Goal: Task Accomplishment & Management: Complete application form

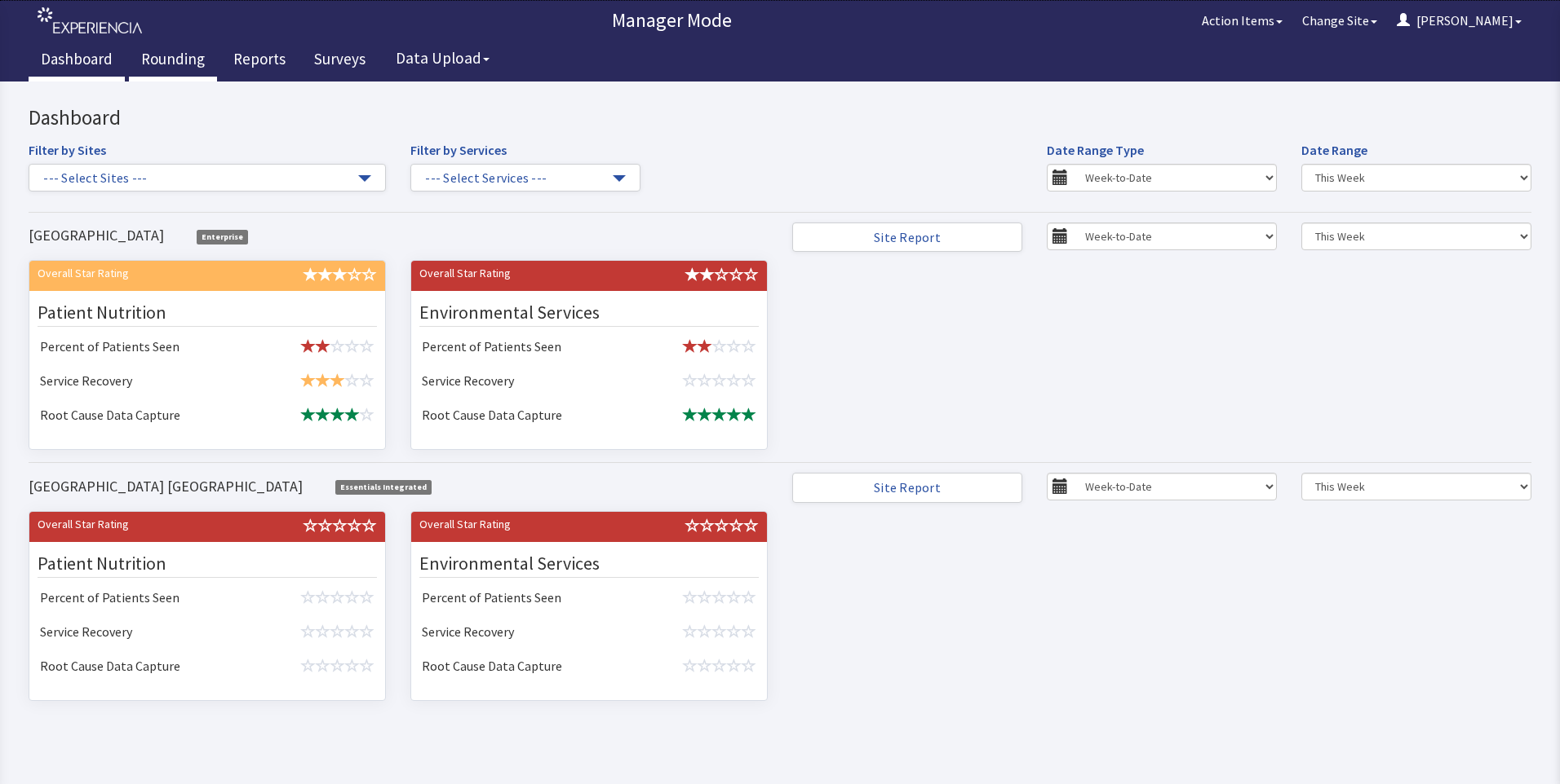
click at [171, 51] on link "Rounding" at bounding box center [173, 61] width 88 height 41
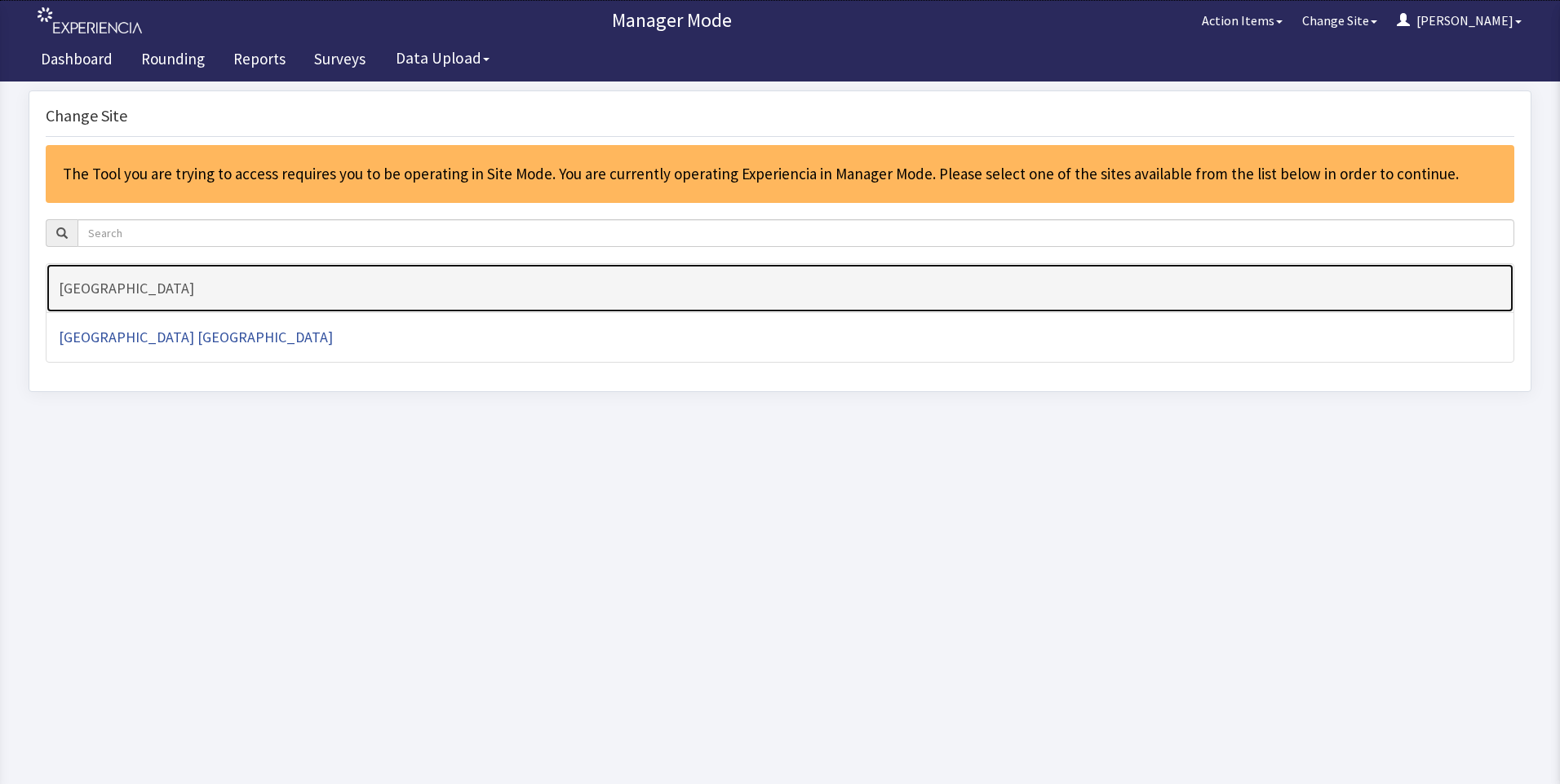
click at [105, 294] on h4 "[GEOGRAPHIC_DATA]" at bounding box center [779, 288] width 1442 height 17
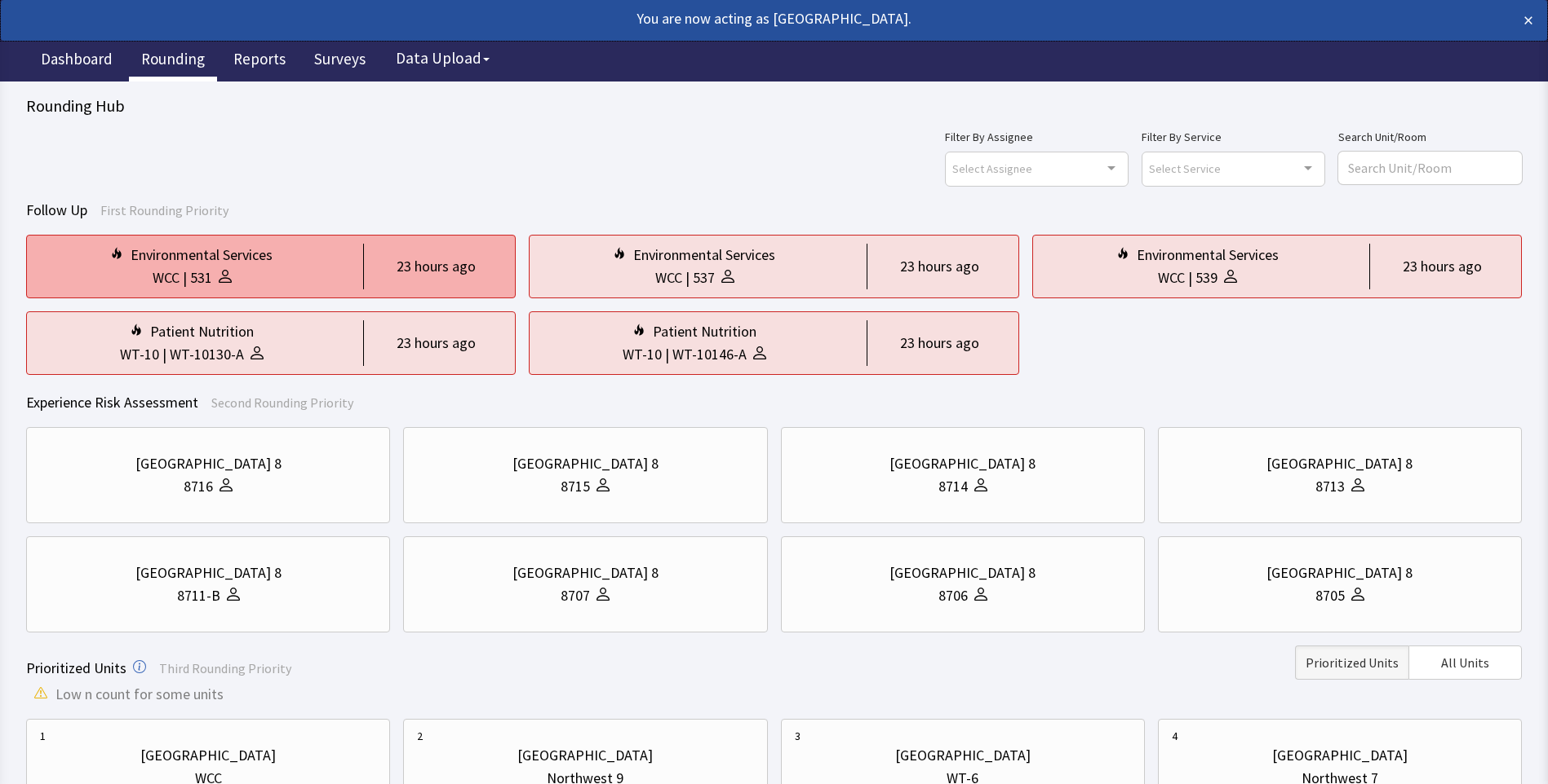
click at [248, 275] on div "WCC | 531" at bounding box center [191, 278] width 303 height 23
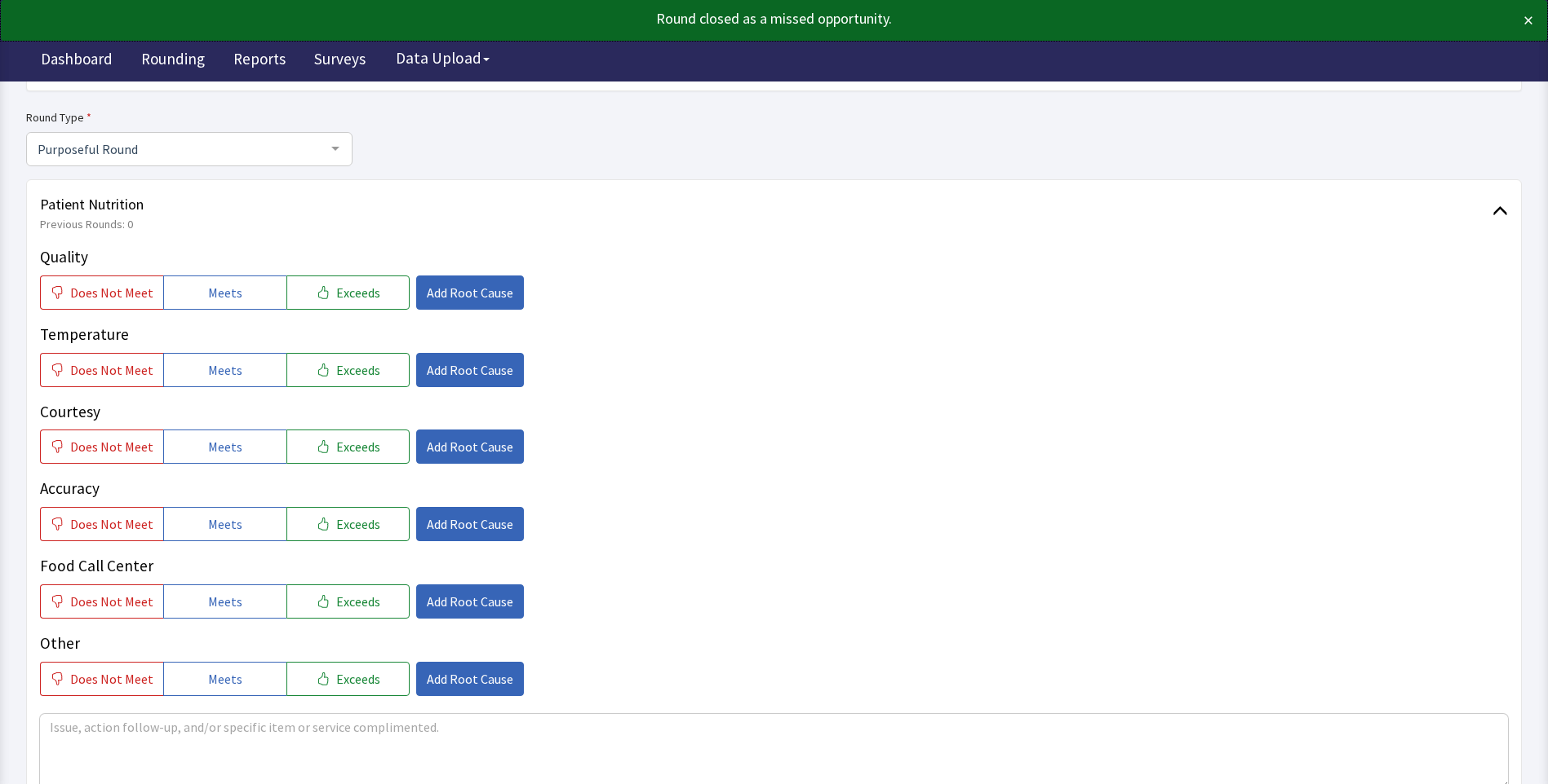
scroll to position [163, 0]
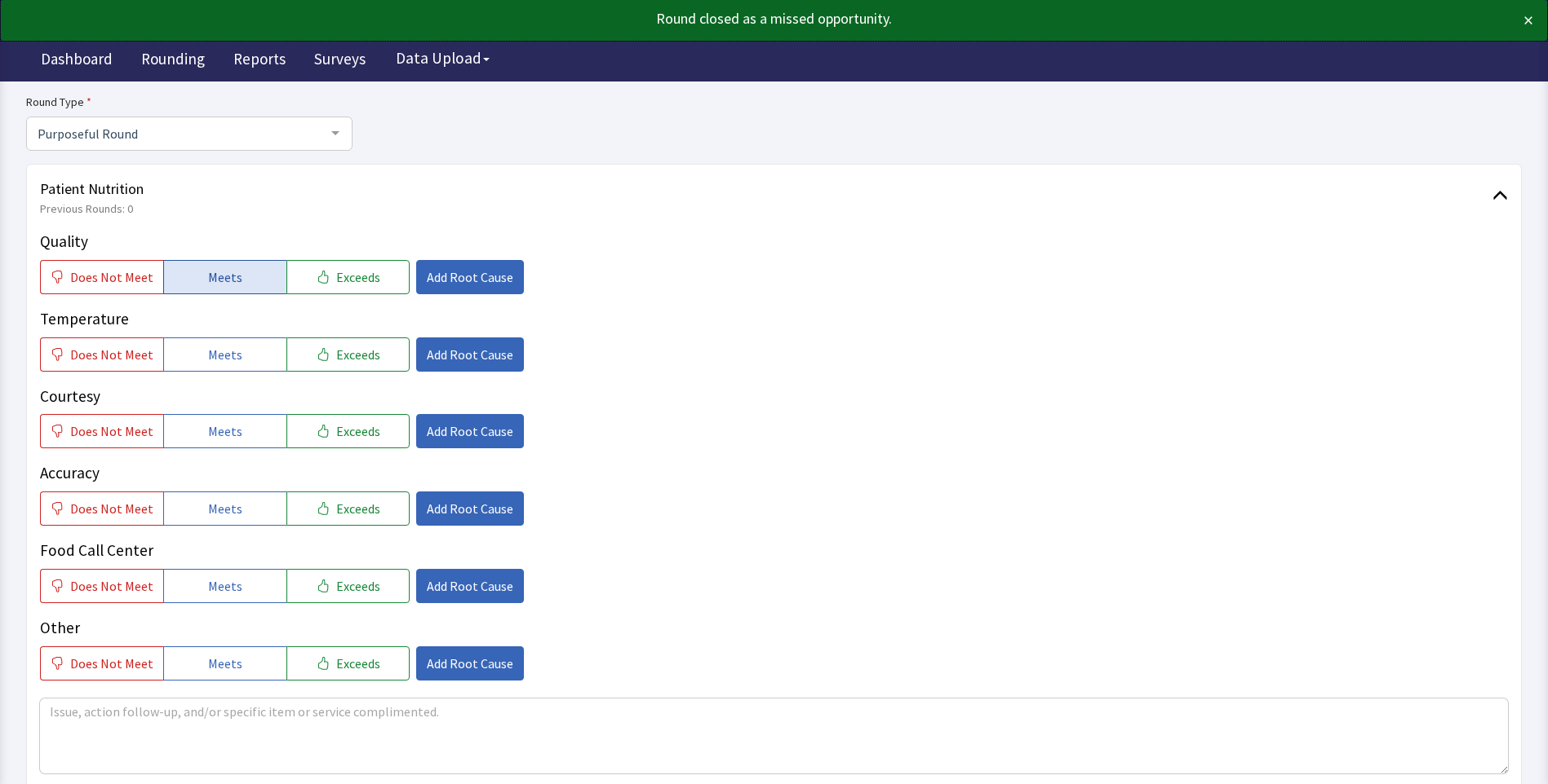
drag, startPoint x: 217, startPoint y: 266, endPoint x: 212, endPoint y: 312, distance: 46.3
click at [216, 267] on span "Meets" at bounding box center [225, 277] width 34 height 19
drag, startPoint x: 211, startPoint y: 359, endPoint x: 213, endPoint y: 411, distance: 52.0
click at [211, 363] on span "Meets" at bounding box center [225, 354] width 34 height 19
drag, startPoint x: 213, startPoint y: 437, endPoint x: 217, endPoint y: 457, distance: 20.4
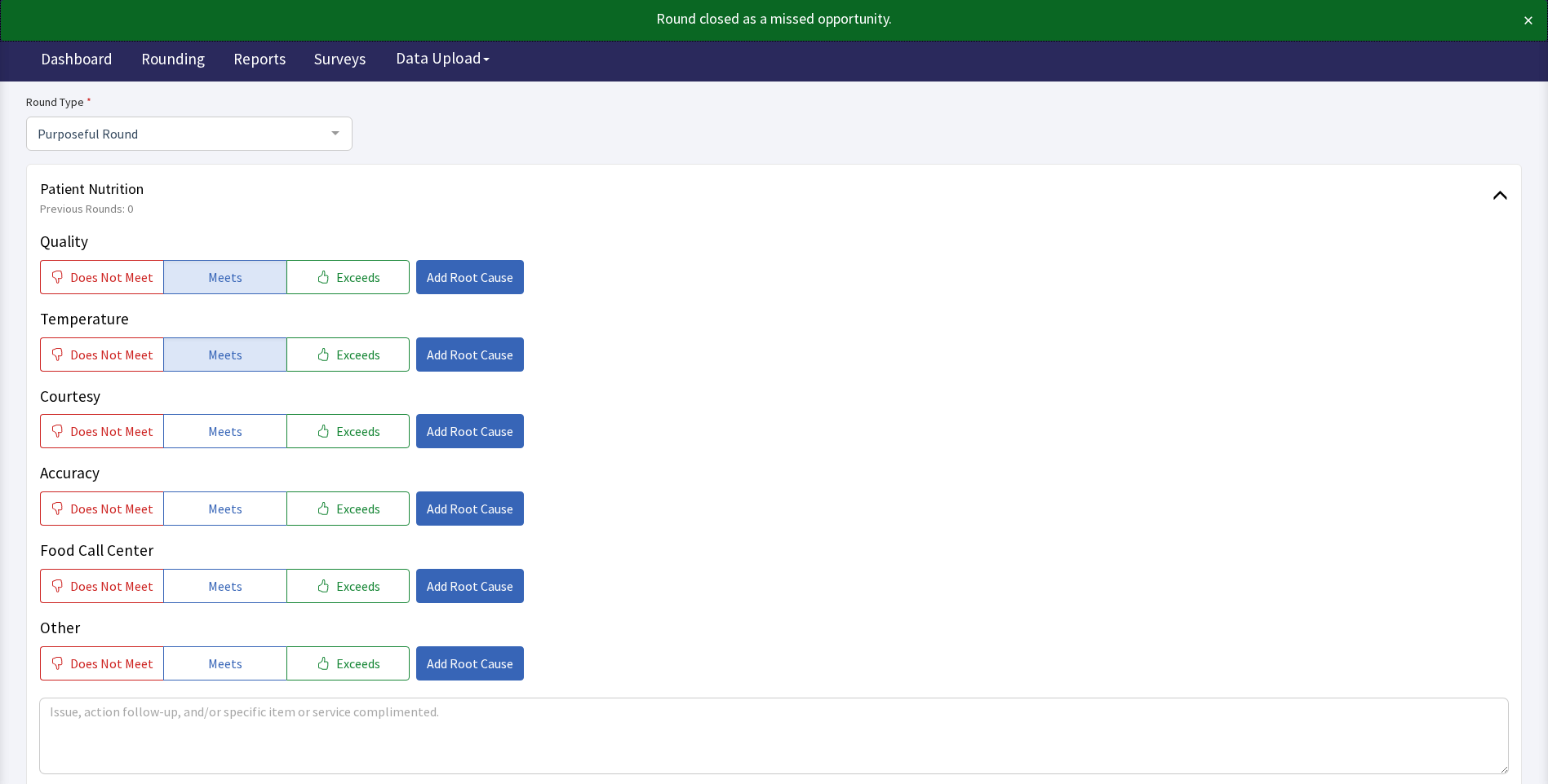
click at [216, 449] on button "Meets" at bounding box center [225, 430] width 123 height 34
drag, startPoint x: 212, startPoint y: 520, endPoint x: 220, endPoint y: 546, distance: 27.2
click at [213, 524] on button "Meets" at bounding box center [225, 508] width 123 height 34
click at [225, 592] on span "Meets" at bounding box center [225, 586] width 34 height 19
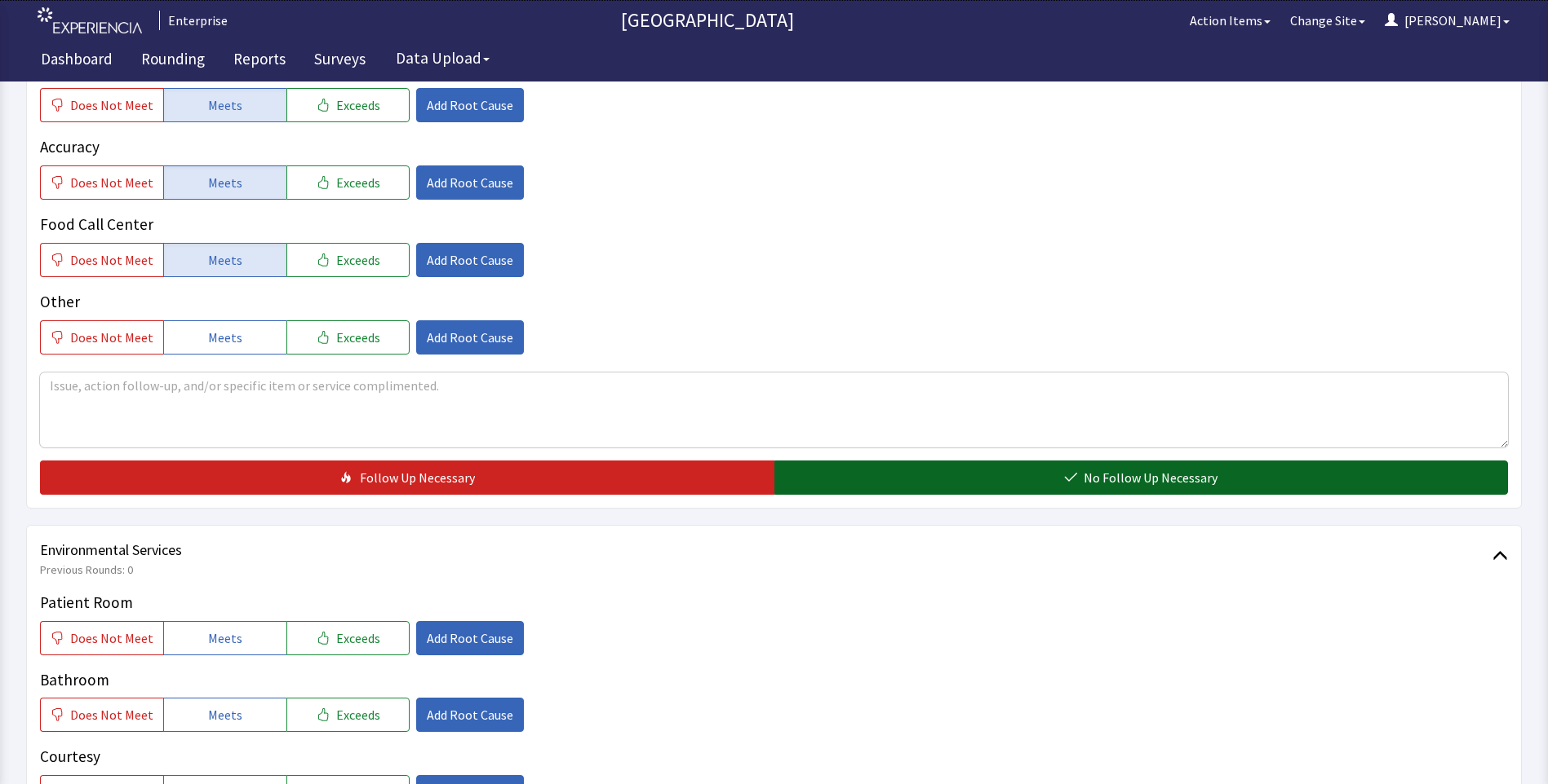
click at [902, 467] on button "No Follow Up Necessary" at bounding box center [1141, 478] width 734 height 34
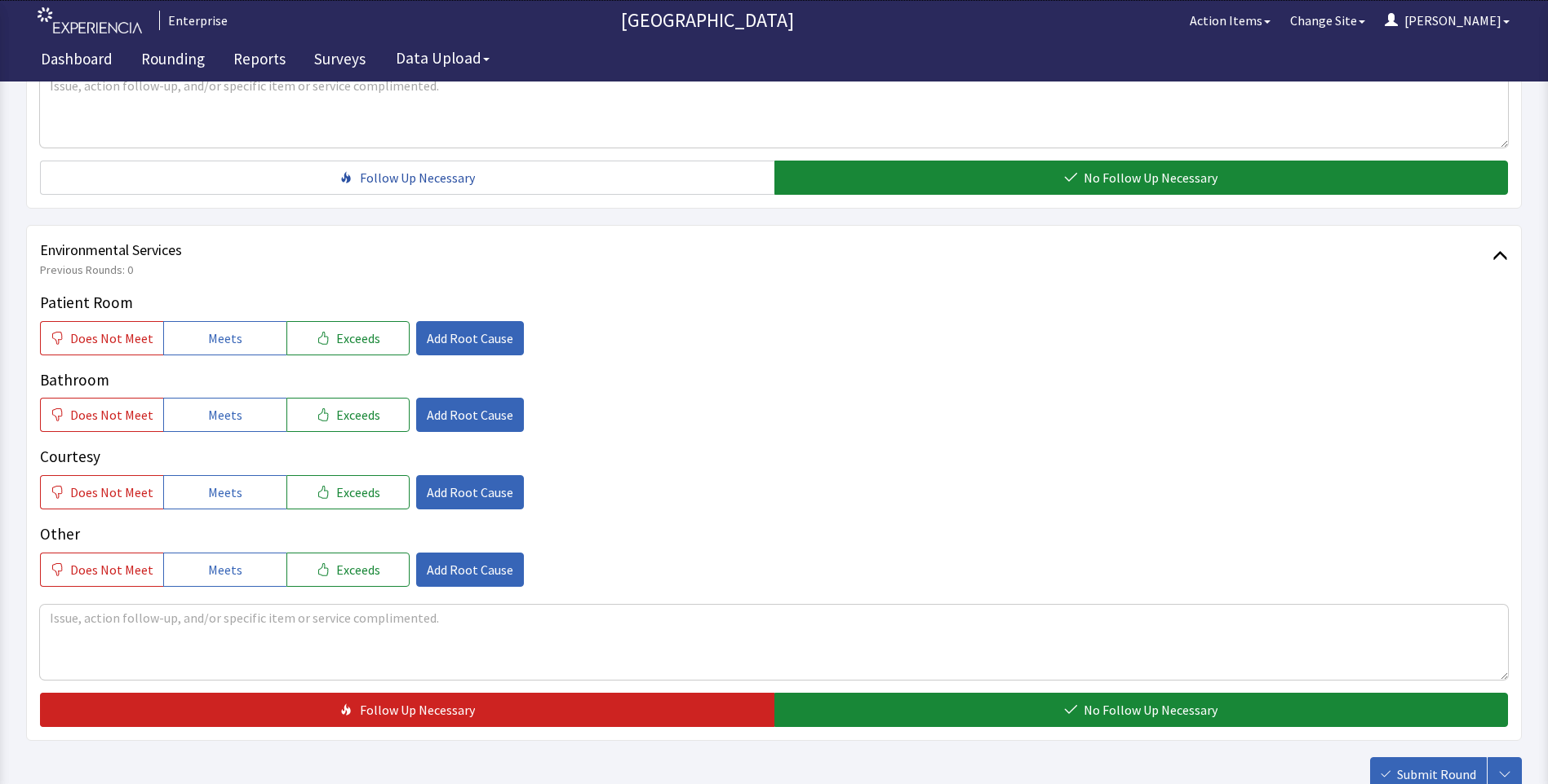
scroll to position [815, 0]
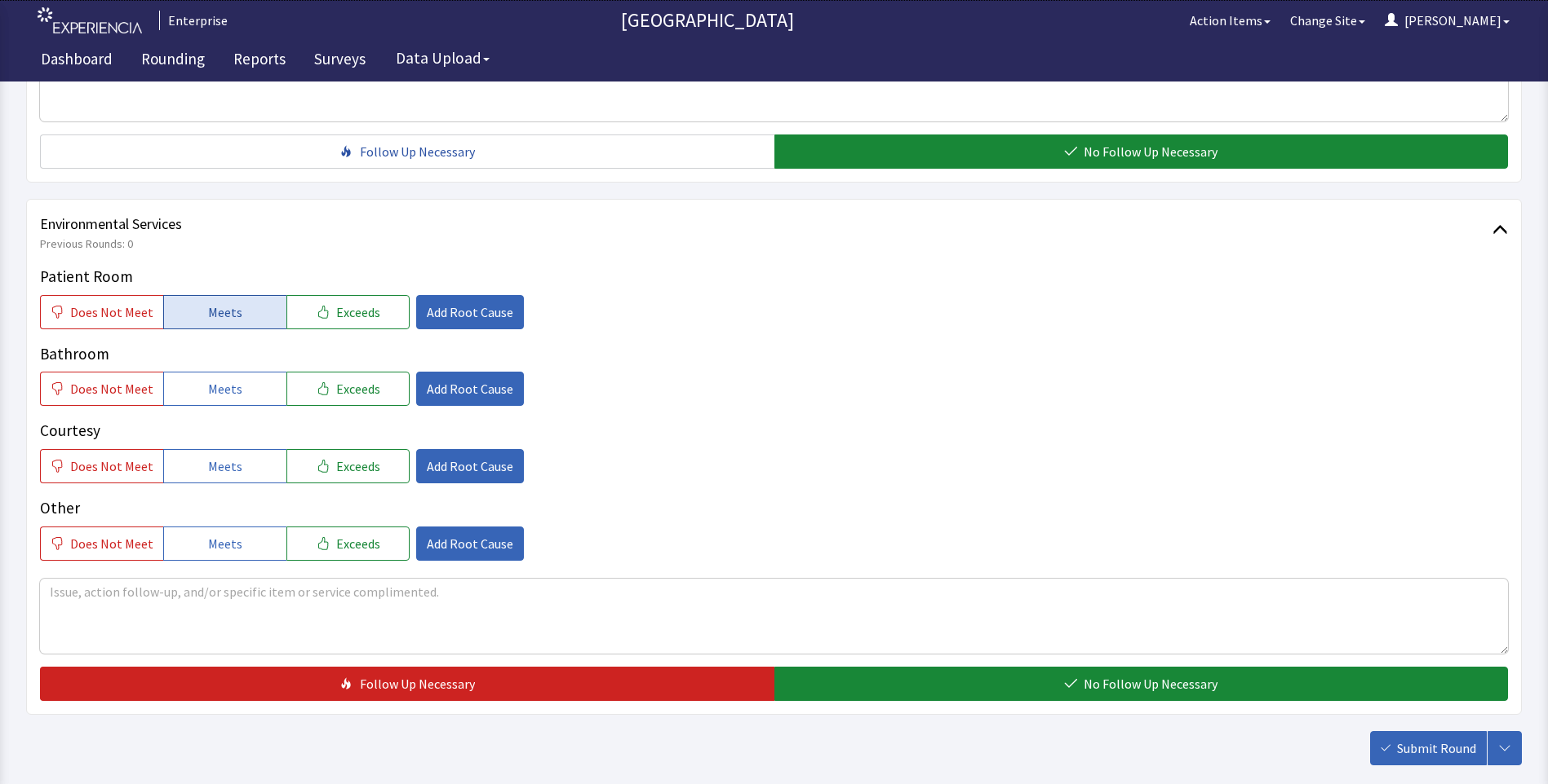
click at [208, 315] on span "Meets" at bounding box center [225, 312] width 34 height 19
drag, startPoint x: 206, startPoint y: 389, endPoint x: 213, endPoint y: 427, distance: 38.6
click at [207, 401] on button "Meets" at bounding box center [225, 389] width 123 height 34
drag, startPoint x: 214, startPoint y: 466, endPoint x: 288, endPoint y: 540, distance: 104.7
click at [215, 471] on span "Meets" at bounding box center [225, 466] width 34 height 19
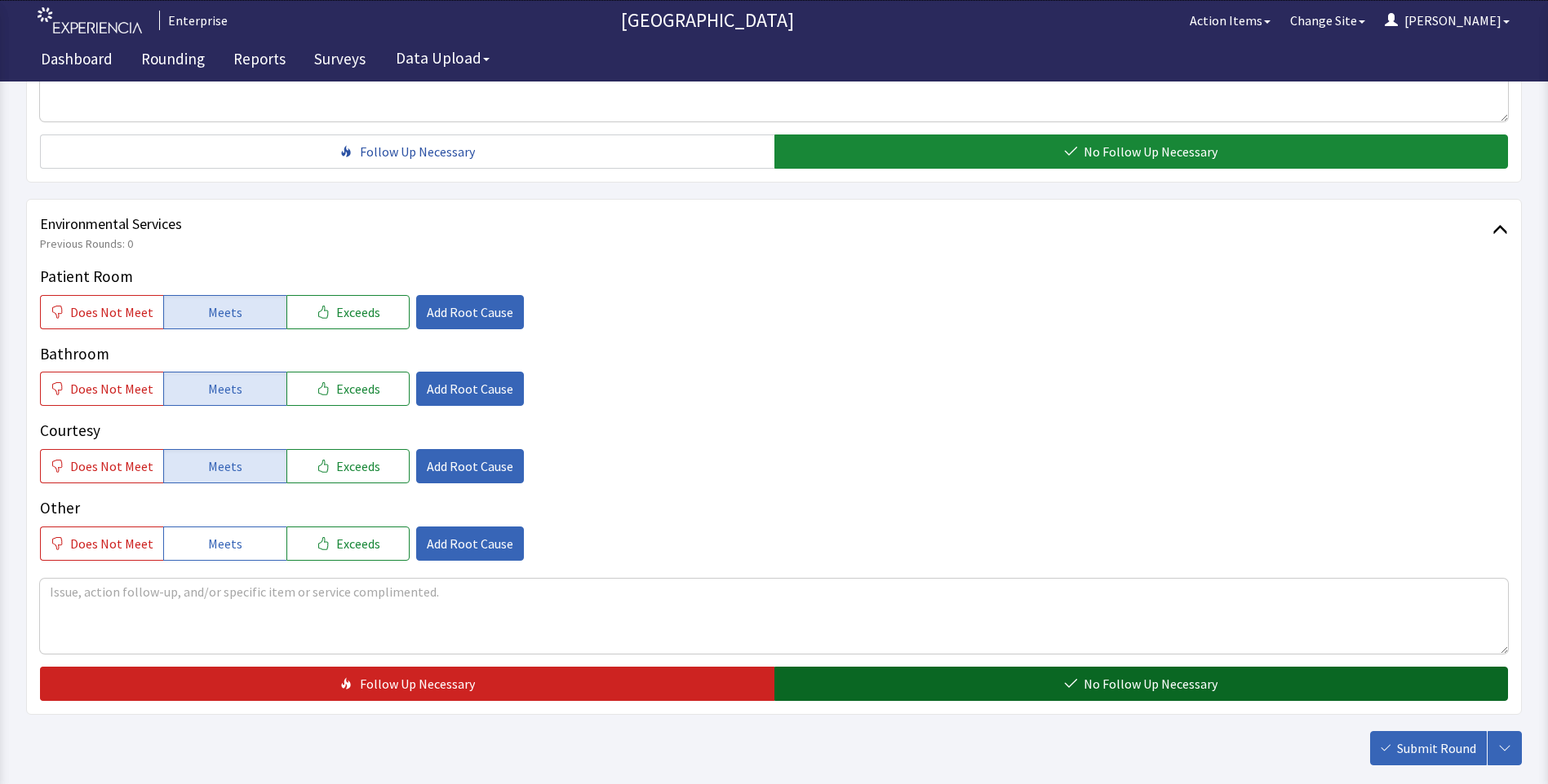
click at [803, 671] on button "No Follow Up Necessary" at bounding box center [1141, 684] width 734 height 34
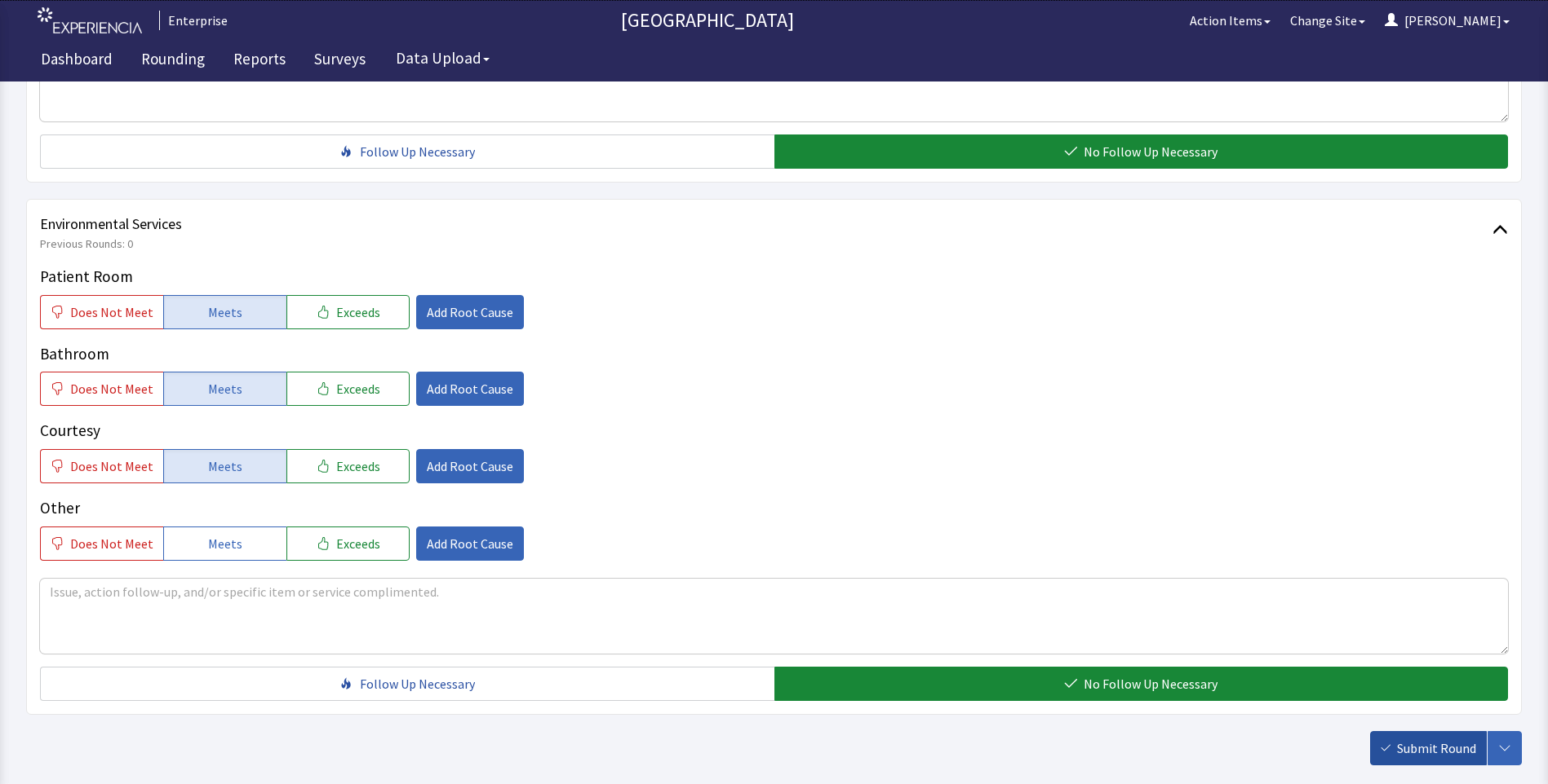
click at [1411, 737] on button "Submit Round" at bounding box center [1428, 748] width 117 height 34
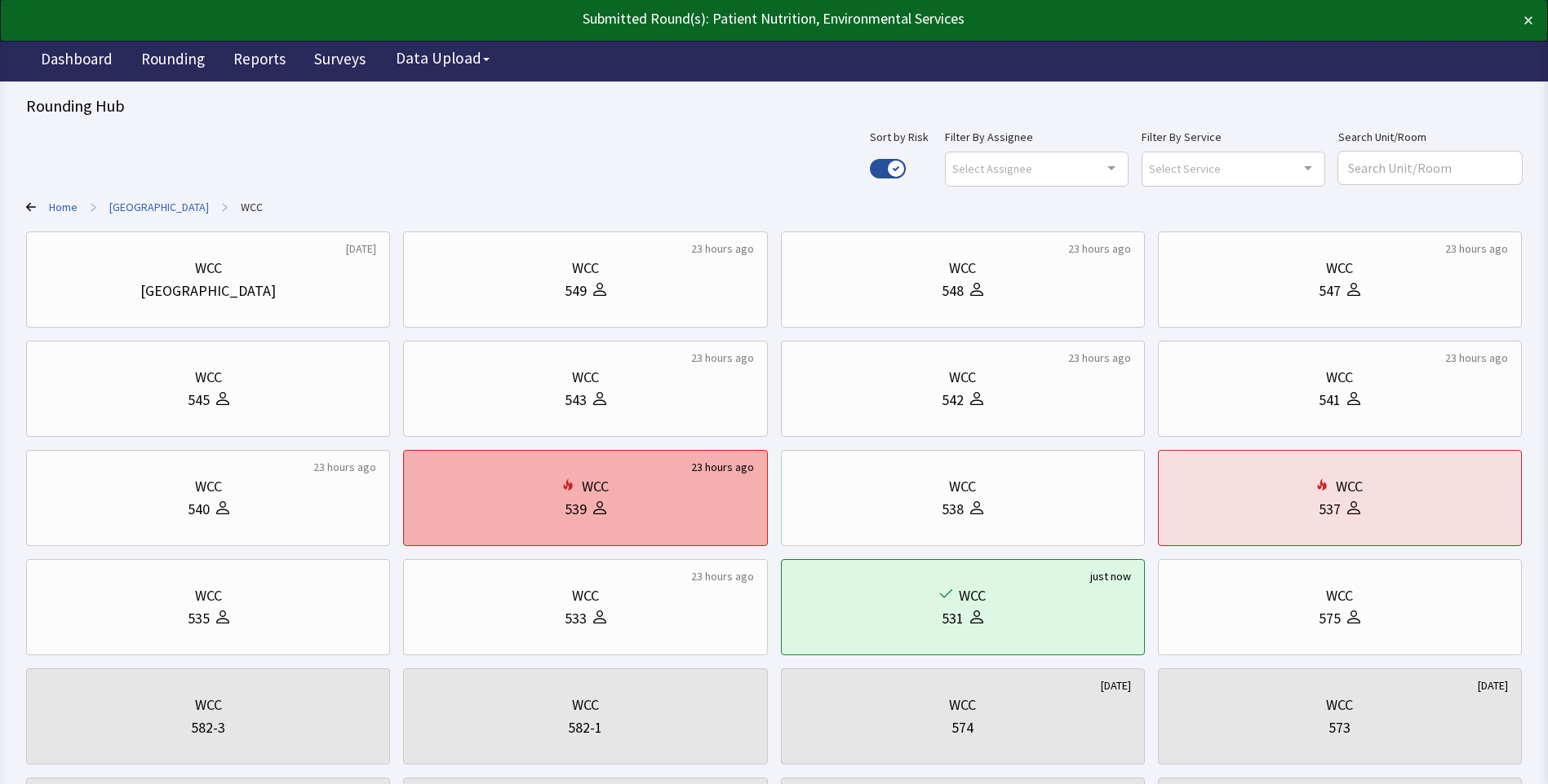
click at [575, 501] on div "539" at bounding box center [575, 510] width 22 height 23
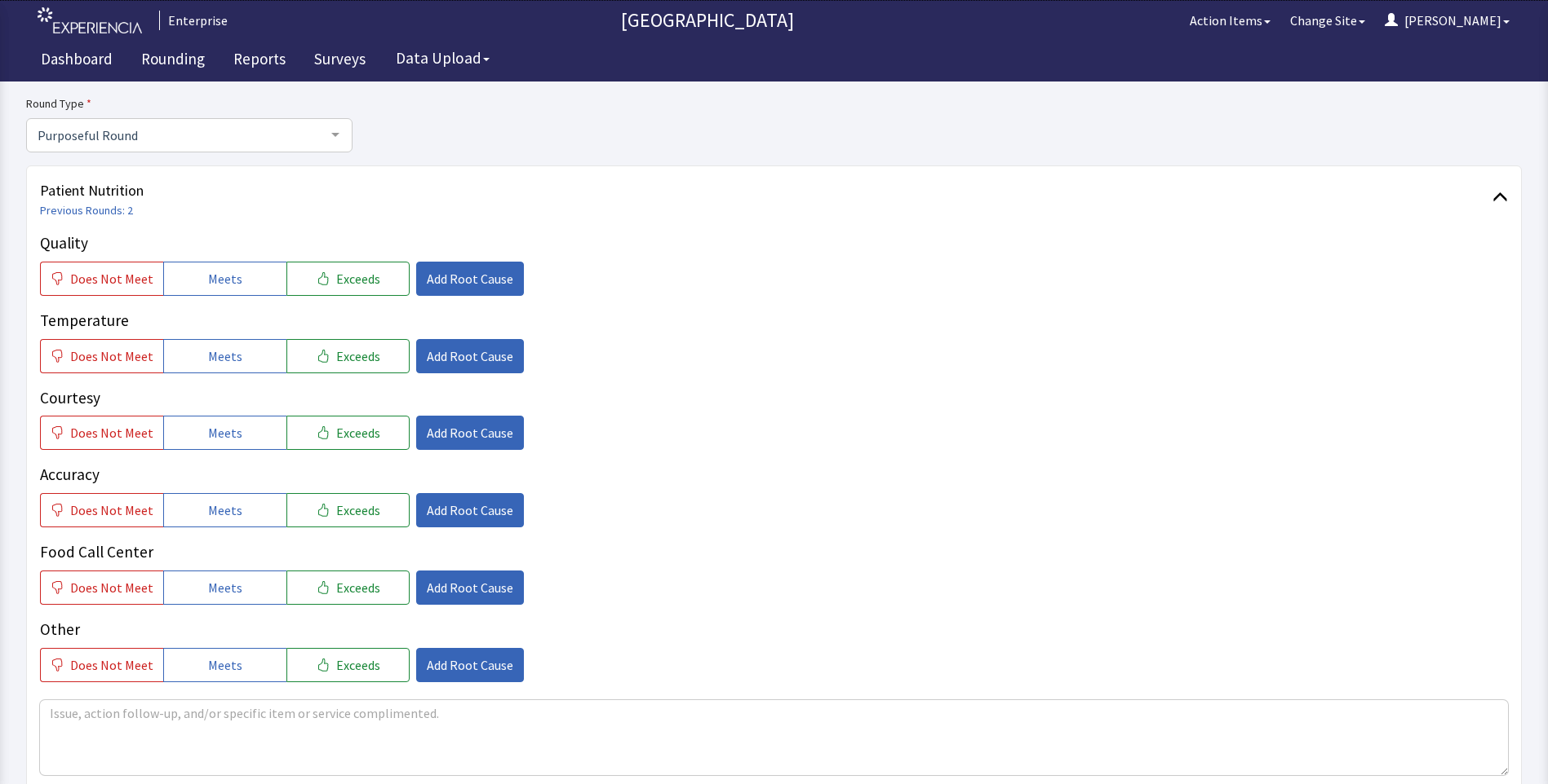
scroll to position [163, 0]
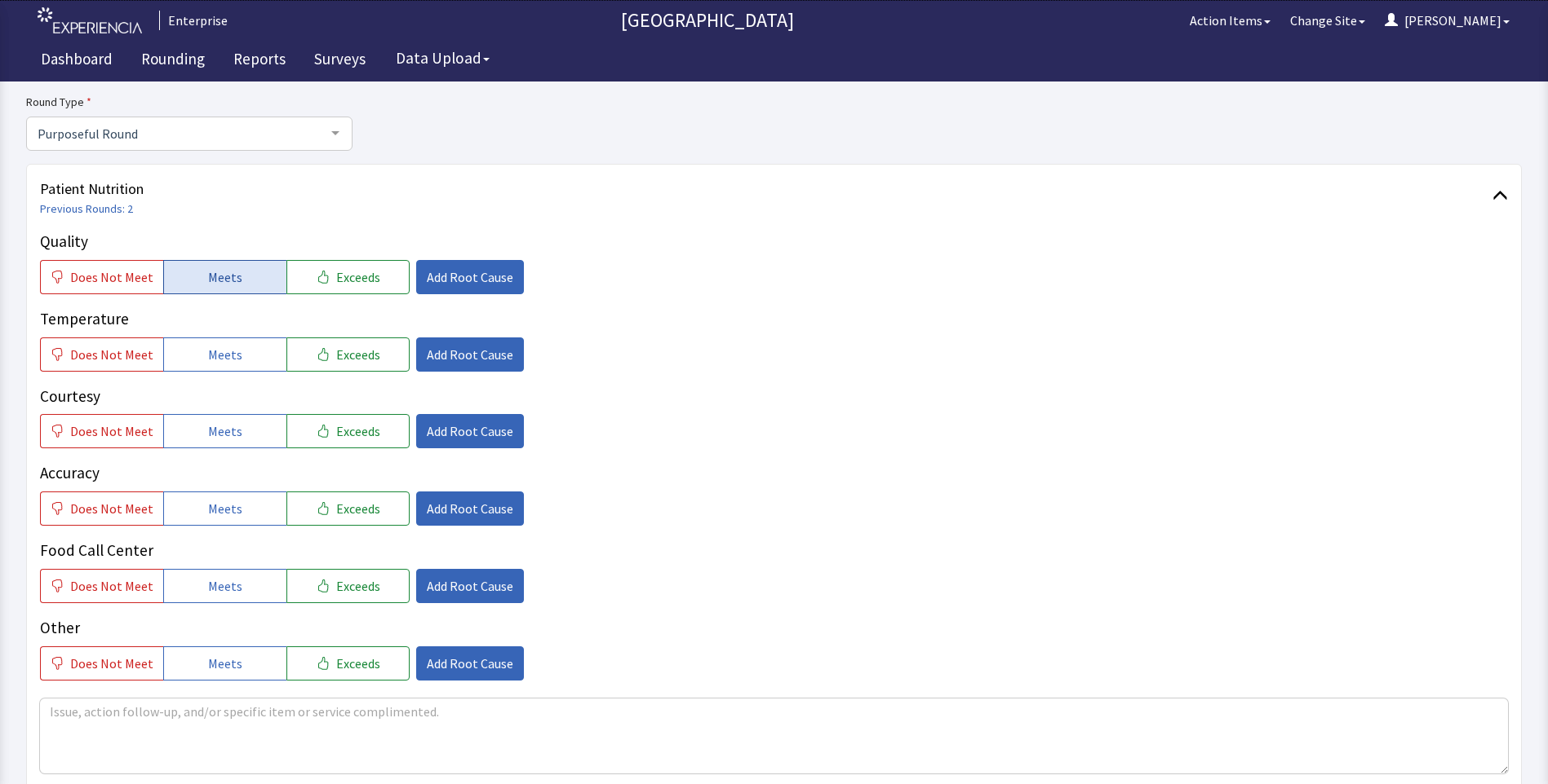
click at [214, 280] on span "Meets" at bounding box center [225, 277] width 34 height 19
click at [202, 361] on button "Meets" at bounding box center [225, 354] width 123 height 34
drag, startPoint x: 217, startPoint y: 437, endPoint x: 218, endPoint y: 475, distance: 38.0
click at [217, 440] on span "Meets" at bounding box center [225, 431] width 34 height 19
drag, startPoint x: 216, startPoint y: 512, endPoint x: 214, endPoint y: 554, distance: 42.0
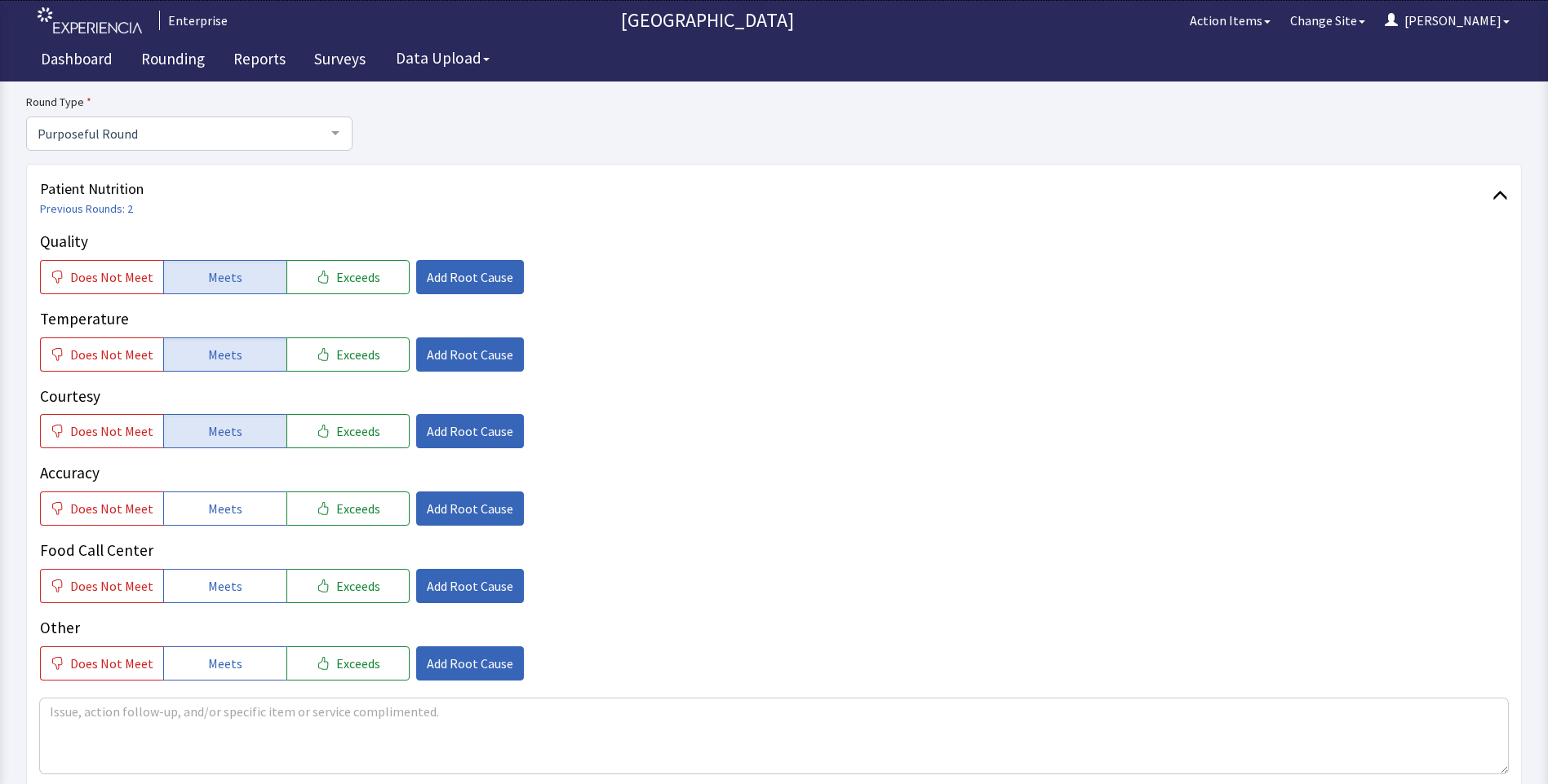
click at [216, 521] on button "Meets" at bounding box center [225, 508] width 123 height 34
drag, startPoint x: 208, startPoint y: 586, endPoint x: 217, endPoint y: 587, distance: 9.1
click at [212, 587] on span "Meets" at bounding box center [225, 586] width 34 height 19
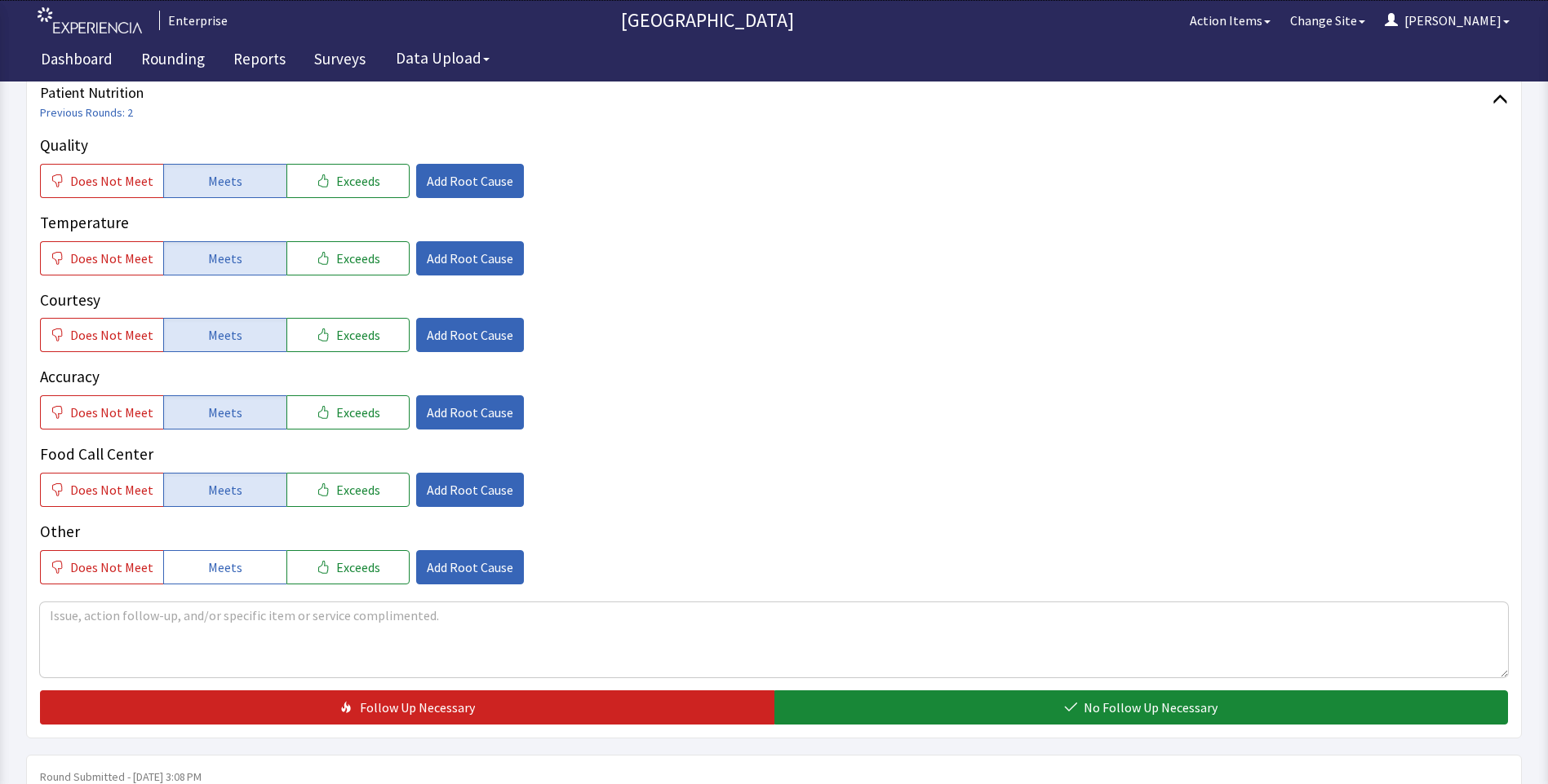
scroll to position [489, 0]
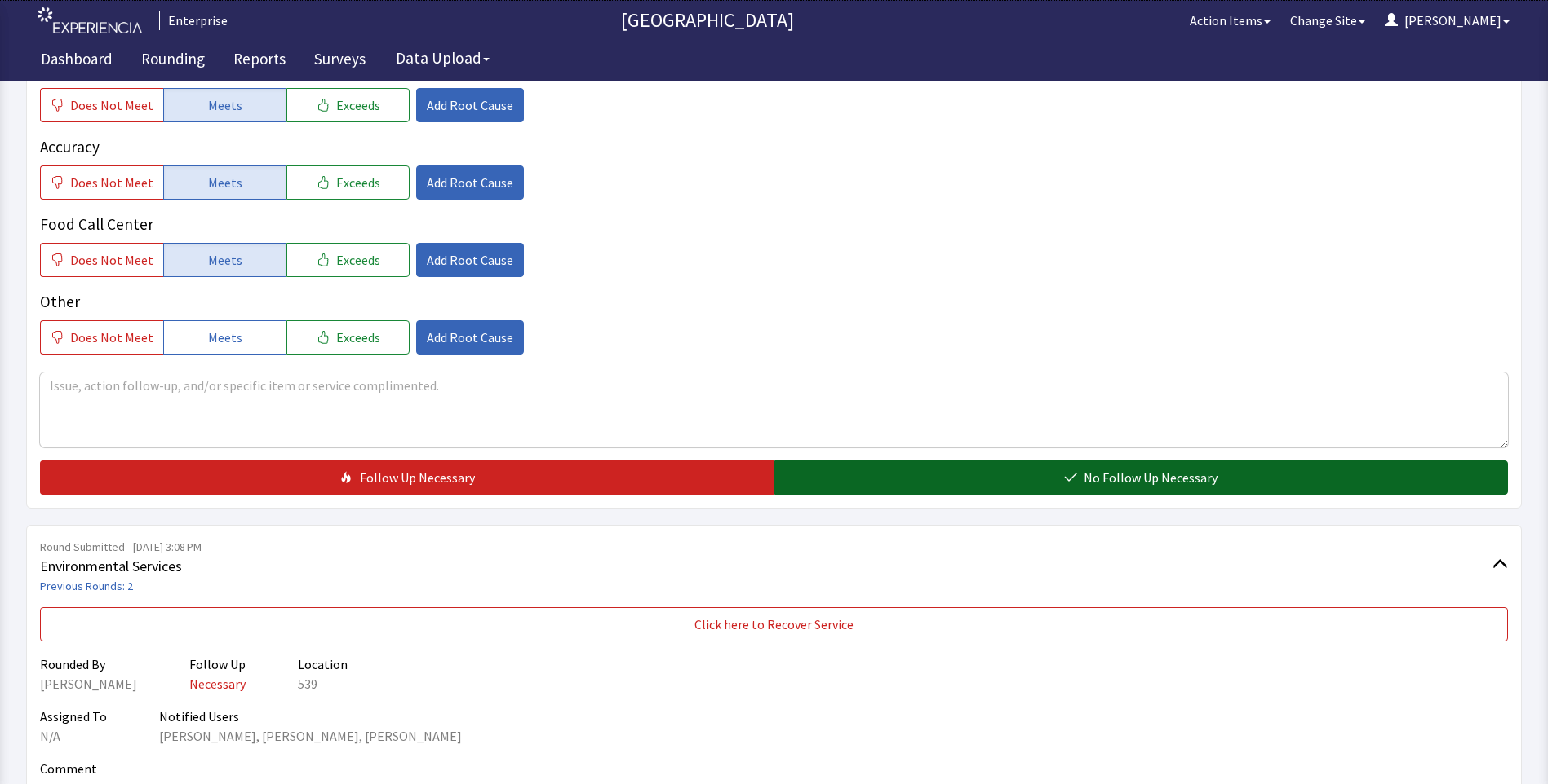
click at [858, 483] on button "No Follow Up Necessary" at bounding box center [1141, 478] width 734 height 34
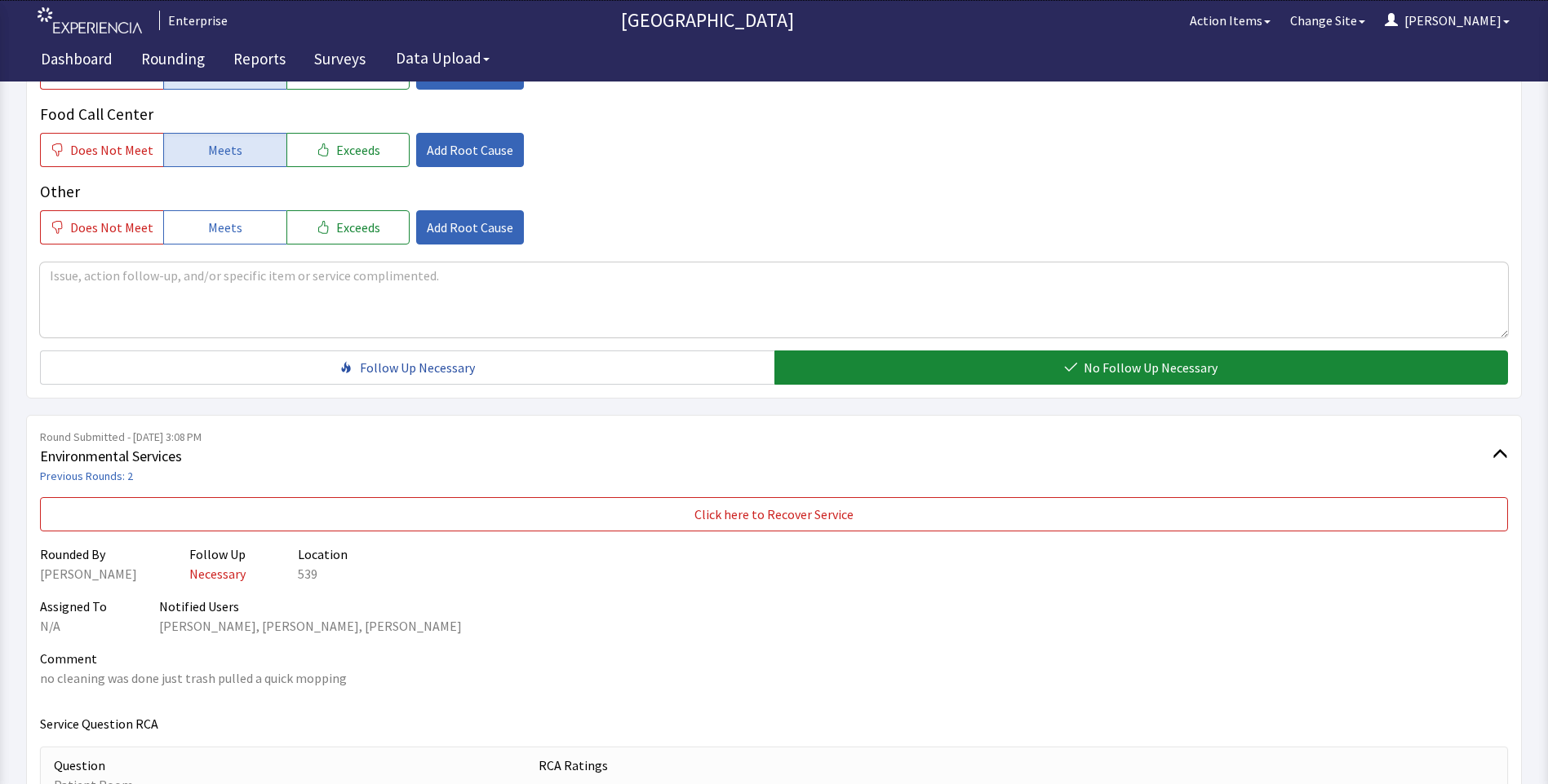
scroll to position [815, 0]
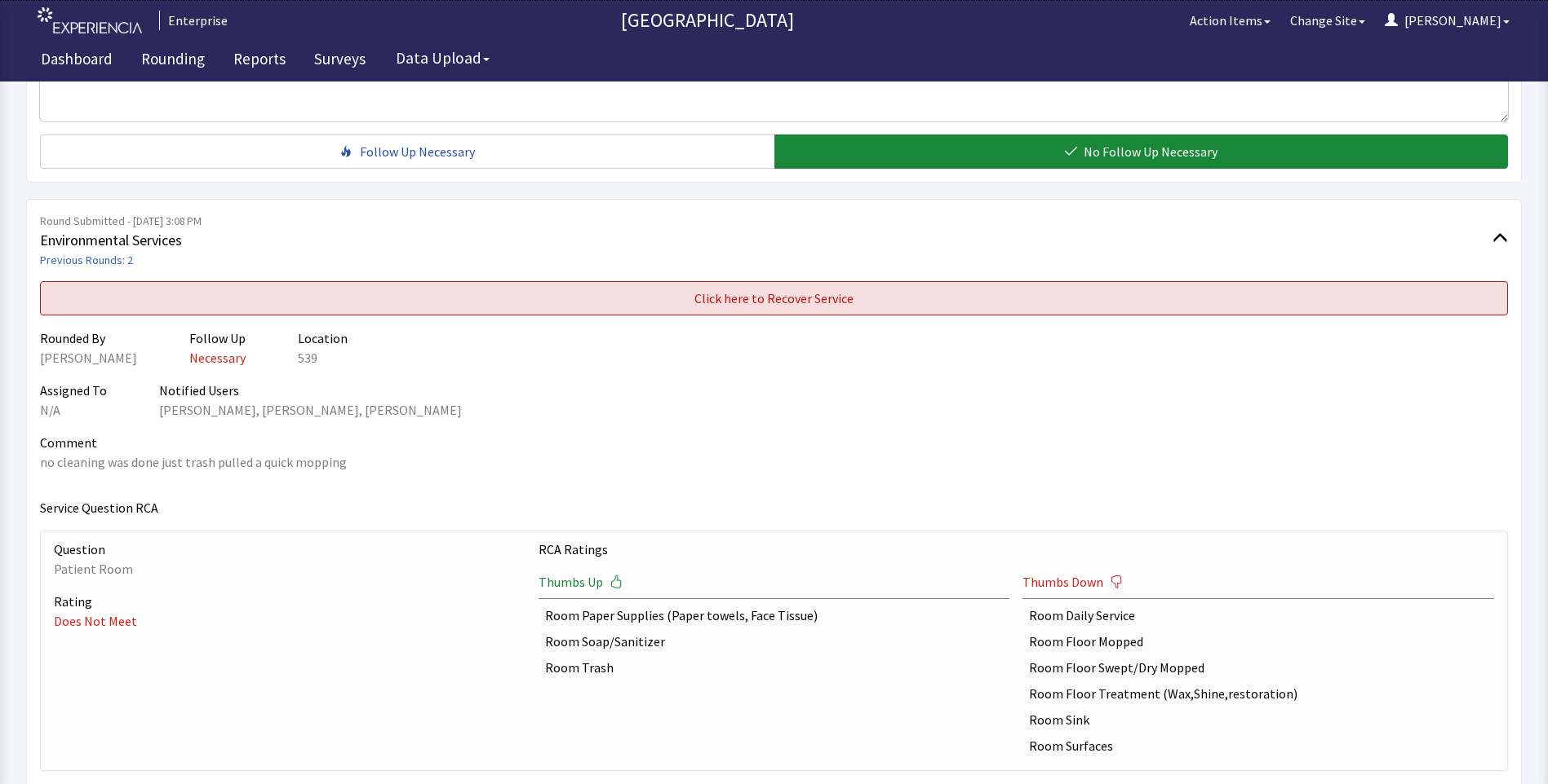
click at [779, 309] on button "Click here to Recover Service" at bounding box center [774, 298] width 1468 height 34
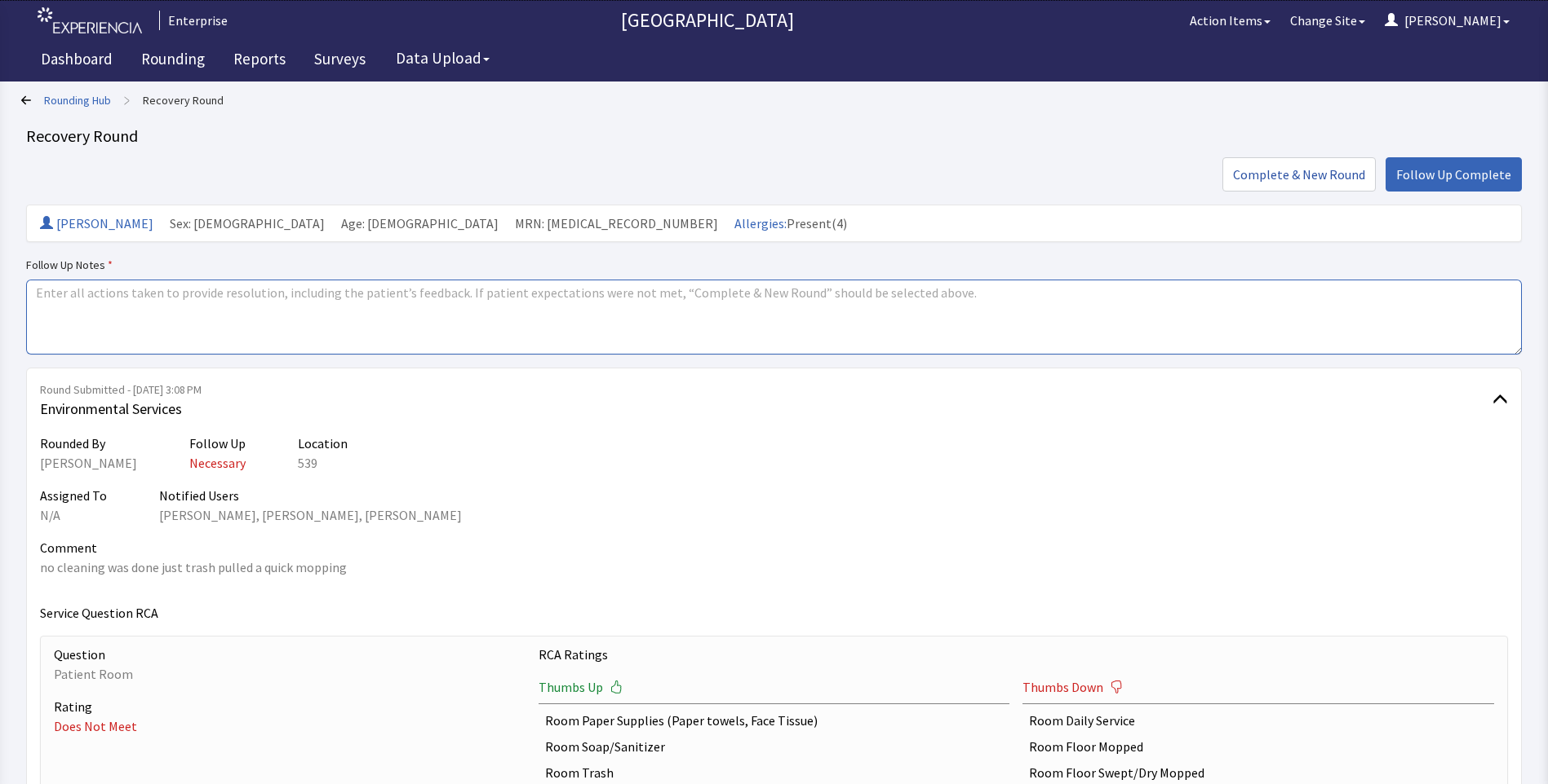
click at [64, 299] on textarea at bounding box center [774, 317] width 1496 height 75
drag, startPoint x: 35, startPoint y: 292, endPoint x: 131, endPoint y: 294, distance: 96.0
click at [131, 294] on textarea "issues resovled" at bounding box center [774, 317] width 1496 height 75
type textarea "issues resovled"
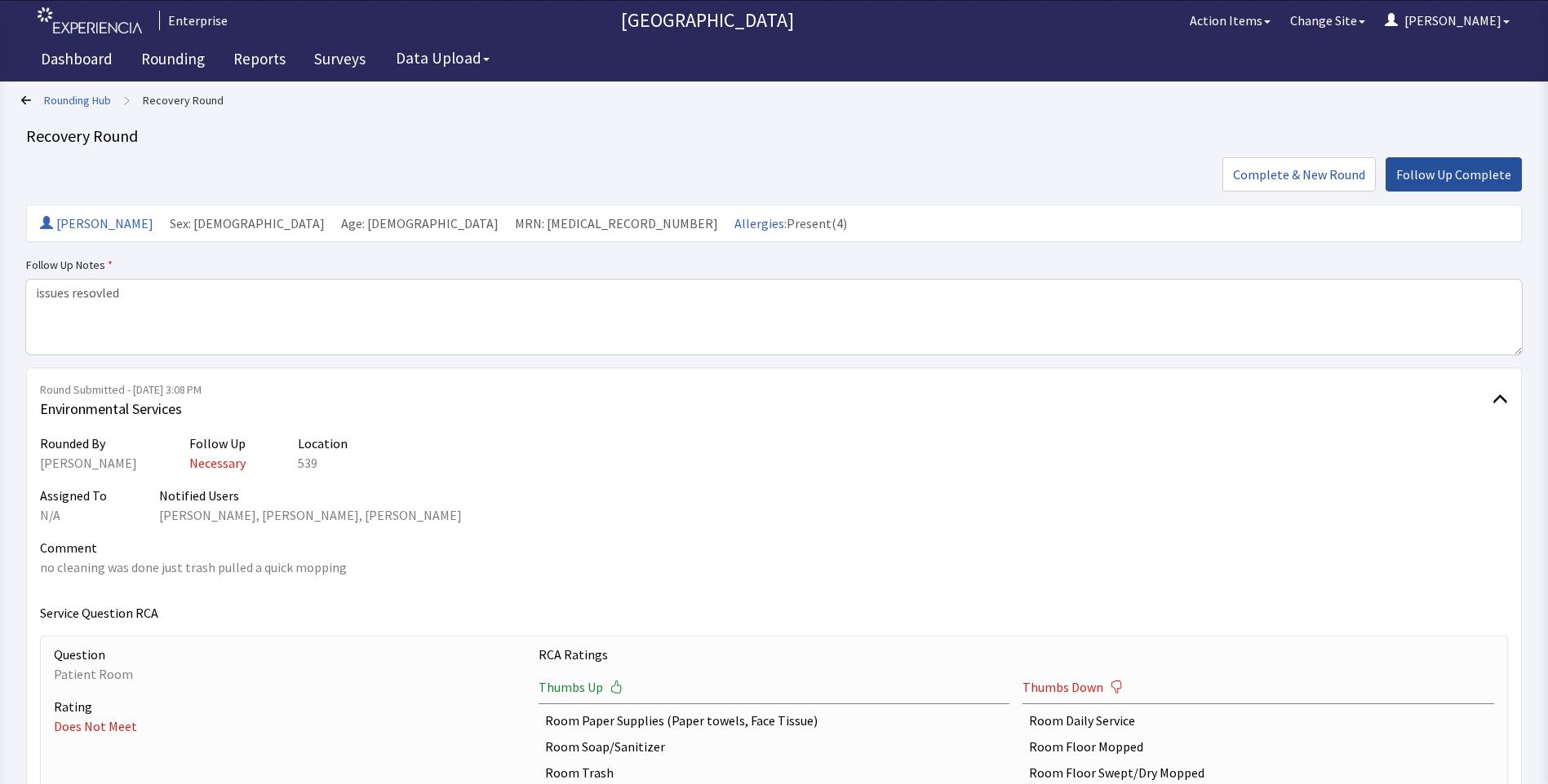
click at [1454, 176] on span "Follow Up Complete" at bounding box center [1454, 175] width 115 height 19
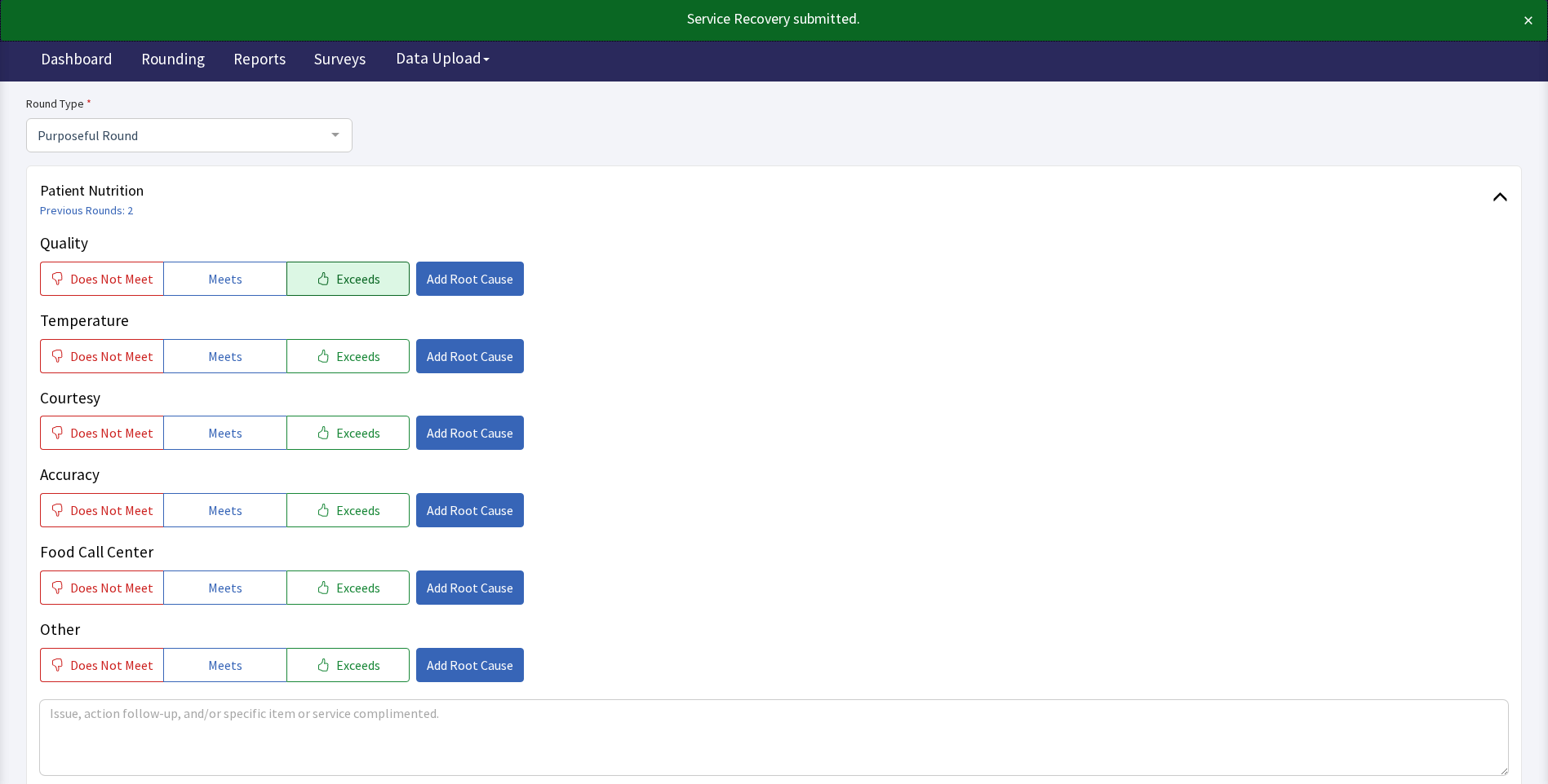
scroll to position [163, 0]
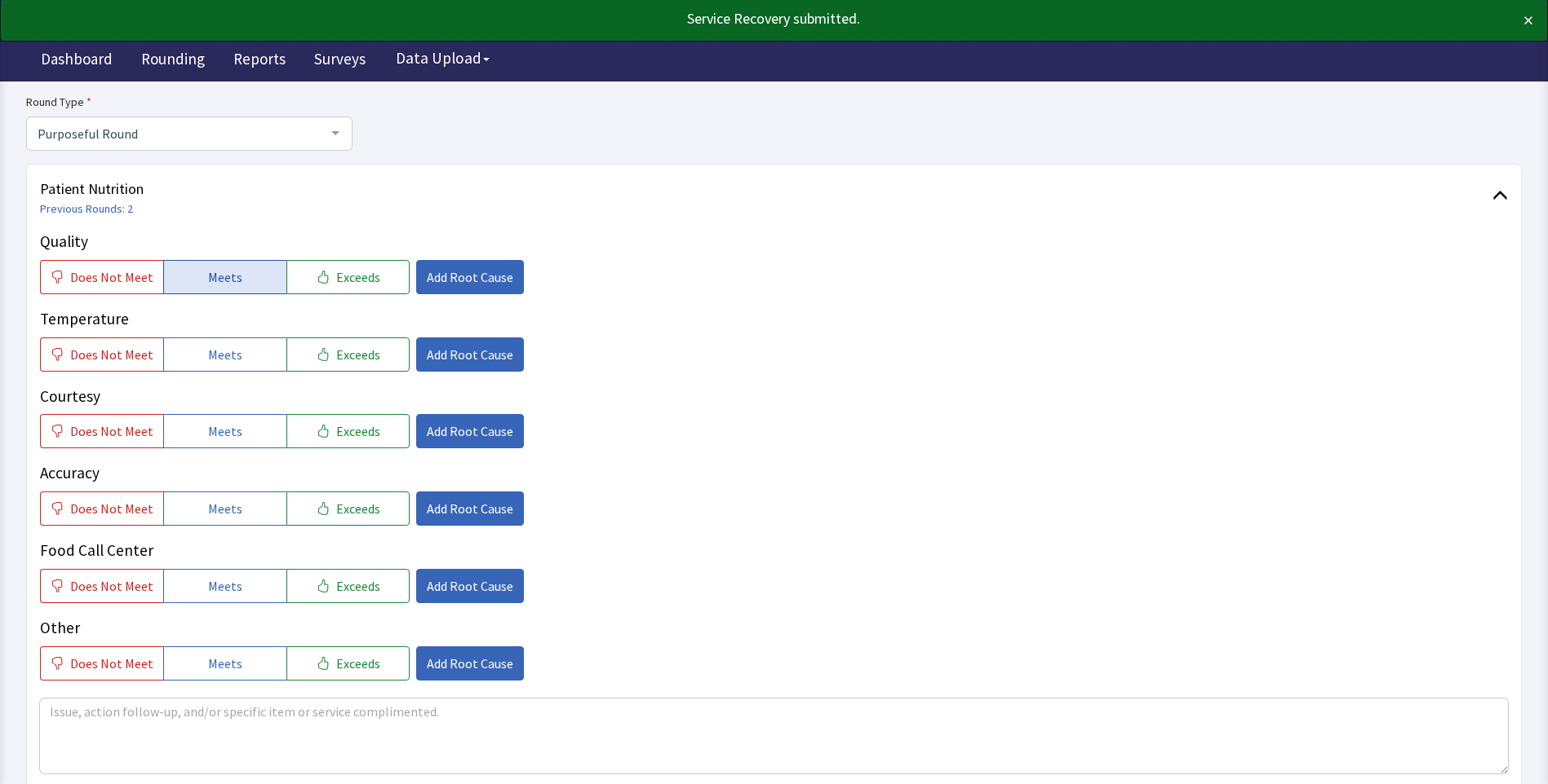
click at [208, 281] on span "Meets" at bounding box center [225, 277] width 34 height 19
drag, startPoint x: 203, startPoint y: 351, endPoint x: 208, endPoint y: 394, distance: 43.3
click at [203, 364] on button "Meets" at bounding box center [225, 354] width 123 height 34
drag, startPoint x: 210, startPoint y: 437, endPoint x: 200, endPoint y: 476, distance: 40.3
click at [205, 457] on div "Quality Does Not Meet Meets Exceeds Add Root Cause Temperature Does Not Meet Me…" at bounding box center [774, 455] width 1468 height 450
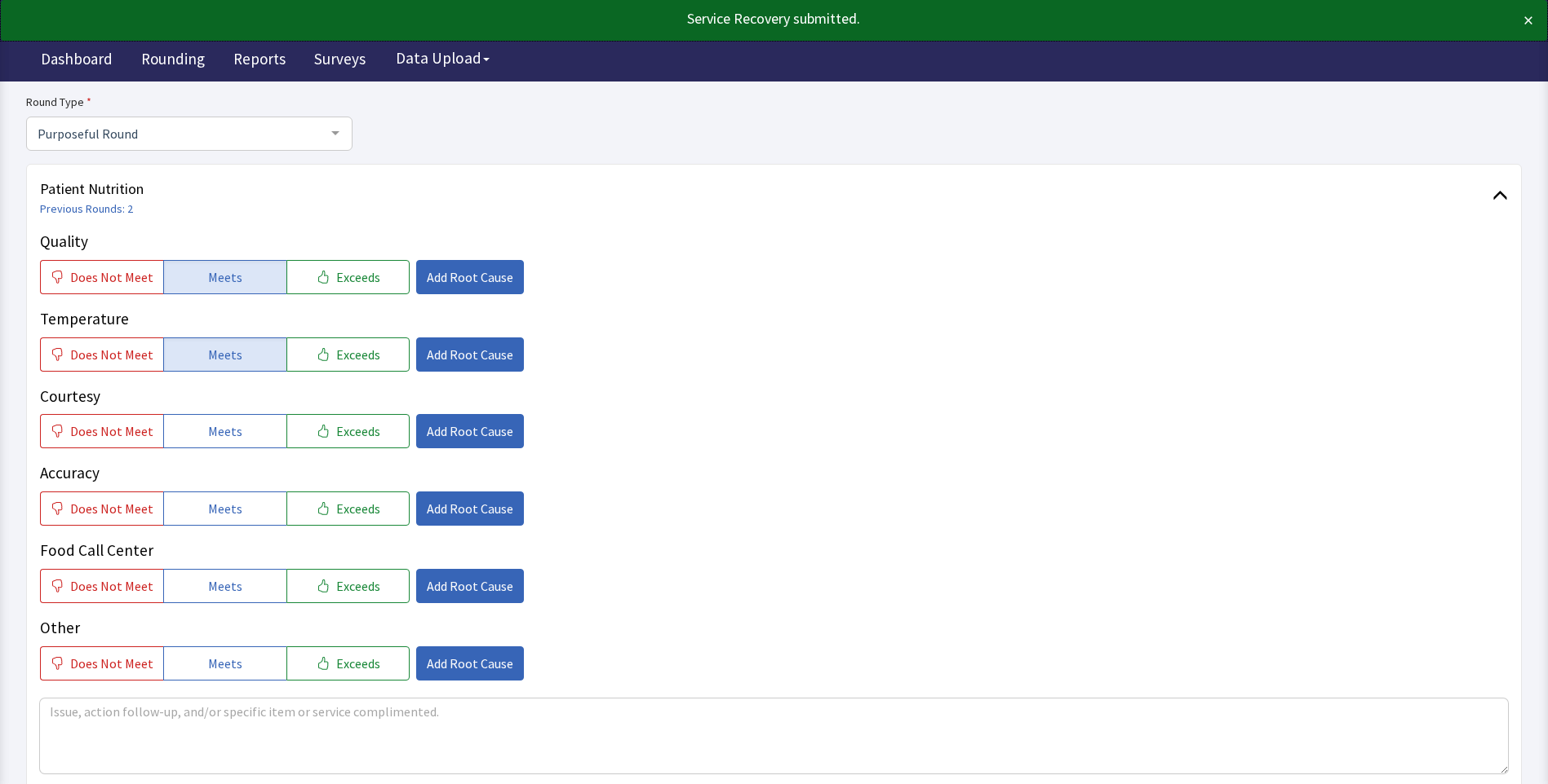
drag, startPoint x: 199, startPoint y: 511, endPoint x: 200, endPoint y: 534, distance: 23.0
click at [201, 512] on button "Meets" at bounding box center [225, 508] width 123 height 34
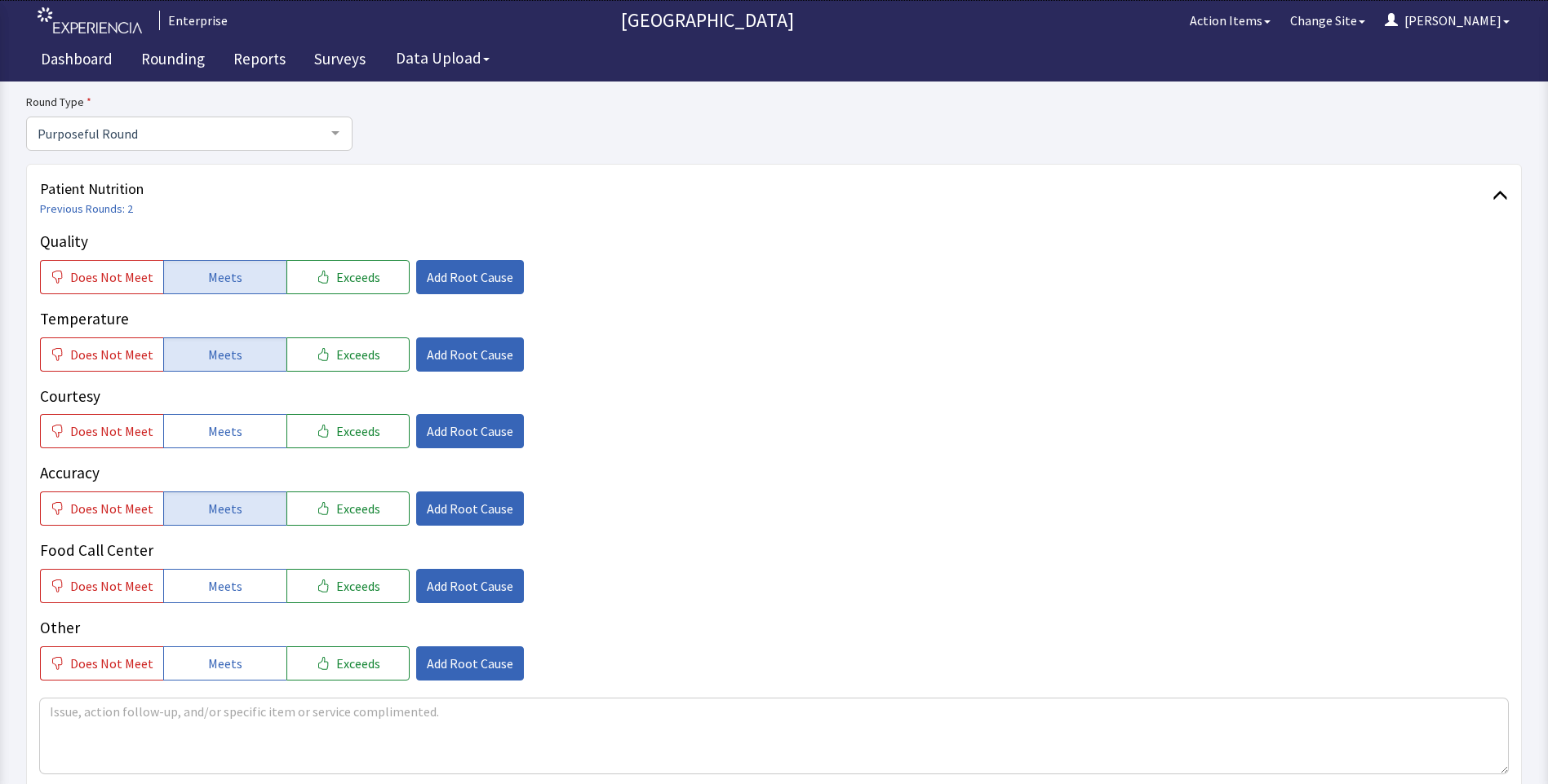
drag, startPoint x: 197, startPoint y: 584, endPoint x: 202, endPoint y: 548, distance: 36.3
click at [198, 584] on button "Meets" at bounding box center [225, 586] width 123 height 34
click at [217, 428] on span "Meets" at bounding box center [225, 431] width 34 height 19
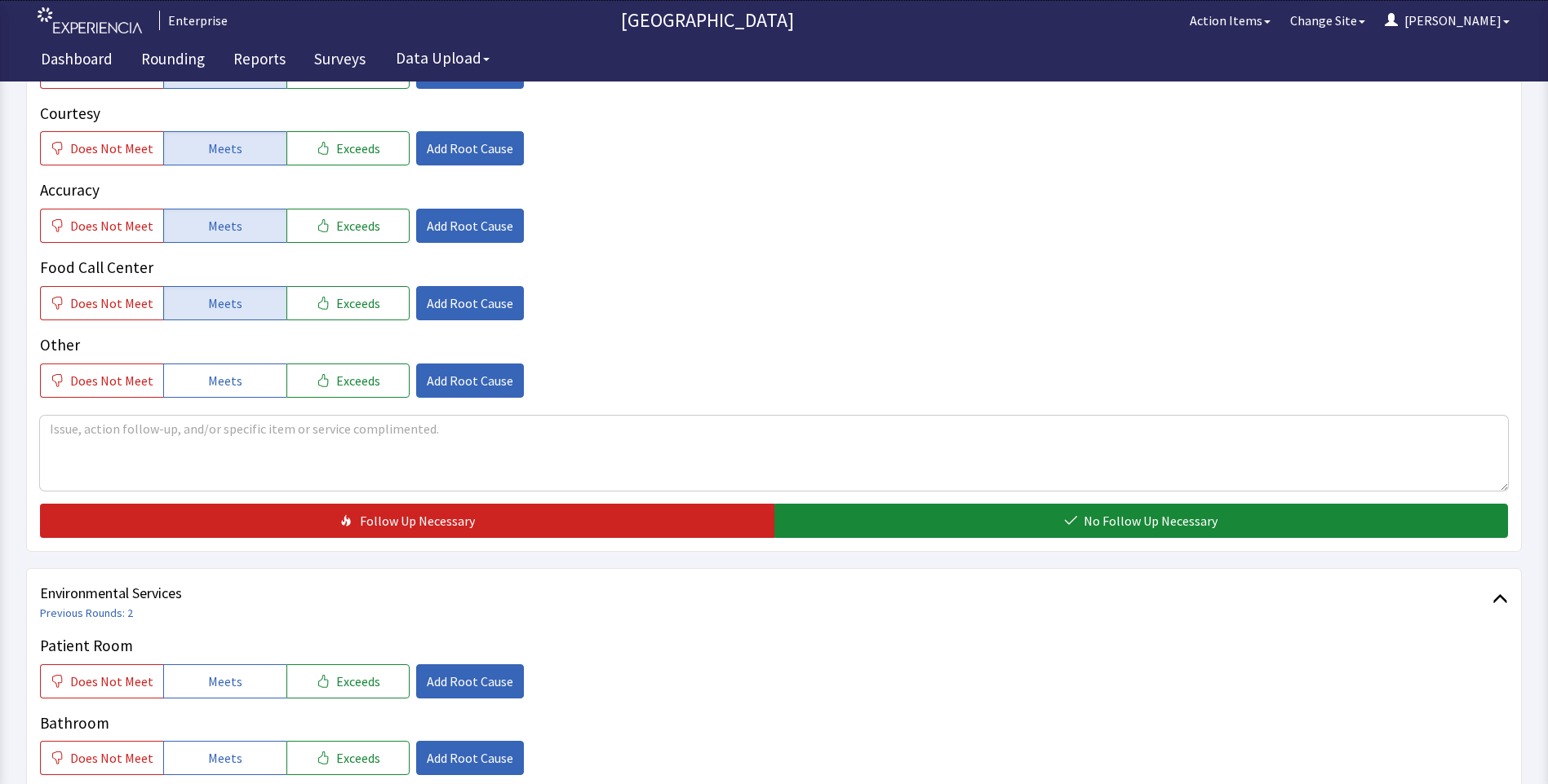
scroll to position [652, 0]
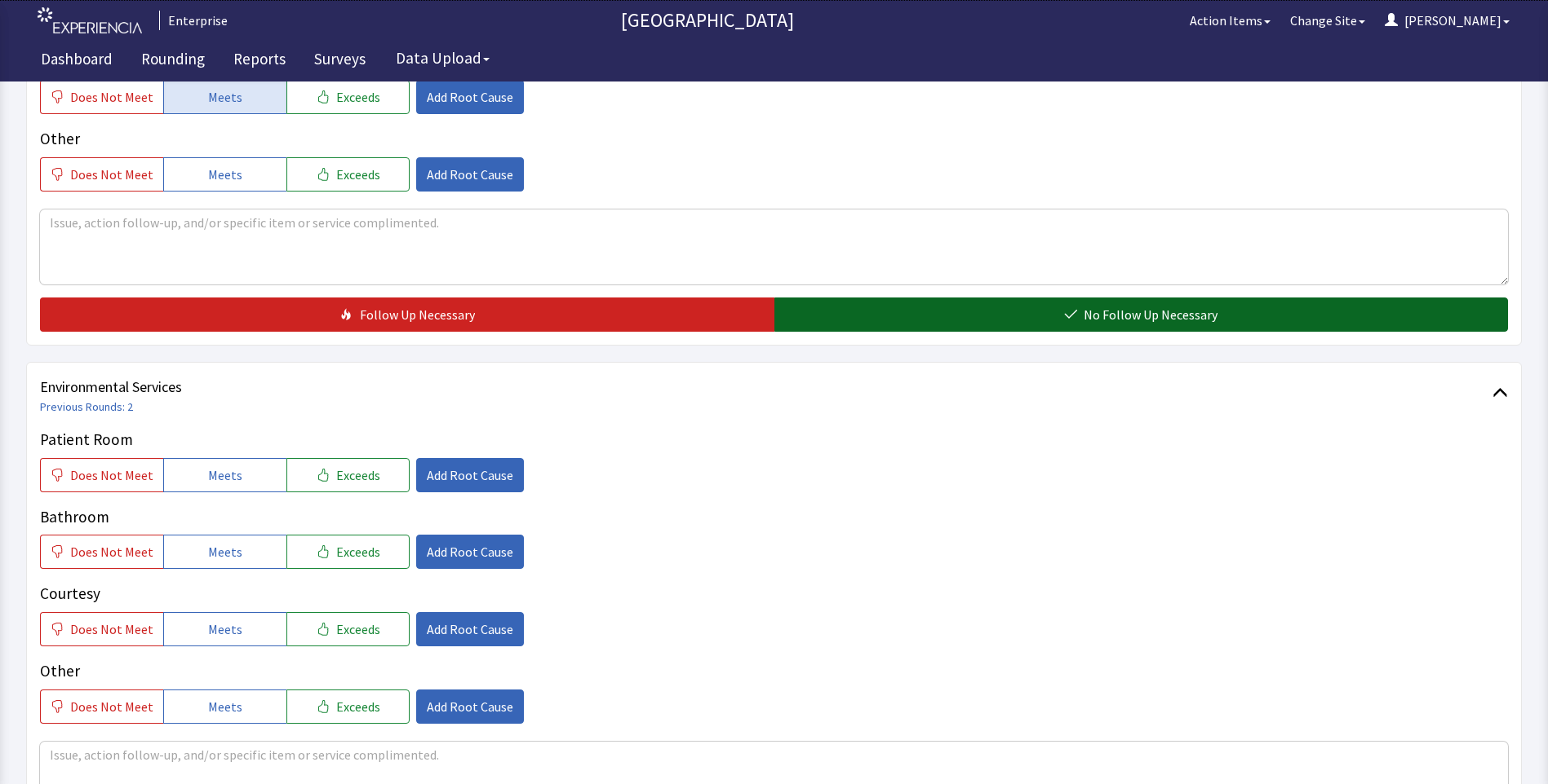
click at [874, 314] on button "No Follow Up Necessary" at bounding box center [1141, 314] width 734 height 34
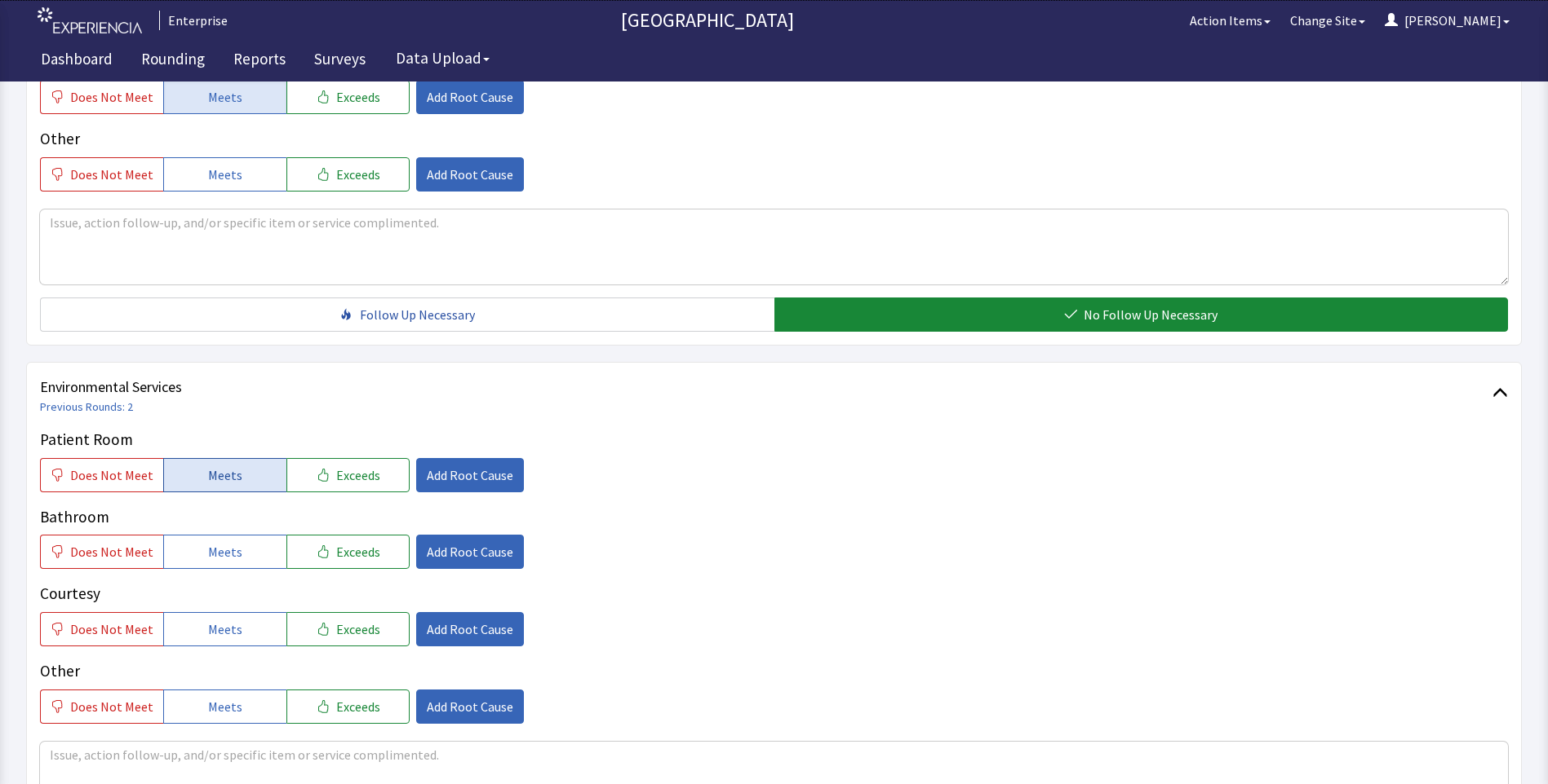
drag, startPoint x: 255, startPoint y: 473, endPoint x: 241, endPoint y: 484, distance: 17.8
click at [251, 476] on button "Meets" at bounding box center [225, 475] width 123 height 34
click at [223, 547] on span "Meets" at bounding box center [225, 552] width 34 height 19
click at [209, 622] on span "Meets" at bounding box center [225, 629] width 34 height 19
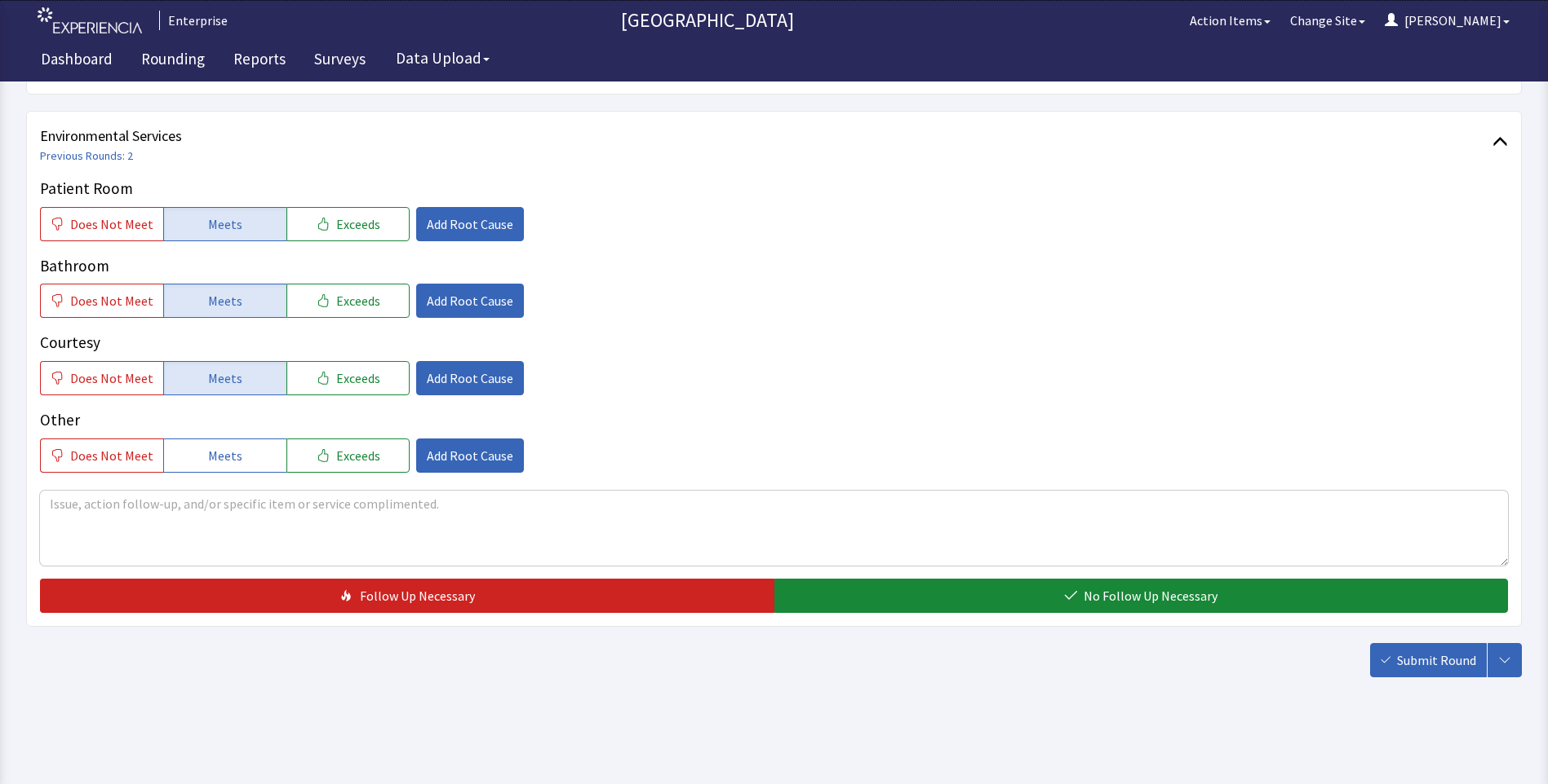
scroll to position [904, 0]
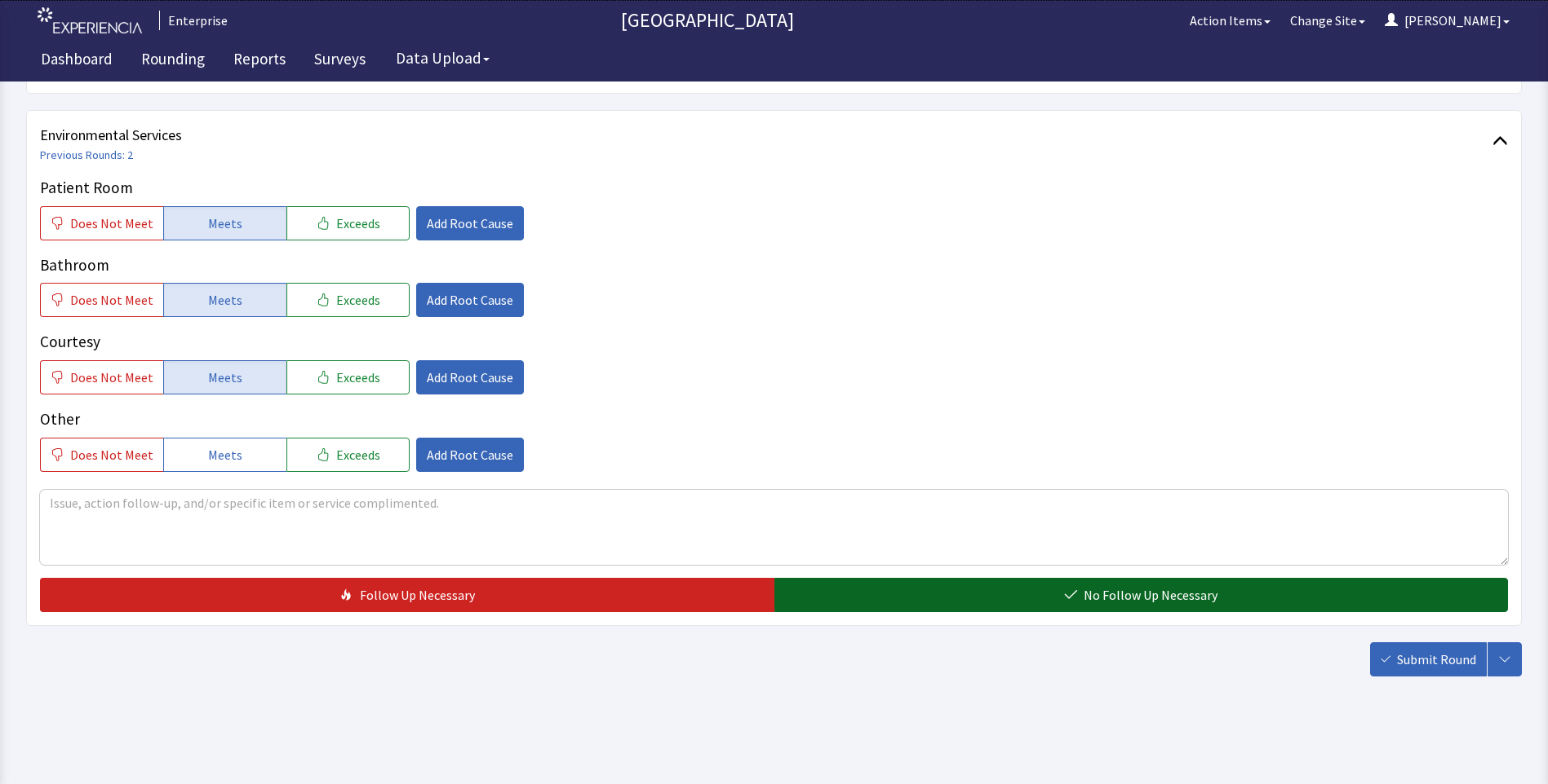
drag, startPoint x: 902, startPoint y: 592, endPoint x: 923, endPoint y: 598, distance: 21.8
click at [906, 595] on button "No Follow Up Necessary" at bounding box center [1141, 595] width 734 height 34
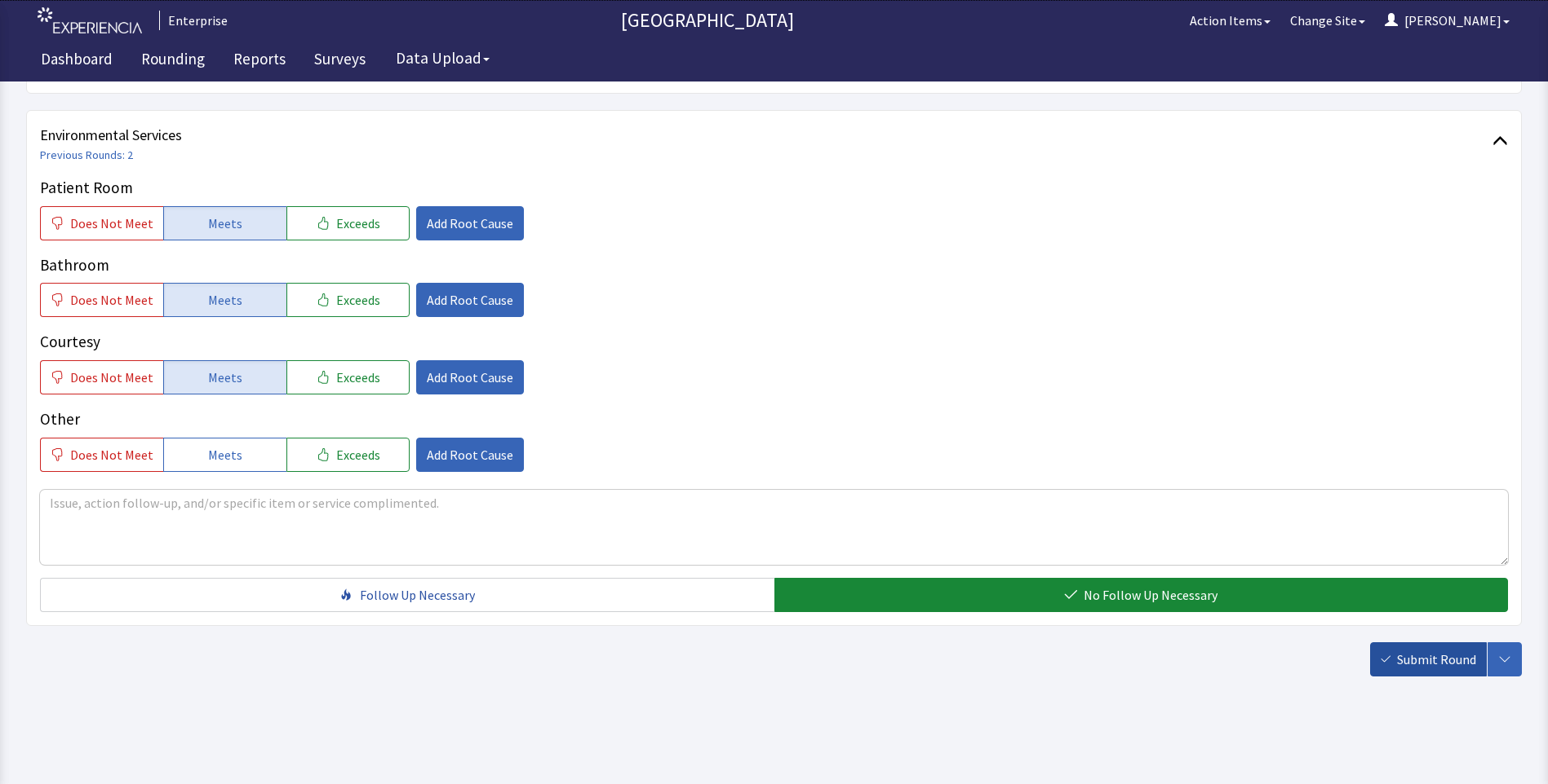
click at [1397, 665] on button "Submit Round" at bounding box center [1428, 659] width 117 height 34
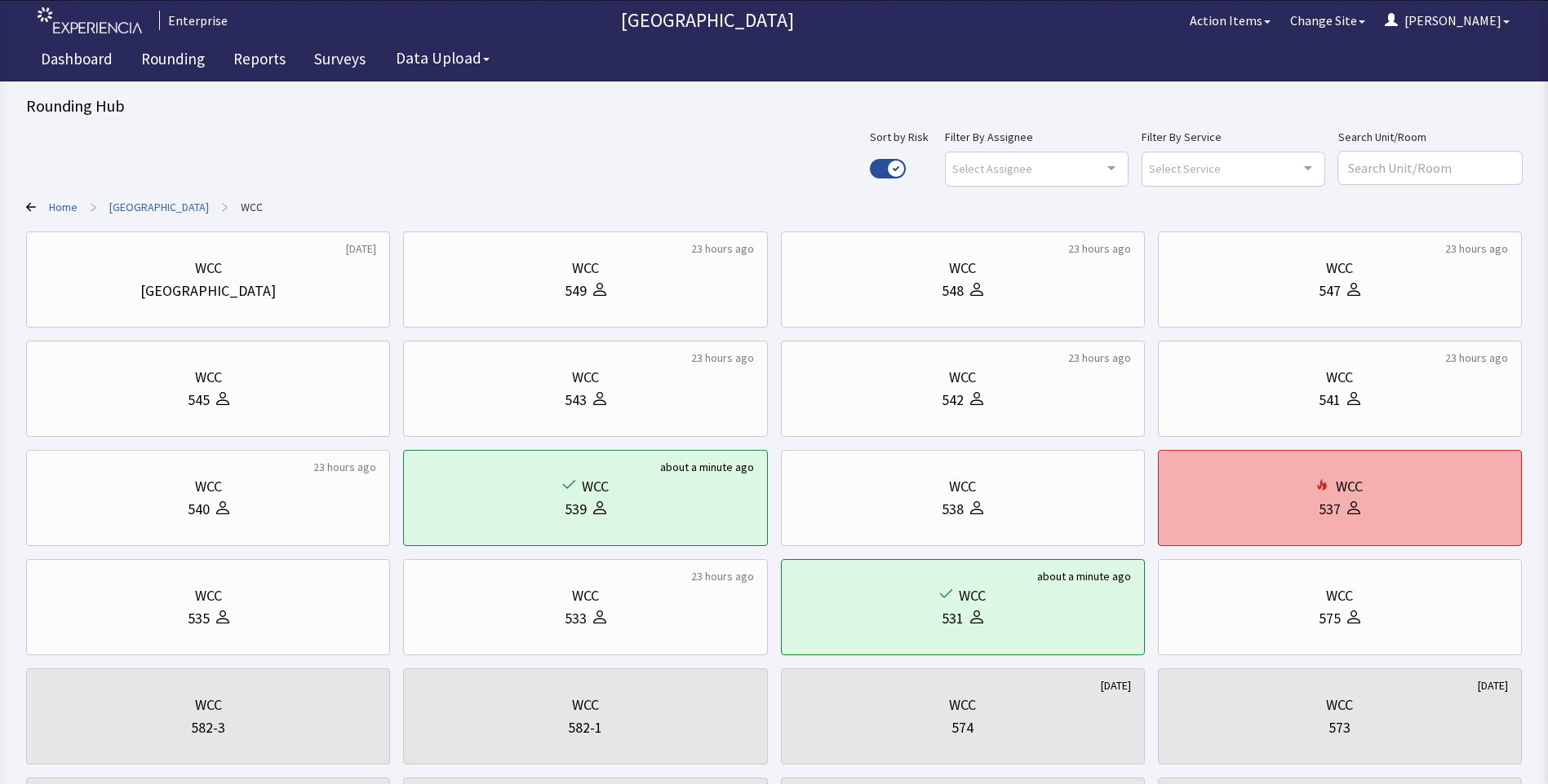
click at [1414, 522] on div "WCC 537" at bounding box center [1339, 499] width 336 height 79
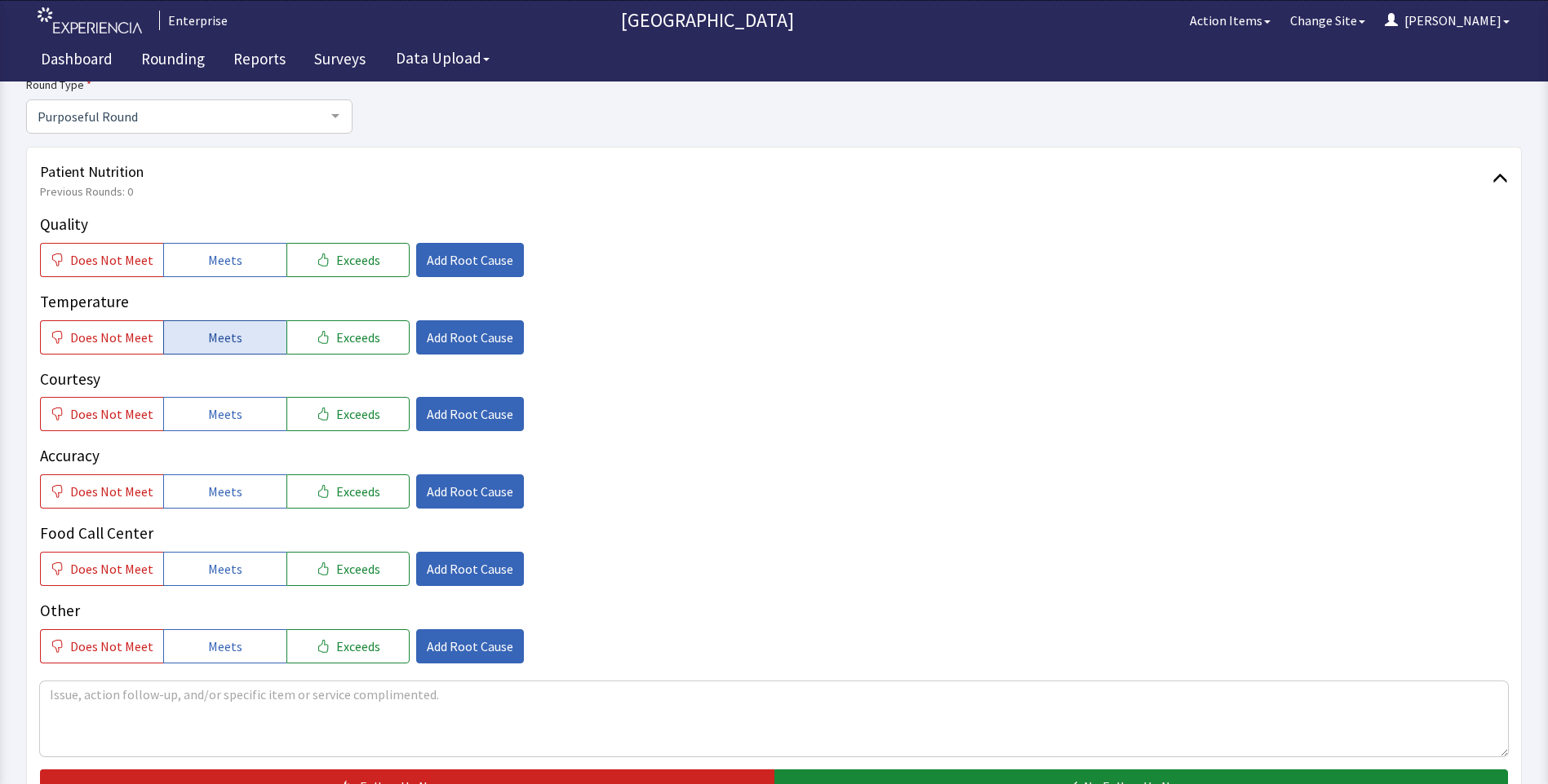
scroll to position [244, 0]
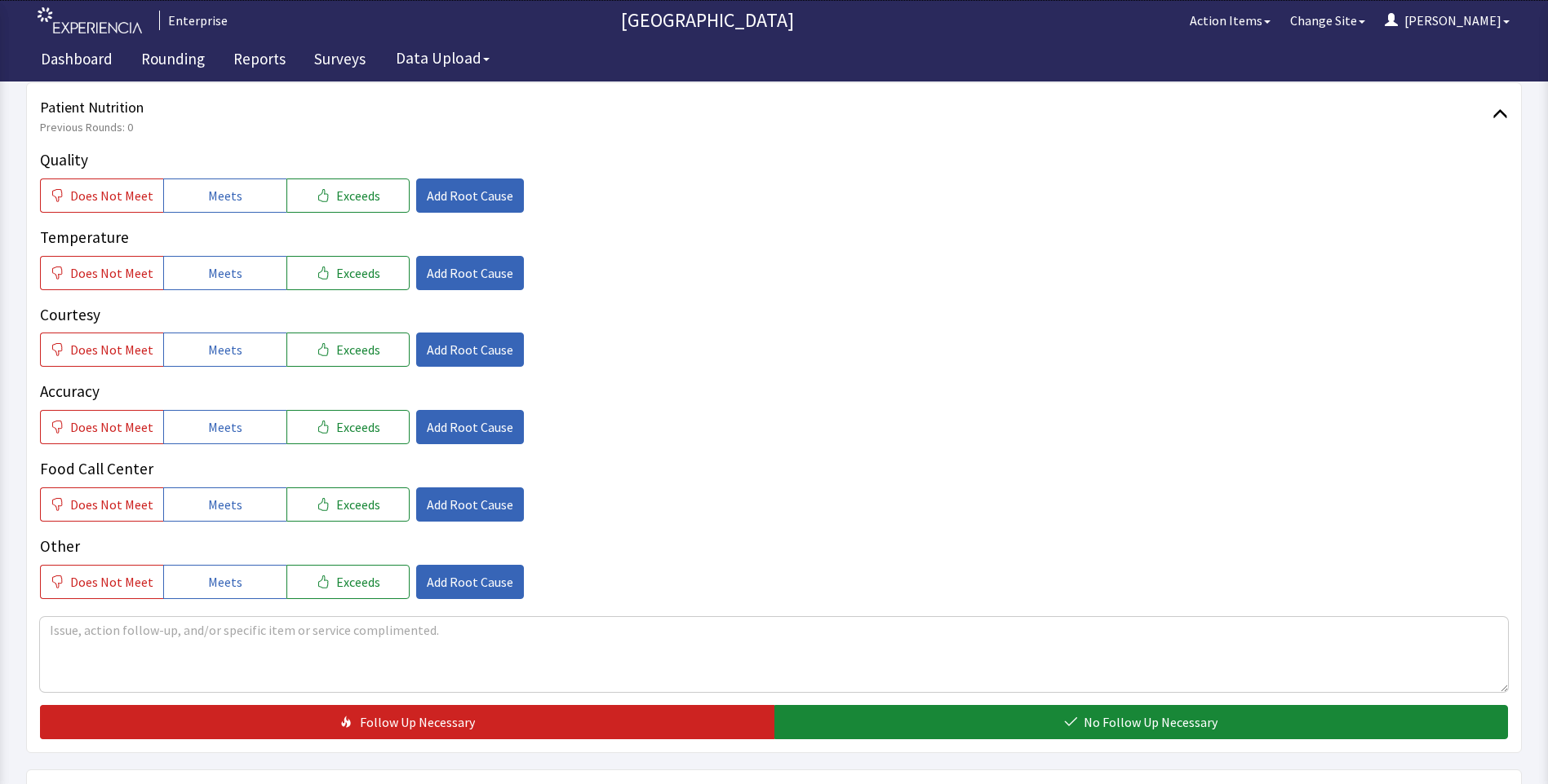
drag, startPoint x: 191, startPoint y: 193, endPoint x: 190, endPoint y: 253, distance: 60.0
click at [190, 198] on button "Meets" at bounding box center [225, 196] width 123 height 34
drag, startPoint x: 191, startPoint y: 273, endPoint x: 199, endPoint y: 320, distance: 47.7
click at [191, 286] on button "Meets" at bounding box center [225, 272] width 123 height 34
drag, startPoint x: 203, startPoint y: 347, endPoint x: 212, endPoint y: 395, distance: 48.8
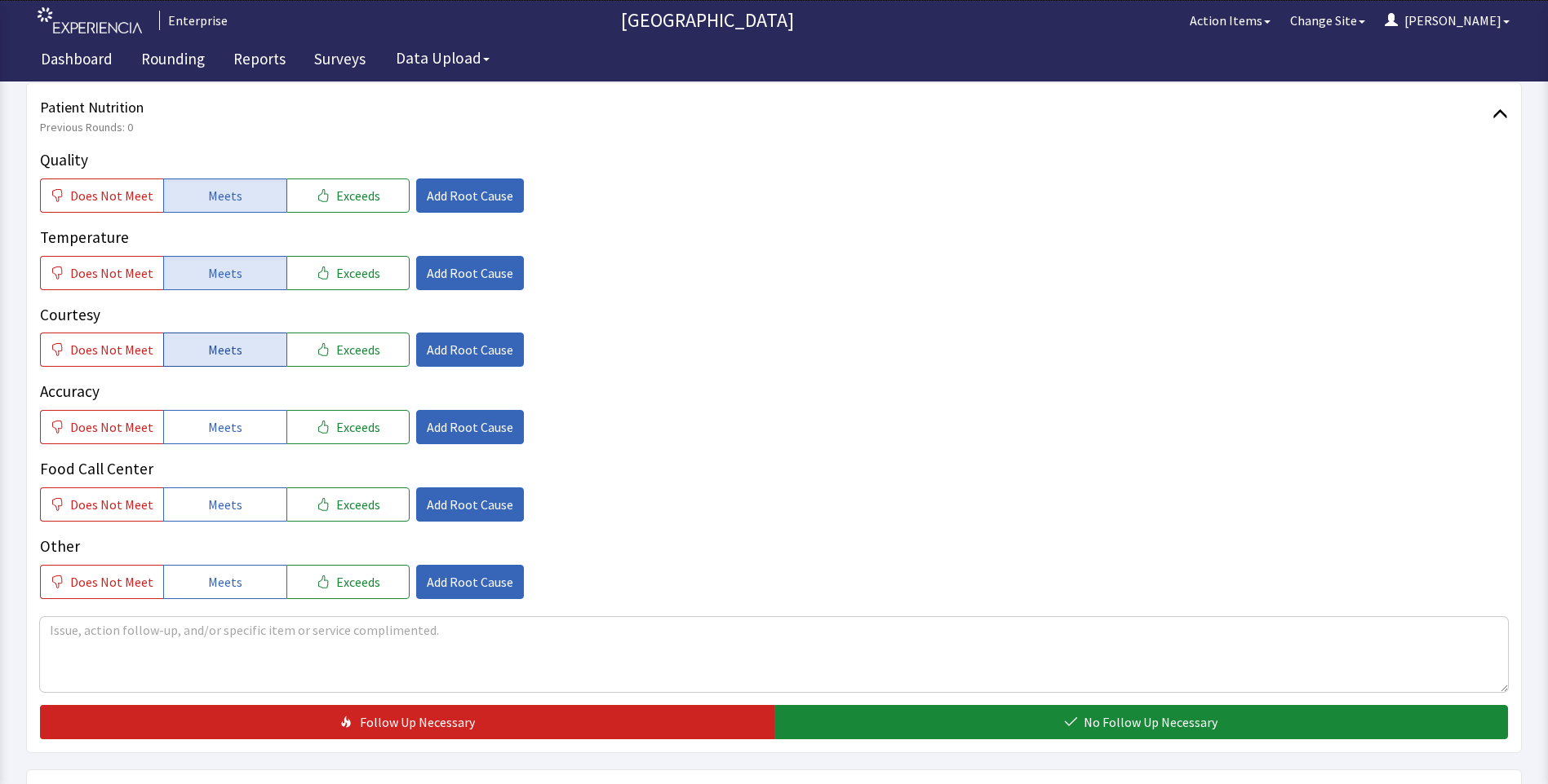
click at [208, 352] on span "Meets" at bounding box center [225, 349] width 34 height 19
drag, startPoint x: 214, startPoint y: 428, endPoint x: 219, endPoint y: 447, distance: 19.6
click at [218, 436] on span "Meets" at bounding box center [225, 427] width 34 height 19
drag, startPoint x: 214, startPoint y: 496, endPoint x: 266, endPoint y: 462, distance: 62.1
click at [216, 496] on span "Meets" at bounding box center [225, 505] width 34 height 19
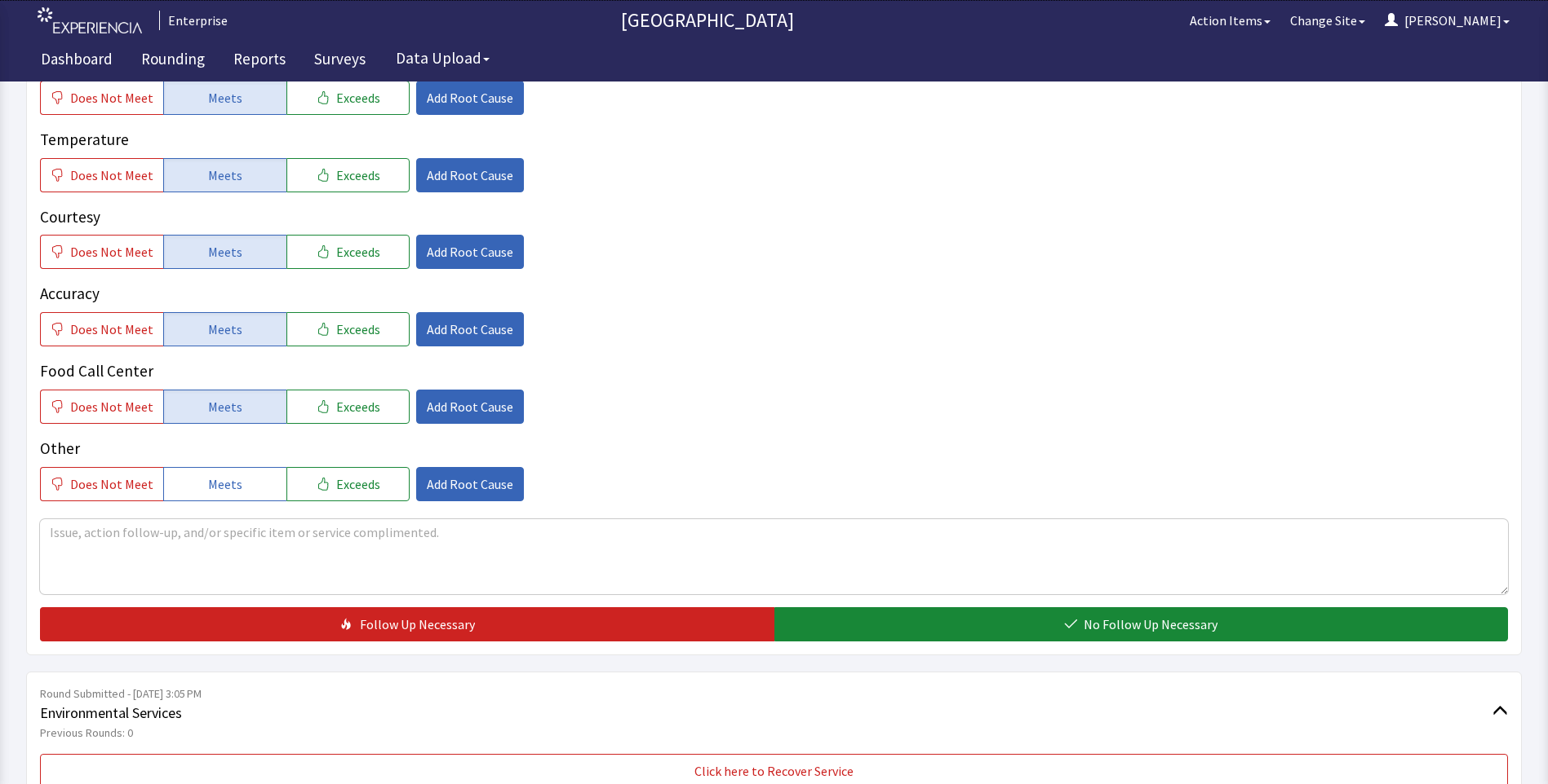
scroll to position [571, 0]
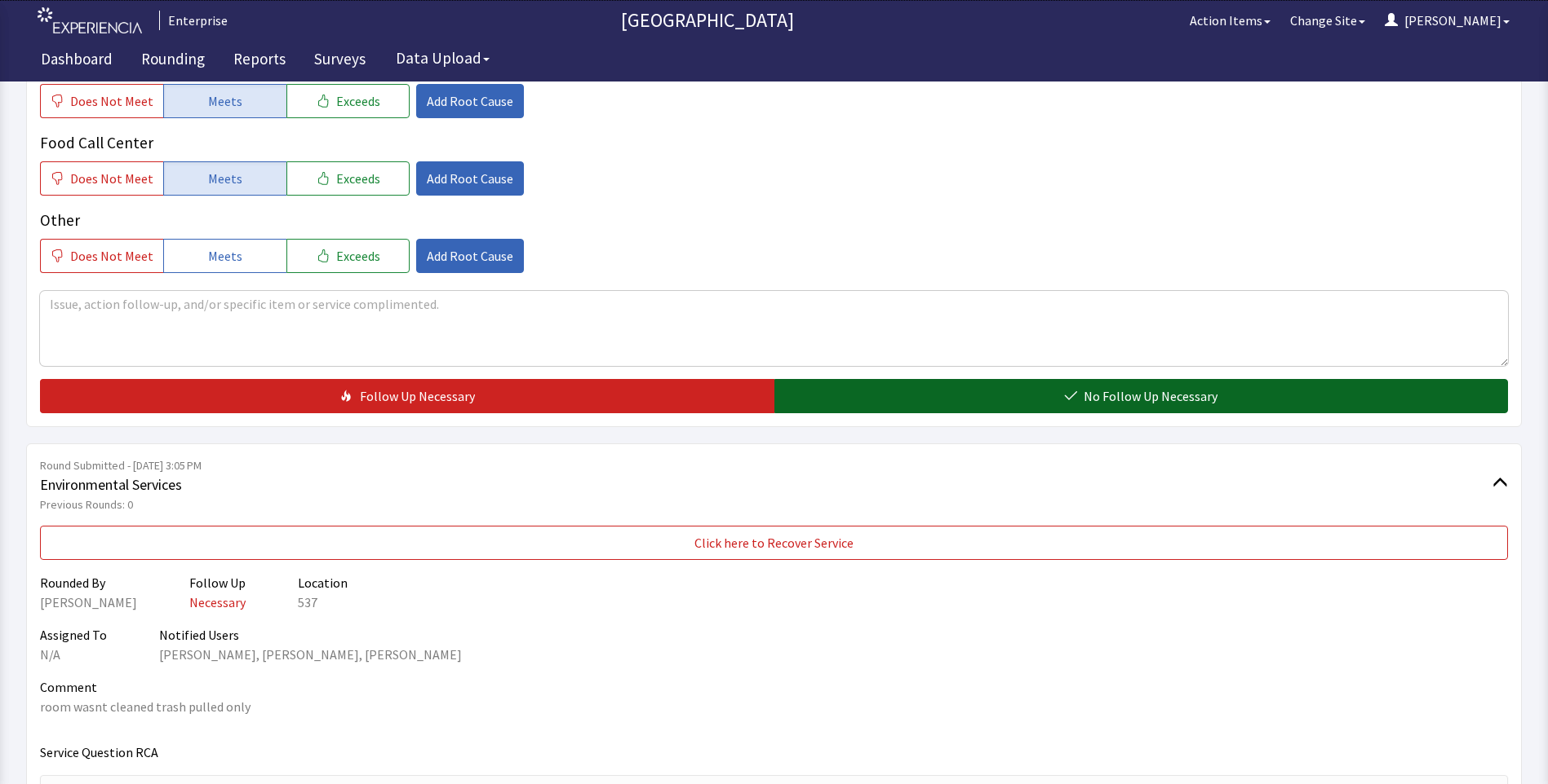
click at [836, 390] on button "No Follow Up Necessary" at bounding box center [1141, 395] width 734 height 34
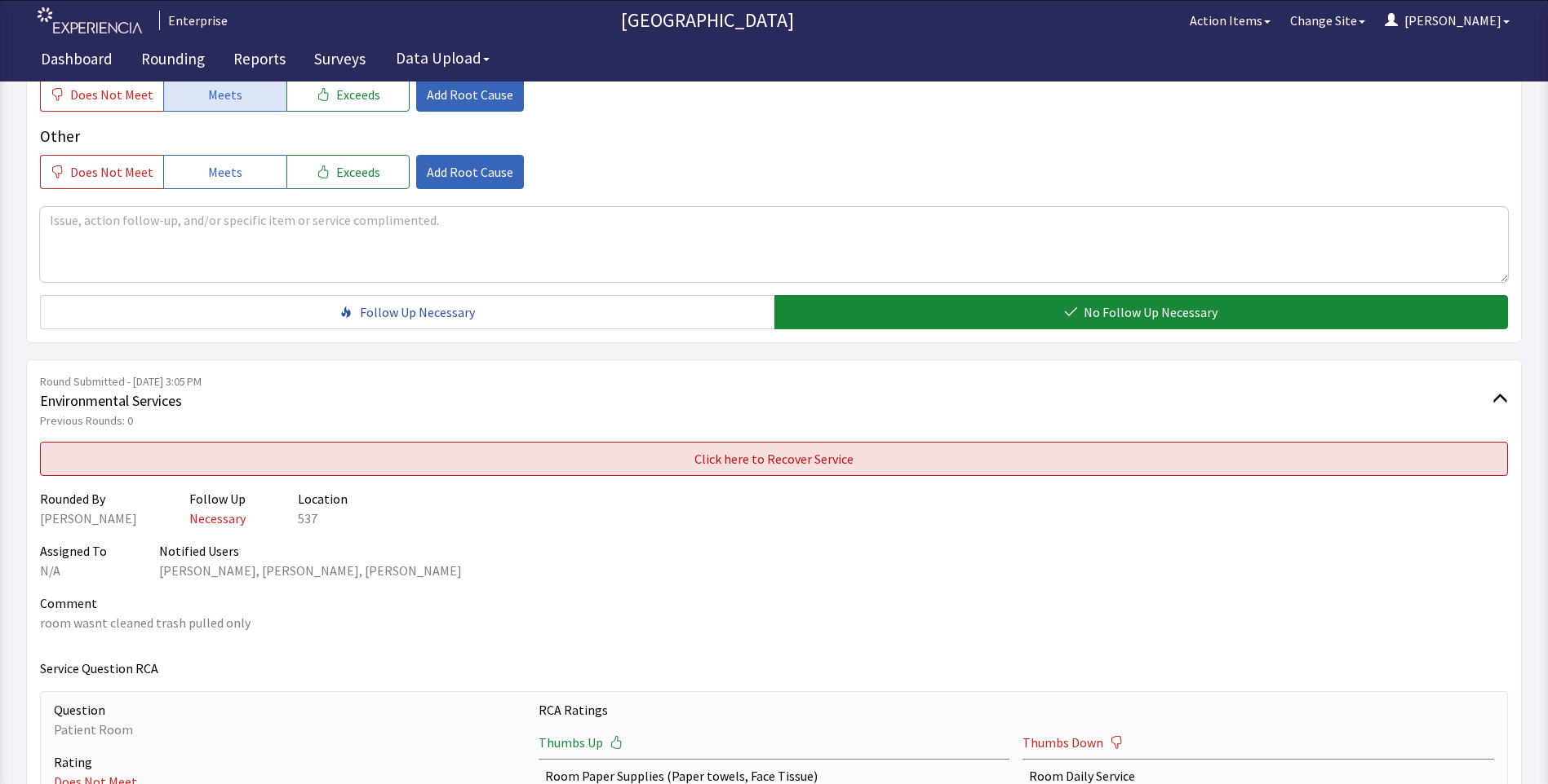
scroll to position [733, 0]
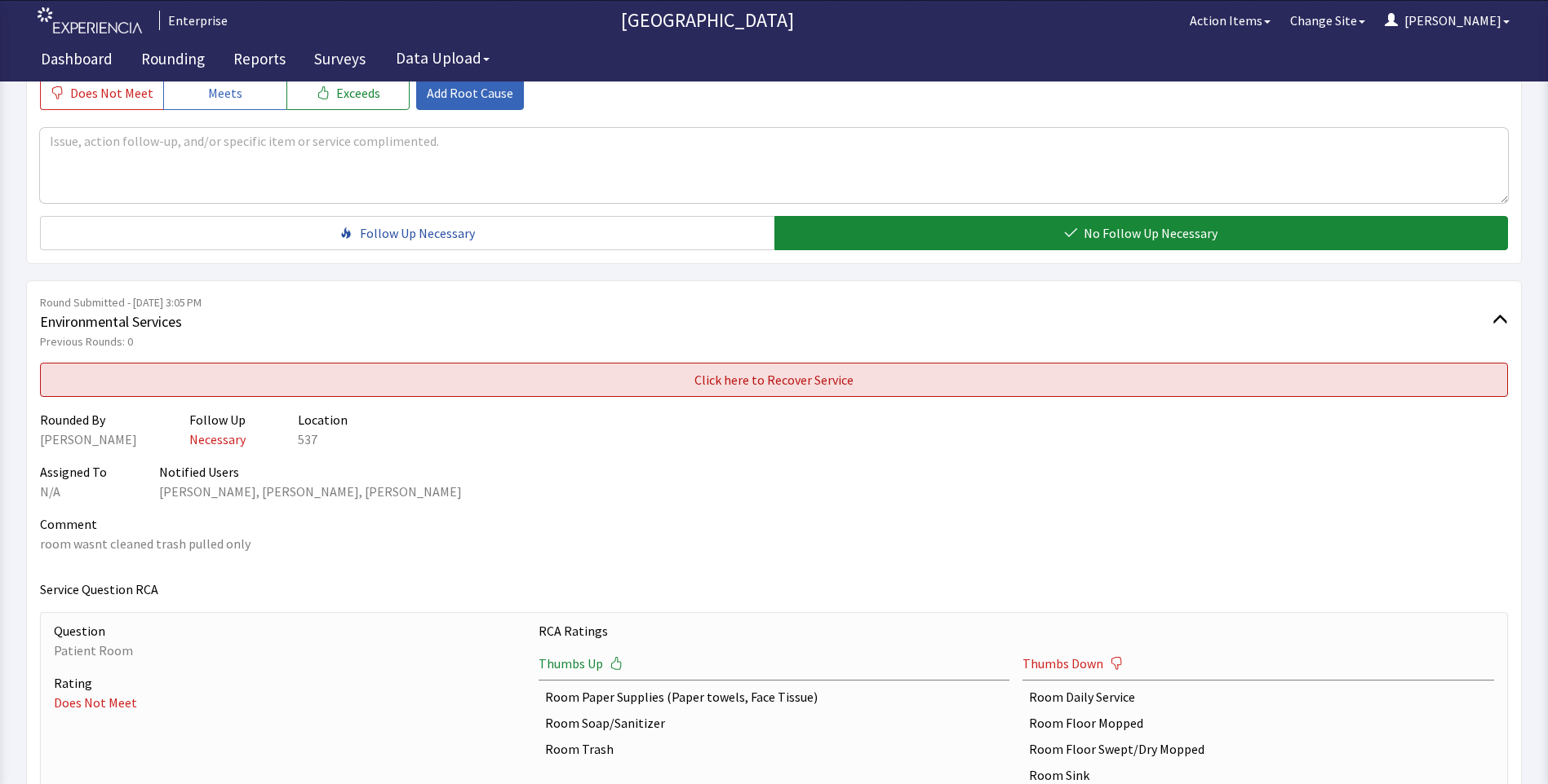
click at [462, 385] on button "Click here to Recover Service" at bounding box center [774, 380] width 1468 height 34
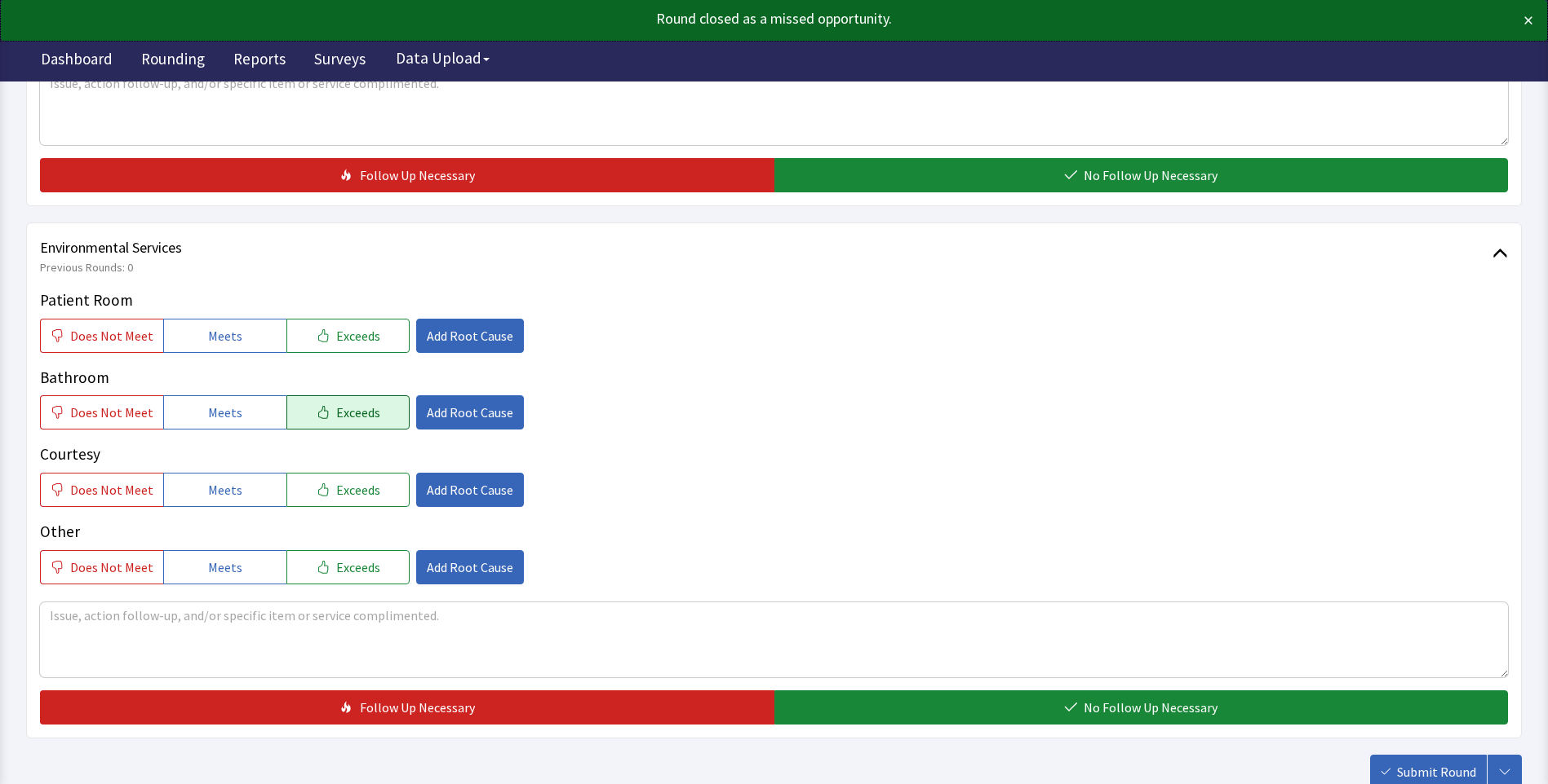
scroll to position [815, 0]
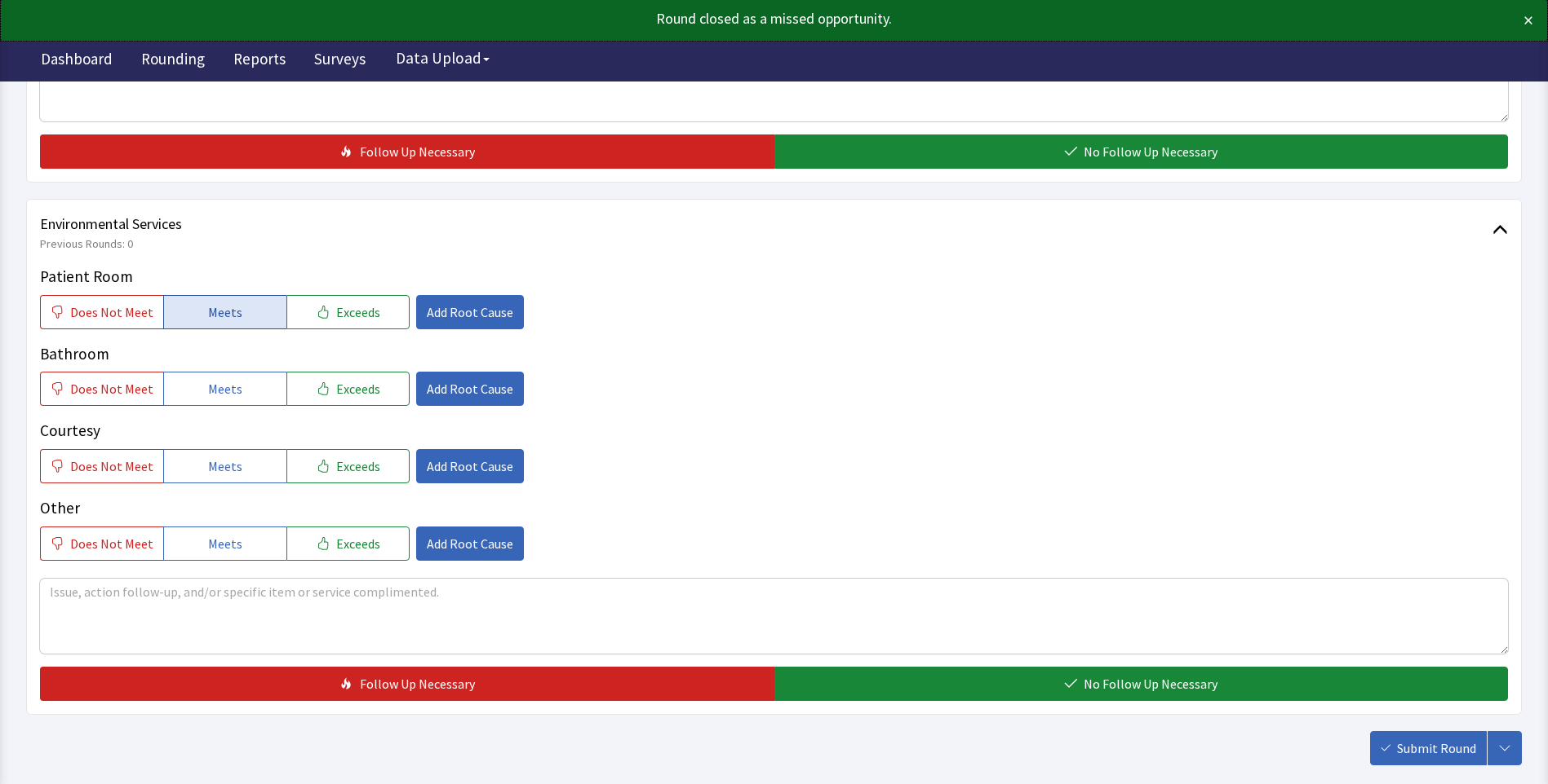
click at [208, 304] on span "Meets" at bounding box center [225, 312] width 34 height 19
drag, startPoint x: 225, startPoint y: 383, endPoint x: 225, endPoint y: 440, distance: 57.0
click at [225, 392] on span "Meets" at bounding box center [225, 389] width 34 height 19
drag, startPoint x: 225, startPoint y: 462, endPoint x: 519, endPoint y: 512, distance: 298.2
click at [225, 464] on span "Meets" at bounding box center [225, 466] width 34 height 19
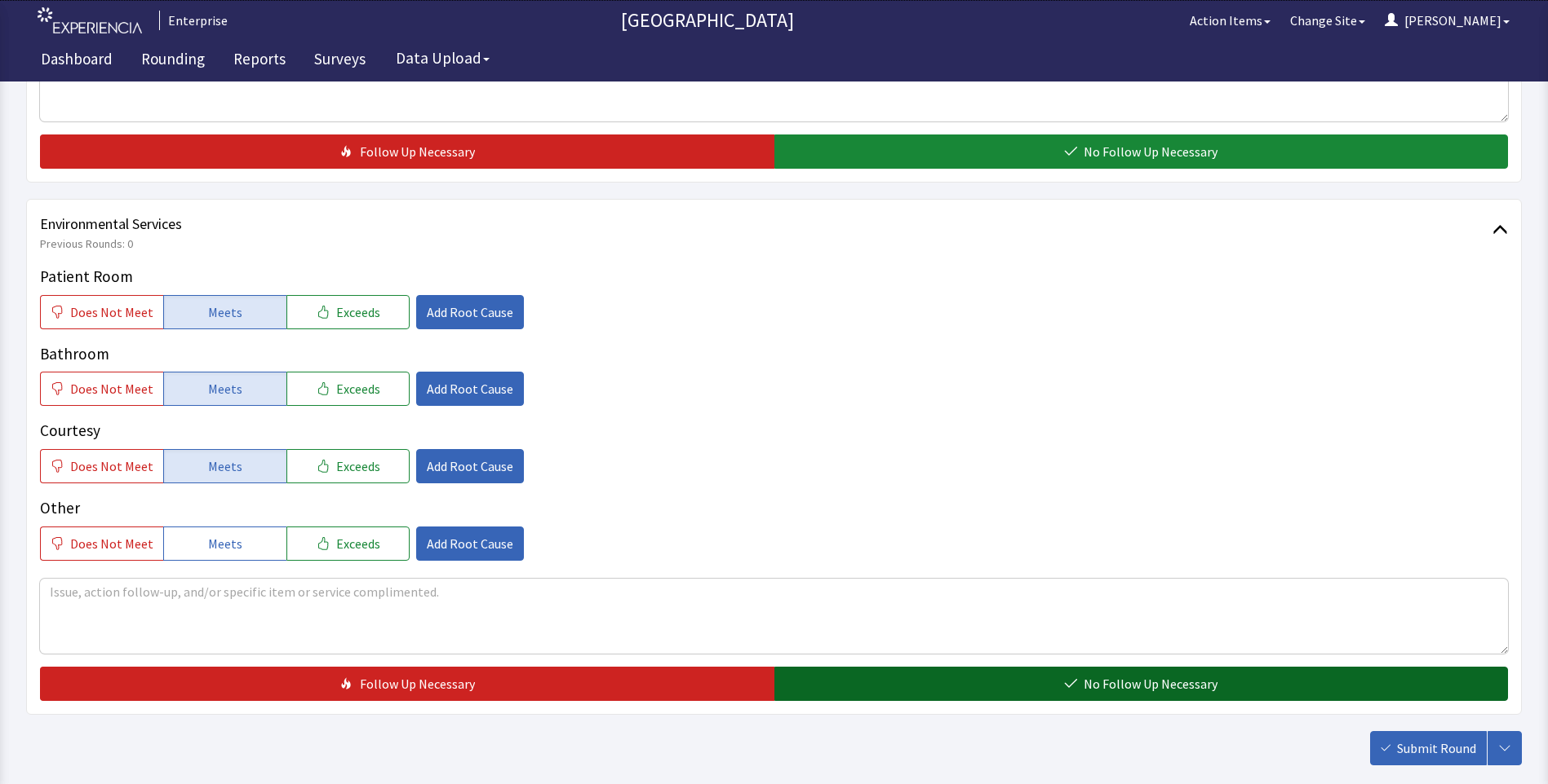
click at [874, 678] on button "No Follow Up Necessary" at bounding box center [1141, 684] width 734 height 34
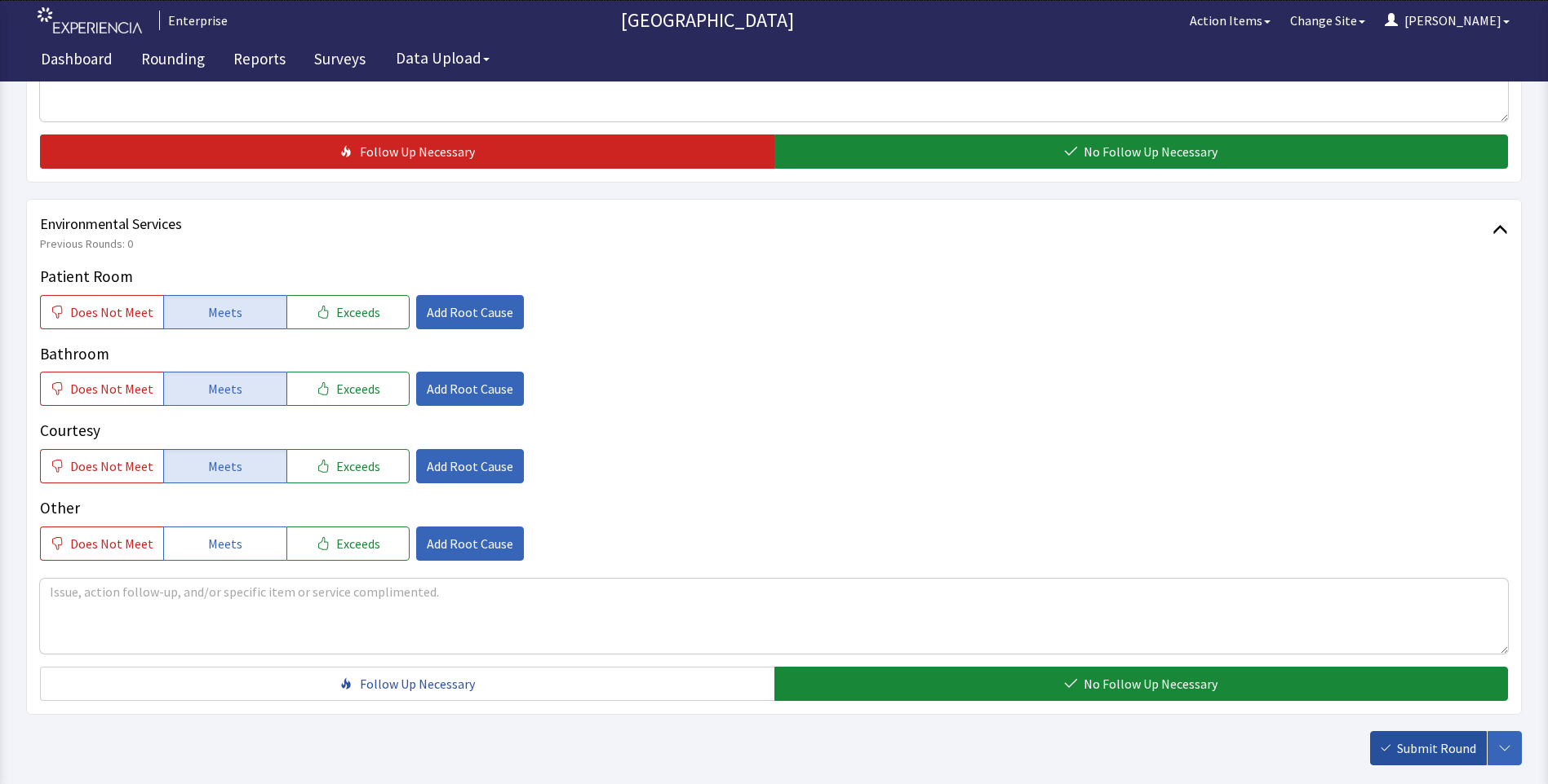
click at [1426, 747] on span "Submit Round" at bounding box center [1436, 748] width 79 height 19
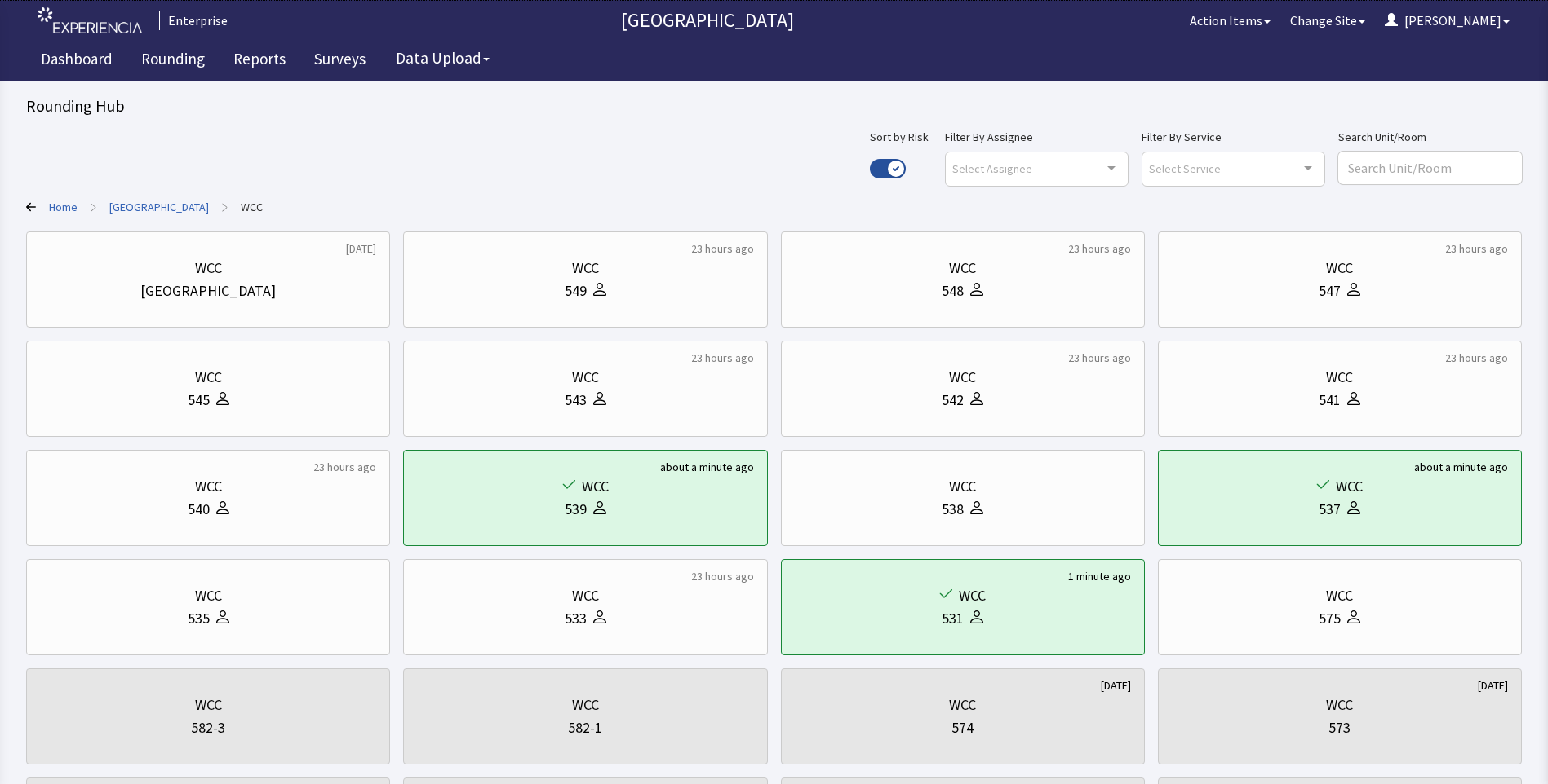
click at [66, 206] on link "Home" at bounding box center [63, 207] width 29 height 17
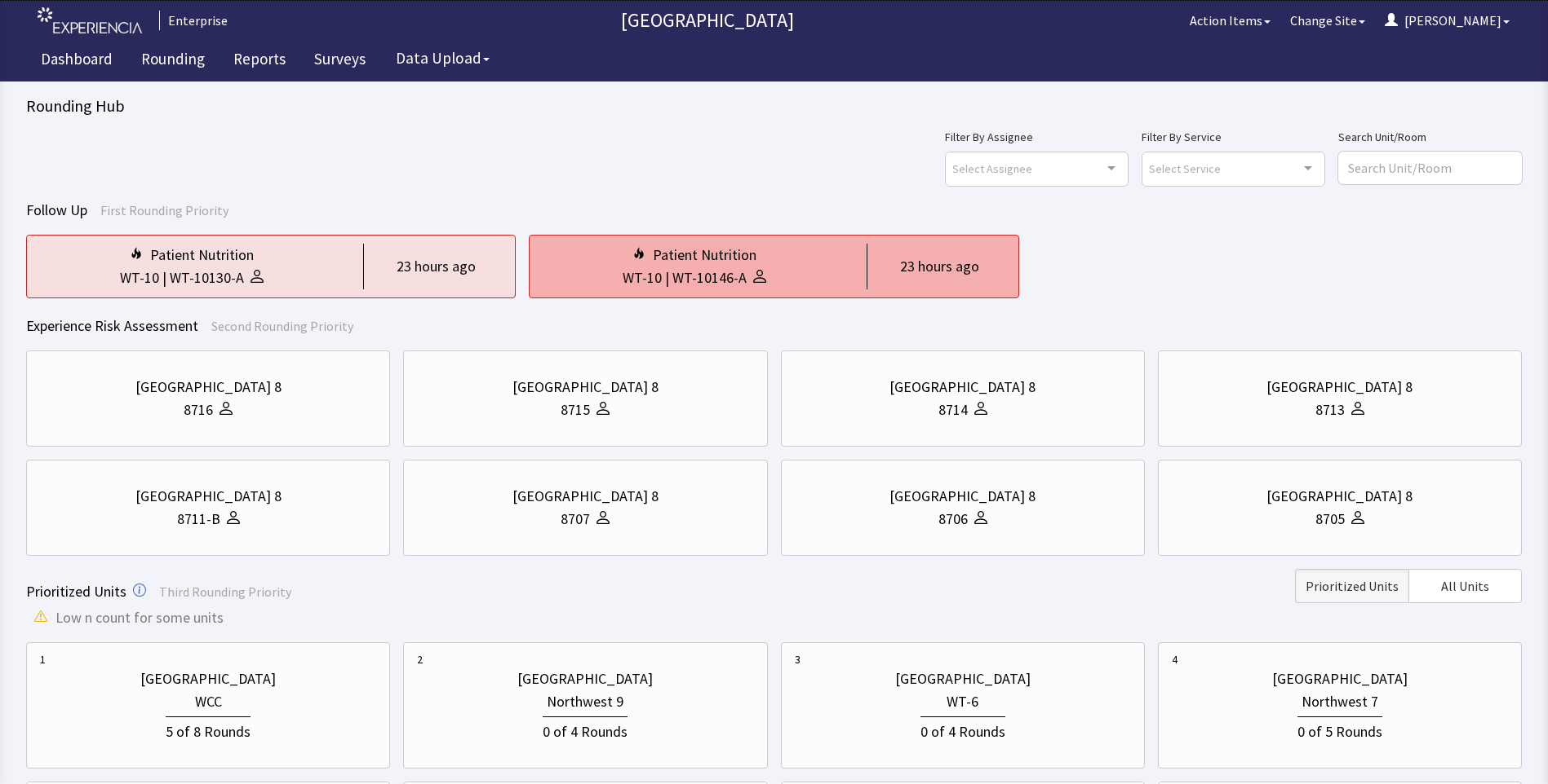
click at [741, 279] on div "WT-10146-A" at bounding box center [708, 278] width 74 height 23
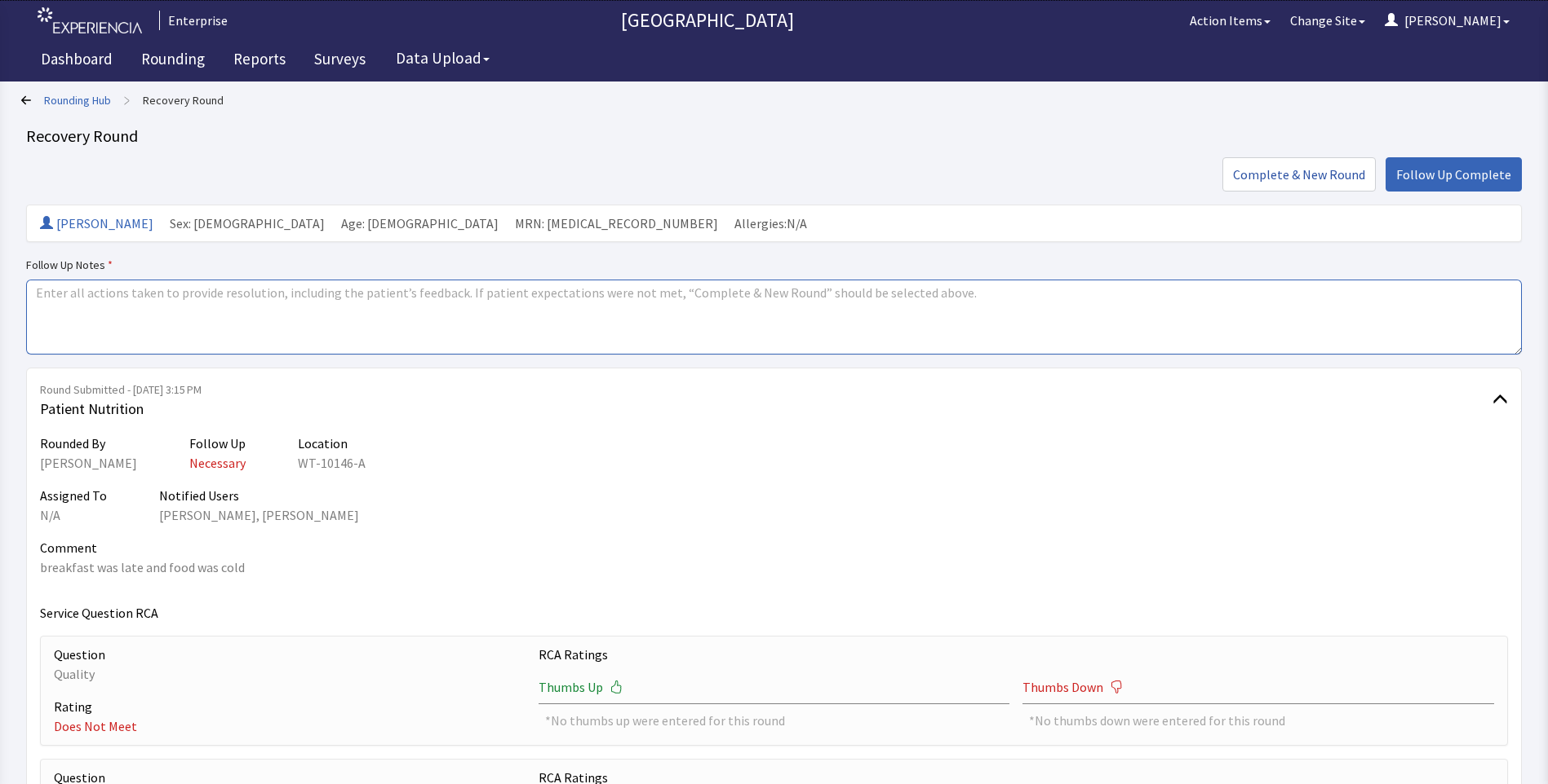
click at [66, 302] on textarea at bounding box center [774, 317] width 1496 height 75
paste textarea "issues resovled"
type textarea "issues resovled"
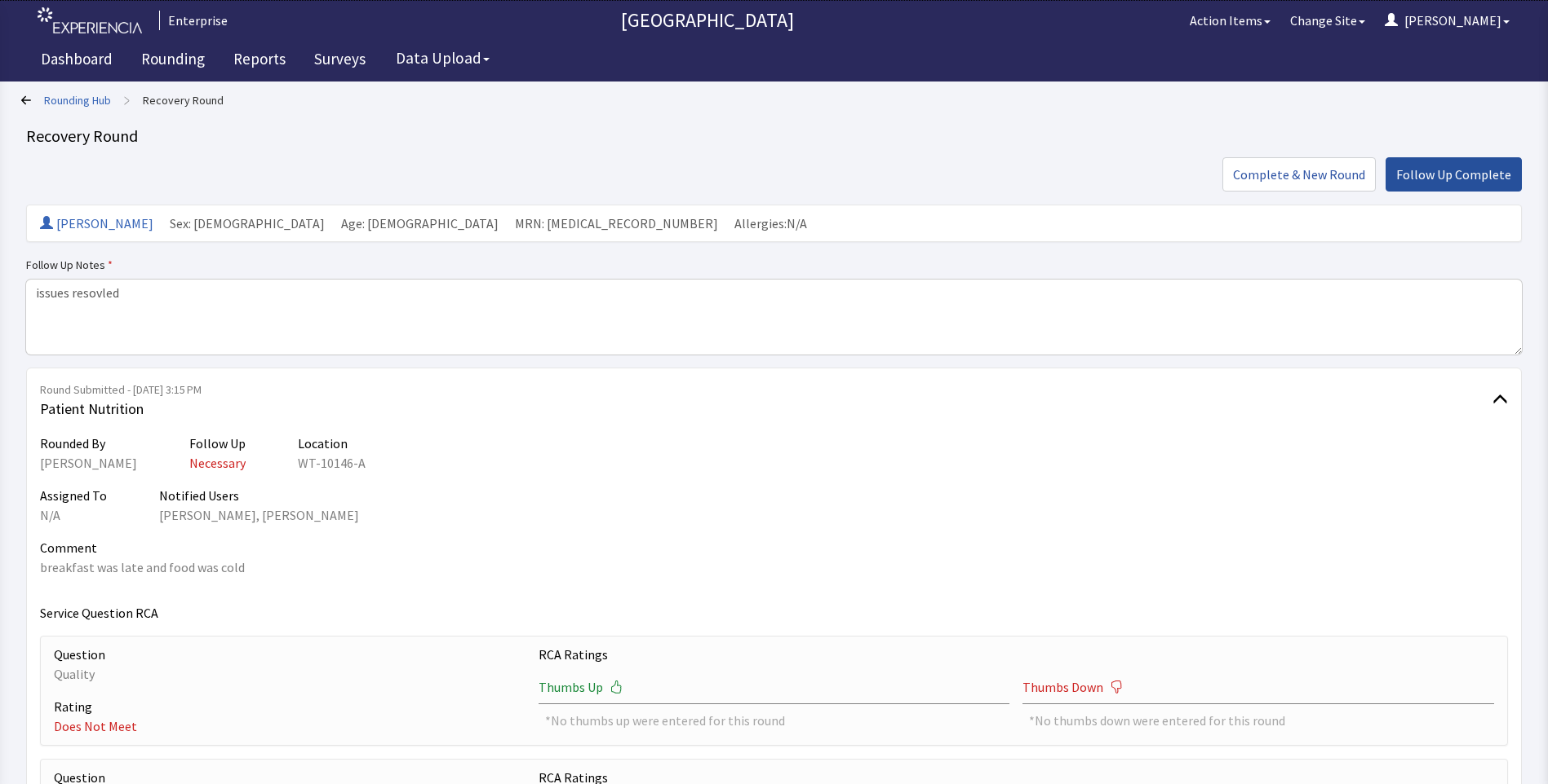
click at [1452, 180] on span "Follow Up Complete" at bounding box center [1454, 175] width 115 height 19
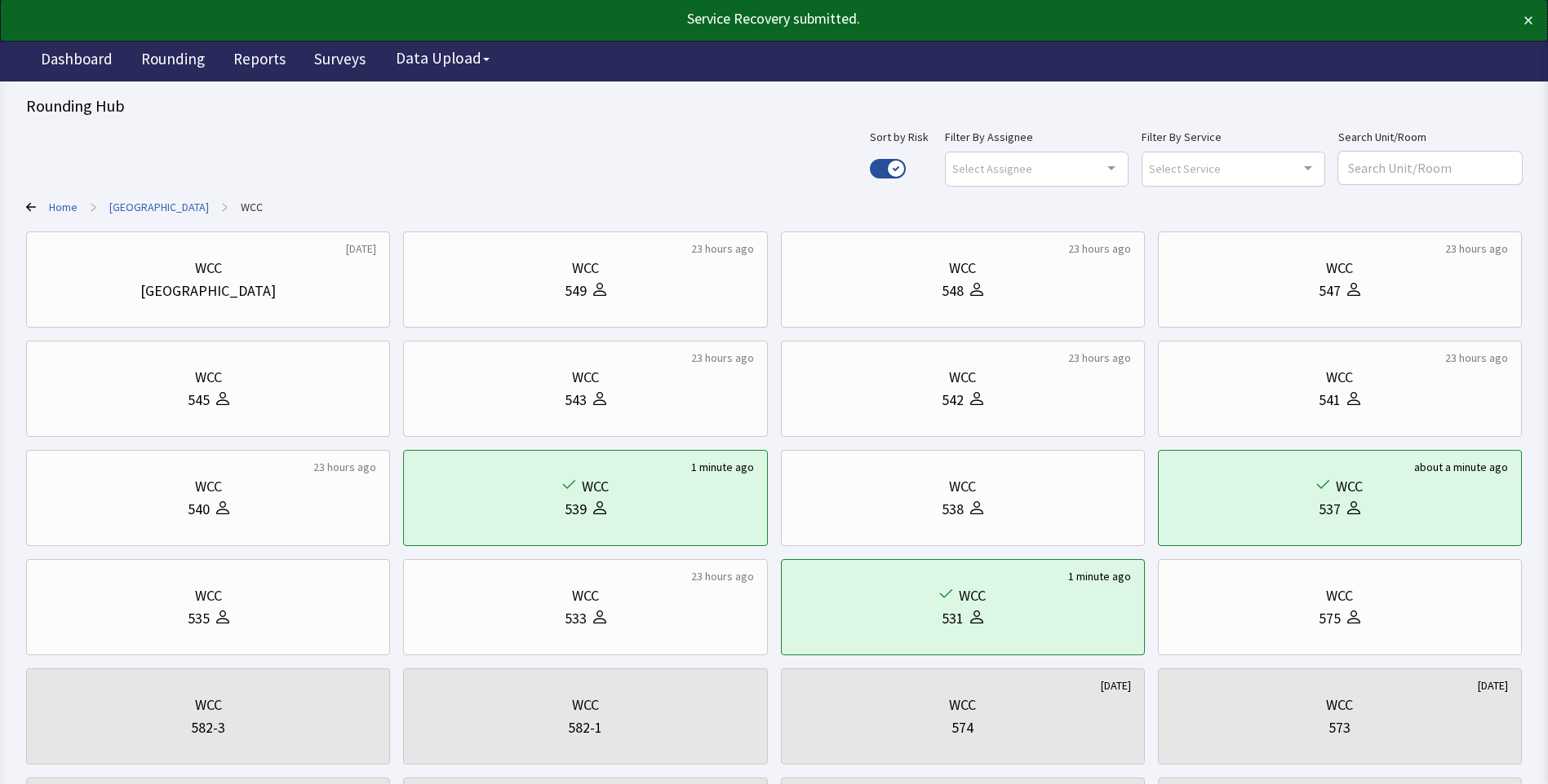
click at [161, 203] on link "[GEOGRAPHIC_DATA]" at bounding box center [159, 207] width 100 height 17
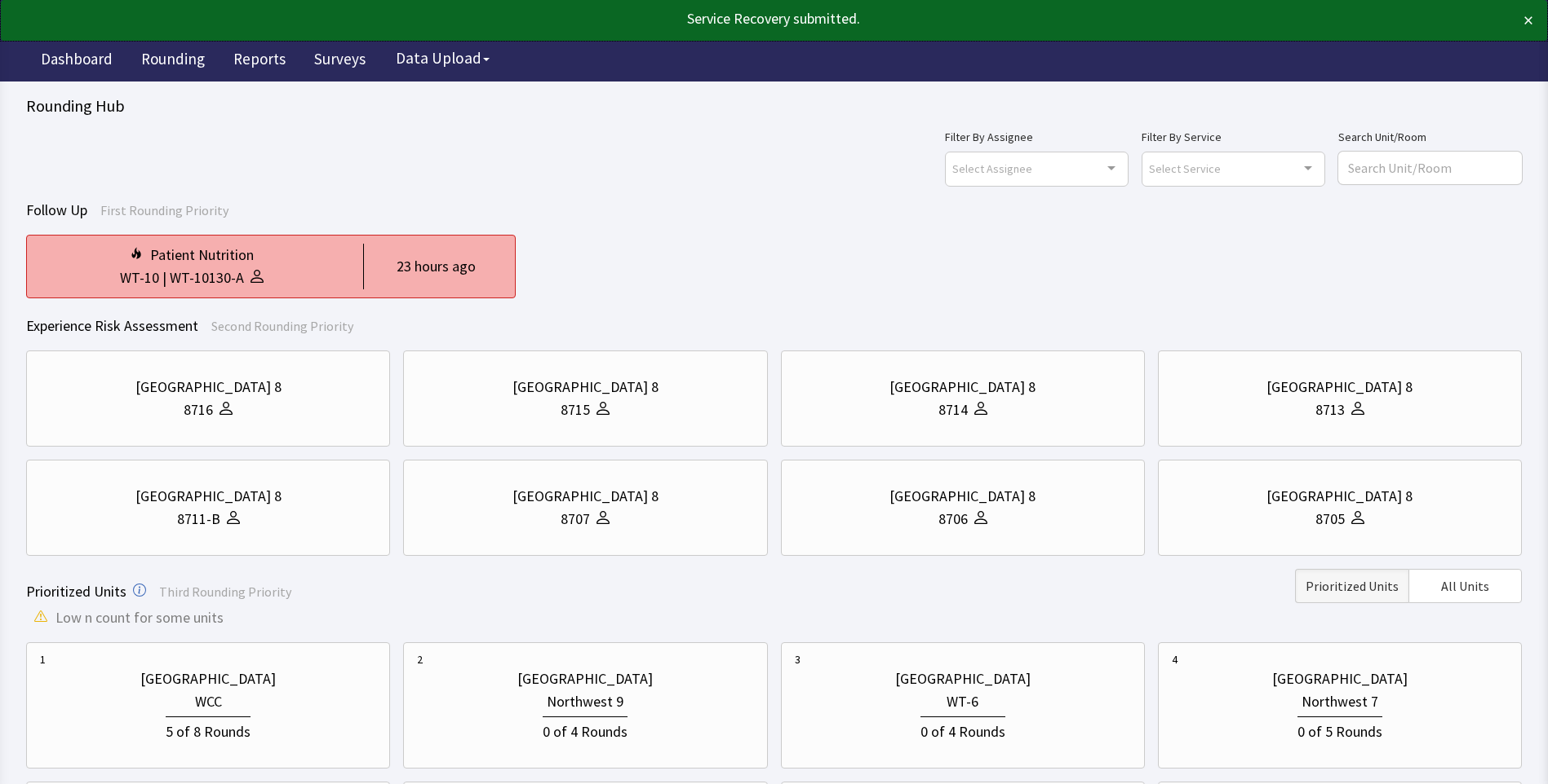
click at [245, 268] on div at bounding box center [253, 278] width 19 height 23
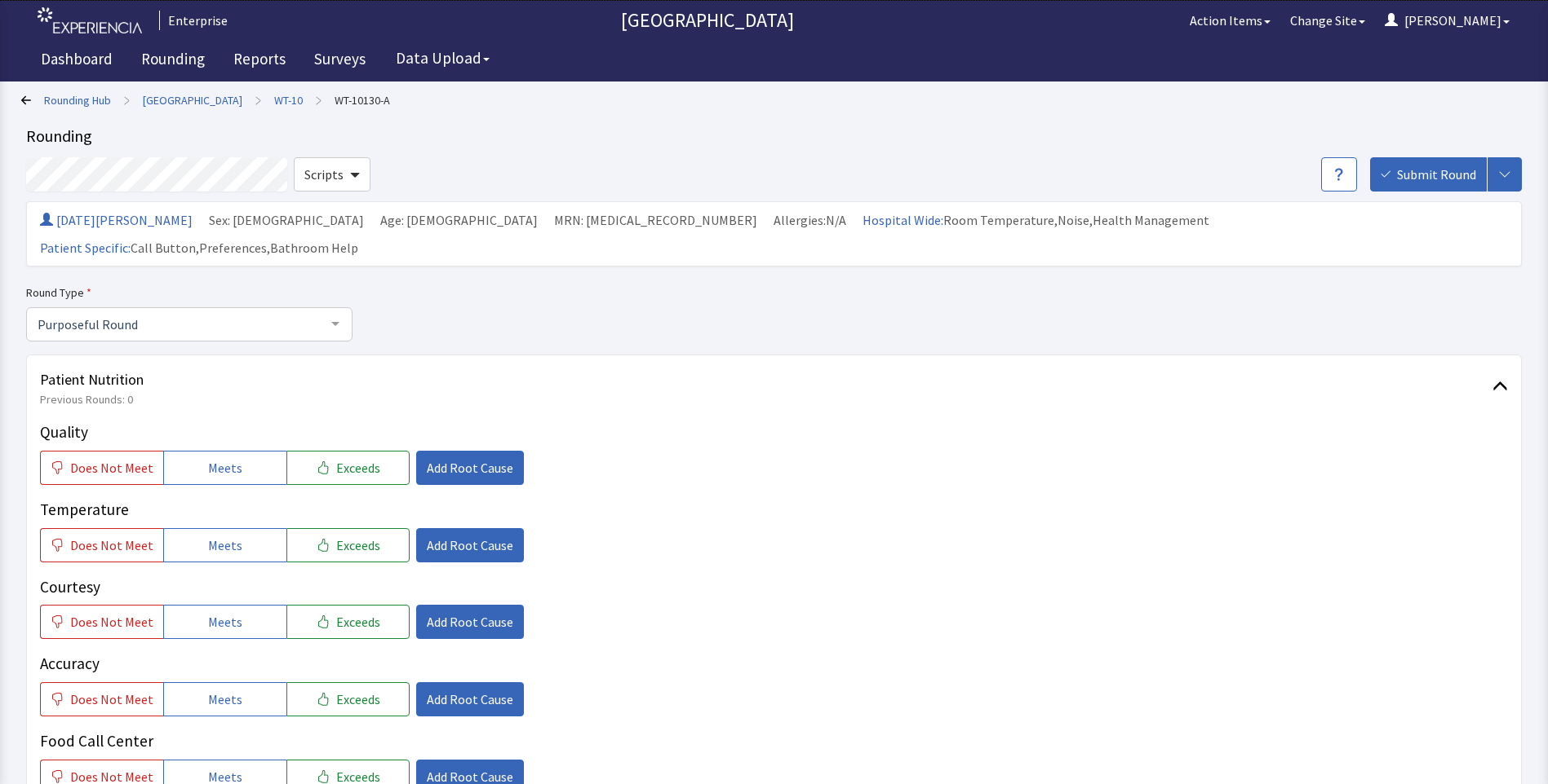
scroll to position [163, 0]
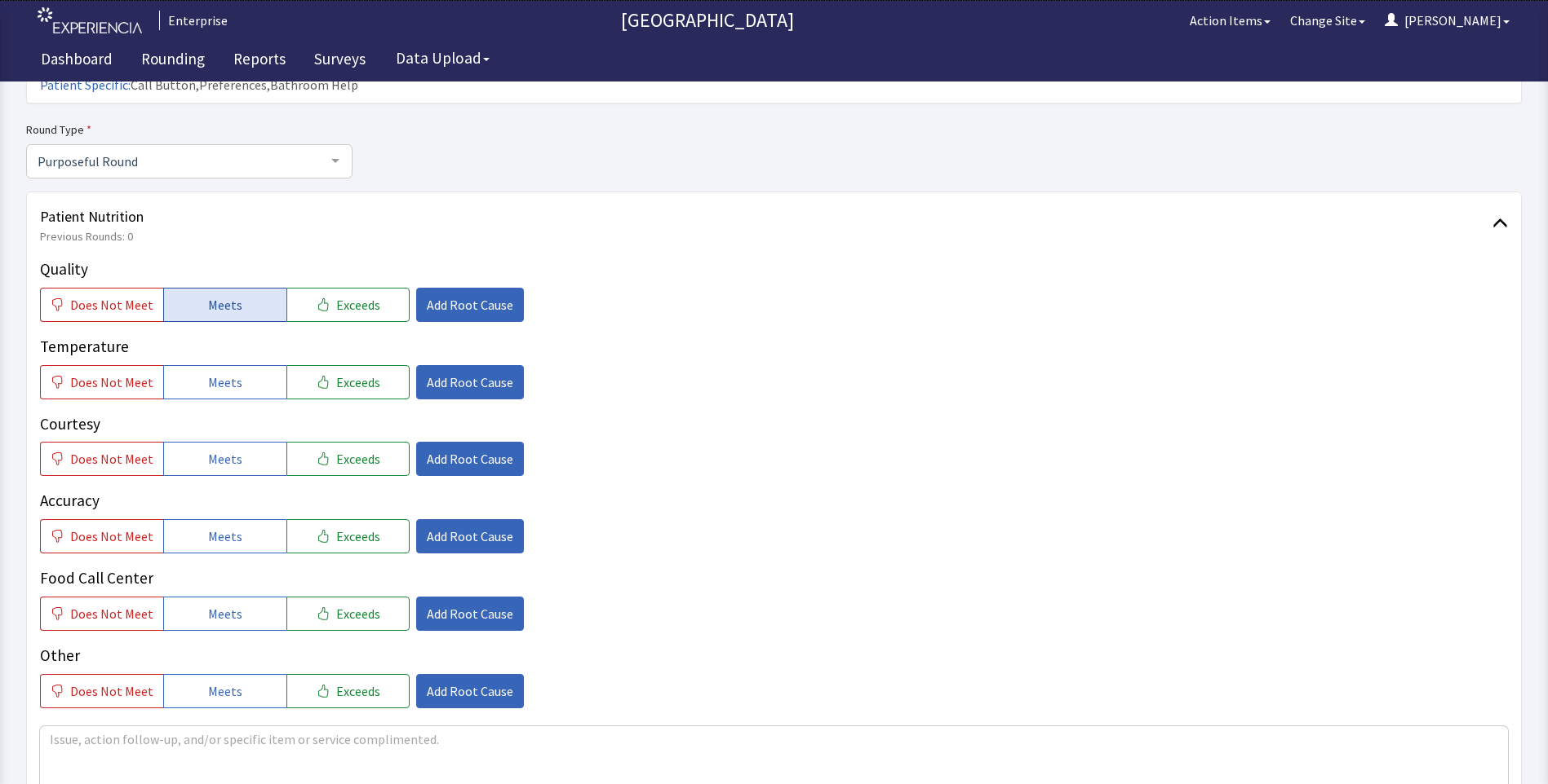
click at [224, 295] on span "Meets" at bounding box center [225, 305] width 34 height 19
click at [211, 373] on span "Meets" at bounding box center [225, 382] width 34 height 19
drag, startPoint x: 208, startPoint y: 419, endPoint x: 216, endPoint y: 462, distance: 43.7
click at [210, 442] on button "Meets" at bounding box center [225, 458] width 123 height 34
drag, startPoint x: 204, startPoint y: 501, endPoint x: 204, endPoint y: 560, distance: 59.0
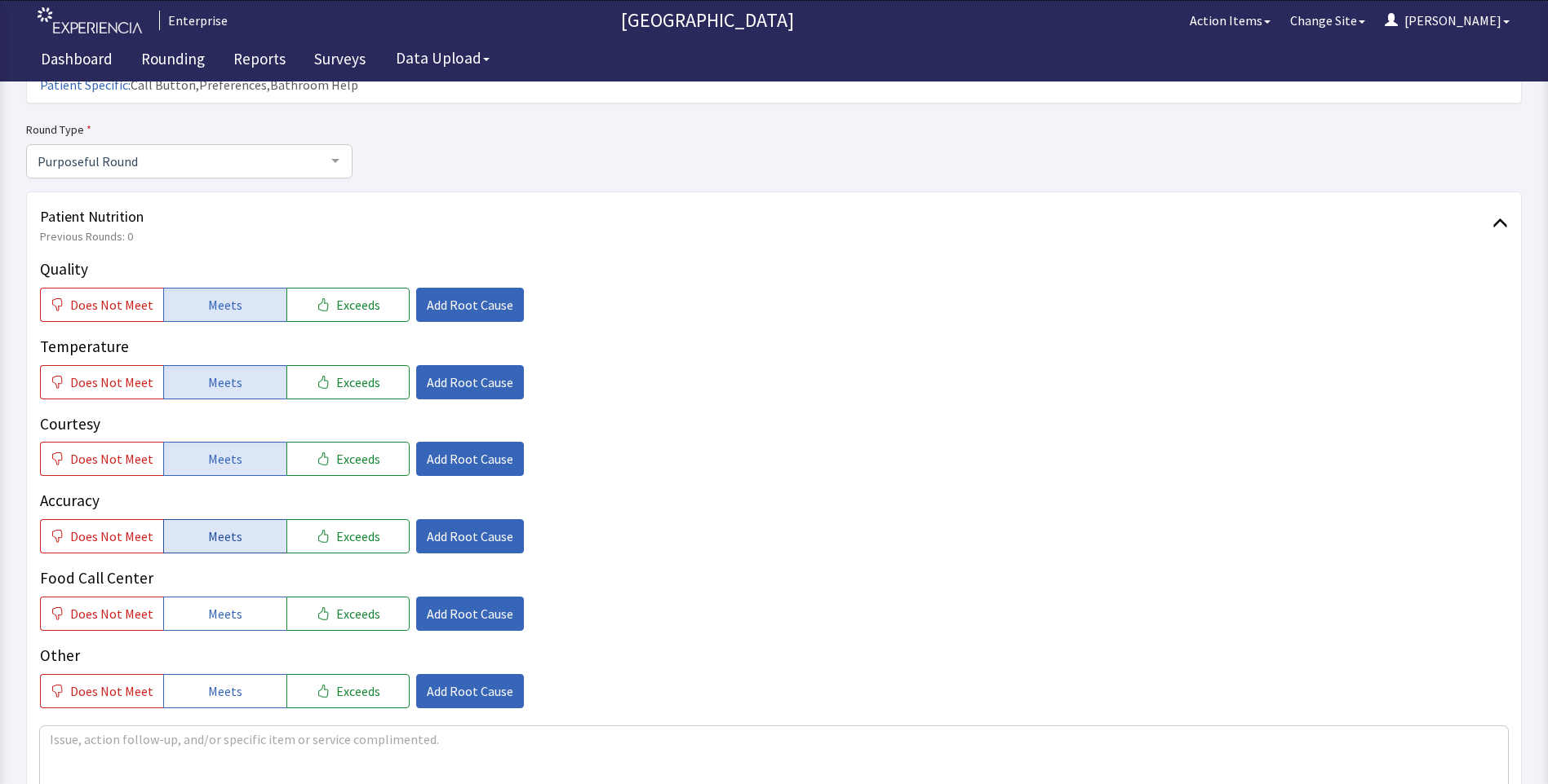
click at [208, 526] on span "Meets" at bounding box center [225, 536] width 34 height 19
click at [209, 604] on span "Meets" at bounding box center [225, 614] width 34 height 19
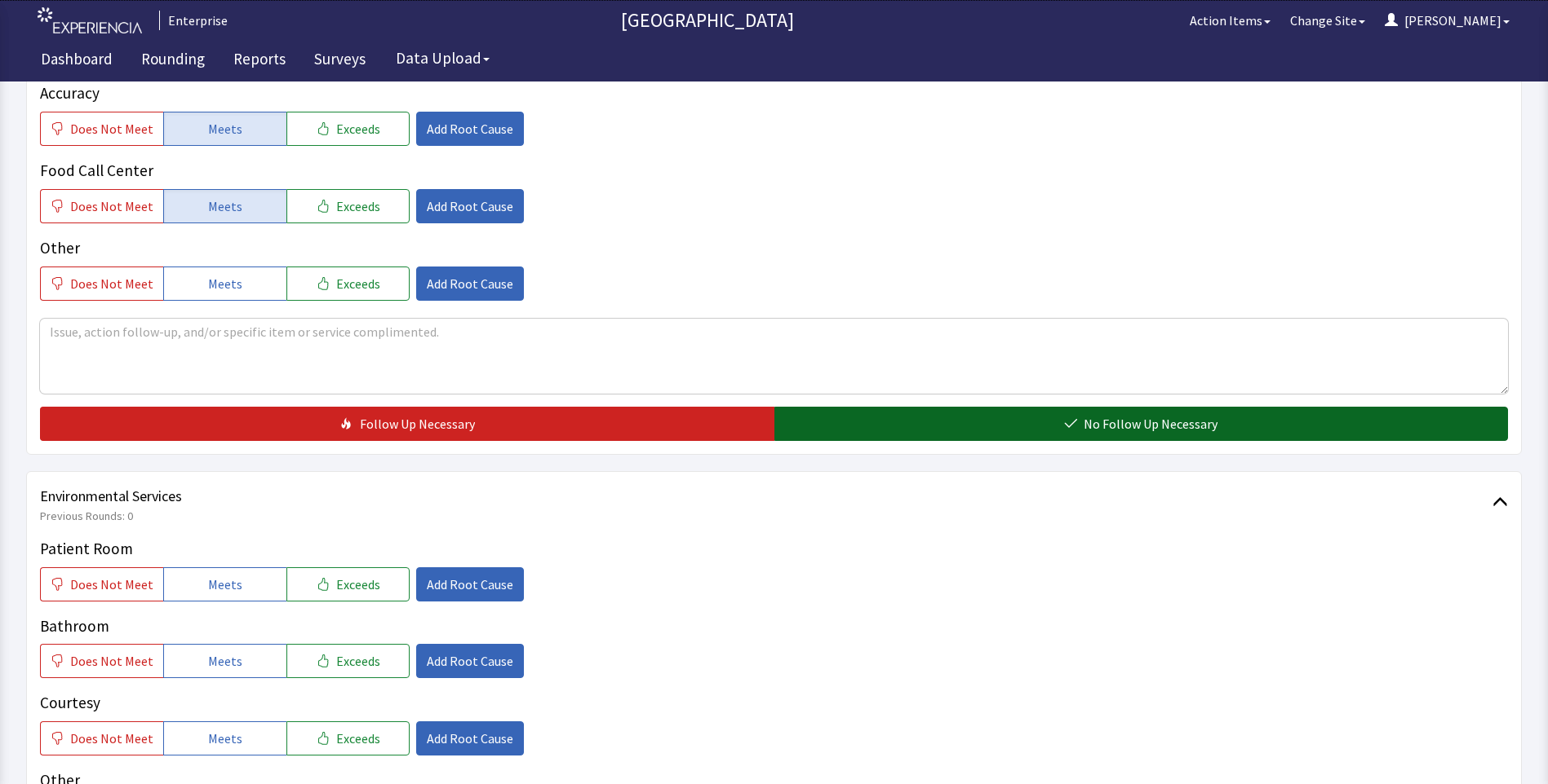
click at [838, 407] on button "No Follow Up Necessary" at bounding box center [1141, 423] width 734 height 34
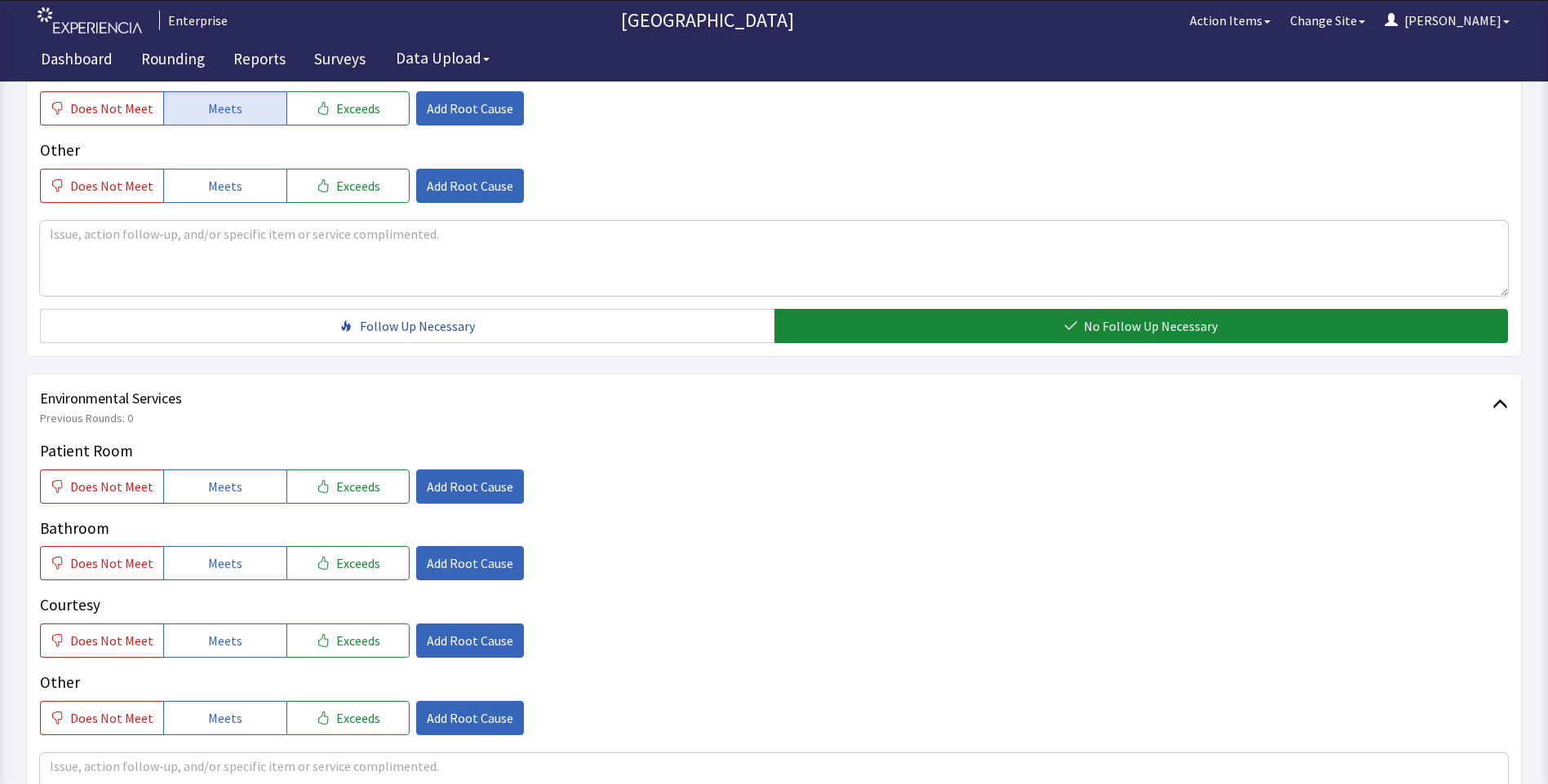
scroll to position [815, 0]
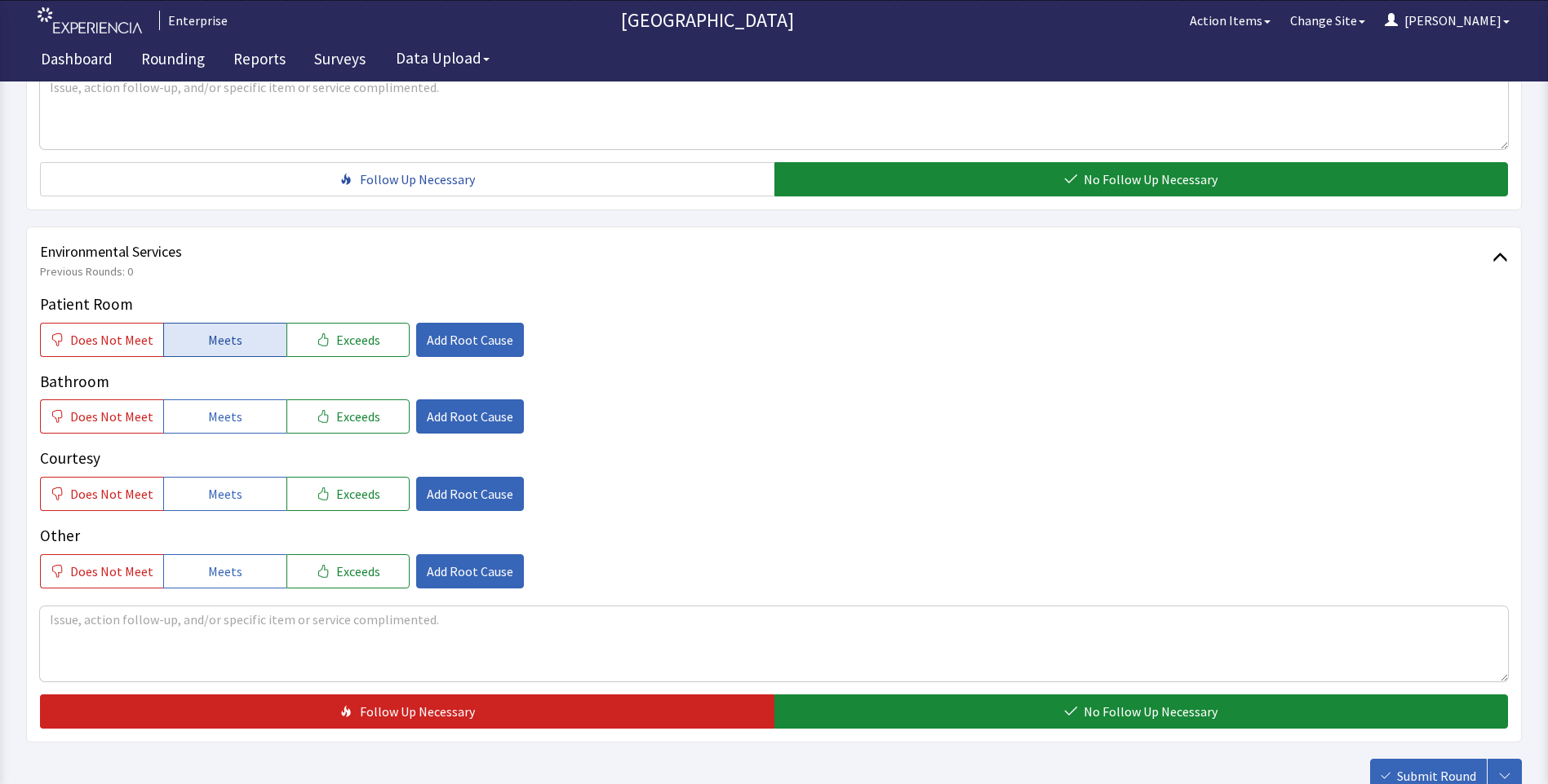
drag, startPoint x: 225, startPoint y: 316, endPoint x: 210, endPoint y: 345, distance: 32.6
click at [224, 330] on span "Meets" at bounding box center [225, 340] width 34 height 19
drag, startPoint x: 191, startPoint y: 388, endPoint x: 192, endPoint y: 434, distance: 46.0
click at [191, 400] on button "Meets" at bounding box center [225, 416] width 123 height 34
drag, startPoint x: 195, startPoint y: 460, endPoint x: 211, endPoint y: 469, distance: 18.4
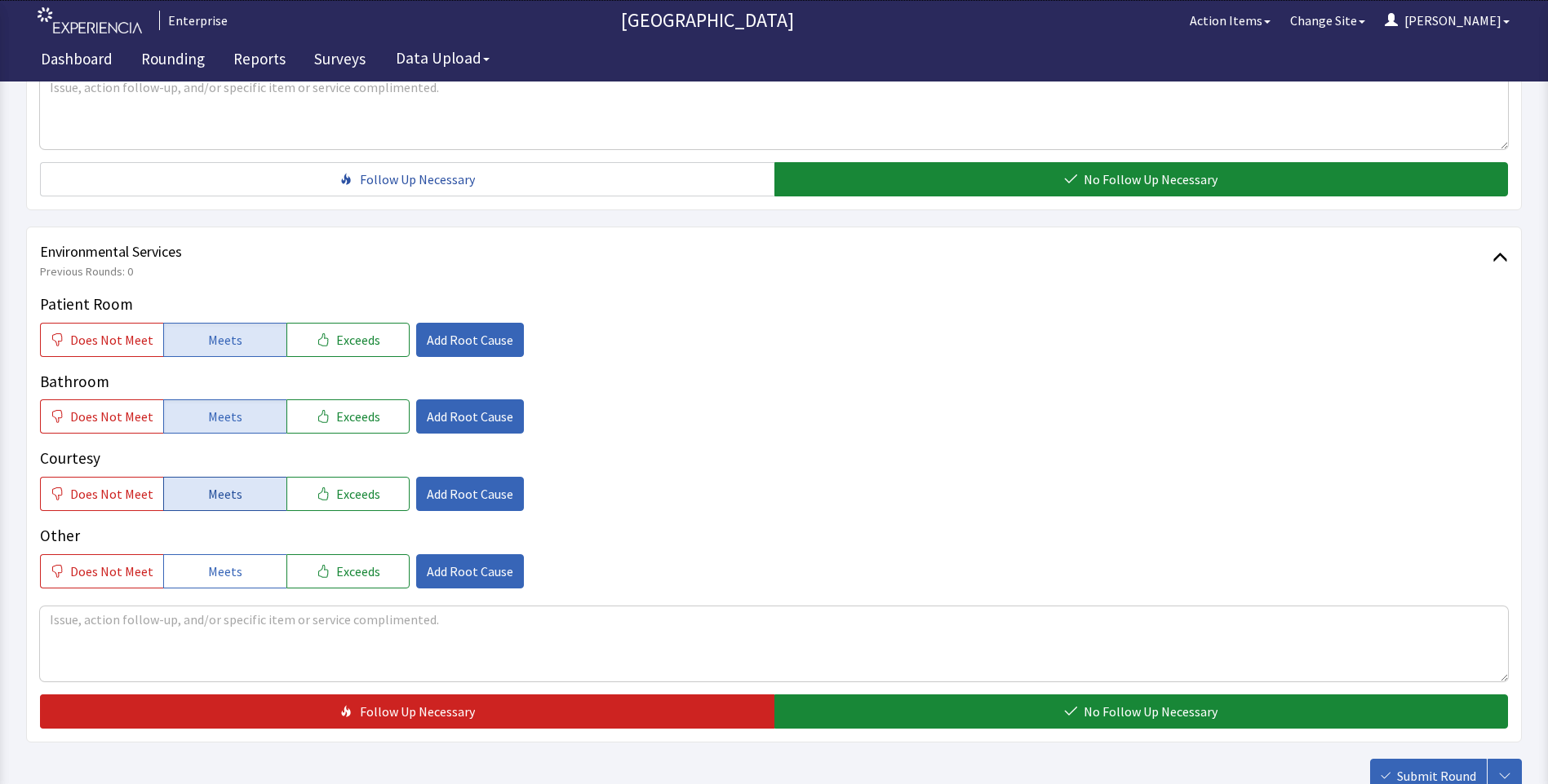
click at [204, 477] on button "Meets" at bounding box center [225, 493] width 123 height 34
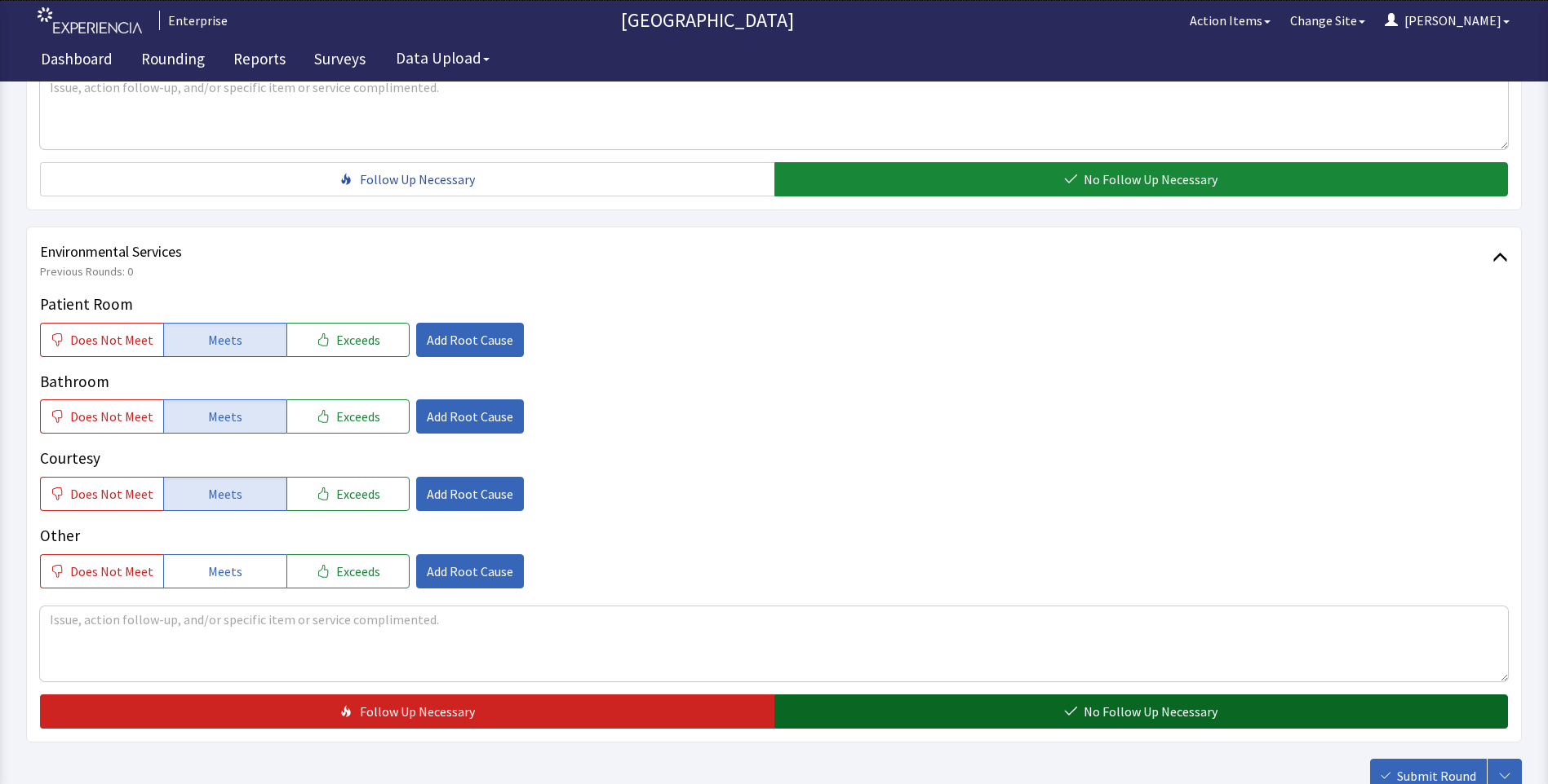
click at [902, 695] on button "No Follow Up Necessary" at bounding box center [1141, 712] width 734 height 34
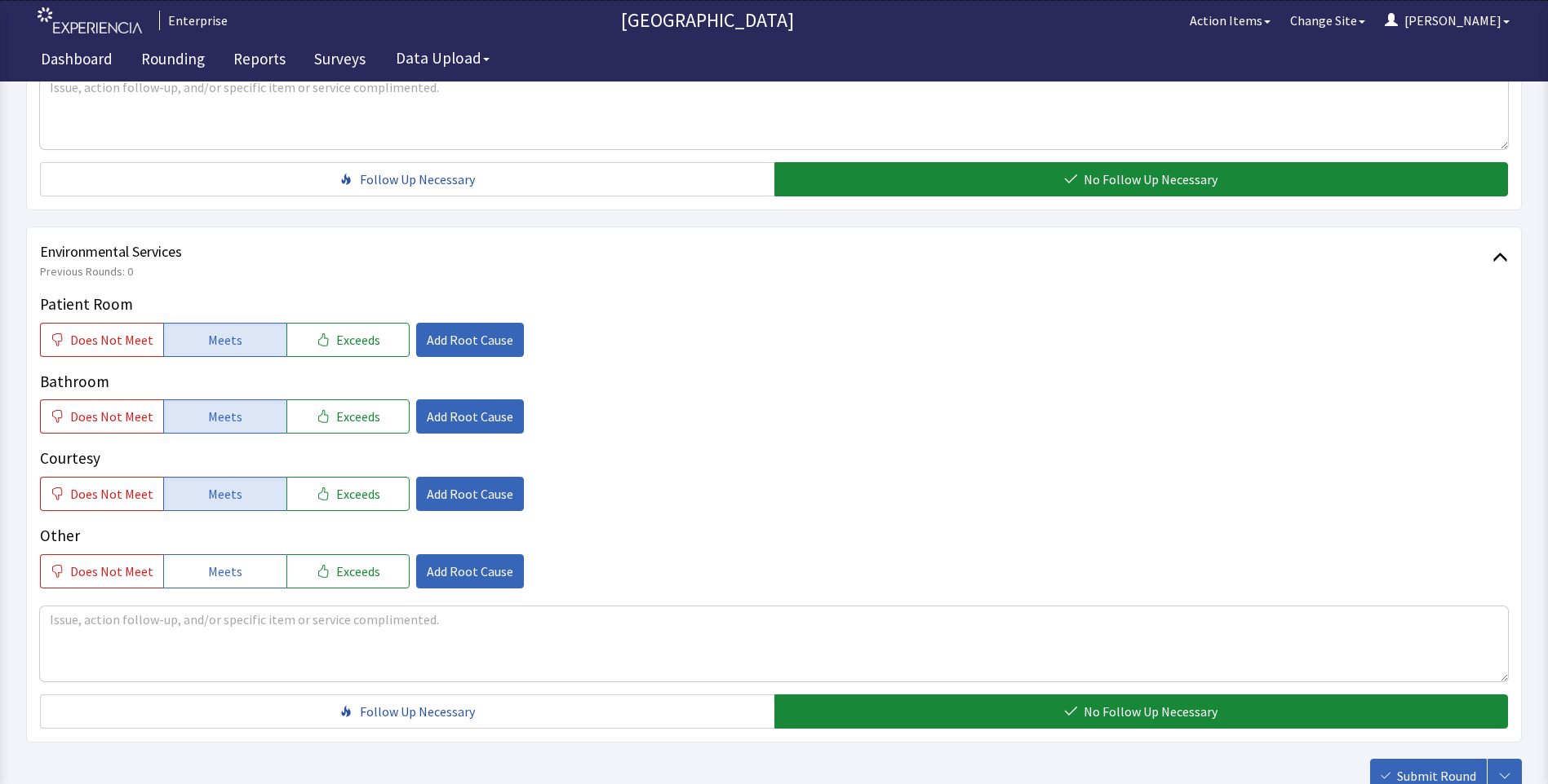
click at [1417, 767] on span "Submit Round" at bounding box center [1436, 776] width 79 height 19
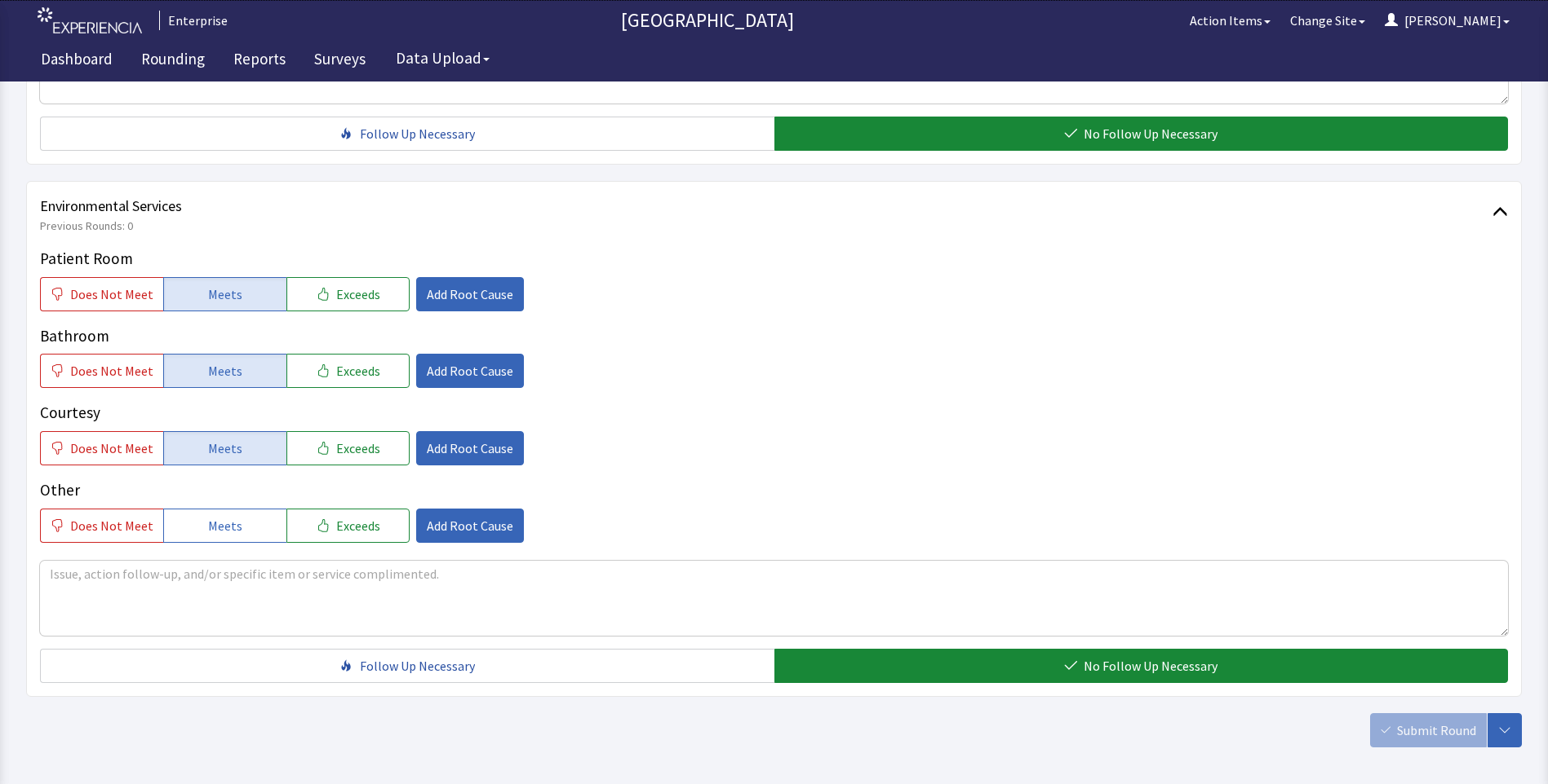
scroll to position [904, 0]
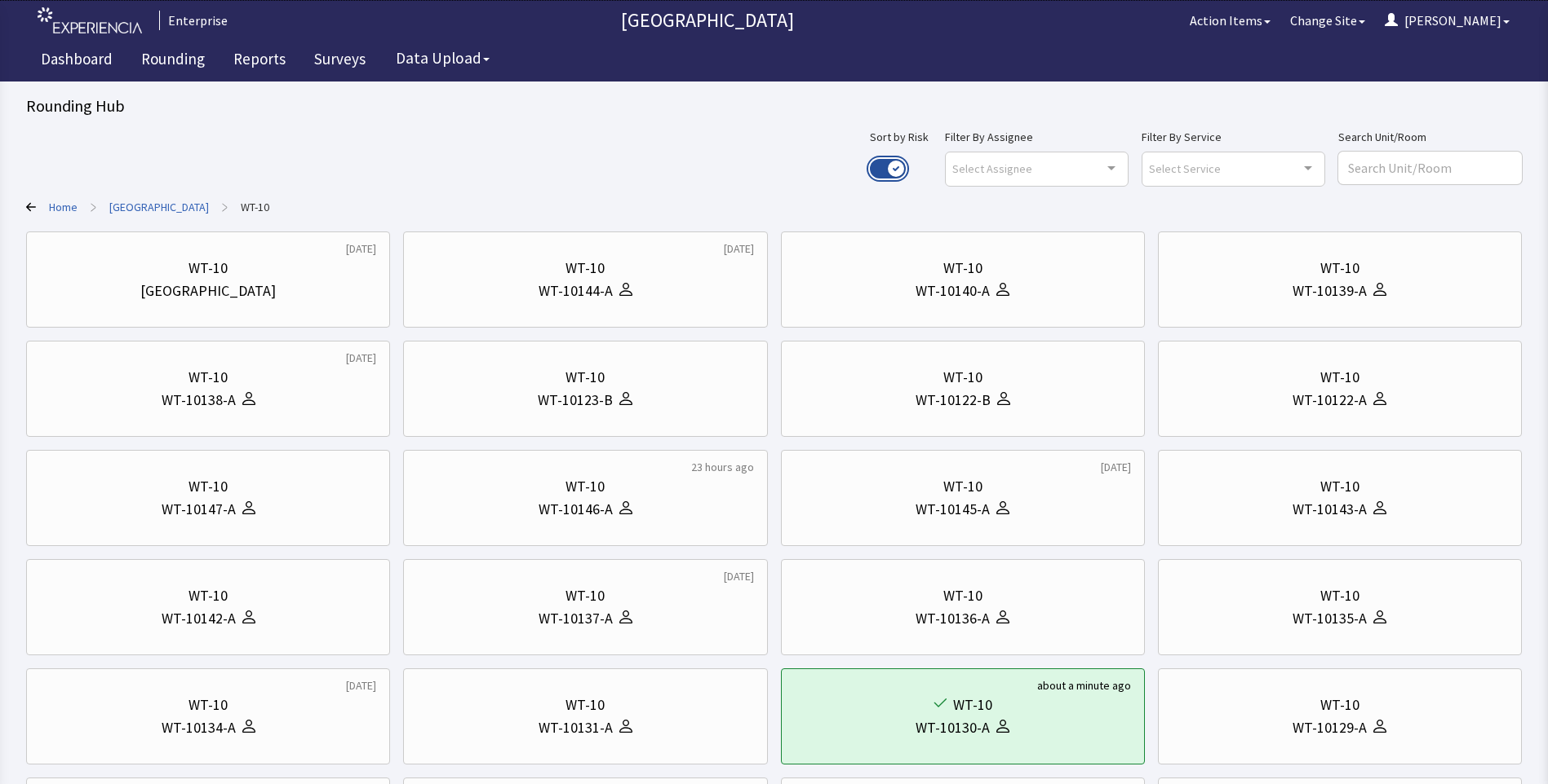
click at [906, 163] on button "Use setting" at bounding box center [887, 168] width 36 height 19
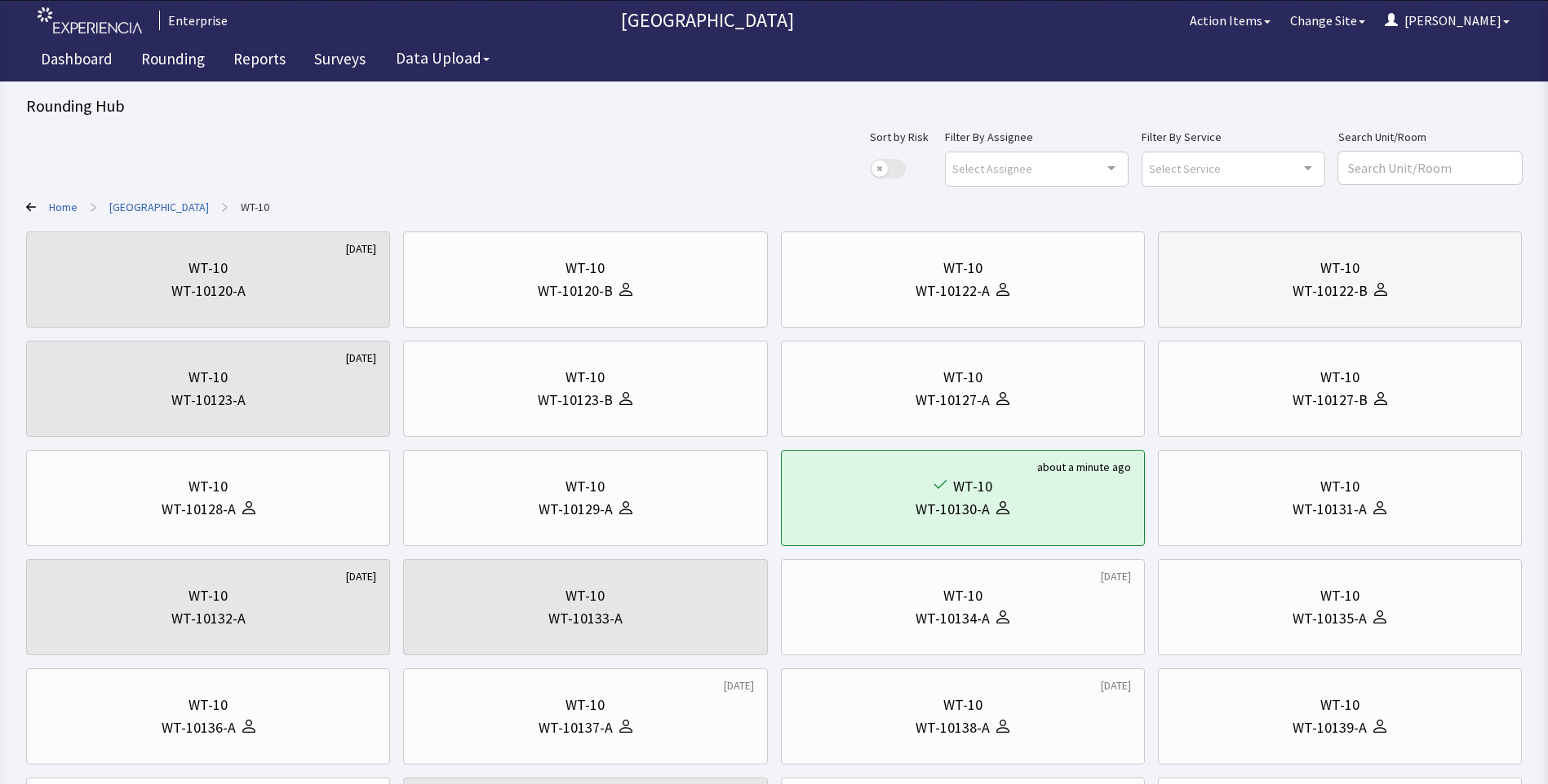
click at [1220, 276] on div "WT-10" at bounding box center [1339, 268] width 336 height 23
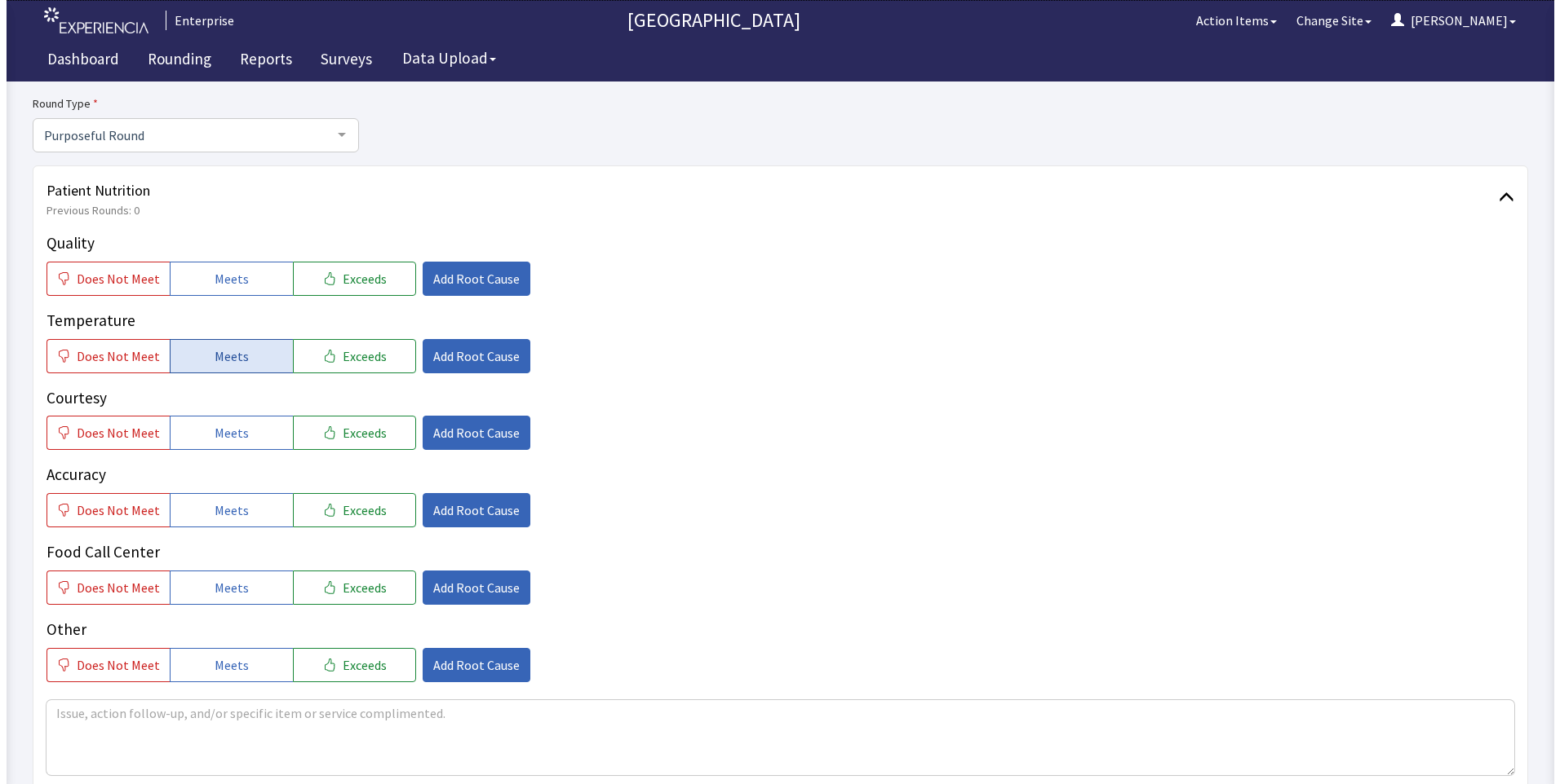
scroll to position [163, 0]
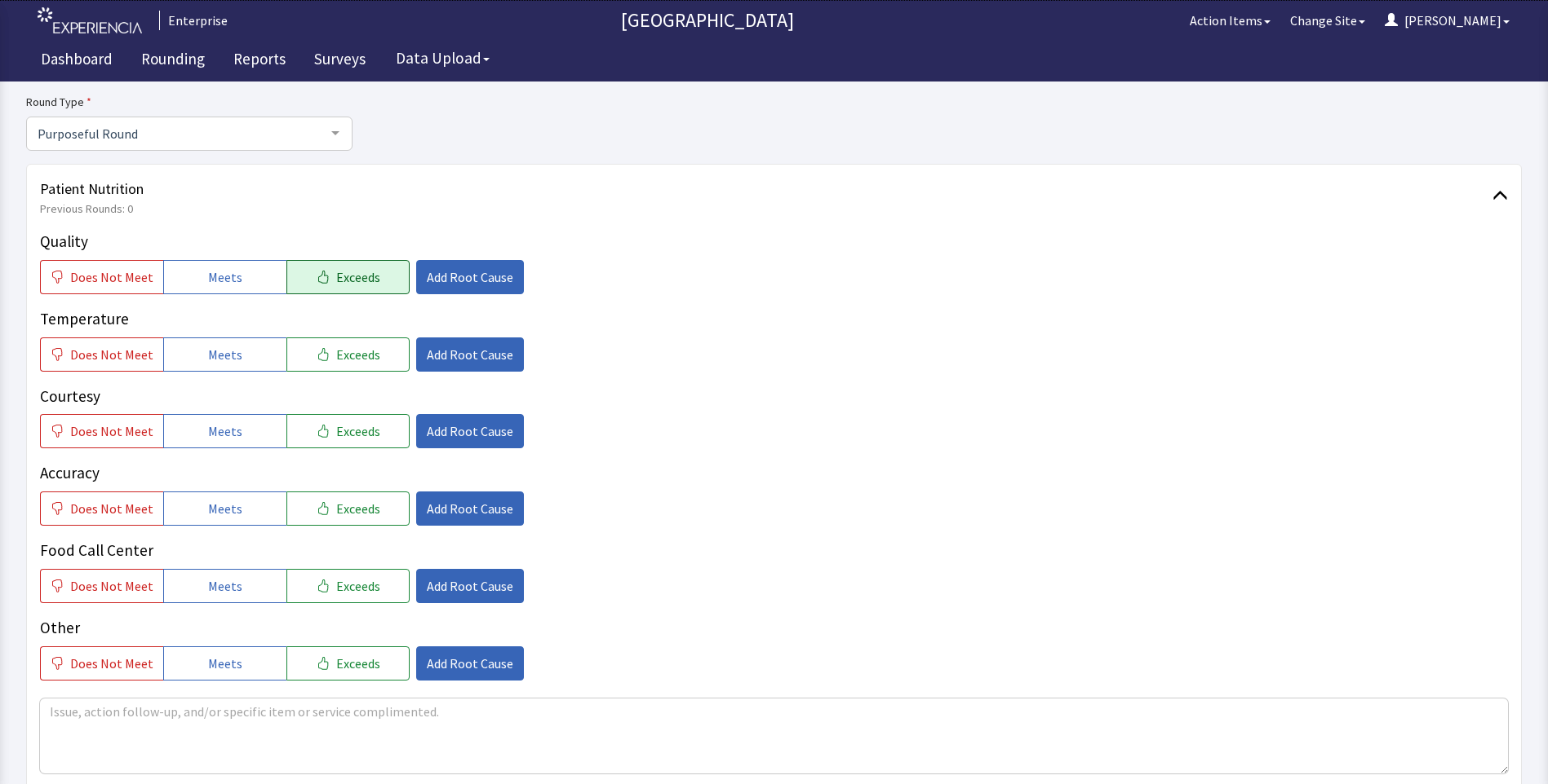
drag, startPoint x: 325, startPoint y: 271, endPoint x: 327, endPoint y: 297, distance: 26.1
click at [336, 272] on span "Exceeds" at bounding box center [358, 277] width 44 height 19
drag, startPoint x: 333, startPoint y: 360, endPoint x: 338, endPoint y: 382, distance: 22.6
click at [335, 368] on button "Exceeds" at bounding box center [348, 354] width 123 height 34
click at [345, 450] on div "Quality Does Not Meet Meets Exceeds Add Root Cause Temperature Does Not Meet Me…" at bounding box center [774, 455] width 1468 height 450
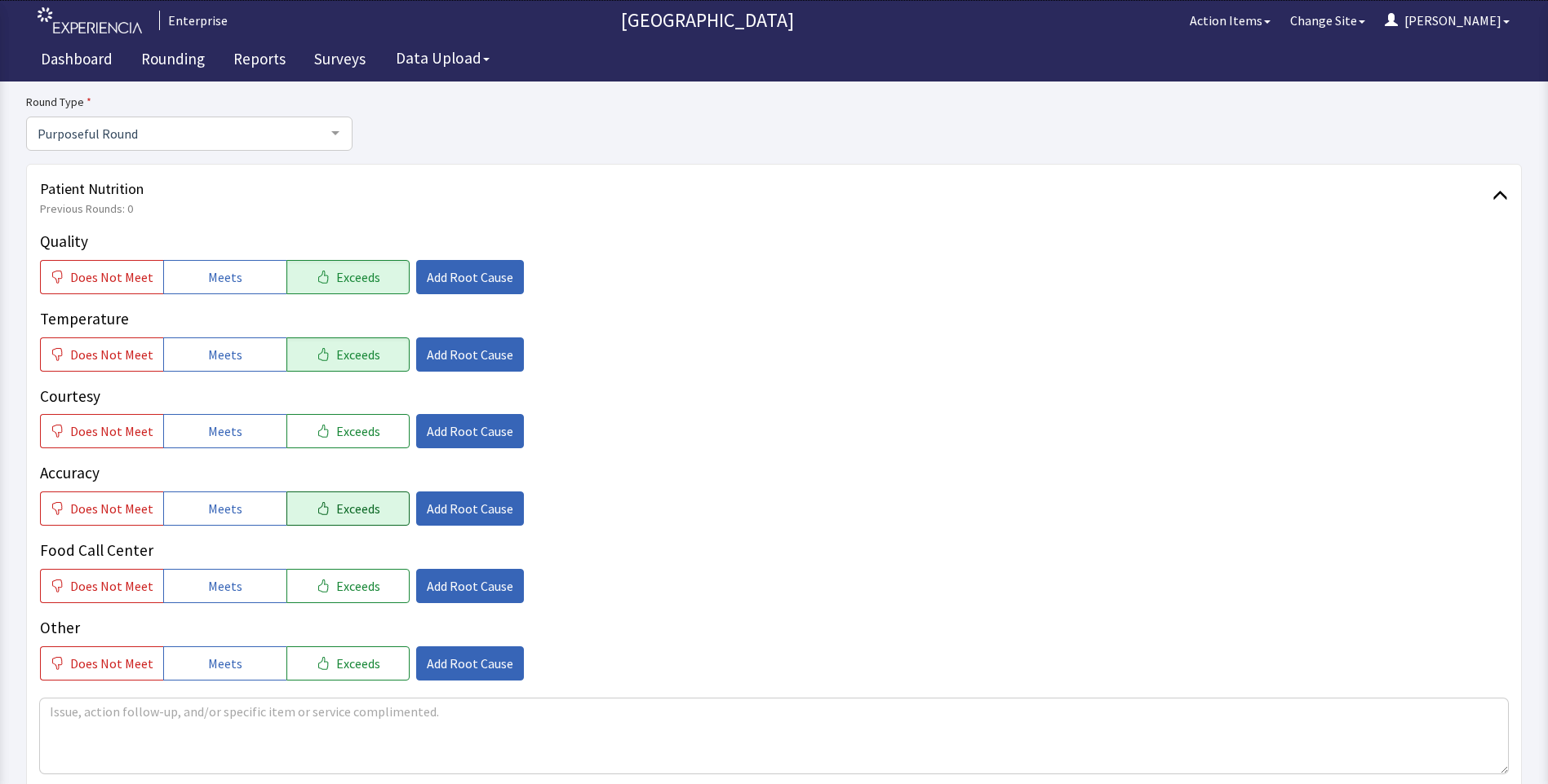
click at [351, 511] on span "Exceeds" at bounding box center [358, 509] width 44 height 19
drag, startPoint x: 351, startPoint y: 586, endPoint x: 378, endPoint y: 489, distance: 100.7
click at [356, 582] on span "Exceeds" at bounding box center [358, 586] width 44 height 19
click at [356, 437] on span "Exceeds" at bounding box center [358, 431] width 44 height 19
click at [471, 254] on div "Quality Does Not Meet Meets Exceeds Add Root Cause" at bounding box center [774, 262] width 1468 height 65
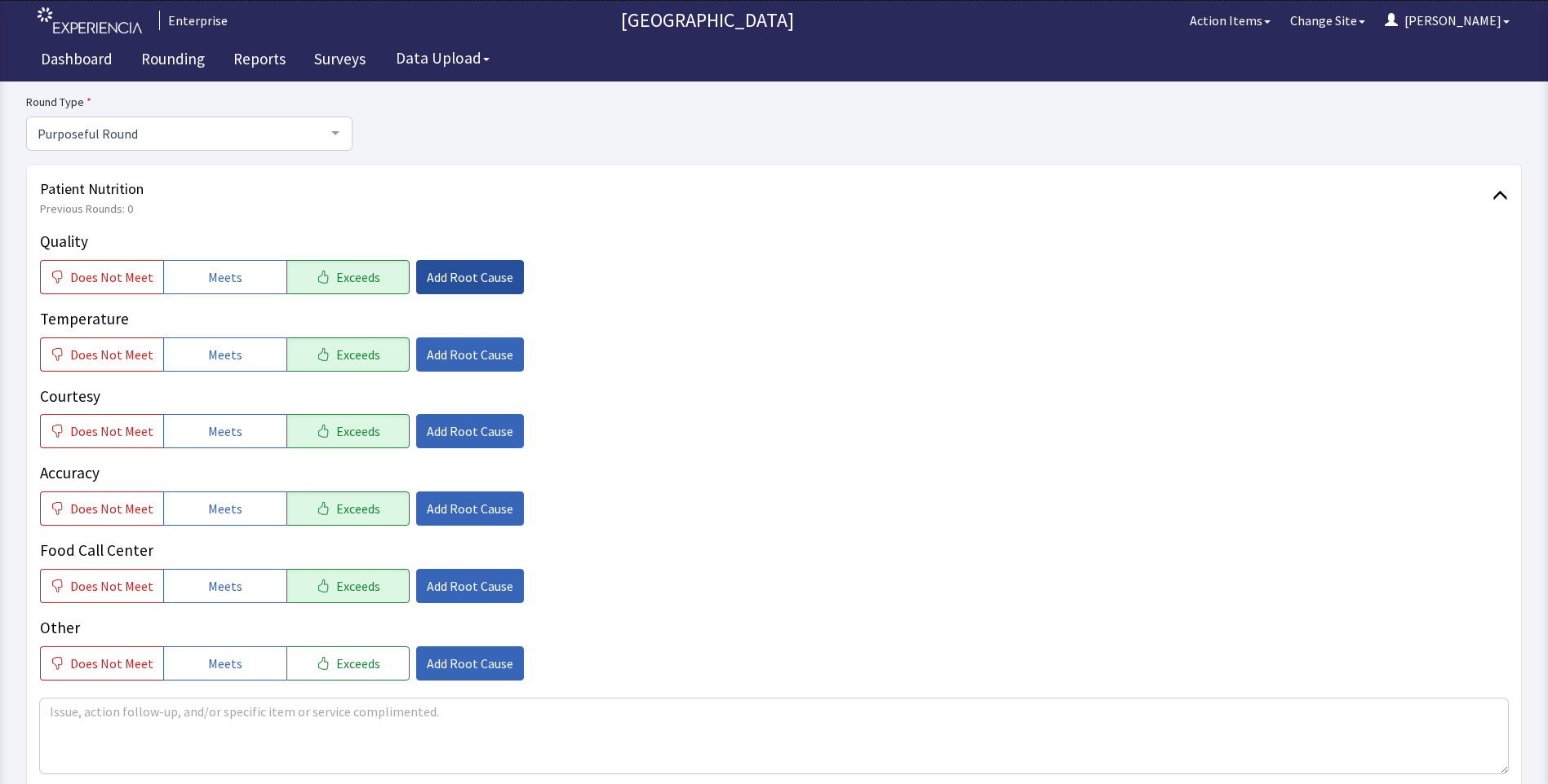
click at [453, 269] on span "Add Root Cause" at bounding box center [469, 277] width 86 height 19
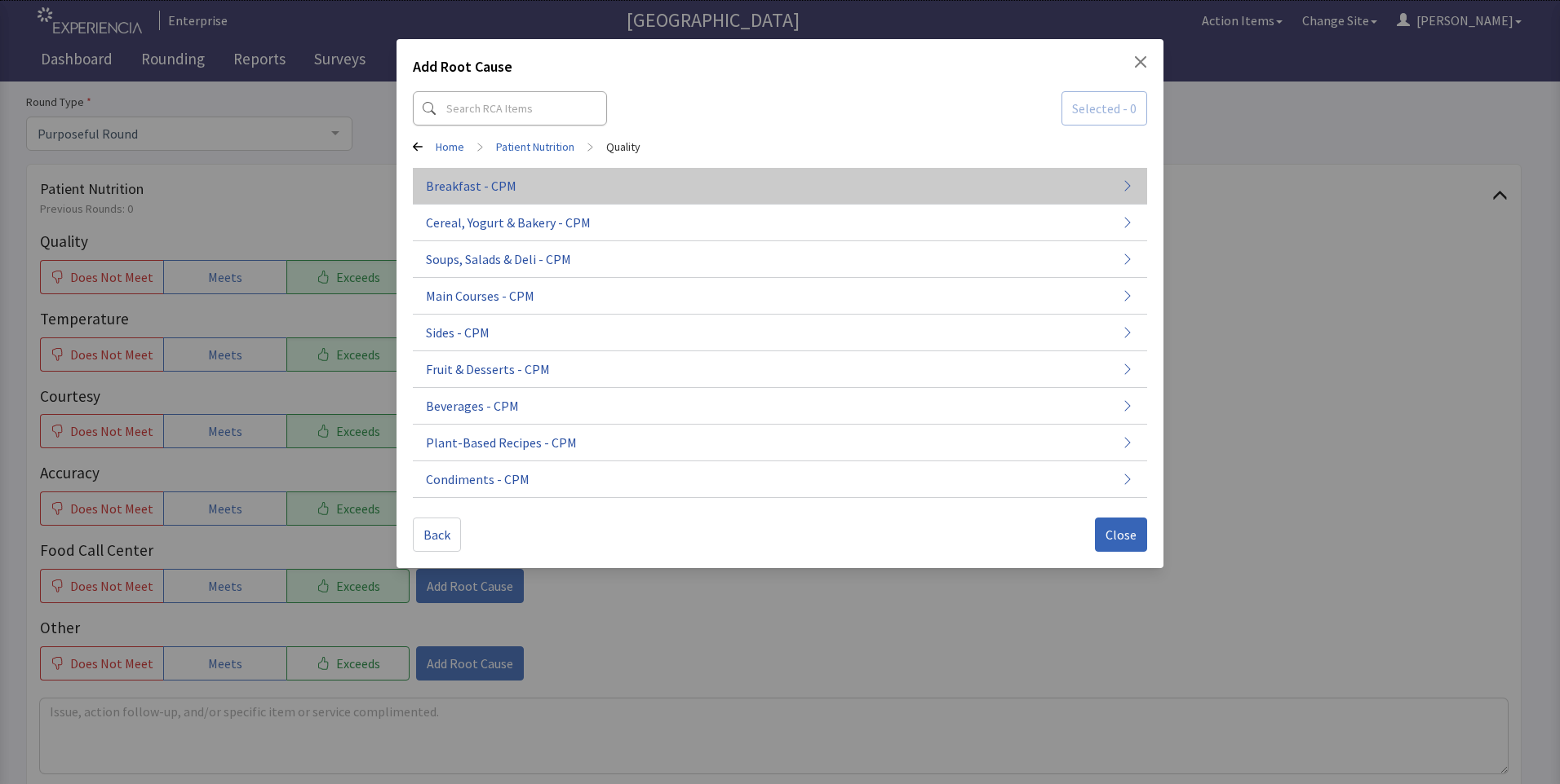
click at [581, 195] on button "Breakfast - CPM" at bounding box center [780, 186] width 734 height 37
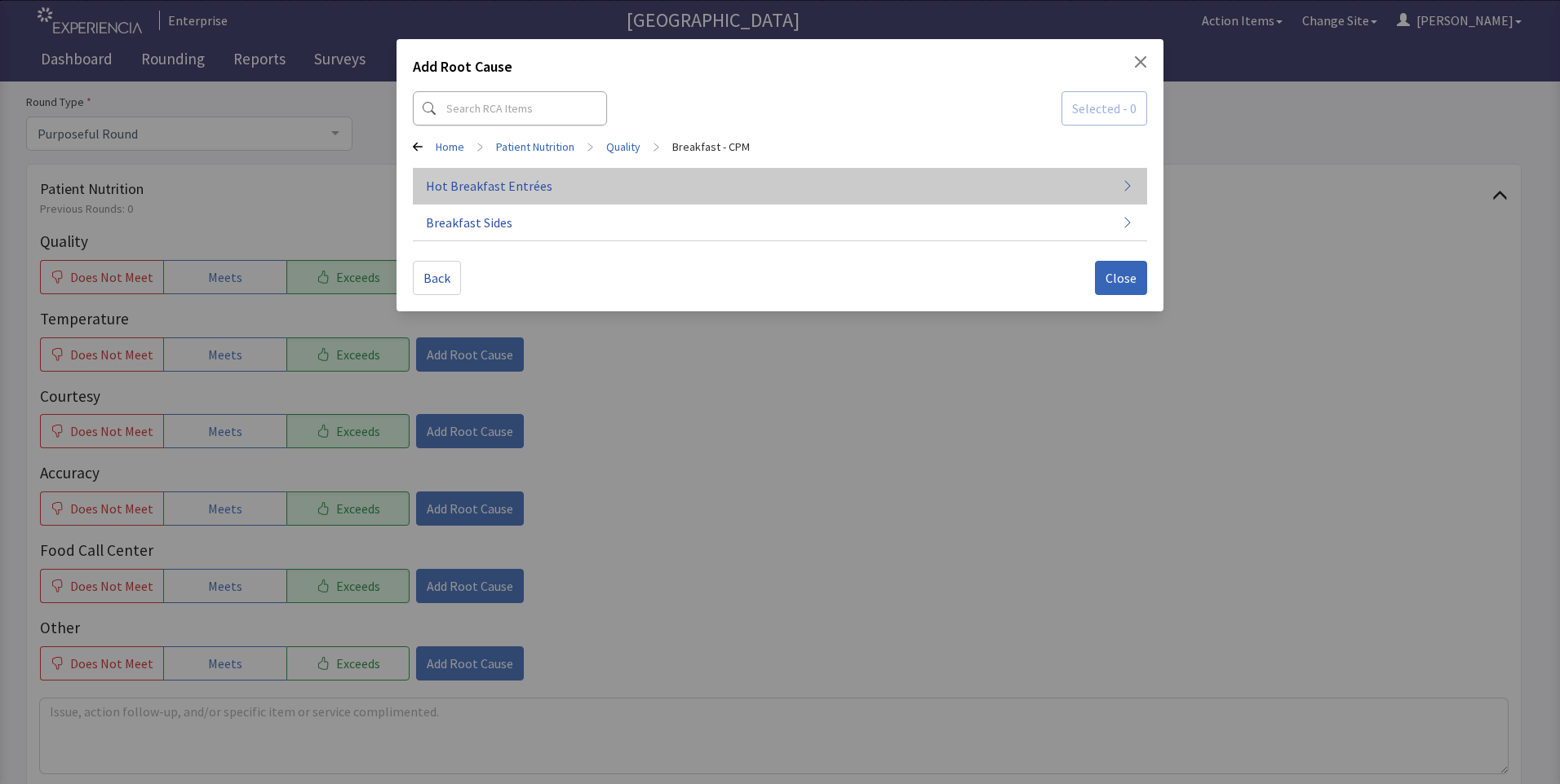
click at [528, 179] on span "Hot Breakfast Entrées" at bounding box center [488, 186] width 127 height 19
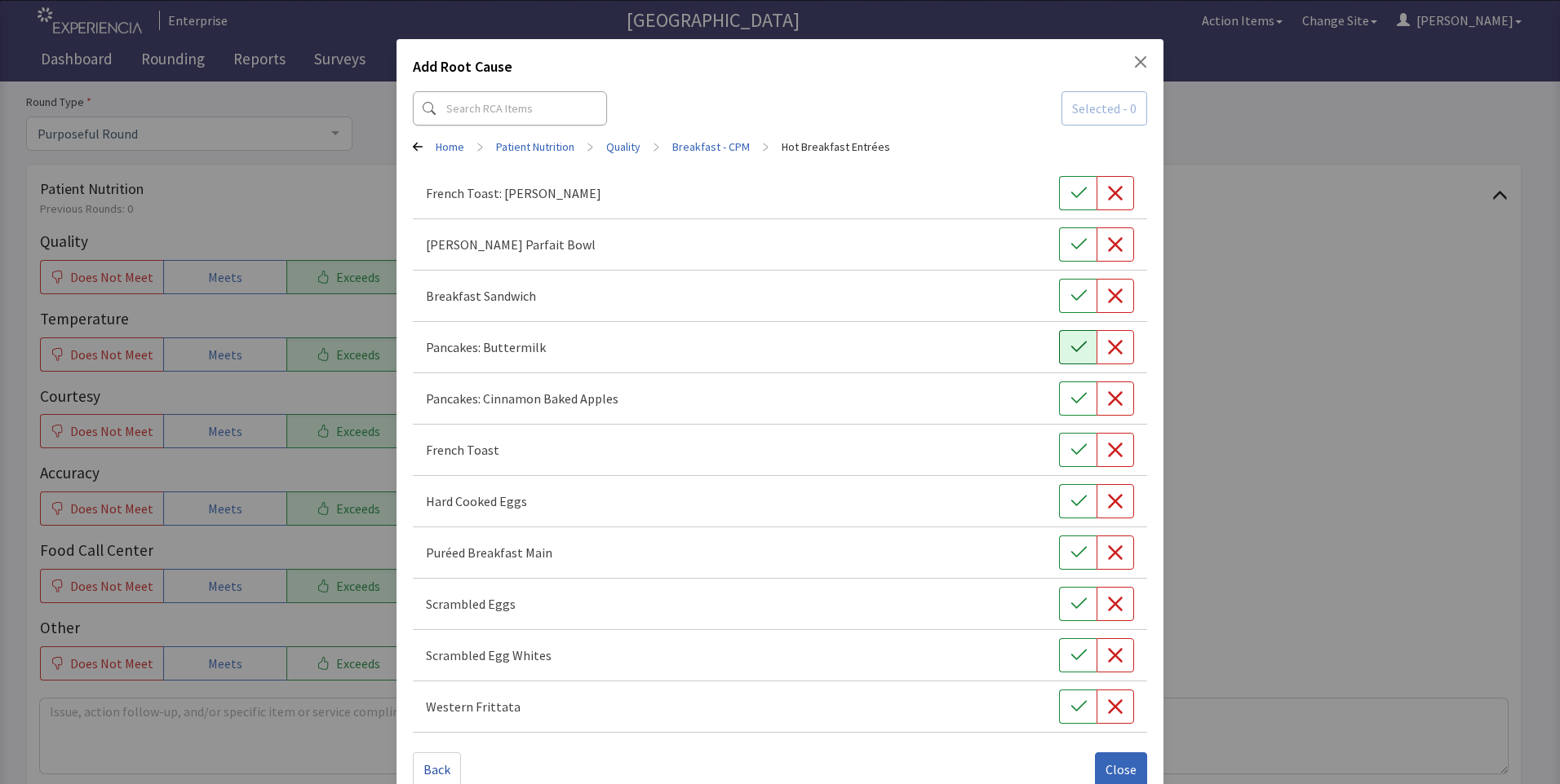
click at [1070, 348] on icon "button" at bounding box center [1078, 347] width 17 height 17
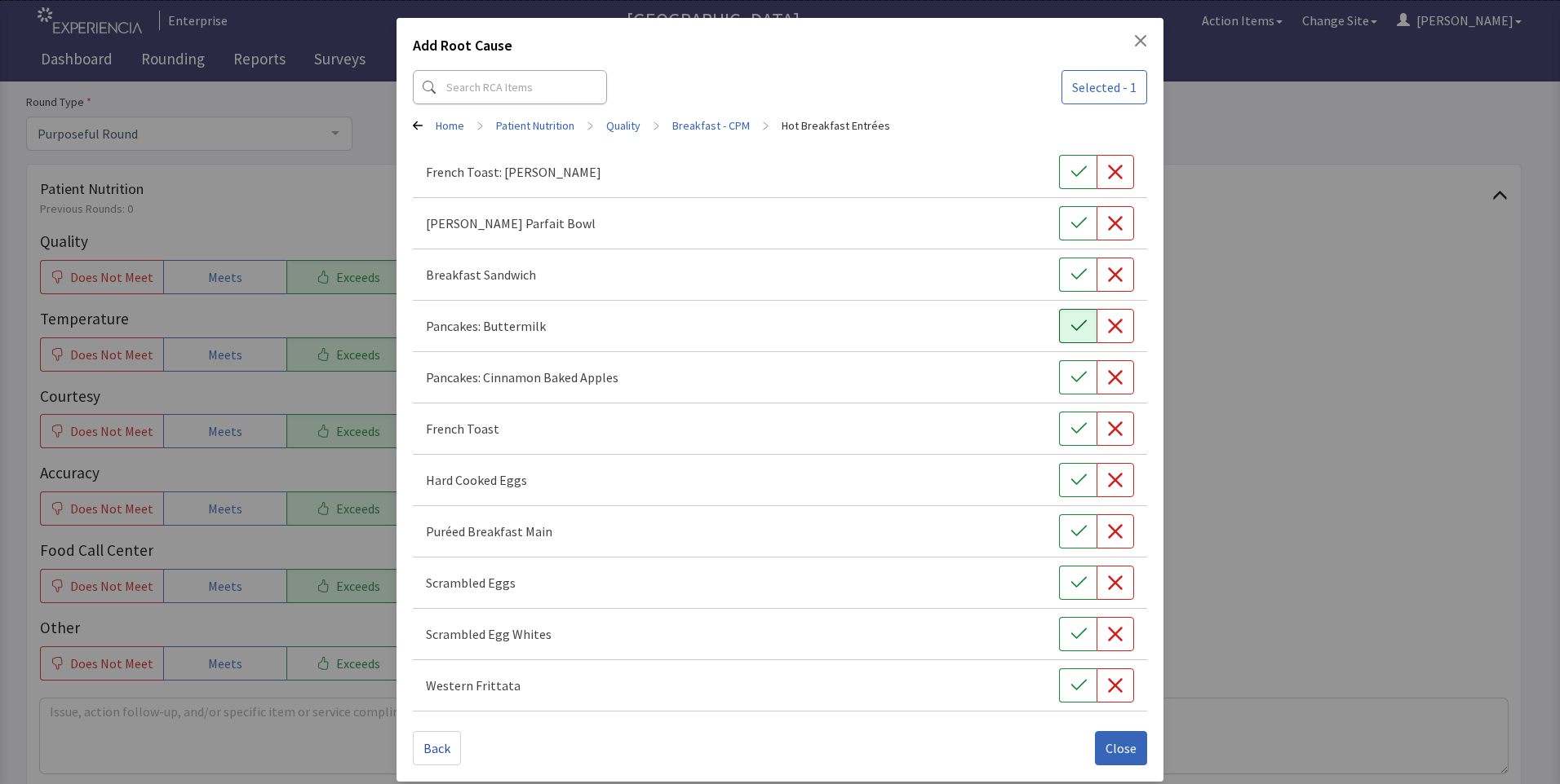
scroll to position [31, 0]
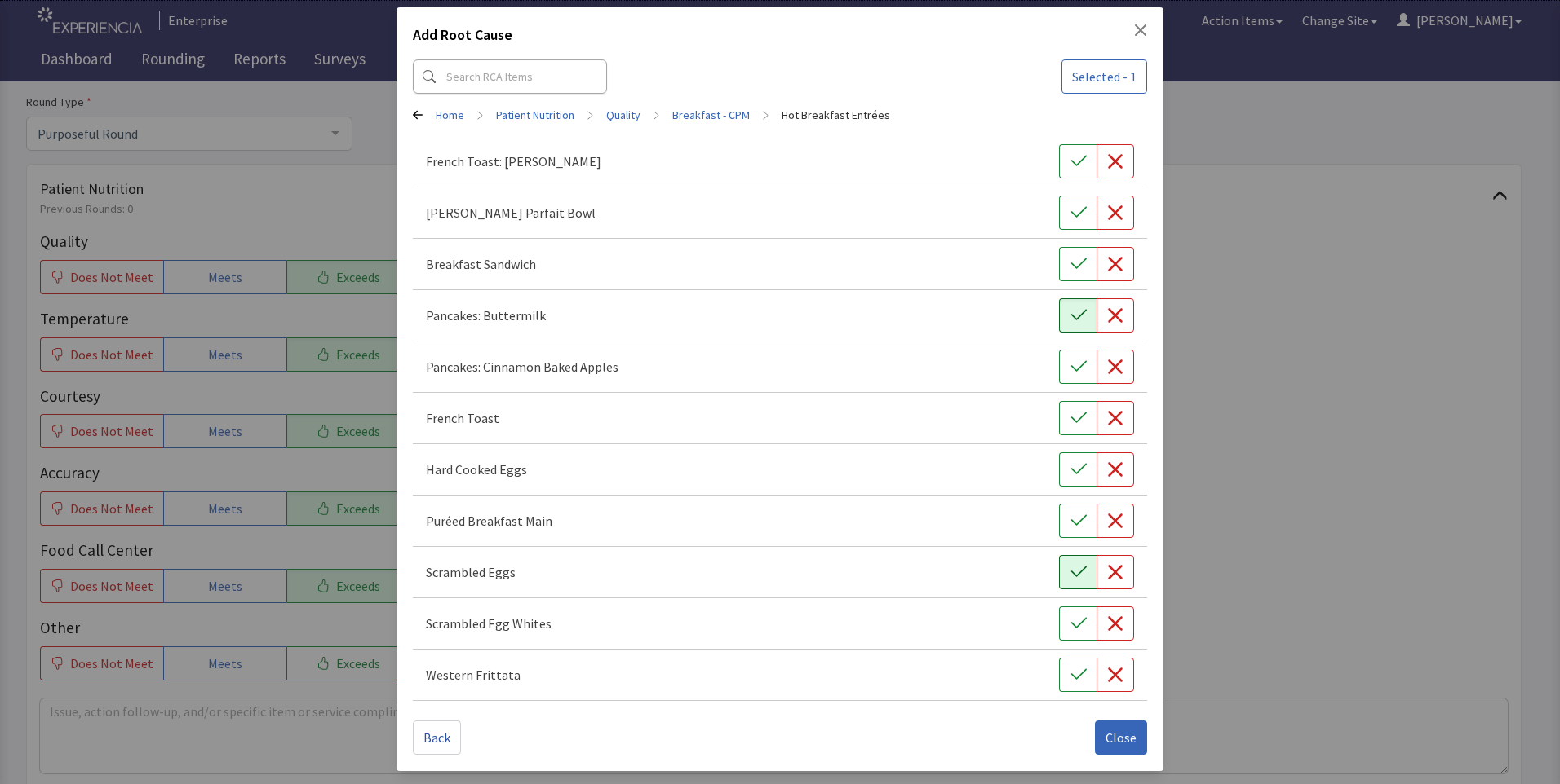
click at [1070, 577] on icon "button" at bounding box center [1078, 572] width 17 height 17
click at [1109, 734] on span "Close" at bounding box center [1120, 738] width 31 height 19
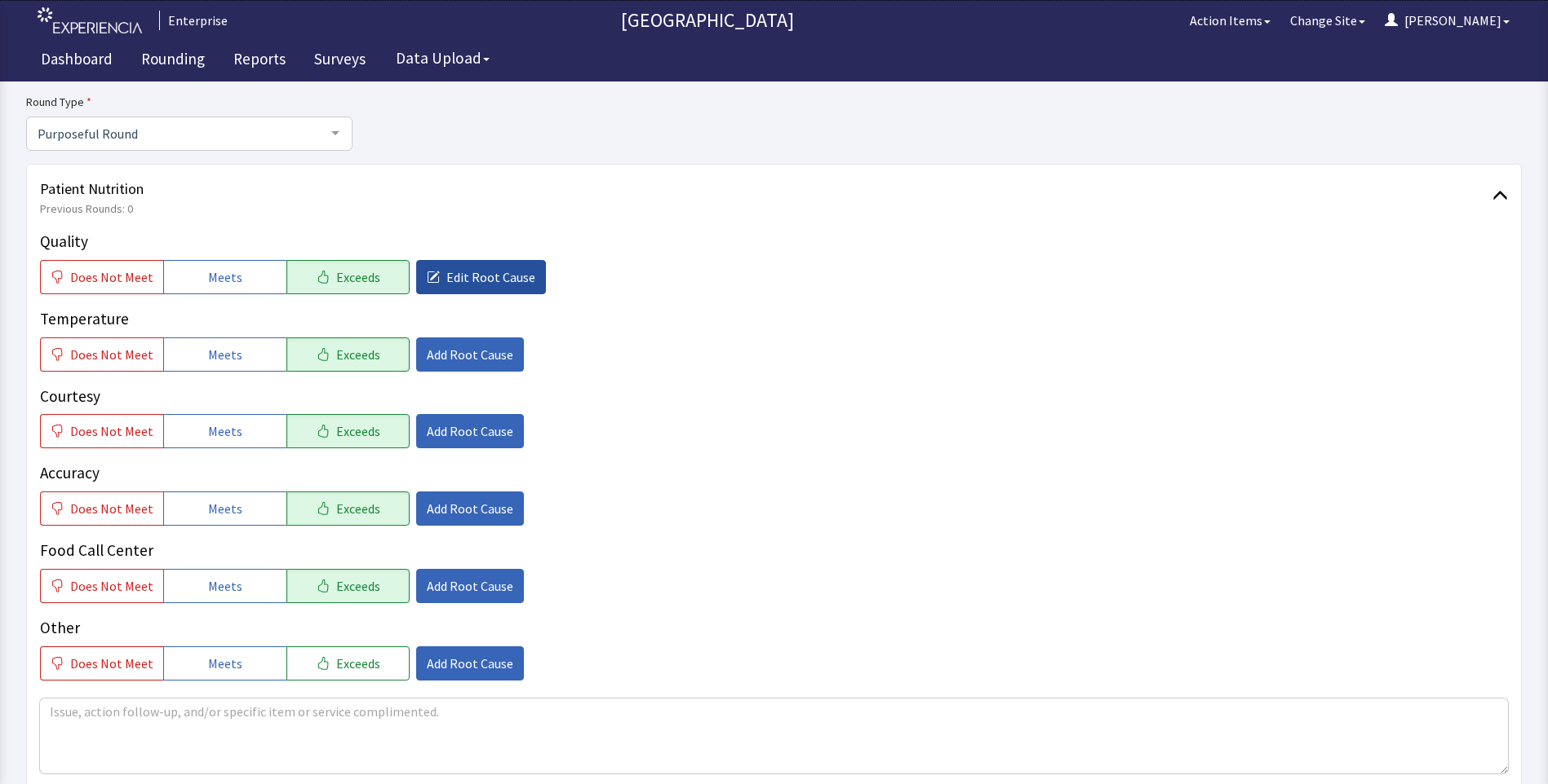
click at [445, 262] on button "Edit Root Cause" at bounding box center [480, 277] width 129 height 34
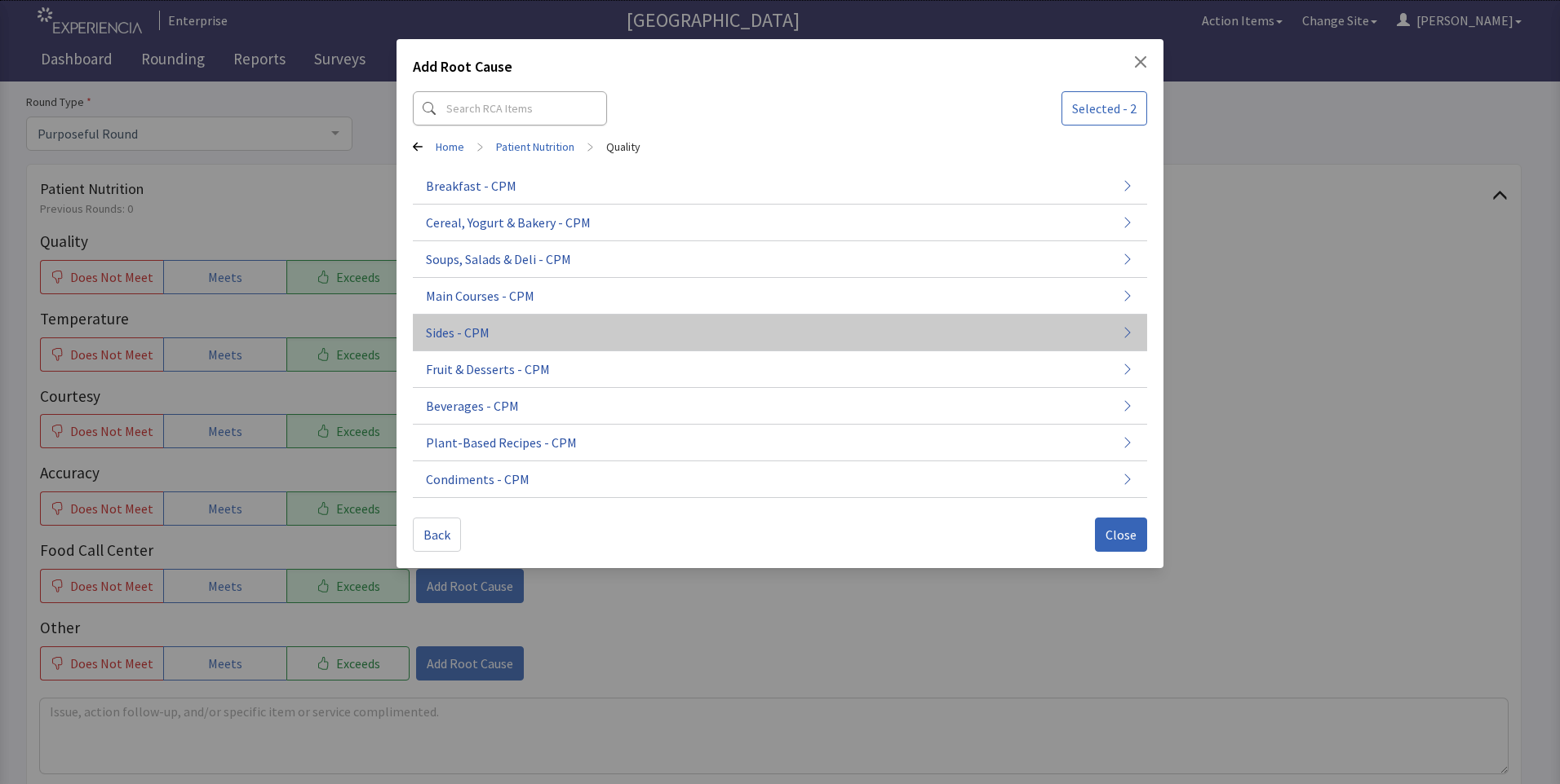
click at [487, 339] on span "Sides - CPM" at bounding box center [457, 333] width 64 height 19
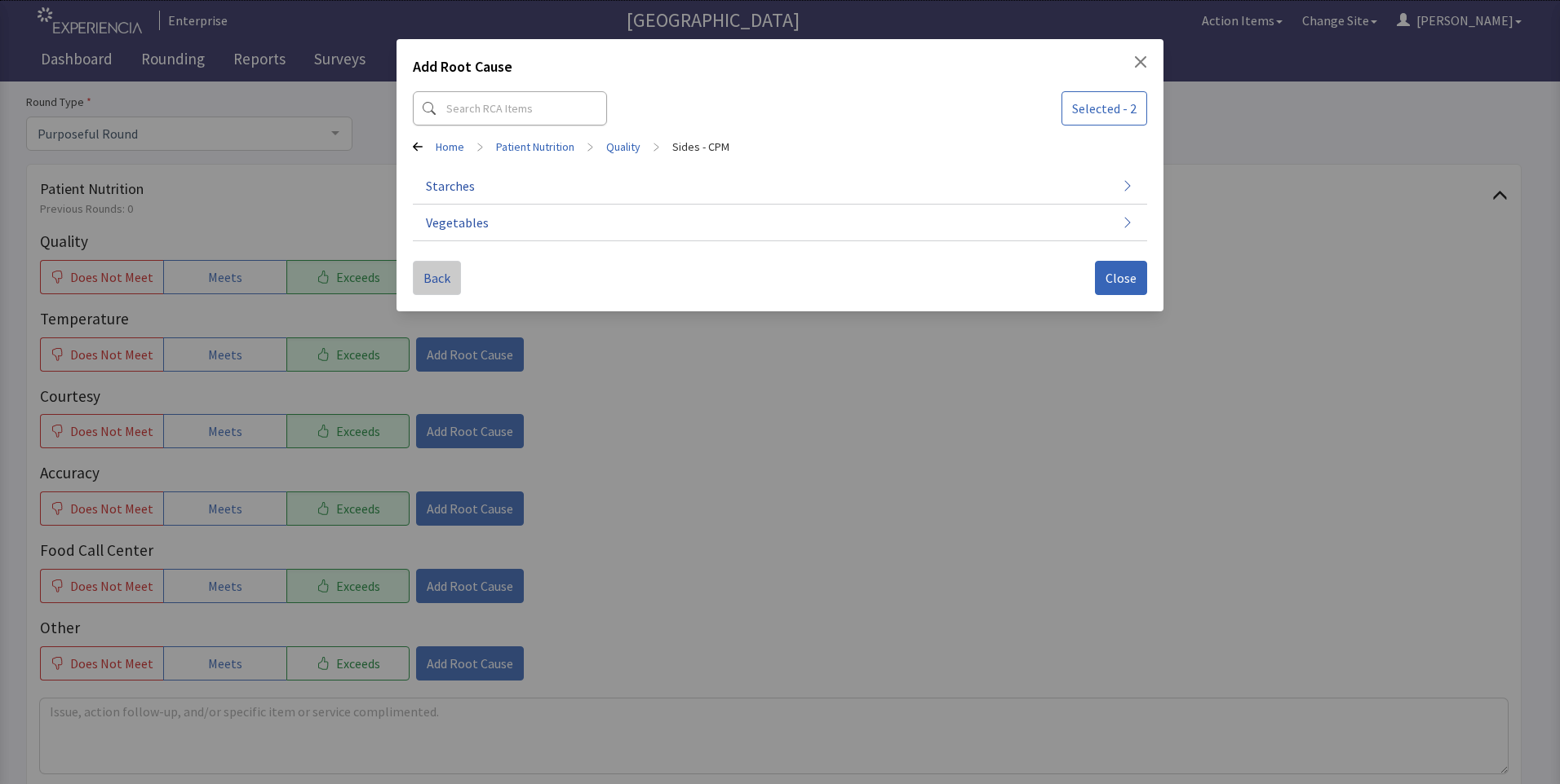
click at [435, 277] on span "Back" at bounding box center [437, 278] width 27 height 19
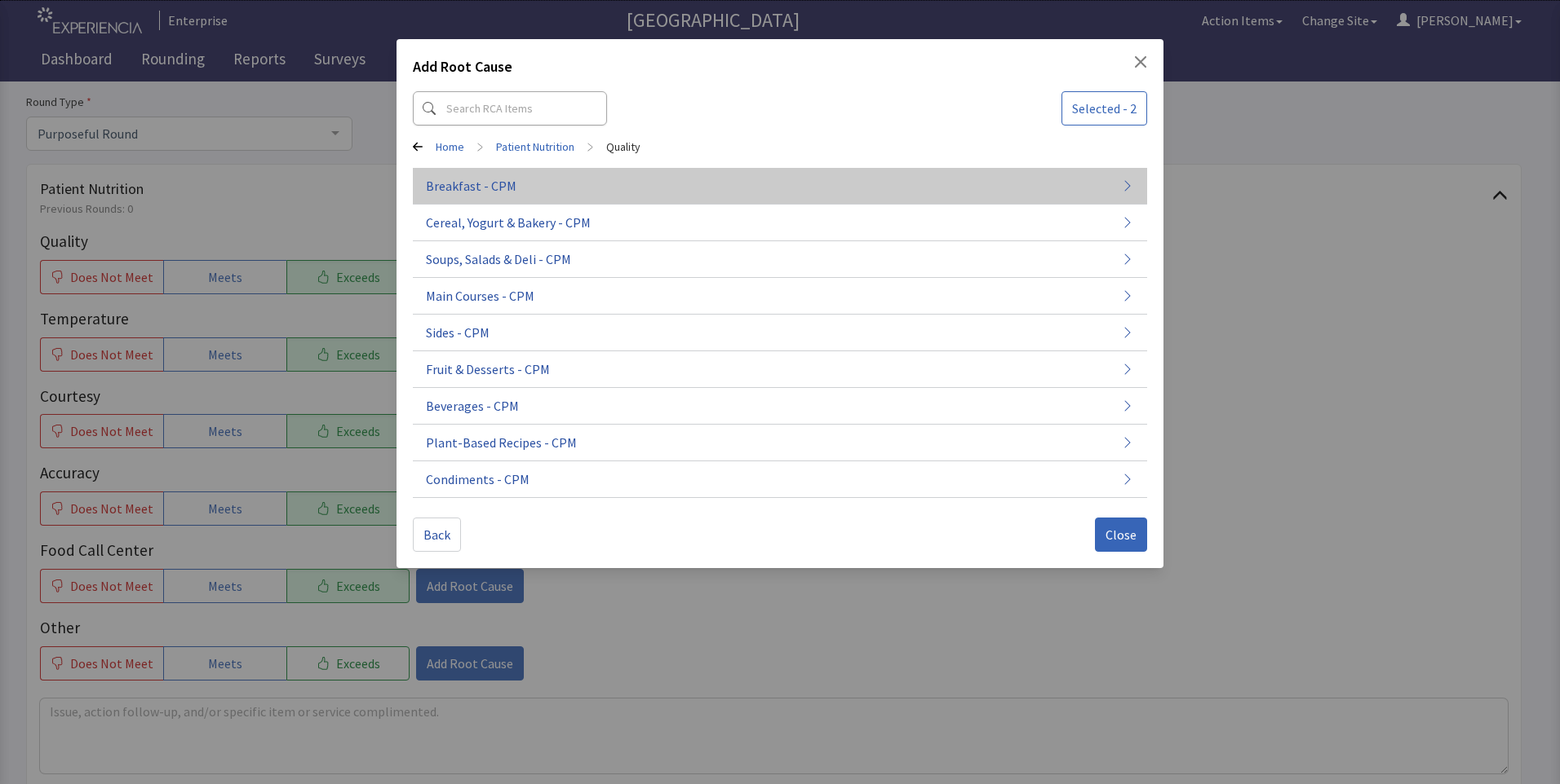
click at [457, 175] on button "Breakfast - CPM" at bounding box center [780, 186] width 734 height 37
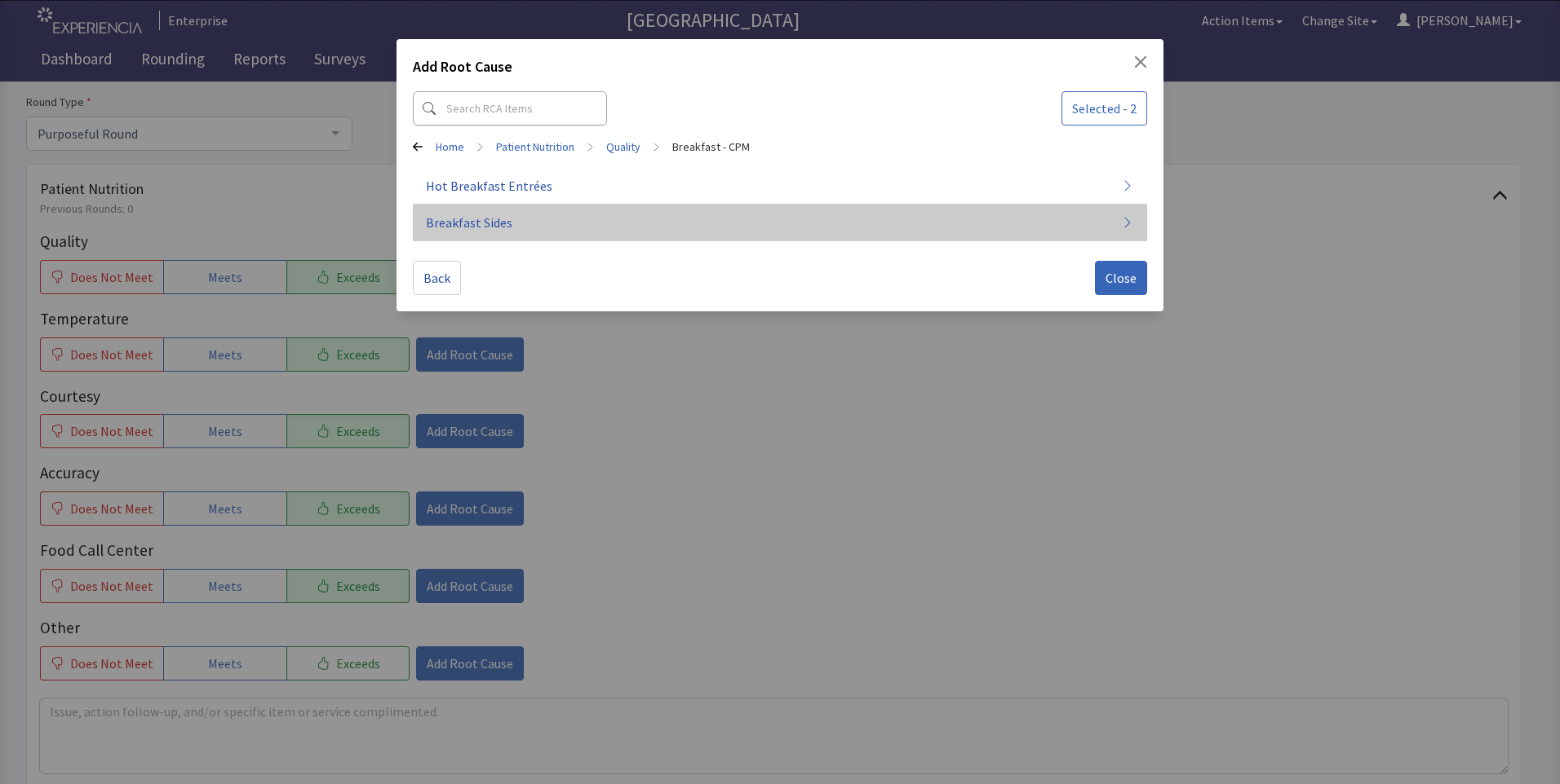
click at [457, 223] on span "Breakfast Sides" at bounding box center [468, 223] width 86 height 19
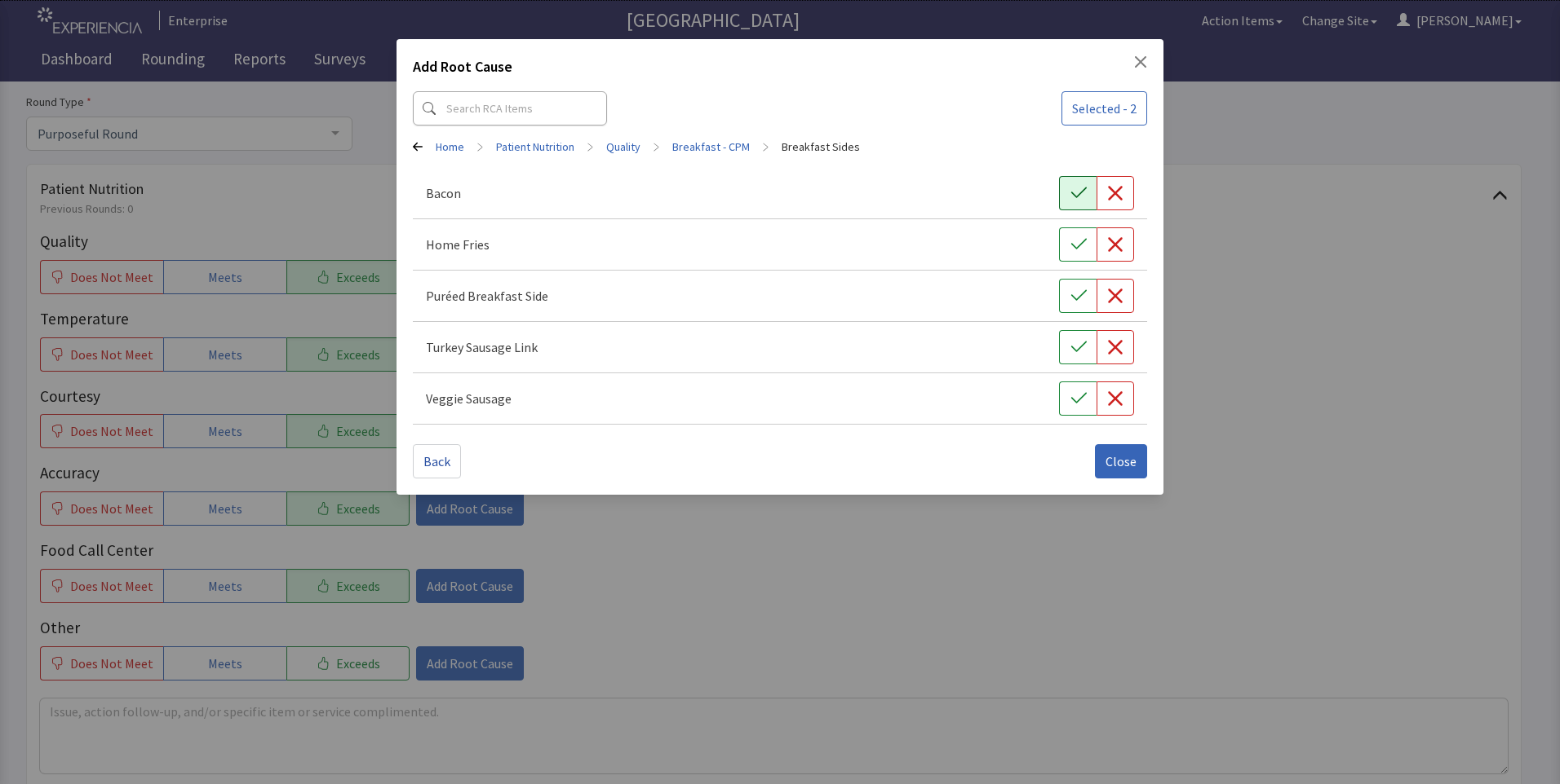
click at [1072, 203] on button "button" at bounding box center [1077, 193] width 38 height 34
click at [1078, 247] on icon "button" at bounding box center [1078, 244] width 16 height 10
click at [1111, 463] on span "Close" at bounding box center [1120, 461] width 31 height 19
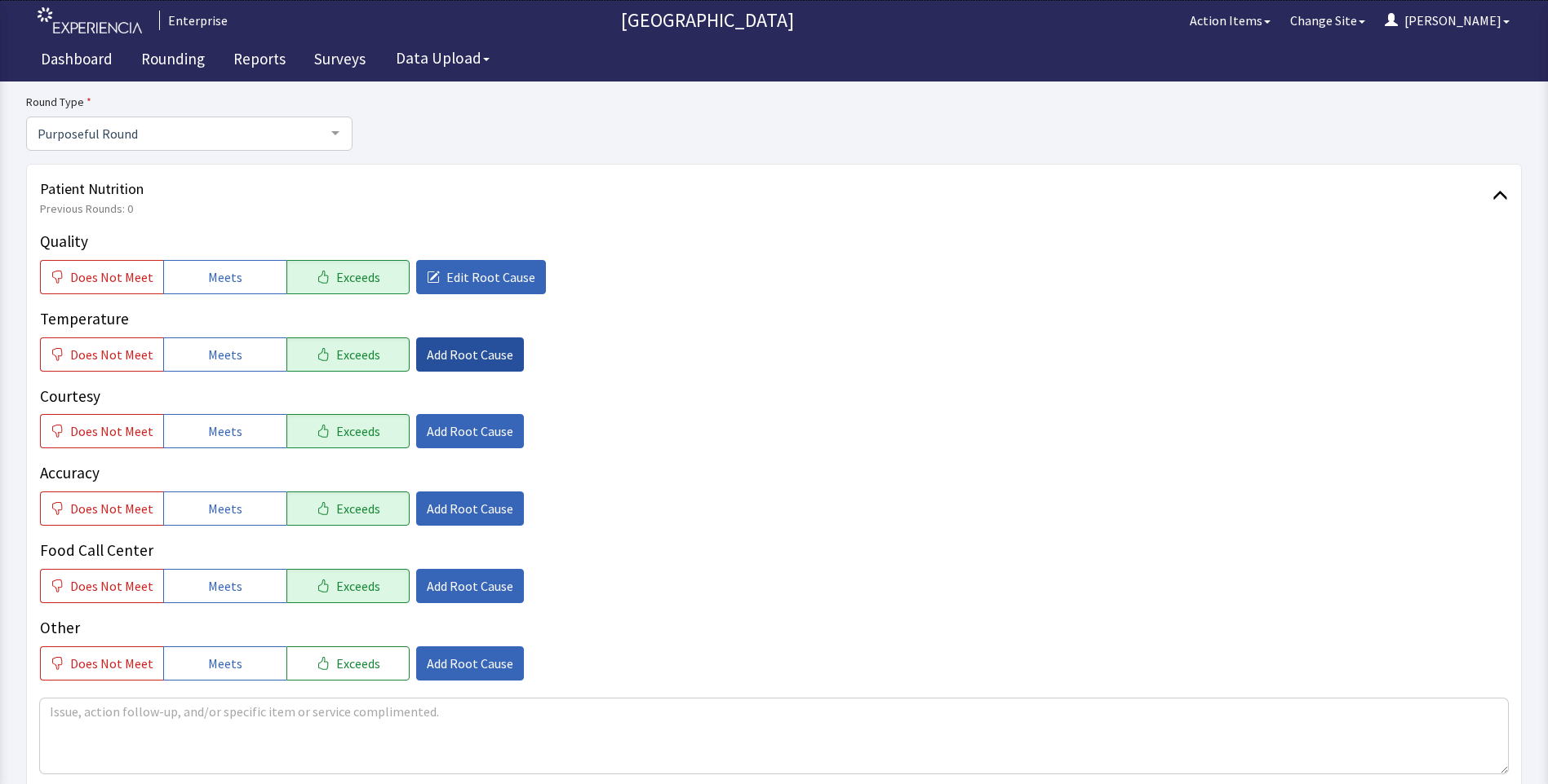
click at [431, 357] on span "Add Root Cause" at bounding box center [469, 354] width 86 height 19
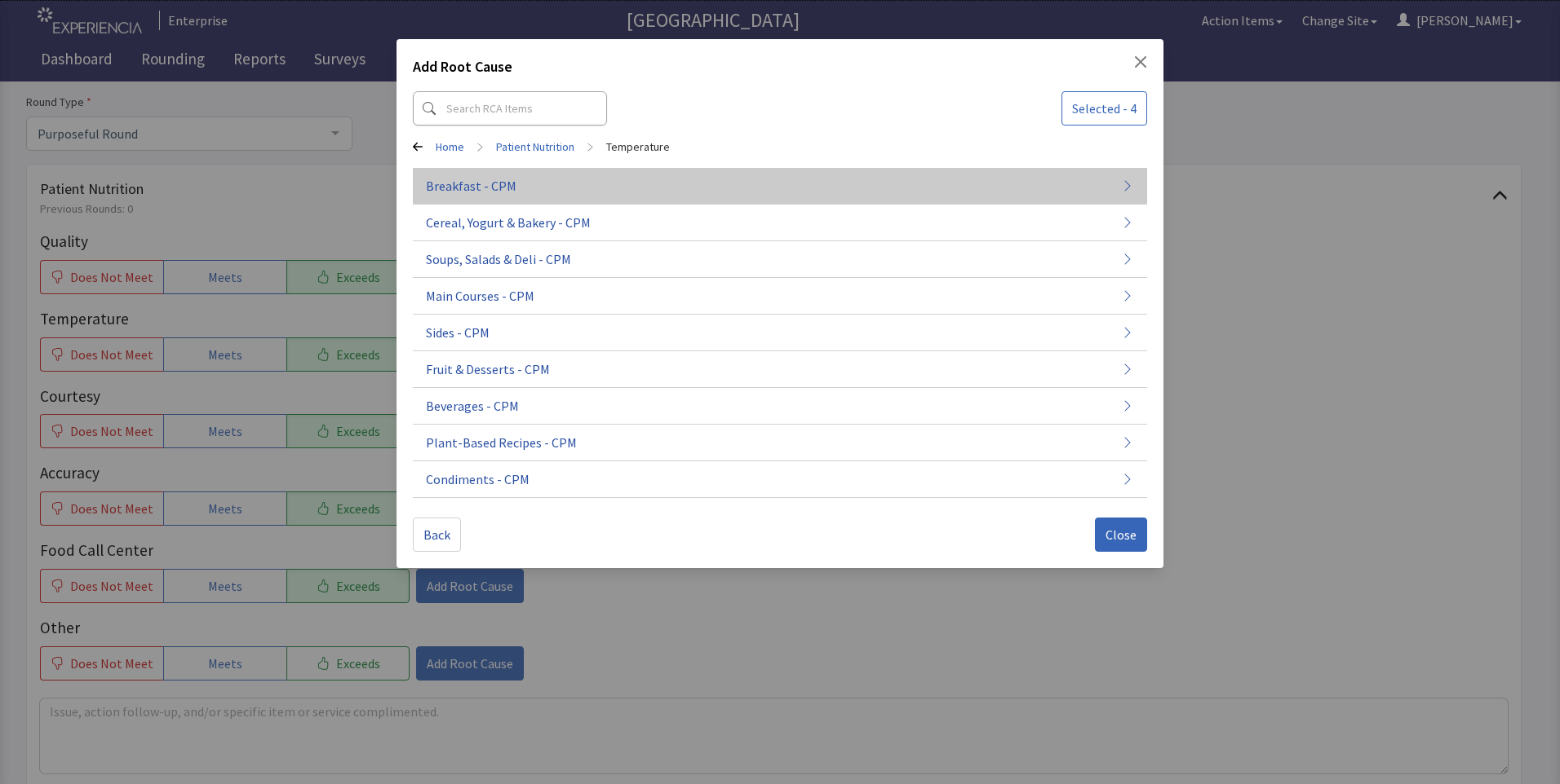
click at [465, 193] on span "Breakfast - CPM" at bounding box center [471, 186] width 91 height 19
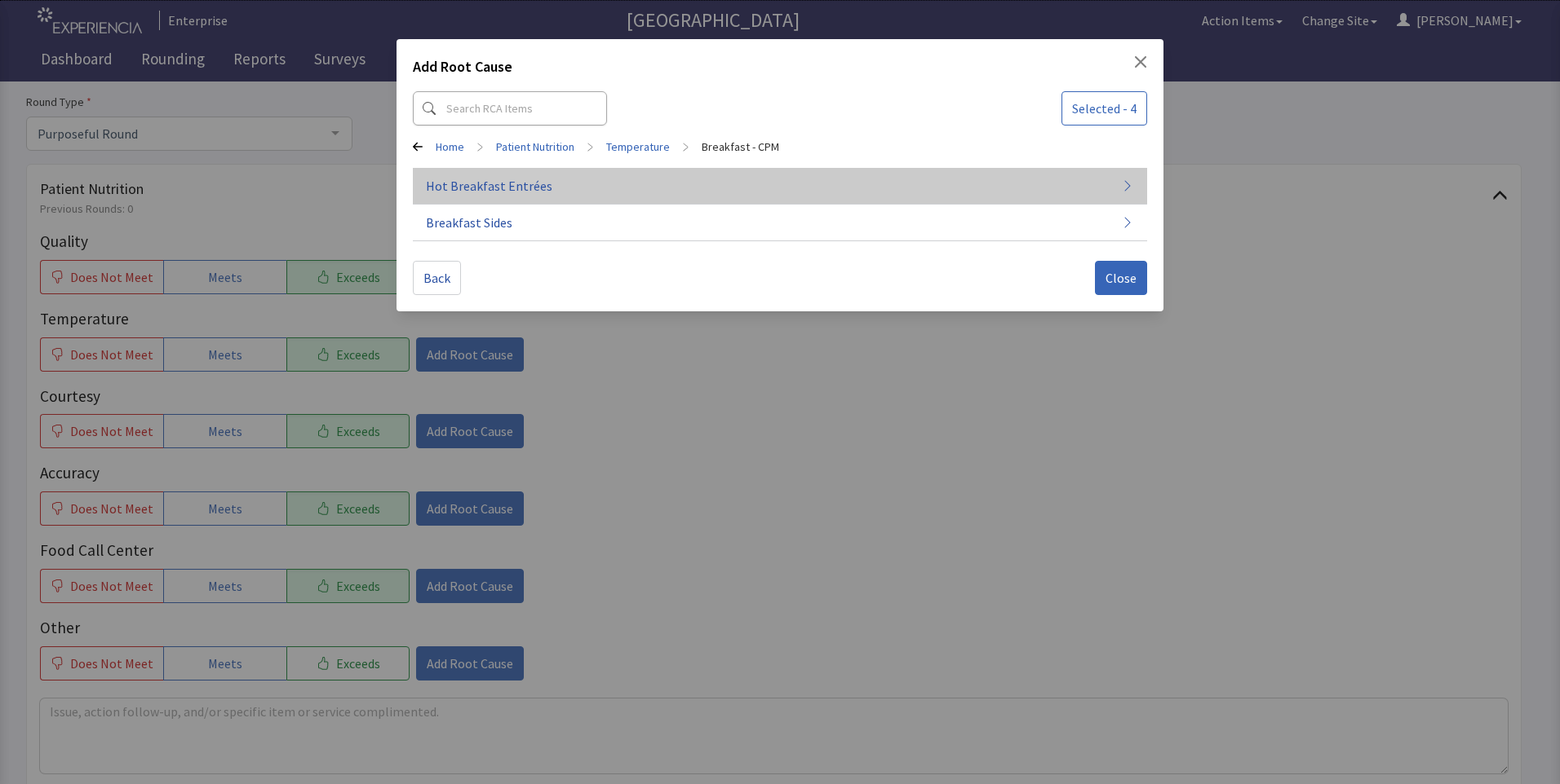
click at [467, 189] on span "Hot Breakfast Entrées" at bounding box center [488, 186] width 127 height 19
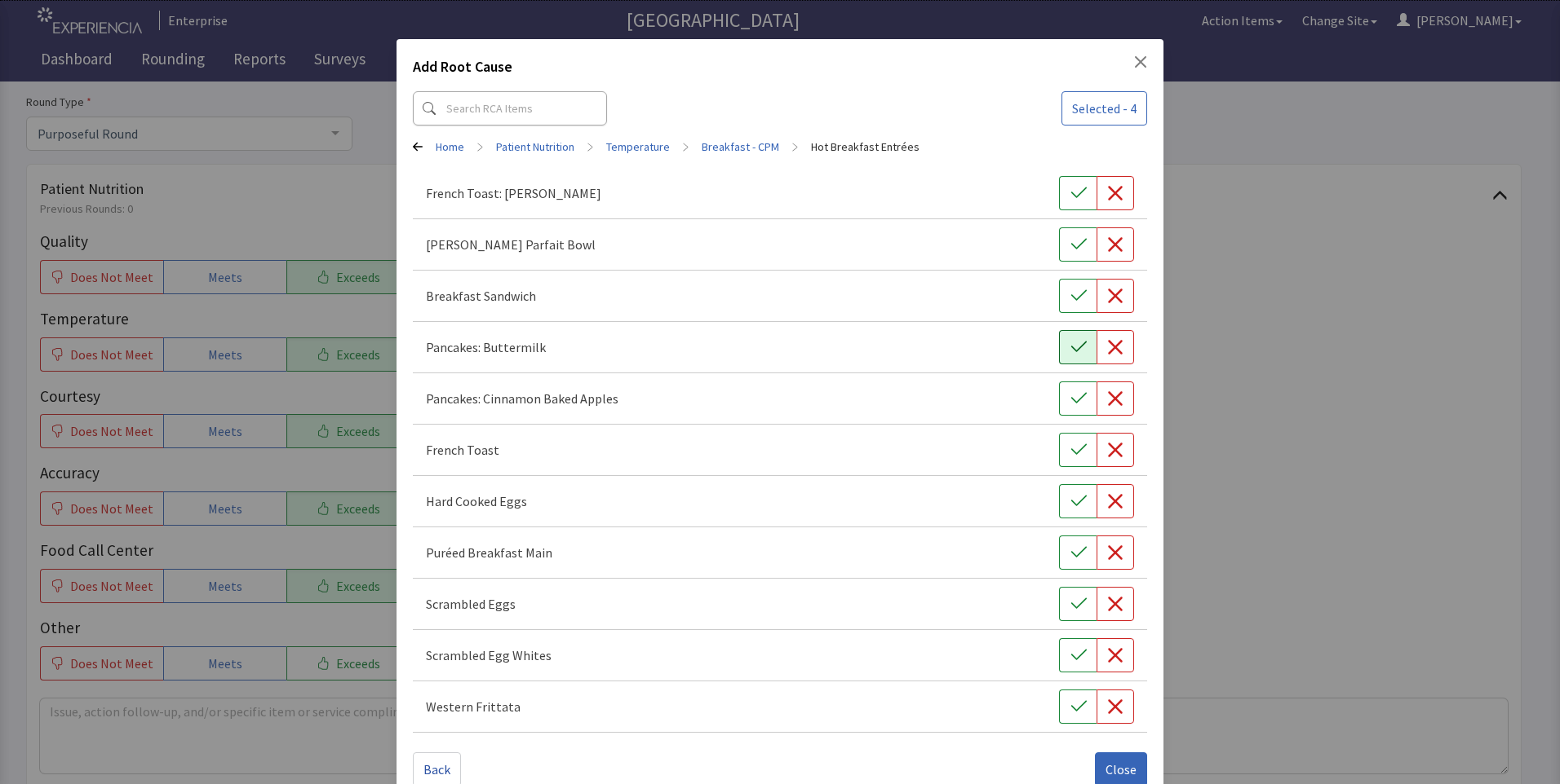
click at [1070, 353] on icon "button" at bounding box center [1078, 347] width 17 height 17
click at [1070, 601] on icon "button" at bounding box center [1078, 604] width 17 height 17
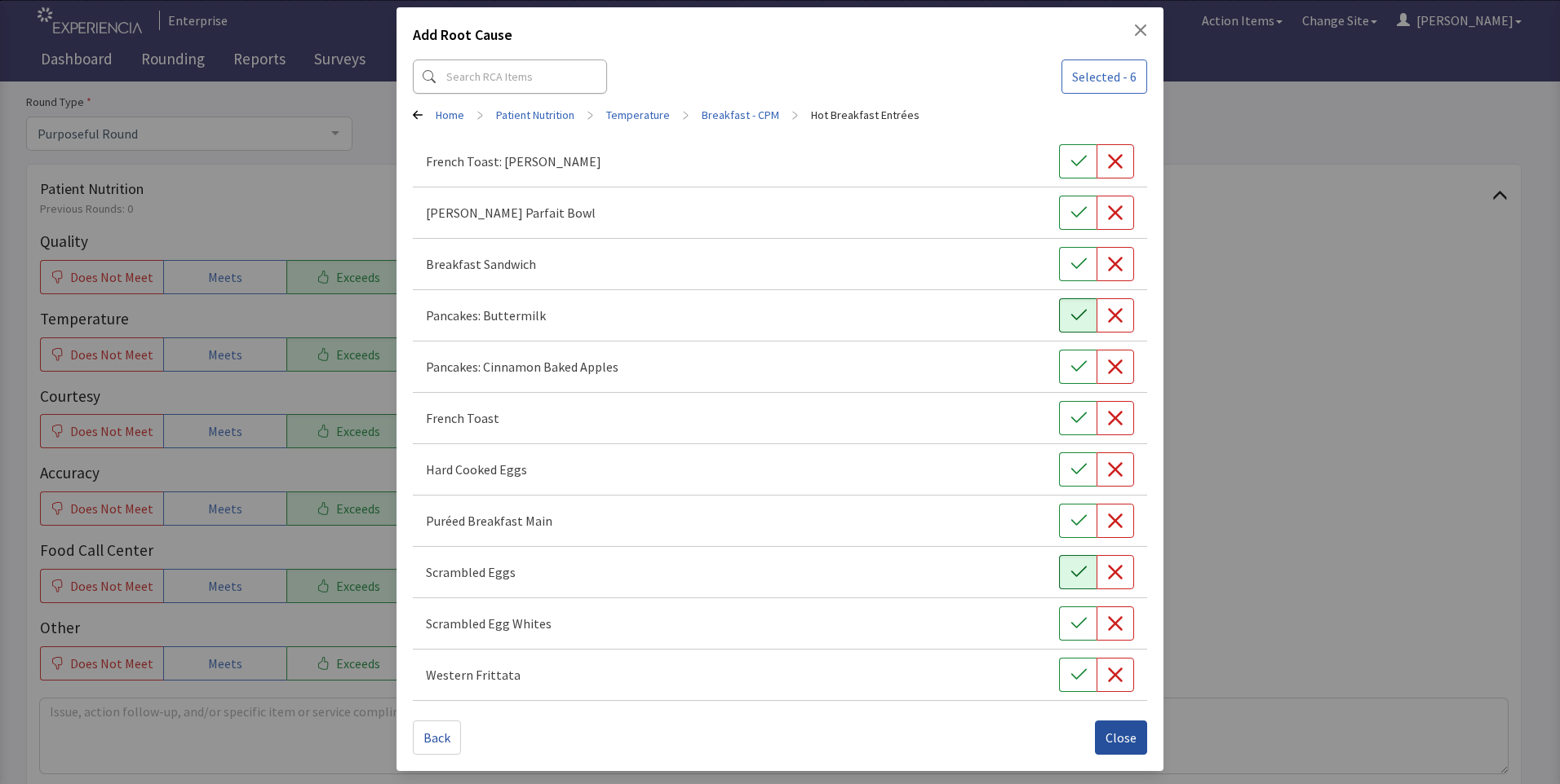
click at [1105, 740] on span "Close" at bounding box center [1120, 738] width 31 height 19
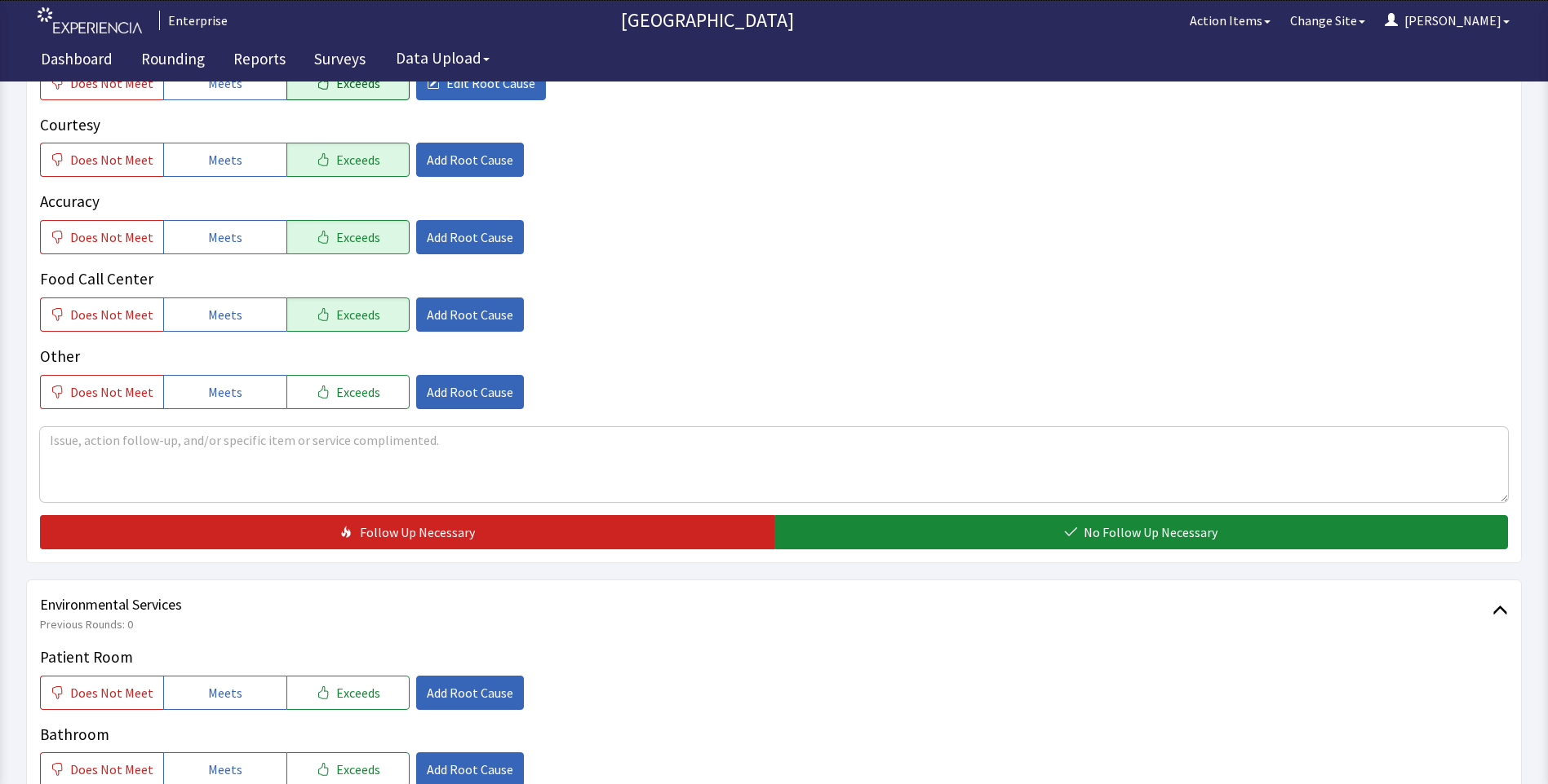
scroll to position [571, 0]
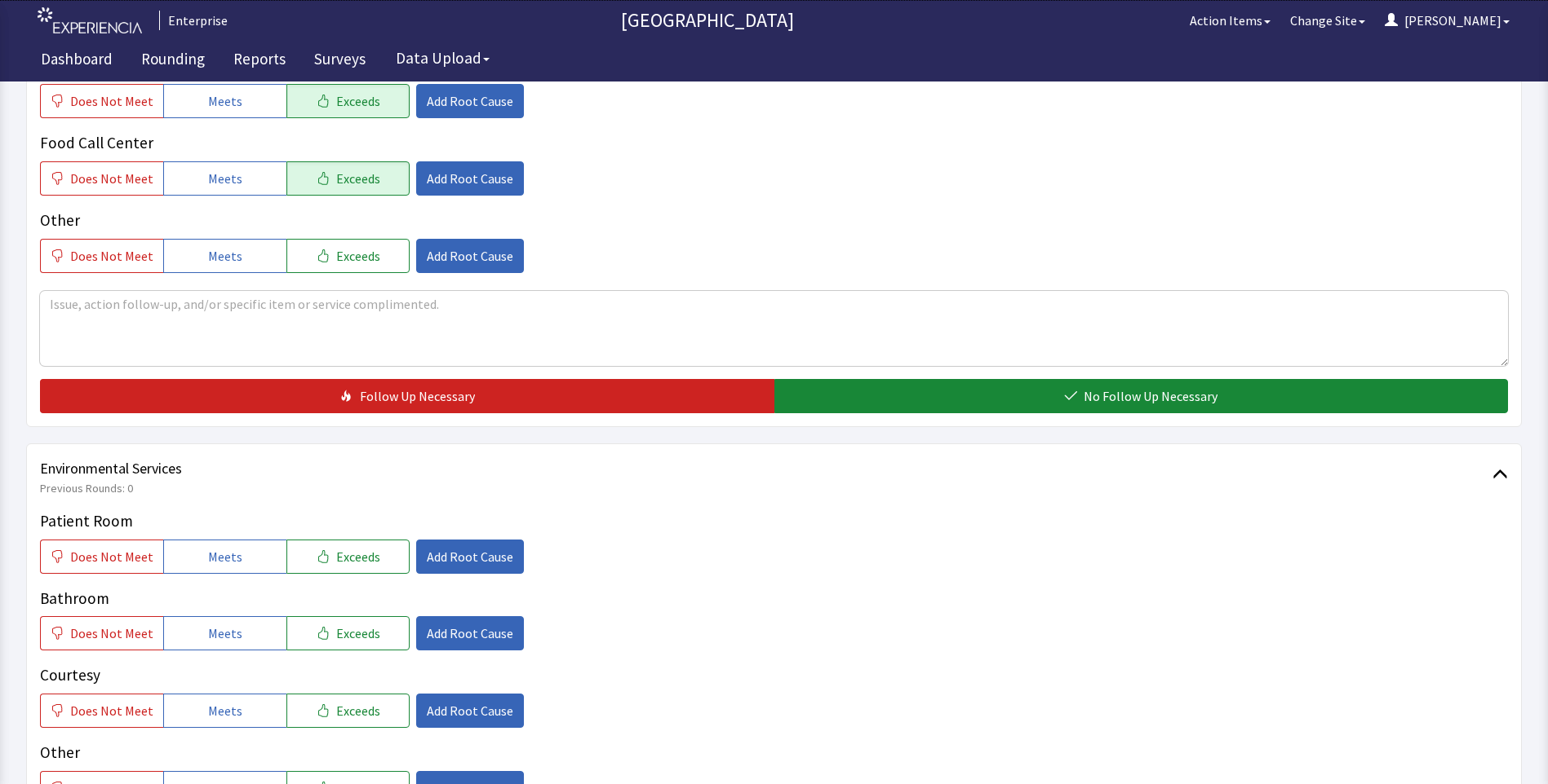
click at [876, 415] on div "Patient Nutrition Previous Rounds: 0 Quality Does Not Meet Meets Exceeds Edit R…" at bounding box center [774, 92] width 1496 height 671
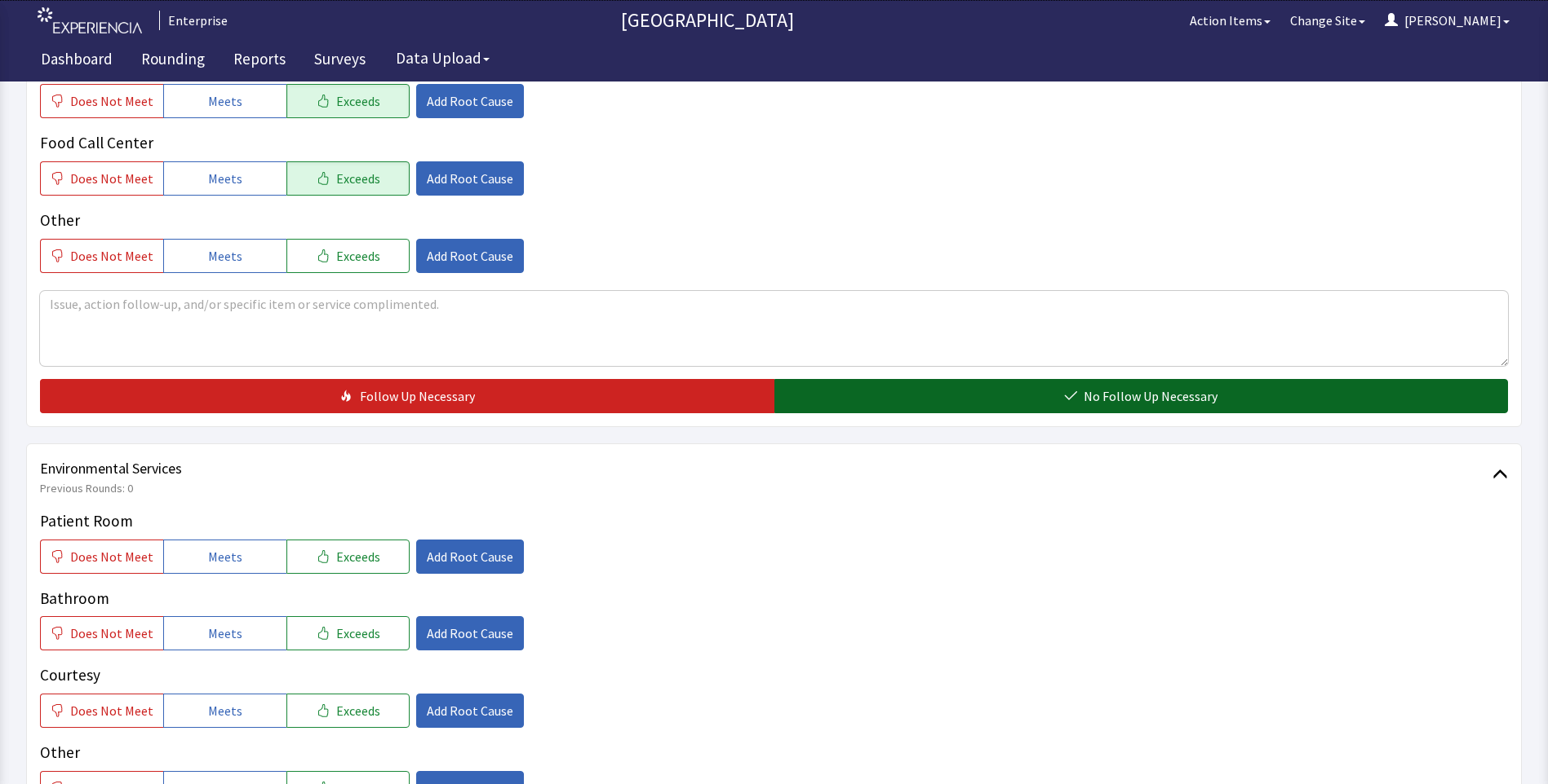
click at [811, 398] on button "No Follow Up Necessary" at bounding box center [1141, 395] width 734 height 34
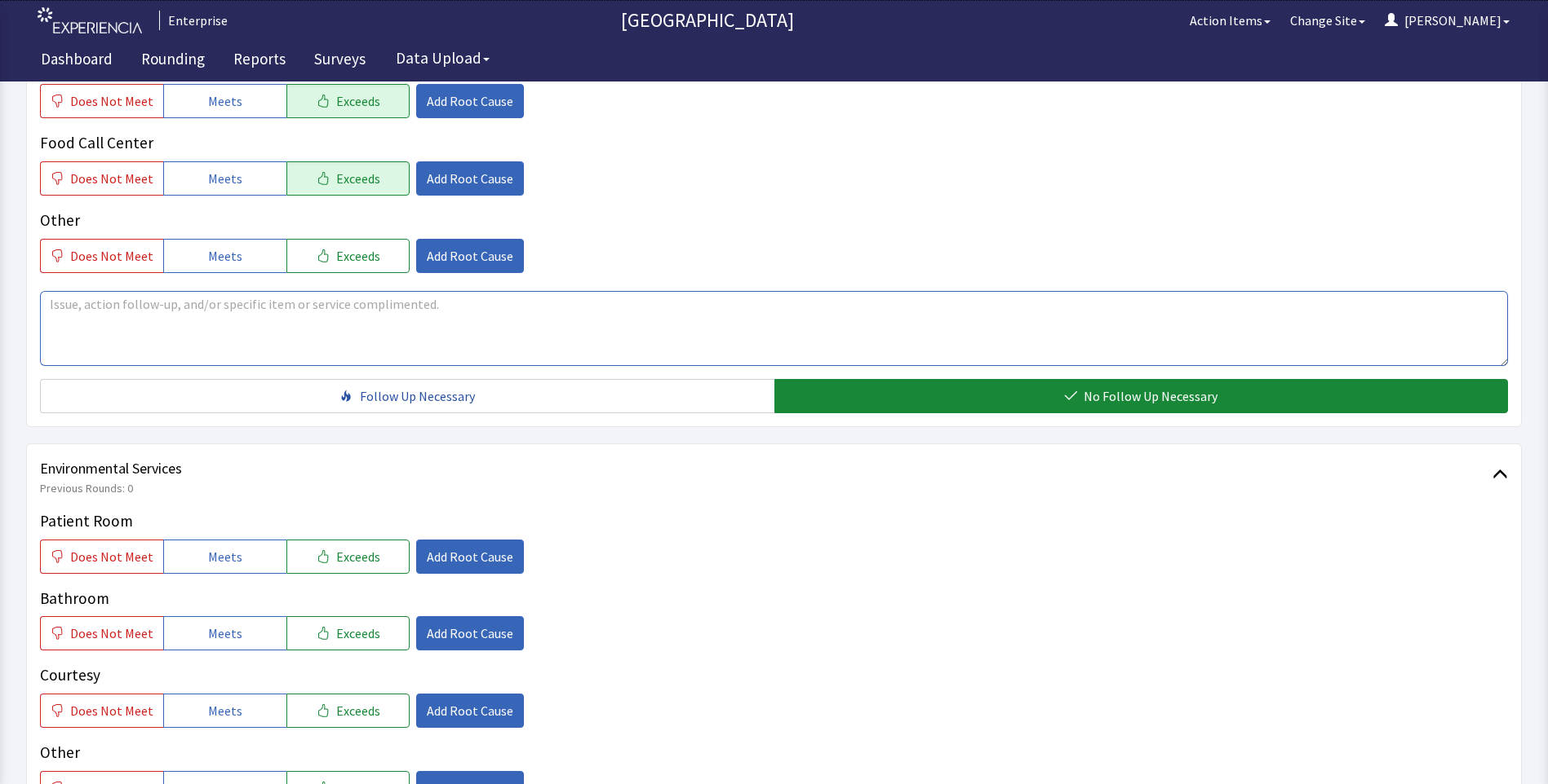
click at [120, 302] on textarea at bounding box center [774, 328] width 1468 height 75
drag, startPoint x: 45, startPoint y: 304, endPoint x: 591, endPoint y: 341, distance: 547.3
click at [591, 341] on textarea "food is excellent always hot and on time" at bounding box center [774, 328] width 1468 height 75
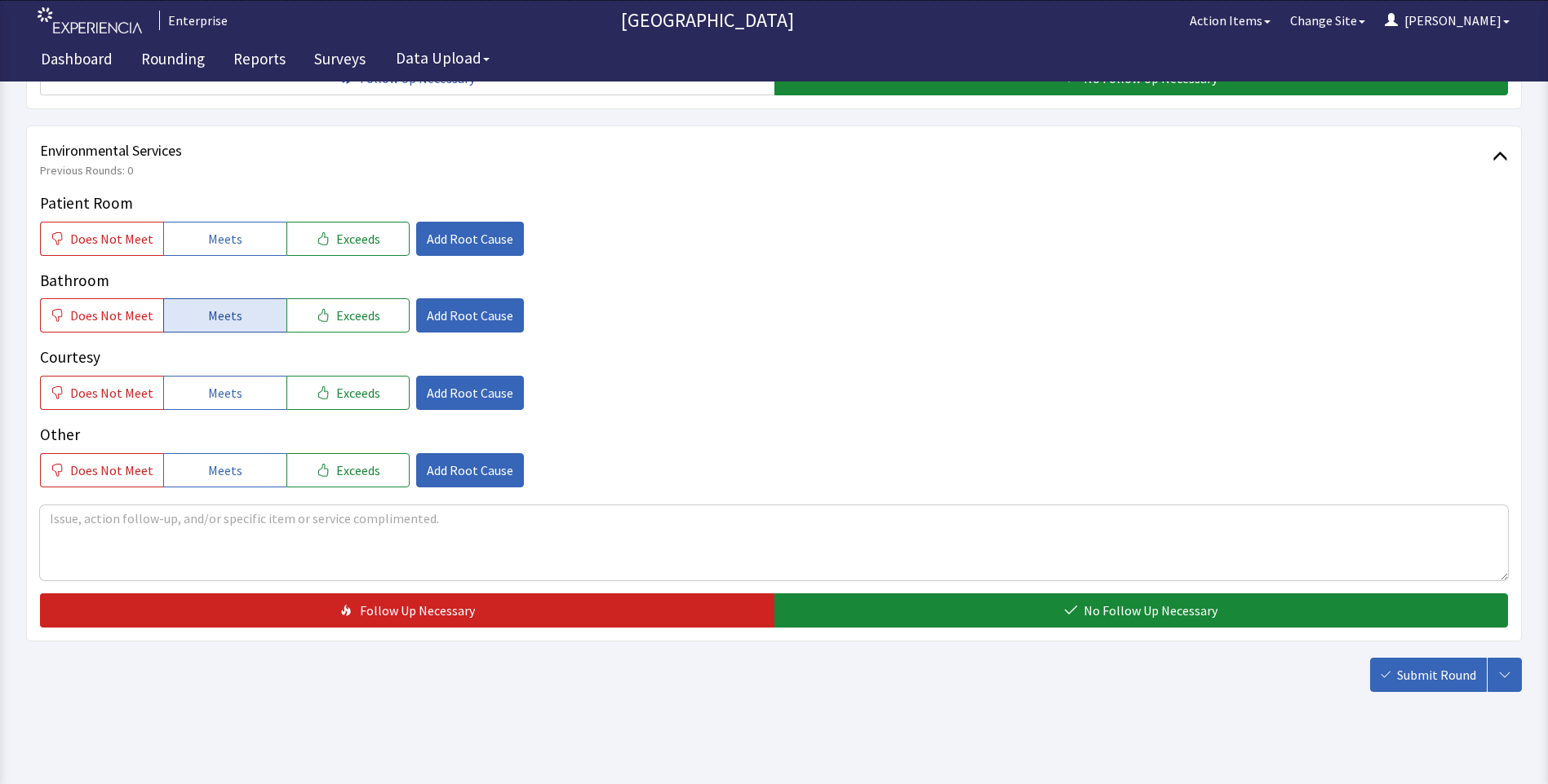
scroll to position [897, 0]
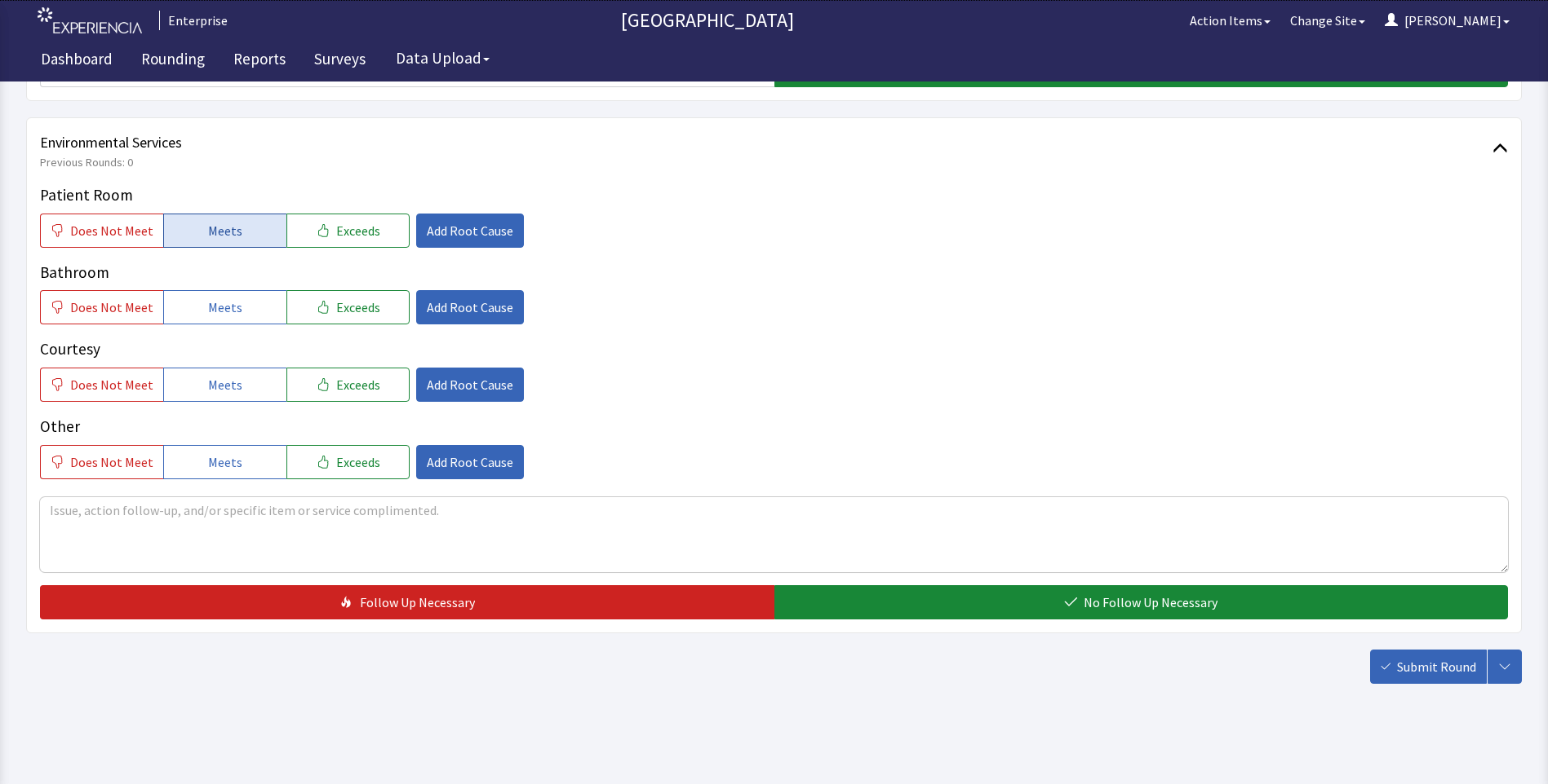
type textarea "food is excellent always hot and on time"
click at [220, 229] on span "Meets" at bounding box center [225, 230] width 34 height 19
drag, startPoint x: 211, startPoint y: 305, endPoint x: 207, endPoint y: 371, distance: 66.1
click at [211, 306] on span "Meets" at bounding box center [225, 307] width 34 height 19
drag, startPoint x: 207, startPoint y: 377, endPoint x: 214, endPoint y: 389, distance: 13.9
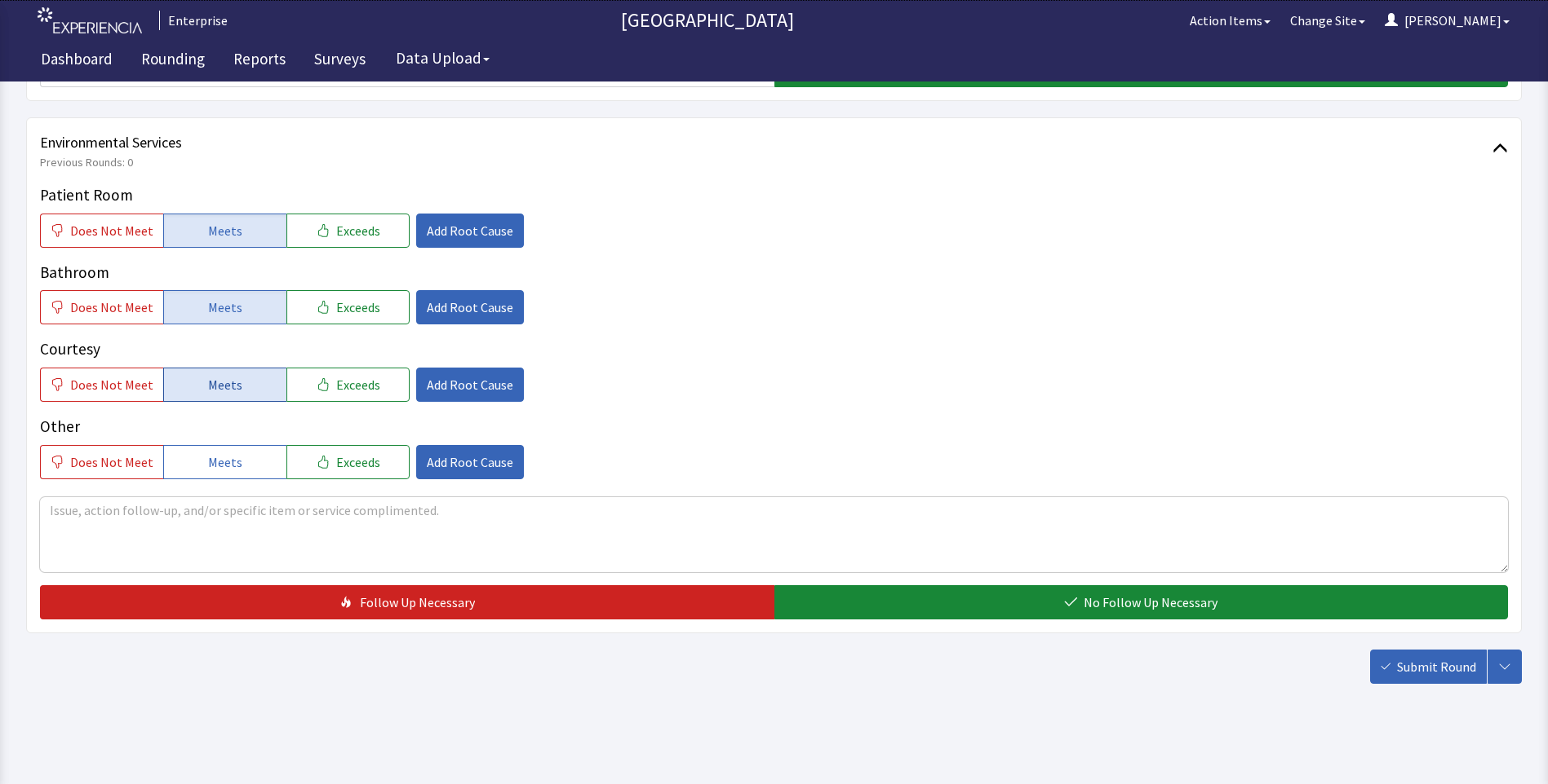
click at [210, 386] on span "Meets" at bounding box center [225, 385] width 34 height 19
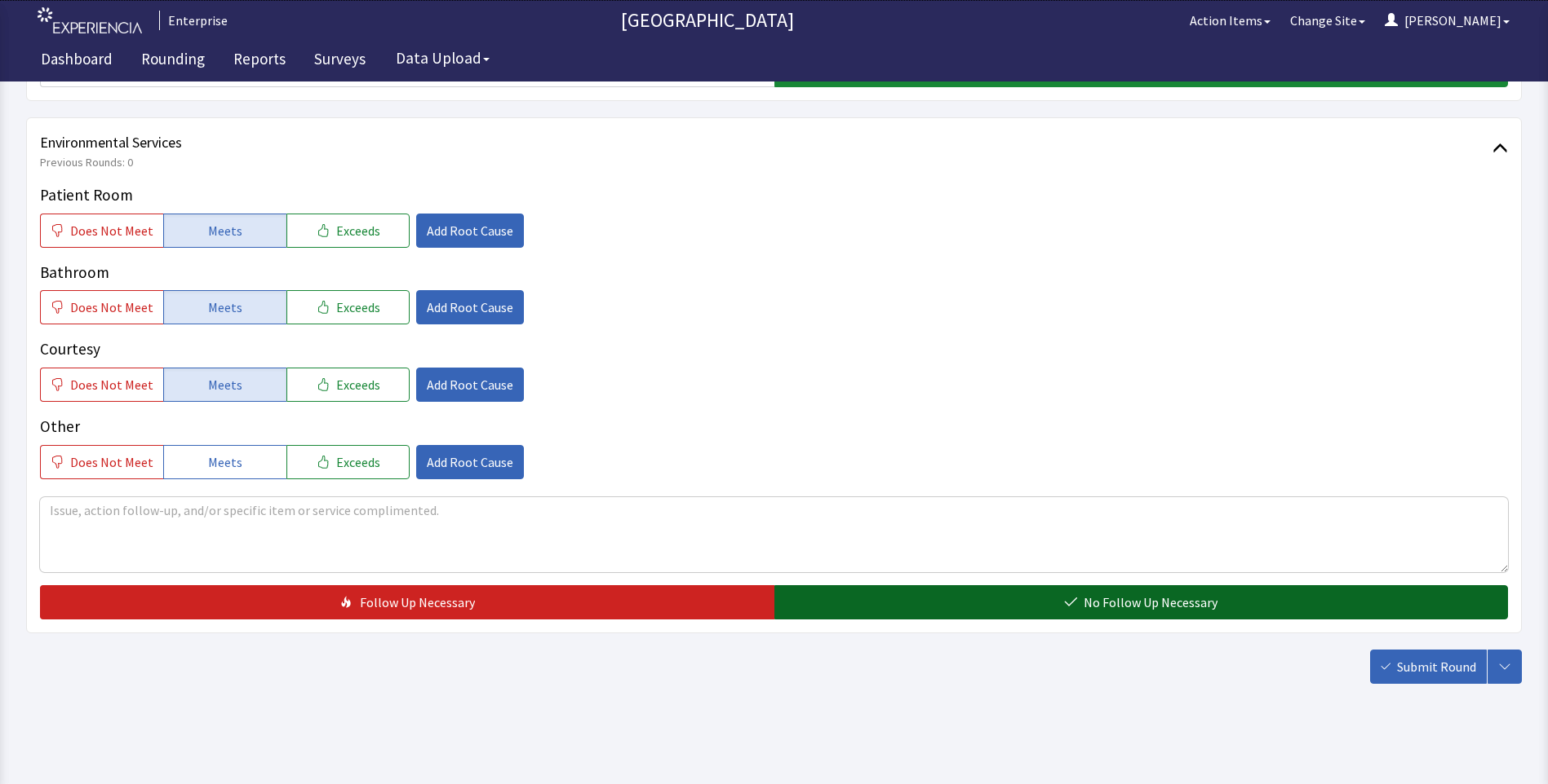
click at [847, 606] on button "No Follow Up Necessary" at bounding box center [1141, 602] width 734 height 34
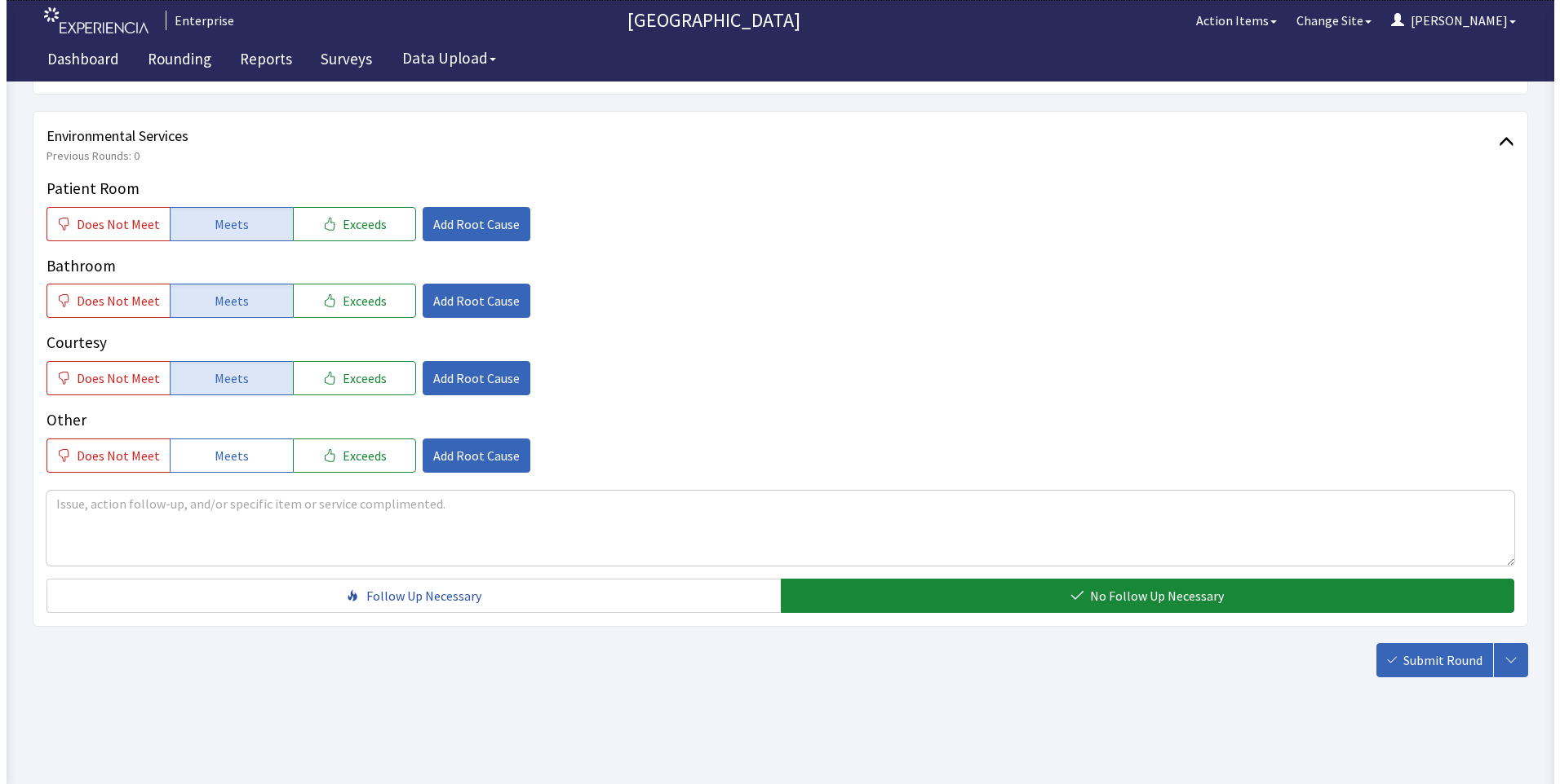
scroll to position [904, 0]
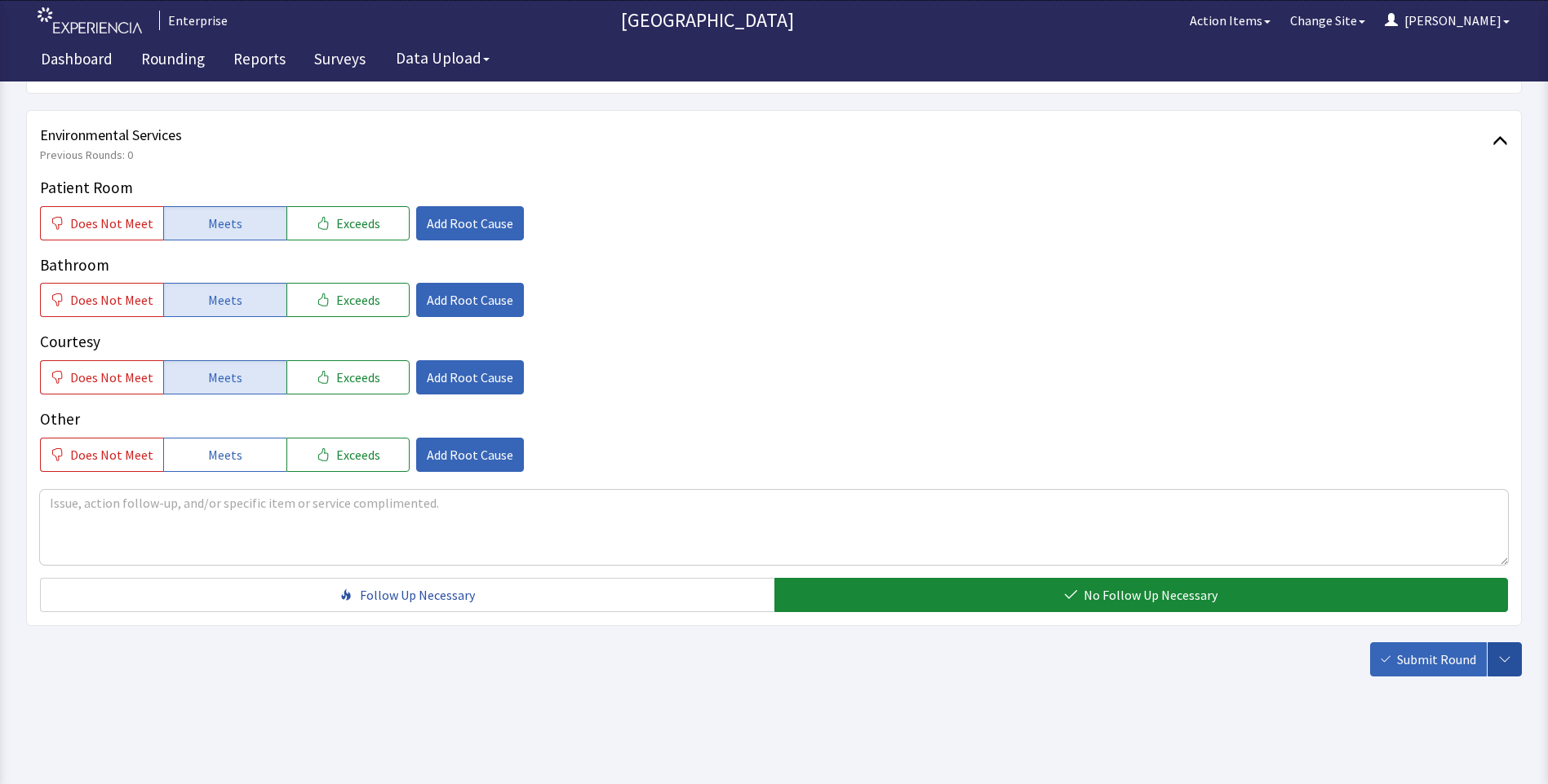
click at [1501, 671] on button "button" at bounding box center [1503, 659] width 34 height 34
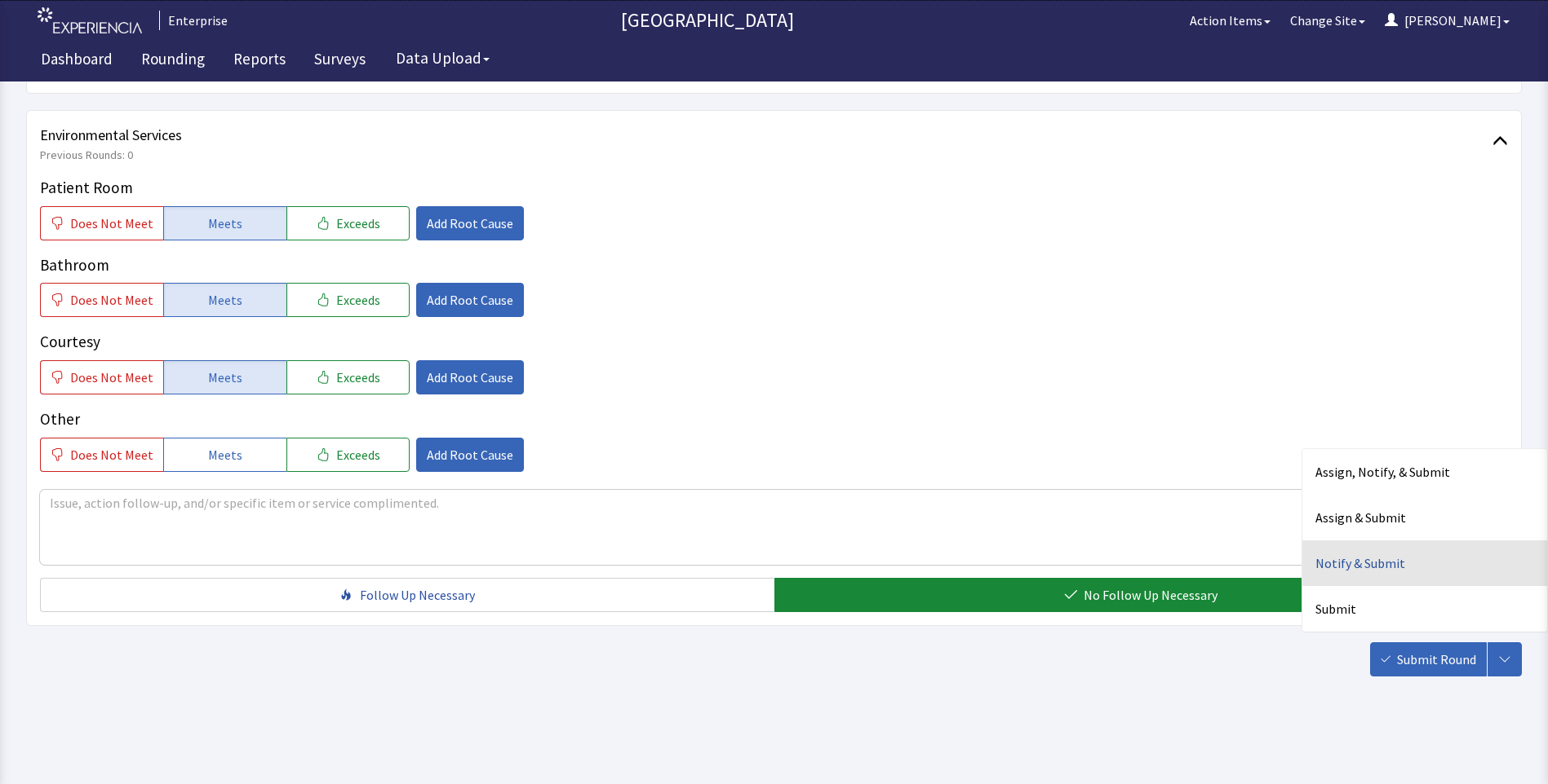
click at [1346, 566] on div "Notify & Submit" at bounding box center [1424, 563] width 245 height 45
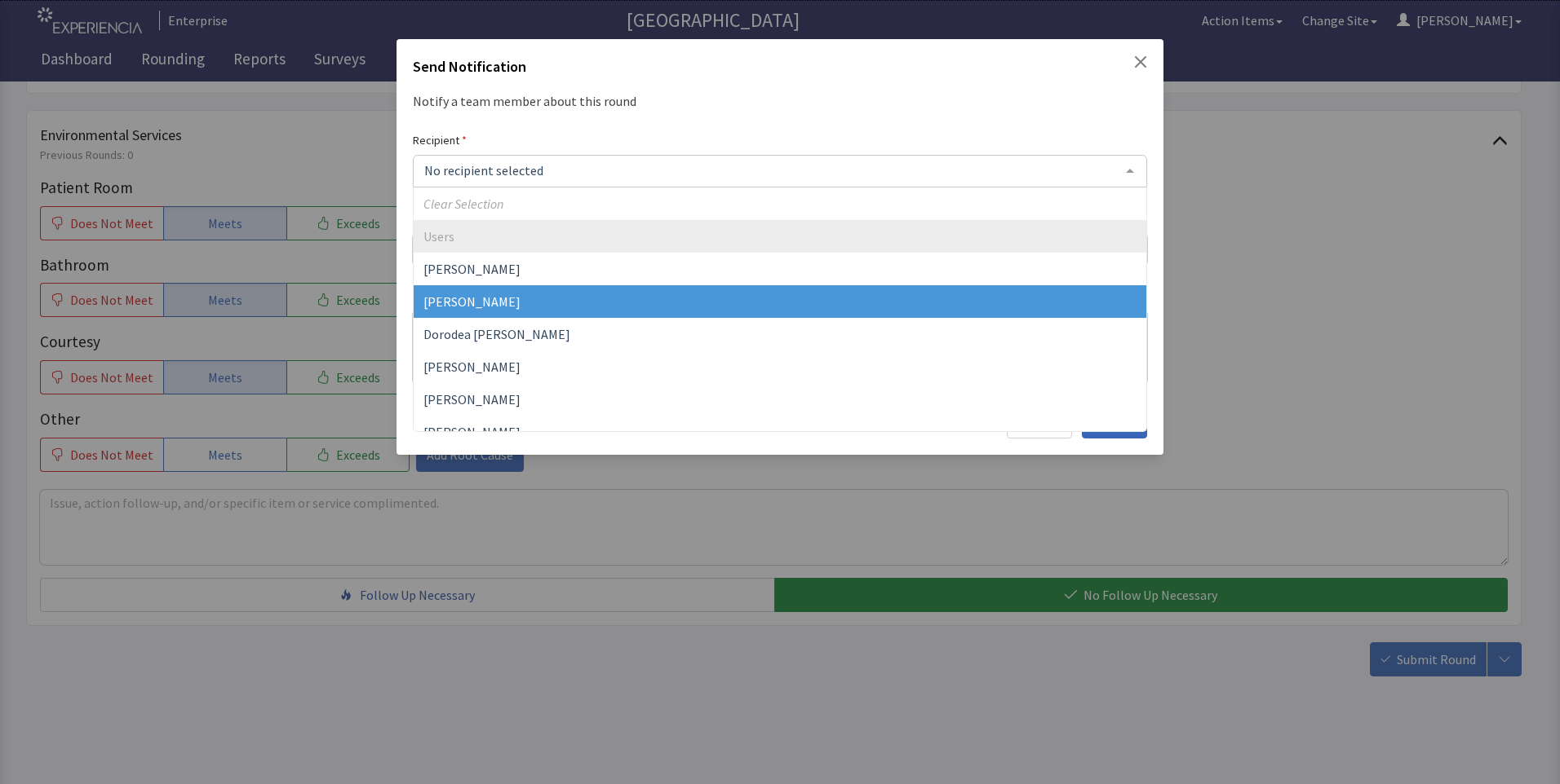
click at [466, 306] on span "David Garcia" at bounding box center [472, 301] width 97 height 17
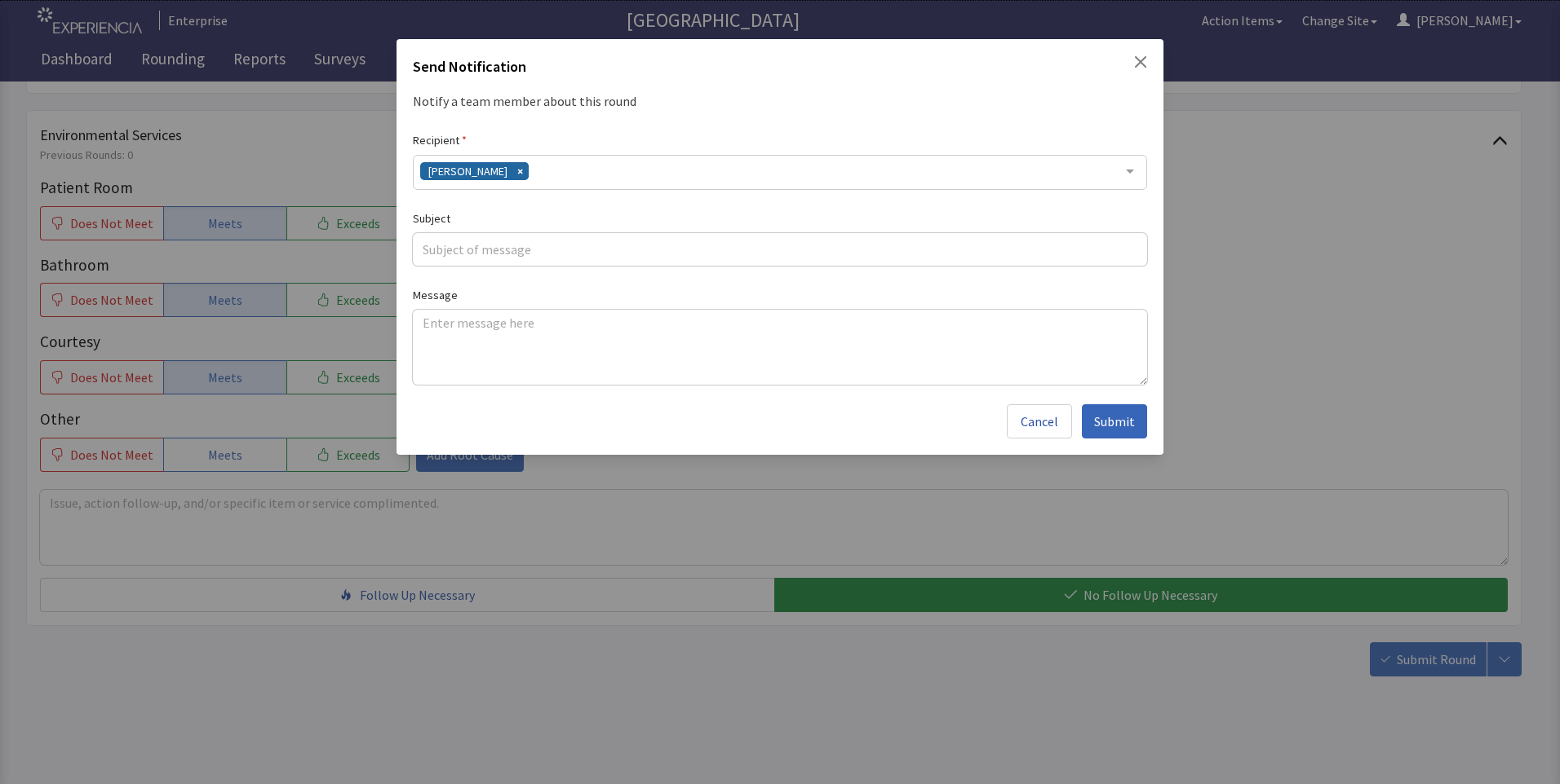
click at [532, 177] on div "David Garcia" at bounding box center [780, 172] width 734 height 35
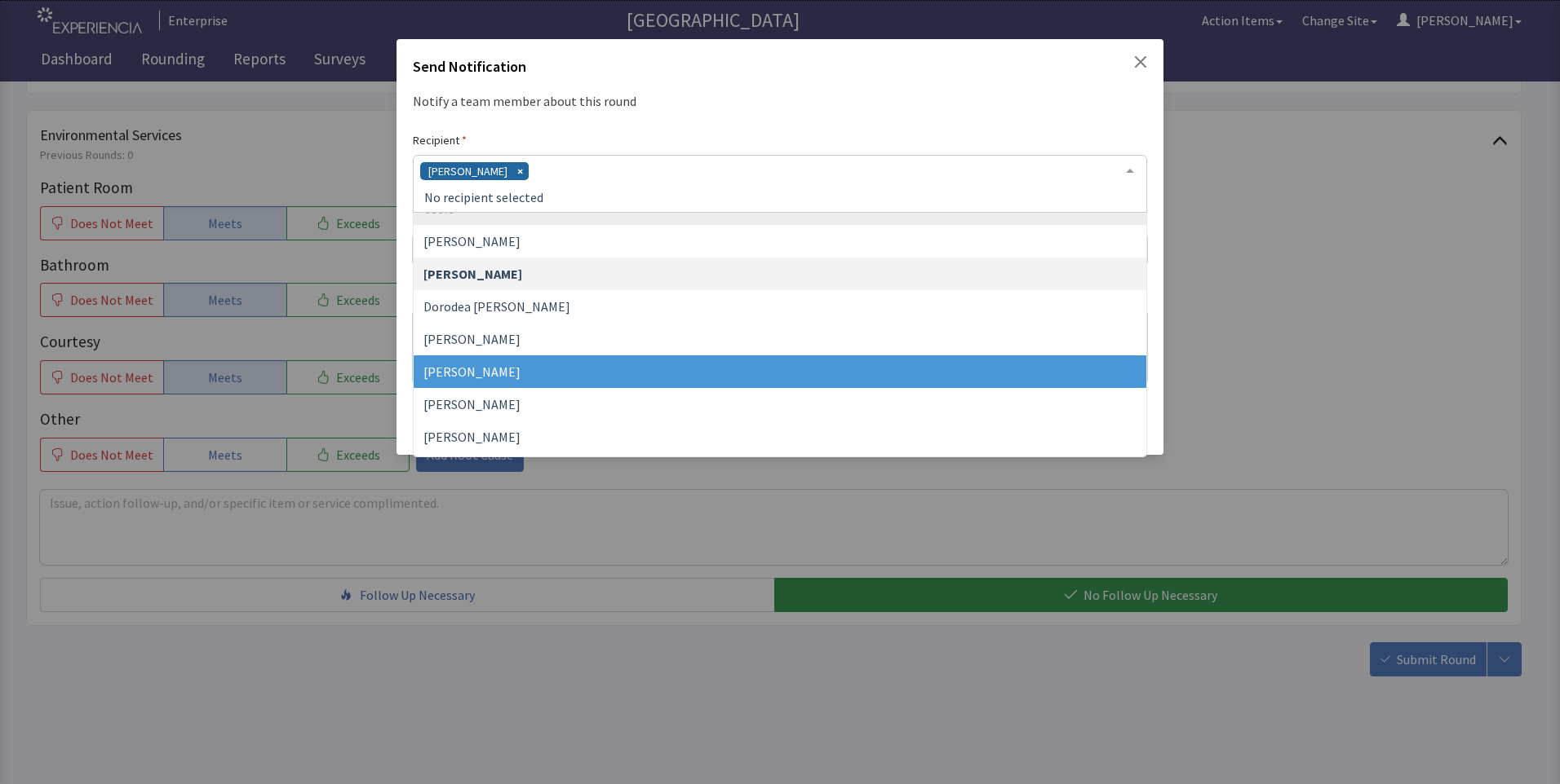
scroll to position [81, 0]
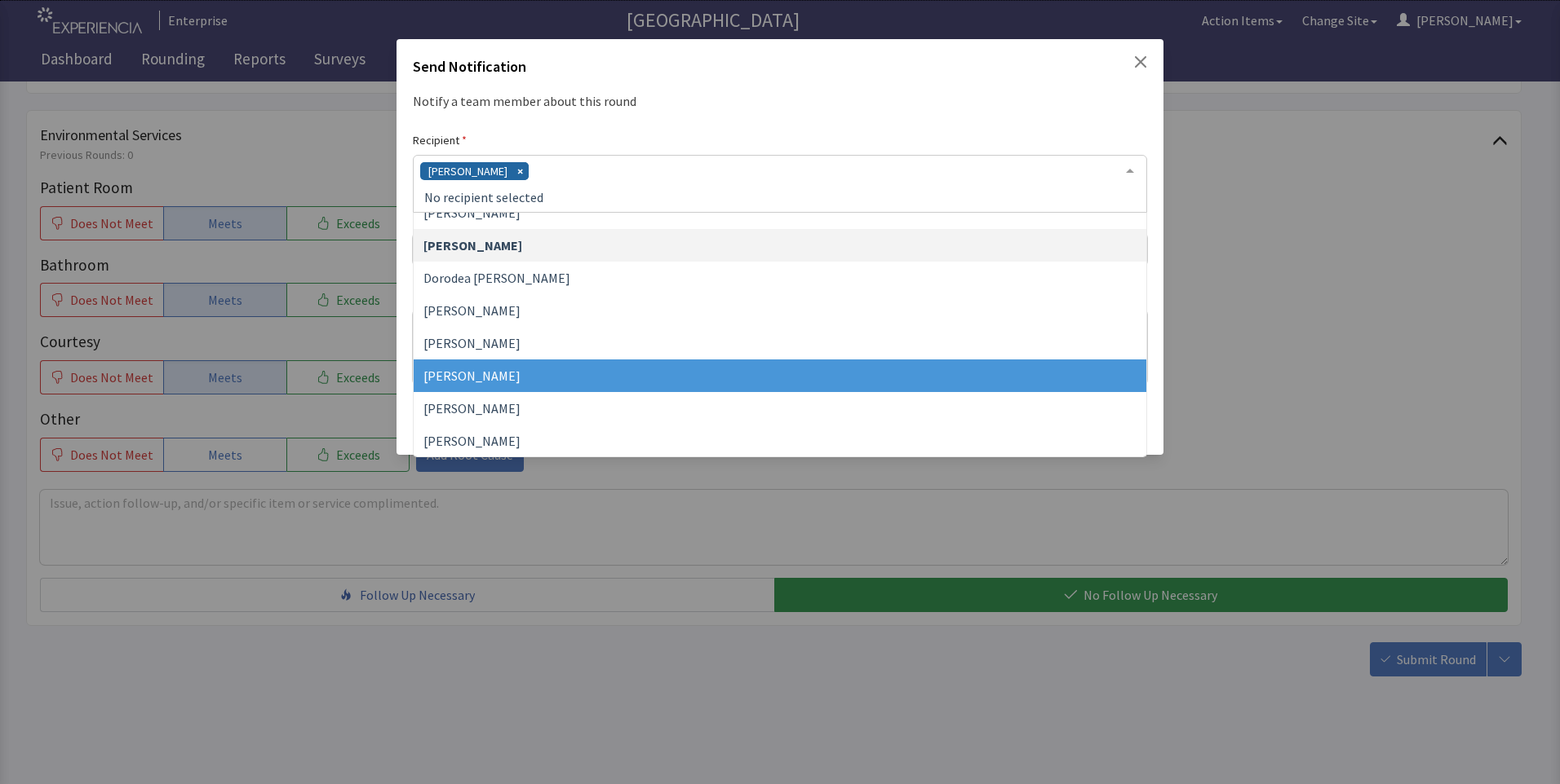
click at [473, 377] on span "Jacquelyn Bucci" at bounding box center [472, 375] width 97 height 17
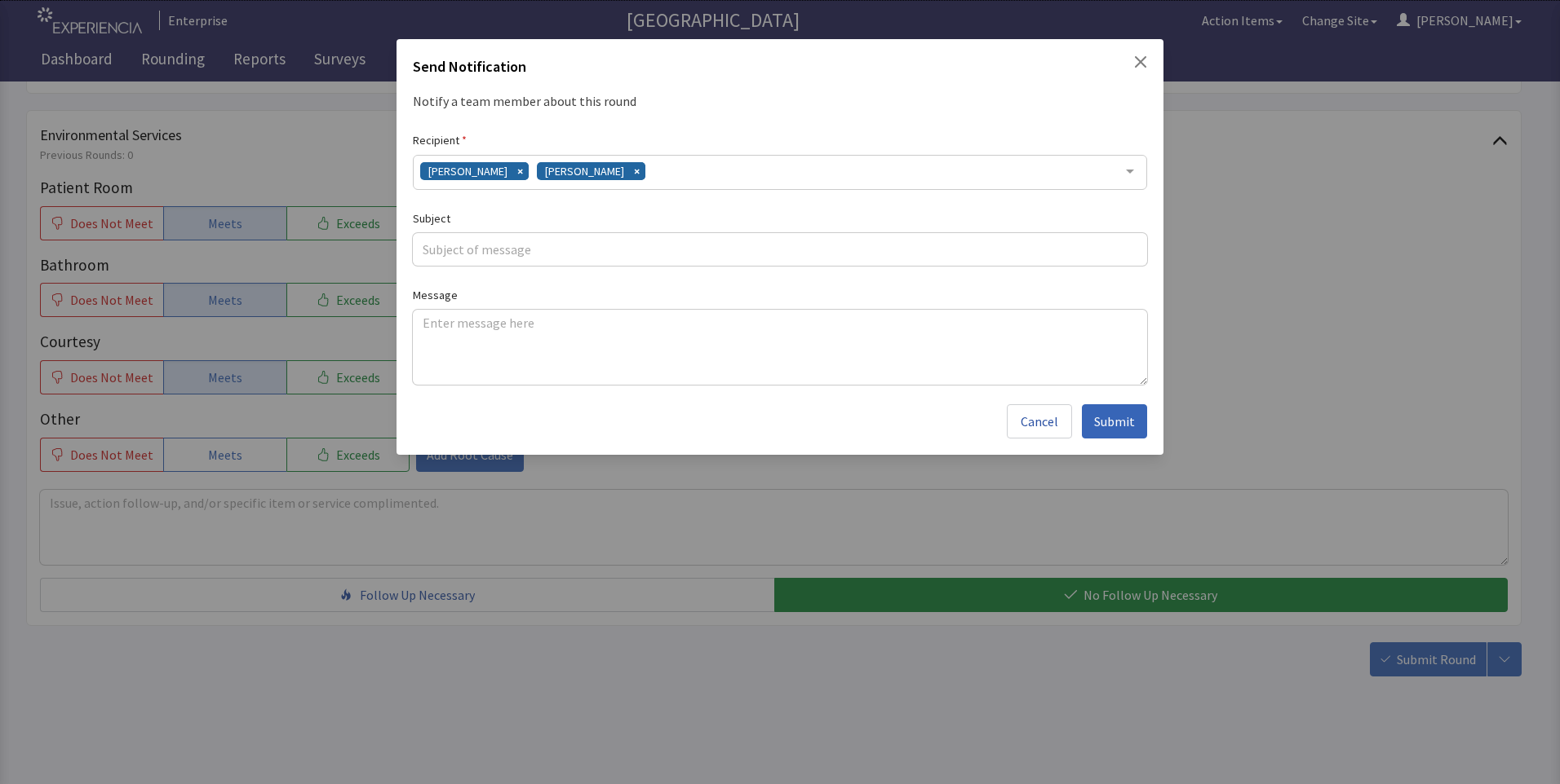
click at [657, 172] on div "David Garcia Jacquelyn Bucci" at bounding box center [780, 172] width 734 height 35
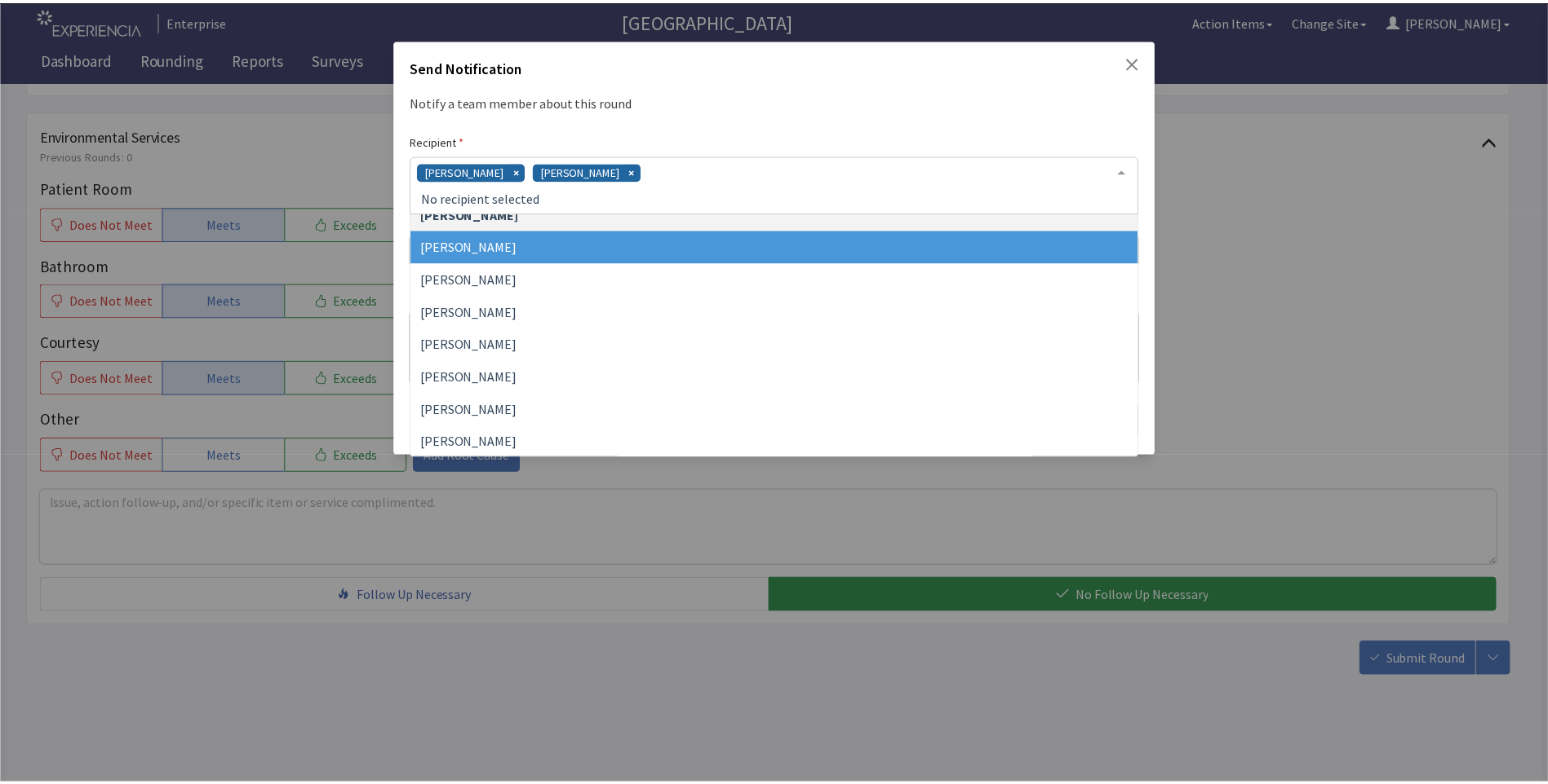
scroll to position [244, 0]
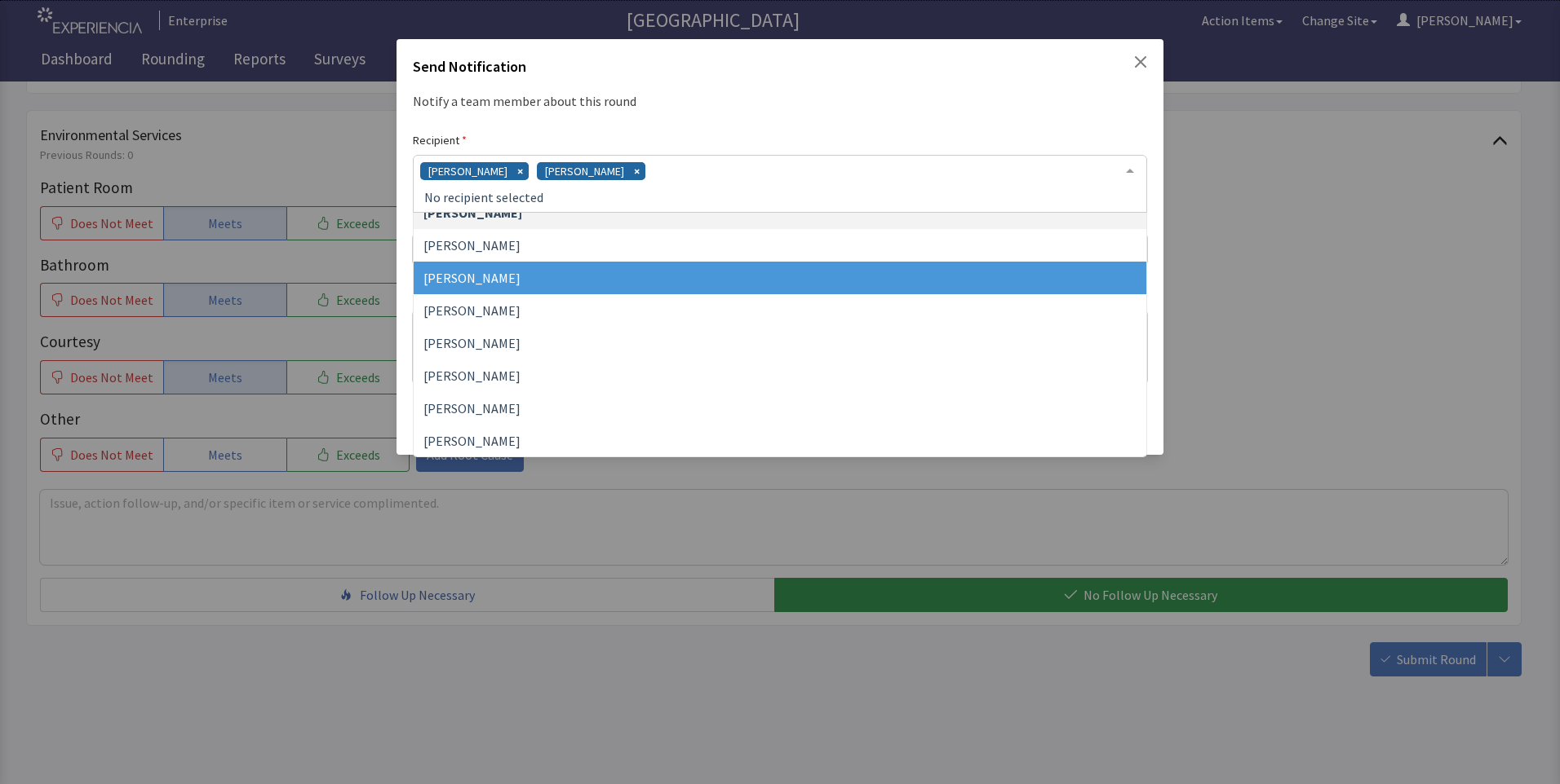
click at [546, 272] on span "James Hellandbrand" at bounding box center [779, 278] width 733 height 32
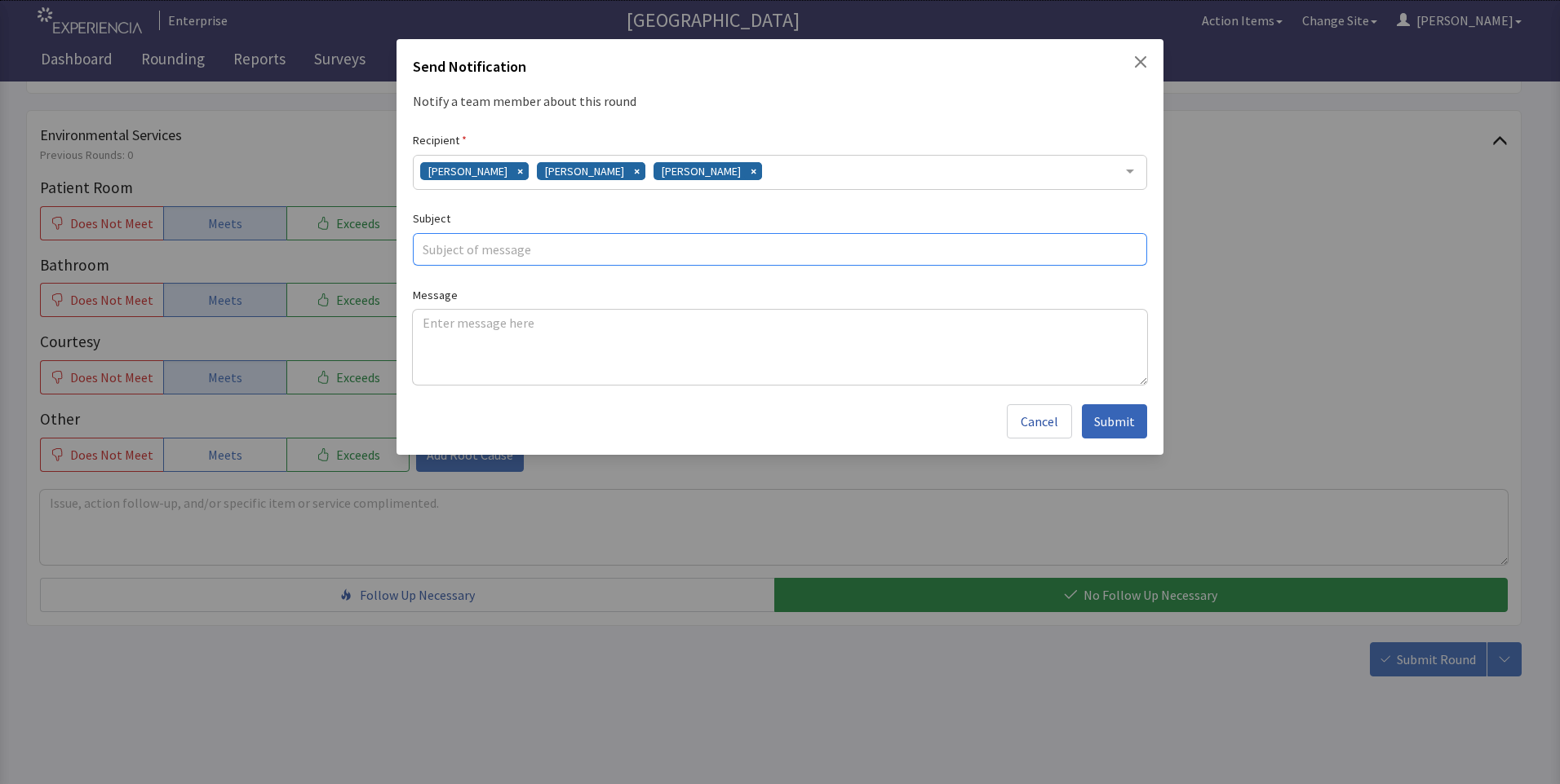
click at [441, 249] on input "text" at bounding box center [780, 249] width 734 height 32
type input "good food"
click at [429, 326] on textarea at bounding box center [780, 347] width 734 height 75
paste textarea "food is excellent always hot and on time"
type textarea "food is excellent always hot and on time"
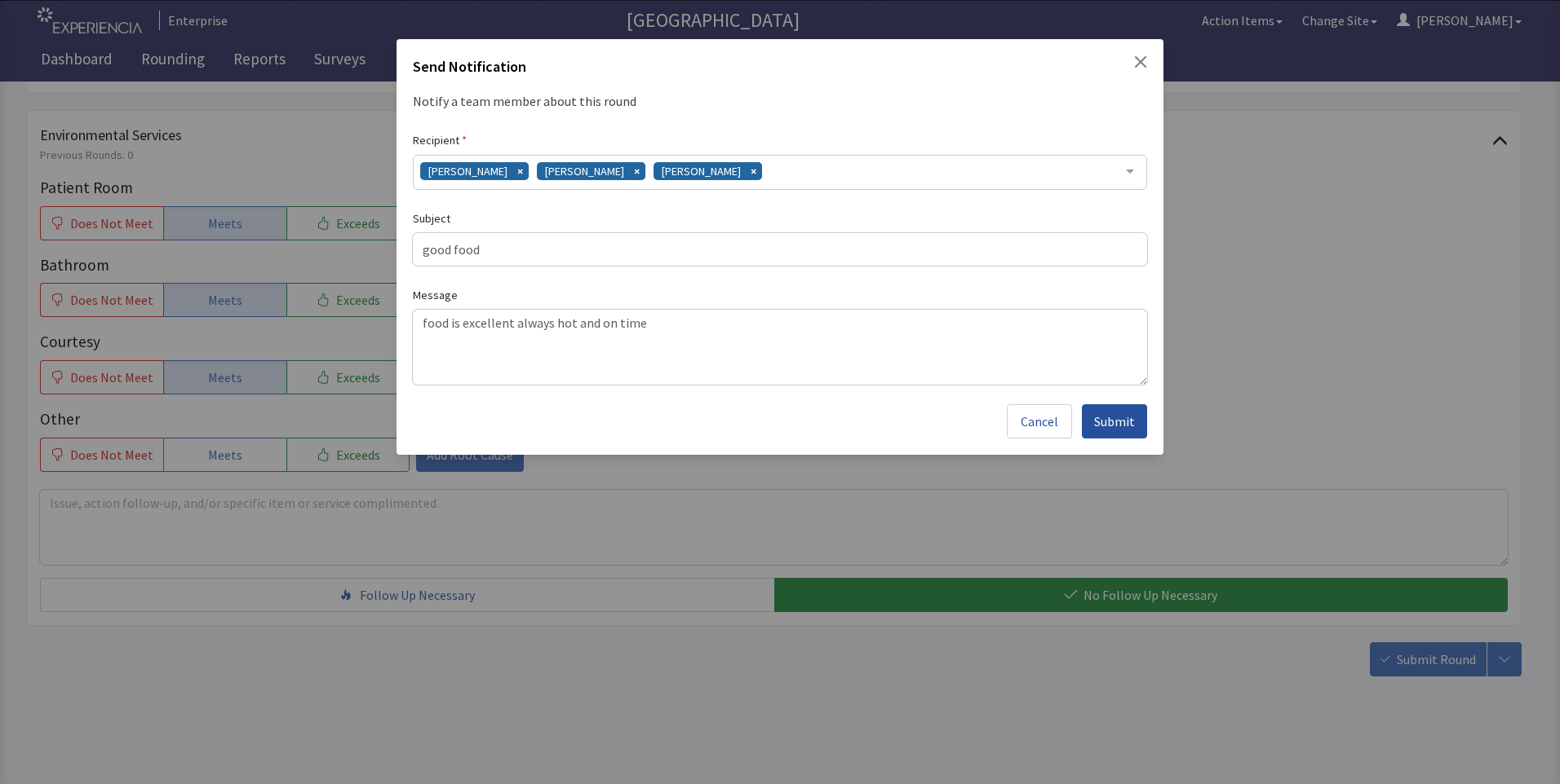
click at [1122, 420] on span "Submit" at bounding box center [1114, 422] width 41 height 19
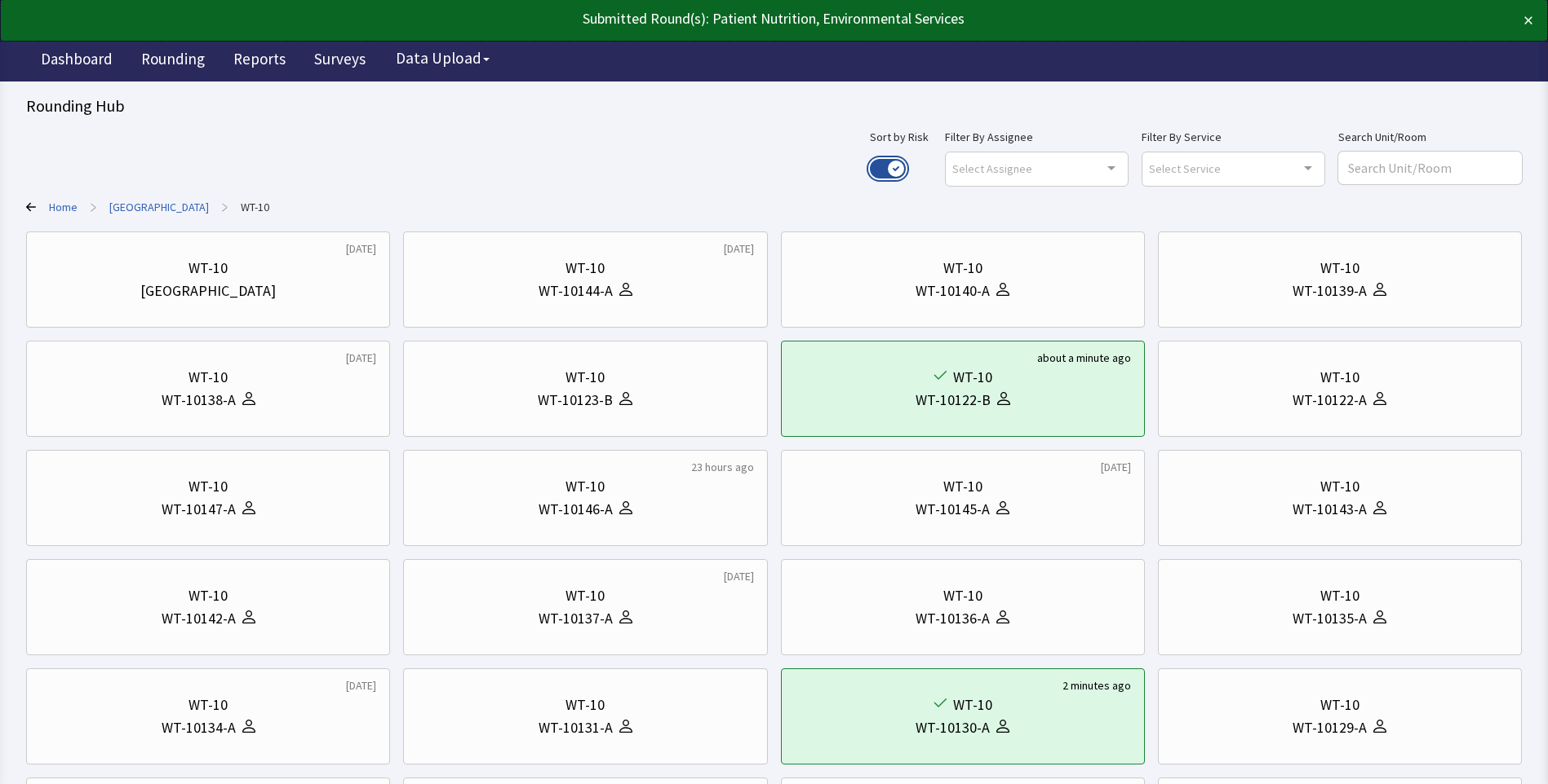
click at [906, 167] on button "Use setting" at bounding box center [887, 168] width 36 height 19
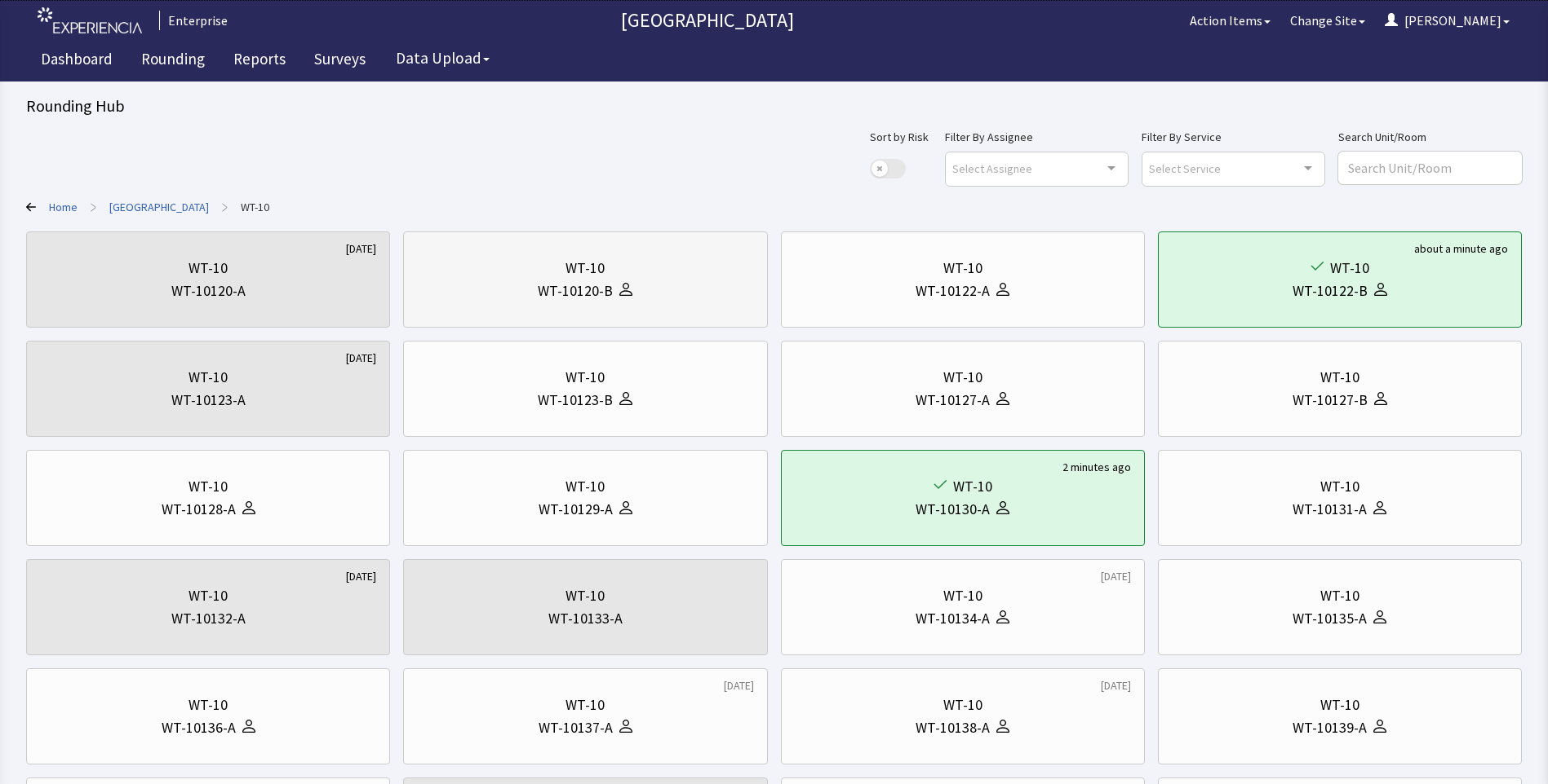
click at [688, 284] on div "WT-10120-B" at bounding box center [584, 291] width 336 height 23
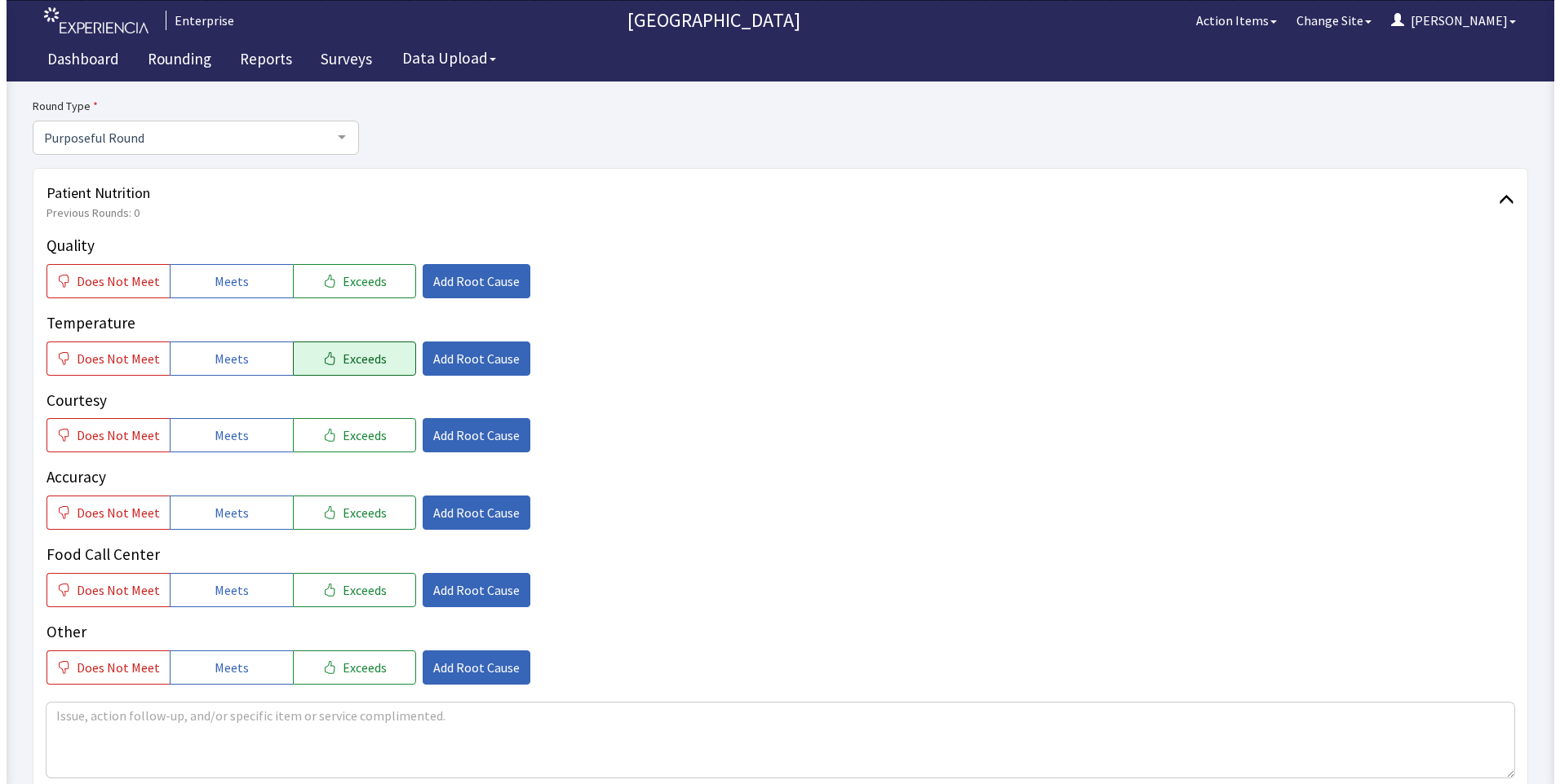
scroll to position [163, 0]
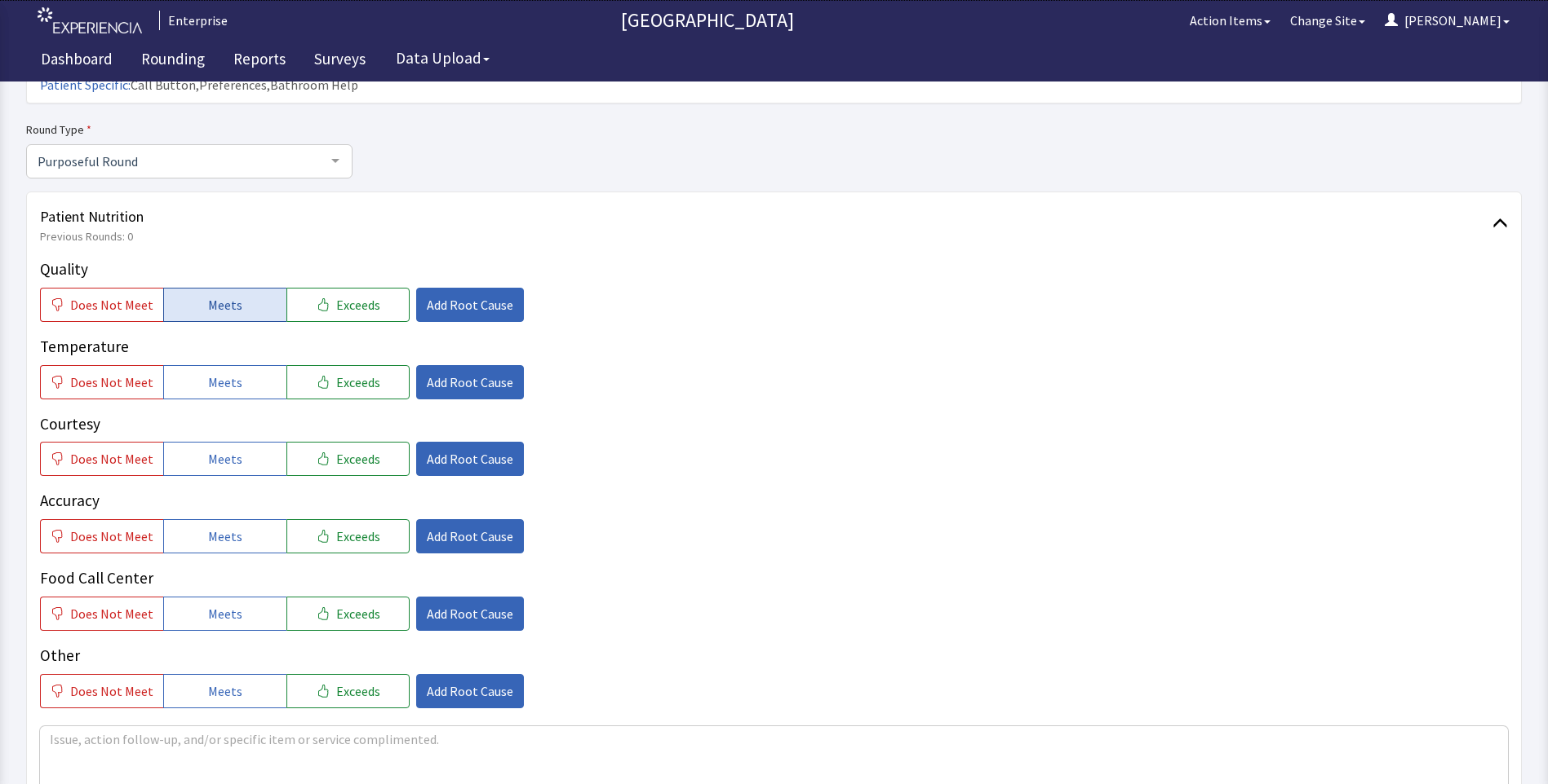
click at [238, 288] on button "Meets" at bounding box center [225, 305] width 123 height 34
click at [340, 295] on span "Exceeds" at bounding box center [358, 305] width 44 height 19
click at [336, 373] on span "Exceeds" at bounding box center [358, 382] width 44 height 19
drag, startPoint x: 325, startPoint y: 418, endPoint x: 327, endPoint y: 456, distance: 38.1
click at [325, 442] on button "Exceeds" at bounding box center [348, 458] width 123 height 34
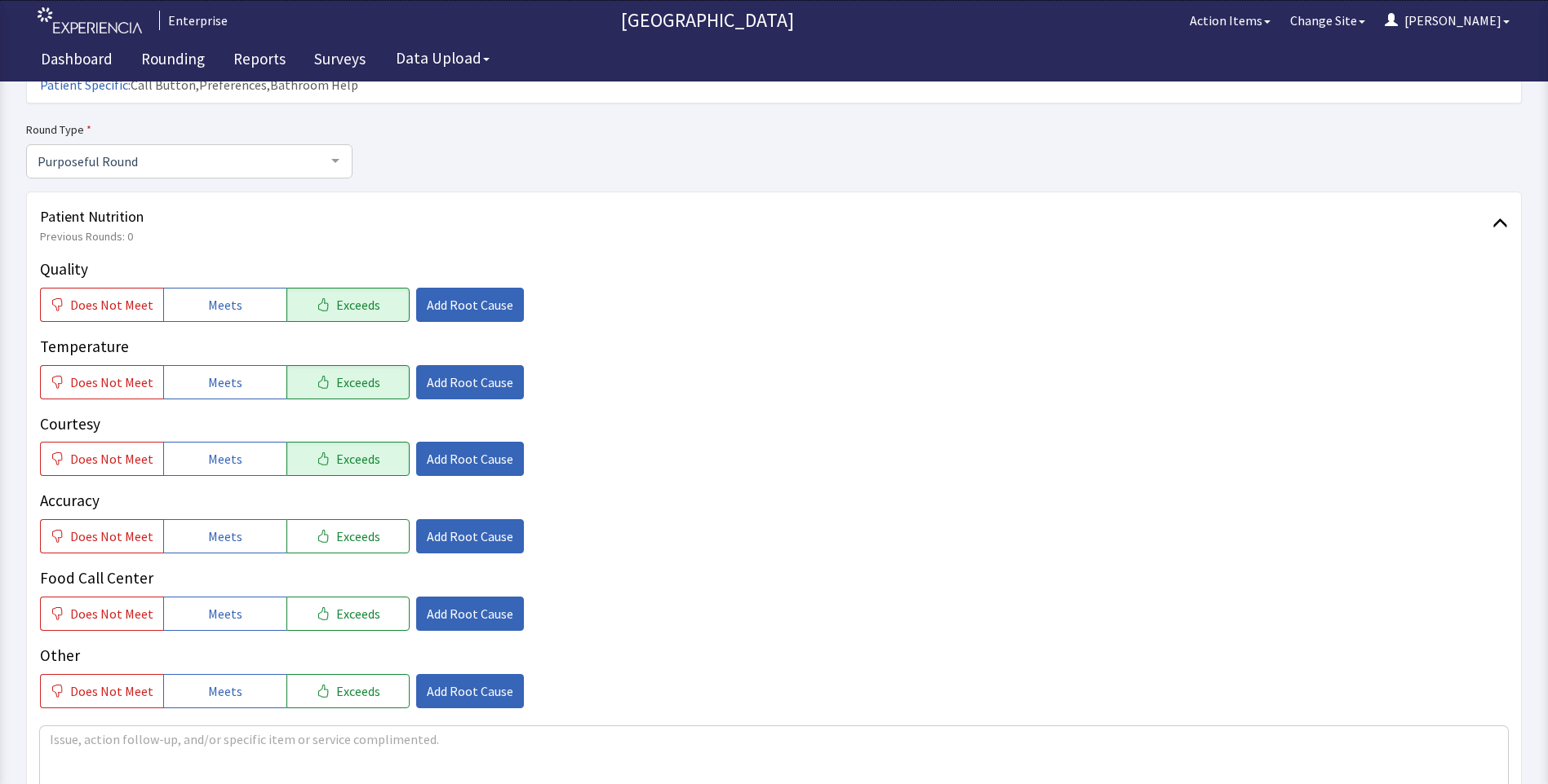
drag, startPoint x: 335, startPoint y: 500, endPoint x: 337, endPoint y: 559, distance: 59.0
click at [336, 526] on span "Exceeds" at bounding box center [358, 536] width 44 height 19
click at [336, 604] on span "Exceeds" at bounding box center [358, 614] width 44 height 19
click at [455, 295] on span "Add Root Cause" at bounding box center [469, 305] width 86 height 19
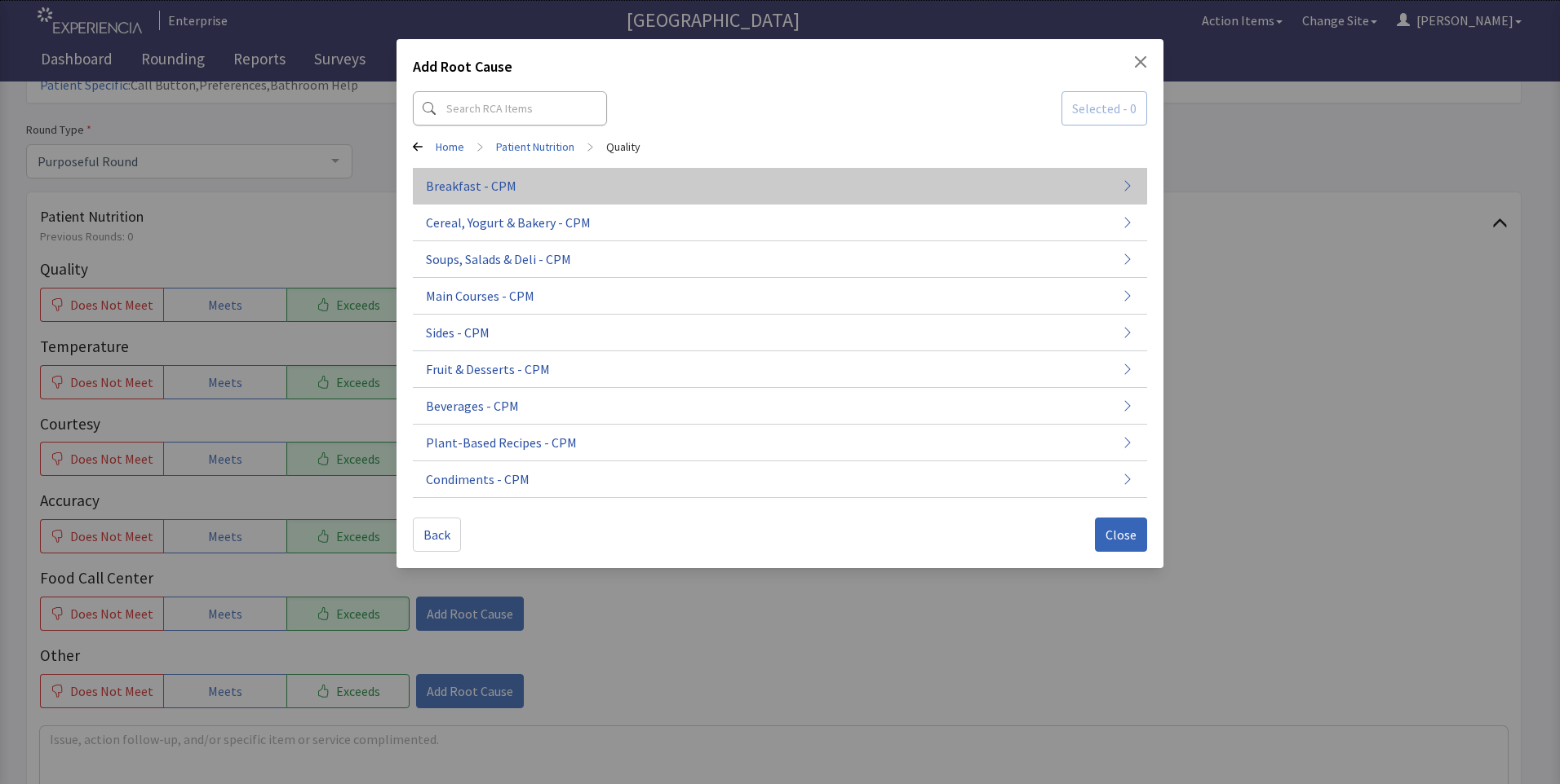
click at [528, 194] on button "Breakfast - CPM" at bounding box center [780, 186] width 734 height 37
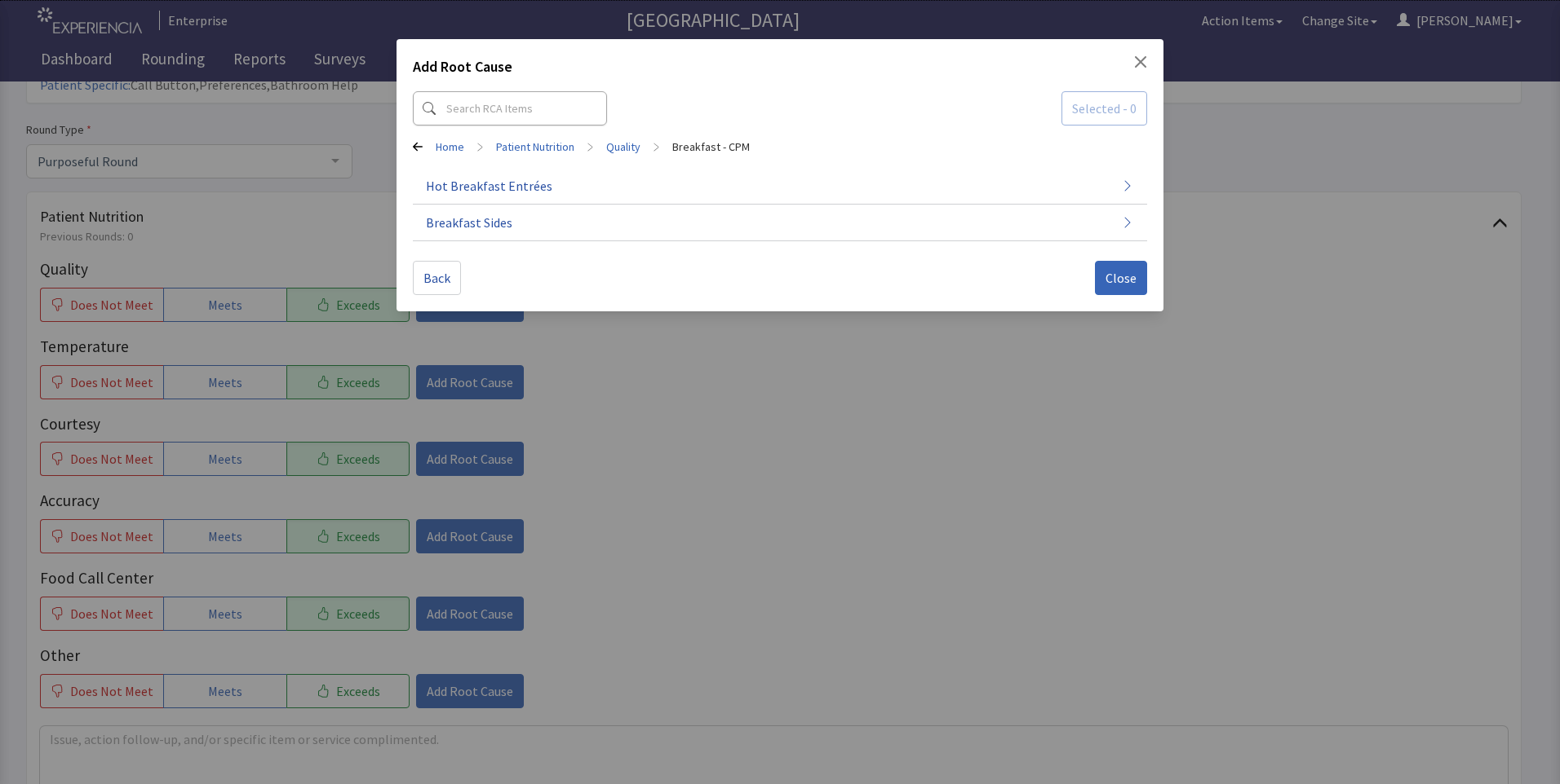
click at [528, 194] on span "Hot Breakfast Entrées" at bounding box center [488, 186] width 127 height 19
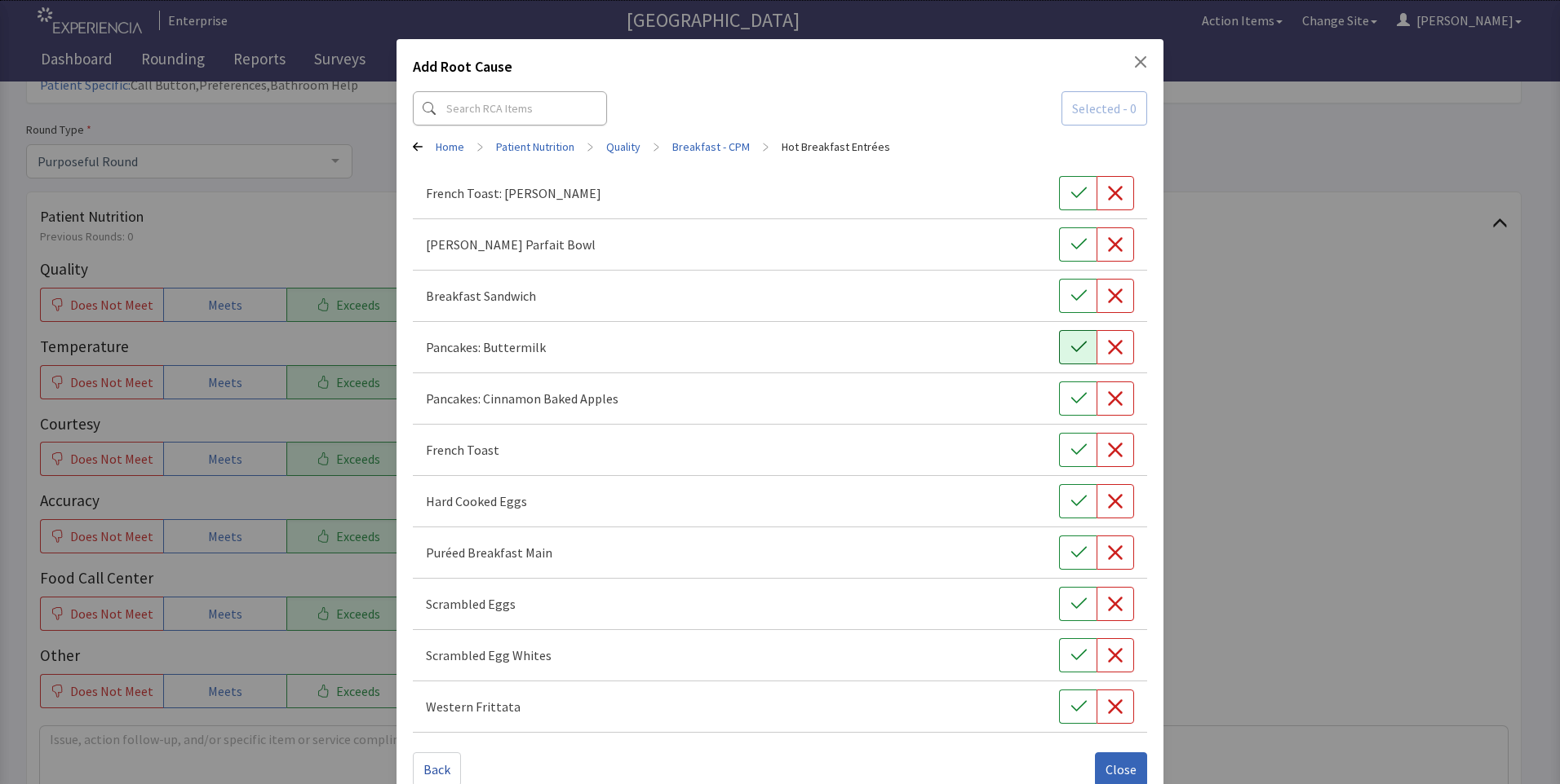
click at [1070, 340] on icon "button" at bounding box center [1078, 347] width 17 height 17
drag, startPoint x: 1060, startPoint y: 601, endPoint x: 1060, endPoint y: 615, distance: 14.0
click at [1070, 601] on icon "button" at bounding box center [1078, 604] width 17 height 17
click at [1105, 766] on span "Close" at bounding box center [1120, 769] width 31 height 19
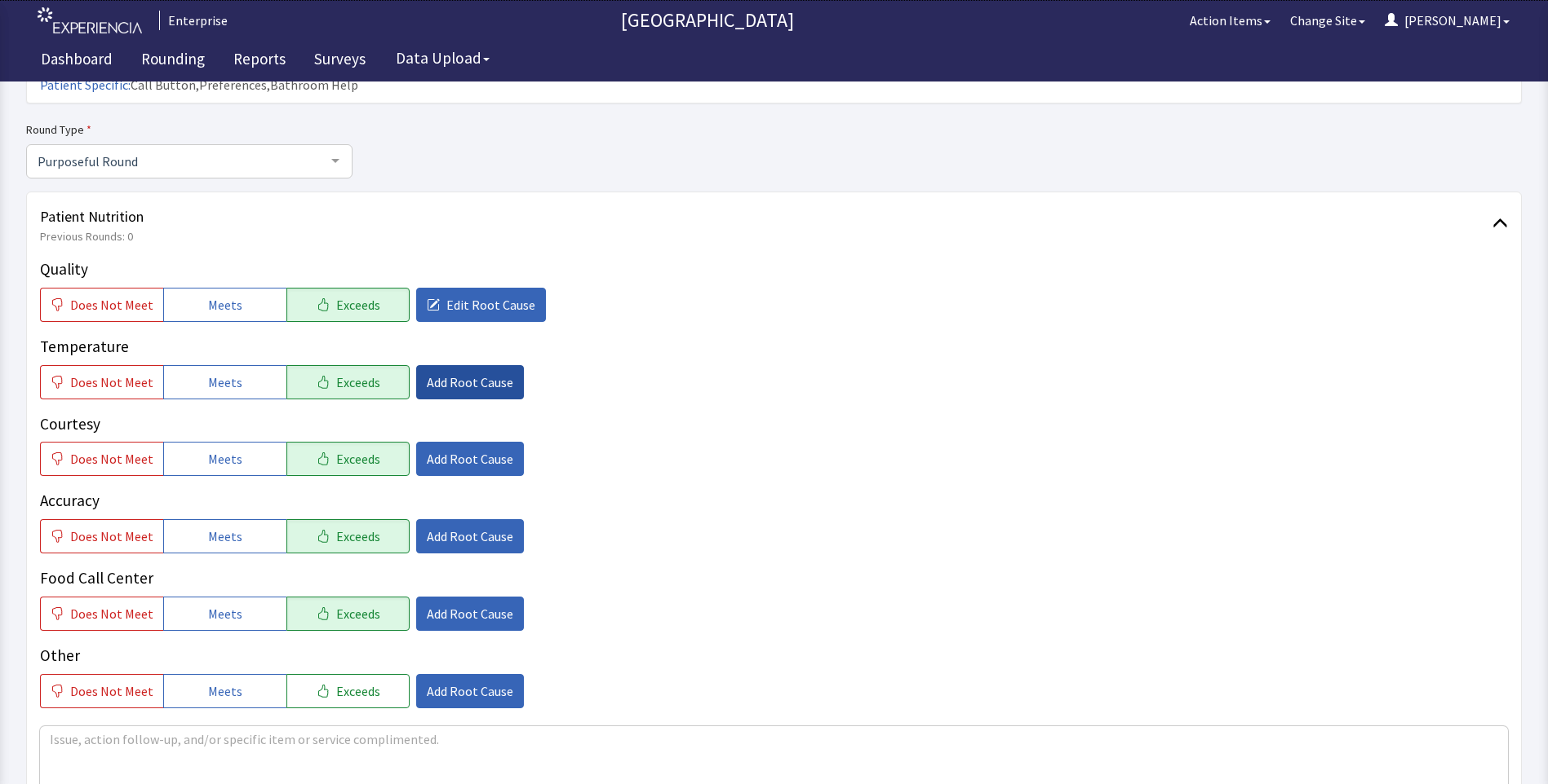
click at [450, 373] on span "Add Root Cause" at bounding box center [469, 382] width 86 height 19
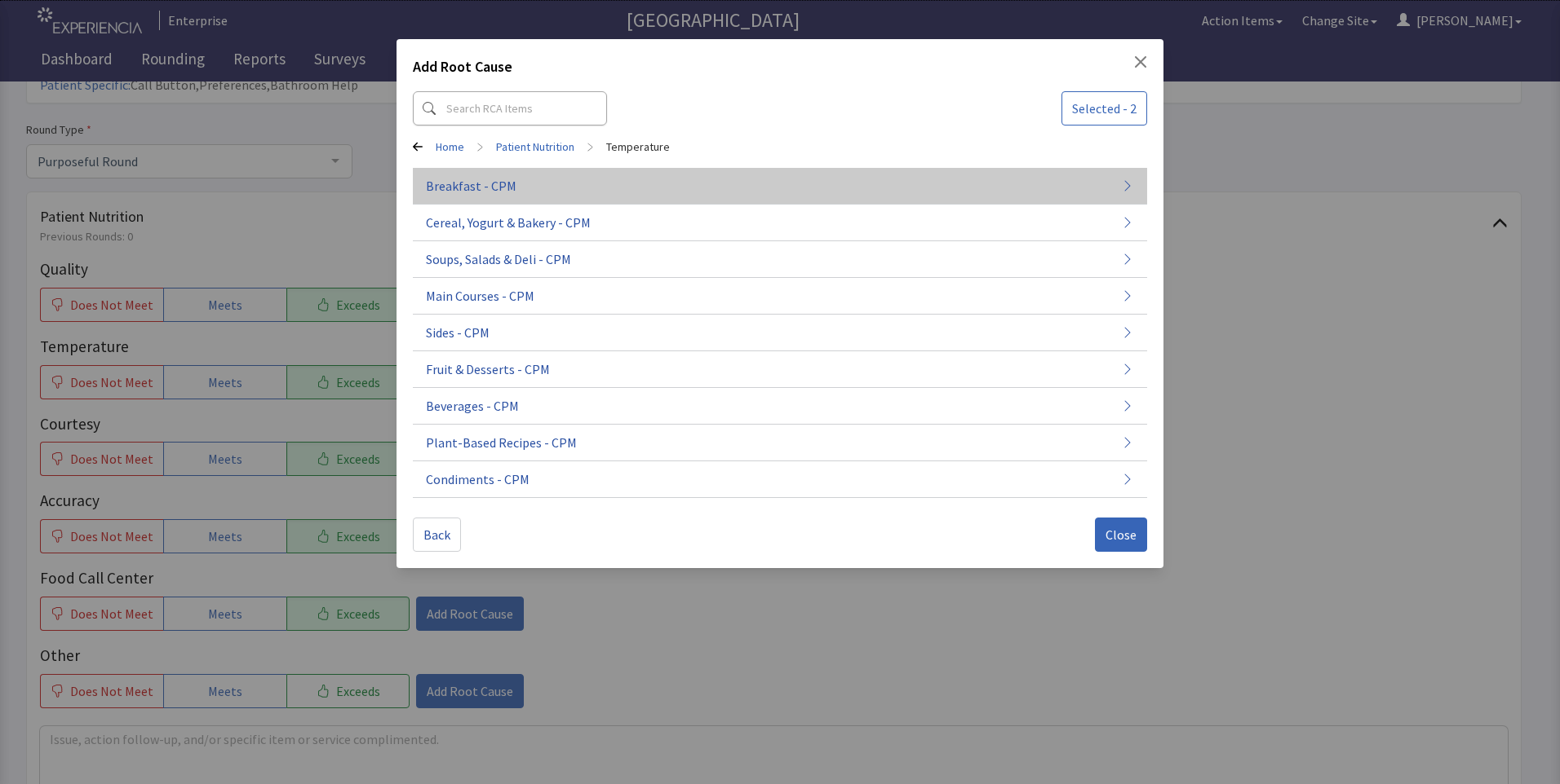
click at [684, 192] on button "Breakfast - CPM" at bounding box center [780, 186] width 734 height 37
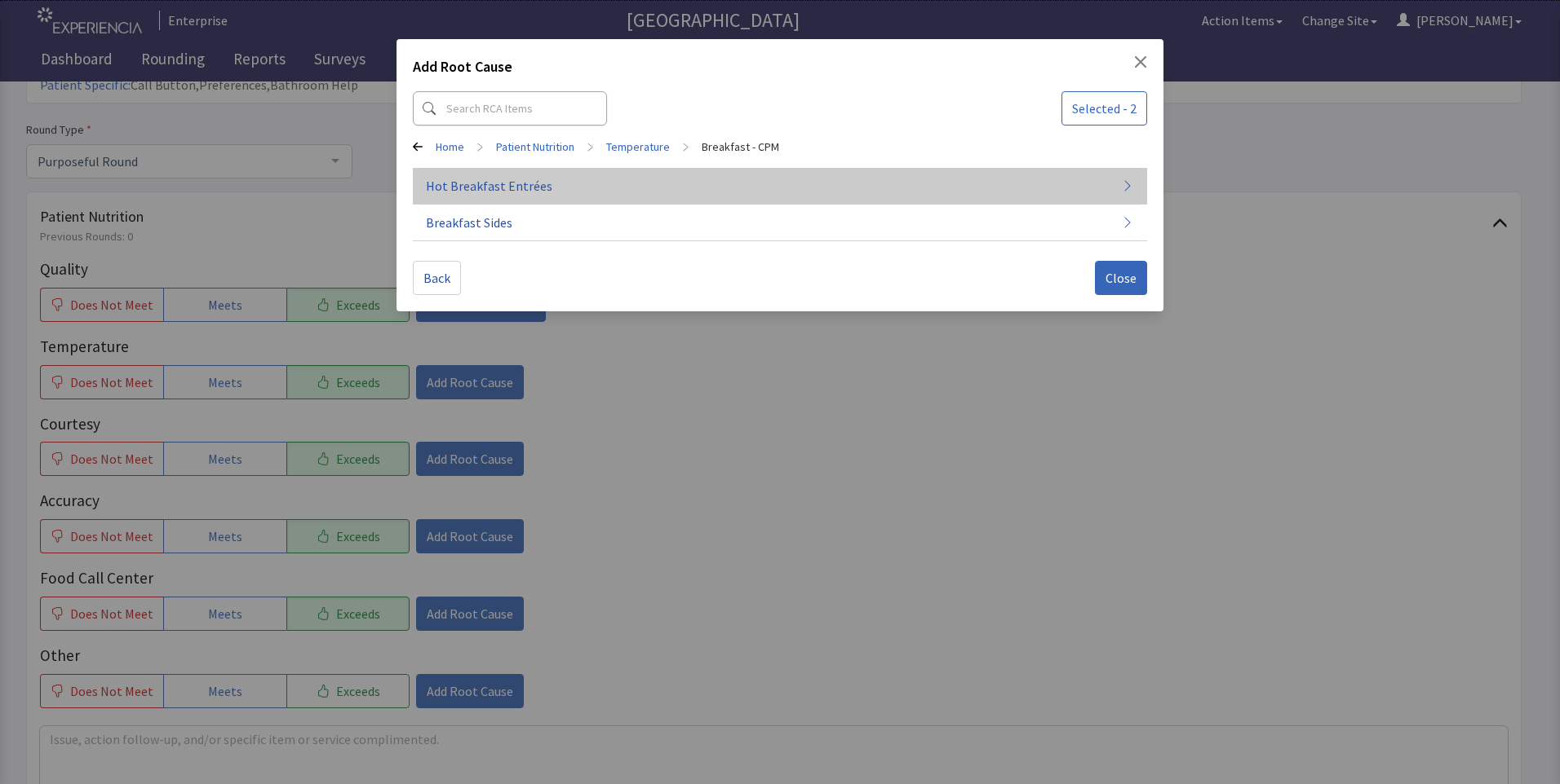
click at [698, 194] on button "Hot Breakfast Entrées" at bounding box center [780, 186] width 734 height 37
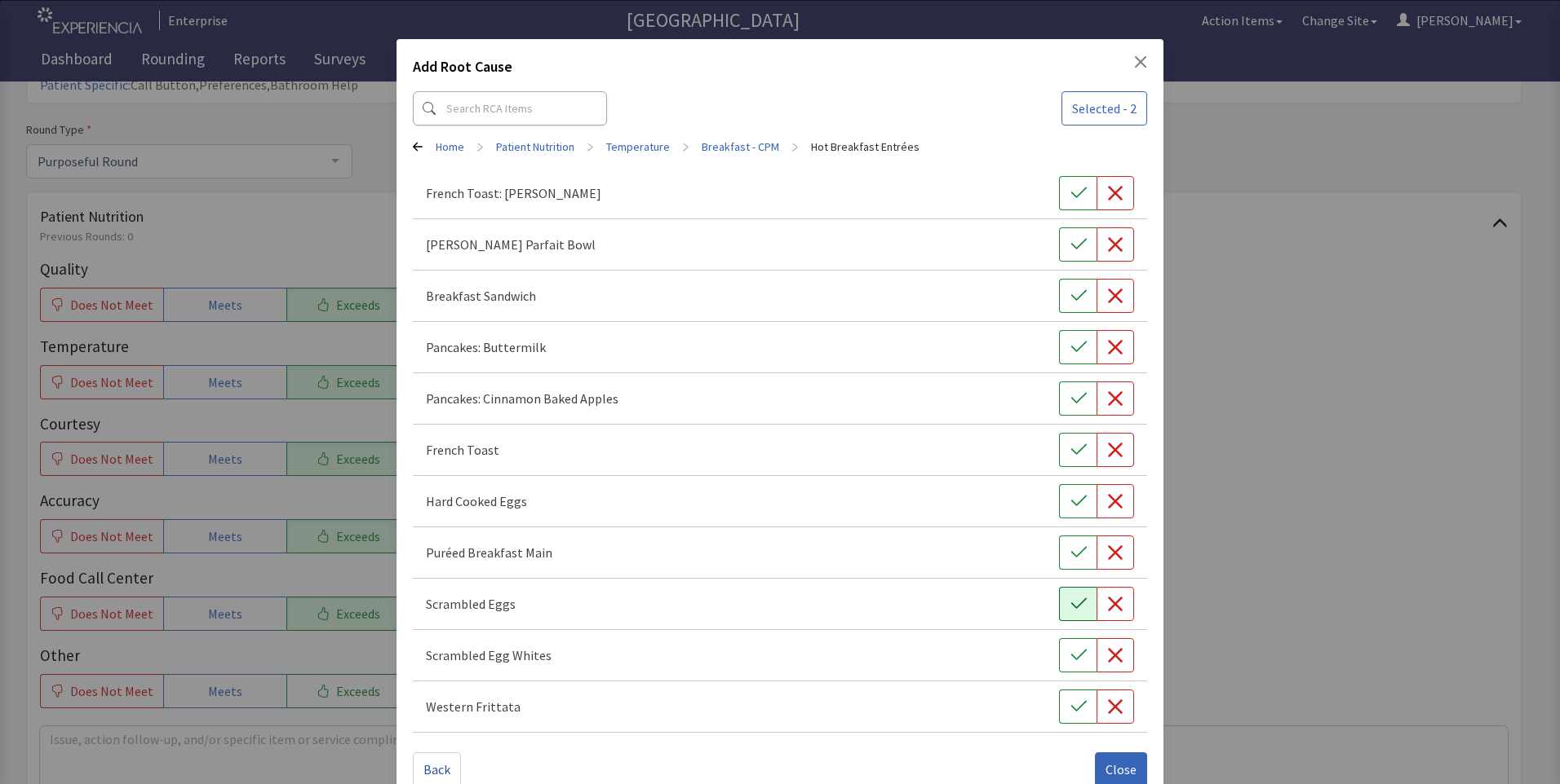
click at [1070, 604] on icon "button" at bounding box center [1078, 604] width 17 height 17
click at [1060, 346] on button "button" at bounding box center [1077, 347] width 38 height 34
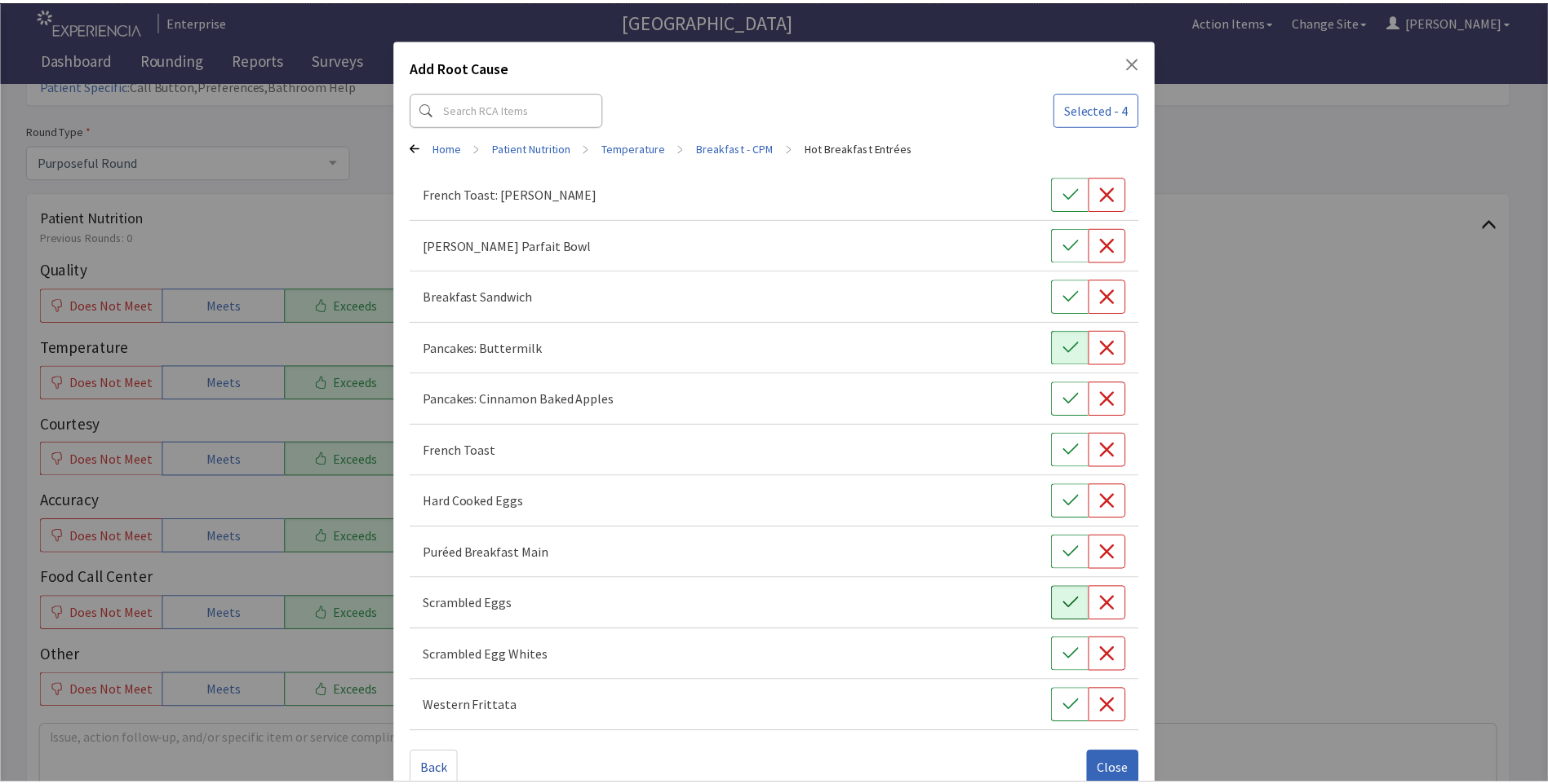
scroll to position [31, 0]
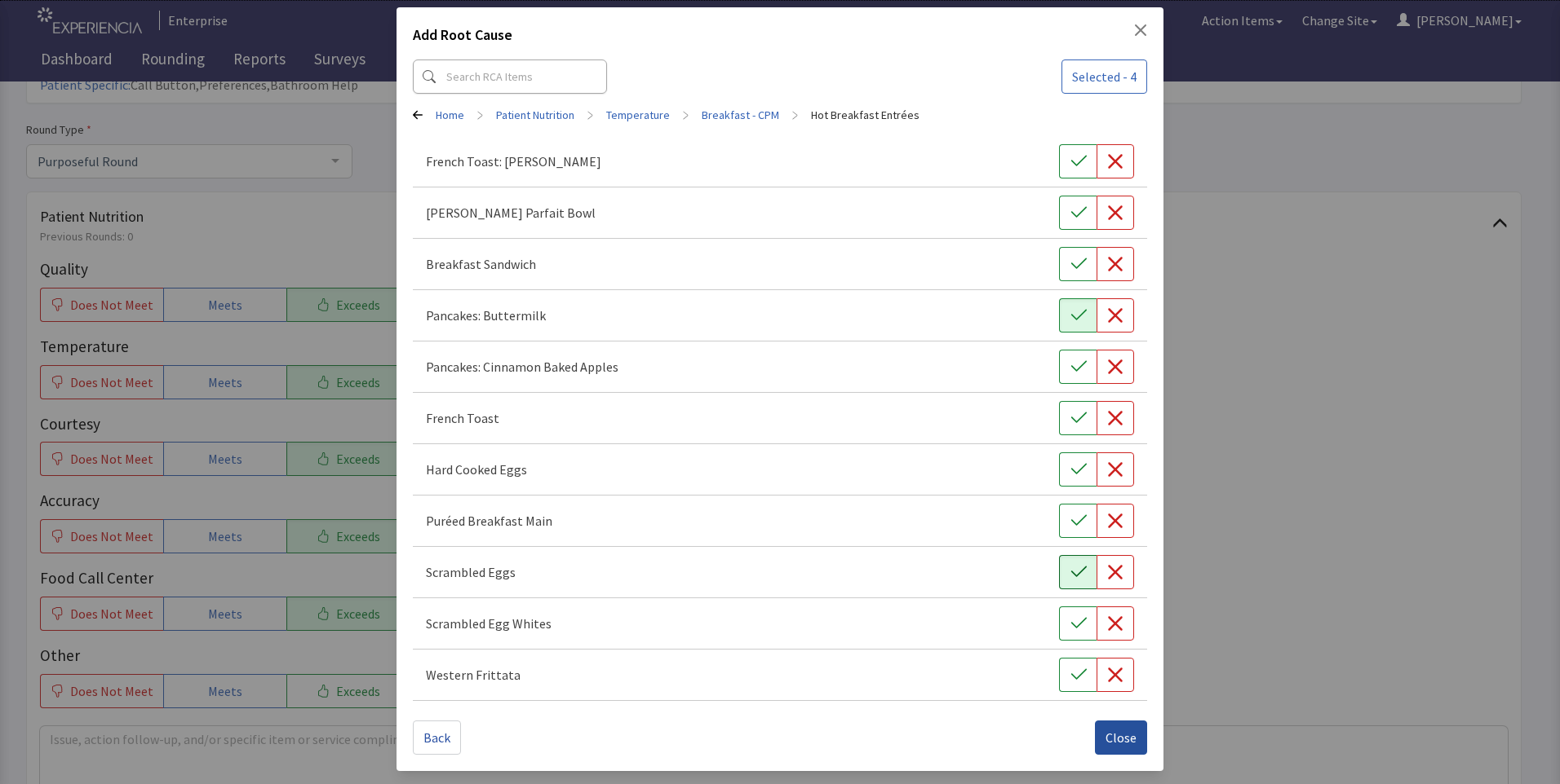
drag, startPoint x: 1110, startPoint y: 736, endPoint x: 1093, endPoint y: 726, distance: 19.7
click at [1111, 736] on span "Close" at bounding box center [1120, 738] width 31 height 19
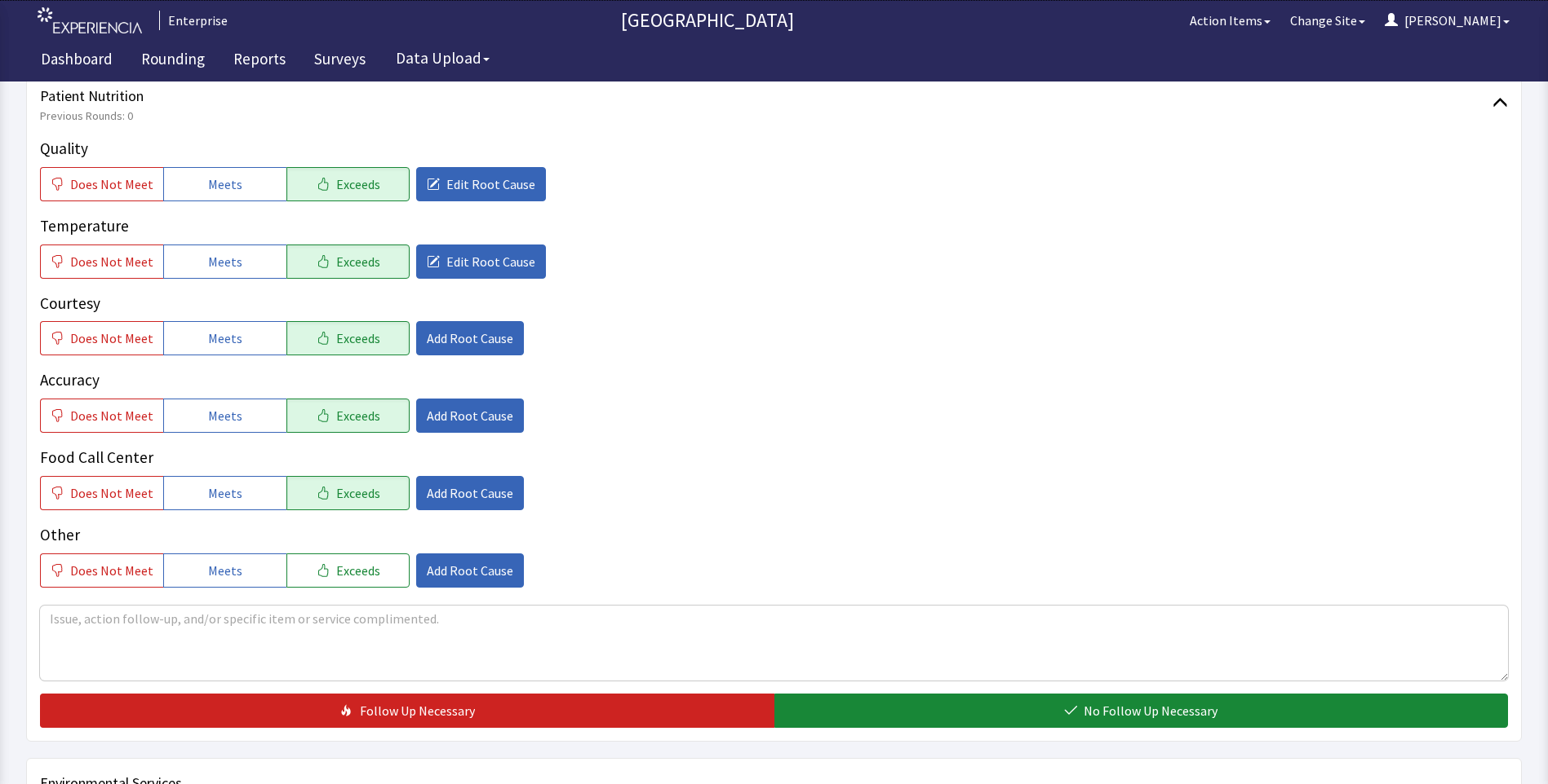
scroll to position [489, 0]
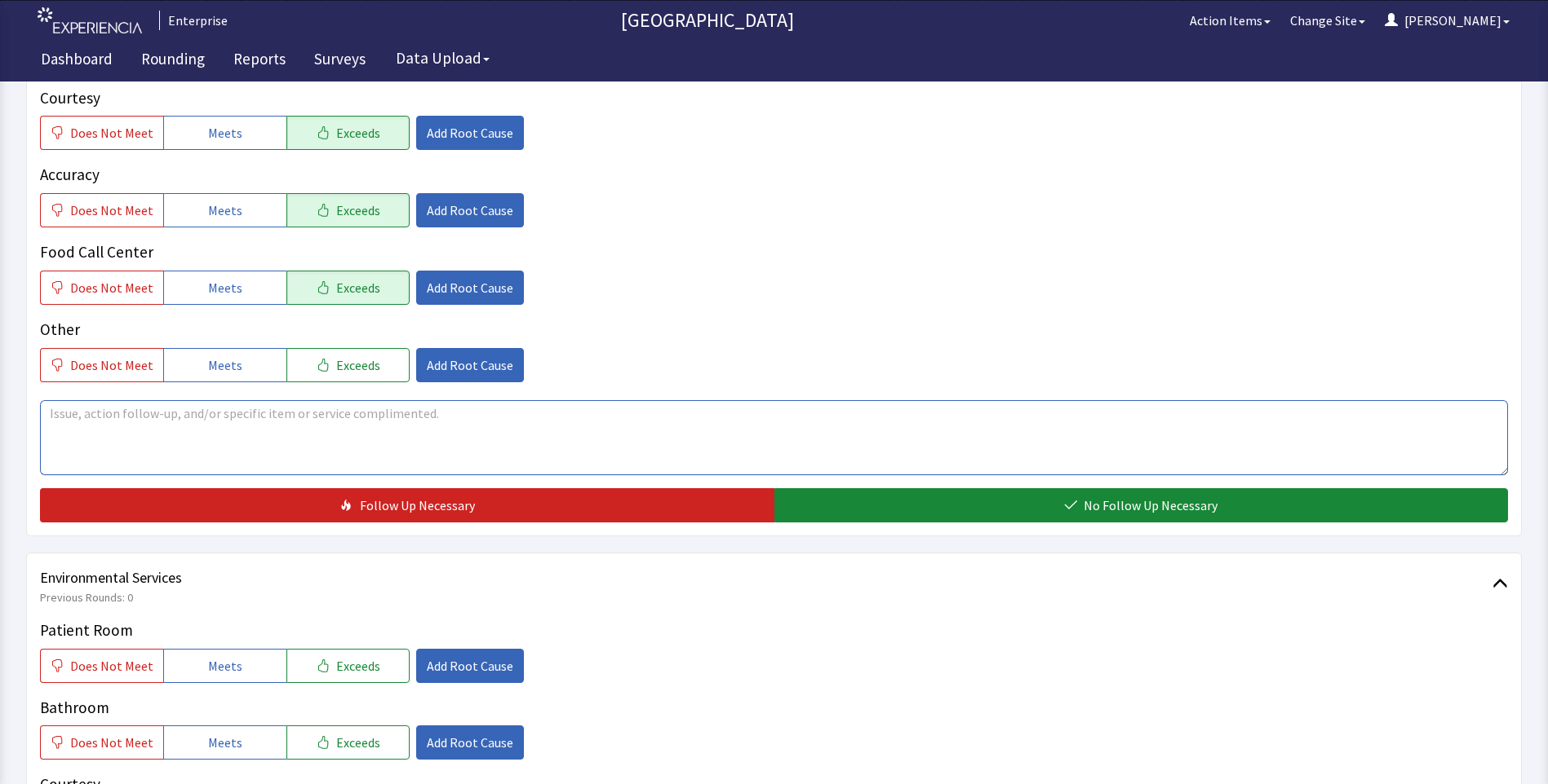
click at [78, 401] on textarea at bounding box center [774, 438] width 1468 height 75
paste textarea "food is excellent always hot and on time"
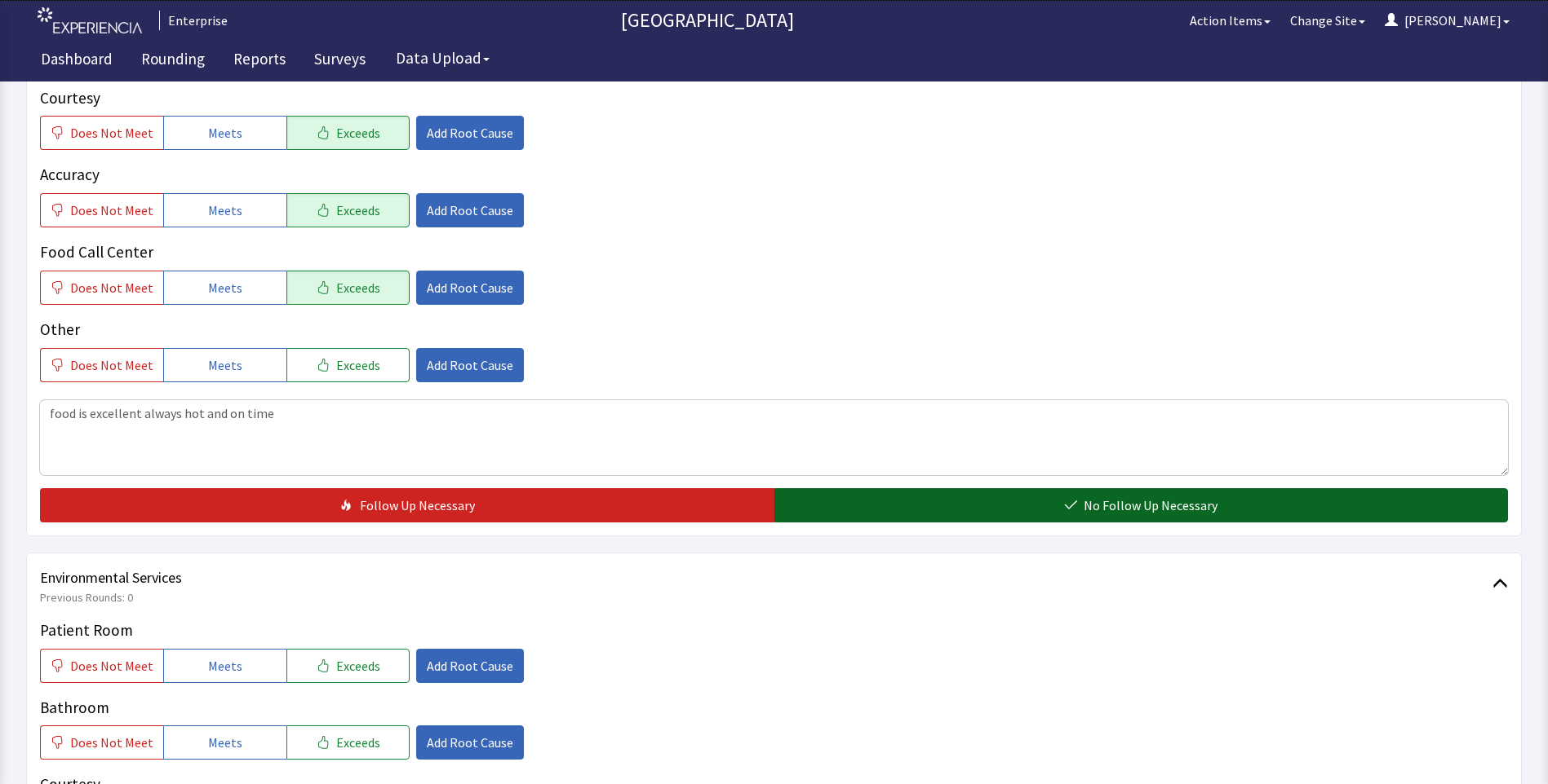
click at [886, 488] on button "No Follow Up Necessary" at bounding box center [1141, 505] width 734 height 34
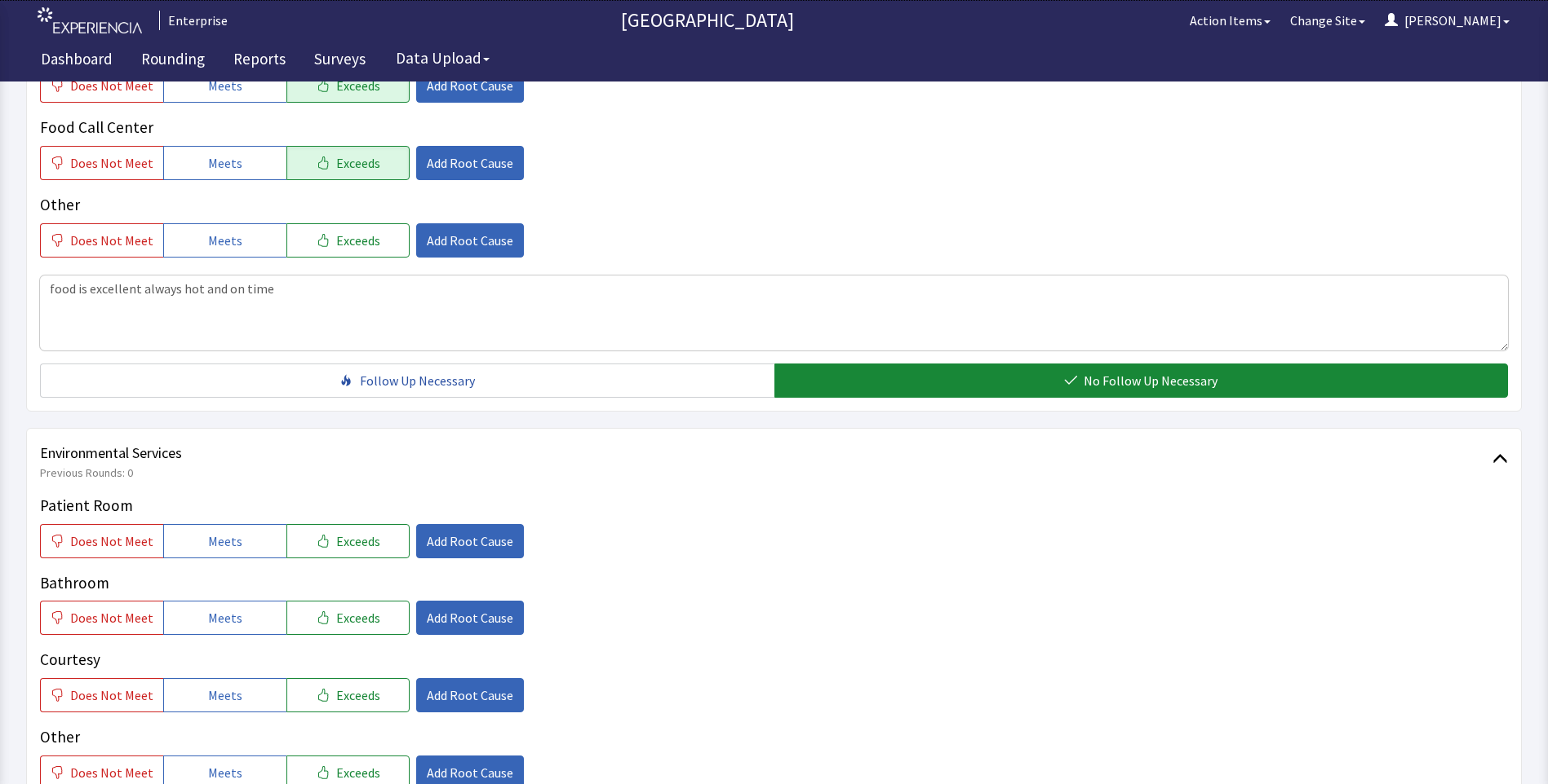
scroll to position [733, 0]
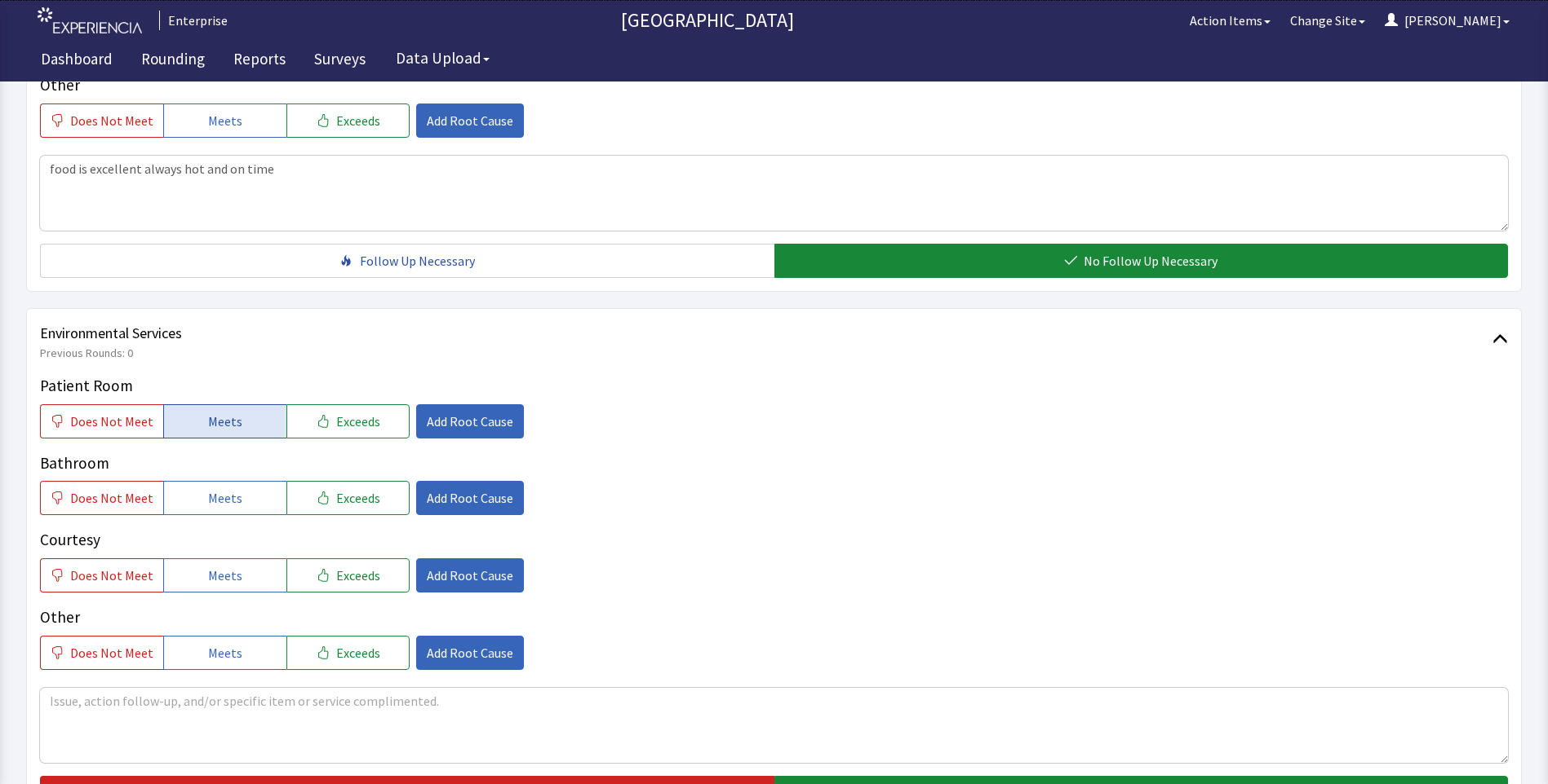
click at [218, 412] on span "Meets" at bounding box center [225, 422] width 34 height 19
drag, startPoint x: 225, startPoint y: 472, endPoint x: 225, endPoint y: 534, distance: 62.0
click at [225, 488] on span "Meets" at bounding box center [225, 498] width 34 height 19
click at [228, 567] on div "Patient Room Does Not Meet Meets Exceeds Add Root Cause Bathroom Does Not Meet …" at bounding box center [774, 522] width 1468 height 296
click at [238, 559] on button "Meets" at bounding box center [225, 575] width 123 height 34
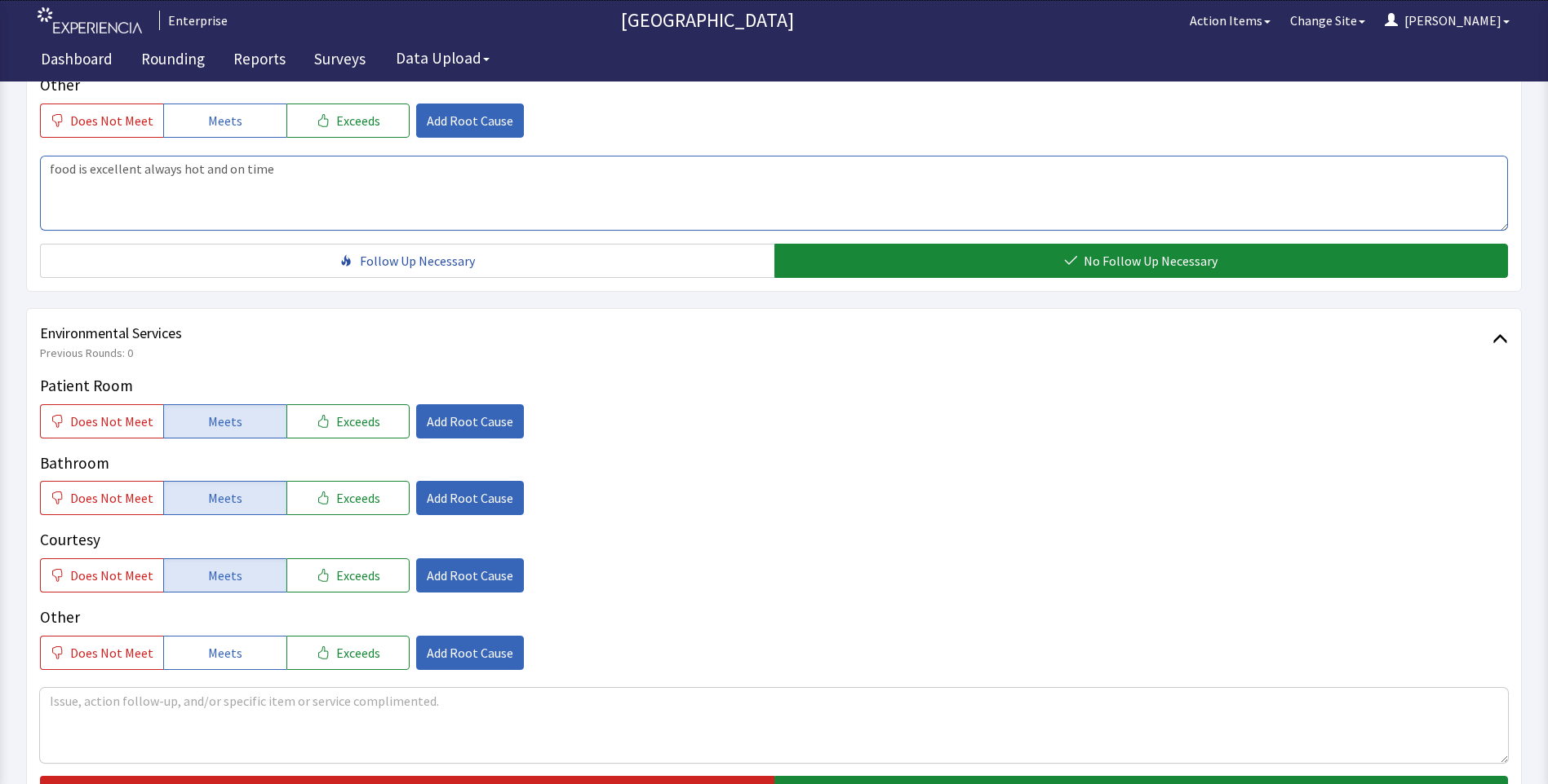
click at [278, 155] on textarea "food is excellent always hot and on time" at bounding box center [774, 193] width 1468 height 75
type textarea "f"
drag, startPoint x: 47, startPoint y: 139, endPoint x: 392, endPoint y: 136, distance: 345.0
click at [392, 155] on textarea "breakfast is hot and eggs,bacon,pancakes very good" at bounding box center [774, 193] width 1468 height 75
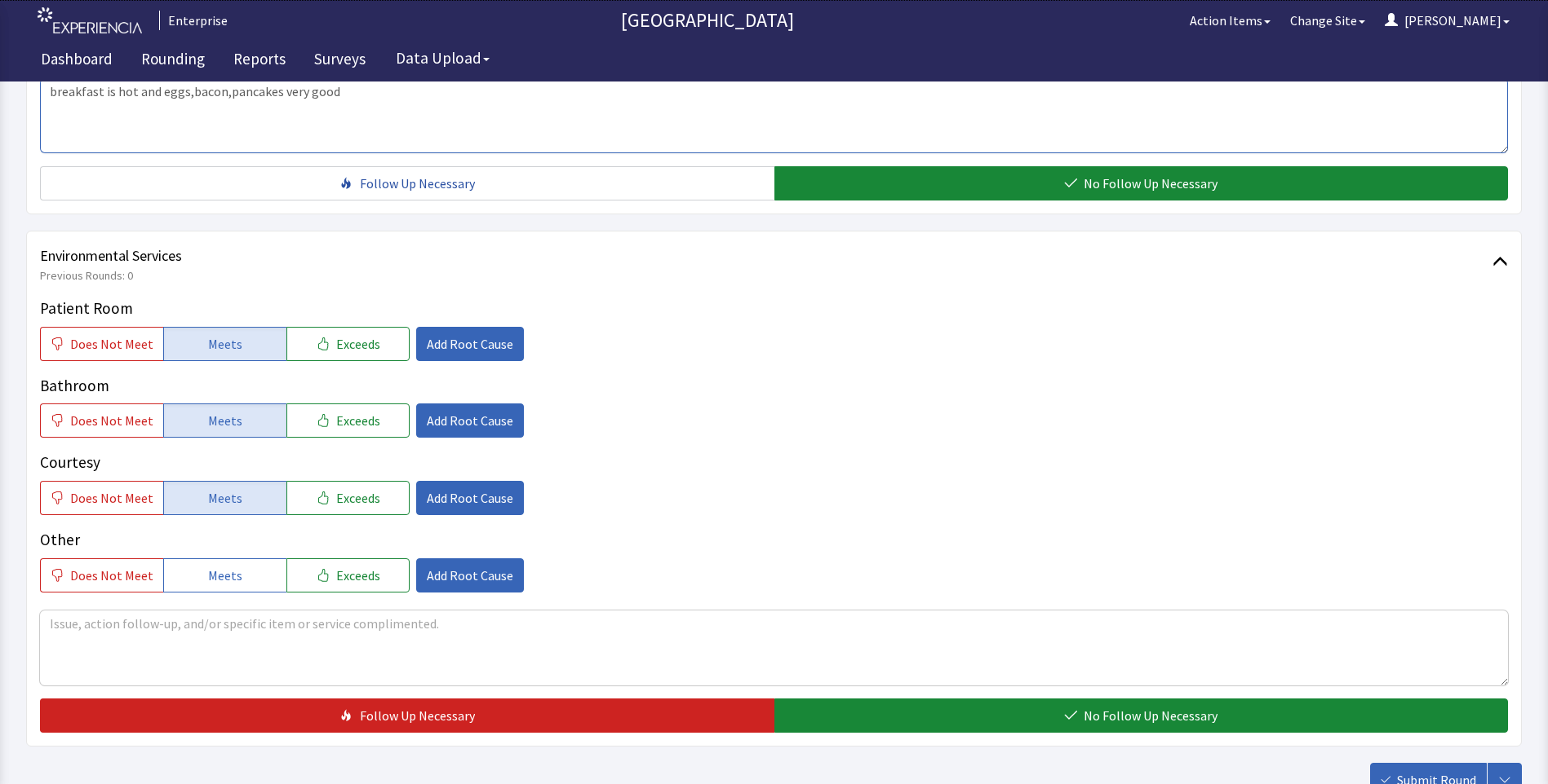
scroll to position [904, 0]
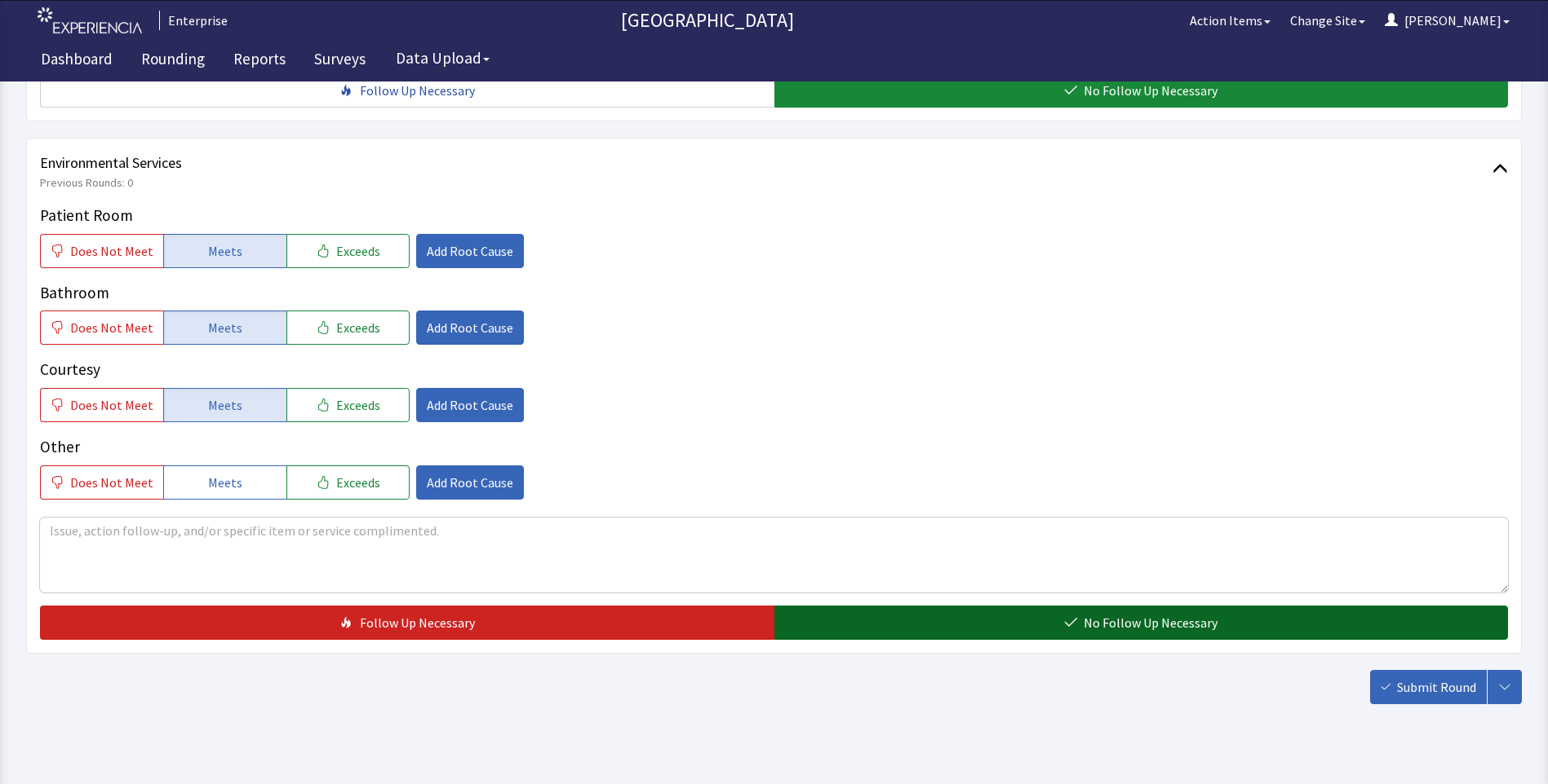
type textarea "breakfast is hot and eggs,bacon,pancakes very good"
click at [927, 609] on button "No Follow Up Necessary" at bounding box center [1141, 622] width 734 height 34
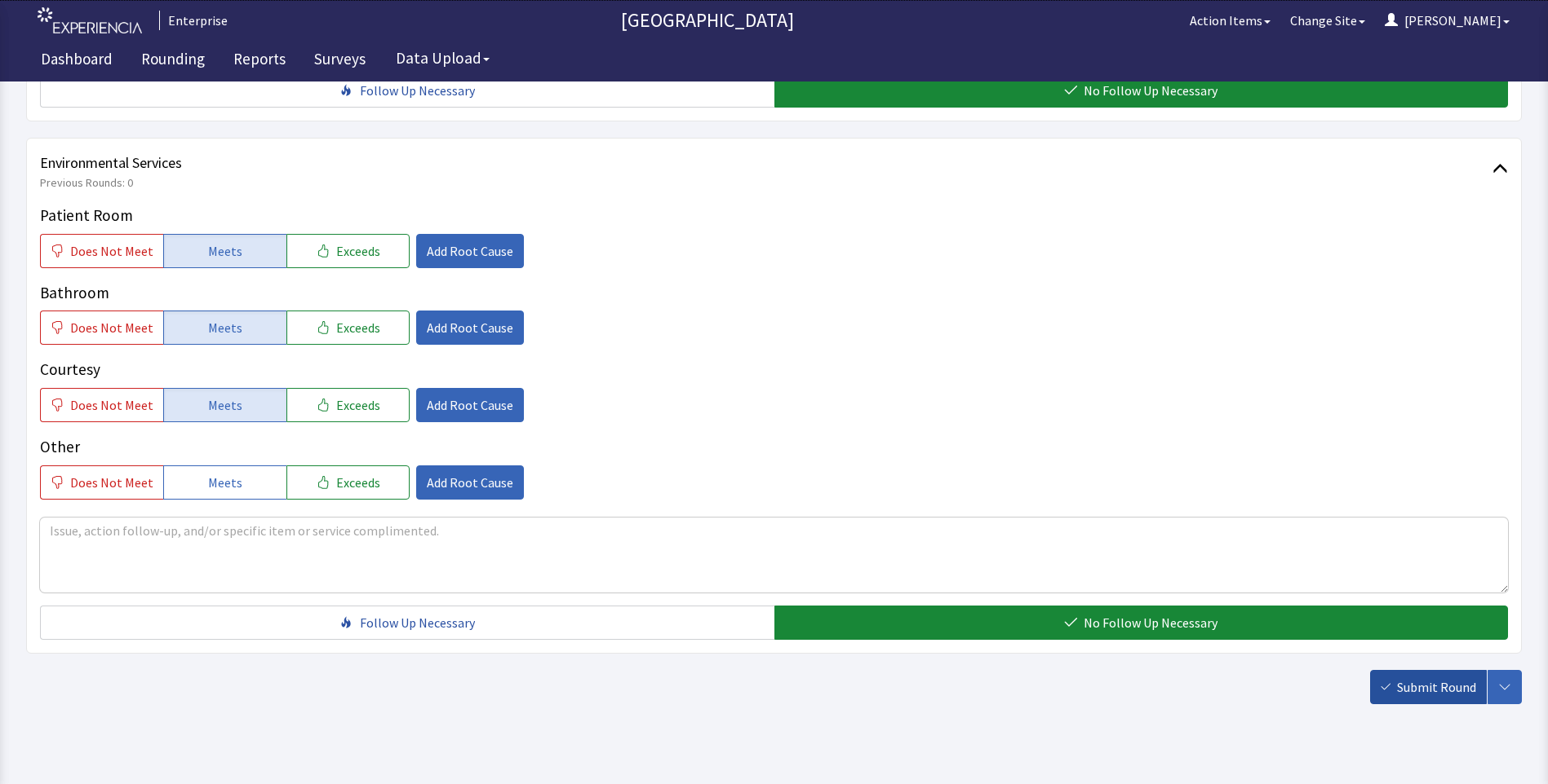
click at [1422, 671] on button "Submit Round" at bounding box center [1428, 687] width 117 height 34
click at [1516, 671] on button "button" at bounding box center [1503, 687] width 34 height 34
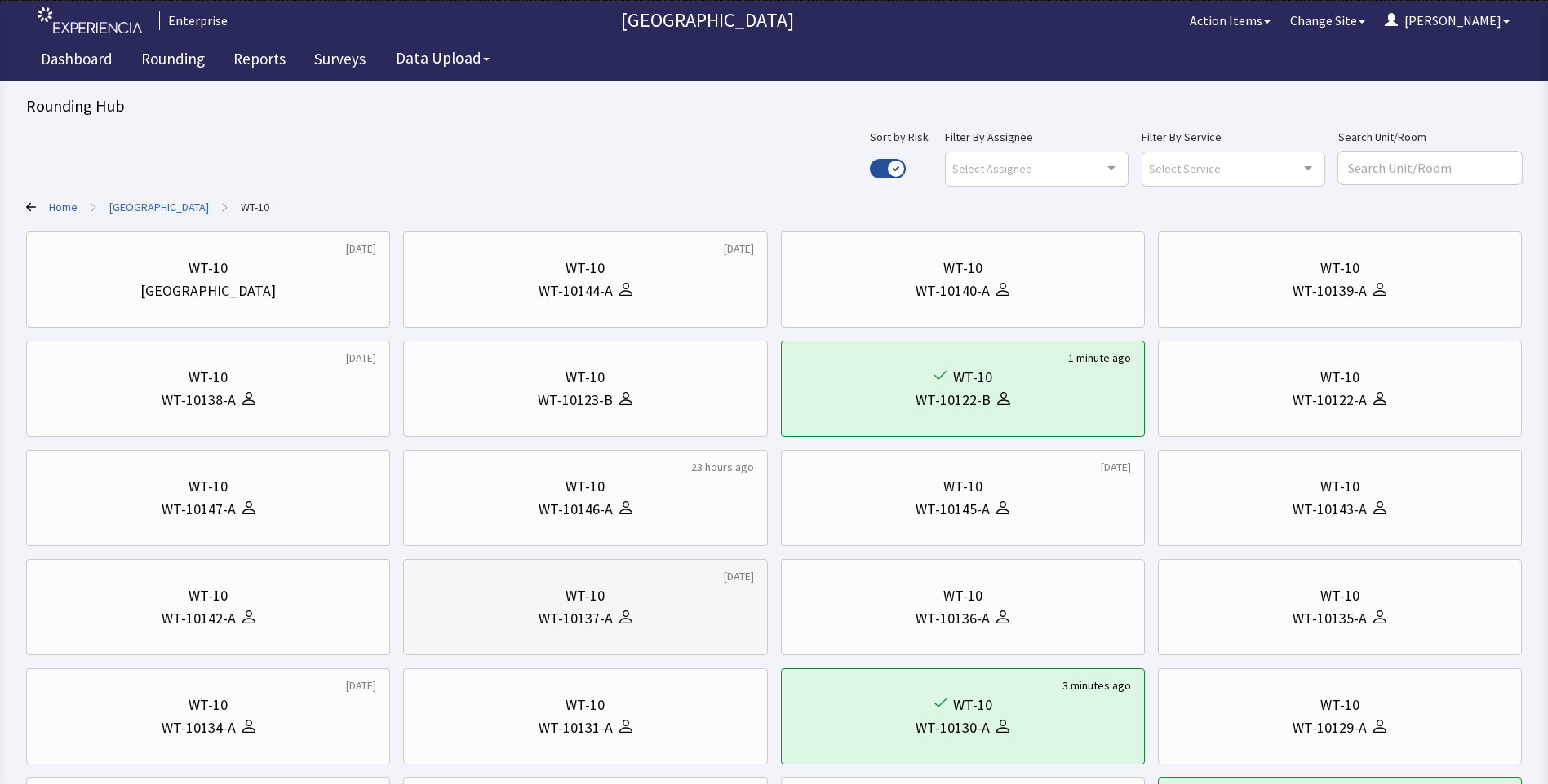
click at [529, 597] on div "WT-10" at bounding box center [584, 596] width 336 height 23
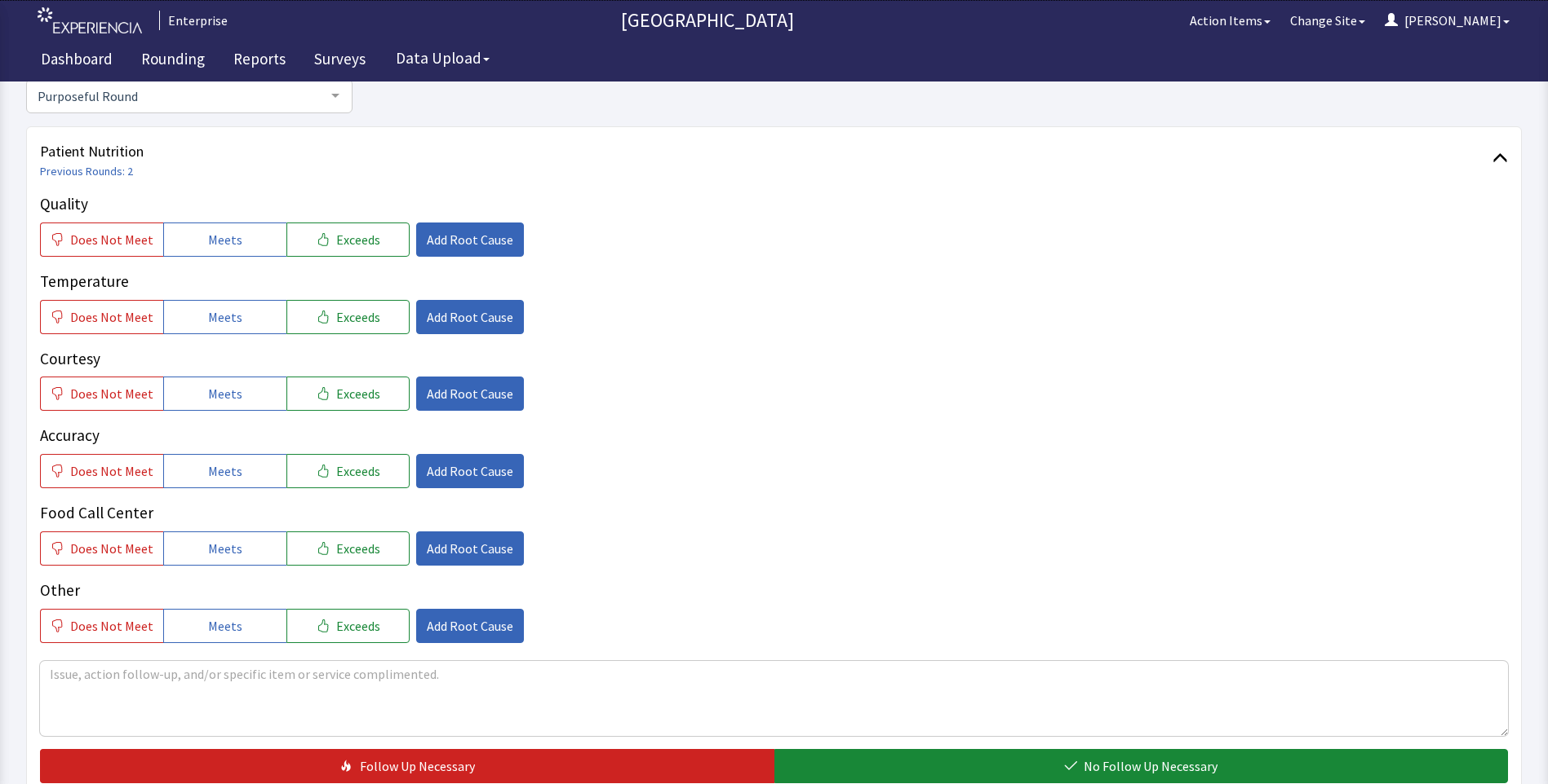
scroll to position [244, 0]
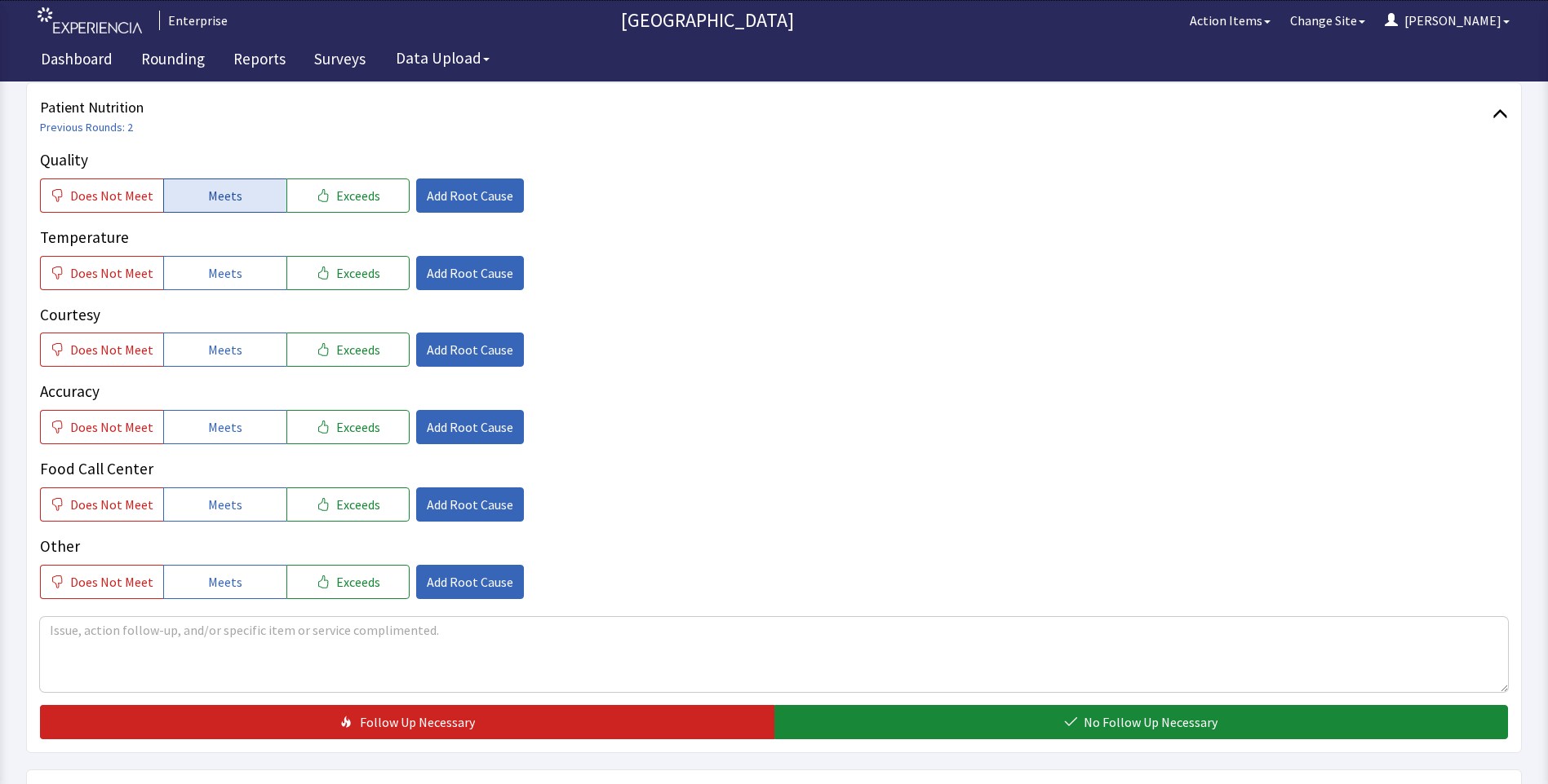
click at [238, 202] on button "Meets" at bounding box center [225, 196] width 123 height 34
click at [227, 275] on span "Meets" at bounding box center [225, 273] width 34 height 19
drag, startPoint x: 225, startPoint y: 346, endPoint x: 225, endPoint y: 386, distance: 40.0
click at [225, 351] on span "Meets" at bounding box center [225, 349] width 34 height 19
drag, startPoint x: 225, startPoint y: 416, endPoint x: 221, endPoint y: 478, distance: 62.1
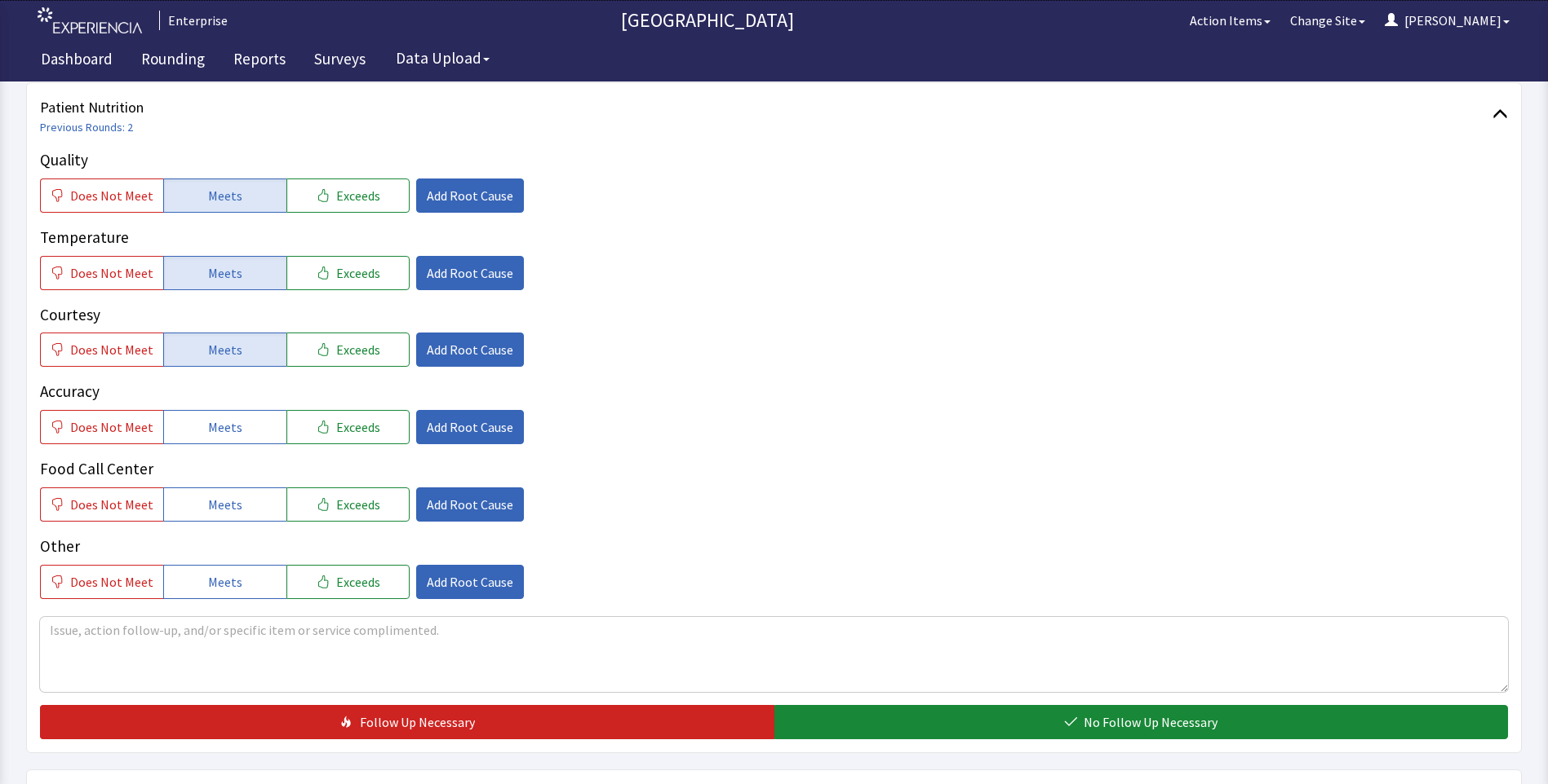
click at [225, 428] on button "Meets" at bounding box center [225, 427] width 123 height 34
drag, startPoint x: 221, startPoint y: 499, endPoint x: 254, endPoint y: 503, distance: 33.2
click at [221, 500] on span "Meets" at bounding box center [225, 505] width 34 height 19
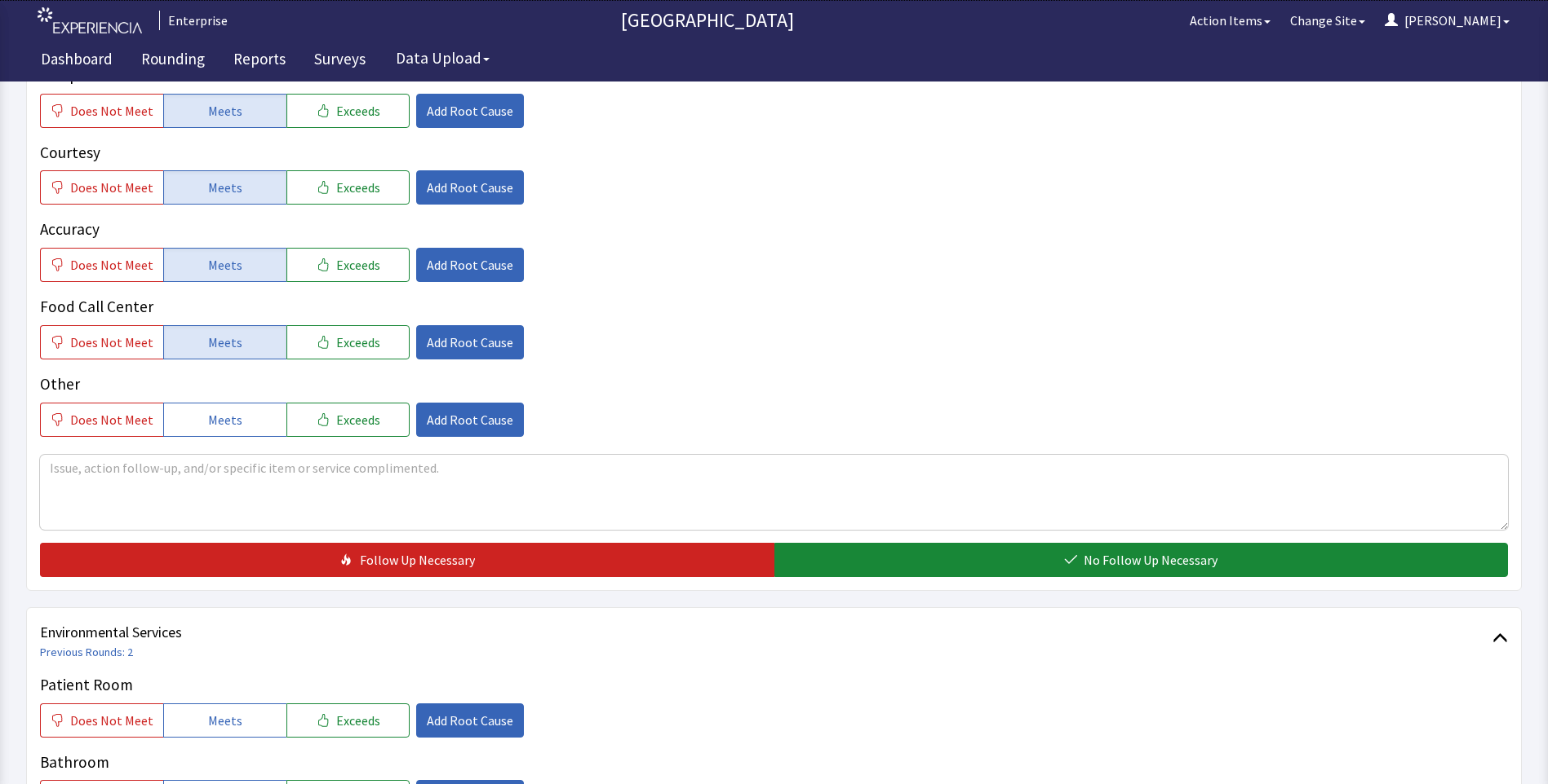
scroll to position [408, 0]
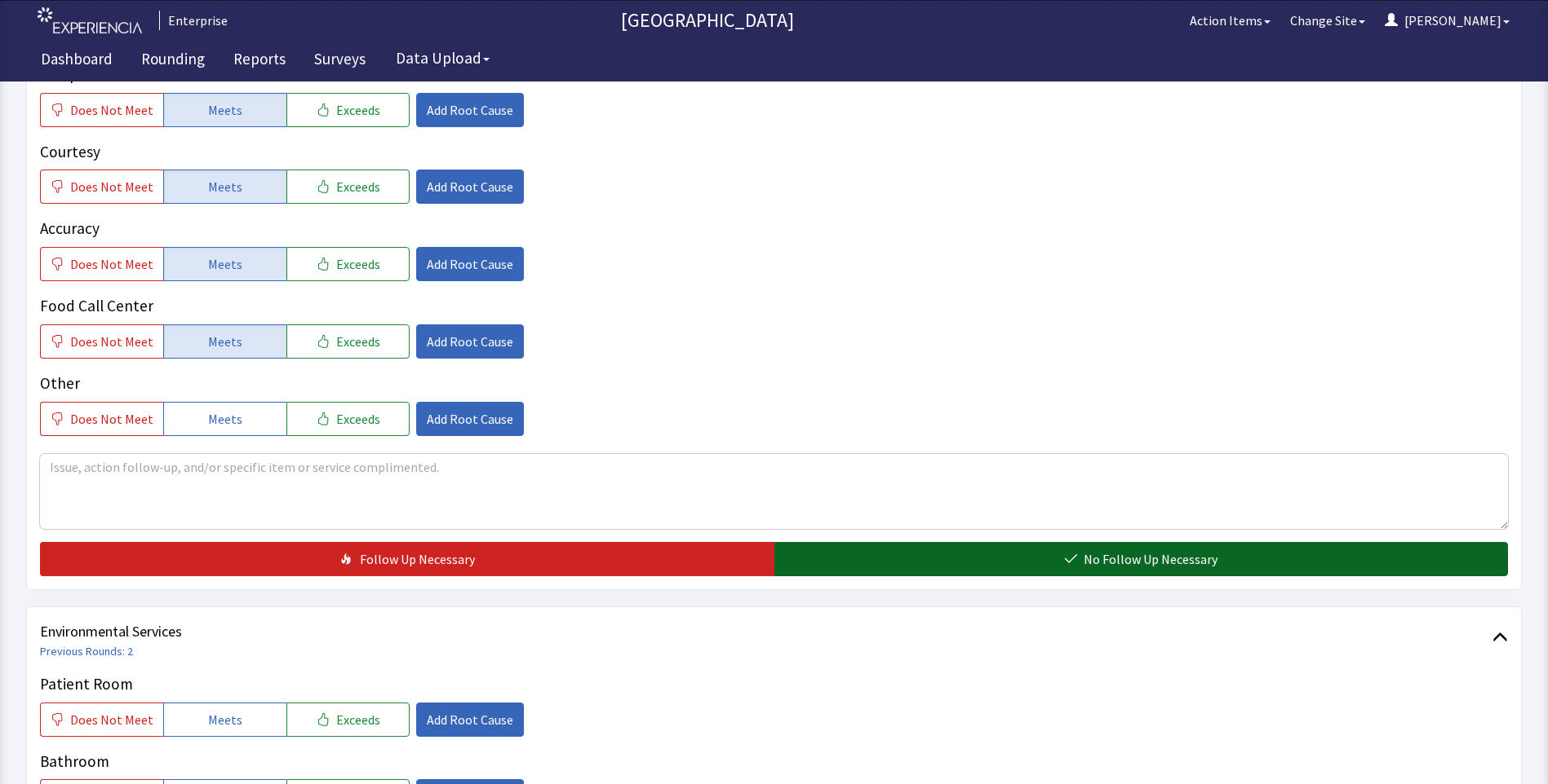
click at [847, 565] on button "No Follow Up Necessary" at bounding box center [1141, 559] width 734 height 34
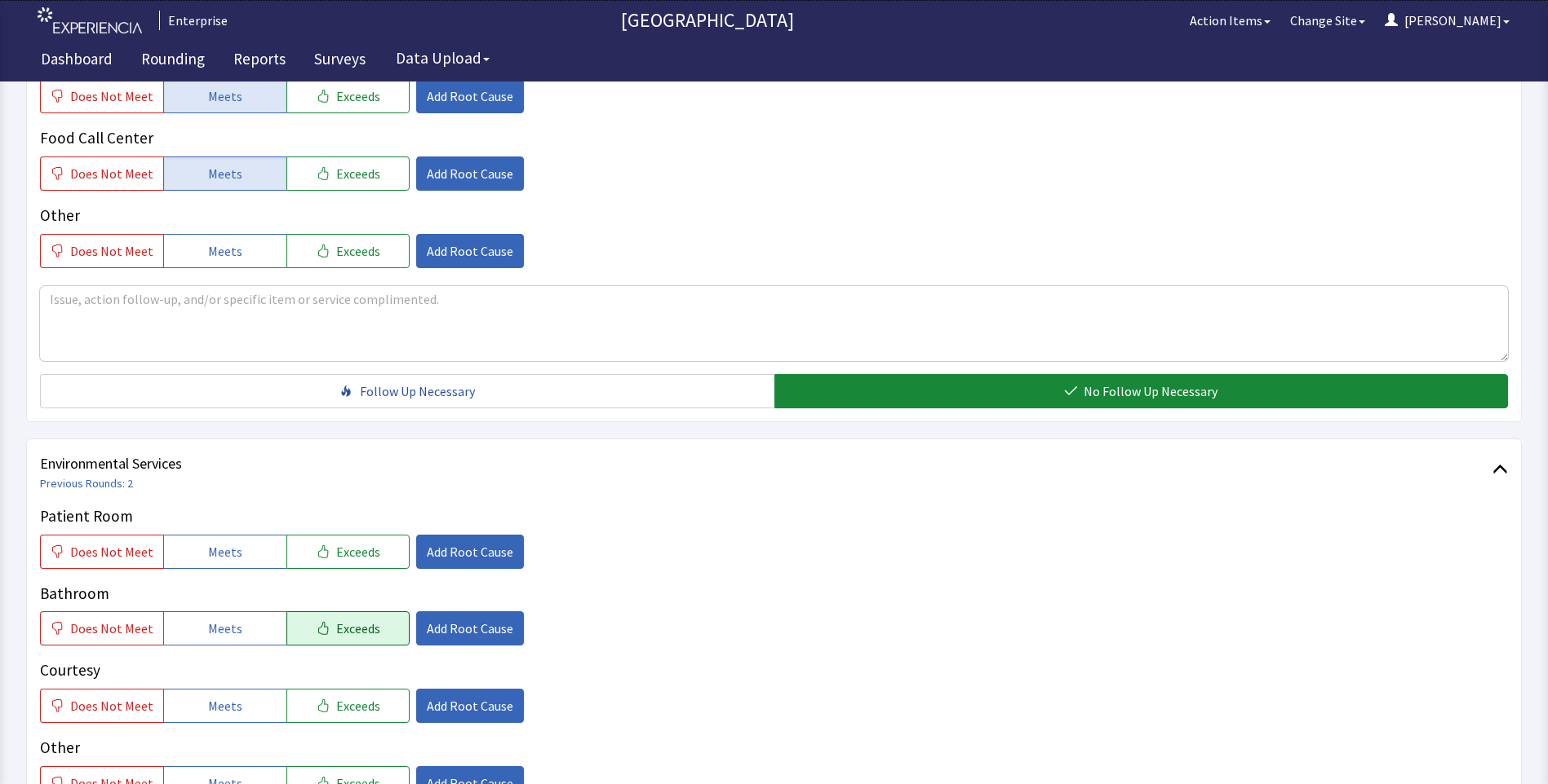
scroll to position [733, 0]
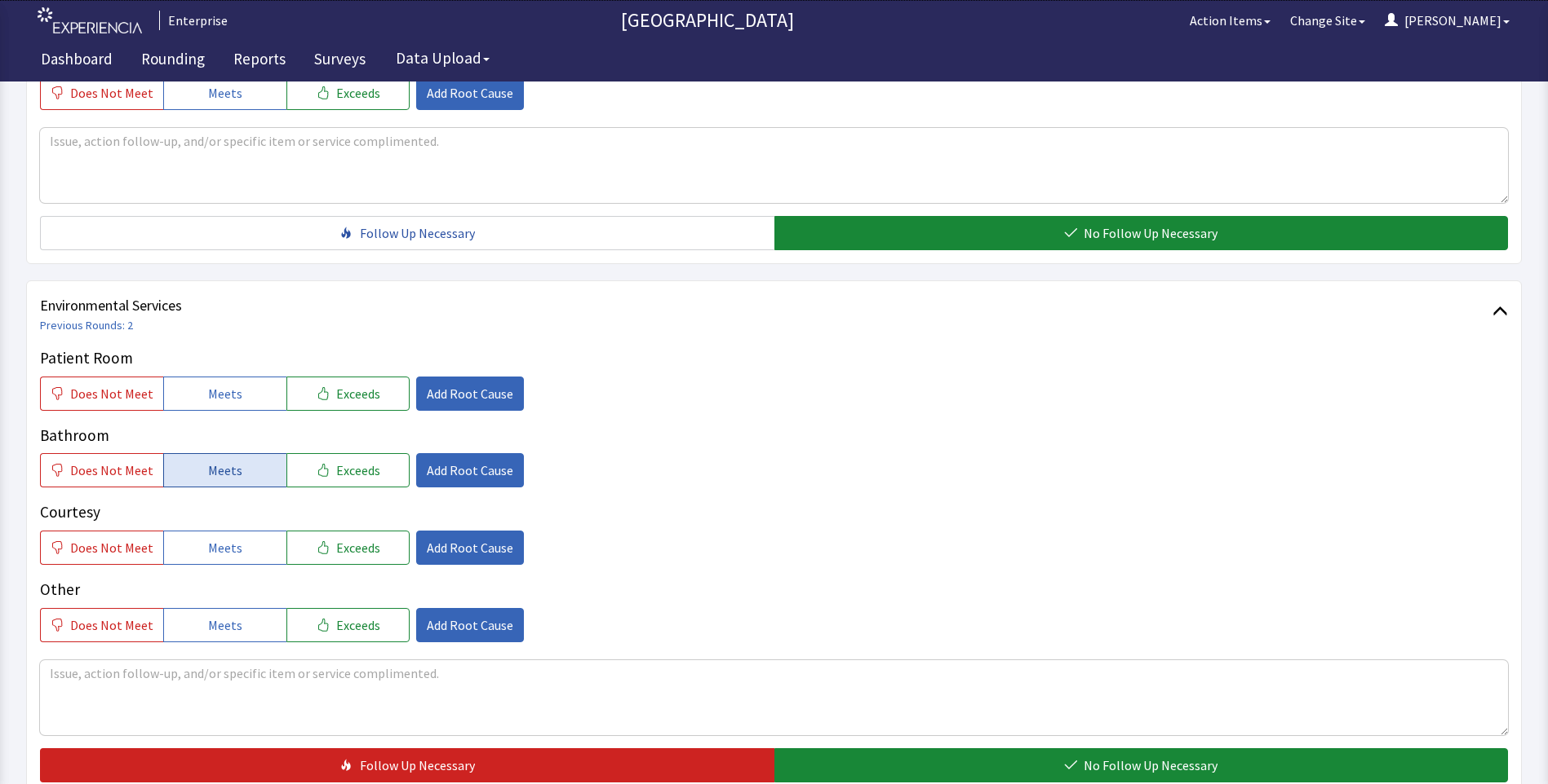
drag, startPoint x: 190, startPoint y: 392, endPoint x: 200, endPoint y: 454, distance: 62.8
click at [191, 396] on button "Meets" at bounding box center [225, 393] width 123 height 34
drag, startPoint x: 202, startPoint y: 484, endPoint x: 204, endPoint y: 492, distance: 8.2
click at [203, 489] on div "Patient Room Does Not Meet Meets Exceeds Add Root Cause Bathroom Does Not Meet …" at bounding box center [774, 494] width 1468 height 296
click at [211, 540] on span "Meets" at bounding box center [225, 547] width 34 height 19
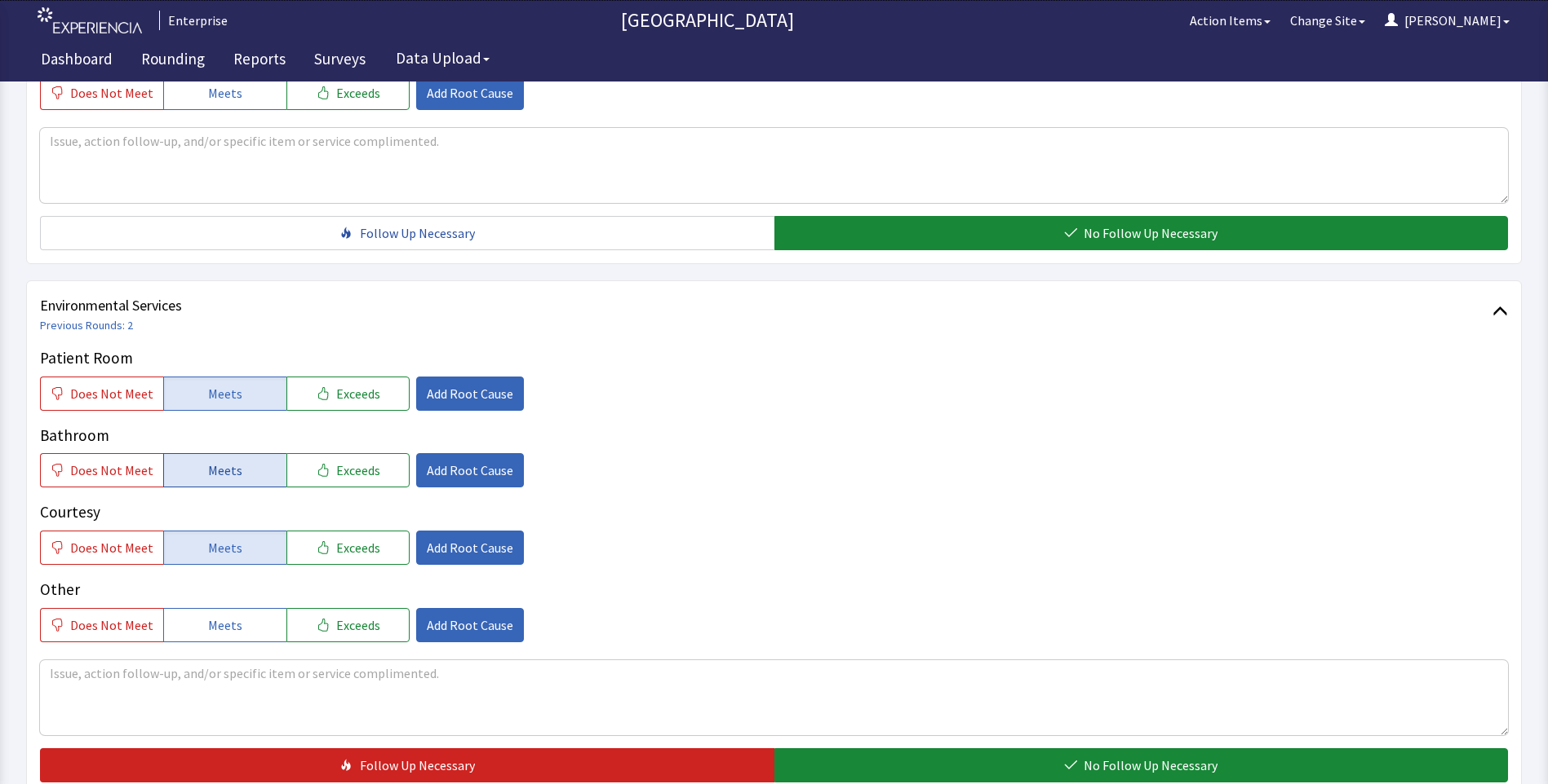
drag, startPoint x: 219, startPoint y: 470, endPoint x: 260, endPoint y: 499, distance: 50.2
click at [221, 470] on span "Meets" at bounding box center [225, 471] width 34 height 19
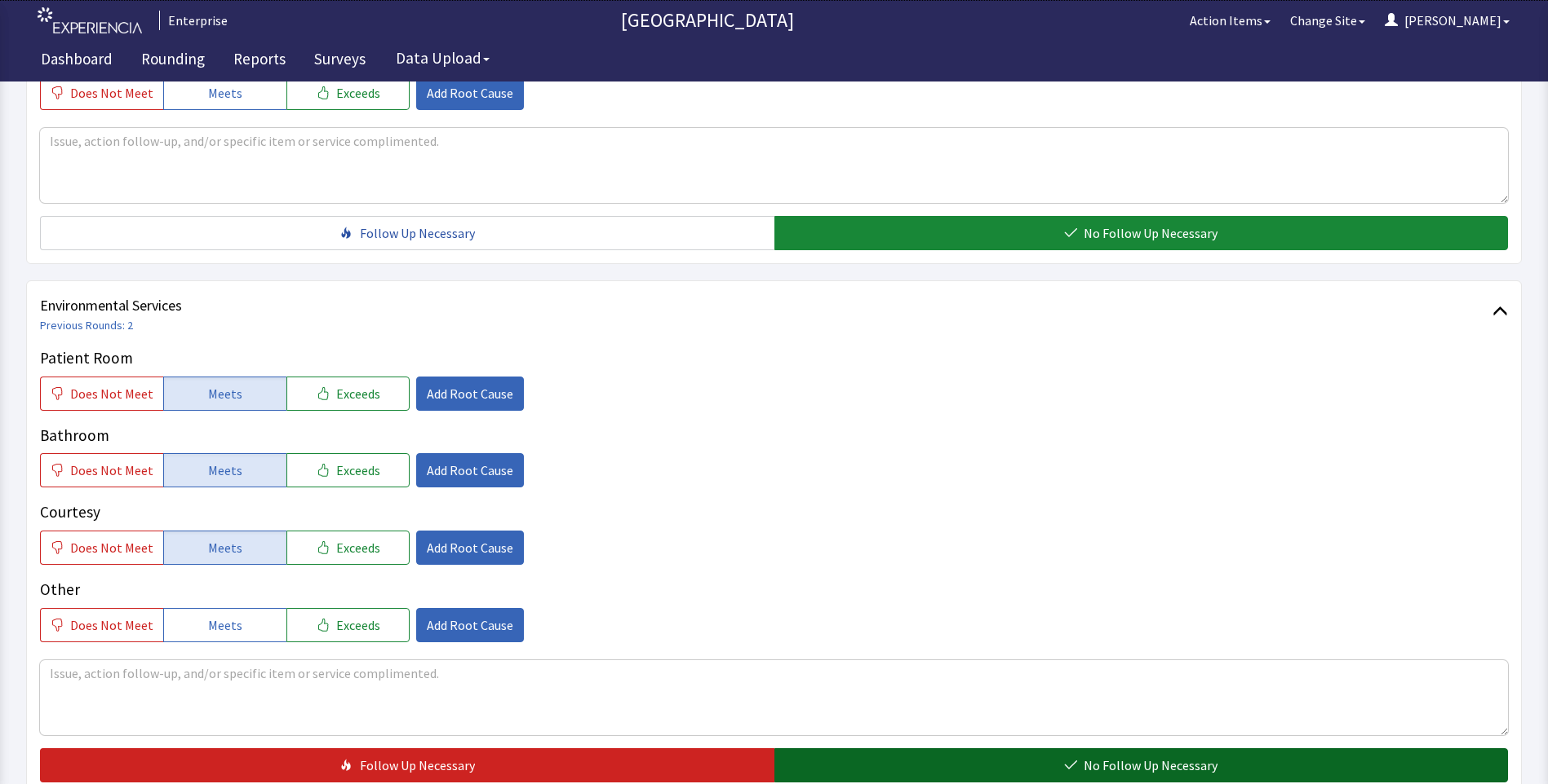
click at [851, 763] on button "No Follow Up Necessary" at bounding box center [1141, 765] width 734 height 34
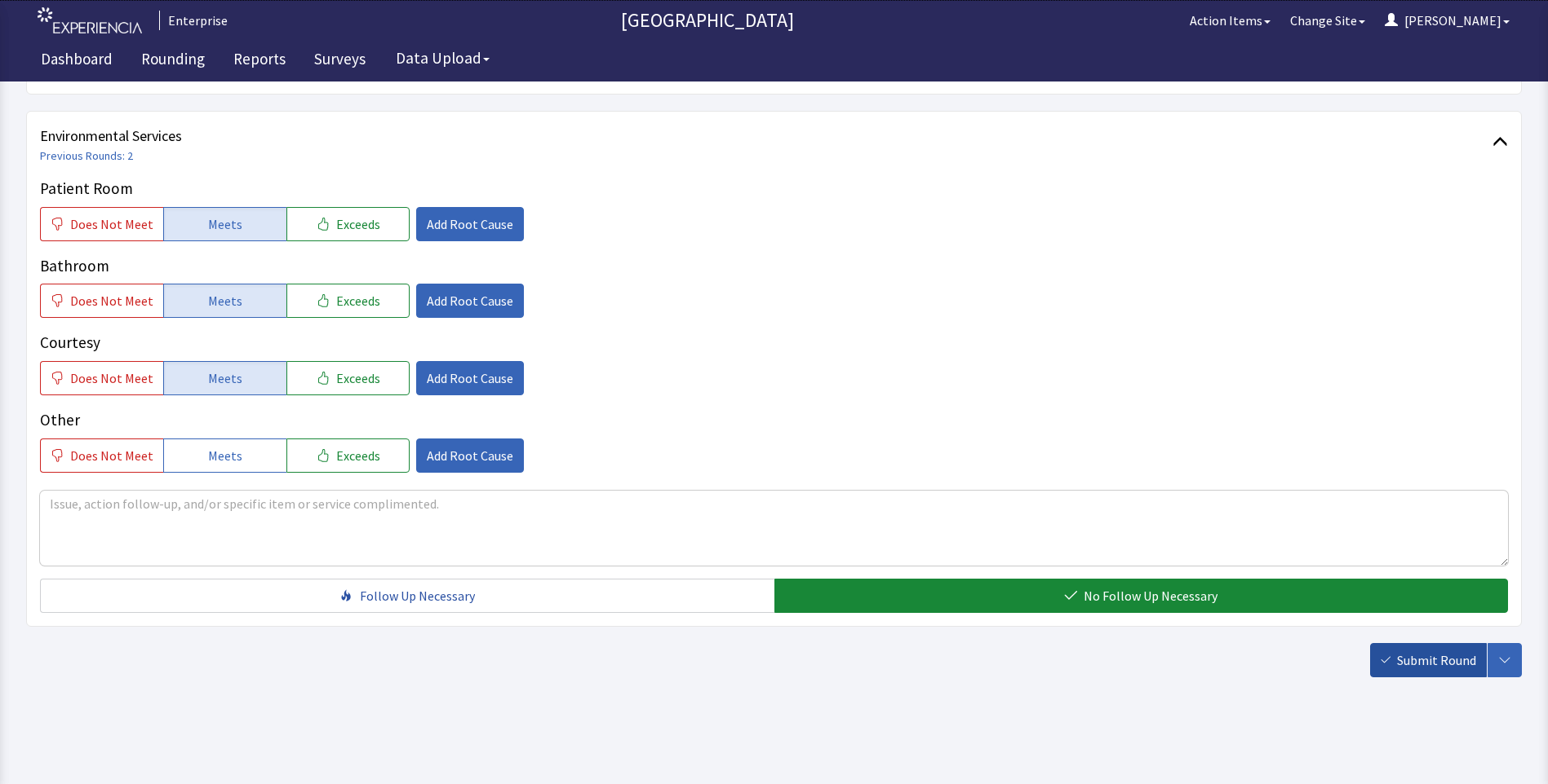
scroll to position [904, 0]
click at [1447, 659] on span "Submit Round" at bounding box center [1436, 659] width 79 height 19
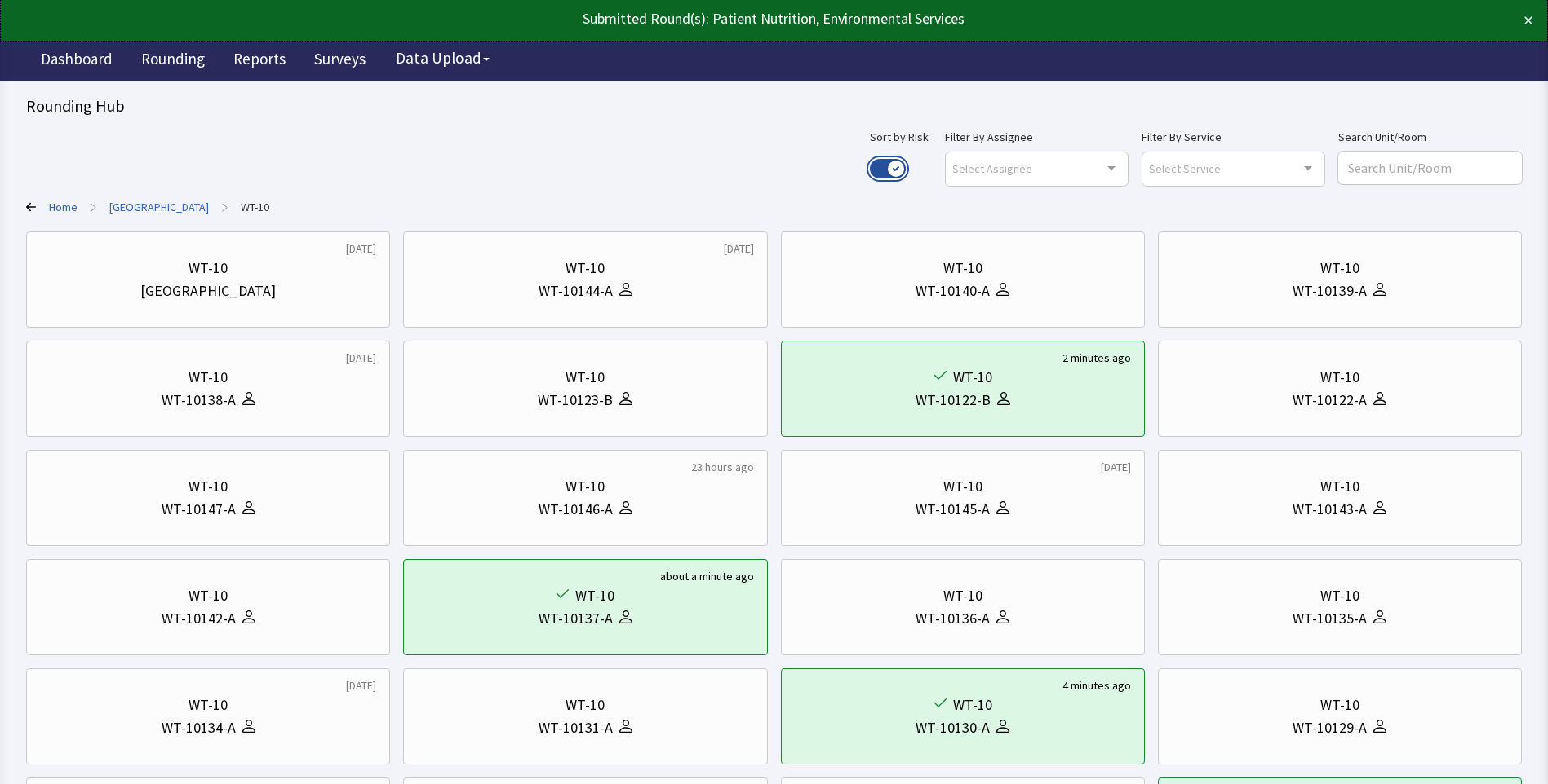
click at [906, 163] on button "Use setting" at bounding box center [887, 168] width 36 height 19
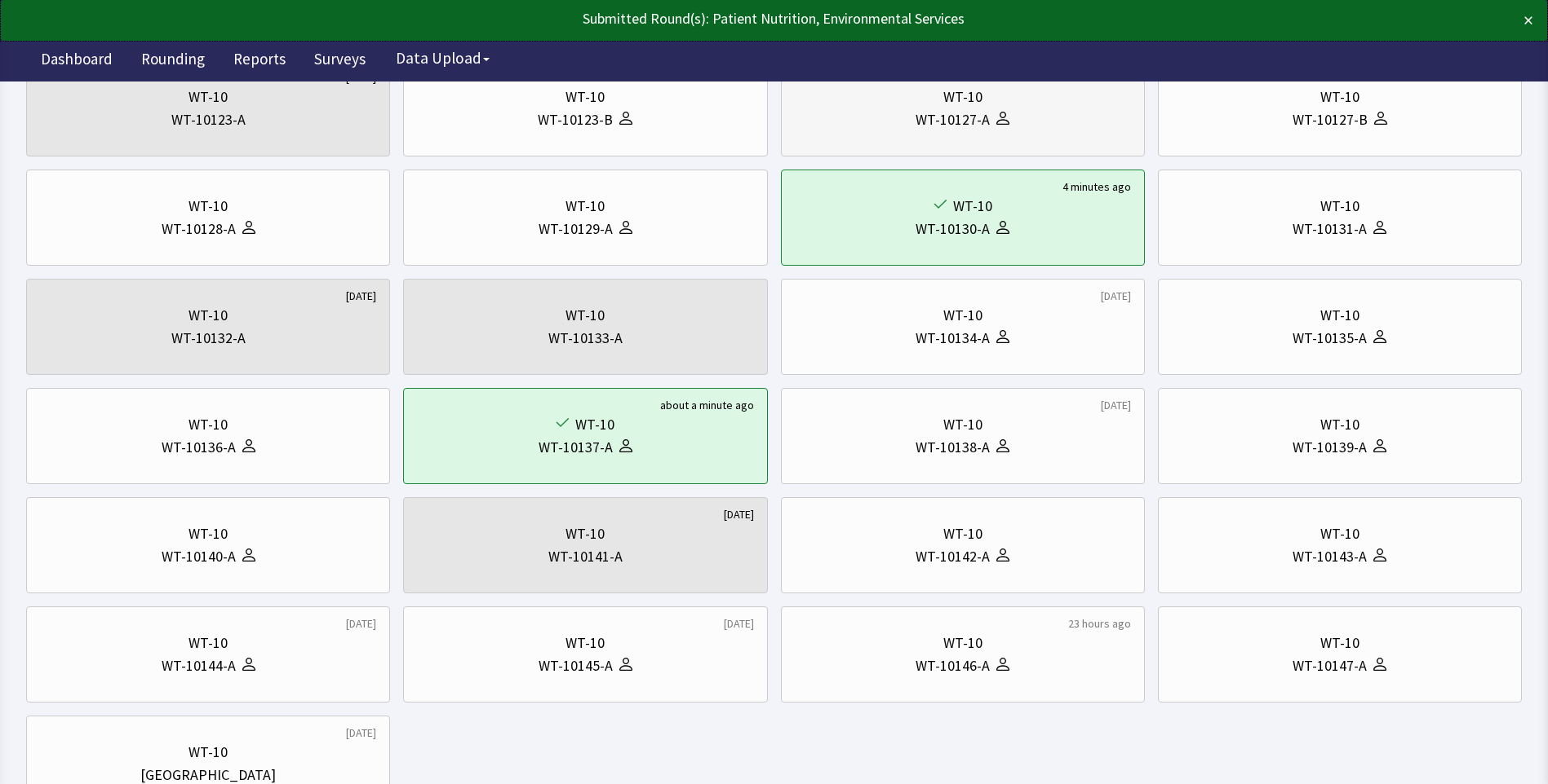
scroll to position [327, 0]
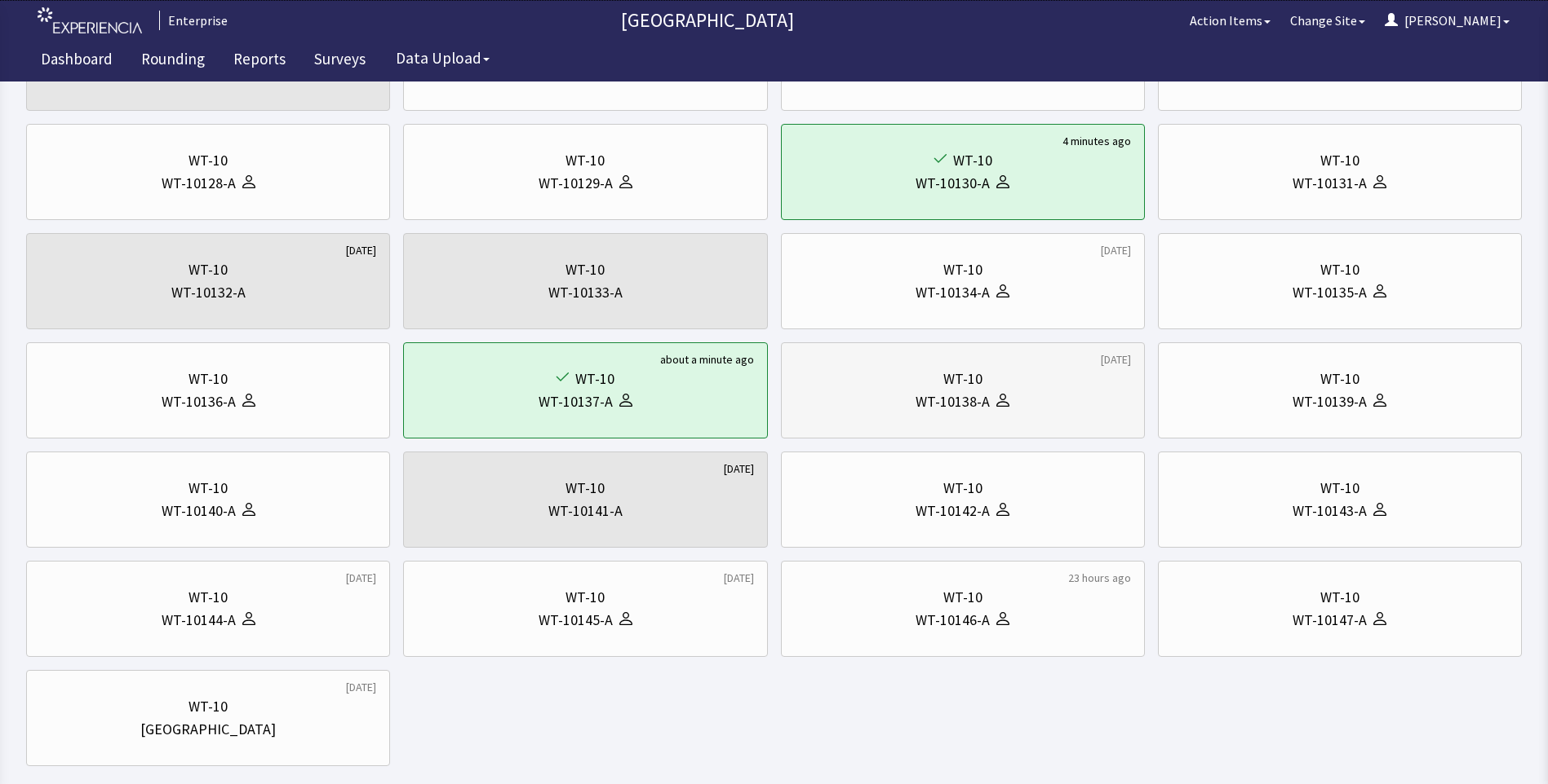
click at [1017, 393] on div "WT-10138-A" at bounding box center [963, 402] width 336 height 23
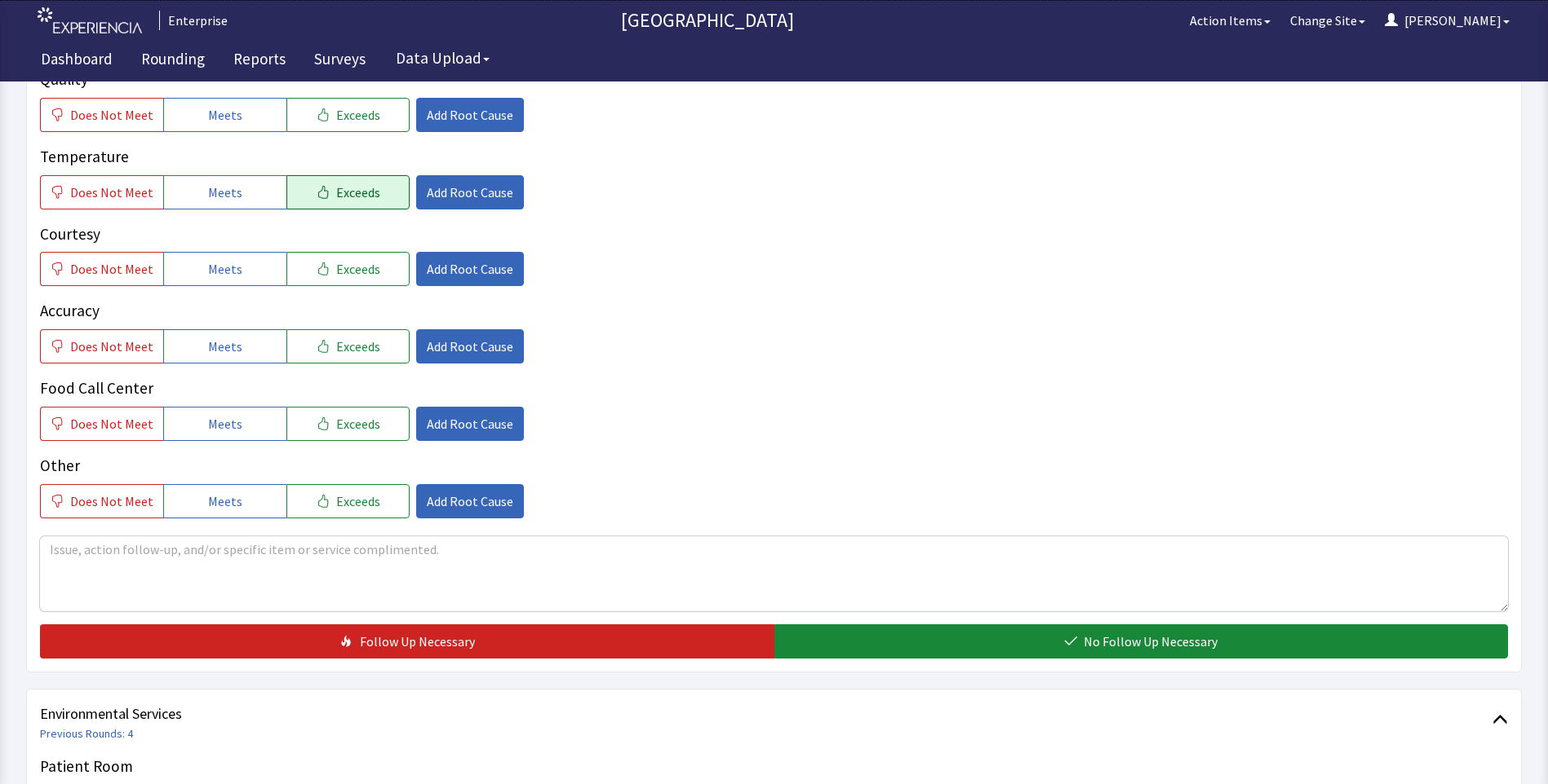
scroll to position [327, 0]
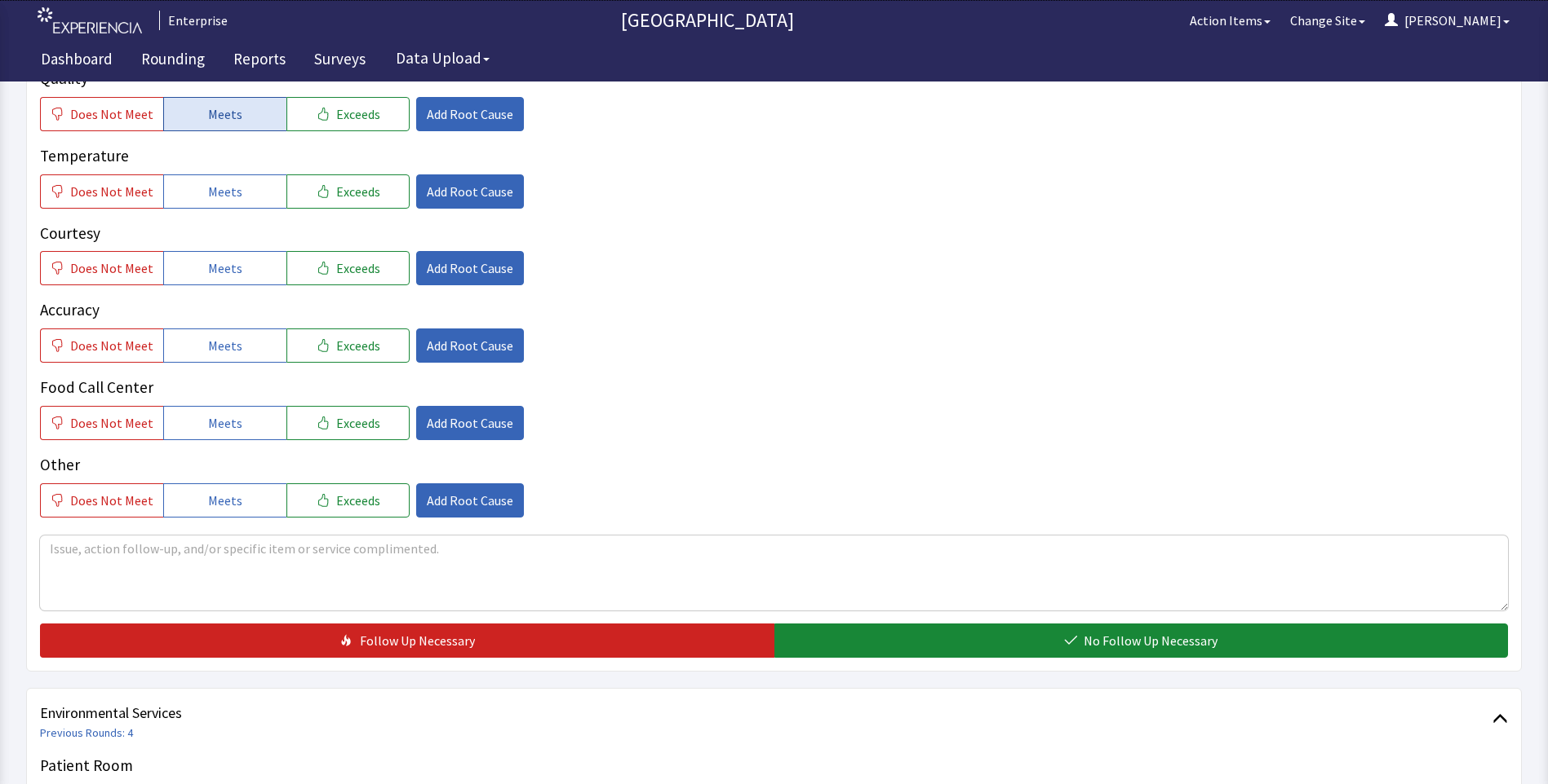
click at [218, 121] on span "Meets" at bounding box center [225, 114] width 34 height 19
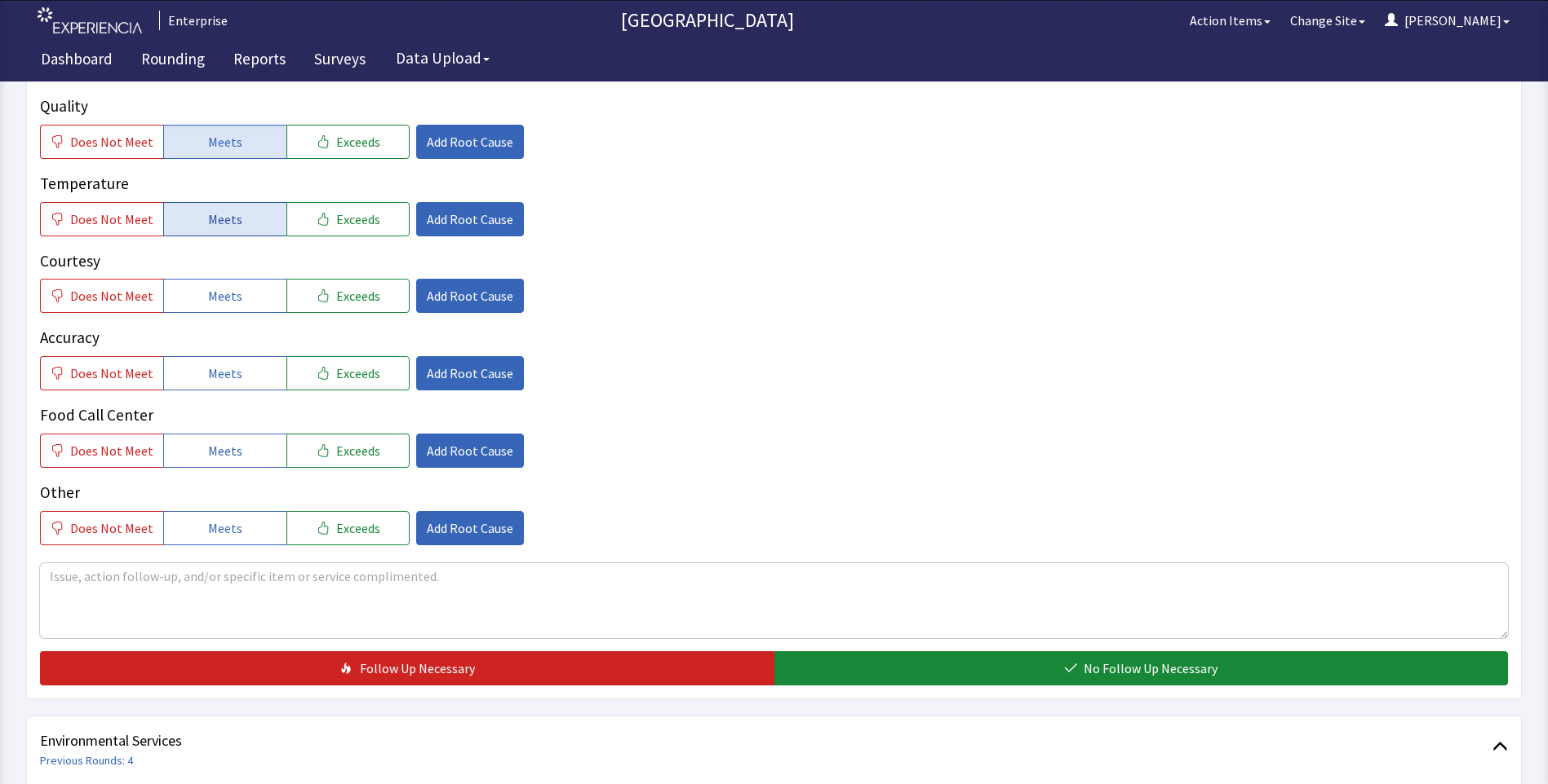
drag, startPoint x: 211, startPoint y: 198, endPoint x: 211, endPoint y: 224, distance: 26.0
click at [211, 210] on span "Meets" at bounding box center [225, 219] width 34 height 19
drag, startPoint x: 211, startPoint y: 265, endPoint x: 211, endPoint y: 314, distance: 49.0
click at [211, 286] on span "Meets" at bounding box center [225, 296] width 34 height 19
drag, startPoint x: 206, startPoint y: 341, endPoint x: 455, endPoint y: 421, distance: 261.5
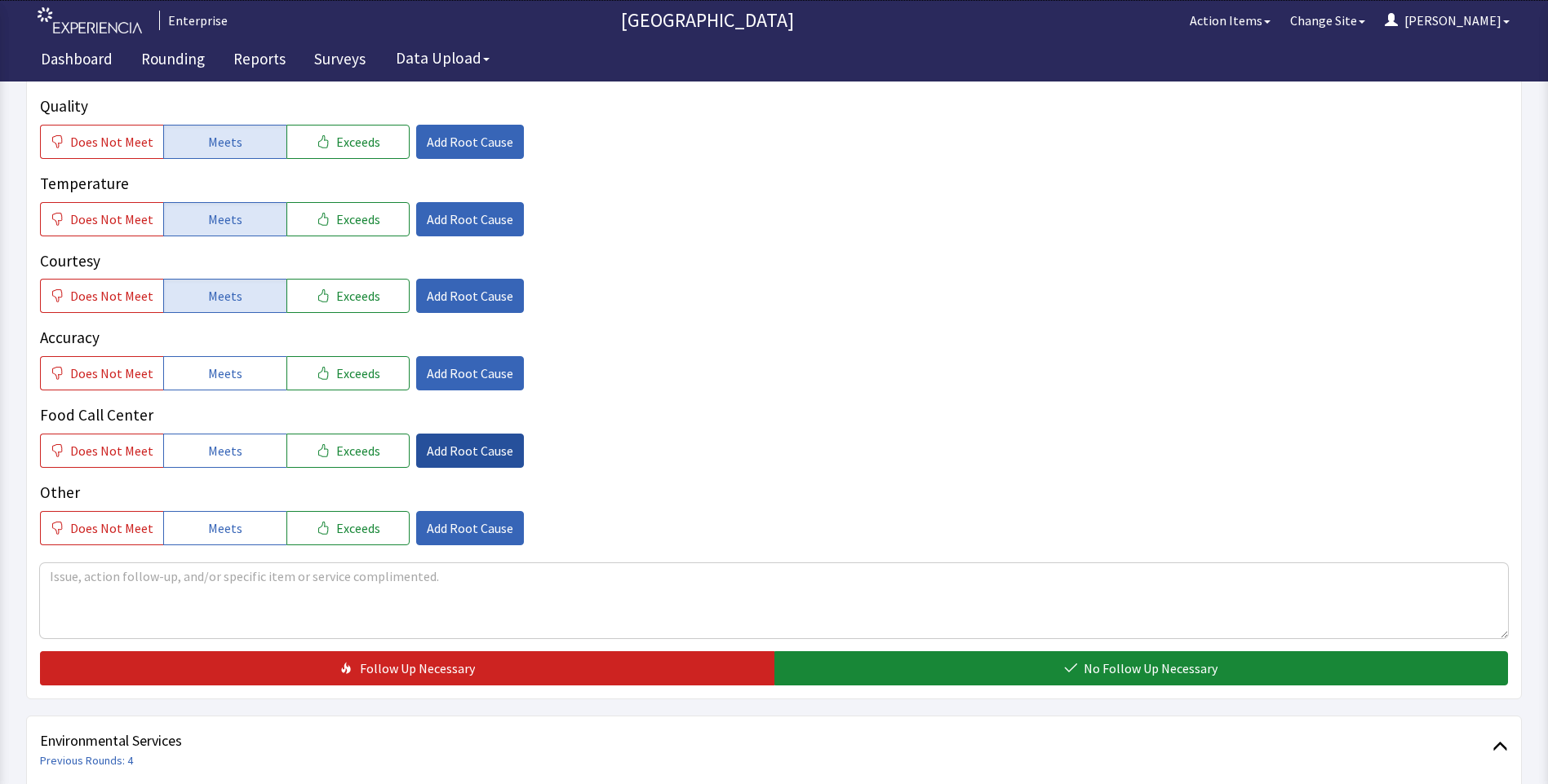
click at [210, 363] on span "Meets" at bounding box center [225, 373] width 34 height 19
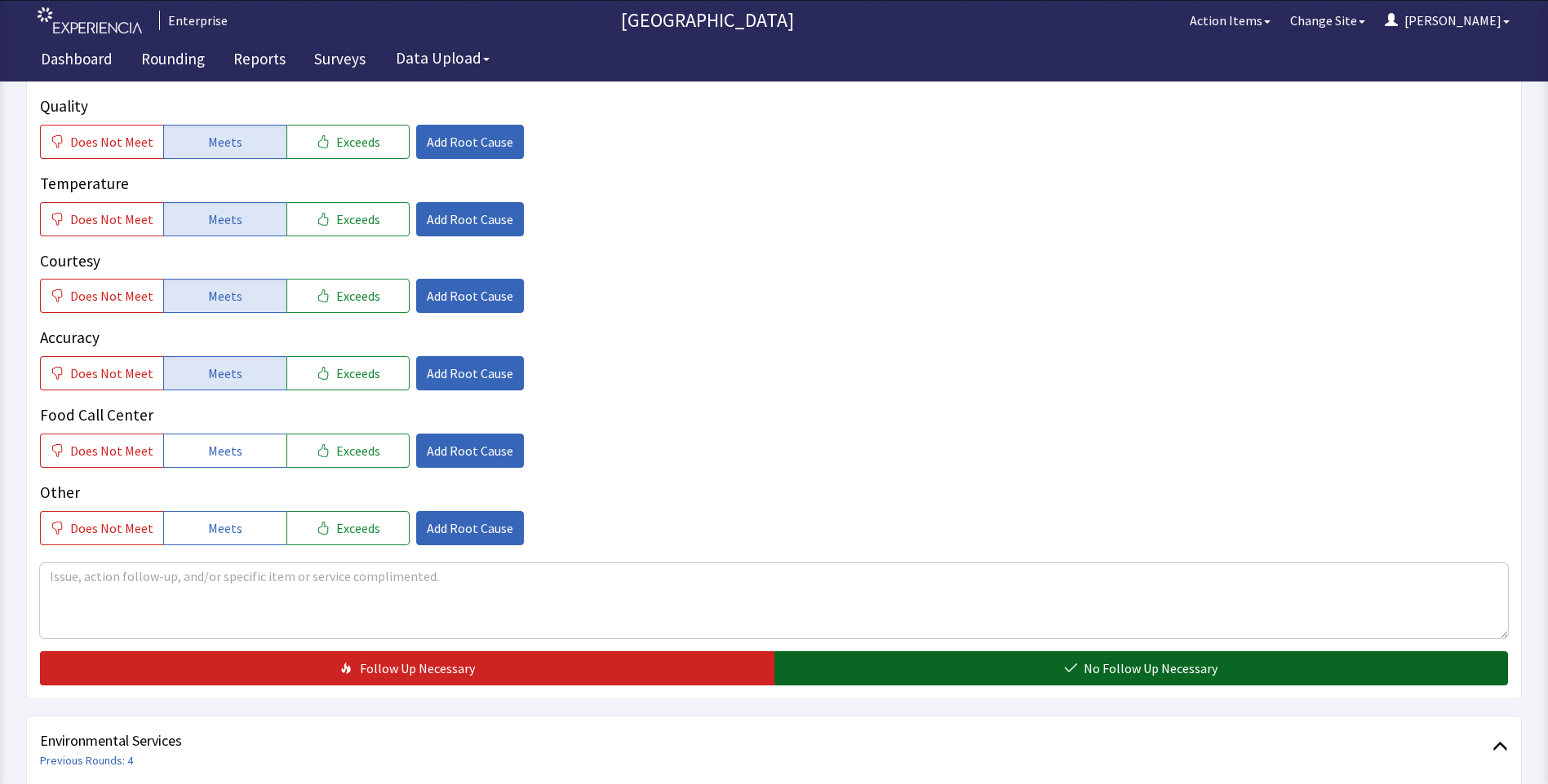
click at [857, 651] on button "No Follow Up Necessary" at bounding box center [1141, 668] width 734 height 34
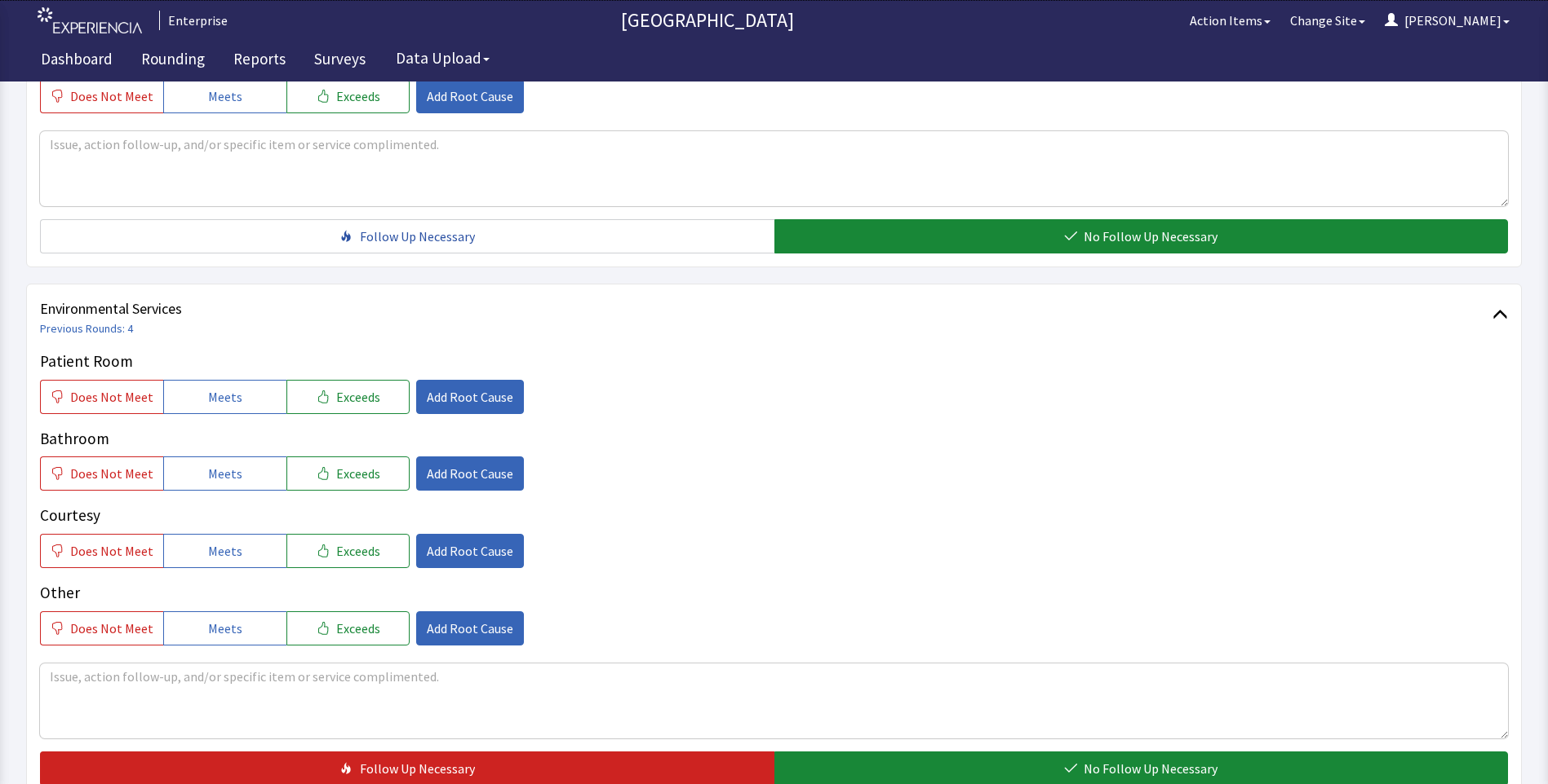
scroll to position [904, 0]
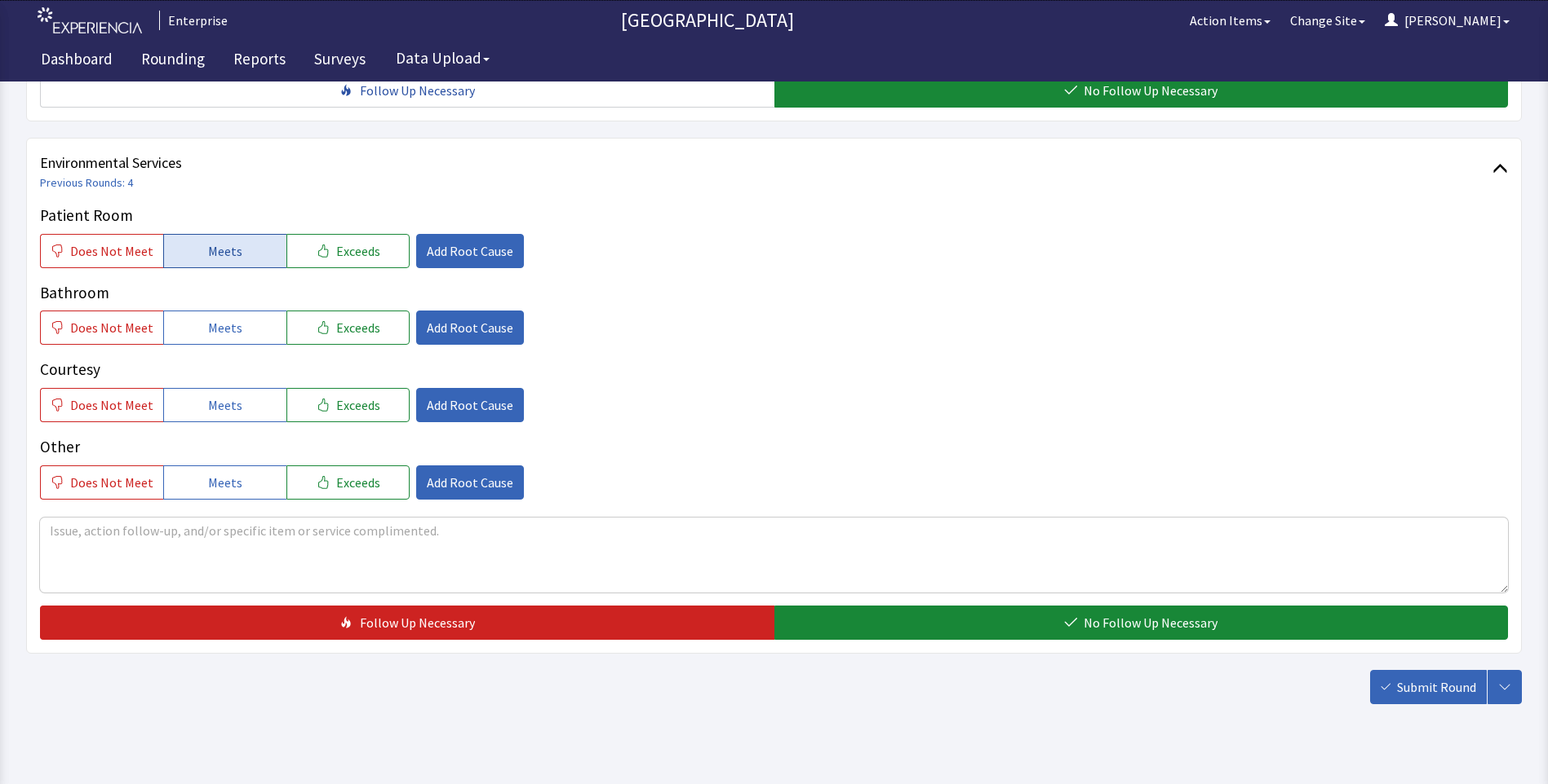
click at [222, 241] on span "Meets" at bounding box center [225, 251] width 34 height 19
drag, startPoint x: 201, startPoint y: 313, endPoint x: 205, endPoint y: 365, distance: 52.2
click at [201, 318] on div "Patient Room Does Not Meet Meets Exceeds Add Root Cause Bathroom Does Not Meet …" at bounding box center [774, 351] width 1468 height 296
click at [208, 395] on span "Meets" at bounding box center [225, 405] width 34 height 19
click at [220, 318] on span "Meets" at bounding box center [225, 327] width 34 height 19
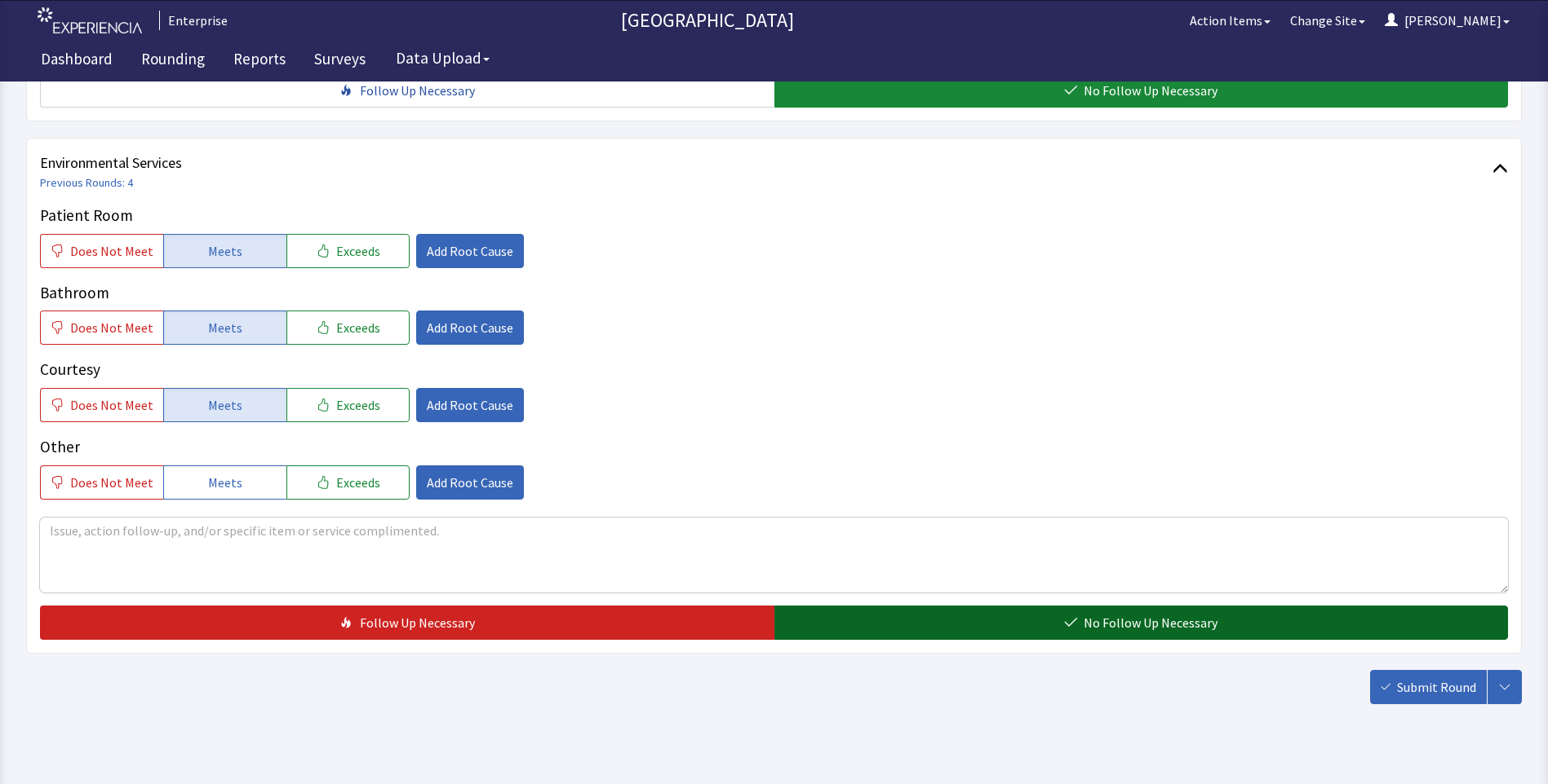
click at [884, 606] on button "No Follow Up Necessary" at bounding box center [1141, 622] width 734 height 34
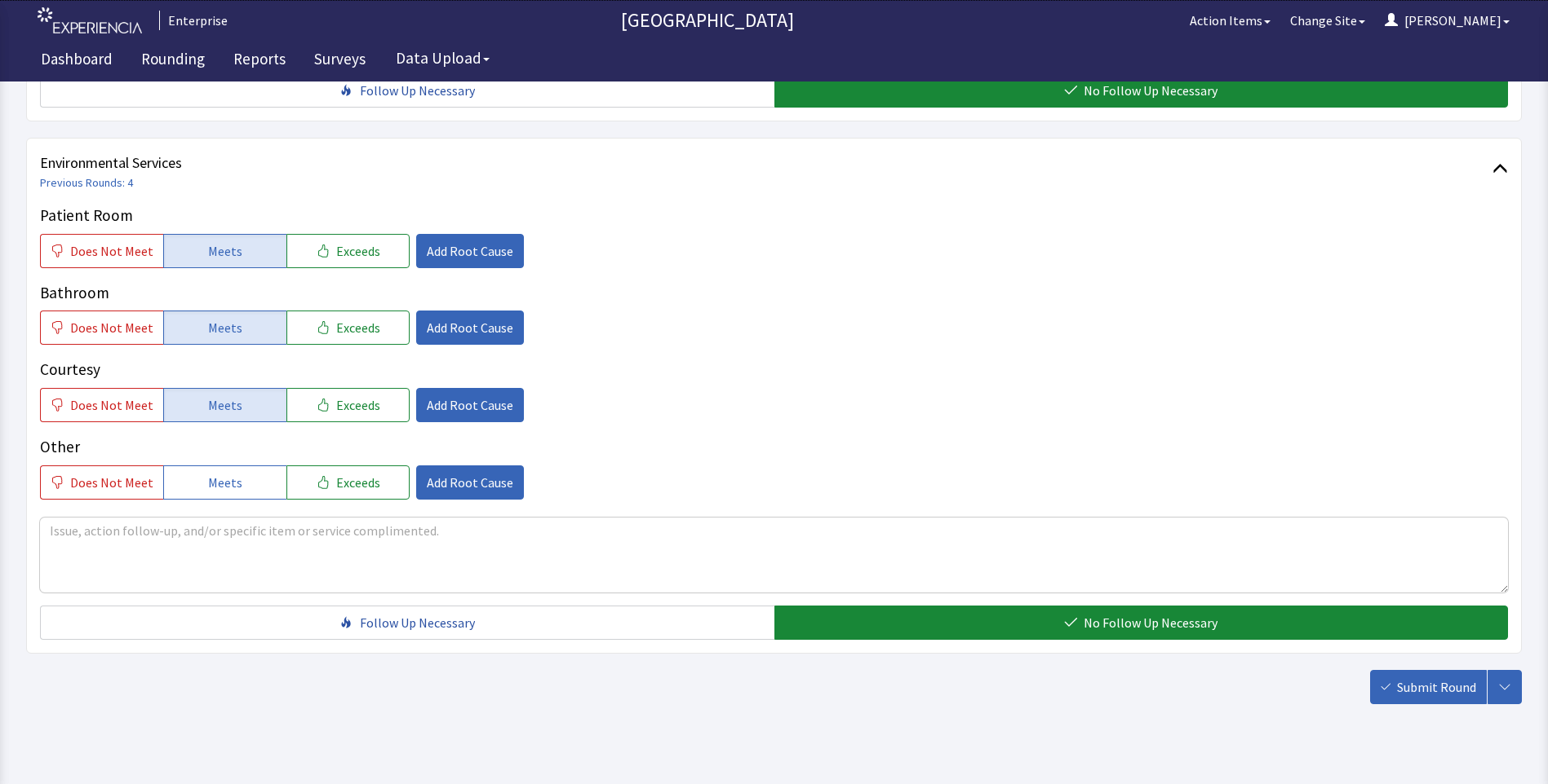
drag, startPoint x: 1426, startPoint y: 660, endPoint x: 1413, endPoint y: 657, distance: 13.3
click at [1427, 677] on span "Submit Round" at bounding box center [1436, 687] width 79 height 19
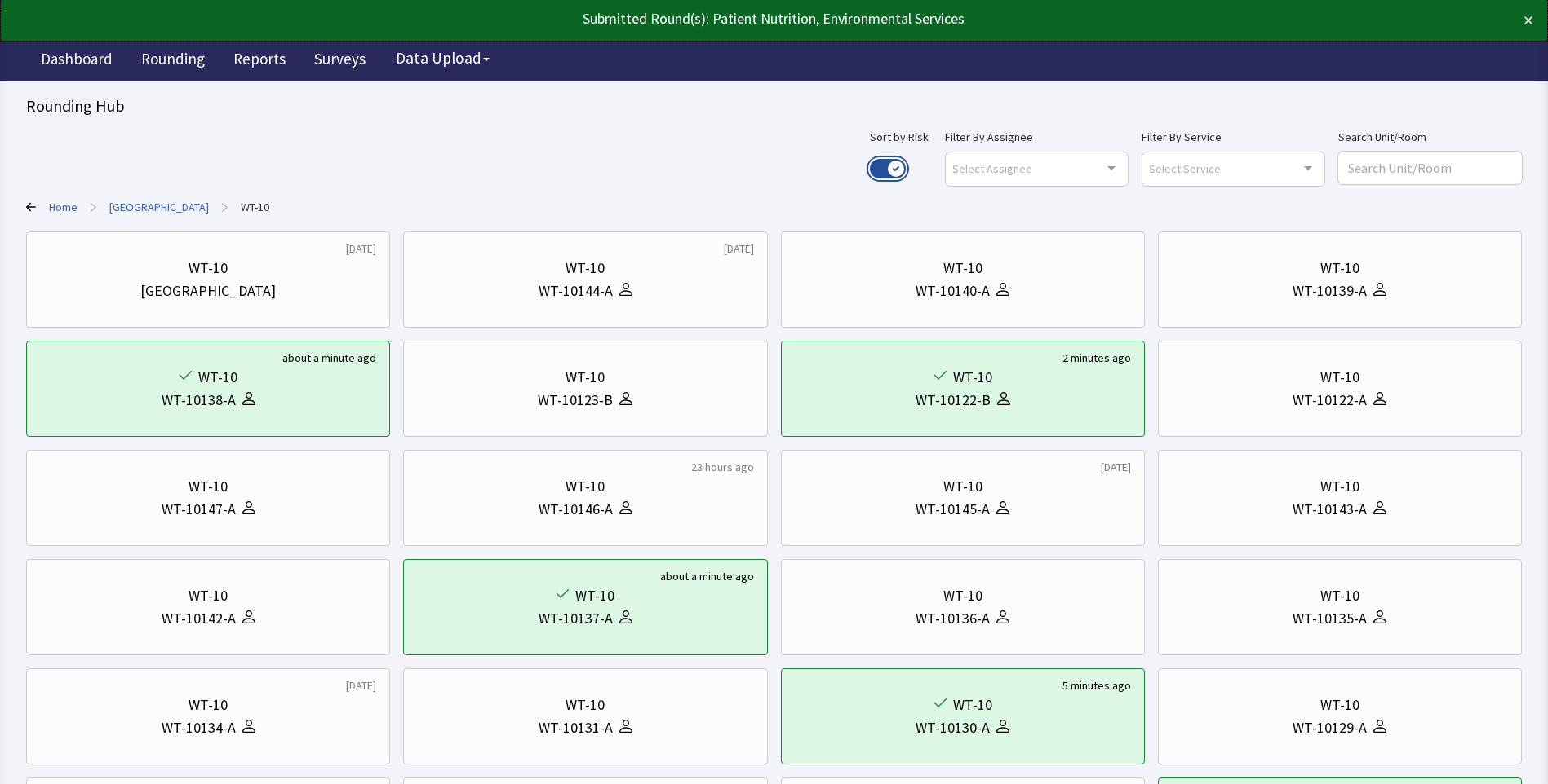
click at [906, 168] on button "Use setting" at bounding box center [887, 168] width 36 height 19
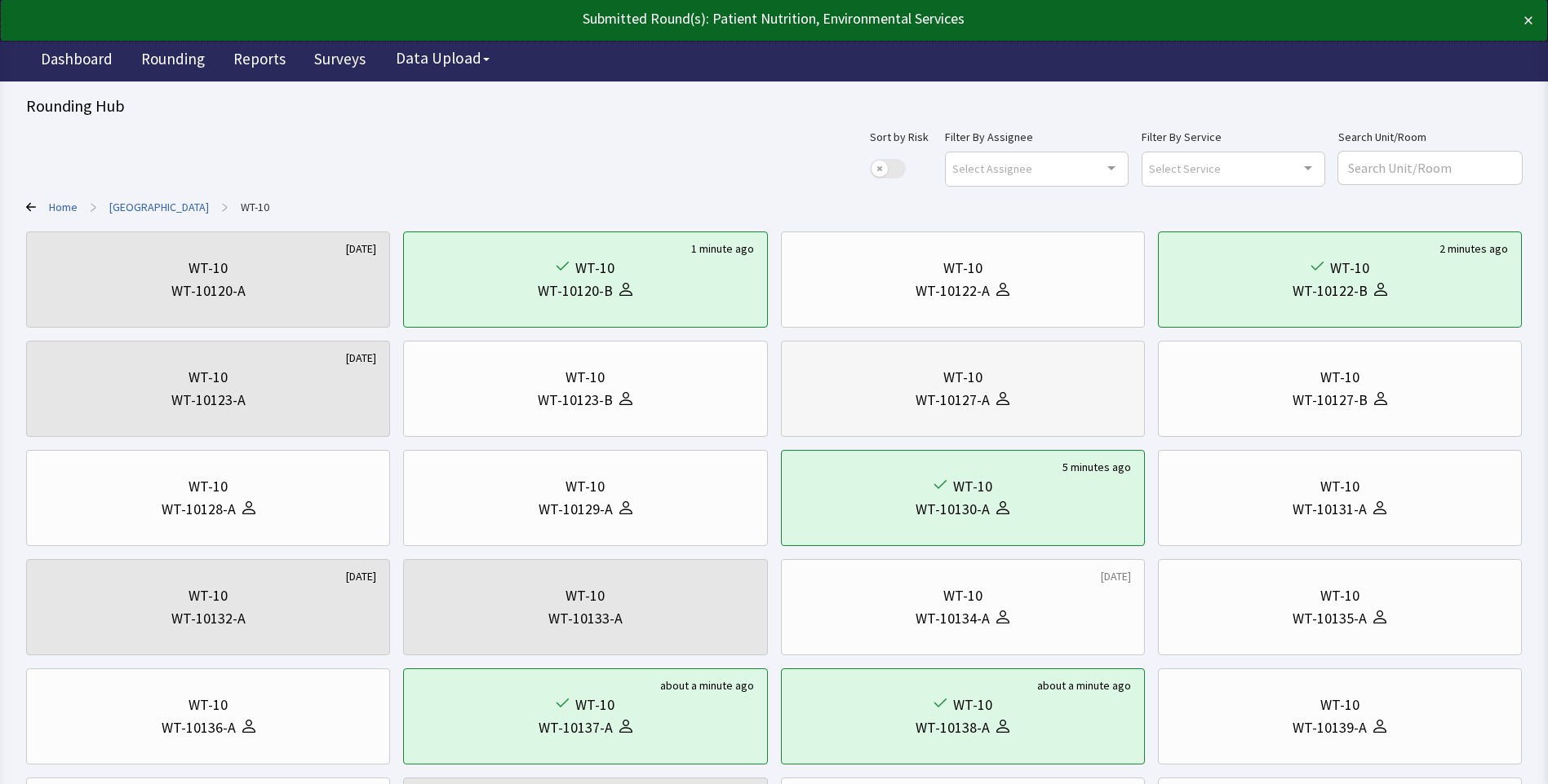
click at [876, 396] on div "WT-10127-A" at bounding box center [963, 400] width 336 height 23
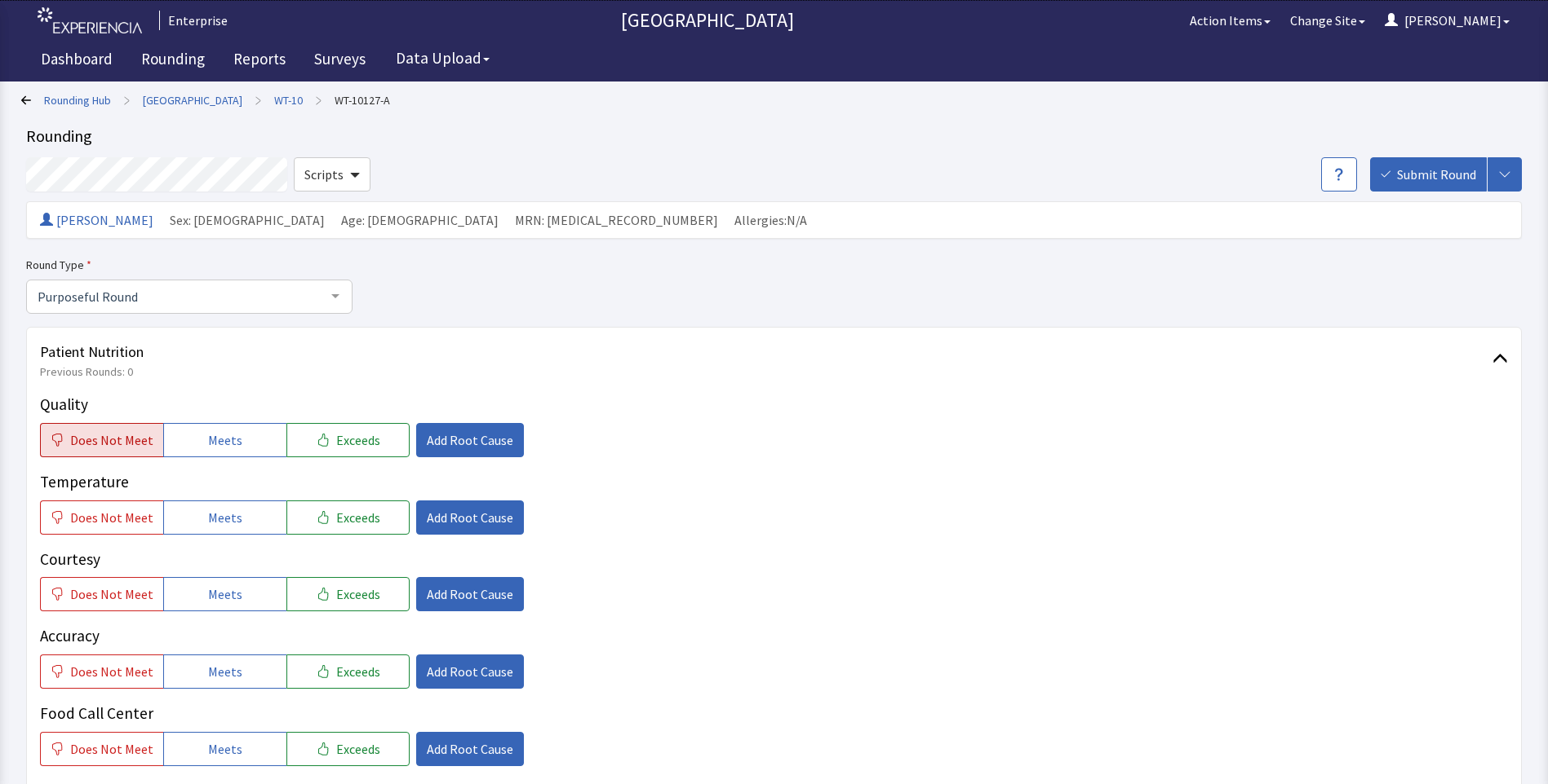
click at [123, 444] on span "Does Not Meet" at bounding box center [111, 440] width 83 height 19
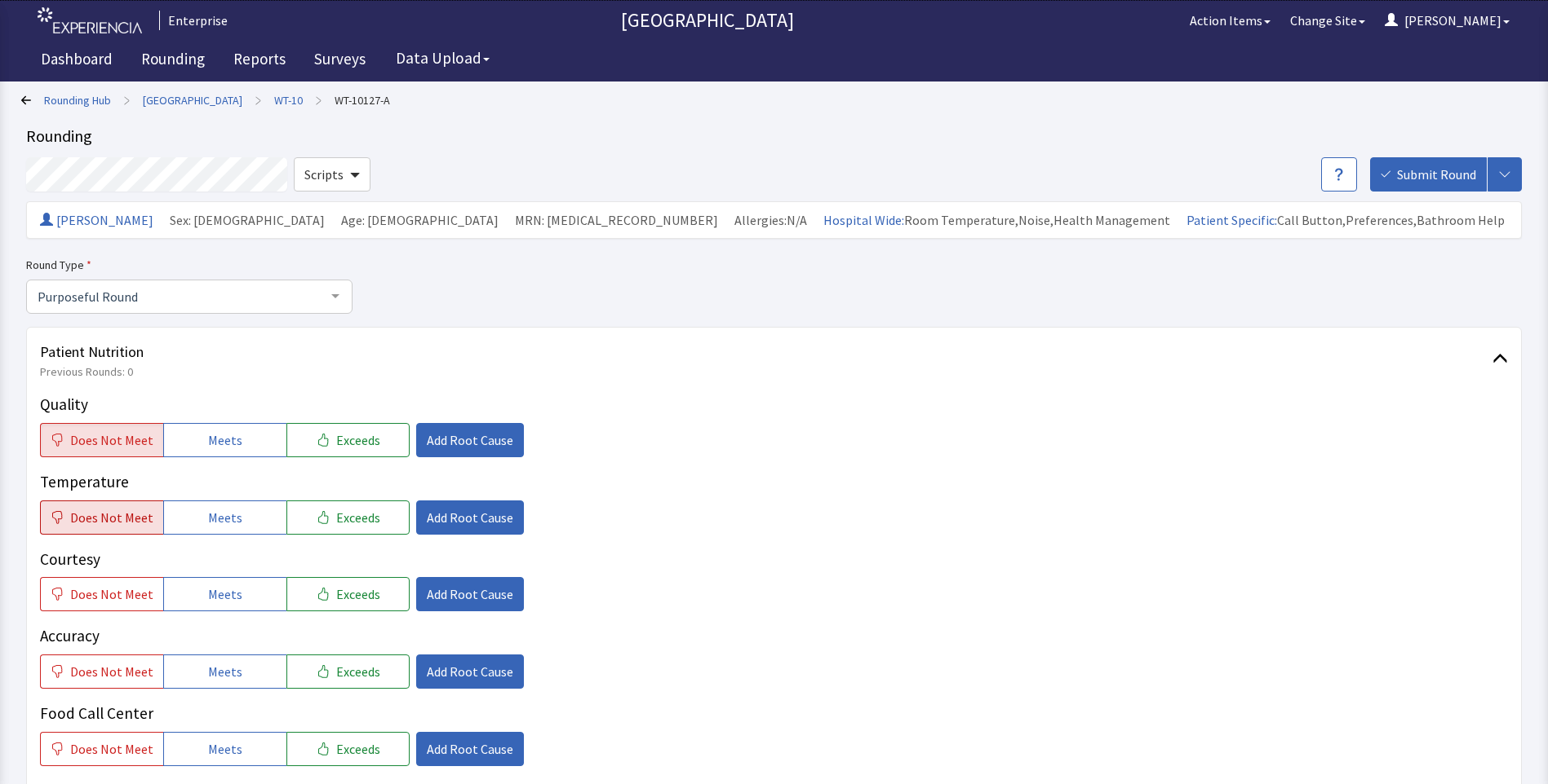
click at [116, 512] on span "Does Not Meet" at bounding box center [111, 518] width 83 height 19
click at [473, 431] on span "Add Root Cause" at bounding box center [469, 440] width 86 height 19
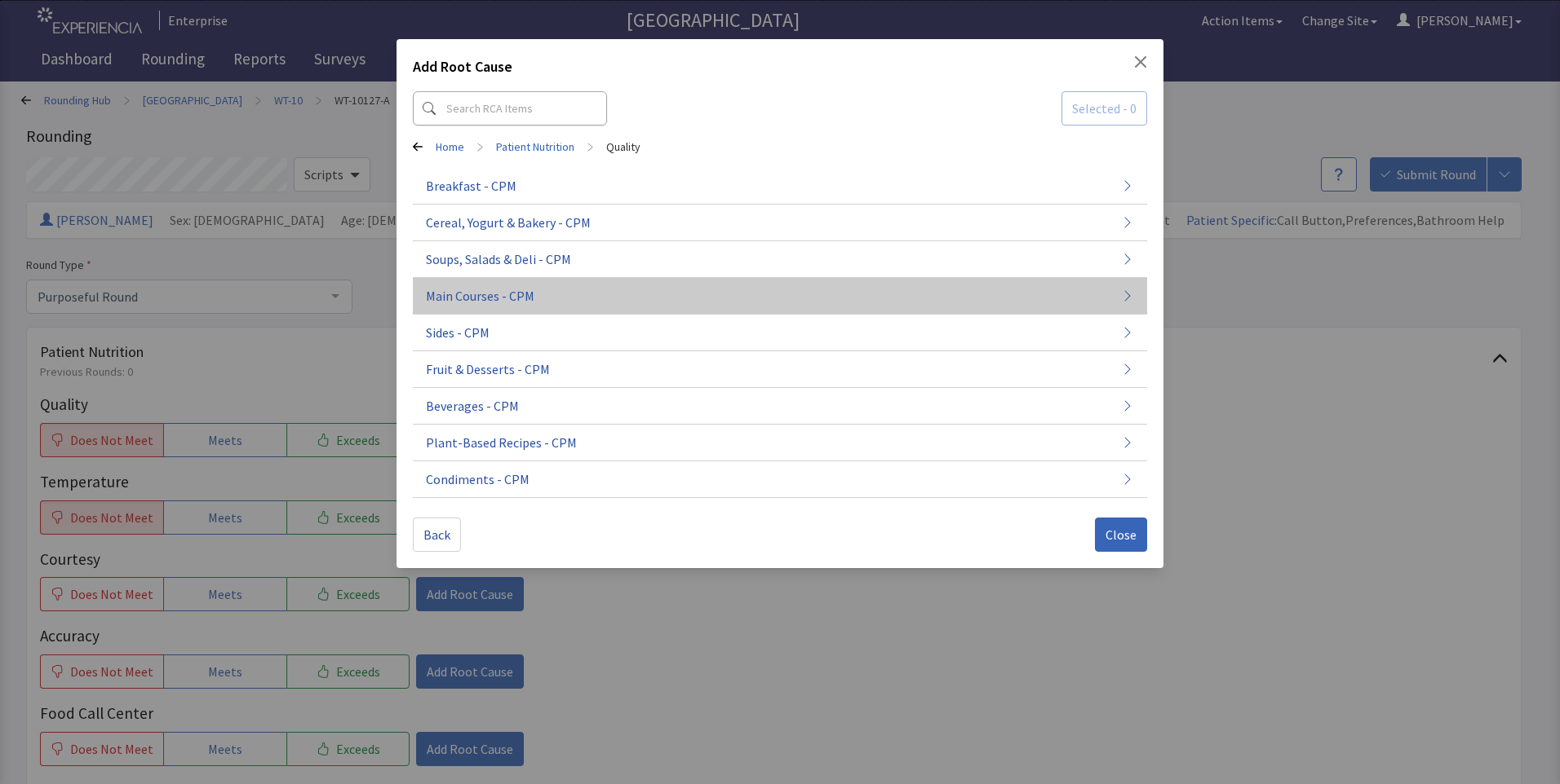
click at [498, 301] on span "Main Courses - CPM" at bounding box center [480, 296] width 108 height 19
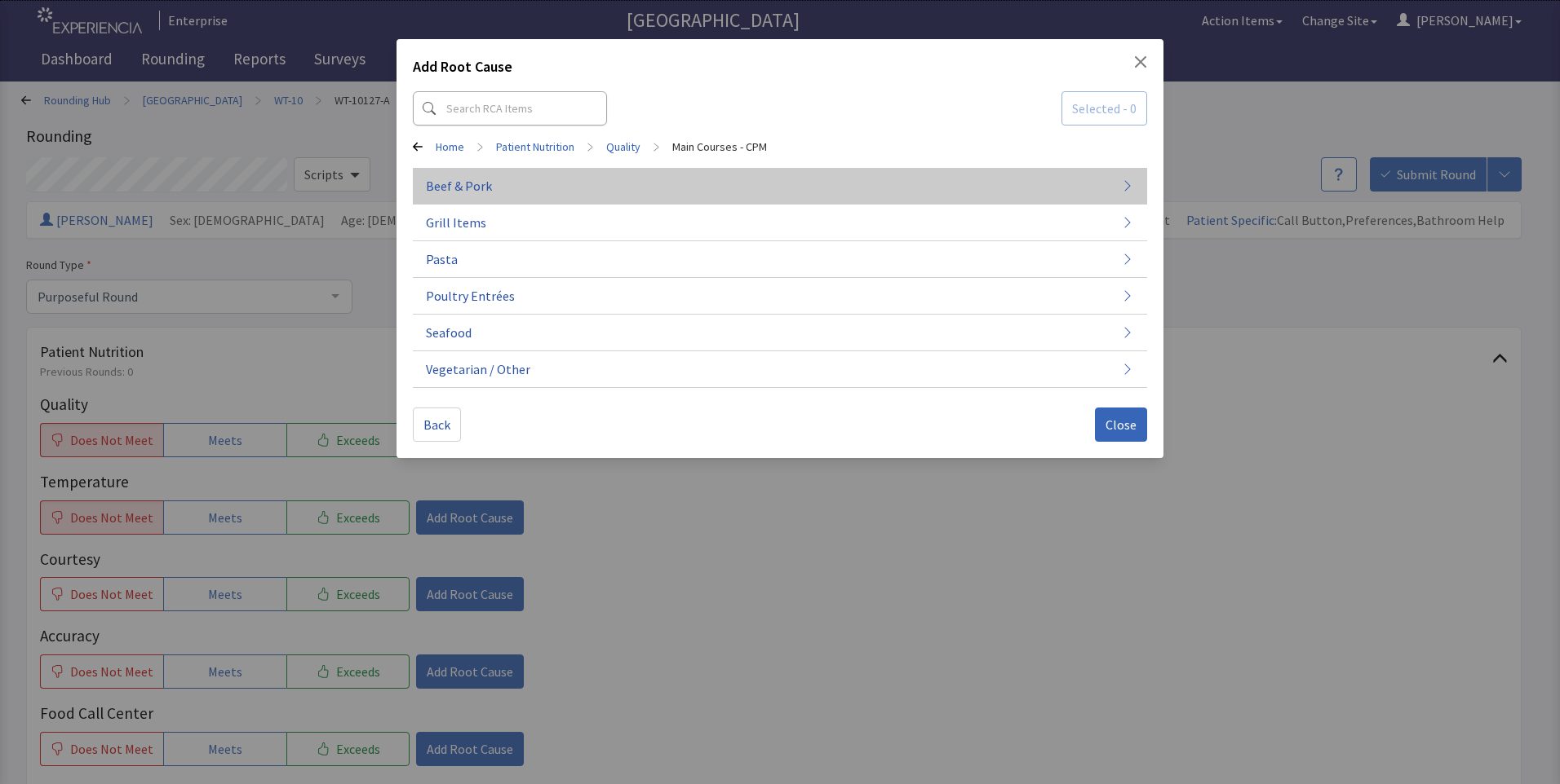
click at [533, 195] on button "Beef & Pork" at bounding box center [780, 186] width 734 height 37
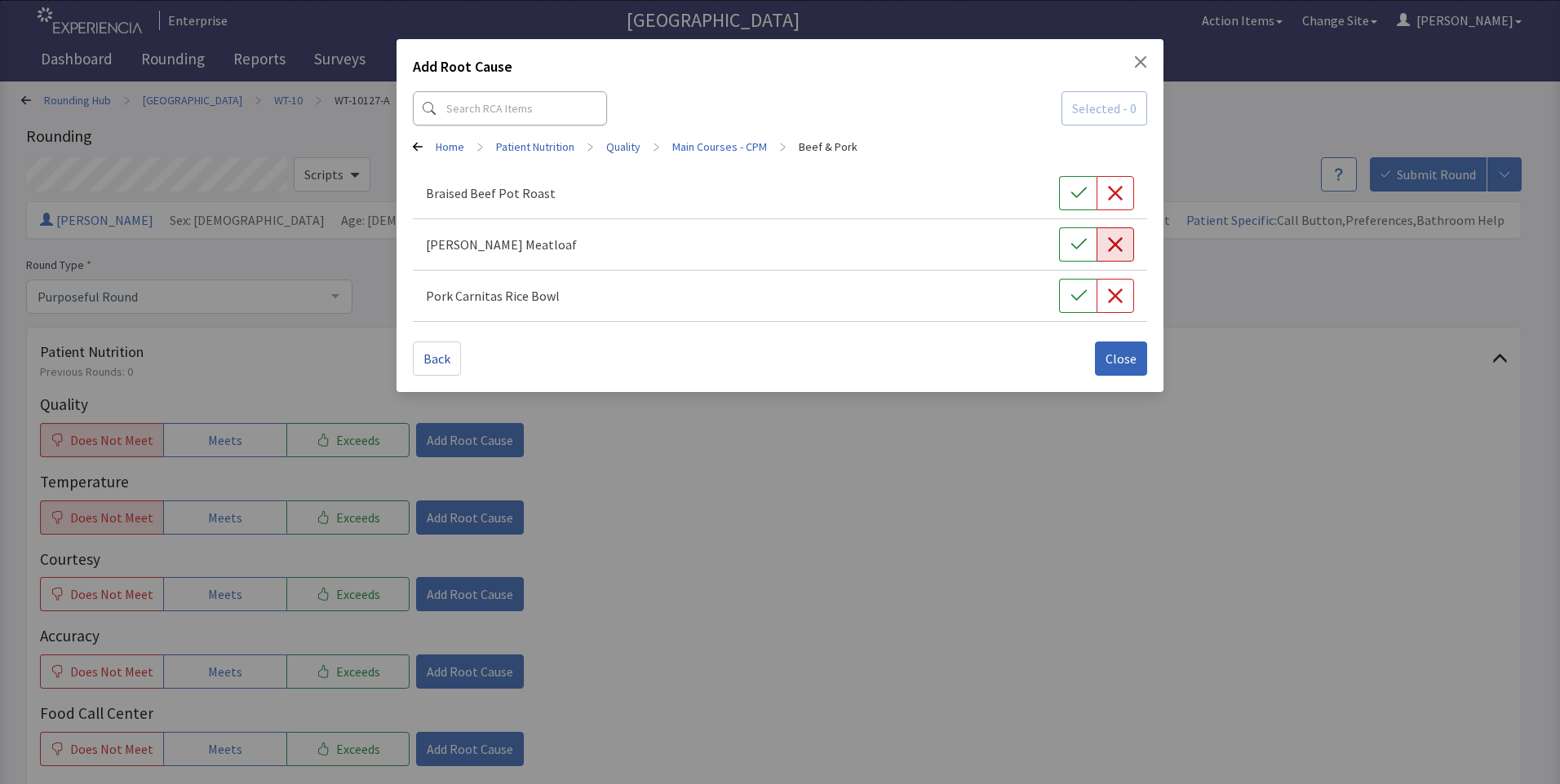
click at [1112, 240] on icon "button" at bounding box center [1115, 244] width 15 height 15
click at [1122, 361] on span "Close" at bounding box center [1120, 359] width 31 height 19
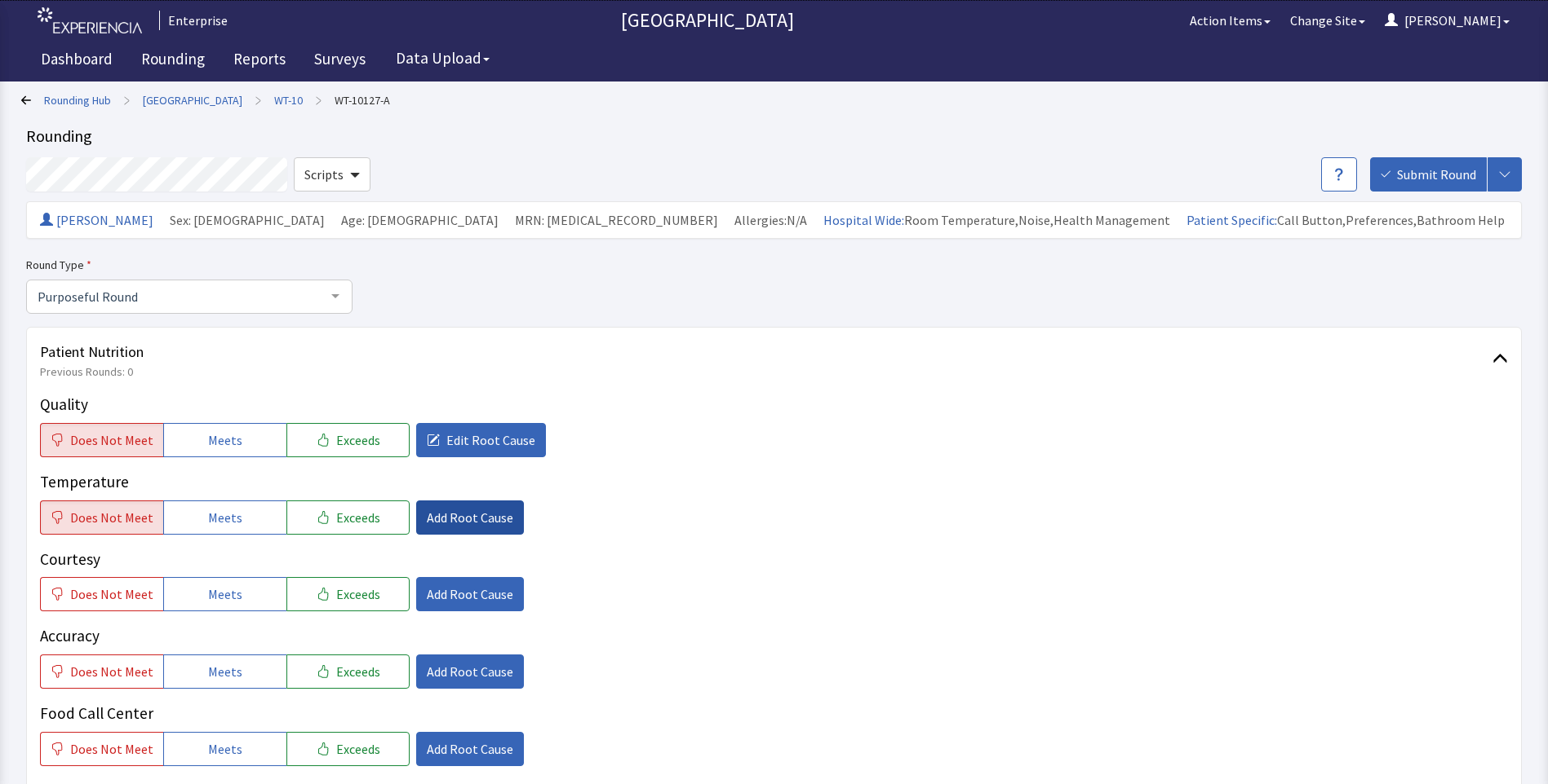
click at [427, 518] on span "Add Root Cause" at bounding box center [469, 518] width 86 height 19
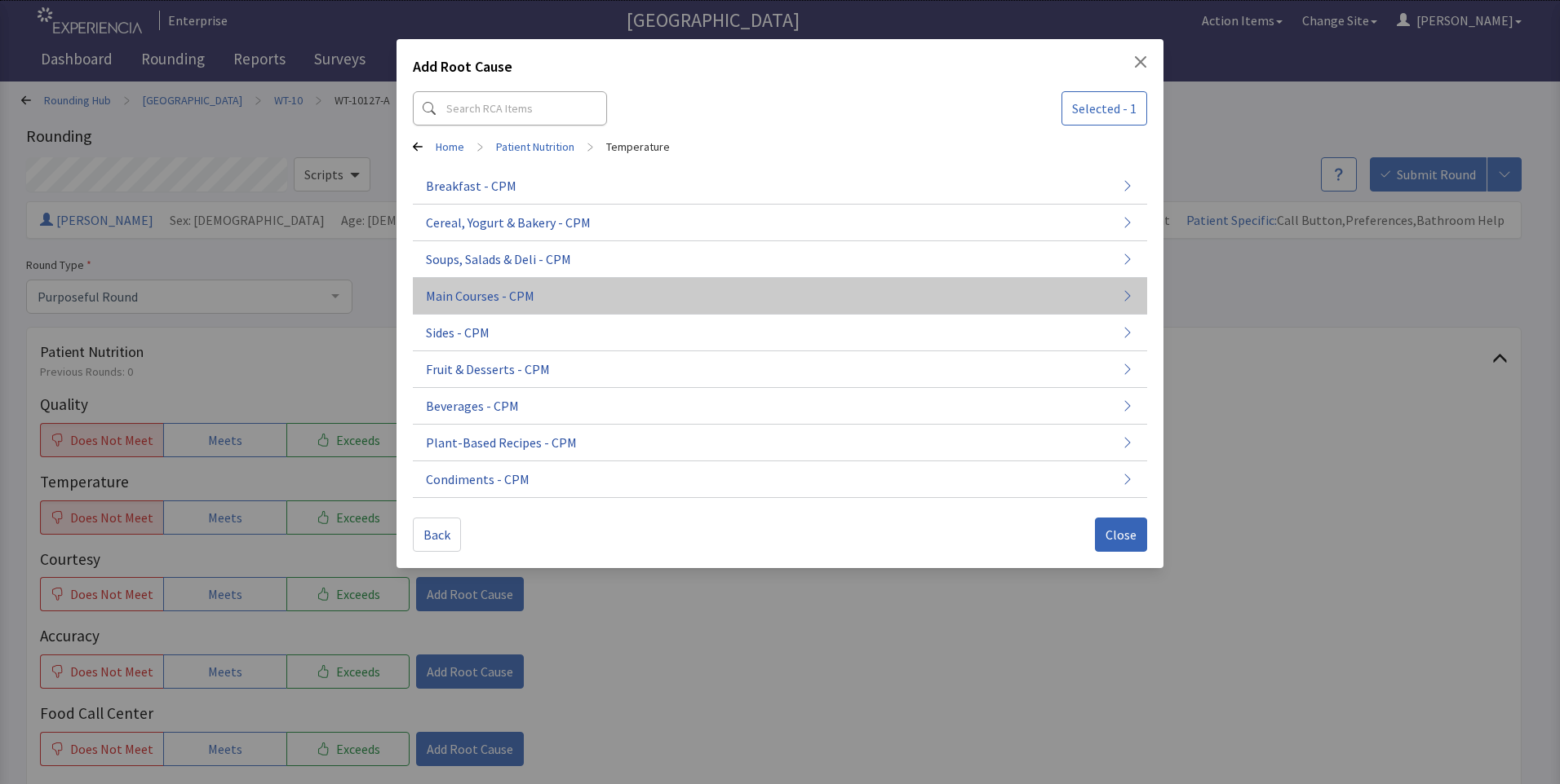
click at [514, 308] on button "Main Courses - CPM" at bounding box center [780, 296] width 734 height 37
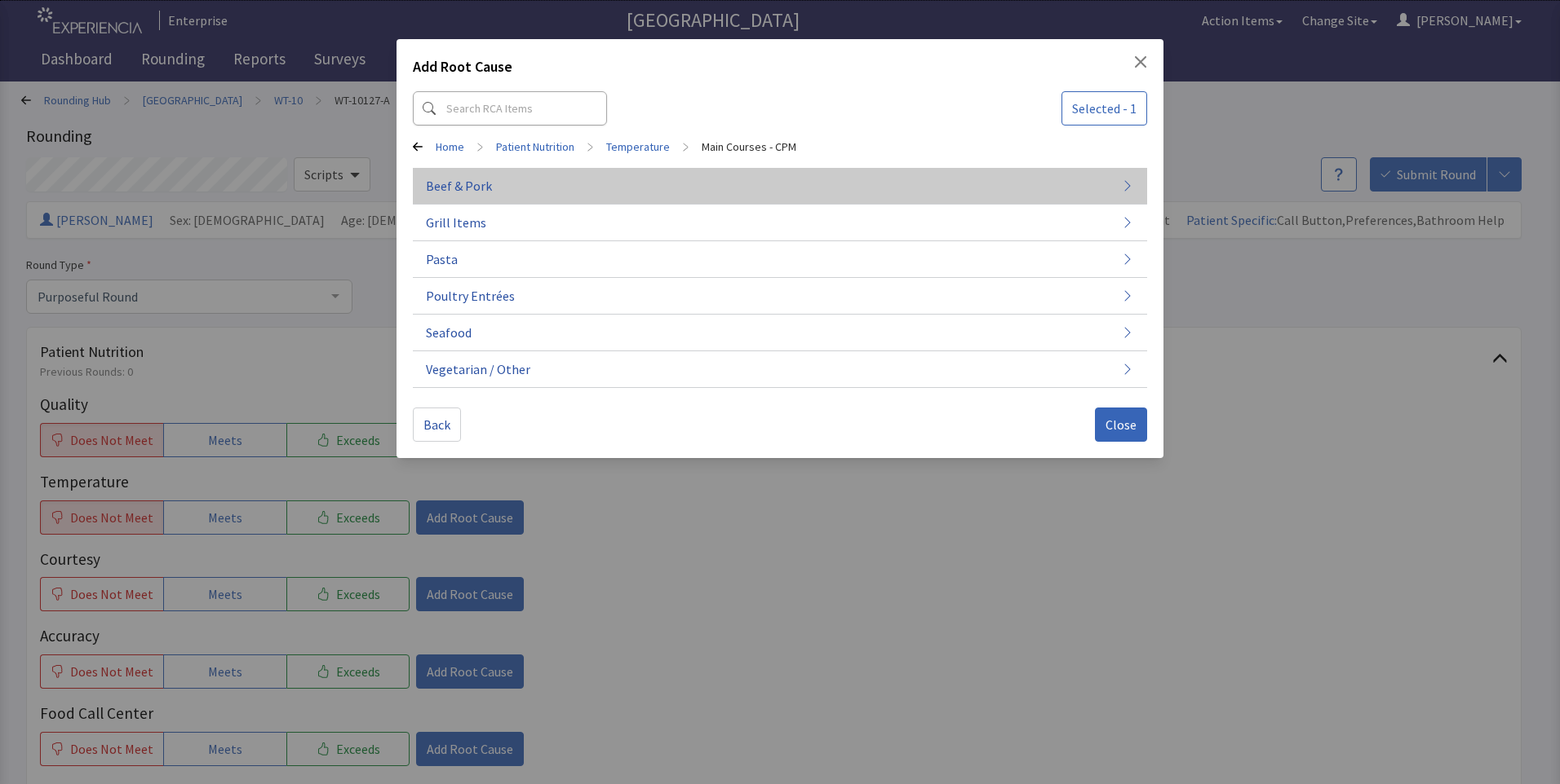
click at [556, 183] on button "Beef & Pork" at bounding box center [780, 186] width 734 height 37
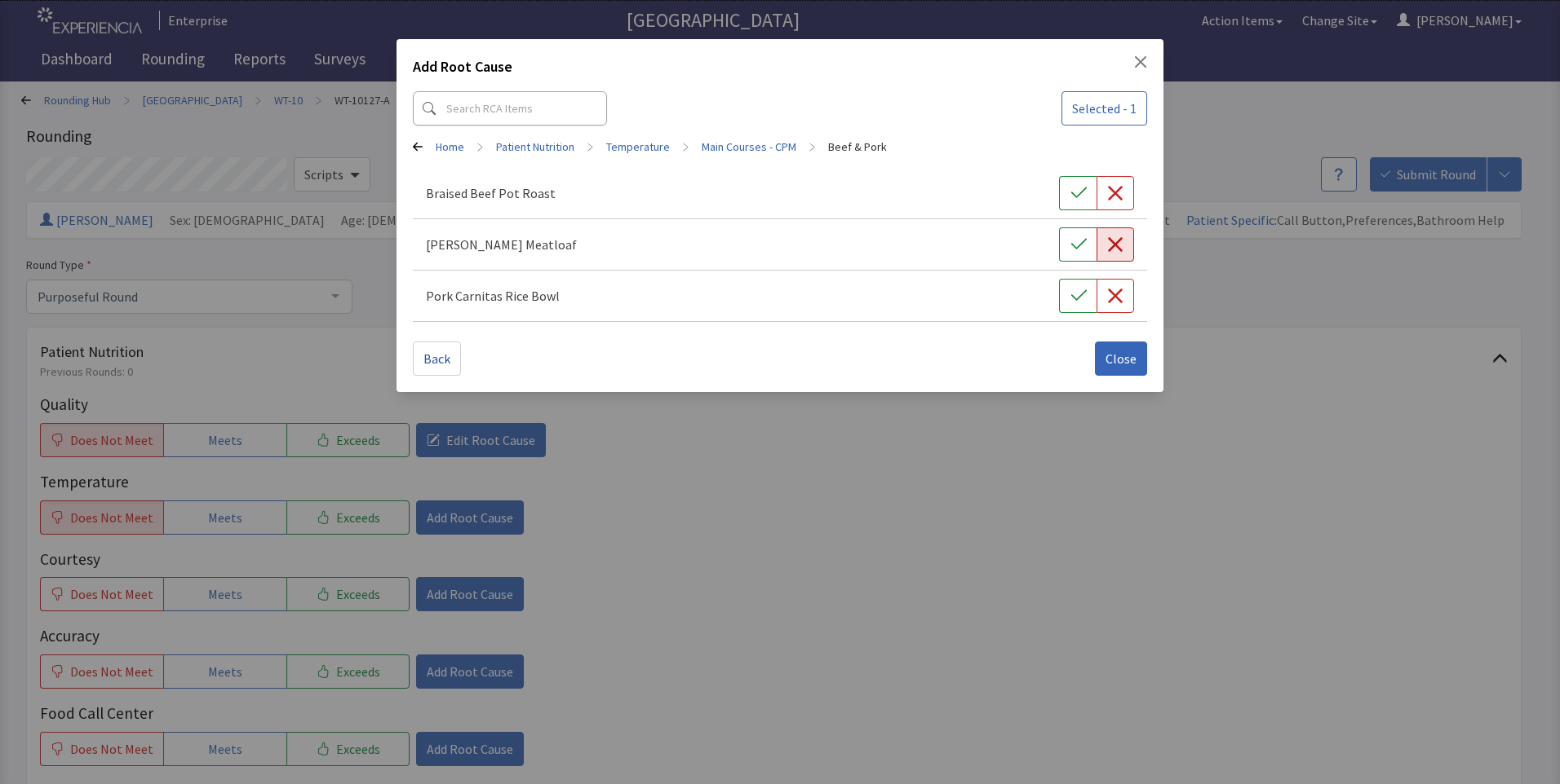
click at [1120, 243] on icon "button" at bounding box center [1115, 244] width 17 height 17
click at [1108, 358] on span "Close" at bounding box center [1120, 359] width 31 height 19
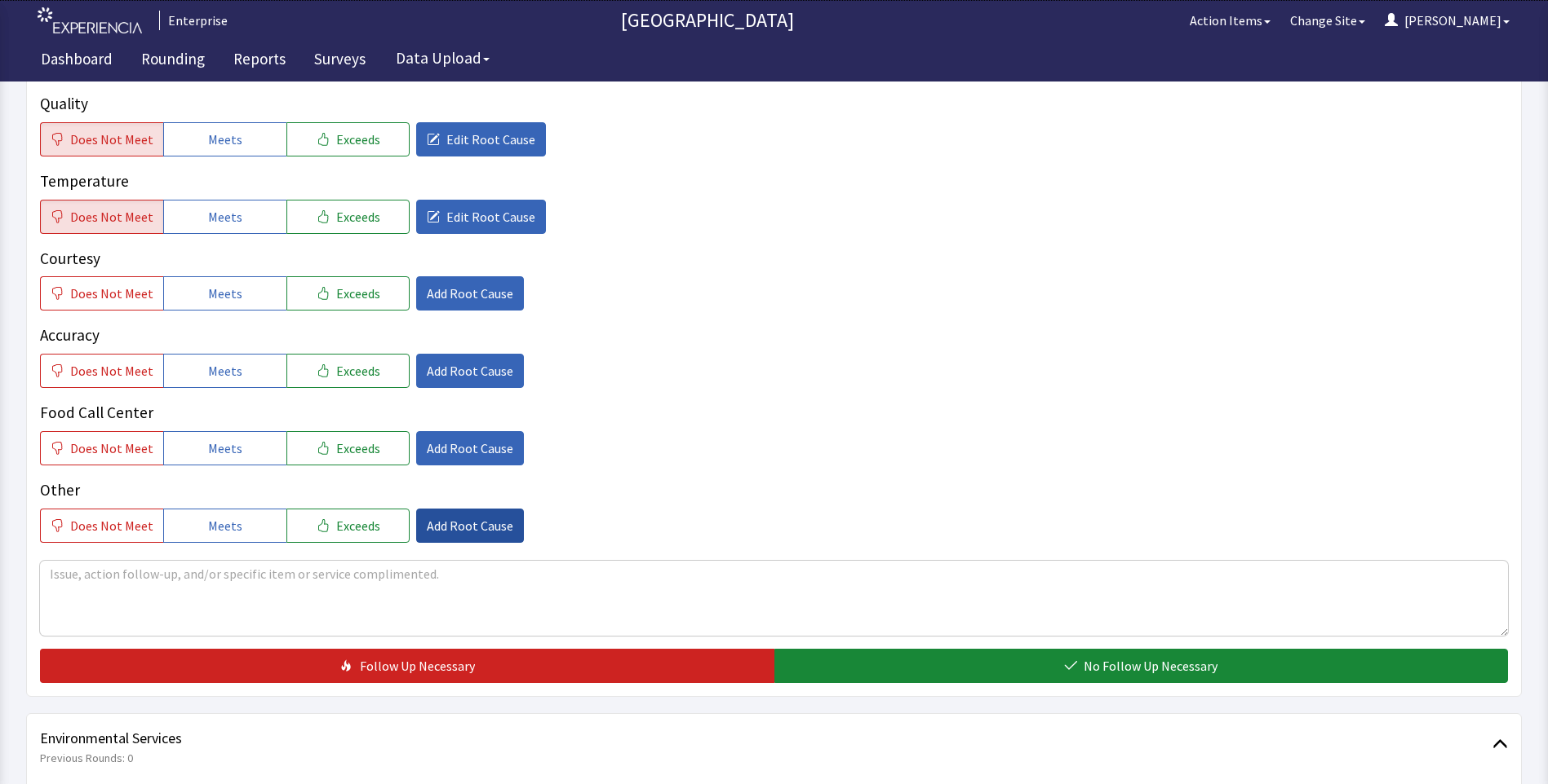
scroll to position [327, 0]
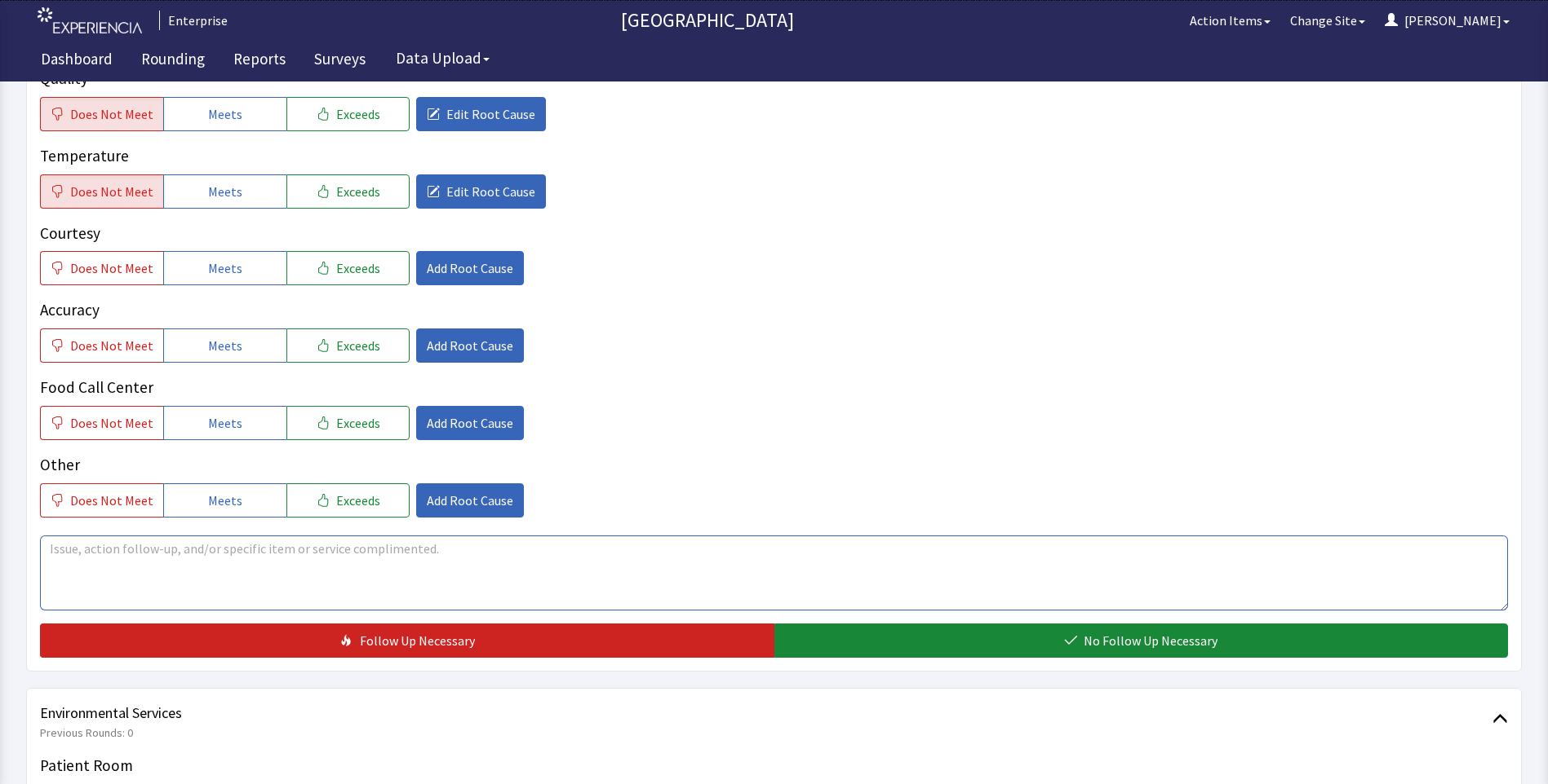
click at [108, 546] on textarea at bounding box center [774, 574] width 1468 height 75
drag, startPoint x: 45, startPoint y: 554, endPoint x: 443, endPoint y: 575, distance: 398.6
click at [605, 572] on textarea "meatloaf was very dry last night for dinner, overall food has been good" at bounding box center [774, 574] width 1468 height 75
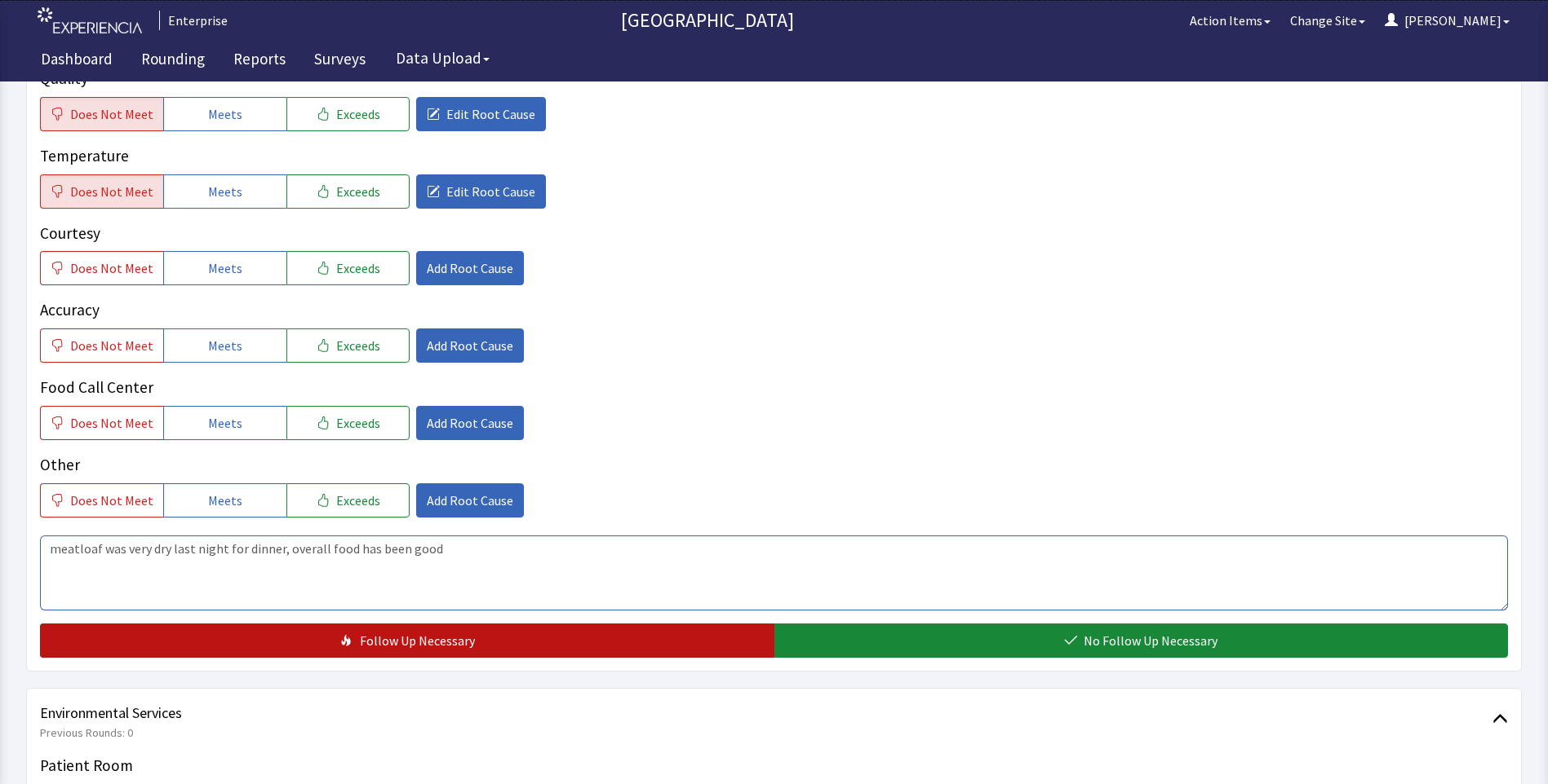
type textarea "meatloaf was very dry last night for dinner, overall food has been good"
click at [466, 652] on button "Follow Up Necessary" at bounding box center [407, 640] width 734 height 34
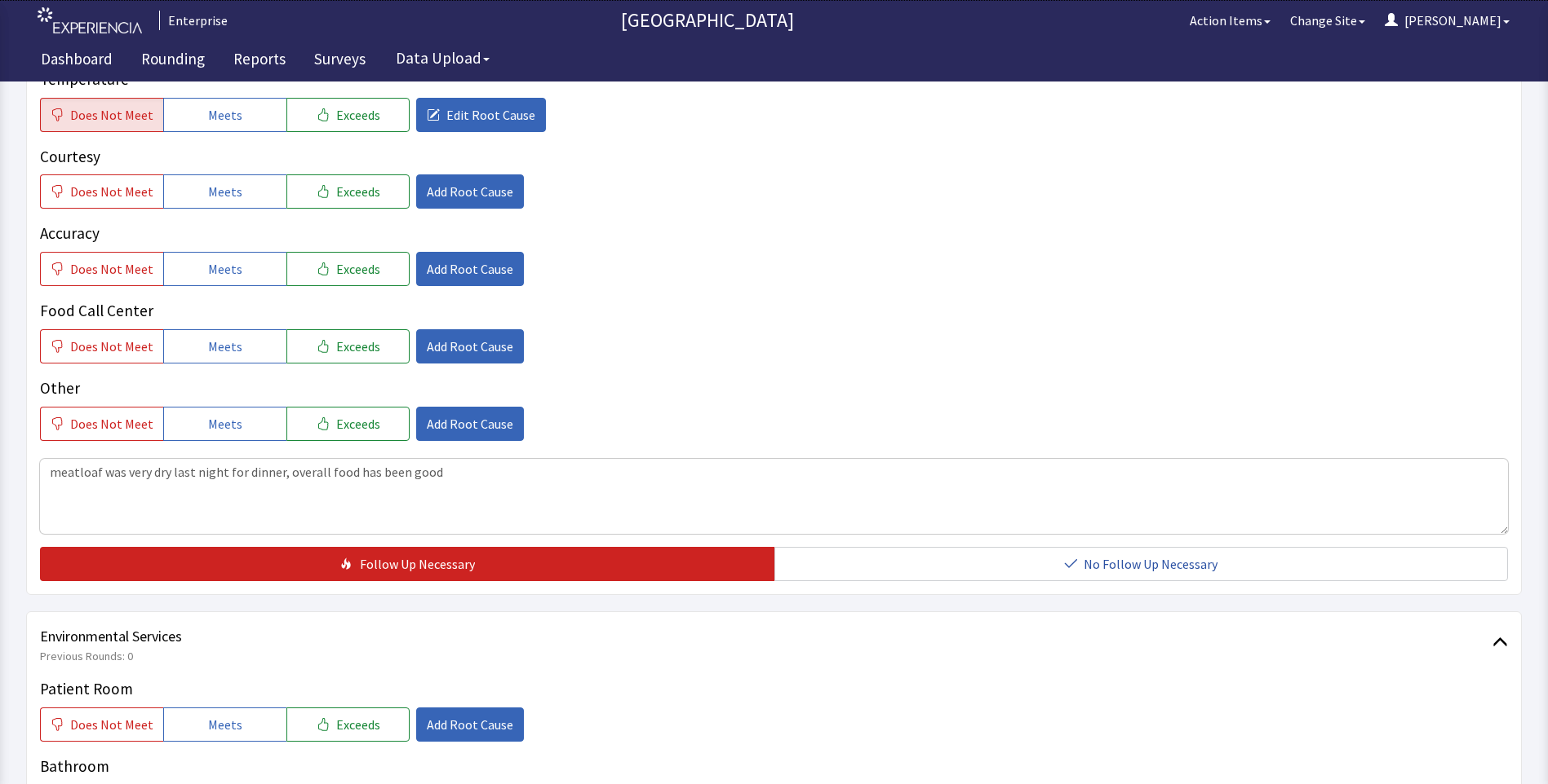
scroll to position [571, 0]
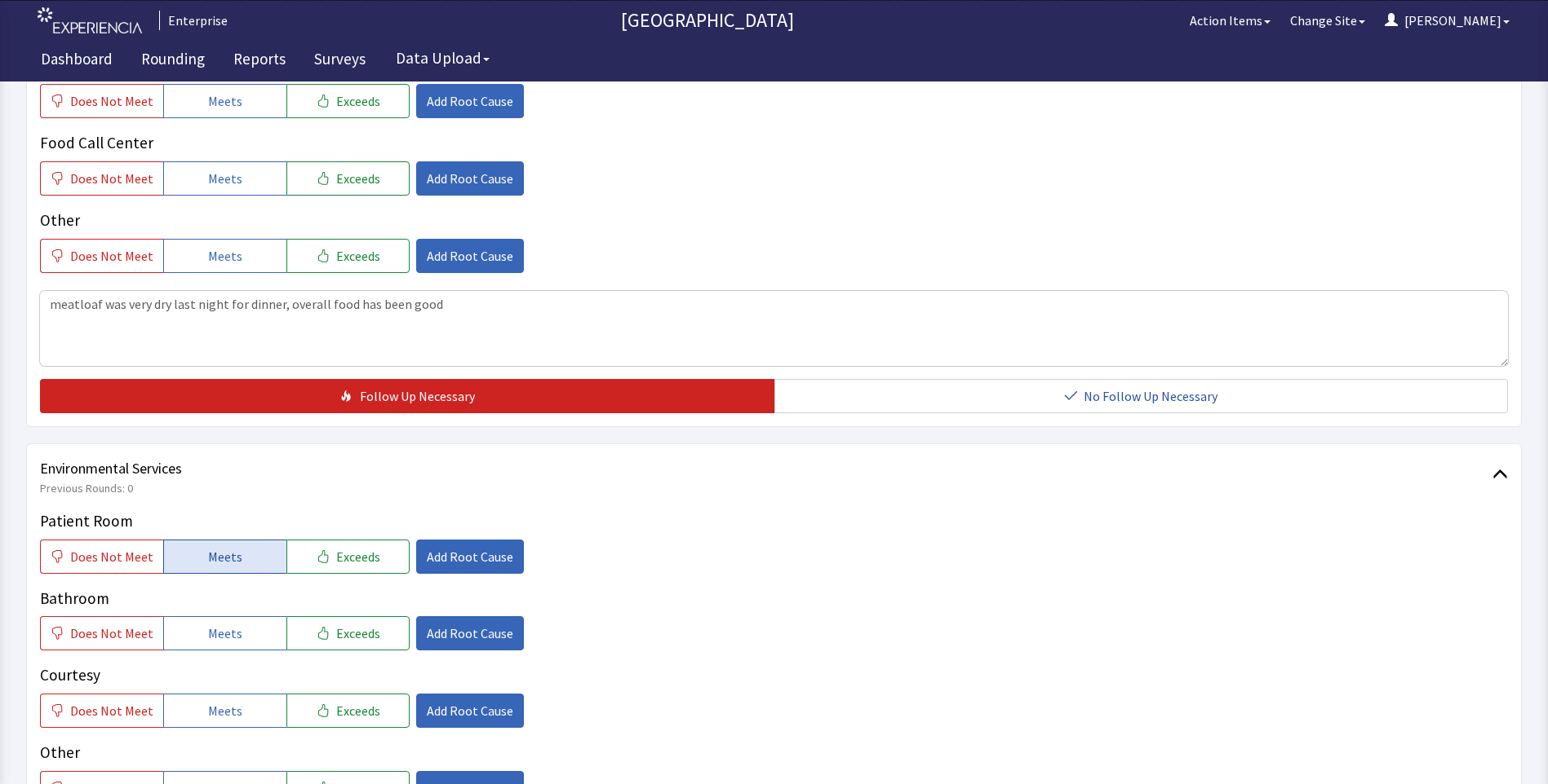
click at [219, 568] on button "Meets" at bounding box center [225, 556] width 123 height 34
click at [225, 639] on span "Meets" at bounding box center [225, 633] width 34 height 19
click at [227, 703] on span "Meets" at bounding box center [225, 711] width 34 height 19
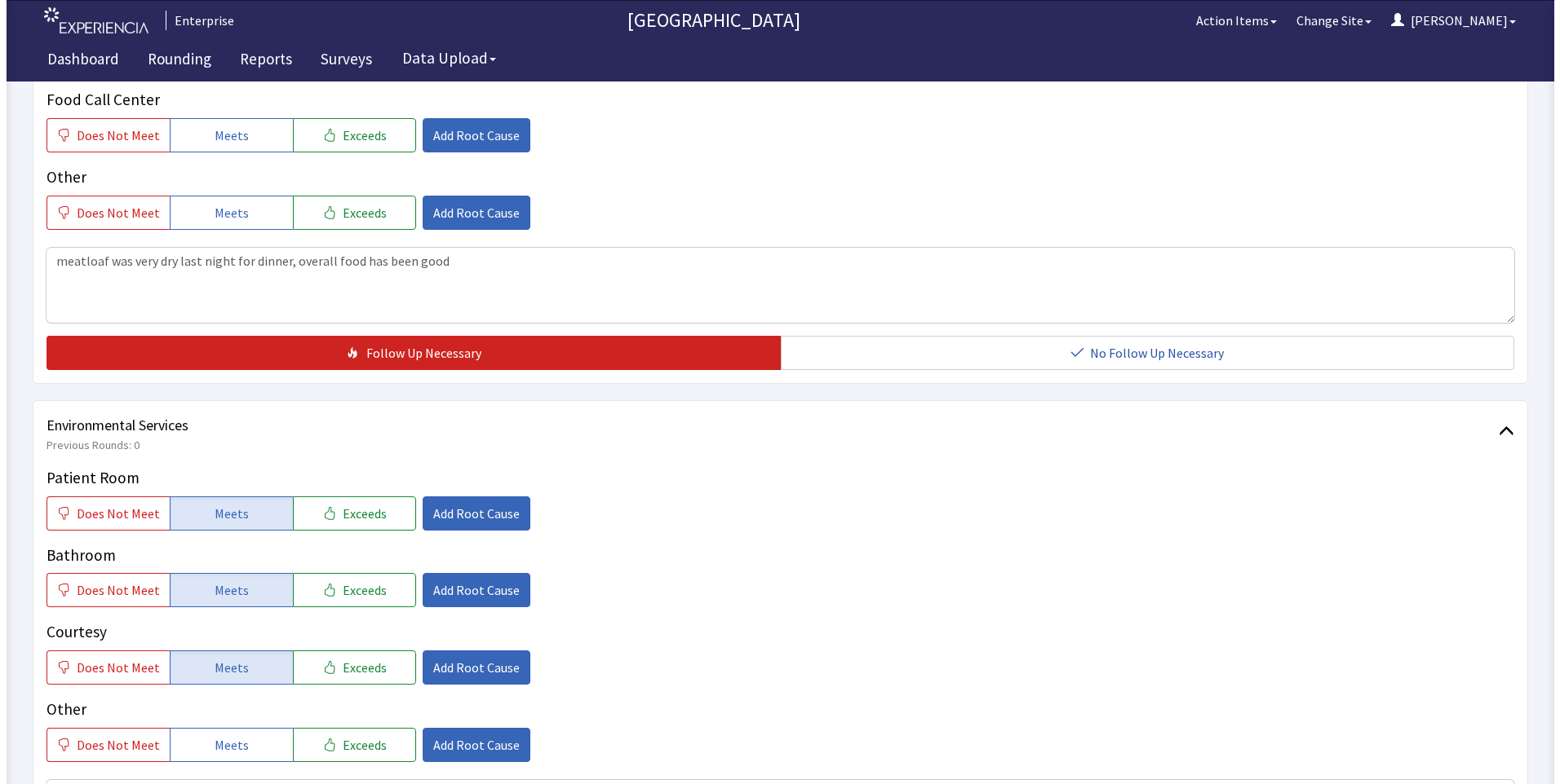
scroll to position [815, 0]
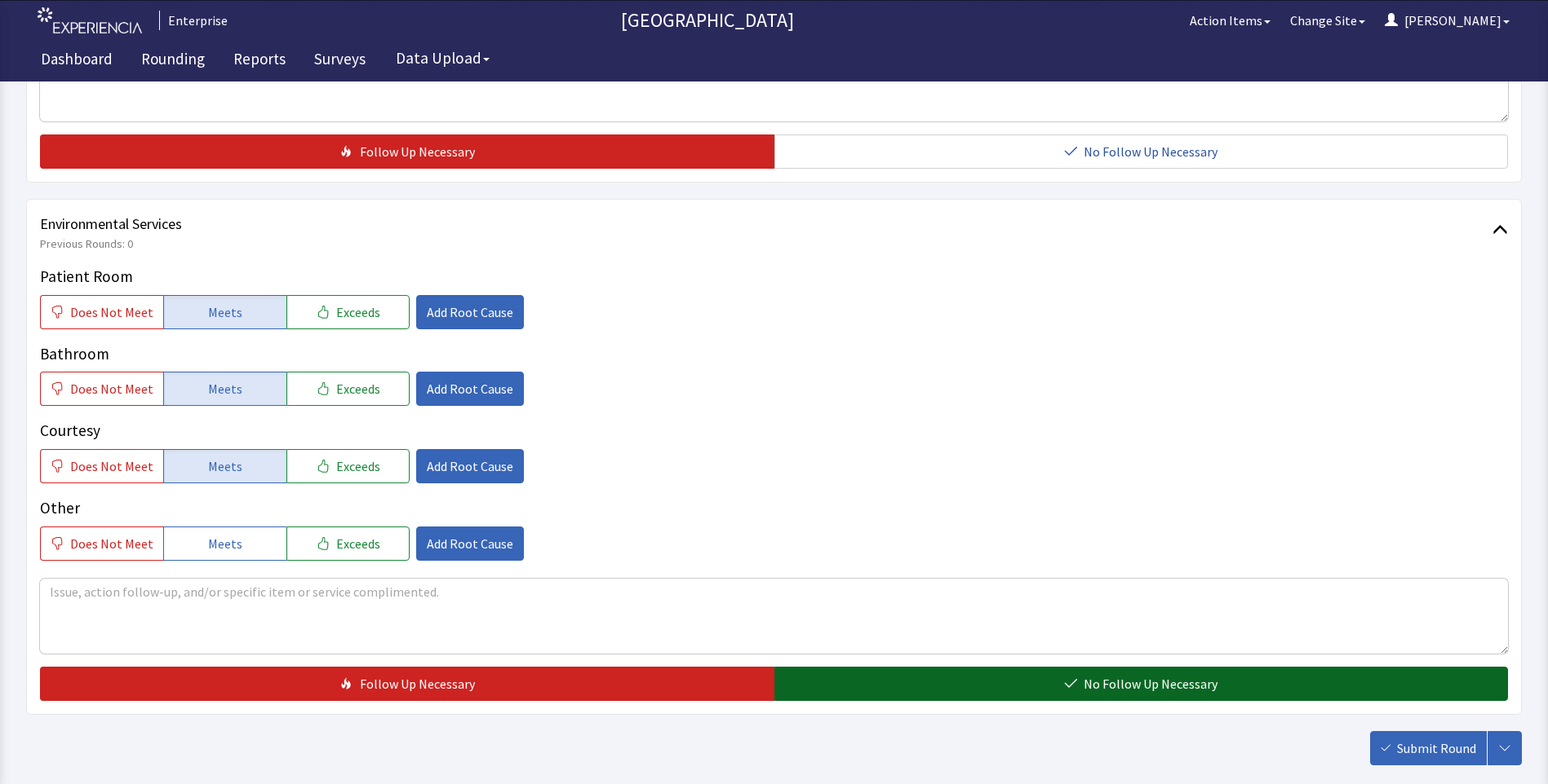
drag, startPoint x: 932, startPoint y: 689, endPoint x: 1014, endPoint y: 683, distance: 82.2
click at [932, 688] on button "No Follow Up Necessary" at bounding box center [1141, 684] width 734 height 34
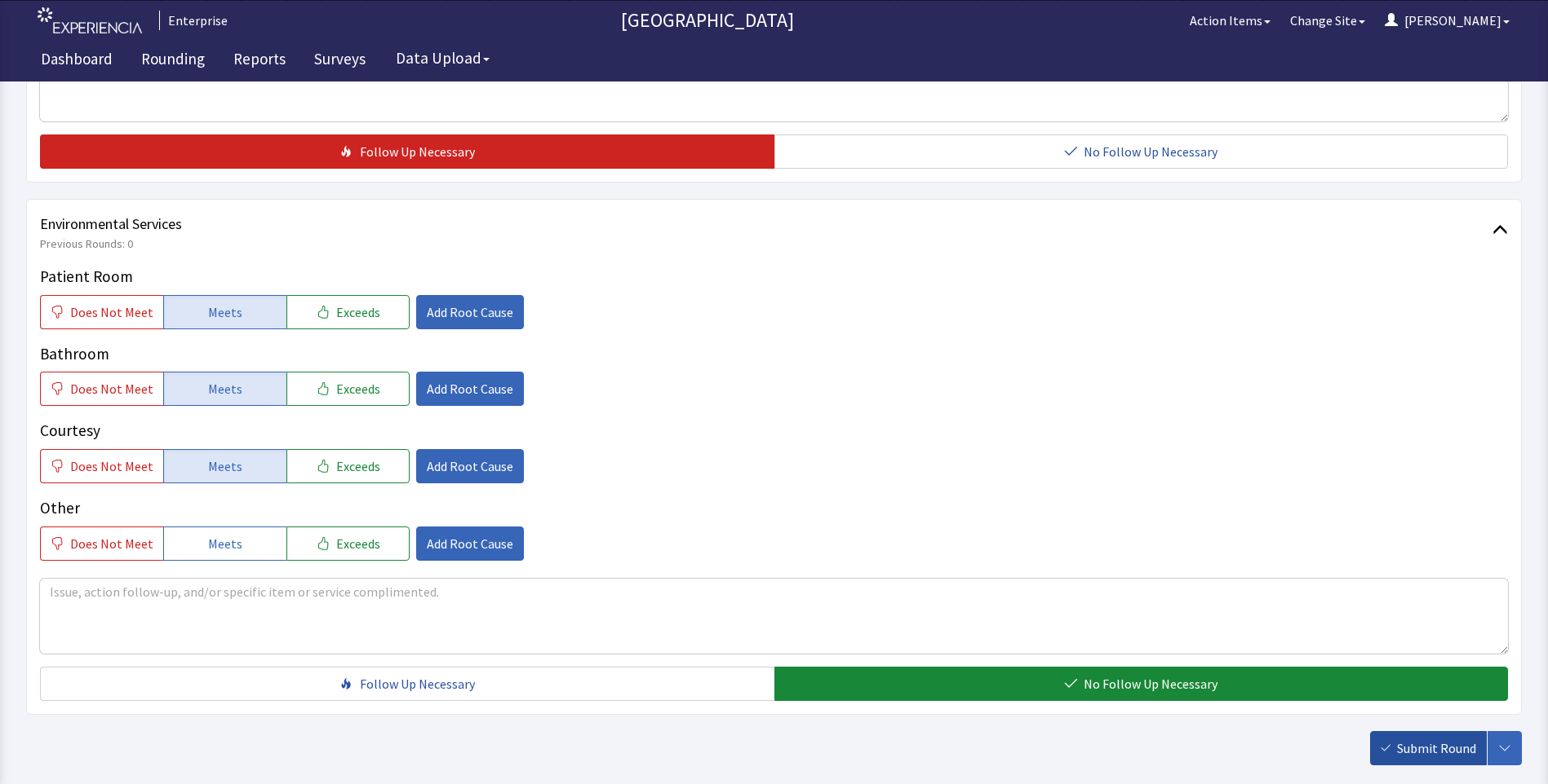
click at [1427, 746] on span "Submit Round" at bounding box center [1436, 748] width 79 height 19
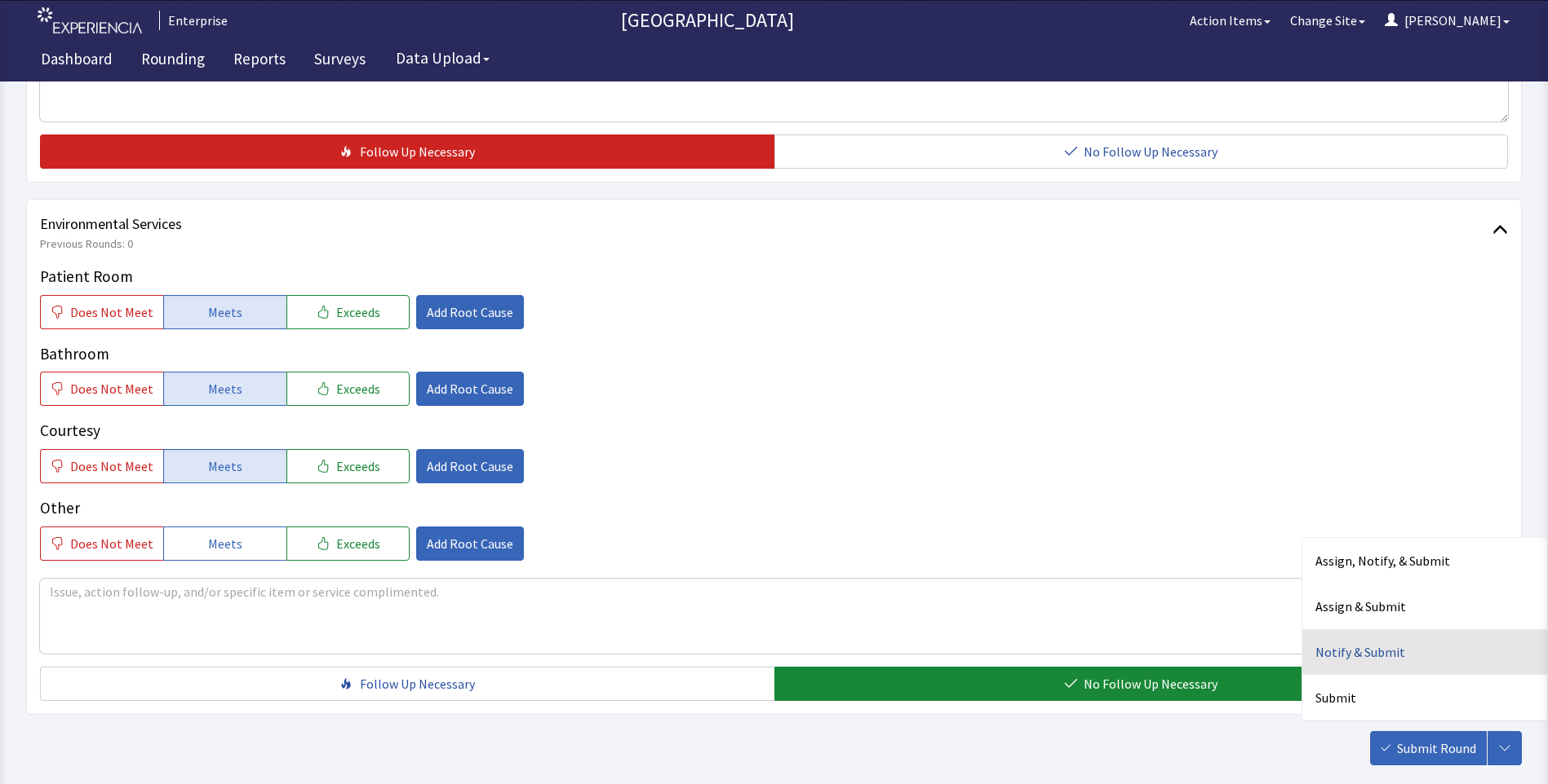
click at [1334, 645] on div "Notify & Submit" at bounding box center [1424, 652] width 245 height 45
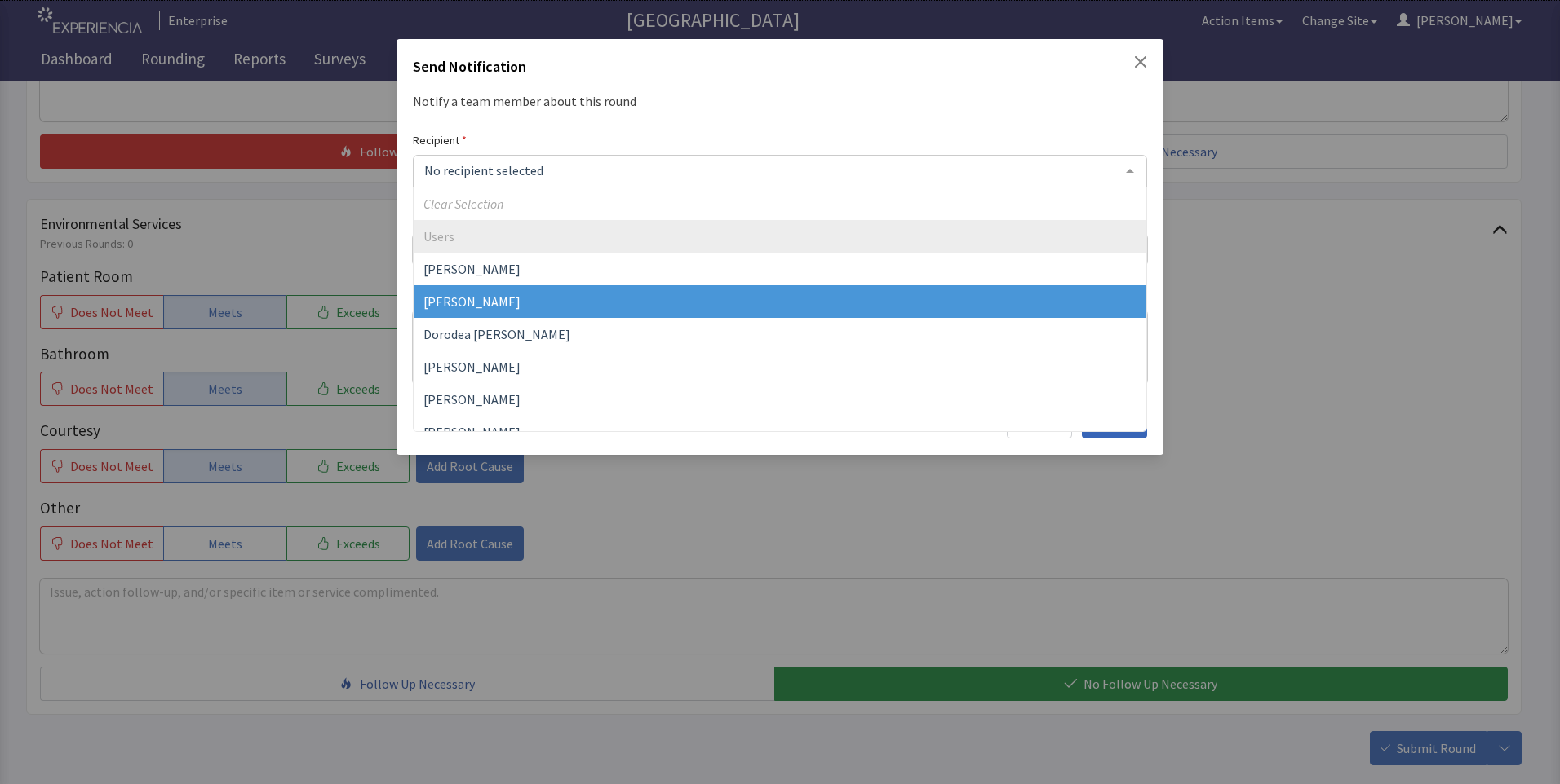
drag, startPoint x: 449, startPoint y: 302, endPoint x: 474, endPoint y: 279, distance: 34.0
click at [450, 302] on span "[PERSON_NAME]" at bounding box center [472, 301] width 97 height 17
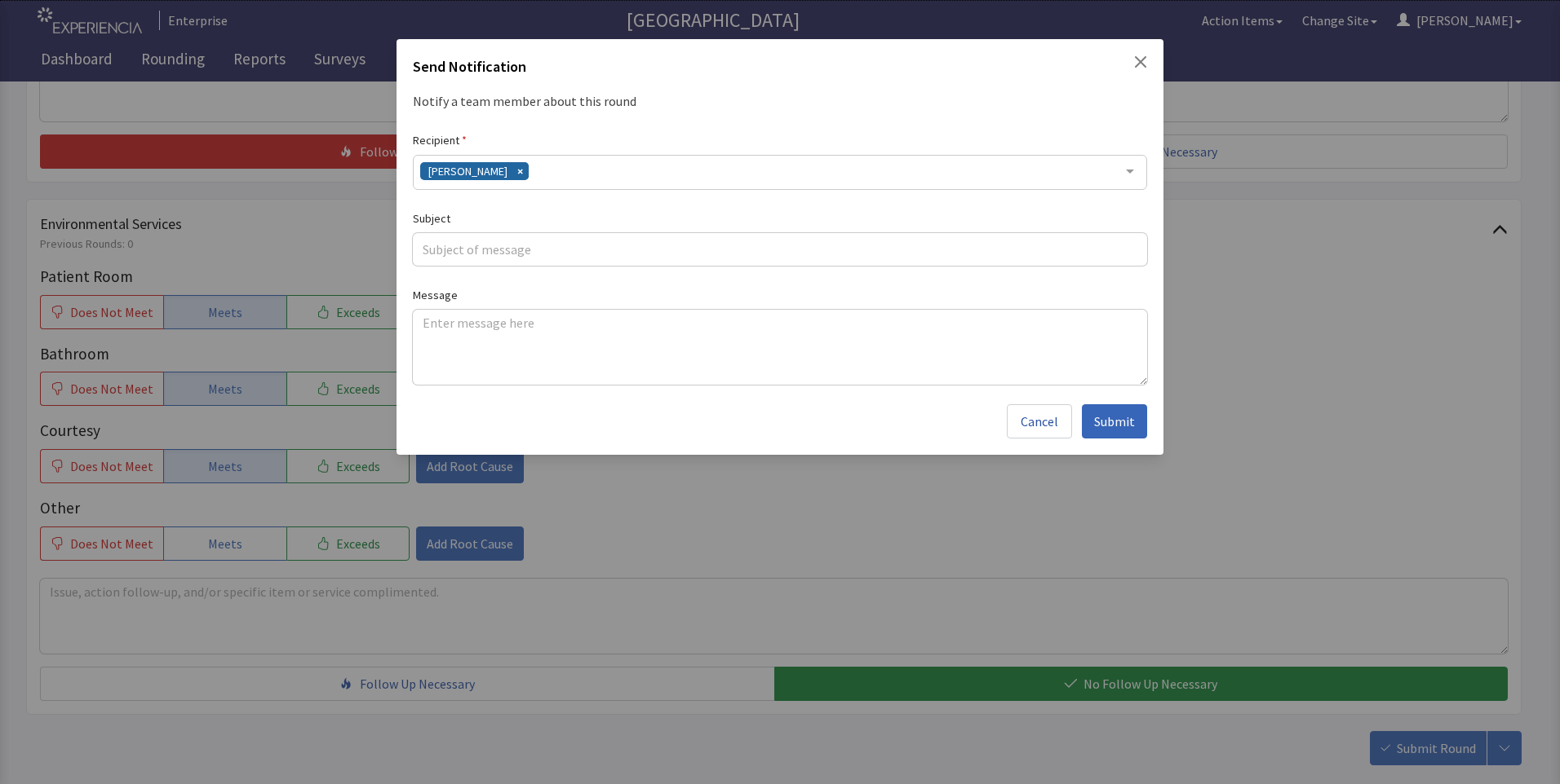
click at [549, 168] on div "[PERSON_NAME]" at bounding box center [780, 172] width 734 height 35
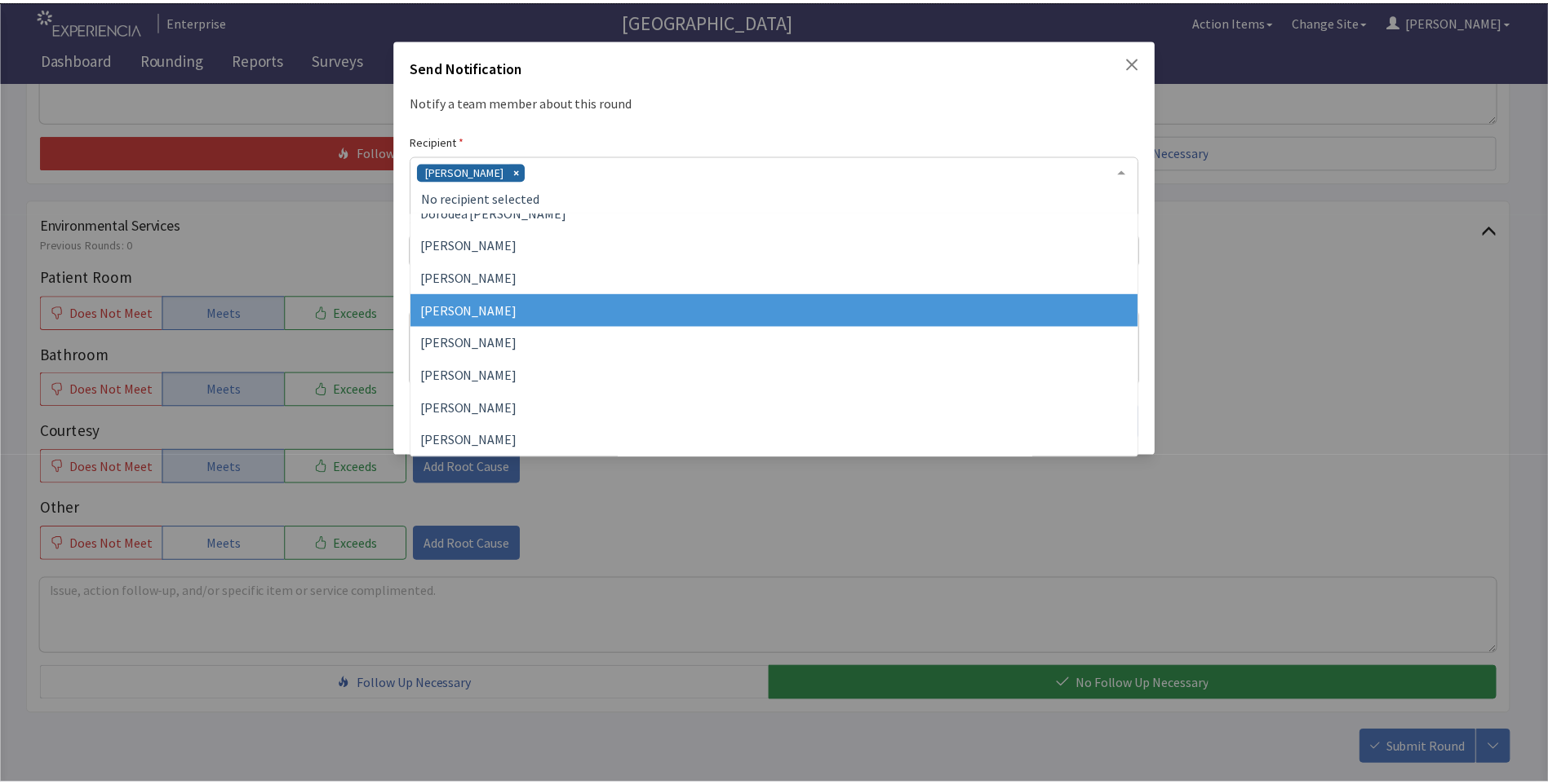
scroll to position [163, 0]
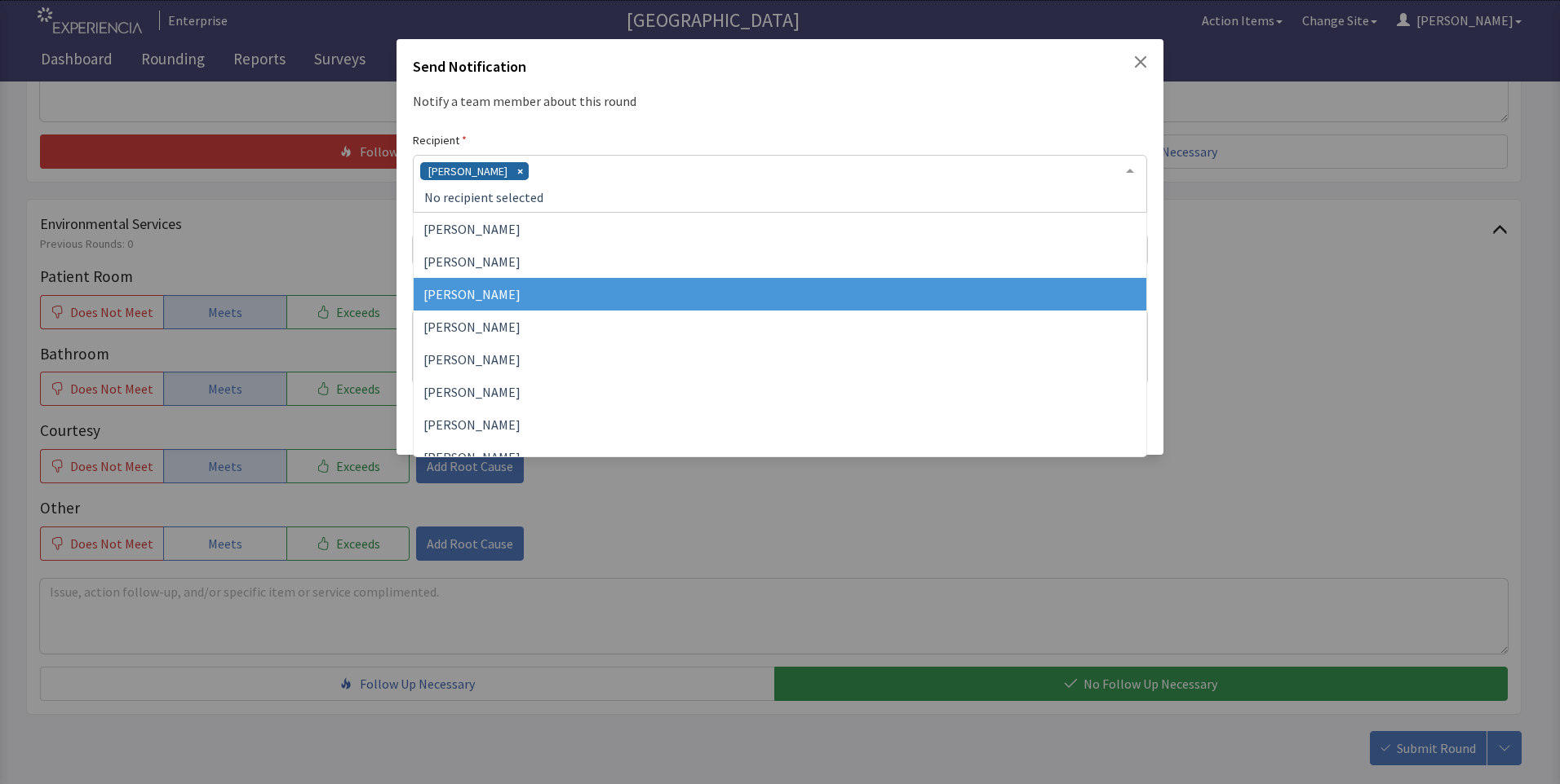
click at [483, 302] on span "[PERSON_NAME]" at bounding box center [472, 294] width 97 height 17
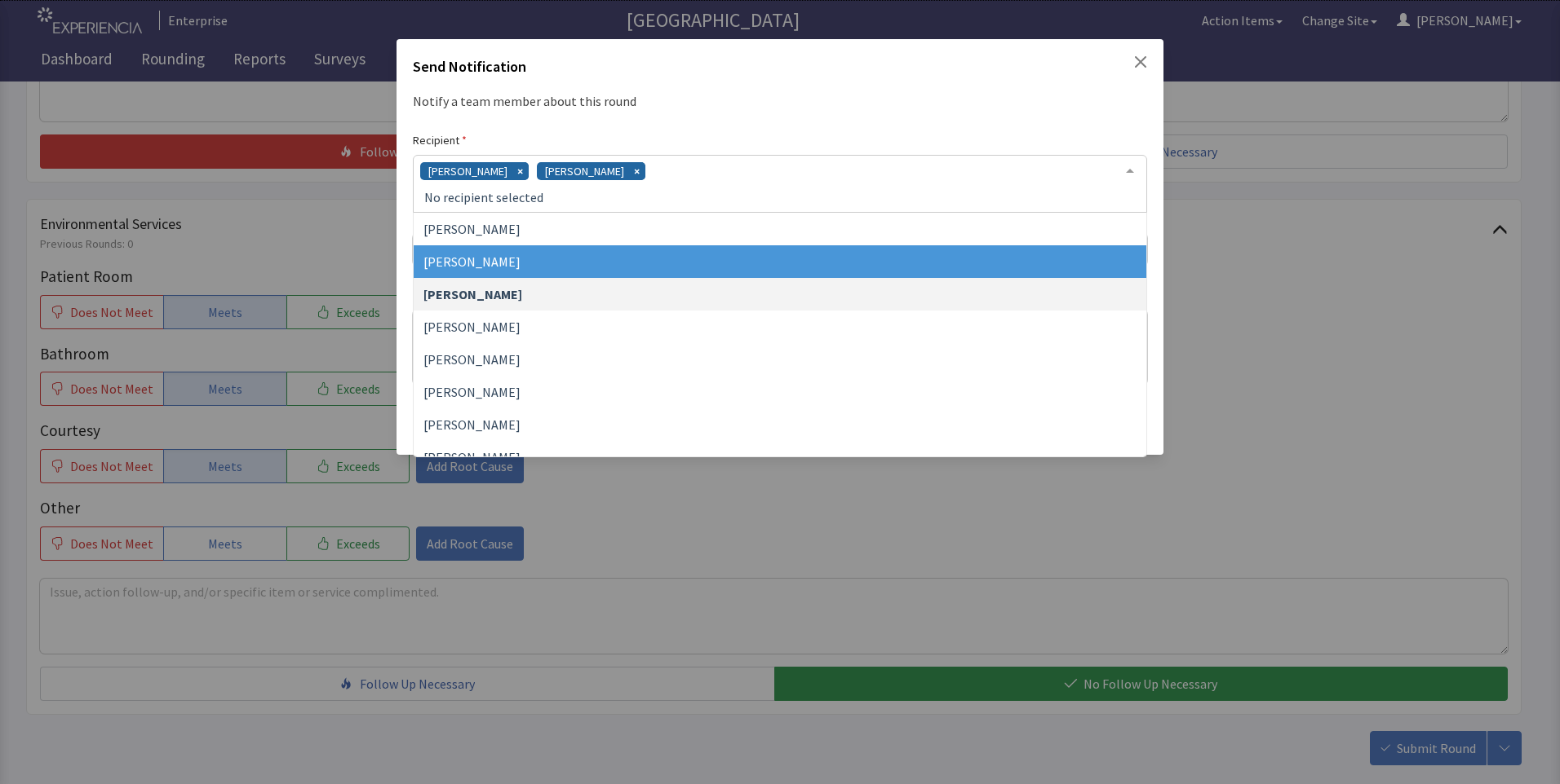
click at [637, 177] on div "David Garcia Jacquelyn Bucci" at bounding box center [780, 183] width 734 height 58
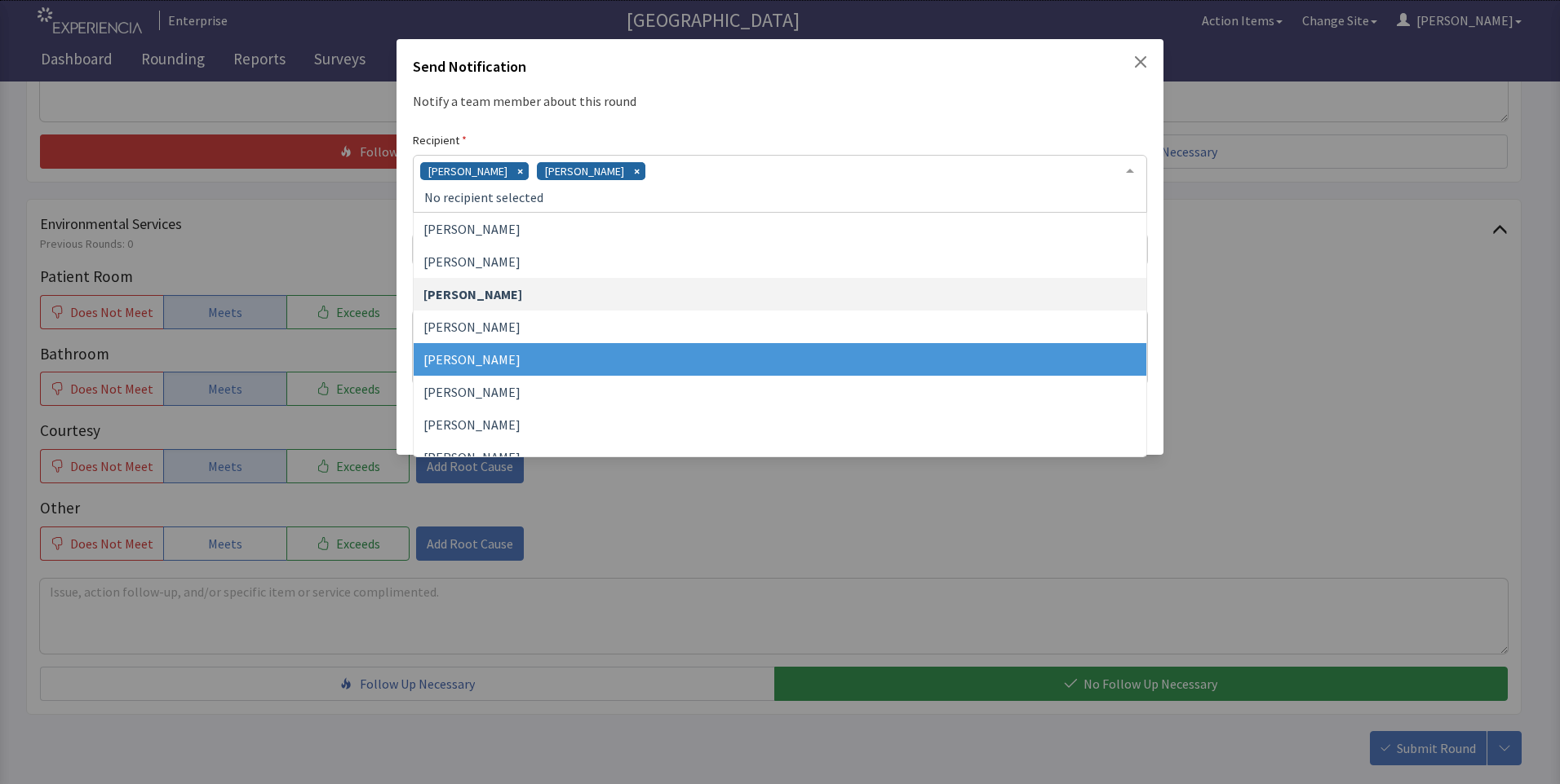
click at [509, 361] on span "[PERSON_NAME]" at bounding box center [472, 359] width 97 height 17
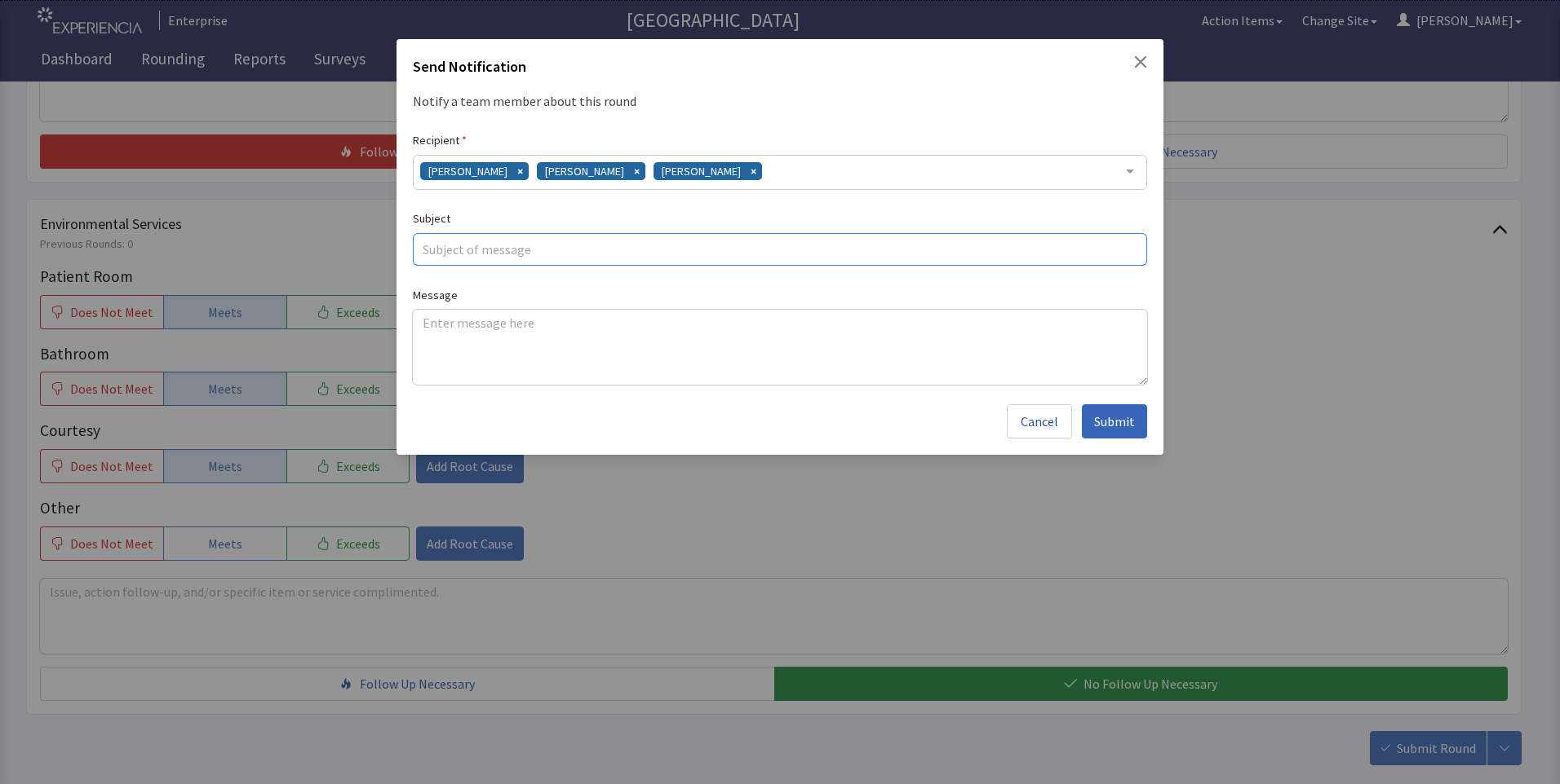
click at [455, 251] on input "text" at bounding box center [780, 249] width 734 height 32
type input "dry meatloaf"
click at [427, 326] on textarea at bounding box center [780, 347] width 734 height 75
paste textarea "meatloaf was very dry last night for dinner, overall food has been good"
type textarea "meatloaf was very dry last night for dinner, overall food has been good"
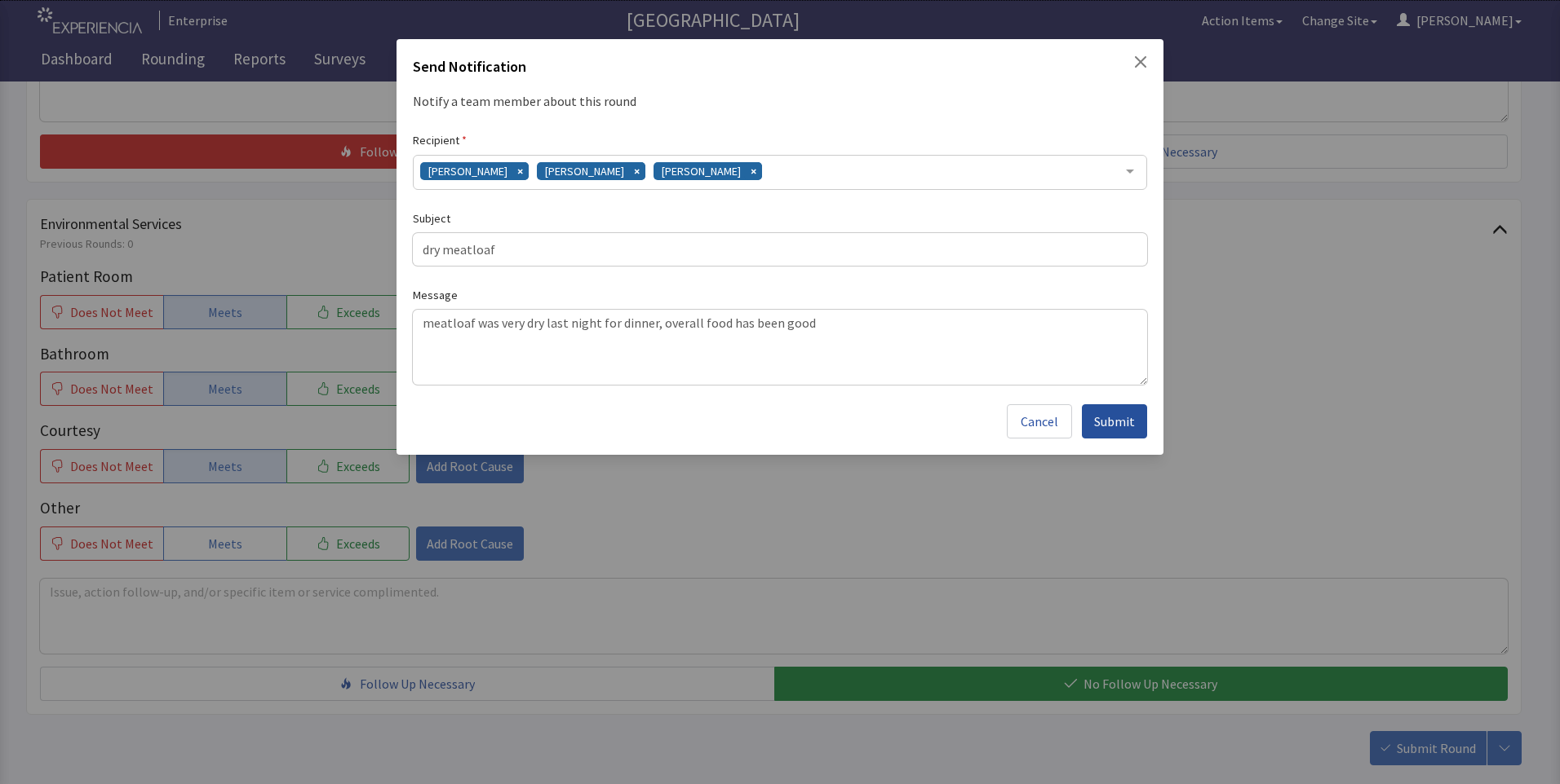
click at [1114, 423] on span "Submit" at bounding box center [1114, 422] width 41 height 19
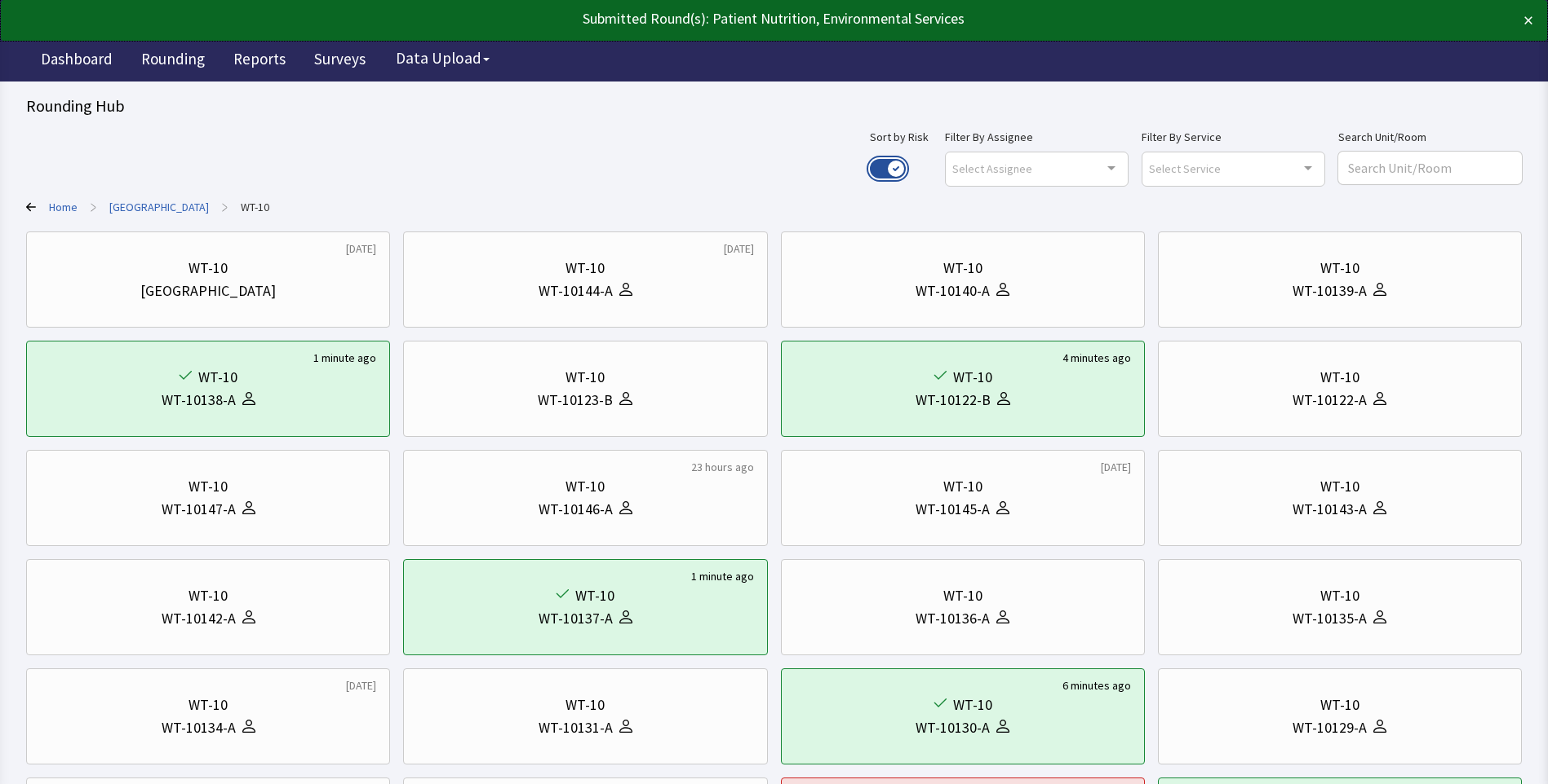
click at [906, 170] on button "Use setting" at bounding box center [887, 168] width 36 height 19
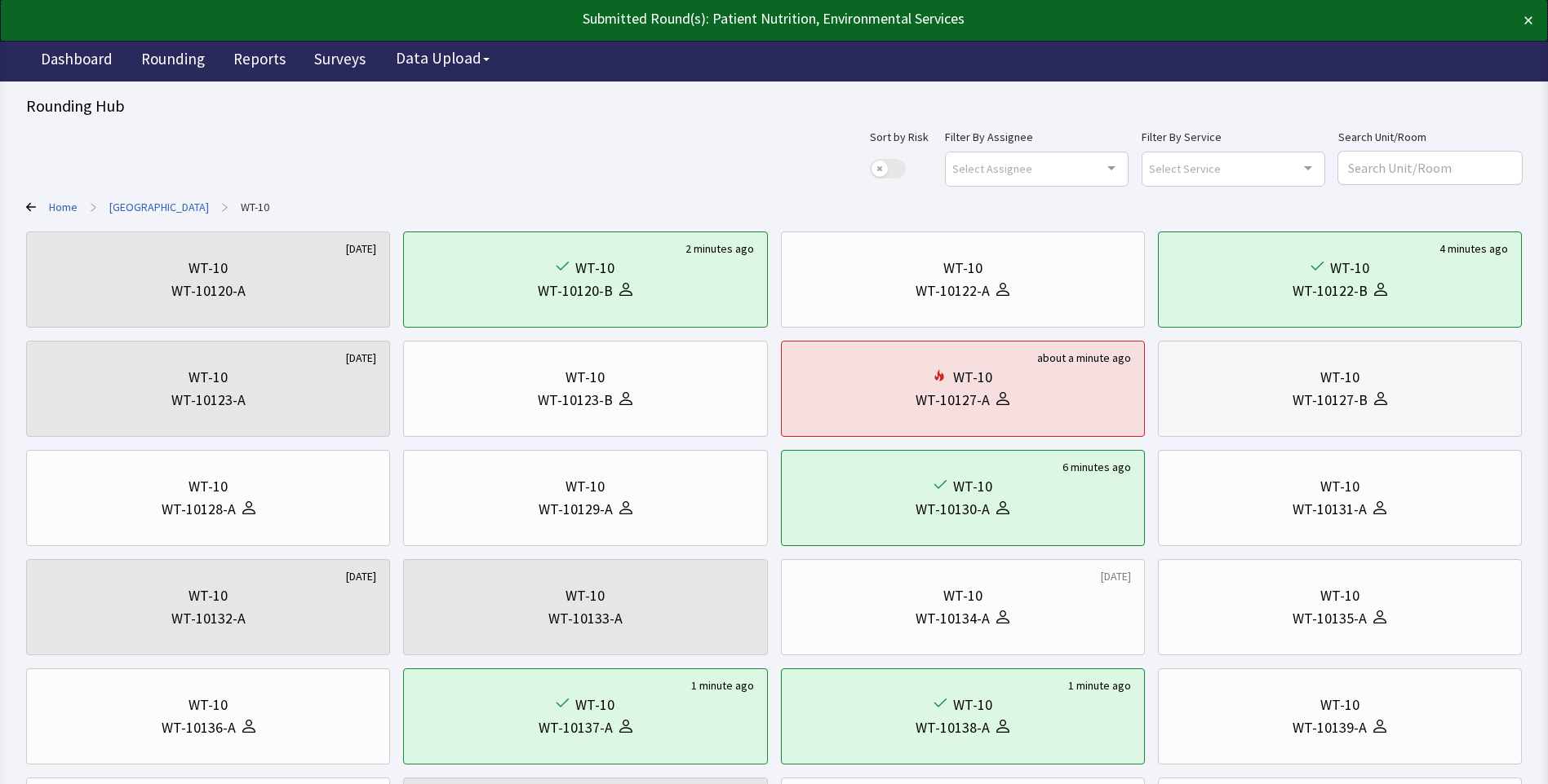
click at [1273, 409] on div "WT-10127-B" at bounding box center [1339, 400] width 336 height 23
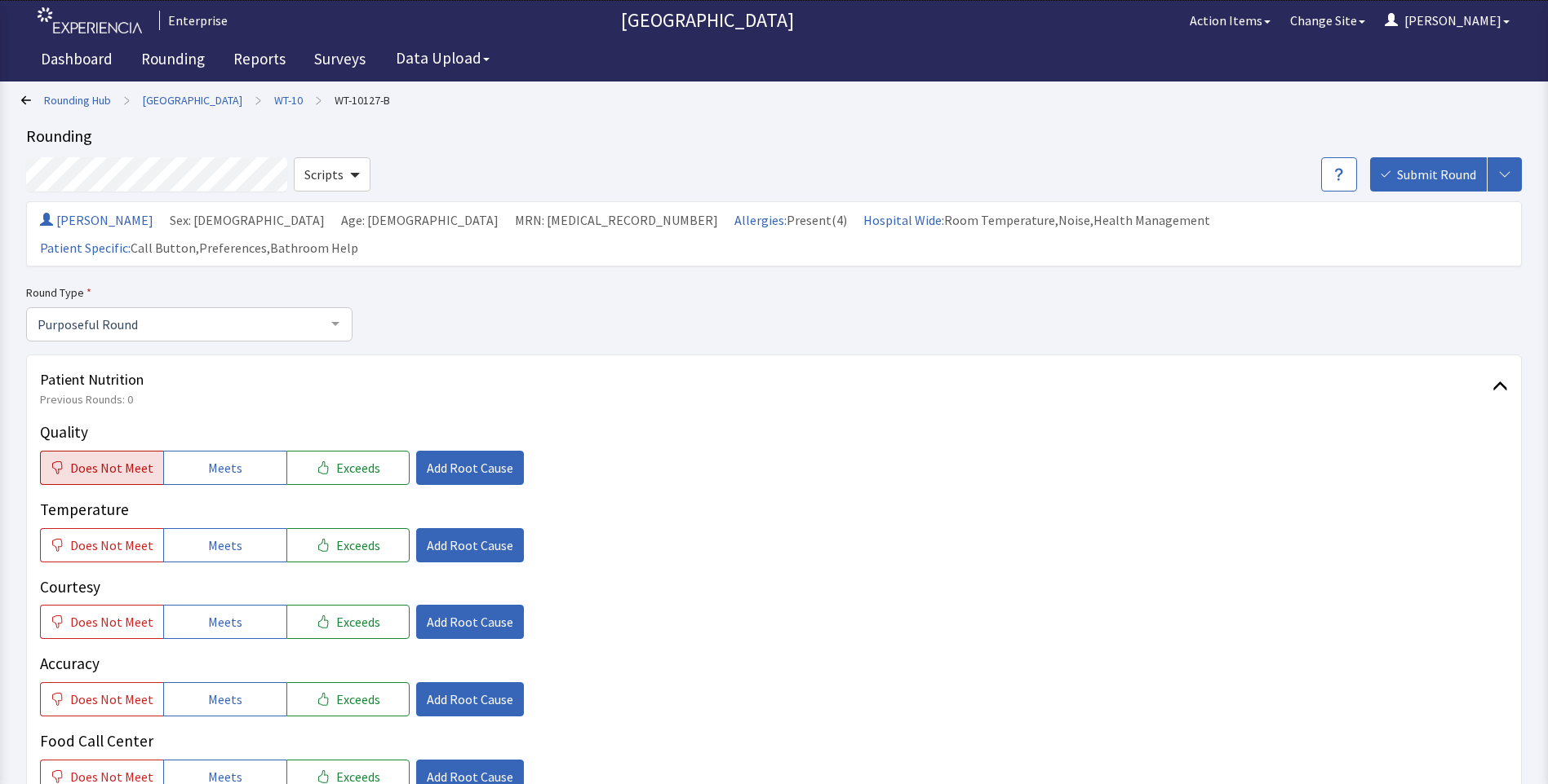
drag, startPoint x: 130, startPoint y: 441, endPoint x: 121, endPoint y: 453, distance: 15.0
click at [129, 458] on span "Does Not Meet" at bounding box center [111, 468] width 83 height 19
click at [105, 536] on span "Does Not Meet" at bounding box center [111, 546] width 83 height 19
click at [451, 458] on span "Add Root Cause" at bounding box center [469, 468] width 86 height 19
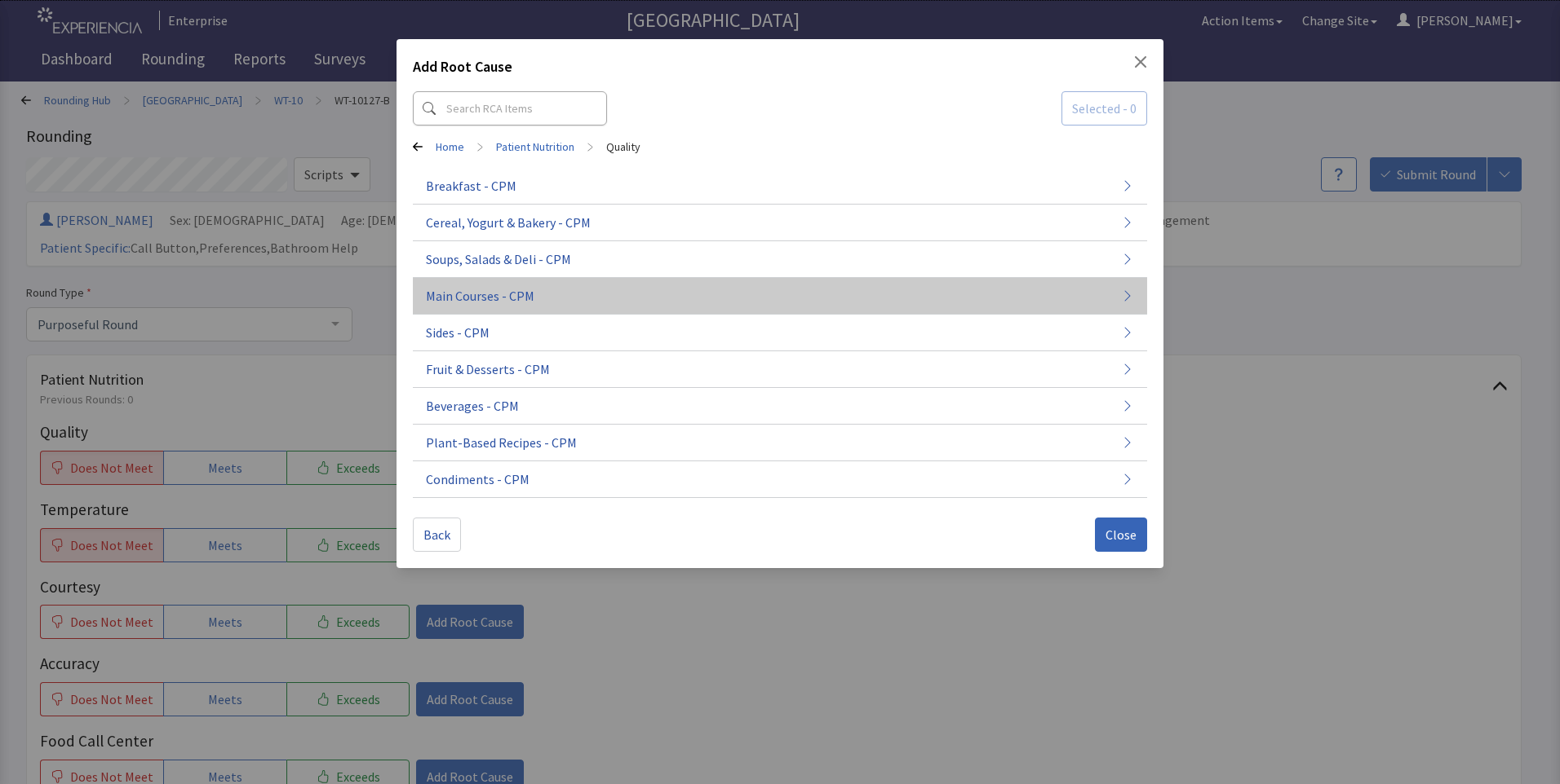
click at [497, 302] on span "Main Courses - CPM" at bounding box center [480, 296] width 108 height 19
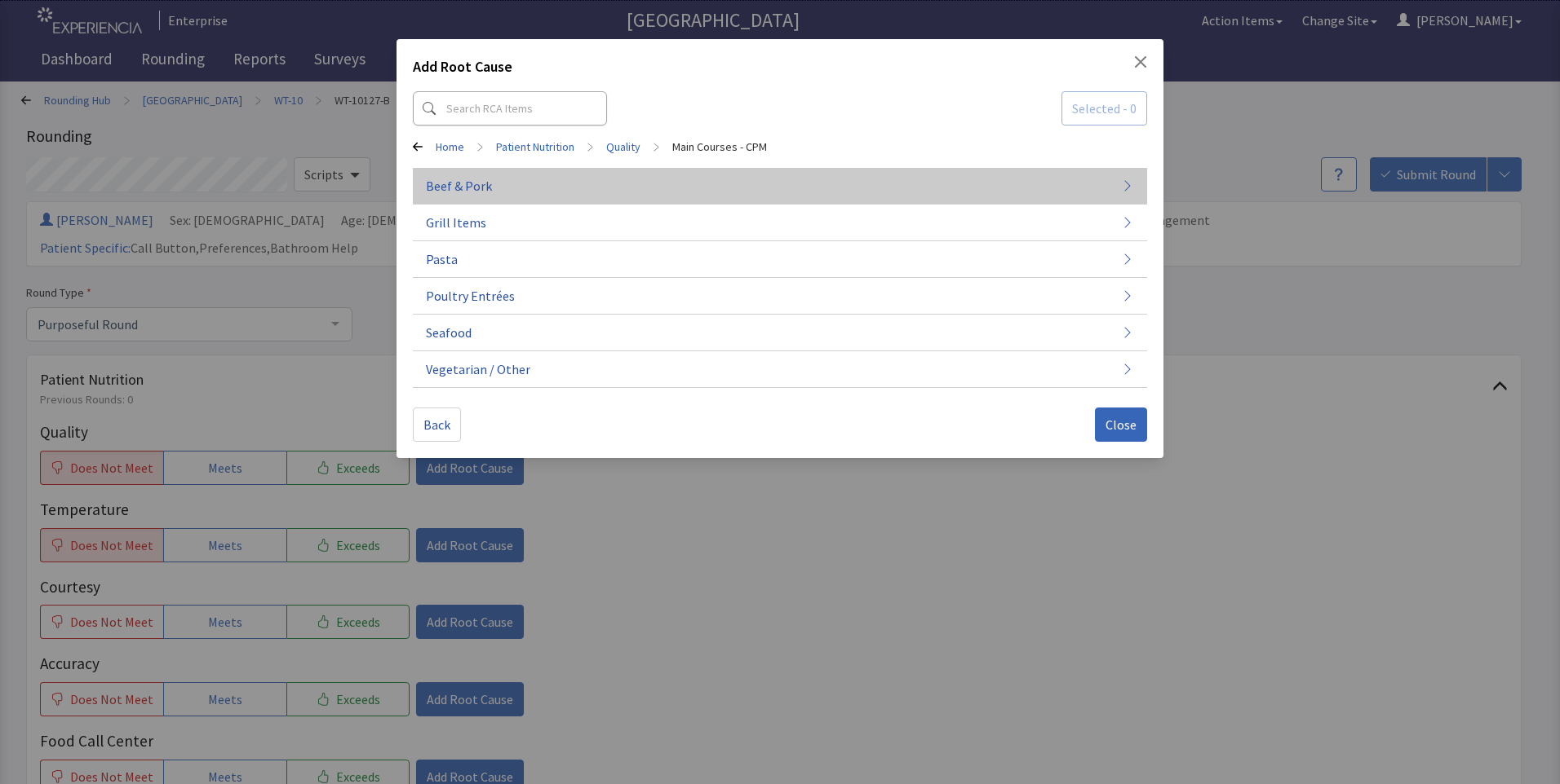
click at [743, 192] on button "Beef & Pork" at bounding box center [780, 186] width 734 height 37
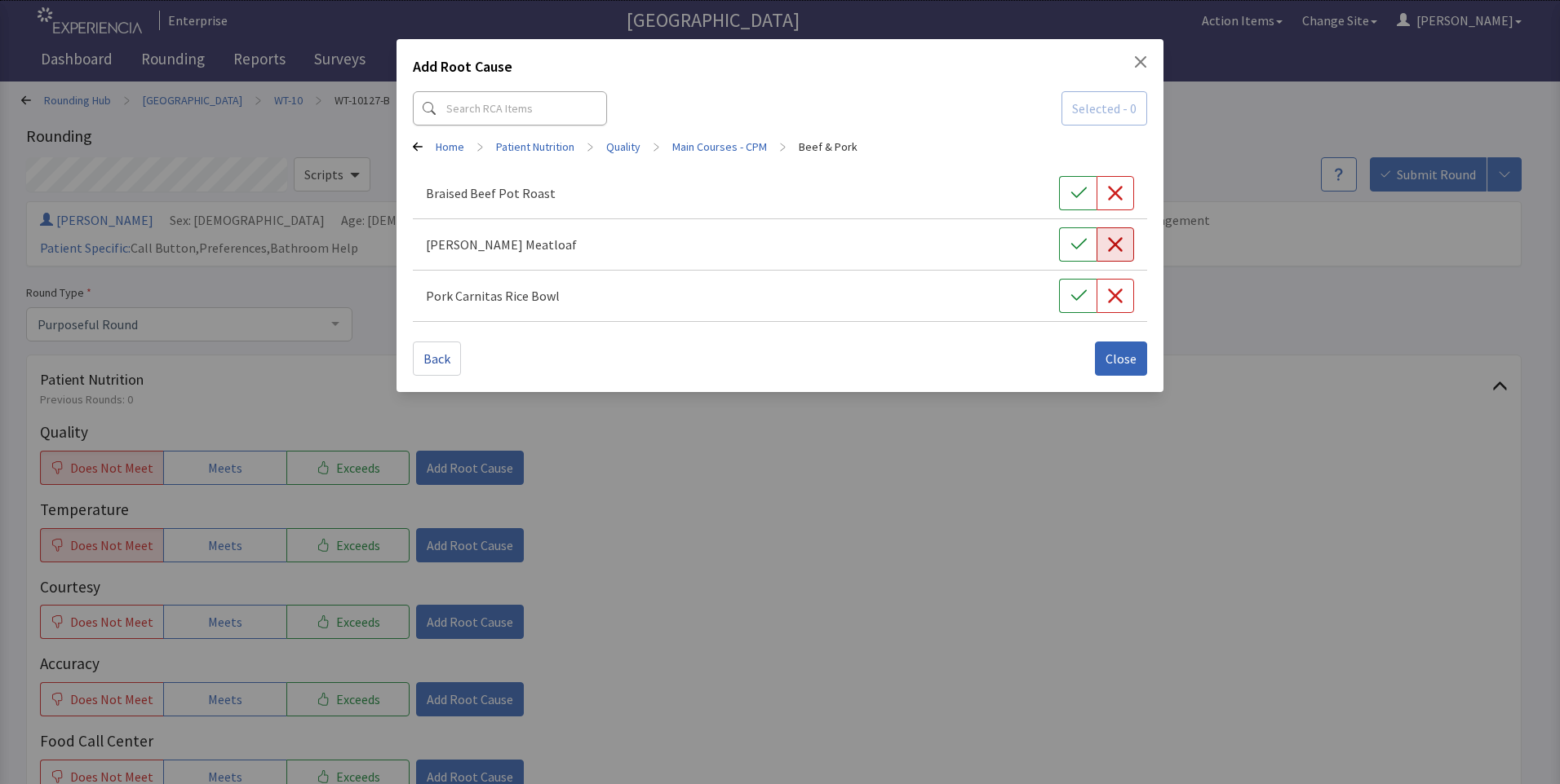
click at [1122, 245] on icon "button" at bounding box center [1115, 244] width 17 height 17
click at [1130, 354] on span "Close" at bounding box center [1120, 359] width 31 height 19
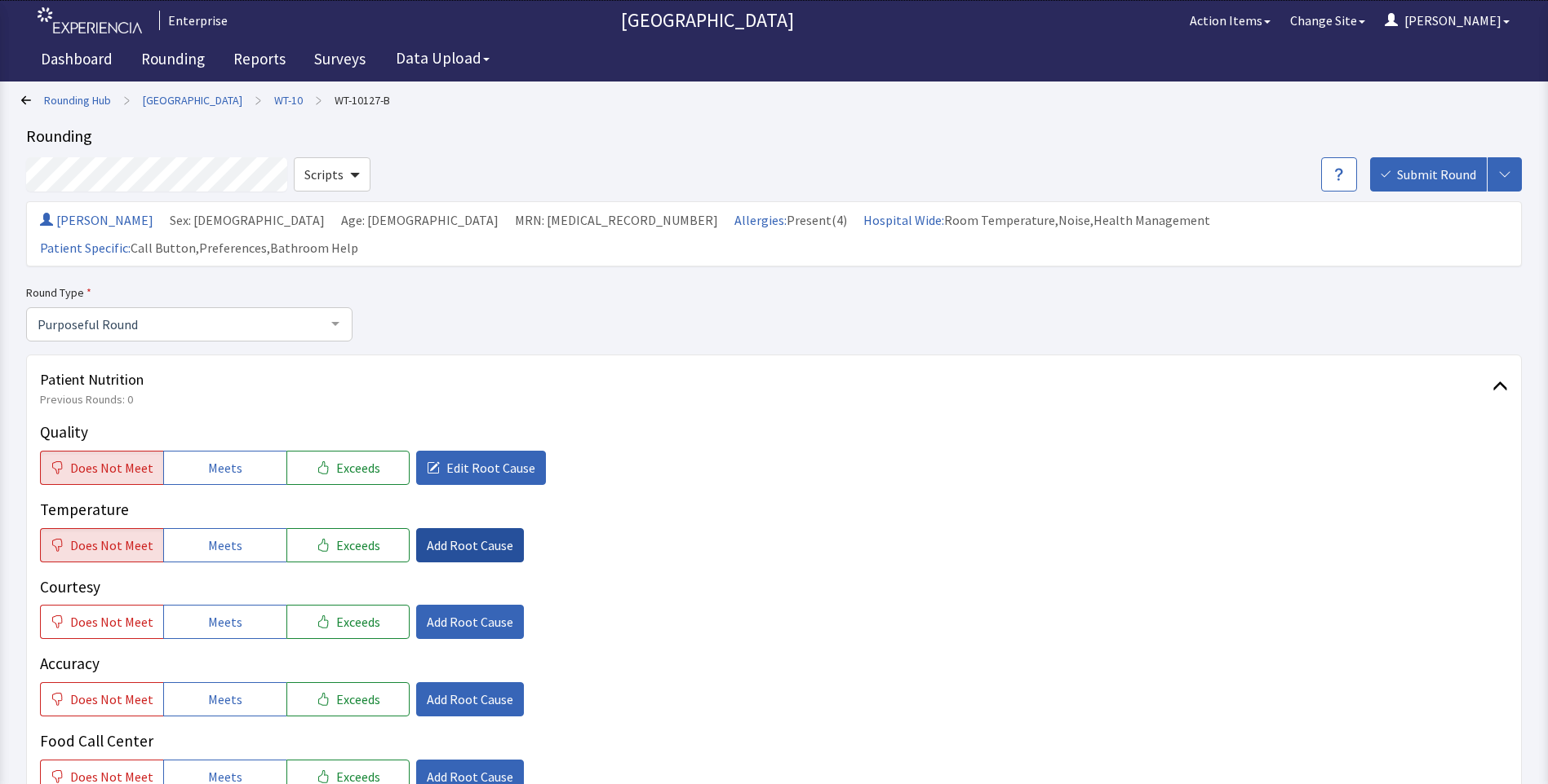
click at [444, 536] on span "Add Root Cause" at bounding box center [469, 546] width 86 height 19
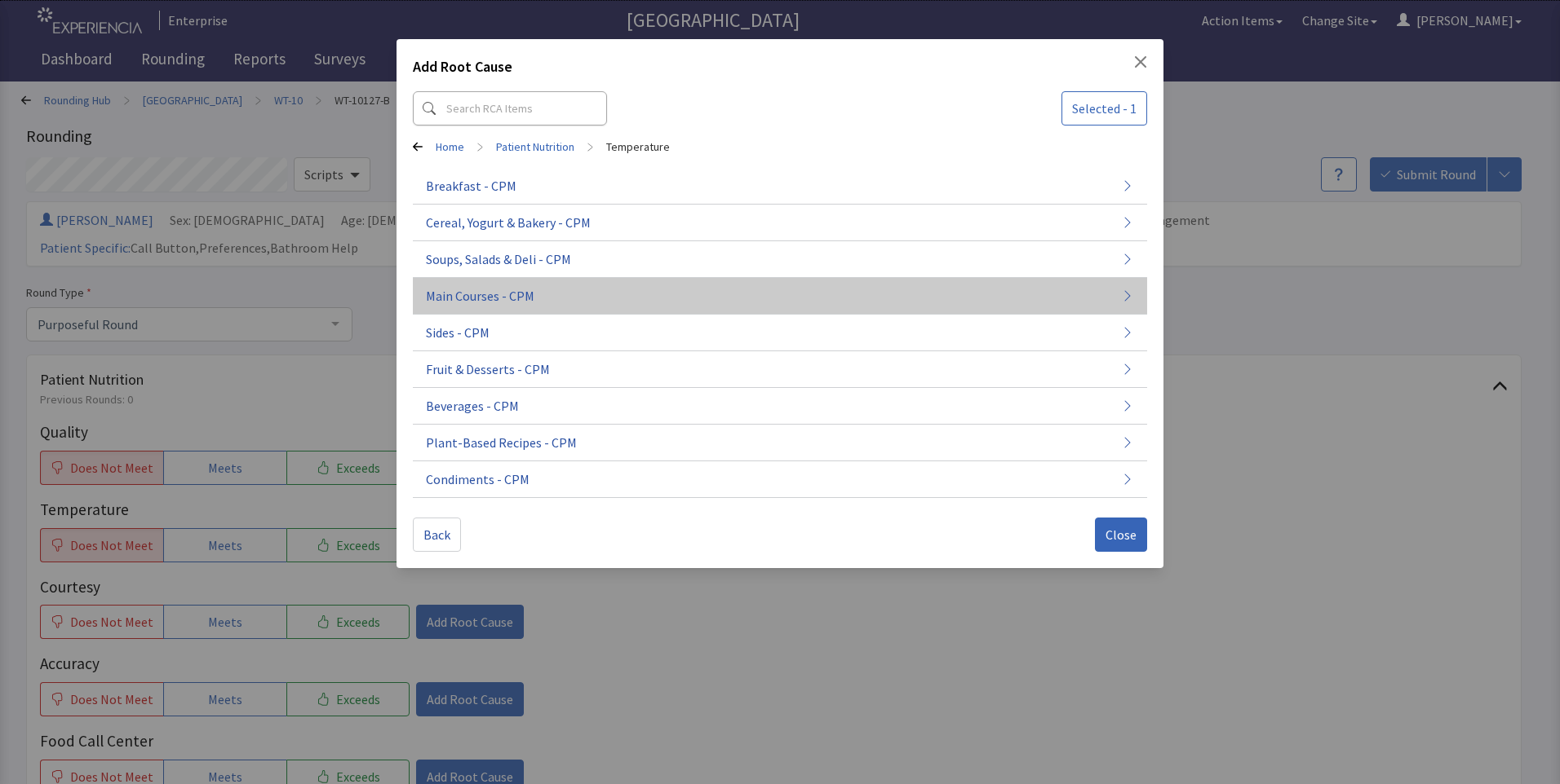
click at [586, 292] on button "Main Courses - CPM" at bounding box center [780, 296] width 734 height 37
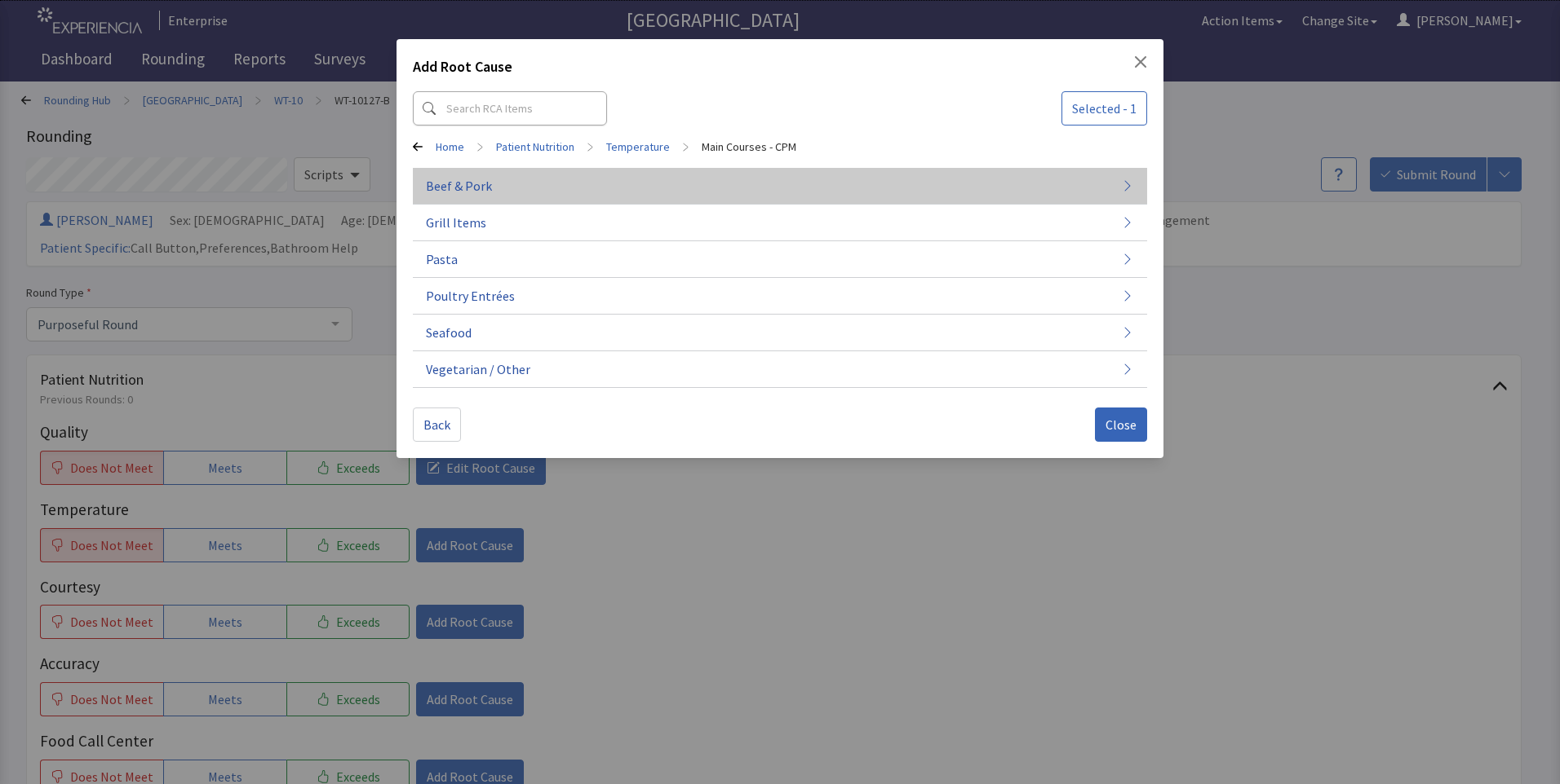
click at [617, 196] on button "Beef & Pork" at bounding box center [780, 186] width 734 height 37
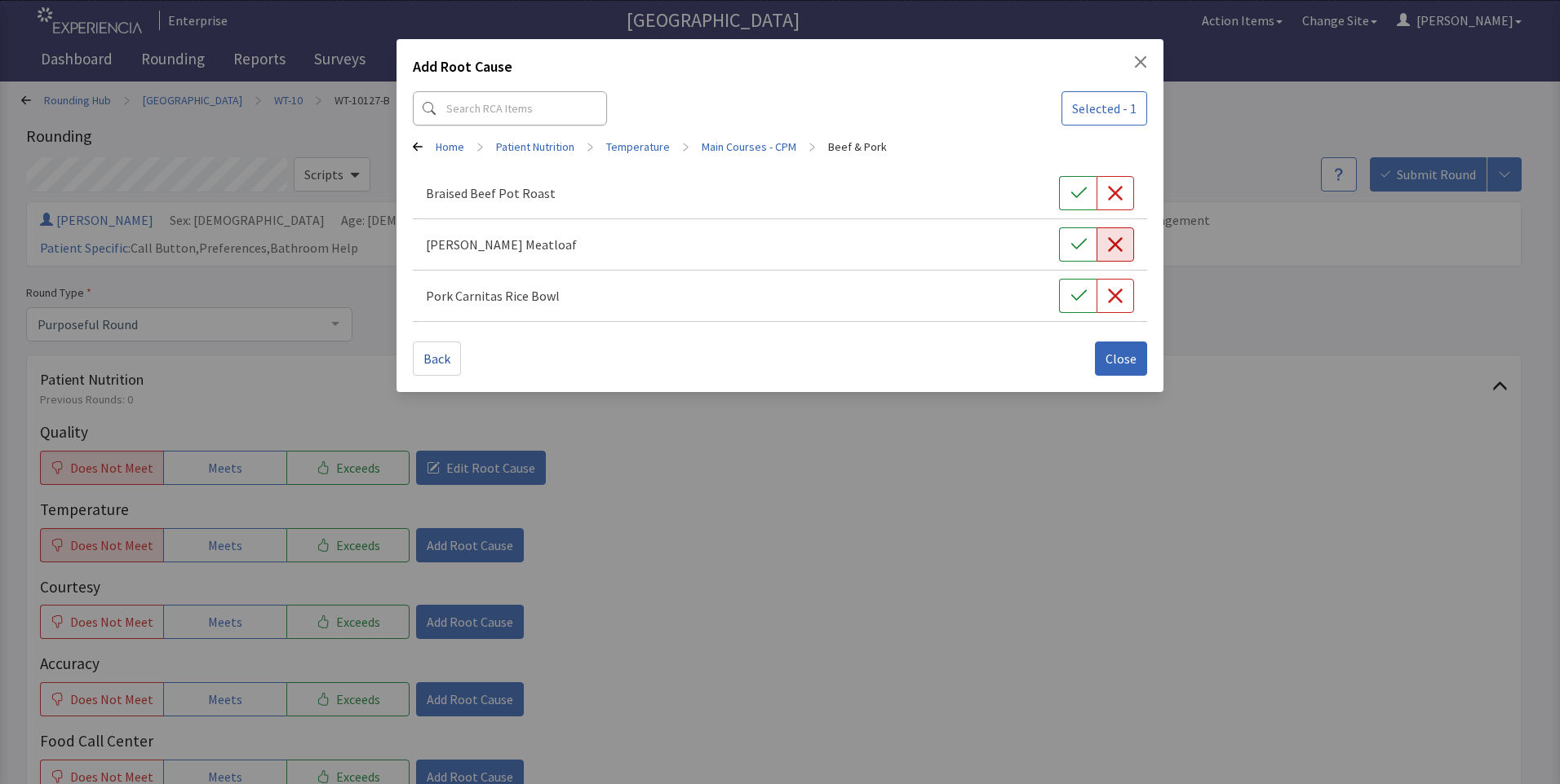
click at [1117, 244] on icon "button" at bounding box center [1115, 244] width 17 height 17
drag, startPoint x: 1117, startPoint y: 371, endPoint x: 1106, endPoint y: 378, distance: 13.0
click at [1118, 371] on button "Close" at bounding box center [1121, 358] width 52 height 34
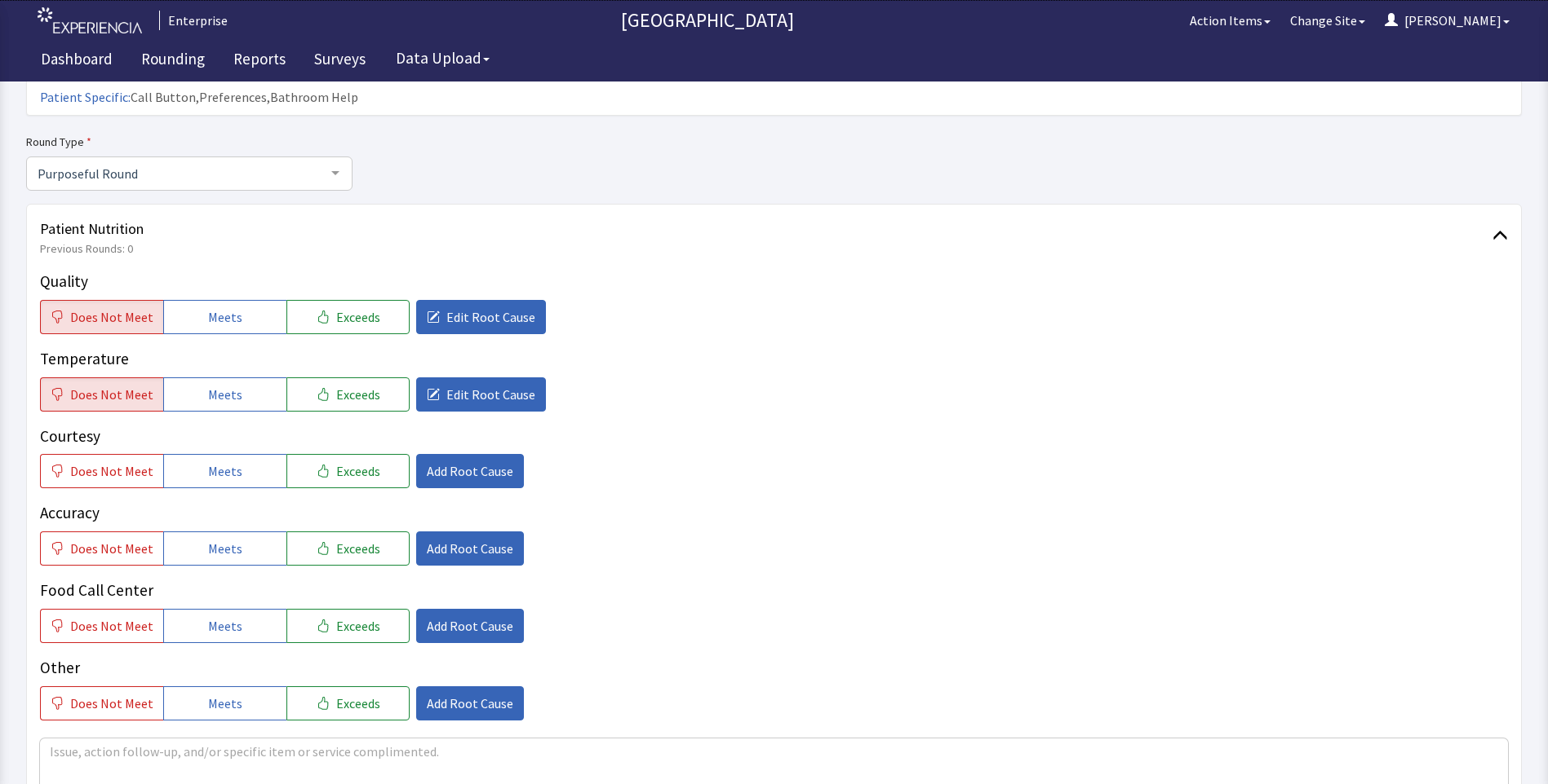
scroll to position [327, 0]
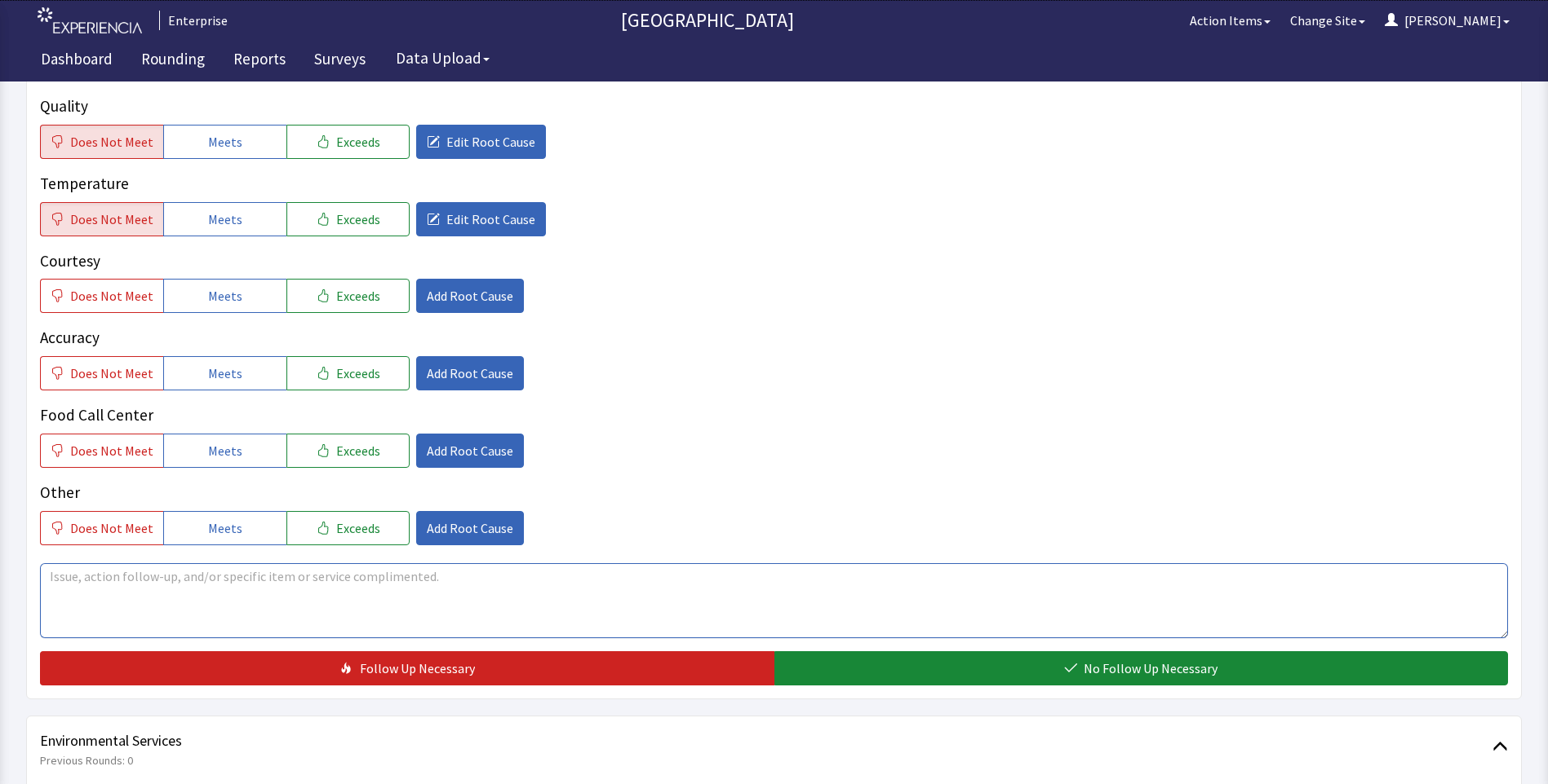
click at [88, 563] on textarea at bounding box center [774, 601] width 1468 height 75
drag, startPoint x: 83, startPoint y: 548, endPoint x: 307, endPoint y: 558, distance: 224.2
click at [350, 563] on textarea "dry meatloaf for dinner not enough gravy" at bounding box center [774, 601] width 1468 height 75
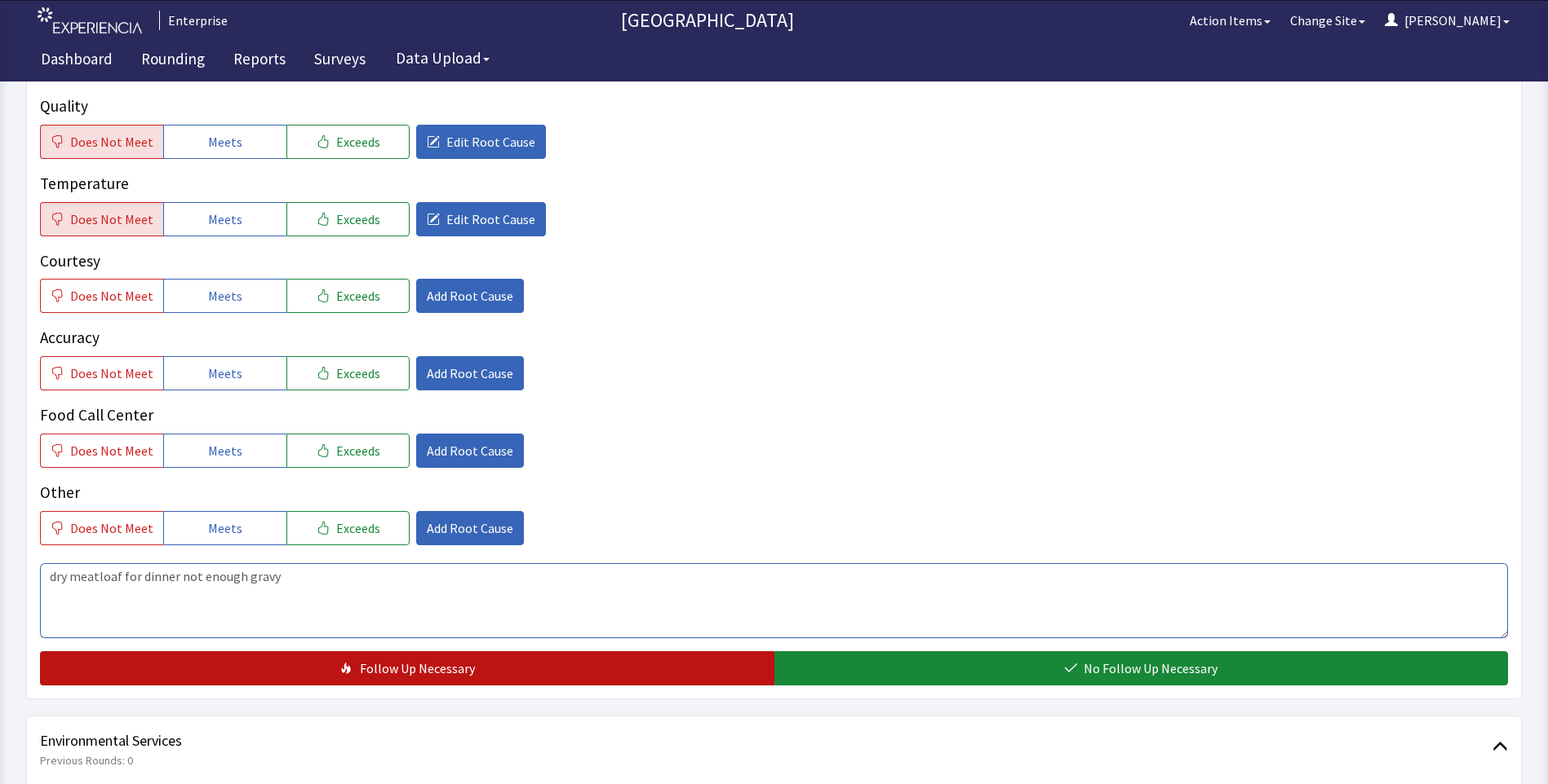
type textarea "dry meatloaf for dinner not enough gravy"
click at [420, 659] on span "Follow Up Necessary" at bounding box center [418, 669] width 115 height 19
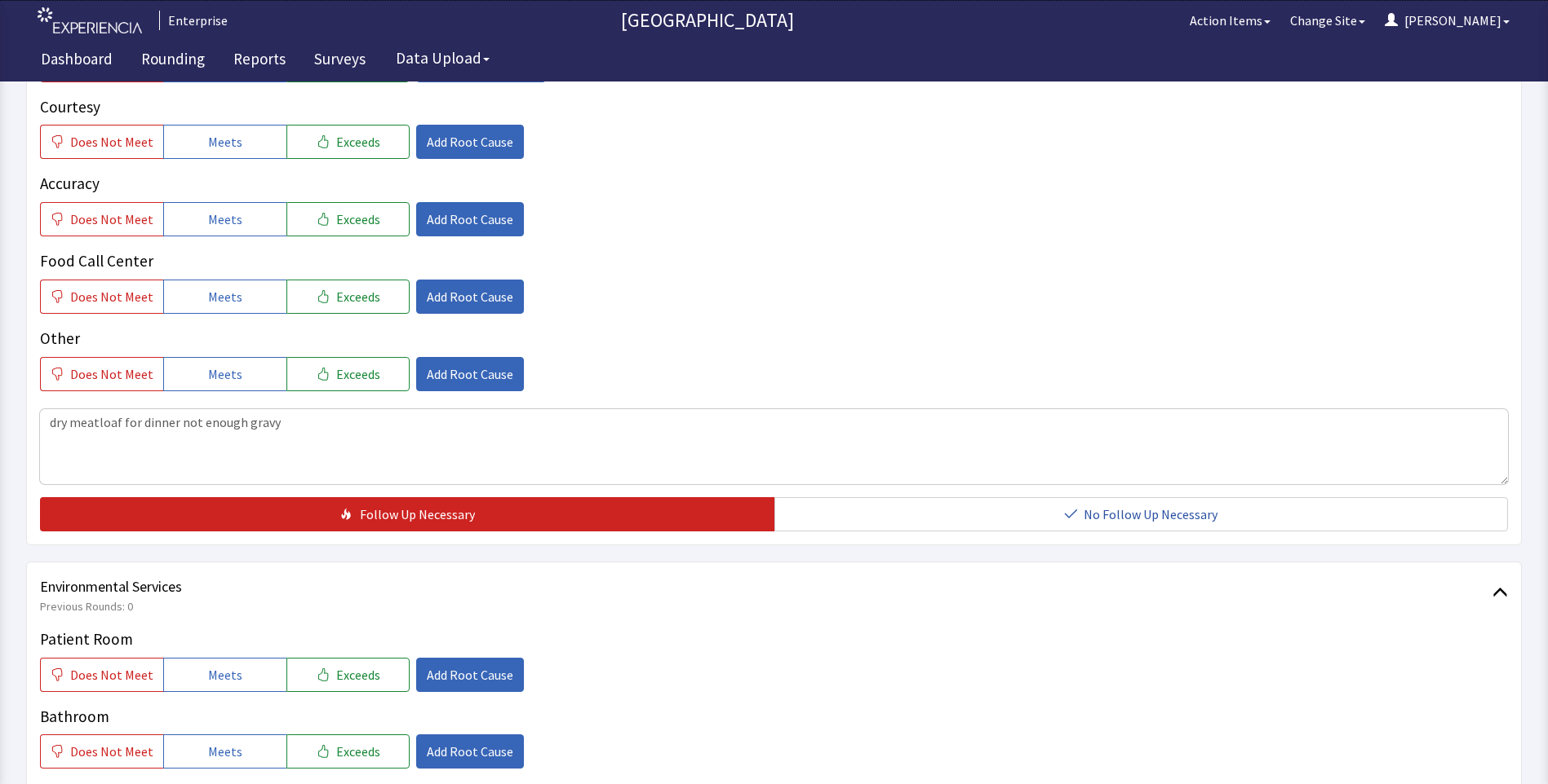
scroll to position [652, 0]
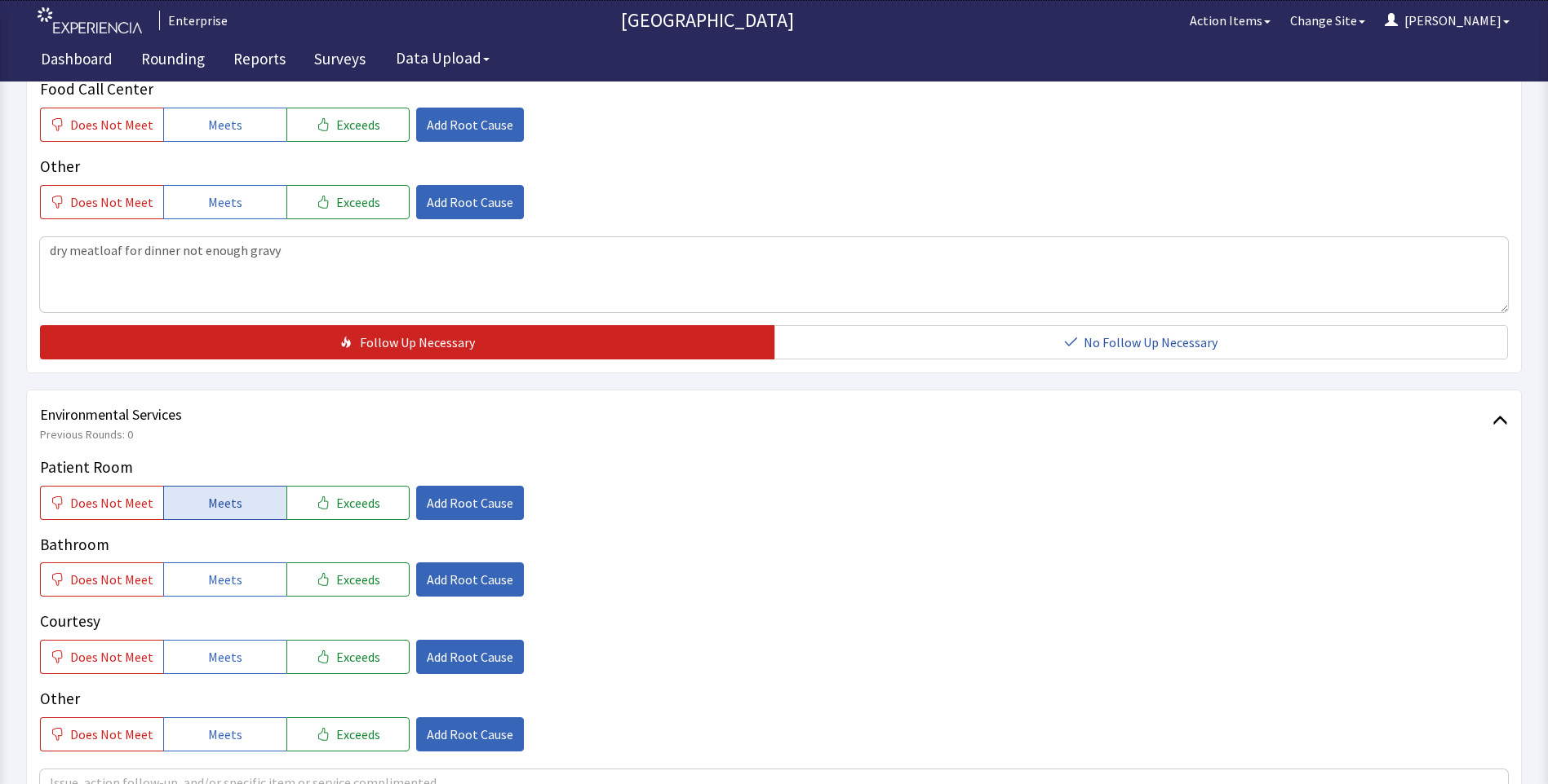
click at [225, 493] on span "Meets" at bounding box center [225, 503] width 34 height 19
drag, startPoint x: 227, startPoint y: 545, endPoint x: 227, endPoint y: 556, distance: 11.0
click at [227, 570] on span "Meets" at bounding box center [225, 580] width 34 height 19
drag, startPoint x: 224, startPoint y: 630, endPoint x: 357, endPoint y: 595, distance: 137.5
click at [225, 647] on span "Meets" at bounding box center [225, 657] width 34 height 19
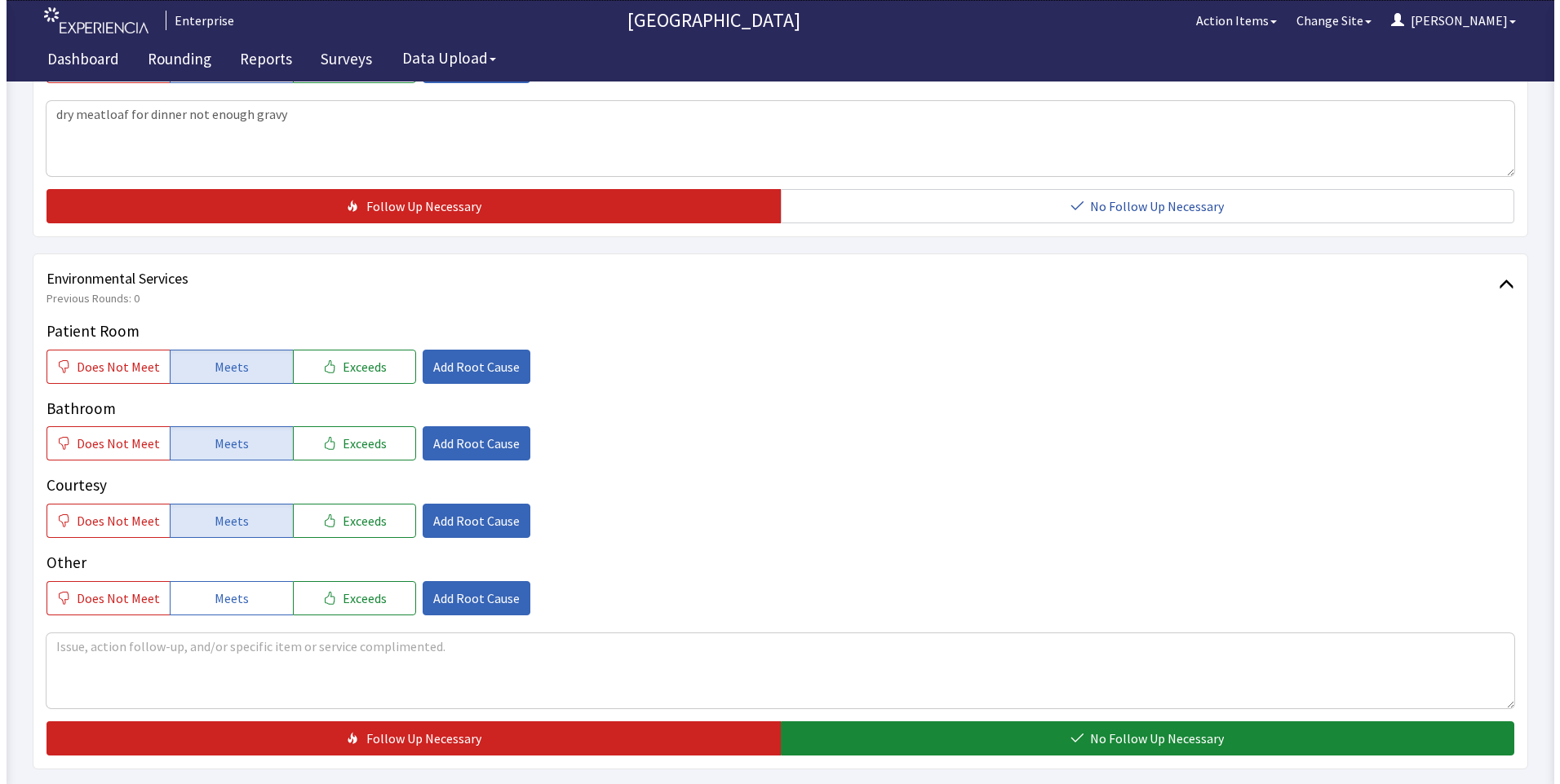
scroll to position [904, 0]
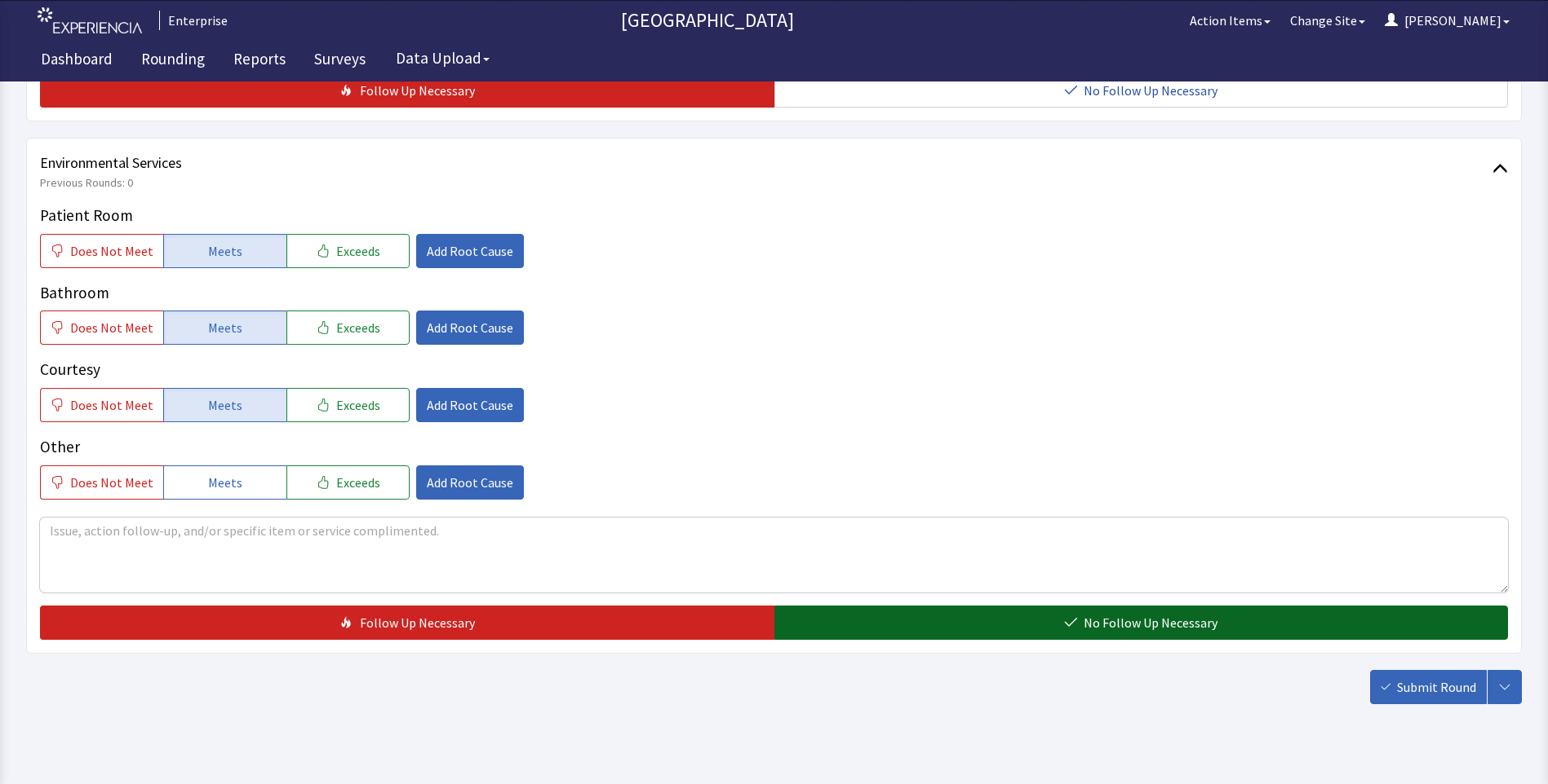
click at [1005, 606] on button "No Follow Up Necessary" at bounding box center [1141, 622] width 734 height 34
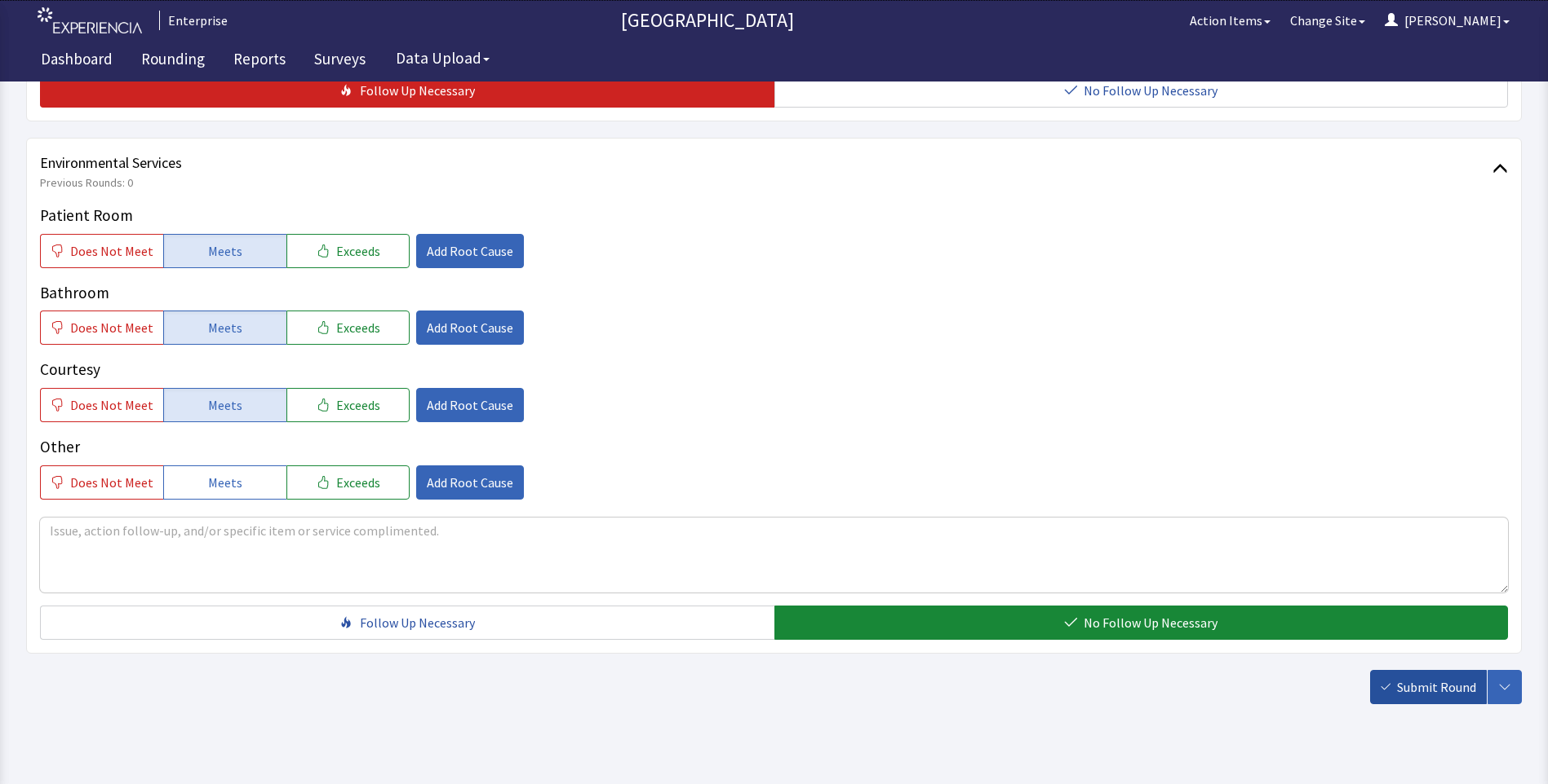
click at [1406, 677] on span "Submit Round" at bounding box center [1436, 687] width 79 height 19
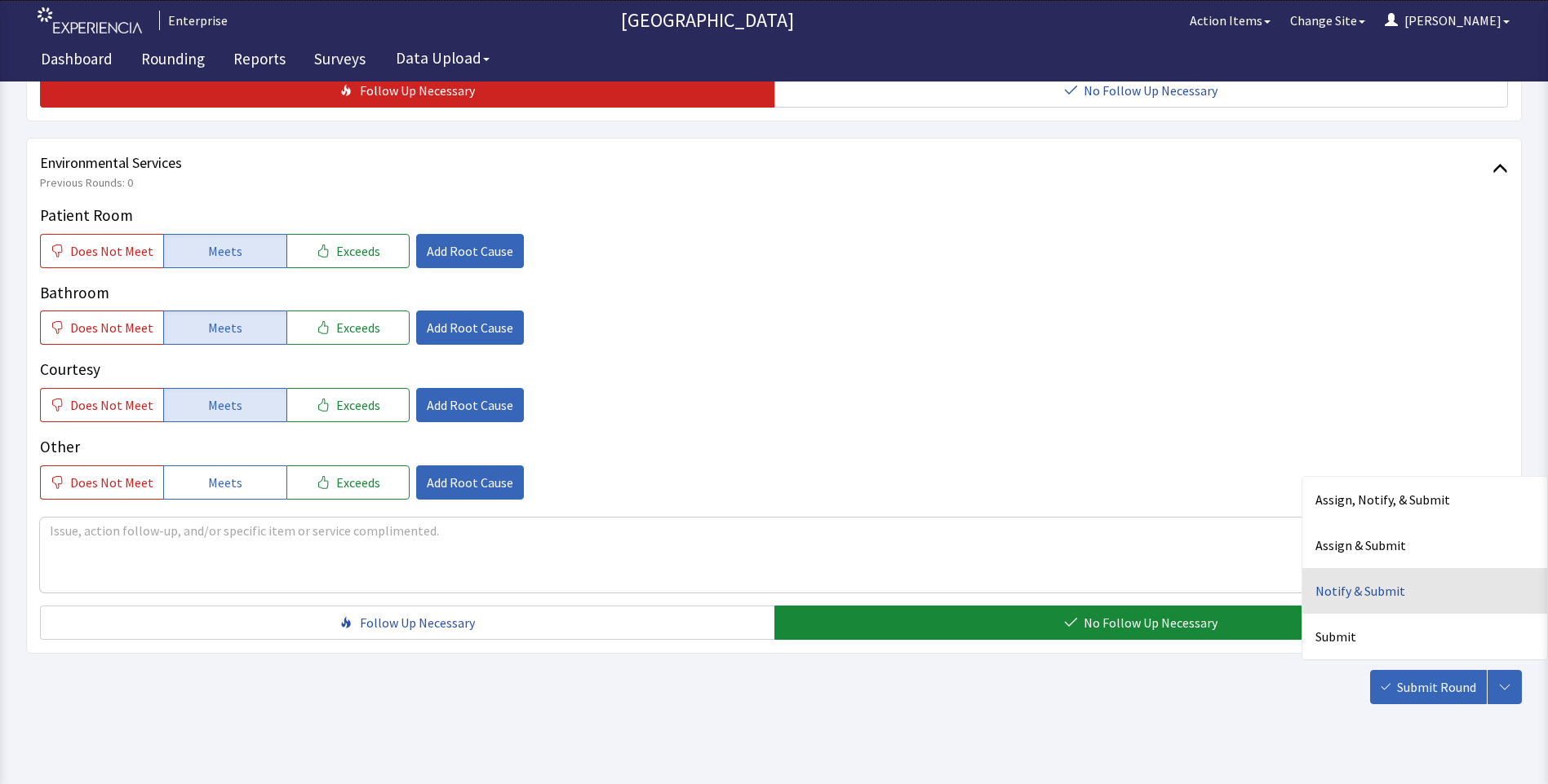
click at [1356, 568] on div "Notify & Submit" at bounding box center [1424, 591] width 245 height 45
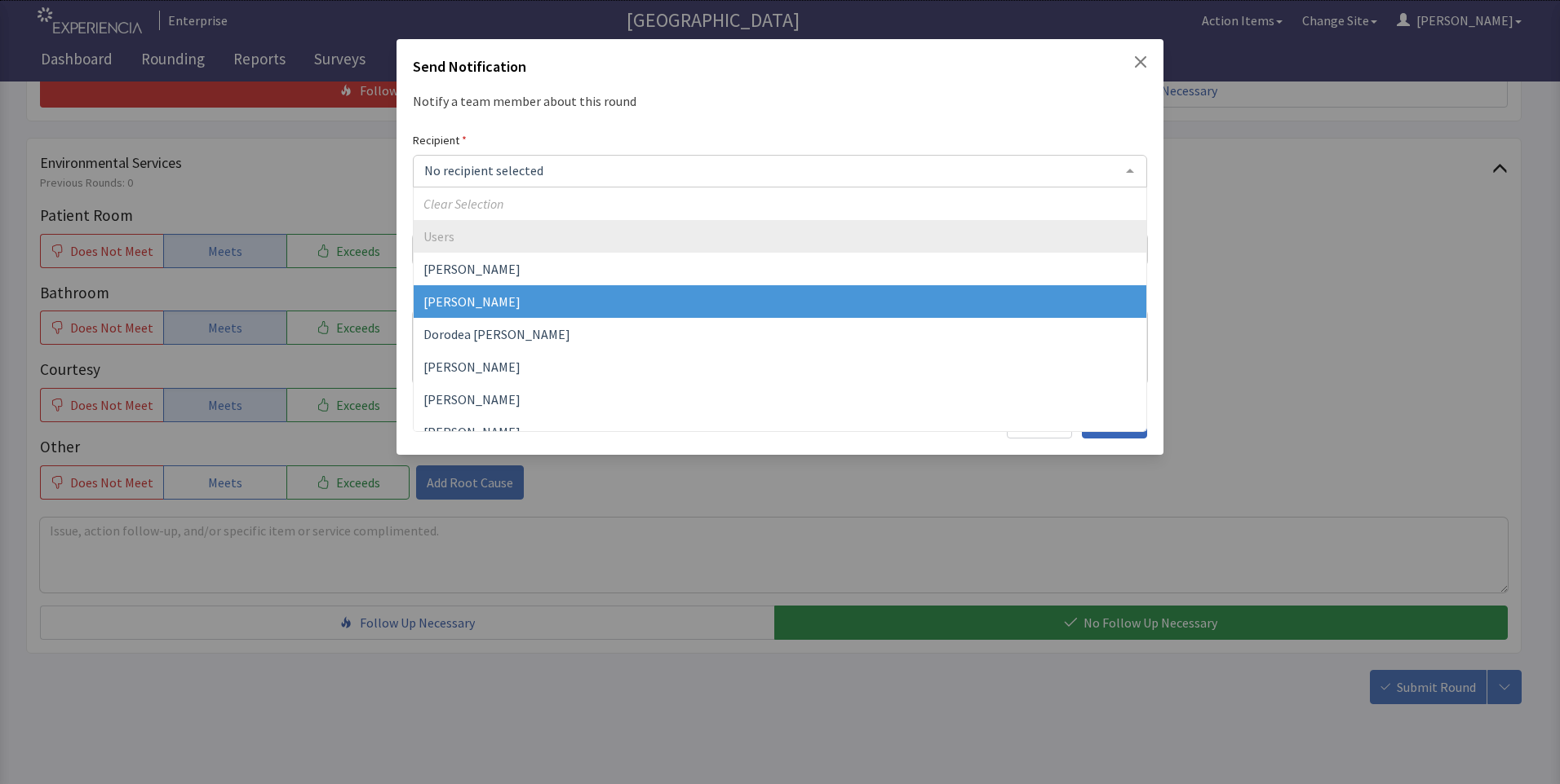
click at [472, 301] on span "David Garcia" at bounding box center [472, 301] width 97 height 17
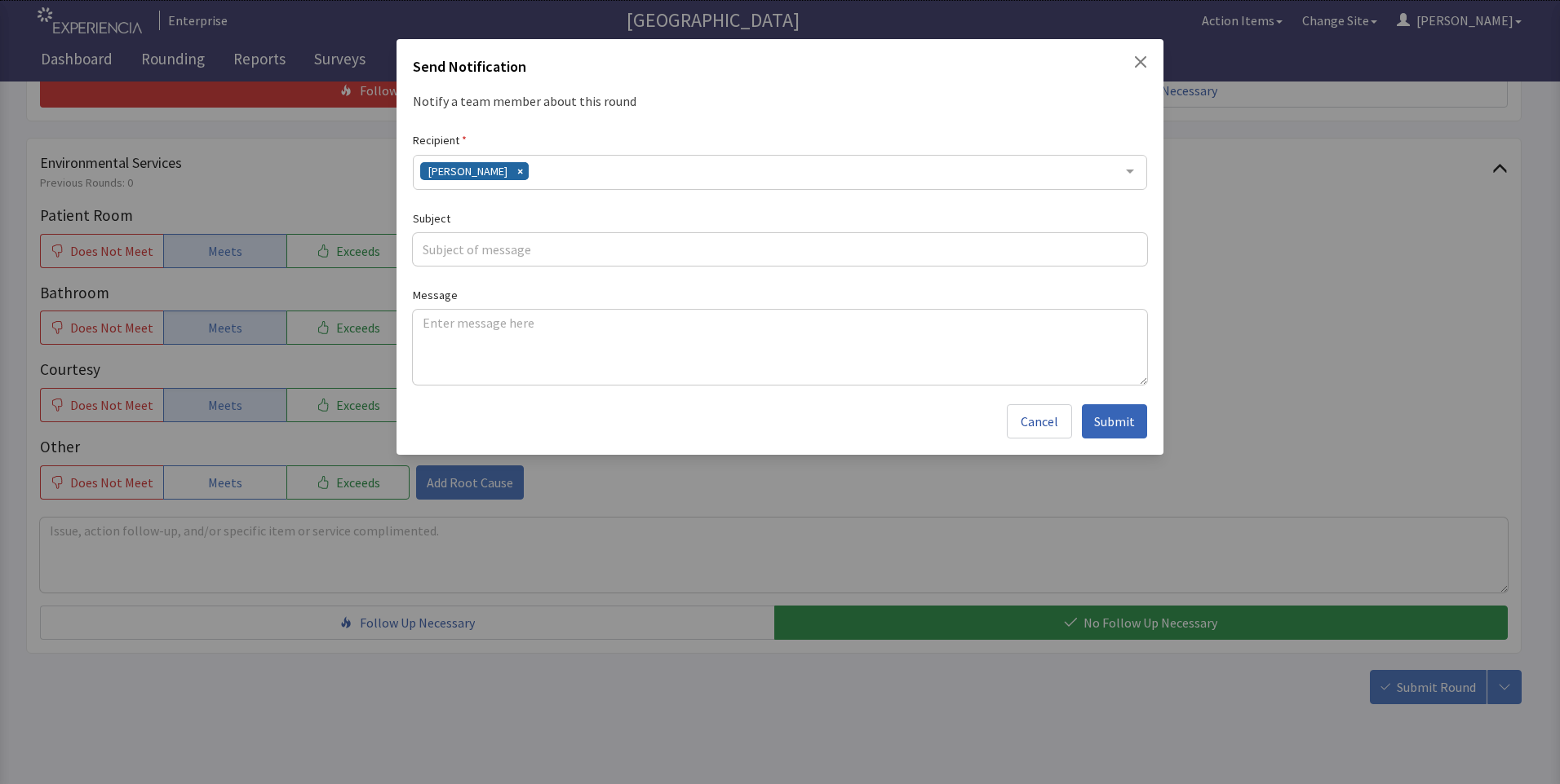
click at [545, 166] on div "[PERSON_NAME]" at bounding box center [780, 172] width 734 height 35
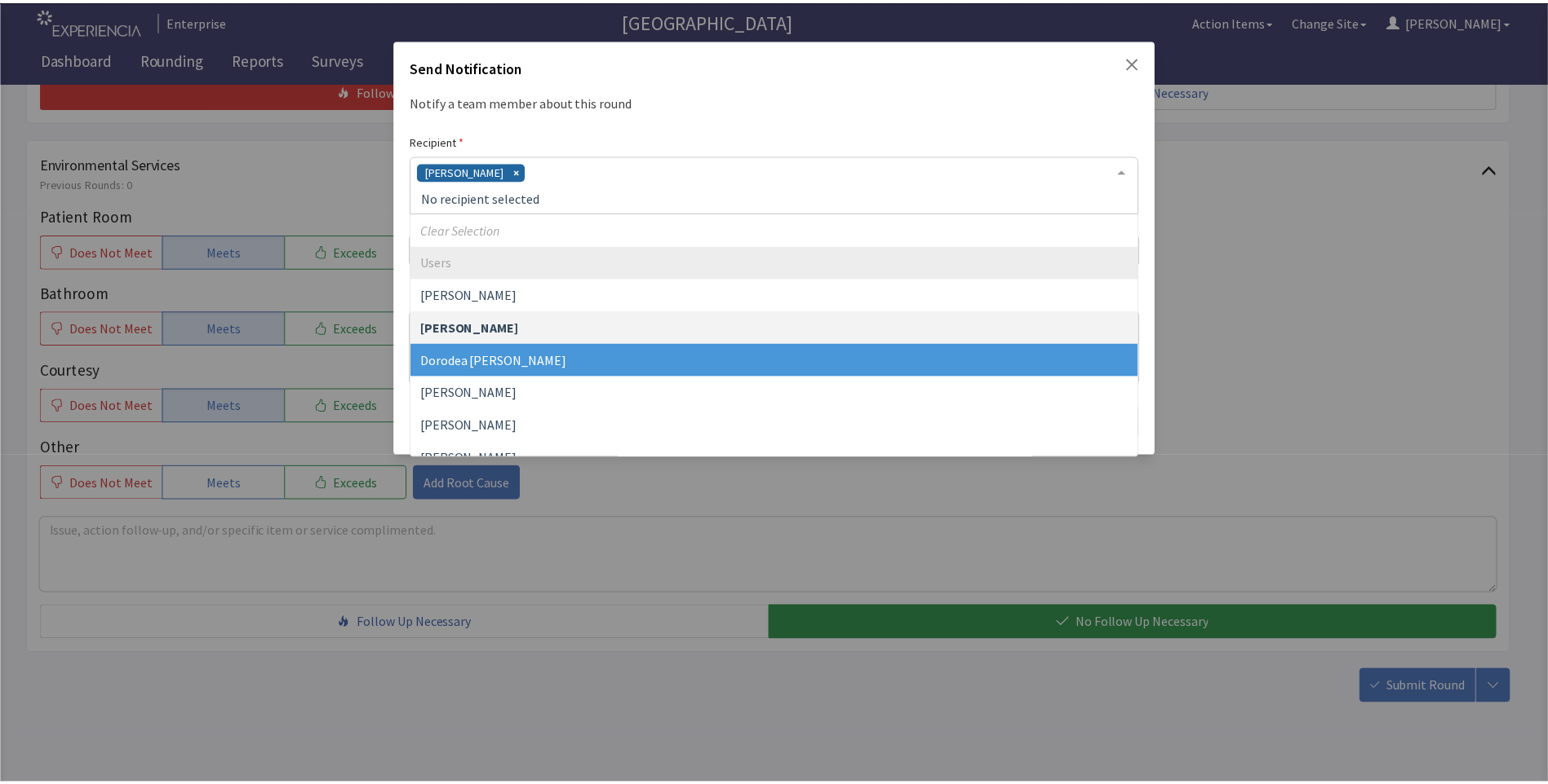
scroll to position [81, 0]
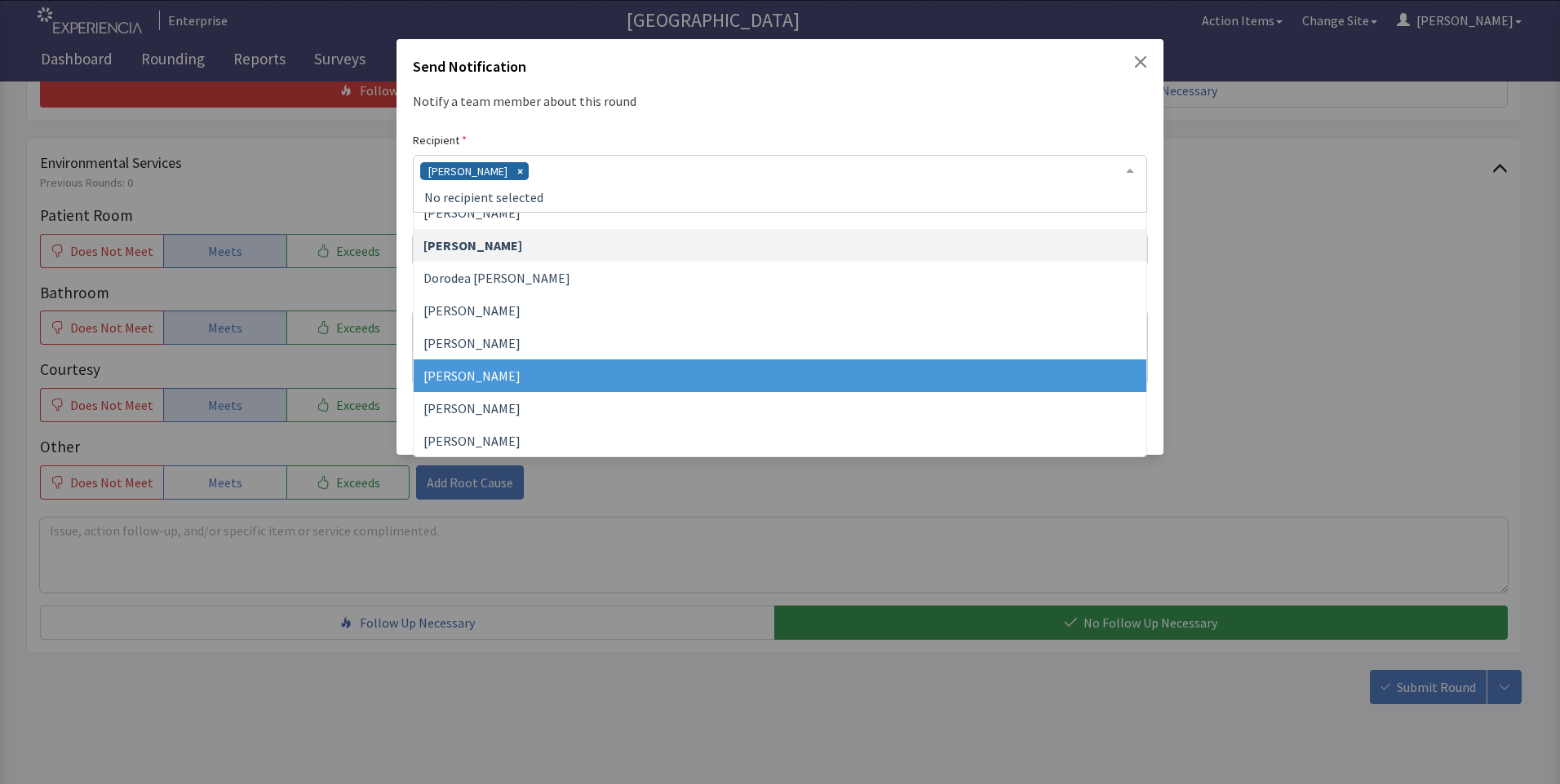
click at [514, 371] on span "Jacquelyn Bucci" at bounding box center [779, 375] width 733 height 32
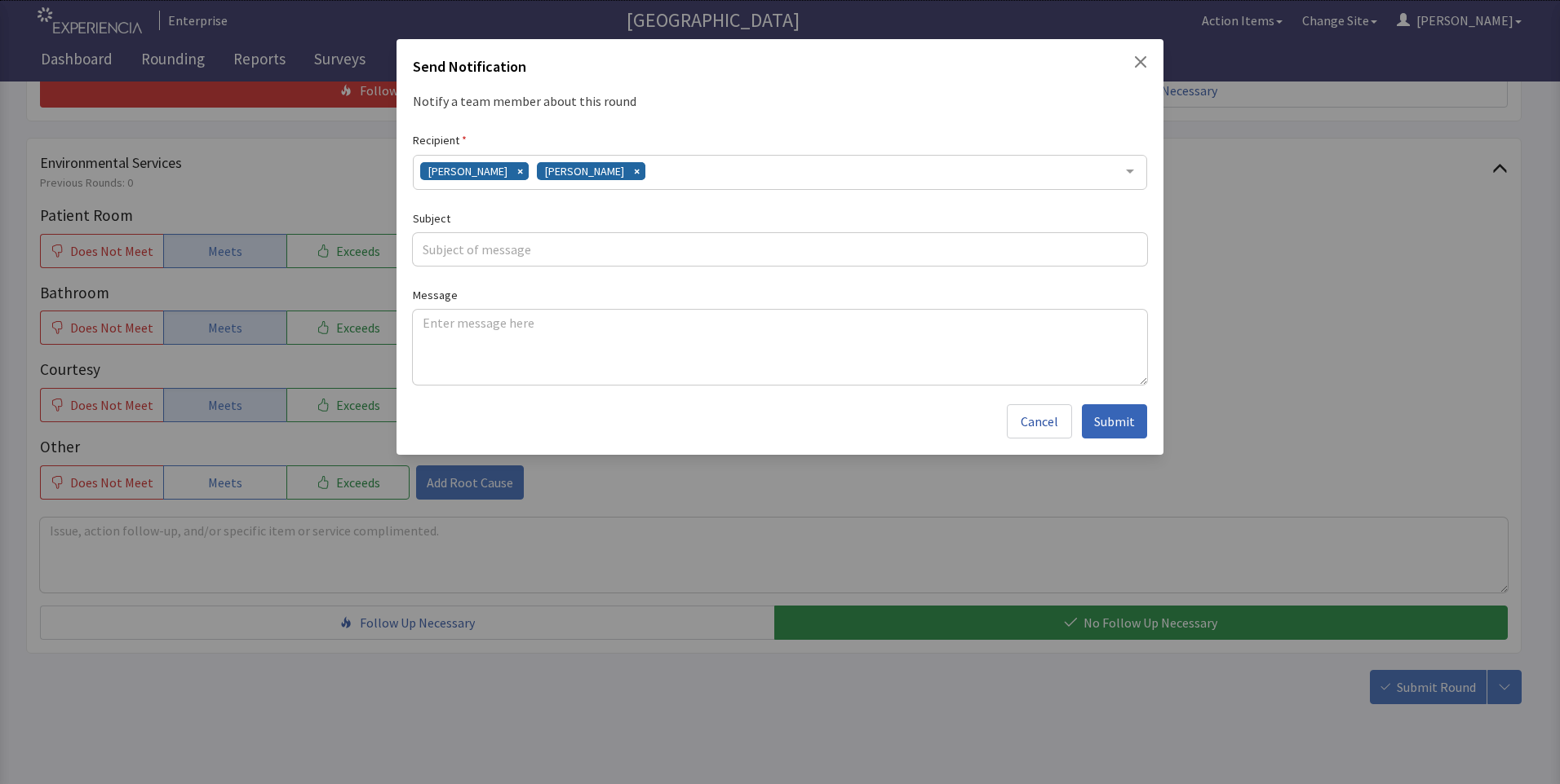
click at [649, 167] on div "David Garcia Jacquelyn Bucci" at bounding box center [780, 172] width 734 height 35
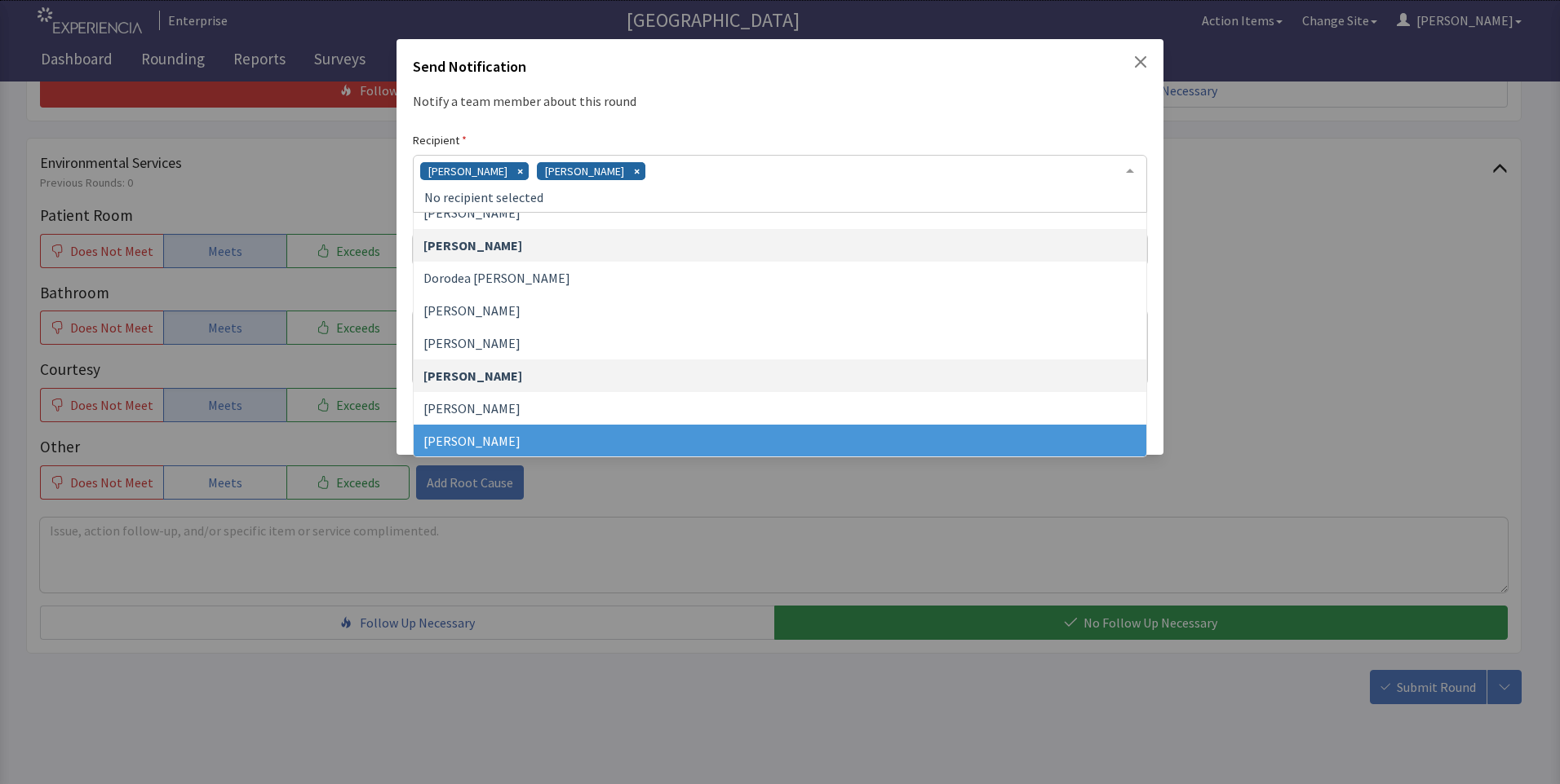
click at [521, 440] on span "James Hellandbrand" at bounding box center [472, 441] width 97 height 17
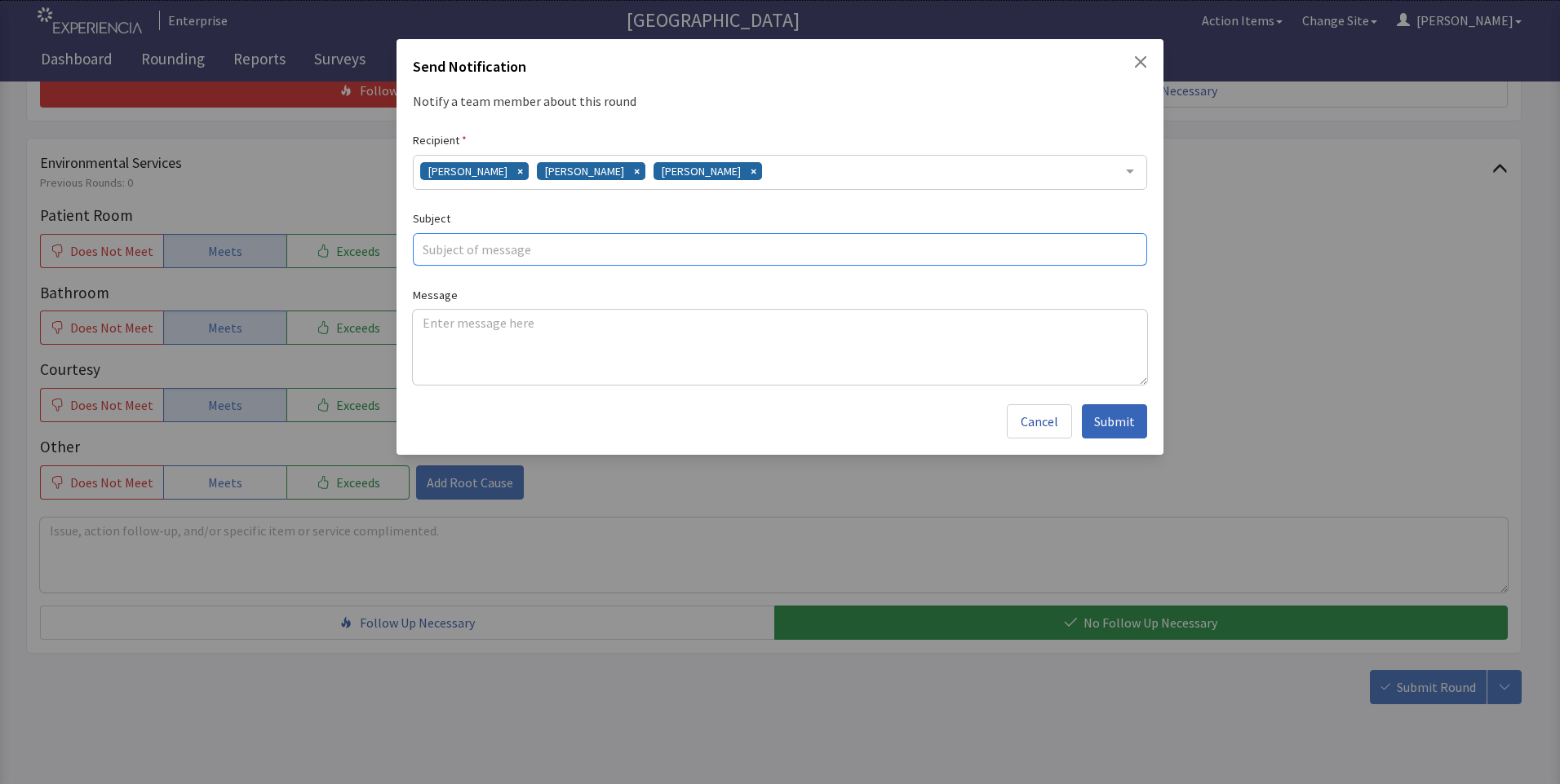
click at [466, 255] on input "text" at bounding box center [780, 249] width 734 height 32
type input "dry meat loaf not enough gravy"
click at [433, 324] on textarea at bounding box center [780, 347] width 734 height 75
paste textarea "dry meatloaf for dinner not enough gravy"
type textarea "dry meatloaf for dinner not enough gravy"
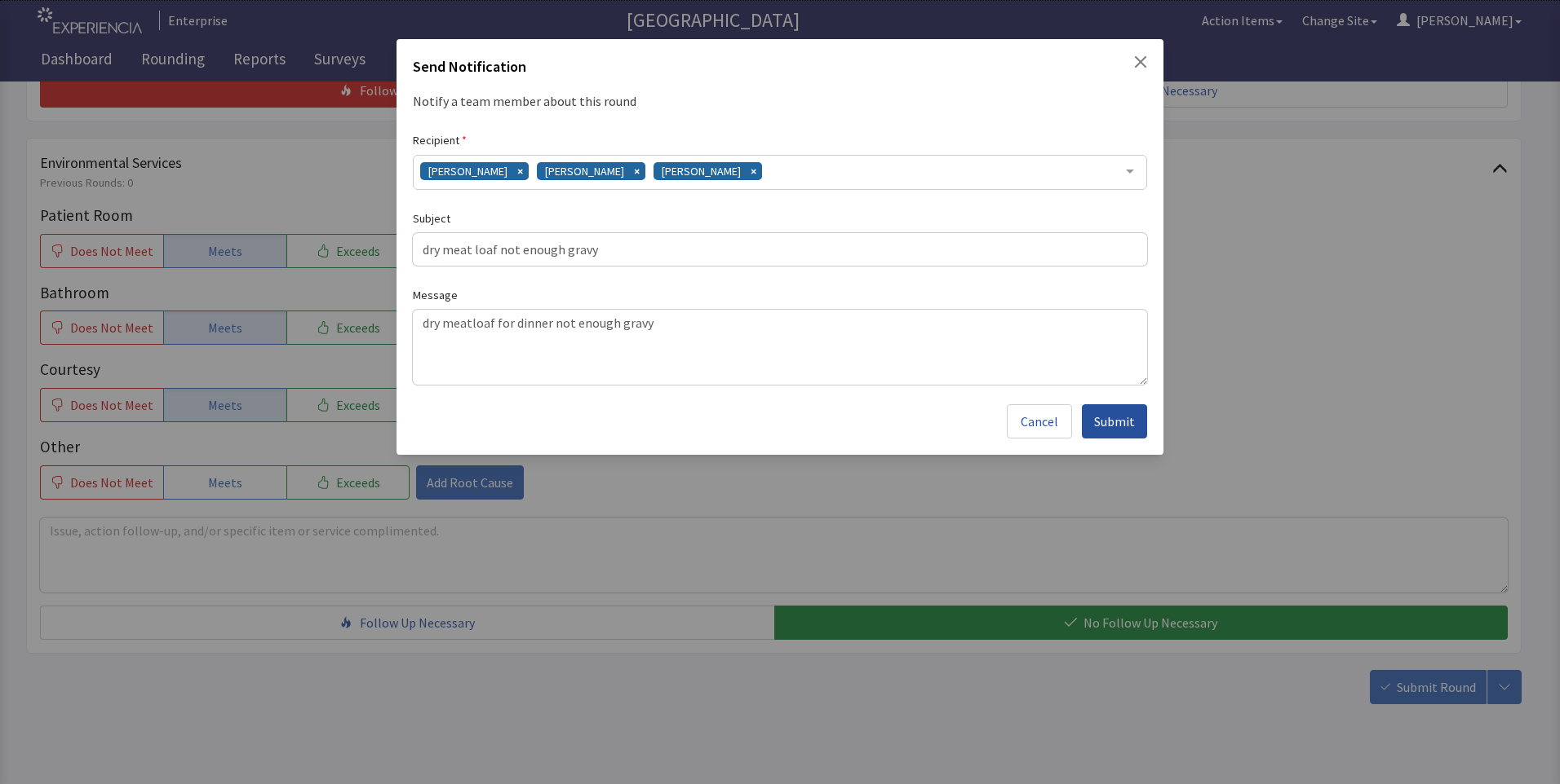
click at [1104, 422] on span "Submit" at bounding box center [1114, 422] width 41 height 19
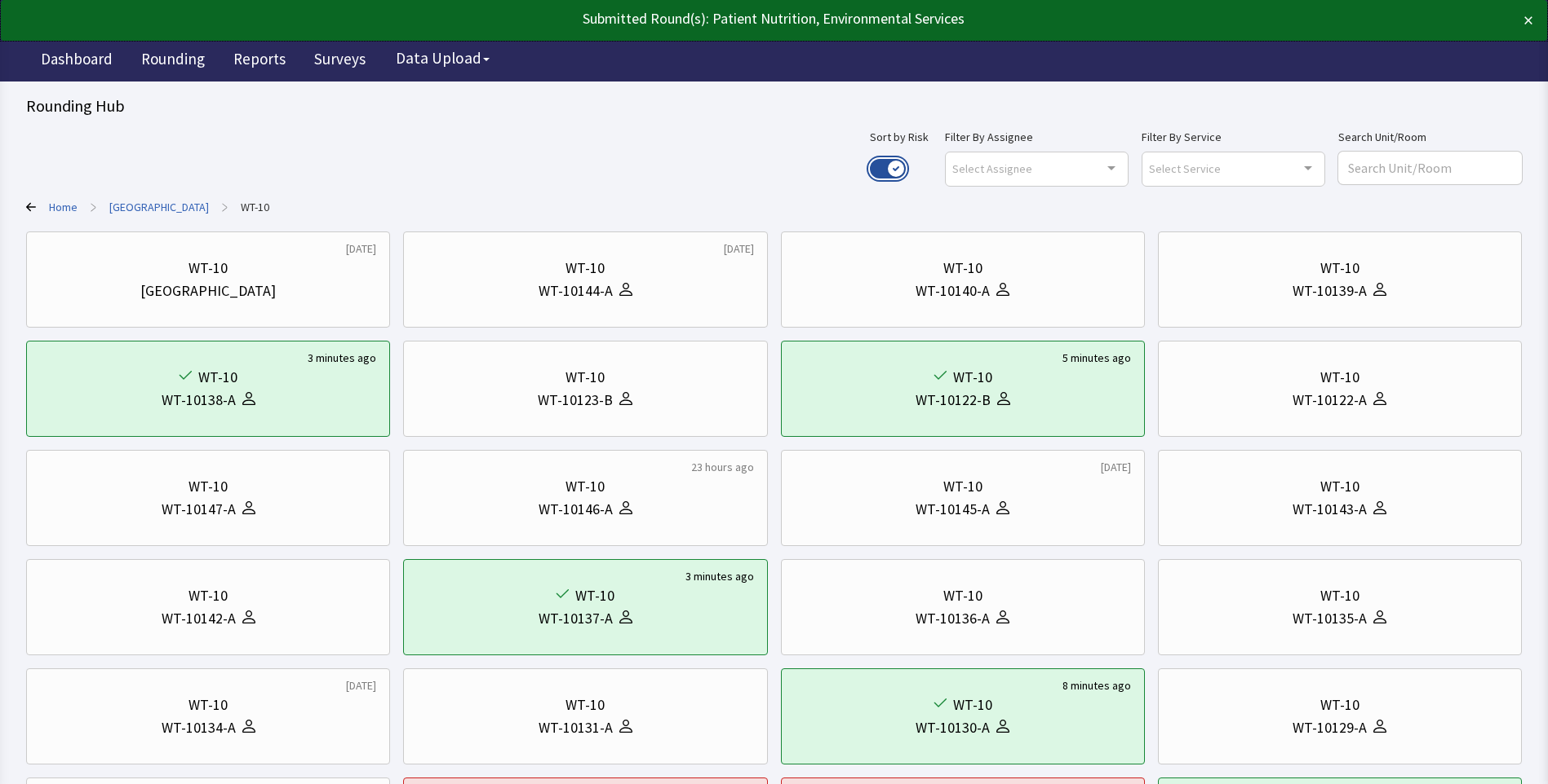
click at [906, 170] on button "Use setting" at bounding box center [887, 168] width 36 height 19
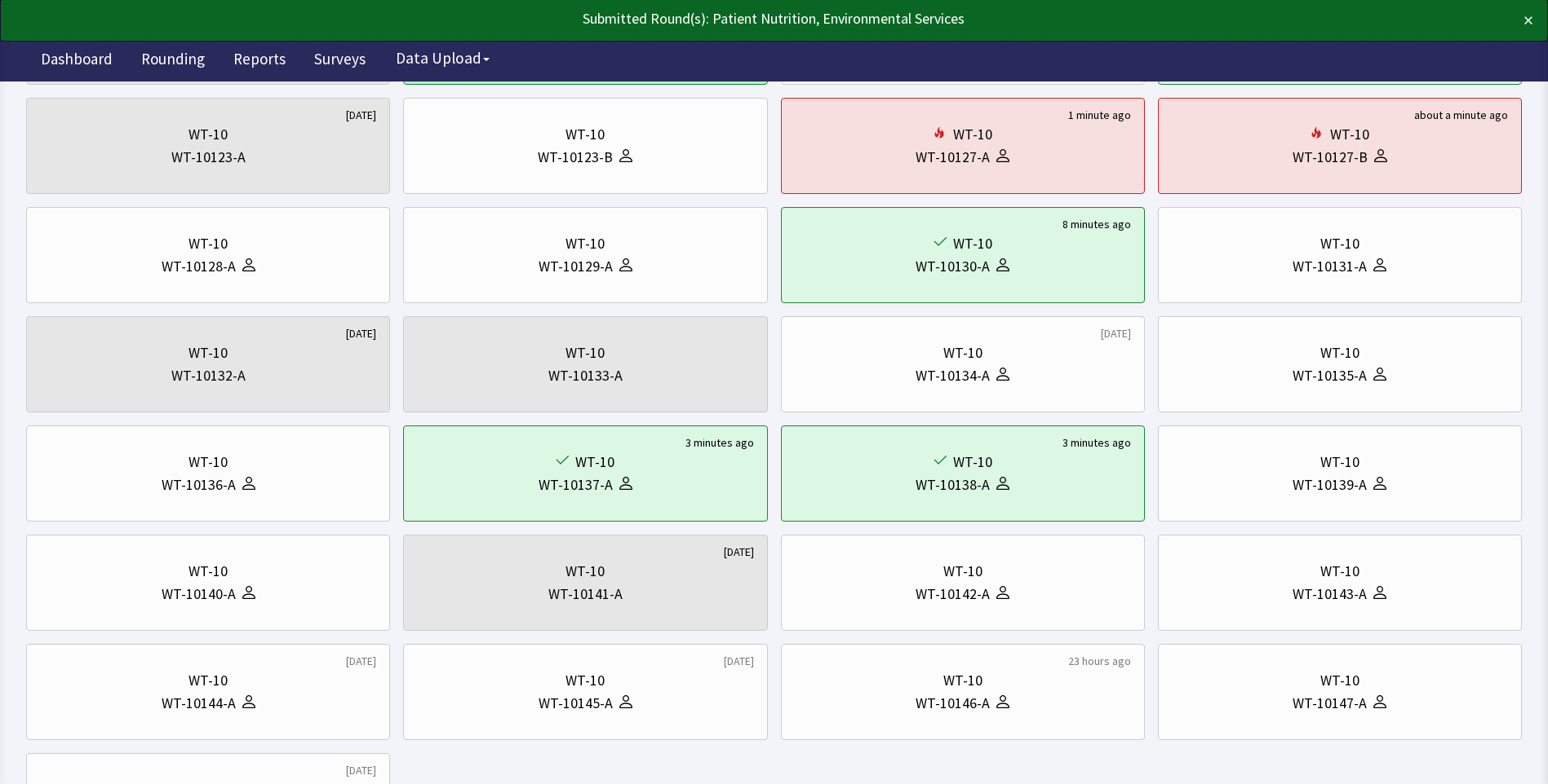
scroll to position [244, 0]
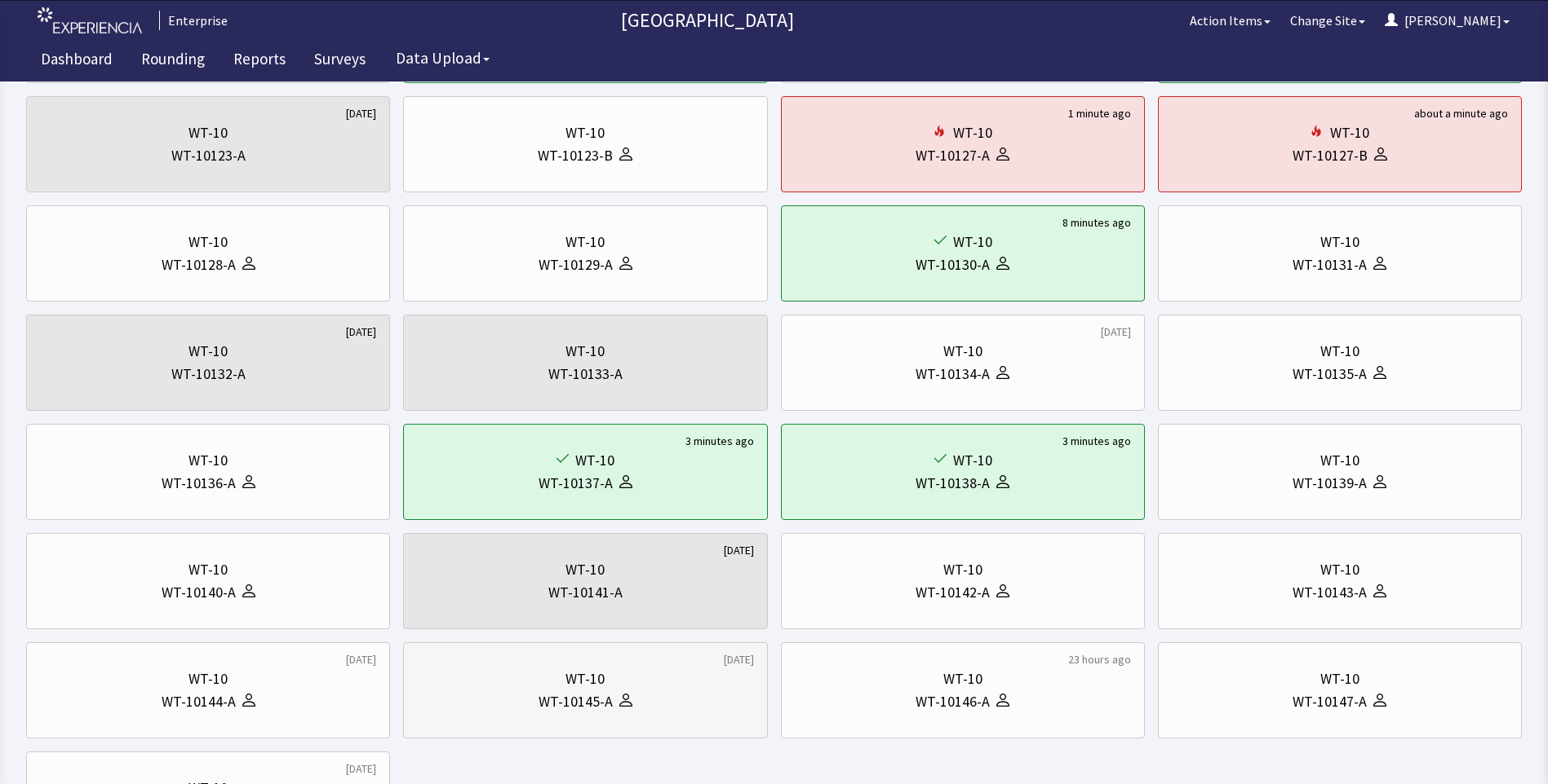
click at [570, 700] on div "WT-10145-A" at bounding box center [575, 702] width 74 height 23
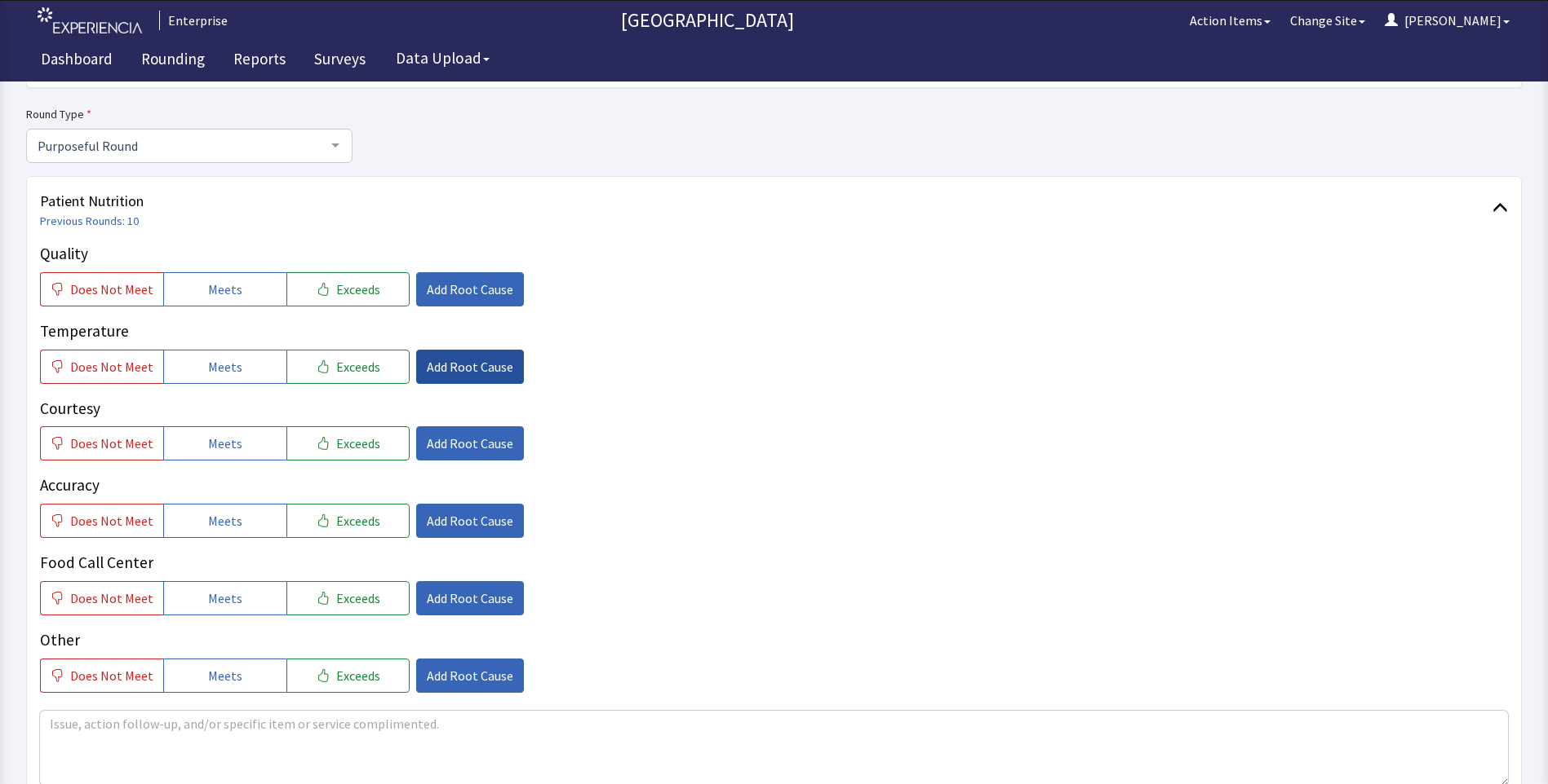
scroll to position [163, 0]
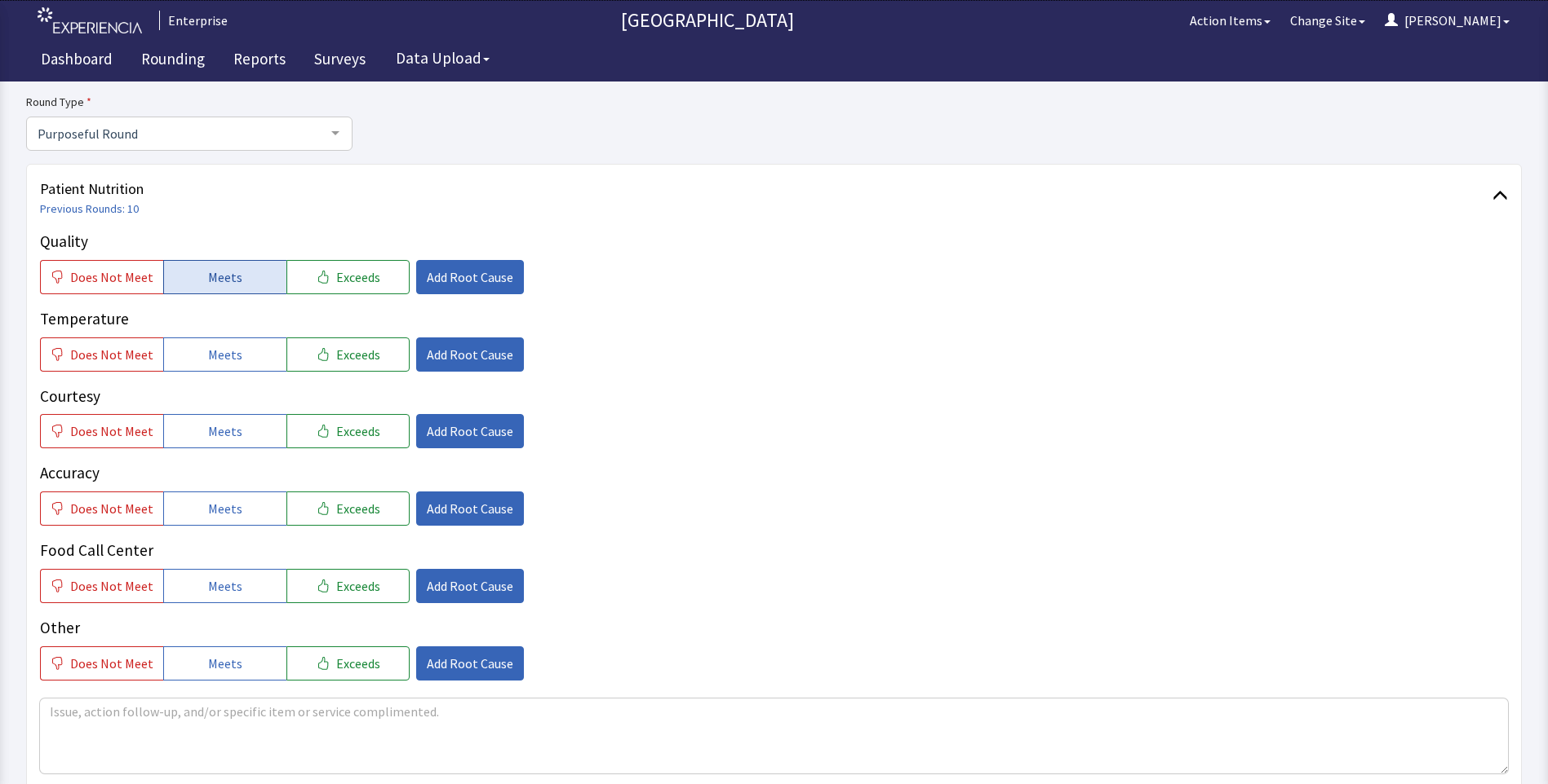
click at [228, 274] on span "Meets" at bounding box center [225, 277] width 34 height 19
drag, startPoint x: 218, startPoint y: 356, endPoint x: 218, endPoint y: 380, distance: 24.0
click at [218, 359] on span "Meets" at bounding box center [225, 354] width 34 height 19
drag, startPoint x: 216, startPoint y: 427, endPoint x: 212, endPoint y: 461, distance: 34.2
click at [216, 438] on span "Meets" at bounding box center [225, 431] width 34 height 19
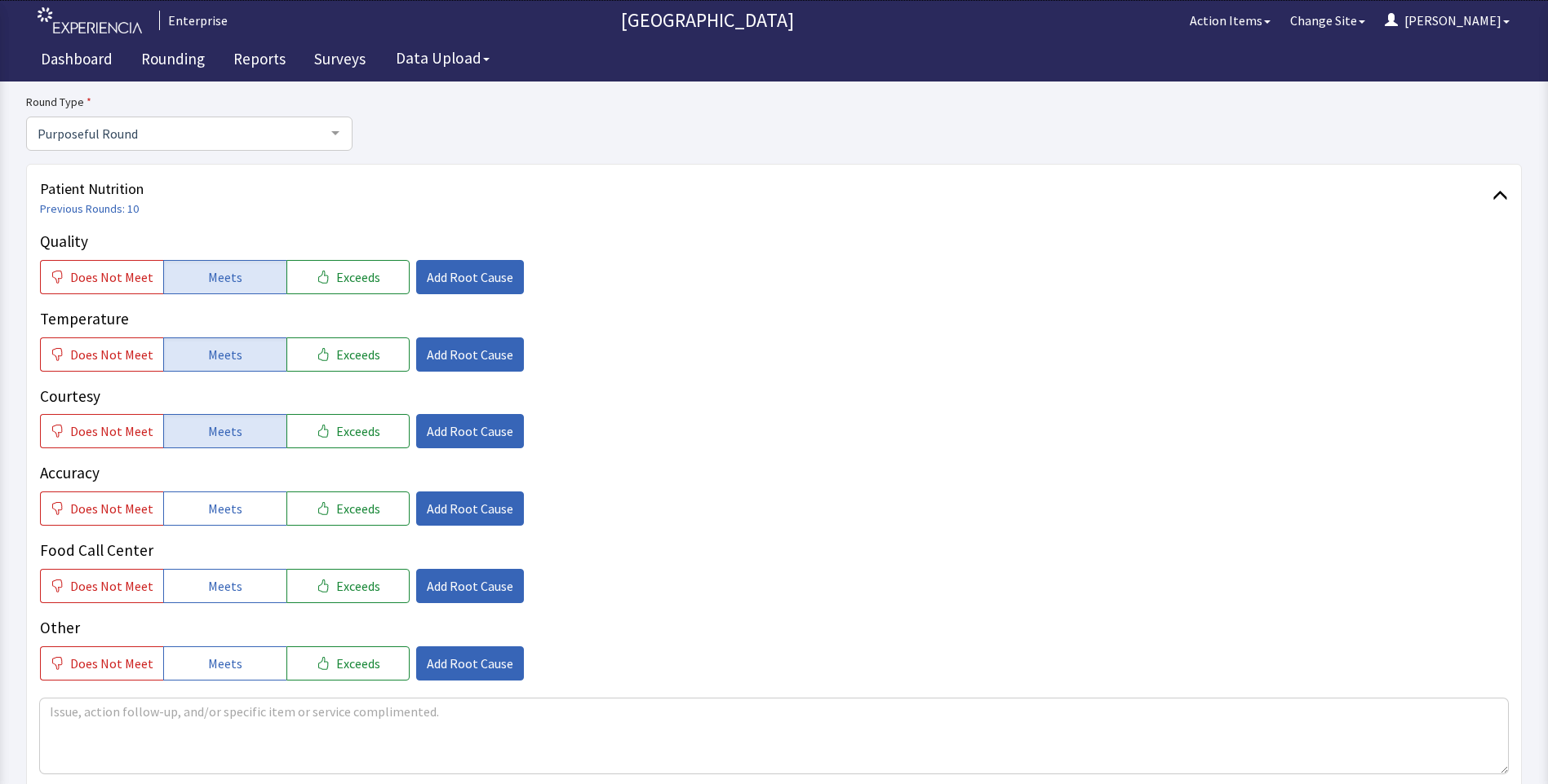
drag, startPoint x: 208, startPoint y: 519, endPoint x: 209, endPoint y: 548, distance: 29.0
click at [208, 524] on button "Meets" at bounding box center [225, 508] width 123 height 34
click at [214, 584] on span "Meets" at bounding box center [225, 586] width 34 height 19
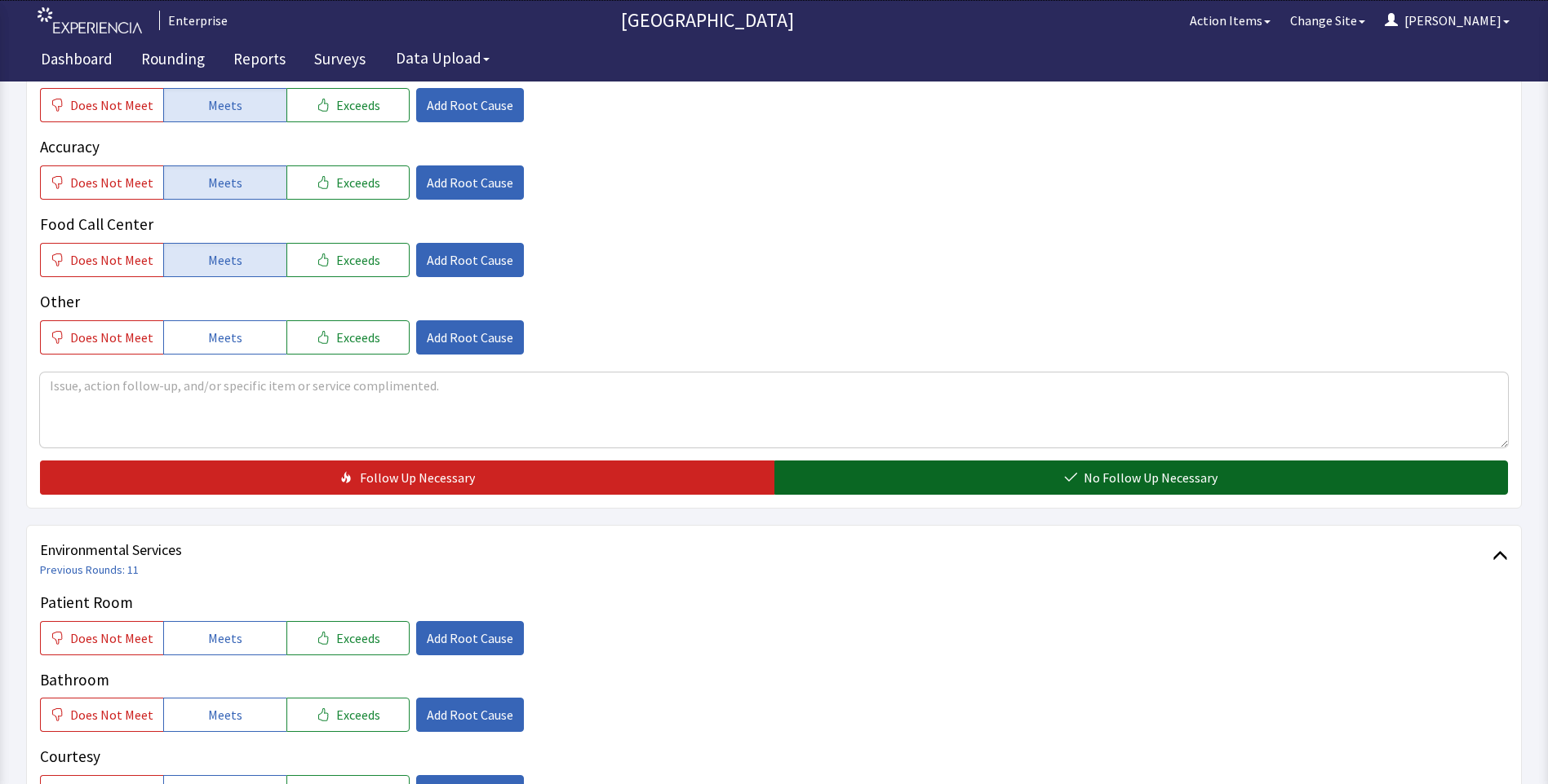
click at [834, 475] on button "No Follow Up Necessary" at bounding box center [1141, 478] width 734 height 34
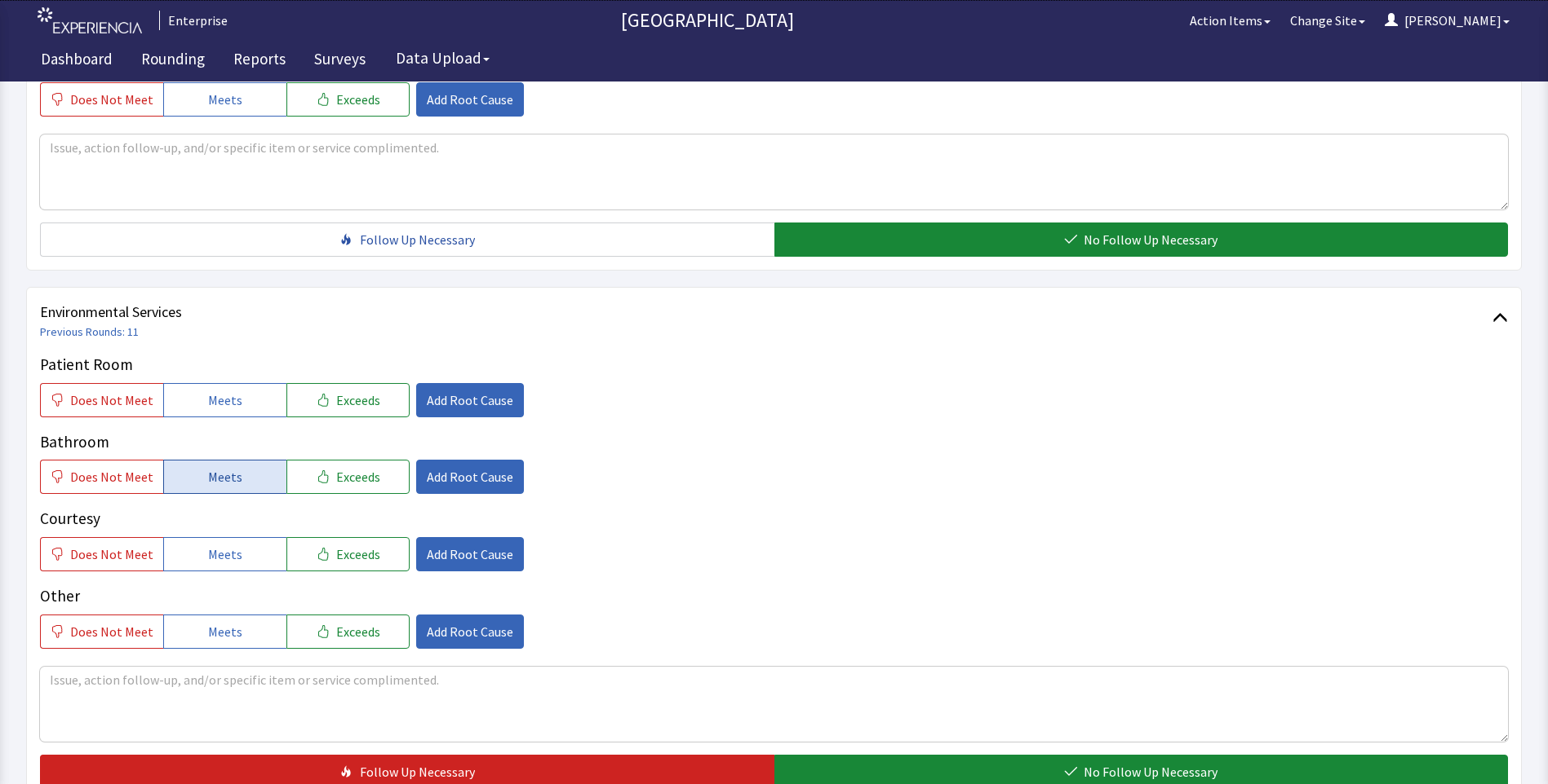
scroll to position [733, 0]
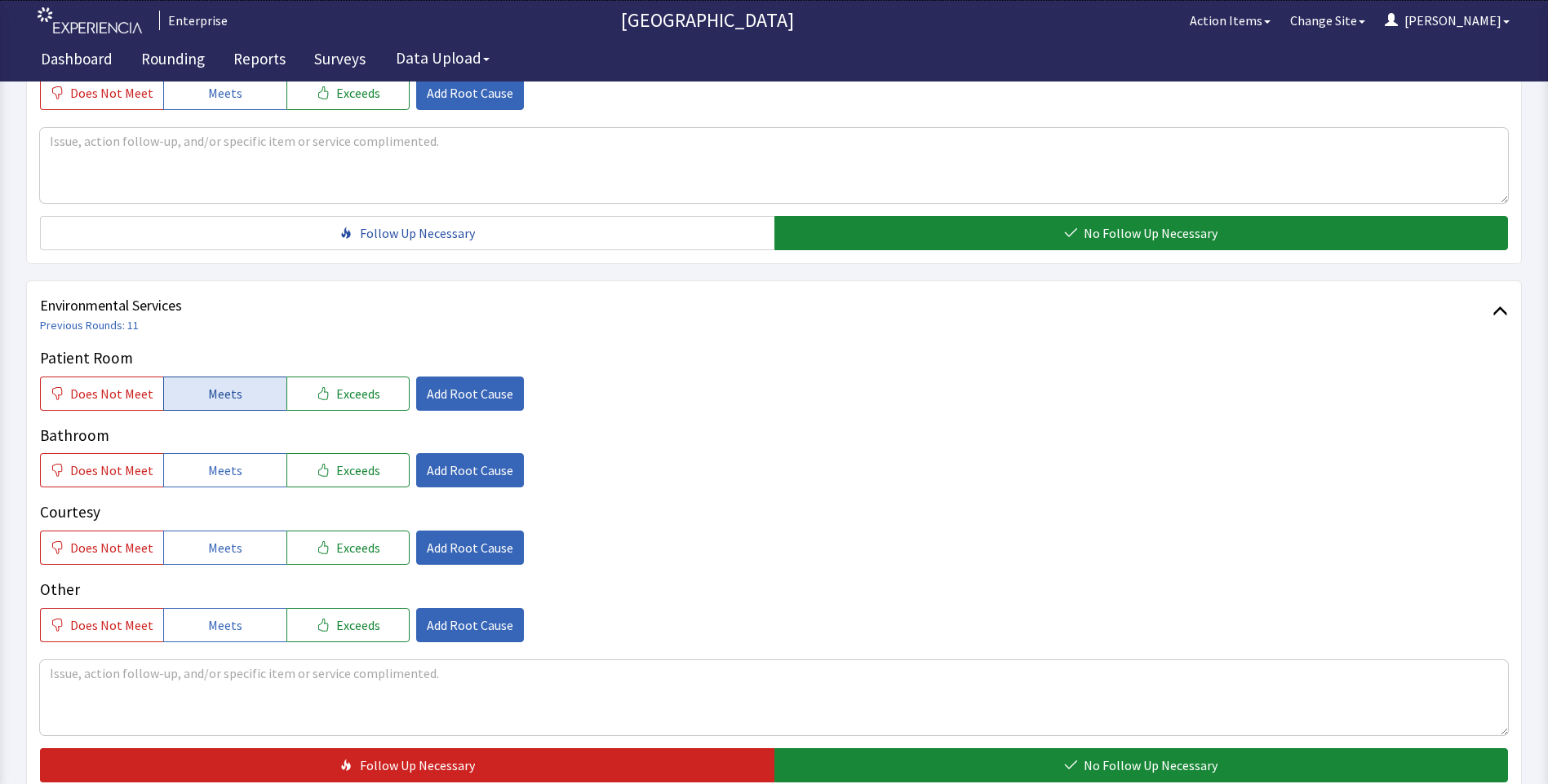
click at [177, 394] on button "Meets" at bounding box center [225, 393] width 123 height 34
drag, startPoint x: 191, startPoint y: 469, endPoint x: 200, endPoint y: 501, distance: 33.2
click at [193, 472] on button "Meets" at bounding box center [225, 470] width 123 height 34
drag, startPoint x: 200, startPoint y: 538, endPoint x: 271, endPoint y: 526, distance: 72.0
click at [210, 542] on button "Meets" at bounding box center [225, 547] width 123 height 34
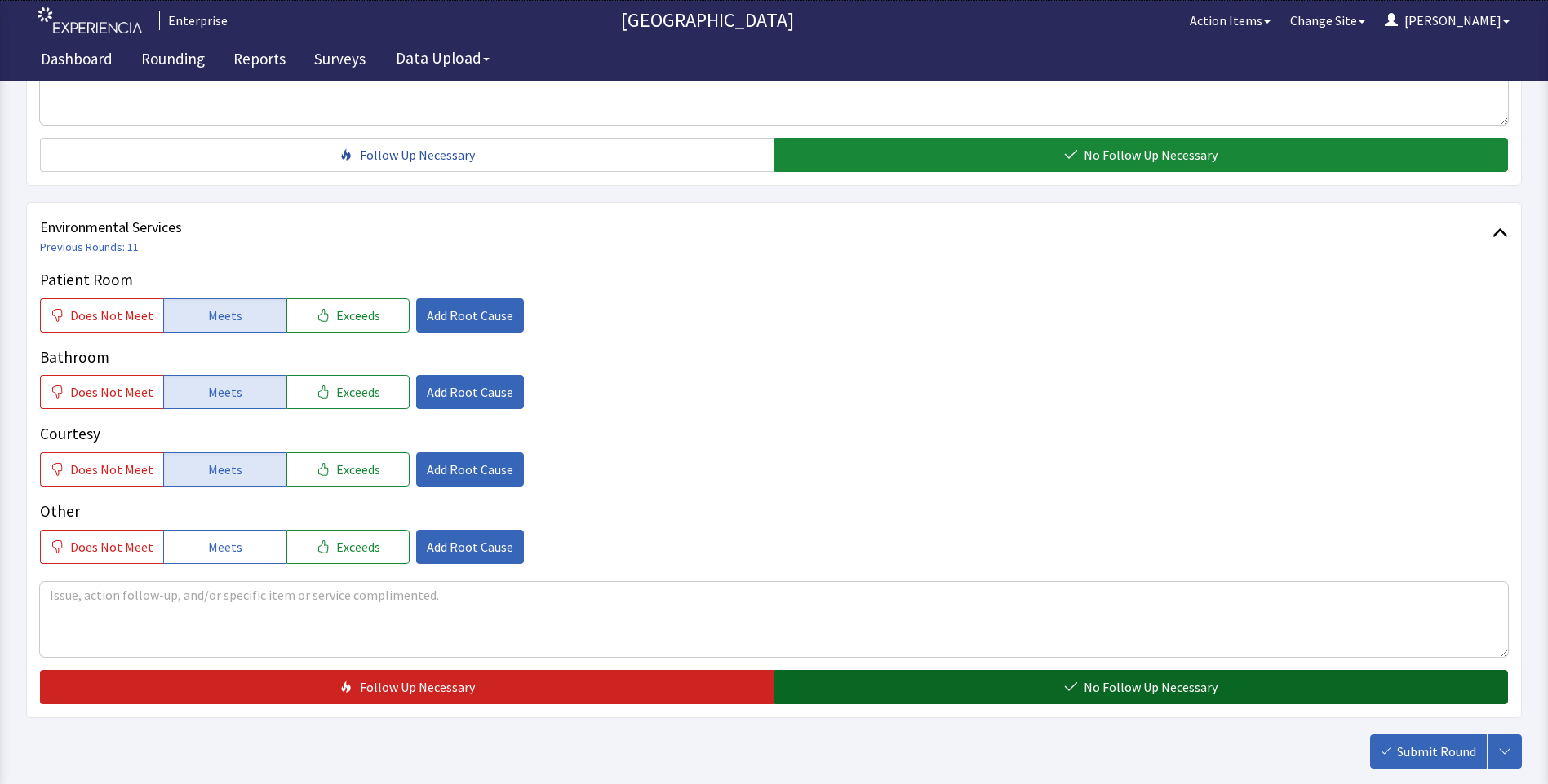
scroll to position [904, 0]
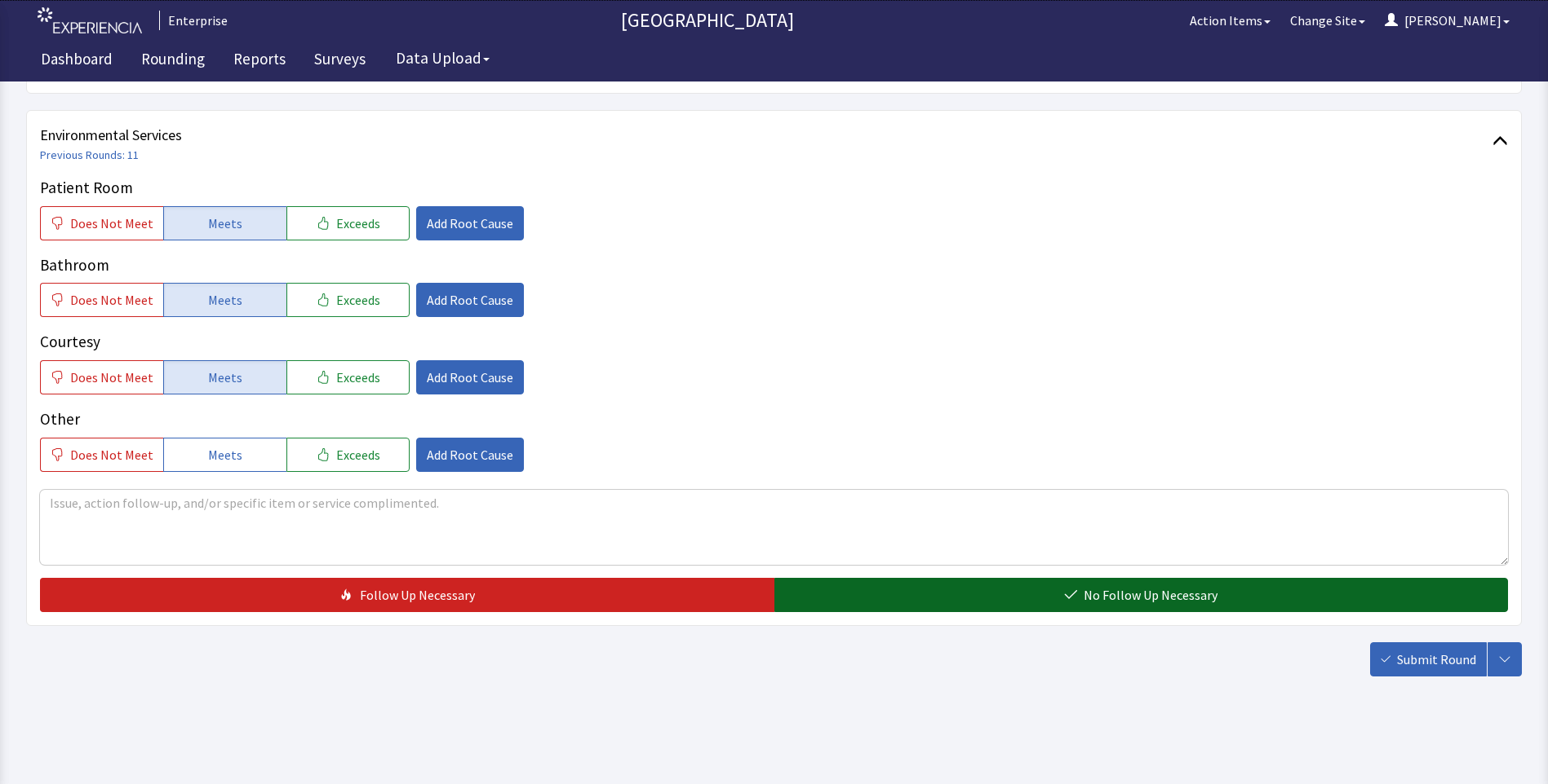
drag, startPoint x: 887, startPoint y: 594, endPoint x: 911, endPoint y: 603, distance: 25.6
click at [895, 598] on button "No Follow Up Necessary" at bounding box center [1141, 595] width 734 height 34
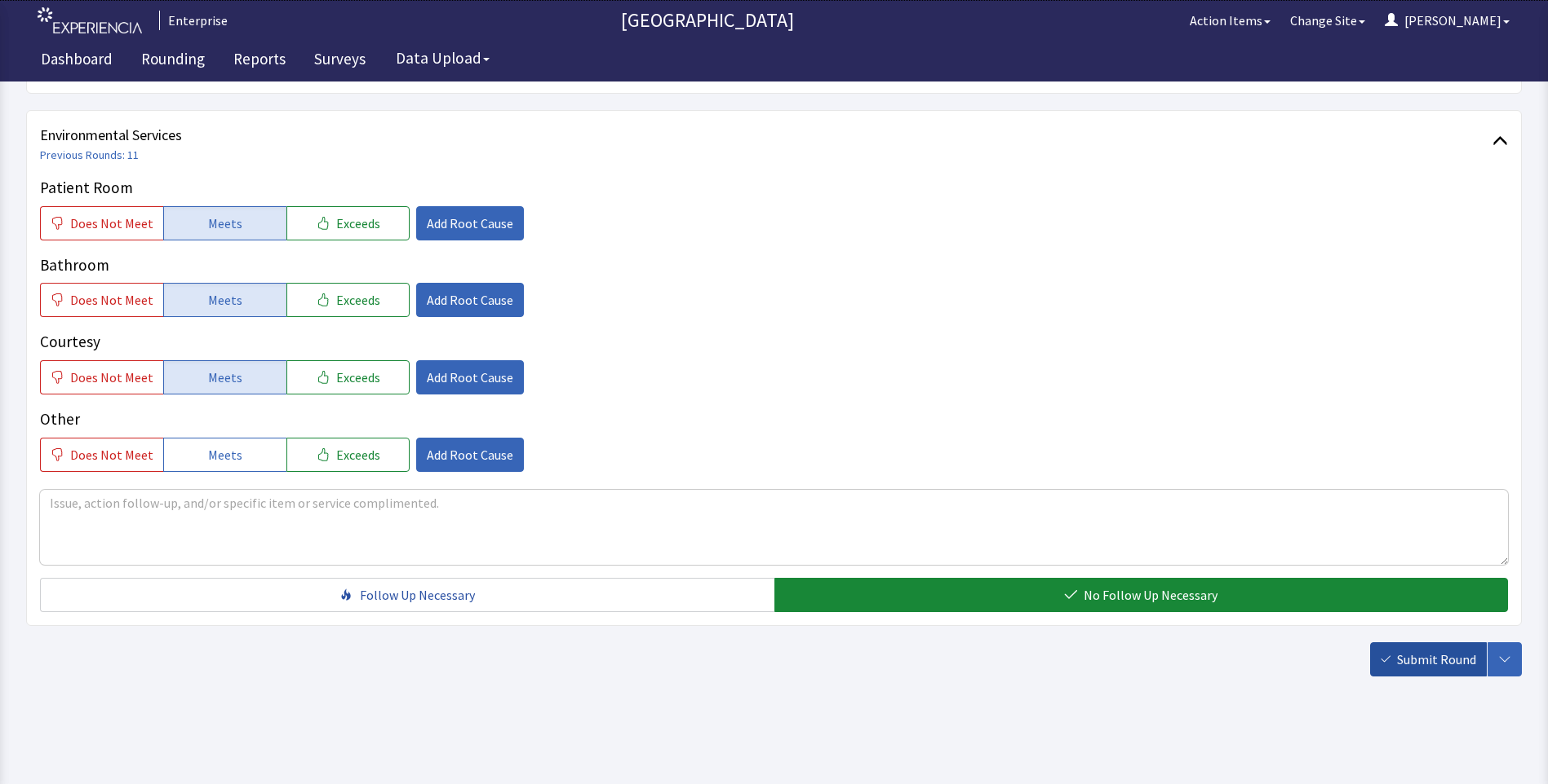
click at [1405, 671] on button "Submit Round" at bounding box center [1428, 659] width 117 height 34
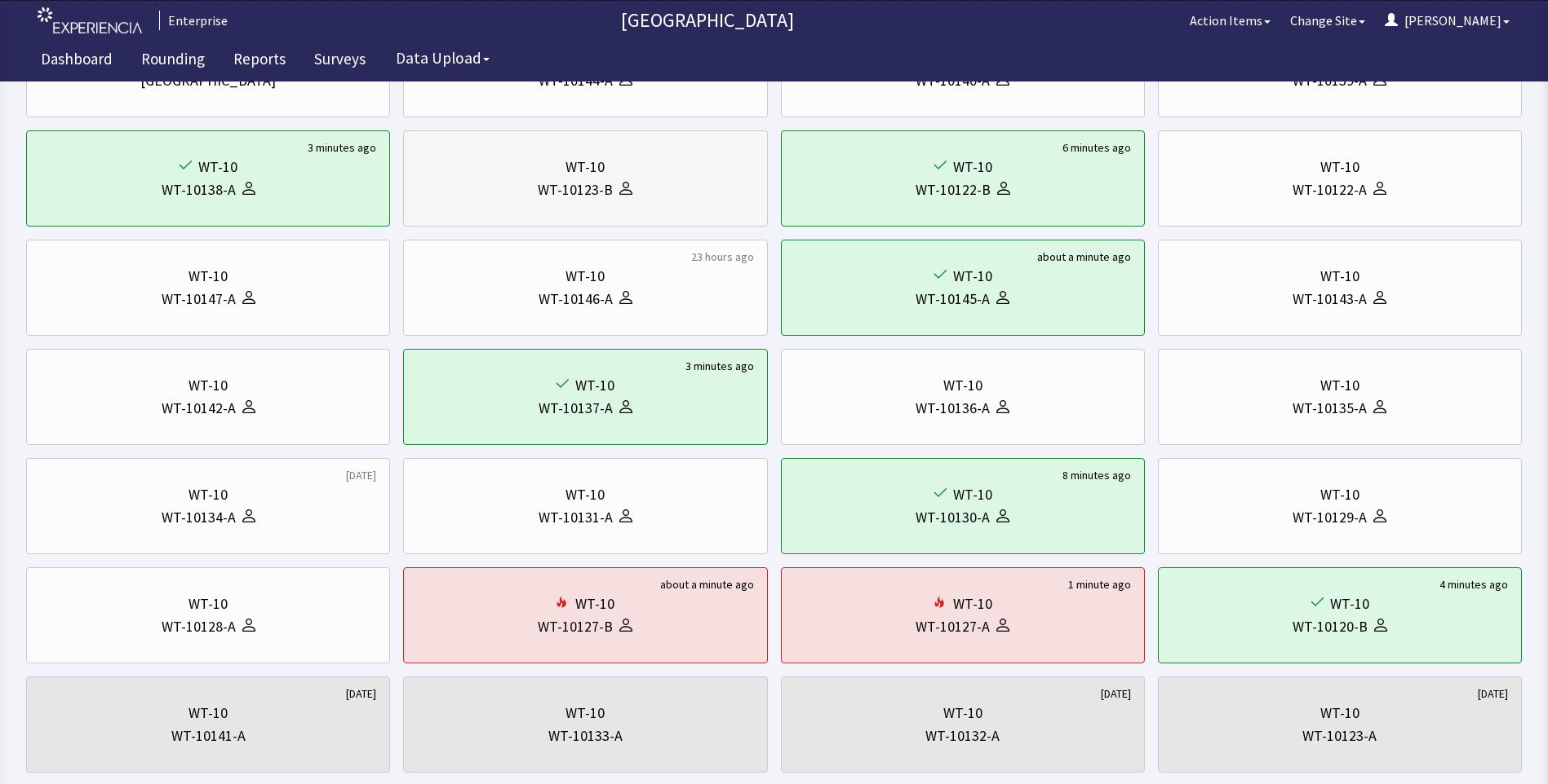
scroll to position [90, 0]
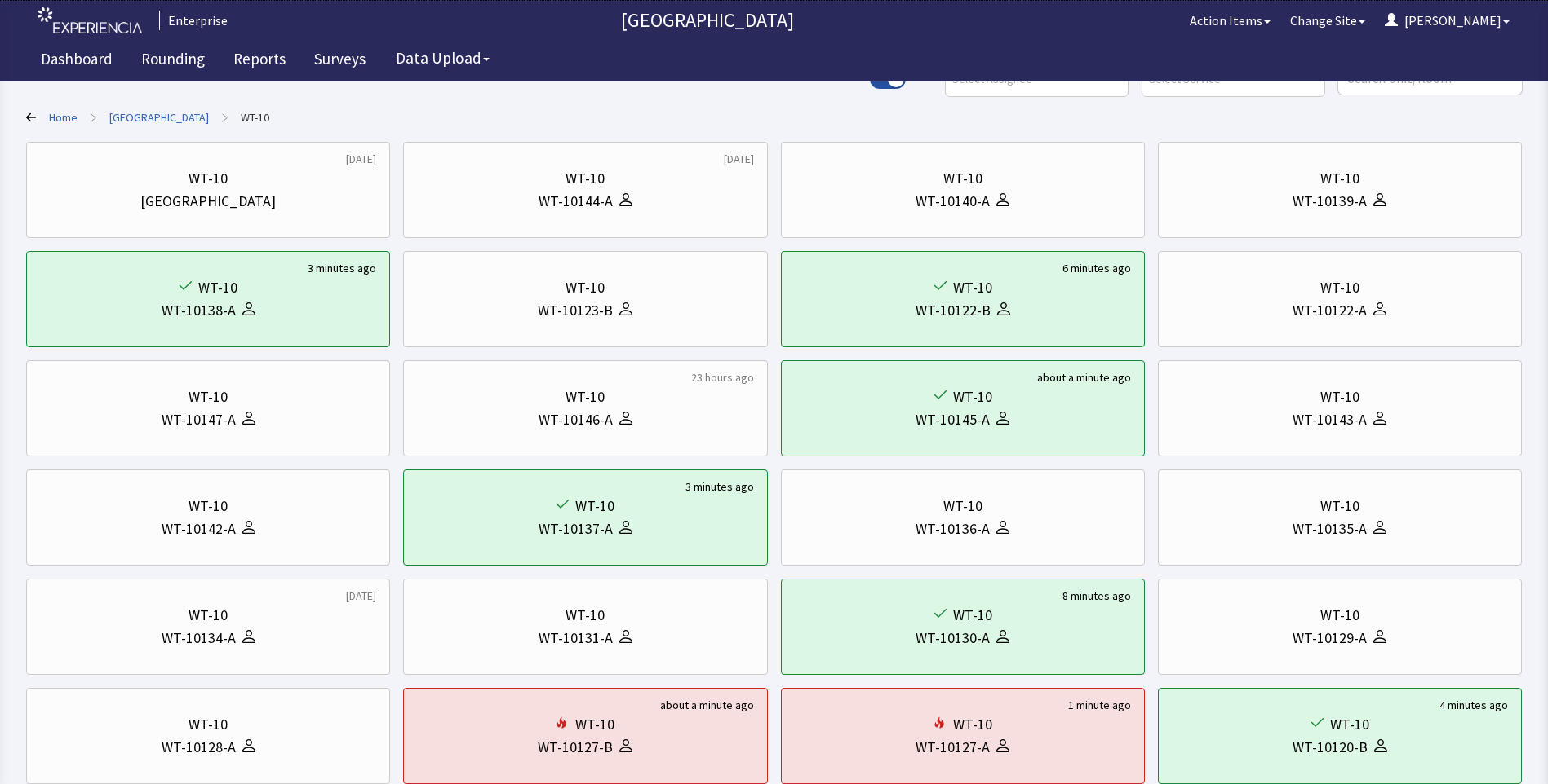
click at [131, 117] on link "[GEOGRAPHIC_DATA]" at bounding box center [159, 117] width 100 height 17
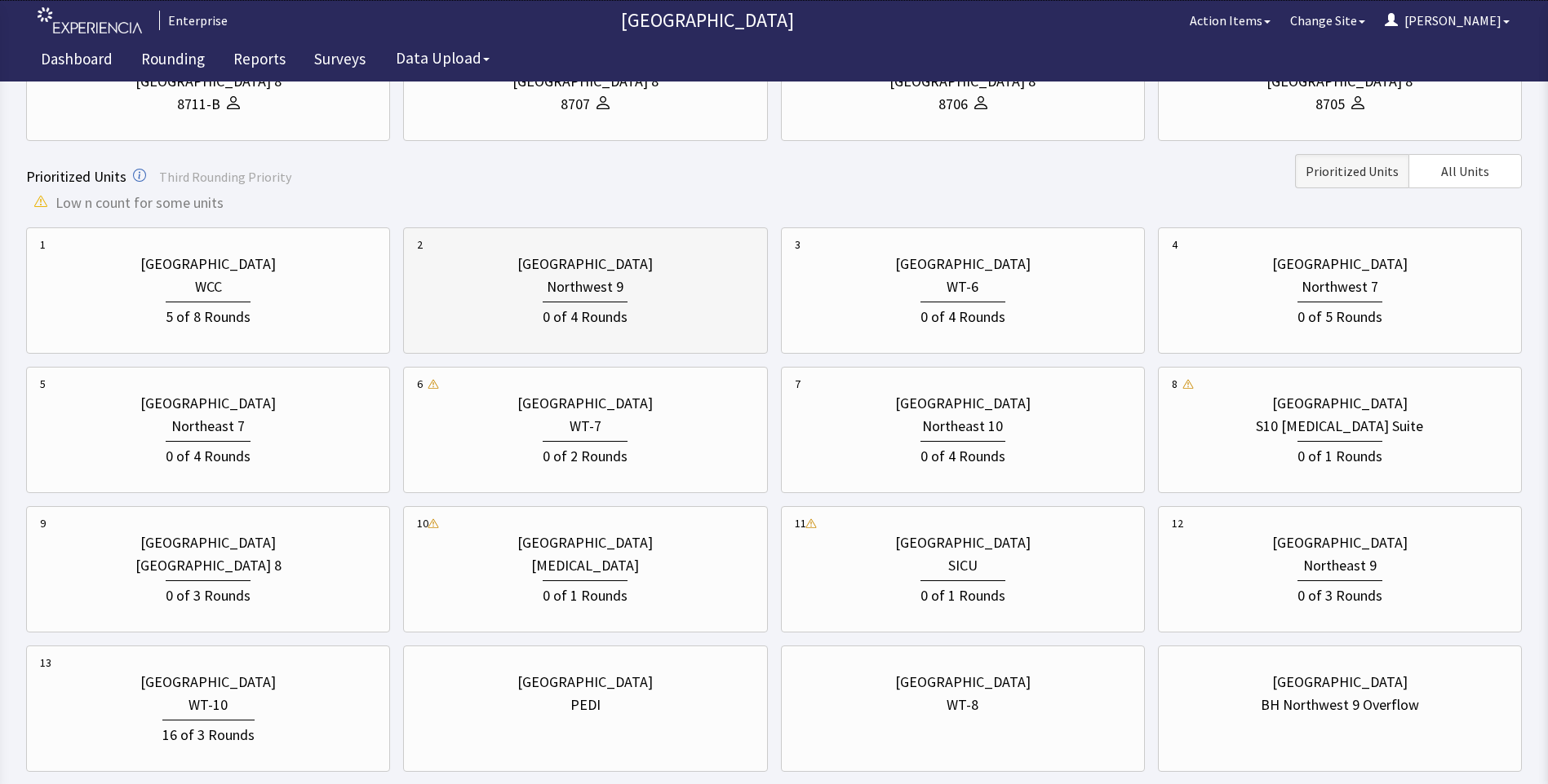
scroll to position [416, 0]
click at [957, 431] on div "Northeast 10" at bounding box center [962, 425] width 80 height 23
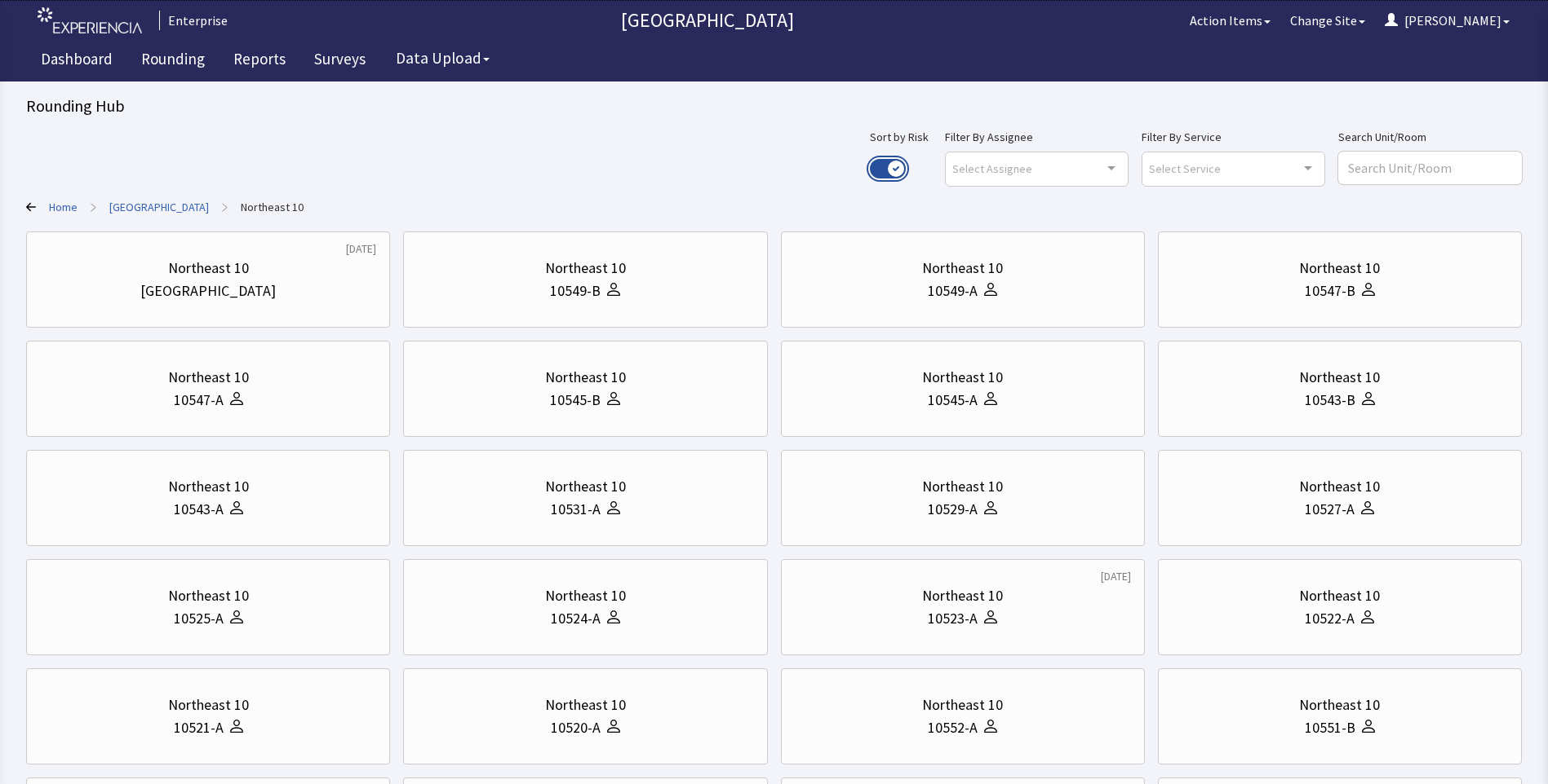
click at [906, 168] on button "Use setting" at bounding box center [887, 168] width 36 height 19
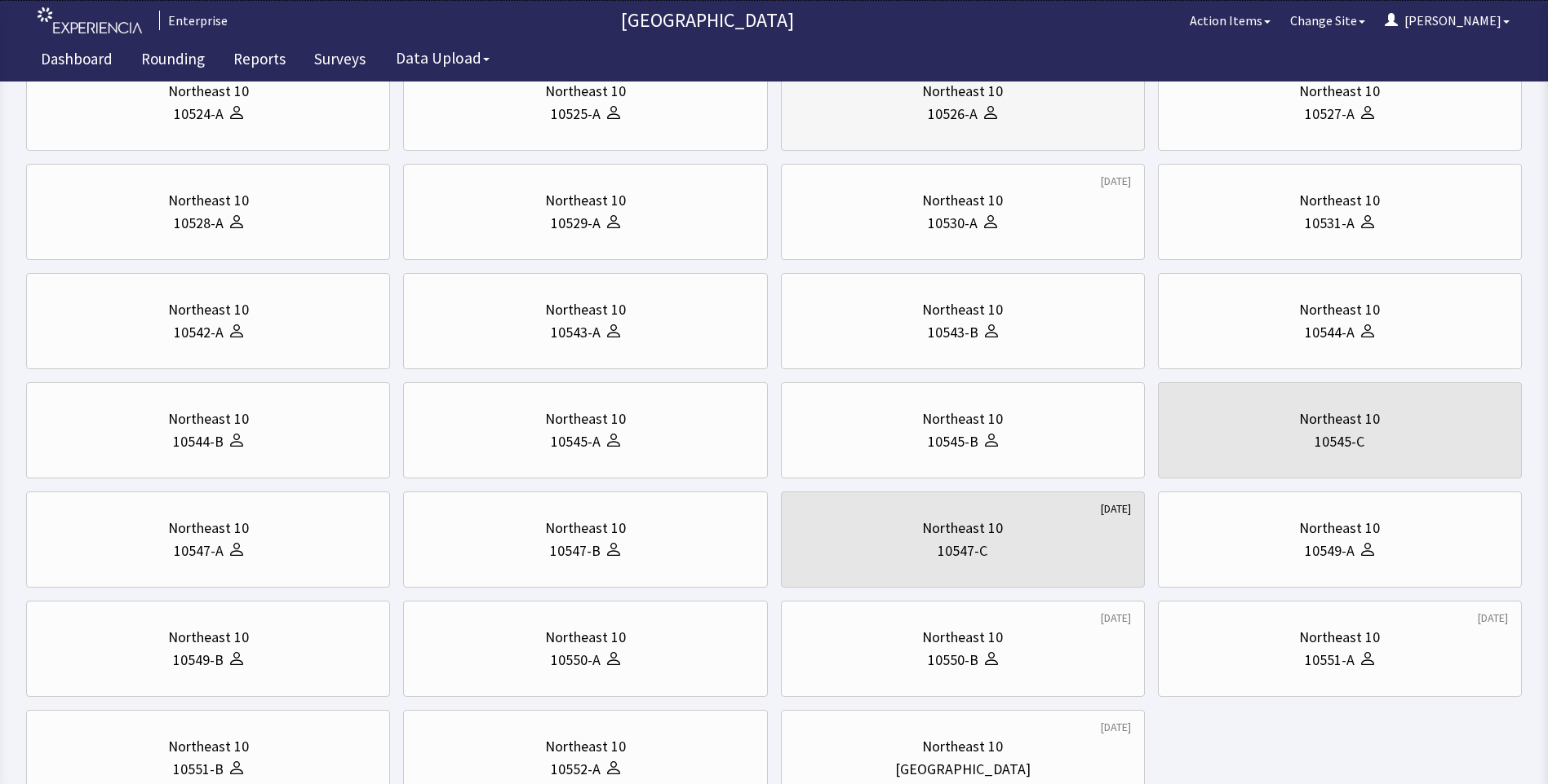
scroll to position [327, 0]
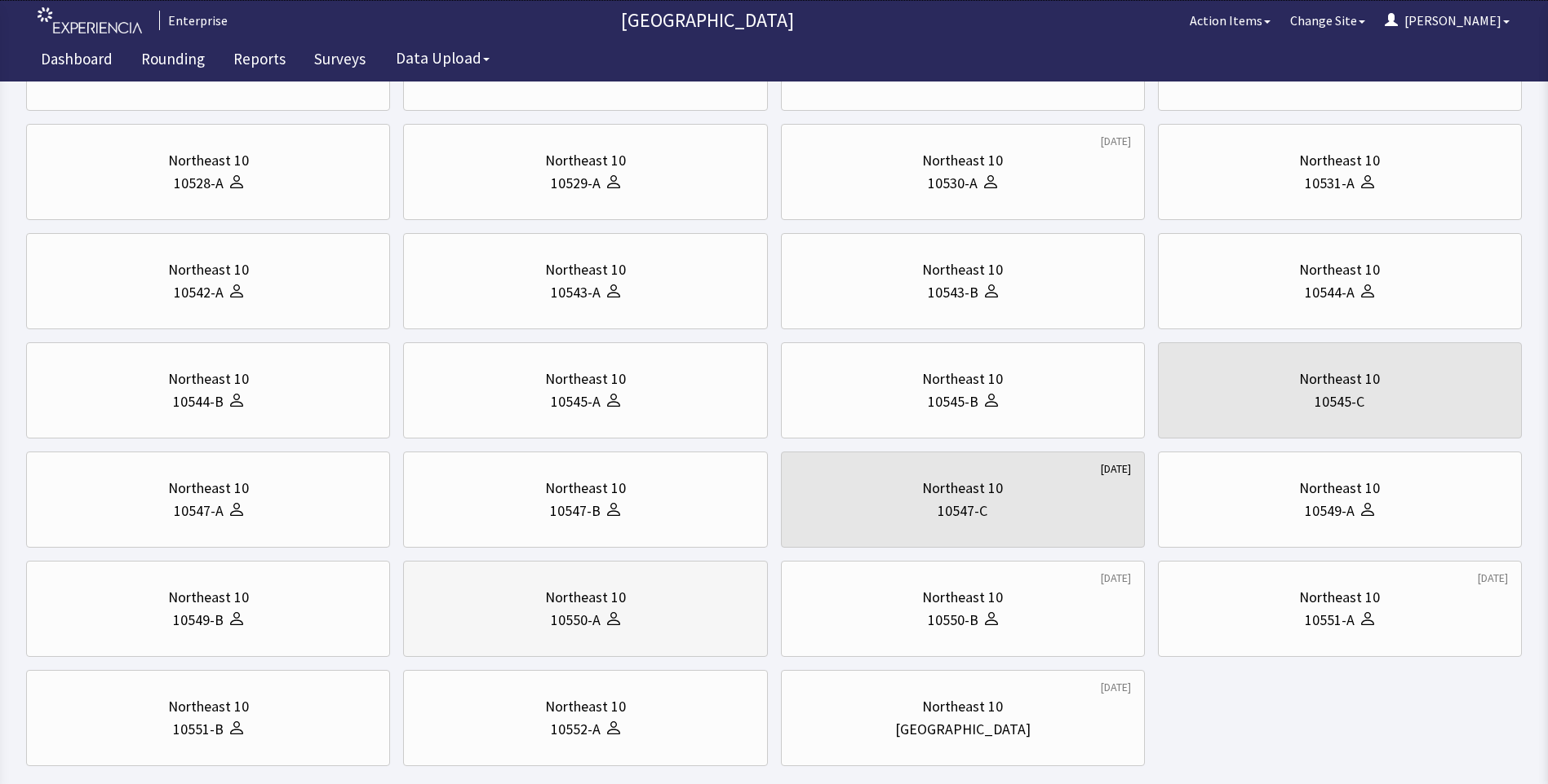
click at [562, 616] on div "10550-A" at bounding box center [575, 621] width 50 height 23
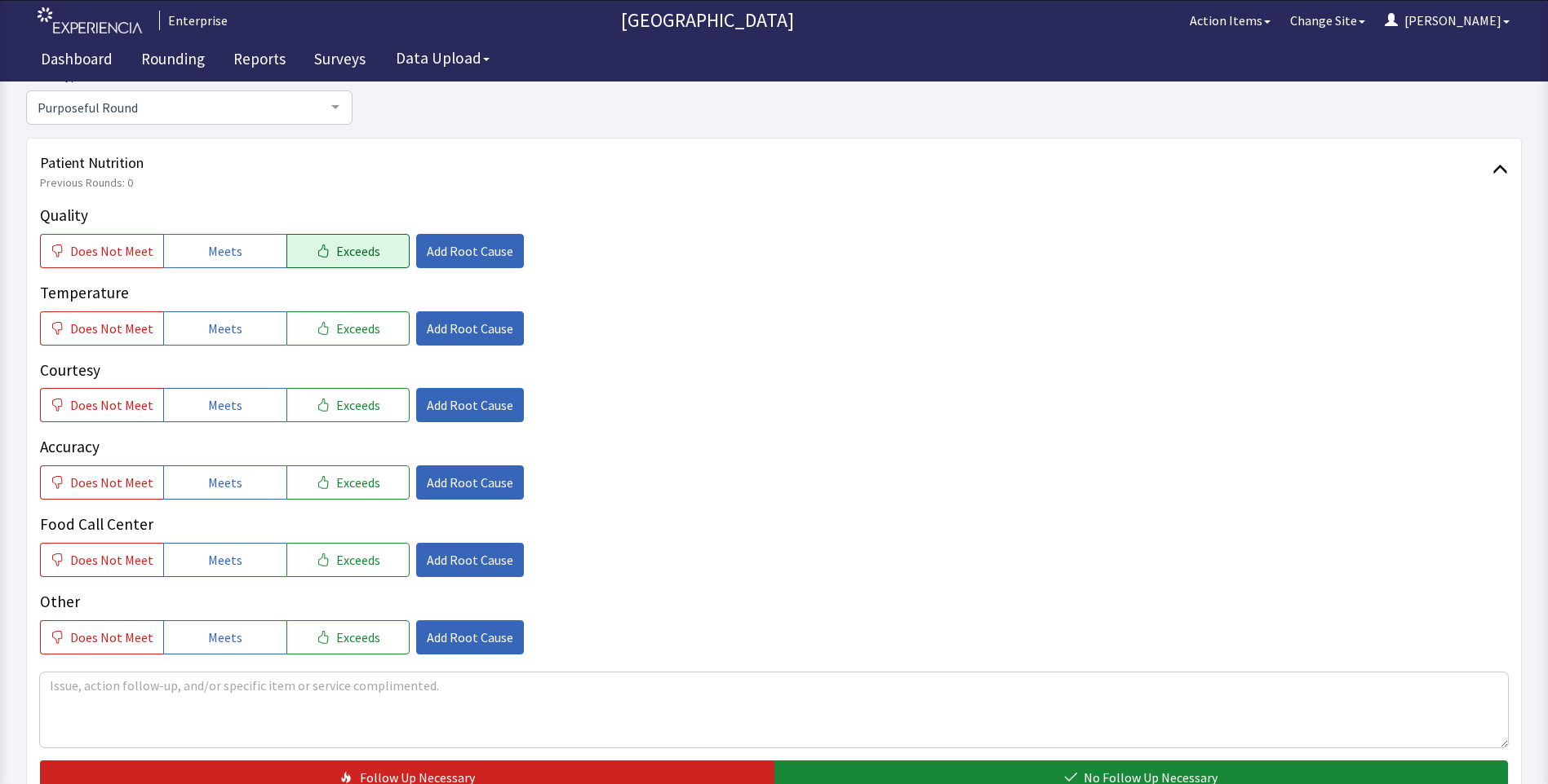
scroll to position [244, 0]
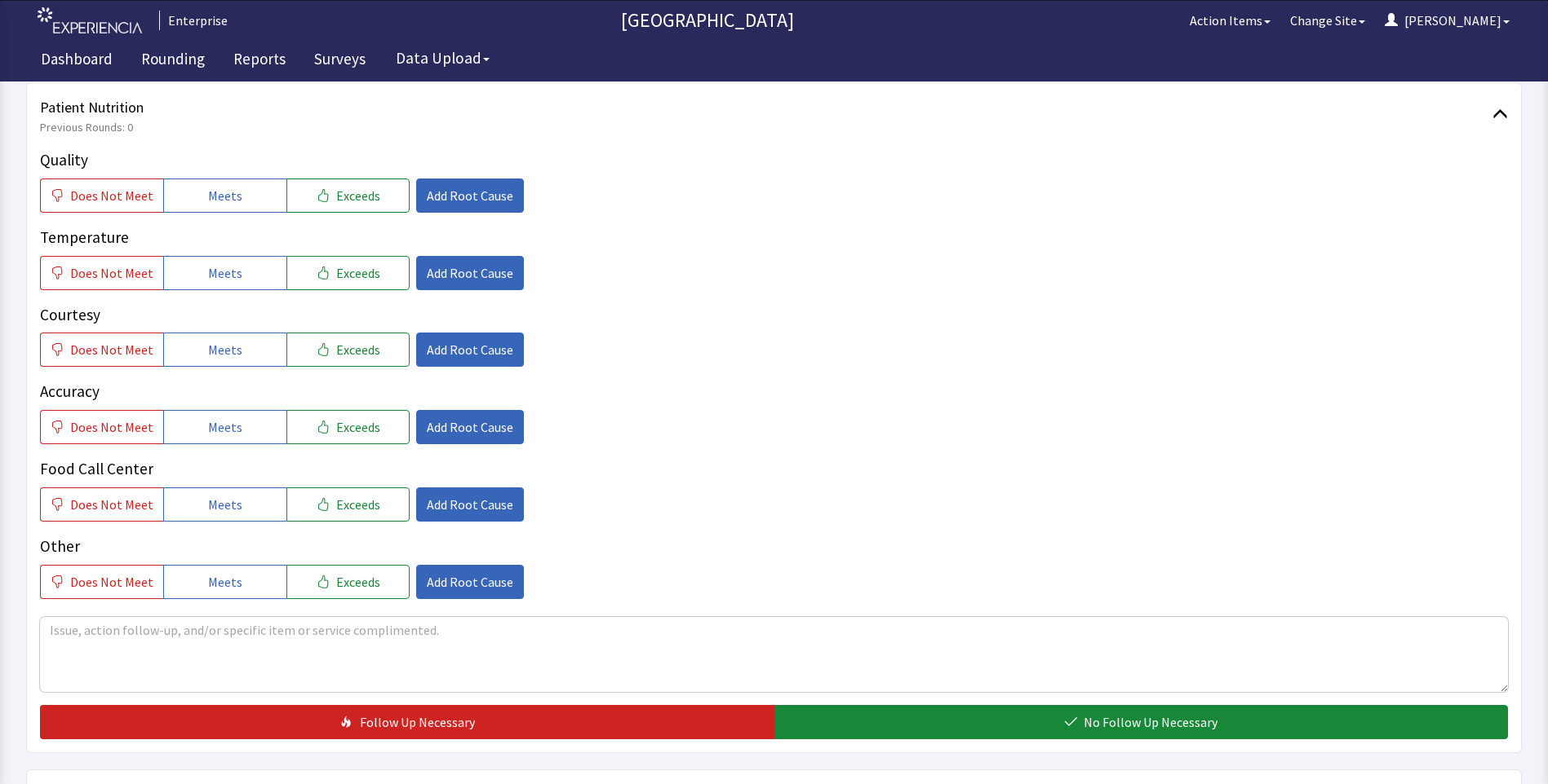
drag, startPoint x: 218, startPoint y: 203, endPoint x: 219, endPoint y: 243, distance: 40.0
click at [218, 207] on button "Meets" at bounding box center [225, 196] width 123 height 34
drag, startPoint x: 218, startPoint y: 278, endPoint x: 217, endPoint y: 327, distance: 49.0
click at [217, 288] on button "Meets" at bounding box center [225, 272] width 123 height 34
drag, startPoint x: 216, startPoint y: 351, endPoint x: 224, endPoint y: 401, distance: 50.6
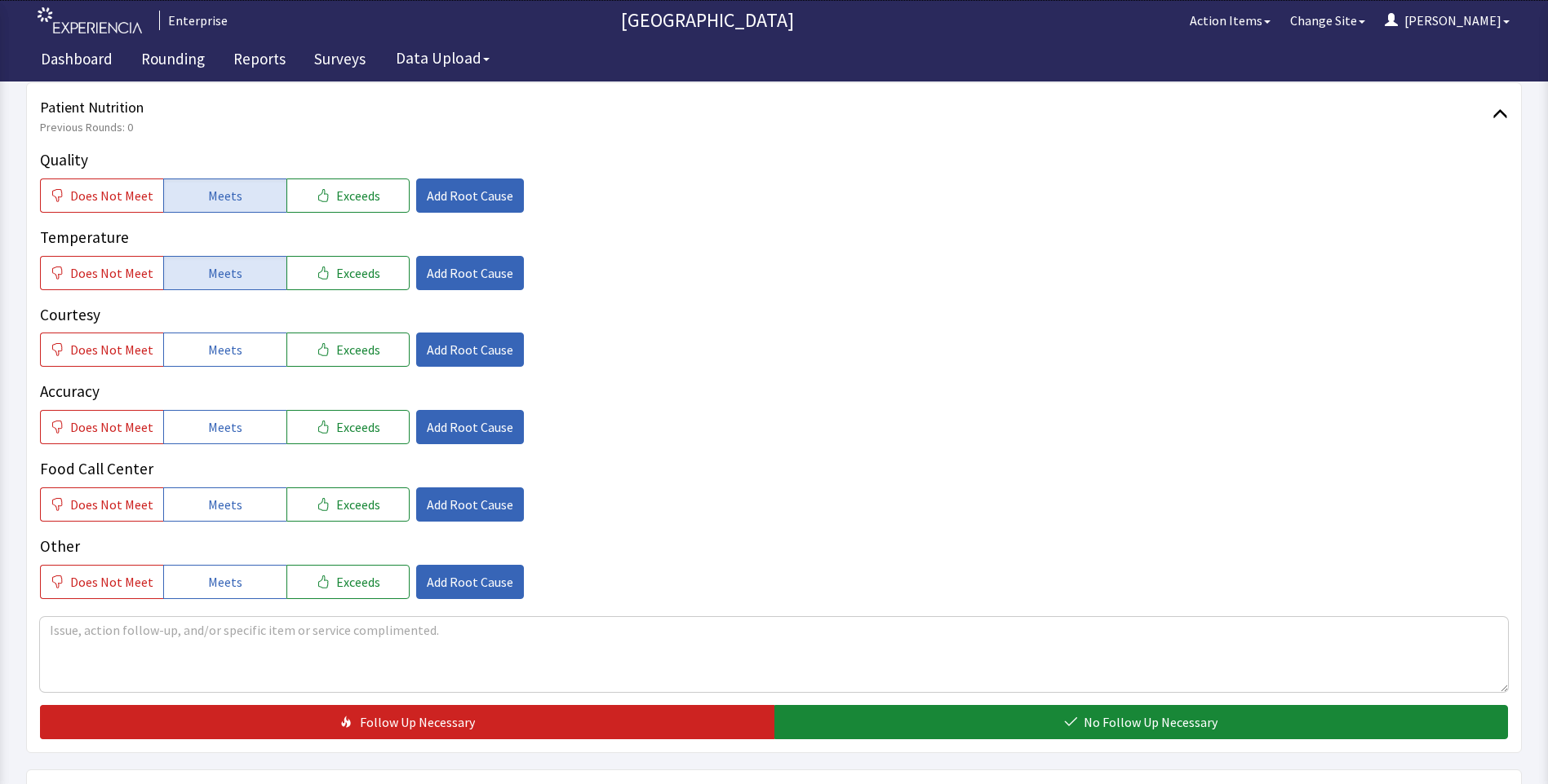
click at [216, 354] on span "Meets" at bounding box center [225, 349] width 34 height 19
click at [223, 423] on span "Meets" at bounding box center [225, 427] width 34 height 19
drag, startPoint x: 214, startPoint y: 497, endPoint x: 254, endPoint y: 462, distance: 53.2
click at [217, 497] on span "Meets" at bounding box center [225, 505] width 34 height 19
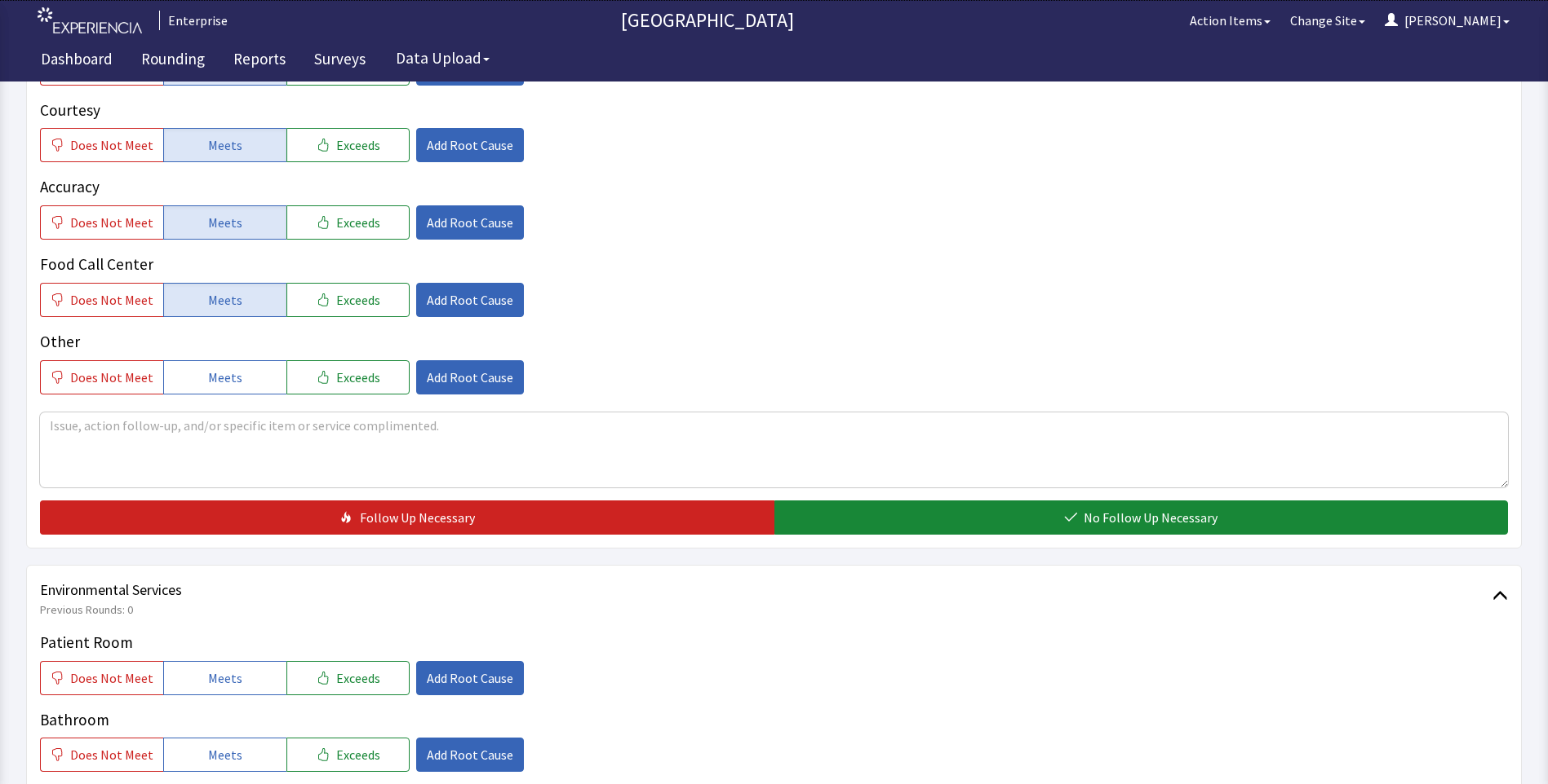
scroll to position [571, 0]
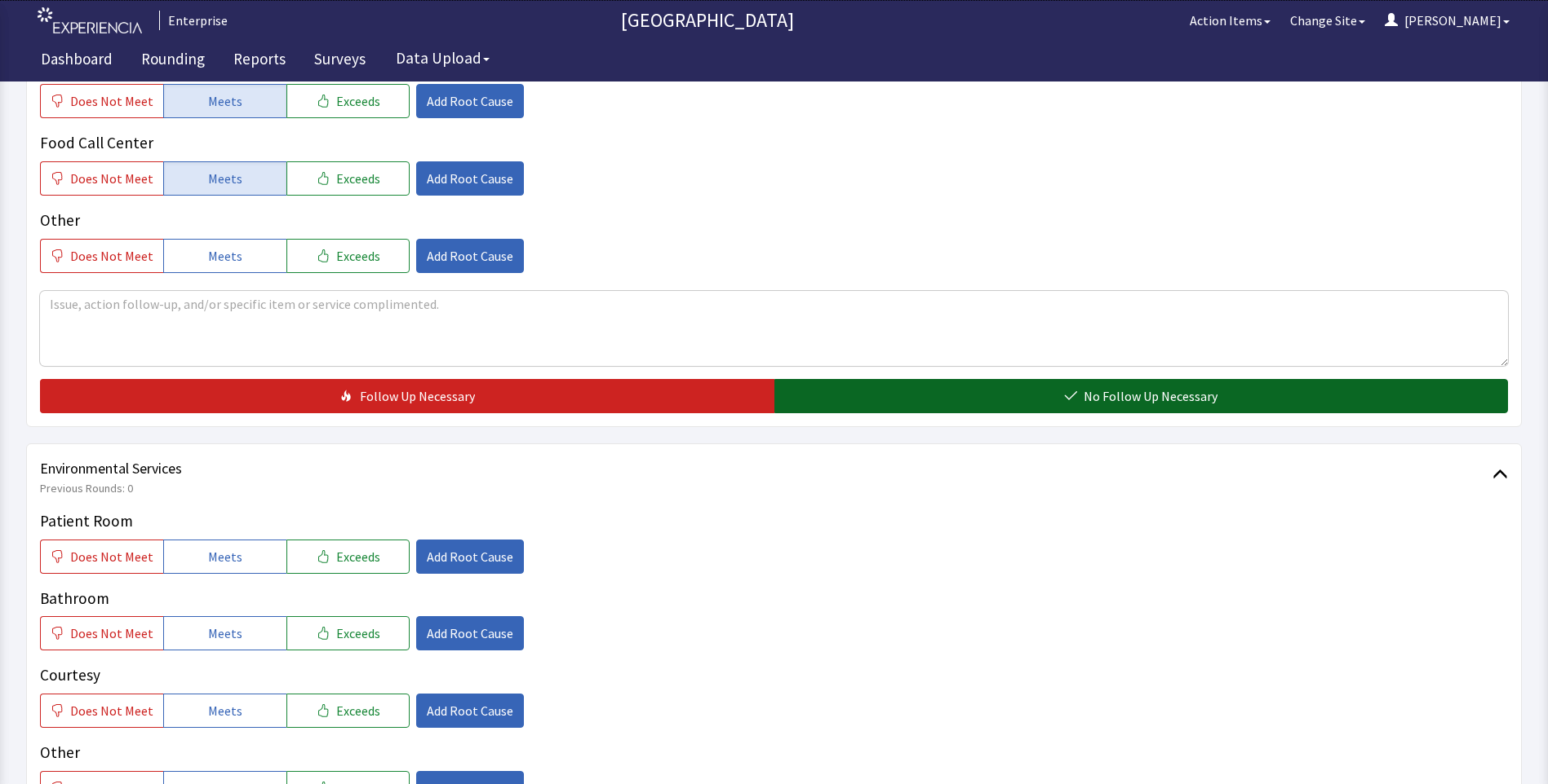
click at [867, 404] on button "No Follow Up Necessary" at bounding box center [1141, 395] width 734 height 34
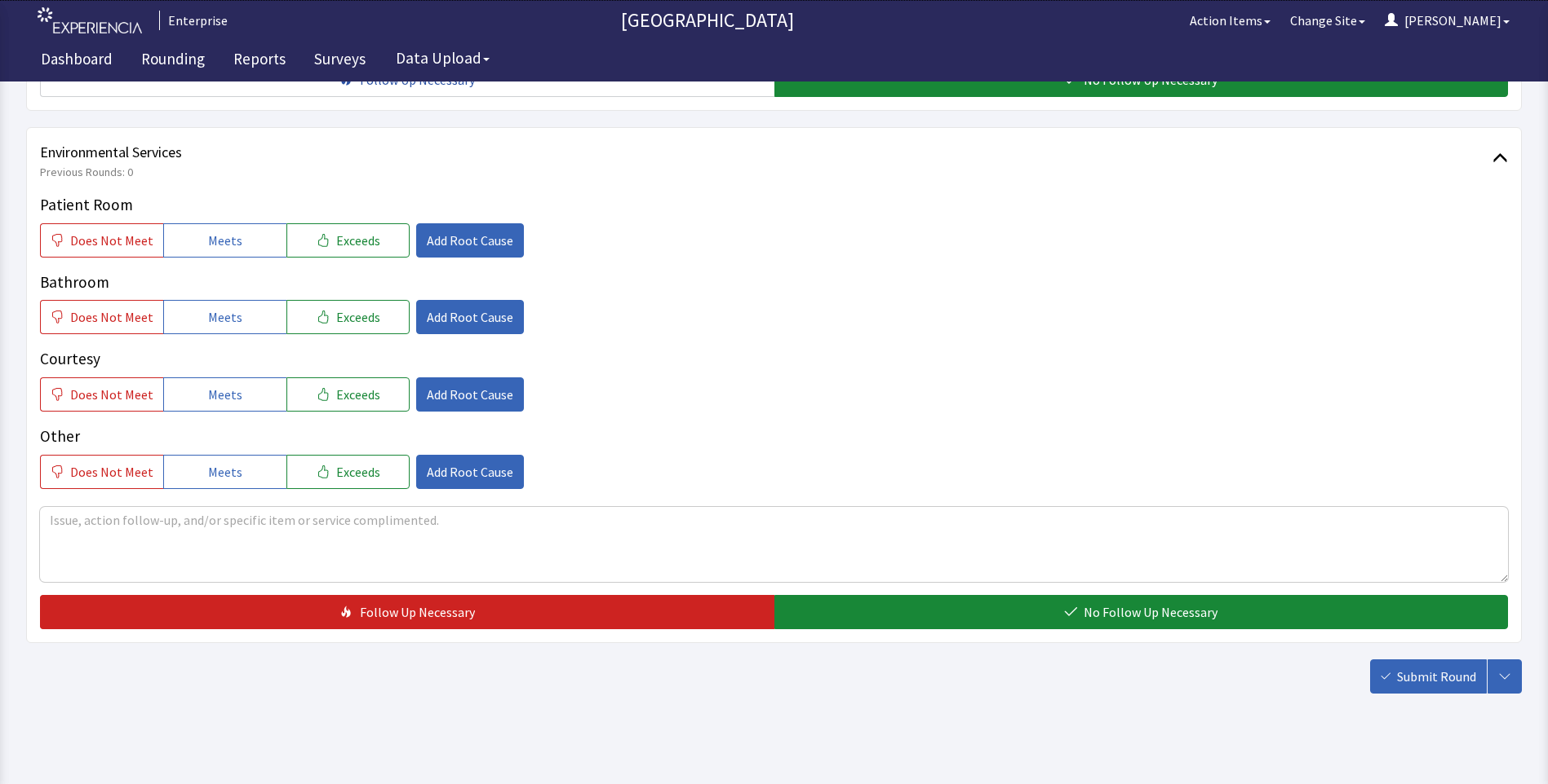
scroll to position [897, 0]
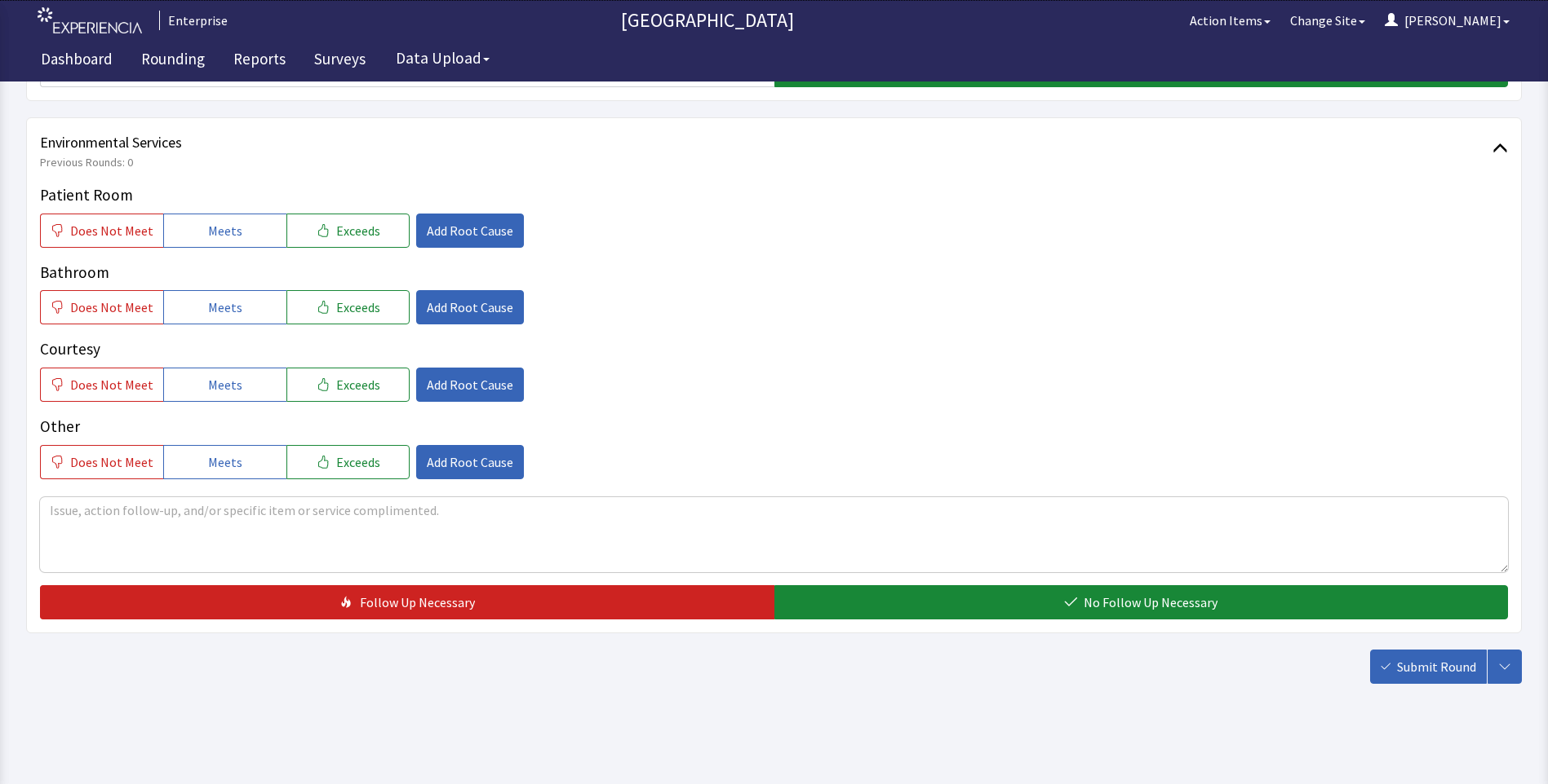
drag, startPoint x: 204, startPoint y: 241, endPoint x: 205, endPoint y: 258, distance: 17.0
click at [205, 240] on button "Meets" at bounding box center [225, 230] width 123 height 34
drag, startPoint x: 206, startPoint y: 320, endPoint x: 208, endPoint y: 353, distance: 33.1
click at [206, 325] on button "Meets" at bounding box center [225, 306] width 123 height 34
click at [211, 371] on button "Meets" at bounding box center [225, 384] width 123 height 34
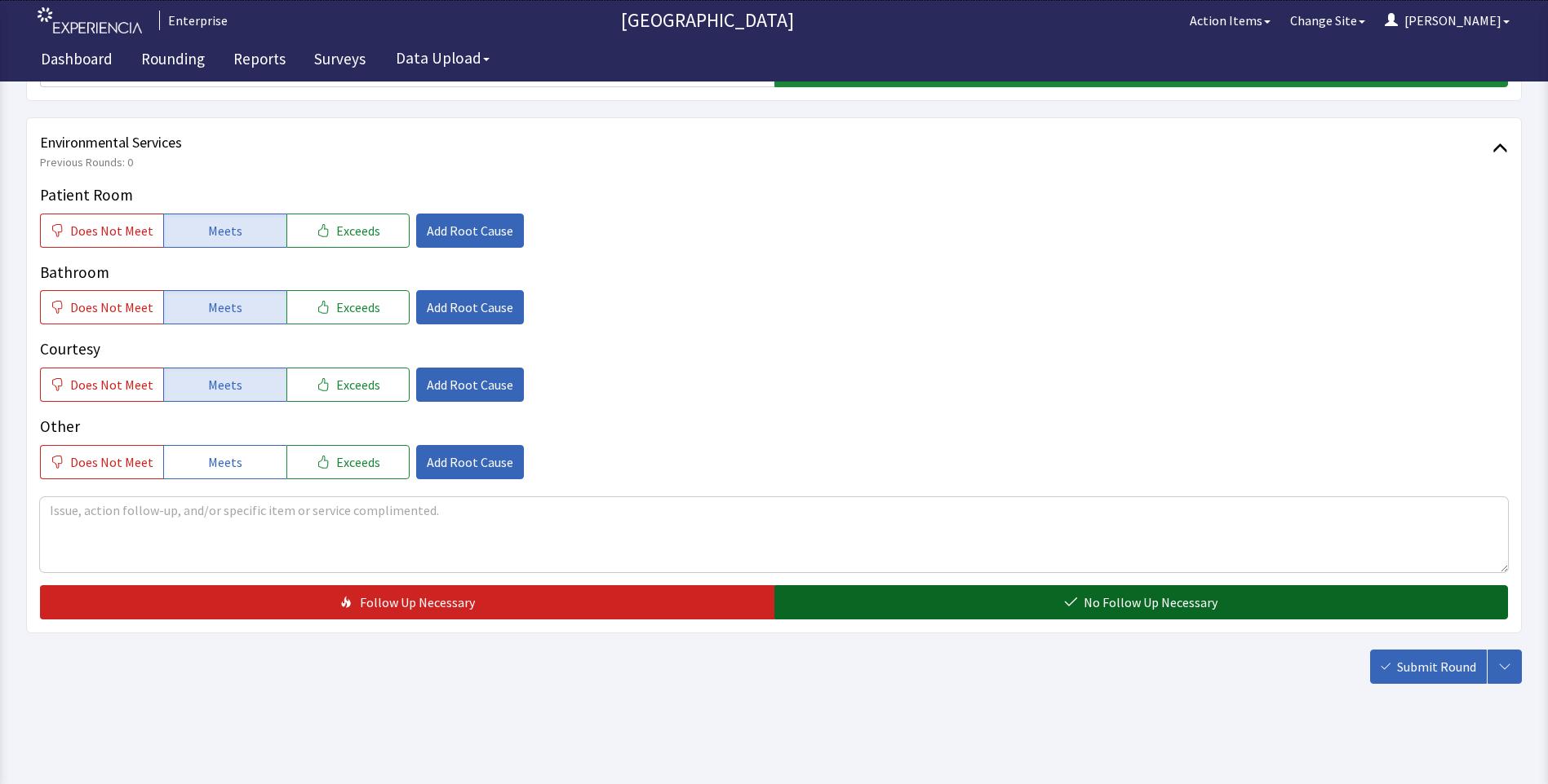
drag, startPoint x: 910, startPoint y: 607, endPoint x: 991, endPoint y: 598, distance: 81.5
click at [912, 609] on button "No Follow Up Necessary" at bounding box center [1141, 602] width 734 height 34
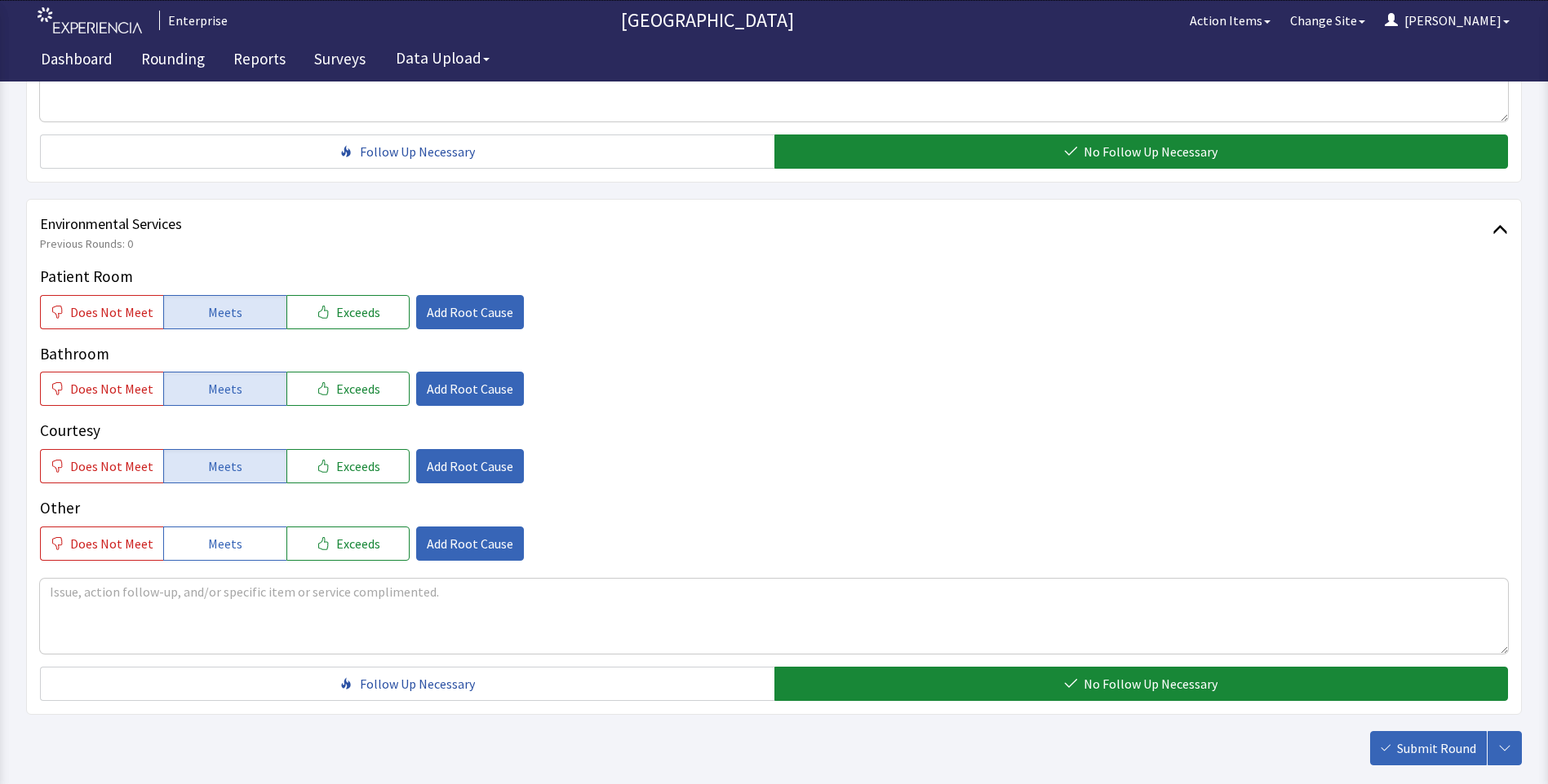
scroll to position [904, 0]
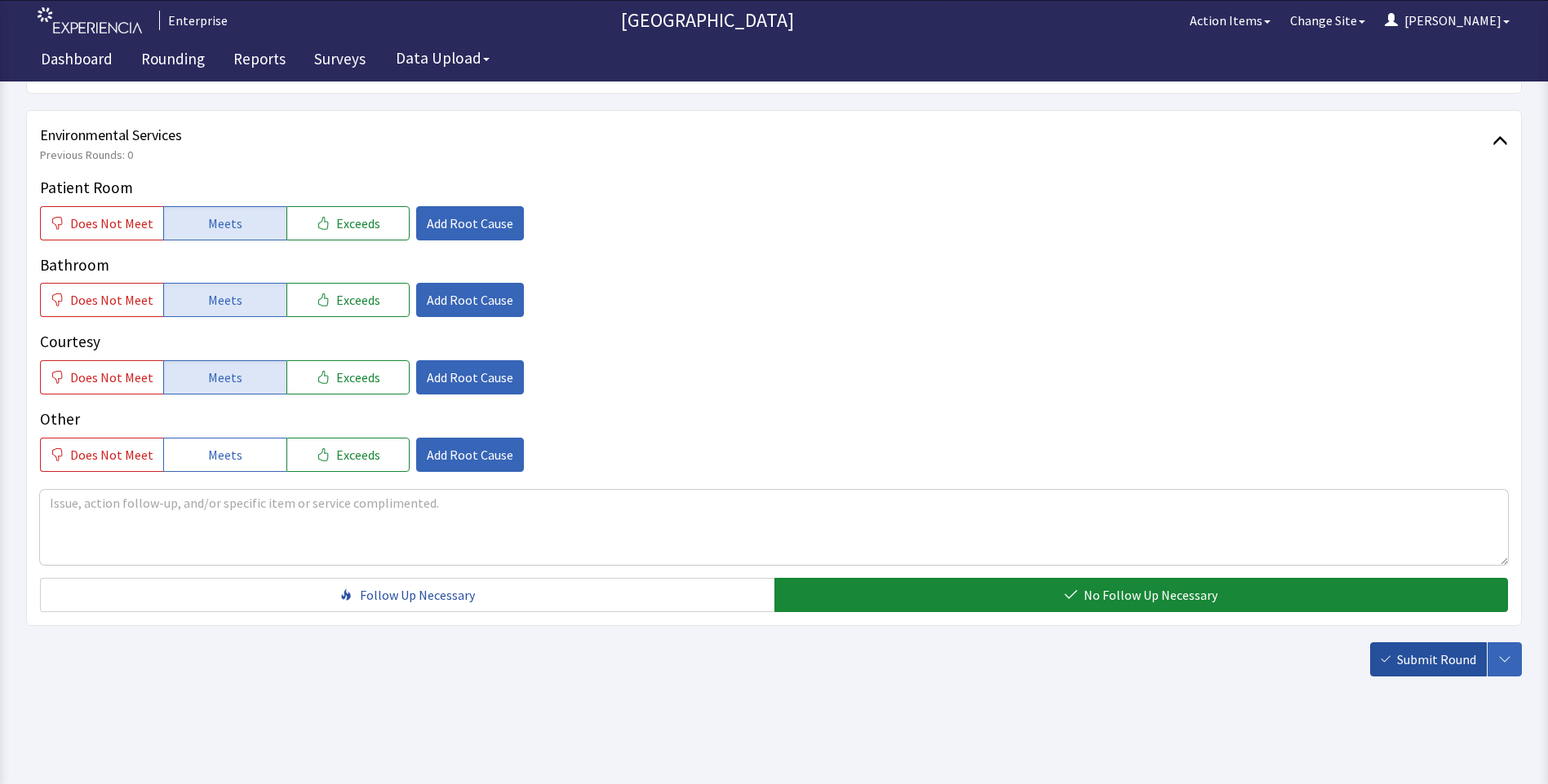
click at [1431, 671] on button "Submit Round" at bounding box center [1428, 659] width 117 height 34
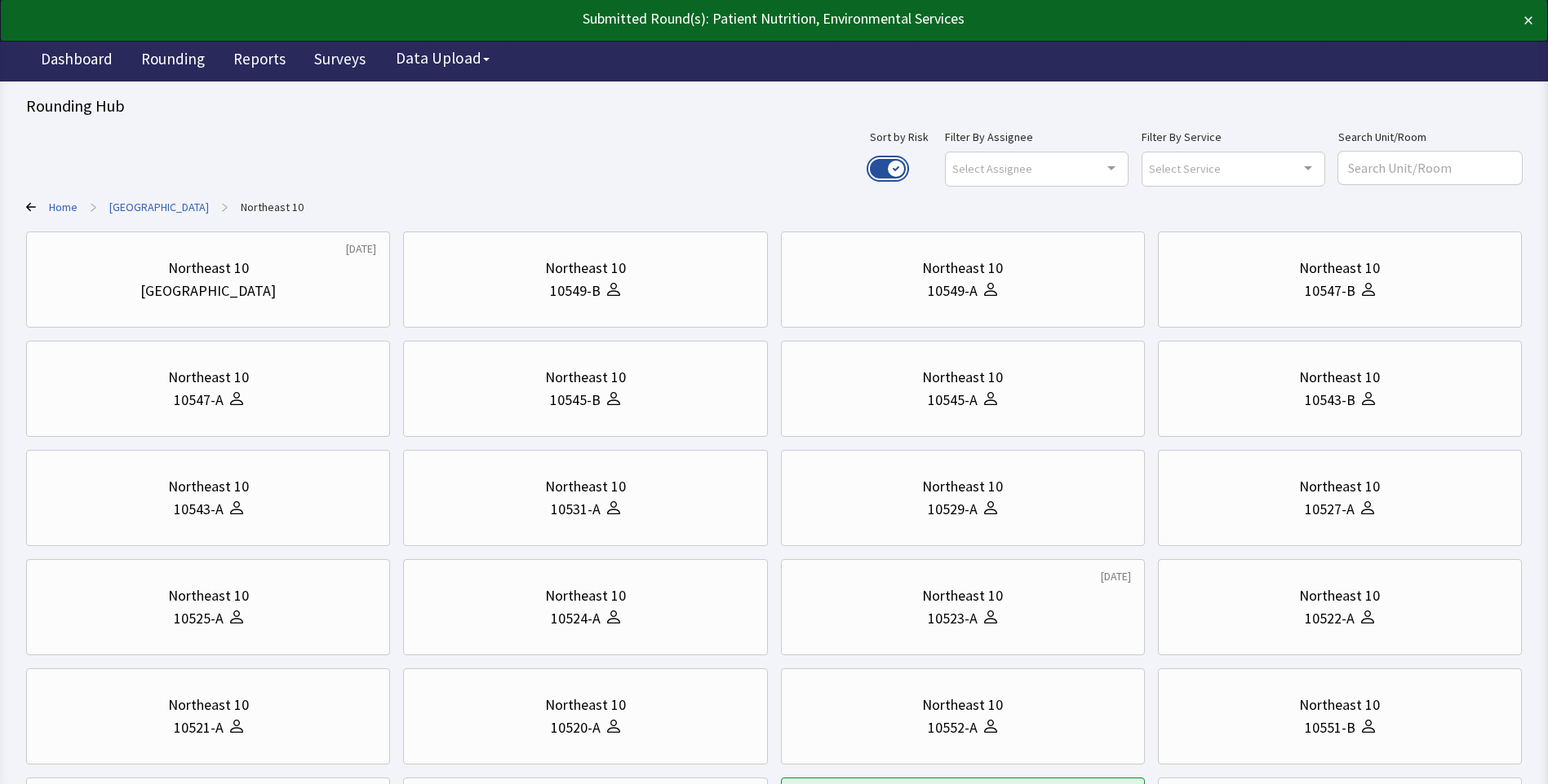
click at [906, 164] on button "Use setting" at bounding box center [887, 168] width 36 height 19
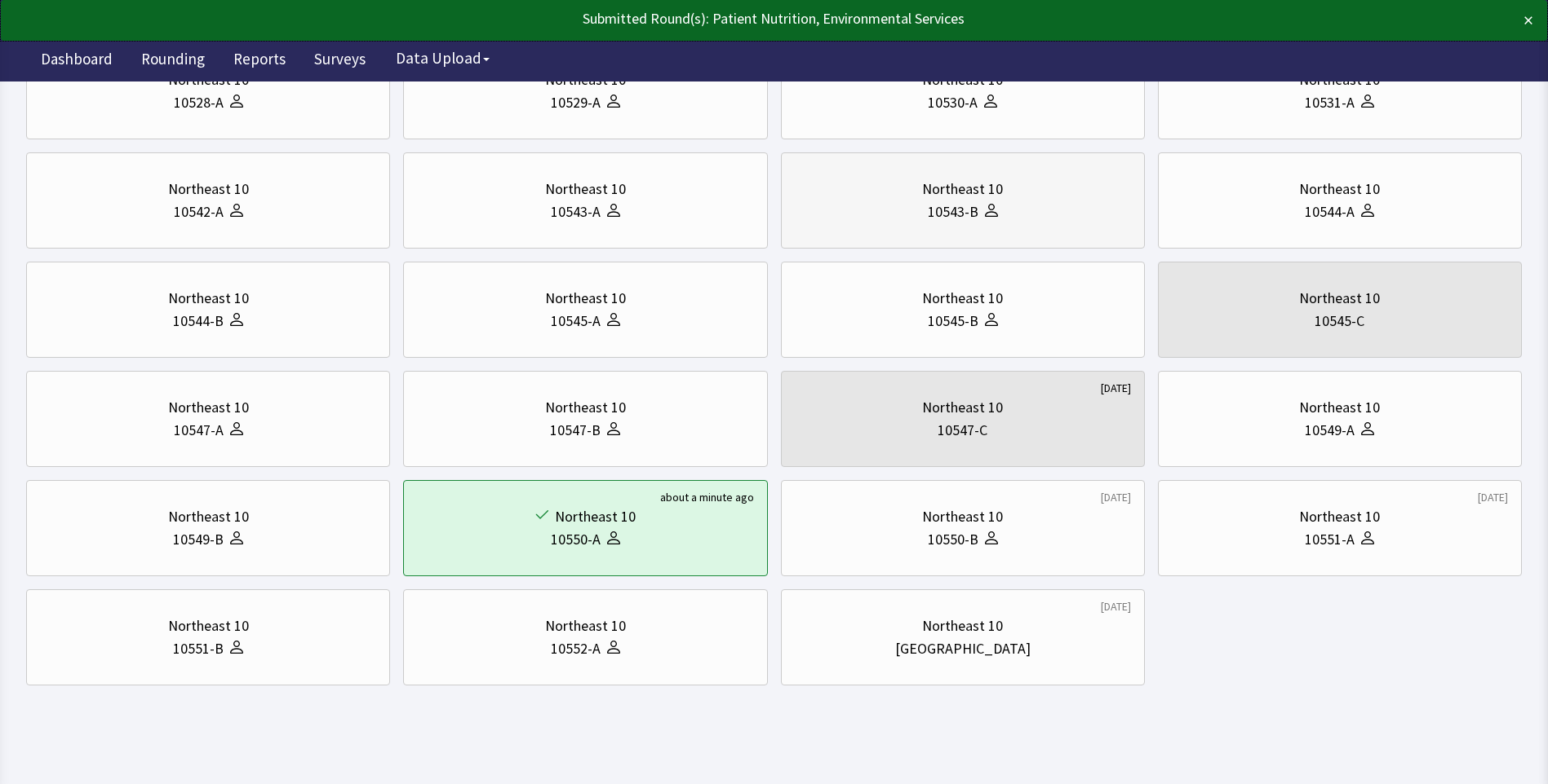
scroll to position [408, 0]
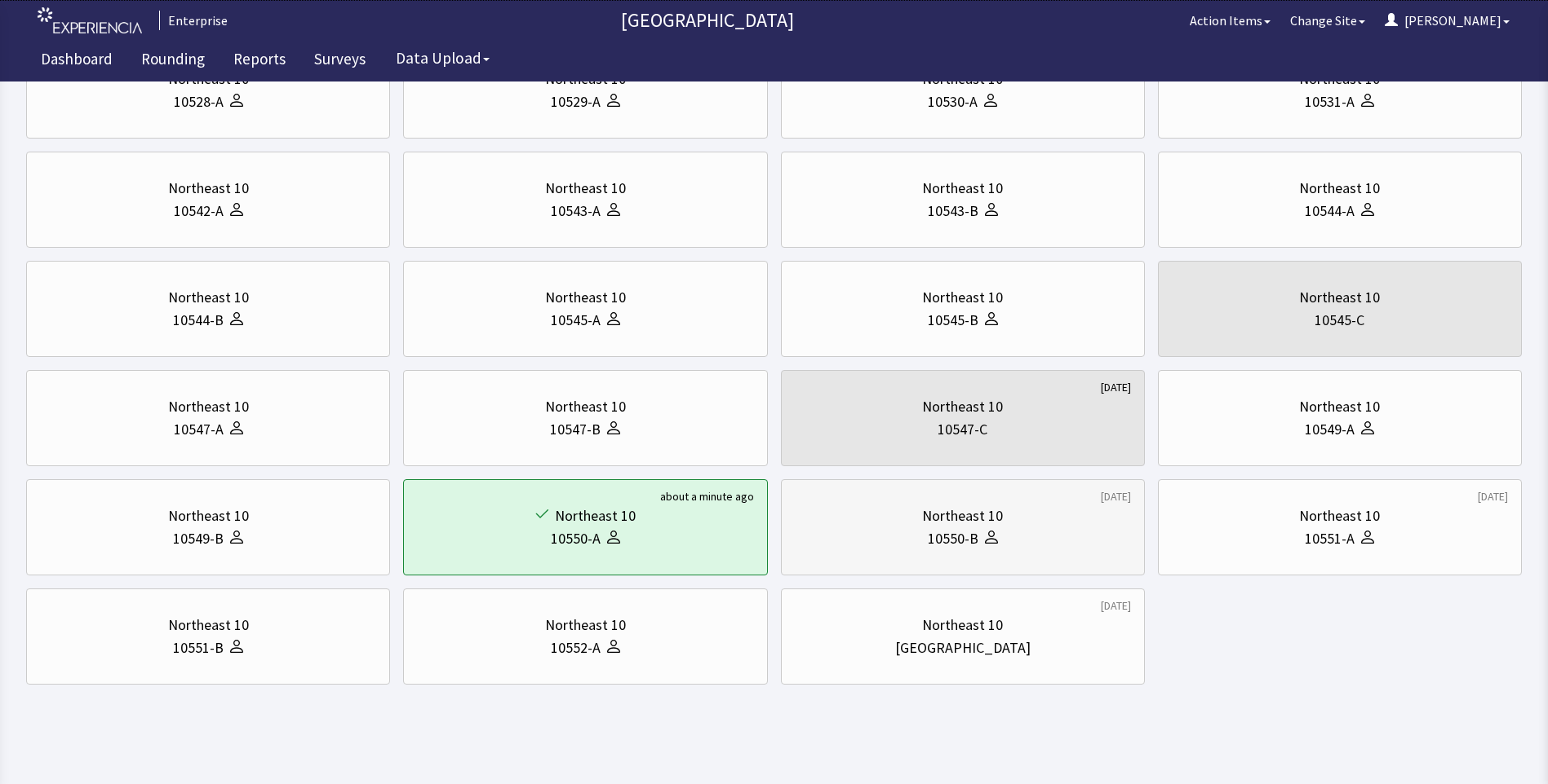
click at [959, 512] on div "Northeast 10" at bounding box center [962, 516] width 80 height 23
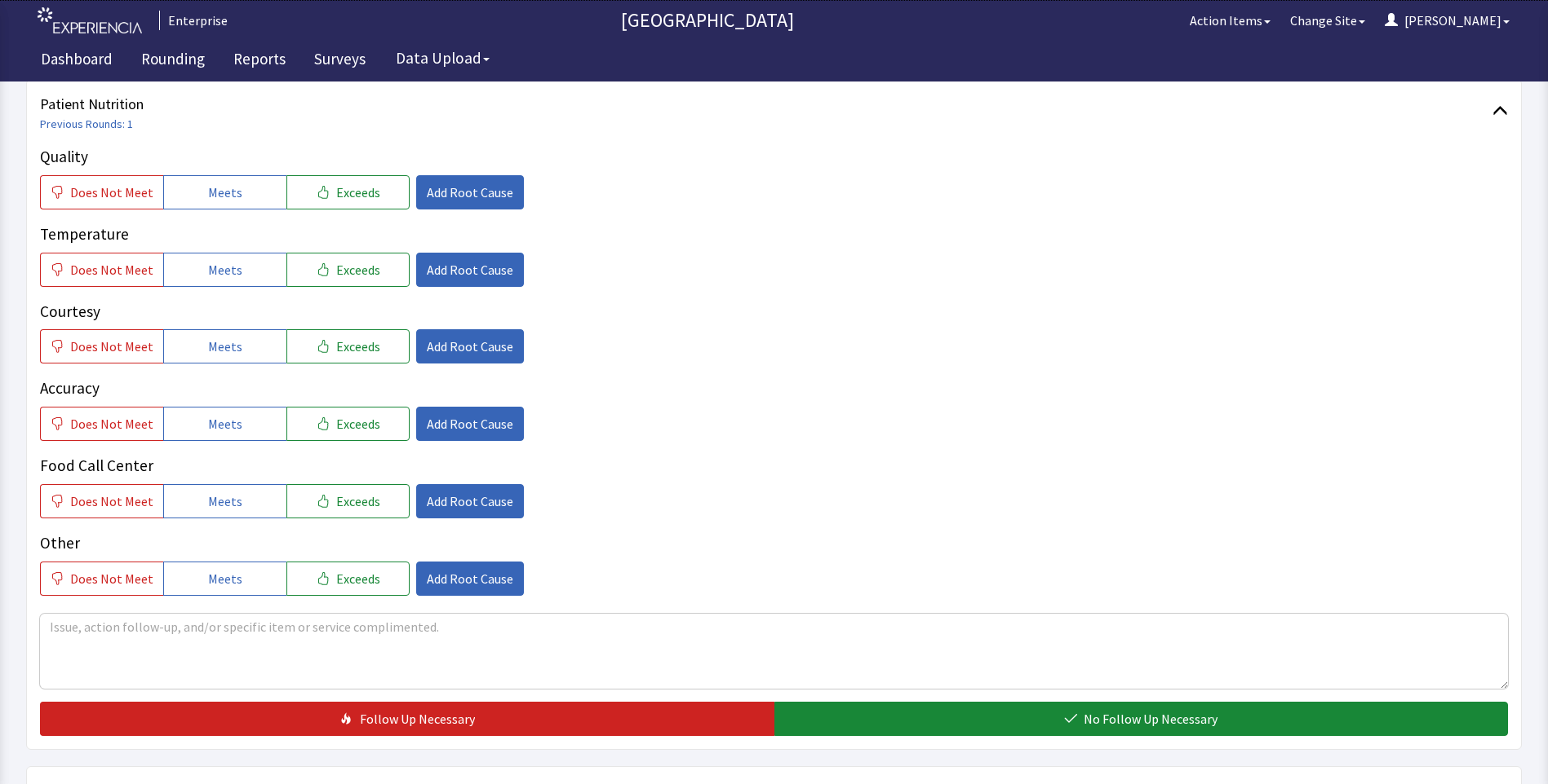
scroll to position [163, 0]
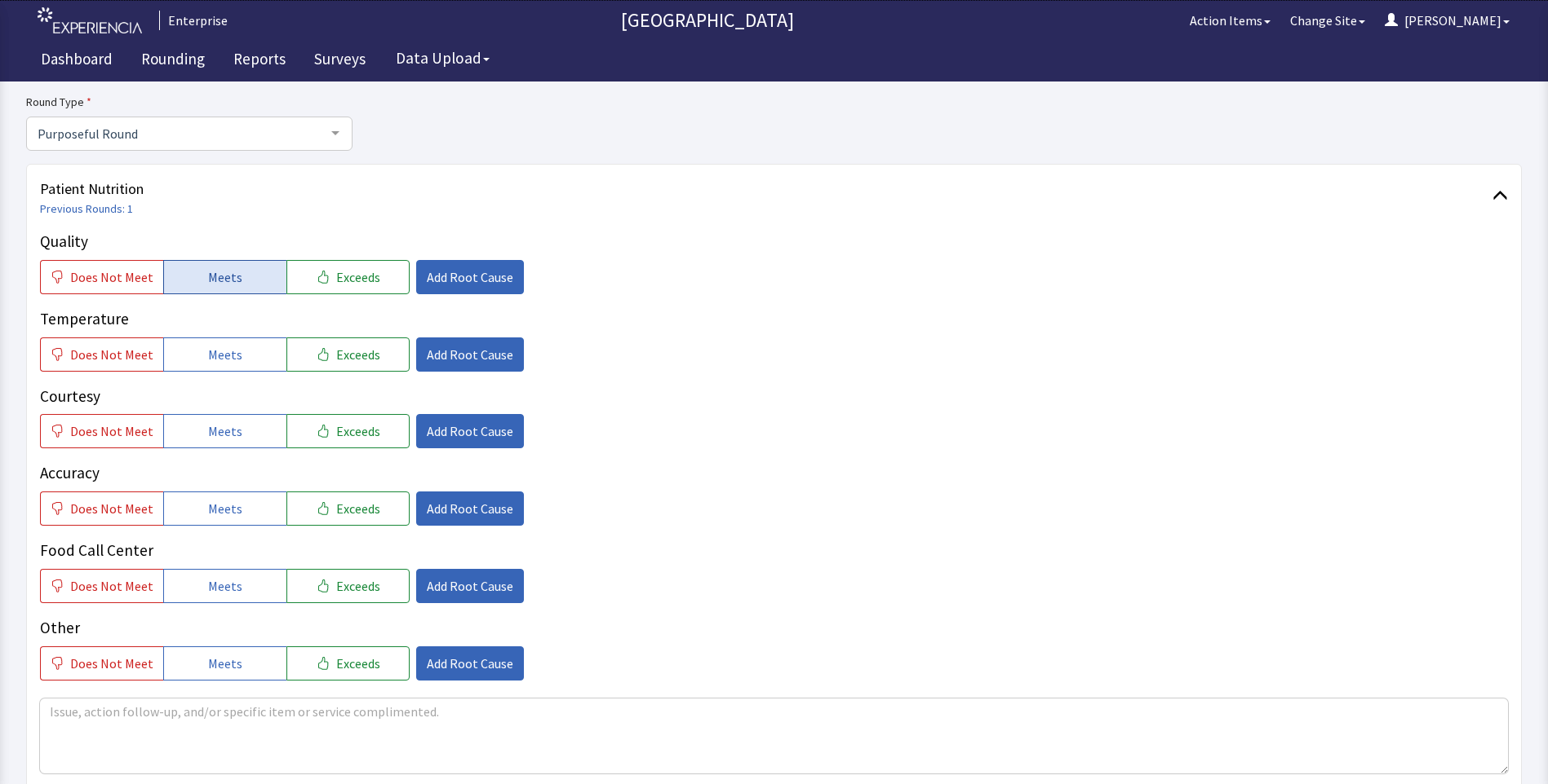
click at [224, 278] on span "Meets" at bounding box center [225, 277] width 34 height 19
click at [213, 376] on div "Quality Does Not Meet Meets Exceeds Add Root Cause Temperature Does Not Meet Me…" at bounding box center [774, 455] width 1468 height 450
click at [228, 353] on span "Meets" at bounding box center [225, 354] width 34 height 19
drag, startPoint x: 223, startPoint y: 426, endPoint x: 223, endPoint y: 487, distance: 61.0
click at [223, 428] on span "Meets" at bounding box center [225, 431] width 34 height 19
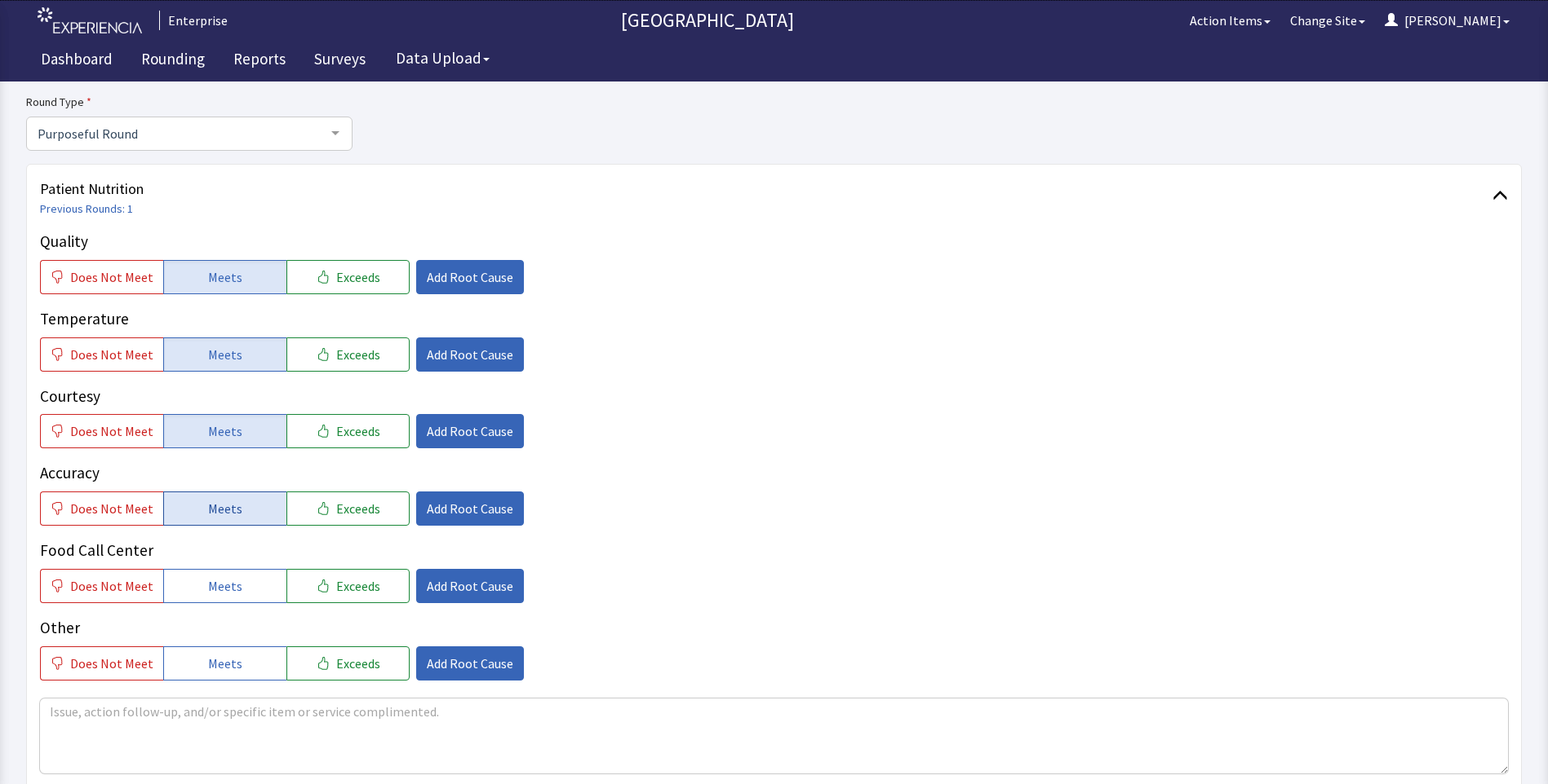
drag, startPoint x: 223, startPoint y: 509, endPoint x: 219, endPoint y: 551, distance: 42.2
click at [223, 512] on span "Meets" at bounding box center [225, 509] width 34 height 19
drag, startPoint x: 218, startPoint y: 579, endPoint x: 225, endPoint y: 572, distance: 9.9
click at [218, 580] on span "Meets" at bounding box center [225, 586] width 34 height 19
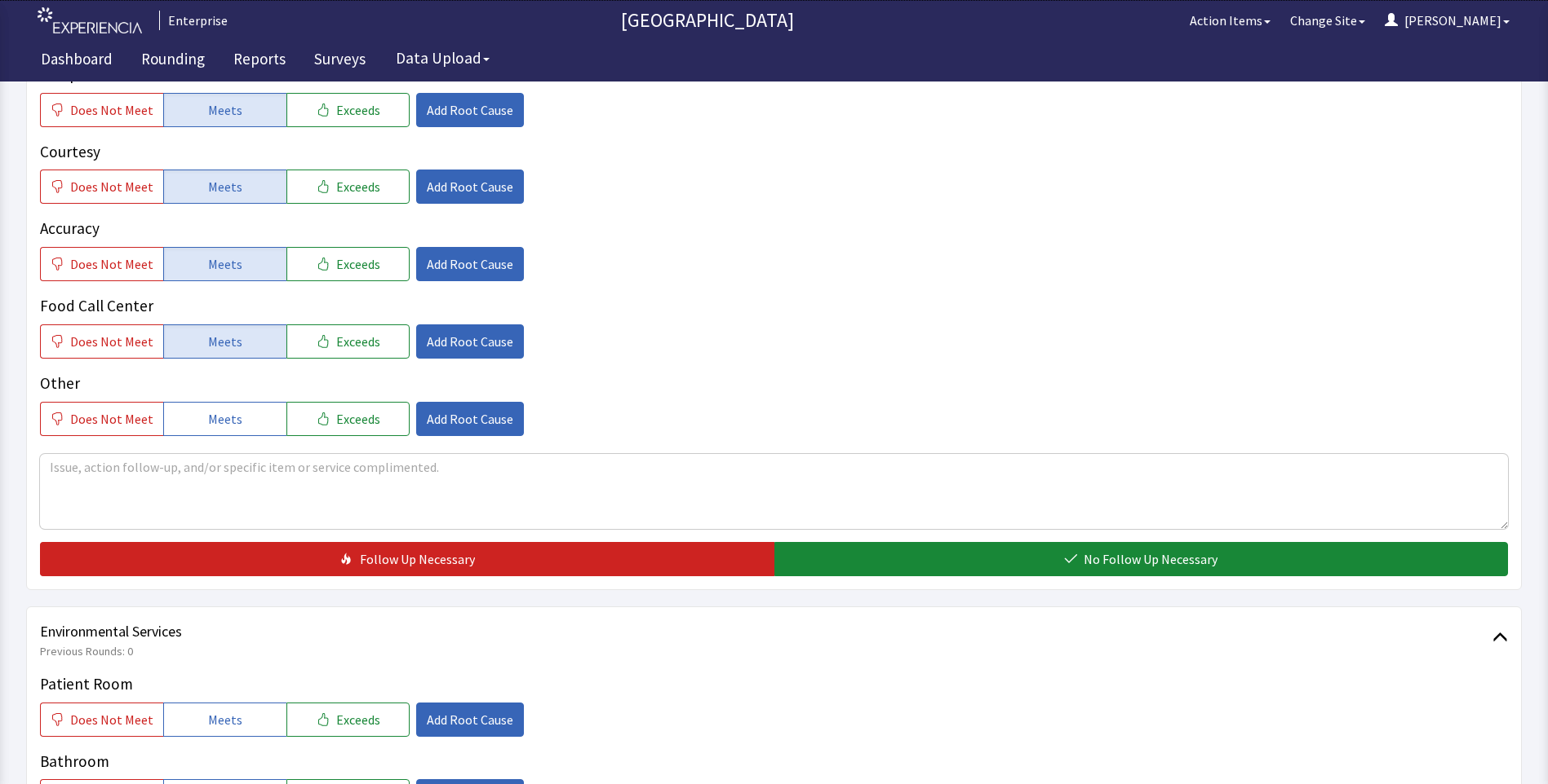
click at [916, 576] on div "Patient Nutrition Previous Rounds: 1 Quality Does Not Meet Meets Exceeds Add Ro…" at bounding box center [774, 255] width 1496 height 671
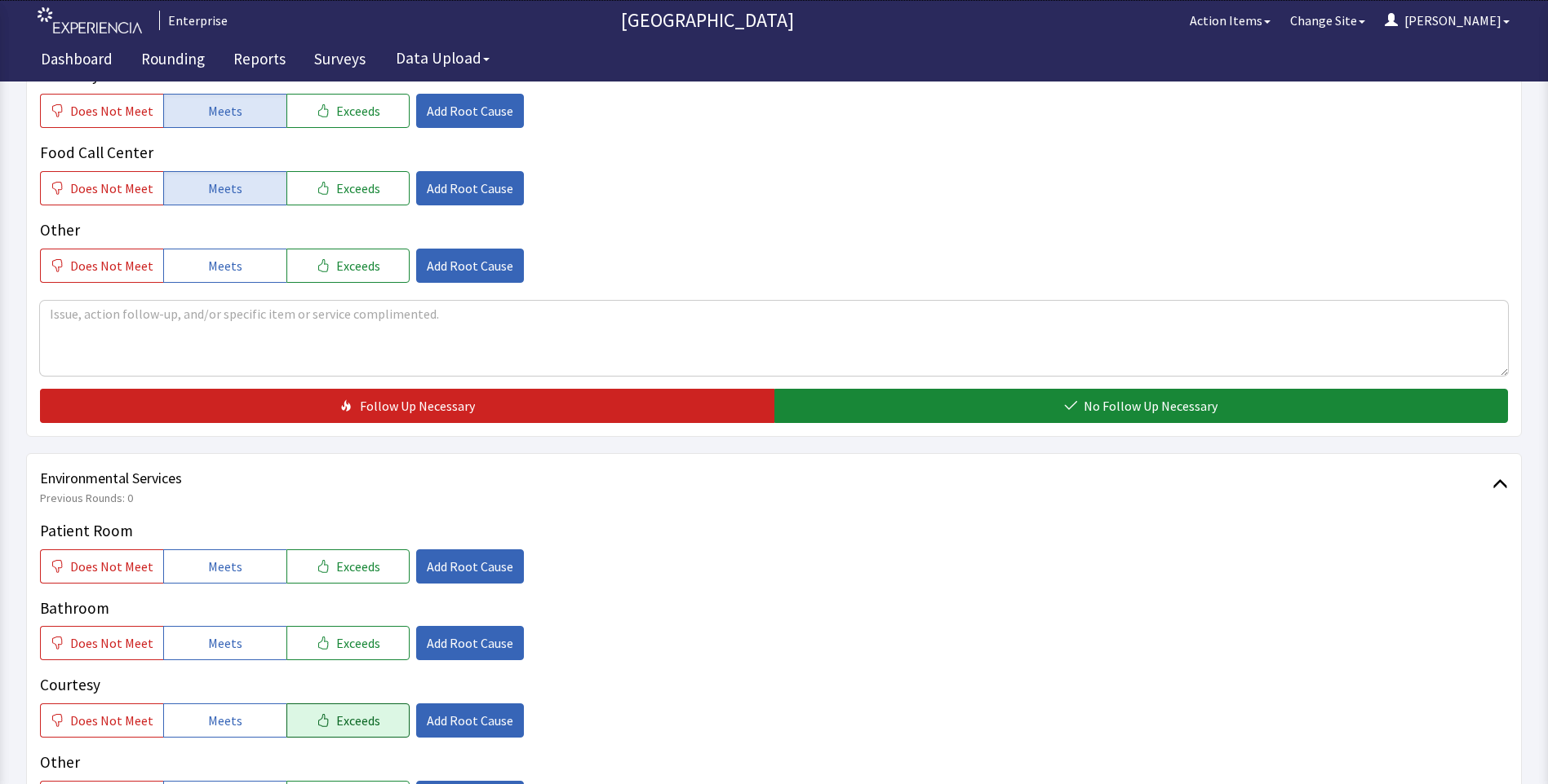
scroll to position [733, 0]
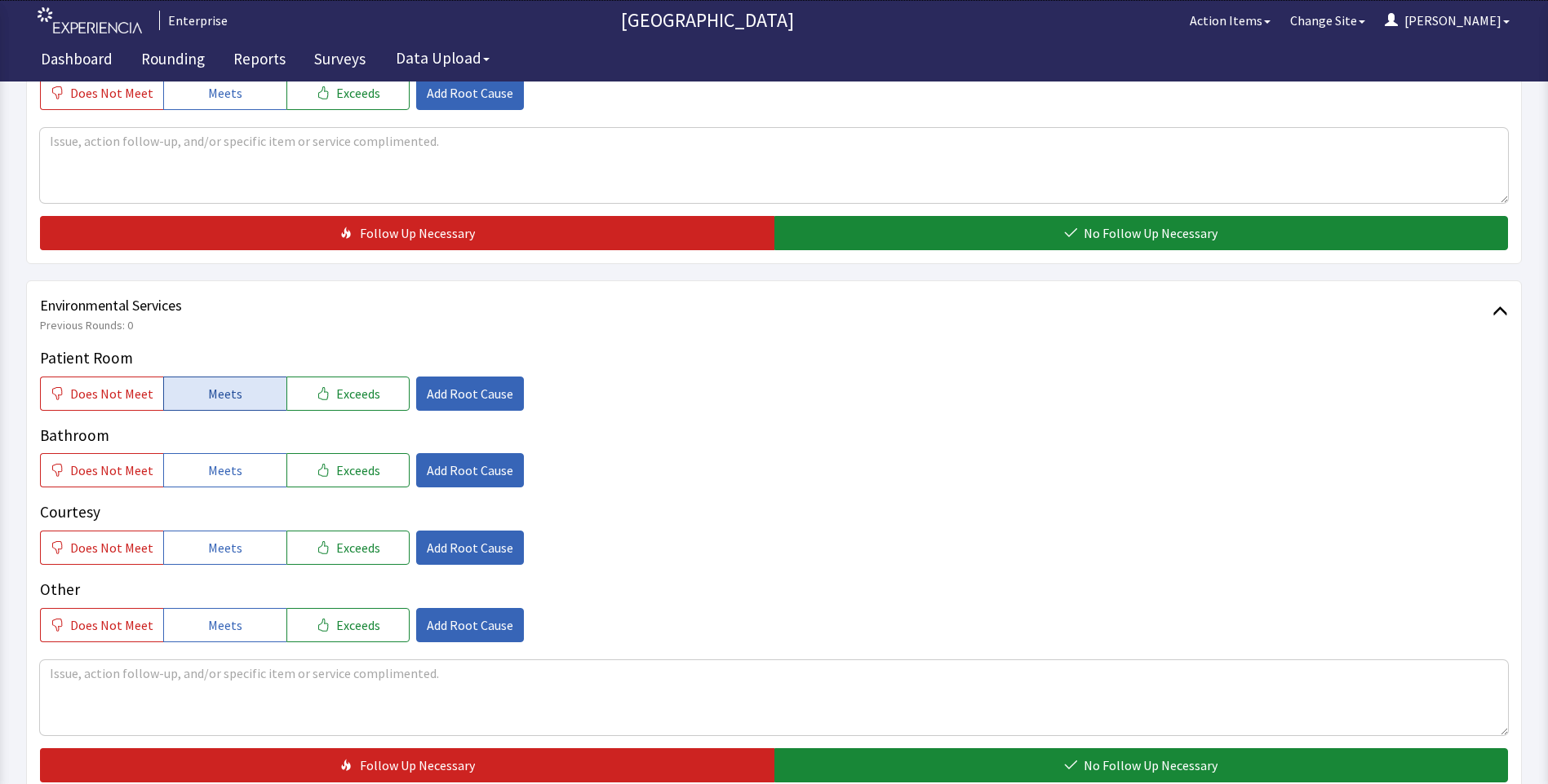
click at [193, 391] on button "Meets" at bounding box center [225, 393] width 123 height 34
click at [197, 475] on button "Meets" at bounding box center [225, 470] width 123 height 34
drag, startPoint x: 205, startPoint y: 553, endPoint x: 320, endPoint y: 519, distance: 119.9
click at [209, 553] on span "Meets" at bounding box center [225, 547] width 34 height 19
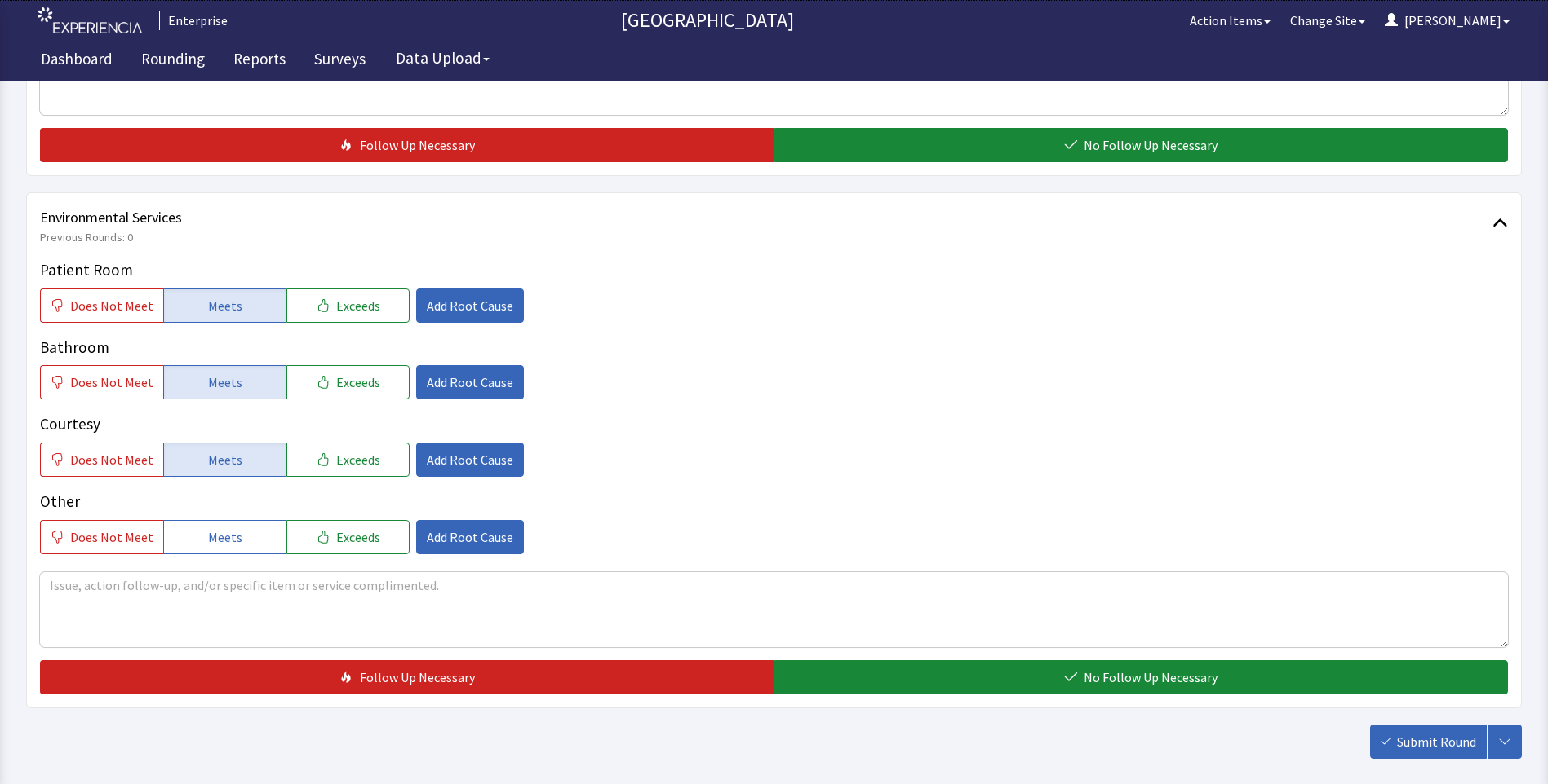
scroll to position [904, 0]
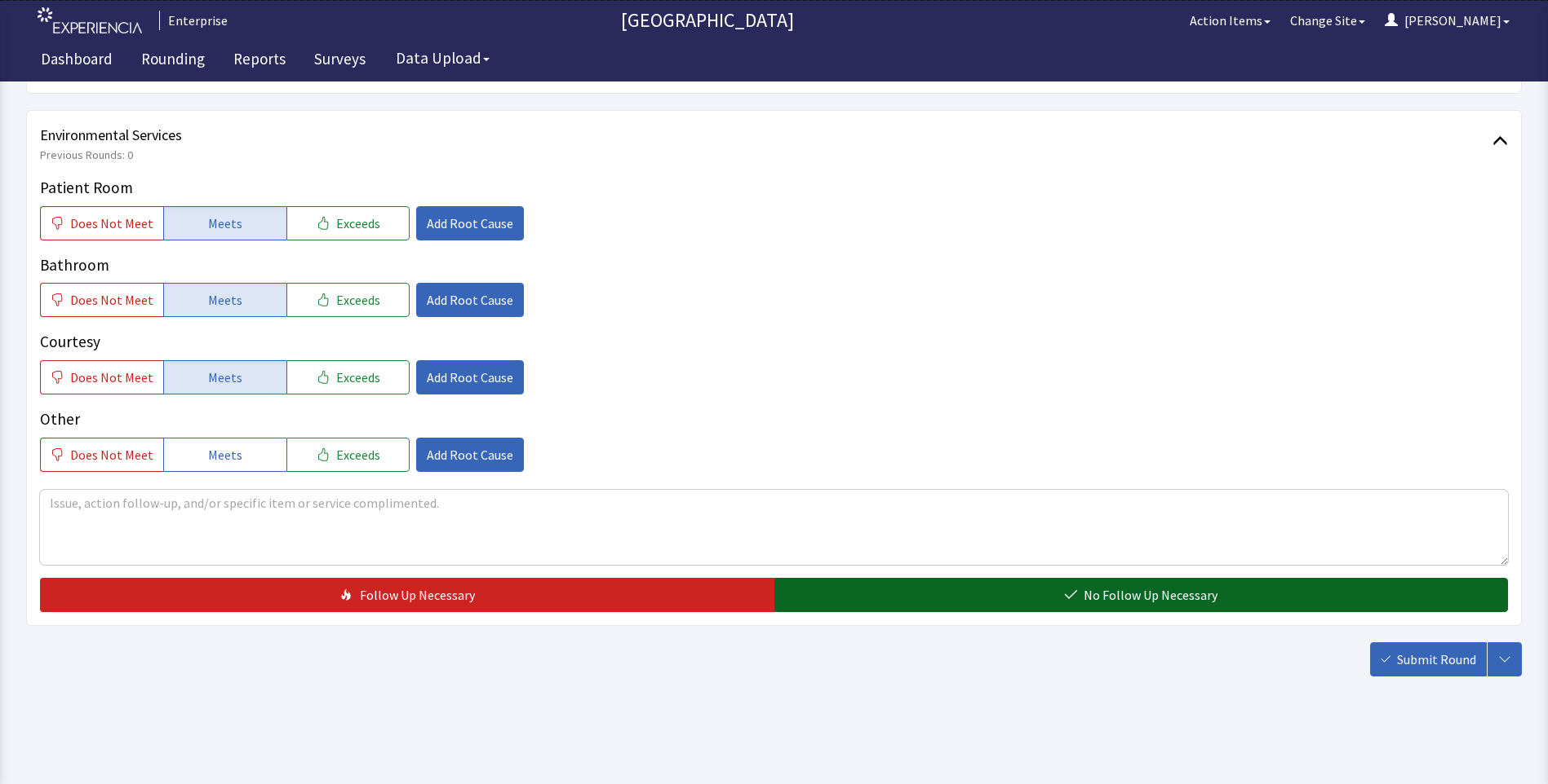
click at [916, 603] on button "No Follow Up Necessary" at bounding box center [1141, 595] width 734 height 34
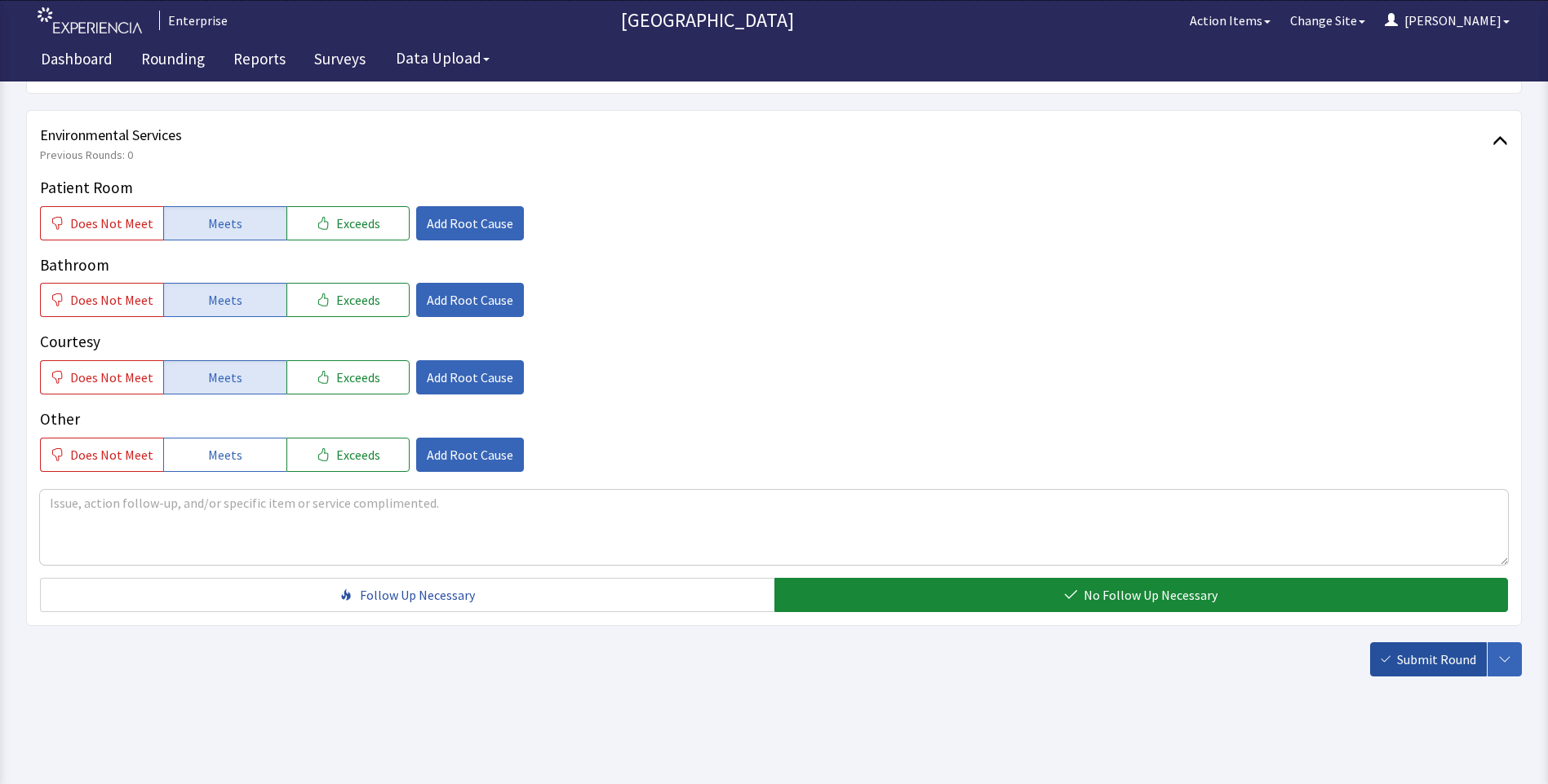
click at [1423, 659] on span "Submit Round" at bounding box center [1436, 659] width 79 height 19
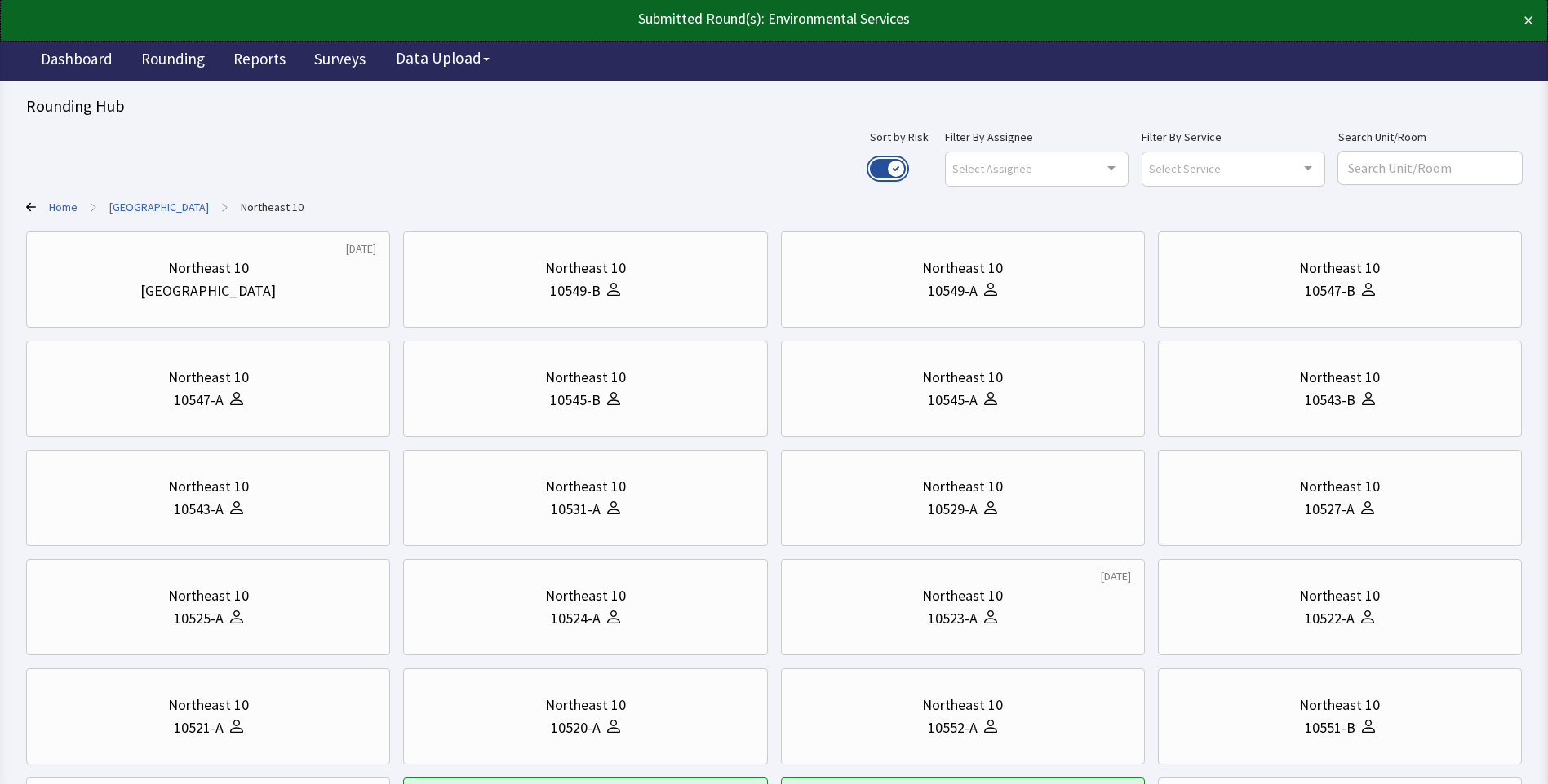
click at [906, 168] on button "Use setting" at bounding box center [887, 168] width 36 height 19
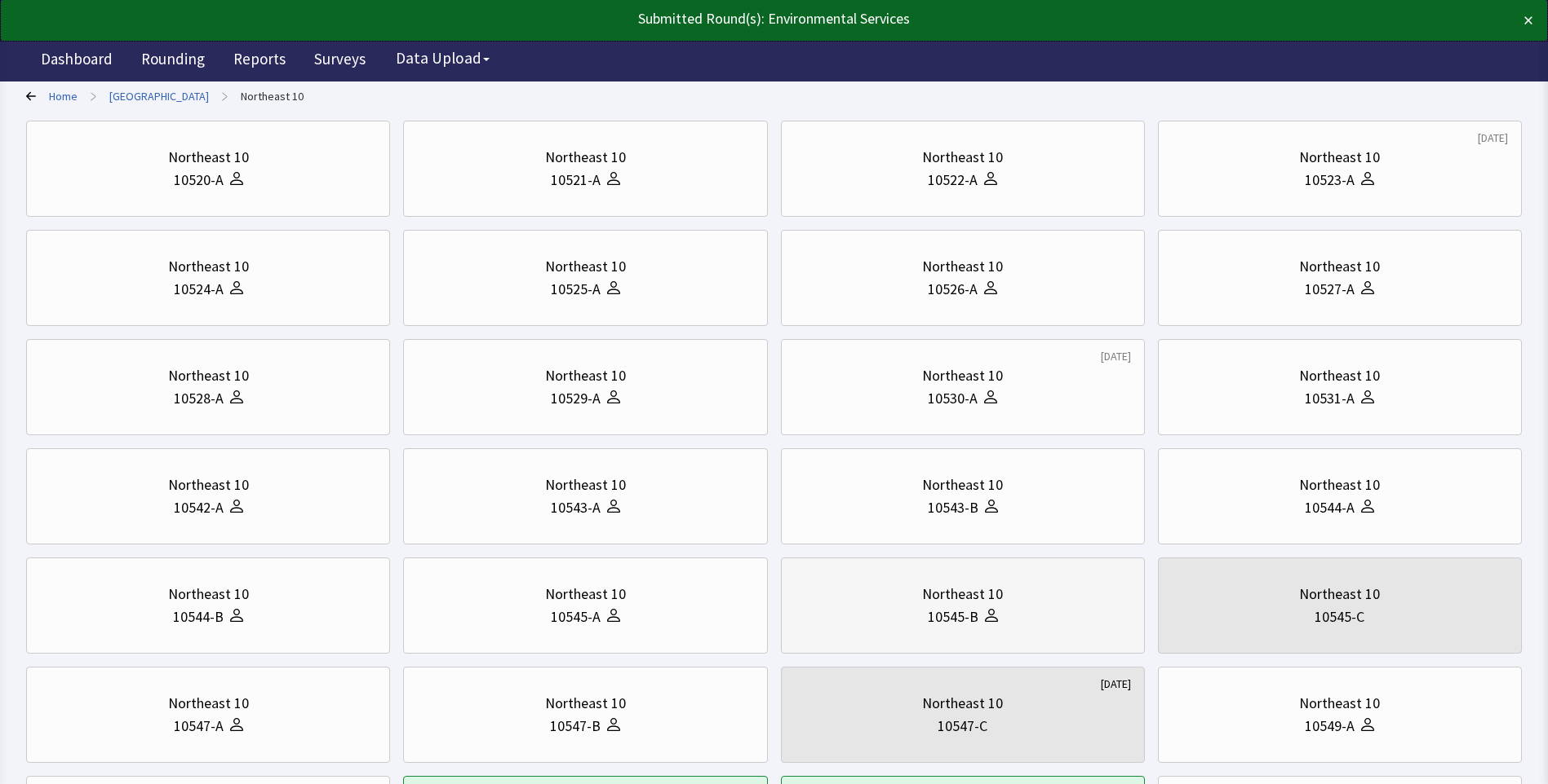
scroll to position [327, 0]
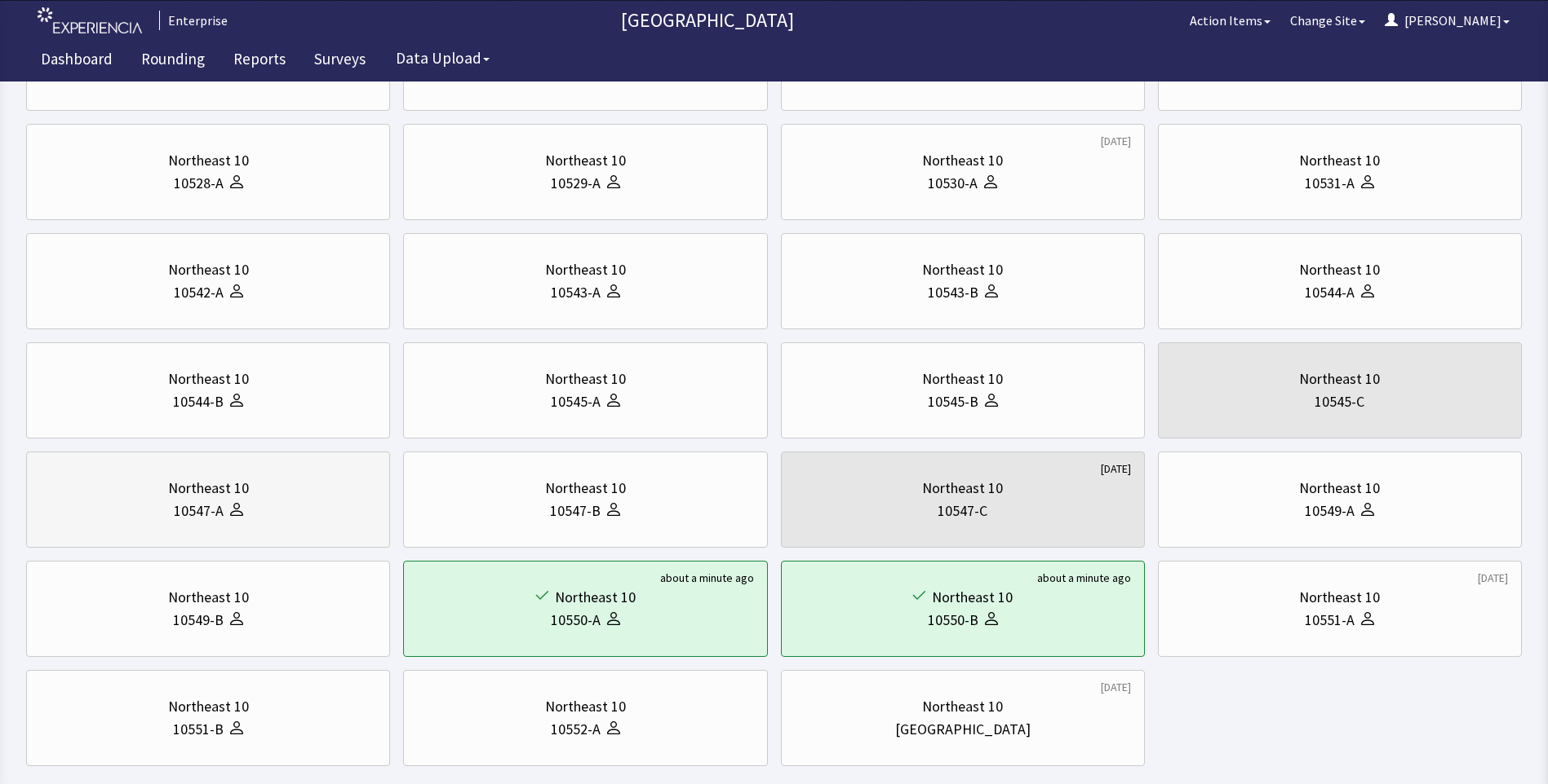
click at [266, 502] on div "10547-A" at bounding box center [208, 511] width 336 height 23
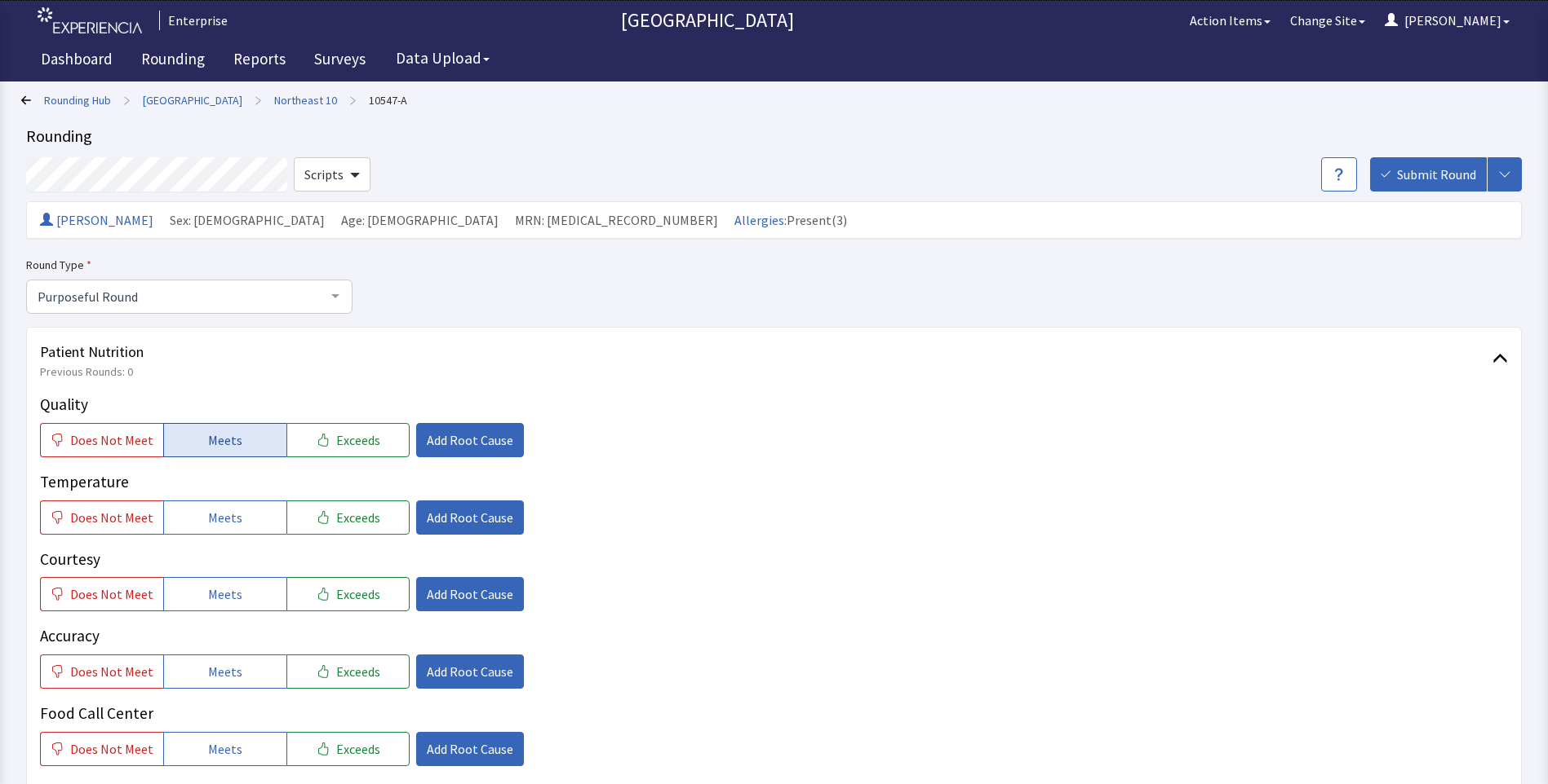
click at [195, 439] on button "Meets" at bounding box center [225, 440] width 123 height 34
click at [196, 515] on button "Meets" at bounding box center [225, 517] width 123 height 34
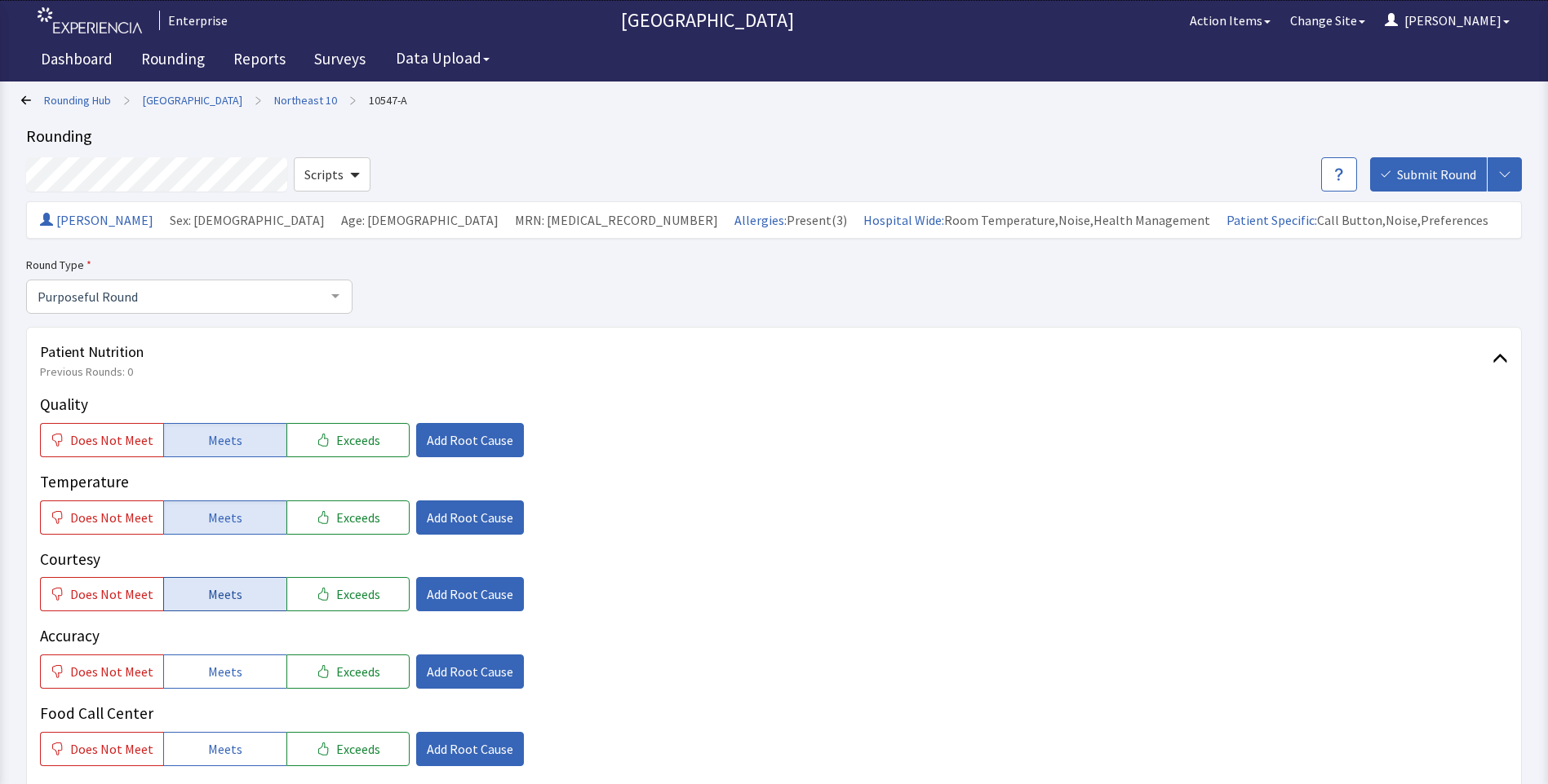
click at [203, 602] on button "Meets" at bounding box center [225, 594] width 123 height 34
click at [186, 677] on button "Meets" at bounding box center [225, 671] width 123 height 34
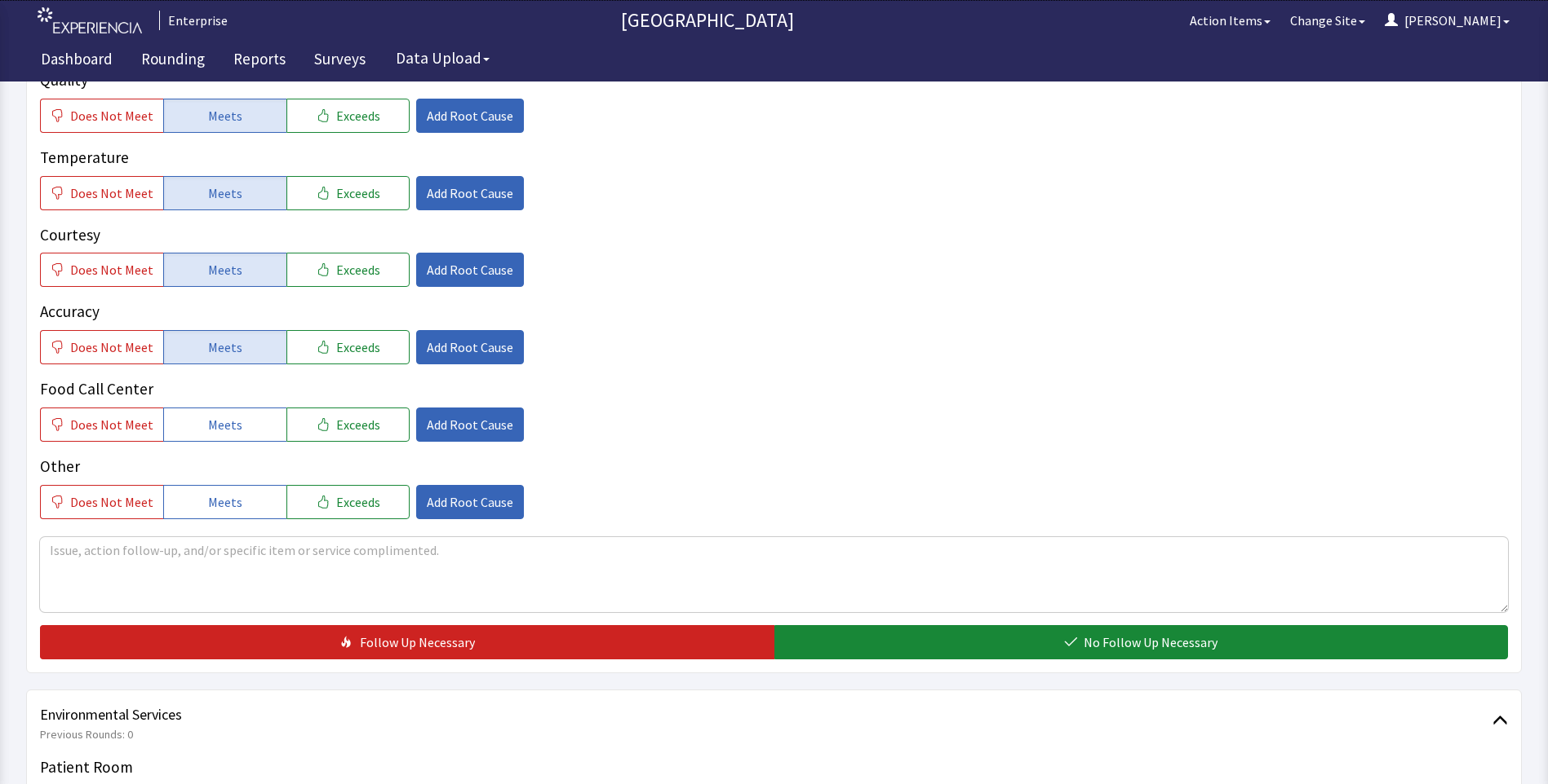
scroll to position [327, 0]
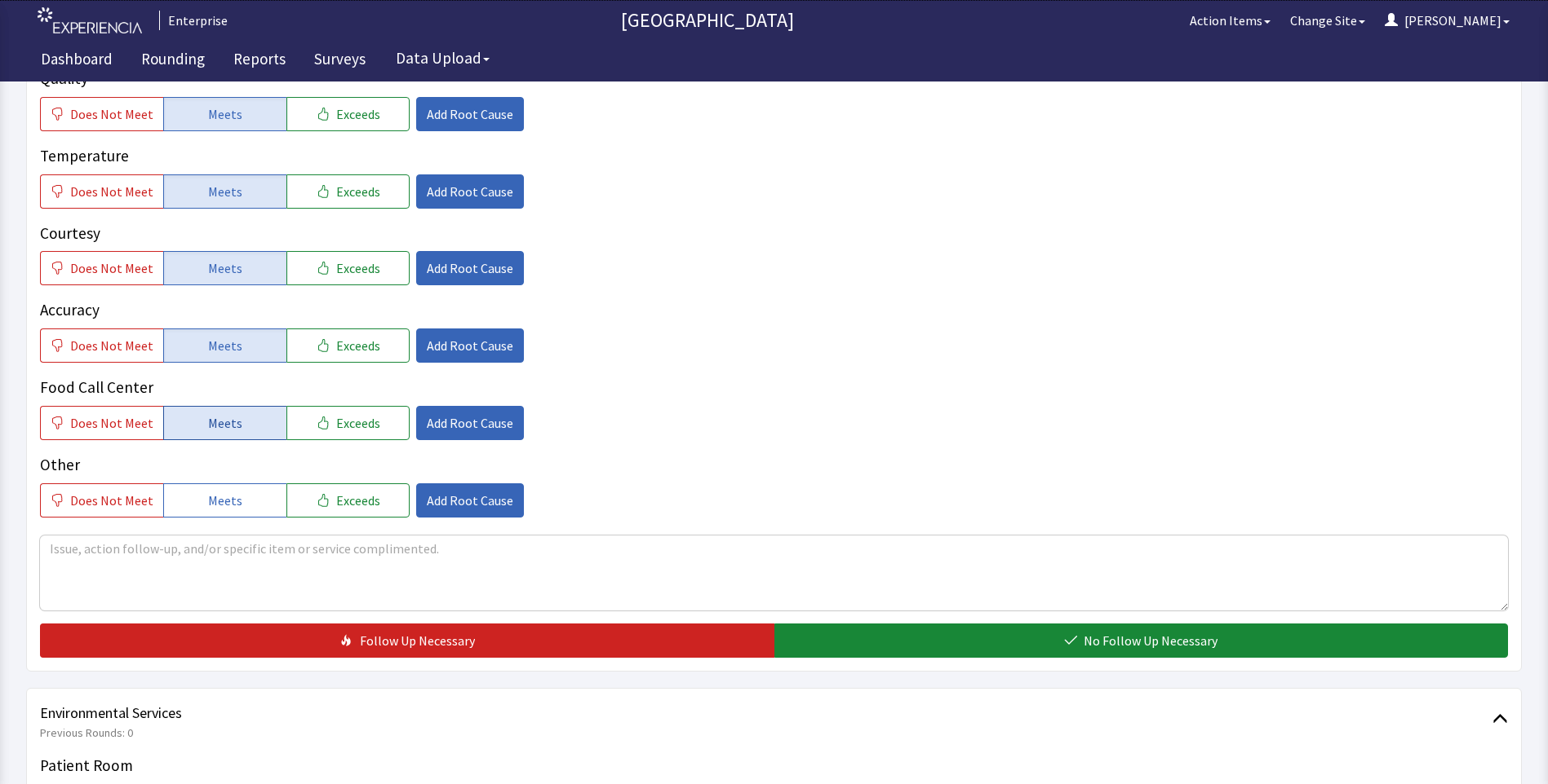
click at [214, 416] on span "Meets" at bounding box center [225, 423] width 34 height 19
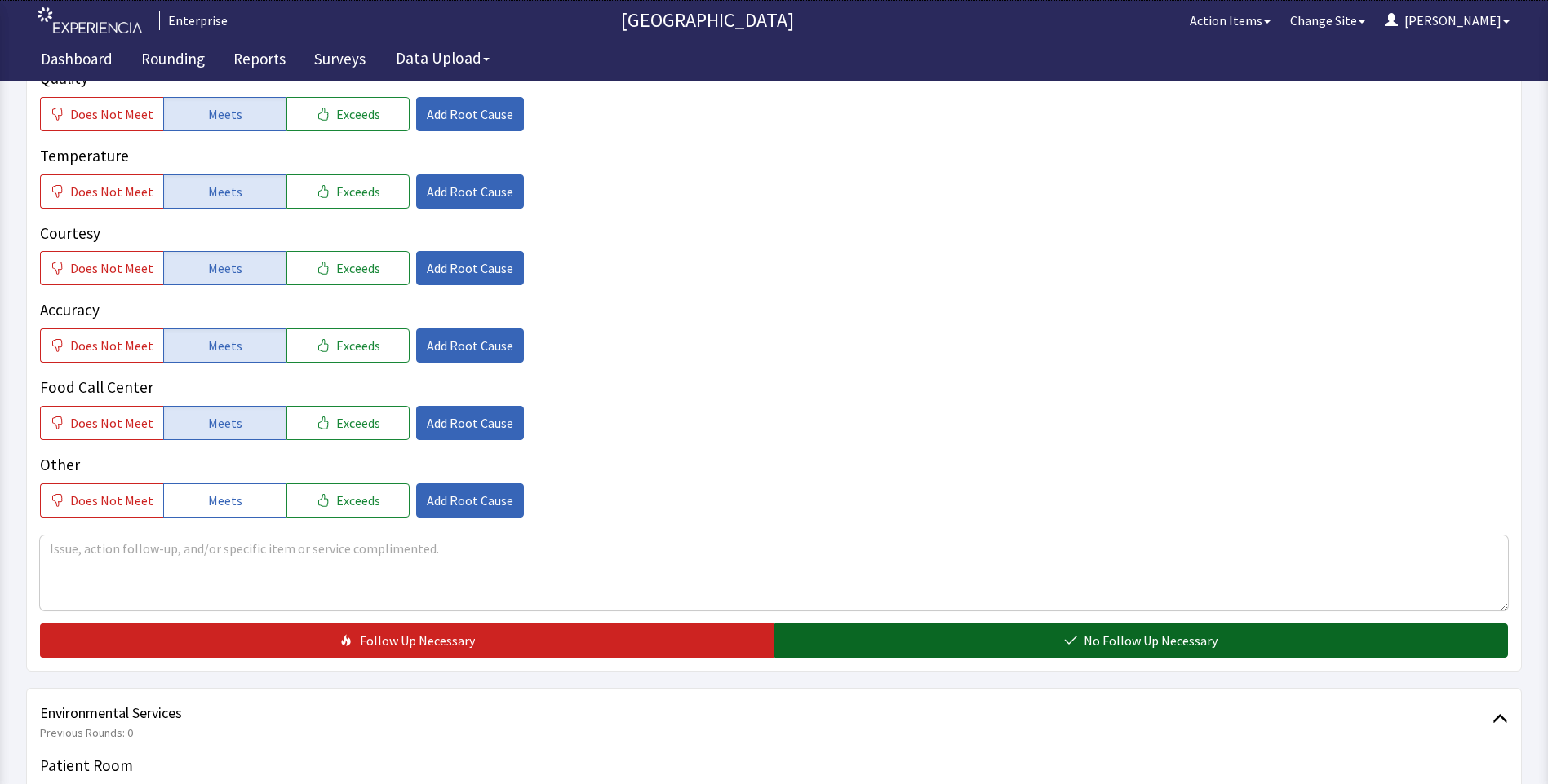
click at [902, 656] on button "No Follow Up Necessary" at bounding box center [1141, 640] width 734 height 34
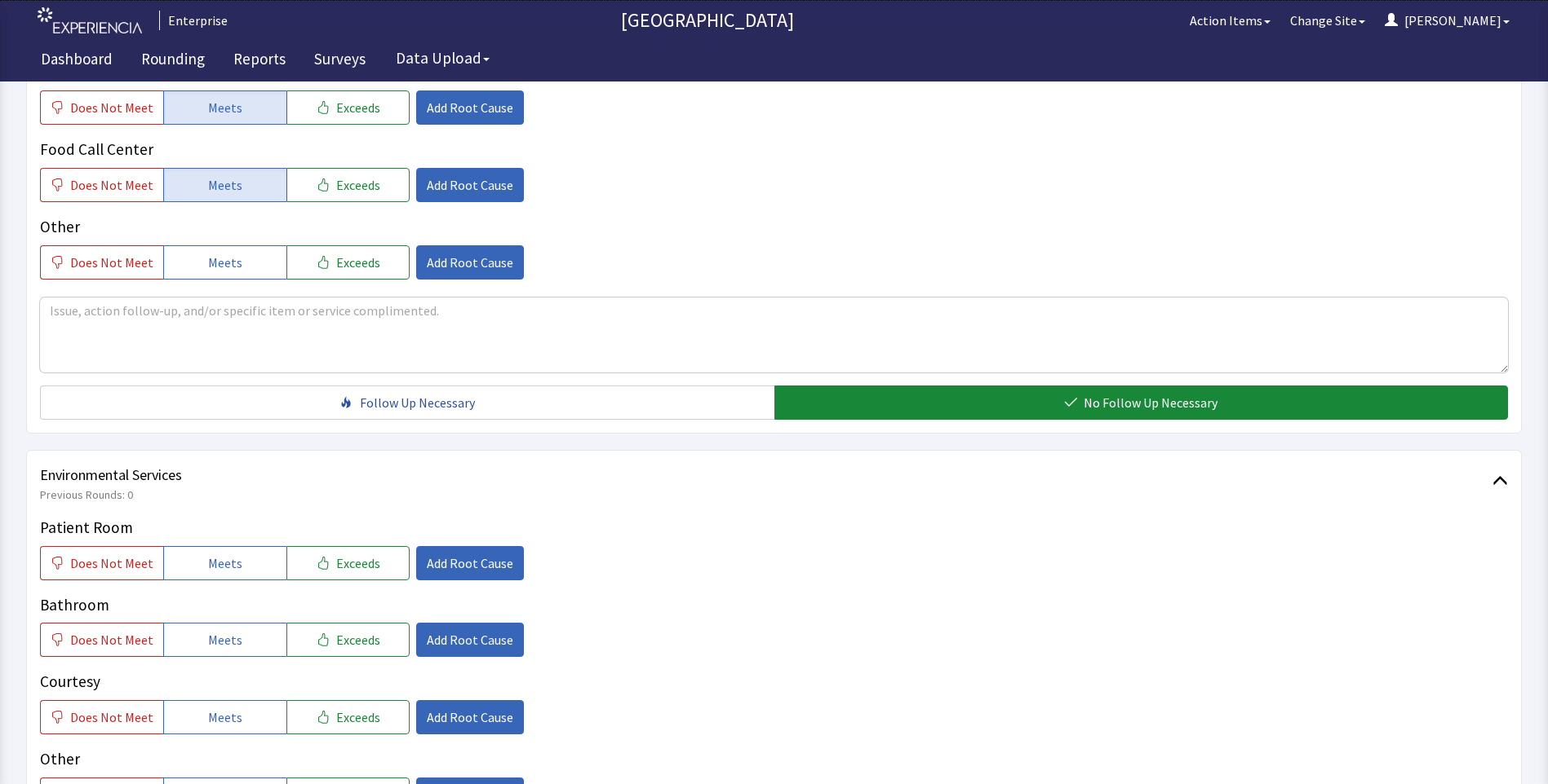
scroll to position [571, 0]
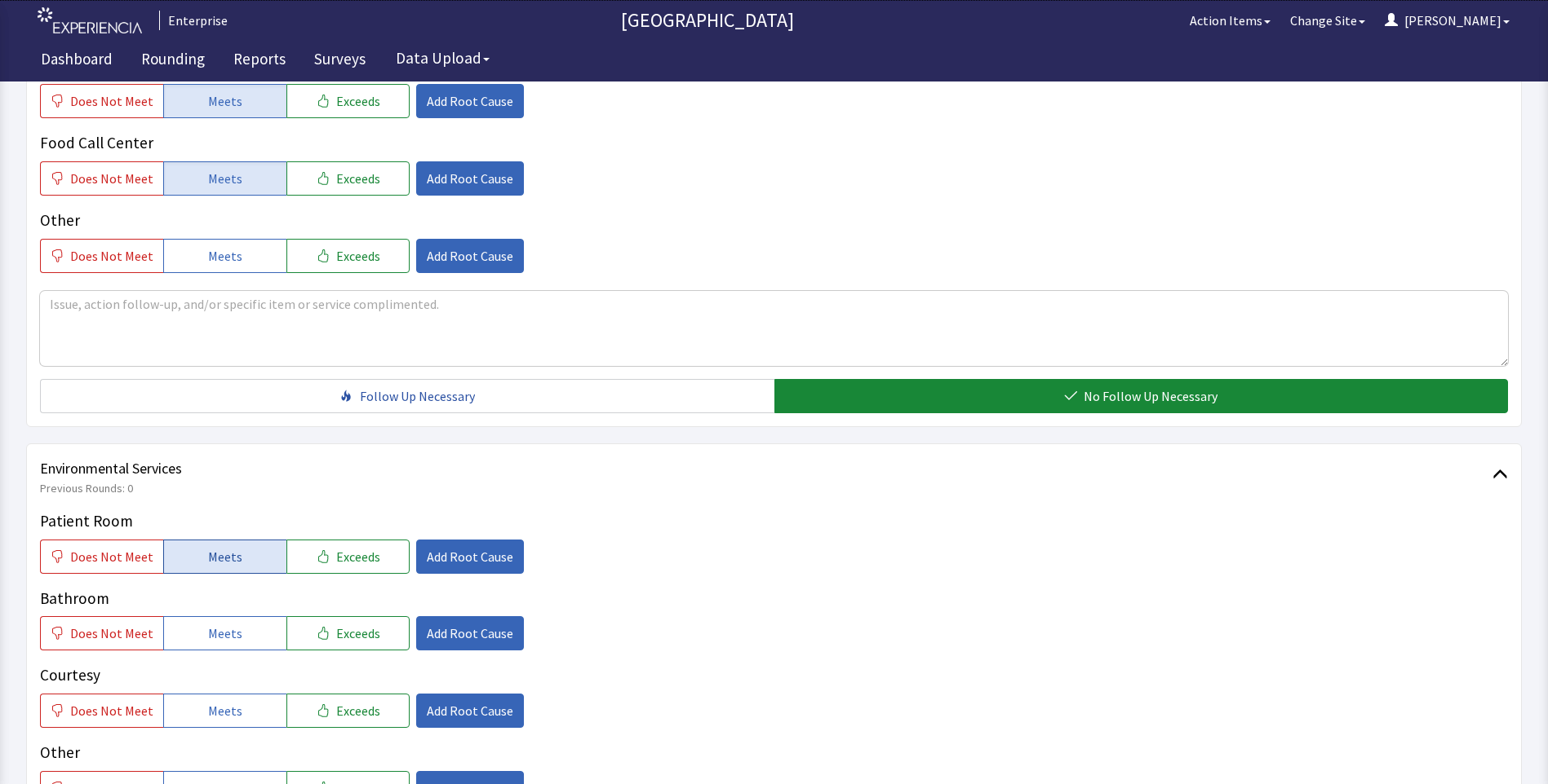
click at [221, 568] on button "Meets" at bounding box center [225, 556] width 123 height 34
drag, startPoint x: 221, startPoint y: 645, endPoint x: 212, endPoint y: 697, distance: 52.8
click at [221, 647] on button "Meets" at bounding box center [225, 633] width 123 height 34
click at [211, 705] on span "Meets" at bounding box center [225, 711] width 34 height 19
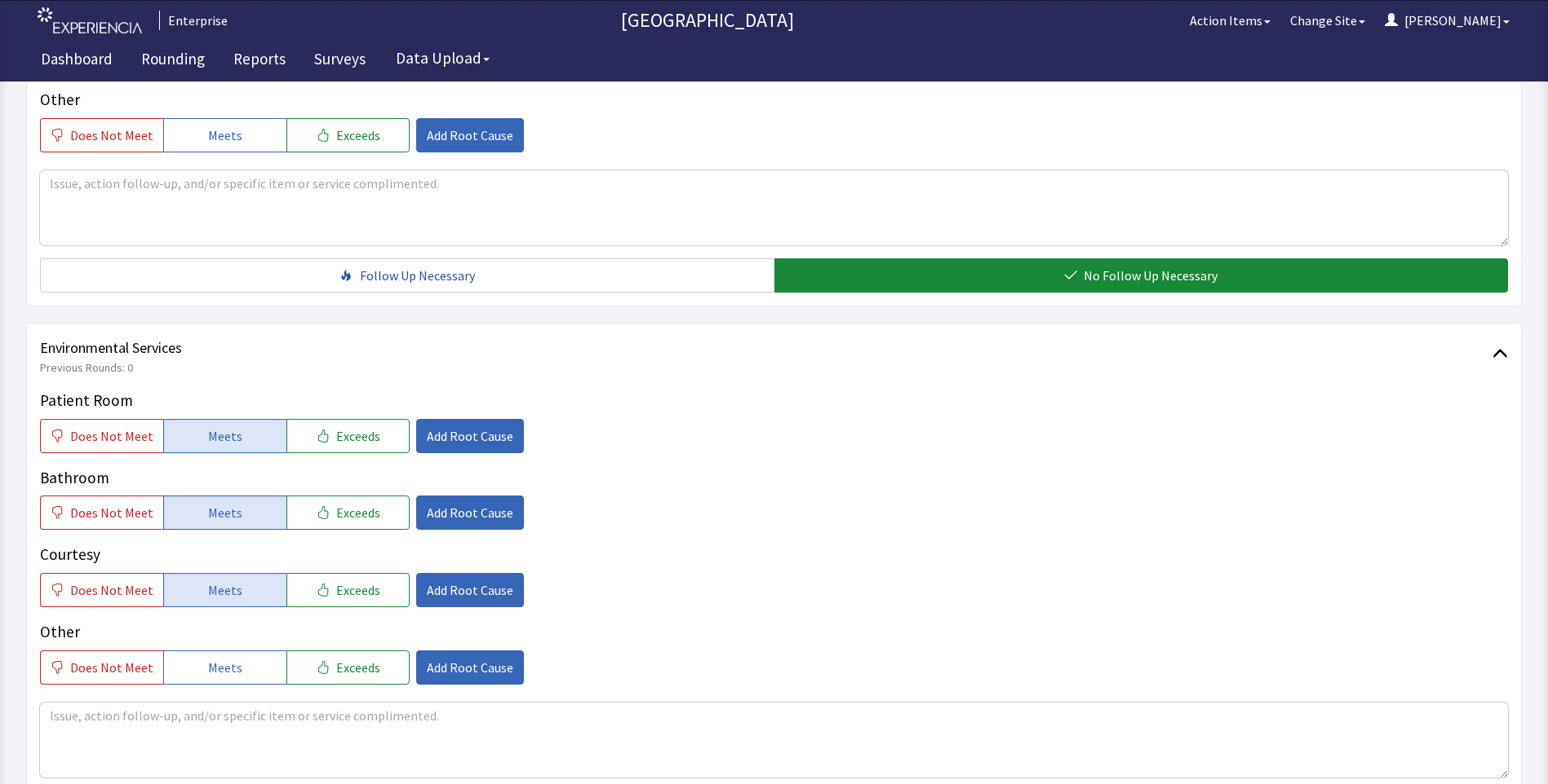
scroll to position [815, 0]
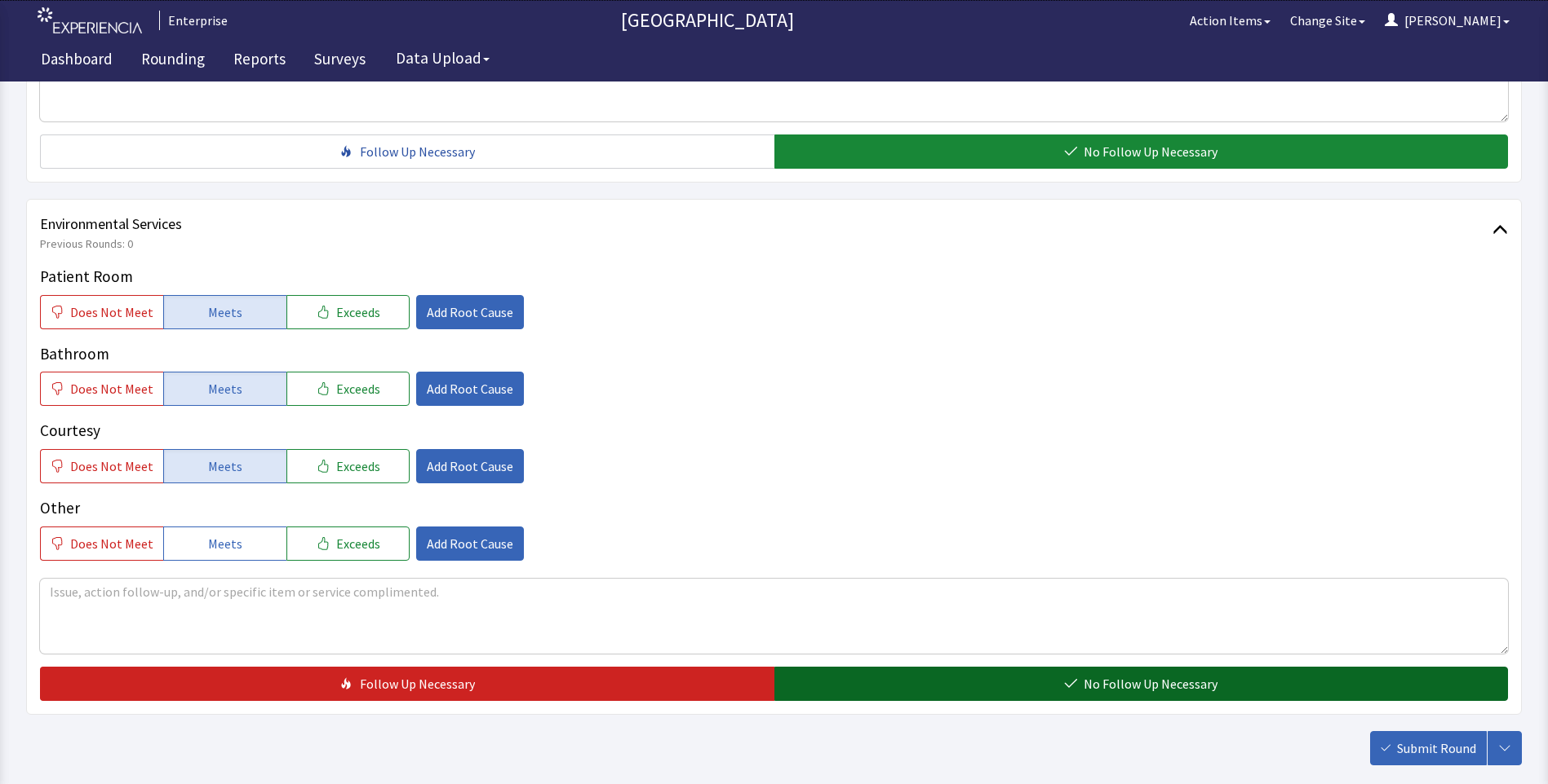
drag, startPoint x: 840, startPoint y: 671, endPoint x: 963, endPoint y: 698, distance: 125.9
click at [841, 673] on button "No Follow Up Necessary" at bounding box center [1141, 684] width 734 height 34
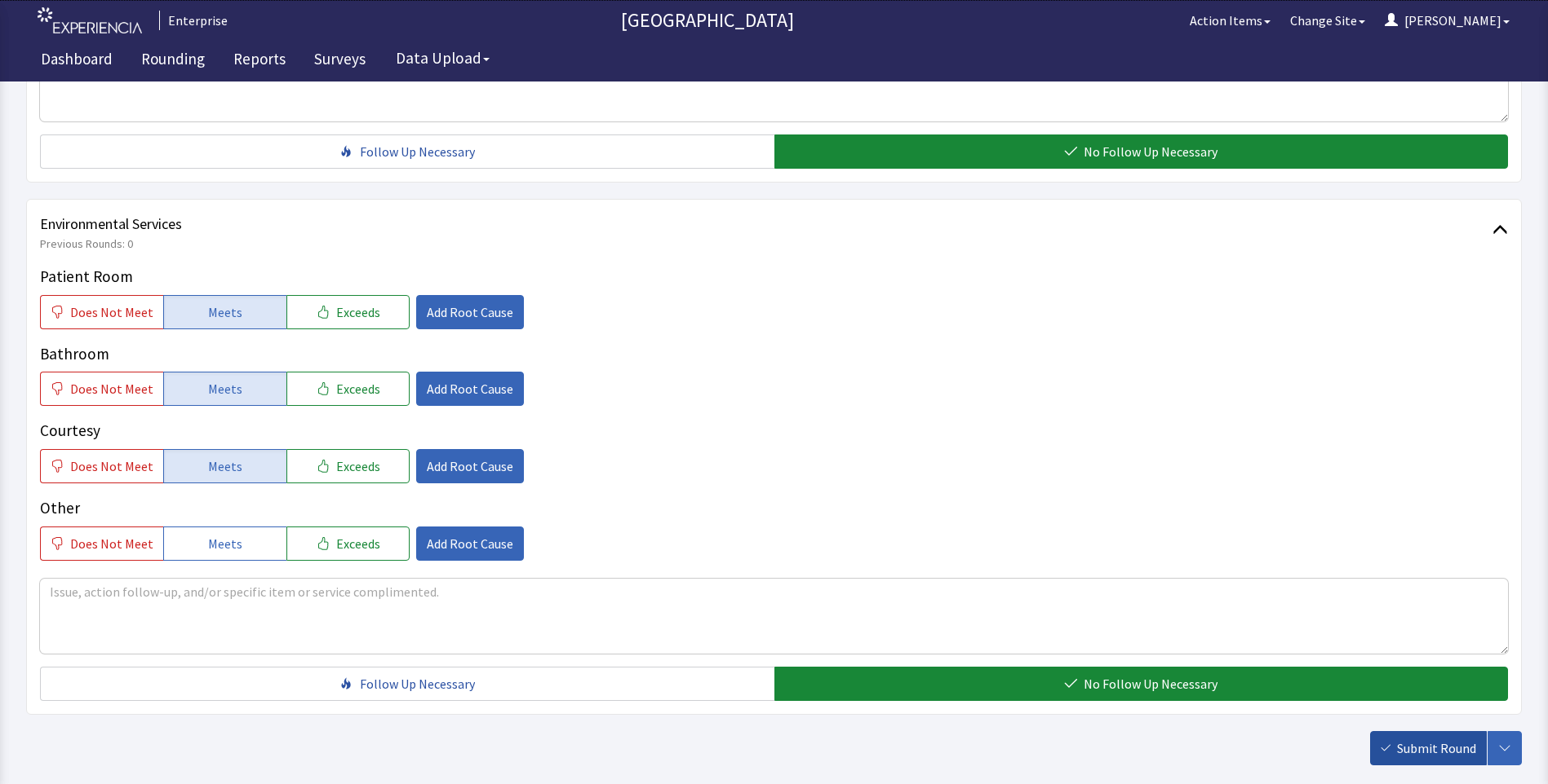
click at [1451, 750] on span "Submit Round" at bounding box center [1436, 748] width 79 height 19
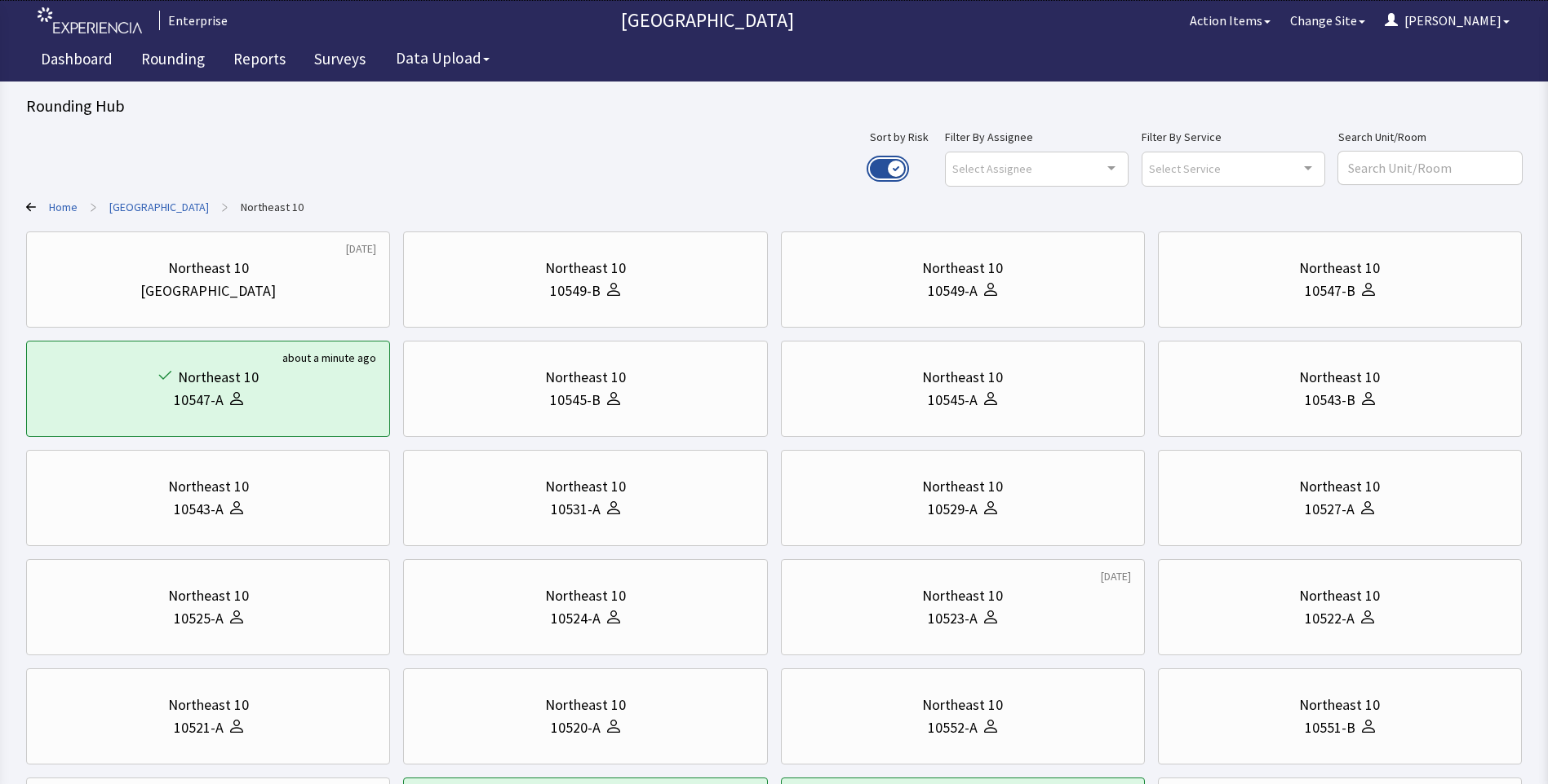
click at [906, 171] on button "Use setting" at bounding box center [887, 168] width 36 height 19
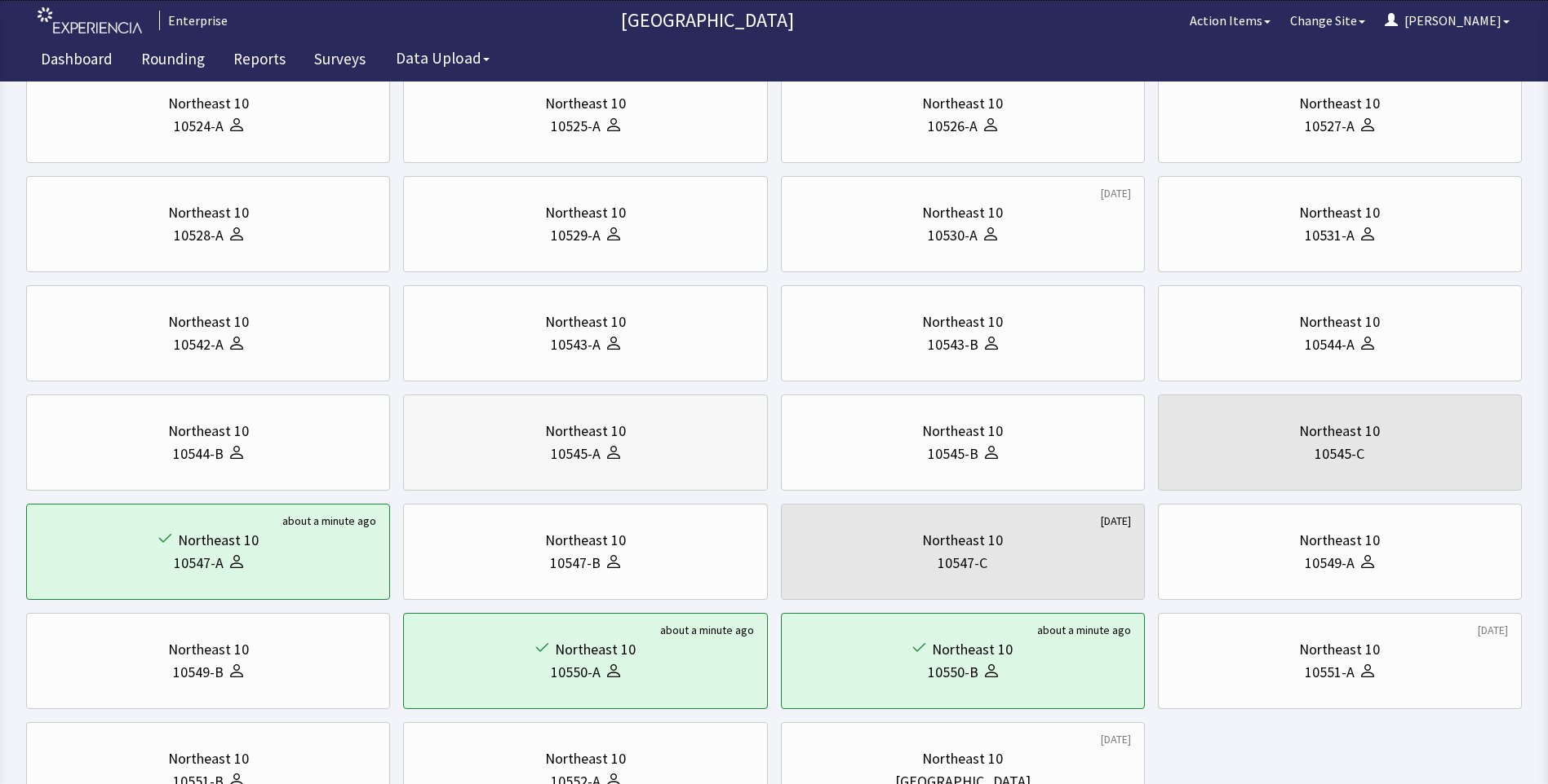
scroll to position [327, 0]
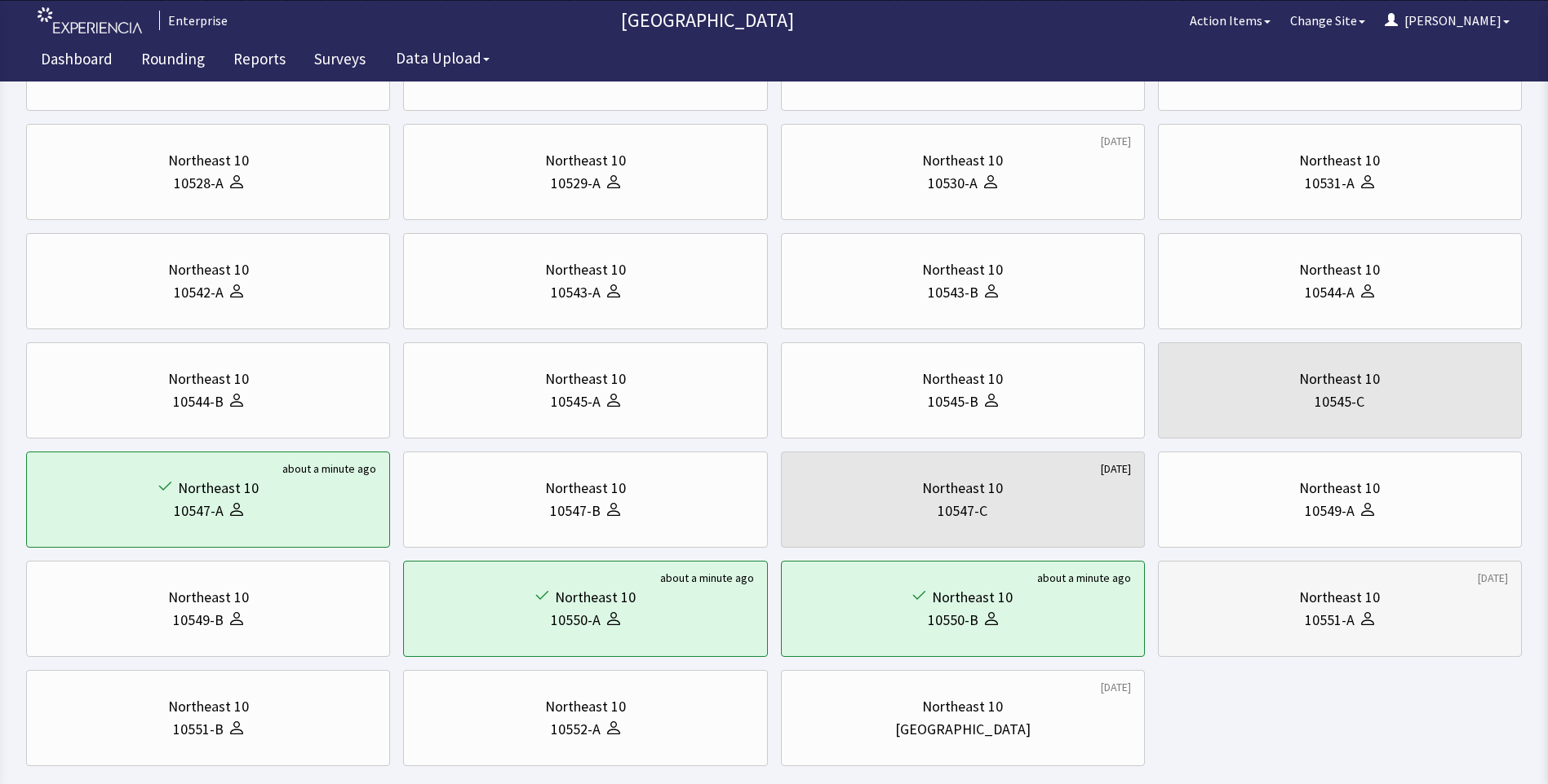
click at [1252, 613] on div "10551-A" at bounding box center [1339, 621] width 336 height 23
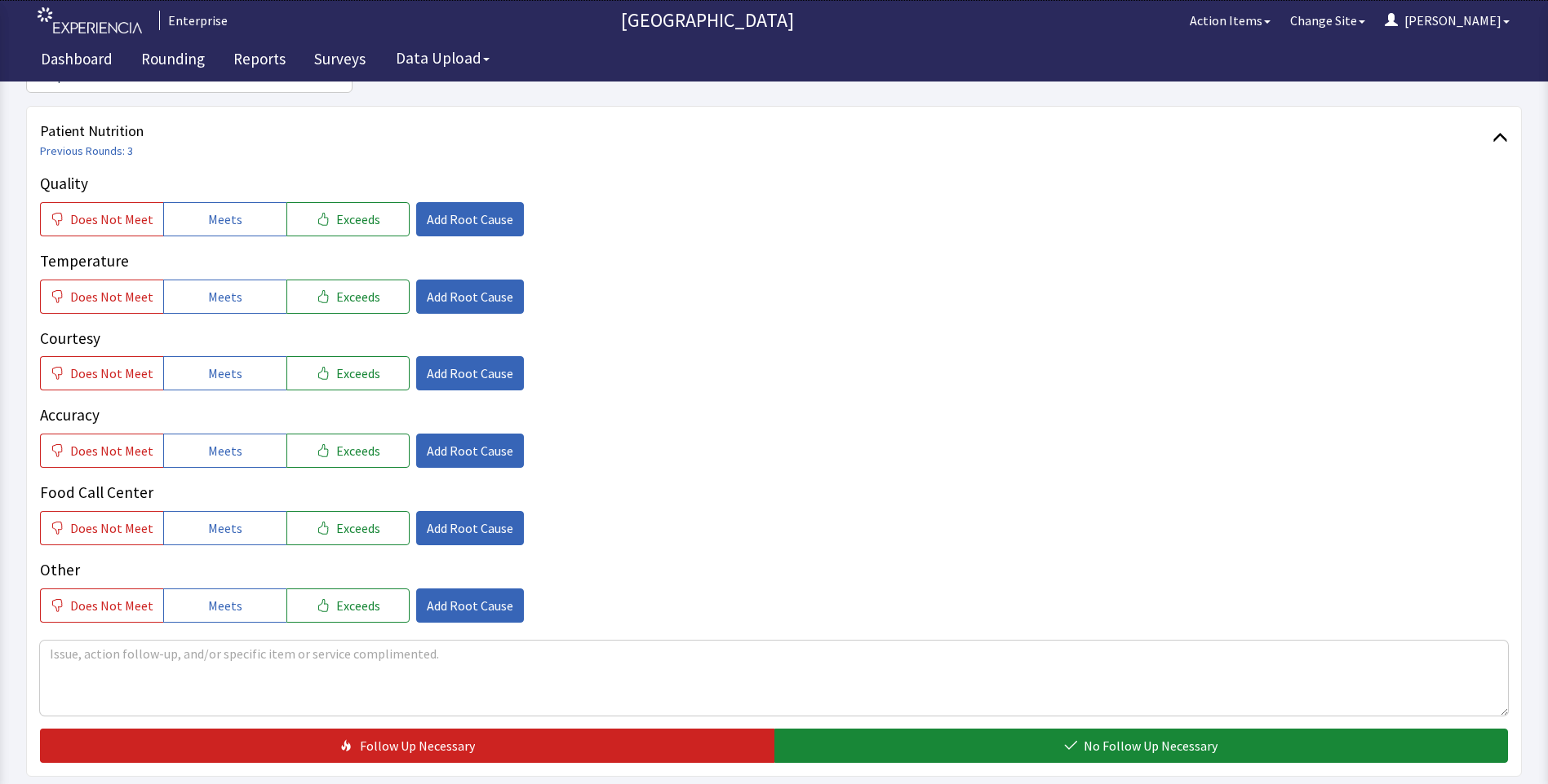
scroll to position [244, 0]
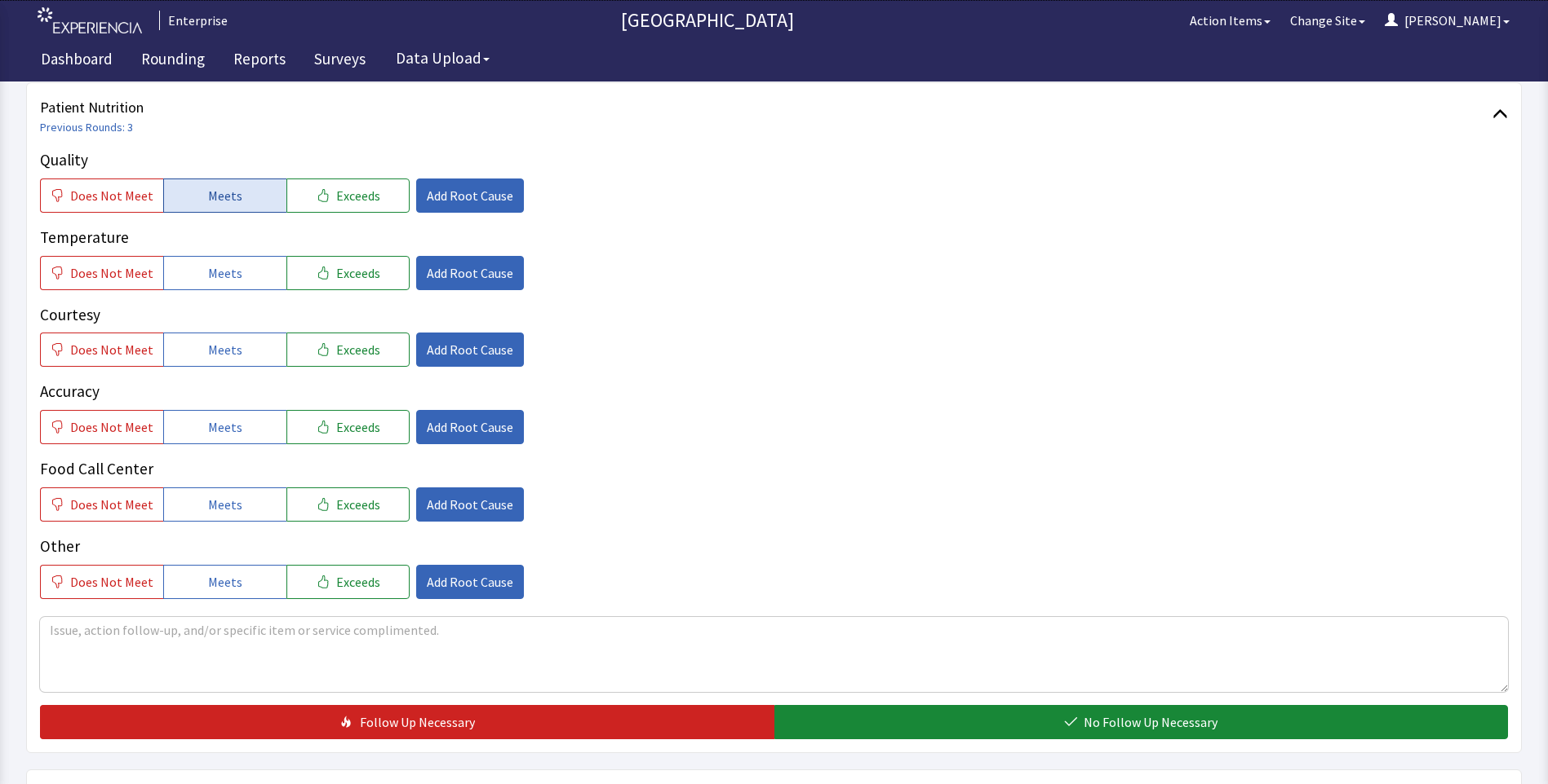
click at [216, 205] on button "Meets" at bounding box center [225, 196] width 123 height 34
drag, startPoint x: 218, startPoint y: 286, endPoint x: 225, endPoint y: 334, distance: 48.5
click at [218, 290] on div "Quality Does Not Meet Meets Exceeds Add Root Cause Temperature Does Not Meet Me…" at bounding box center [774, 374] width 1468 height 450
drag, startPoint x: 225, startPoint y: 354, endPoint x: 225, endPoint y: 403, distance: 49.0
click at [225, 372] on div "Quality Does Not Meet Meets Exceeds Add Root Cause Temperature Does Not Meet Me…" at bounding box center [774, 374] width 1468 height 450
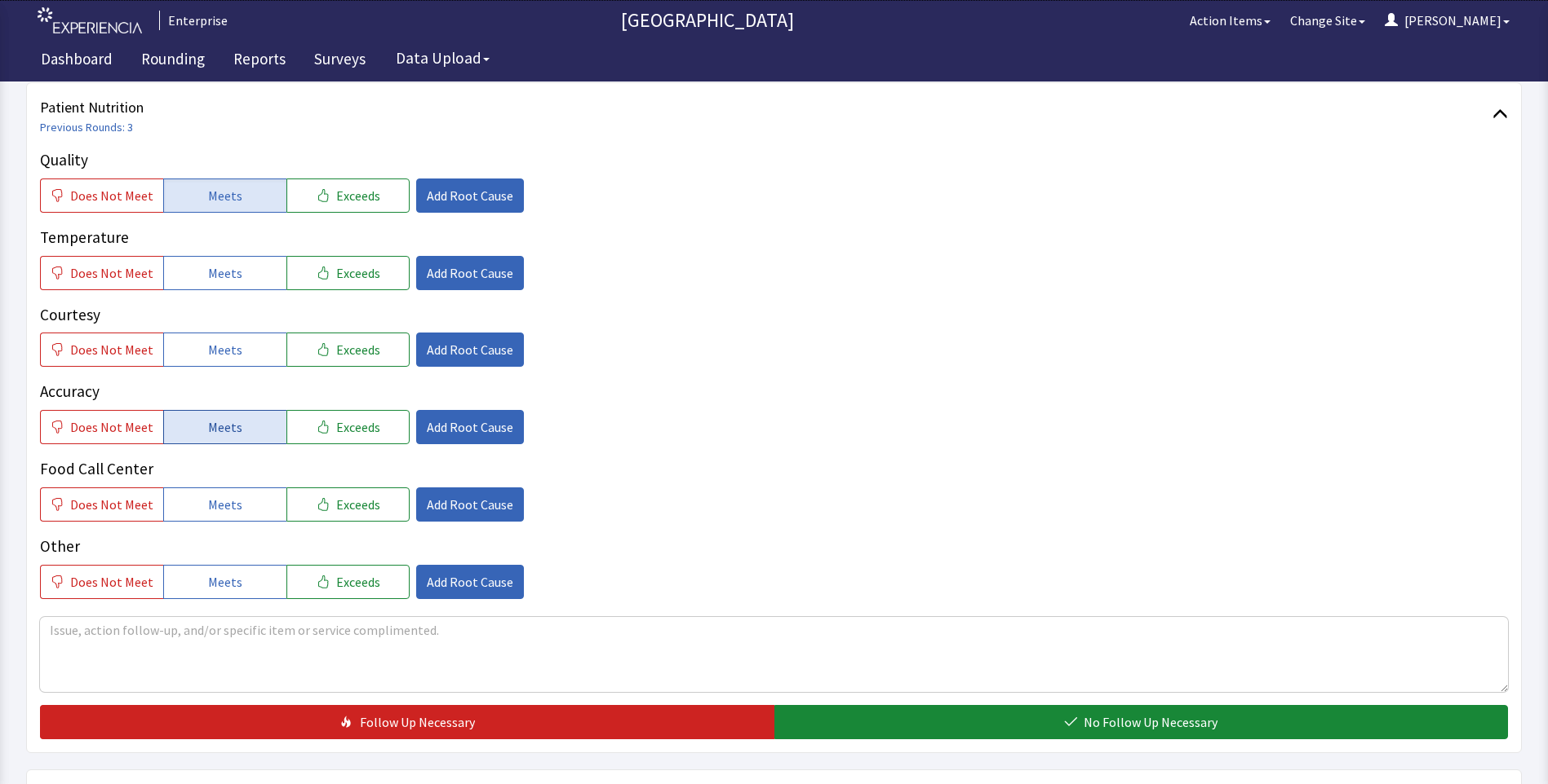
click at [225, 416] on button "Meets" at bounding box center [225, 427] width 123 height 34
drag, startPoint x: 240, startPoint y: 277, endPoint x: 240, endPoint y: 308, distance: 31.0
click at [240, 292] on div "Quality Does Not Meet Meets Exceeds Add Root Cause Temperature Does Not Meet Me…" at bounding box center [774, 374] width 1468 height 450
drag, startPoint x: 237, startPoint y: 350, endPoint x: 236, endPoint y: 437, distance: 87.0
click at [236, 366] on button "Meets" at bounding box center [225, 349] width 123 height 34
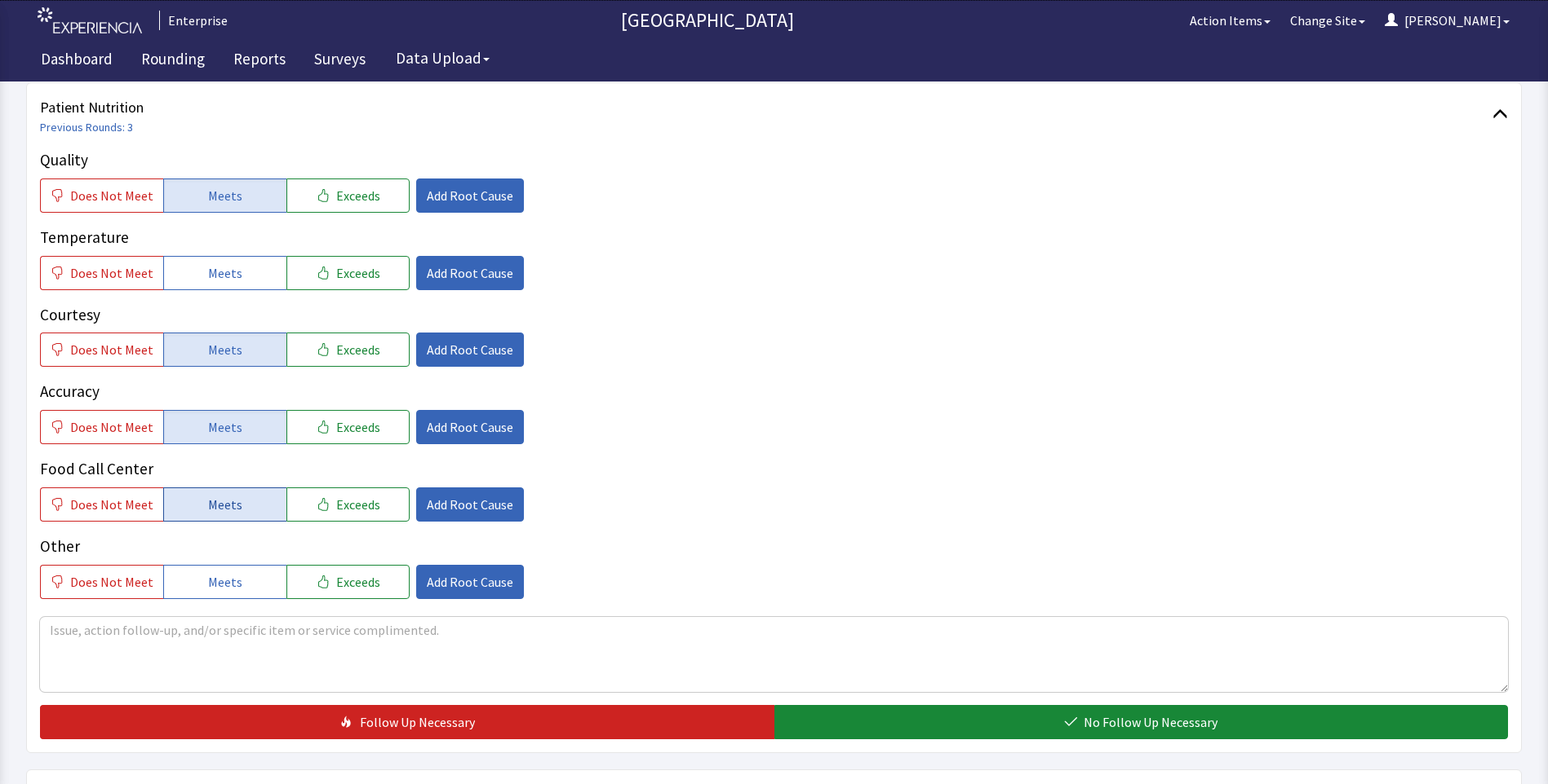
click at [216, 515] on button "Meets" at bounding box center [225, 504] width 123 height 34
drag, startPoint x: 232, startPoint y: 266, endPoint x: 282, endPoint y: 327, distance: 78.9
click at [232, 269] on span "Meets" at bounding box center [225, 273] width 34 height 19
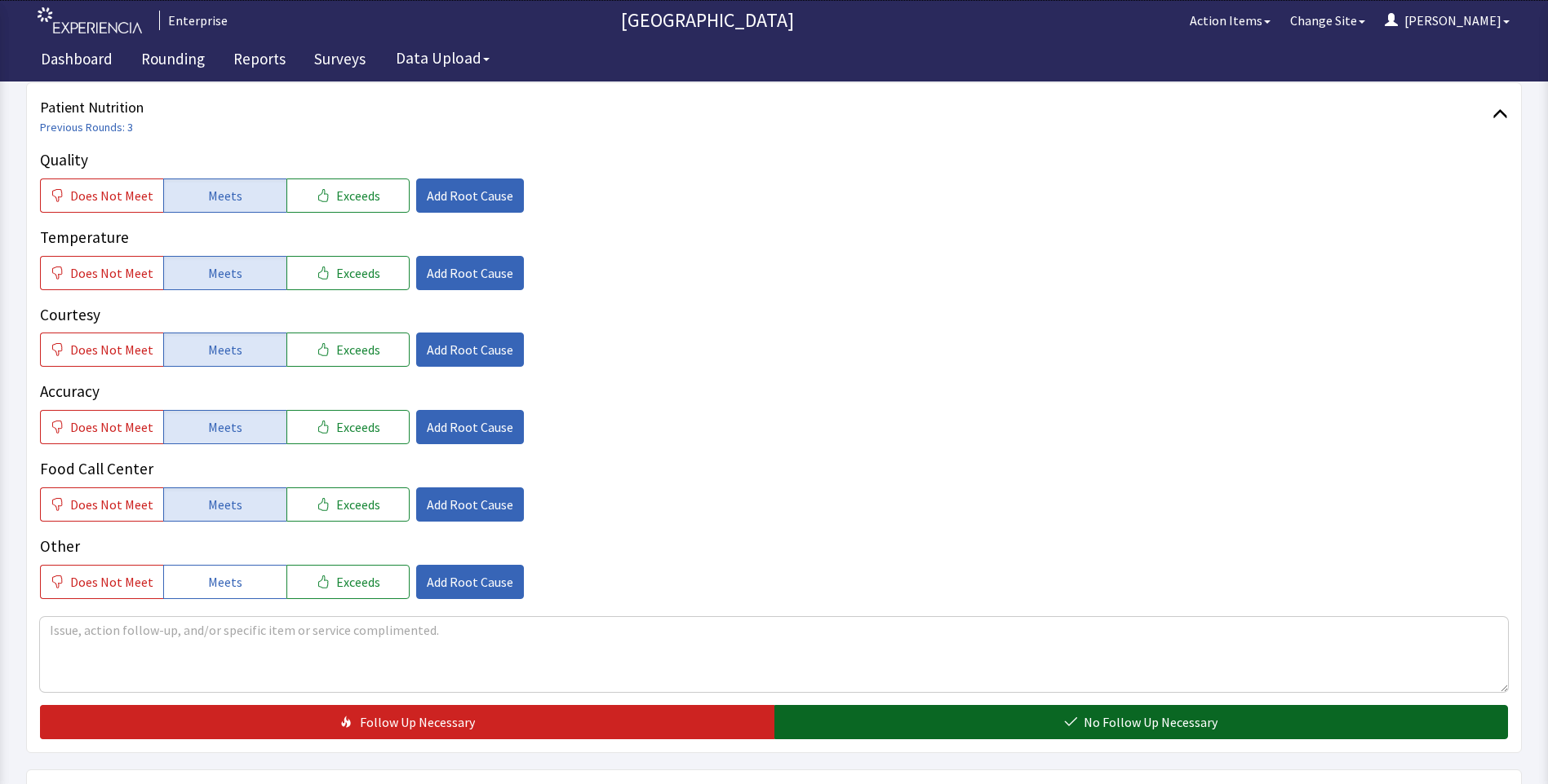
drag, startPoint x: 866, startPoint y: 721, endPoint x: 860, endPoint y: 711, distance: 11.7
click at [867, 720] on button "No Follow Up Necessary" at bounding box center [1141, 722] width 734 height 34
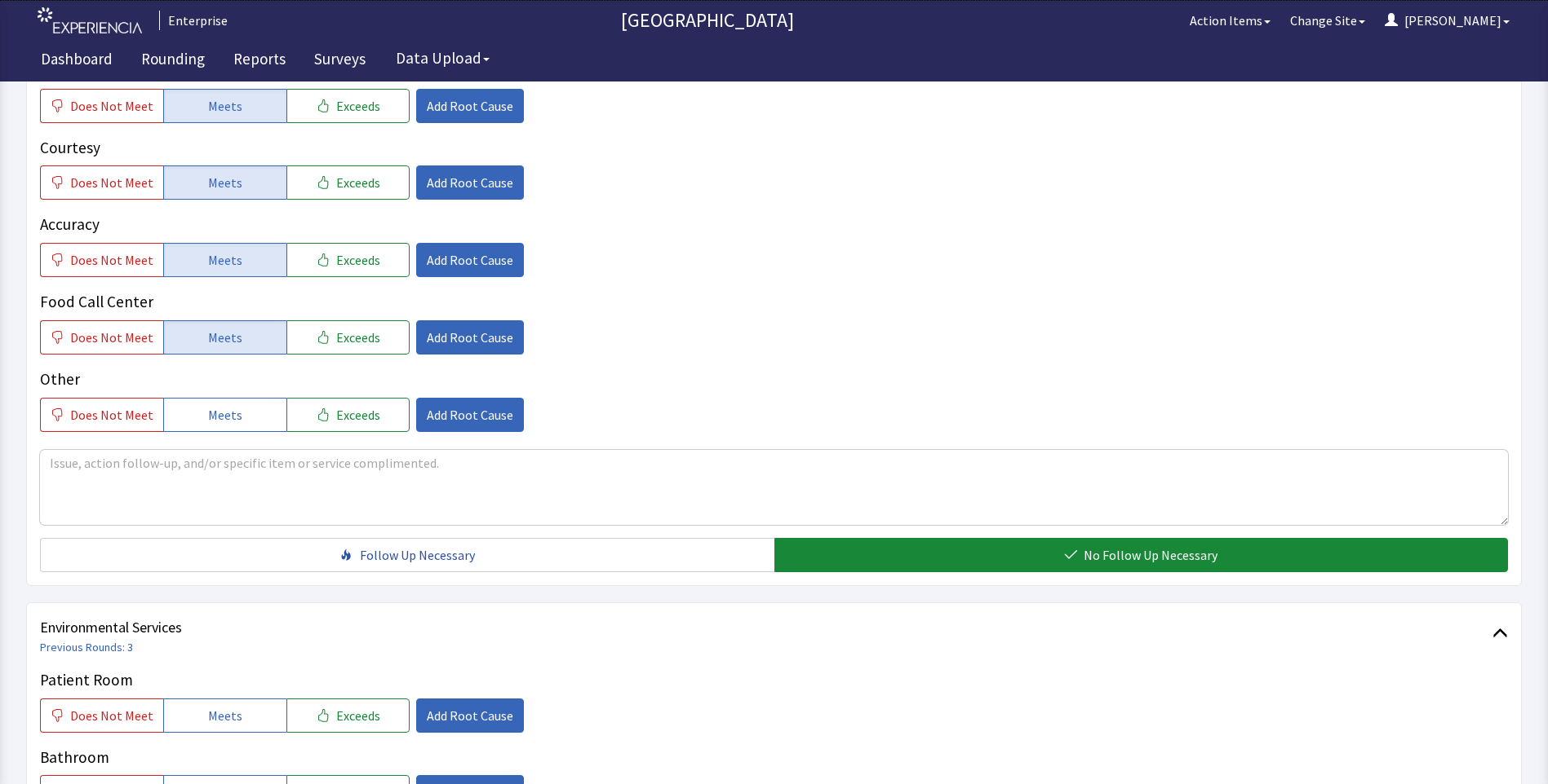
scroll to position [571, 0]
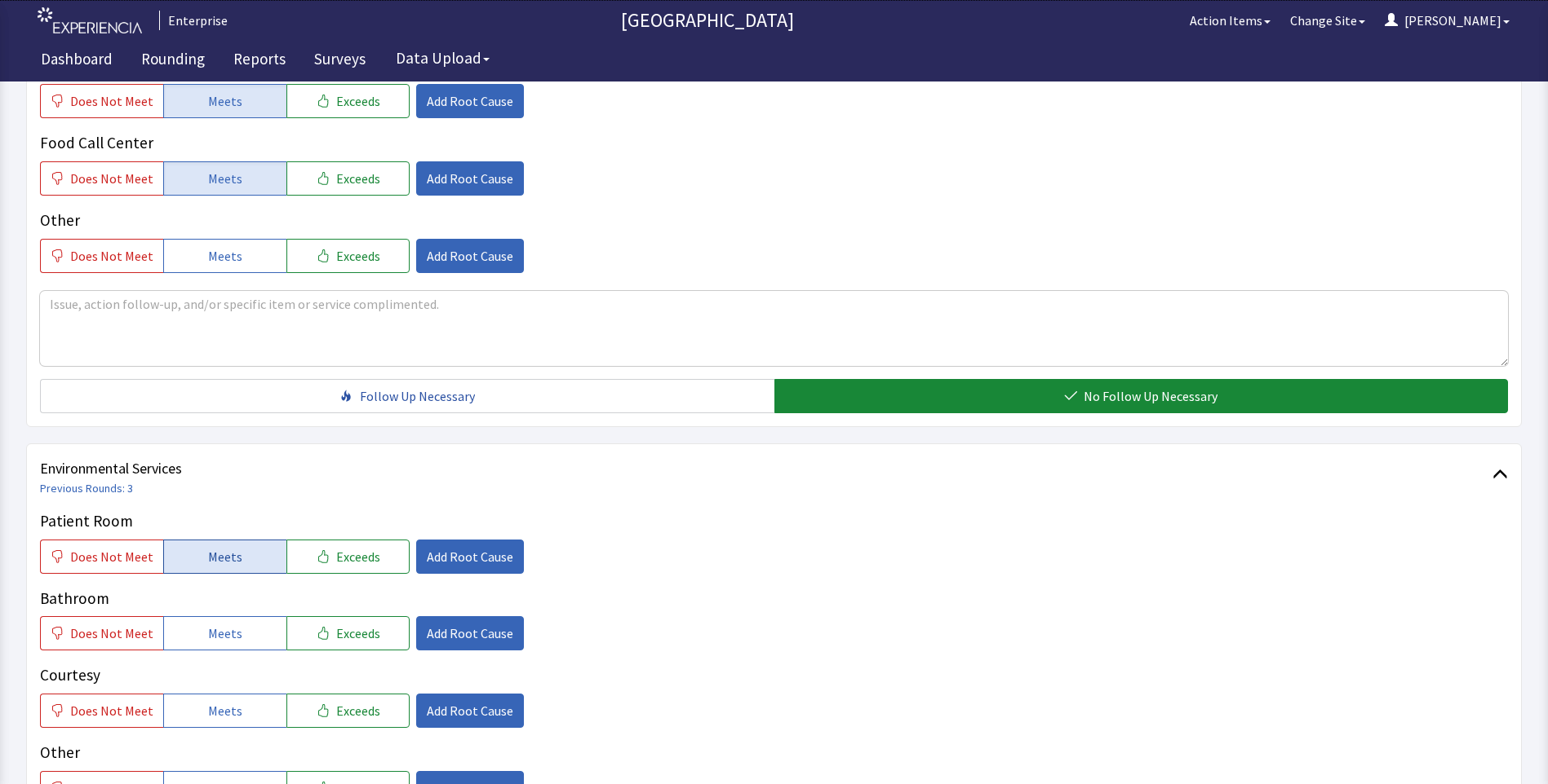
drag, startPoint x: 222, startPoint y: 565, endPoint x: 222, endPoint y: 574, distance: 9.0
click at [222, 566] on span "Meets" at bounding box center [225, 557] width 34 height 19
drag, startPoint x: 215, startPoint y: 639, endPoint x: 216, endPoint y: 681, distance: 42.0
click at [215, 641] on span "Meets" at bounding box center [225, 633] width 34 height 19
click at [211, 716] on span "Meets" at bounding box center [225, 711] width 34 height 19
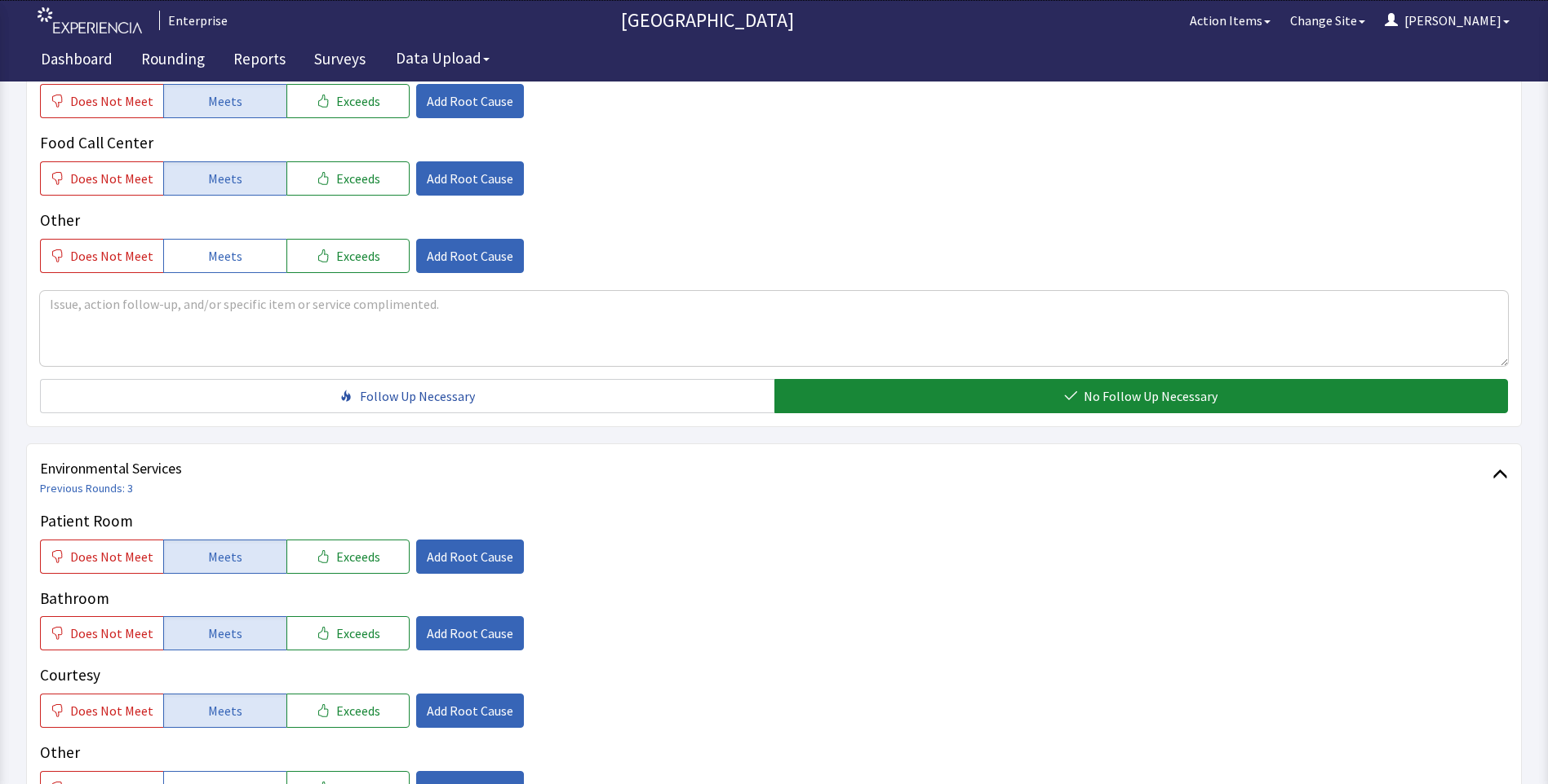
scroll to position [897, 0]
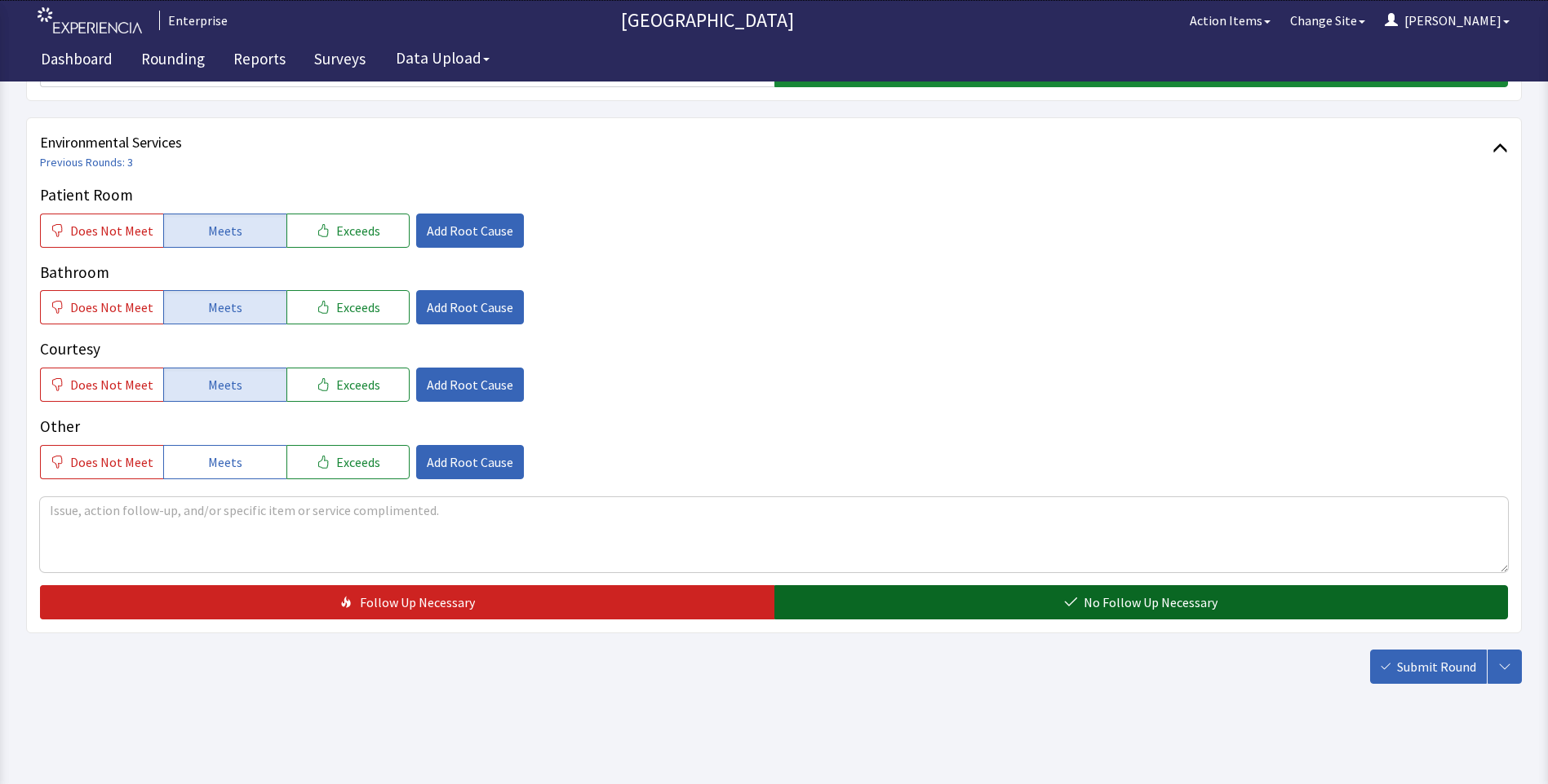
click at [891, 603] on button "No Follow Up Necessary" at bounding box center [1141, 602] width 734 height 34
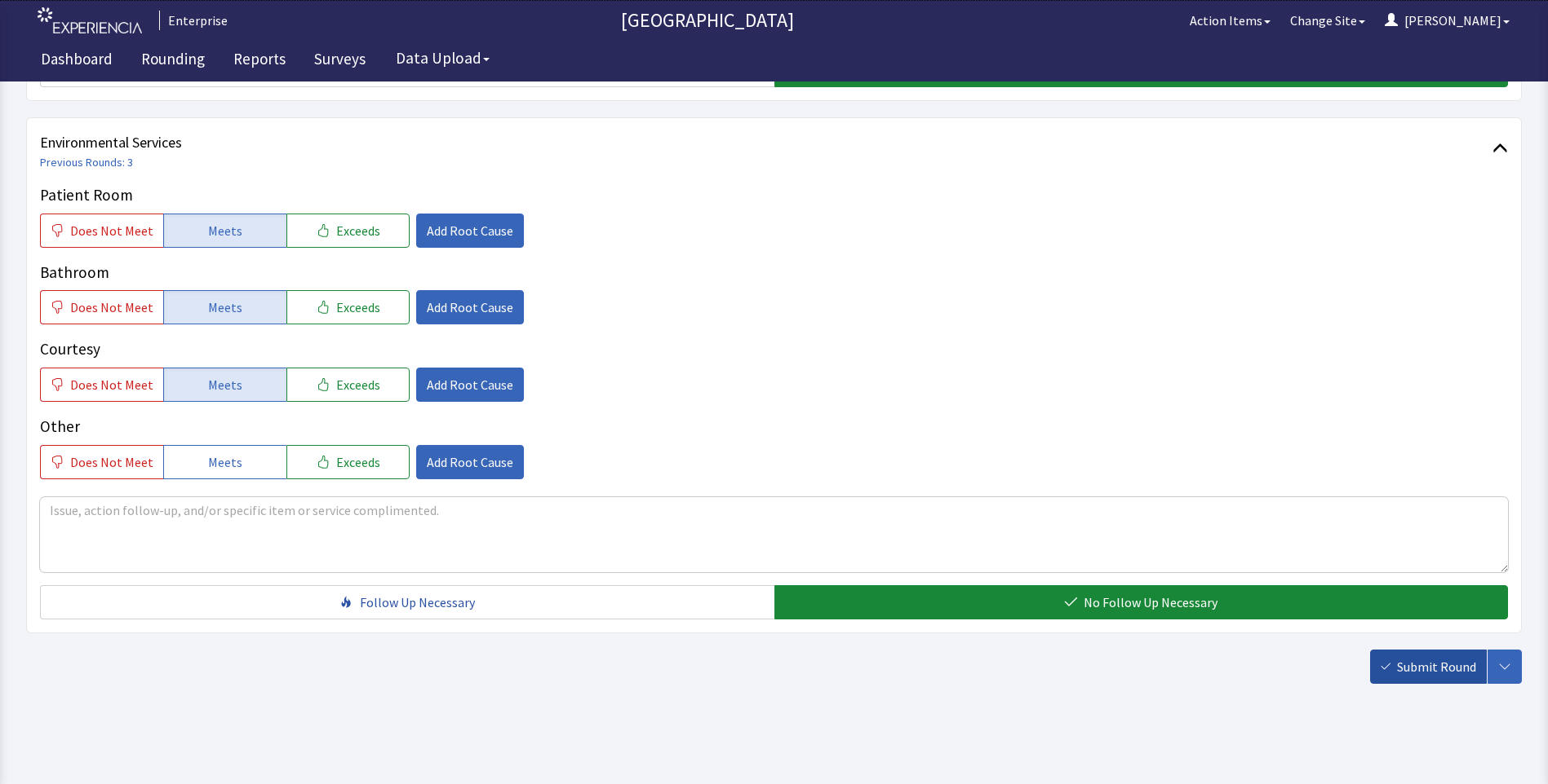
click at [1433, 664] on span "Submit Round" at bounding box center [1436, 667] width 79 height 19
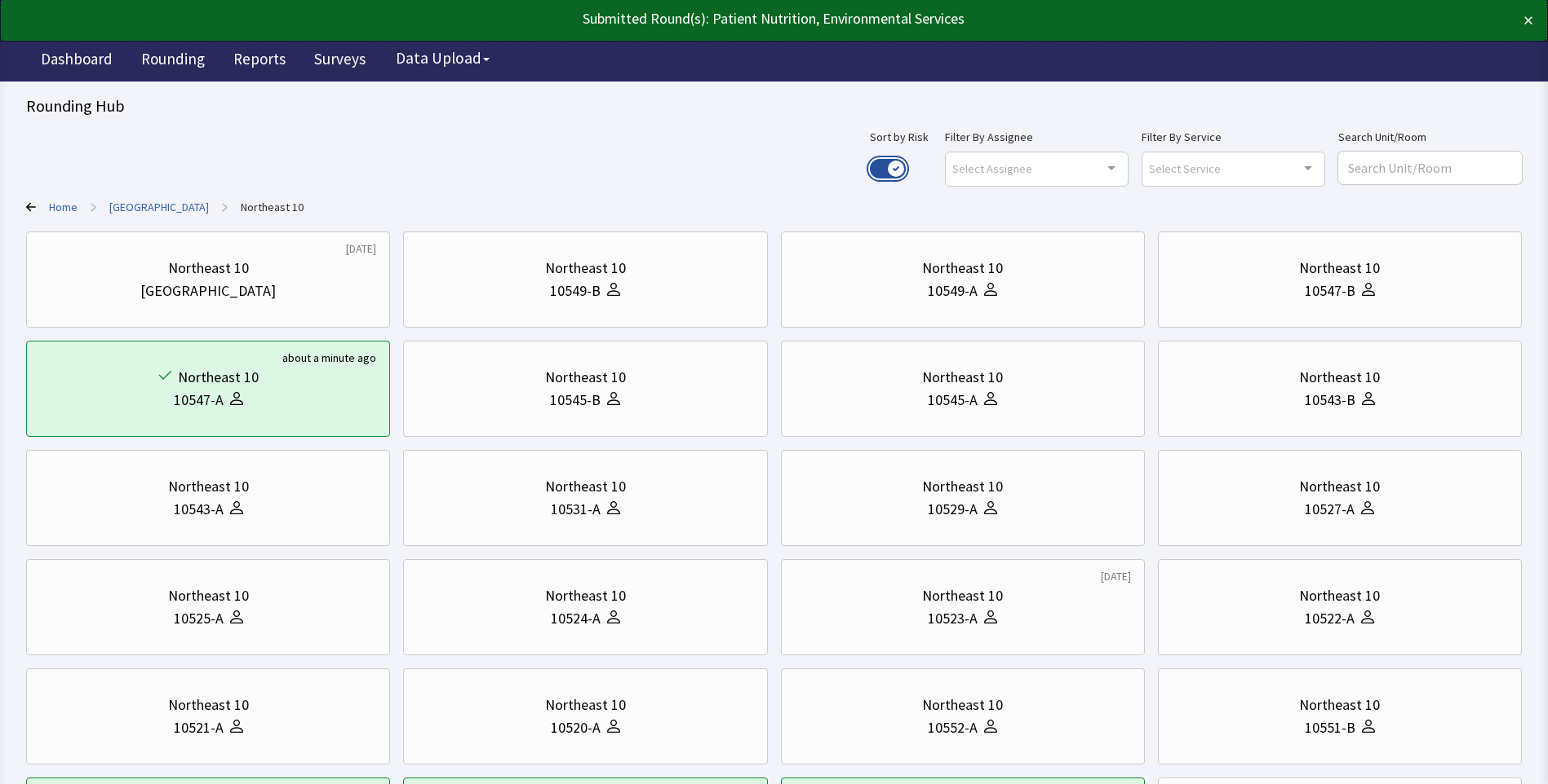
click at [906, 168] on button "Use setting" at bounding box center [887, 168] width 36 height 19
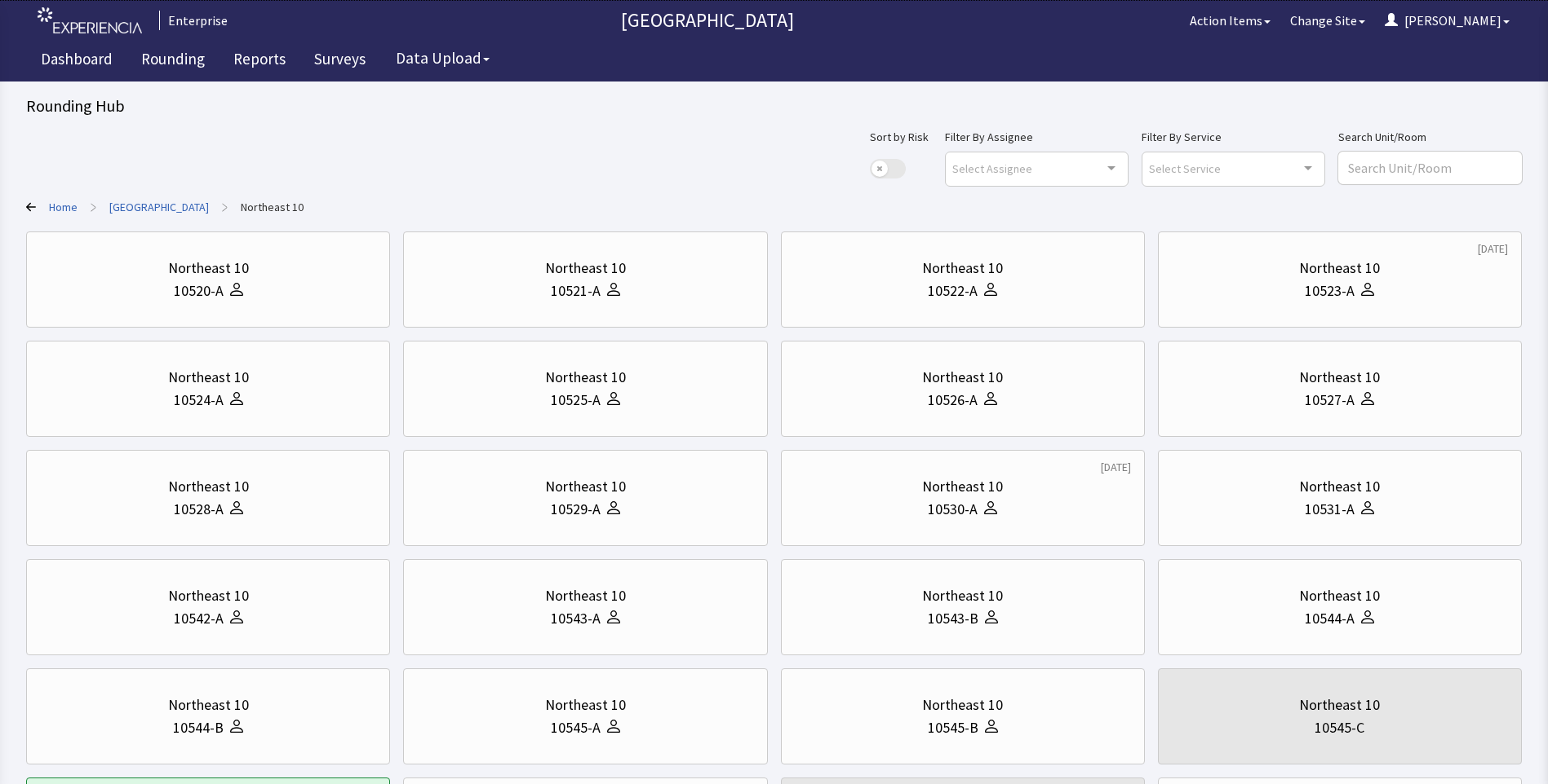
click at [174, 210] on link "[GEOGRAPHIC_DATA]" at bounding box center [159, 207] width 100 height 17
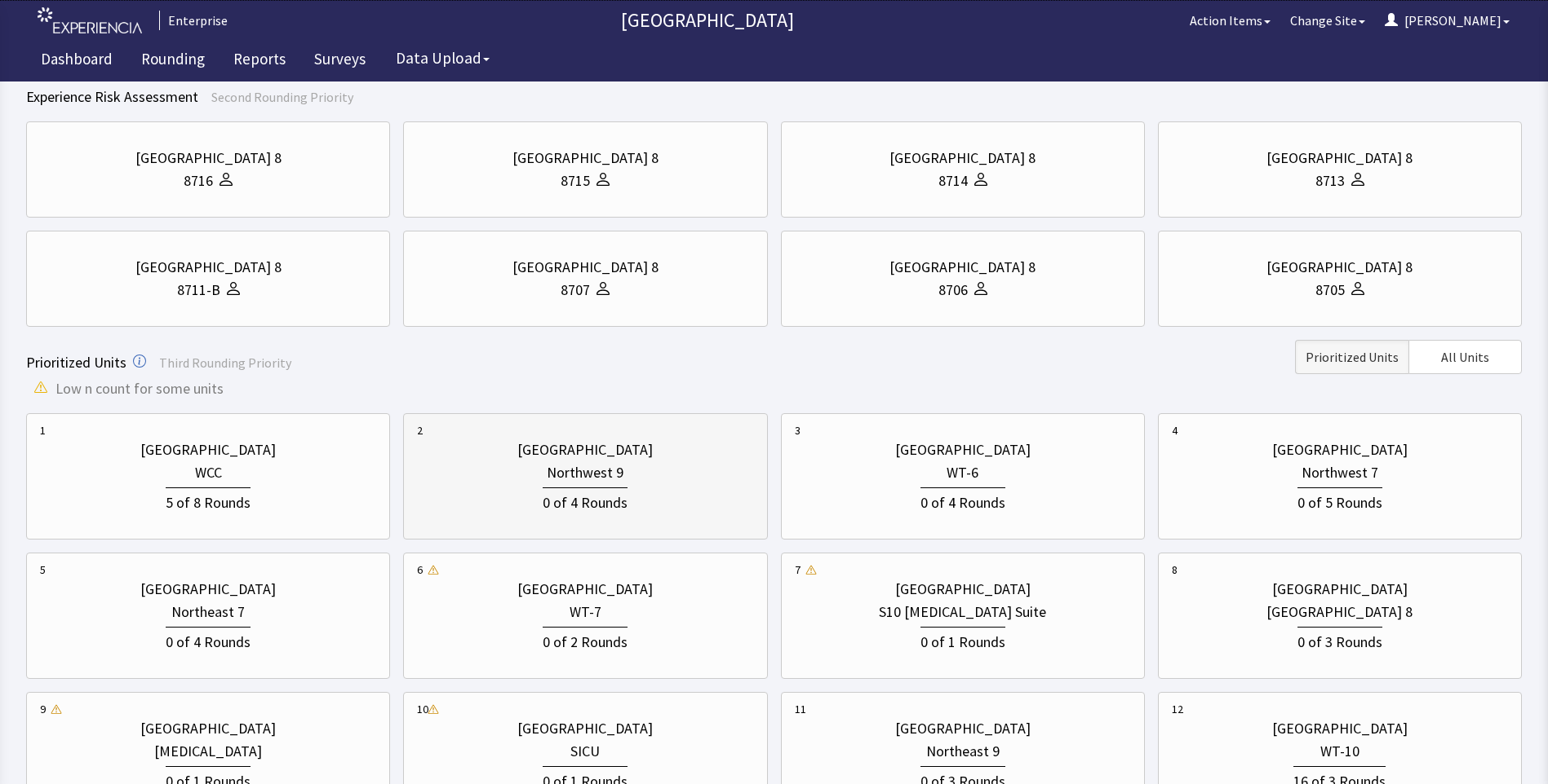
scroll to position [244, 0]
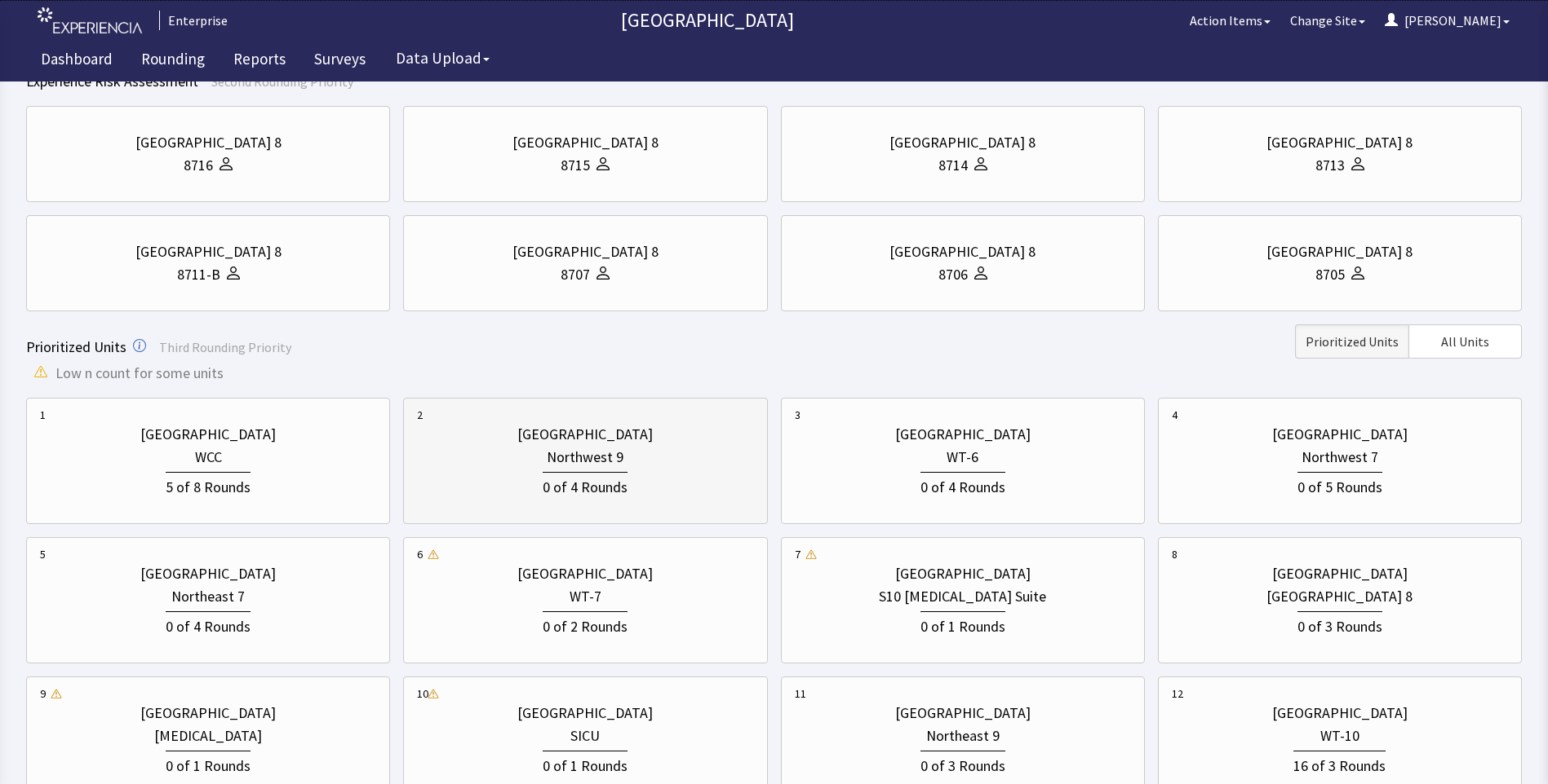
click at [565, 489] on div "0 of 4 Rounds" at bounding box center [584, 485] width 85 height 27
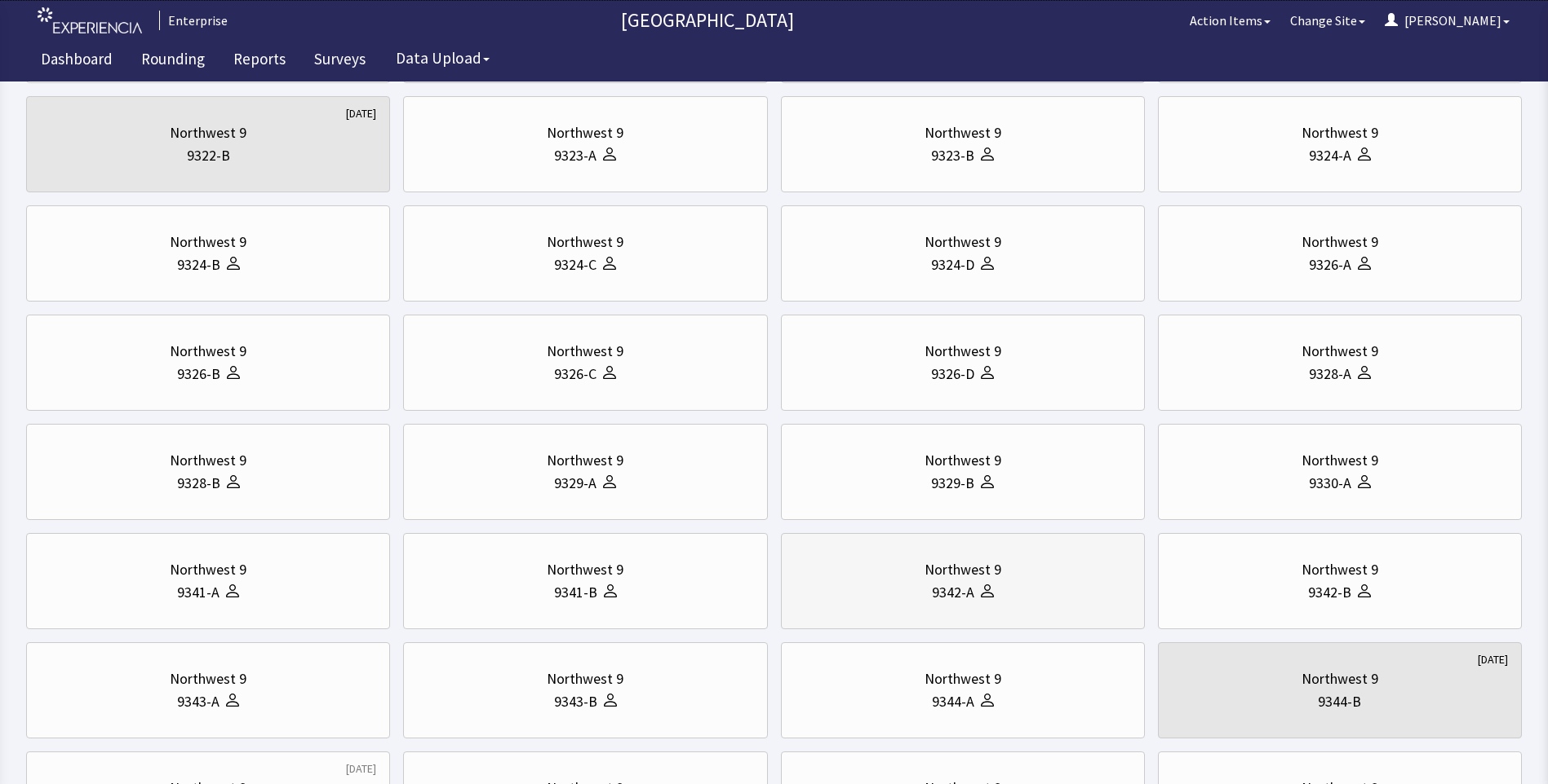
click at [1010, 578] on div "Northwest 9" at bounding box center [963, 570] width 336 height 23
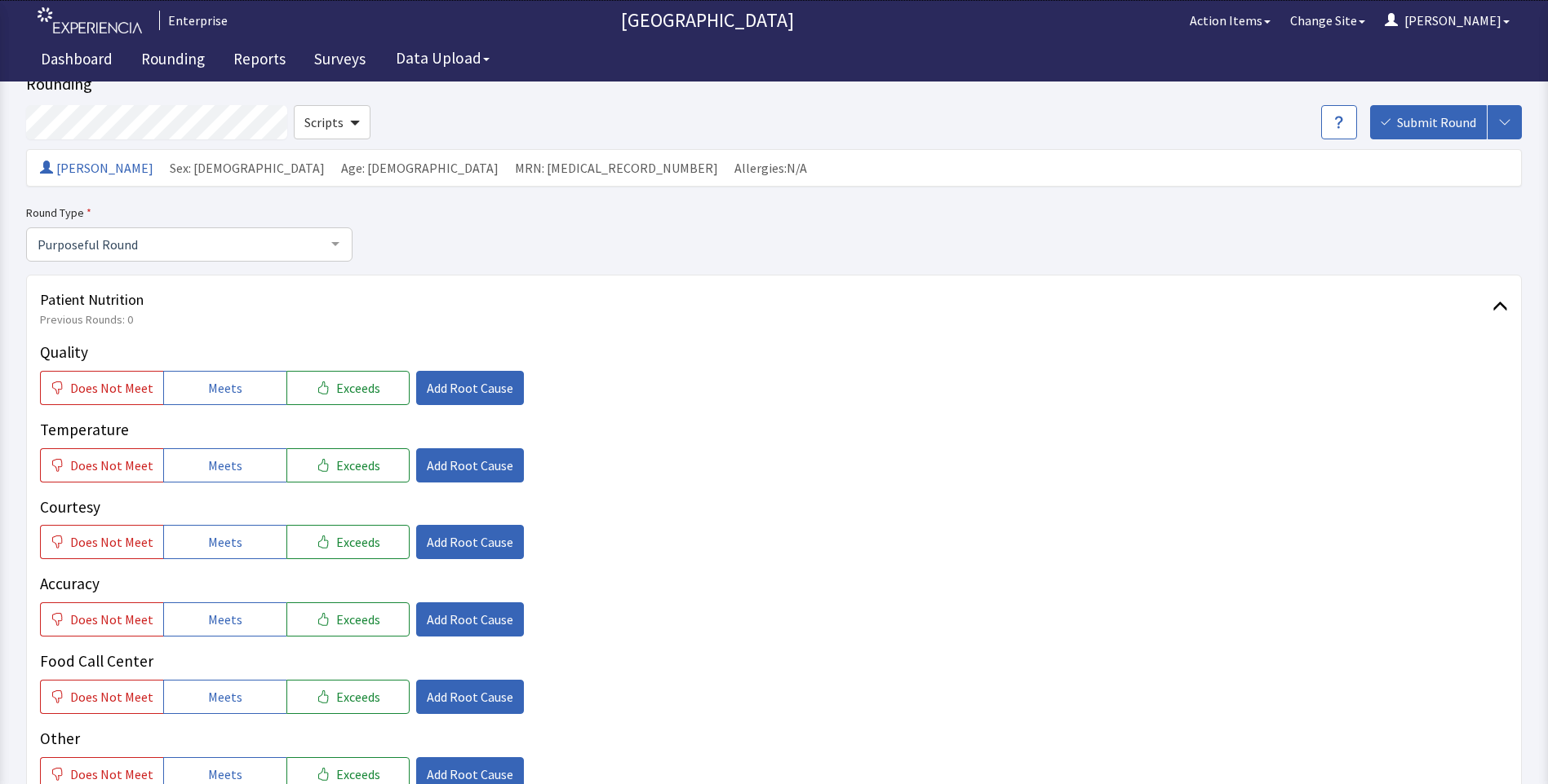
scroll to position [81, 0]
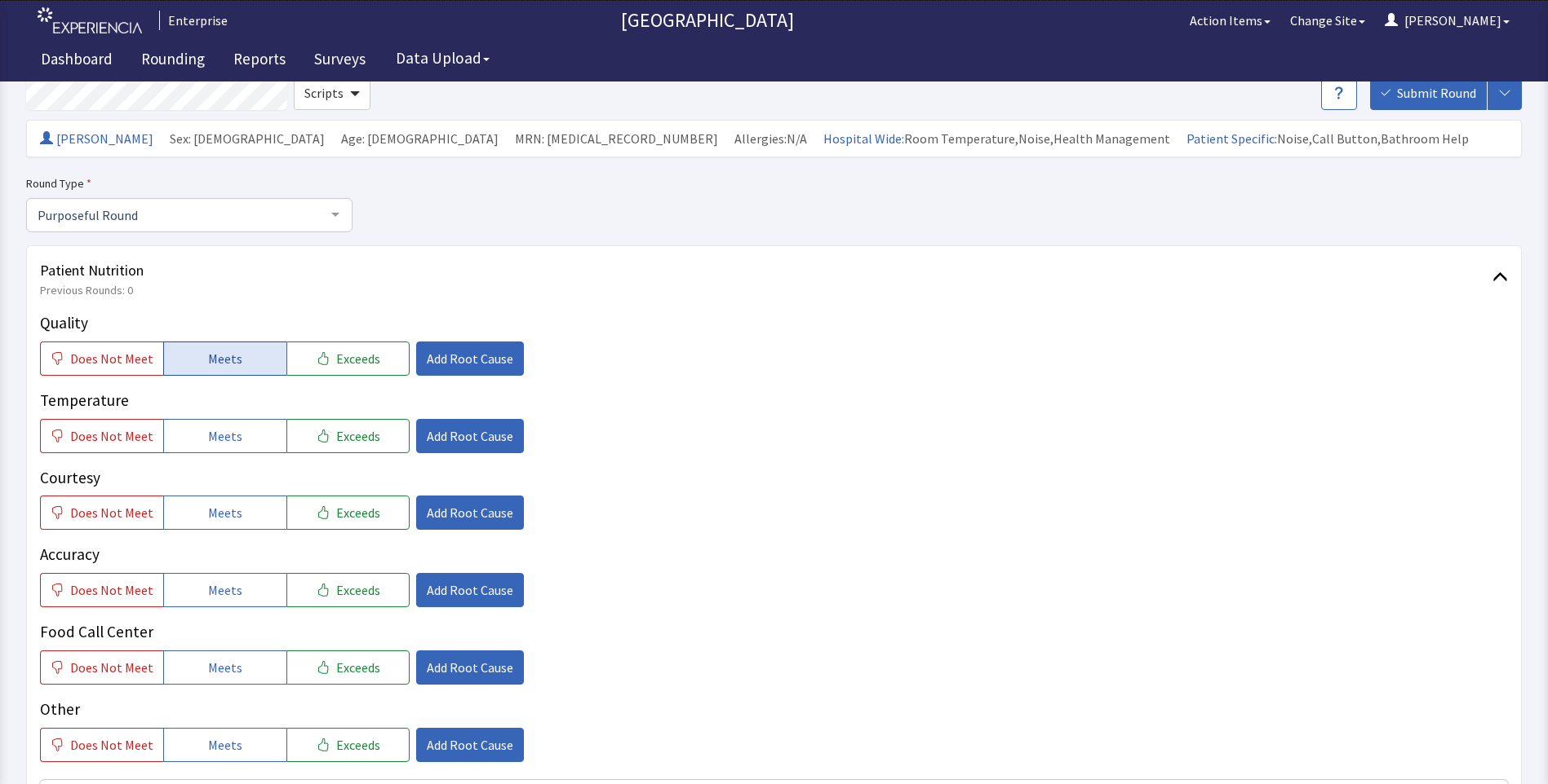
drag, startPoint x: 240, startPoint y: 363, endPoint x: 228, endPoint y: 389, distance: 28.6
click at [239, 363] on button "Meets" at bounding box center [225, 358] width 123 height 34
click at [217, 433] on span "Meets" at bounding box center [225, 436] width 34 height 19
drag, startPoint x: 223, startPoint y: 513, endPoint x: 237, endPoint y: 560, distance: 49.0
click at [227, 526] on button "Meets" at bounding box center [225, 512] width 123 height 34
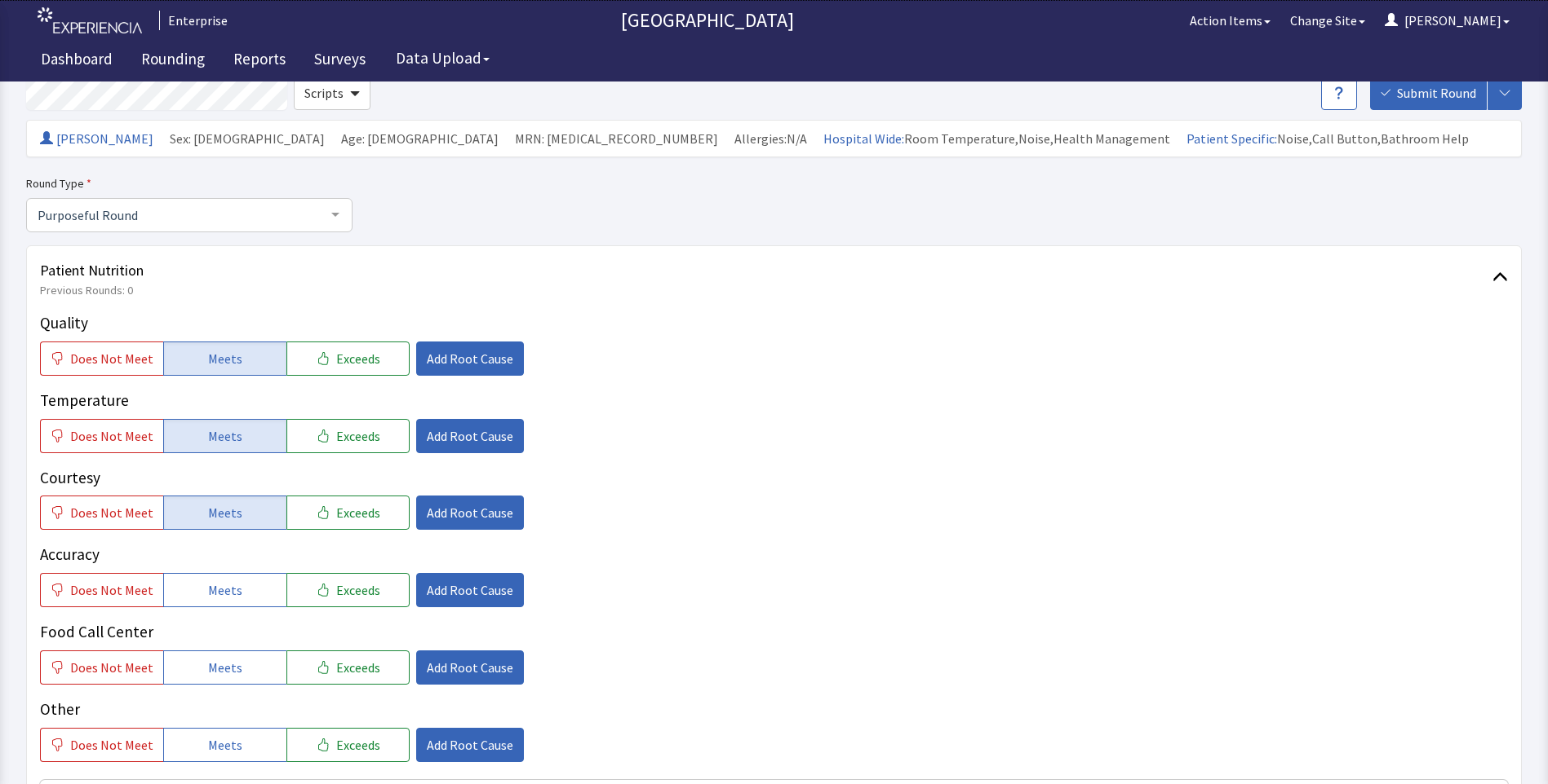
drag, startPoint x: 238, startPoint y: 598, endPoint x: 232, endPoint y: 634, distance: 36.5
click at [238, 606] on button "Meets" at bounding box center [225, 590] width 123 height 34
click at [216, 672] on span "Meets" at bounding box center [225, 668] width 34 height 19
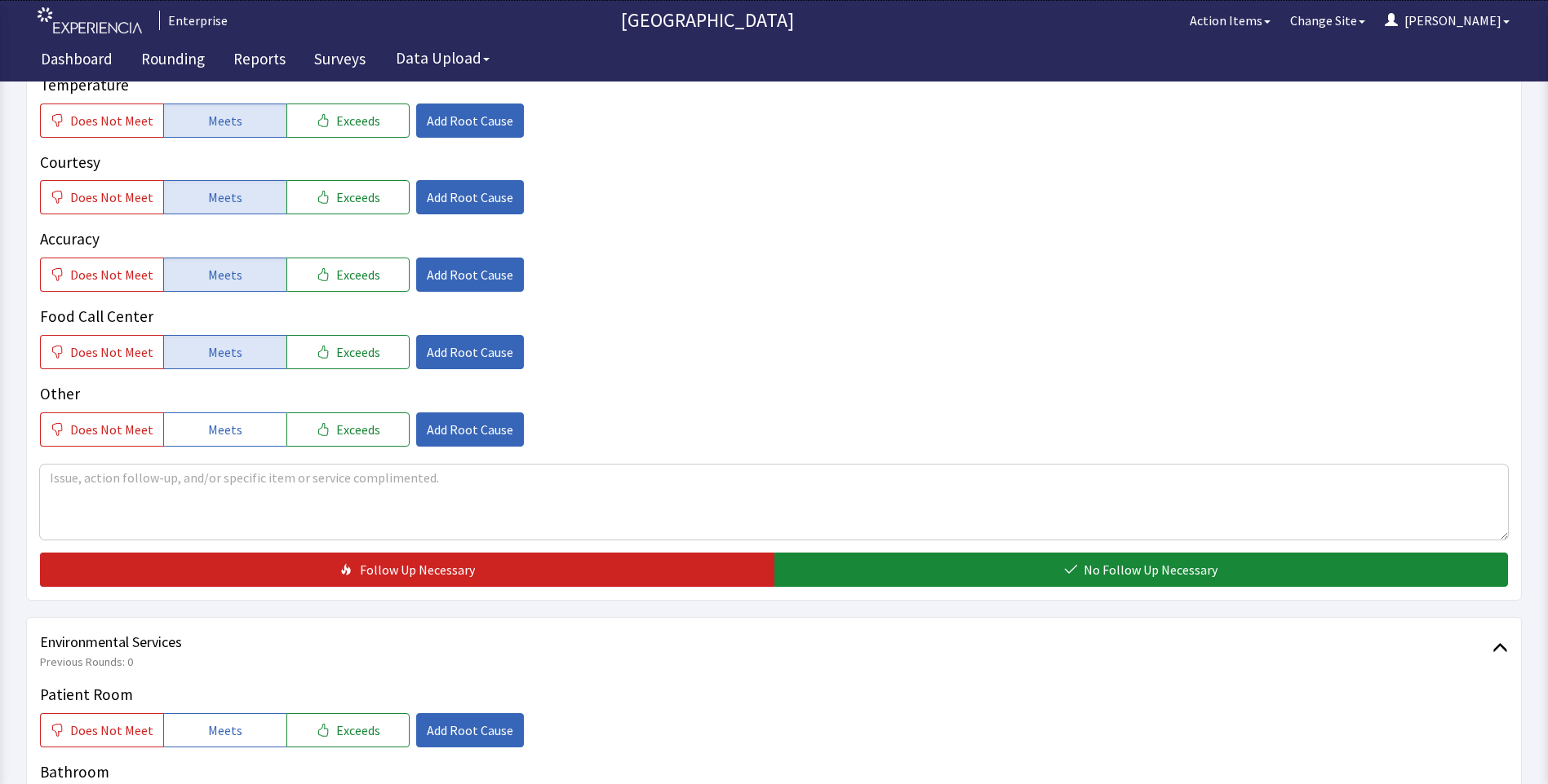
scroll to position [408, 0]
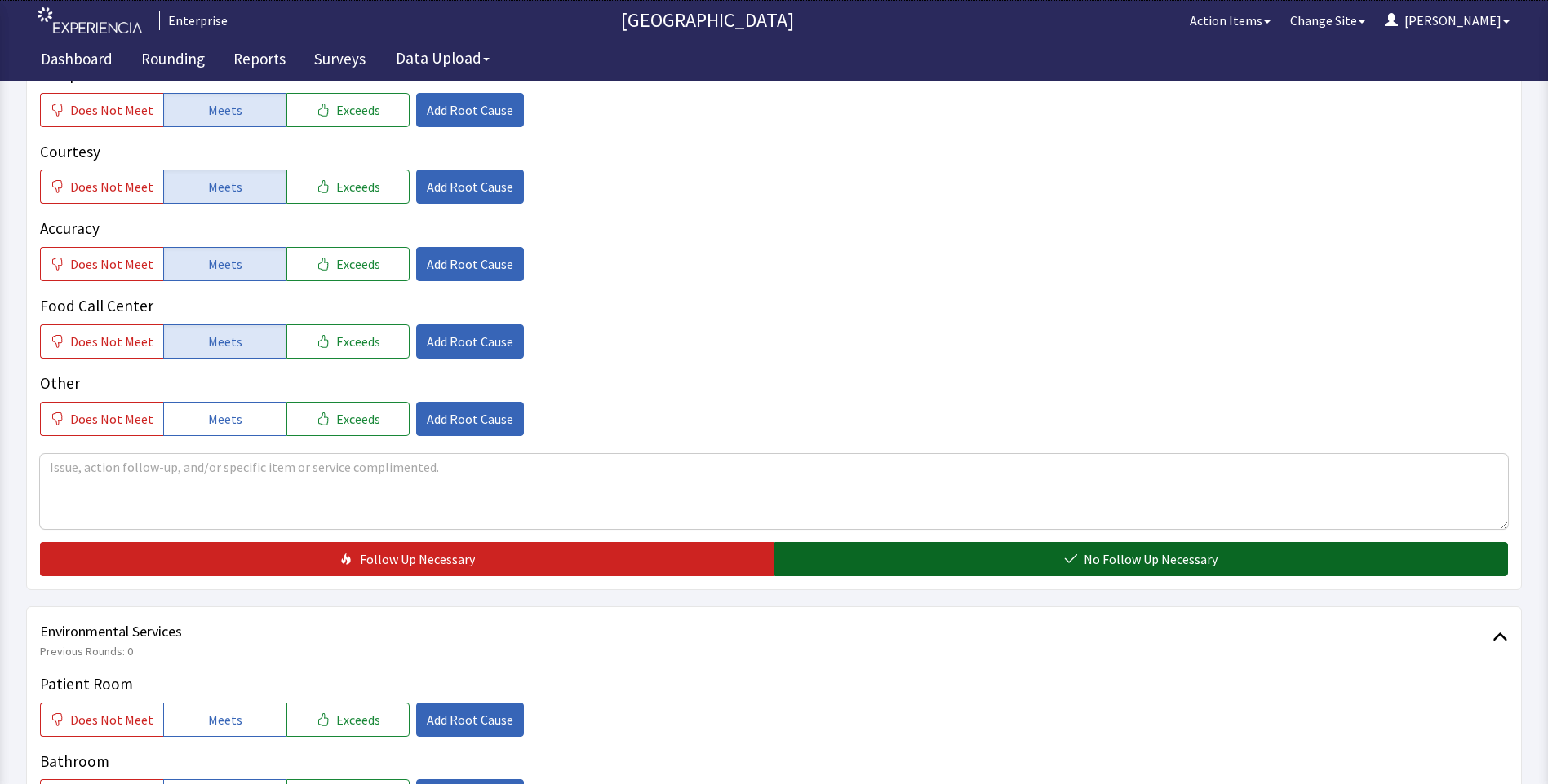
click at [840, 561] on button "No Follow Up Necessary" at bounding box center [1141, 559] width 734 height 34
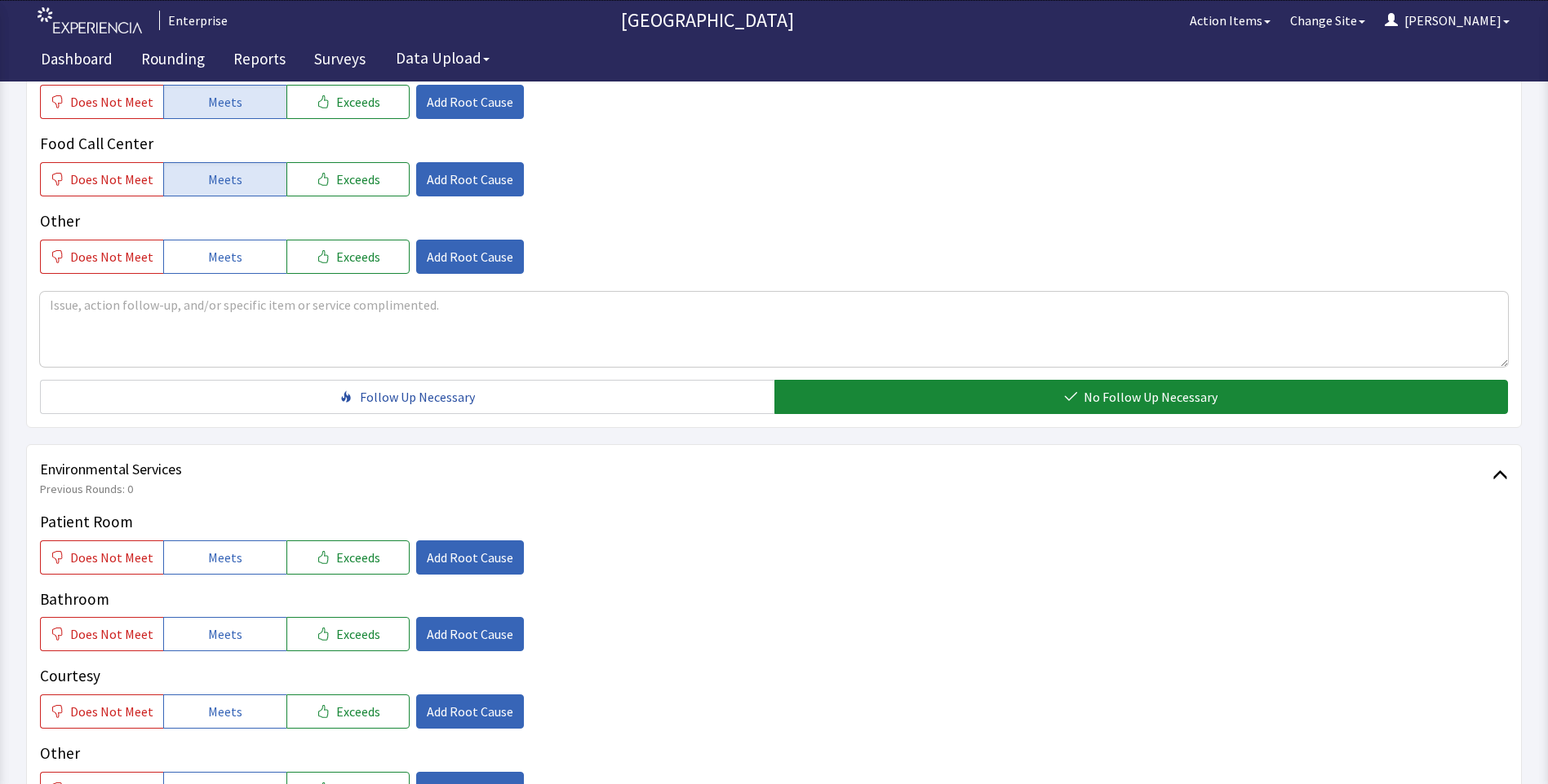
scroll to position [571, 0]
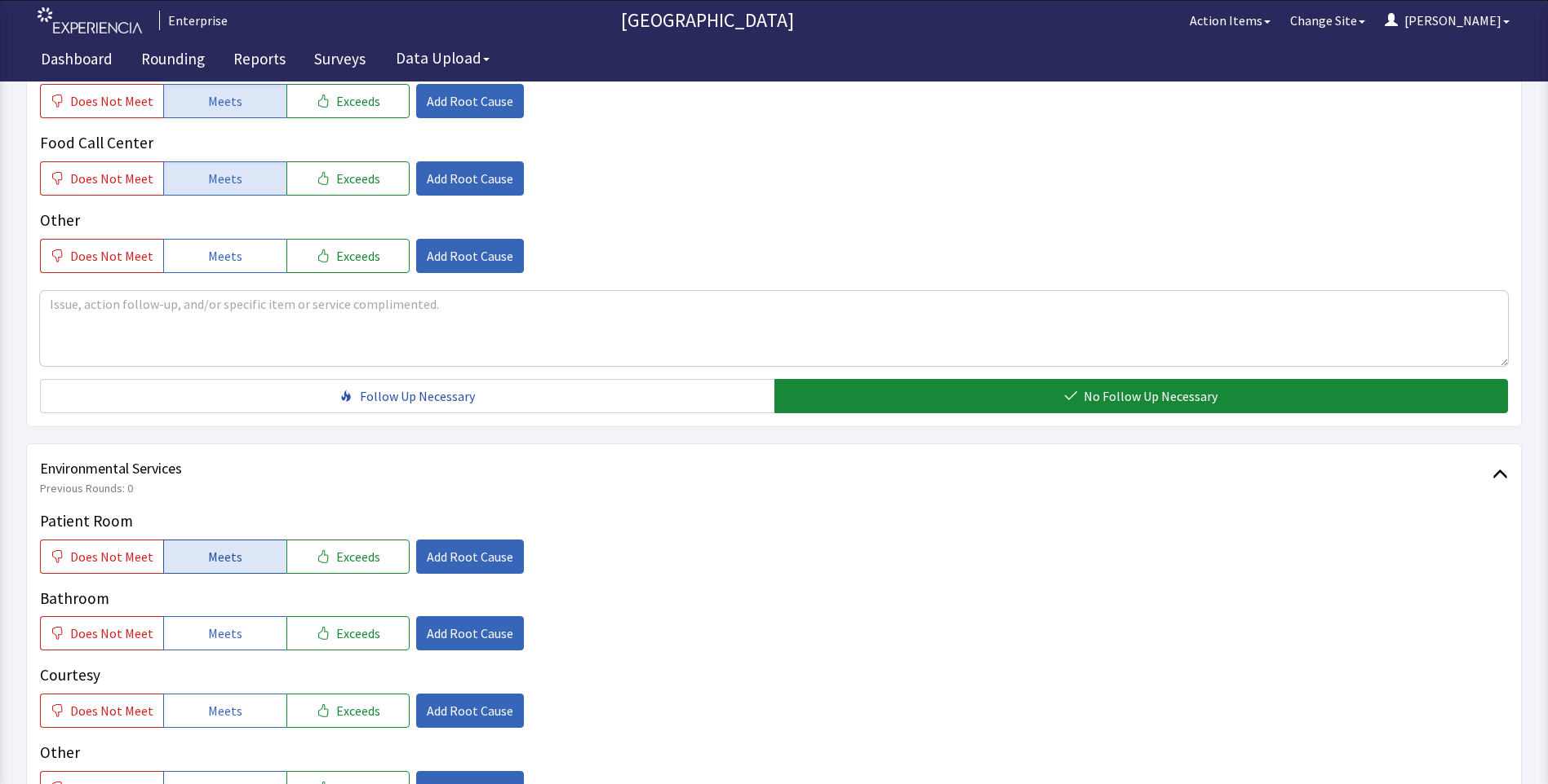
click at [215, 570] on button "Meets" at bounding box center [225, 556] width 123 height 34
drag, startPoint x: 216, startPoint y: 635, endPoint x: 216, endPoint y: 665, distance: 30.0
click at [216, 642] on span "Meets" at bounding box center [225, 633] width 34 height 19
click at [218, 707] on span "Meets" at bounding box center [225, 711] width 34 height 19
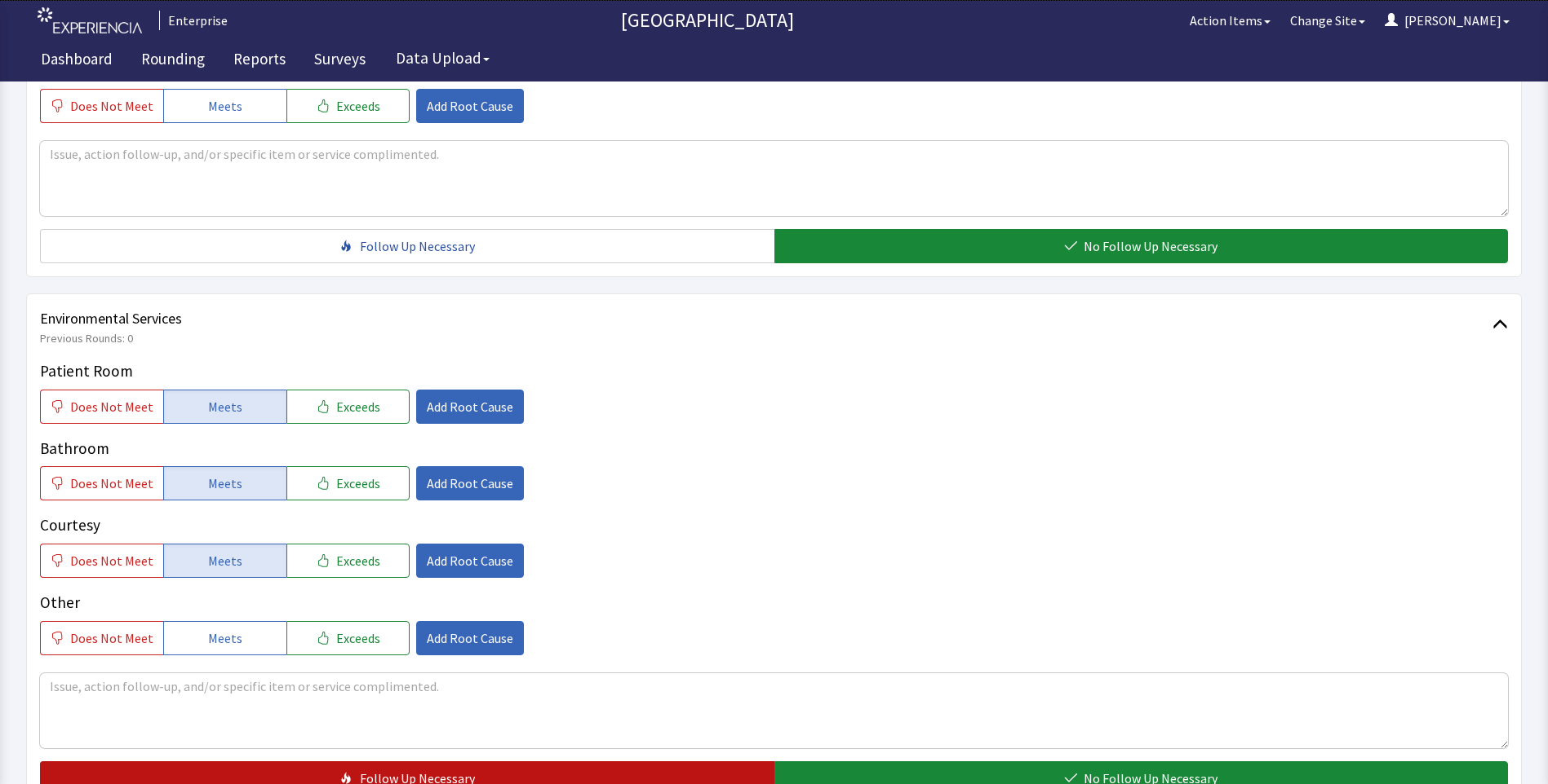
scroll to position [897, 0]
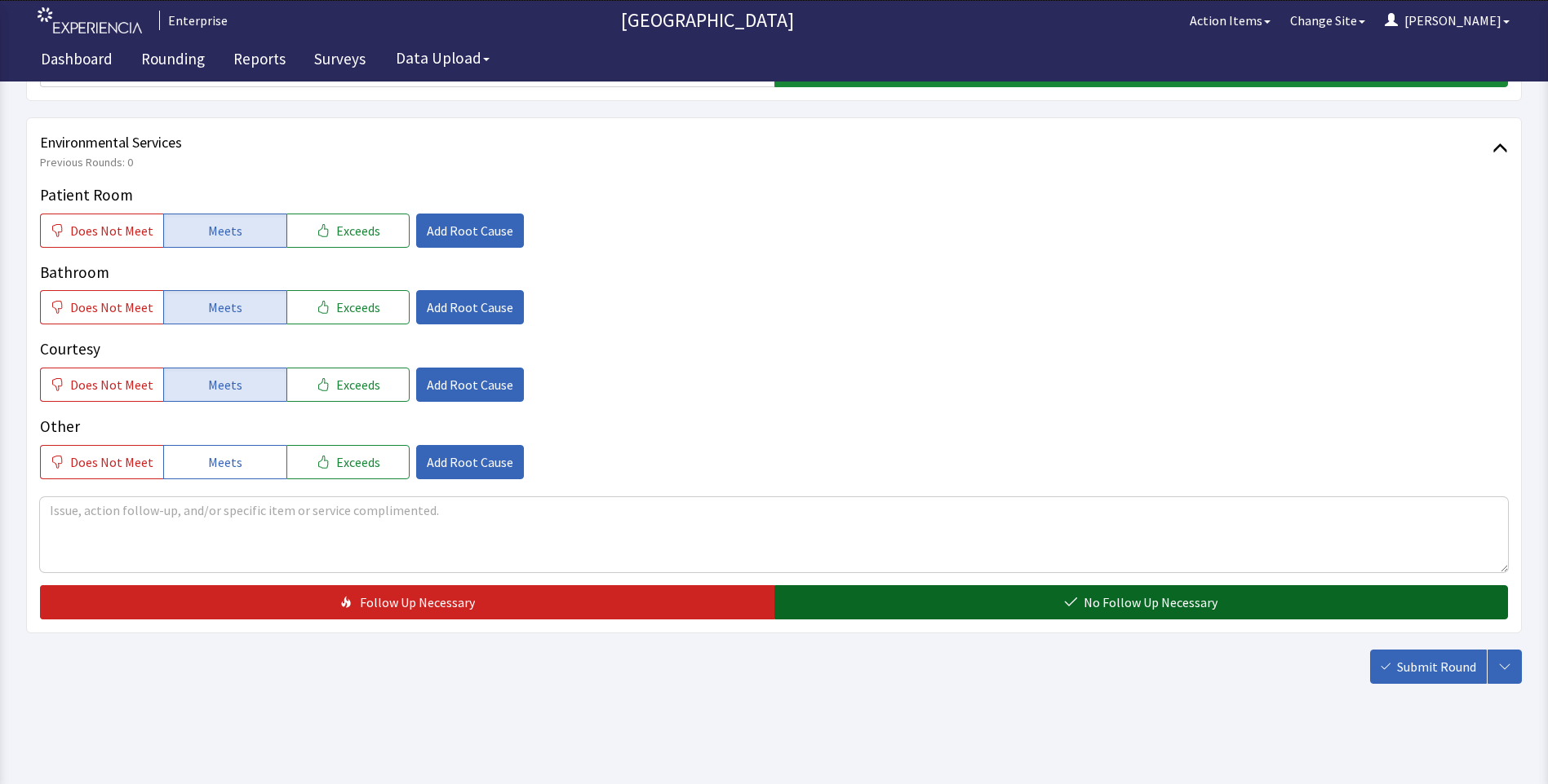
click at [877, 609] on button "No Follow Up Necessary" at bounding box center [1141, 602] width 734 height 34
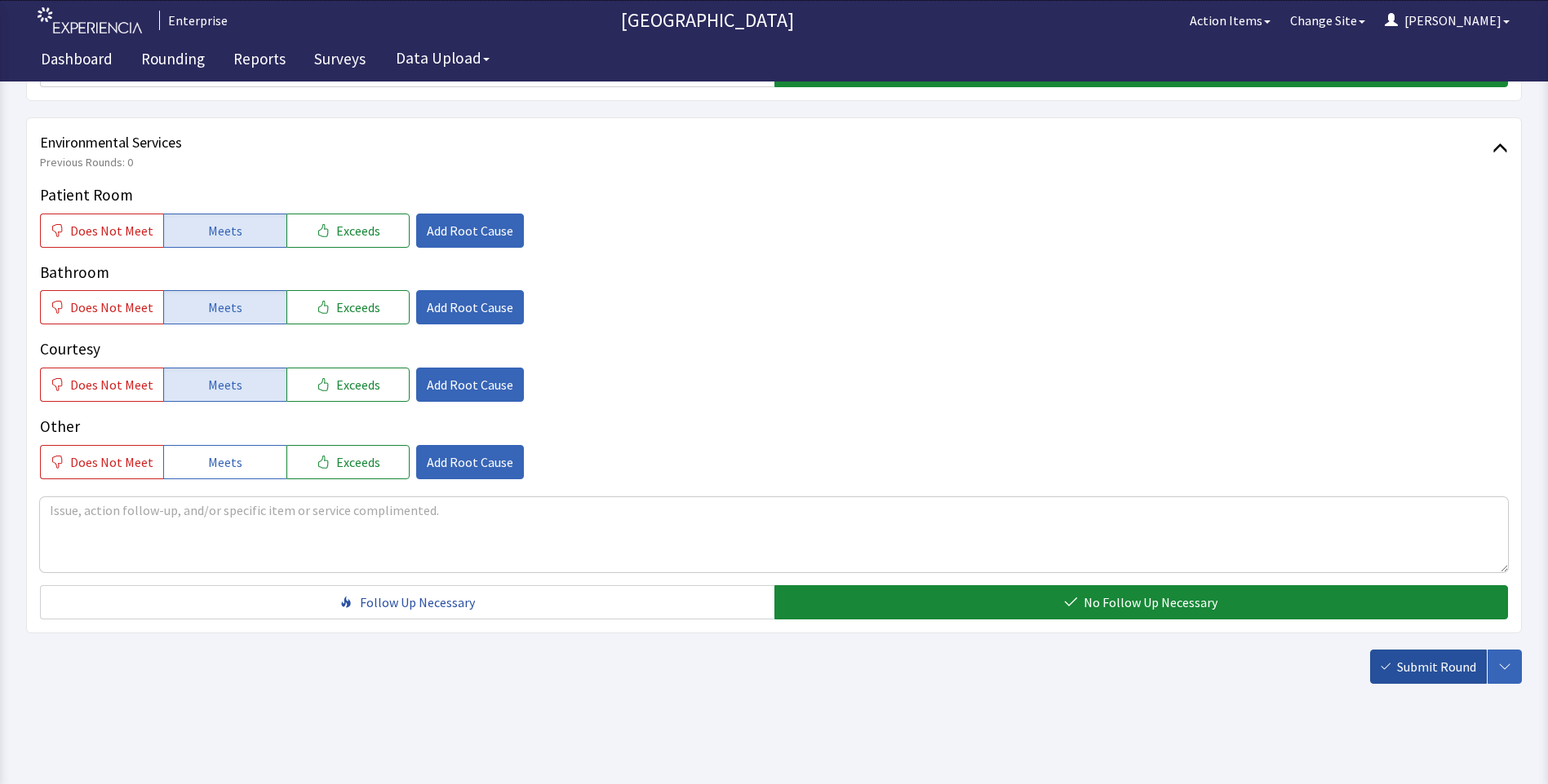
click at [1433, 679] on button "Submit Round" at bounding box center [1428, 666] width 117 height 34
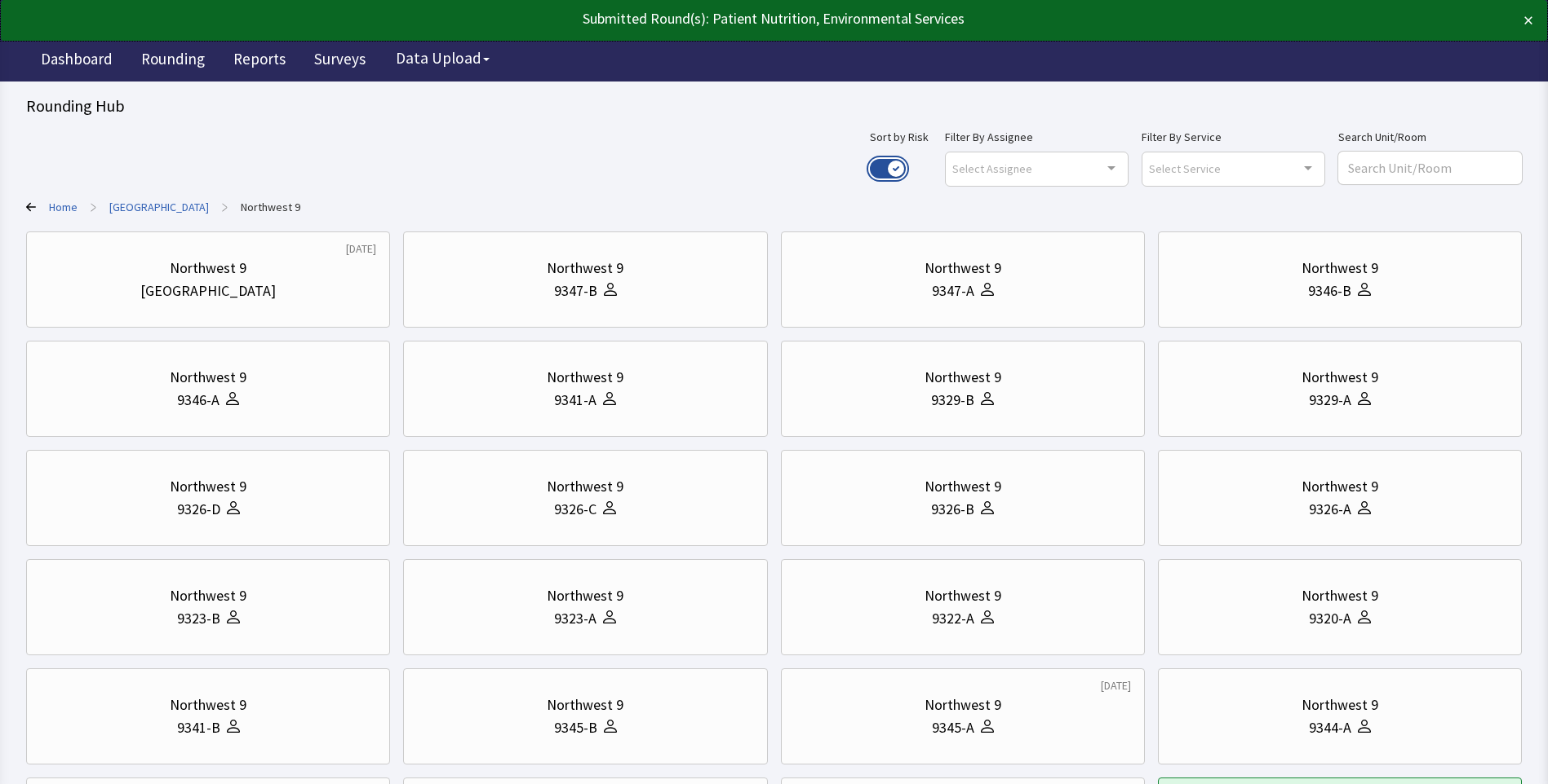
click at [906, 168] on button "Use setting" at bounding box center [887, 168] width 36 height 19
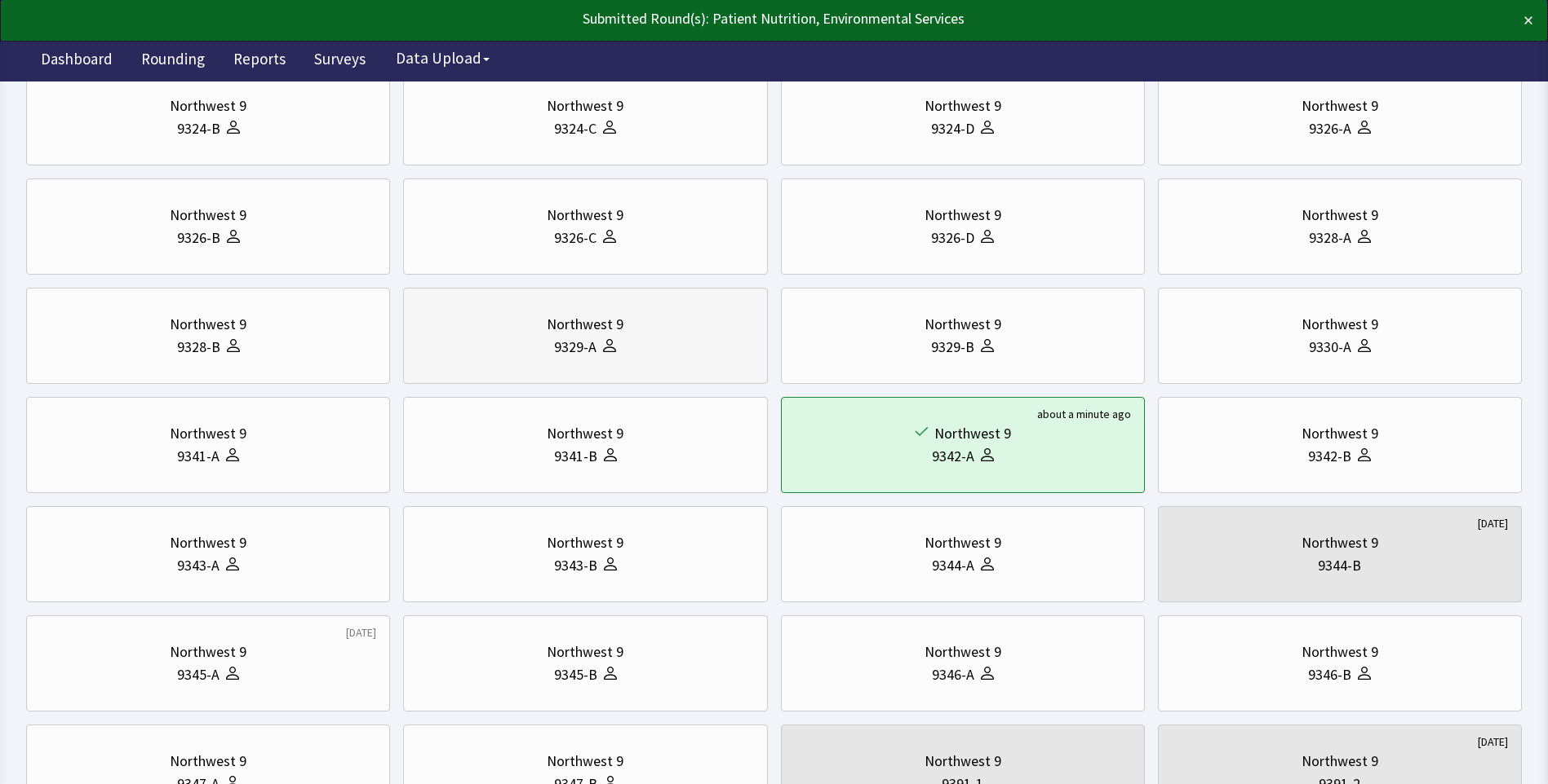
scroll to position [408, 0]
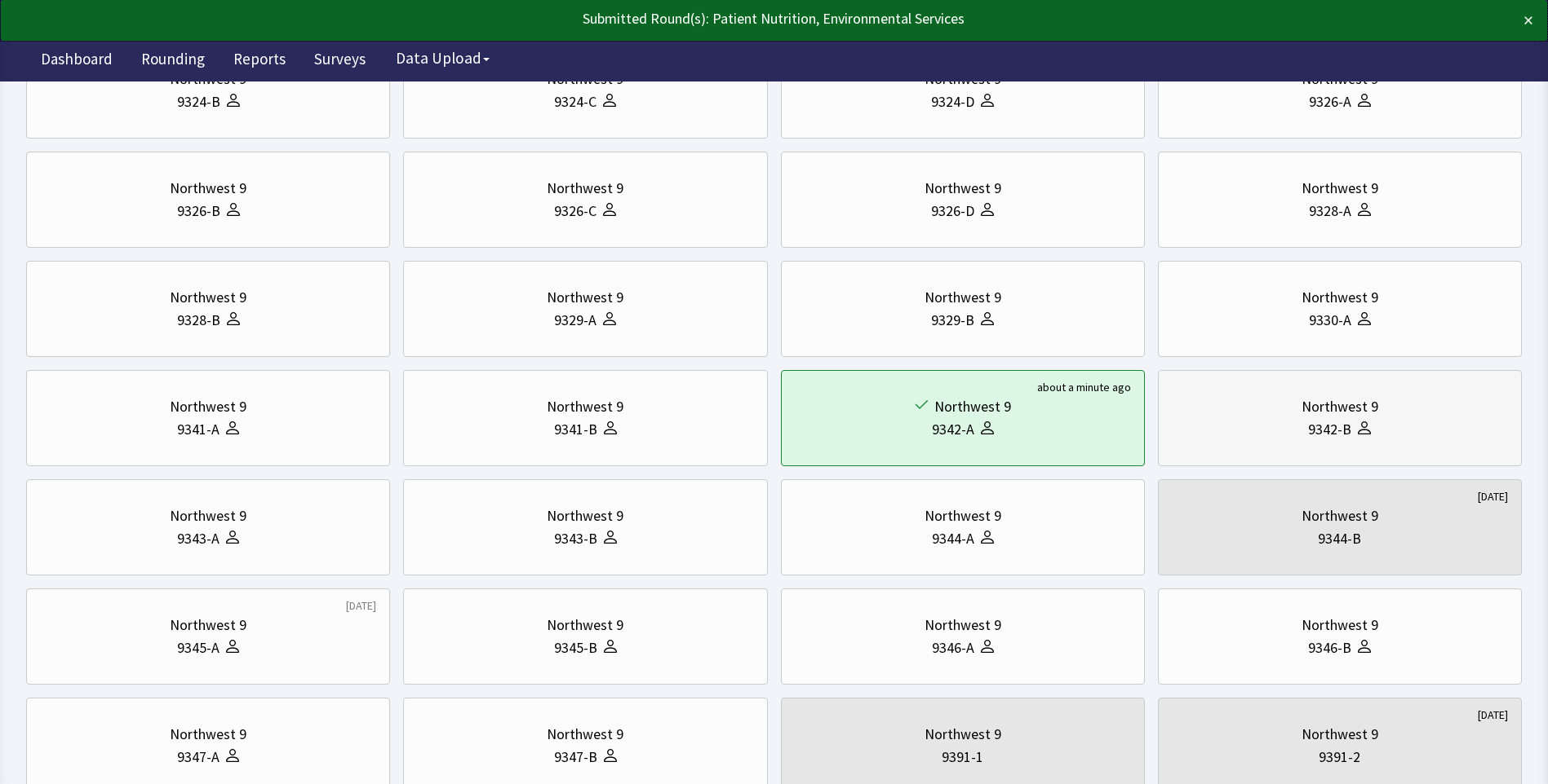
click at [1295, 438] on div "9342-B" at bounding box center [1339, 430] width 336 height 23
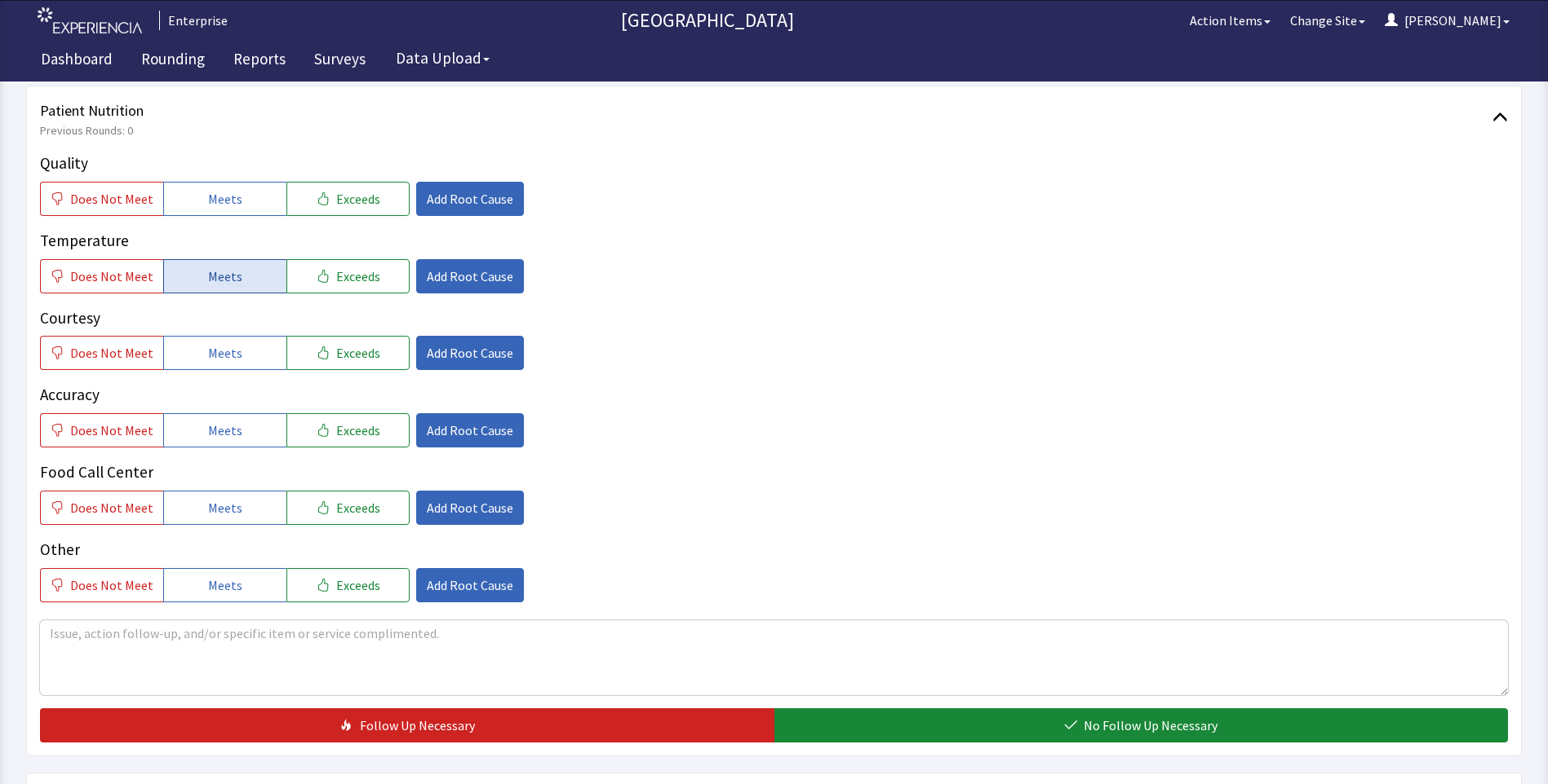
scroll to position [244, 0]
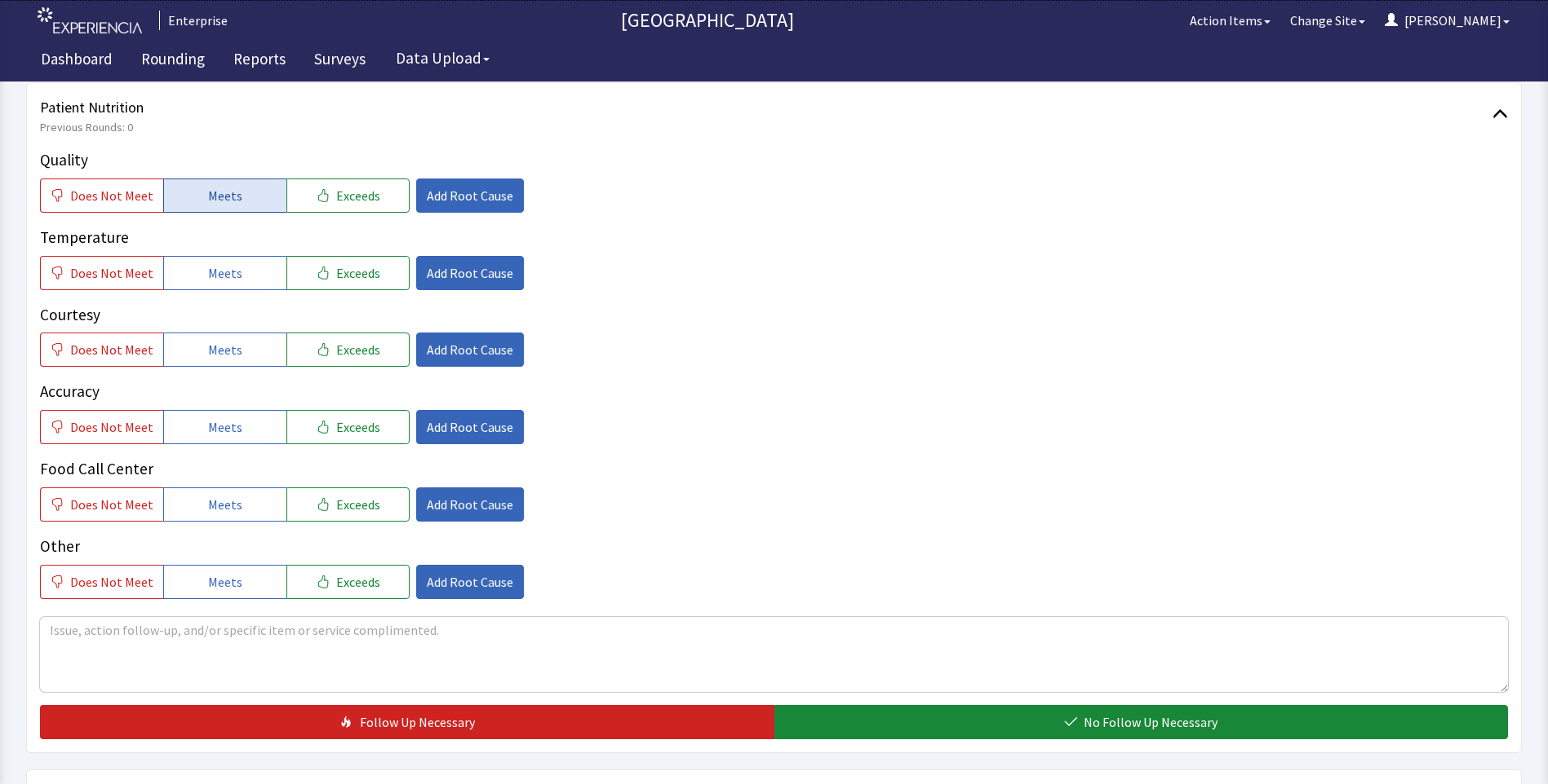
click at [208, 202] on span "Meets" at bounding box center [225, 196] width 34 height 19
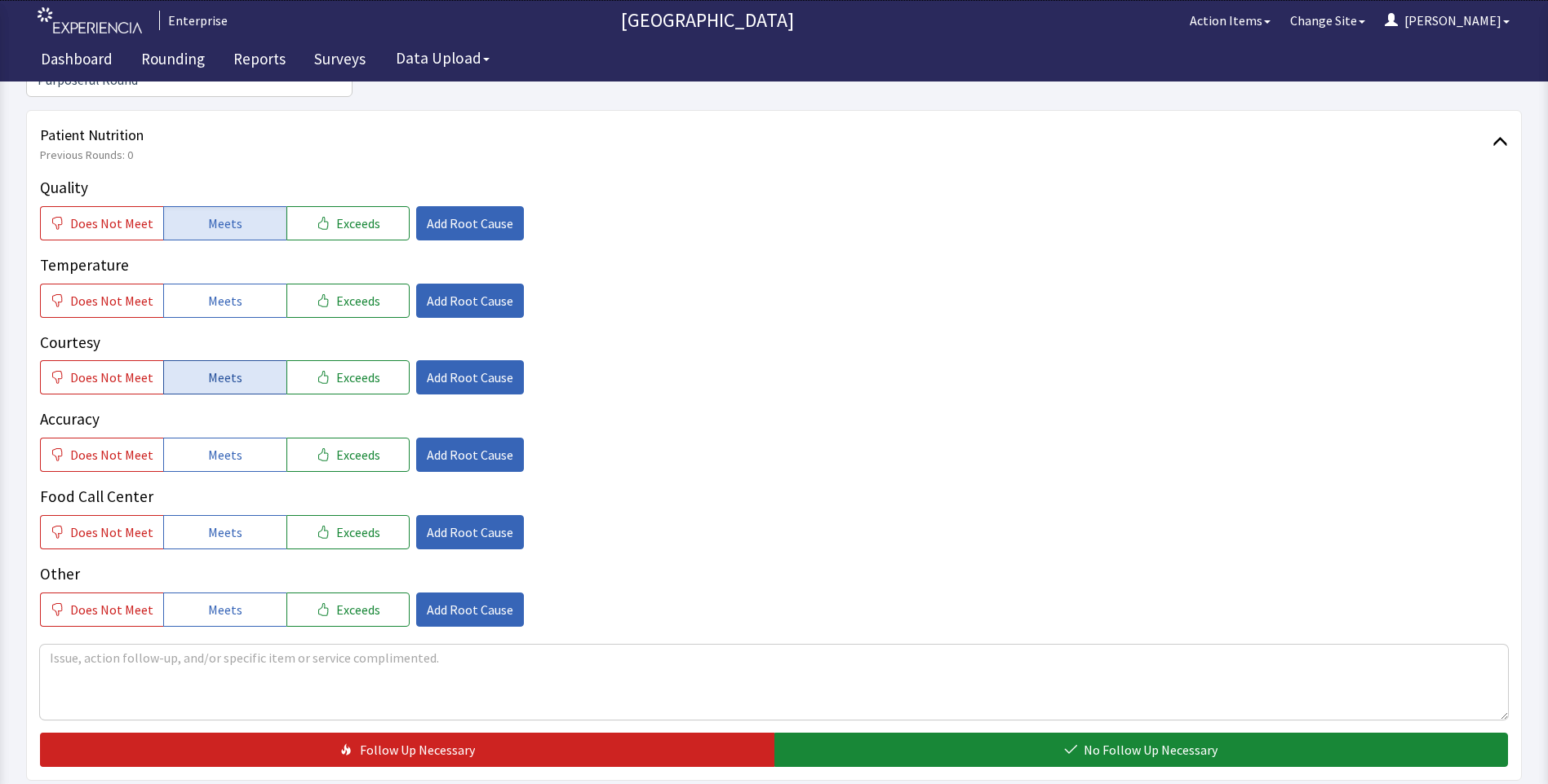
drag, startPoint x: 194, startPoint y: 269, endPoint x: 197, endPoint y: 333, distance: 64.1
click at [194, 284] on button "Meets" at bounding box center [225, 300] width 123 height 34
drag, startPoint x: 199, startPoint y: 356, endPoint x: 212, endPoint y: 394, distance: 40.2
click at [200, 361] on button "Meets" at bounding box center [225, 377] width 123 height 34
drag, startPoint x: 213, startPoint y: 437, endPoint x: 216, endPoint y: 464, distance: 27.2
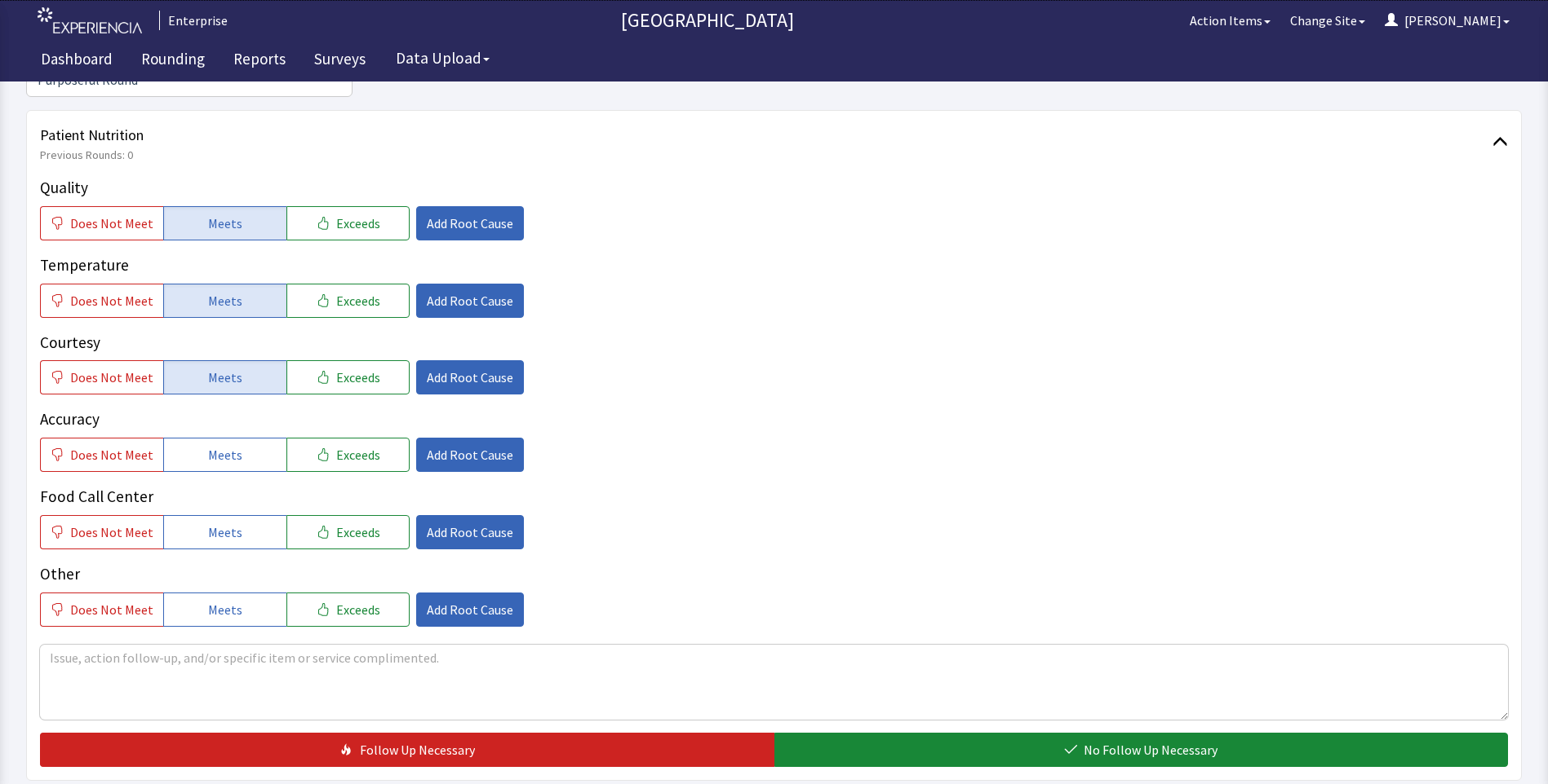
click at [213, 447] on div "Quality Does Not Meet Meets Exceeds Add Root Cause Temperature Does Not Meet Me…" at bounding box center [774, 402] width 1468 height 450
click at [215, 523] on span "Meets" at bounding box center [225, 533] width 34 height 19
drag, startPoint x: 231, startPoint y: 425, endPoint x: 425, endPoint y: 466, distance: 198.3
click at [231, 445] on span "Meets" at bounding box center [225, 455] width 34 height 19
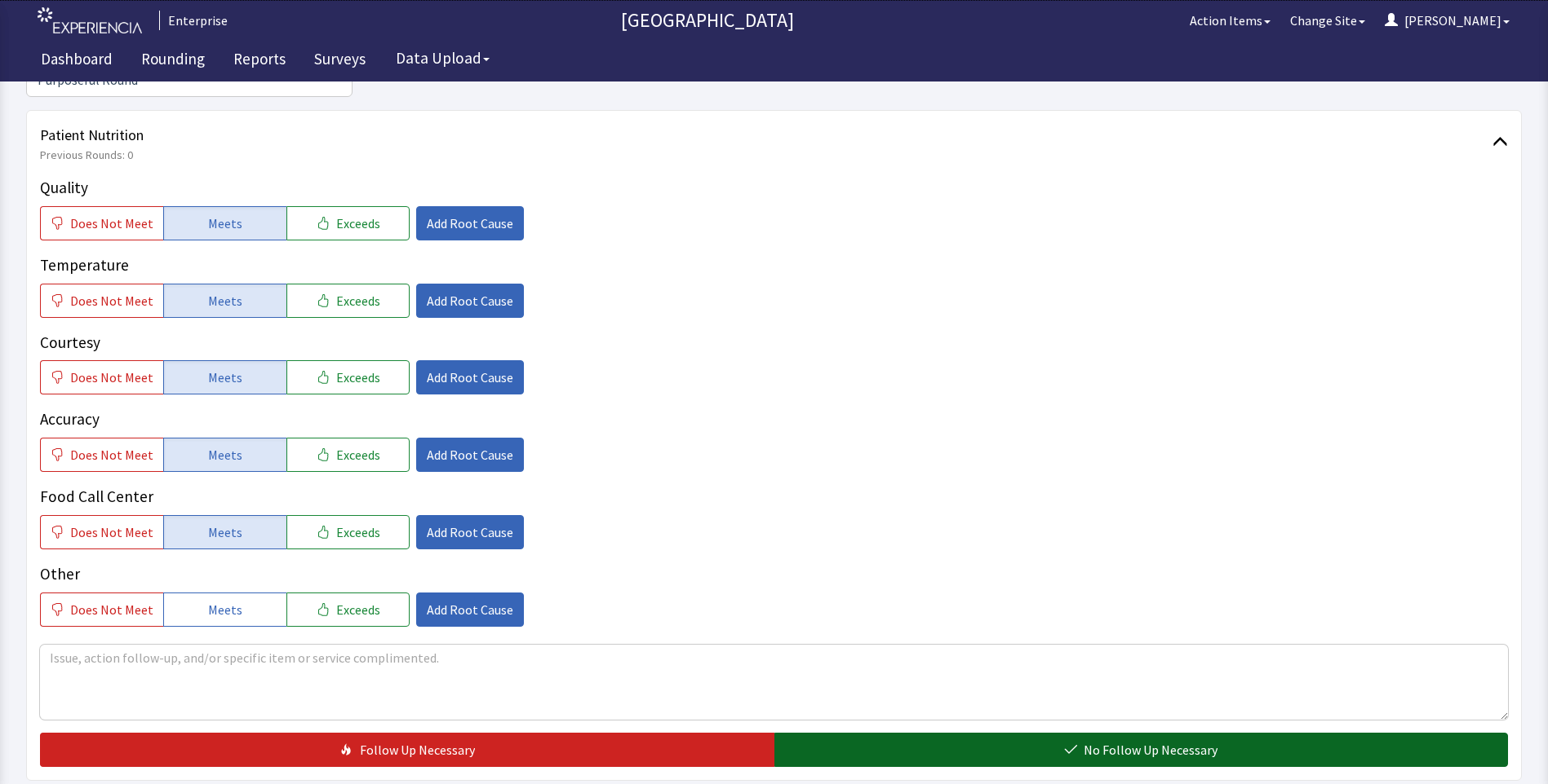
click at [939, 733] on button "No Follow Up Necessary" at bounding box center [1141, 750] width 734 height 34
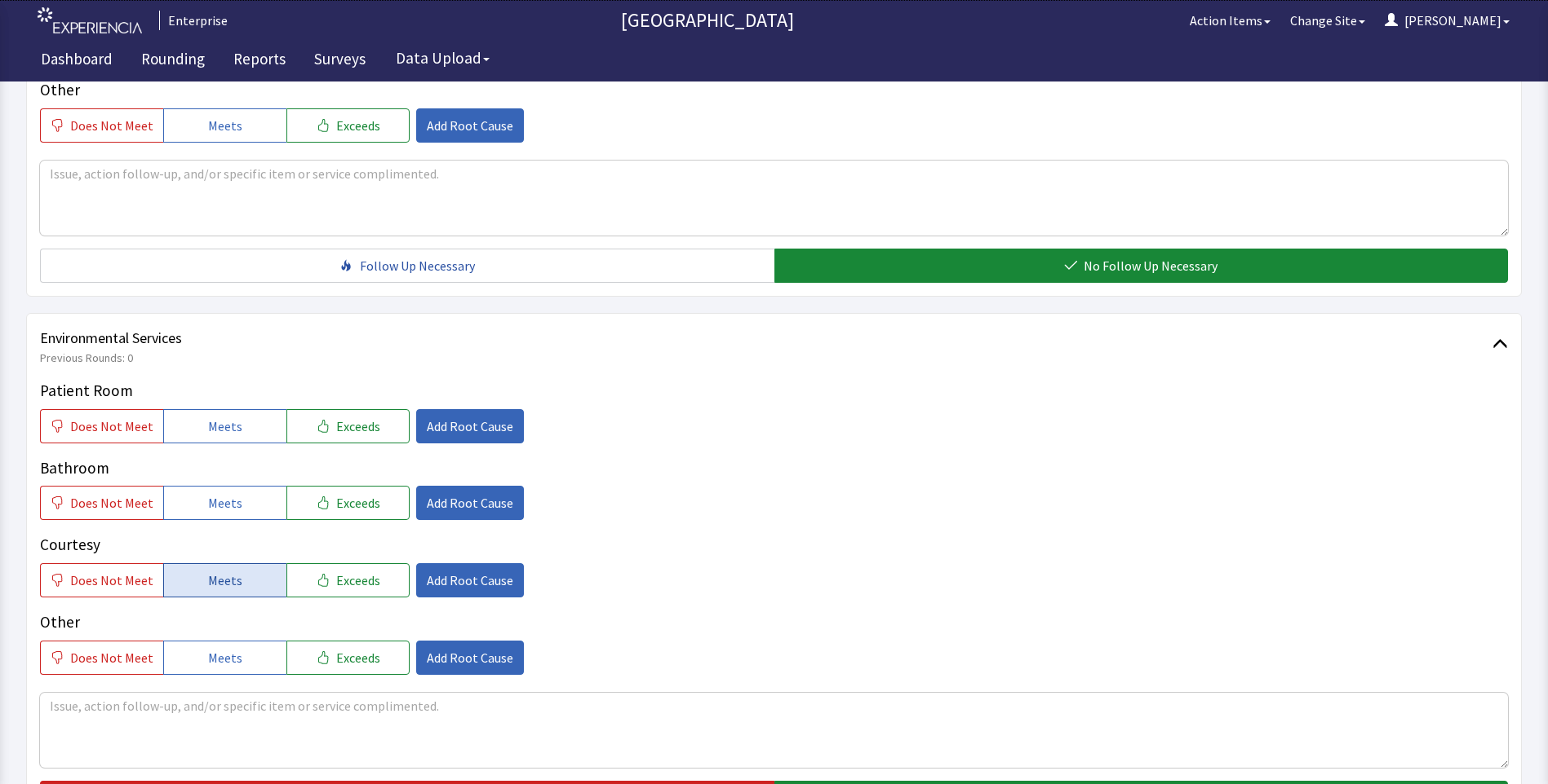
scroll to position [733, 0]
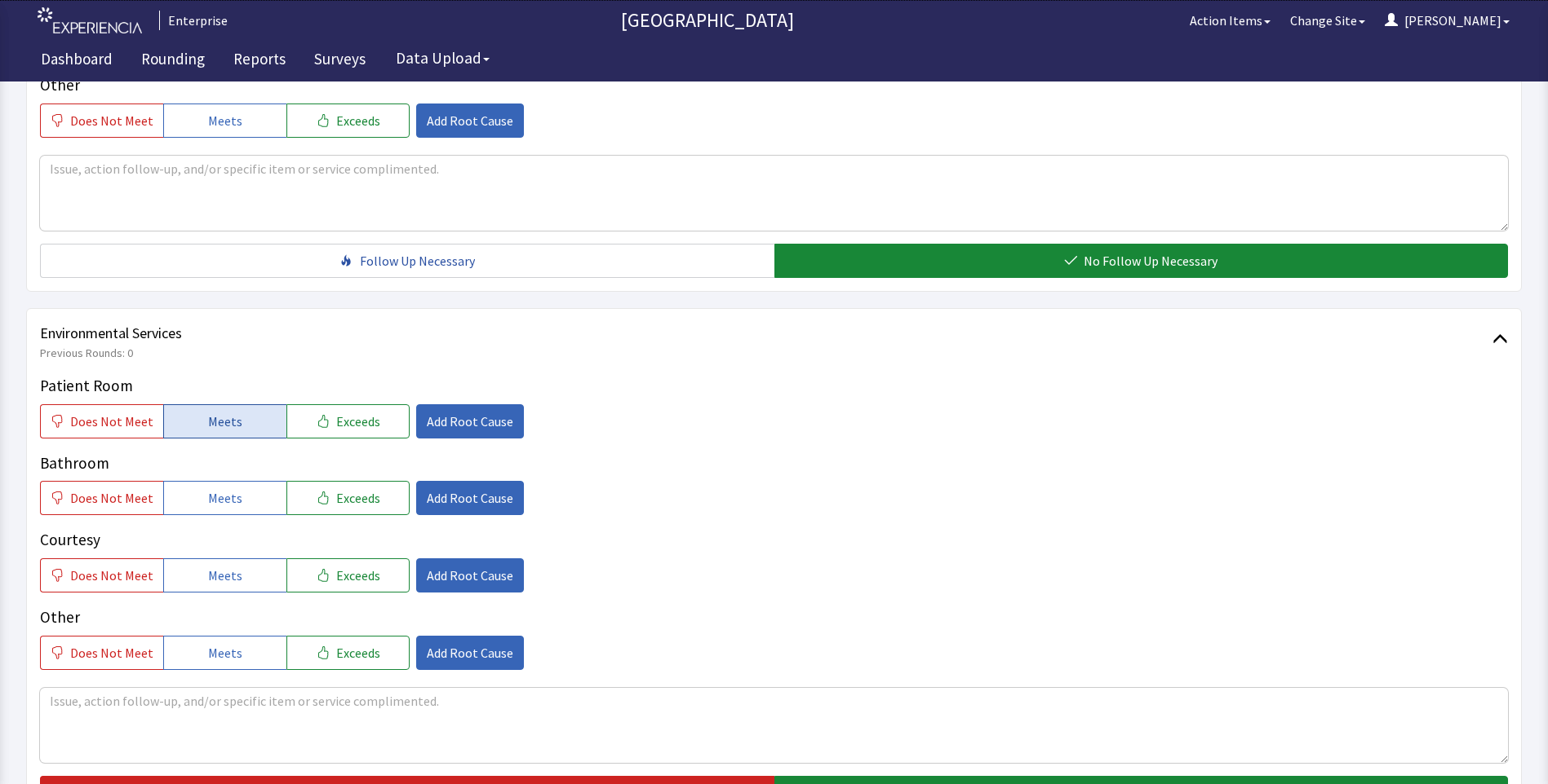
drag, startPoint x: 233, startPoint y: 399, endPoint x: 220, endPoint y: 464, distance: 66.3
click at [232, 412] on span "Meets" at bounding box center [225, 422] width 34 height 19
drag, startPoint x: 216, startPoint y: 480, endPoint x: 216, endPoint y: 505, distance: 25.0
click at [216, 487] on button "Meets" at bounding box center [225, 498] width 123 height 34
click at [216, 566] on span "Meets" at bounding box center [225, 575] width 34 height 19
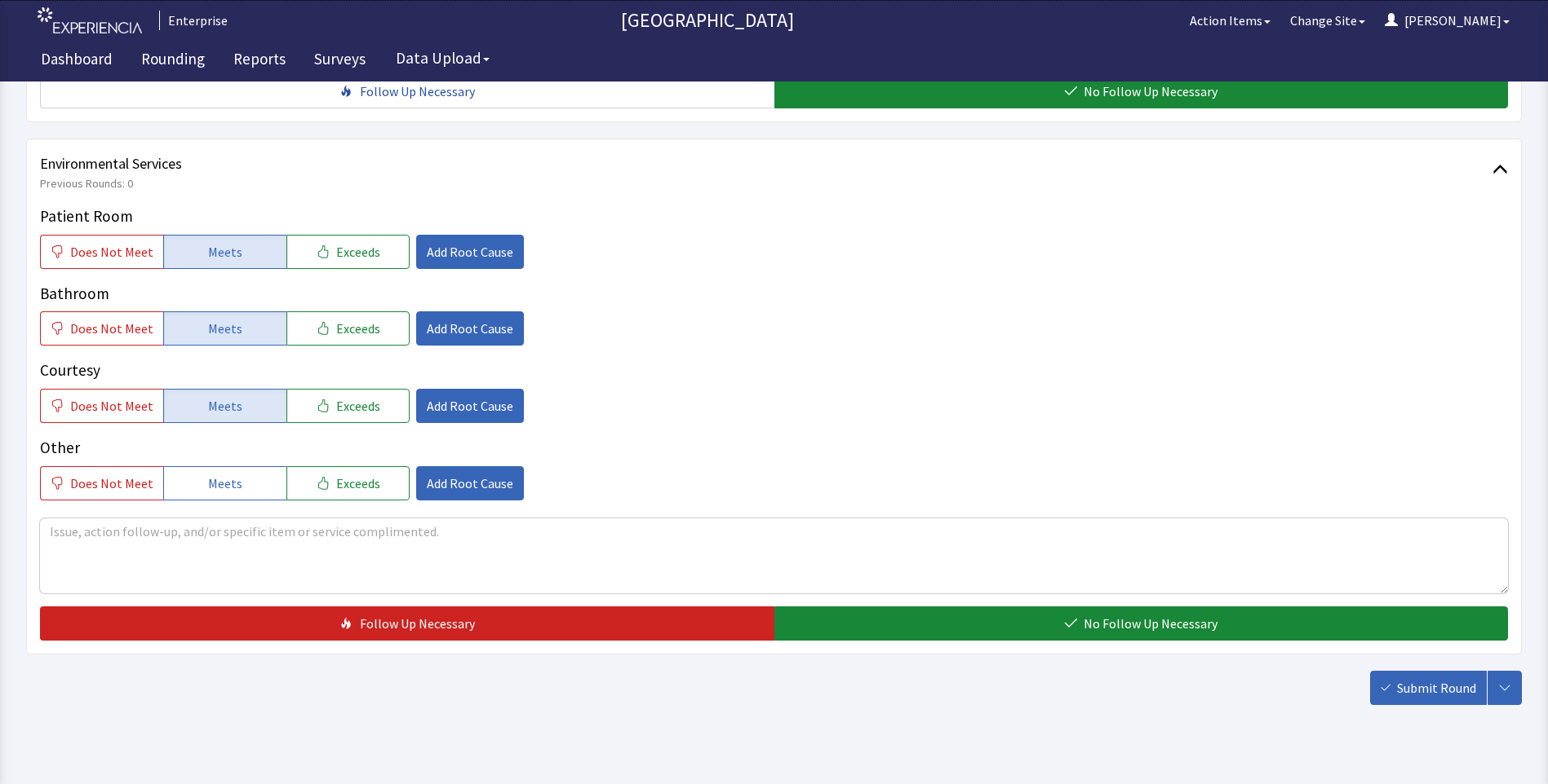
scroll to position [904, 0]
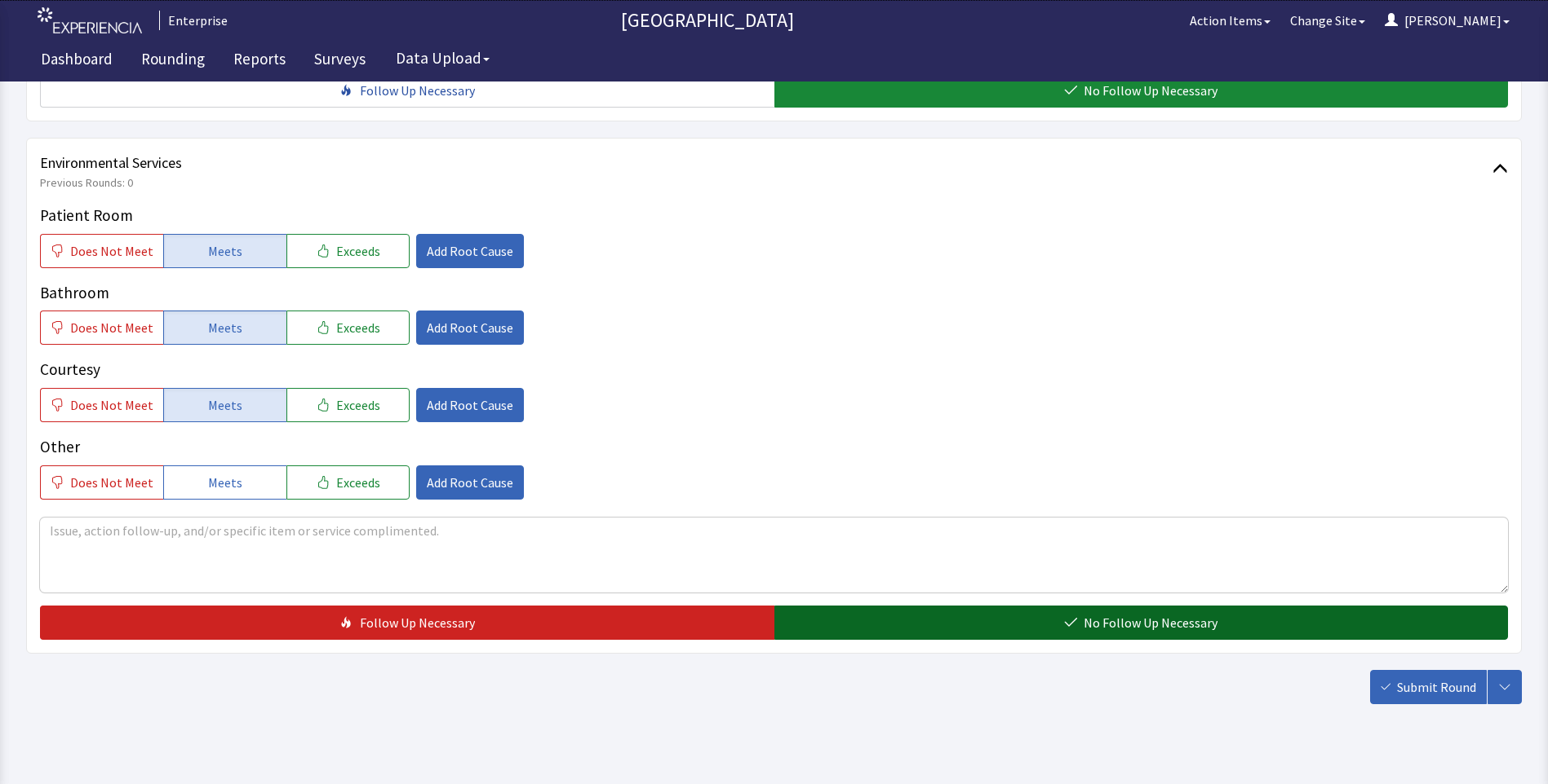
drag, startPoint x: 853, startPoint y: 591, endPoint x: 921, endPoint y: 600, distance: 68.6
click at [855, 606] on button "No Follow Up Necessary" at bounding box center [1141, 622] width 734 height 34
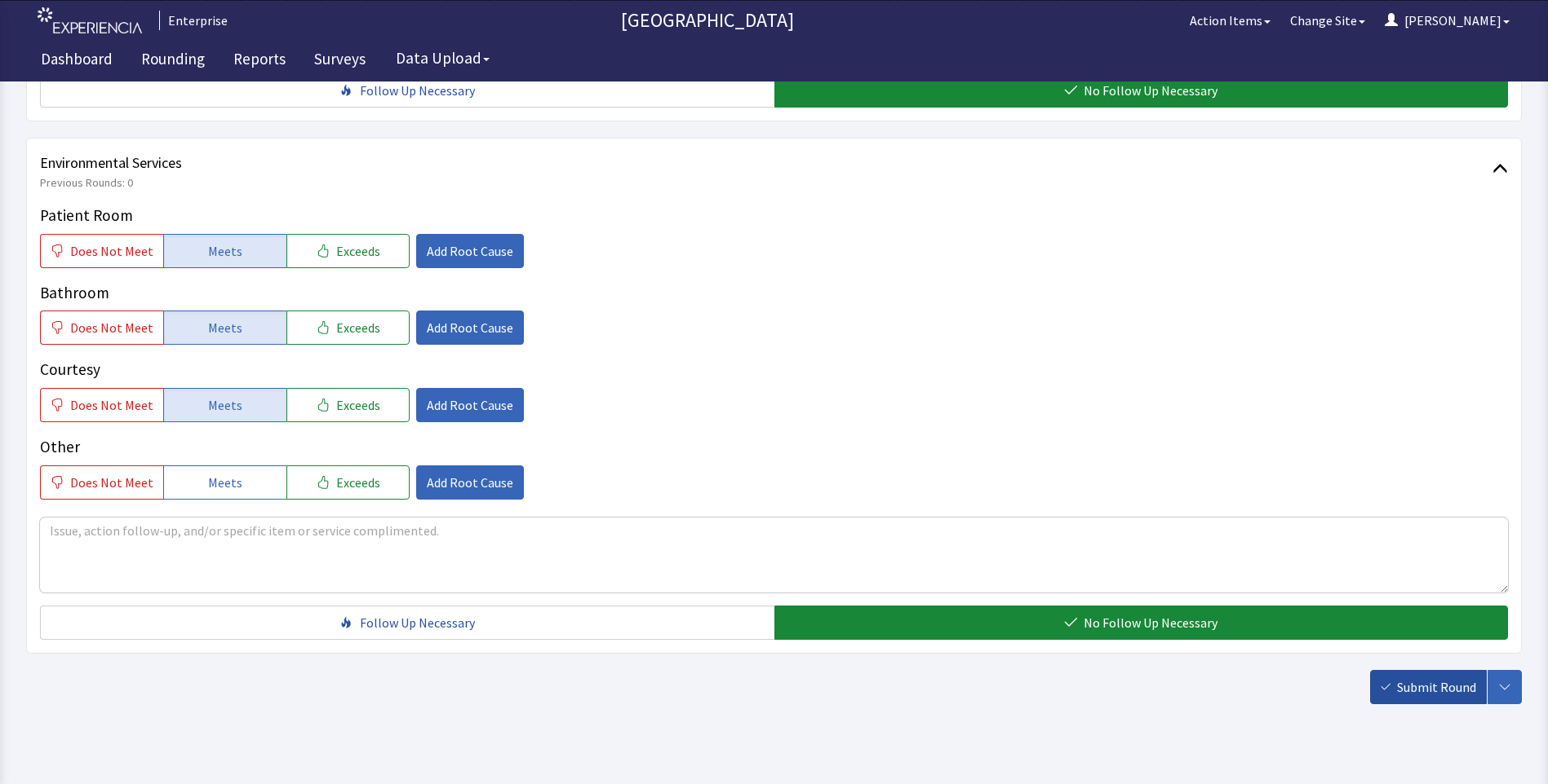
click at [1409, 677] on span "Submit Round" at bounding box center [1436, 687] width 79 height 19
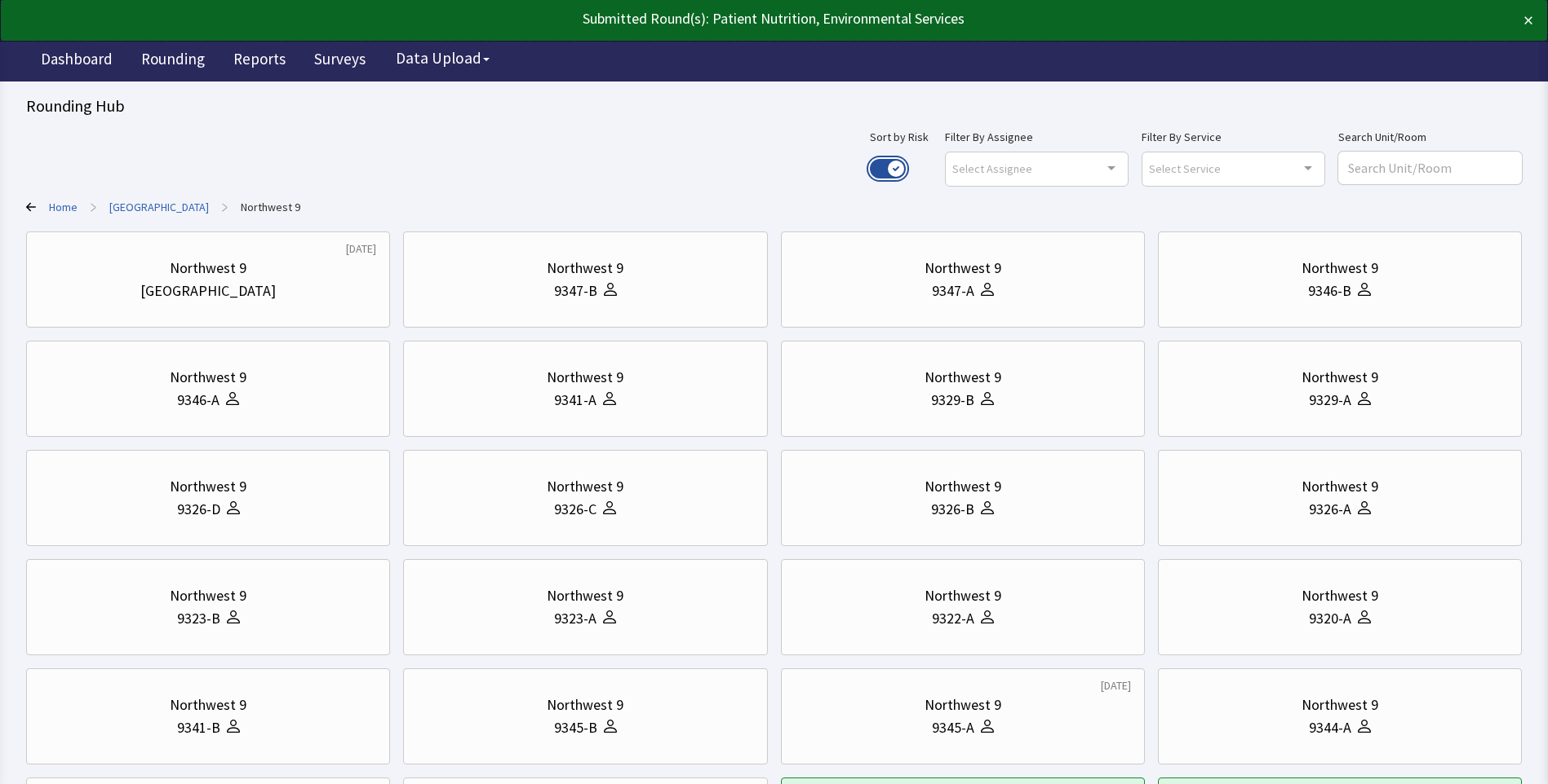
click at [906, 167] on button "Use setting" at bounding box center [887, 168] width 36 height 19
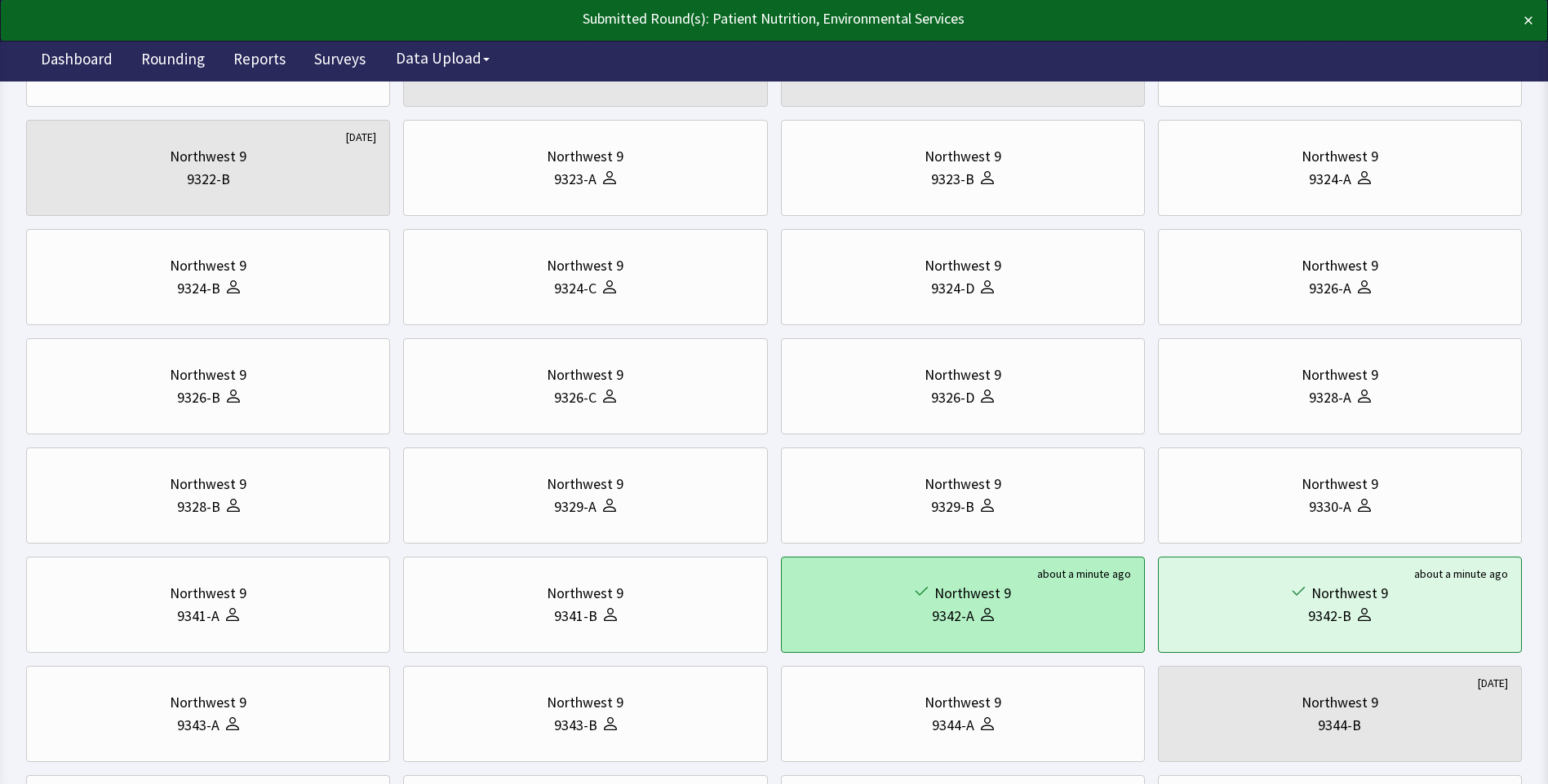
scroll to position [408, 0]
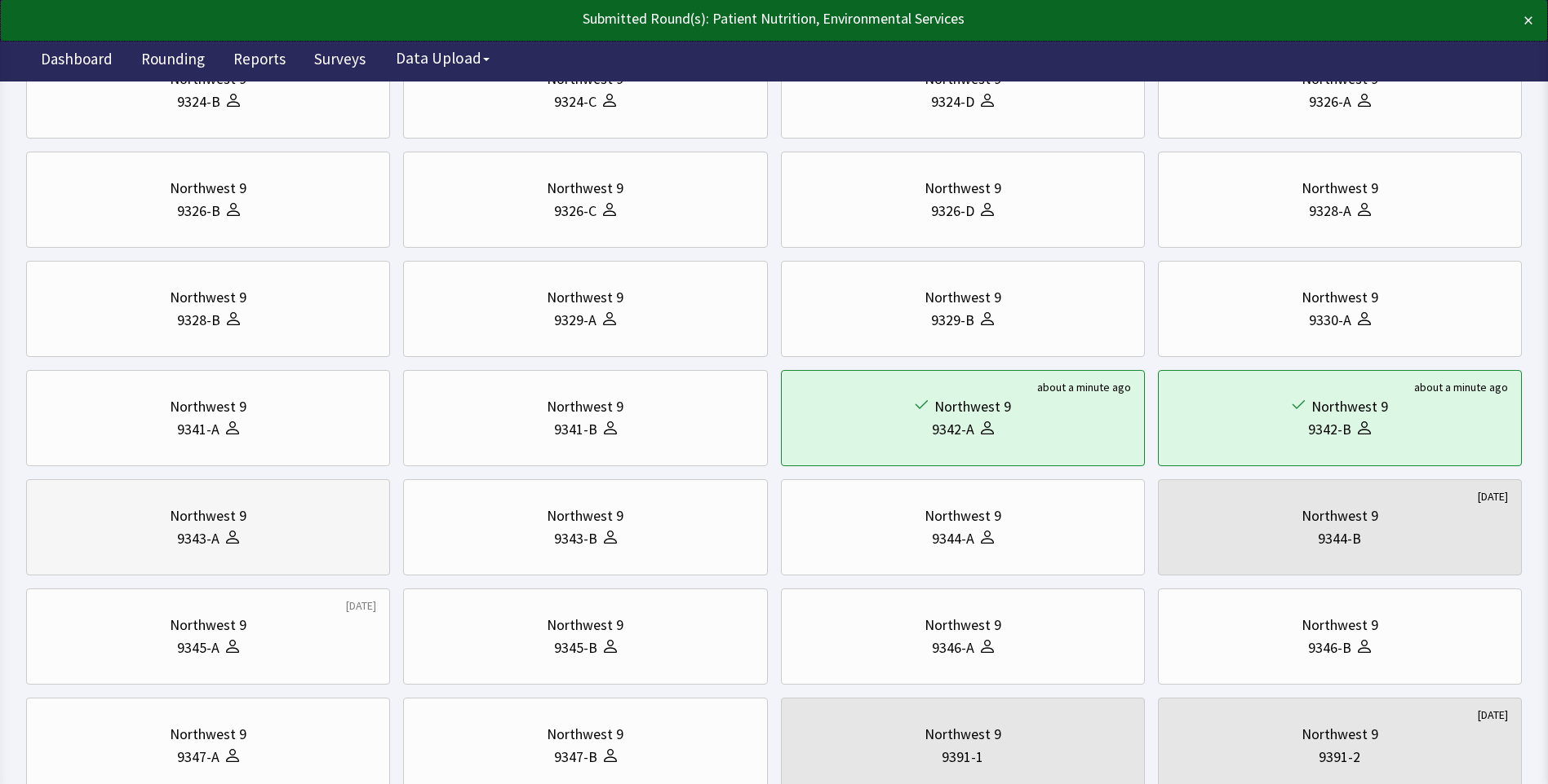
click at [230, 529] on div at bounding box center [229, 539] width 19 height 23
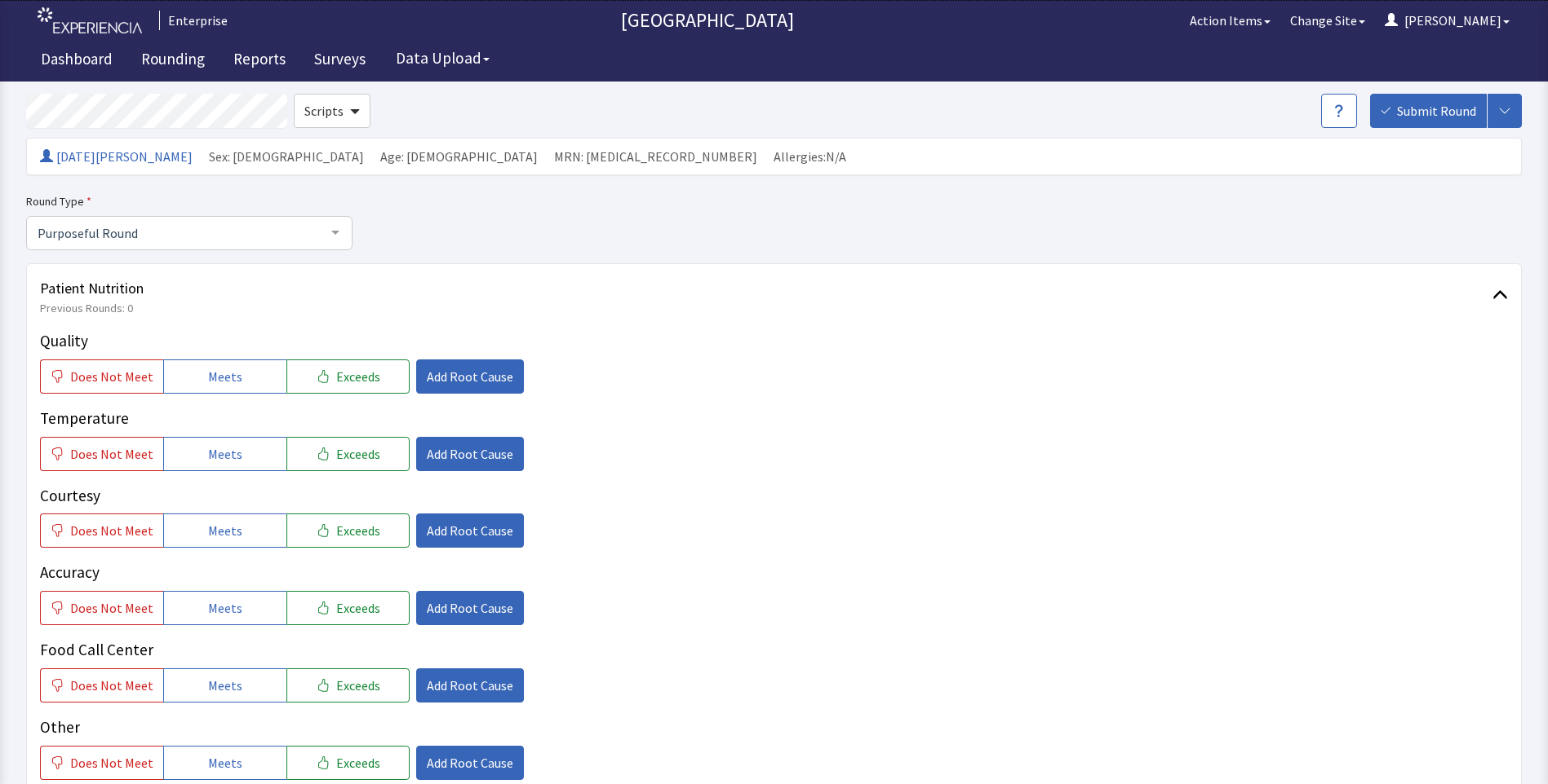
scroll to position [163, 0]
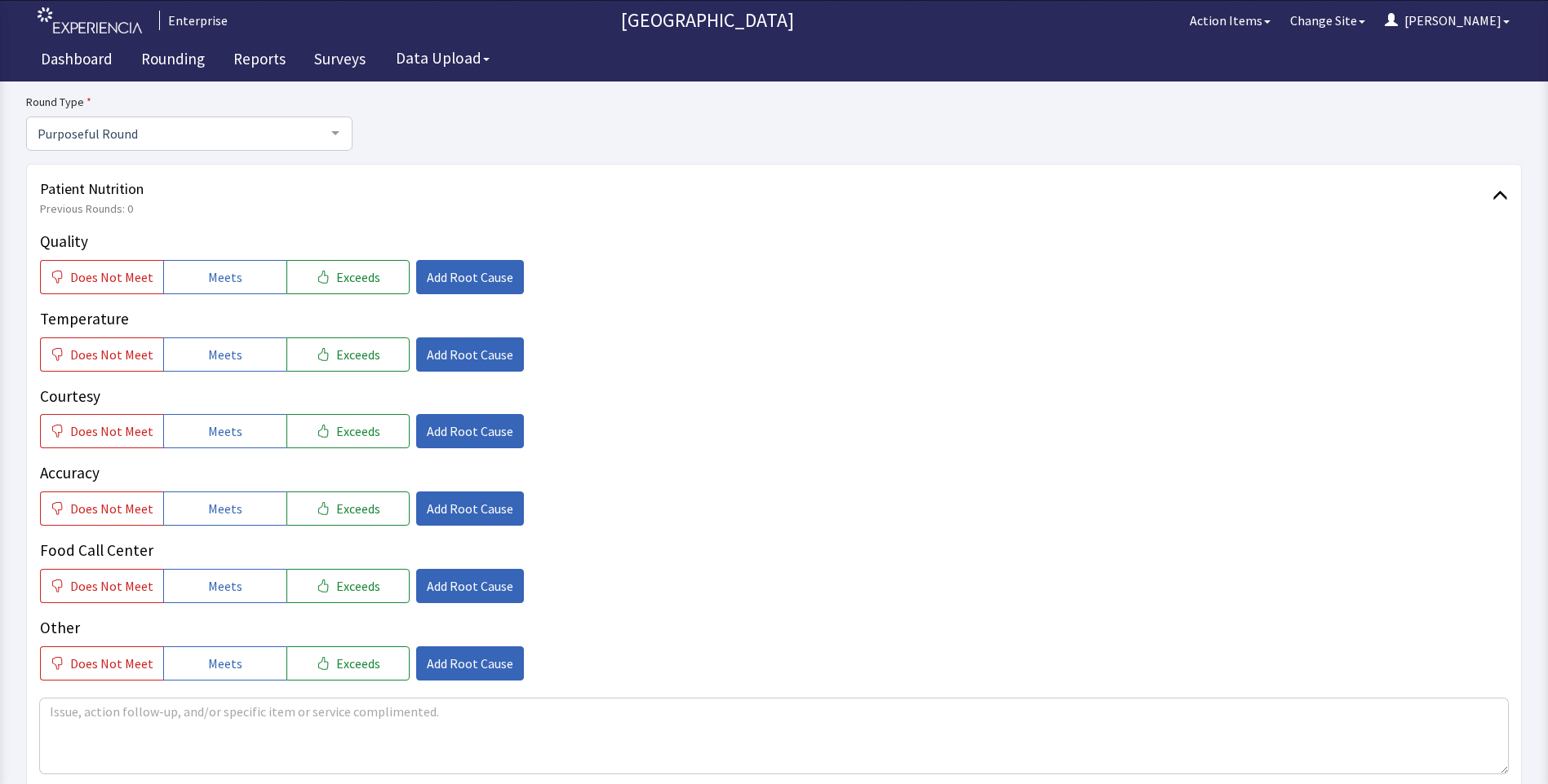
drag, startPoint x: 252, startPoint y: 272, endPoint x: 245, endPoint y: 302, distance: 30.8
click at [252, 278] on button "Meets" at bounding box center [225, 277] width 123 height 34
click at [230, 351] on span "Meets" at bounding box center [225, 354] width 34 height 19
drag, startPoint x: 227, startPoint y: 430, endPoint x: 229, endPoint y: 460, distance: 30.1
click at [227, 442] on button "Meets" at bounding box center [225, 430] width 123 height 34
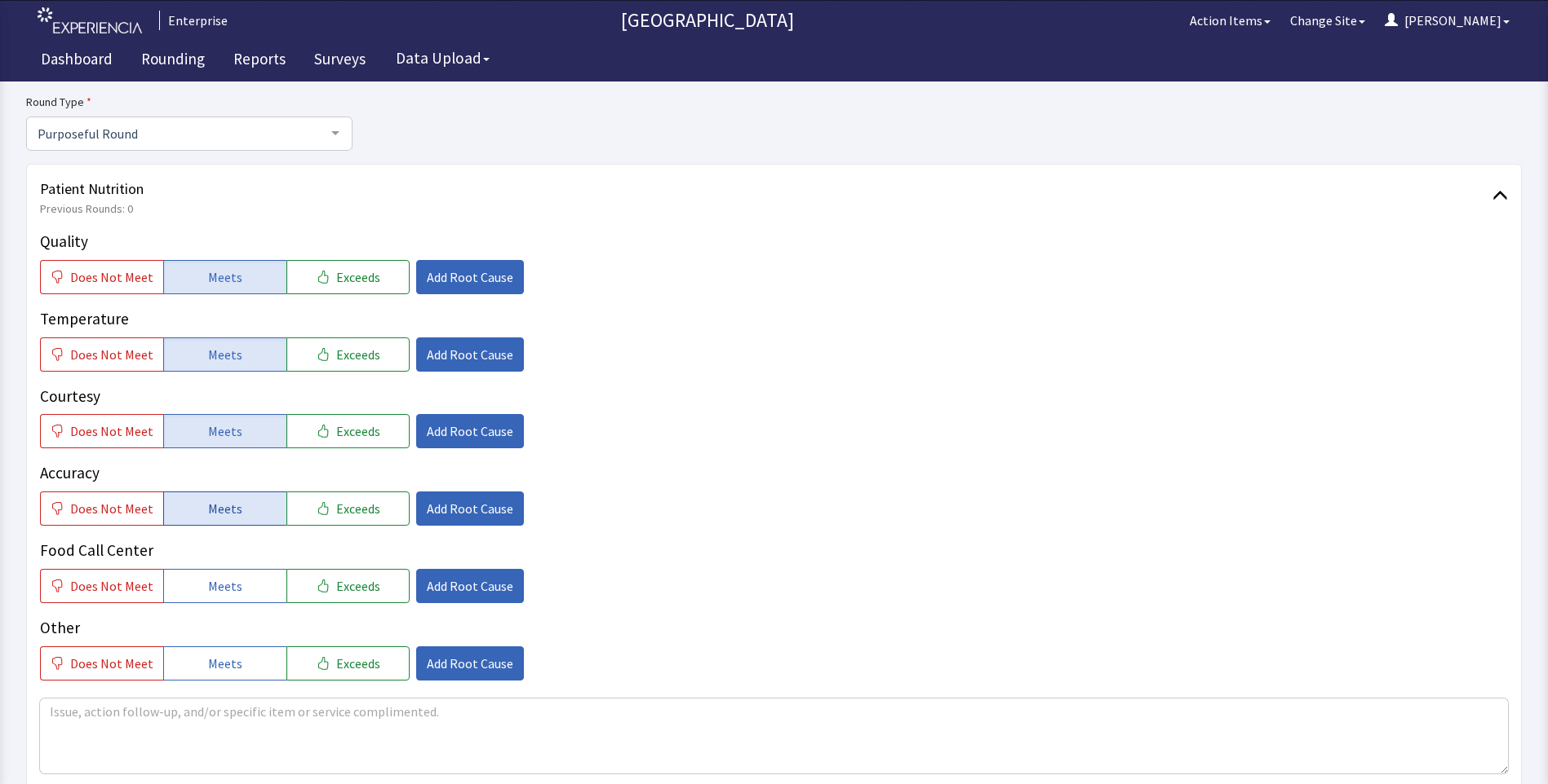
drag, startPoint x: 232, startPoint y: 498, endPoint x: 234, endPoint y: 526, distance: 28.1
click at [232, 504] on button "Meets" at bounding box center [225, 508] width 123 height 34
click at [234, 570] on button "Meets" at bounding box center [225, 586] width 123 height 34
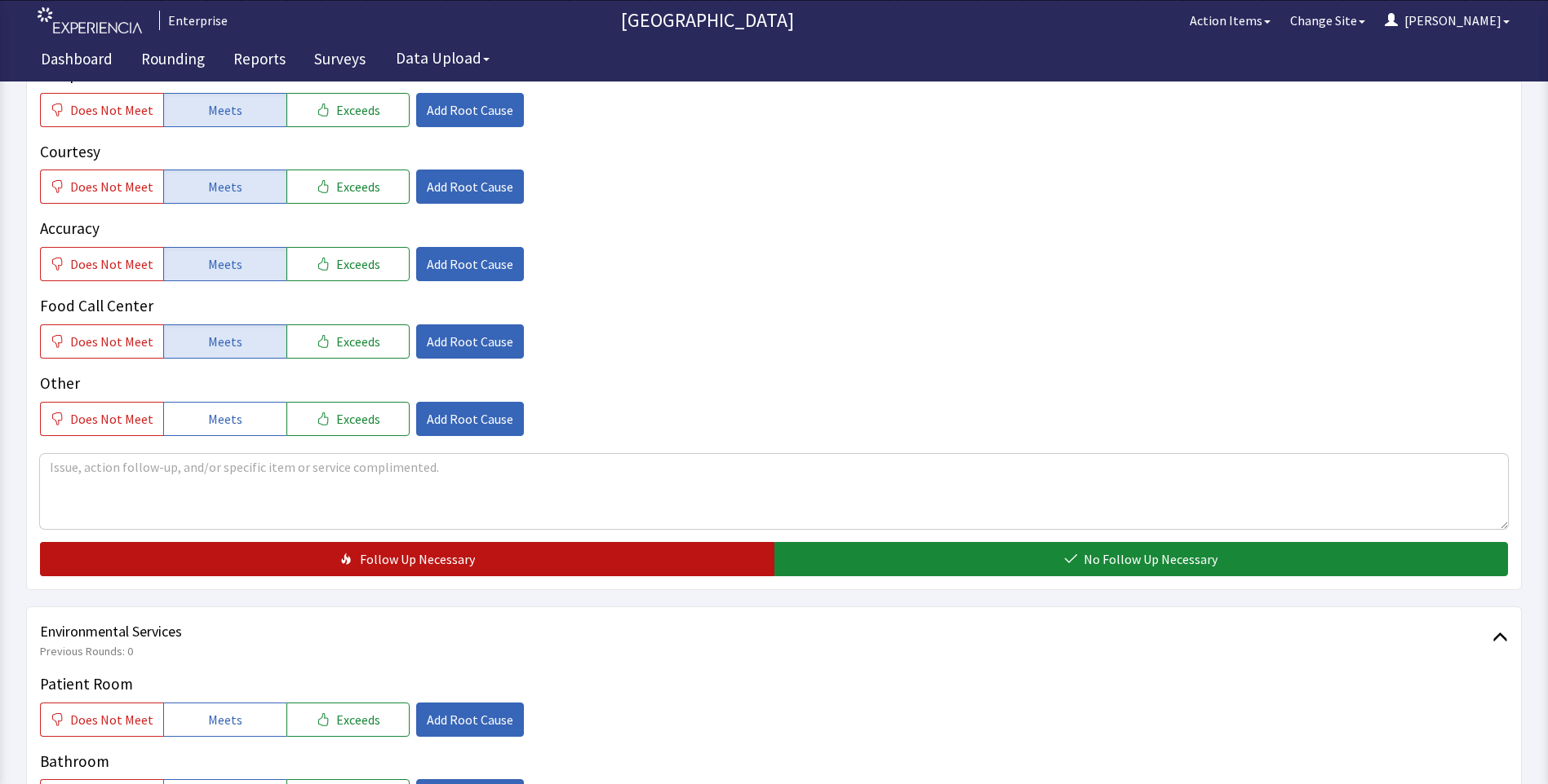
drag, startPoint x: 869, startPoint y: 566, endPoint x: 673, endPoint y: 574, distance: 196.2
click at [869, 567] on button "No Follow Up Necessary" at bounding box center [1141, 559] width 734 height 34
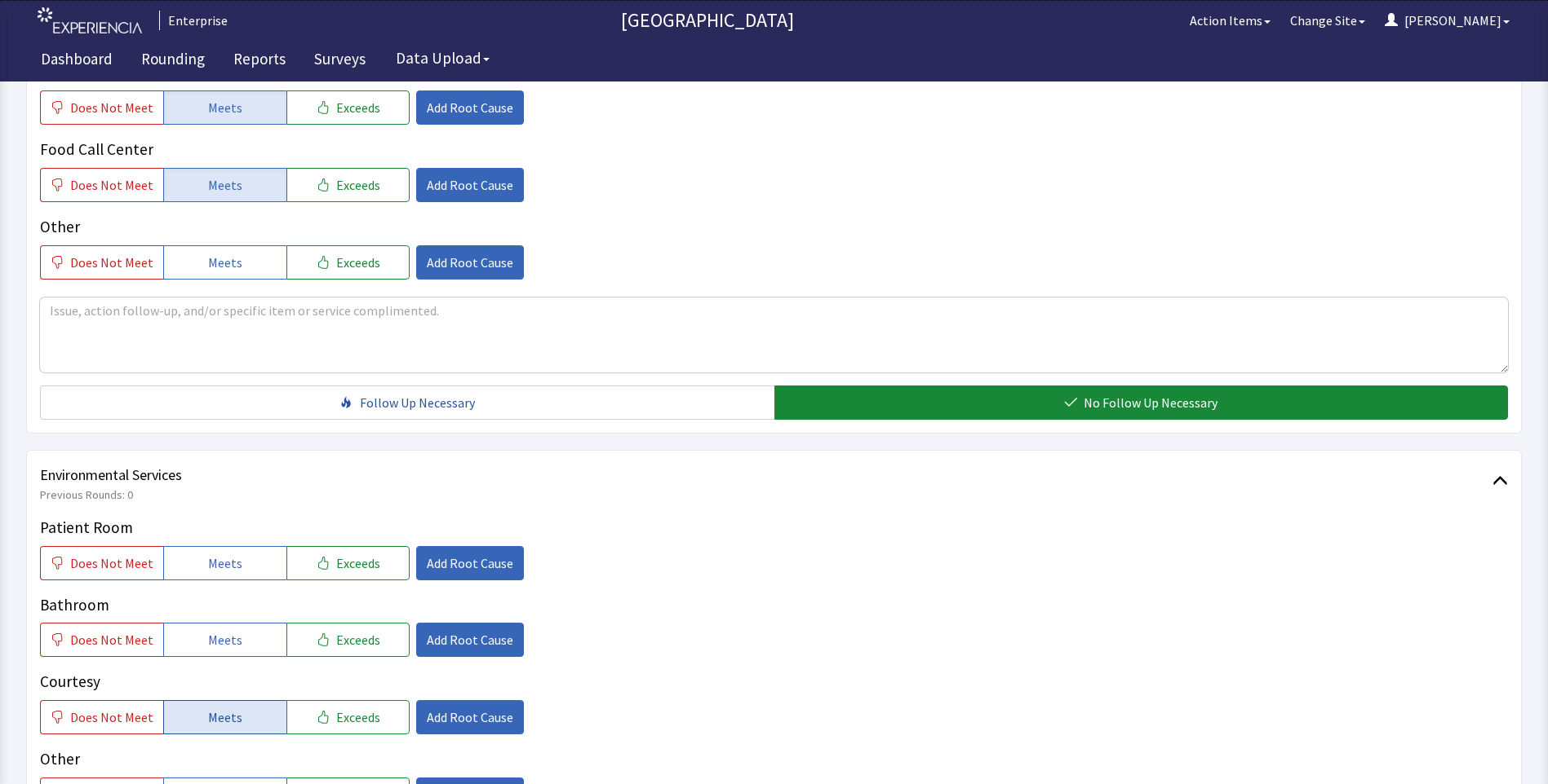
scroll to position [733, 0]
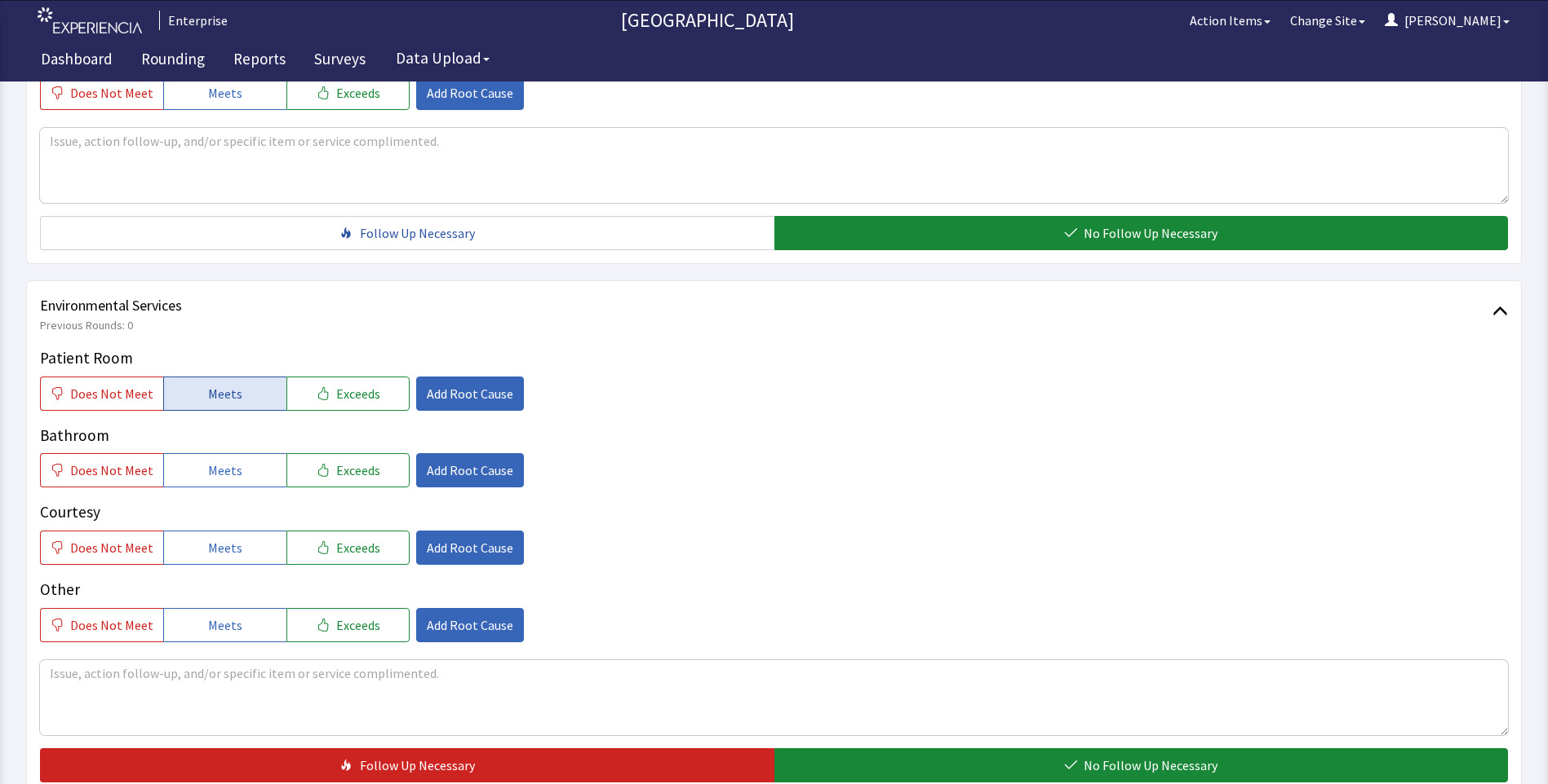
drag, startPoint x: 218, startPoint y: 396, endPoint x: 204, endPoint y: 462, distance: 67.5
click at [216, 398] on span "Meets" at bounding box center [225, 394] width 34 height 19
click at [198, 487] on button "Meets" at bounding box center [225, 470] width 123 height 34
click at [235, 554] on button "Meets" at bounding box center [225, 547] width 123 height 34
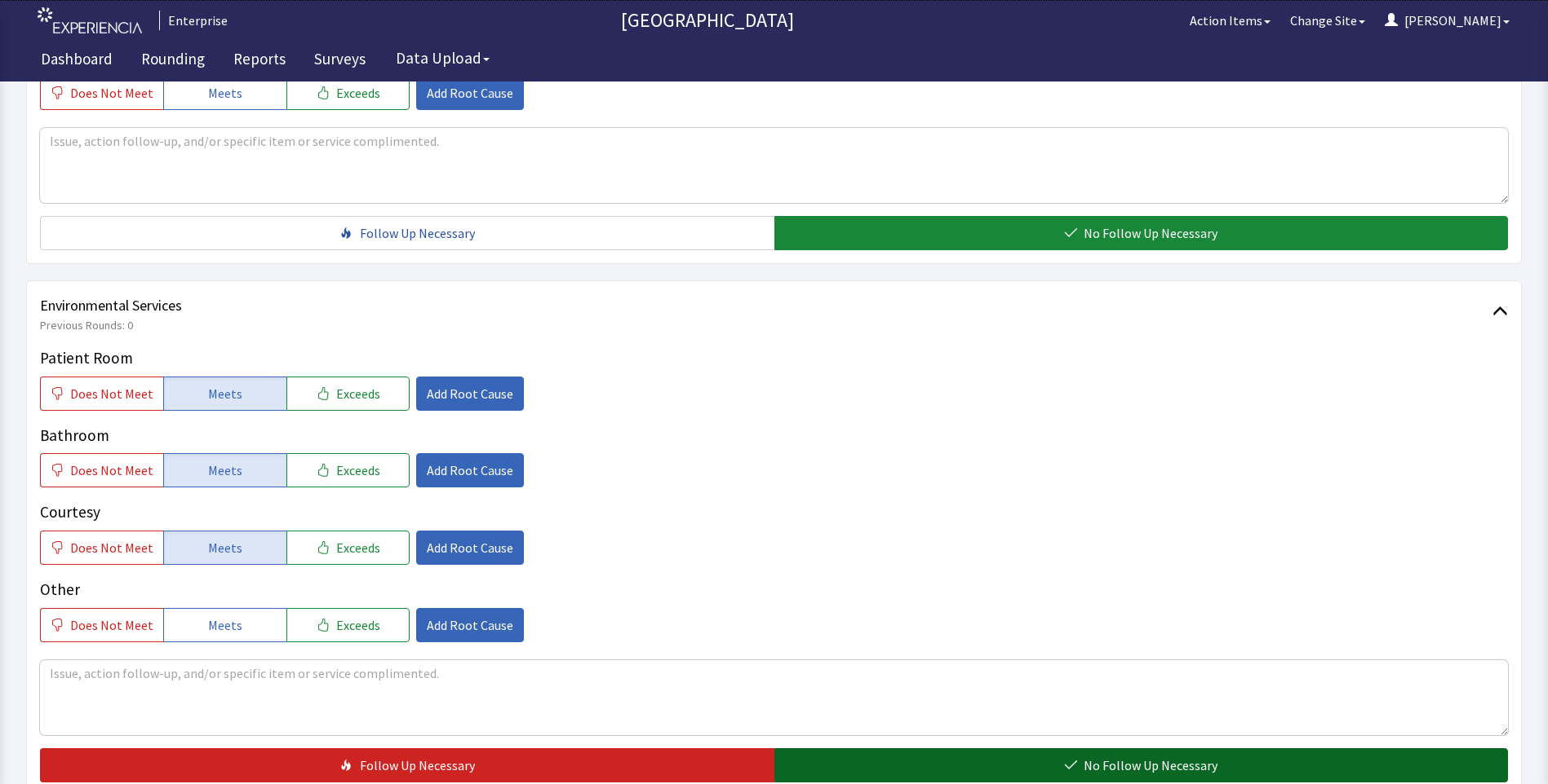
click at [828, 759] on button "No Follow Up Necessary" at bounding box center [1141, 765] width 734 height 34
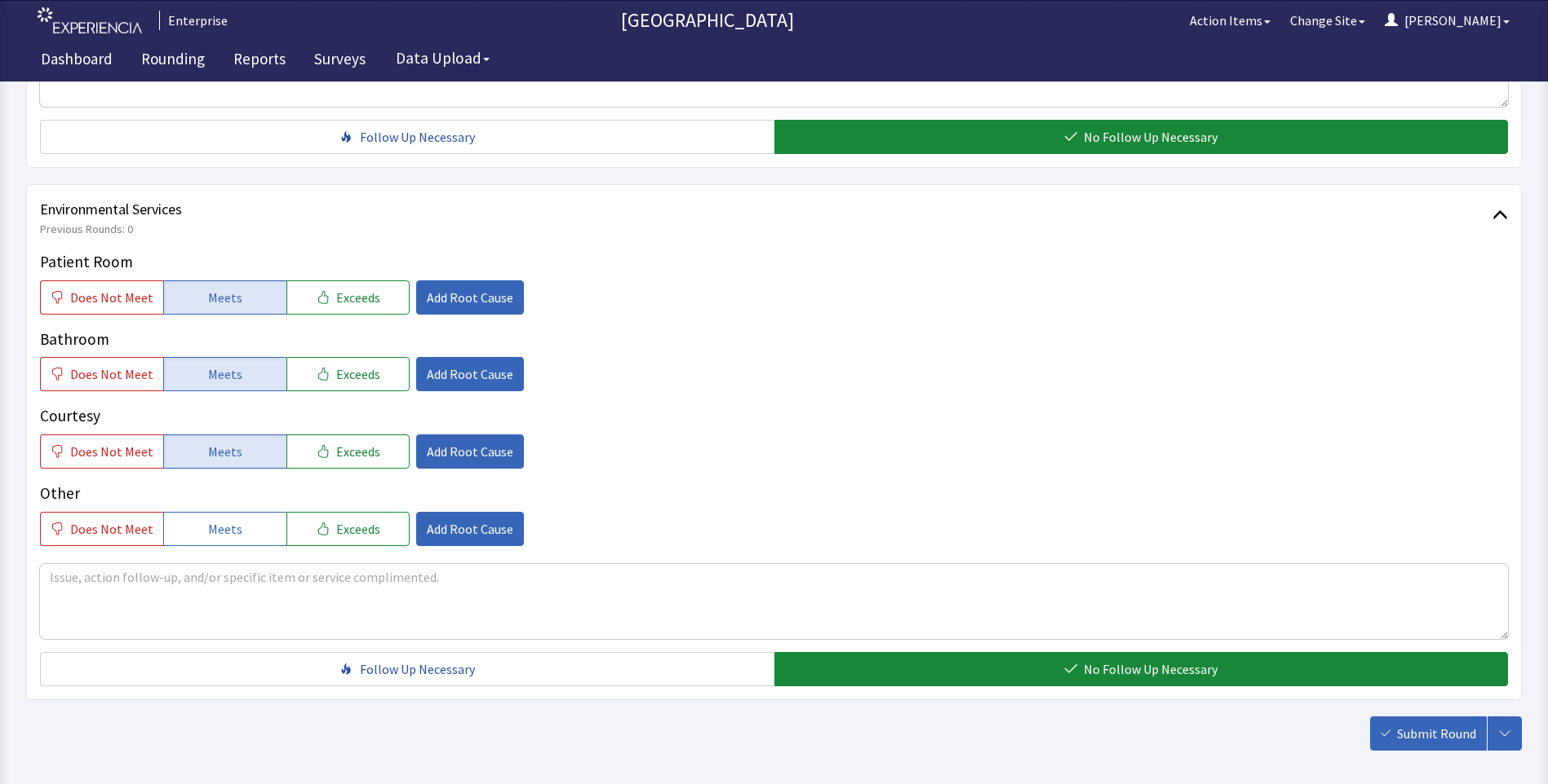
scroll to position [904, 0]
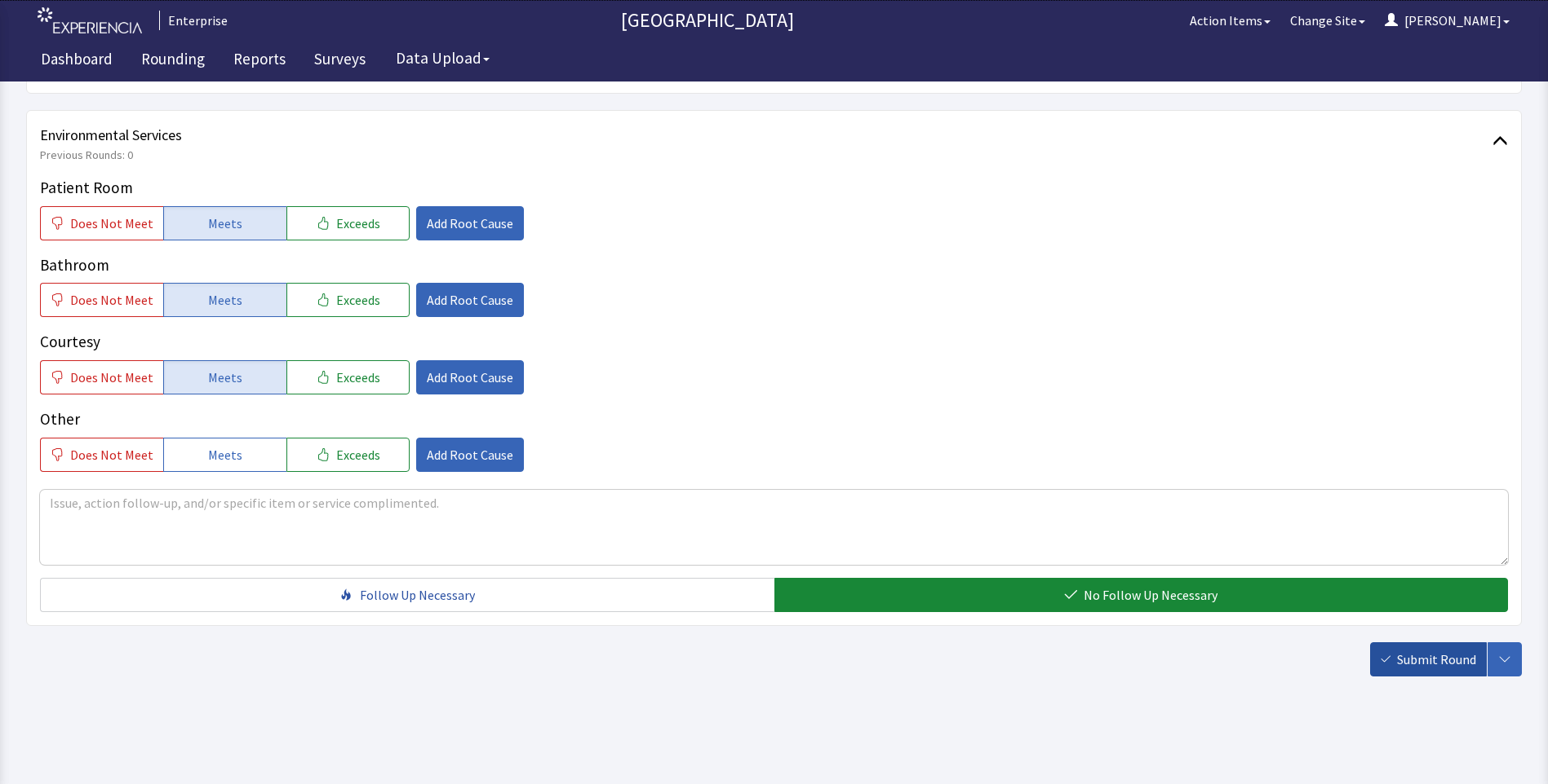
click at [1413, 669] on span "Submit Round" at bounding box center [1436, 659] width 79 height 19
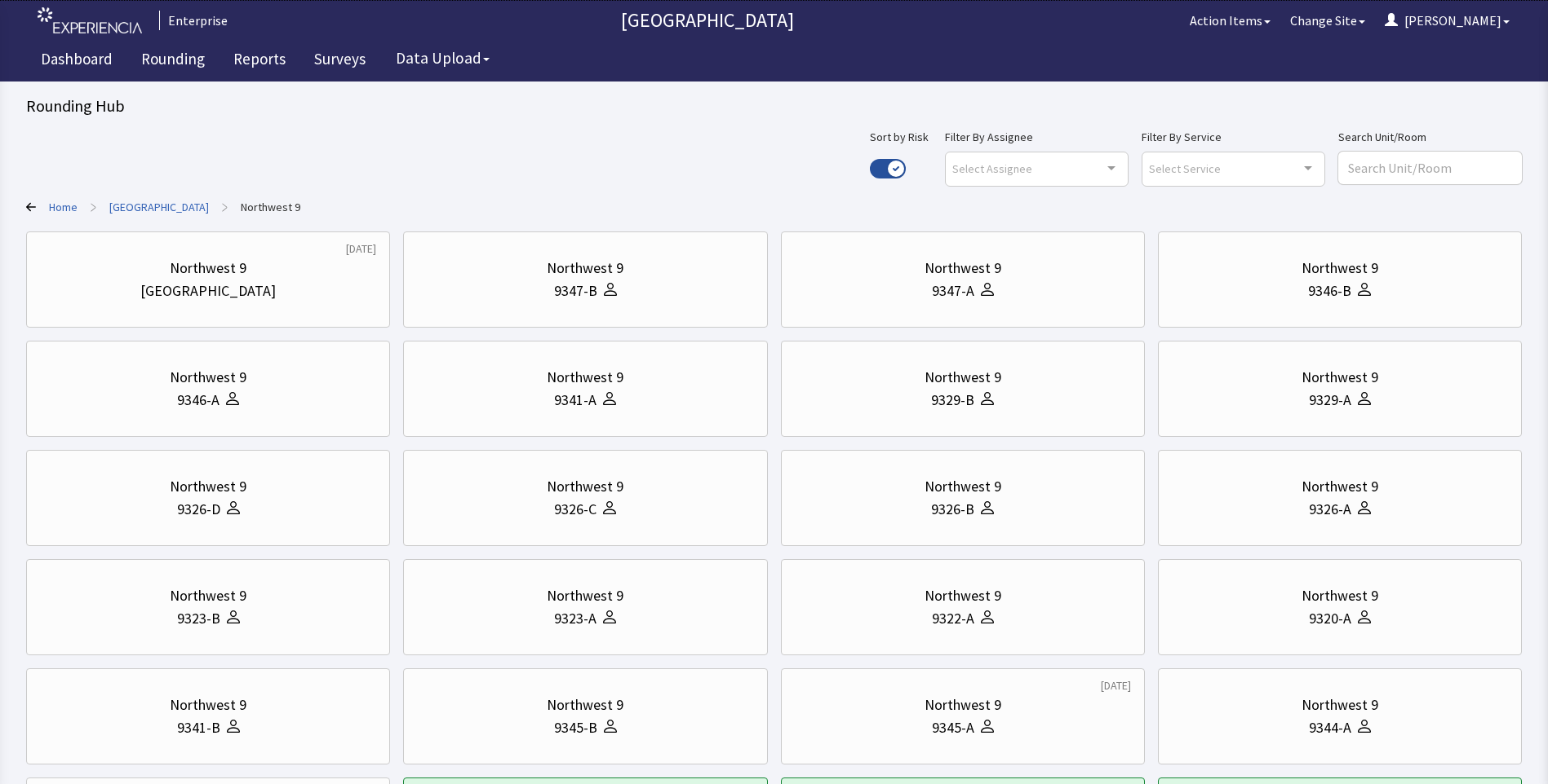
click at [150, 209] on link "[GEOGRAPHIC_DATA]" at bounding box center [159, 207] width 100 height 17
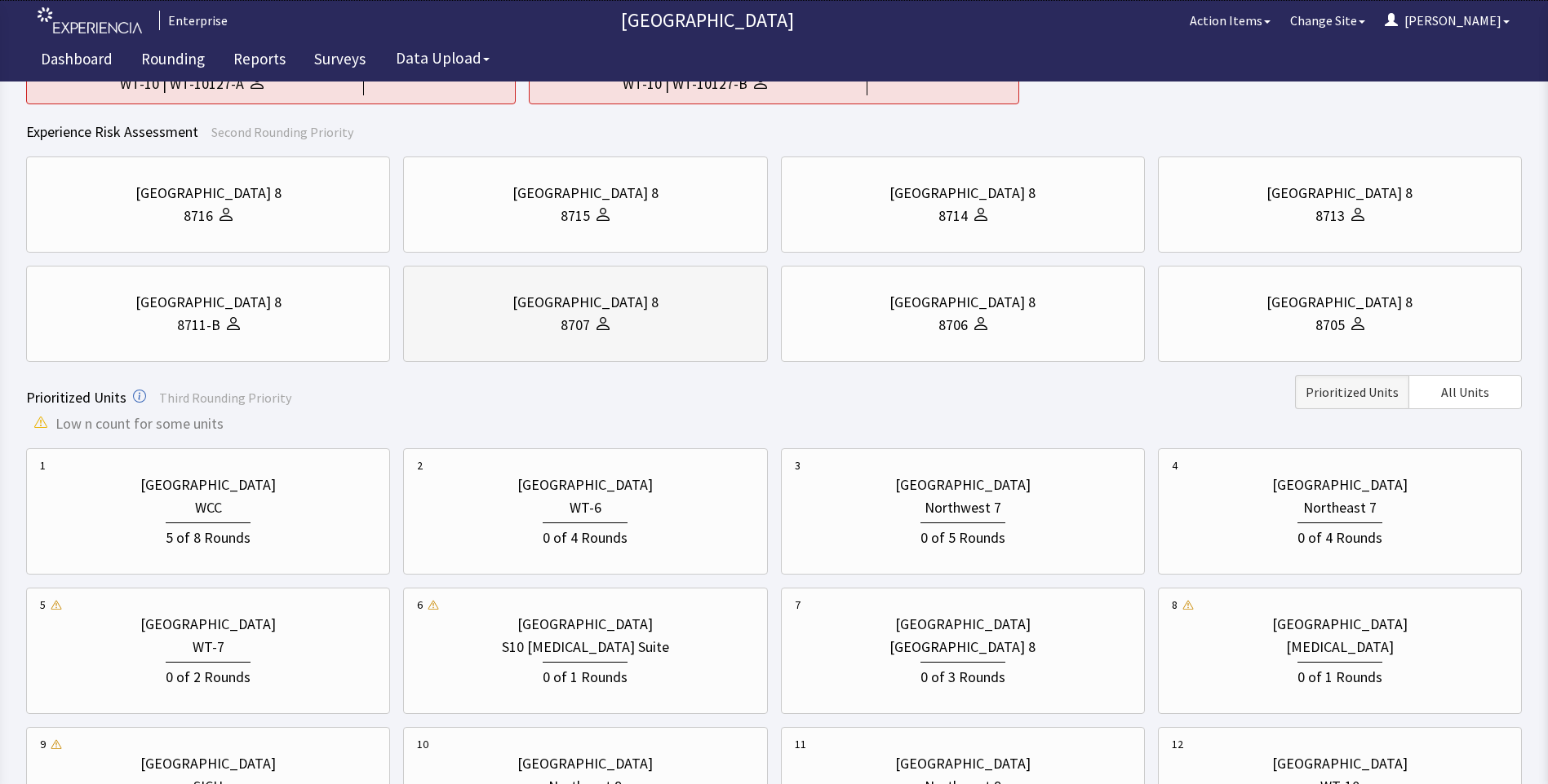
scroll to position [244, 0]
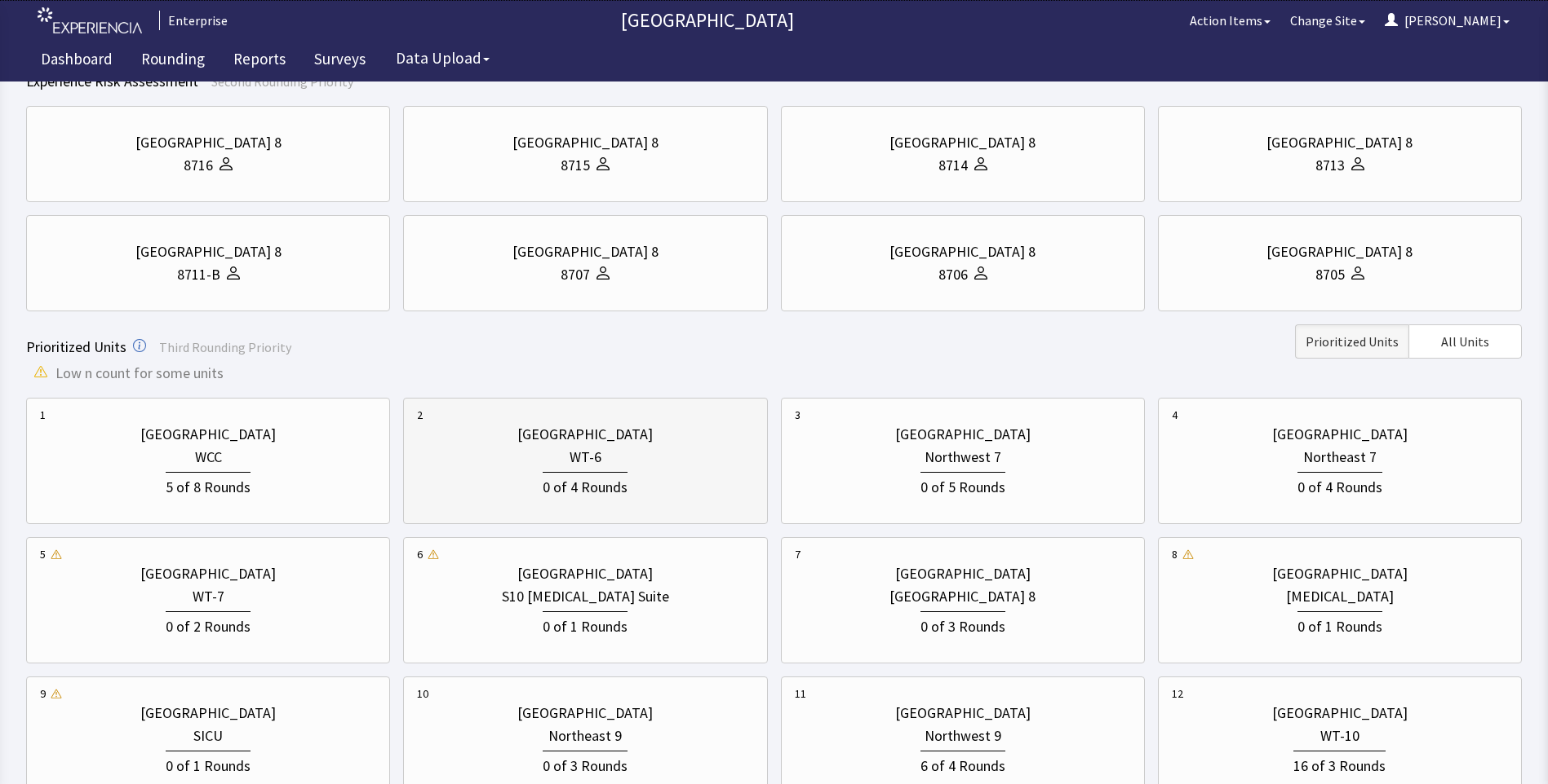
click at [602, 471] on div "0 of 4 Rounds" at bounding box center [584, 484] width 336 height 31
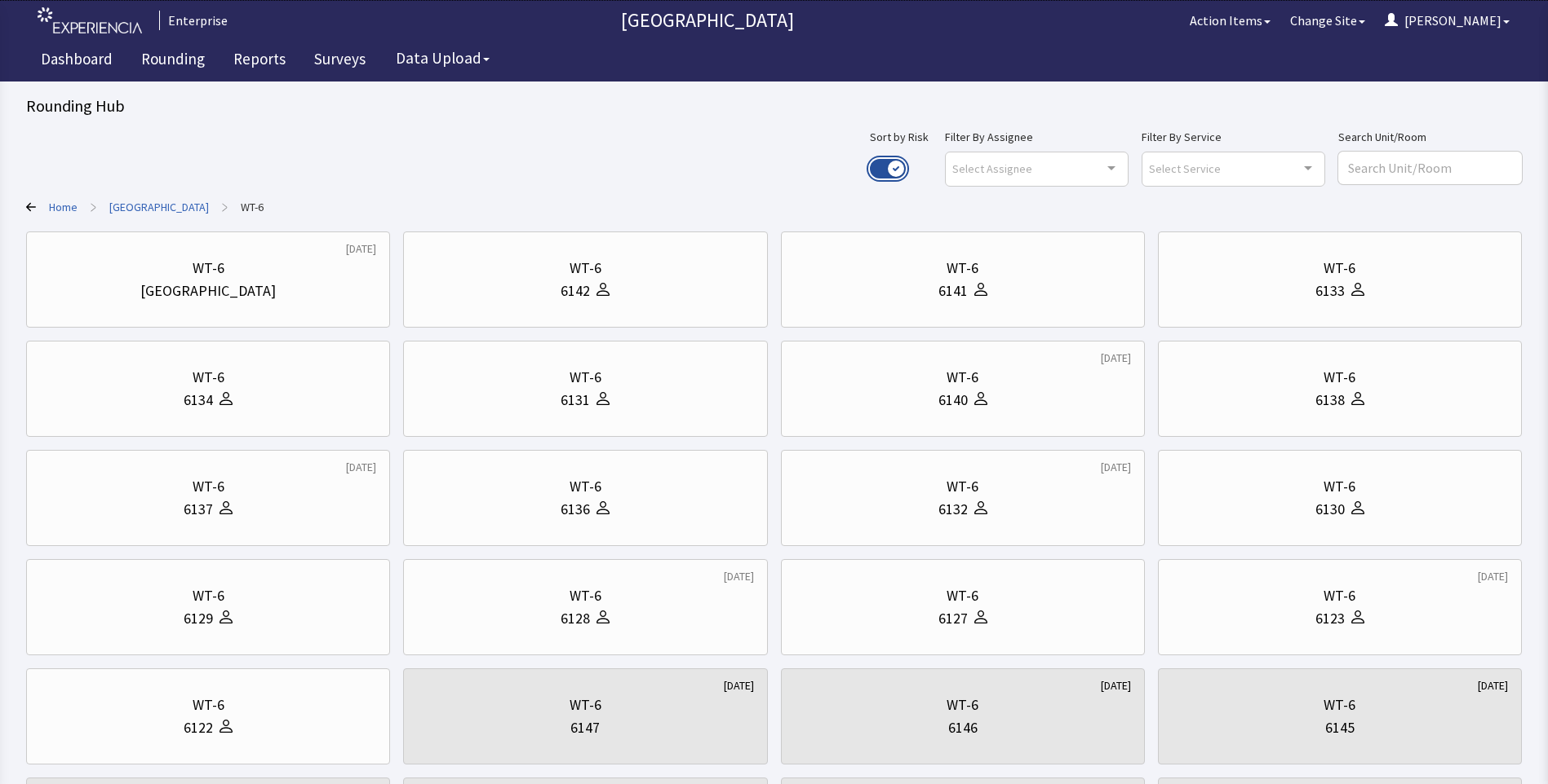
click at [906, 170] on button "Use setting" at bounding box center [887, 168] width 36 height 19
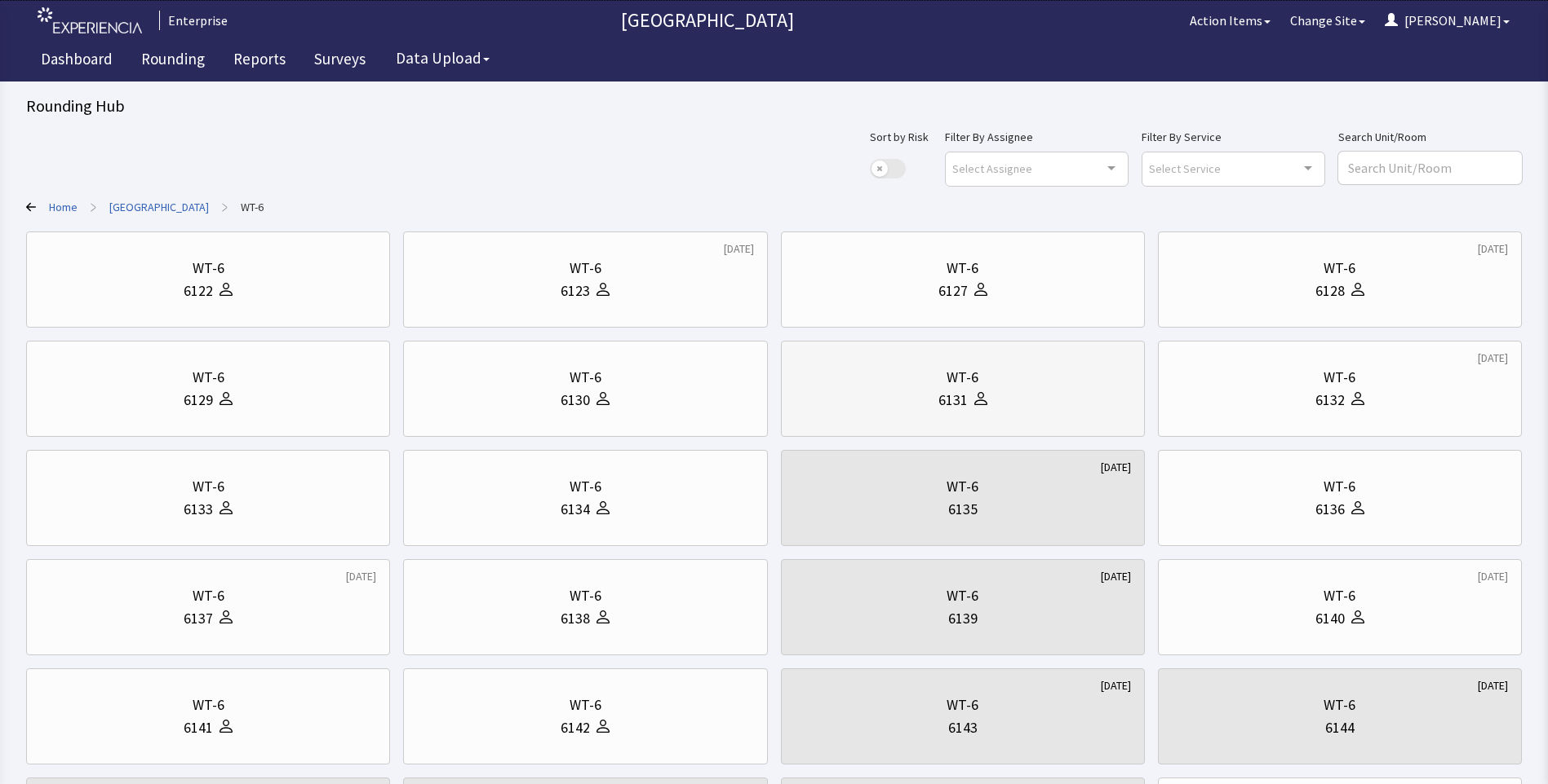
click at [968, 389] on div at bounding box center [978, 400] width 19 height 23
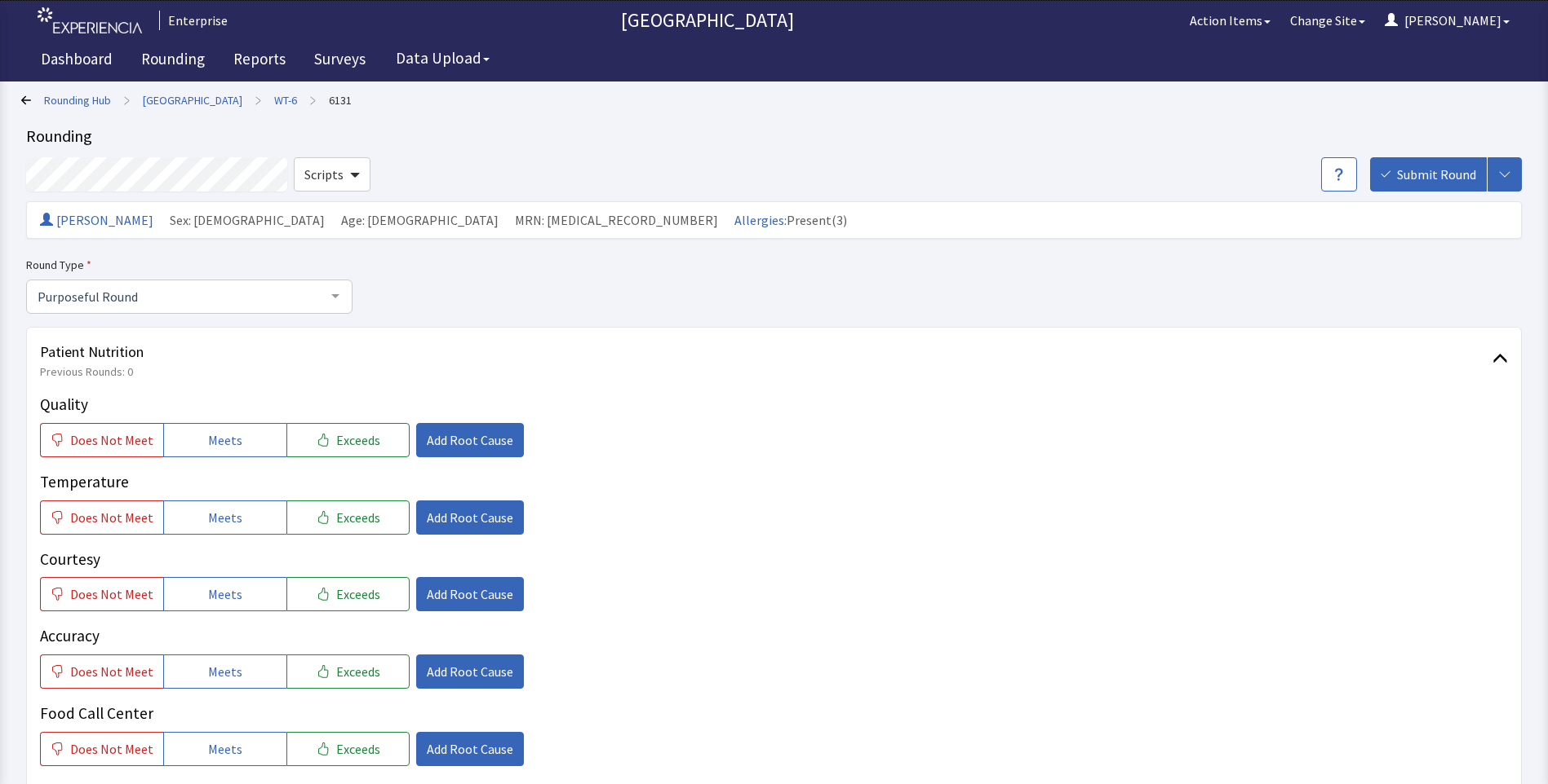
scroll to position [81, 0]
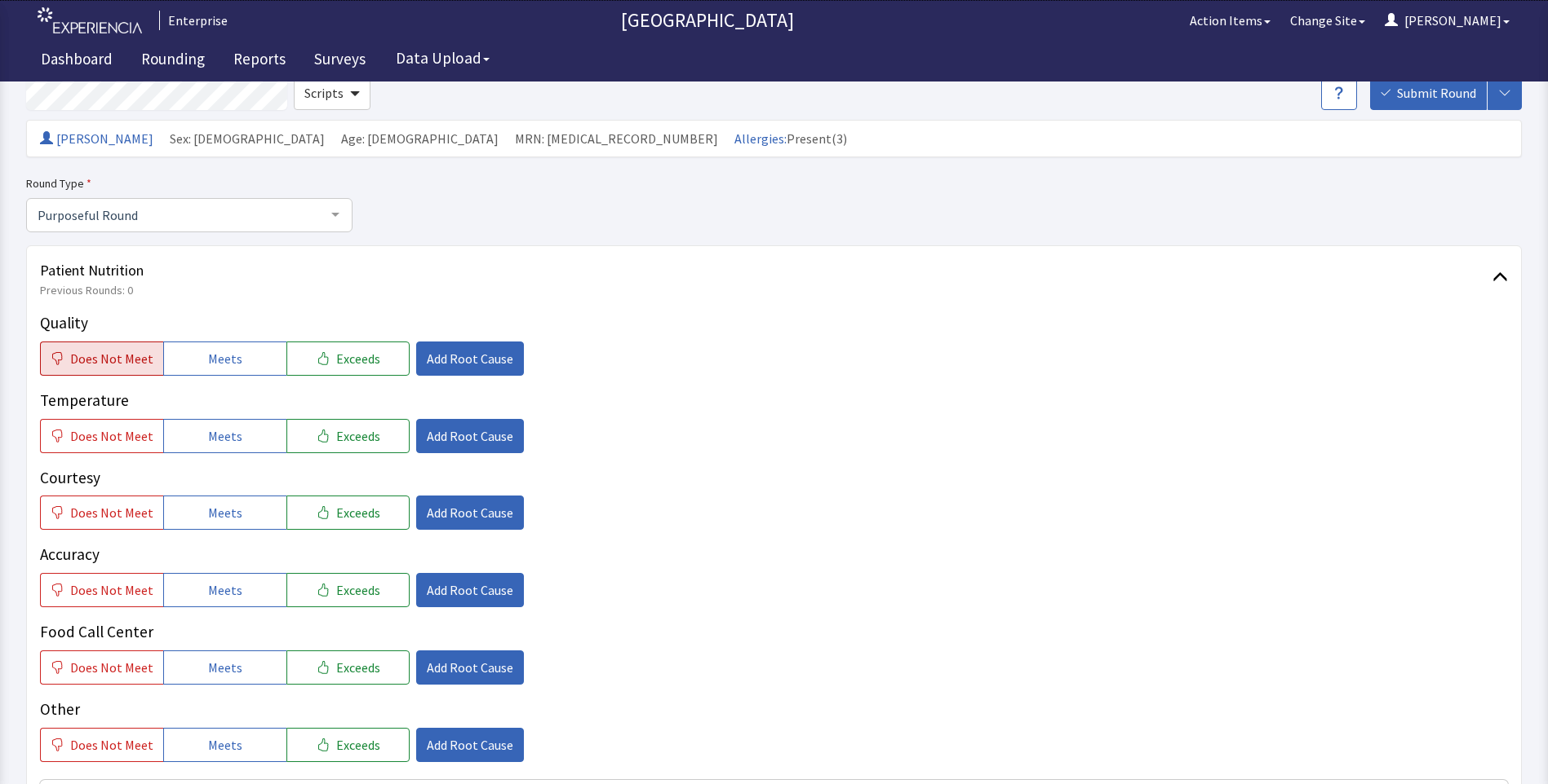
click at [126, 363] on span "Does Not Meet" at bounding box center [111, 359] width 83 height 19
drag, startPoint x: 242, startPoint y: 442, endPoint x: 225, endPoint y: 499, distance: 59.5
click at [239, 444] on button "Meets" at bounding box center [225, 436] width 123 height 34
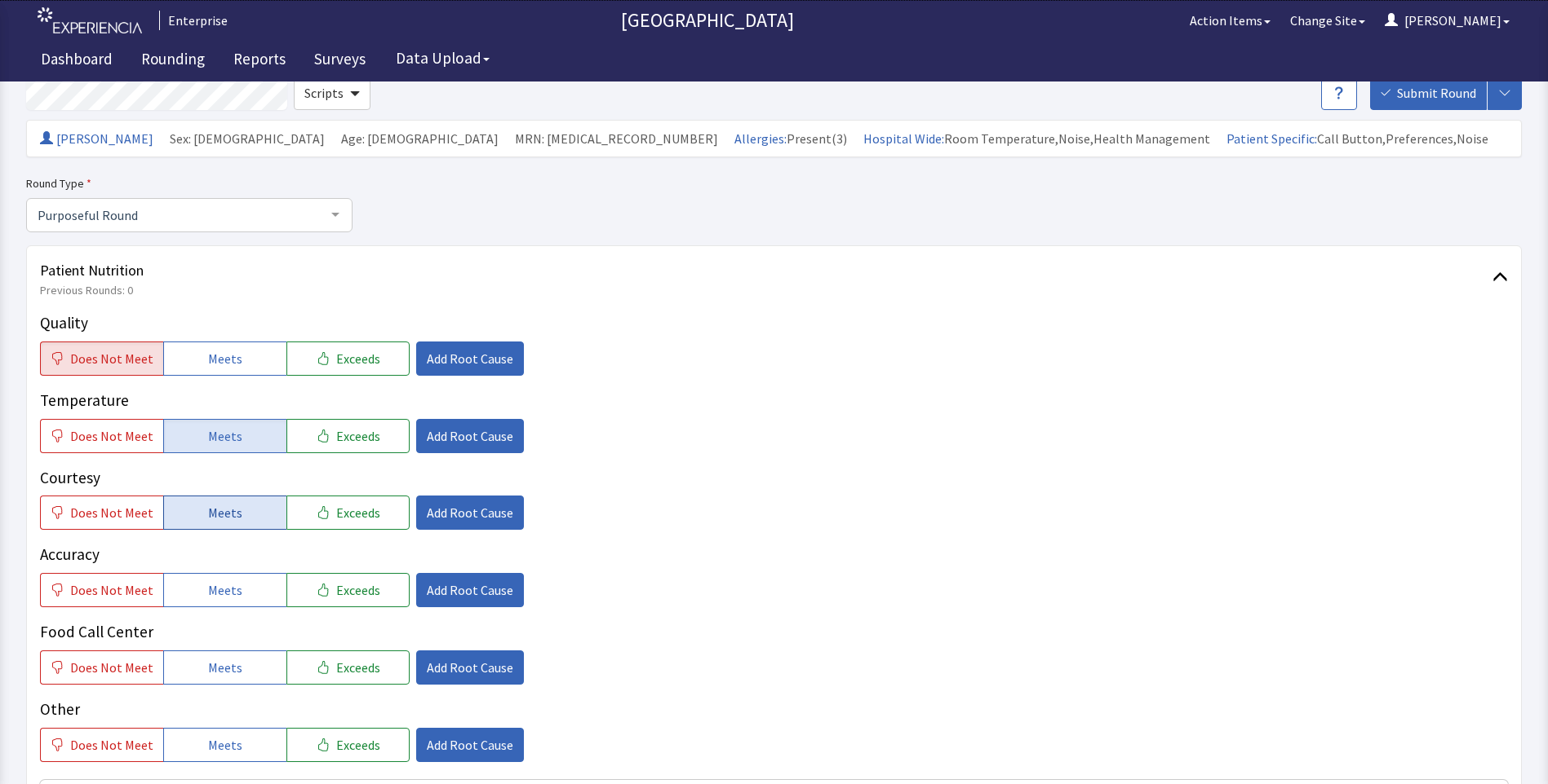
click at [216, 524] on button "Meets" at bounding box center [225, 512] width 123 height 34
drag, startPoint x: 215, startPoint y: 593, endPoint x: 223, endPoint y: 633, distance: 40.8
click at [215, 599] on span "Meets" at bounding box center [225, 590] width 34 height 19
drag, startPoint x: 223, startPoint y: 657, endPoint x: 288, endPoint y: 585, distance: 97.0
click at [224, 657] on button "Meets" at bounding box center [225, 667] width 123 height 34
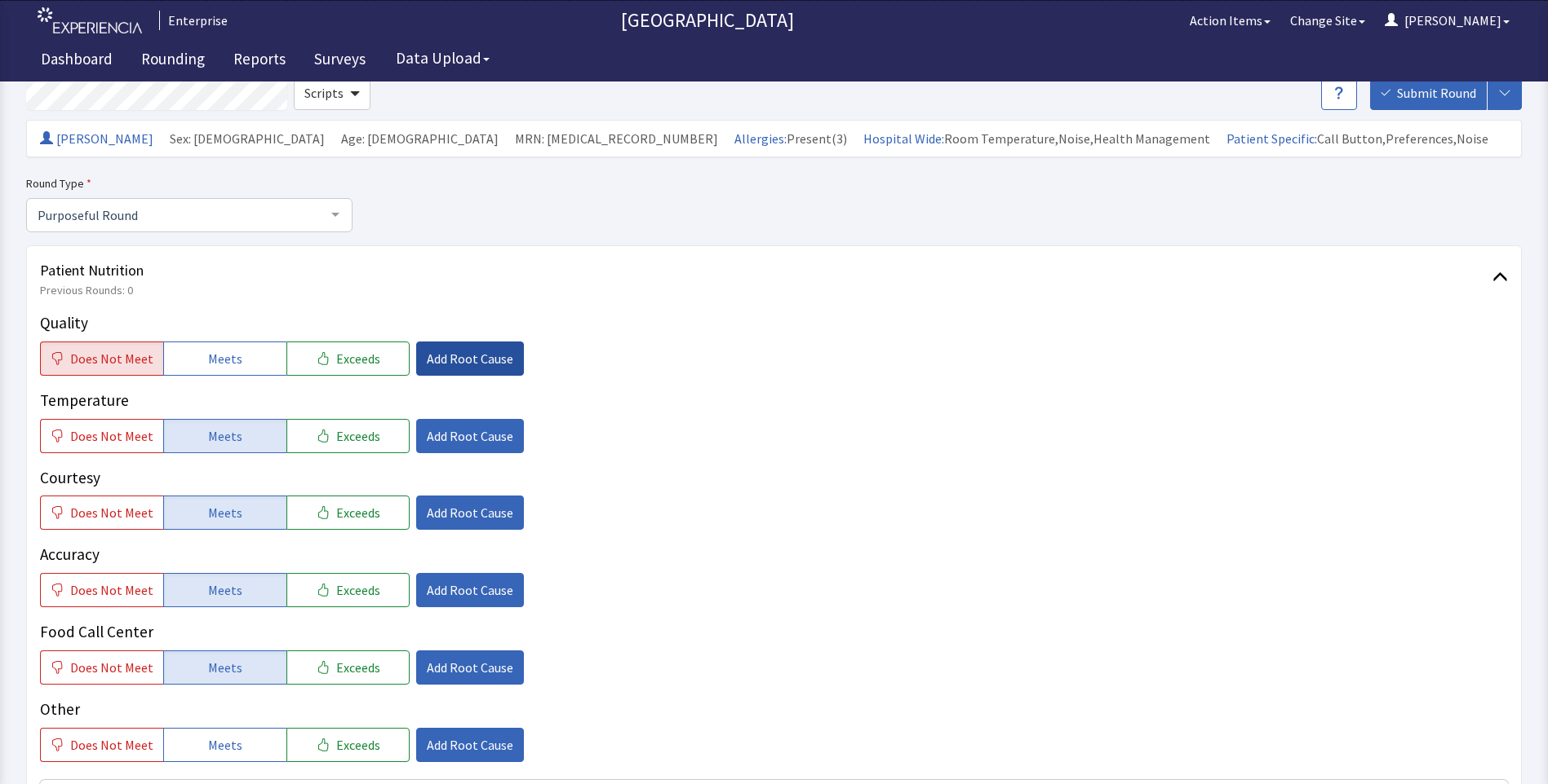
click at [473, 349] on span "Add Root Cause" at bounding box center [469, 359] width 86 height 19
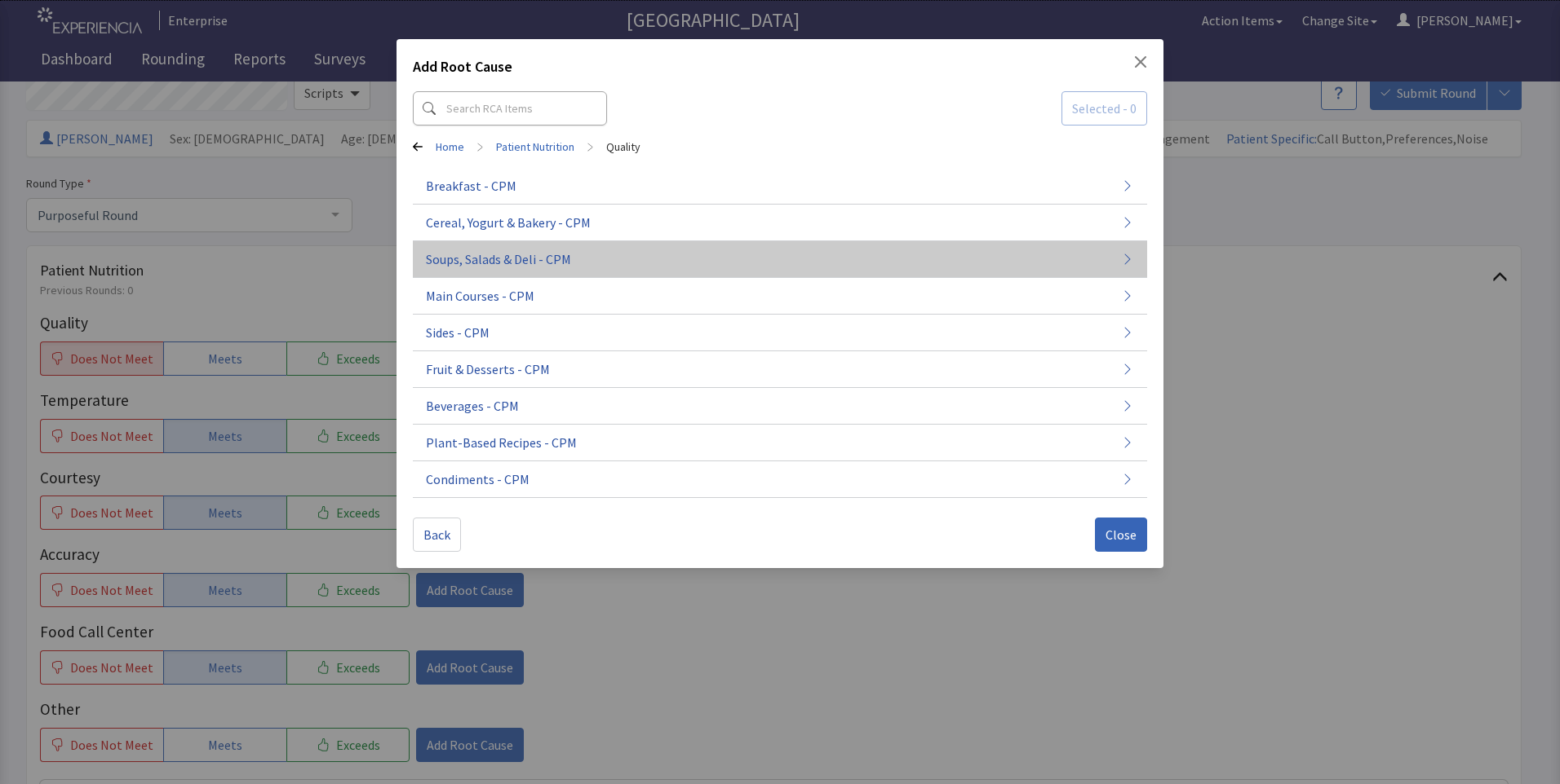
click at [516, 261] on span "Soups, Salads & Deli - CPM" at bounding box center [498, 259] width 145 height 19
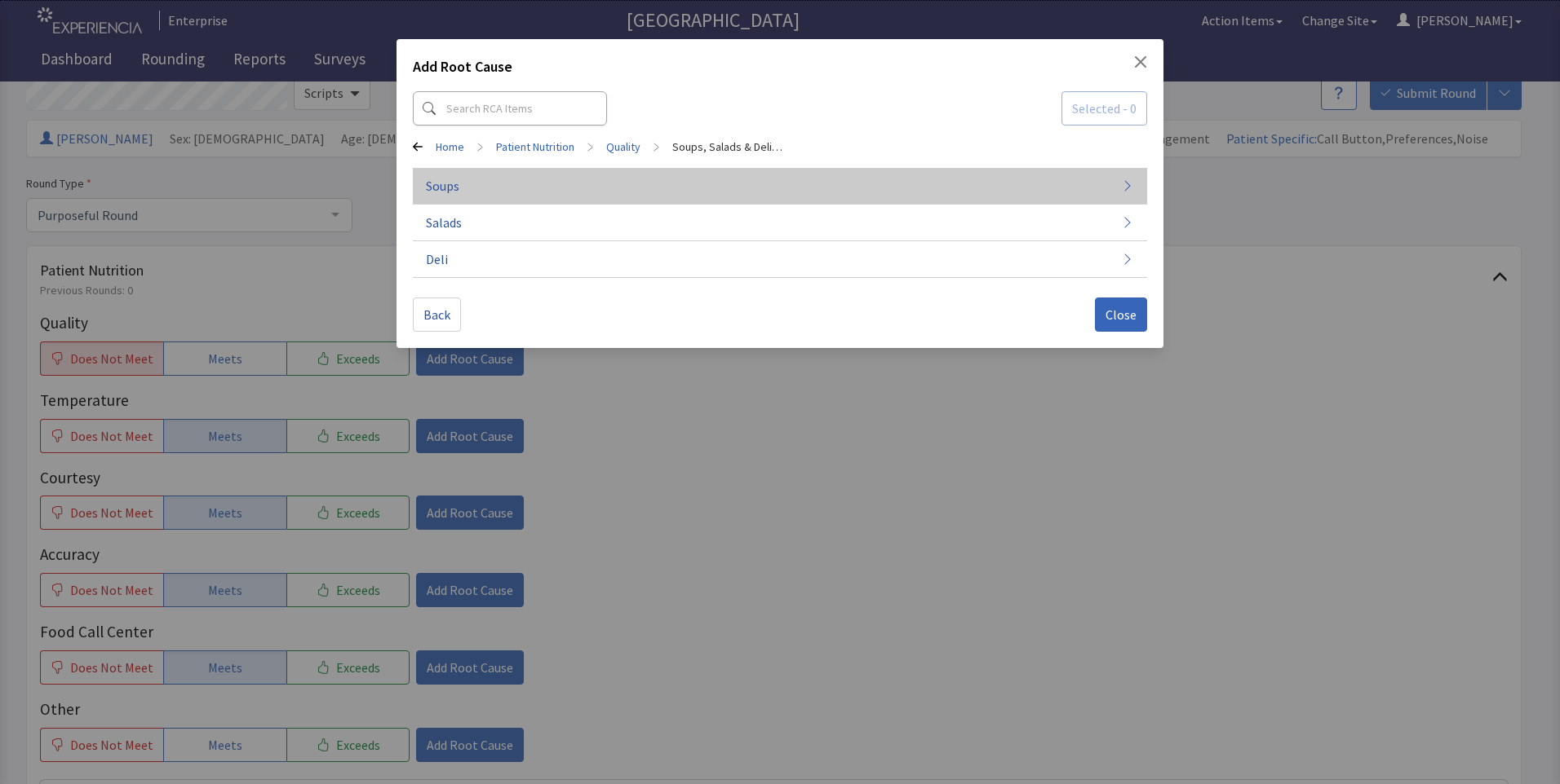
click at [528, 191] on button "Soups" at bounding box center [780, 186] width 734 height 37
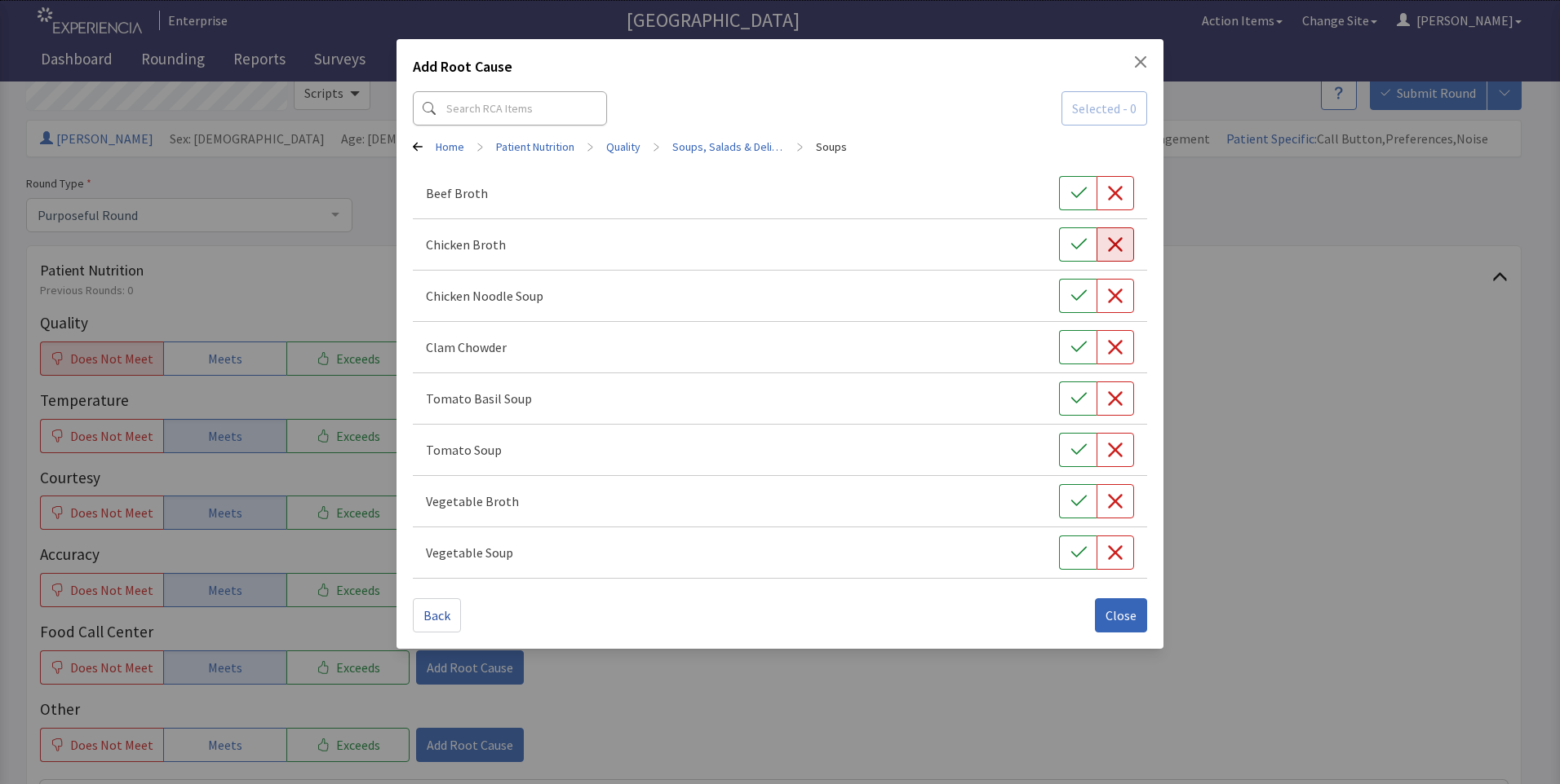
click at [1110, 244] on icon "button" at bounding box center [1115, 244] width 17 height 17
click at [1108, 619] on span "Close" at bounding box center [1120, 616] width 31 height 19
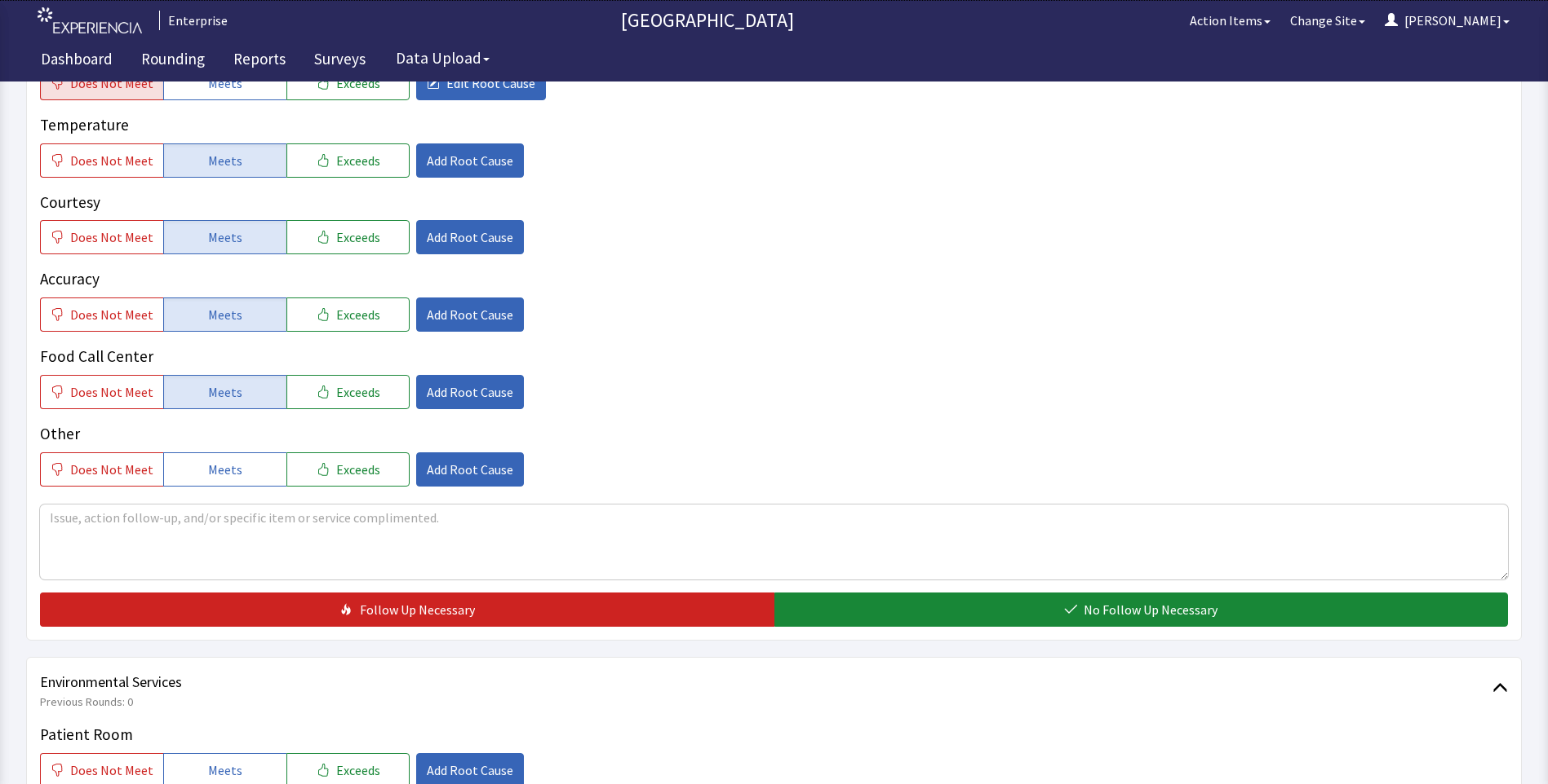
scroll to position [489, 0]
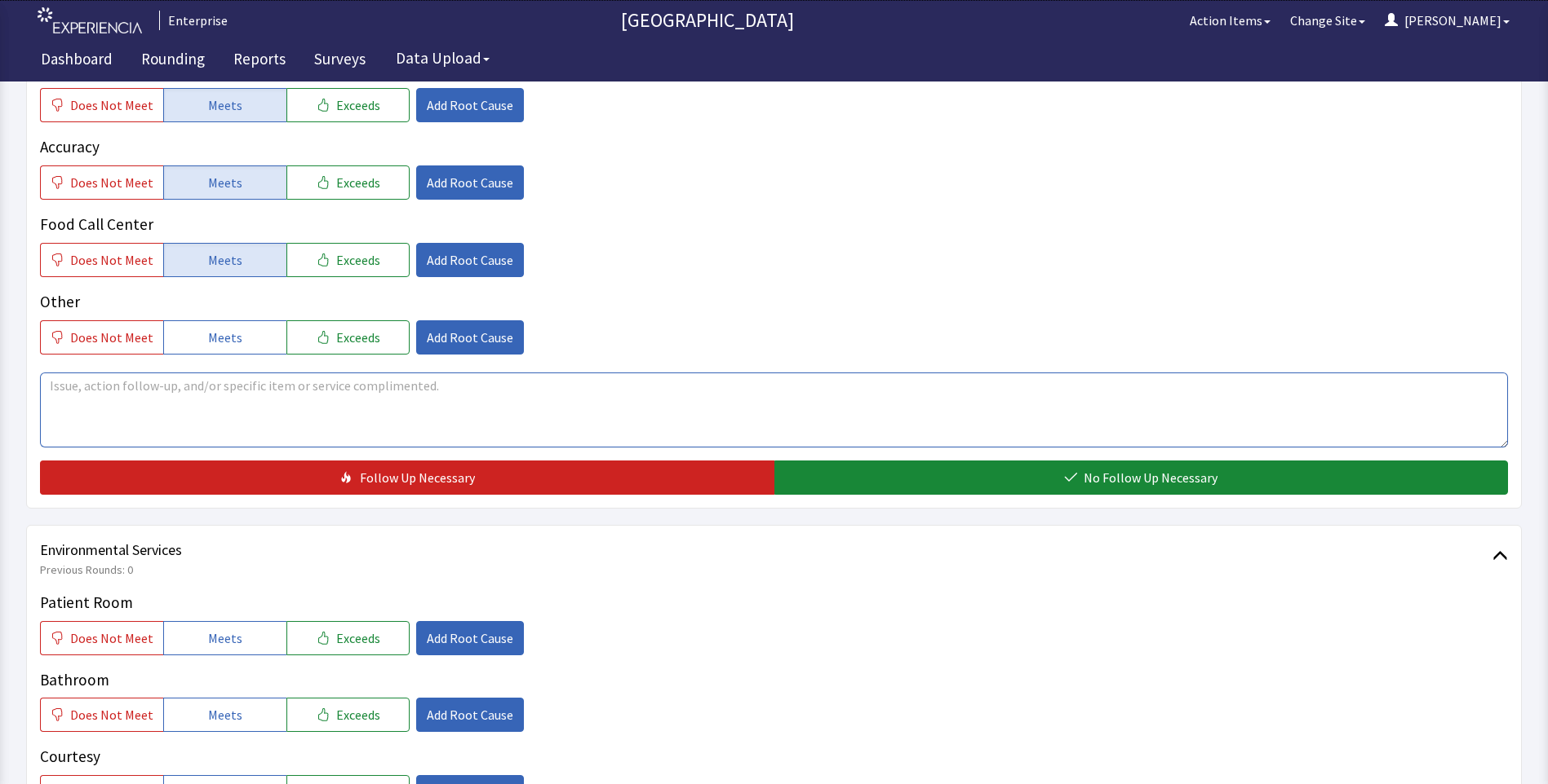
click at [69, 388] on textarea at bounding box center [774, 410] width 1468 height 75
drag, startPoint x: 47, startPoint y: 385, endPoint x: 422, endPoint y: 418, distance: 376.4
click at [441, 416] on textarea "chicken broth has no taste but came up hot" at bounding box center [774, 410] width 1468 height 75
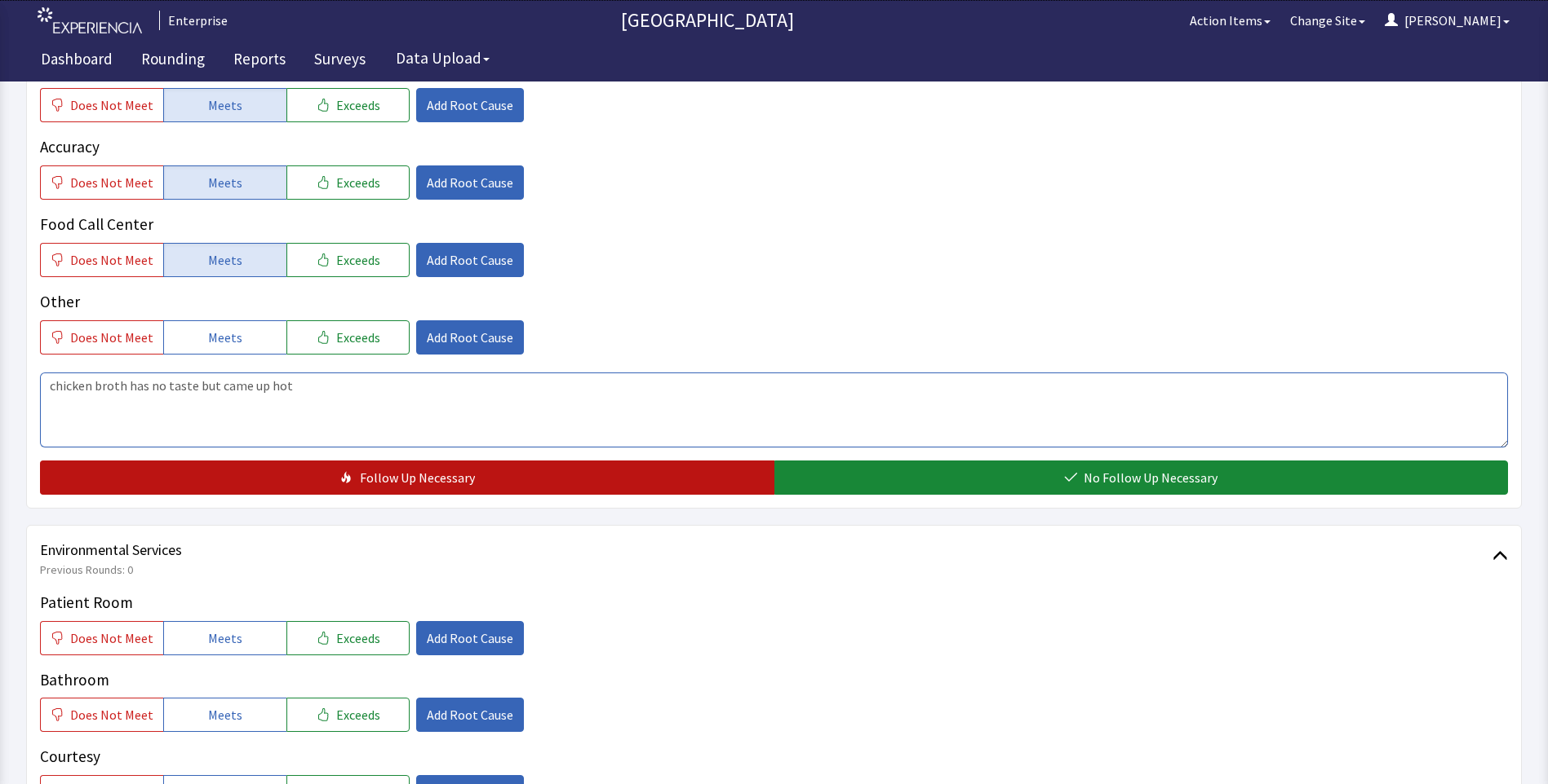
type textarea "chicken broth has no taste but came up hot"
click at [300, 476] on button "Follow Up Necessary" at bounding box center [407, 478] width 734 height 34
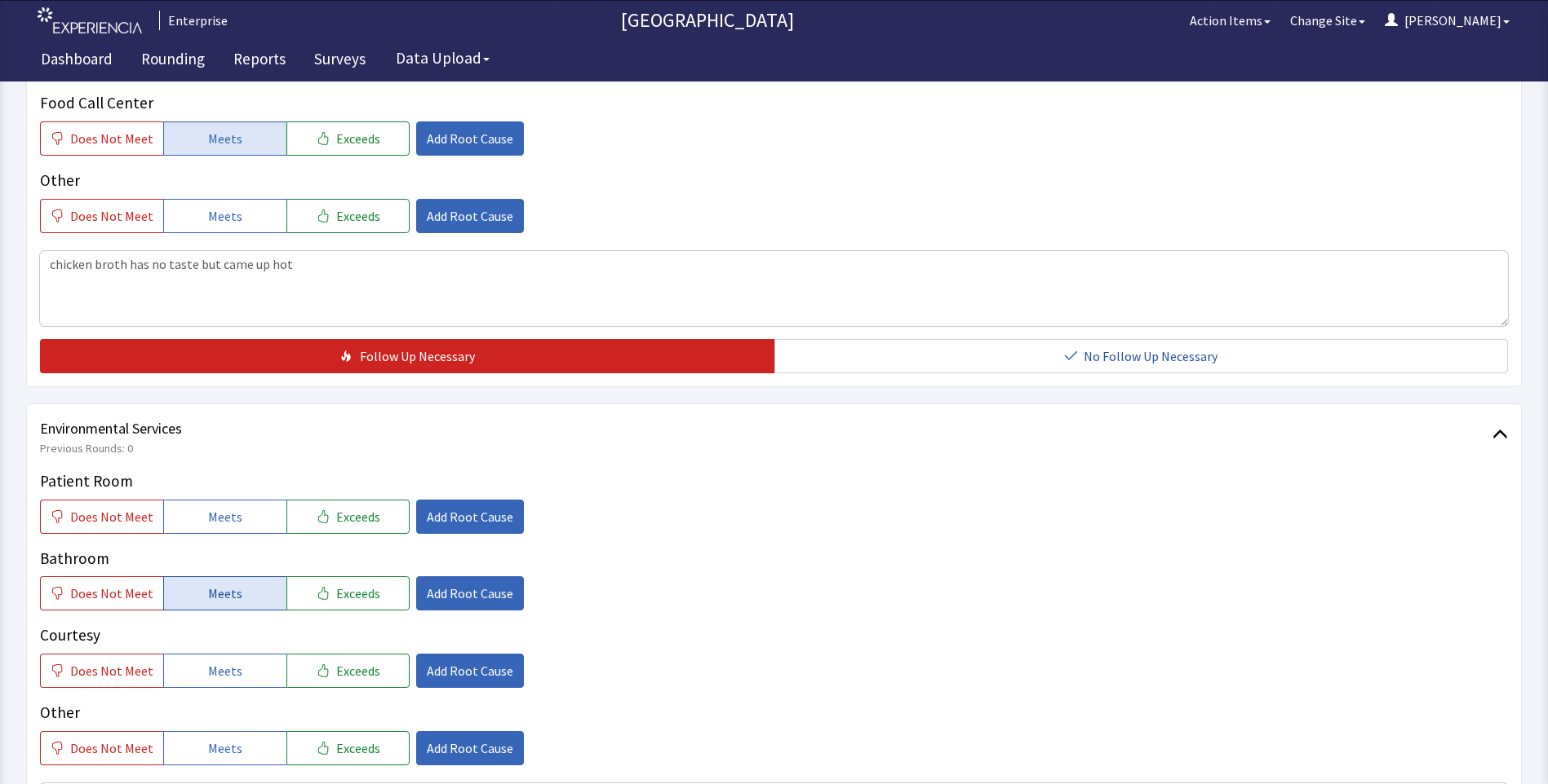
scroll to position [733, 0]
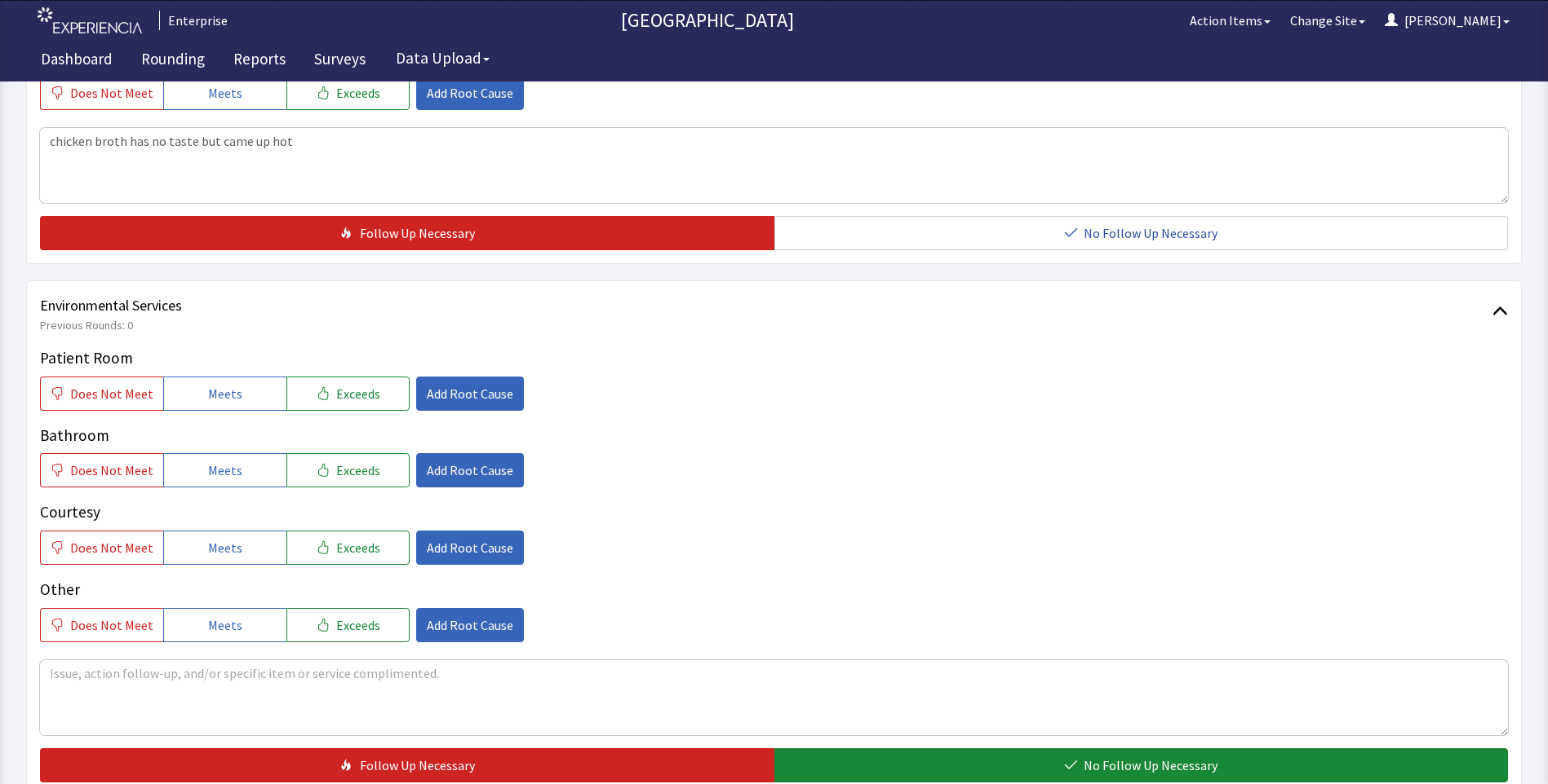
drag, startPoint x: 178, startPoint y: 389, endPoint x: 194, endPoint y: 413, distance: 28.8
click at [181, 395] on button "Meets" at bounding box center [225, 393] width 123 height 34
click at [235, 475] on button "Meets" at bounding box center [225, 470] width 123 height 34
drag, startPoint x: 245, startPoint y: 540, endPoint x: 298, endPoint y: 515, distance: 58.6
click at [247, 540] on button "Meets" at bounding box center [225, 547] width 123 height 34
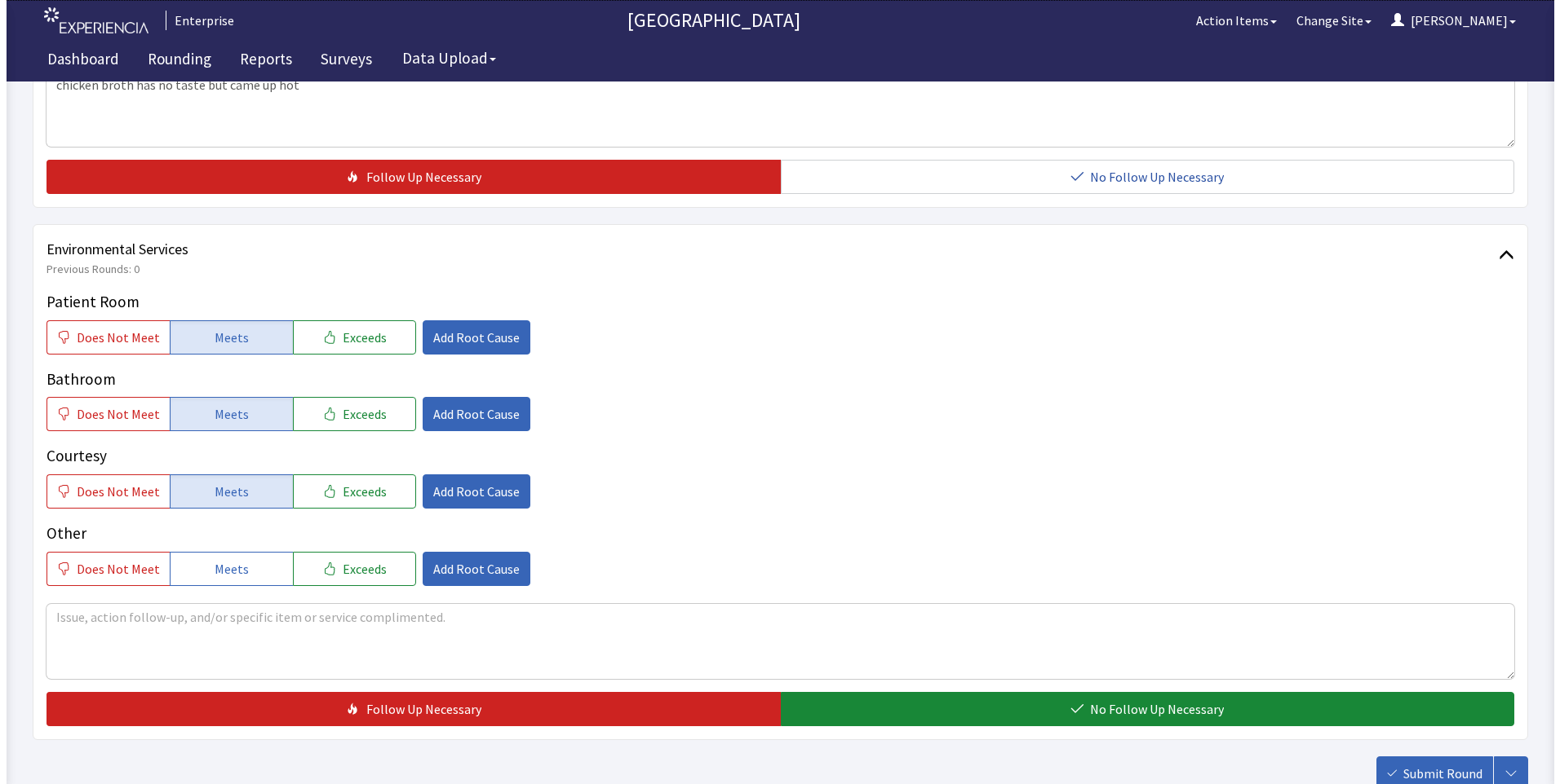
scroll to position [904, 0]
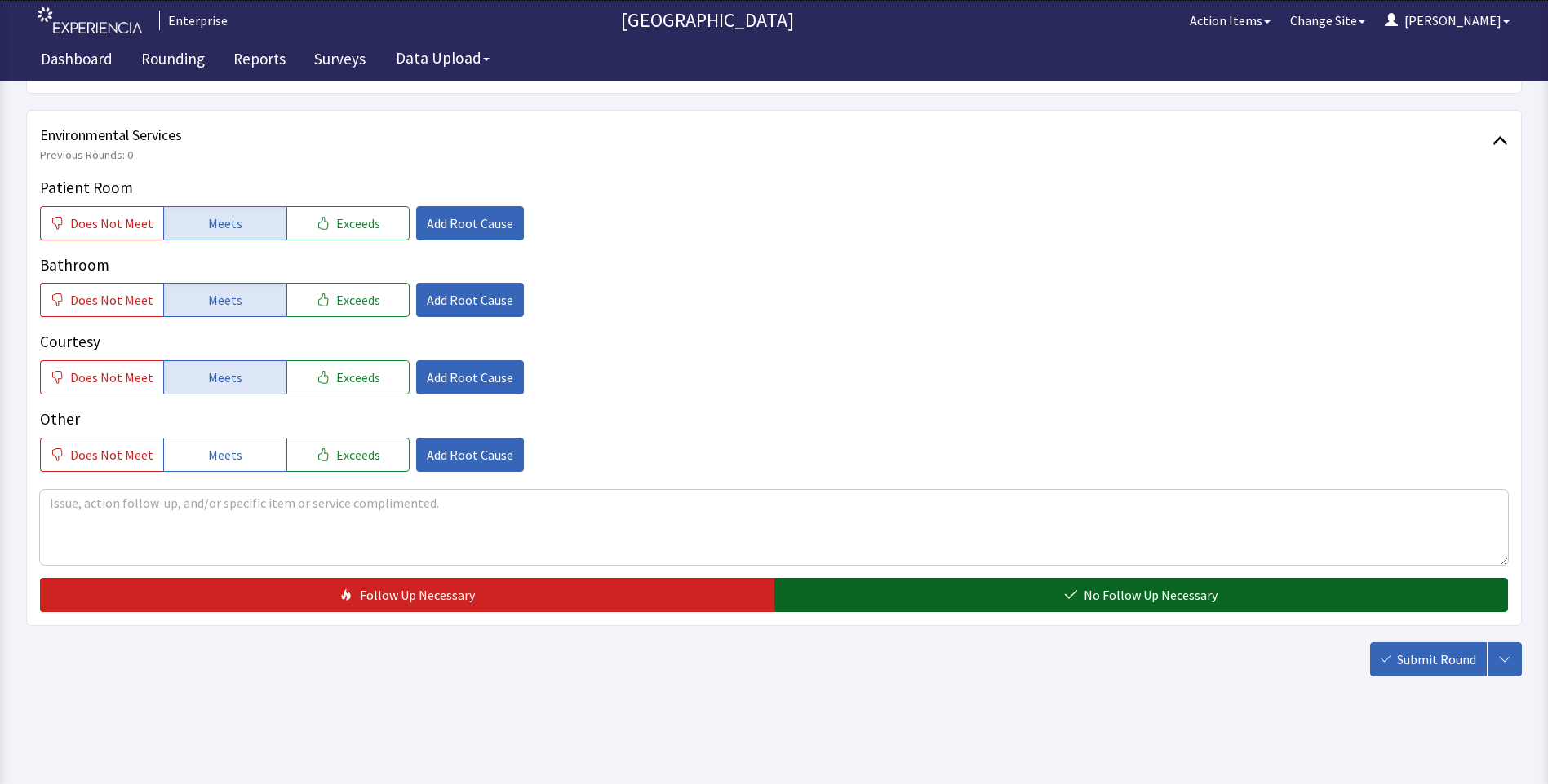
drag, startPoint x: 895, startPoint y: 599, endPoint x: 1045, endPoint y: 633, distance: 153.8
click at [896, 599] on button "No Follow Up Necessary" at bounding box center [1141, 595] width 734 height 34
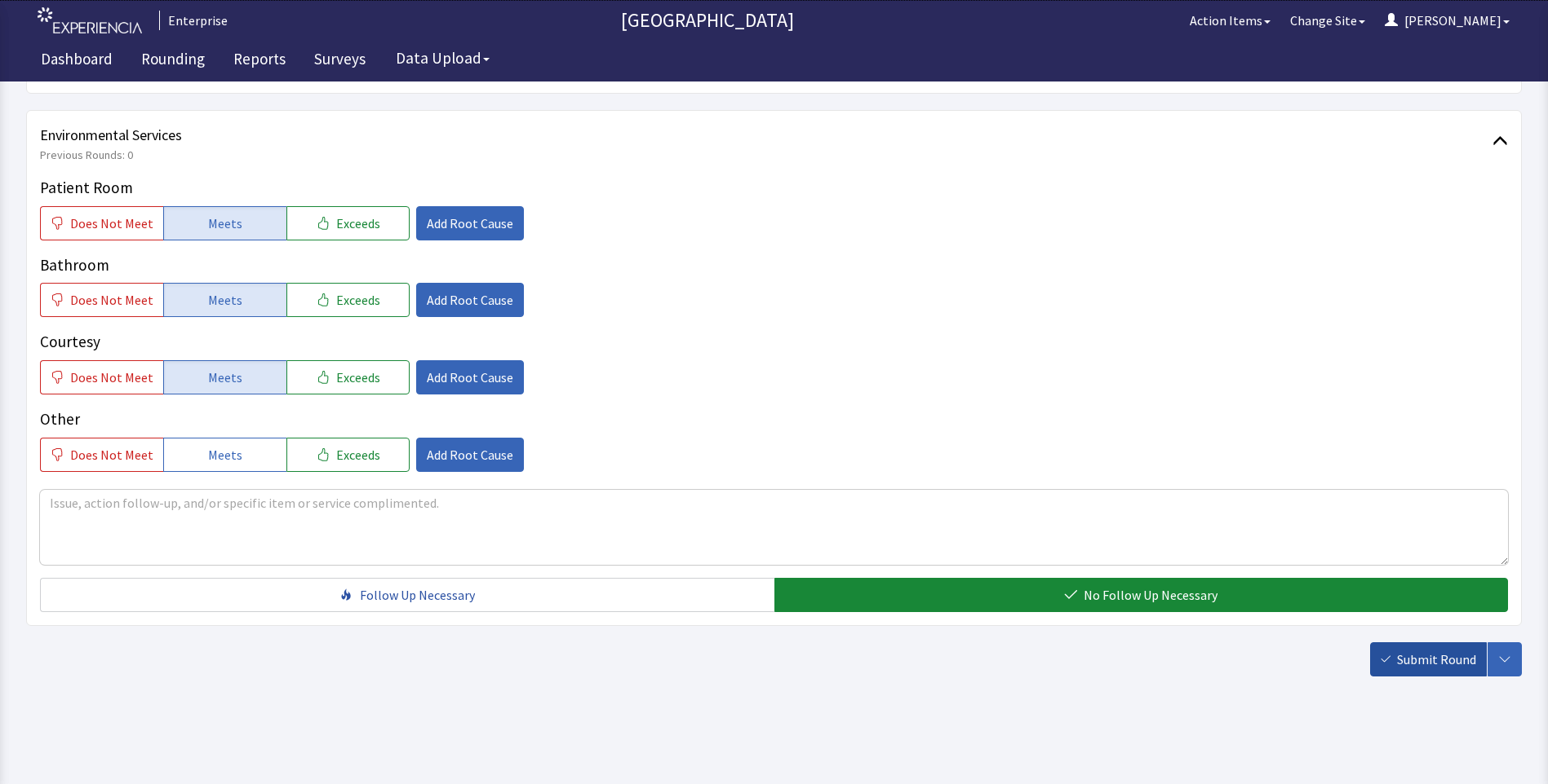
click at [1423, 659] on span "Submit Round" at bounding box center [1436, 659] width 79 height 19
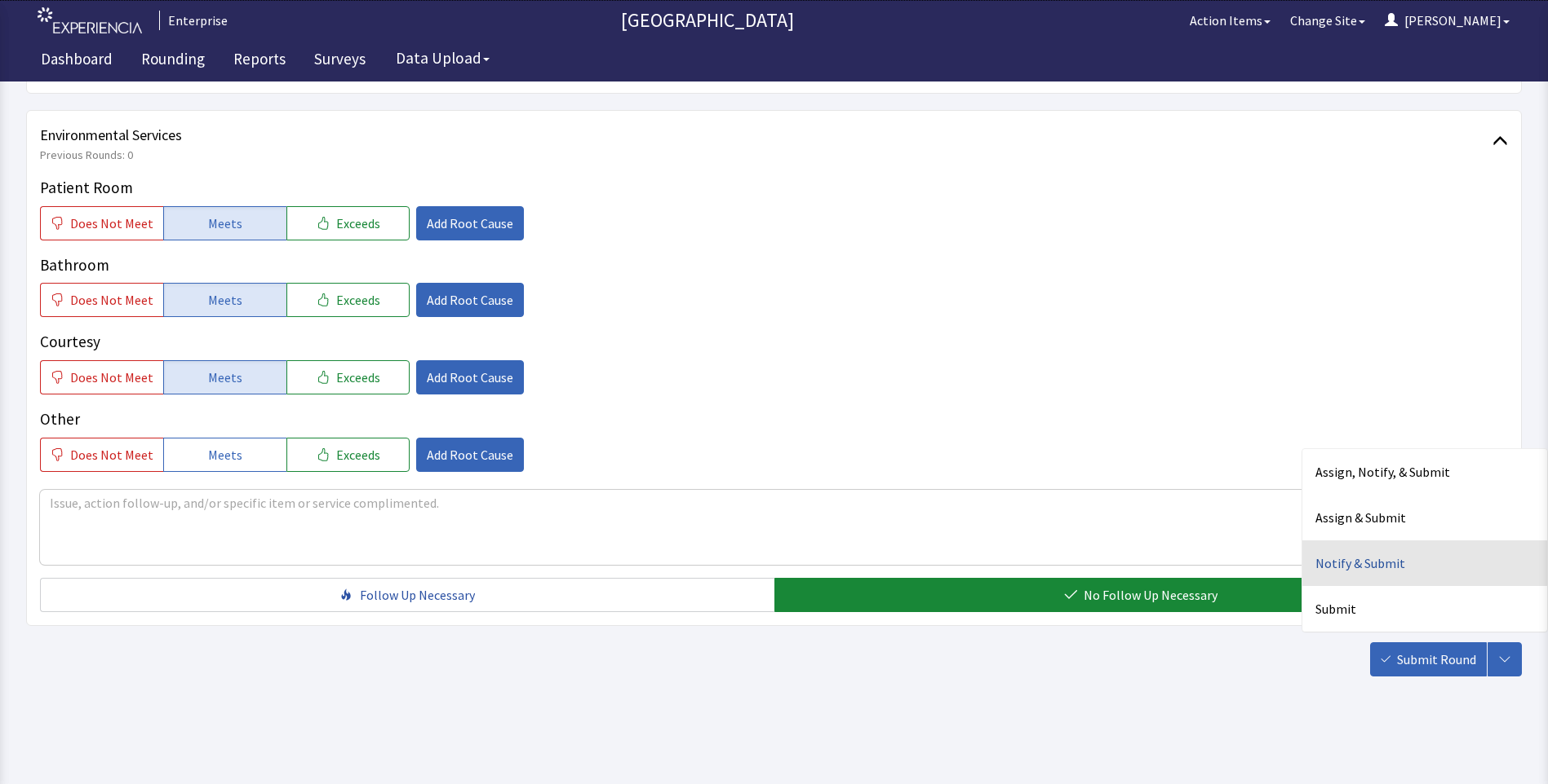
click at [1355, 563] on div "Notify & Submit" at bounding box center [1424, 563] width 245 height 45
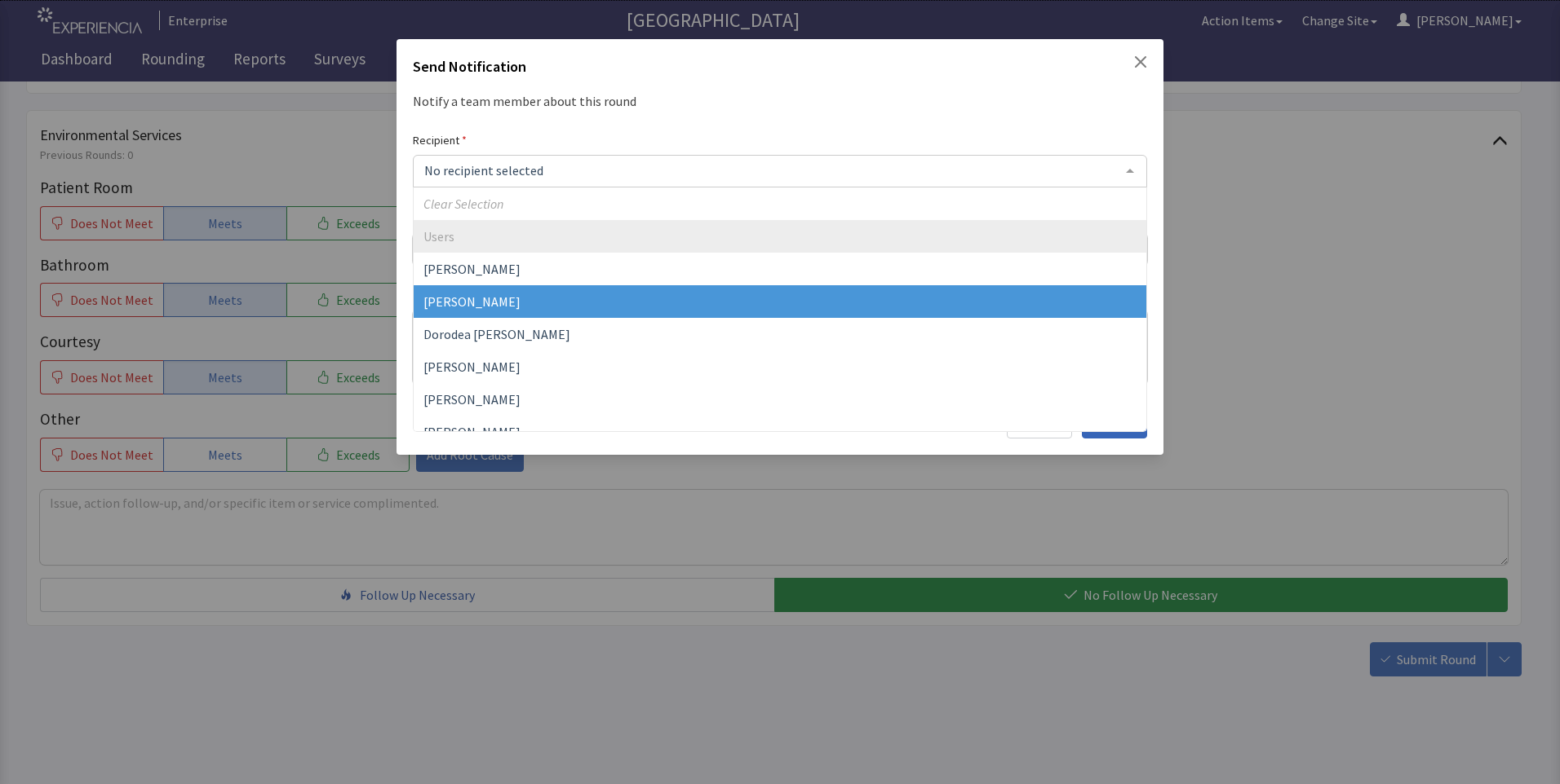
click at [472, 313] on span "[PERSON_NAME]" at bounding box center [779, 301] width 733 height 32
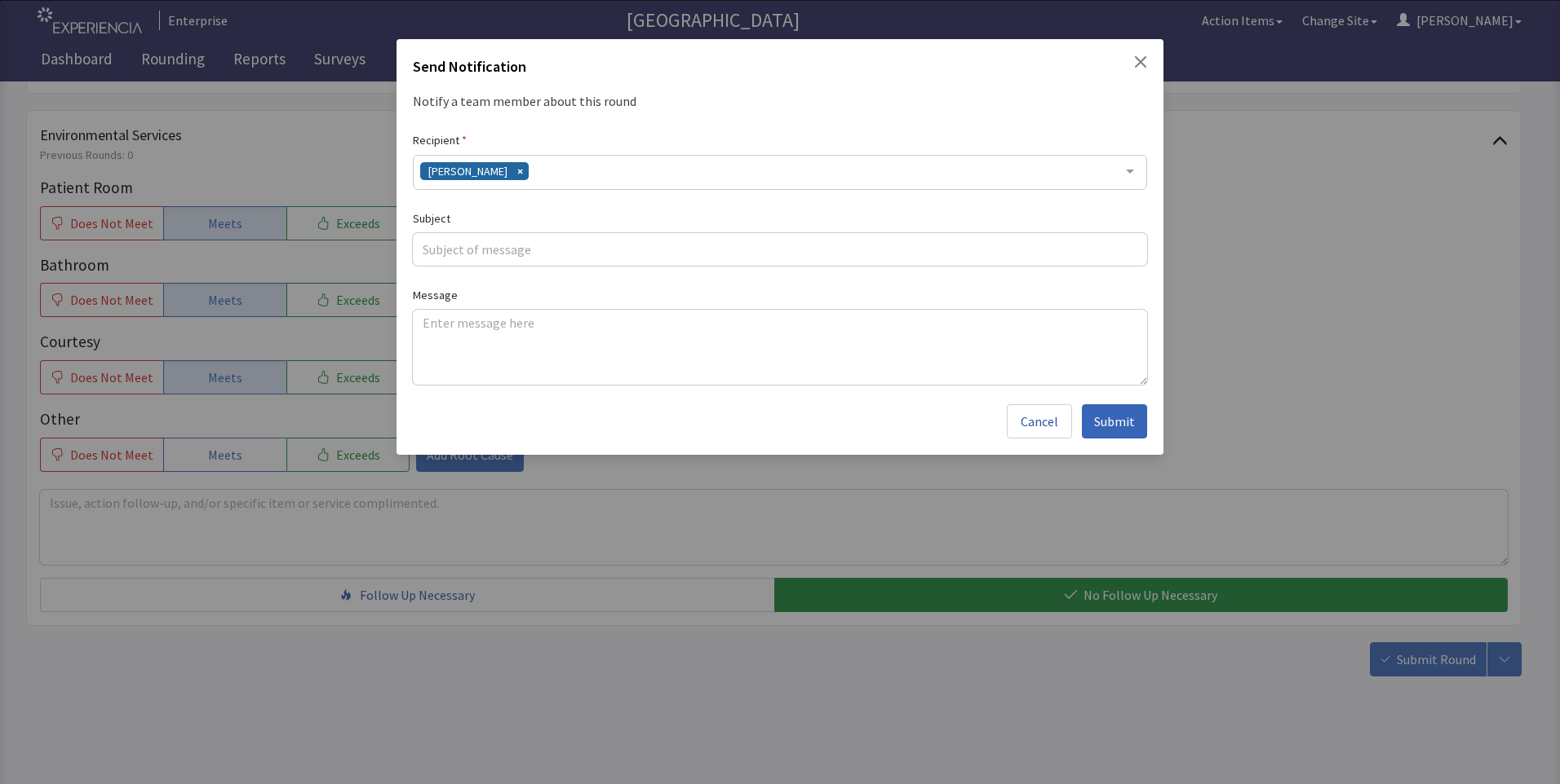
click at [548, 176] on div "[PERSON_NAME]" at bounding box center [780, 172] width 734 height 35
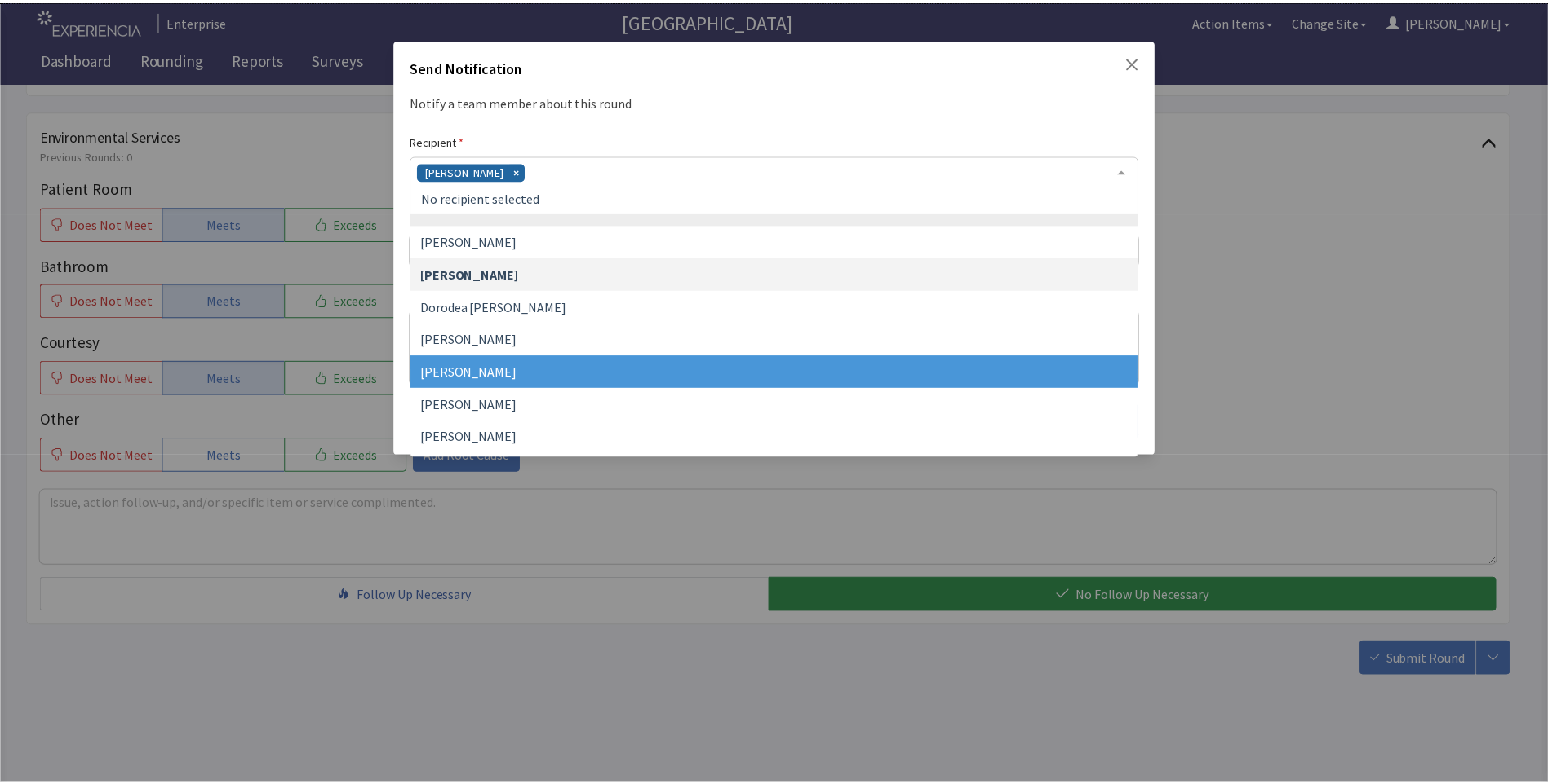
scroll to position [81, 0]
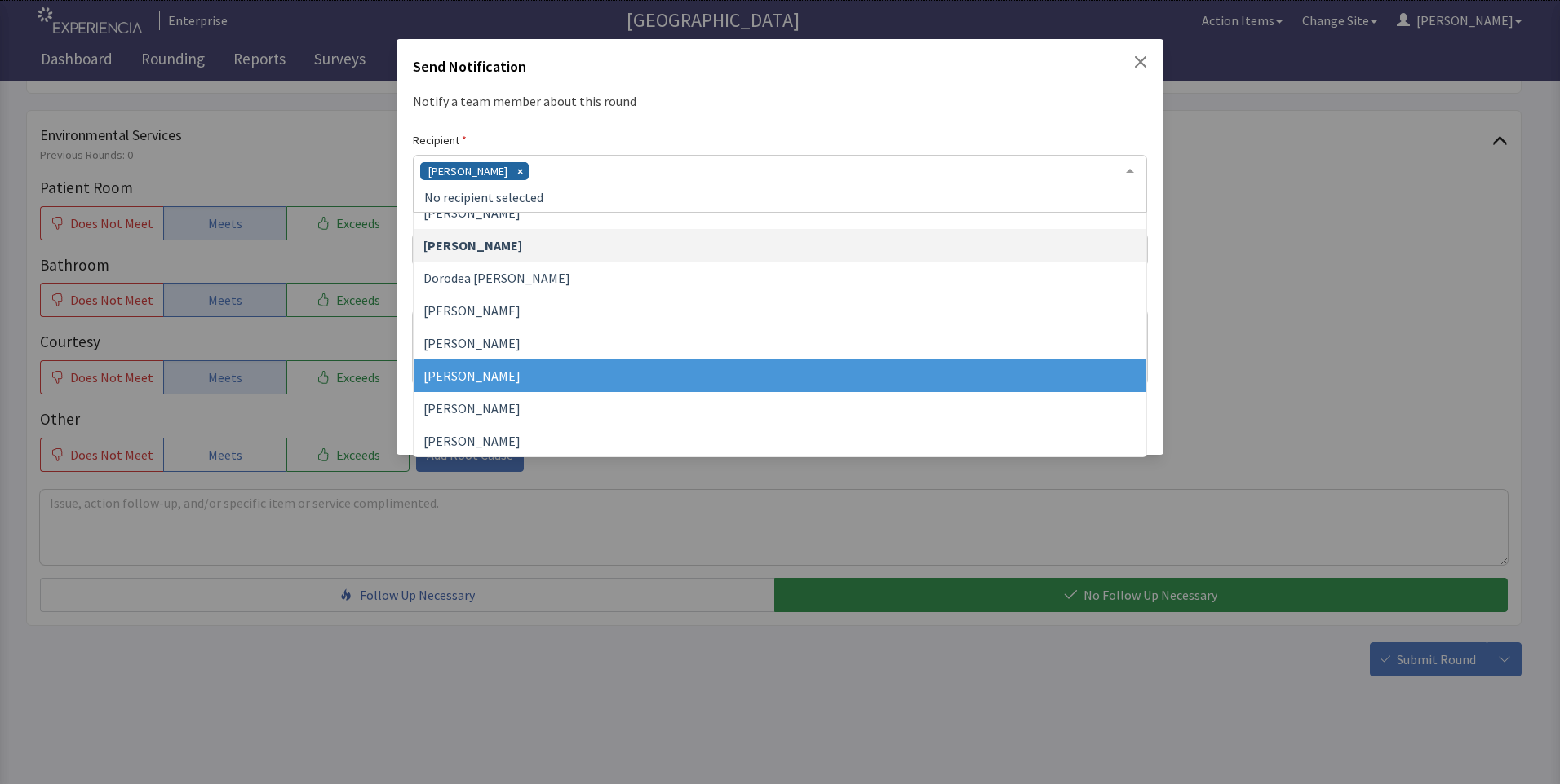
click at [496, 379] on span "[PERSON_NAME]" at bounding box center [472, 375] width 97 height 17
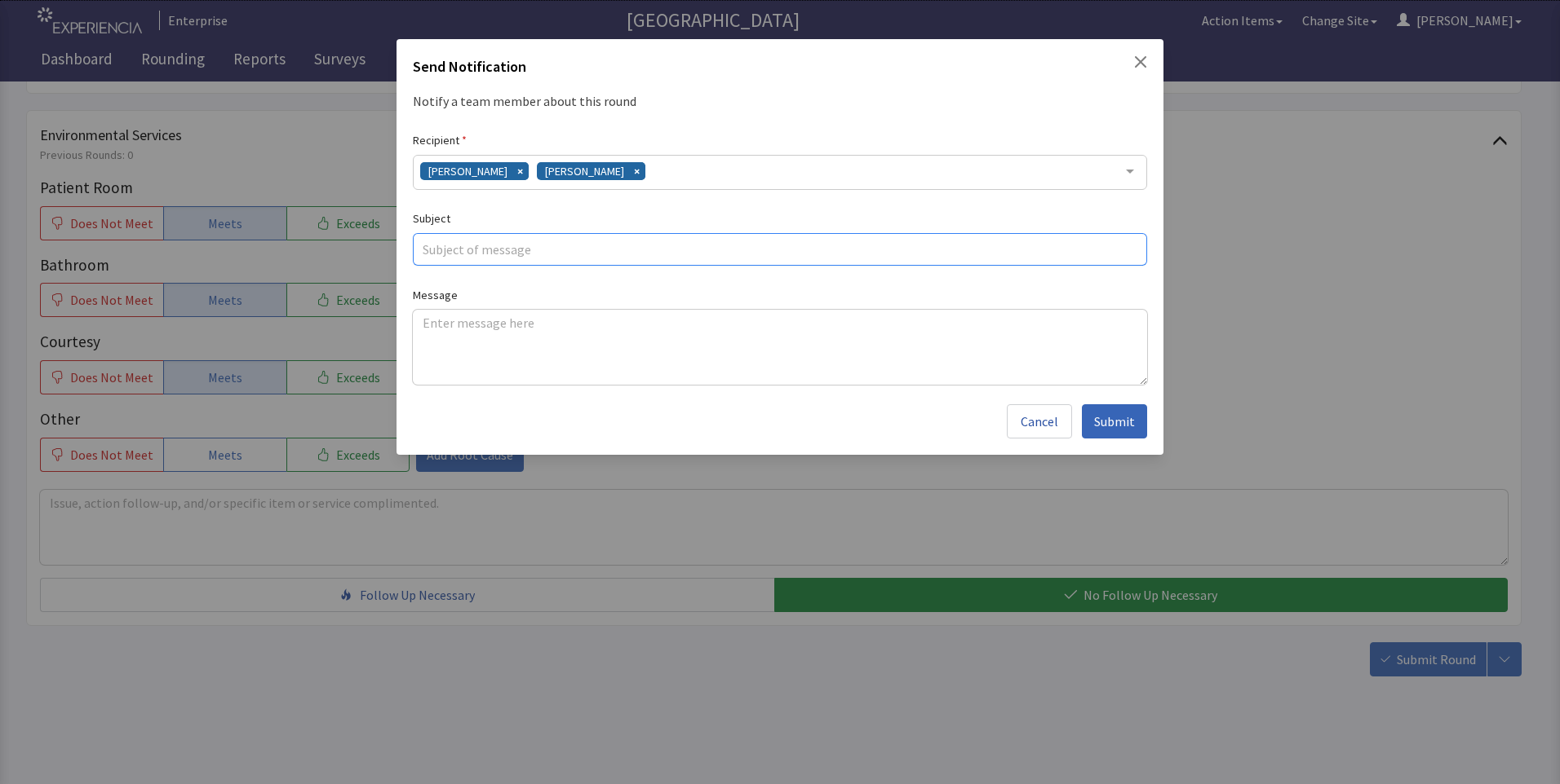
click at [466, 243] on input "text" at bounding box center [780, 249] width 734 height 32
type input "no taste"
click at [427, 322] on textarea at bounding box center [780, 347] width 734 height 75
paste textarea "chicken broth has no taste but came up hot"
type textarea "chicken broth has no taste but came up hot"
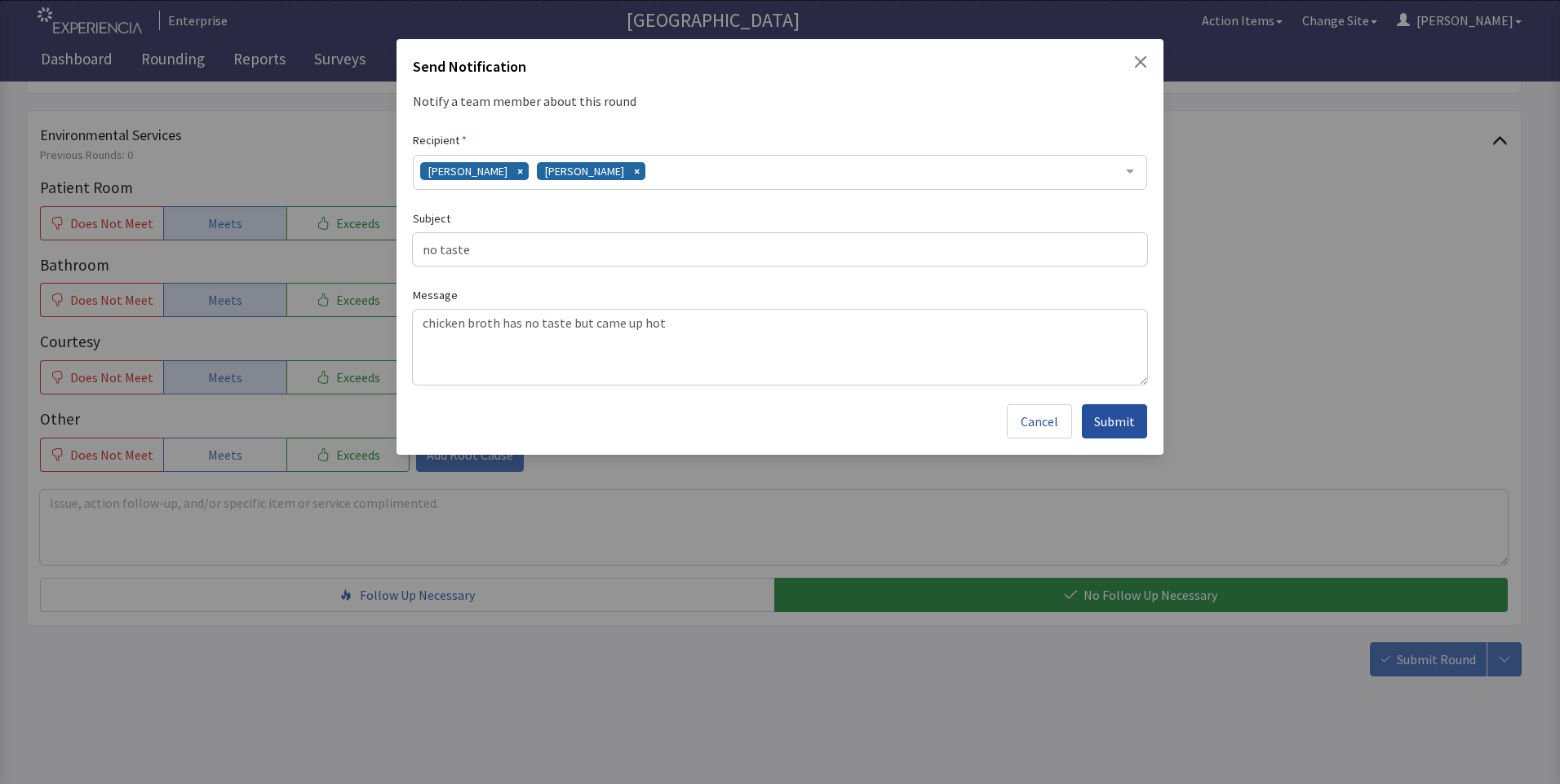
click at [1115, 420] on span "Submit" at bounding box center [1114, 422] width 41 height 19
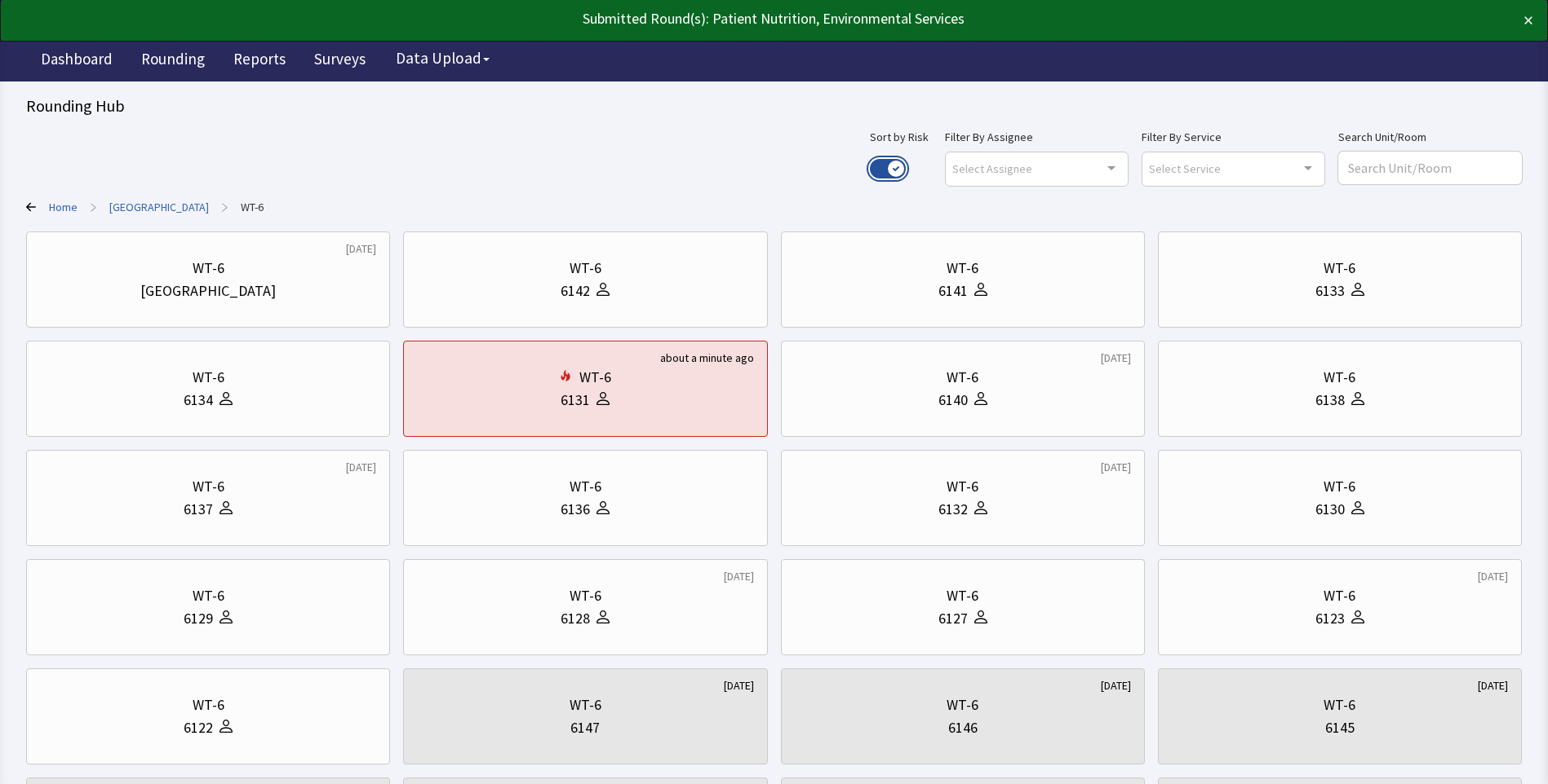
click at [906, 169] on button "Use setting" at bounding box center [887, 168] width 36 height 19
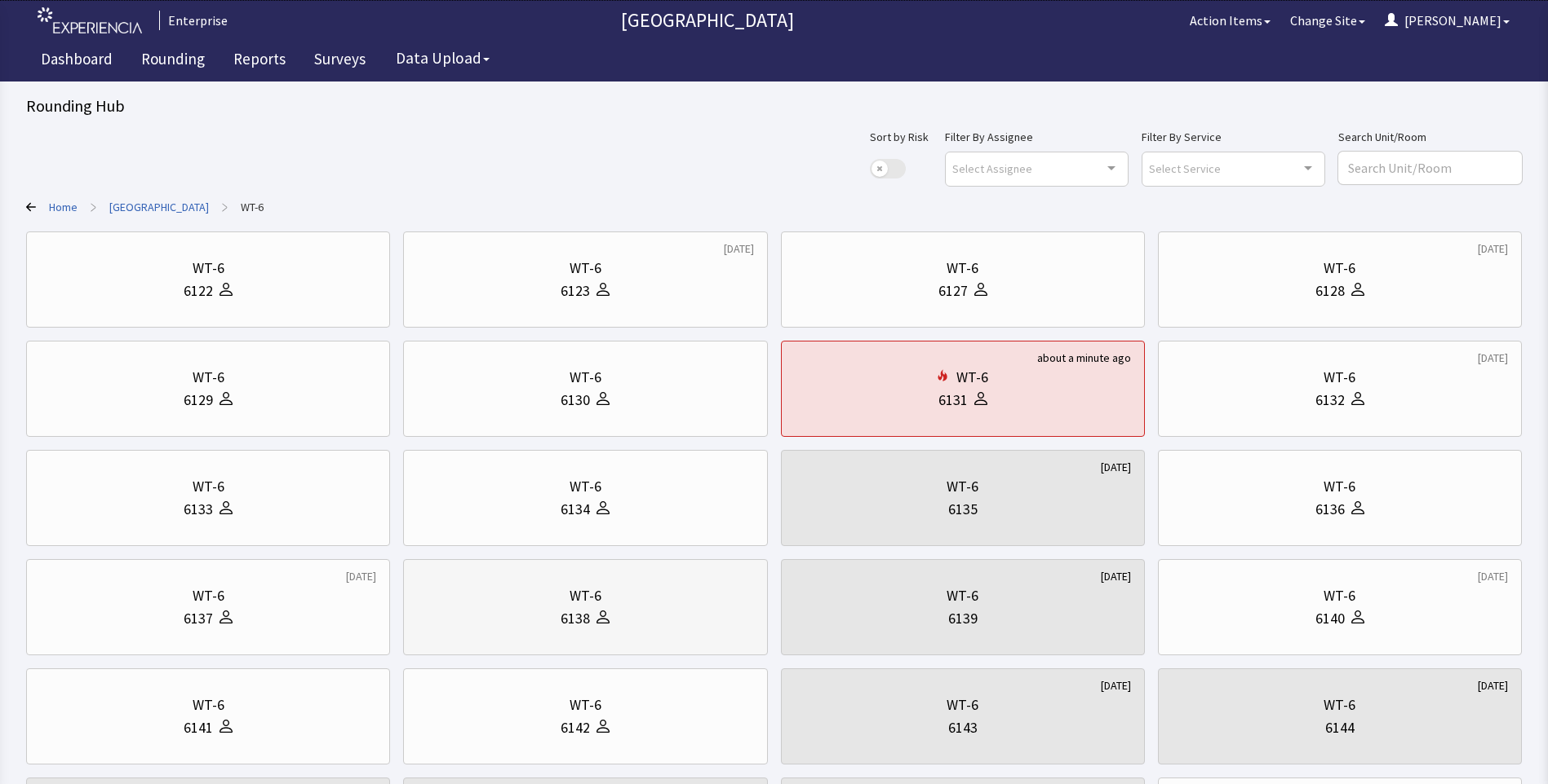
click at [574, 618] on div "6138" at bounding box center [576, 619] width 30 height 23
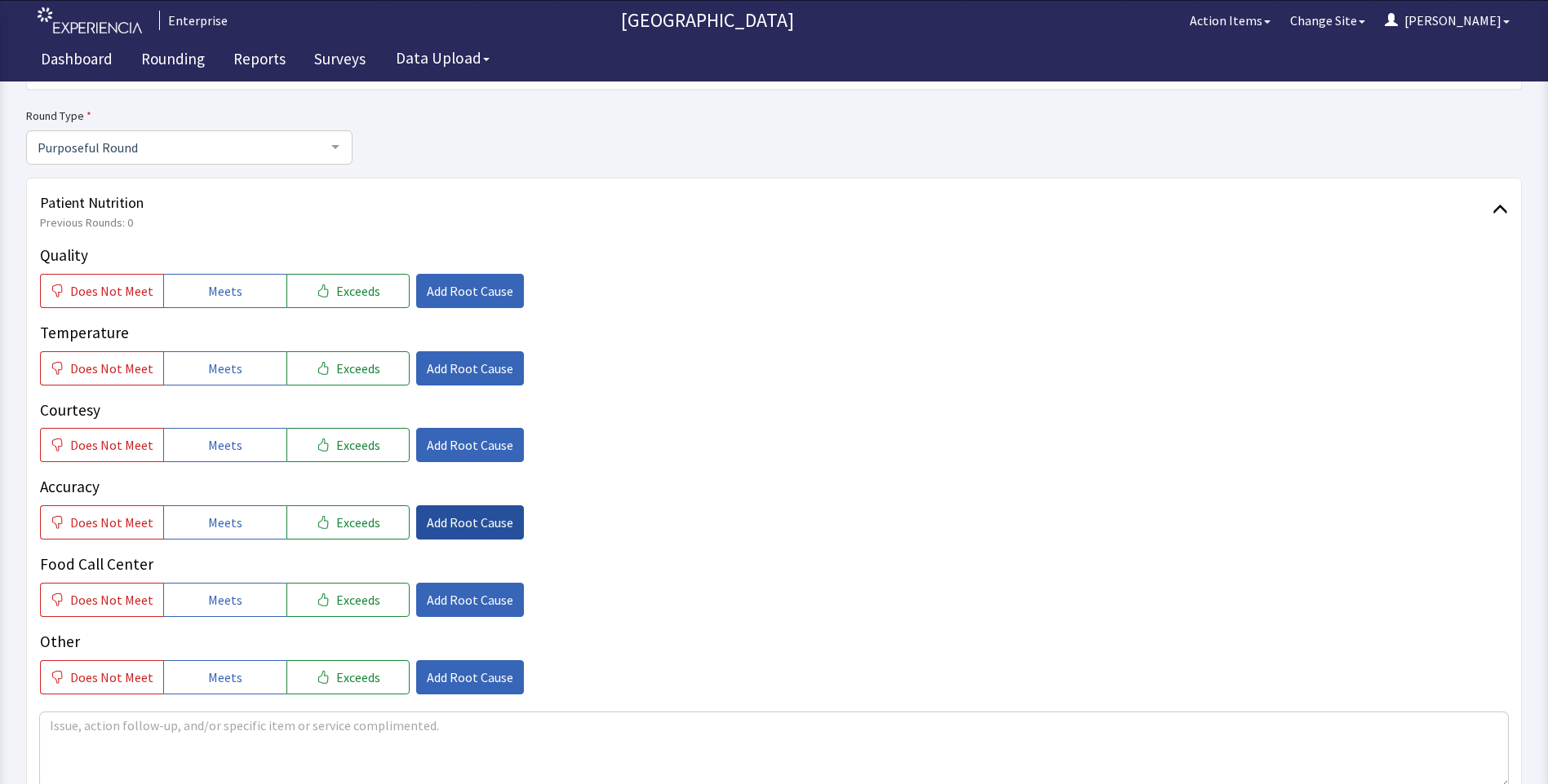
scroll to position [163, 0]
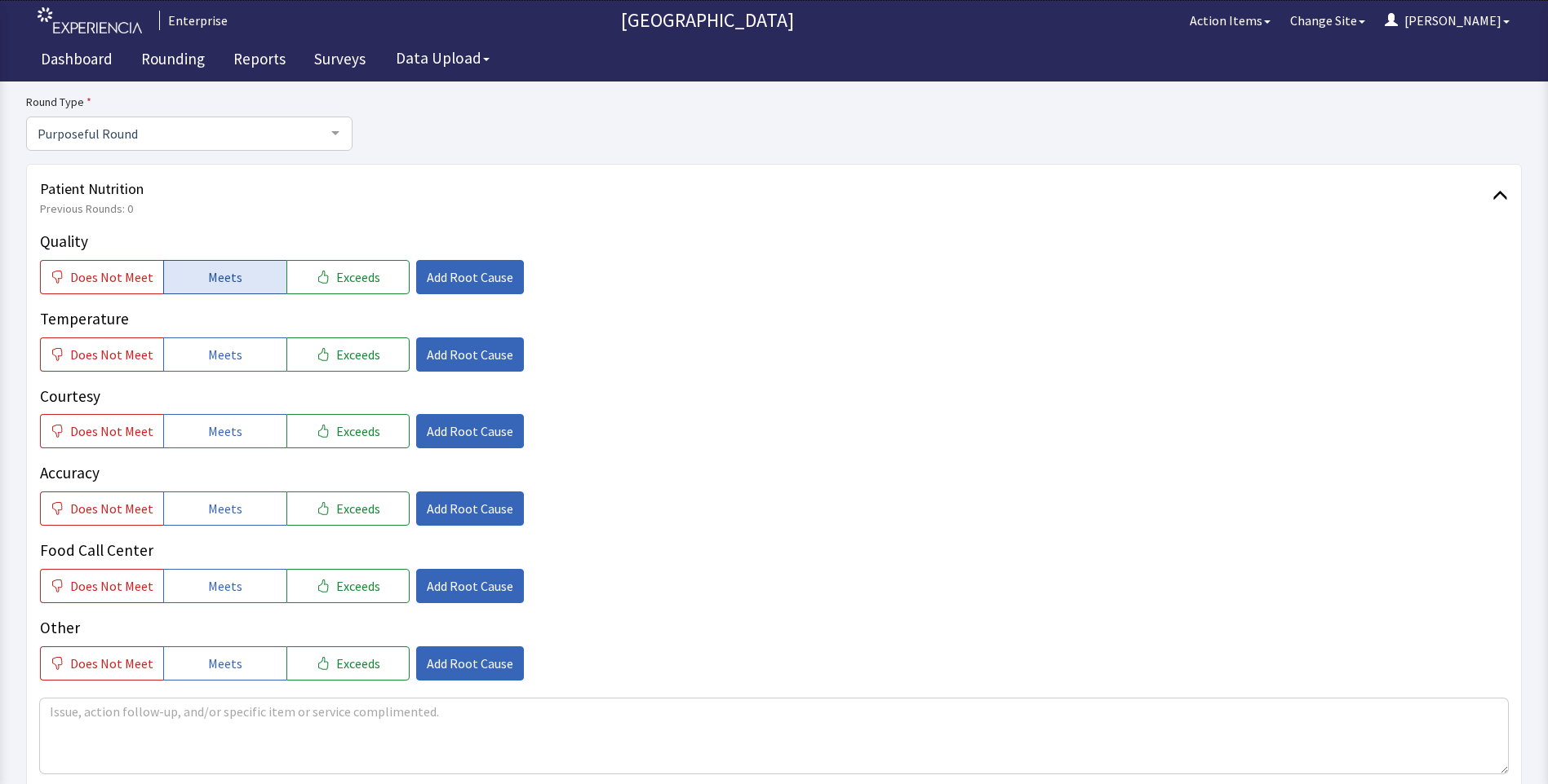
click at [222, 276] on span "Meets" at bounding box center [225, 277] width 34 height 19
click at [217, 370] on button "Meets" at bounding box center [225, 354] width 123 height 34
click at [231, 439] on span "Meets" at bounding box center [225, 431] width 34 height 19
click at [218, 512] on span "Meets" at bounding box center [225, 509] width 34 height 19
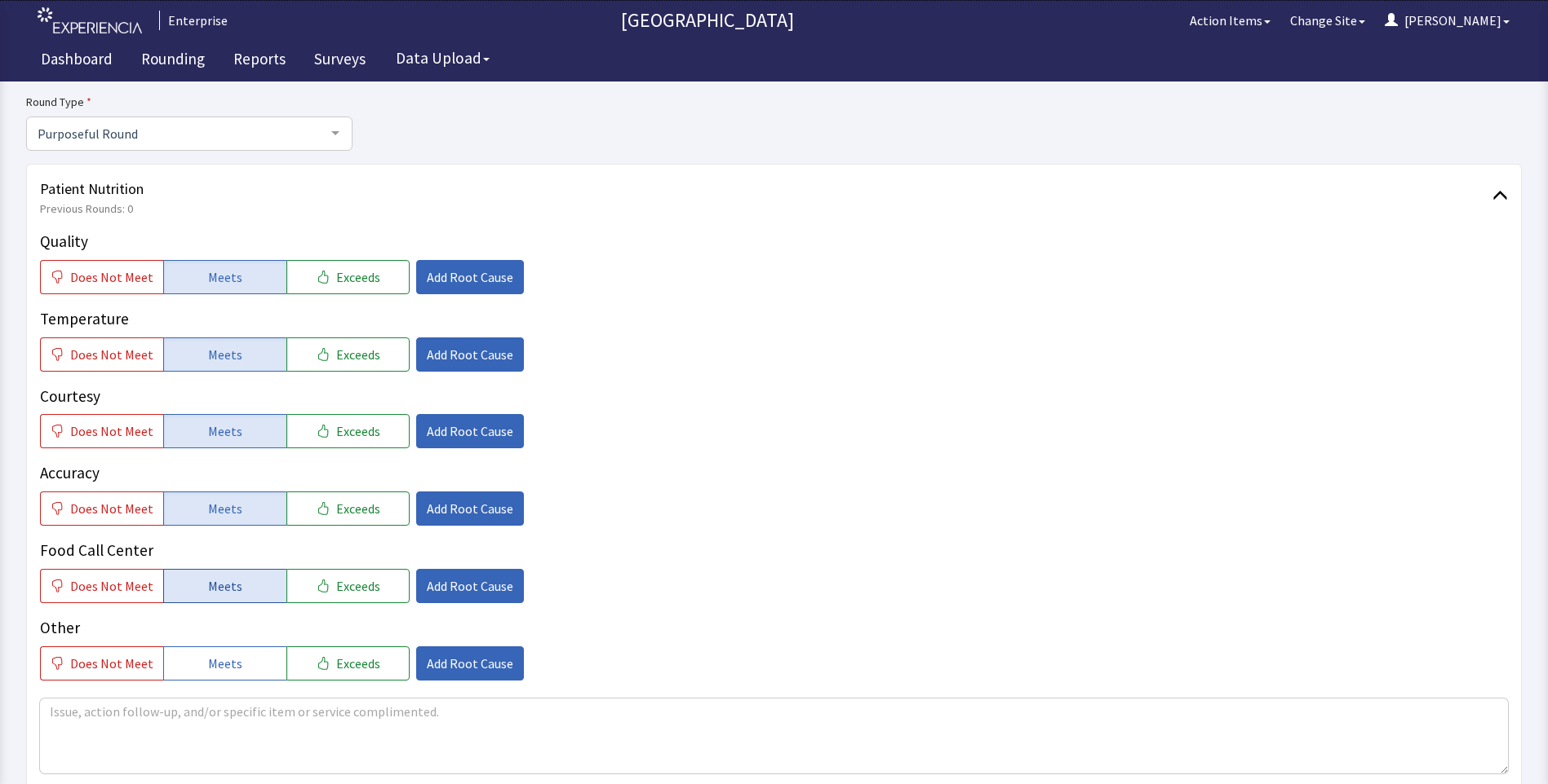
click at [221, 583] on span "Meets" at bounding box center [225, 586] width 34 height 19
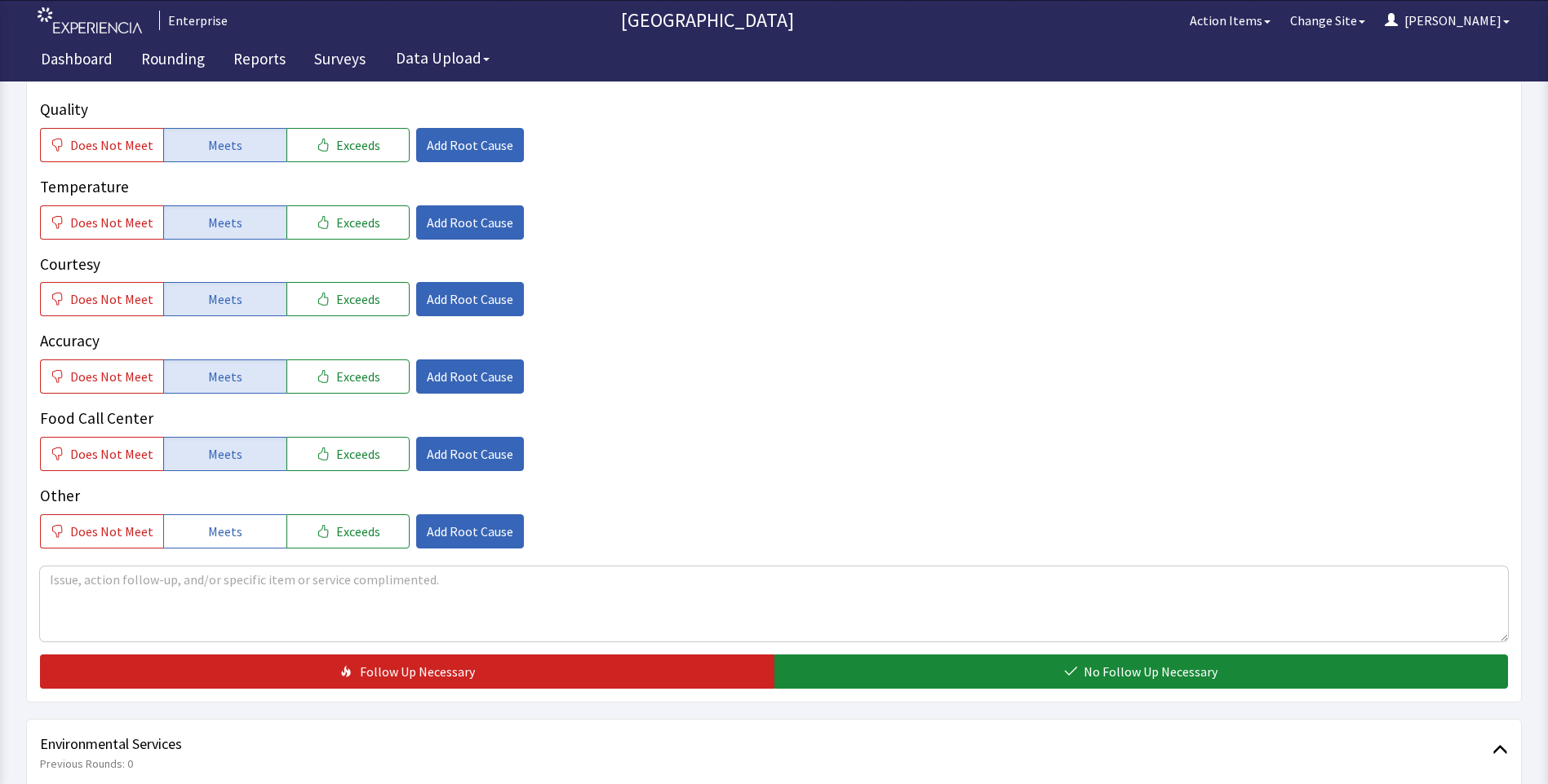
scroll to position [489, 0]
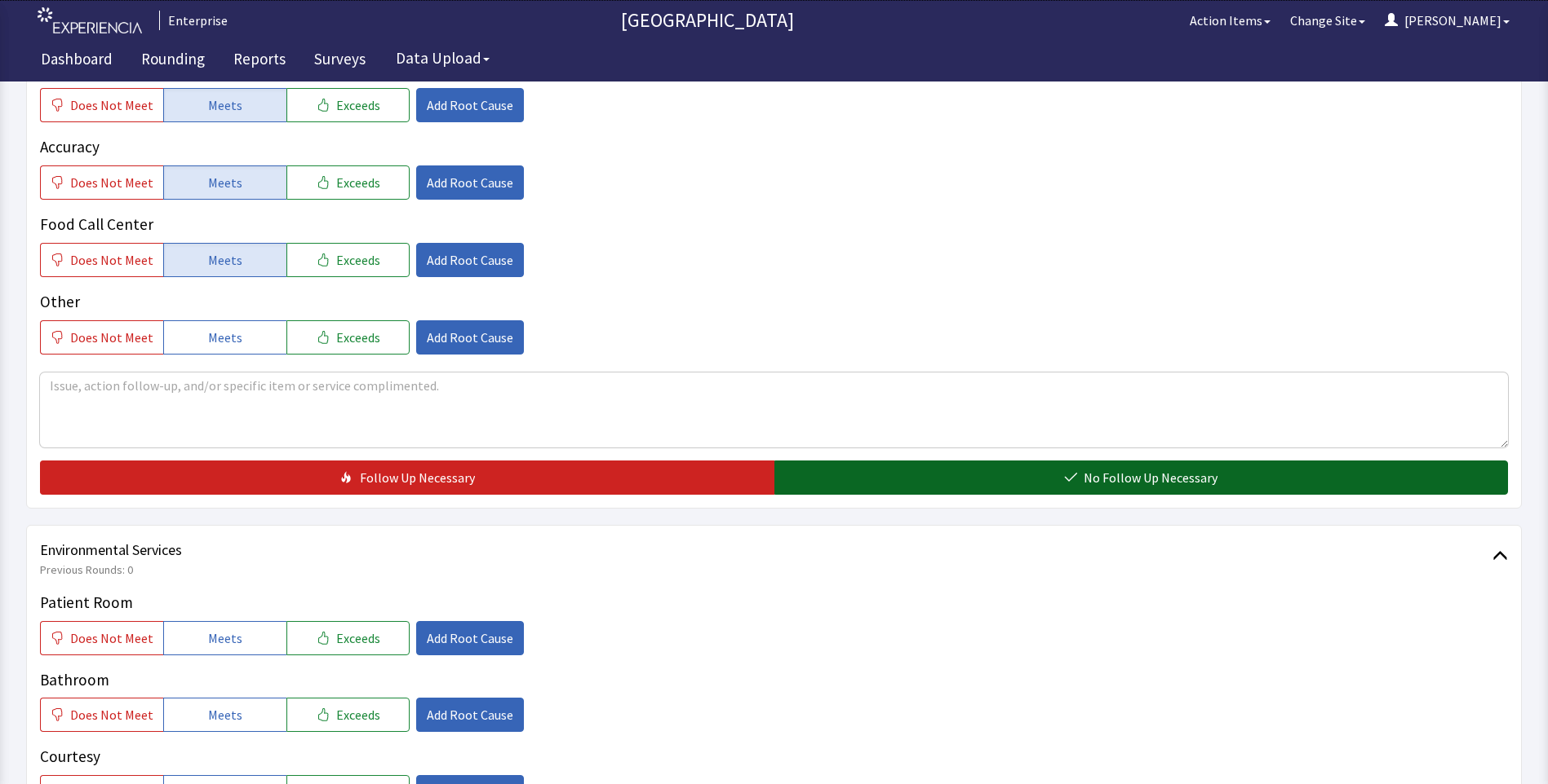
click at [806, 486] on button "No Follow Up Necessary" at bounding box center [1141, 478] width 734 height 34
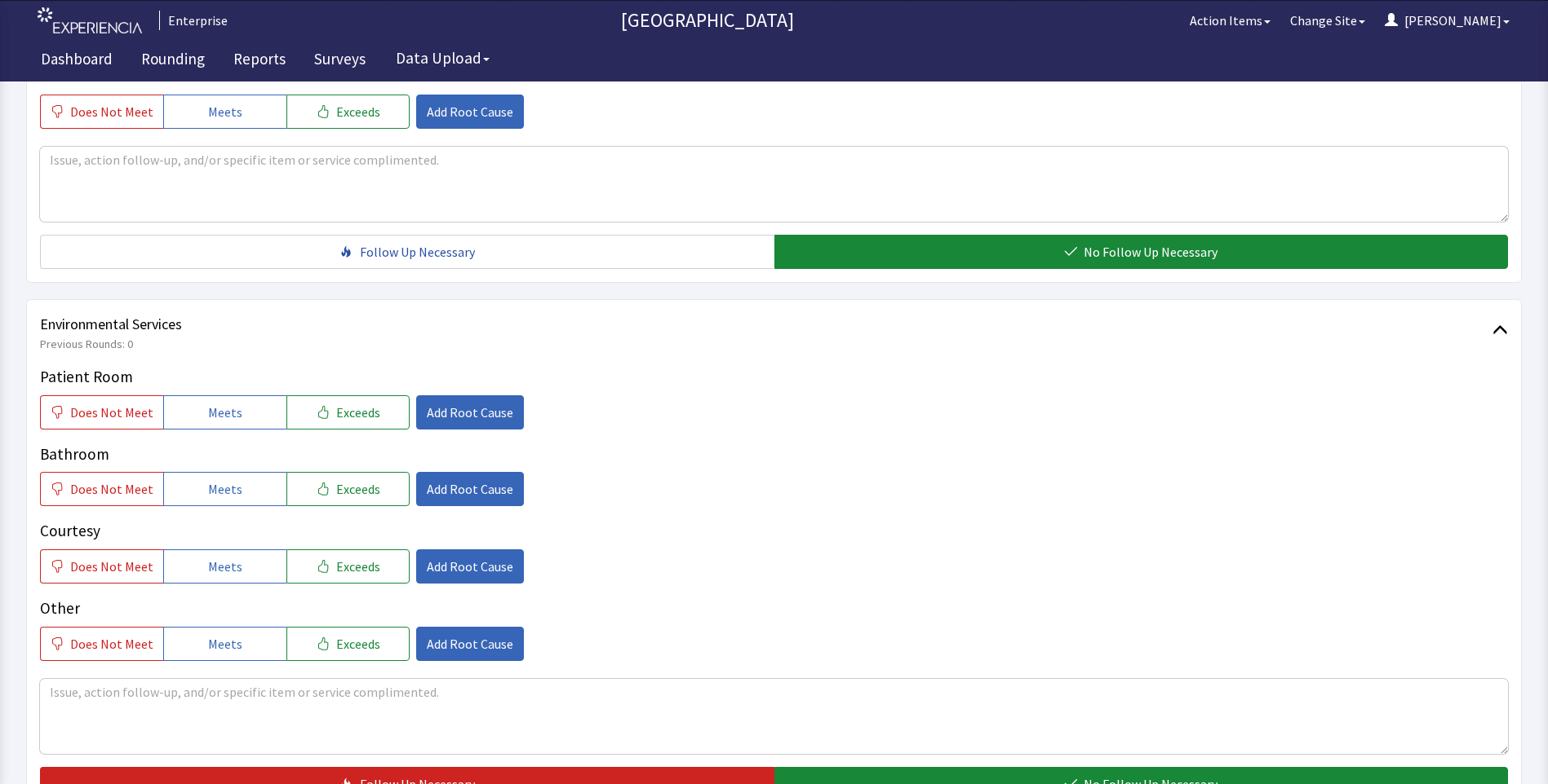
scroll to position [733, 0]
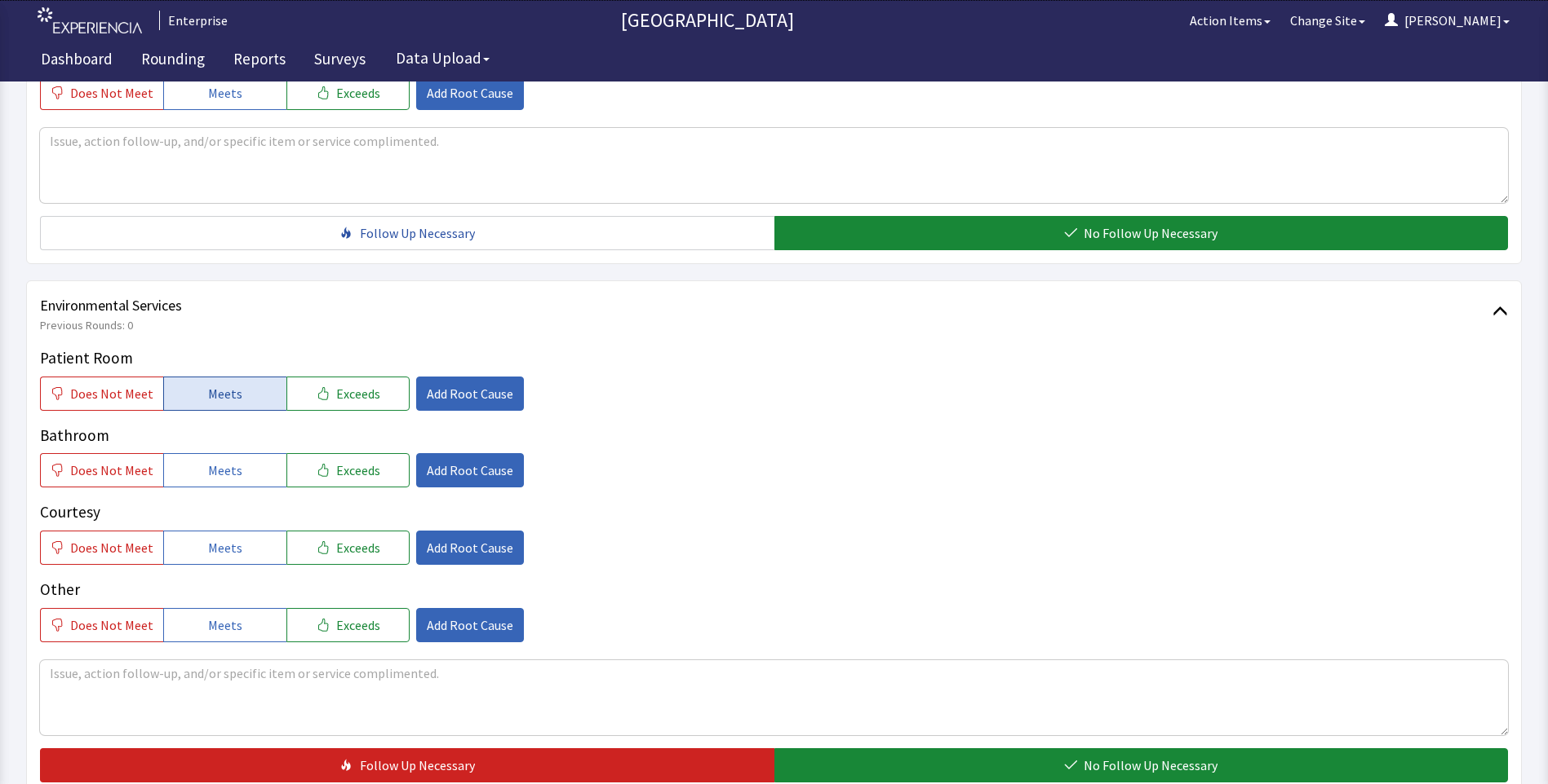
click at [195, 390] on button "Meets" at bounding box center [225, 393] width 123 height 34
drag, startPoint x: 204, startPoint y: 476, endPoint x: 208, endPoint y: 508, distance: 32.2
click at [208, 478] on span "Meets" at bounding box center [225, 471] width 34 height 19
drag, startPoint x: 211, startPoint y: 542, endPoint x: 321, endPoint y: 559, distance: 111.3
click at [211, 544] on span "Meets" at bounding box center [225, 547] width 34 height 19
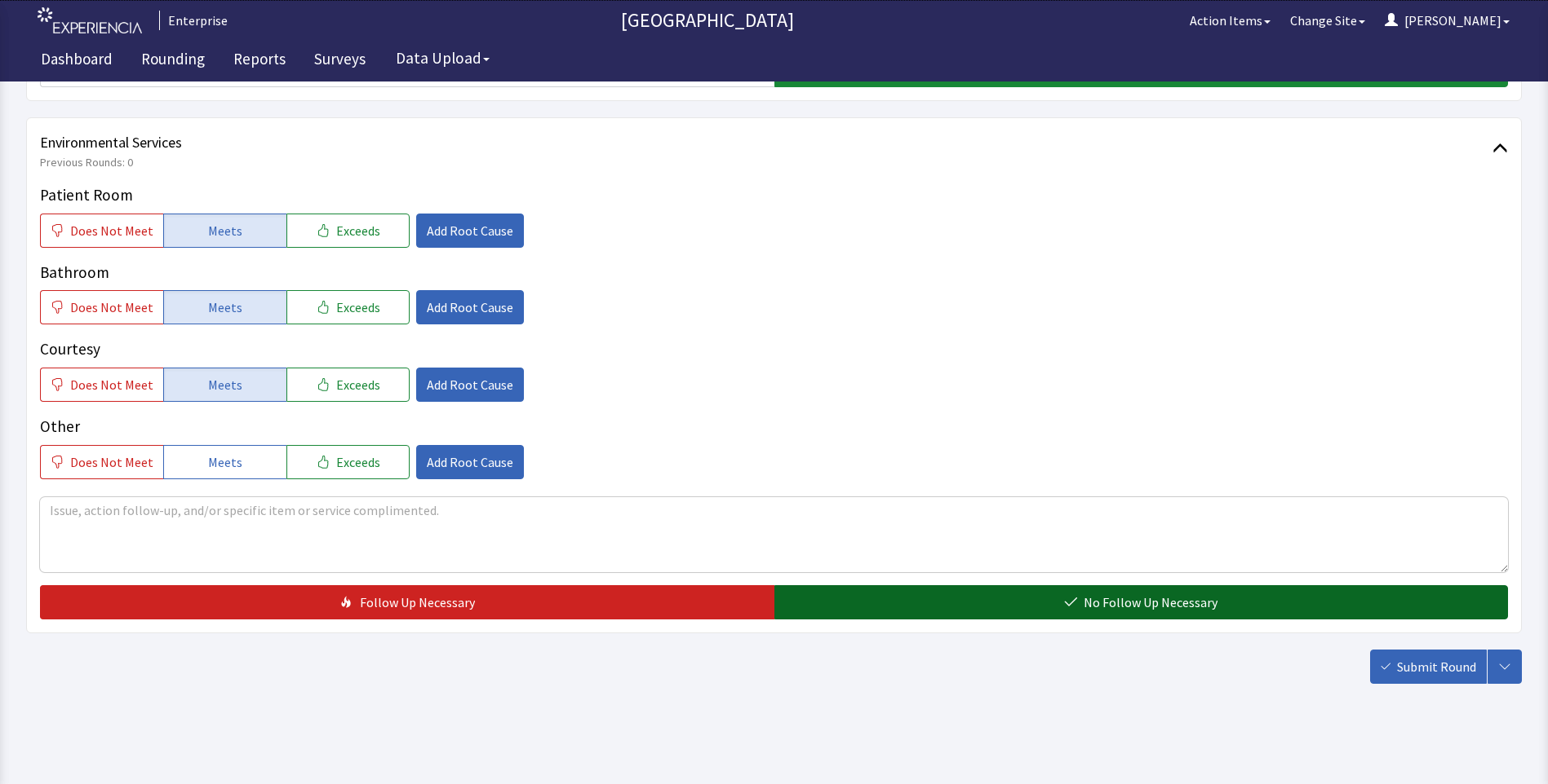
click at [902, 607] on button "No Follow Up Necessary" at bounding box center [1141, 602] width 734 height 34
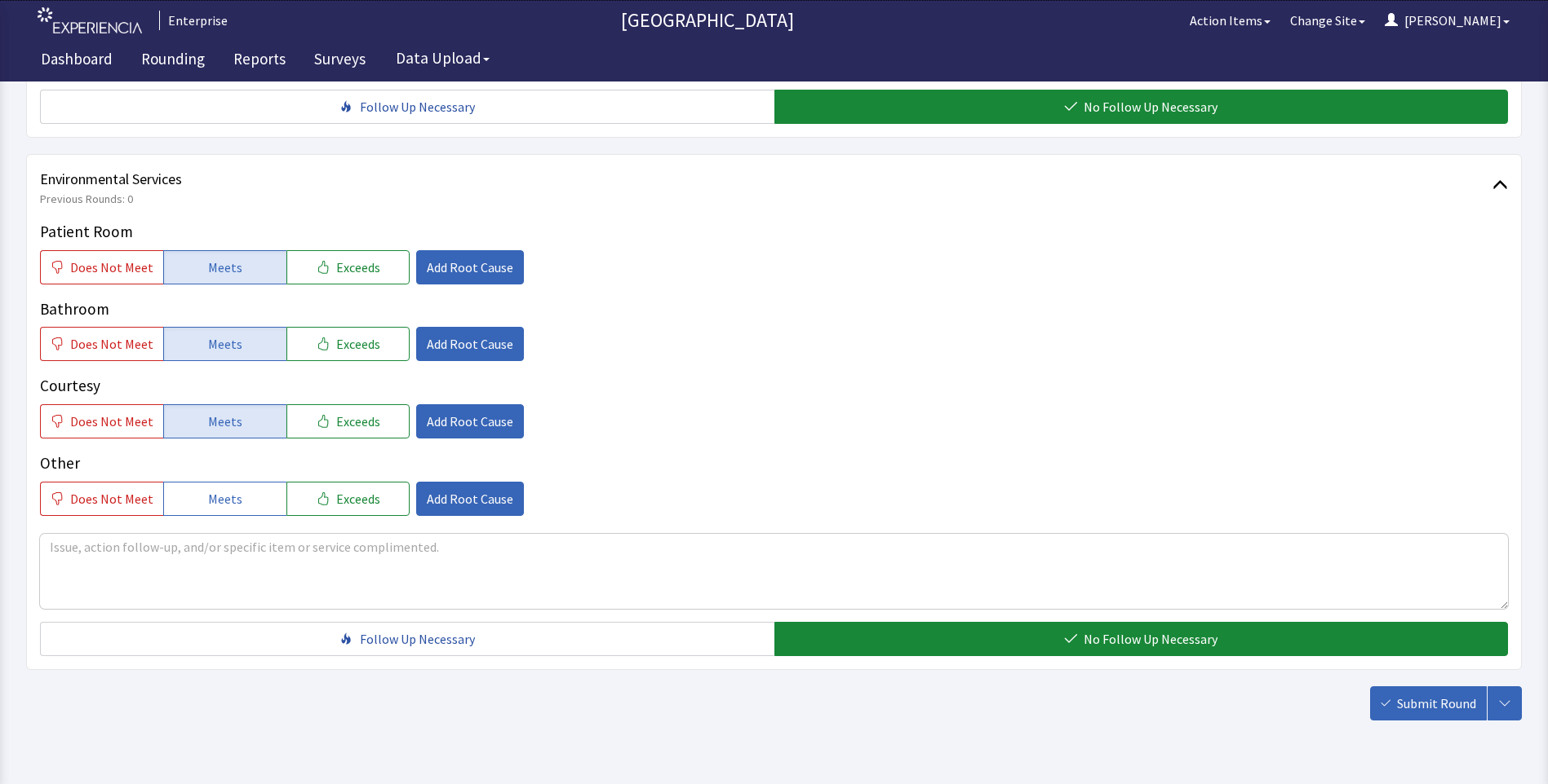
scroll to position [904, 0]
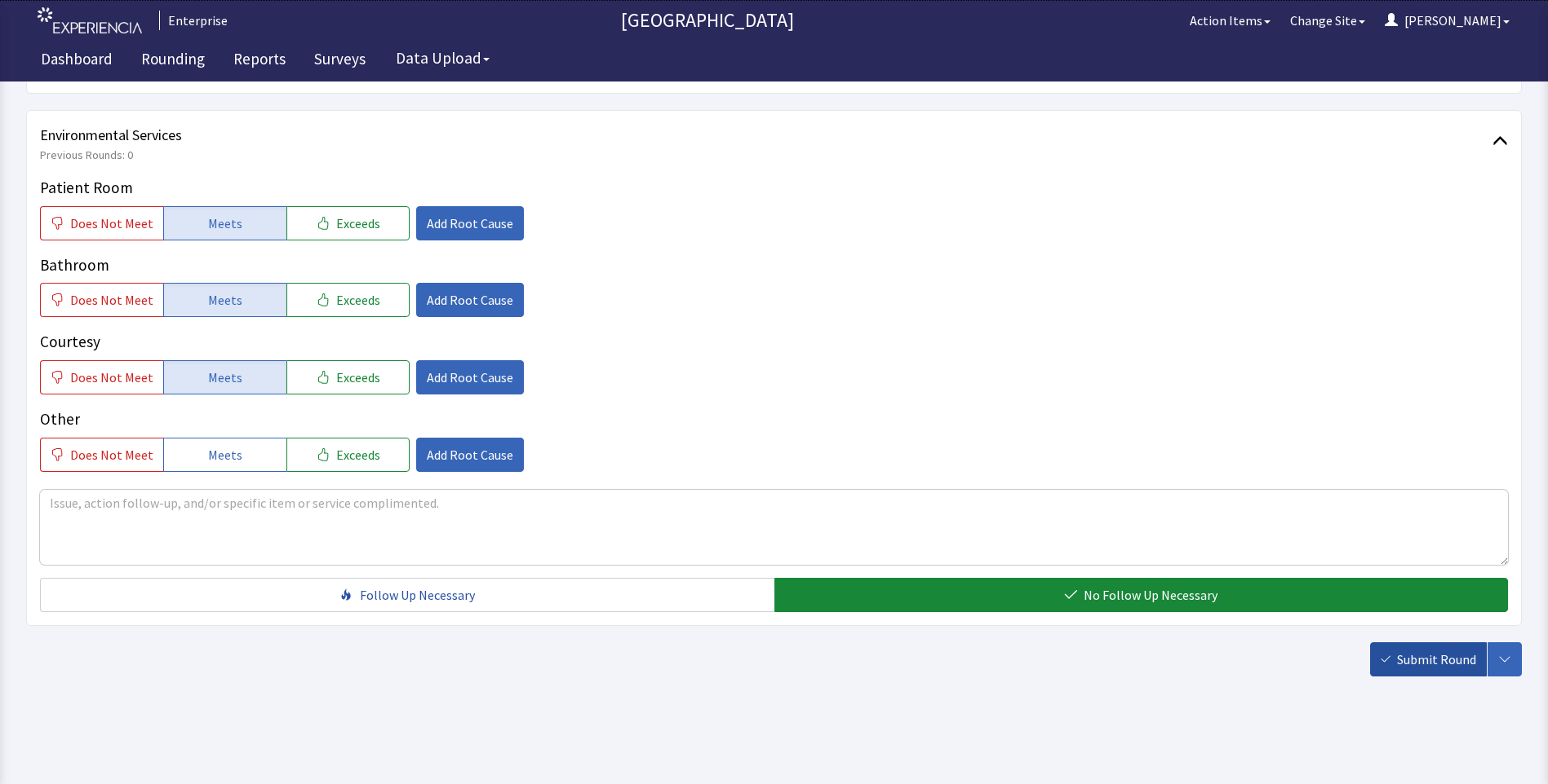
click at [1421, 667] on span "Submit Round" at bounding box center [1436, 659] width 79 height 19
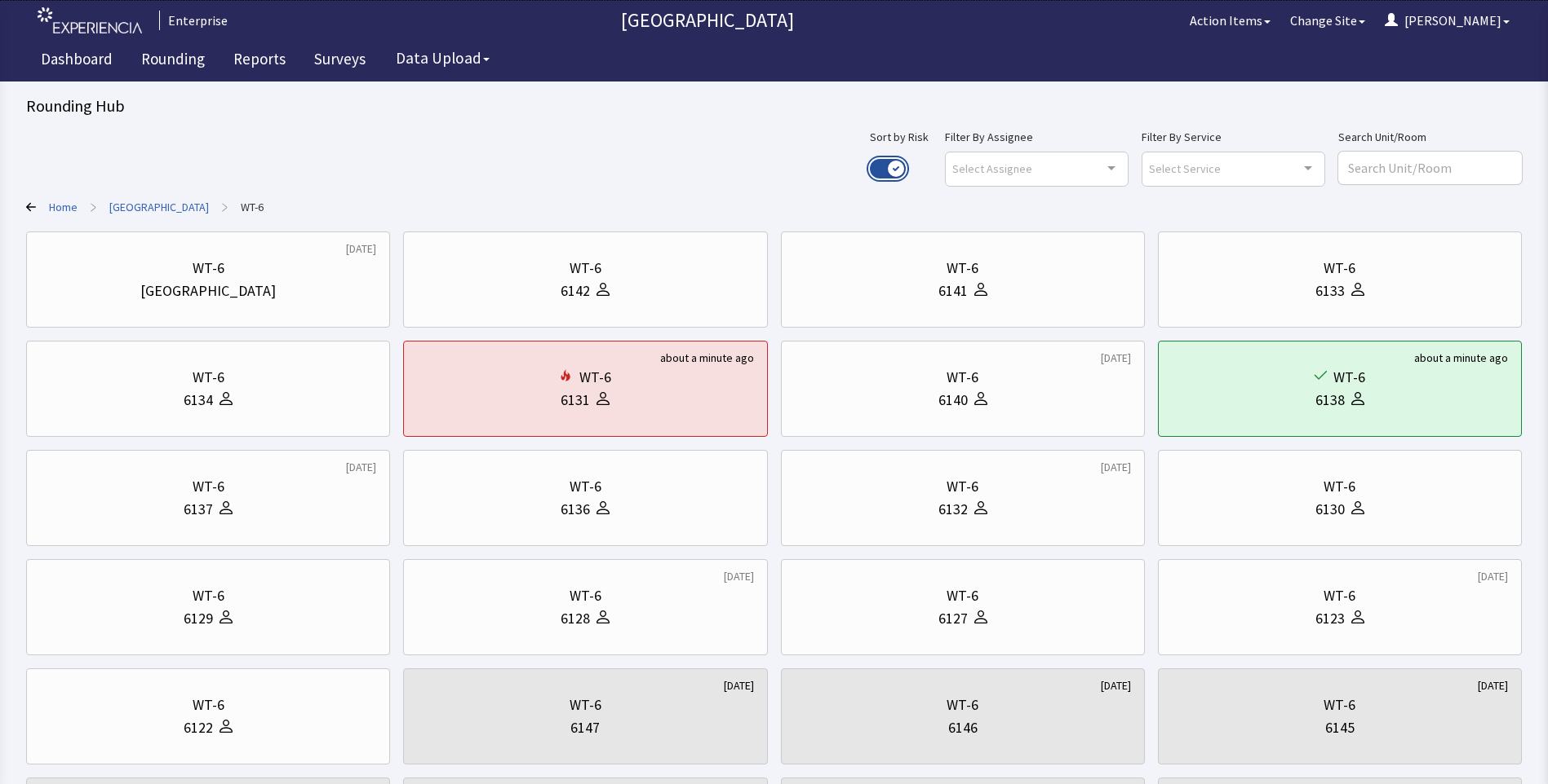
click at [906, 169] on button "Use setting" at bounding box center [887, 168] width 36 height 19
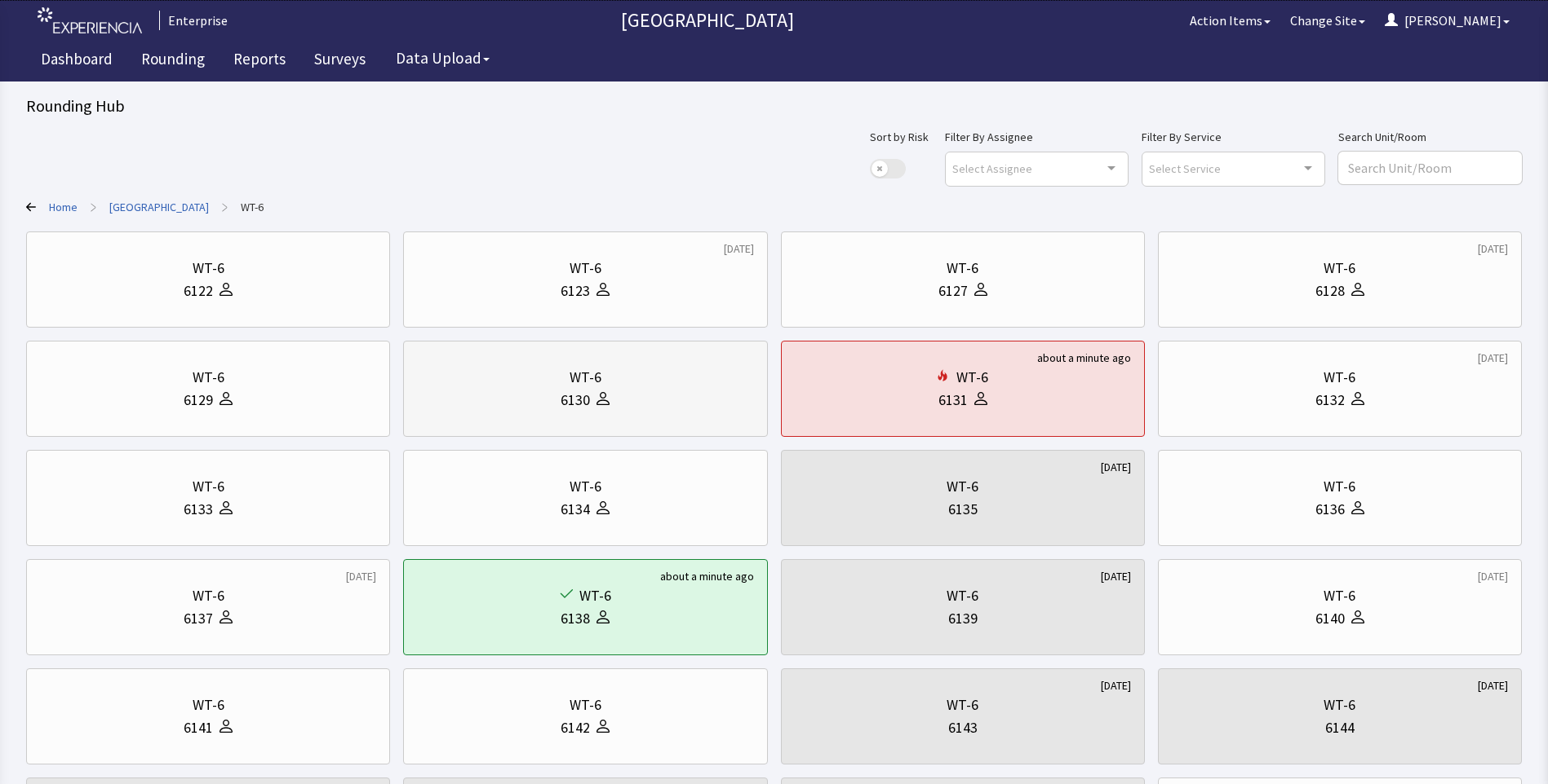
click at [543, 380] on div "WT-6" at bounding box center [584, 377] width 336 height 23
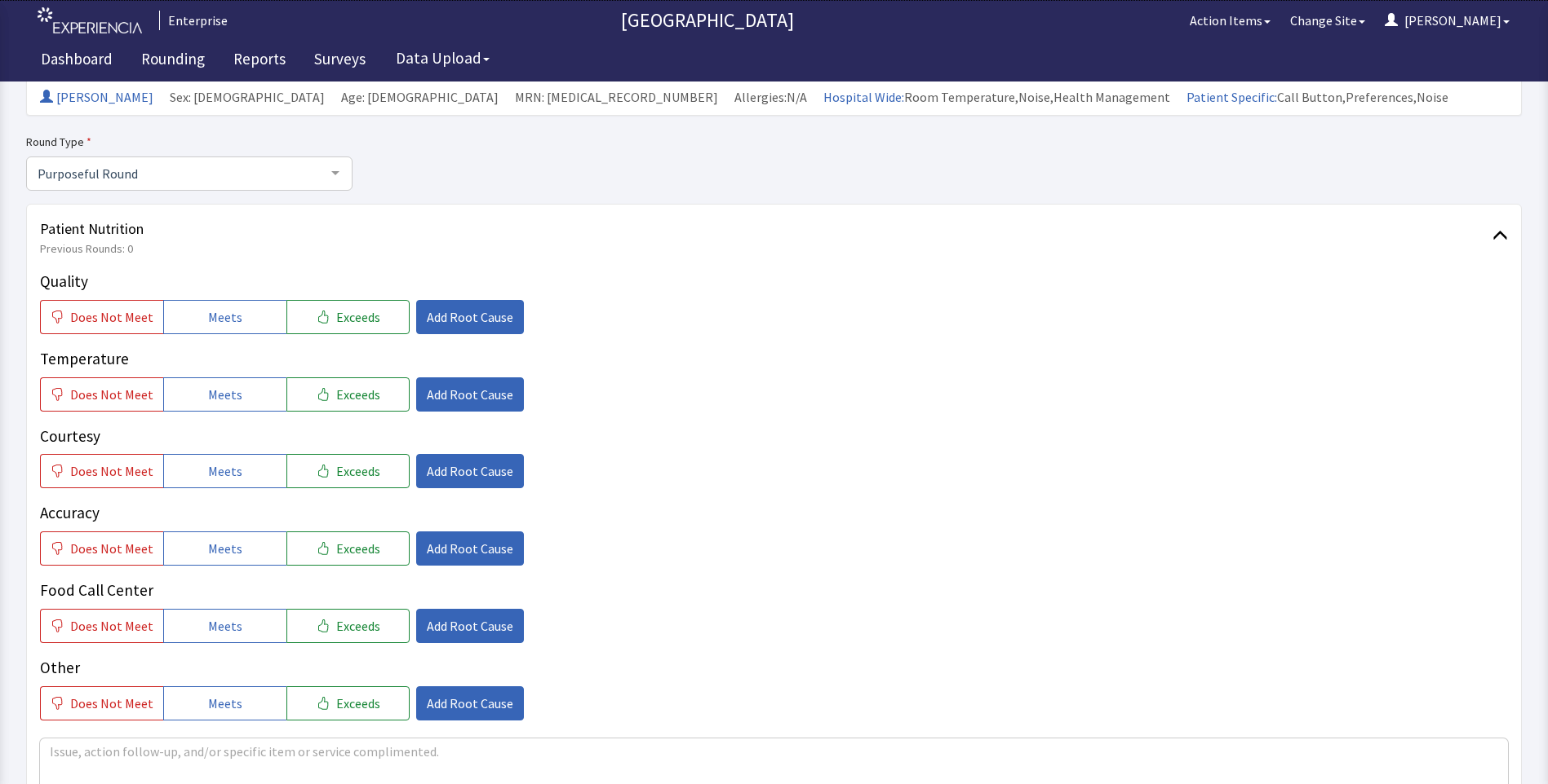
scroll to position [163, 0]
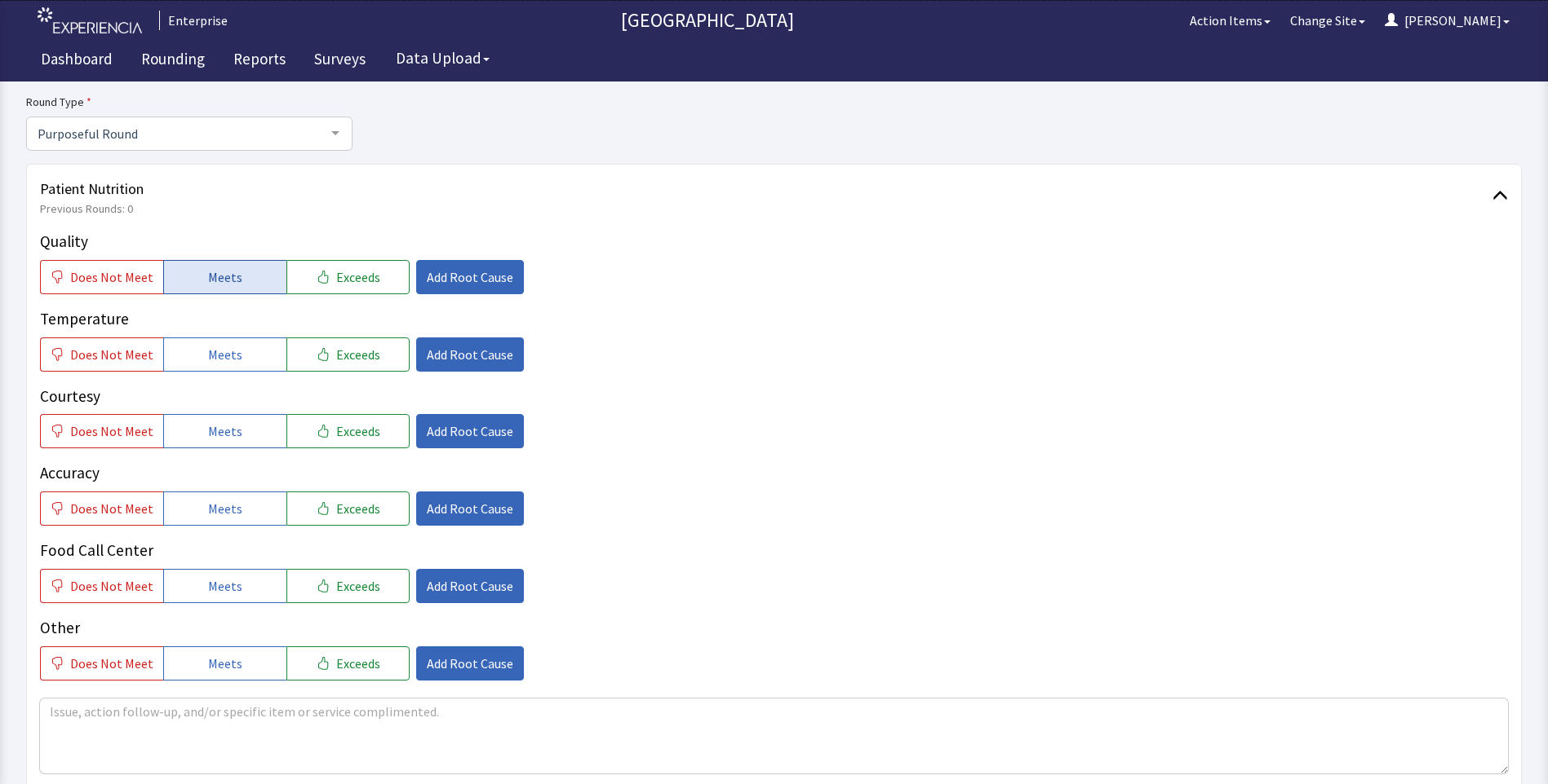
click at [208, 279] on span "Meets" at bounding box center [225, 277] width 34 height 19
click at [121, 279] on span "Does Not Meet" at bounding box center [111, 277] width 83 height 19
click at [228, 376] on div "Quality Does Not Meet Meets Exceeds Add Root Cause Temperature Does Not Meet Me…" at bounding box center [774, 455] width 1468 height 450
click at [226, 346] on span "Meets" at bounding box center [225, 354] width 34 height 19
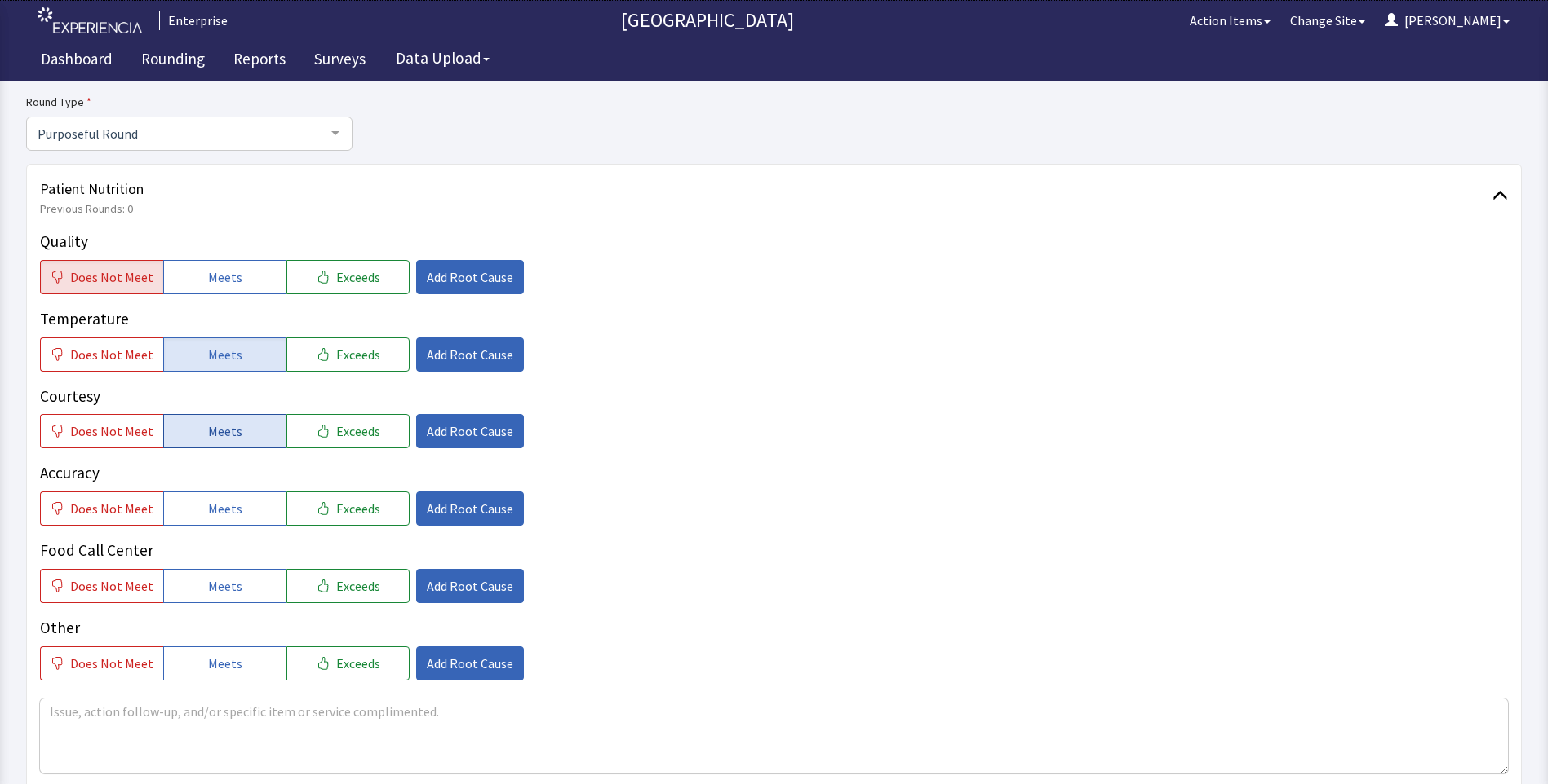
click at [224, 443] on button "Meets" at bounding box center [225, 430] width 123 height 34
drag, startPoint x: 228, startPoint y: 512, endPoint x: 228, endPoint y: 542, distance: 30.0
click at [228, 520] on button "Meets" at bounding box center [225, 508] width 123 height 34
drag, startPoint x: 228, startPoint y: 579, endPoint x: 238, endPoint y: 581, distance: 10.2
click at [229, 581] on span "Meets" at bounding box center [225, 586] width 34 height 19
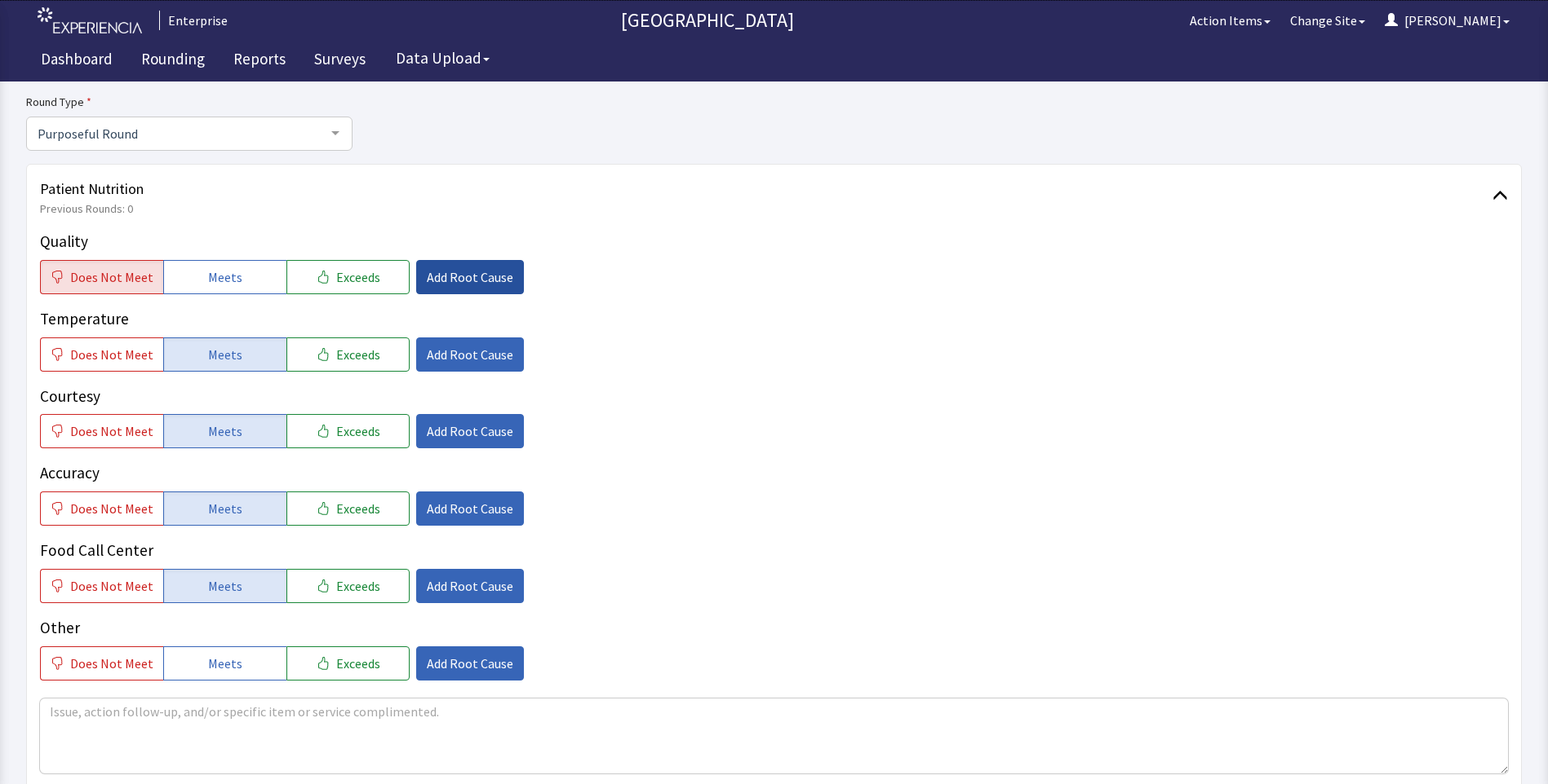
click at [445, 284] on span "Add Root Cause" at bounding box center [469, 277] width 86 height 19
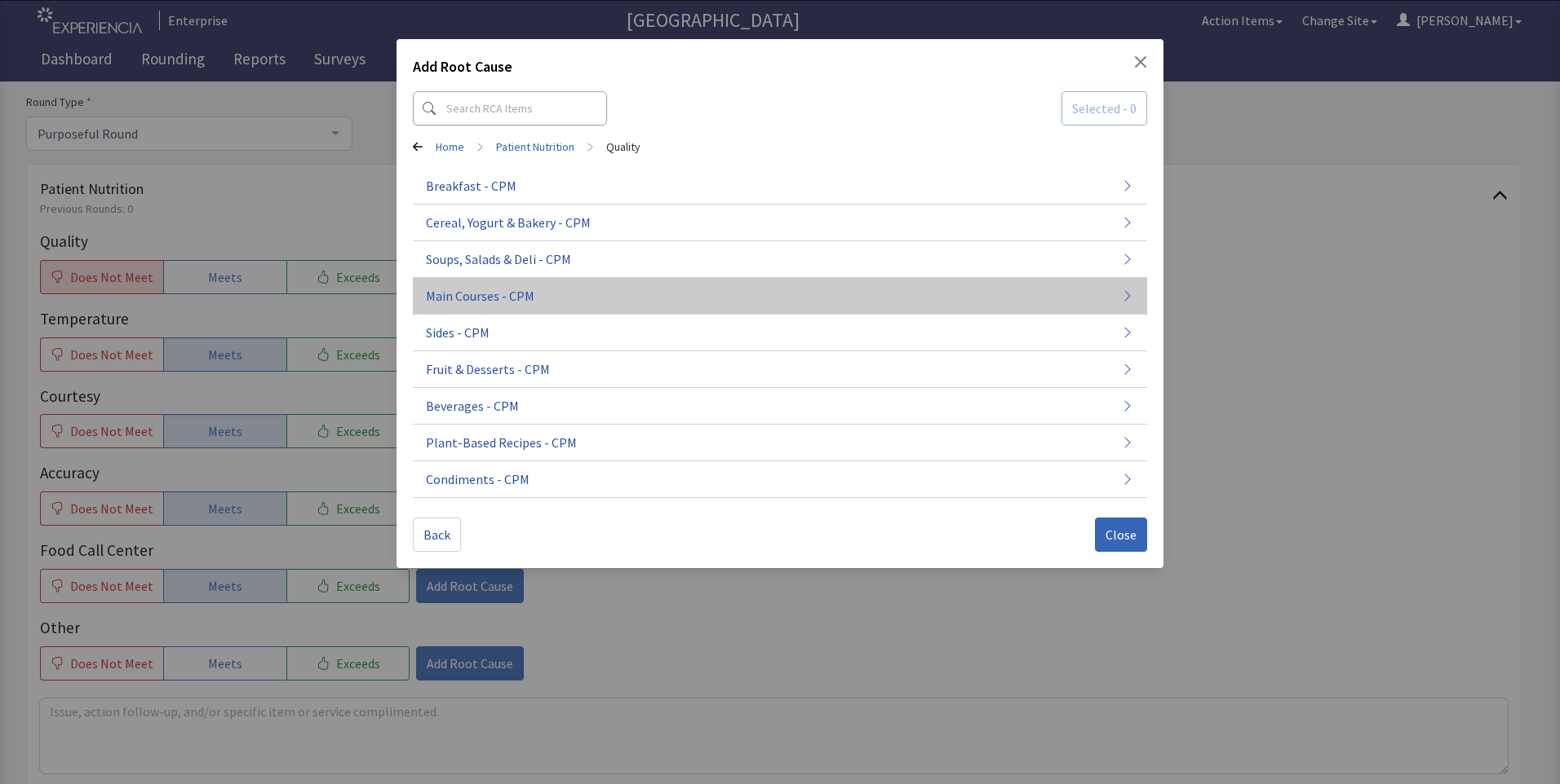
click at [490, 304] on span "Main Courses - CPM" at bounding box center [480, 296] width 108 height 19
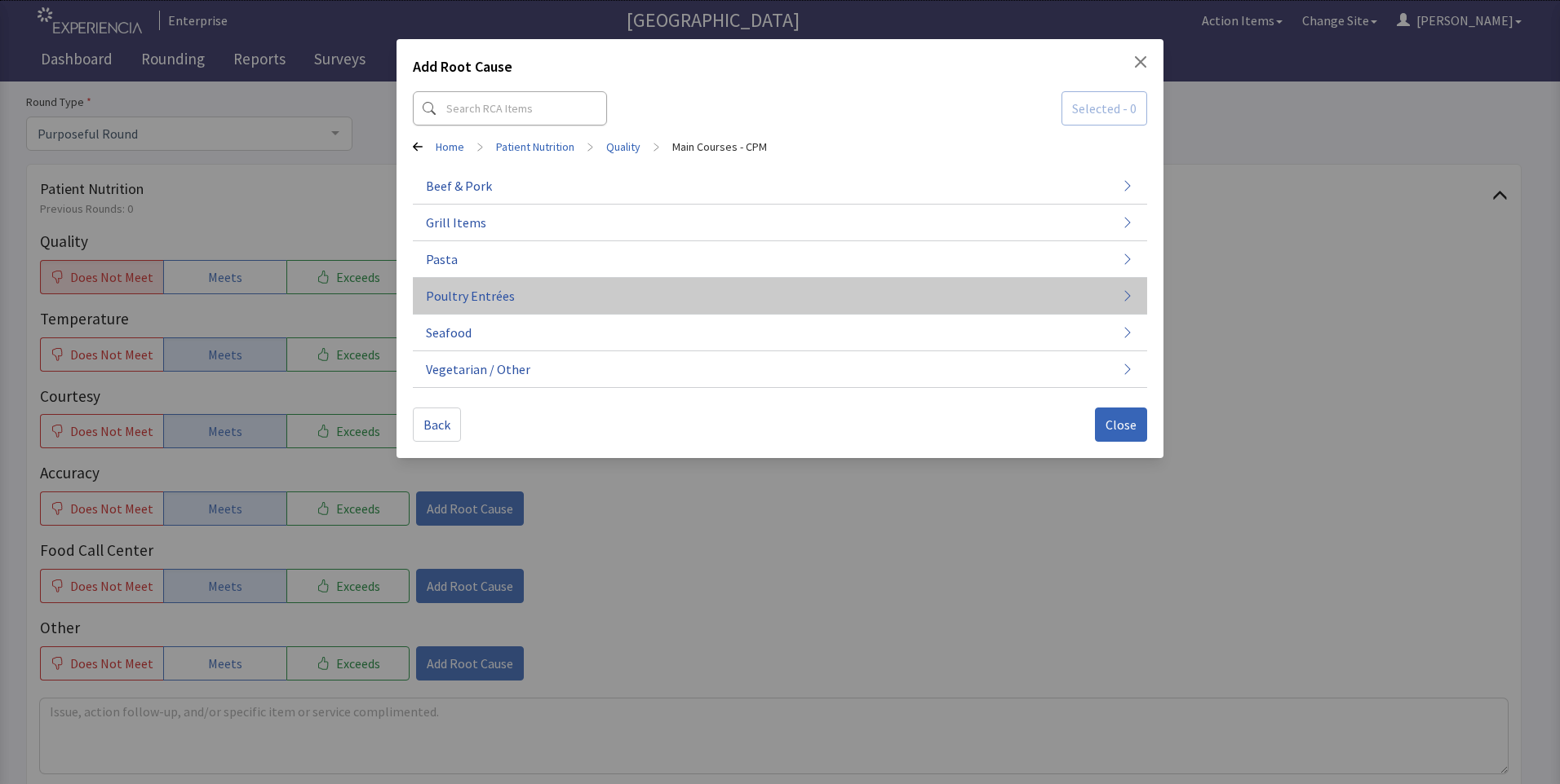
click at [507, 299] on span "Poultry Entrées" at bounding box center [470, 296] width 89 height 19
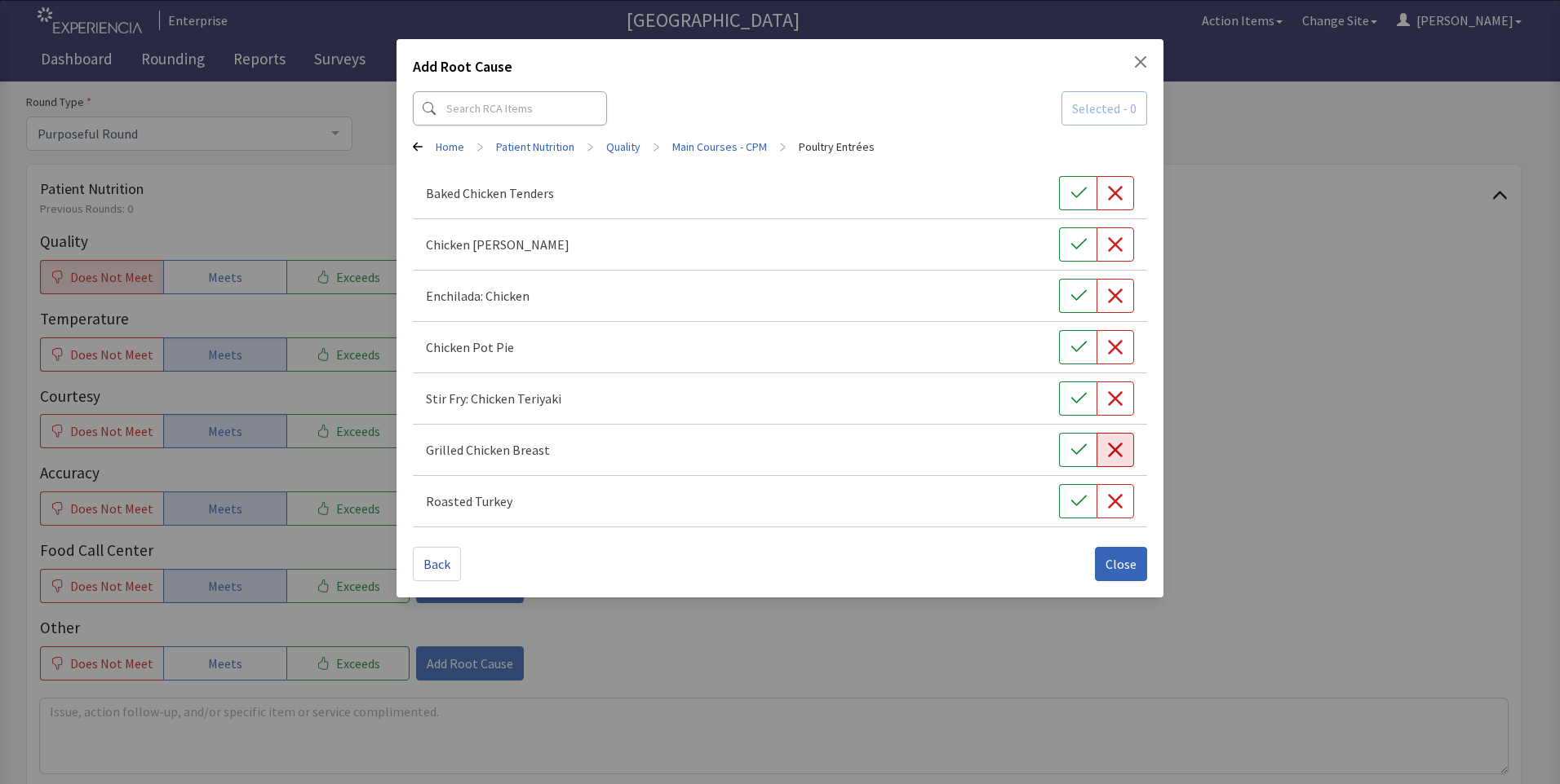
click at [1118, 449] on icon "button" at bounding box center [1115, 450] width 17 height 17
click at [1124, 560] on span "Close" at bounding box center [1120, 564] width 31 height 19
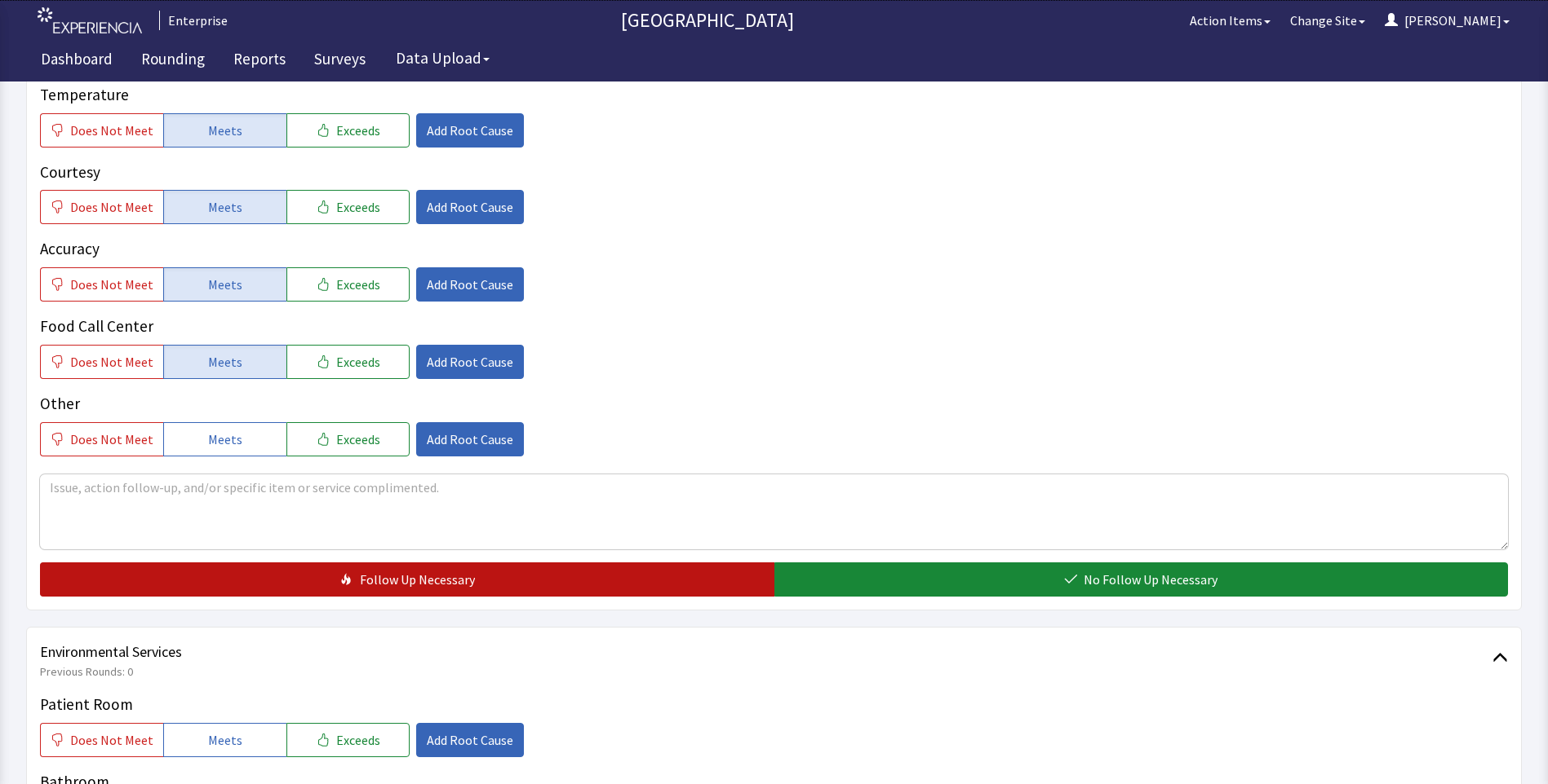
scroll to position [408, 0]
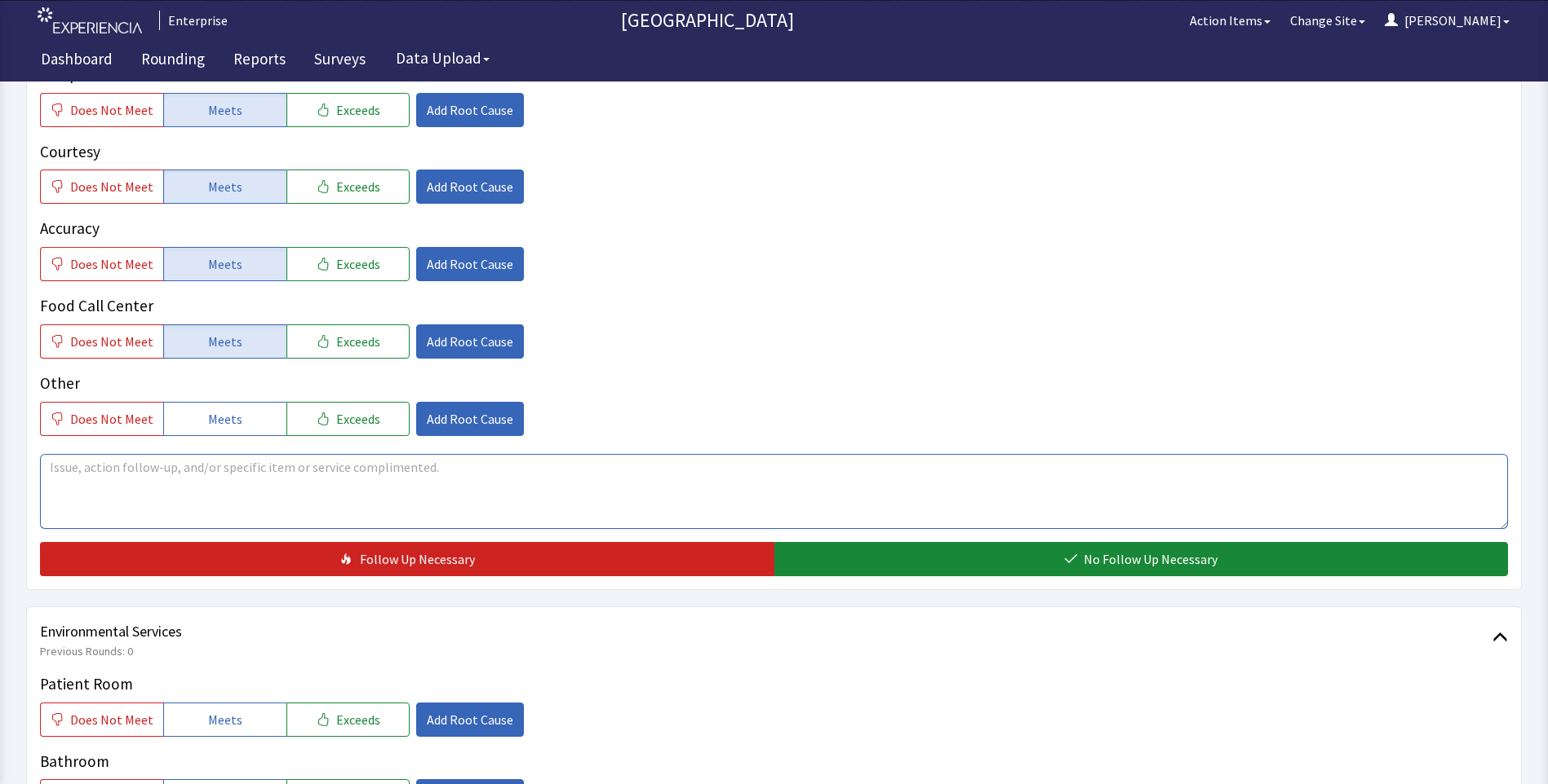
click at [52, 467] on textarea at bounding box center [774, 492] width 1468 height 75
drag, startPoint x: 52, startPoint y: 469, endPoint x: 536, endPoint y: 493, distance: 484.6
click at [535, 492] on textarea "chicken was on the dry side but overall food has been good,breakgfast delivered…" at bounding box center [774, 492] width 1468 height 75
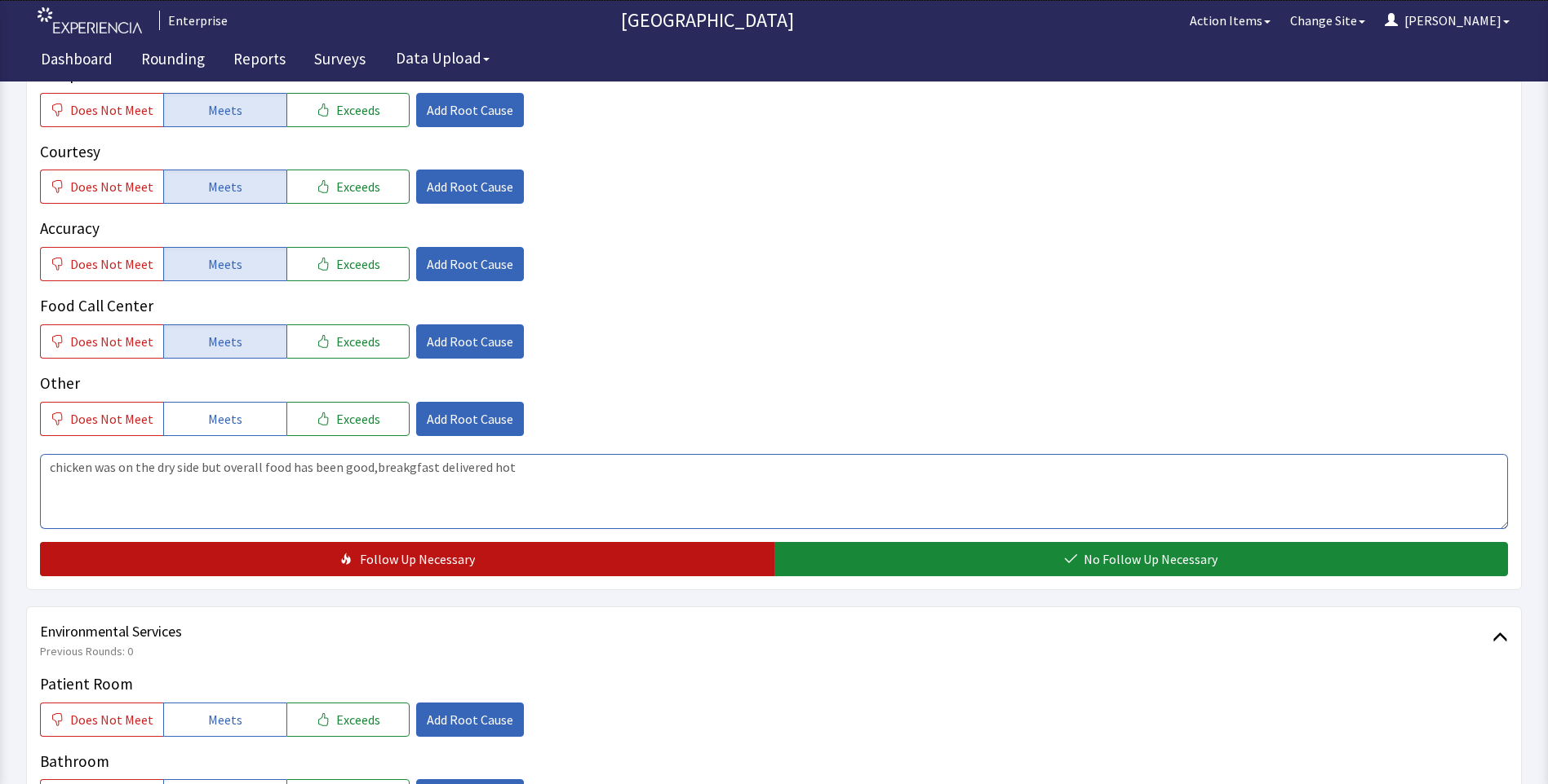
type textarea "chicken was on the dry side but overall food has been good,breakgfast delivered…"
click at [382, 559] on span "Follow Up Necessary" at bounding box center [418, 559] width 115 height 19
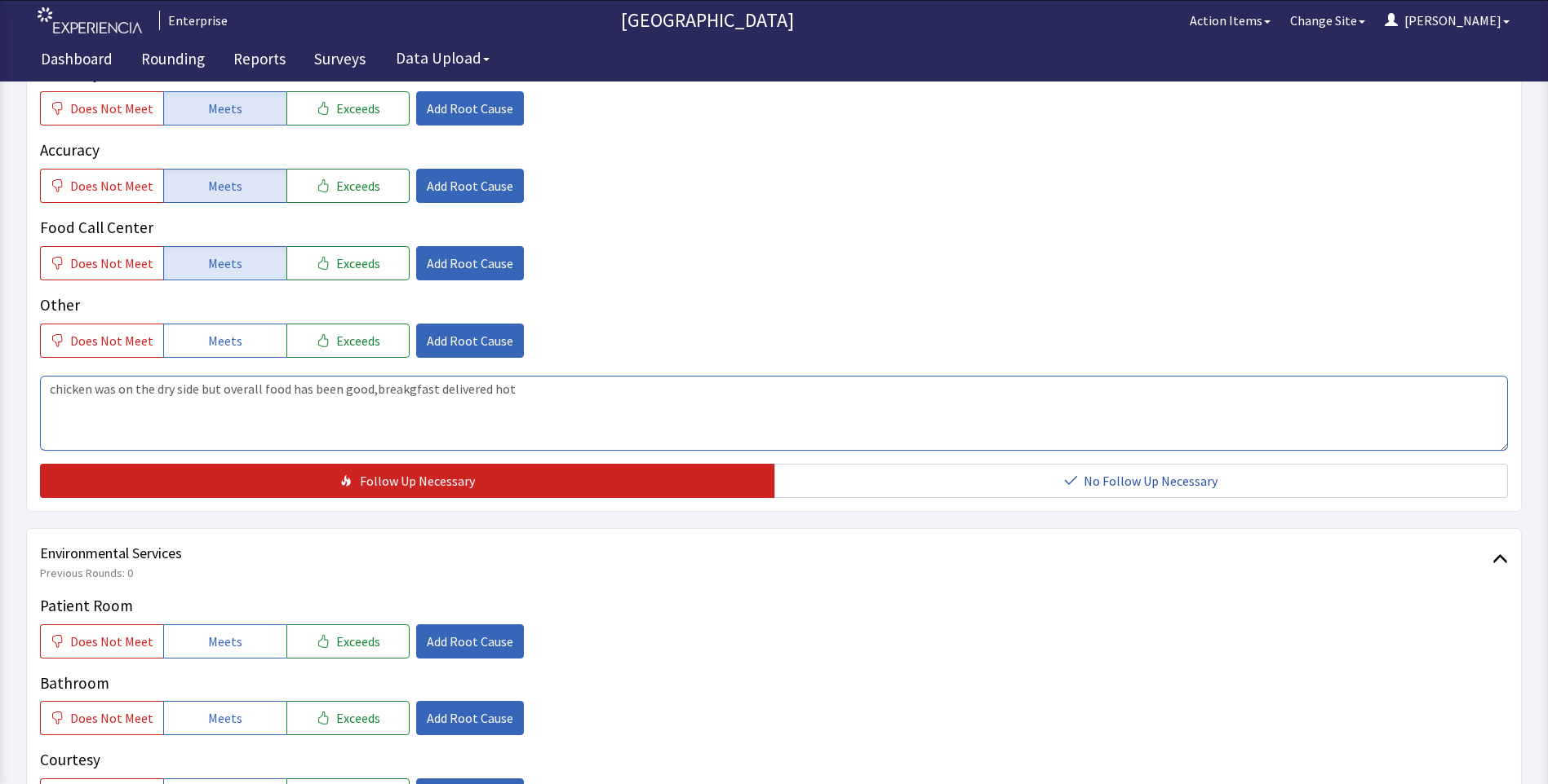
scroll to position [652, 0]
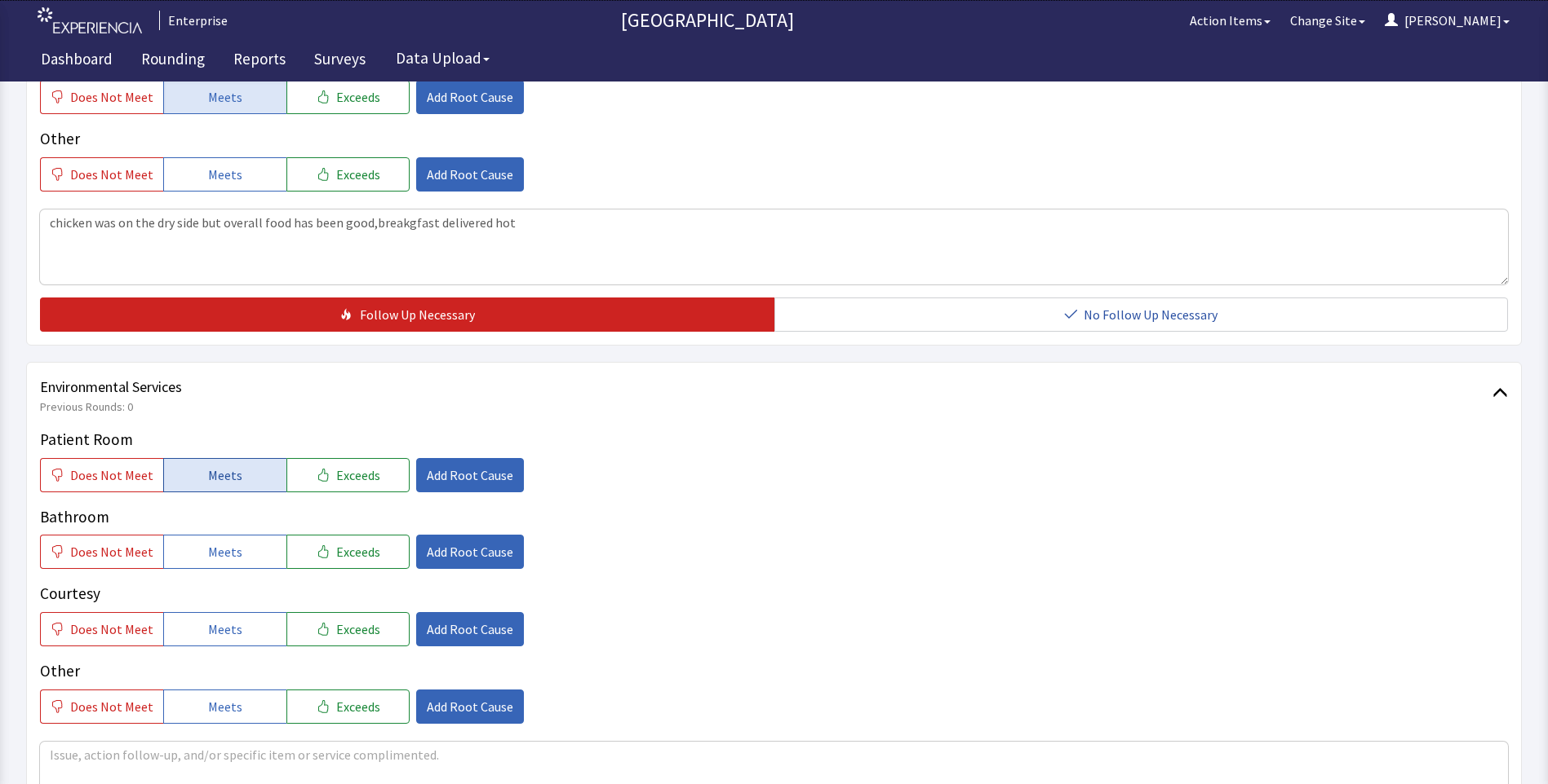
drag, startPoint x: 253, startPoint y: 485, endPoint x: 261, endPoint y: 524, distance: 39.8
click at [253, 489] on button "Meets" at bounding box center [225, 475] width 123 height 34
drag, startPoint x: 253, startPoint y: 550, endPoint x: 261, endPoint y: 588, distance: 38.8
click at [257, 561] on button "Meets" at bounding box center [225, 552] width 123 height 34
click at [252, 622] on button "Meets" at bounding box center [225, 629] width 123 height 34
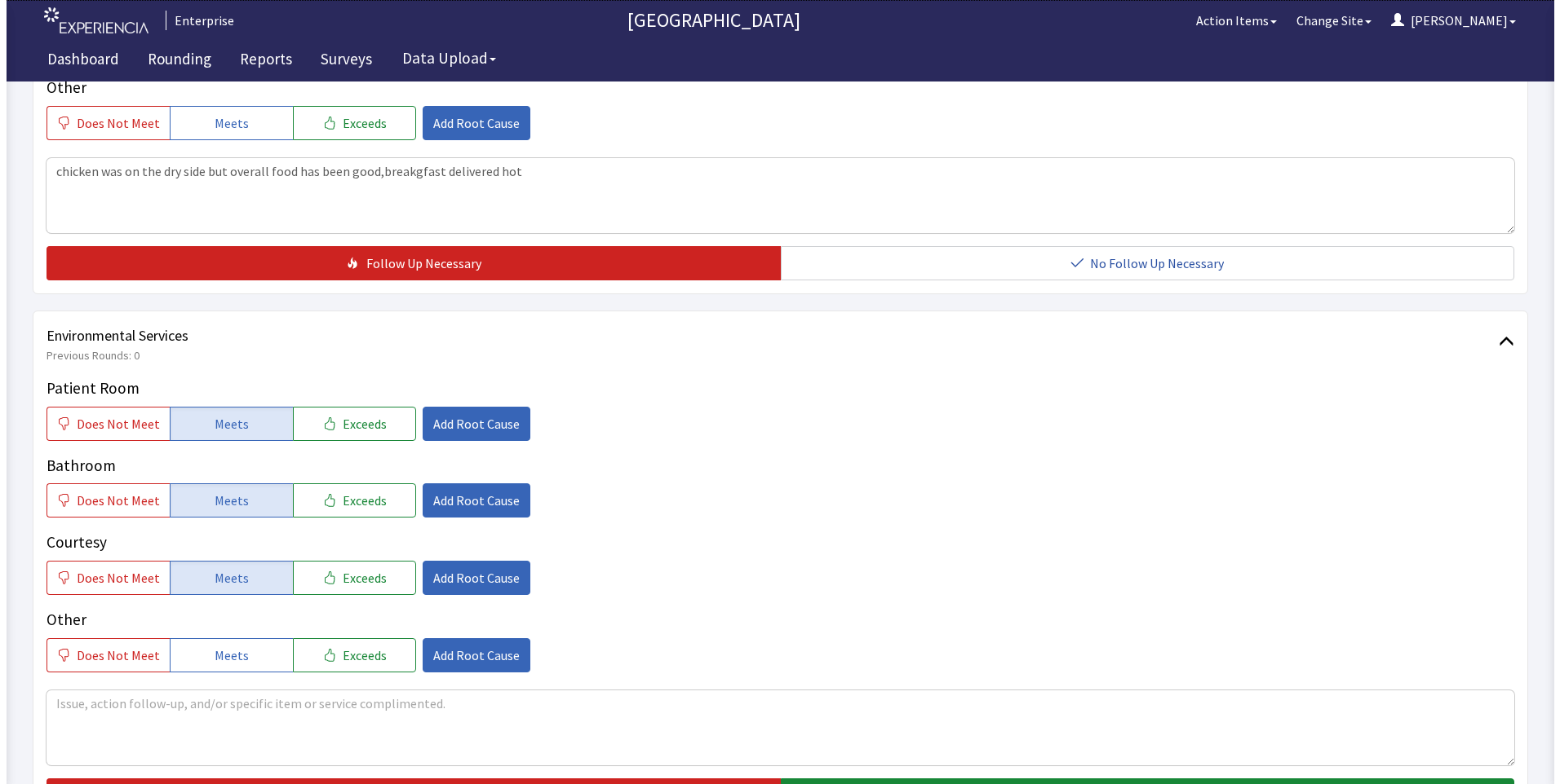
scroll to position [897, 0]
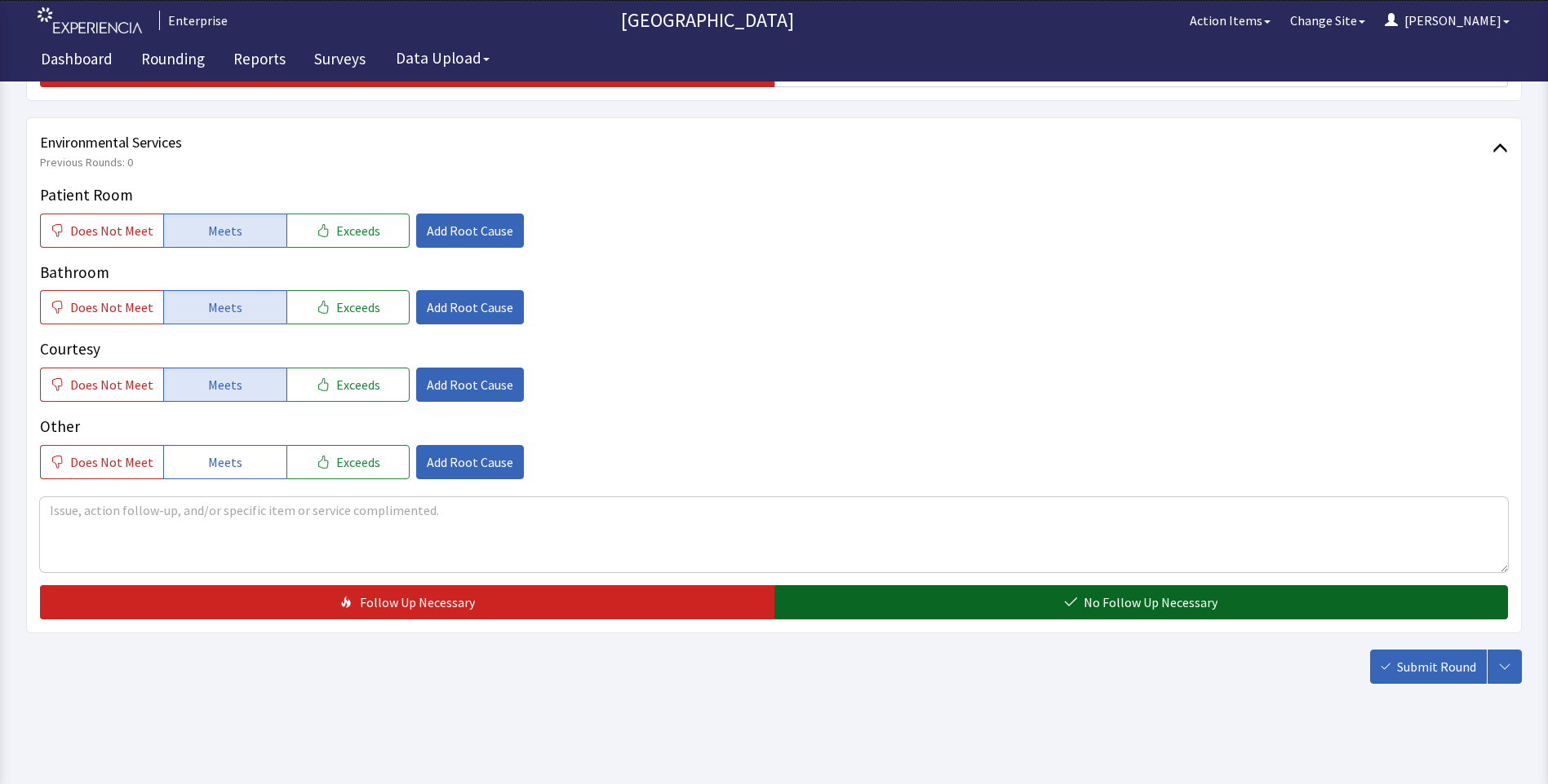
click at [903, 602] on button "No Follow Up Necessary" at bounding box center [1141, 602] width 734 height 34
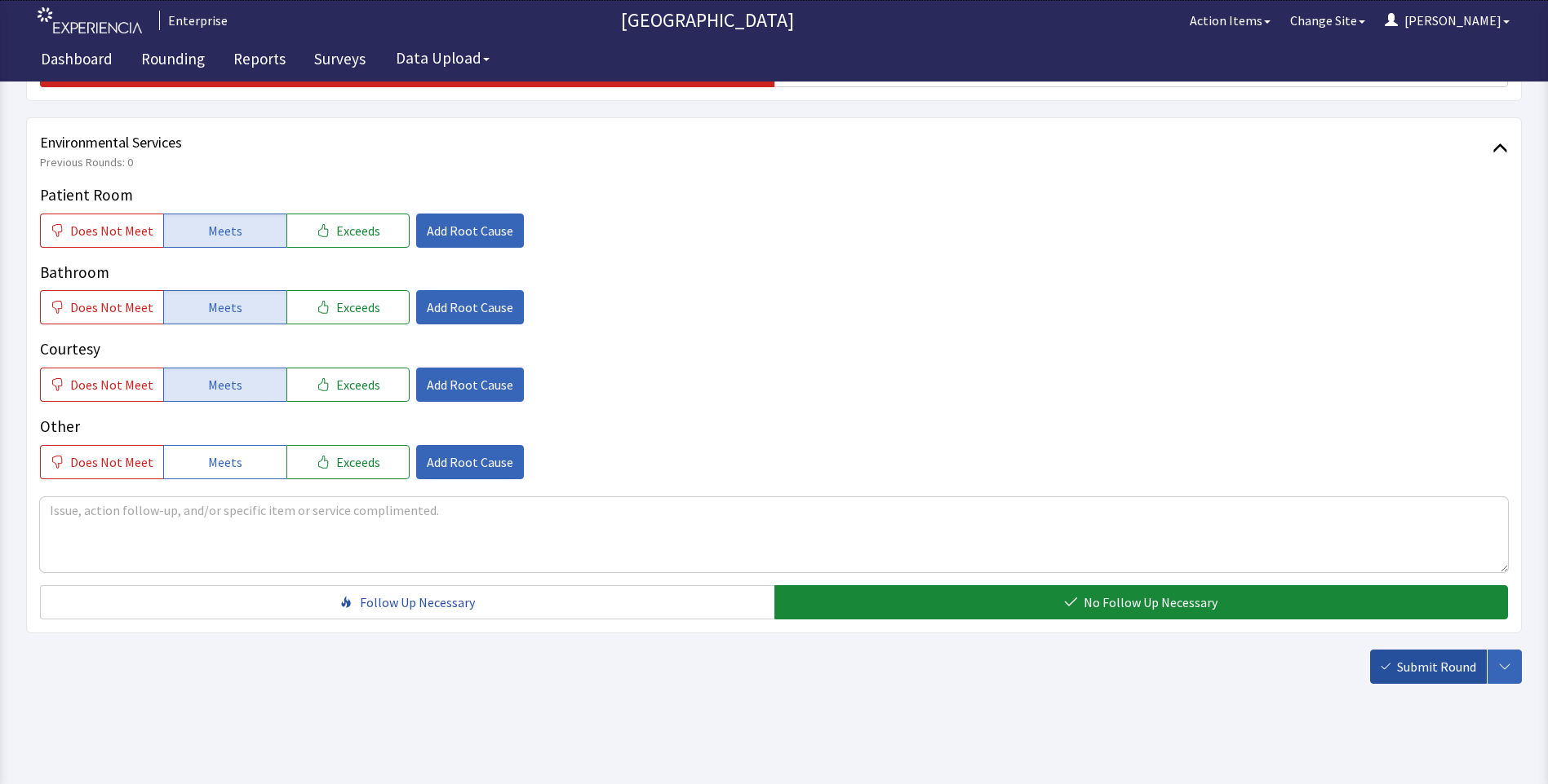
click at [1426, 671] on span "Submit Round" at bounding box center [1436, 667] width 79 height 19
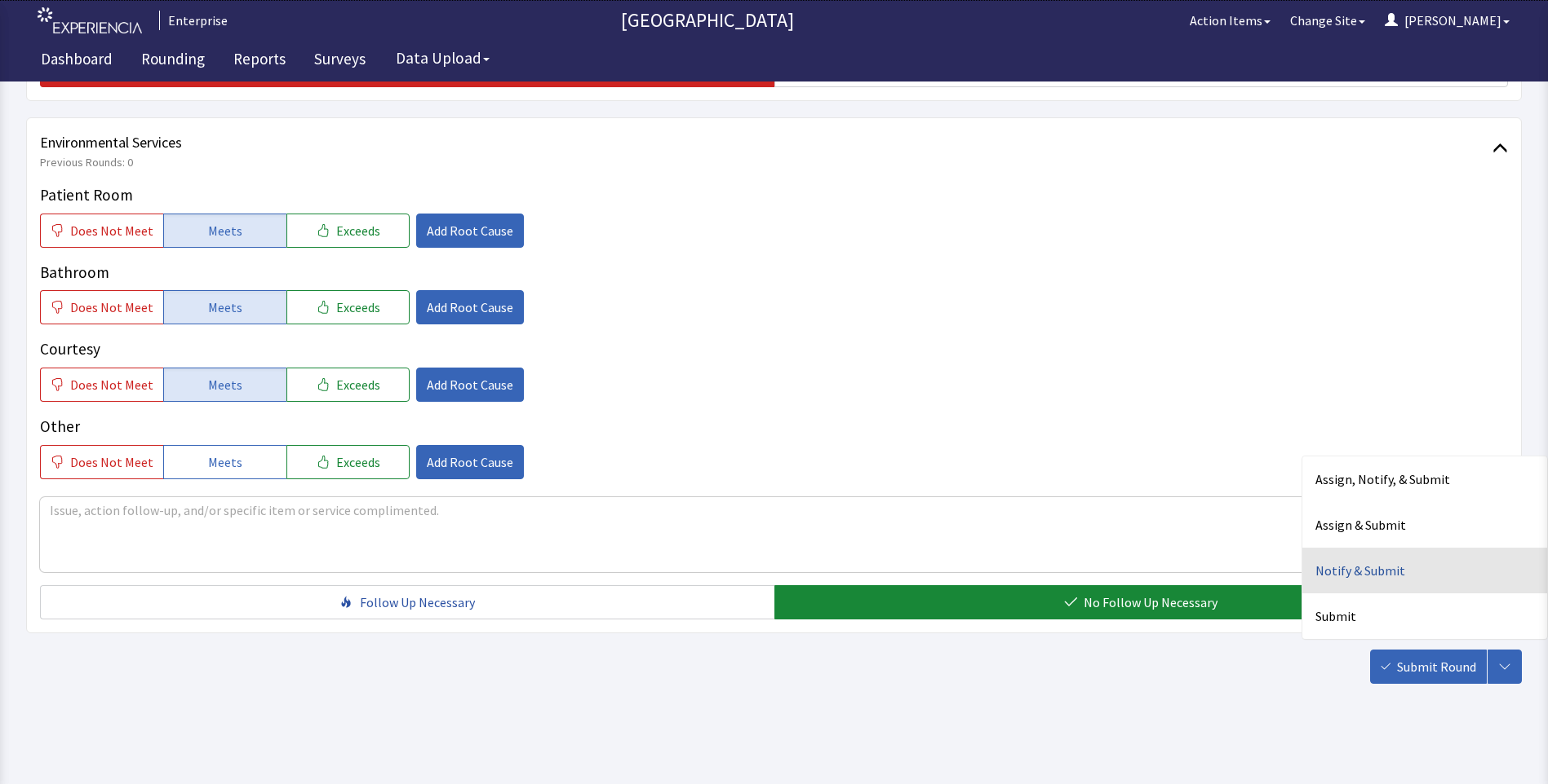
click at [1337, 575] on div "Notify & Submit" at bounding box center [1424, 571] width 245 height 45
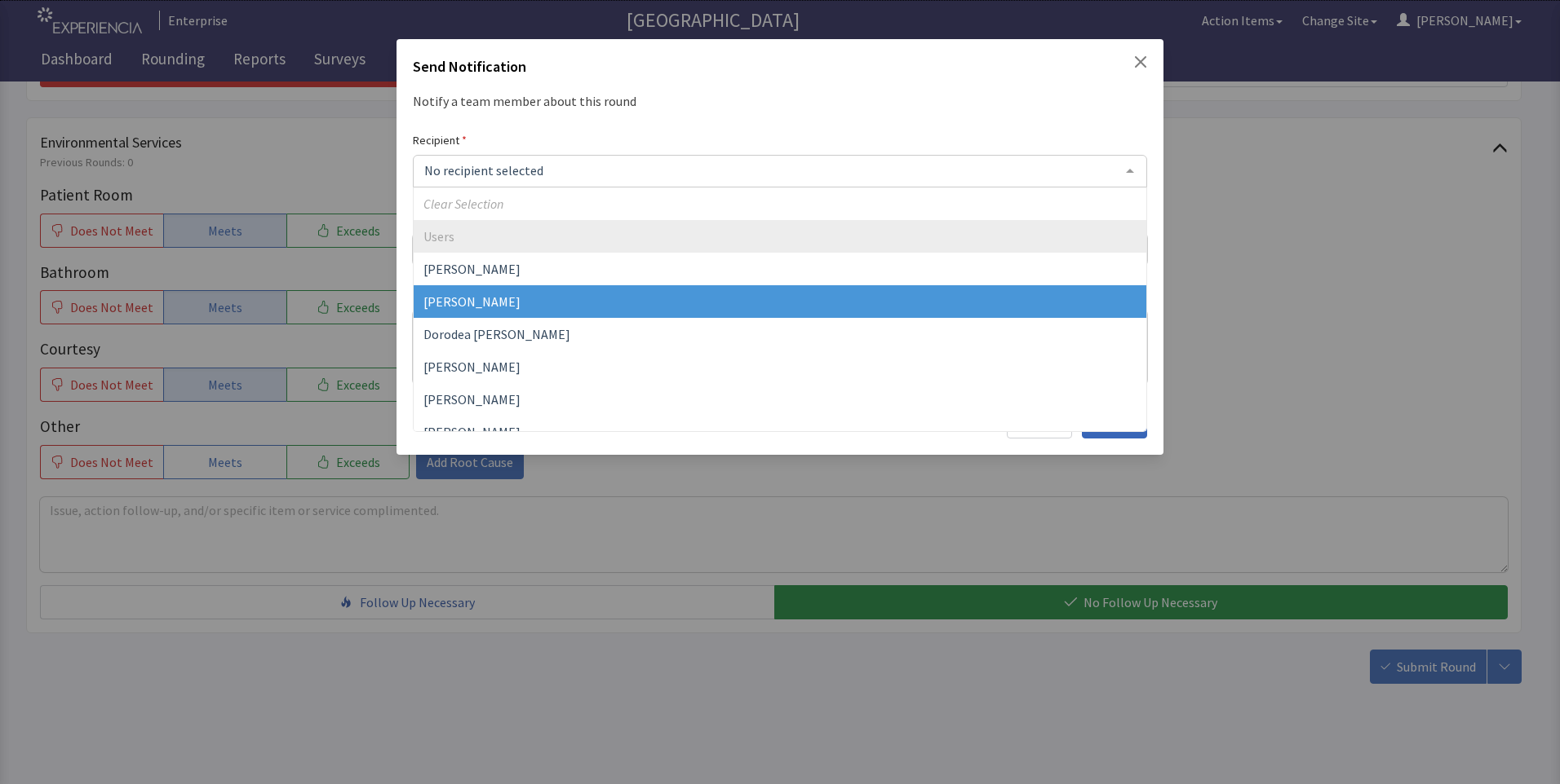
click at [460, 304] on span "[PERSON_NAME]" at bounding box center [472, 301] width 97 height 17
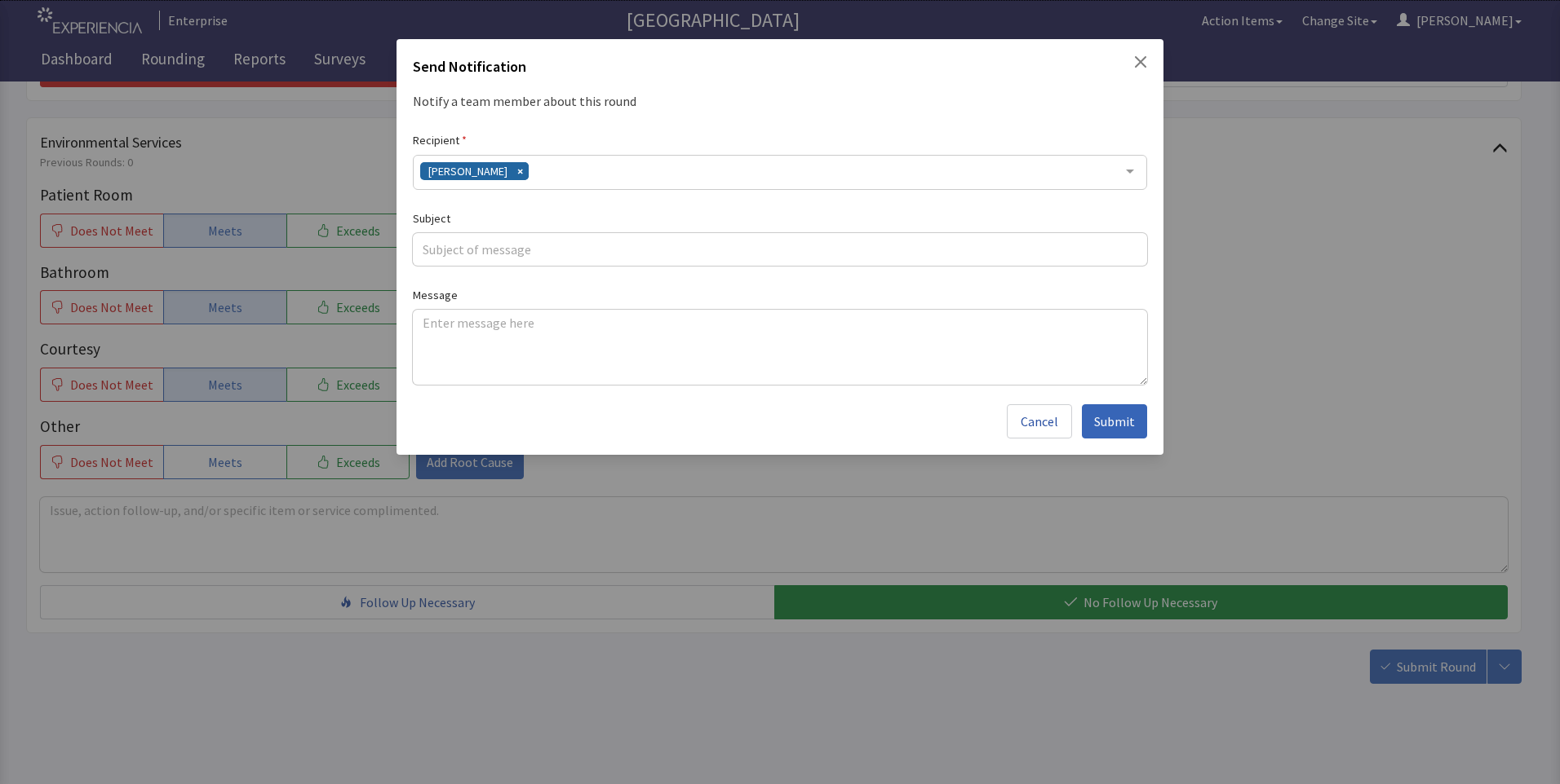
click at [546, 174] on div "[PERSON_NAME]" at bounding box center [780, 172] width 734 height 35
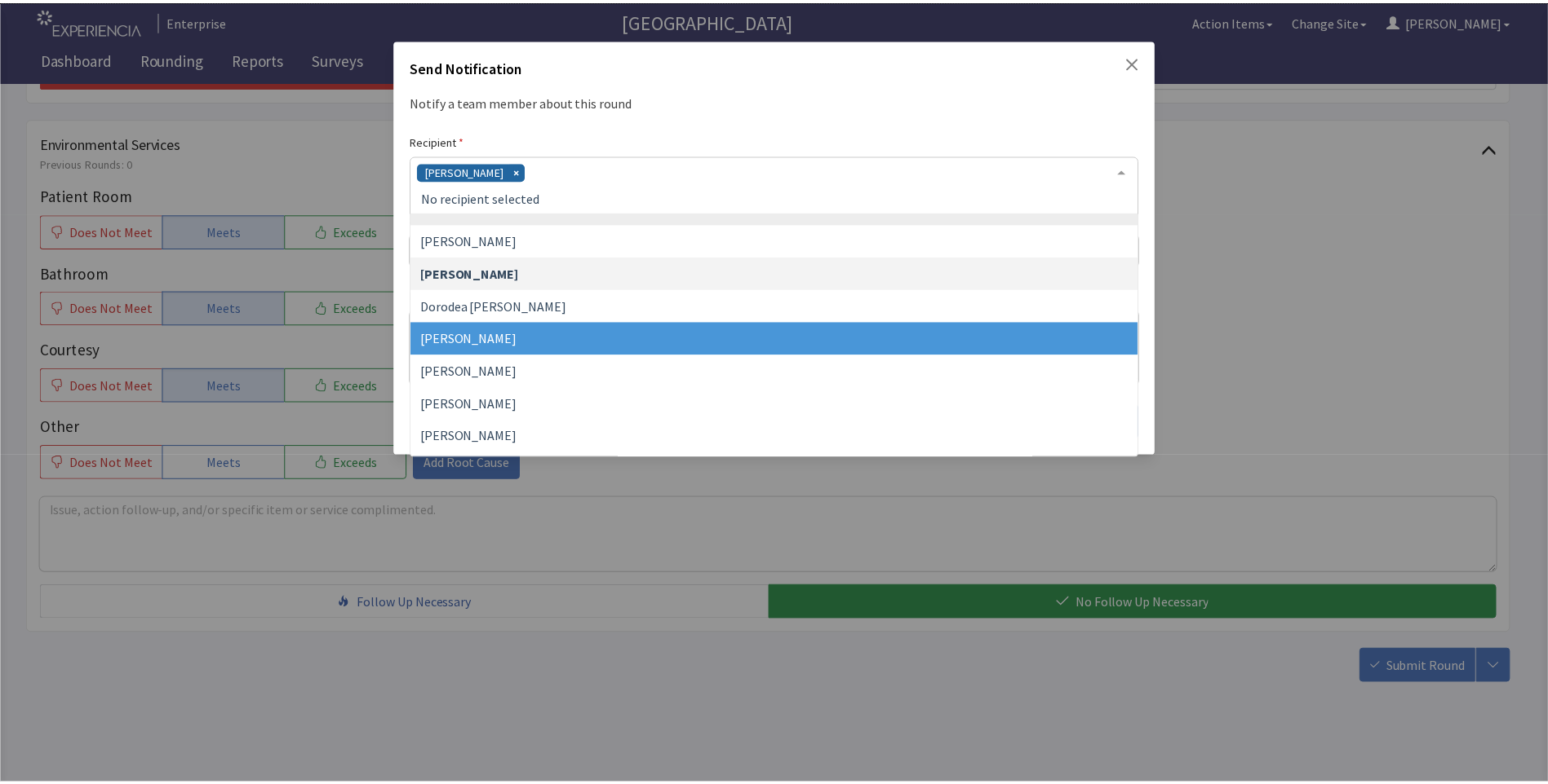
scroll to position [81, 0]
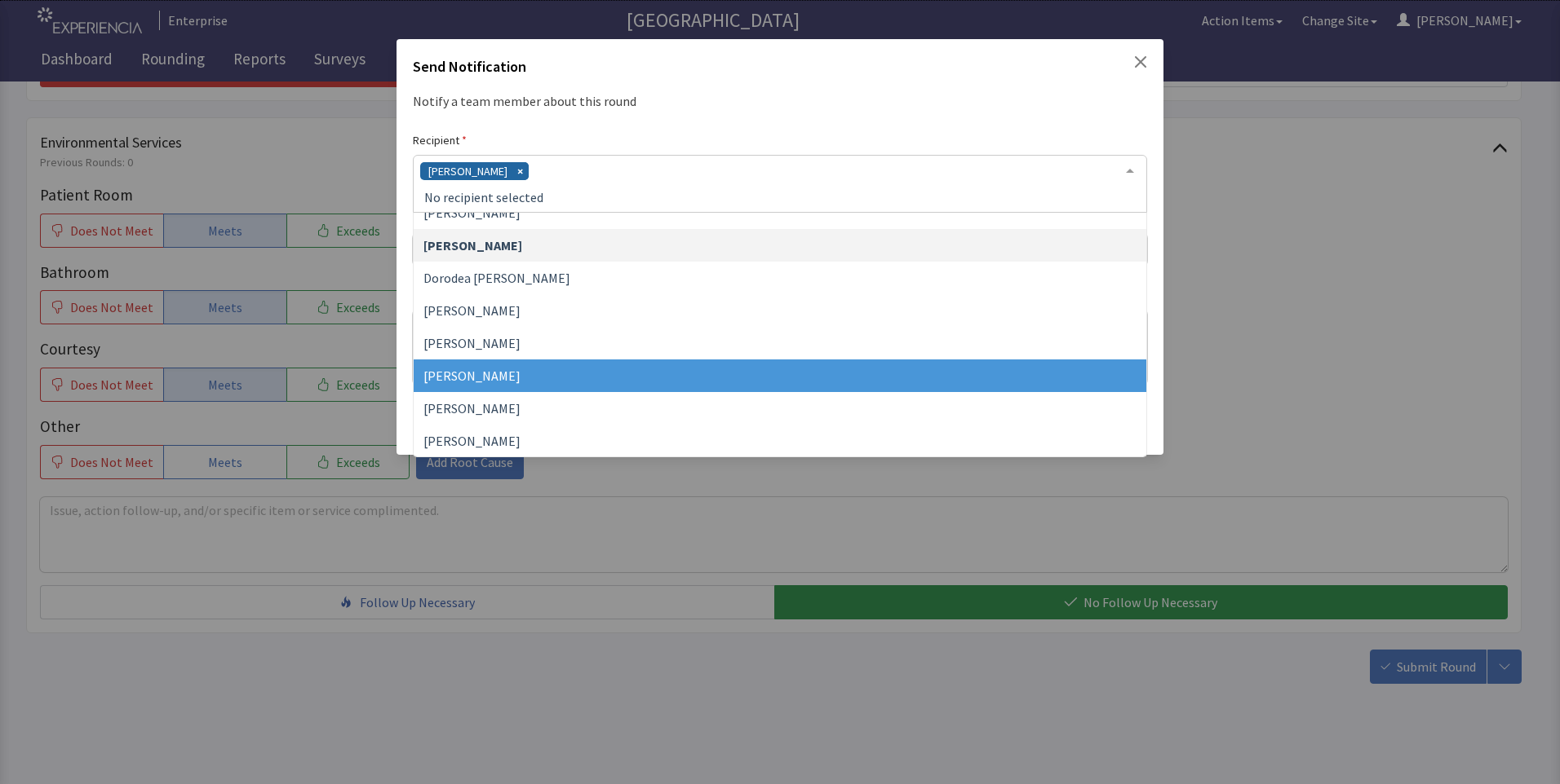
click at [504, 370] on span "[PERSON_NAME]" at bounding box center [472, 375] width 97 height 17
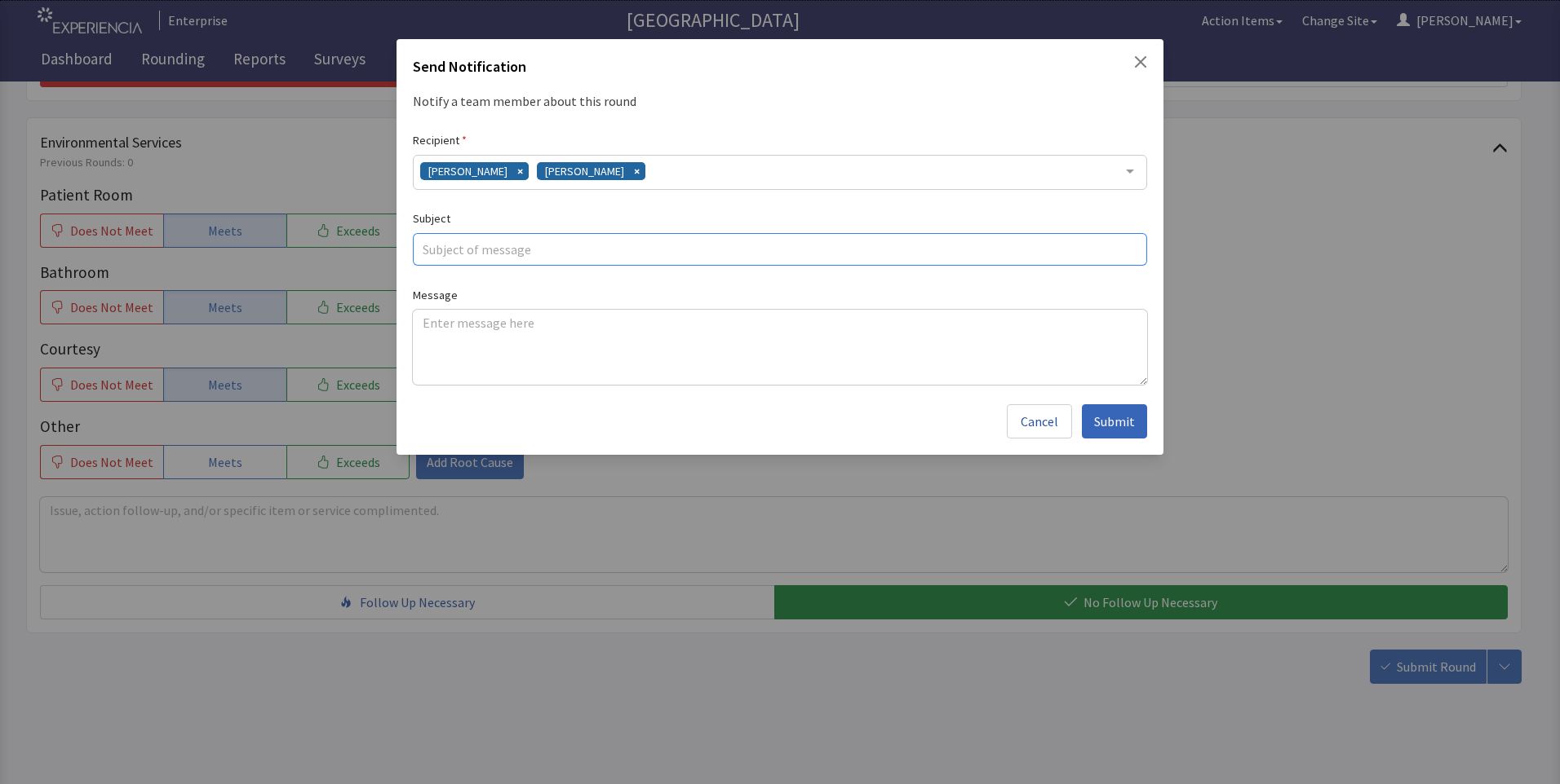
click at [442, 249] on input "text" at bounding box center [780, 249] width 734 height 32
type input "dry chicken"
click at [438, 311] on textarea at bounding box center [780, 347] width 734 height 75
paste textarea "chicken was on the dry side but overall food has been good,breakgfast delivered…"
type textarea "chicken was on the dry side but overall food has been good,breakgfast delivered…"
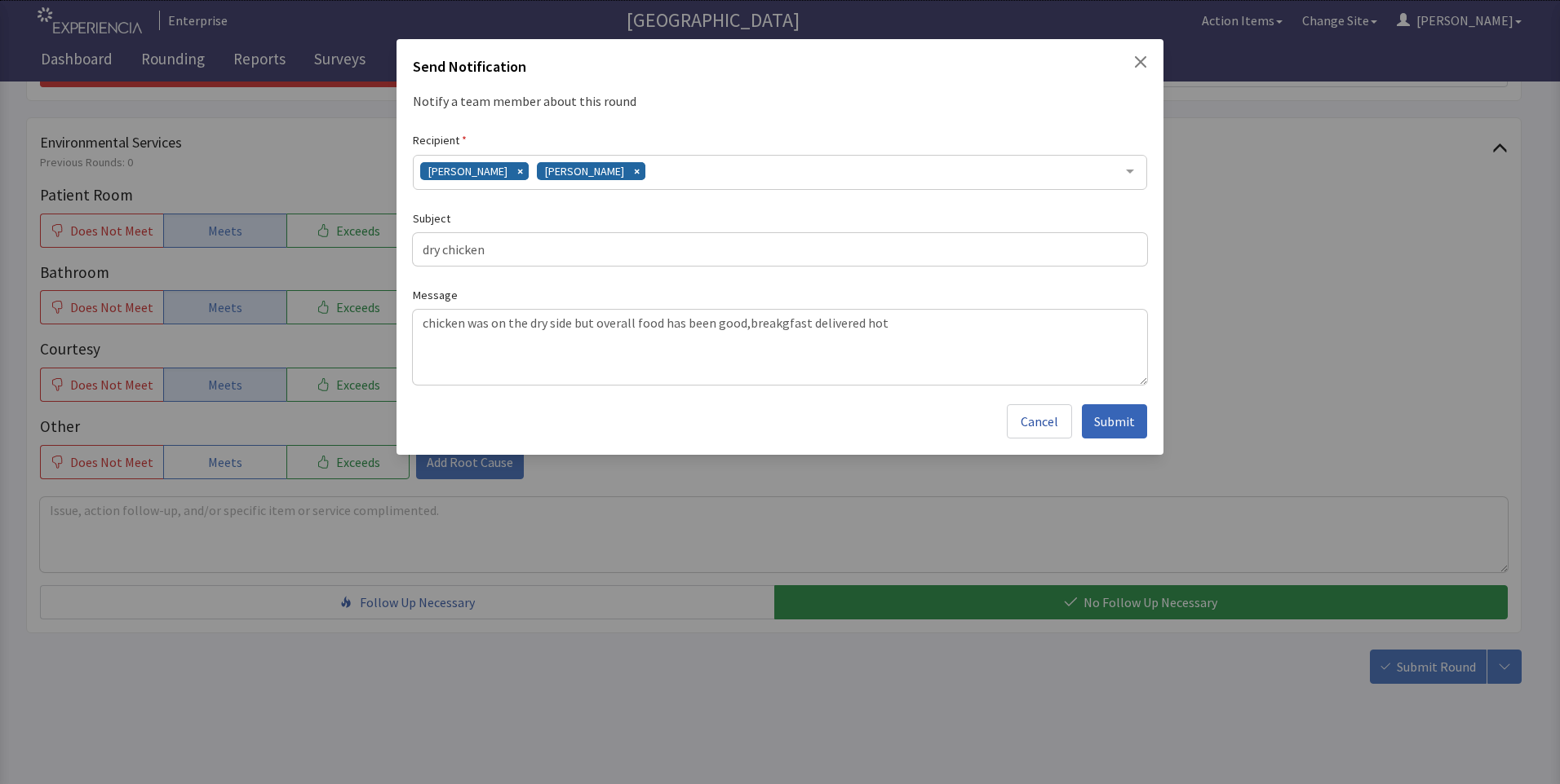
click at [1129, 425] on span "Submit" at bounding box center [1114, 422] width 41 height 19
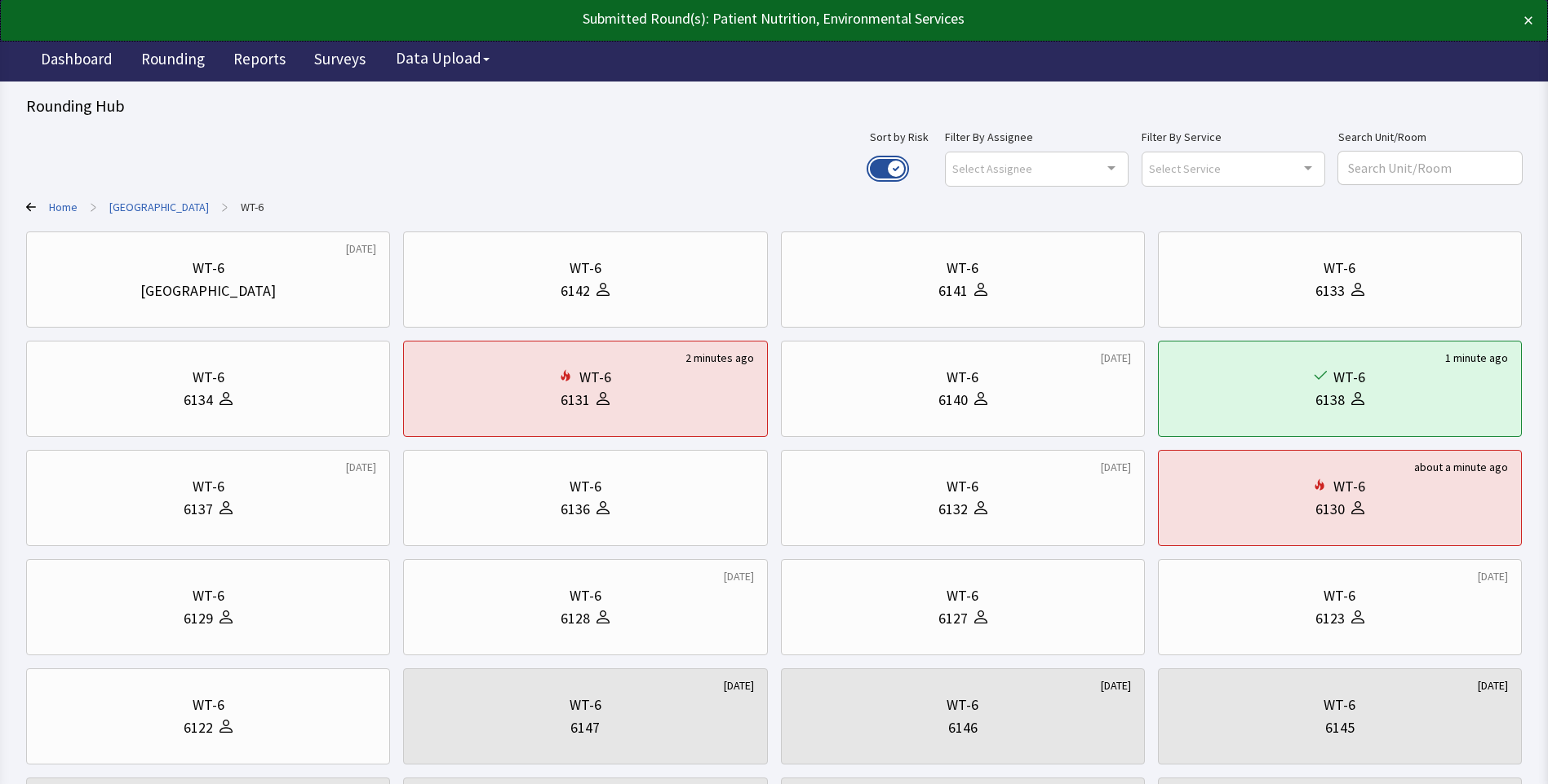
click at [906, 170] on button "Use setting" at bounding box center [887, 168] width 36 height 19
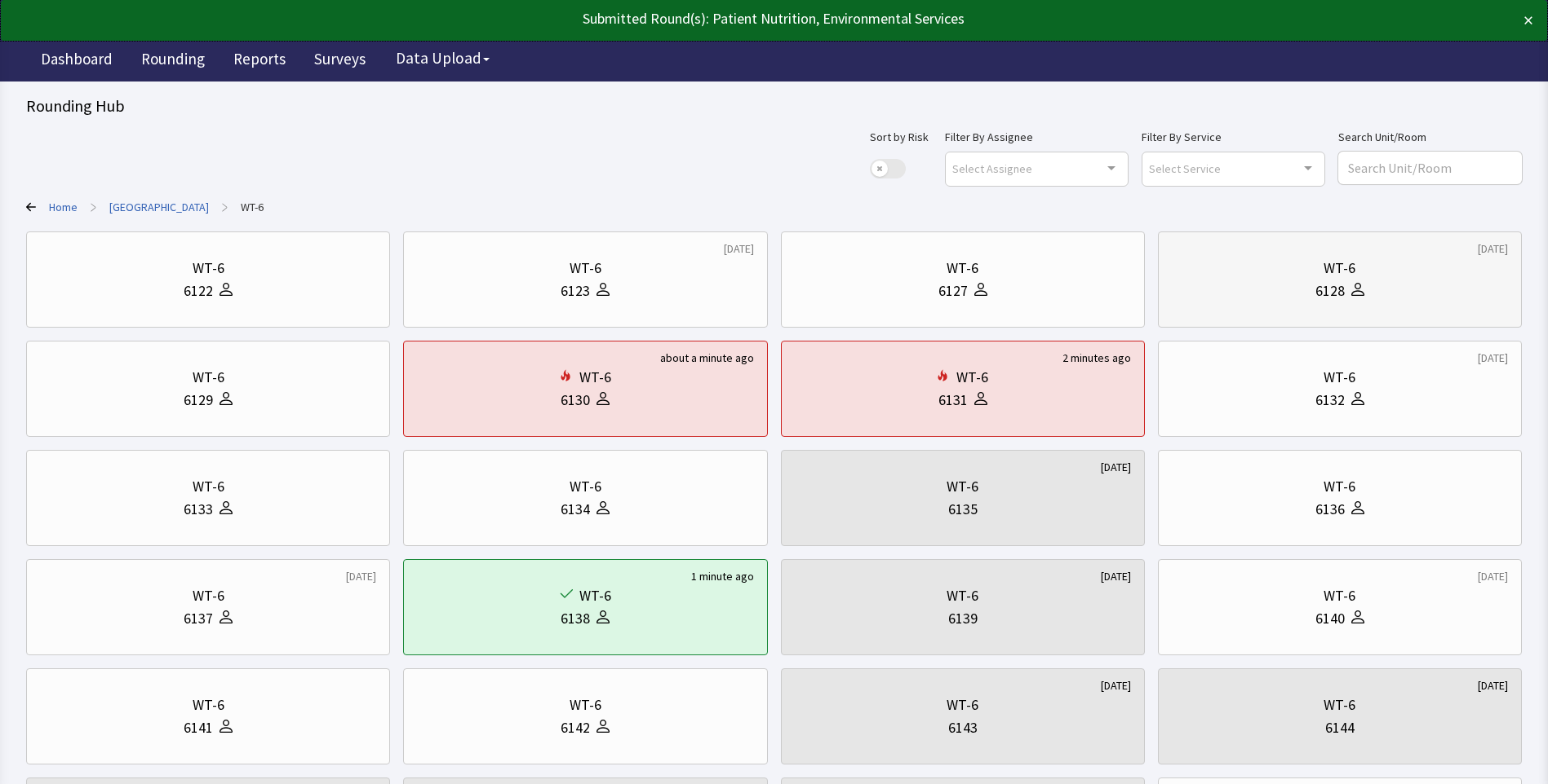
click at [1236, 273] on div "WT-6" at bounding box center [1339, 268] width 336 height 23
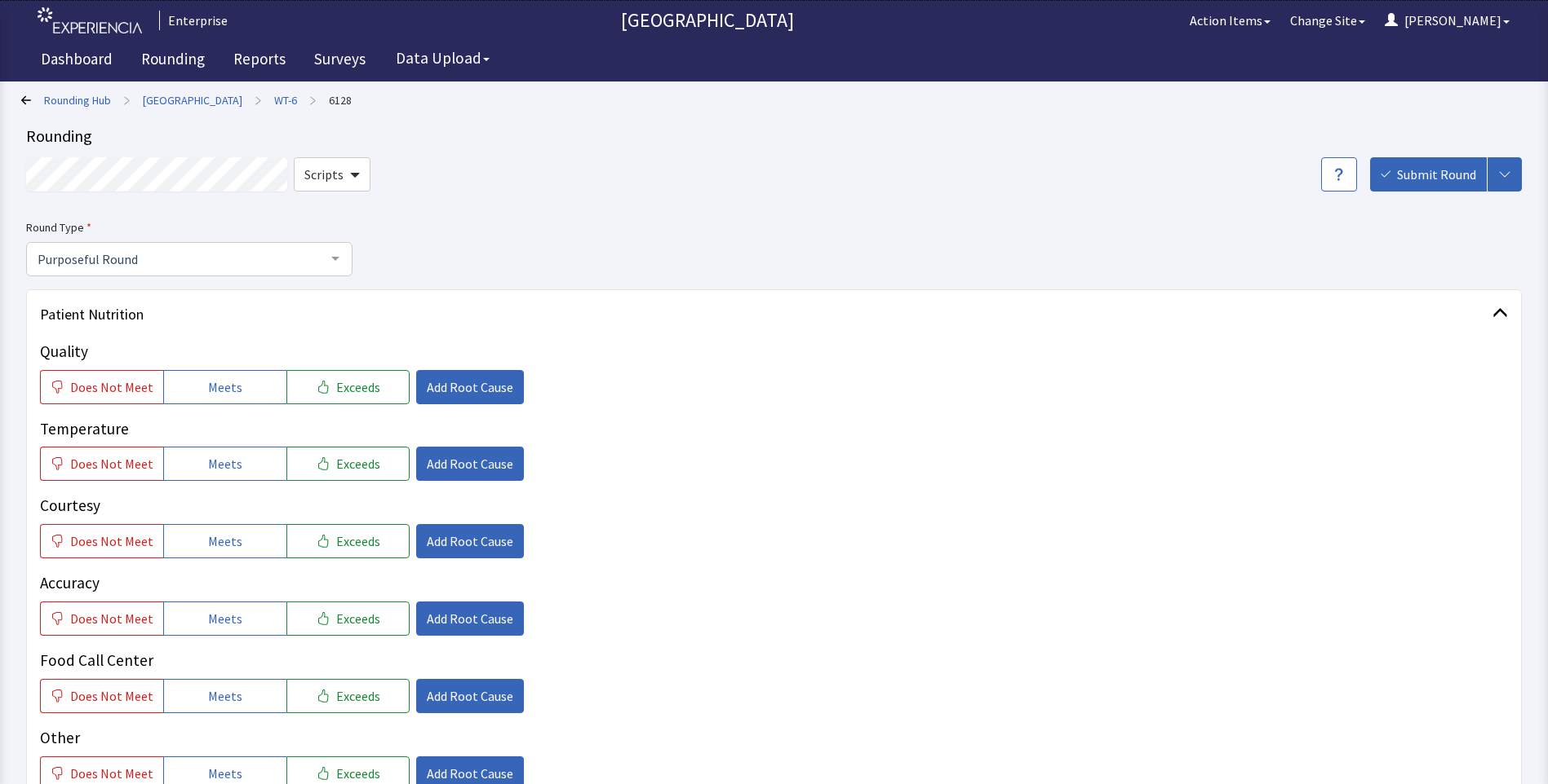
click at [207, 385] on div "Patient Nutrition Quality Does Not Meet Meets Exceeds Add Root Cause Temperatur…" at bounding box center [774, 617] width 1496 height 656
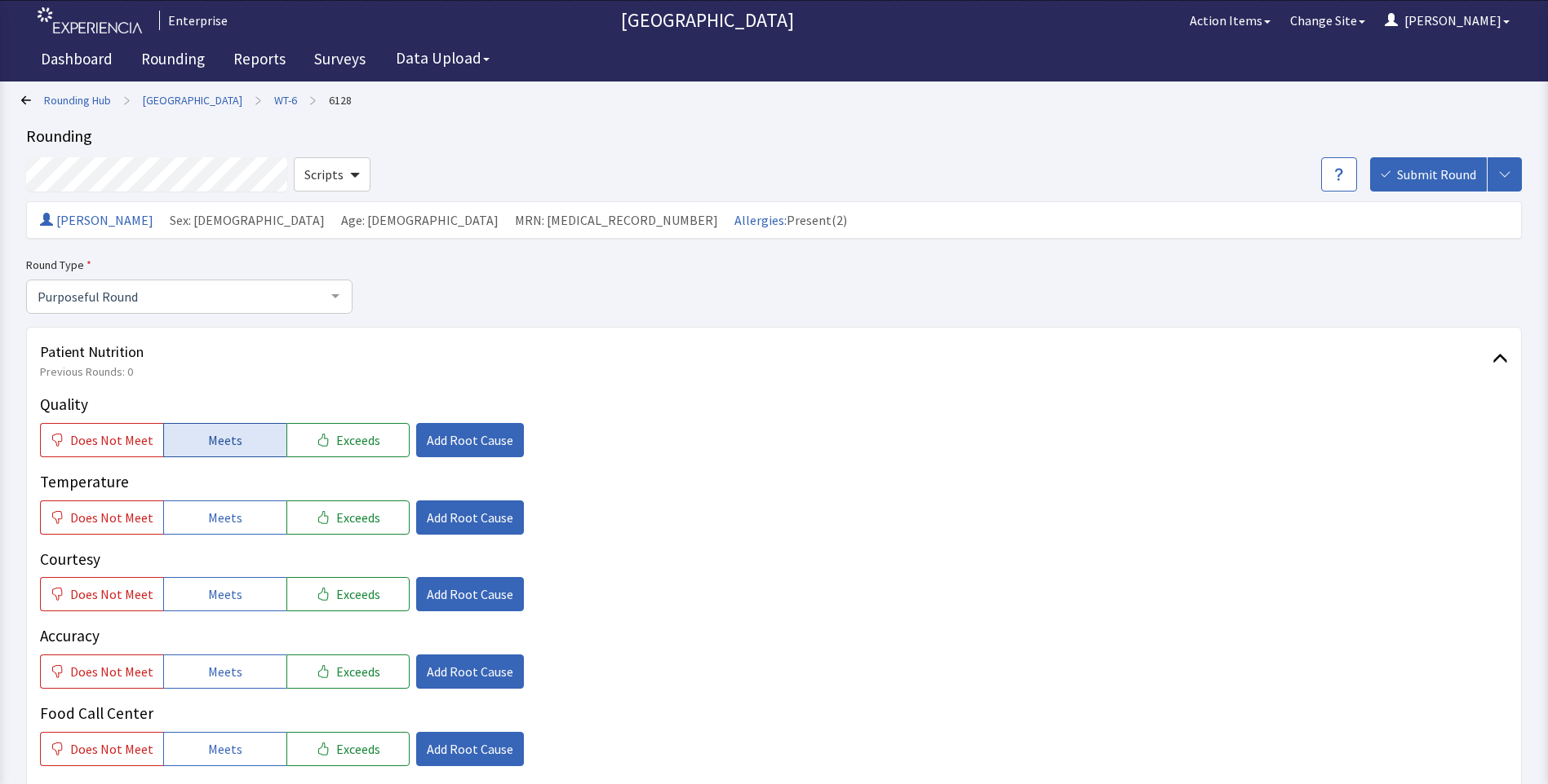
click at [223, 449] on span "Meets" at bounding box center [225, 440] width 34 height 19
drag, startPoint x: 226, startPoint y: 505, endPoint x: 228, endPoint y: 512, distance: 7.3
click at [228, 512] on button "Meets" at bounding box center [225, 517] width 123 height 34
drag, startPoint x: 219, startPoint y: 578, endPoint x: 220, endPoint y: 593, distance: 15.0
click at [219, 586] on button "Meets" at bounding box center [225, 594] width 123 height 34
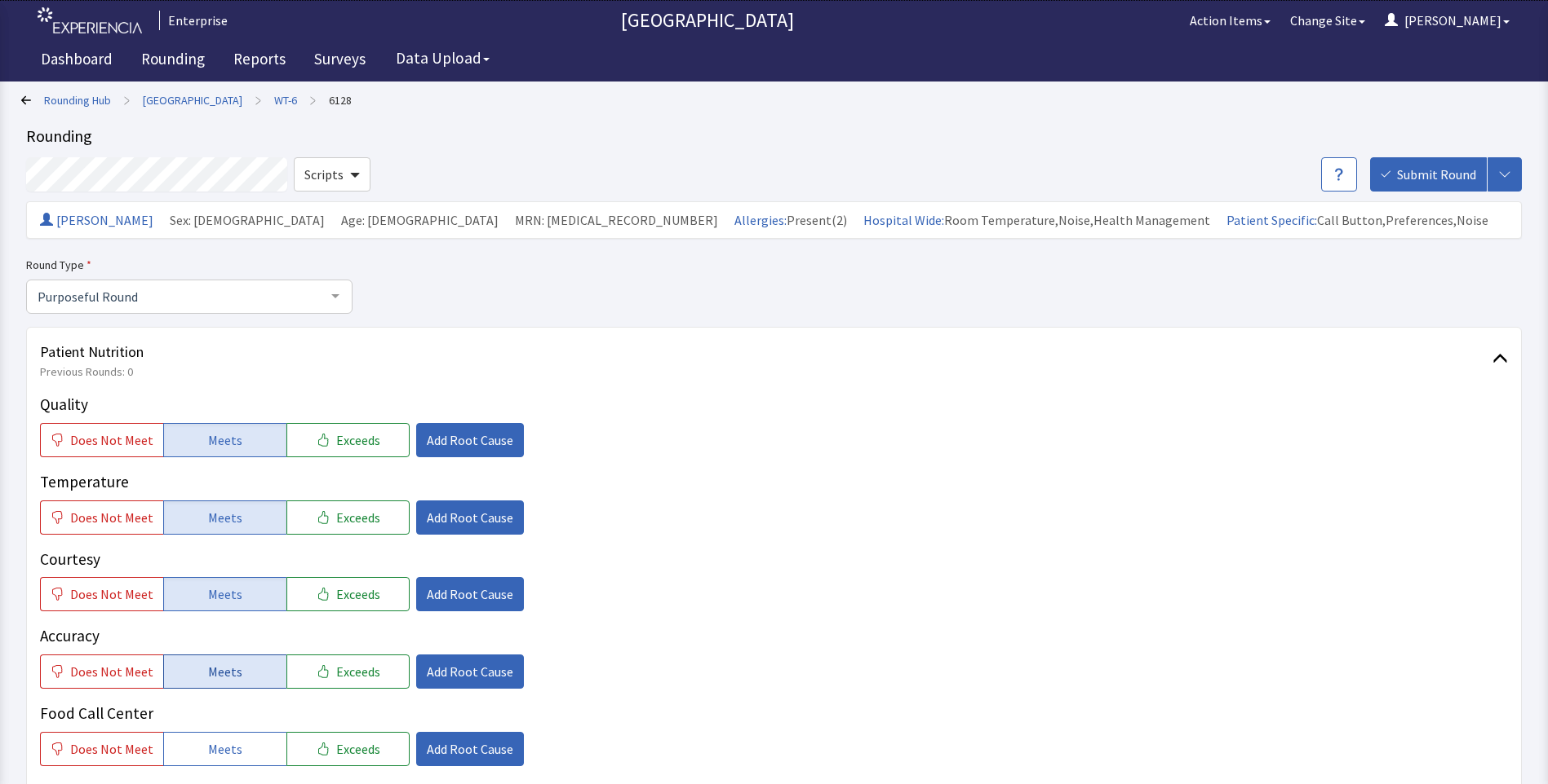
click at [218, 670] on span "Meets" at bounding box center [225, 671] width 34 height 19
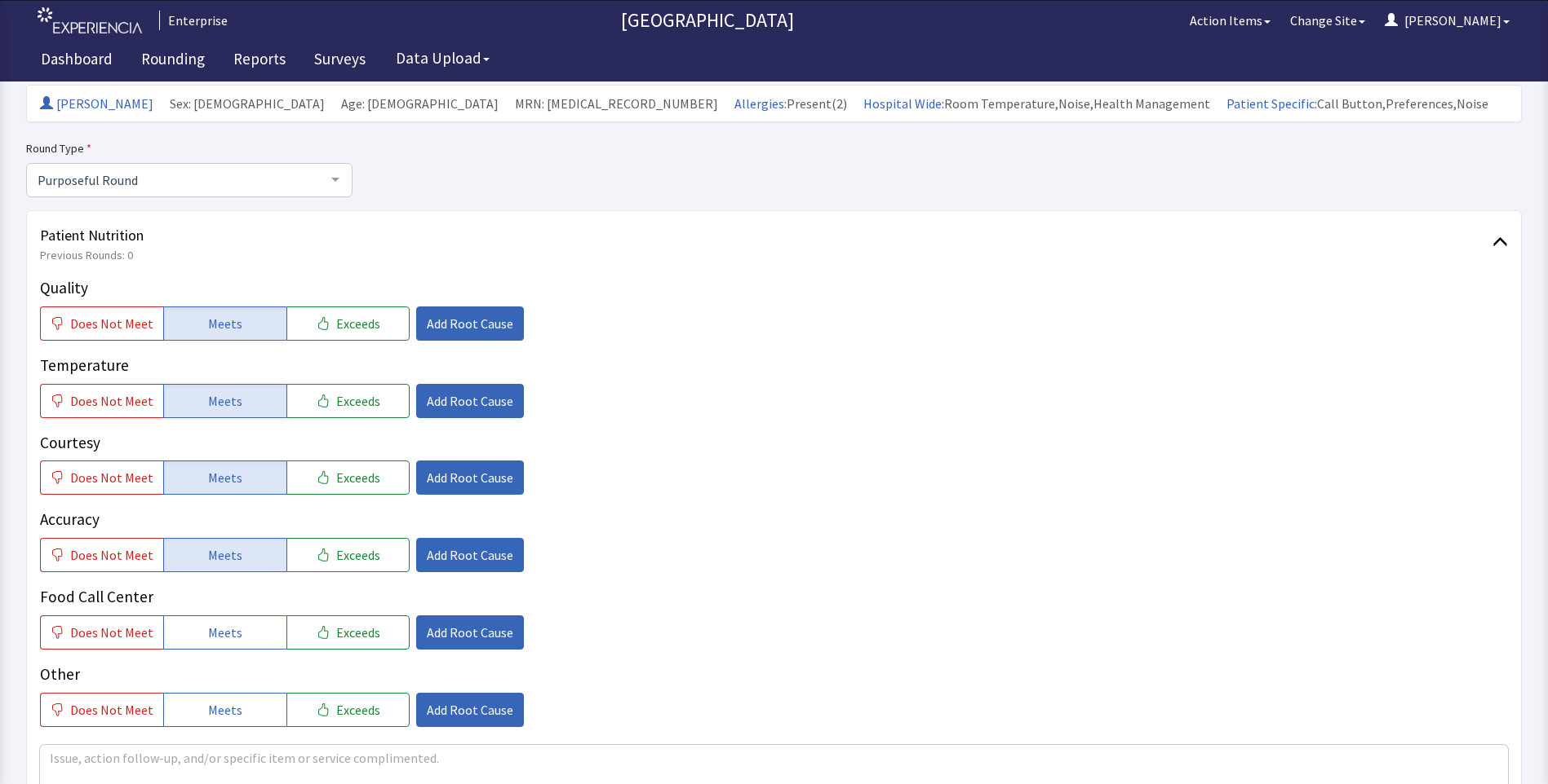
scroll to position [327, 0]
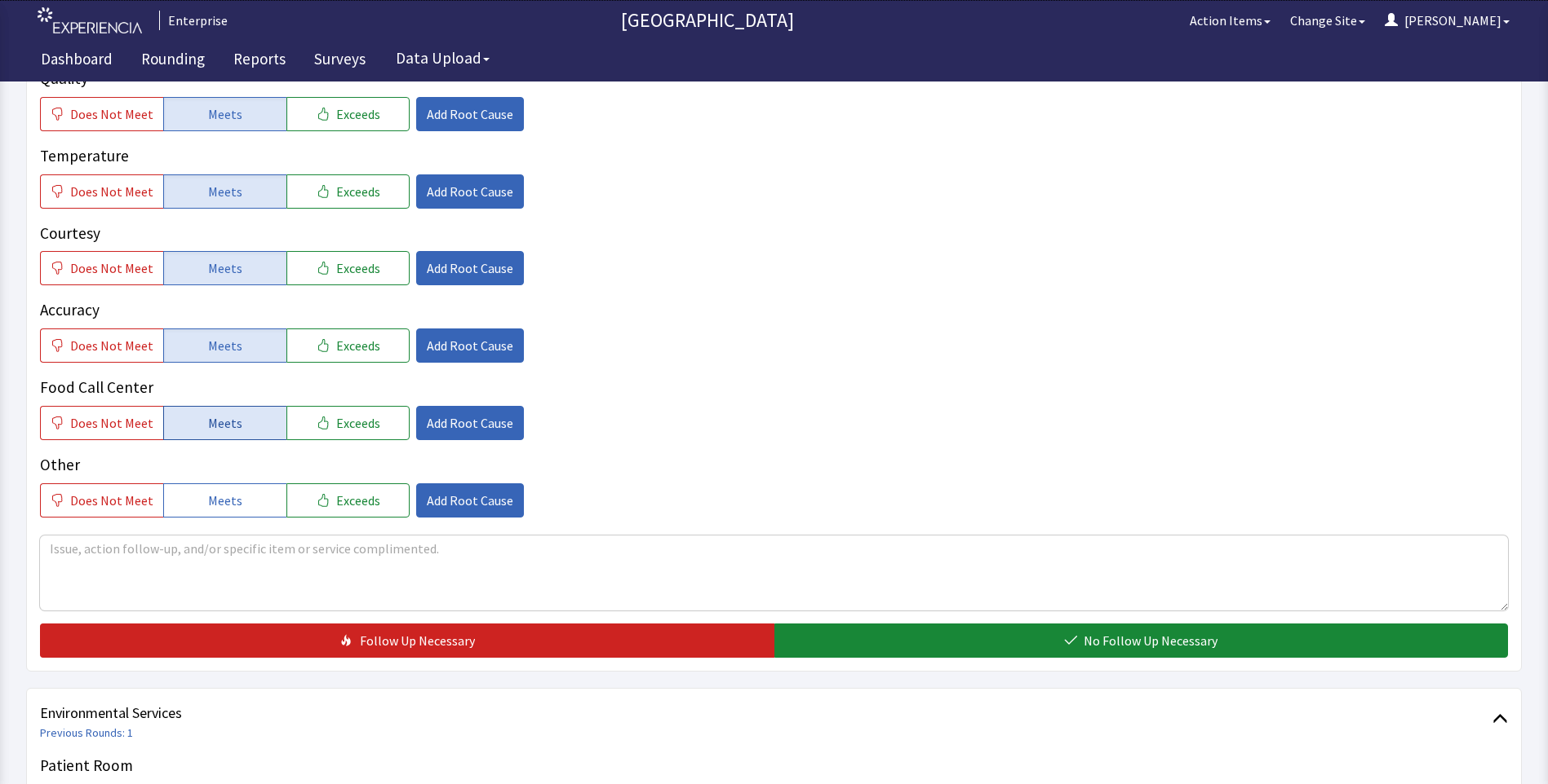
click at [220, 411] on button "Meets" at bounding box center [225, 423] width 123 height 34
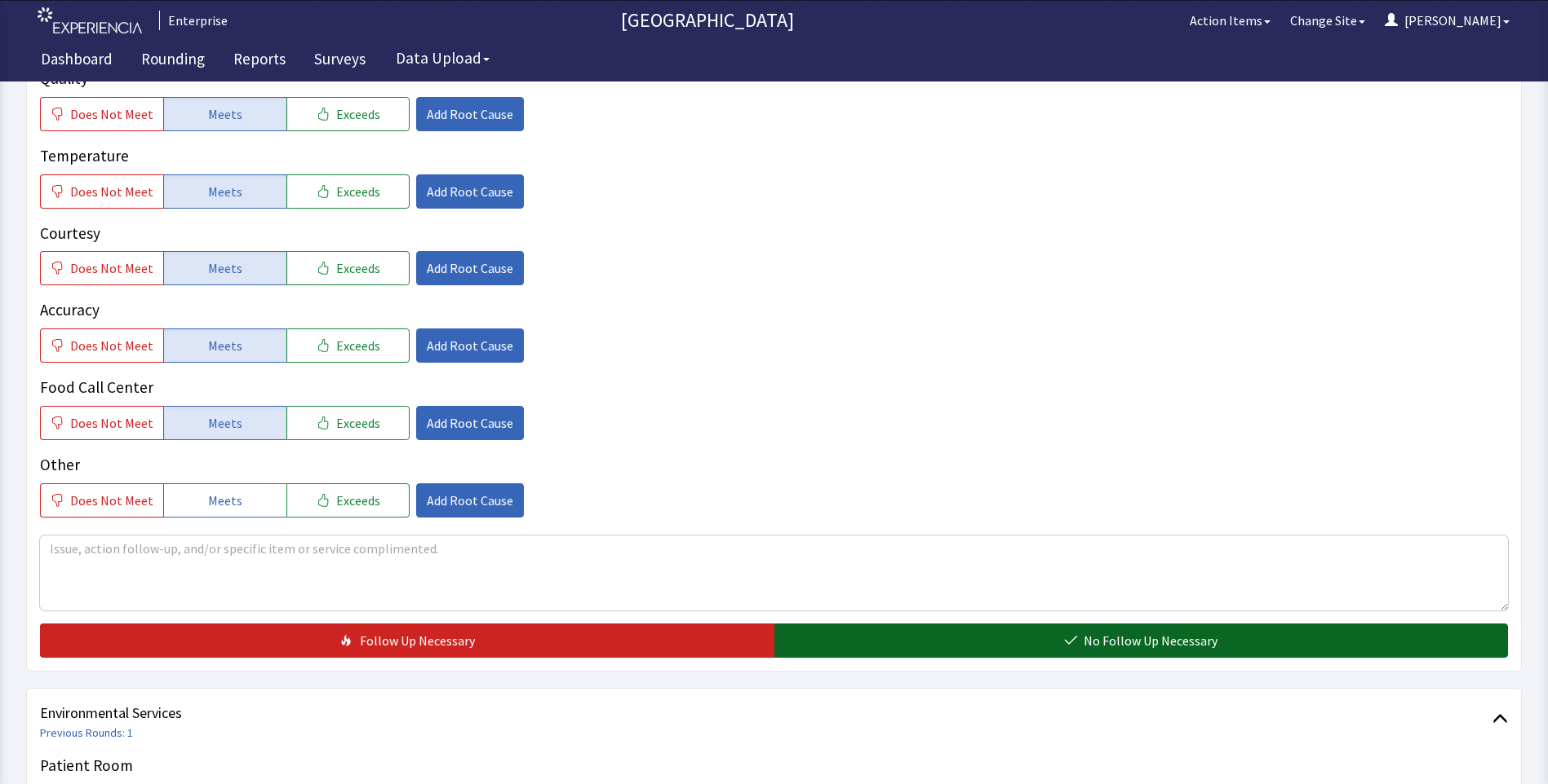
click at [826, 642] on button "No Follow Up Necessary" at bounding box center [1141, 640] width 734 height 34
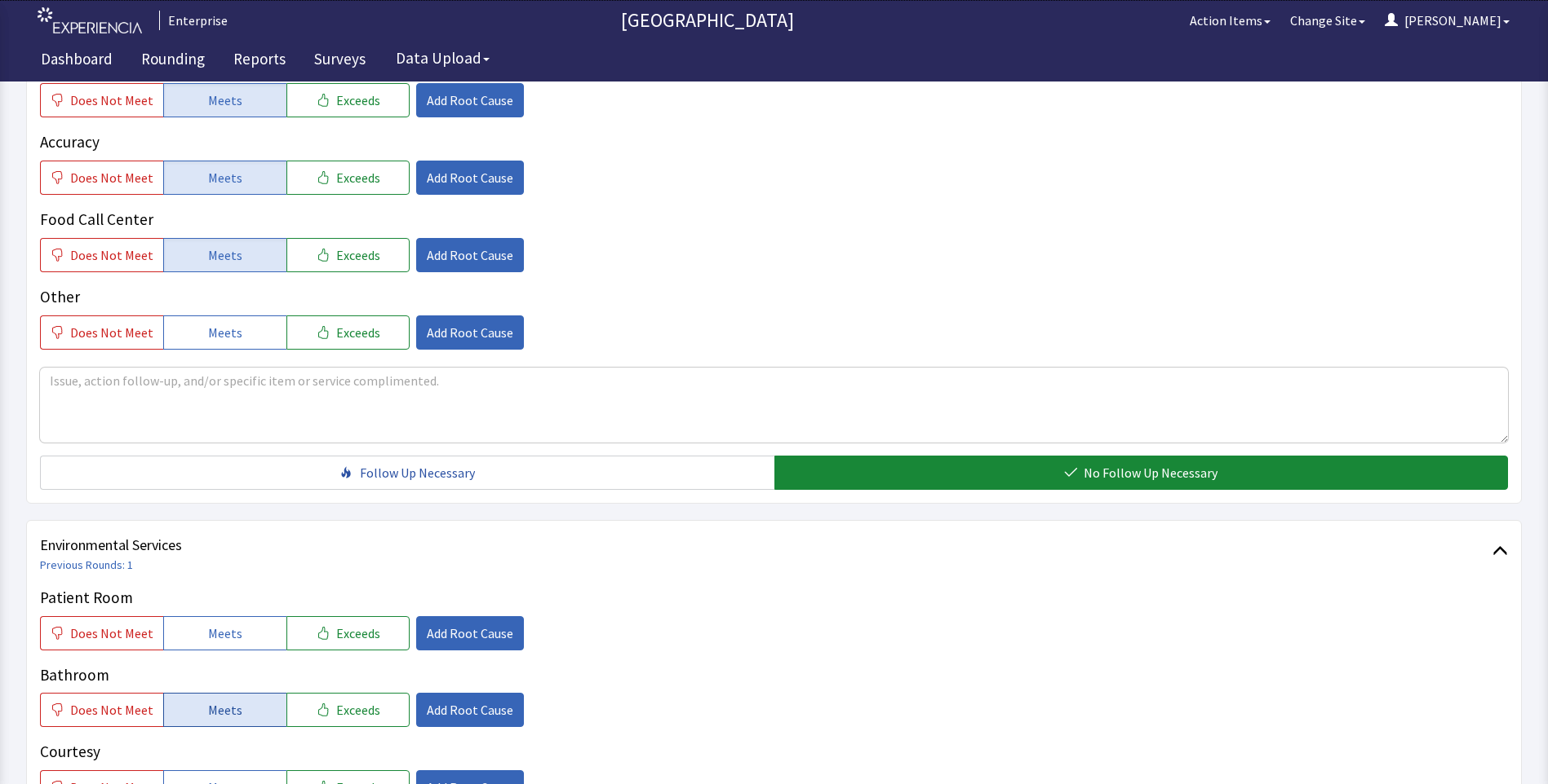
scroll to position [652, 0]
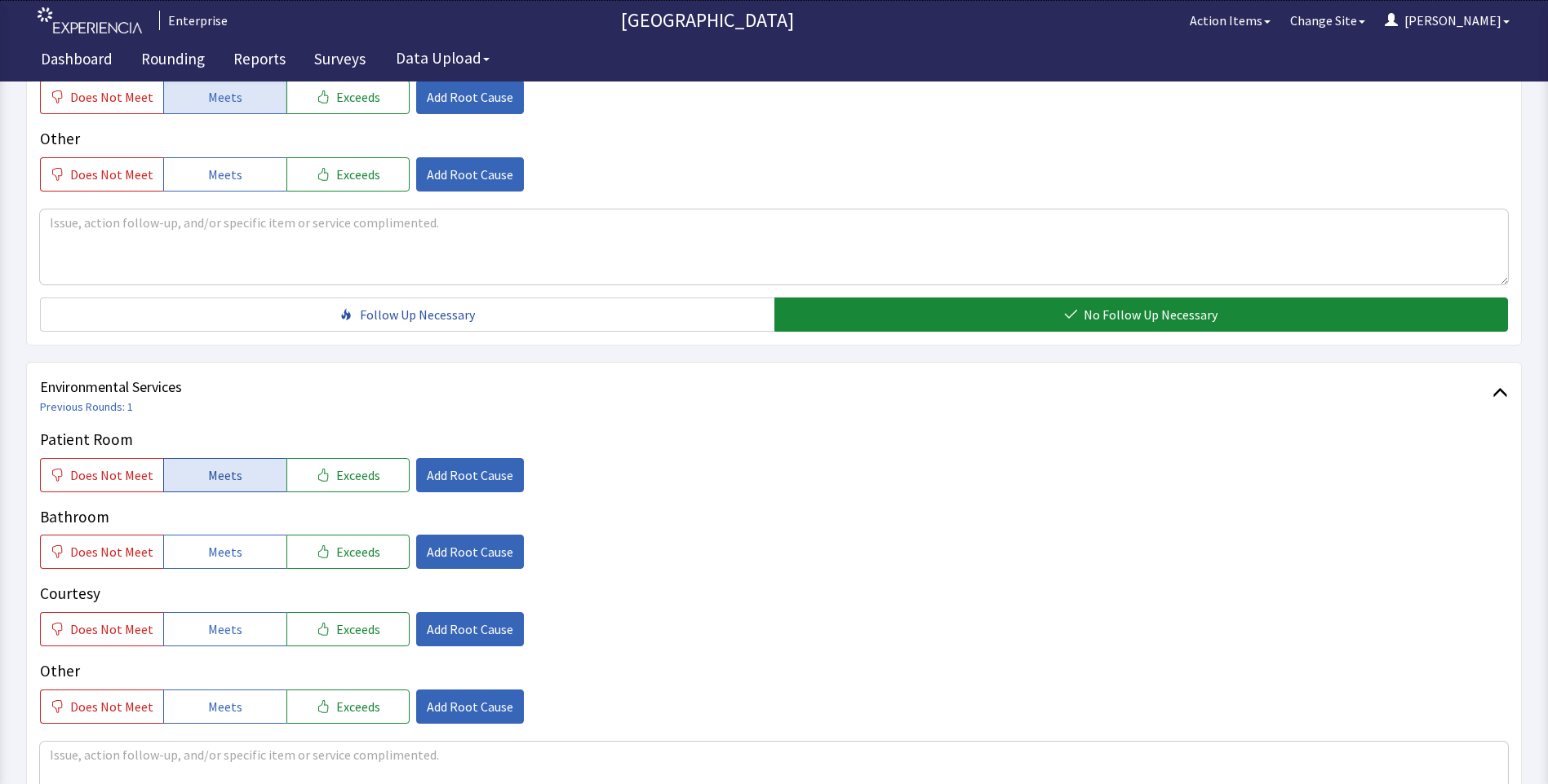
click at [227, 475] on span "Meets" at bounding box center [225, 475] width 34 height 19
drag, startPoint x: 221, startPoint y: 545, endPoint x: 220, endPoint y: 587, distance: 42.0
click at [221, 547] on span "Meets" at bounding box center [225, 552] width 34 height 19
click at [218, 629] on span "Meets" at bounding box center [225, 629] width 34 height 19
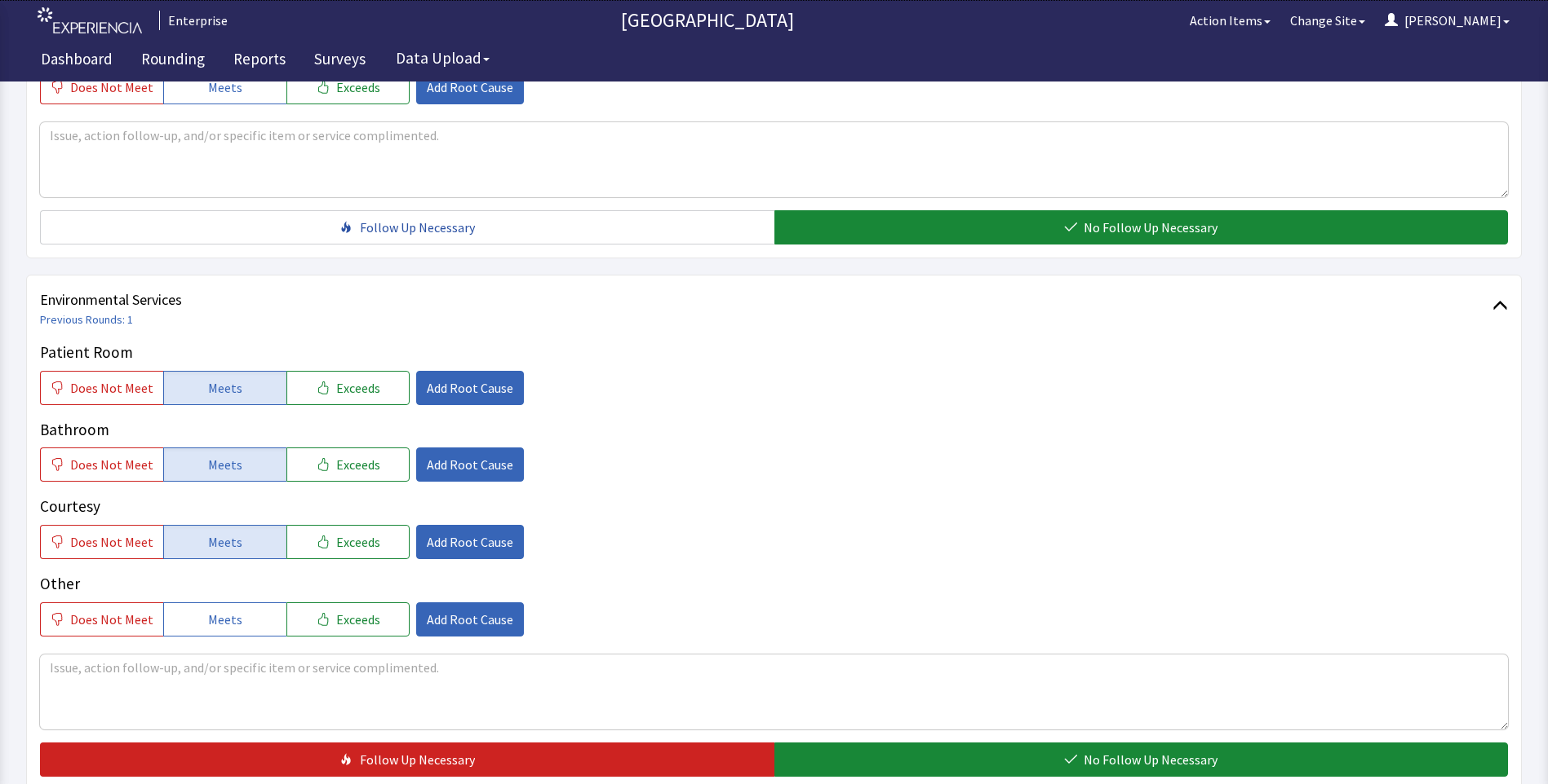
scroll to position [815, 0]
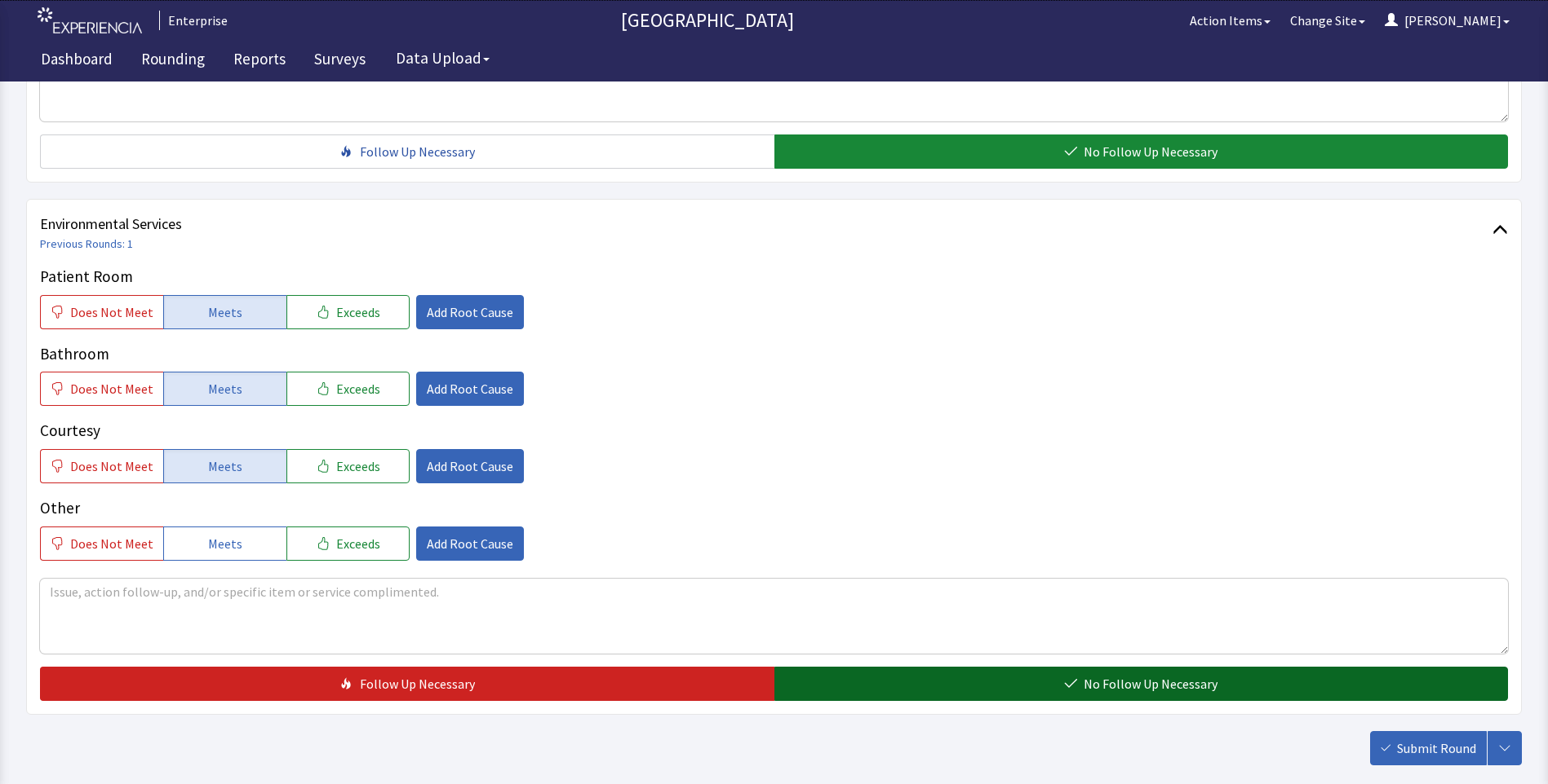
click at [851, 691] on button "No Follow Up Necessary" at bounding box center [1141, 684] width 734 height 34
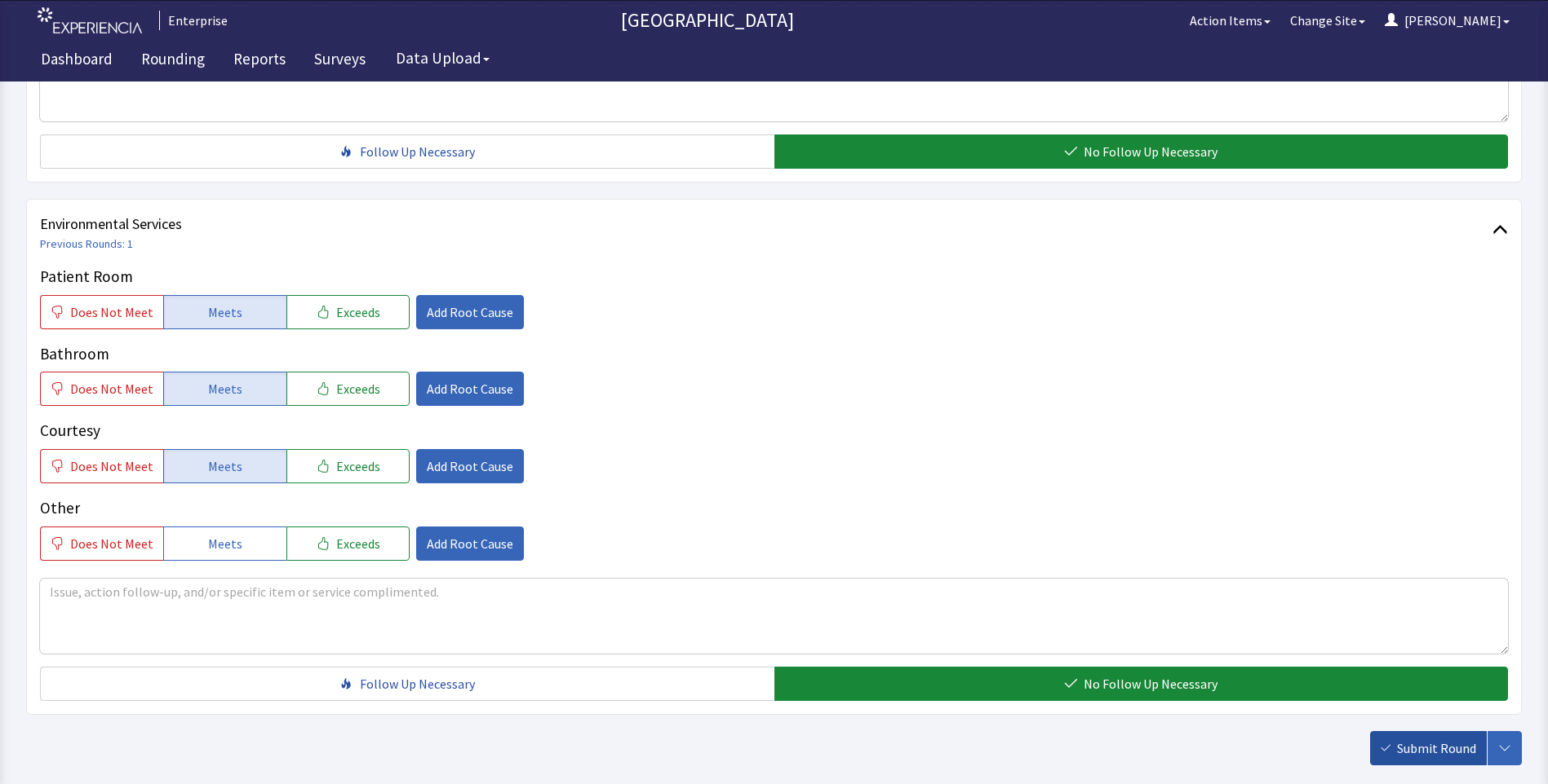
click at [1410, 748] on span "Submit Round" at bounding box center [1436, 748] width 79 height 19
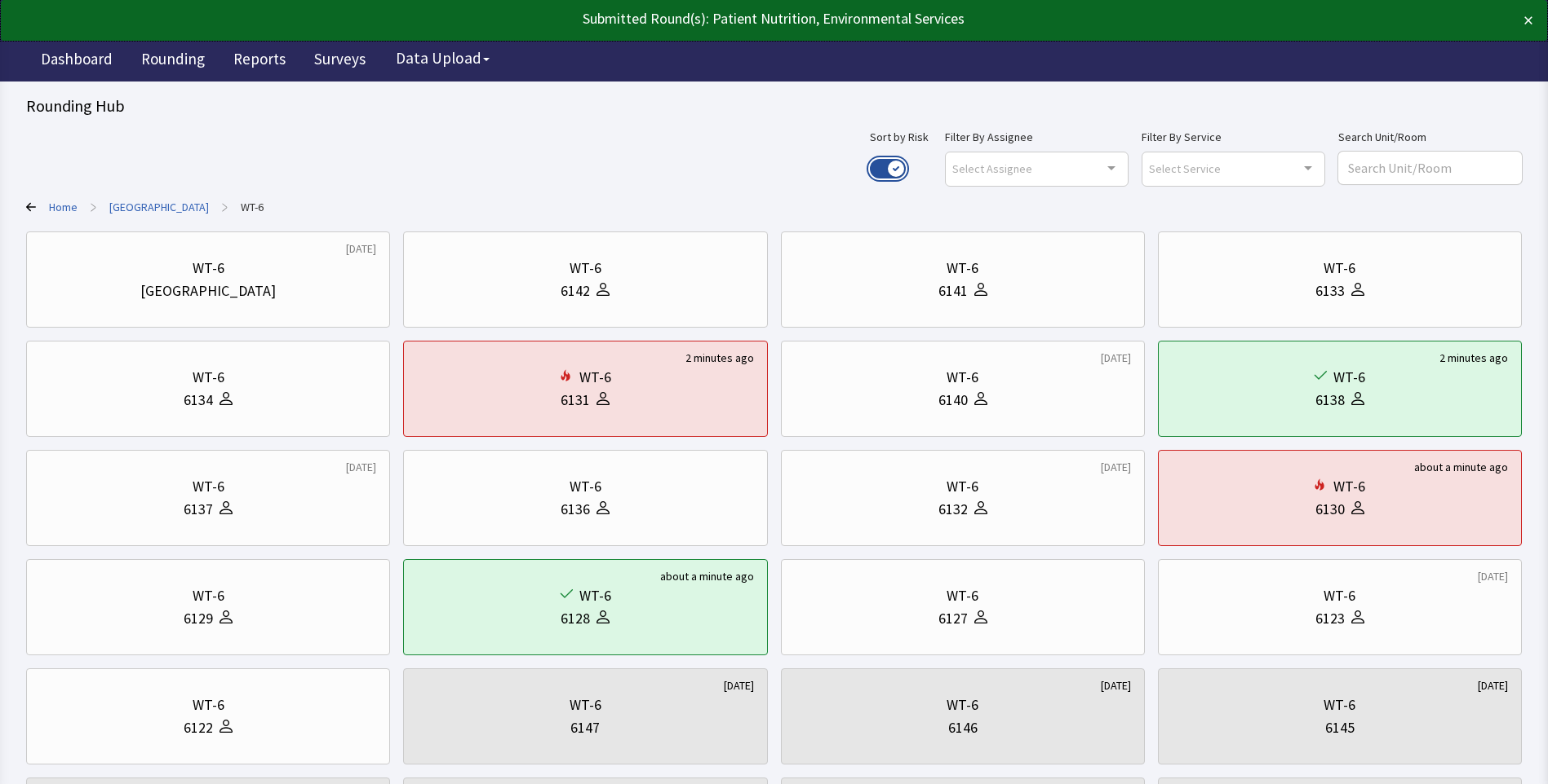
click at [906, 167] on button "Use setting" at bounding box center [887, 168] width 36 height 19
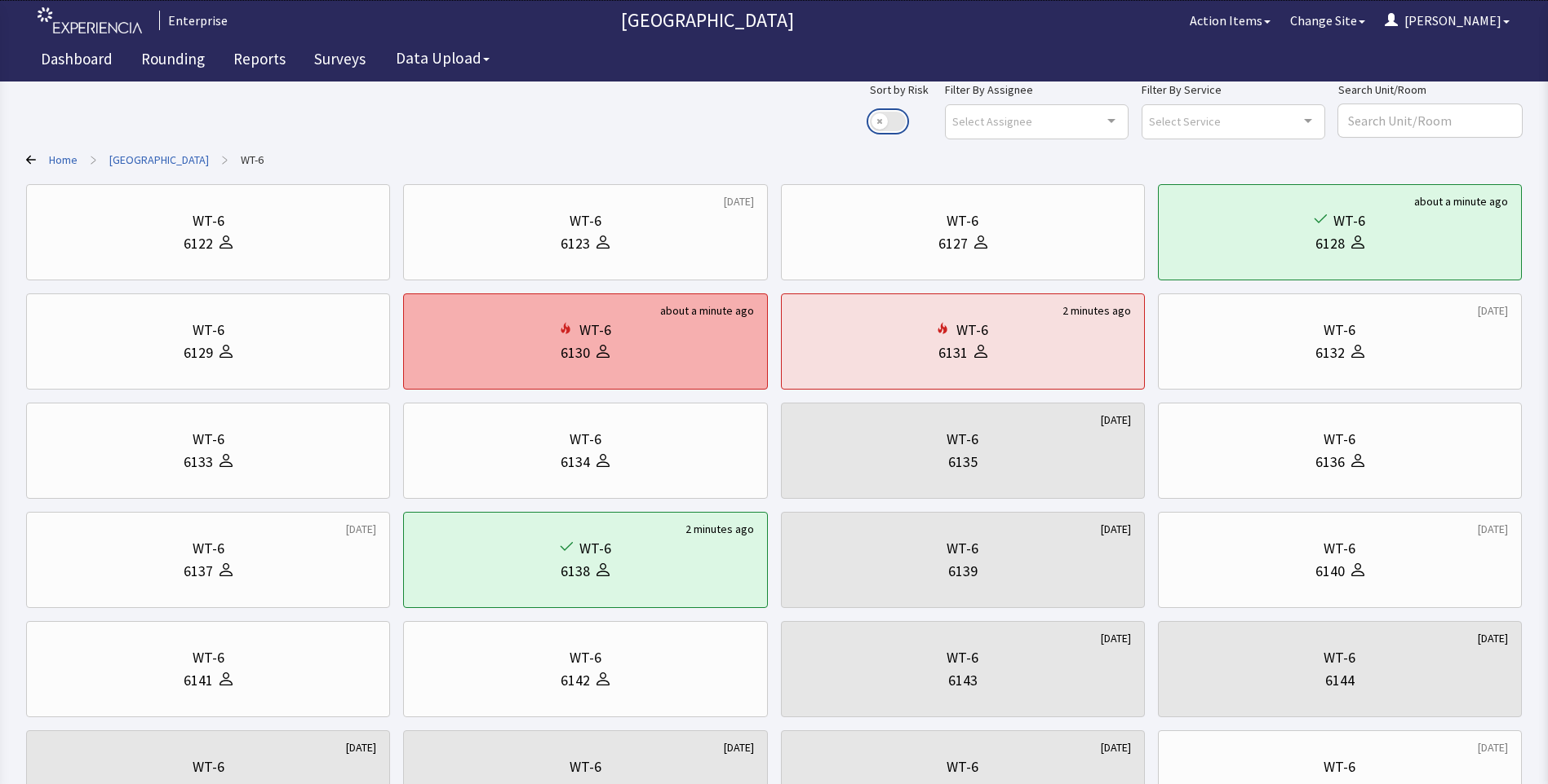
scroll to position [34, 0]
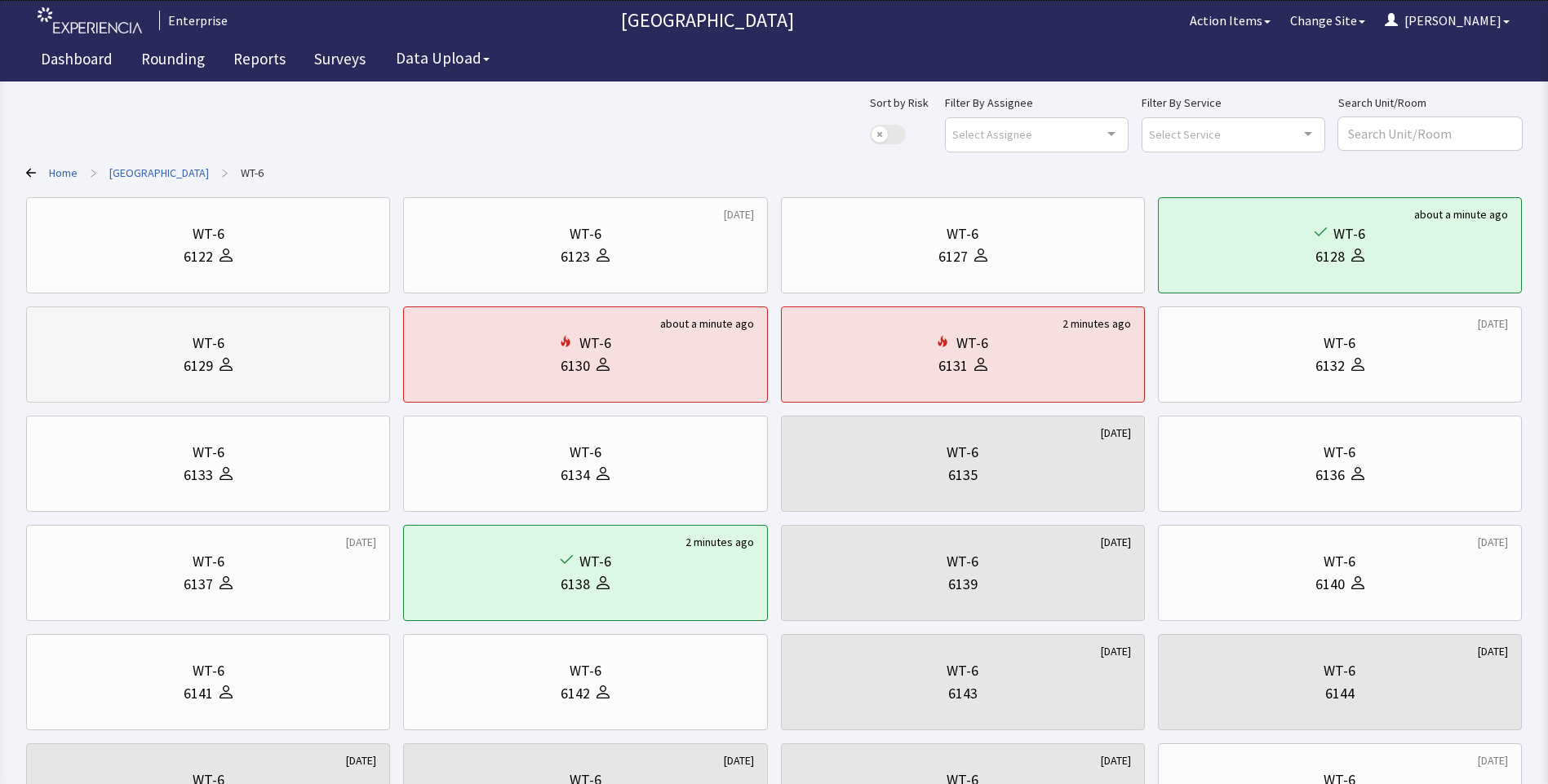
click at [184, 372] on div "6129" at bounding box center [198, 366] width 30 height 23
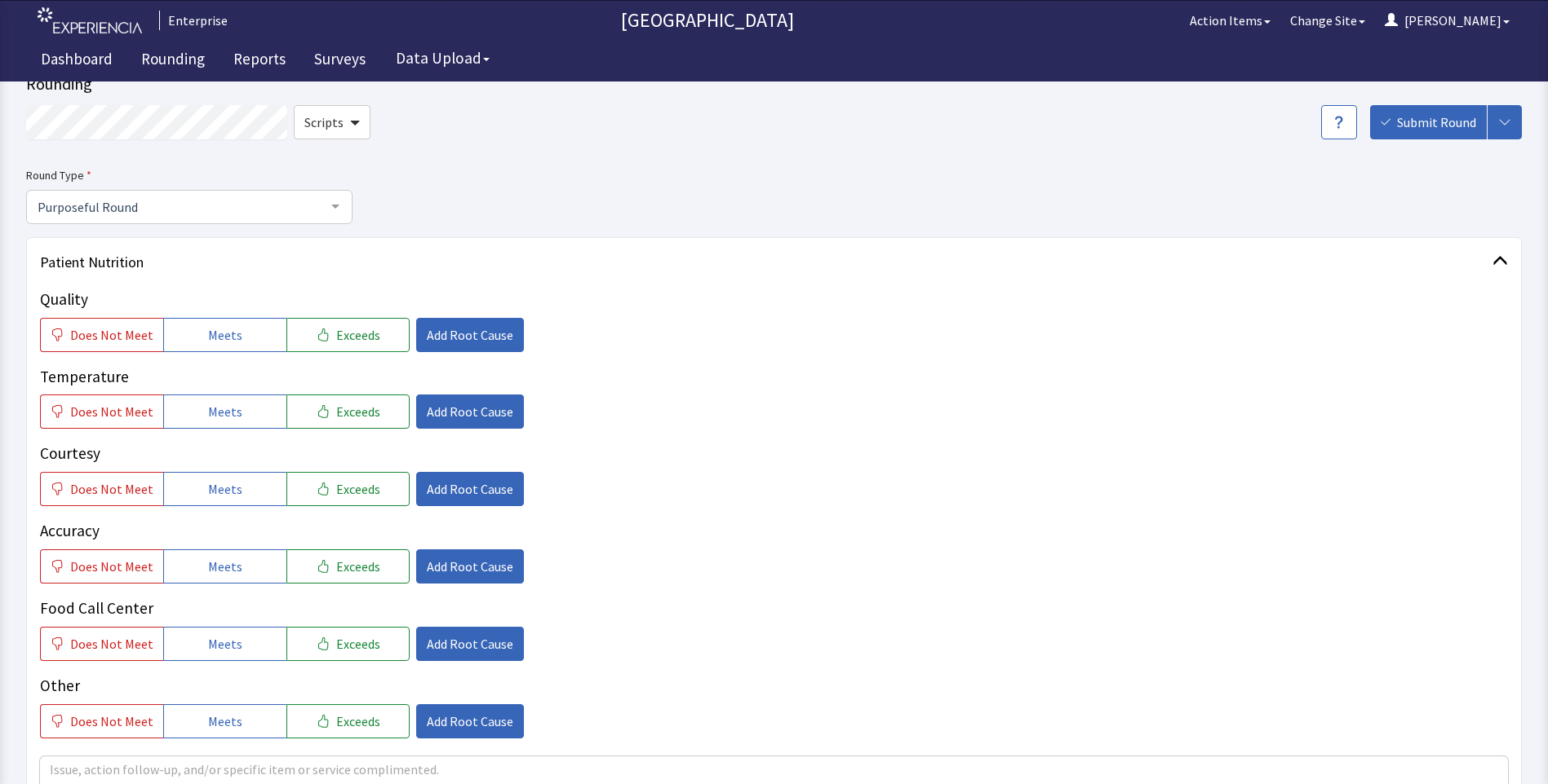
scroll to position [81, 0]
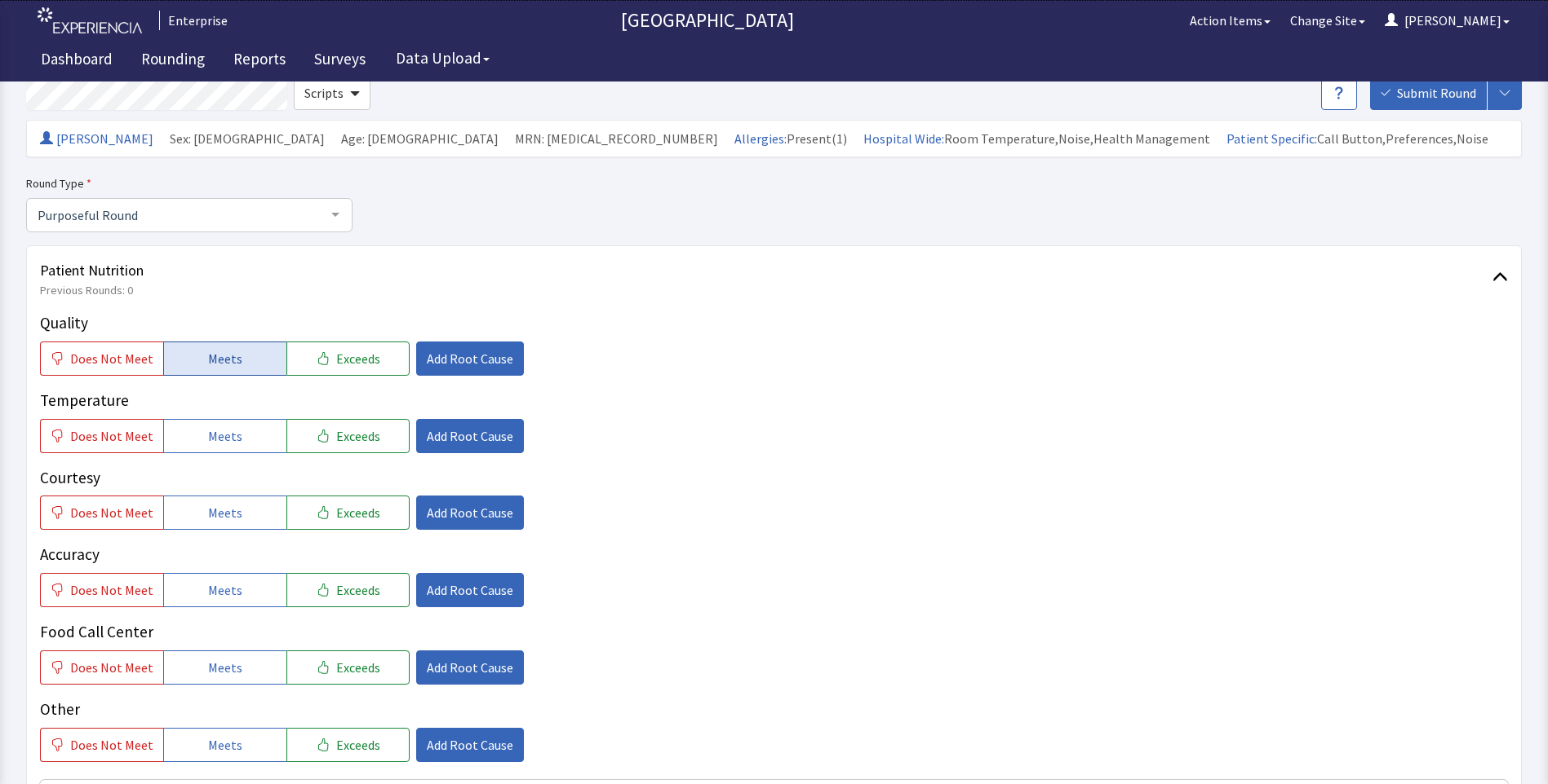
click at [236, 369] on button "Meets" at bounding box center [225, 358] width 123 height 34
drag, startPoint x: 221, startPoint y: 450, endPoint x: 224, endPoint y: 478, distance: 28.2
click at [221, 452] on button "Meets" at bounding box center [225, 436] width 123 height 34
drag, startPoint x: 224, startPoint y: 516, endPoint x: 229, endPoint y: 560, distance: 44.3
click at [227, 520] on span "Meets" at bounding box center [225, 512] width 34 height 19
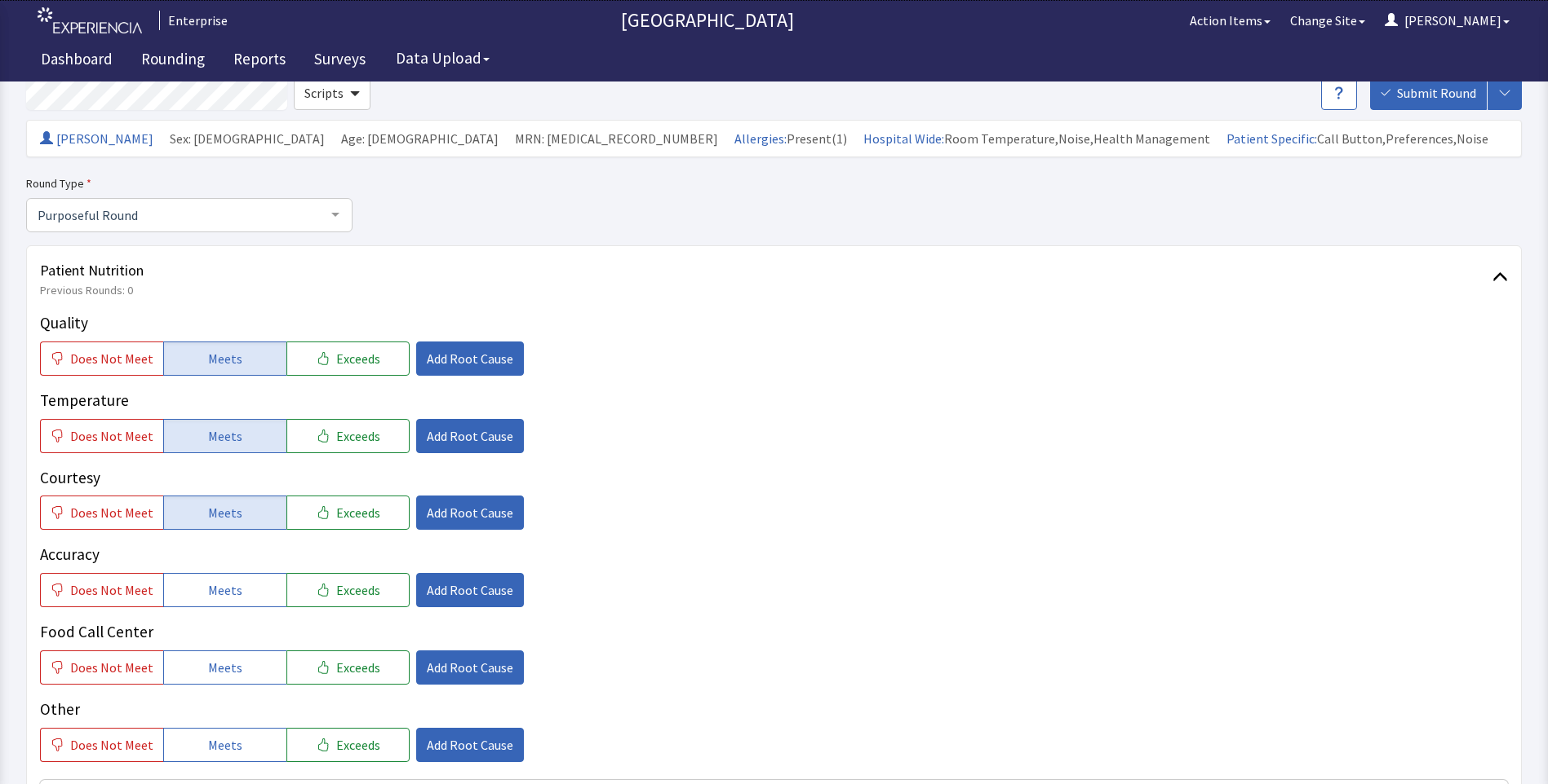
drag, startPoint x: 222, startPoint y: 586, endPoint x: 227, endPoint y: 632, distance: 46.3
click at [225, 598] on span "Meets" at bounding box center [225, 590] width 34 height 19
click at [229, 669] on span "Meets" at bounding box center [225, 668] width 34 height 19
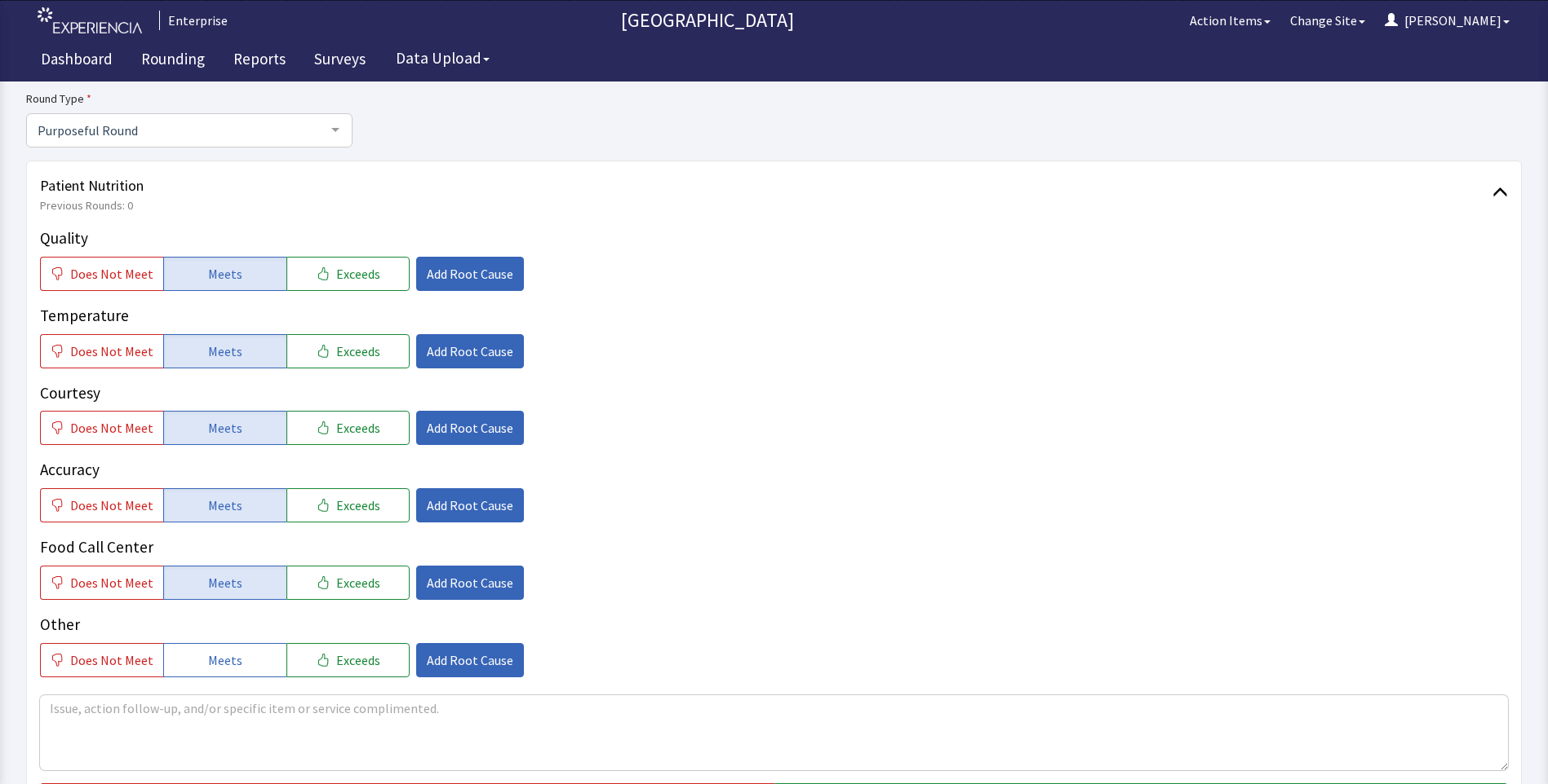
scroll to position [327, 0]
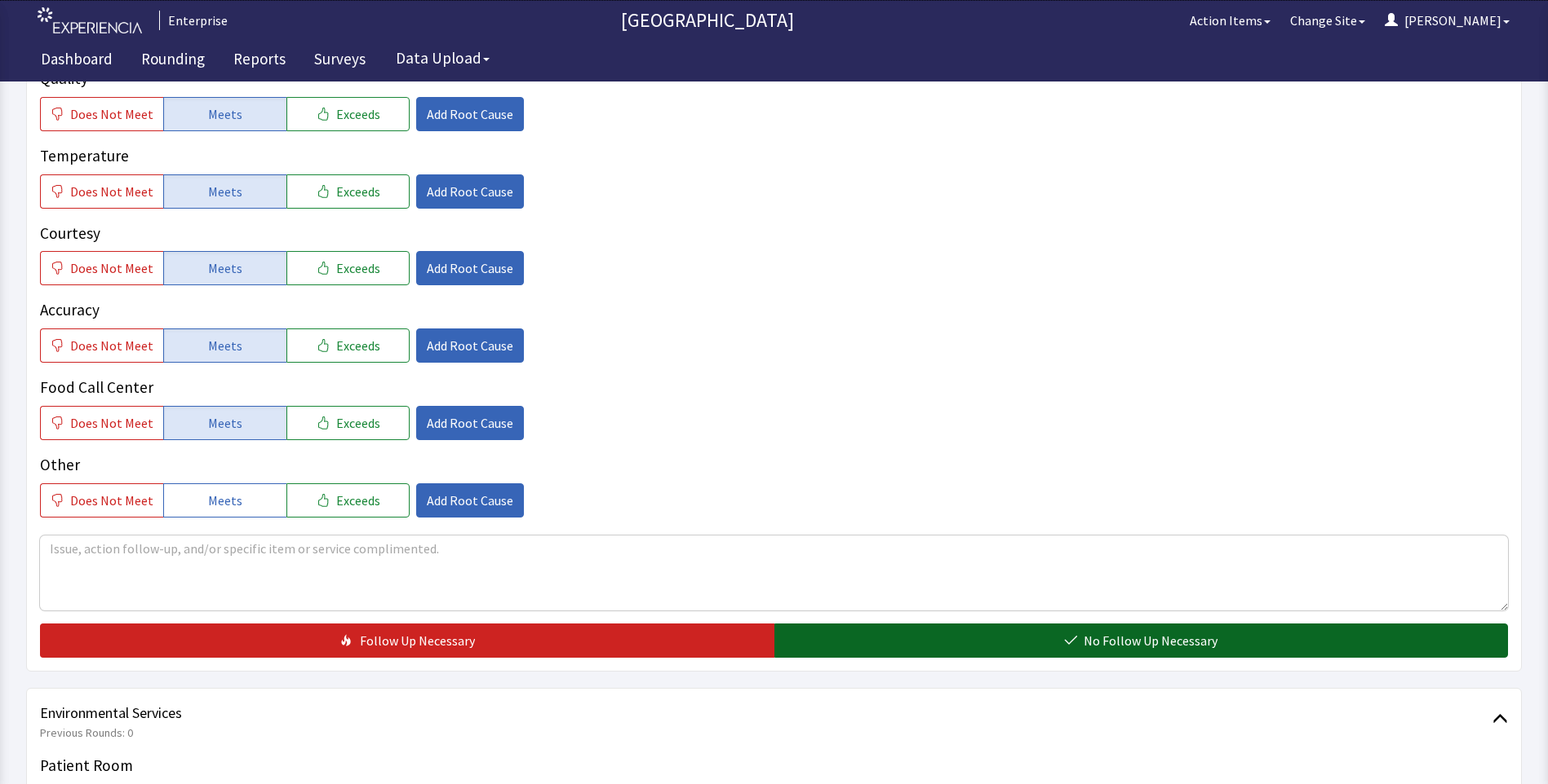
drag, startPoint x: 898, startPoint y: 655, endPoint x: 843, endPoint y: 647, distance: 55.6
click at [898, 654] on button "No Follow Up Necessary" at bounding box center [1141, 640] width 734 height 34
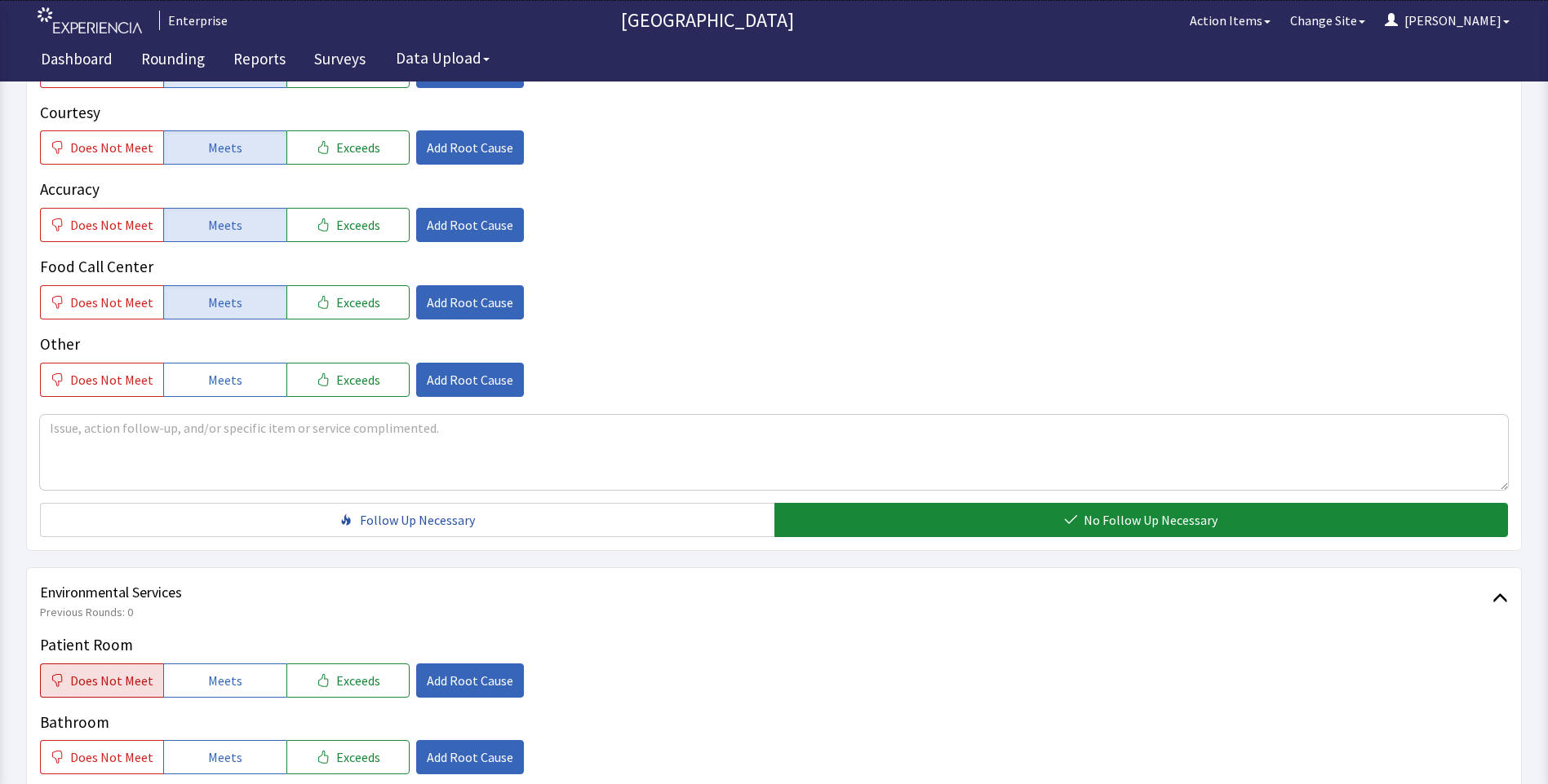
scroll to position [571, 0]
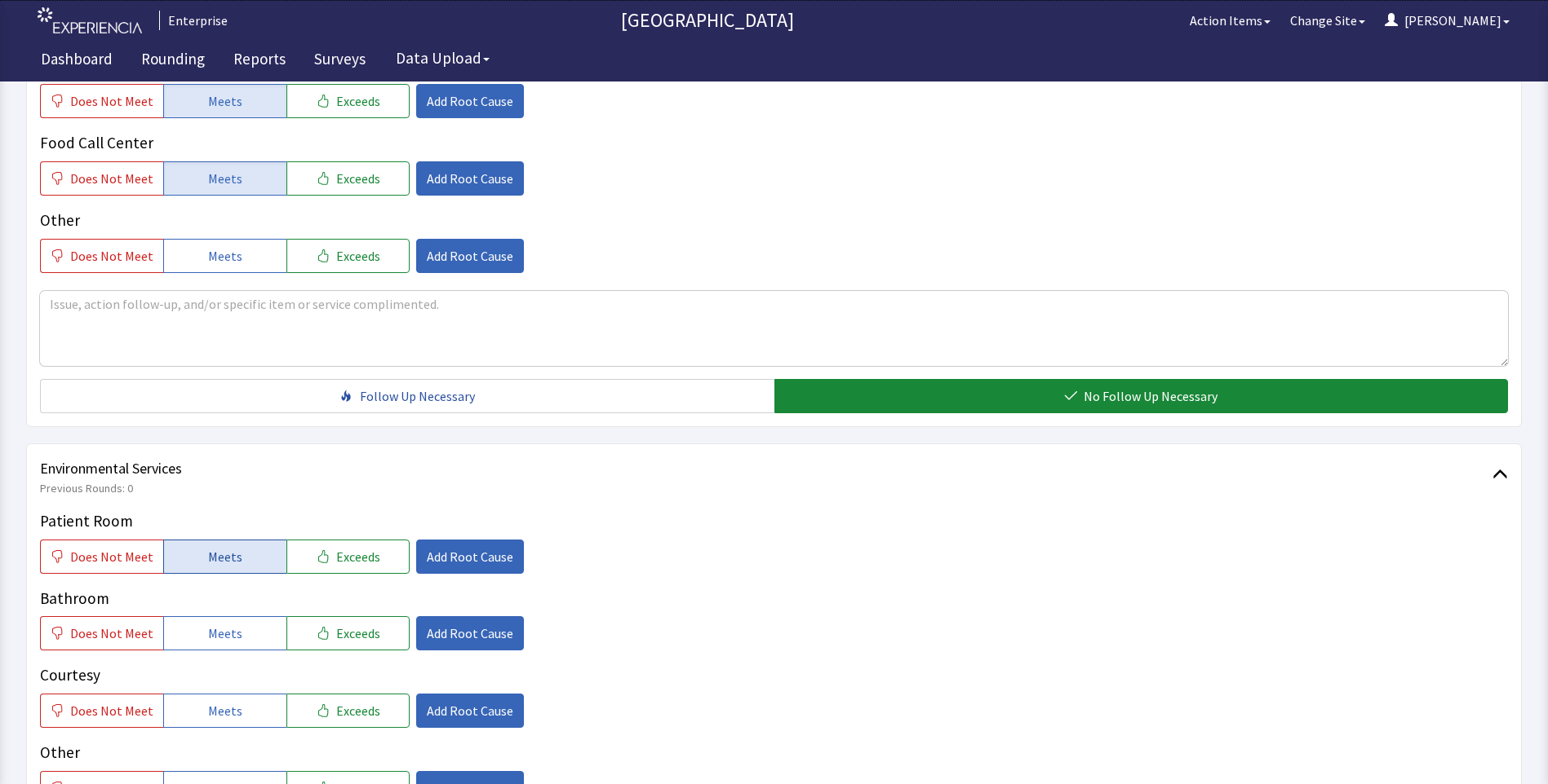
click at [249, 568] on button "Meets" at bounding box center [225, 556] width 123 height 34
drag, startPoint x: 237, startPoint y: 625, endPoint x: 240, endPoint y: 661, distance: 36.1
click at [237, 631] on button "Meets" at bounding box center [225, 633] width 123 height 34
drag, startPoint x: 237, startPoint y: 709, endPoint x: 247, endPoint y: 711, distance: 10.2
click at [241, 711] on button "Meets" at bounding box center [225, 711] width 123 height 34
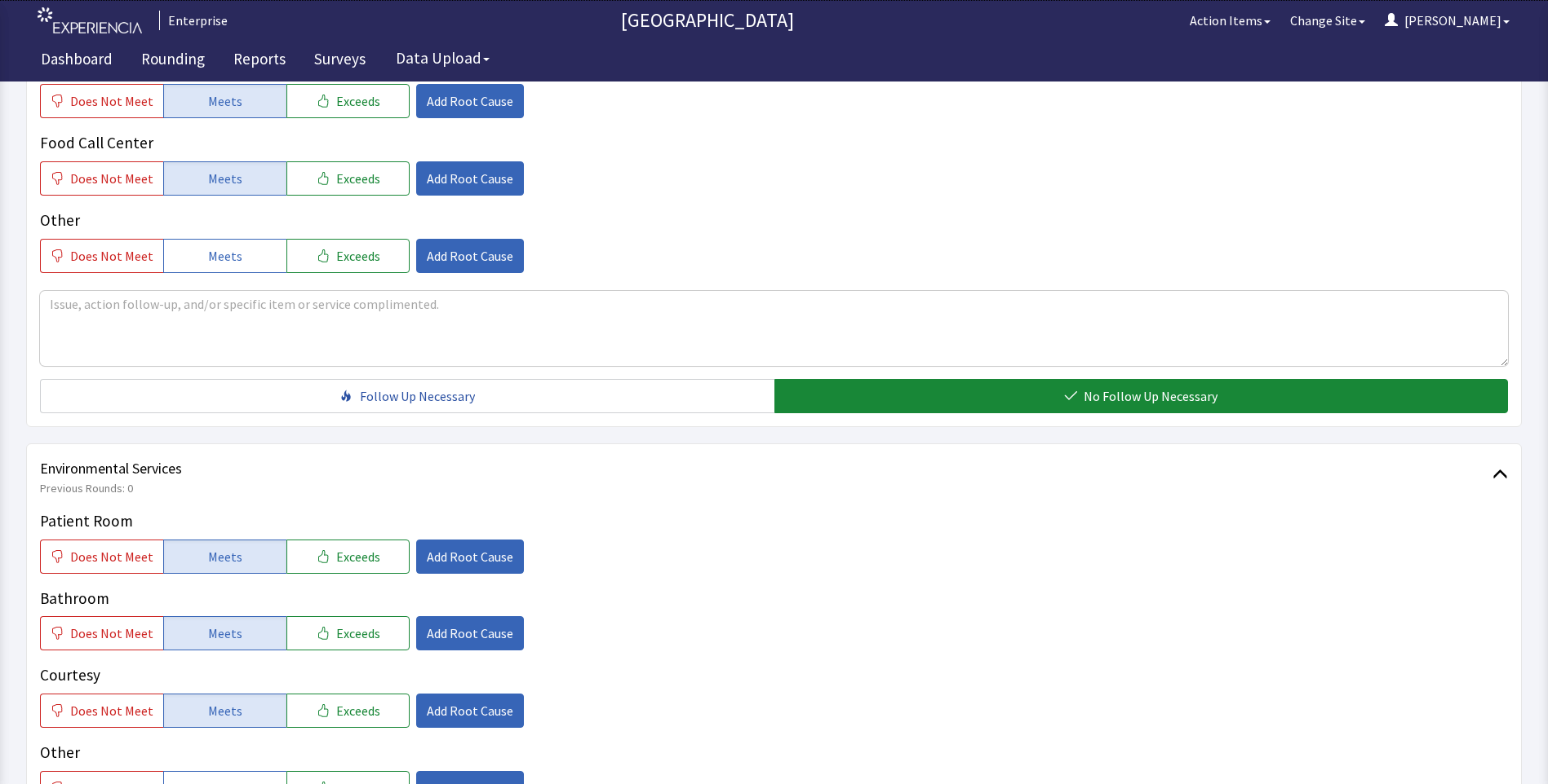
scroll to position [815, 0]
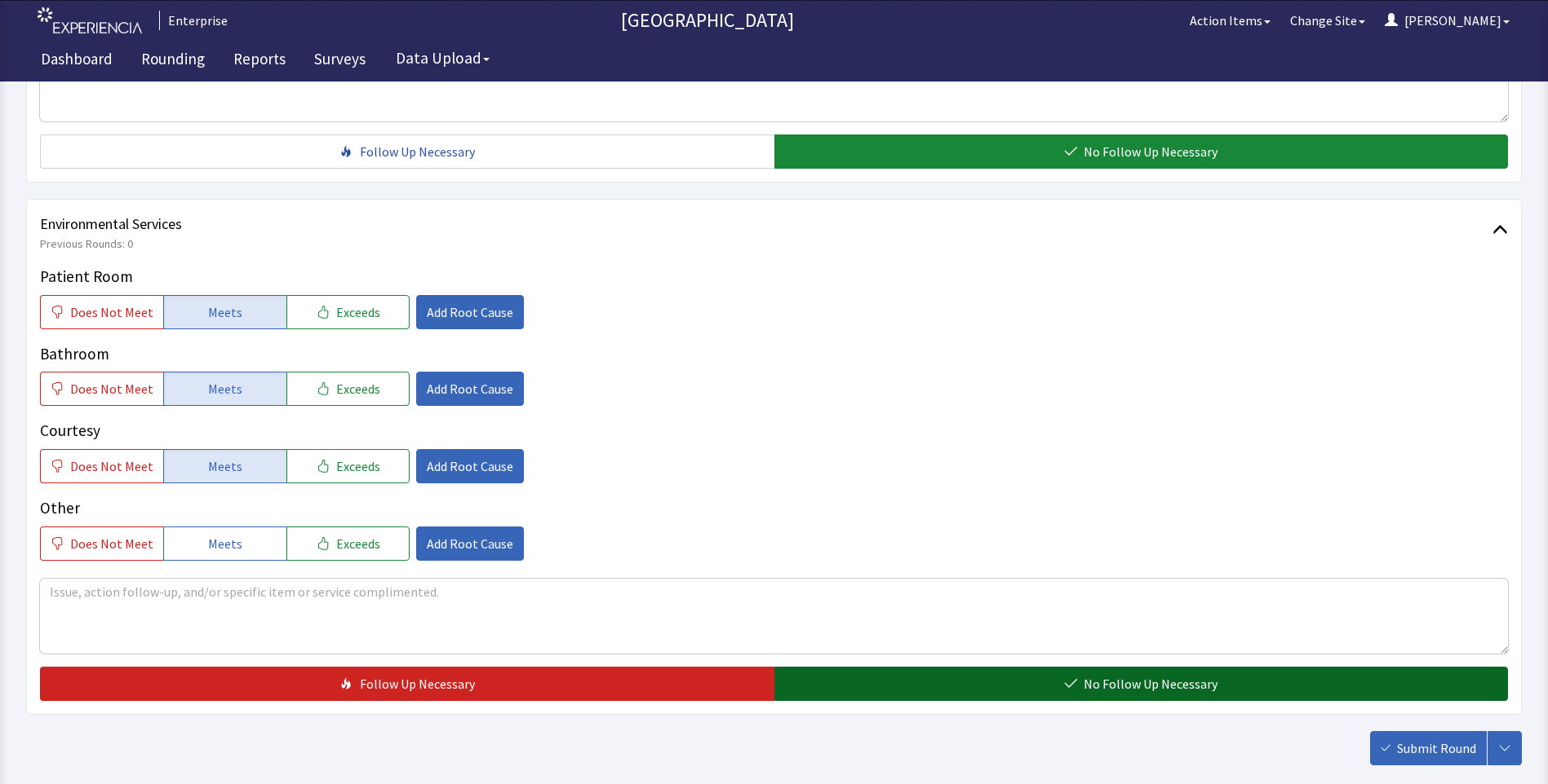
click at [845, 690] on button "No Follow Up Necessary" at bounding box center [1141, 684] width 734 height 34
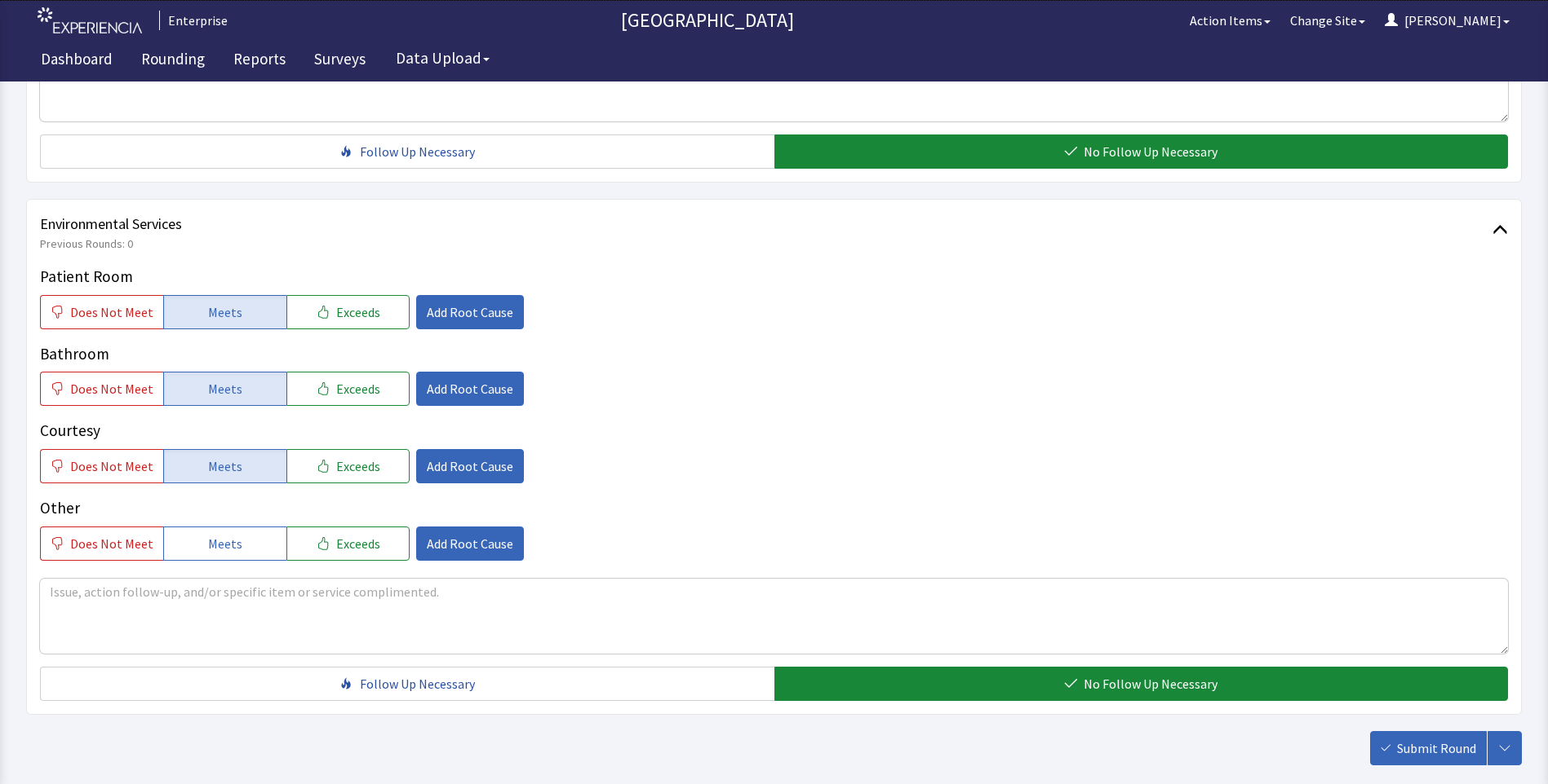
drag, startPoint x: 1426, startPoint y: 757, endPoint x: 1405, endPoint y: 747, distance: 23.3
click at [1426, 756] on span "Submit Round" at bounding box center [1436, 748] width 79 height 19
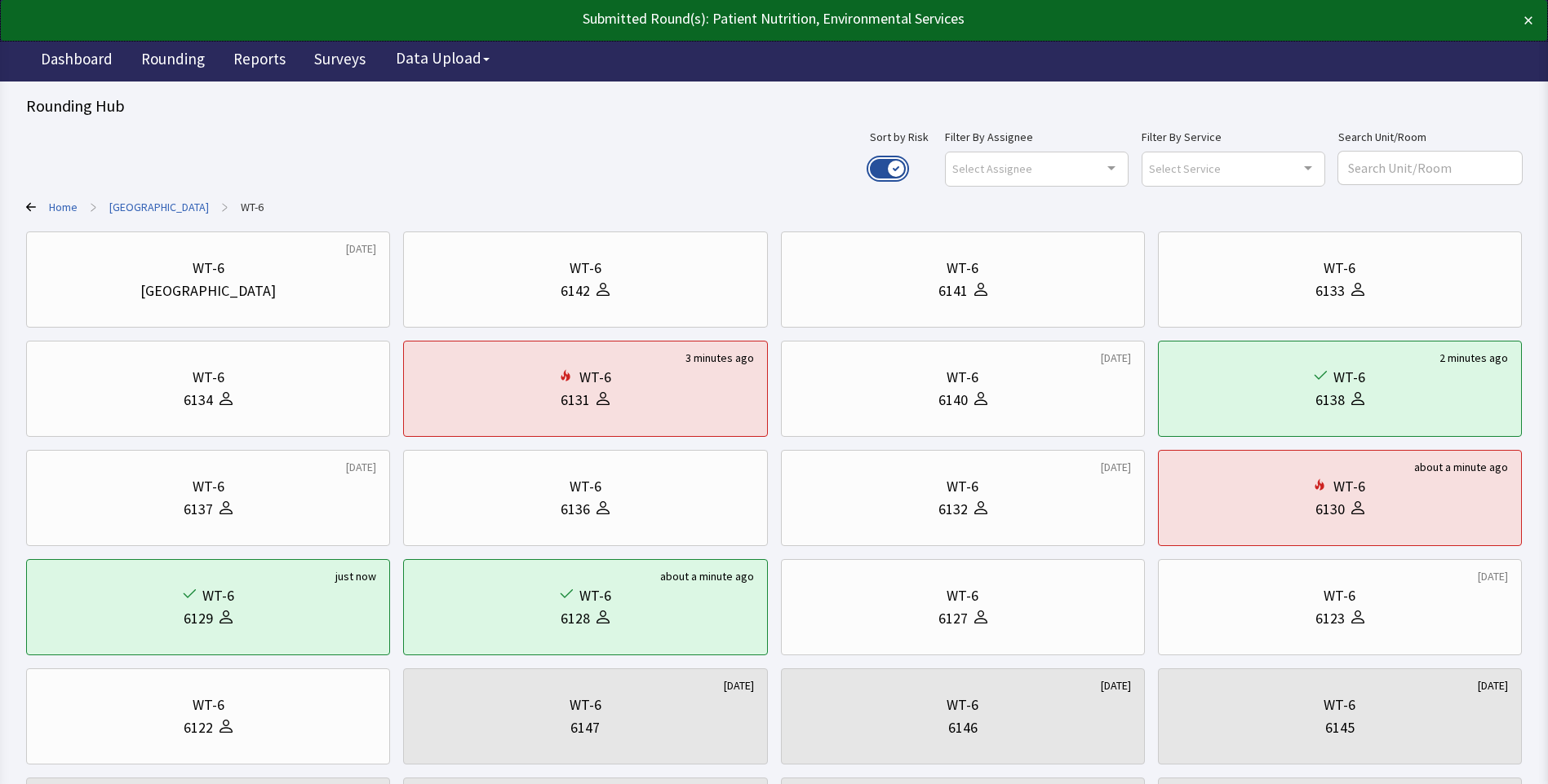
click at [906, 170] on button "Use setting" at bounding box center [887, 168] width 36 height 19
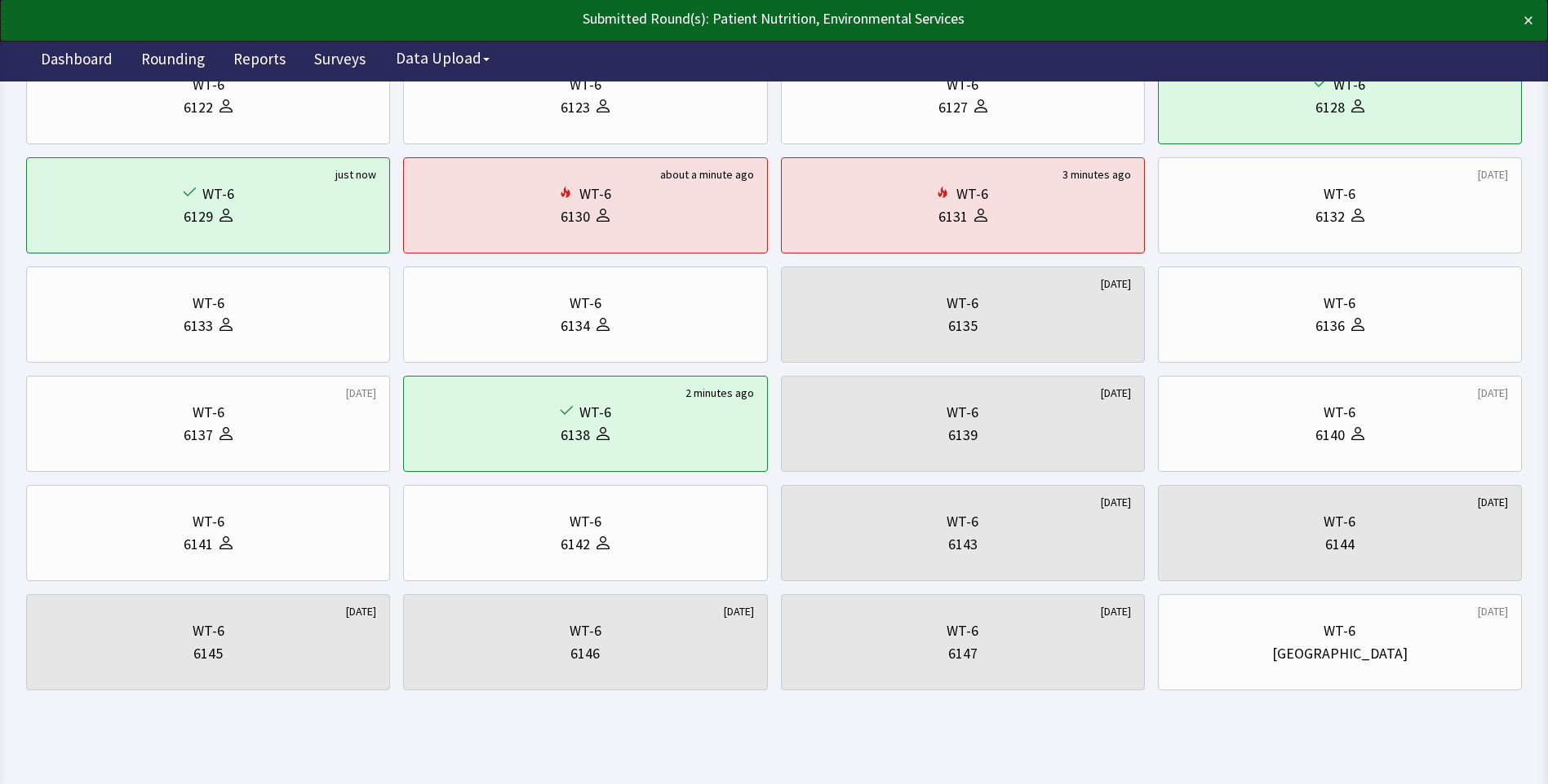
scroll to position [197, 0]
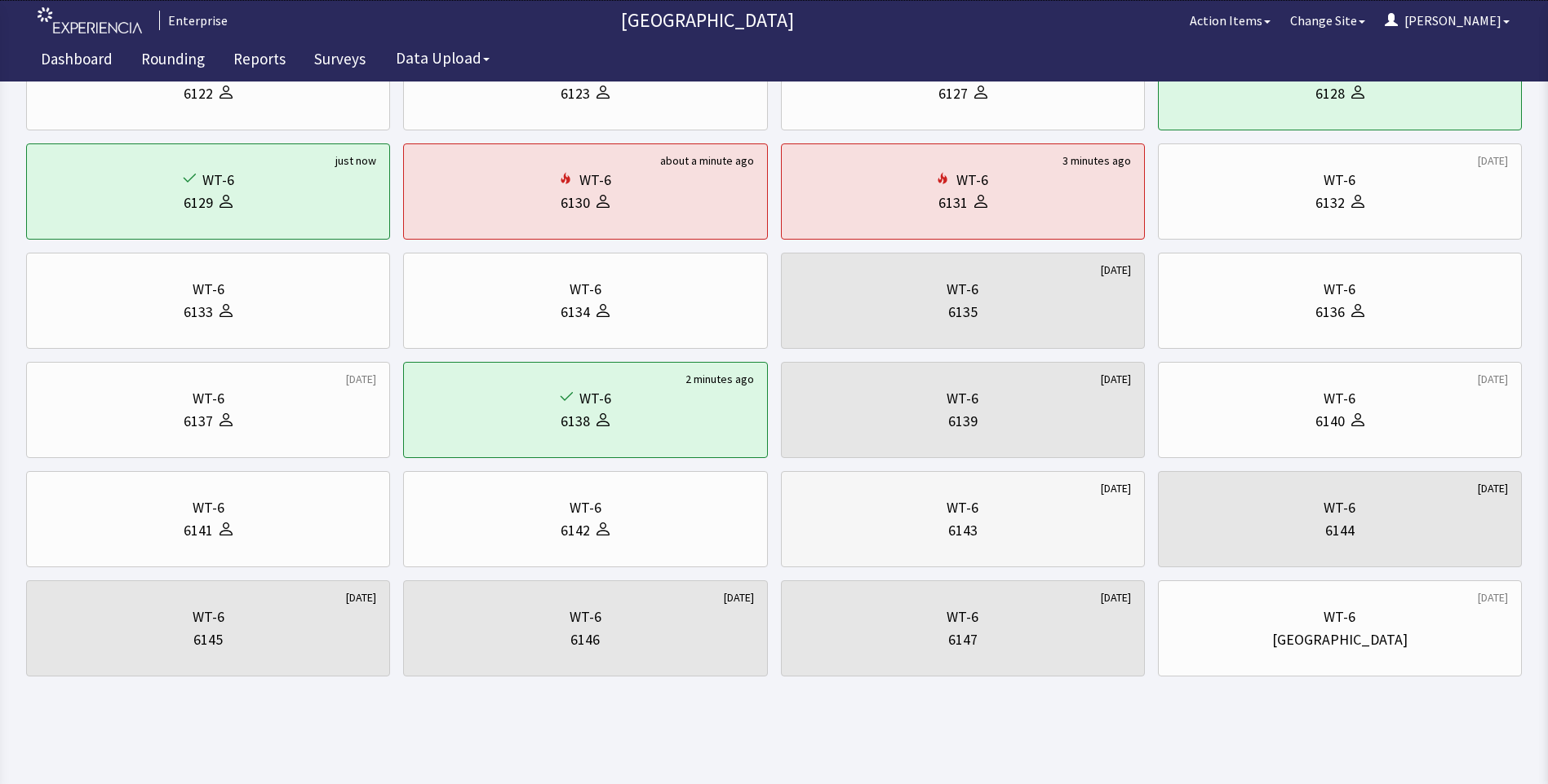
click at [912, 532] on div "6143" at bounding box center [963, 531] width 336 height 23
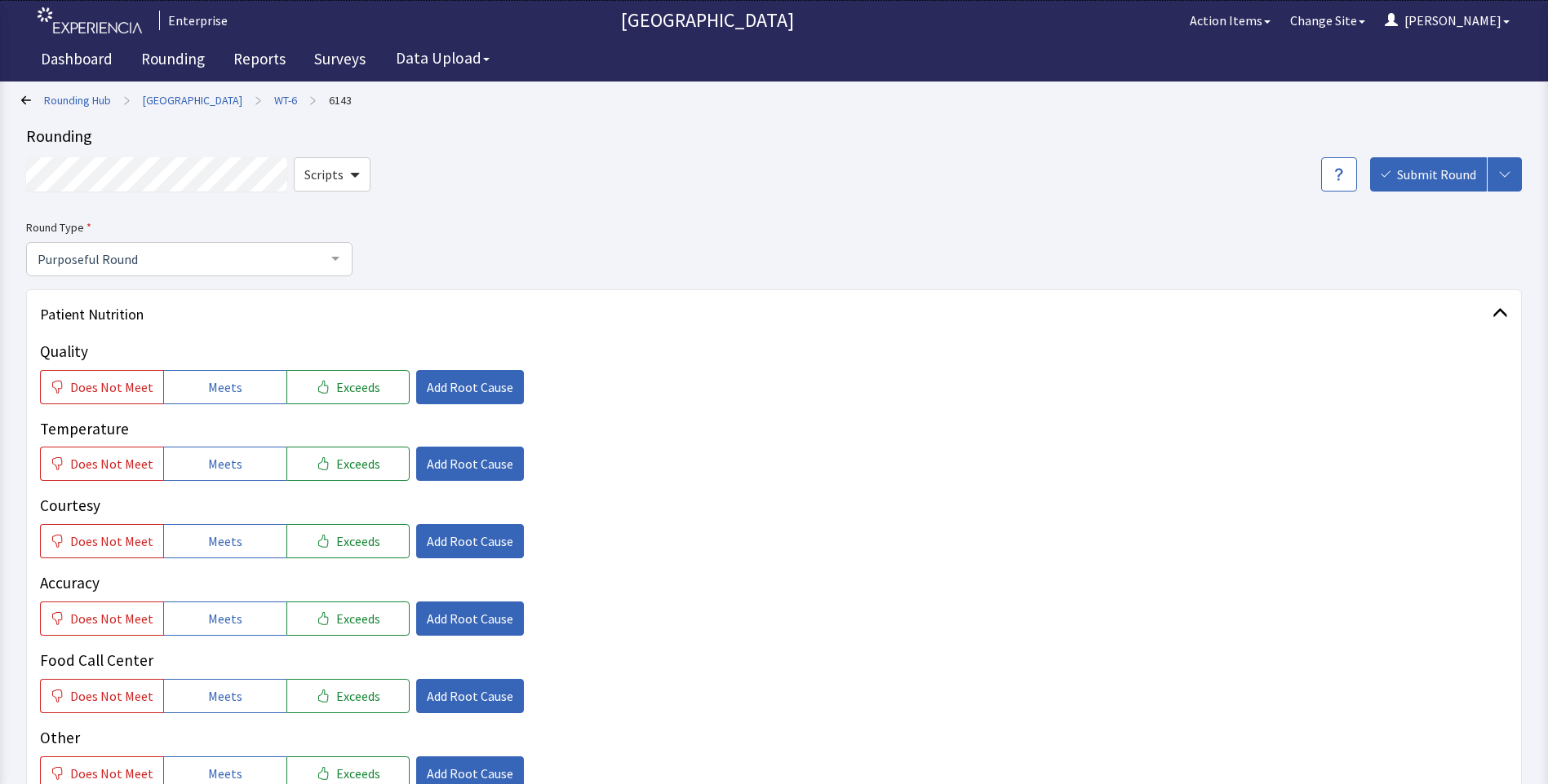
click at [335, 261] on div at bounding box center [335, 258] width 32 height 31
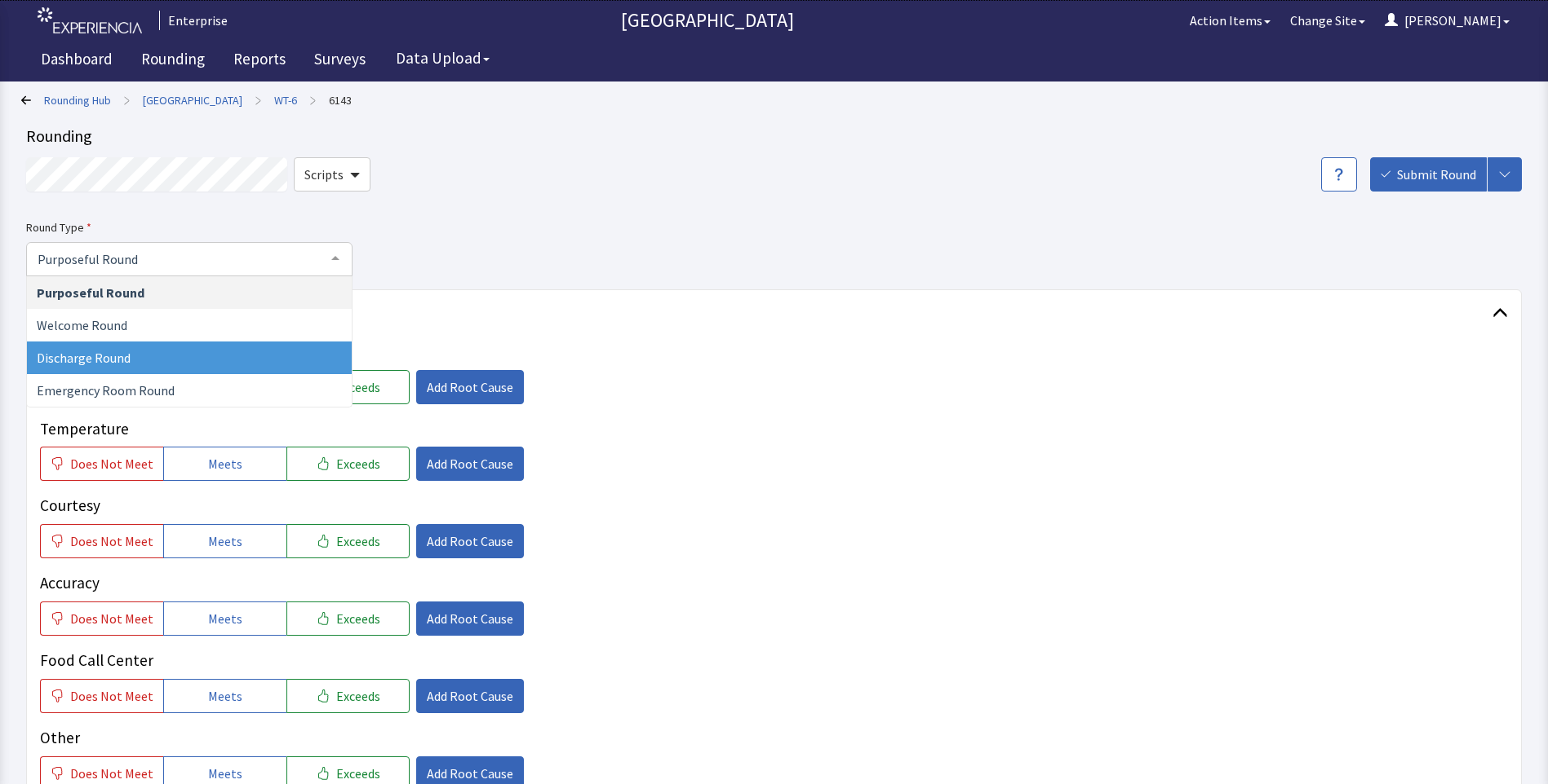
click at [179, 357] on span "Discharge Round" at bounding box center [190, 357] width 325 height 32
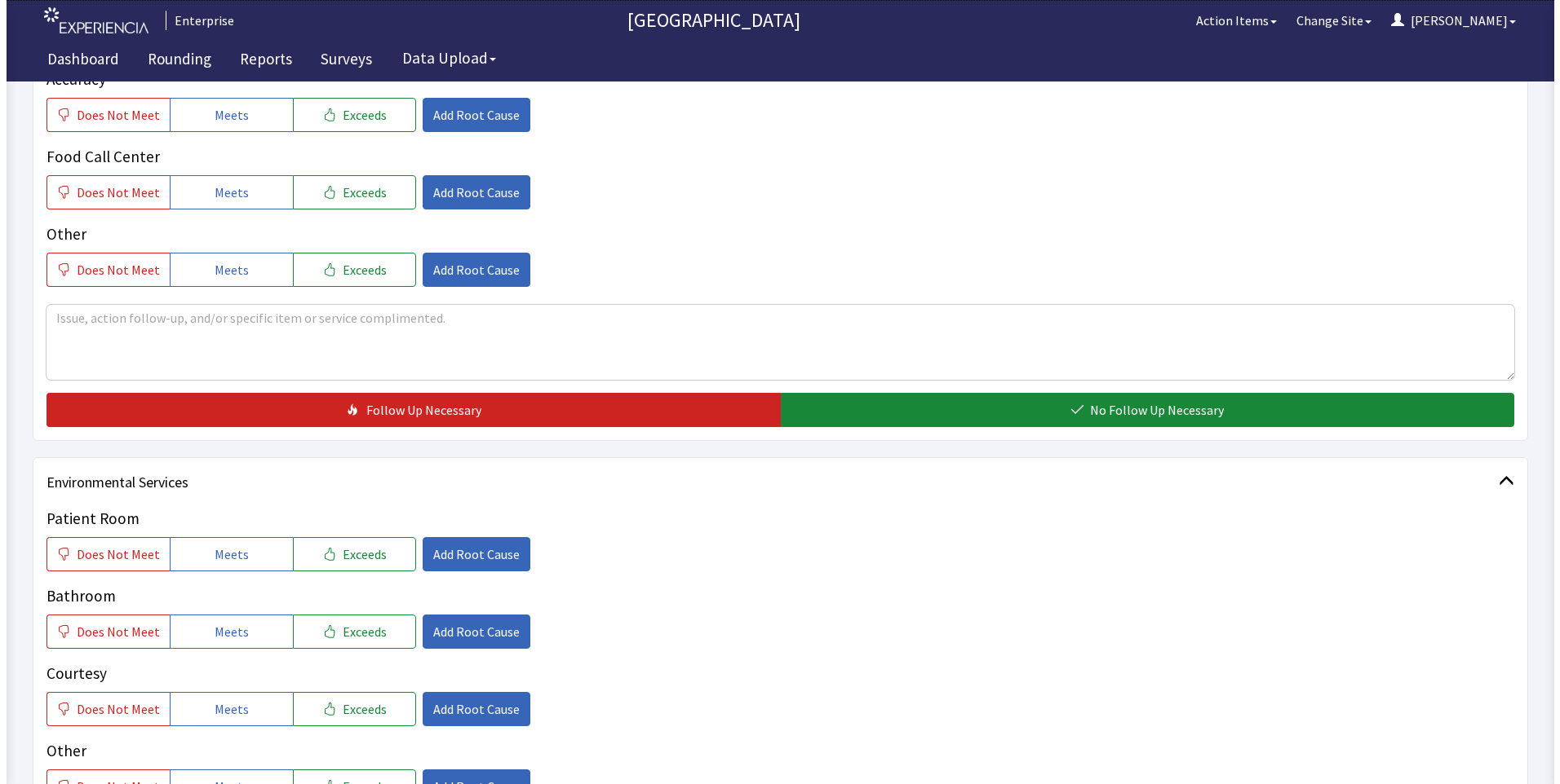
scroll to position [652, 0]
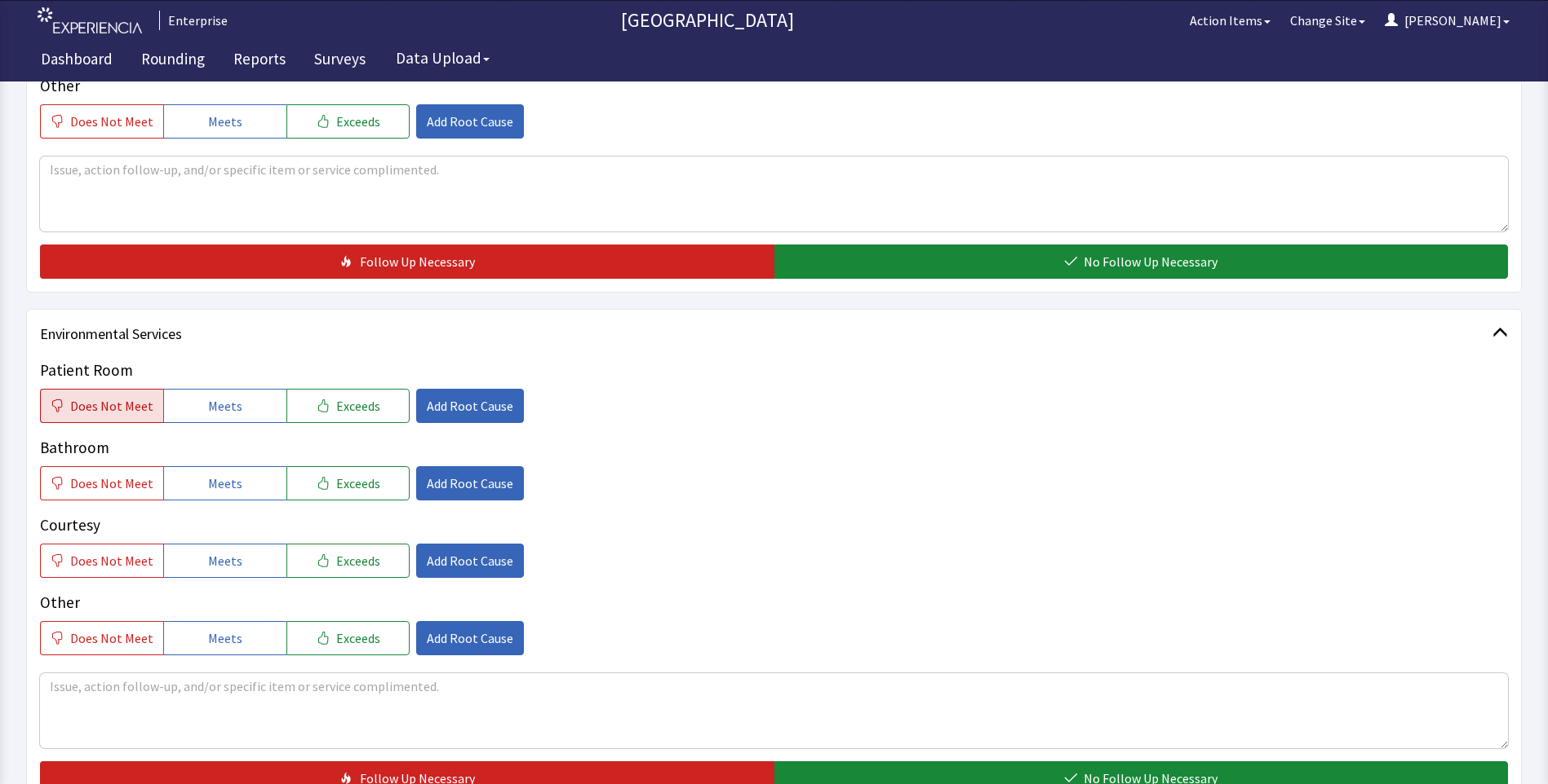
click at [126, 411] on span "Does Not Meet" at bounding box center [111, 406] width 83 height 19
click at [432, 411] on span "Add Root Cause" at bounding box center [469, 406] width 86 height 19
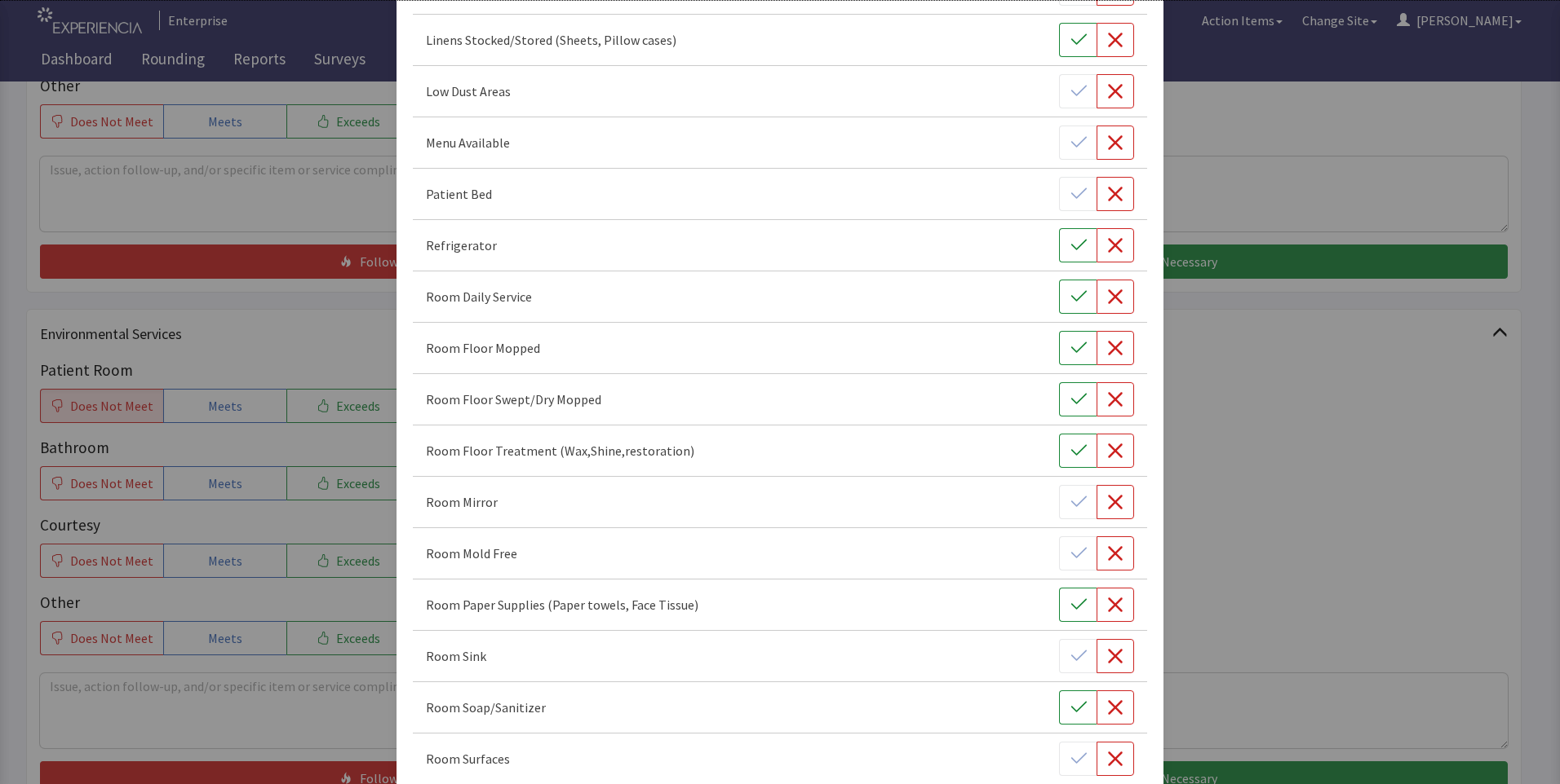
scroll to position [489, 0]
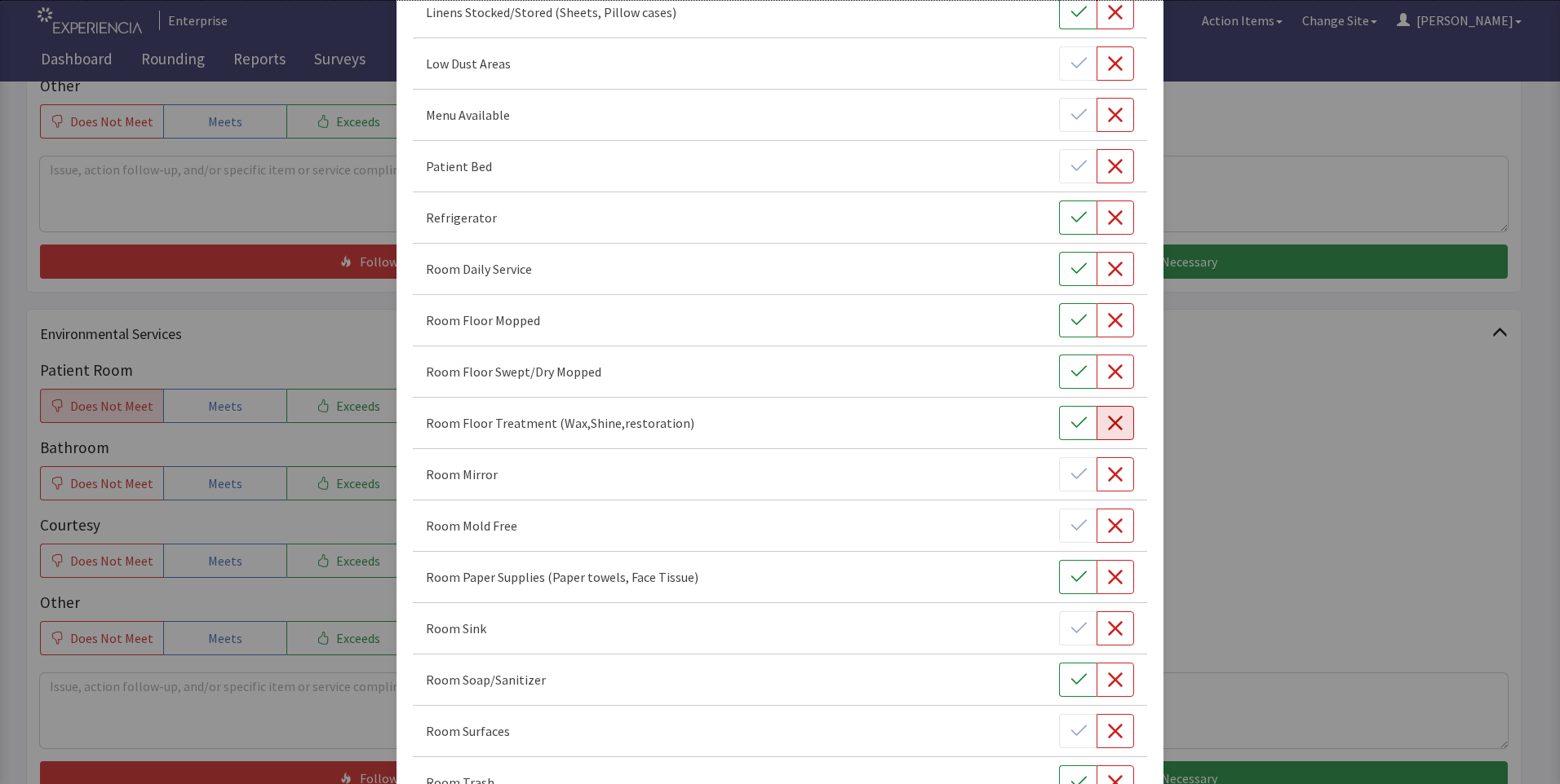
click at [1108, 425] on icon "button" at bounding box center [1115, 423] width 15 height 15
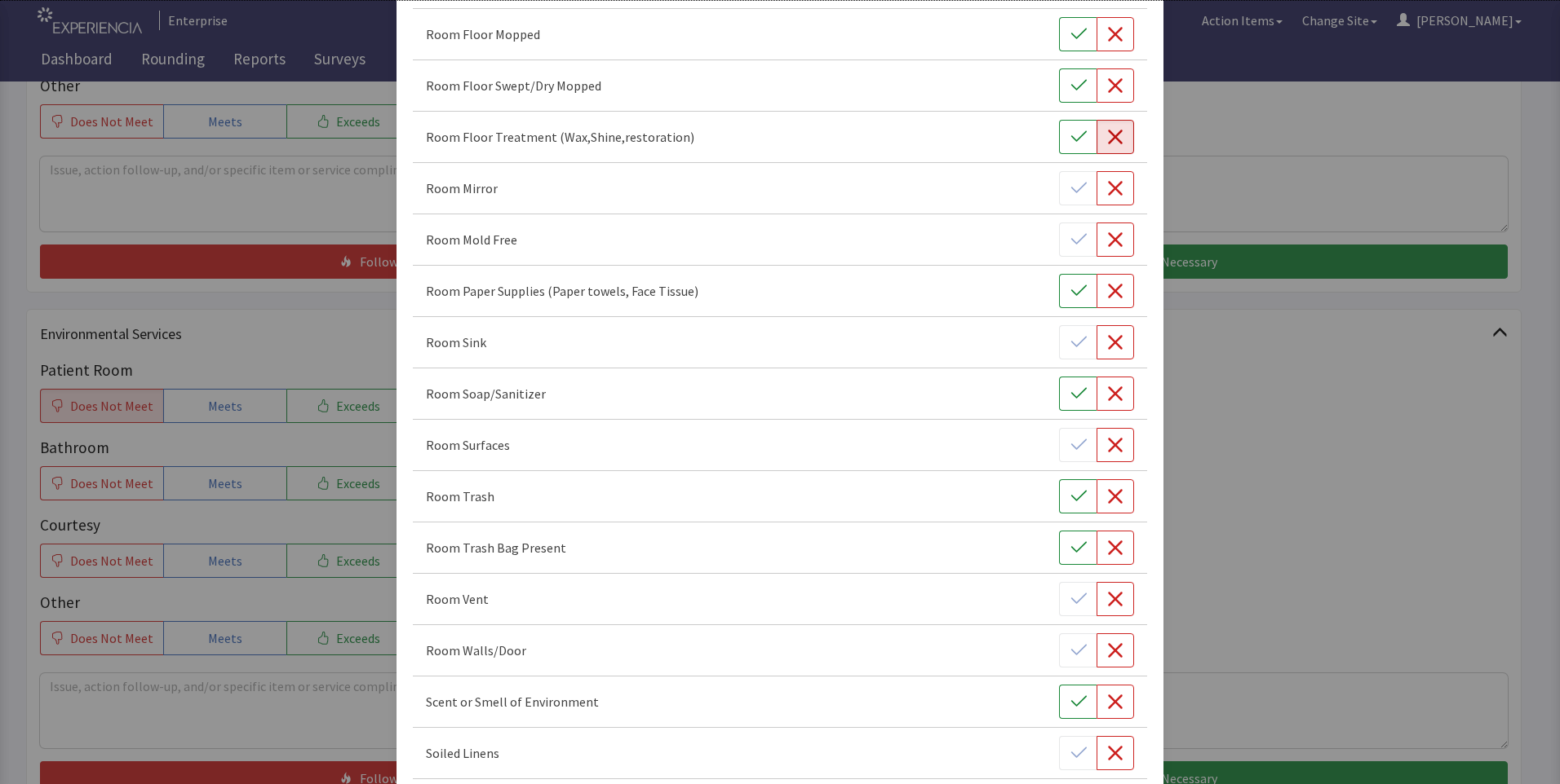
scroll to position [815, 0]
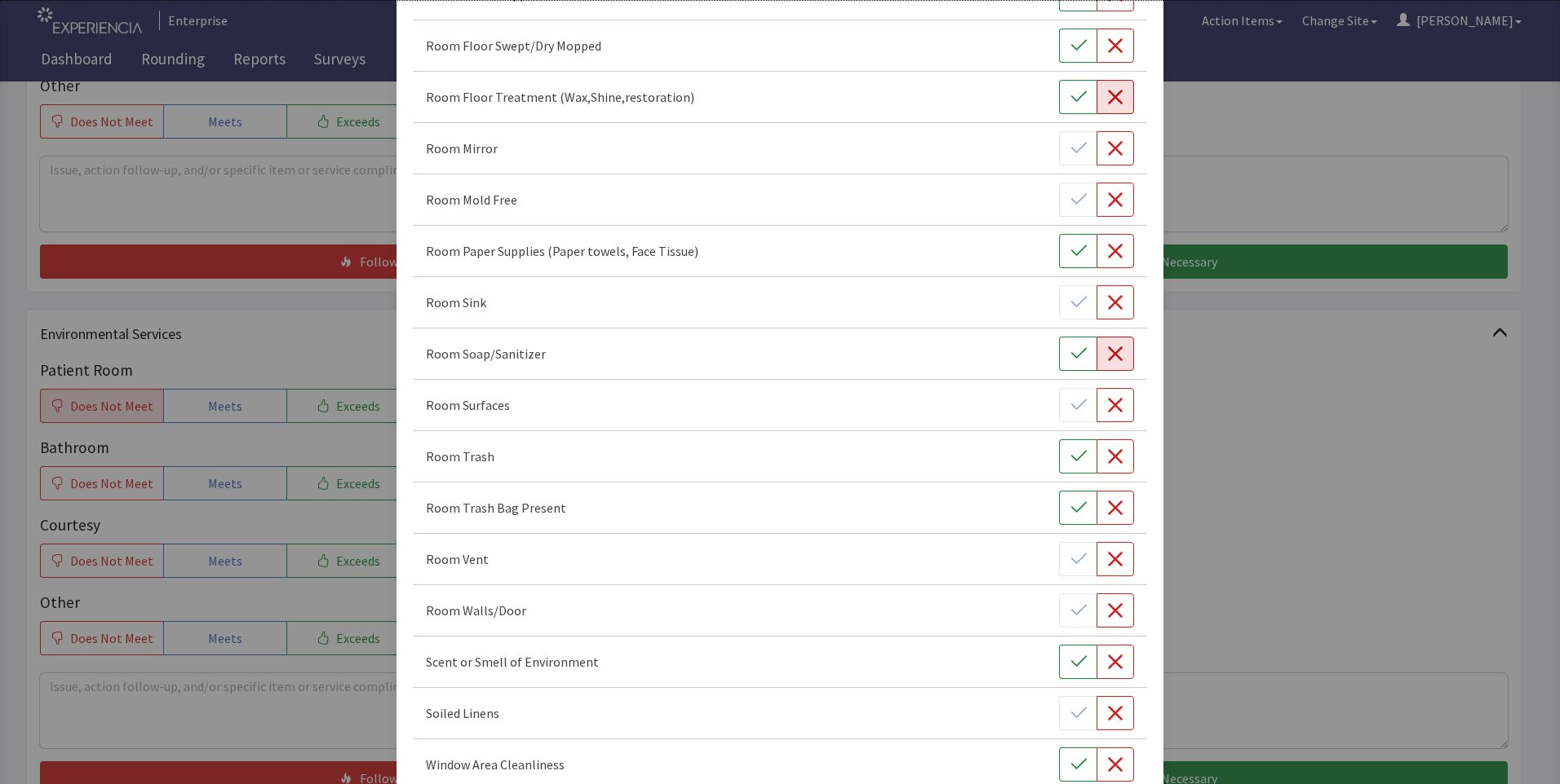
click at [1105, 363] on button "button" at bounding box center [1115, 354] width 38 height 34
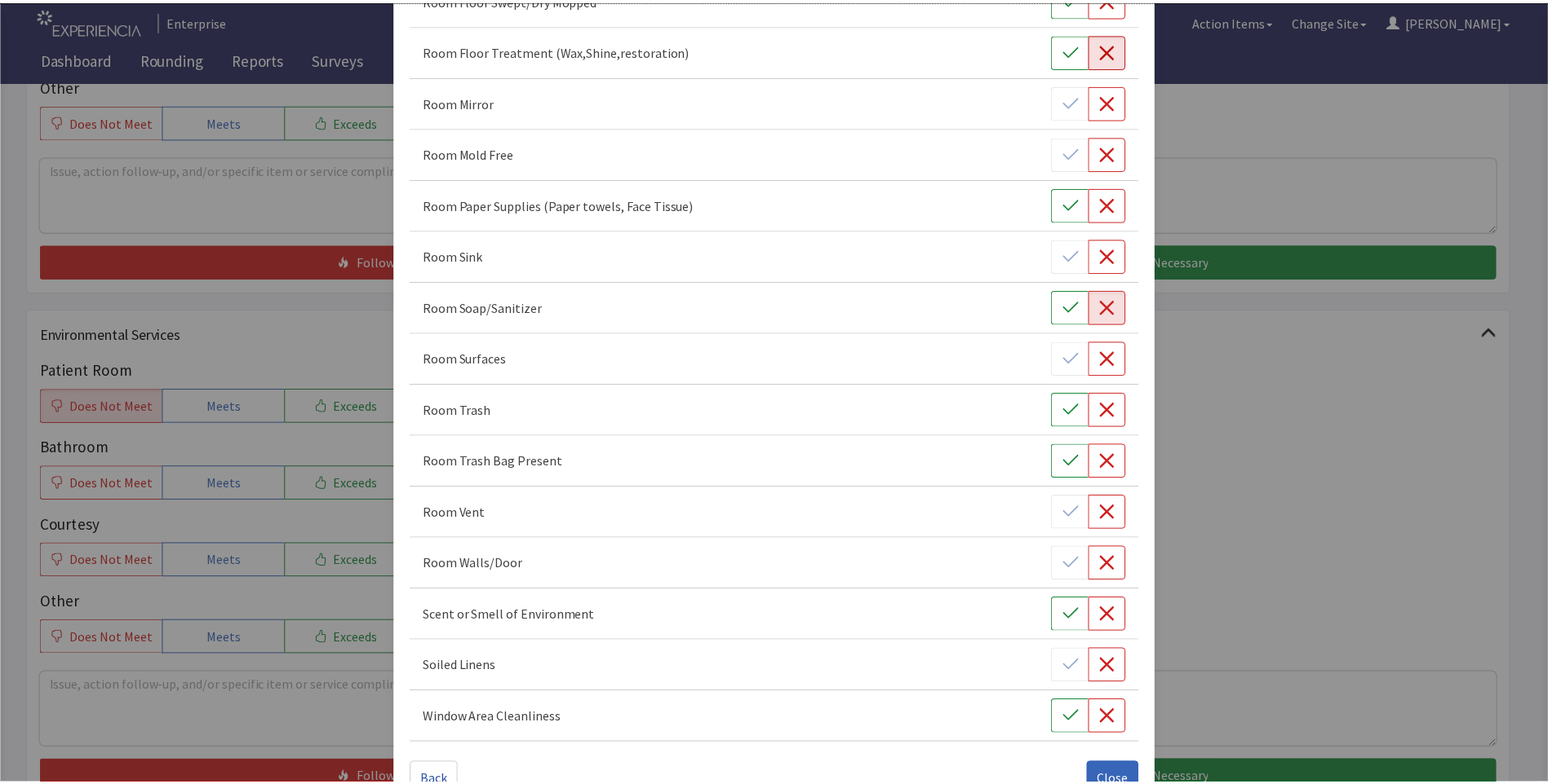
scroll to position [905, 0]
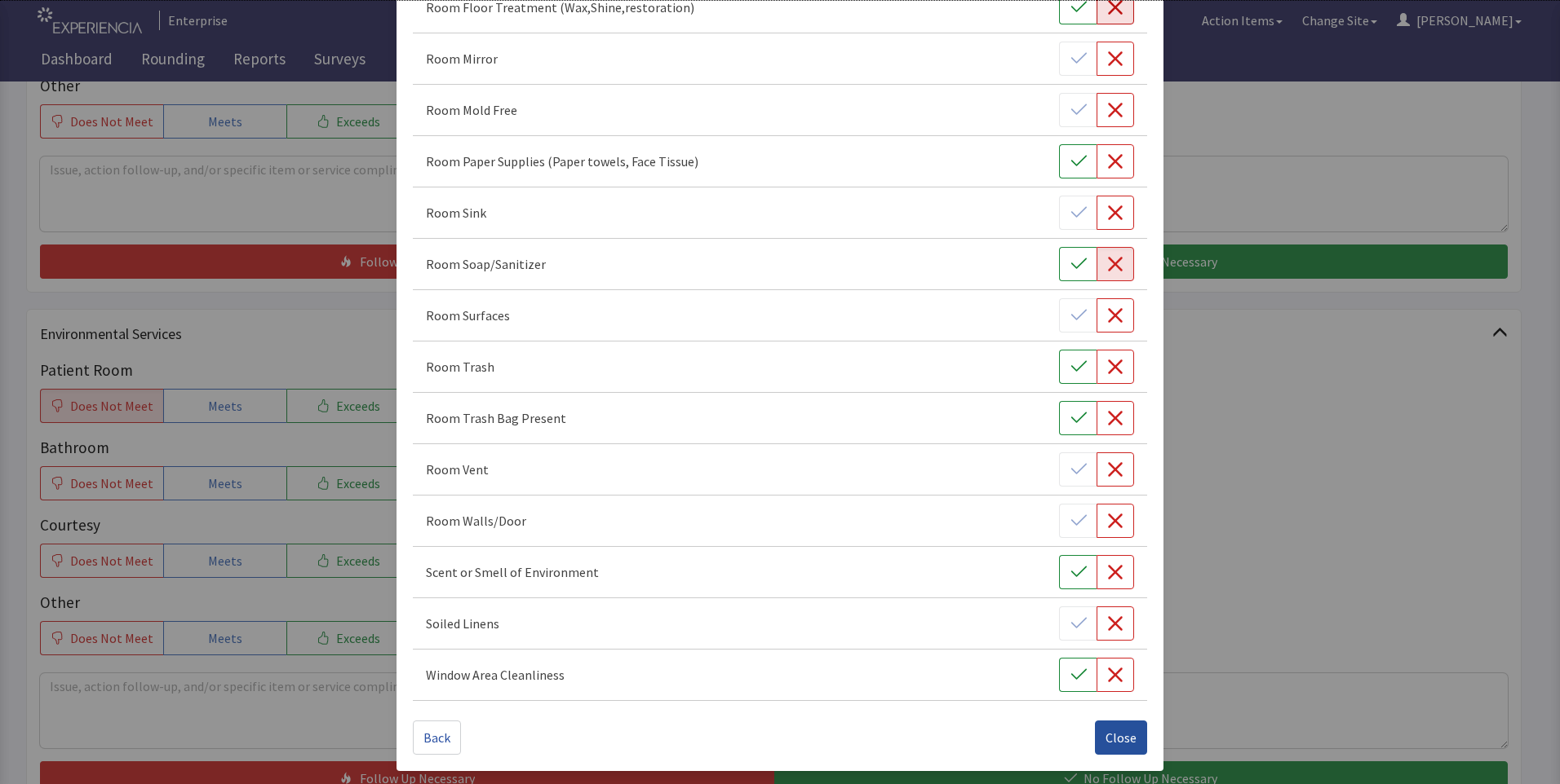
click at [1105, 737] on span "Close" at bounding box center [1120, 738] width 31 height 19
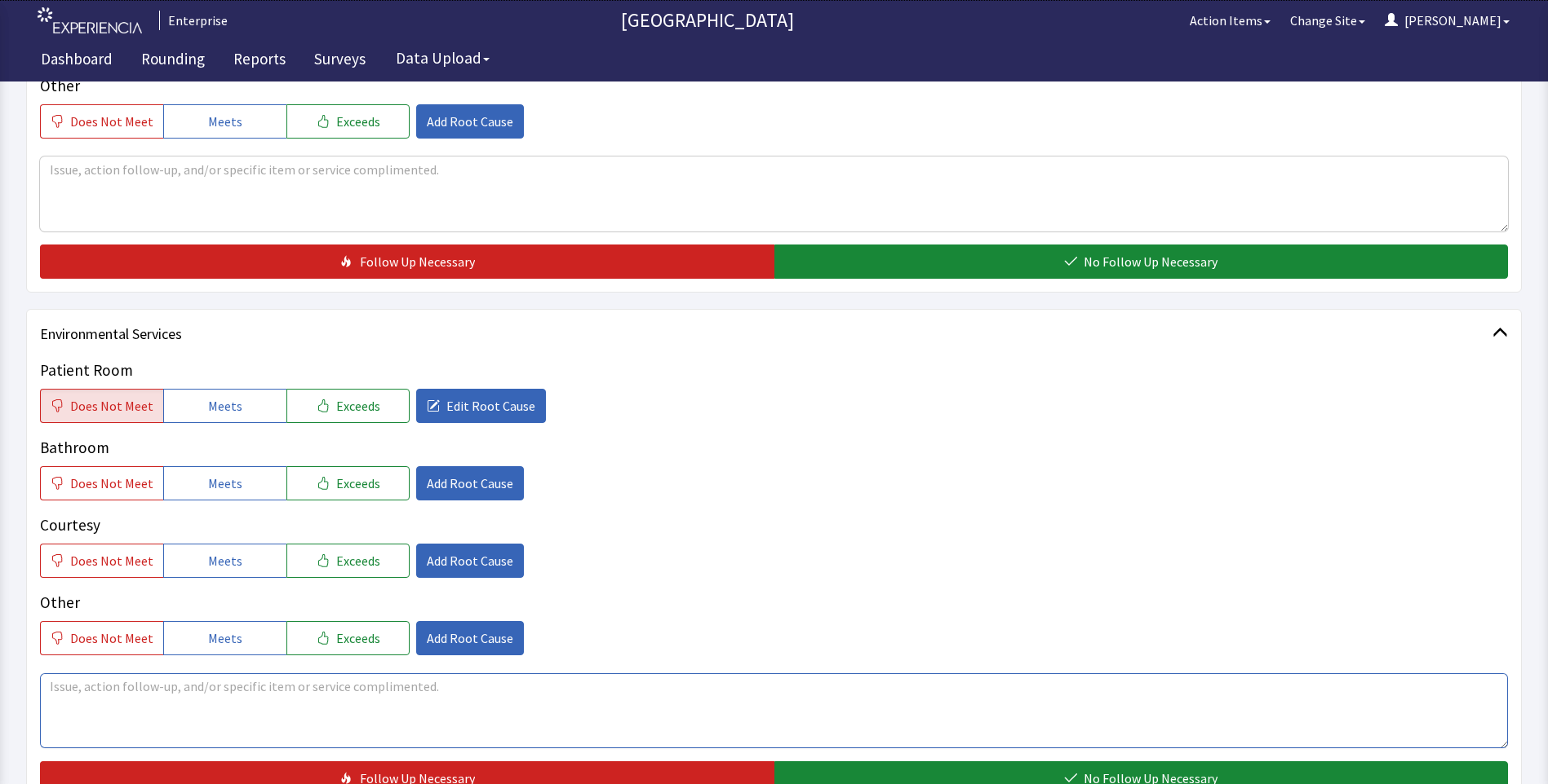
click at [75, 699] on textarea at bounding box center [774, 711] width 1468 height 75
drag, startPoint x: 46, startPoint y: 684, endPoint x: 467, endPoint y: 685, distance: 421.0
click at [513, 677] on textarea "discharge cleaning purell was empty floor had debris" at bounding box center [774, 711] width 1468 height 75
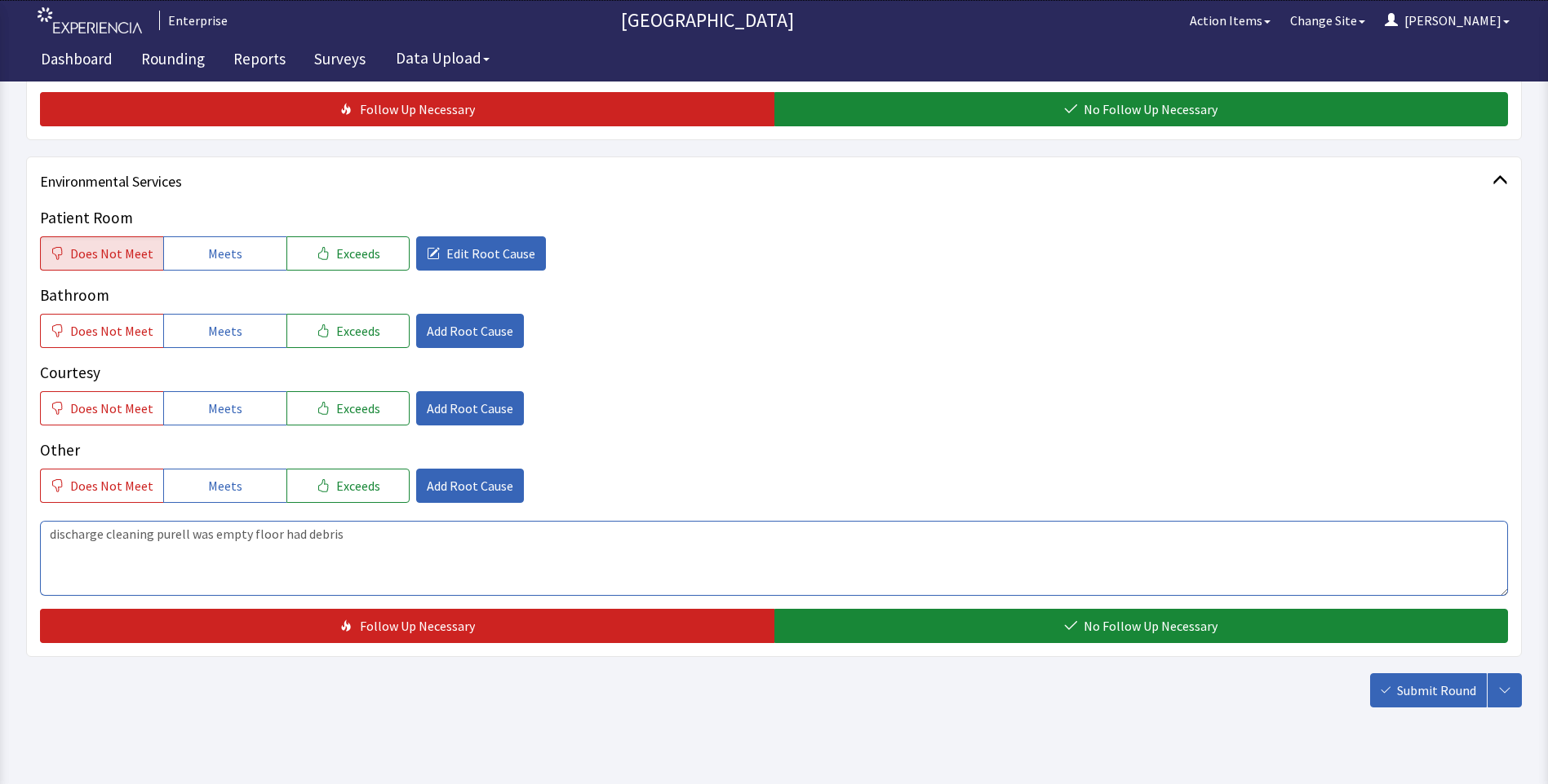
scroll to position [836, 0]
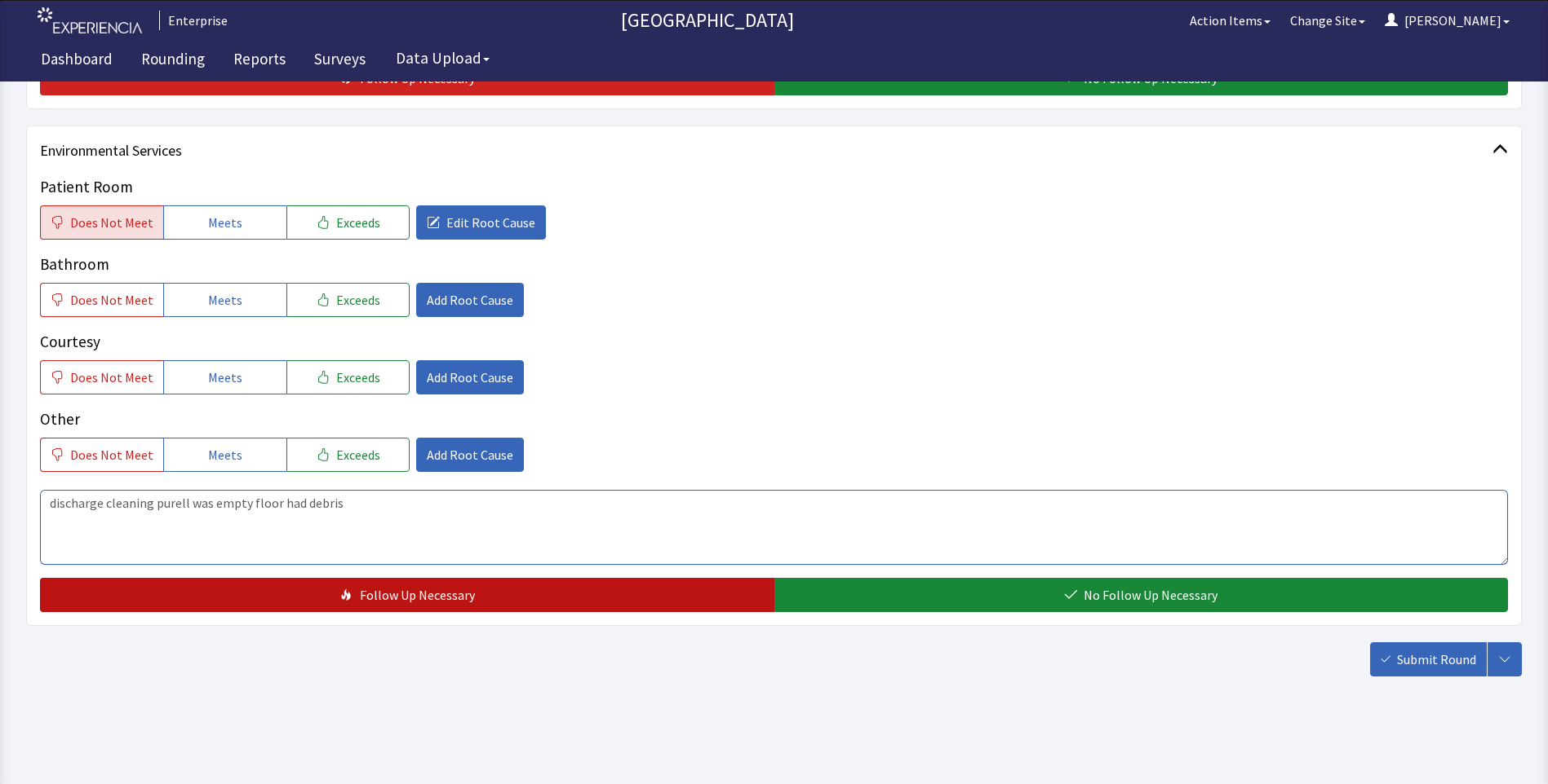
type textarea "discharge cleaning purell was empty floor had debris"
click at [633, 592] on button "Follow Up Necessary" at bounding box center [407, 595] width 734 height 34
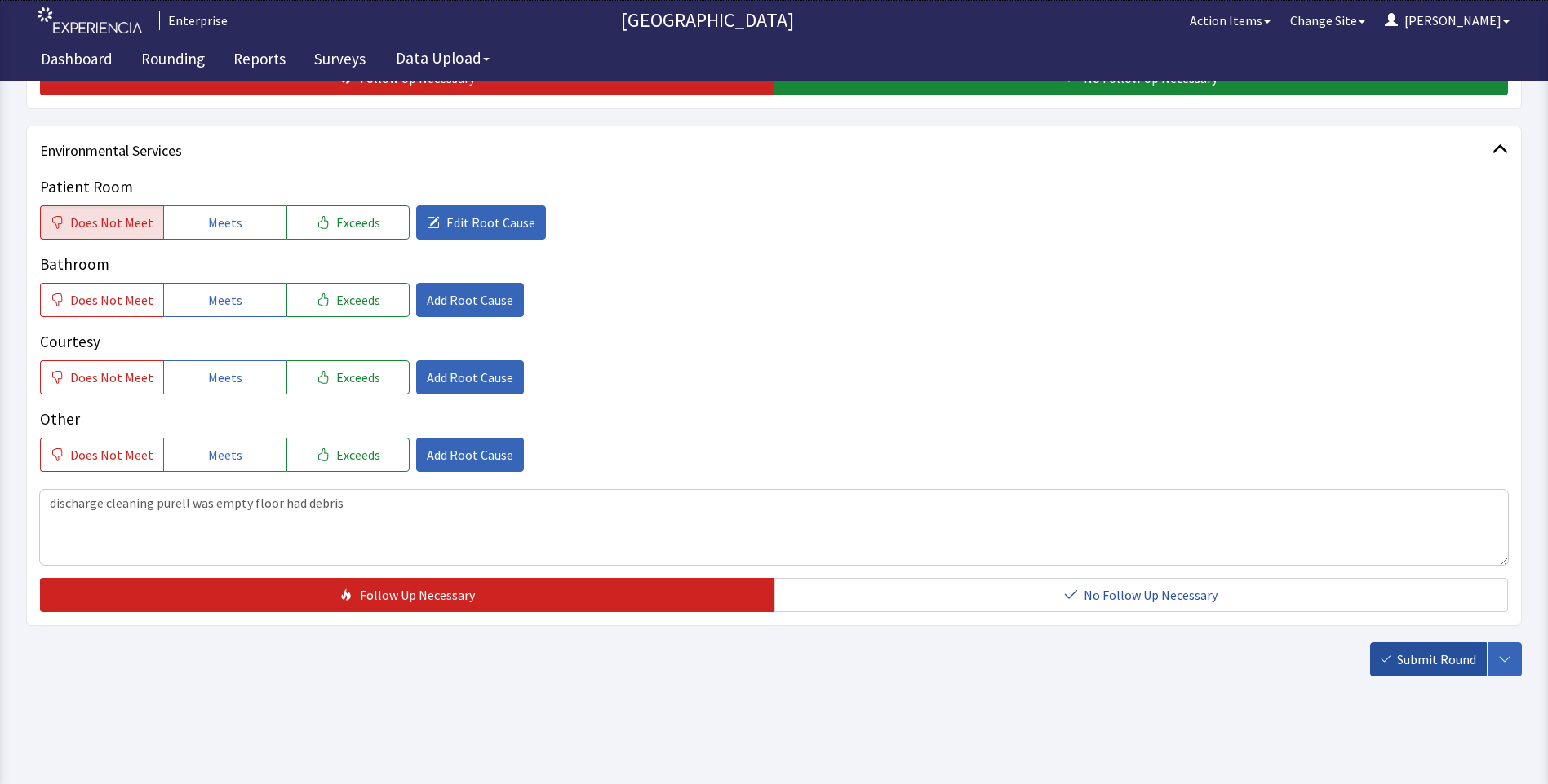
click at [1401, 664] on span "Submit Round" at bounding box center [1436, 659] width 79 height 19
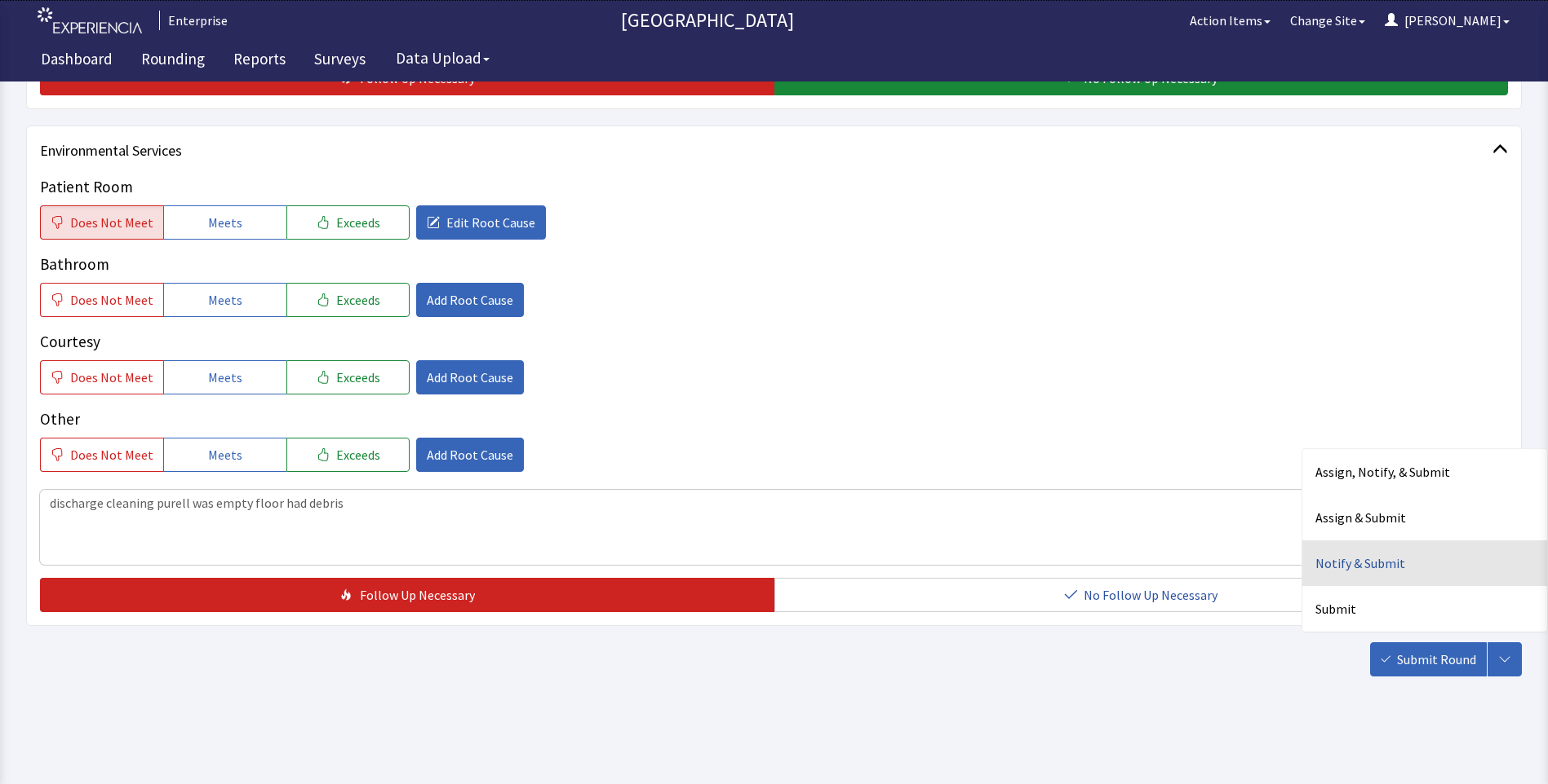
click at [1355, 566] on div "Notify & Submit" at bounding box center [1424, 563] width 245 height 45
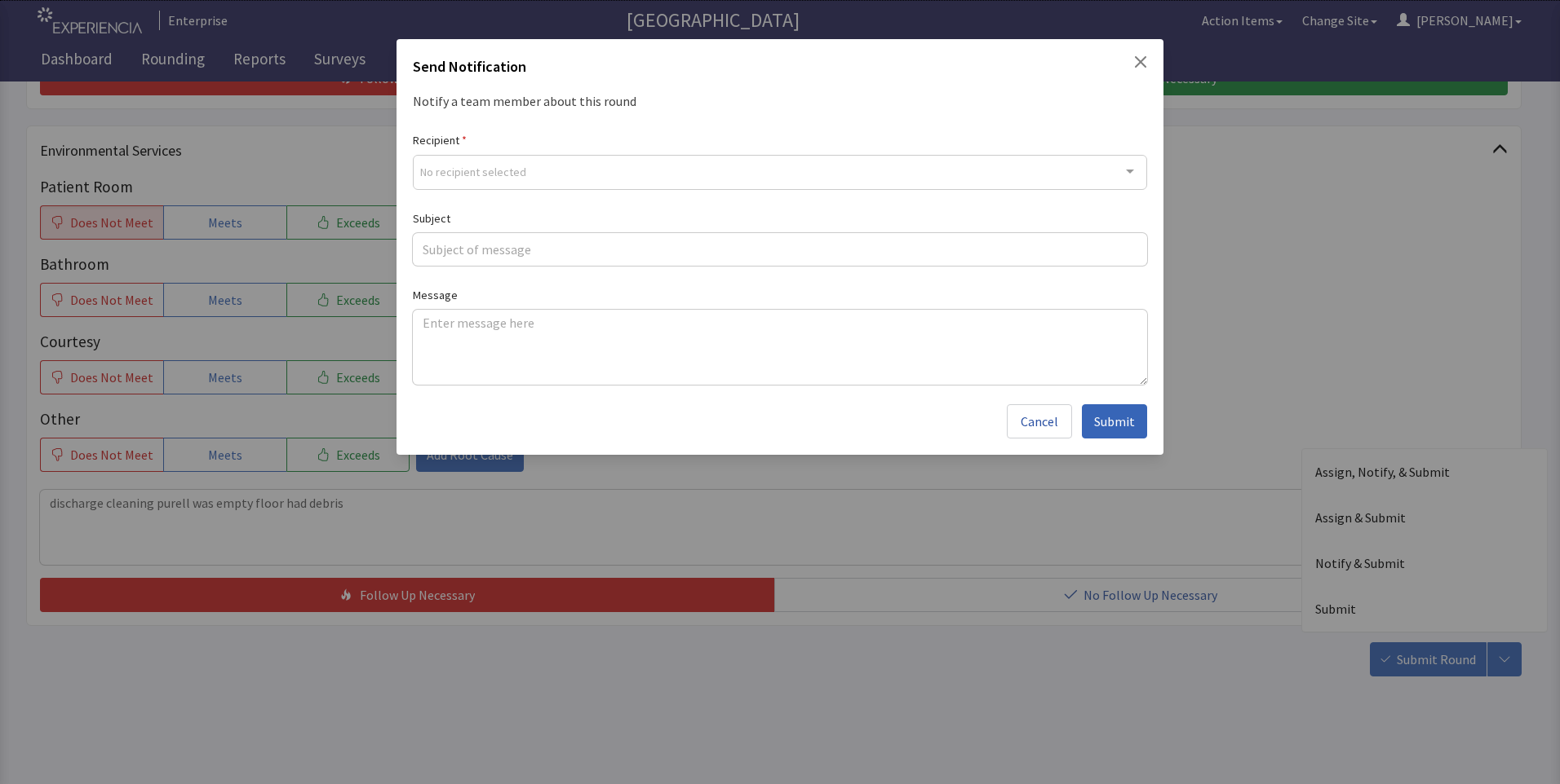
click at [526, 168] on div "No recipient selected" at bounding box center [780, 172] width 734 height 35
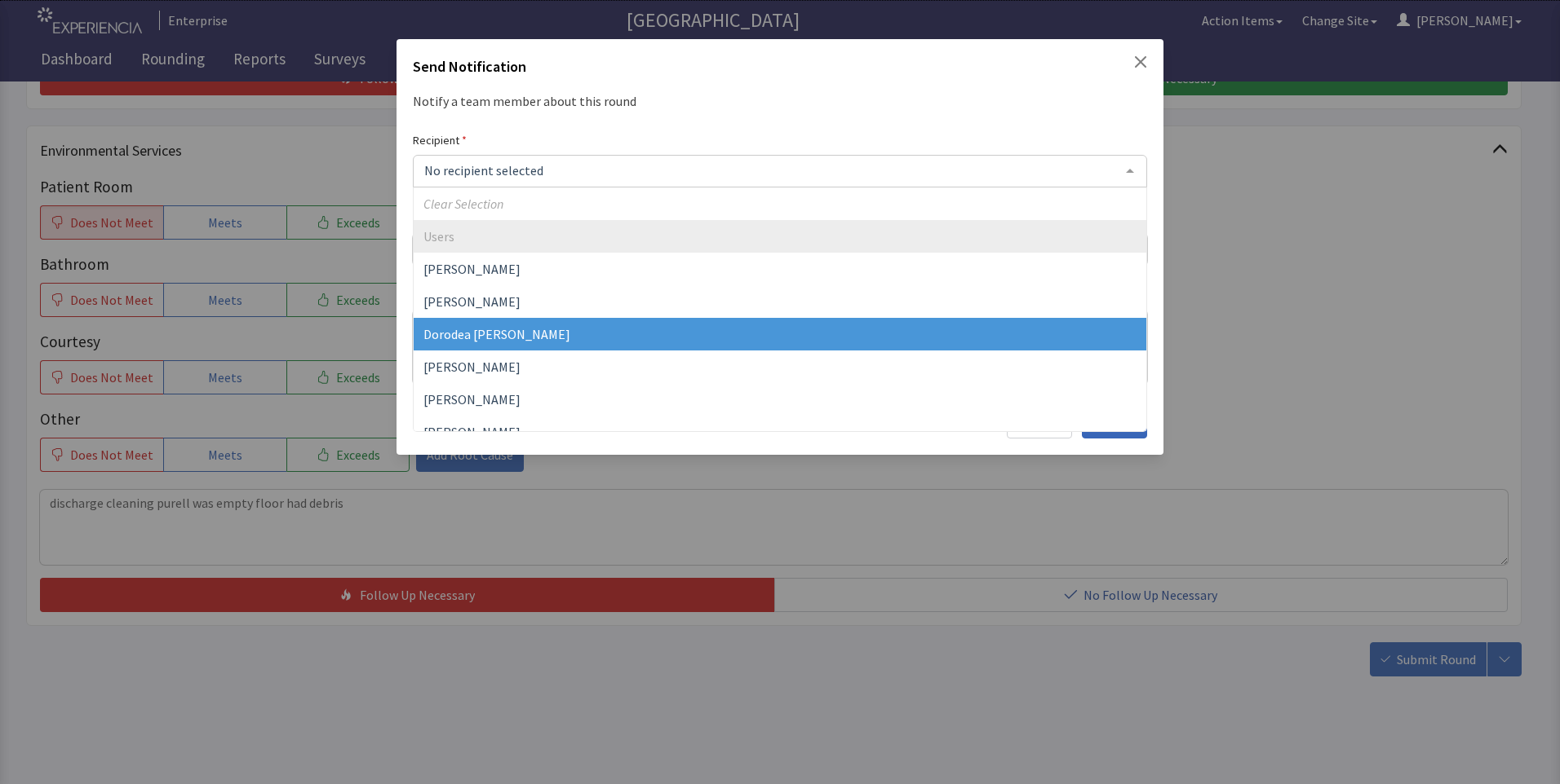
click at [485, 342] on span "Dorodea [PERSON_NAME]" at bounding box center [779, 334] width 733 height 32
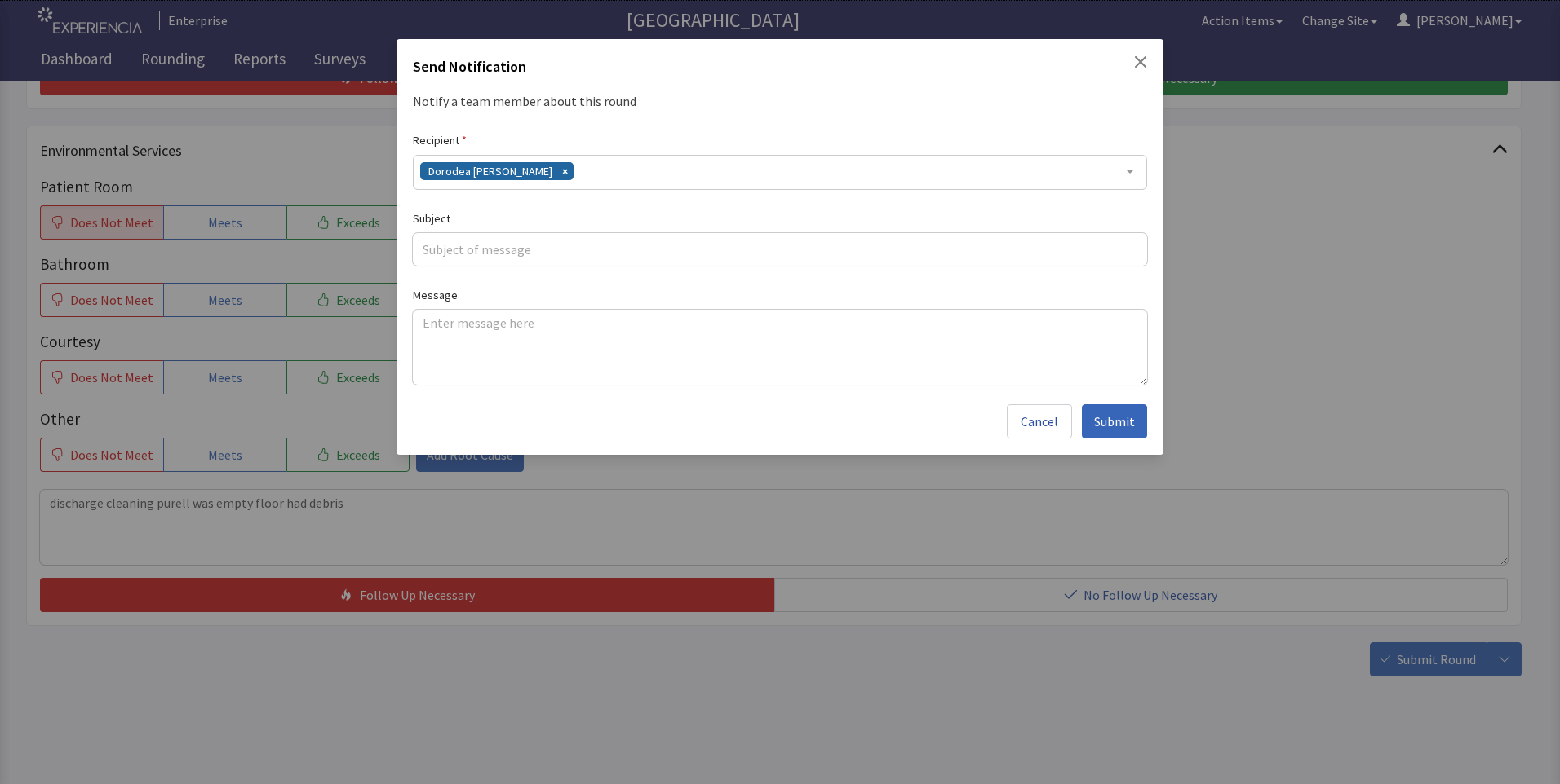
click at [571, 179] on div "Dorodea [PERSON_NAME]" at bounding box center [780, 172] width 734 height 35
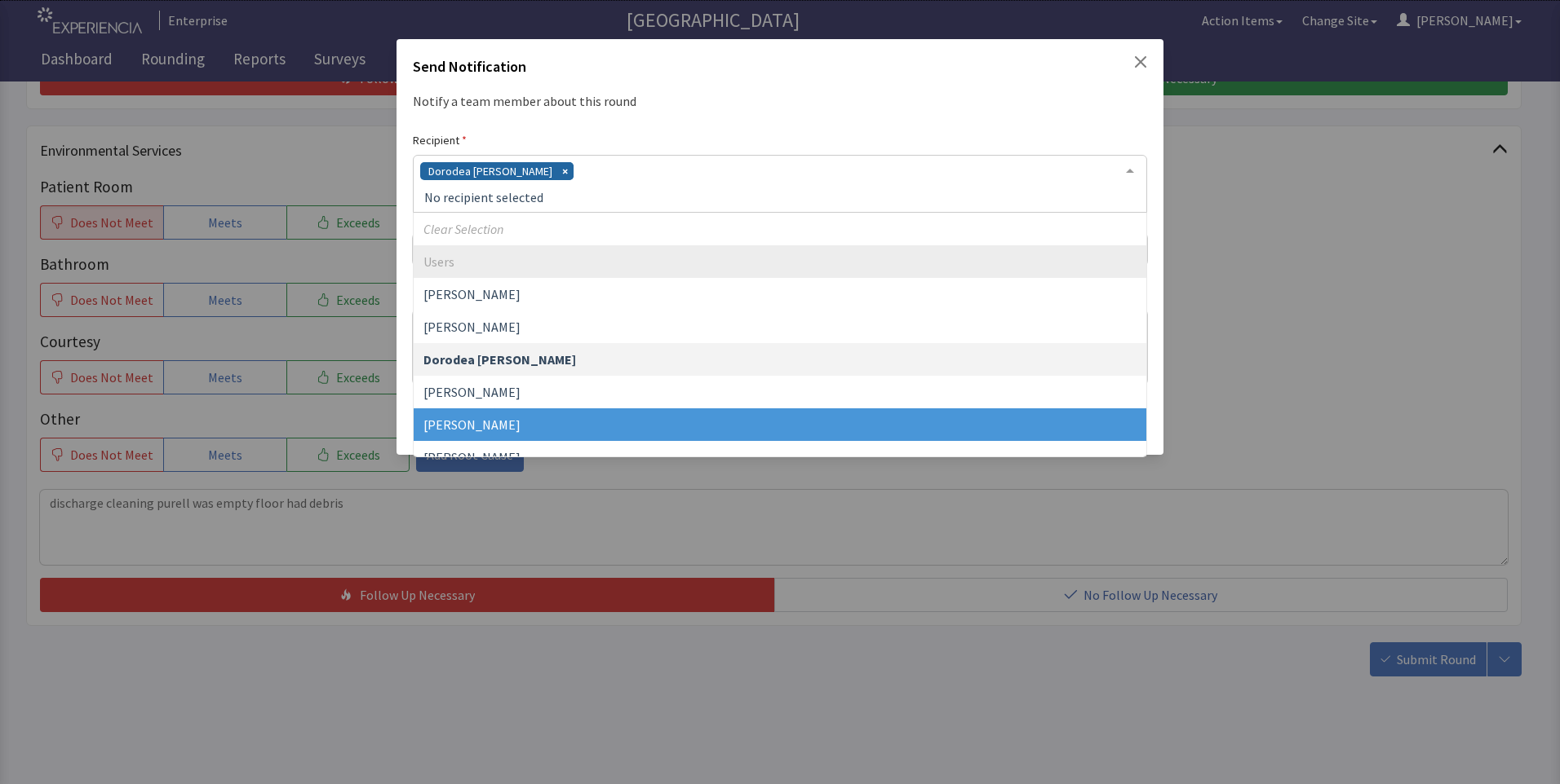
click at [497, 418] on span "[PERSON_NAME]" at bounding box center [472, 424] width 97 height 17
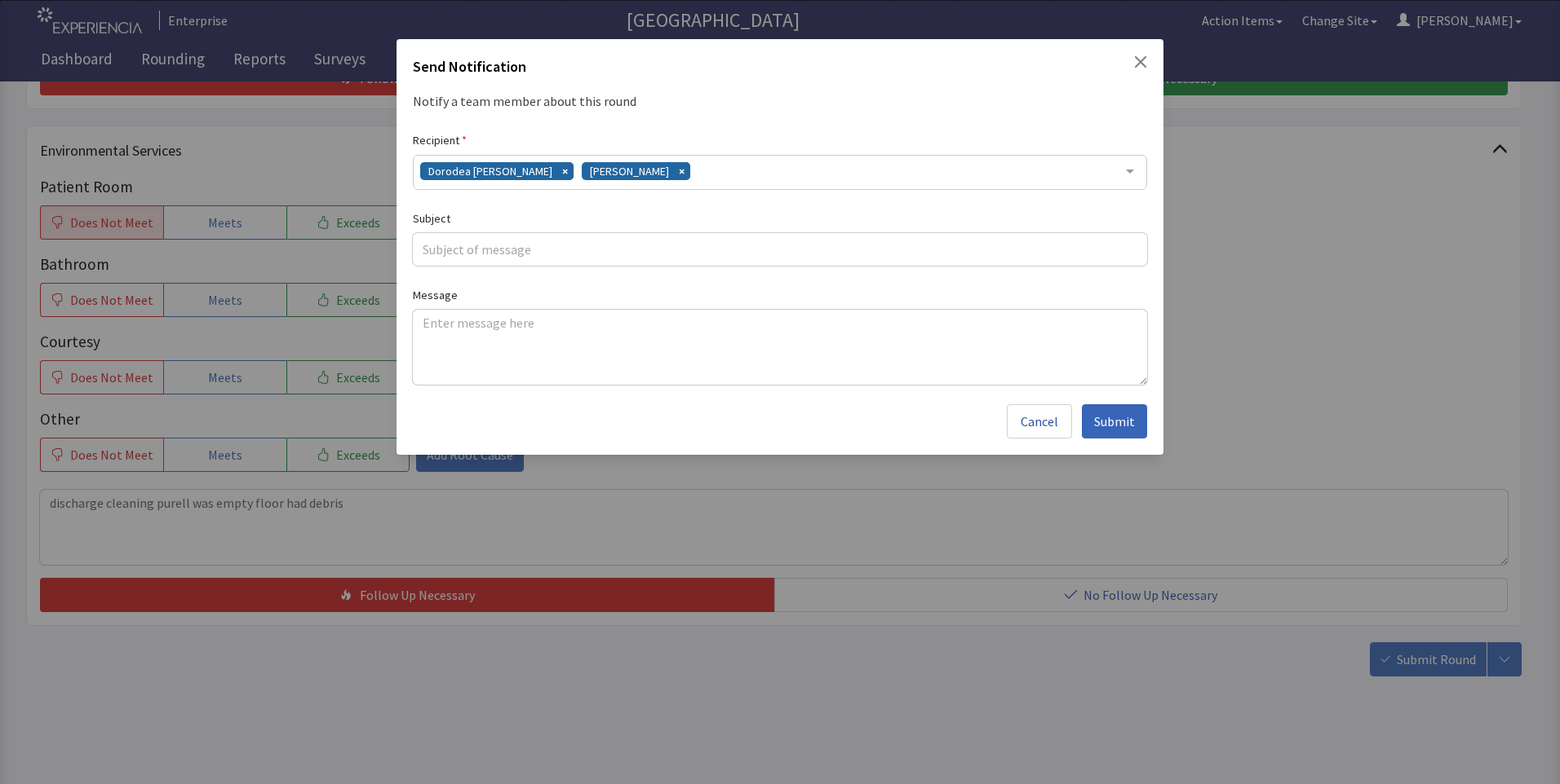
click at [685, 171] on div "Dorodea [PERSON_NAME] [PERSON_NAME]" at bounding box center [780, 172] width 734 height 35
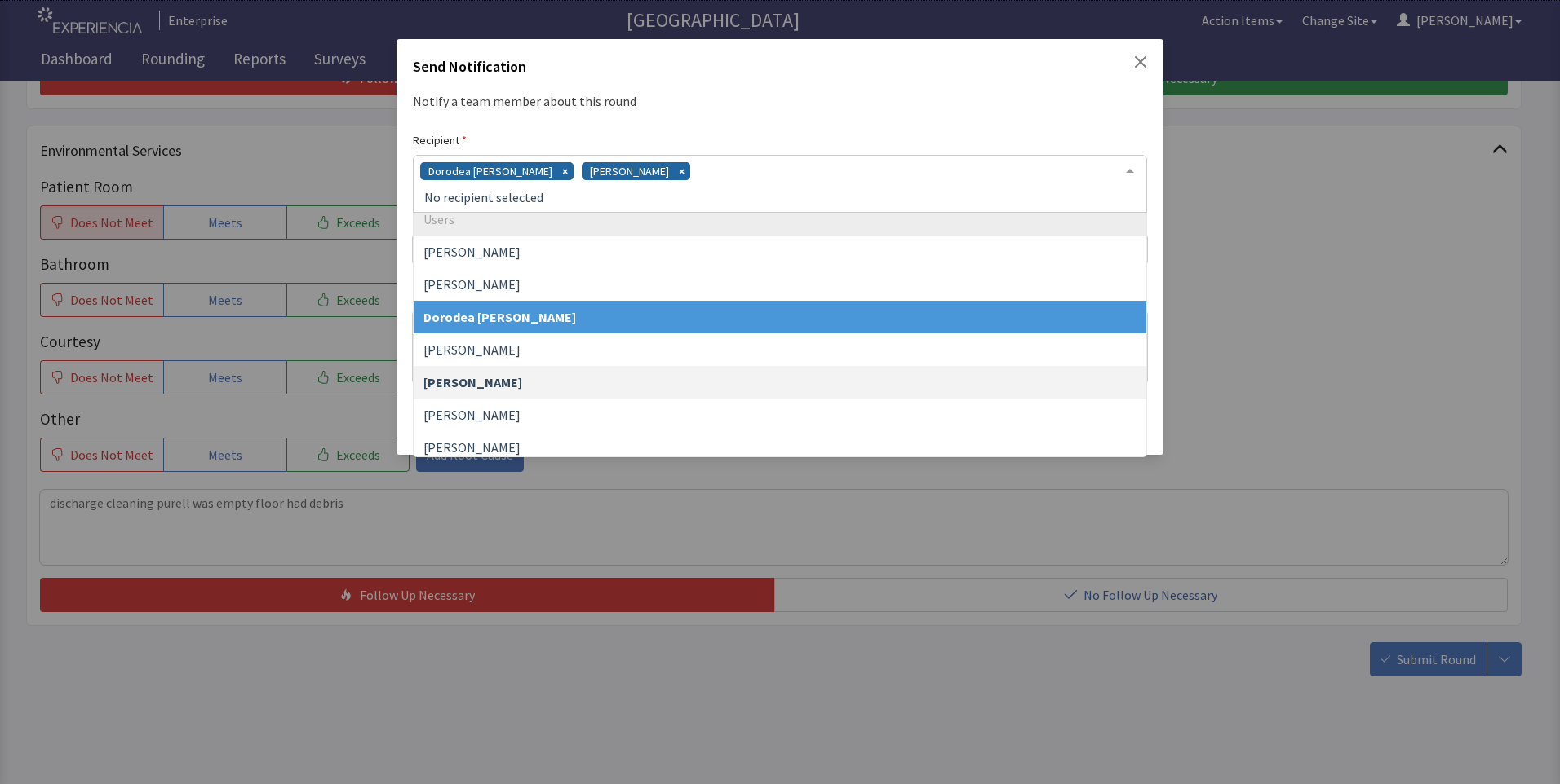
scroll to position [163, 0]
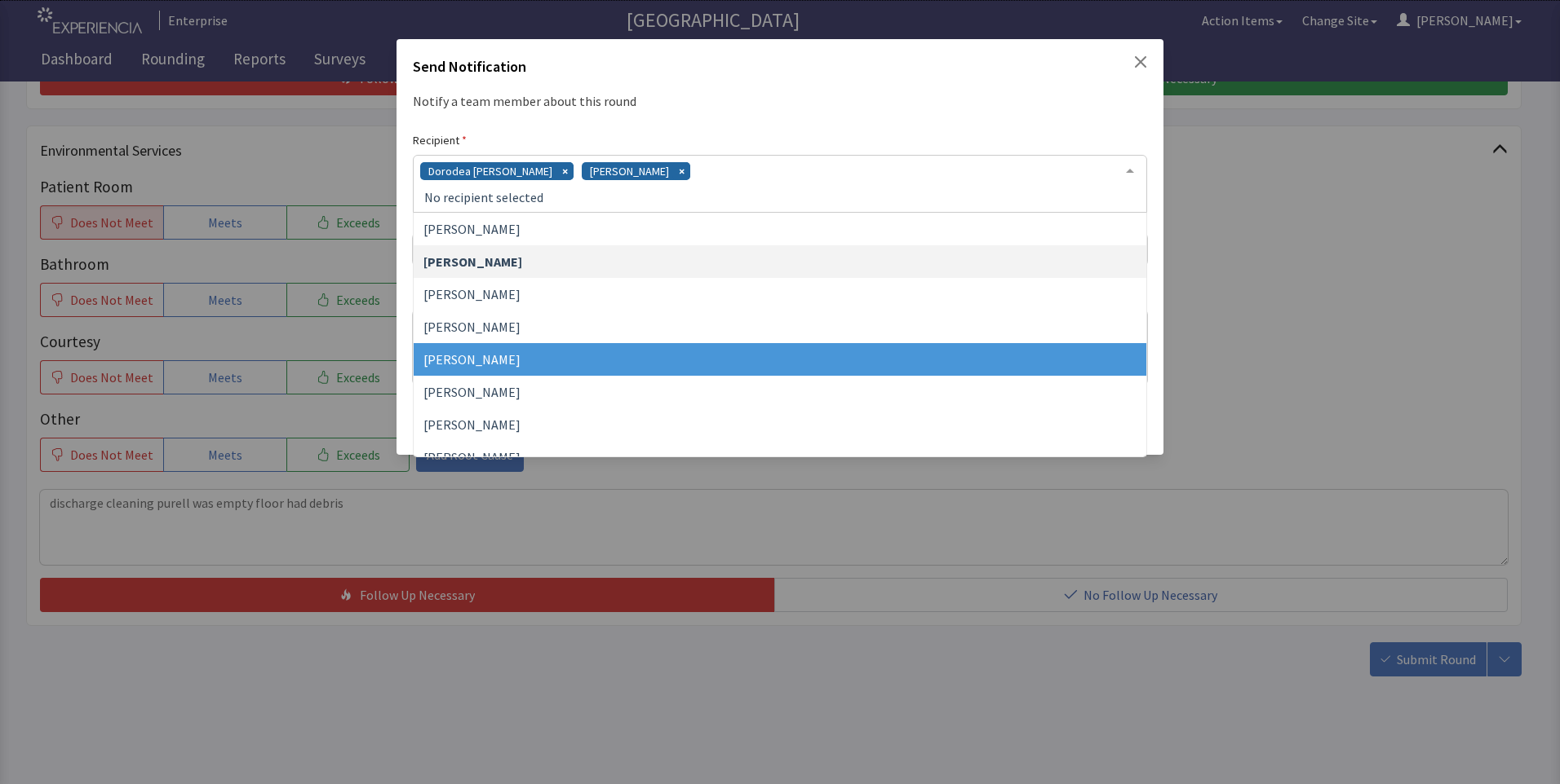
drag, startPoint x: 593, startPoint y: 362, endPoint x: 638, endPoint y: 326, distance: 57.6
click at [594, 361] on span "[PERSON_NAME]" at bounding box center [779, 359] width 733 height 32
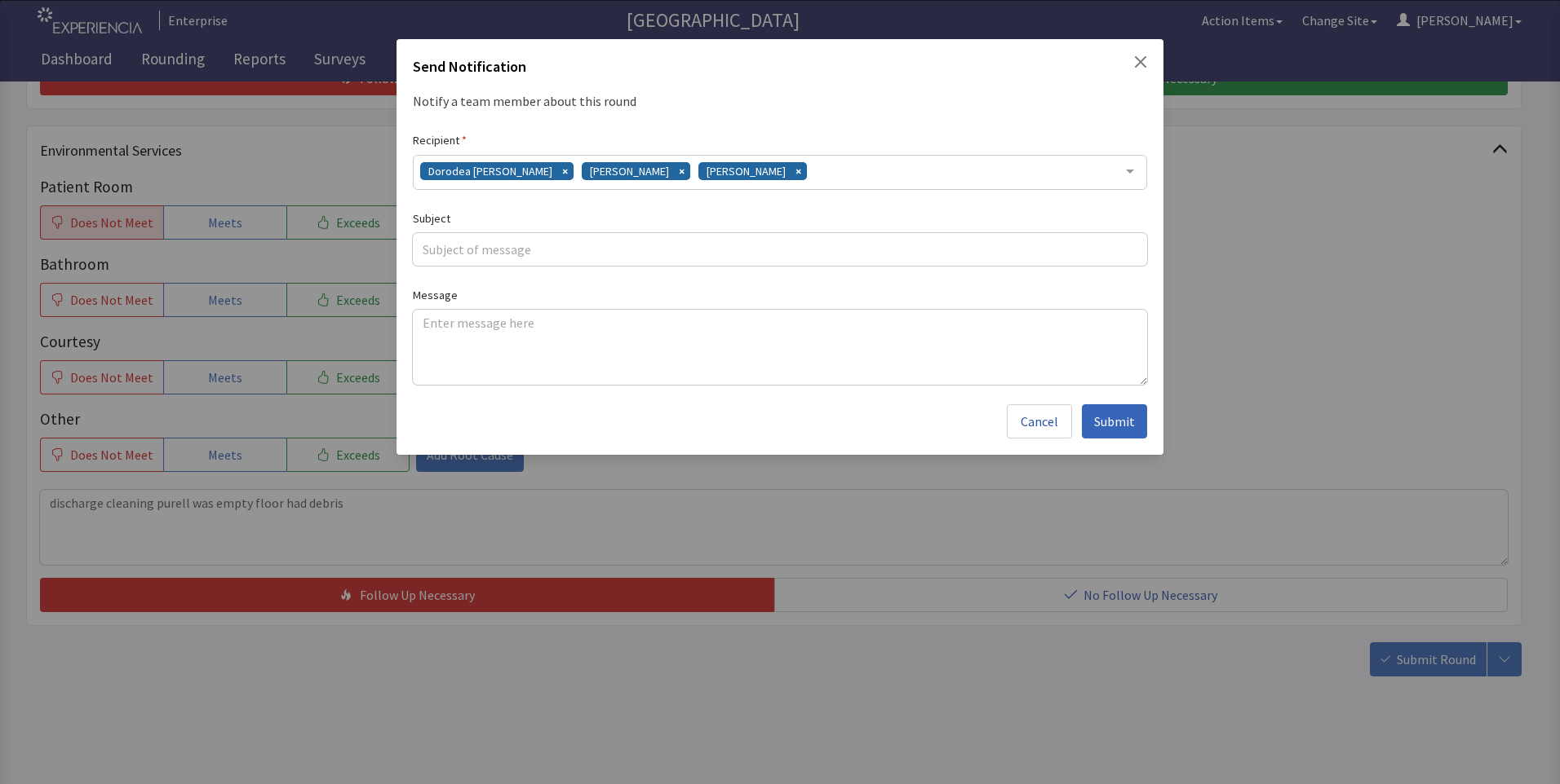
click at [804, 172] on div "Dorodea Verderame Gerardo Mejias James Hellandbrand" at bounding box center [780, 172] width 734 height 35
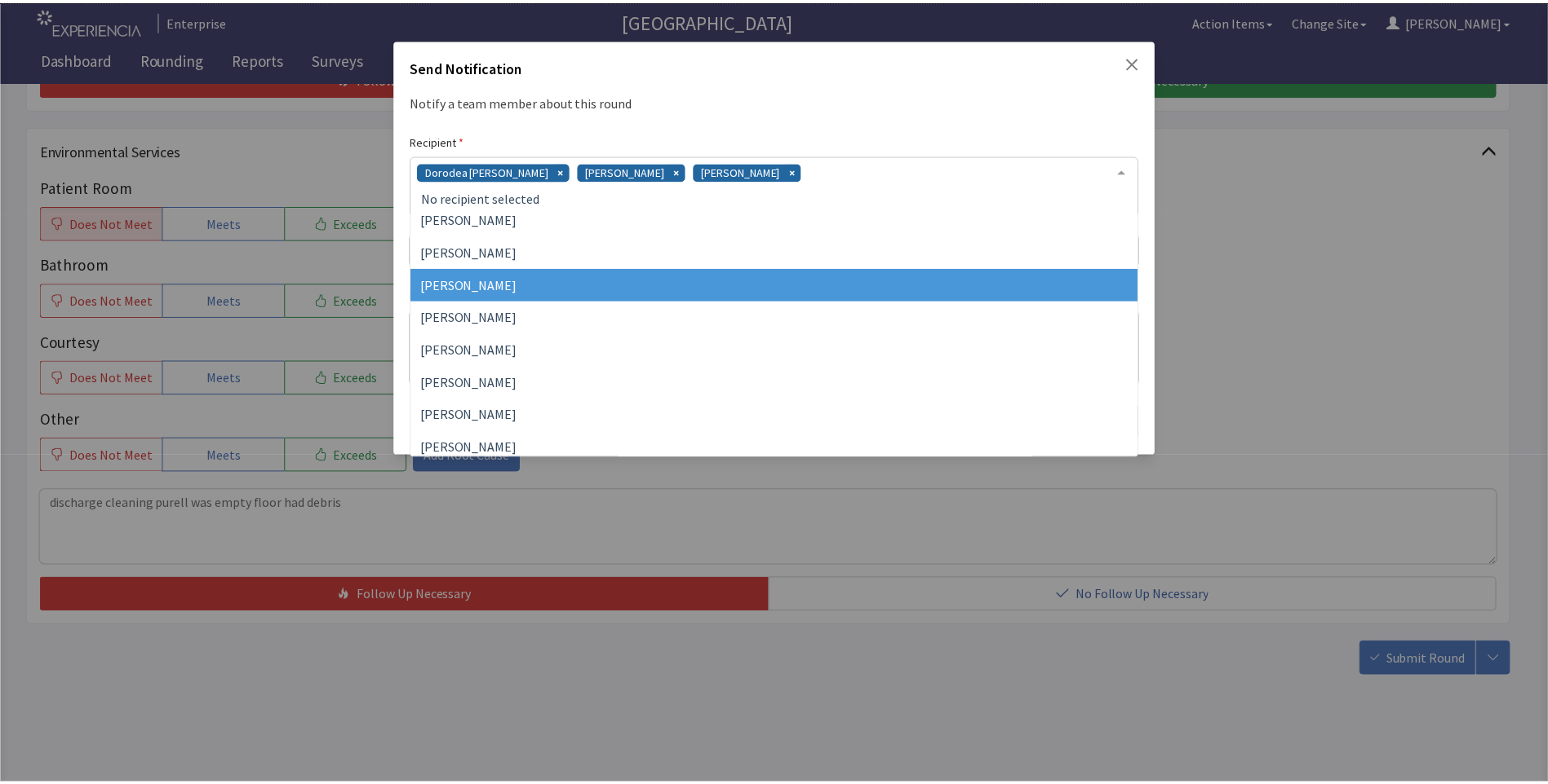
scroll to position [376, 0]
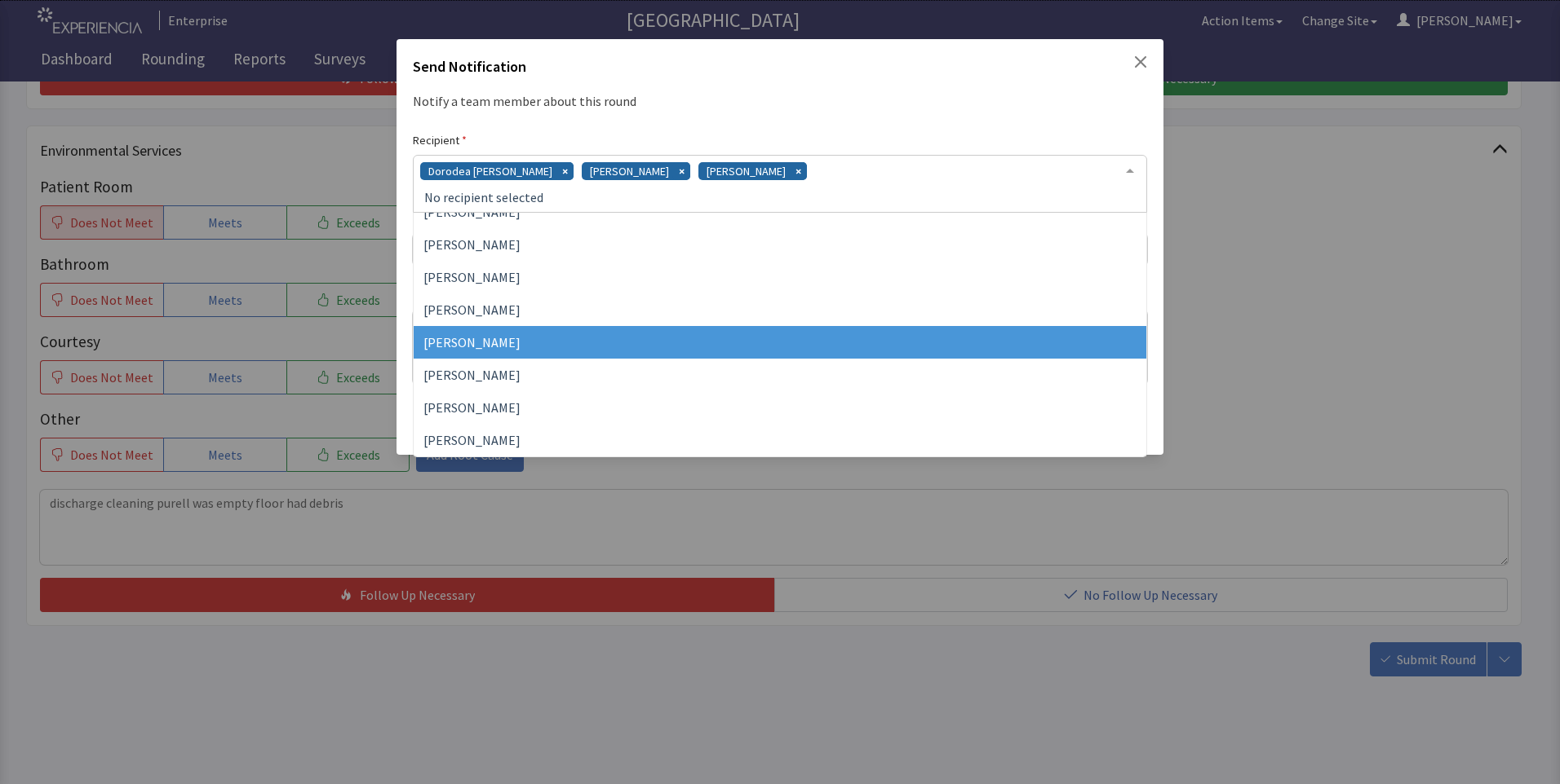
click at [631, 346] on span "[PERSON_NAME]" at bounding box center [779, 342] width 733 height 32
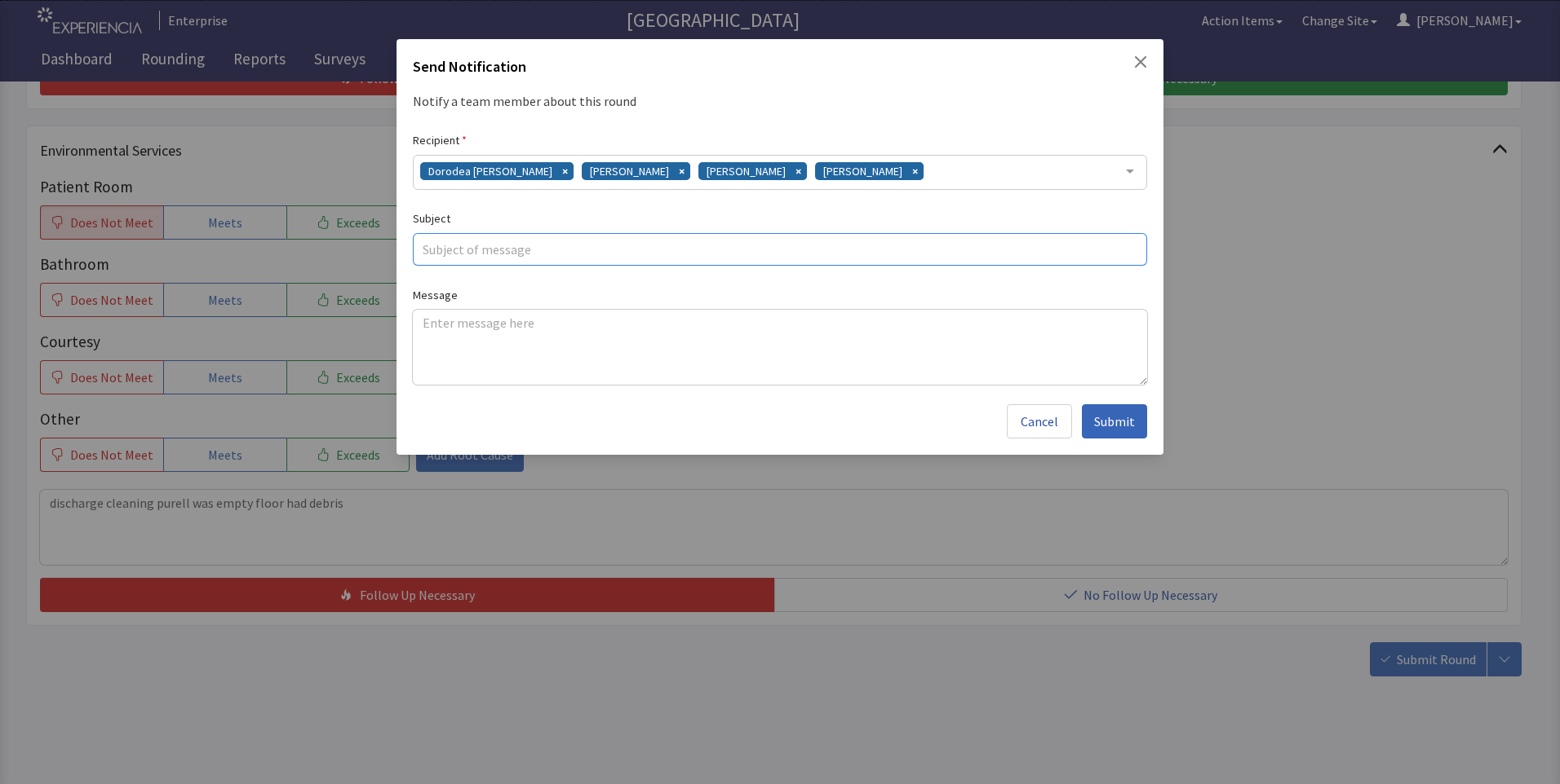
click at [509, 252] on input "text" at bounding box center [780, 249] width 734 height 32
type input "discharge cleaning"
click at [429, 326] on textarea at bounding box center [780, 347] width 734 height 75
paste textarea "discharge cleaning purell was empty floor had debris"
type textarea "discharge cleaning purell was empty floor had debris"
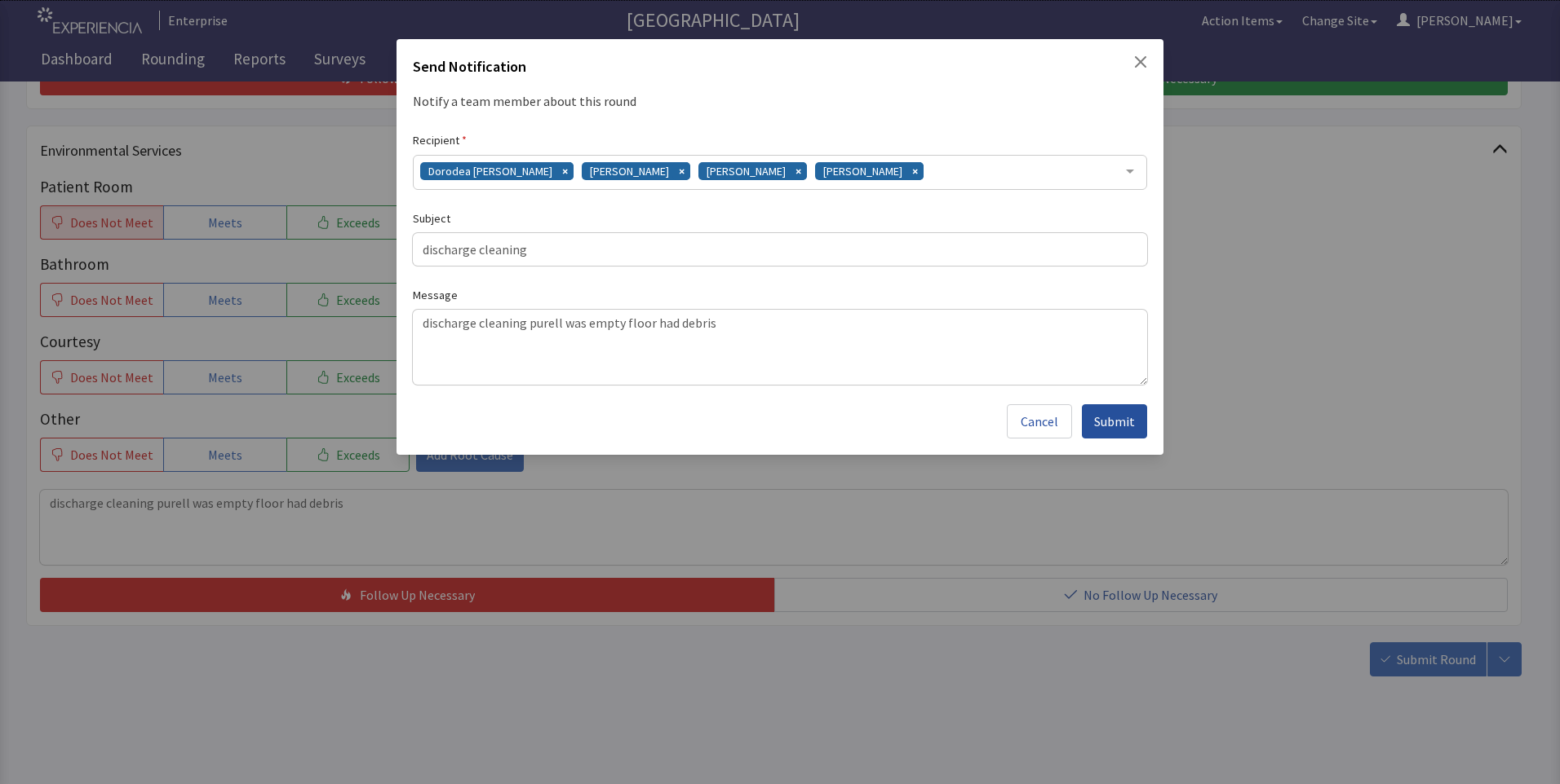
click at [1115, 430] on span "Submit" at bounding box center [1114, 422] width 41 height 19
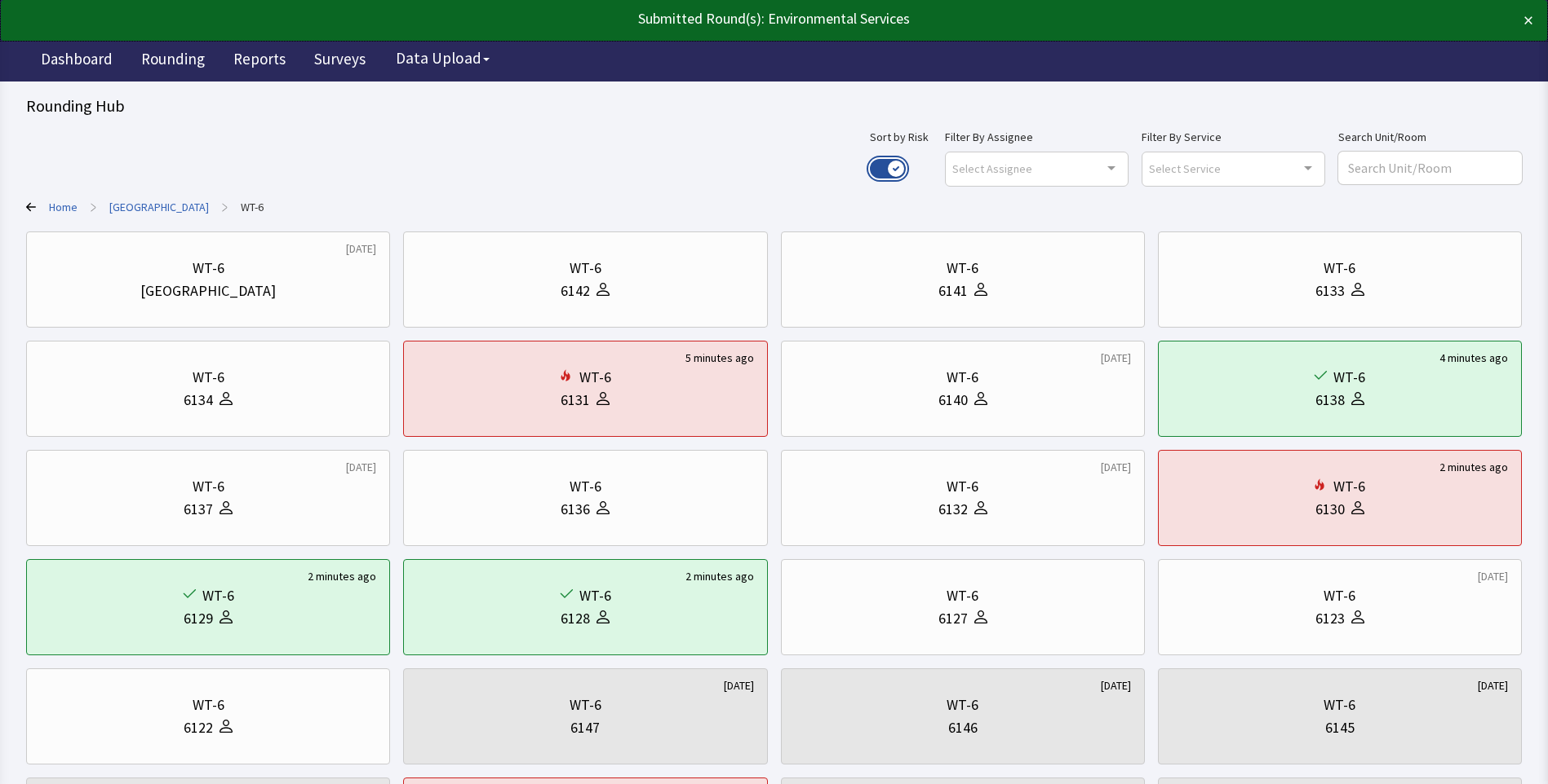
click at [906, 172] on button "Use setting" at bounding box center [887, 168] width 36 height 19
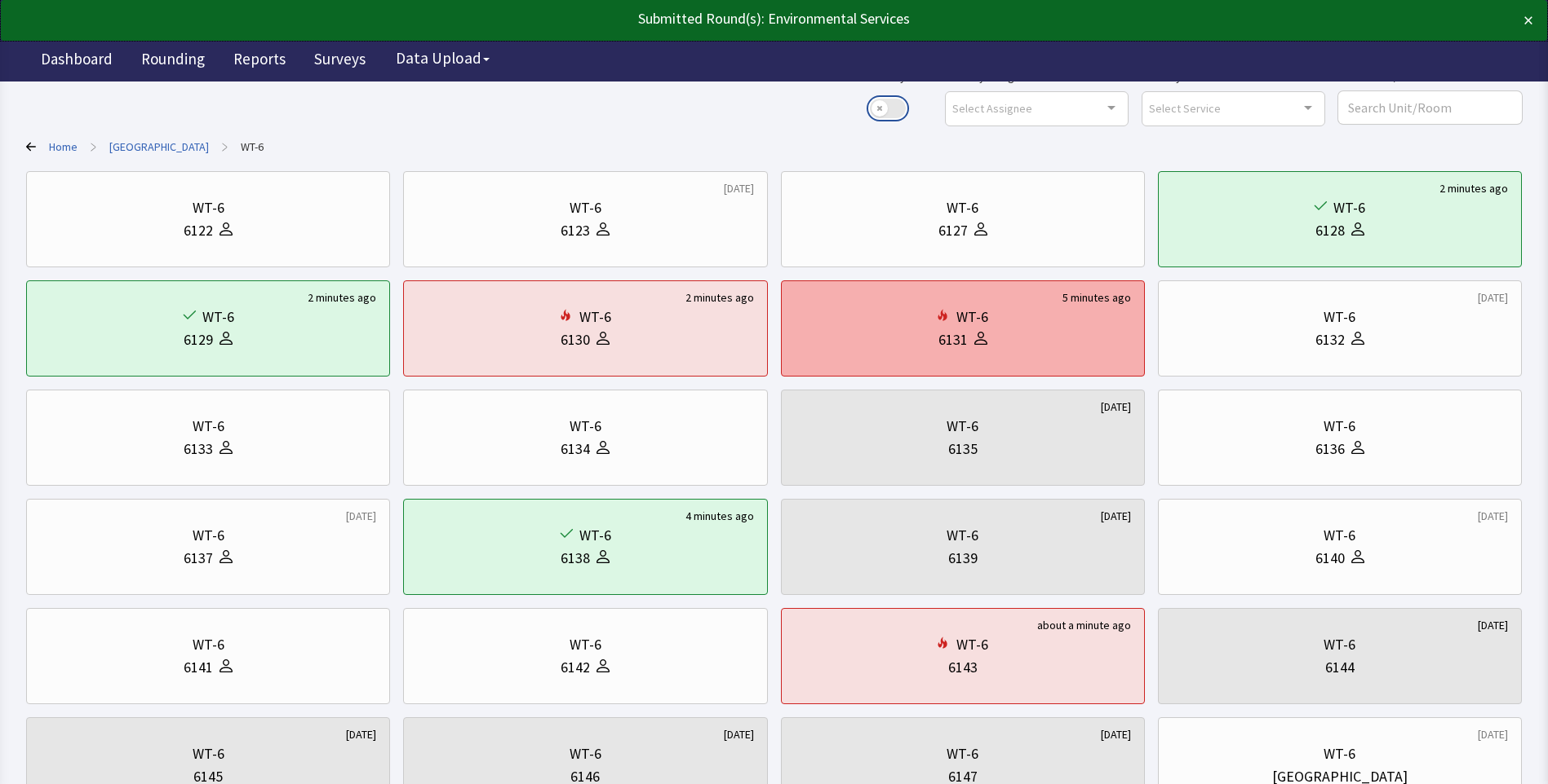
scroll to position [197, 0]
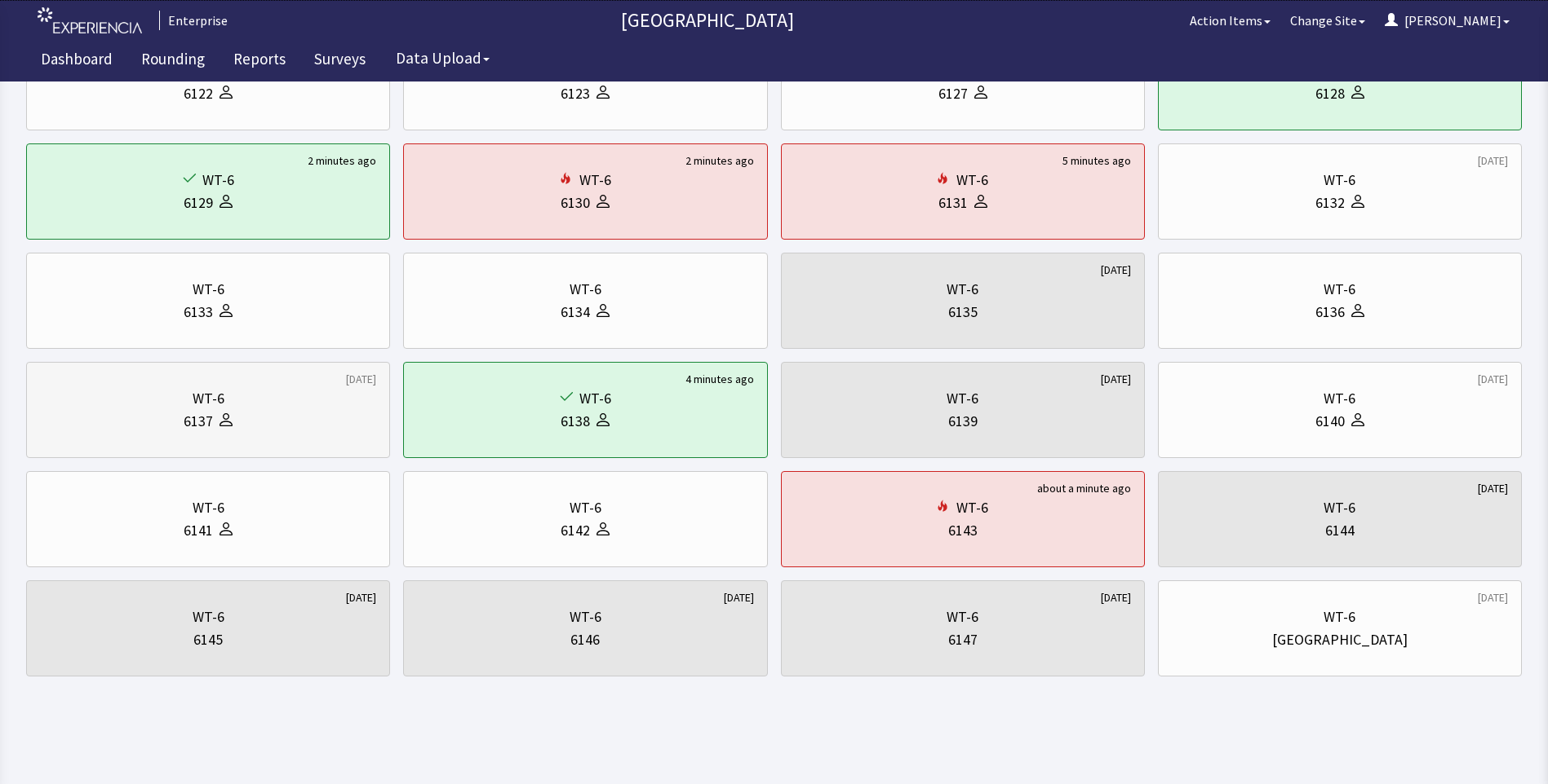
click at [200, 404] on div "WT-6" at bounding box center [208, 399] width 31 height 23
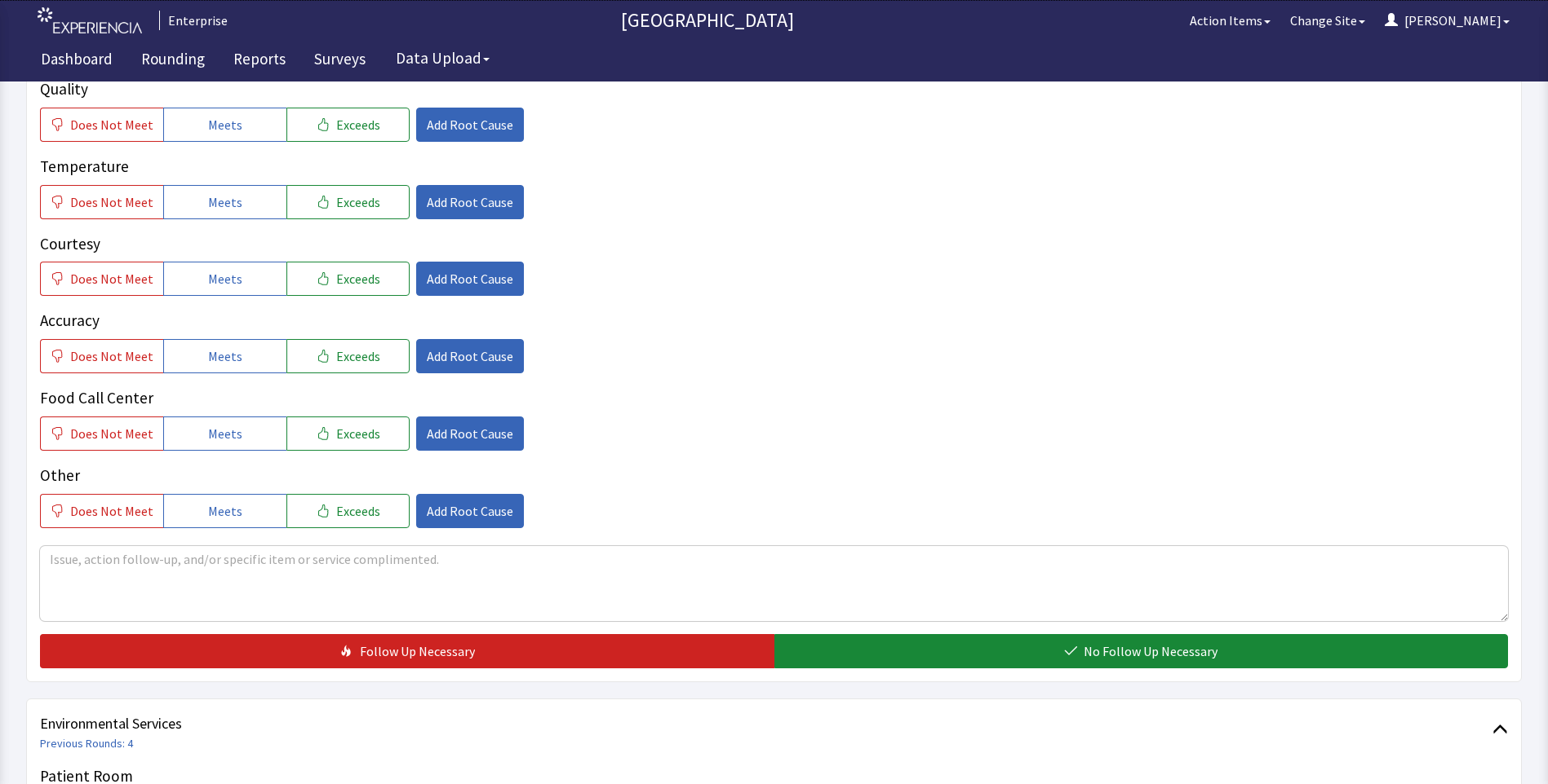
scroll to position [327, 0]
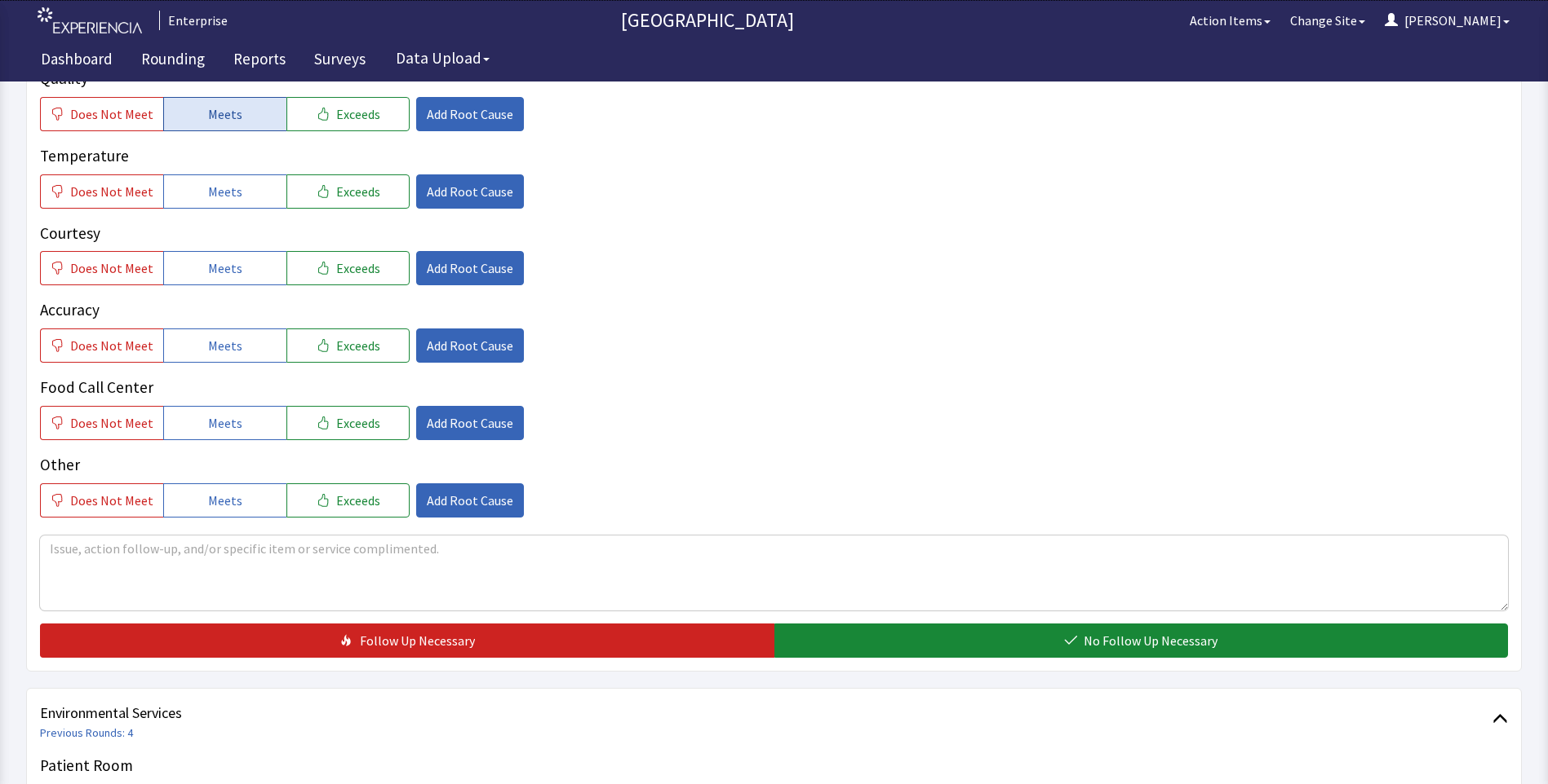
drag, startPoint x: 224, startPoint y: 117, endPoint x: 222, endPoint y: 154, distance: 37.1
click at [224, 120] on span "Meets" at bounding box center [225, 114] width 34 height 19
drag, startPoint x: 201, startPoint y: 211, endPoint x: 201, endPoint y: 228, distance: 17.0
click at [201, 214] on div "Quality Does Not Meet Meets Exceeds Add Root Cause Temperature Does Not Meet Me…" at bounding box center [774, 292] width 1468 height 450
click at [211, 199] on span "Meets" at bounding box center [225, 191] width 34 height 19
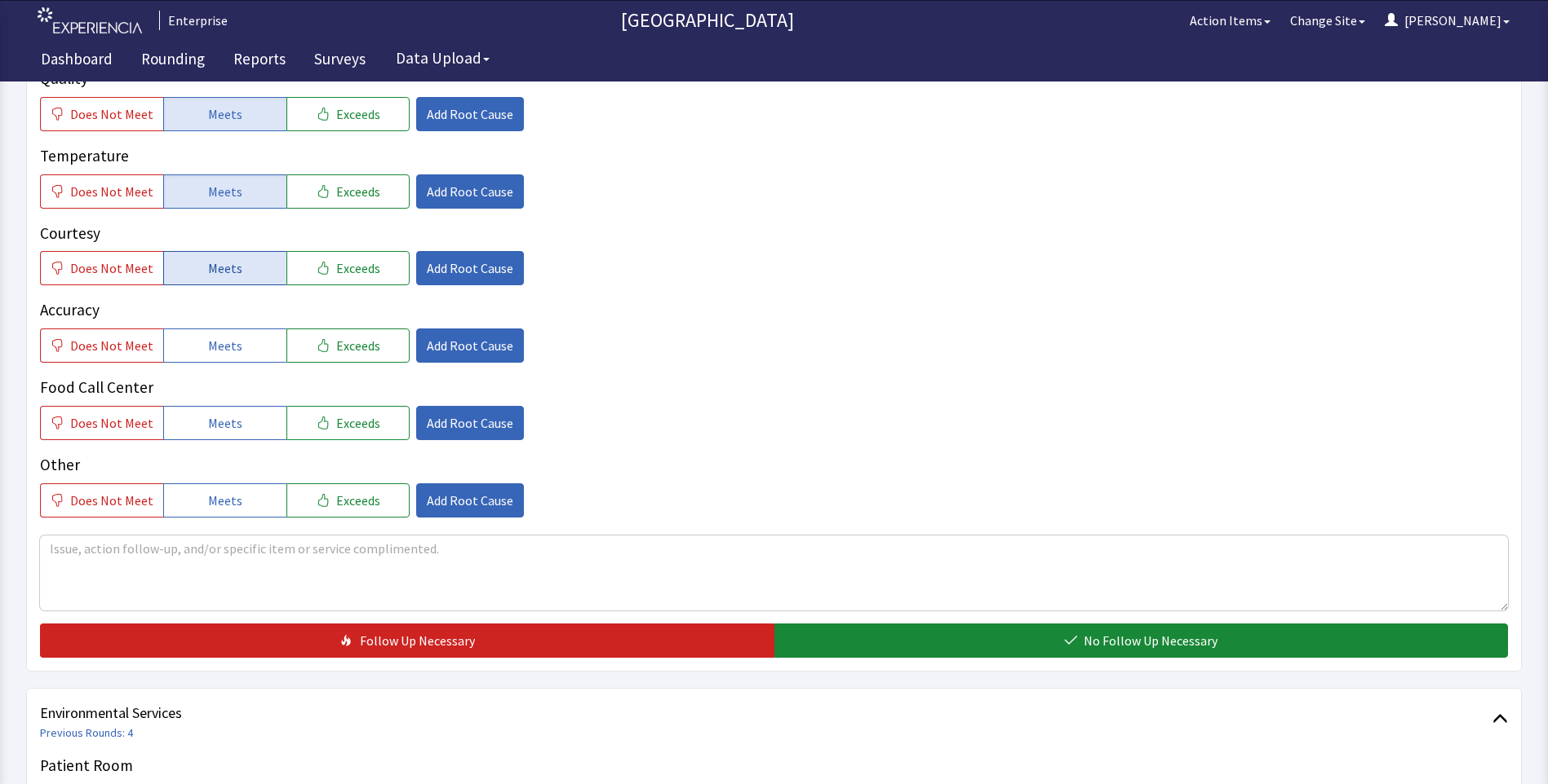
click at [197, 265] on button "Meets" at bounding box center [225, 268] width 123 height 34
click at [201, 360] on button "Meets" at bounding box center [225, 345] width 123 height 34
drag, startPoint x: 204, startPoint y: 421, endPoint x: 211, endPoint y: 433, distance: 13.9
click at [208, 428] on span "Meets" at bounding box center [225, 423] width 34 height 19
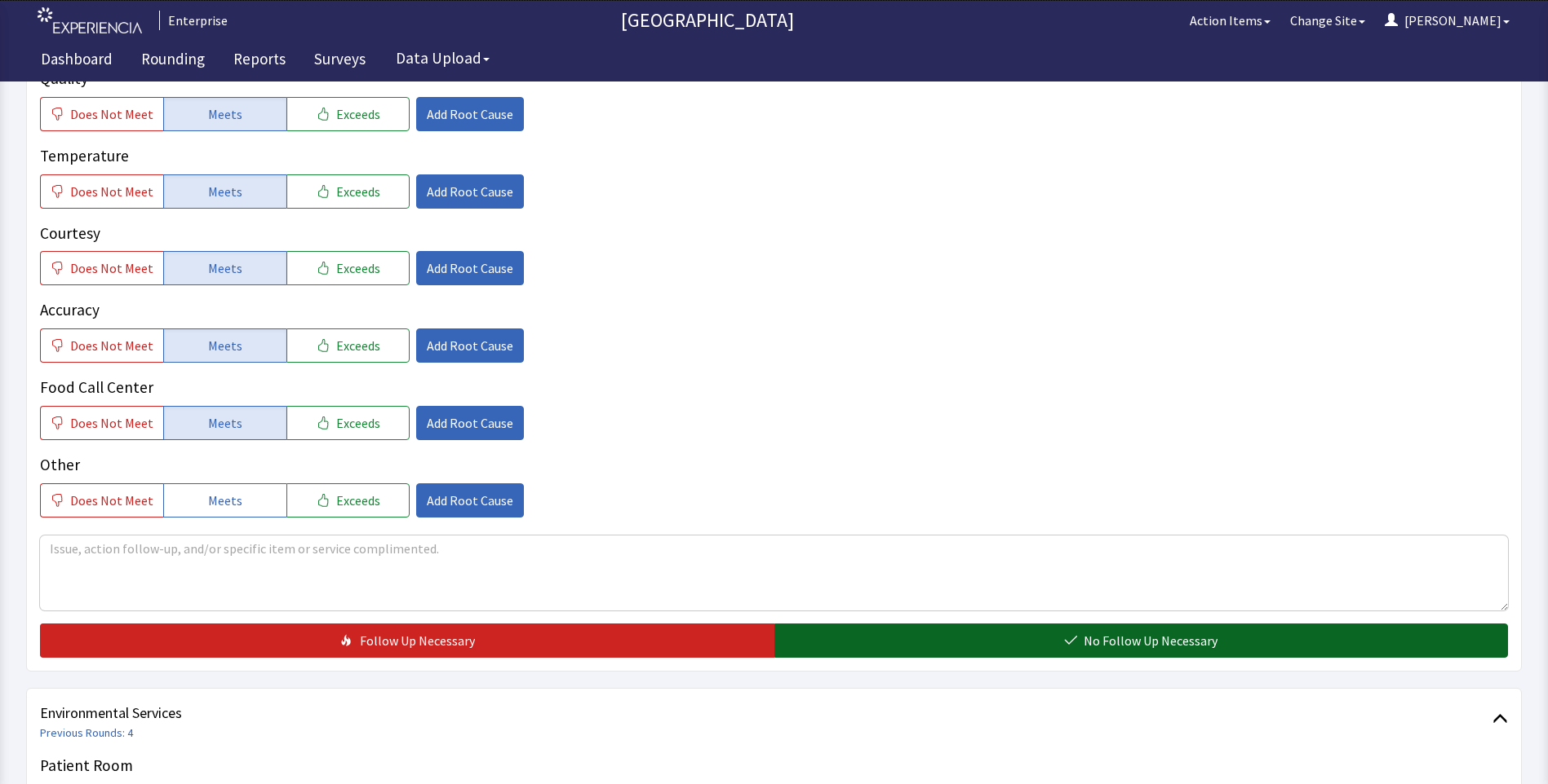
click at [838, 655] on button "No Follow Up Necessary" at bounding box center [1141, 640] width 734 height 34
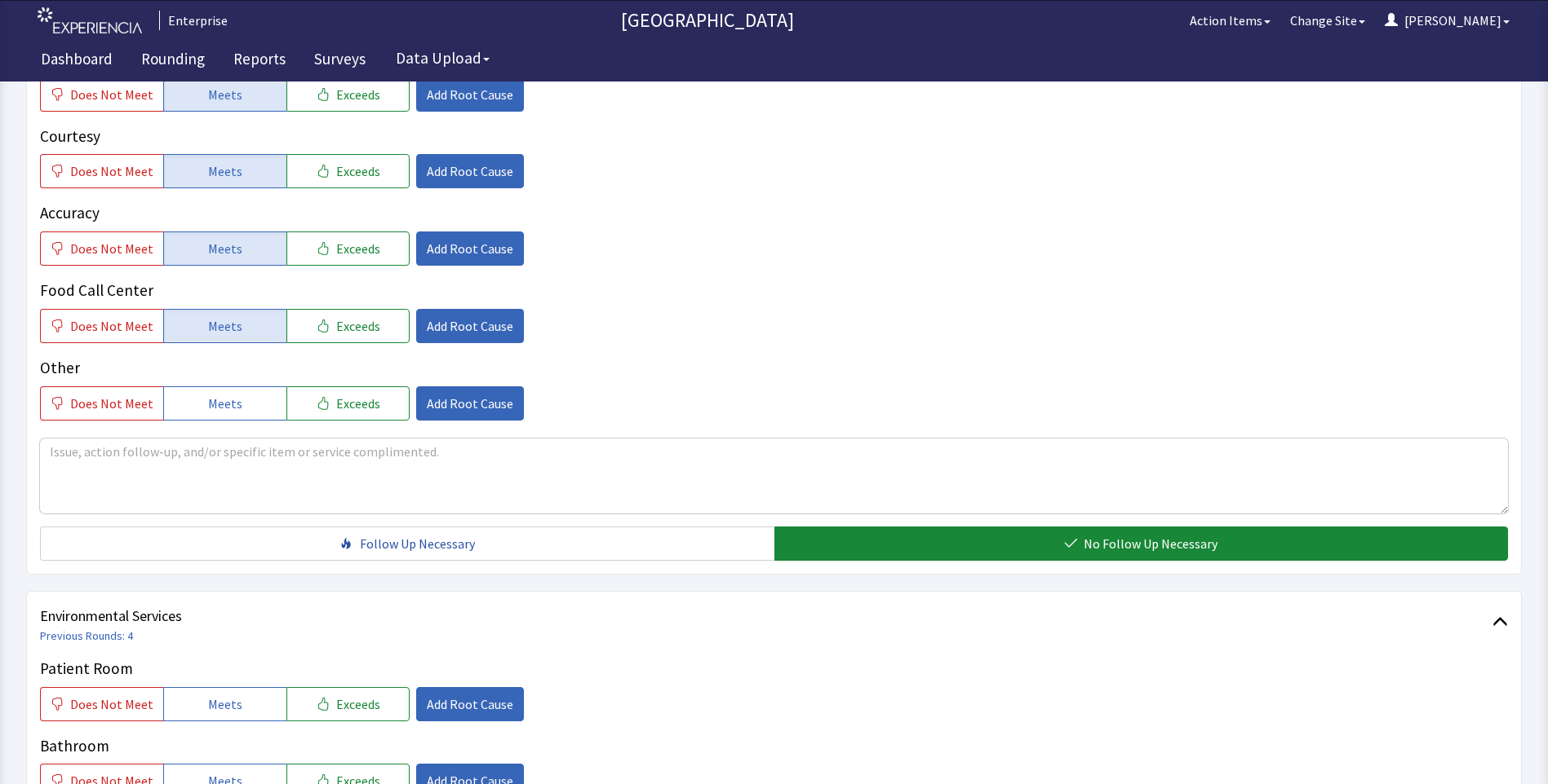
scroll to position [571, 0]
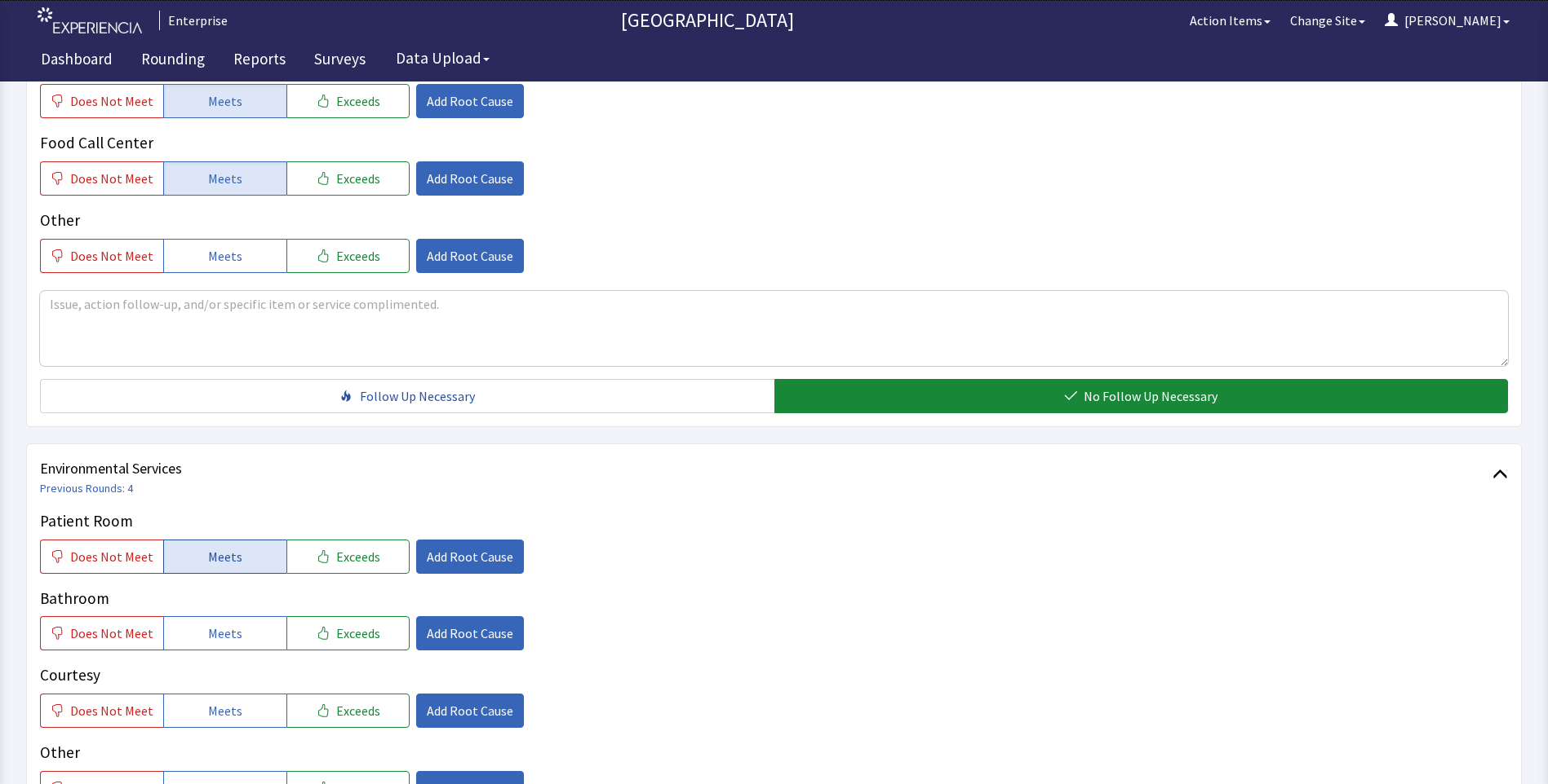
click at [218, 563] on span "Meets" at bounding box center [225, 557] width 34 height 19
drag, startPoint x: 225, startPoint y: 634, endPoint x: 225, endPoint y: 643, distance: 9.0
click at [225, 643] on span "Meets" at bounding box center [225, 633] width 34 height 19
click at [218, 719] on span "Meets" at bounding box center [225, 711] width 34 height 19
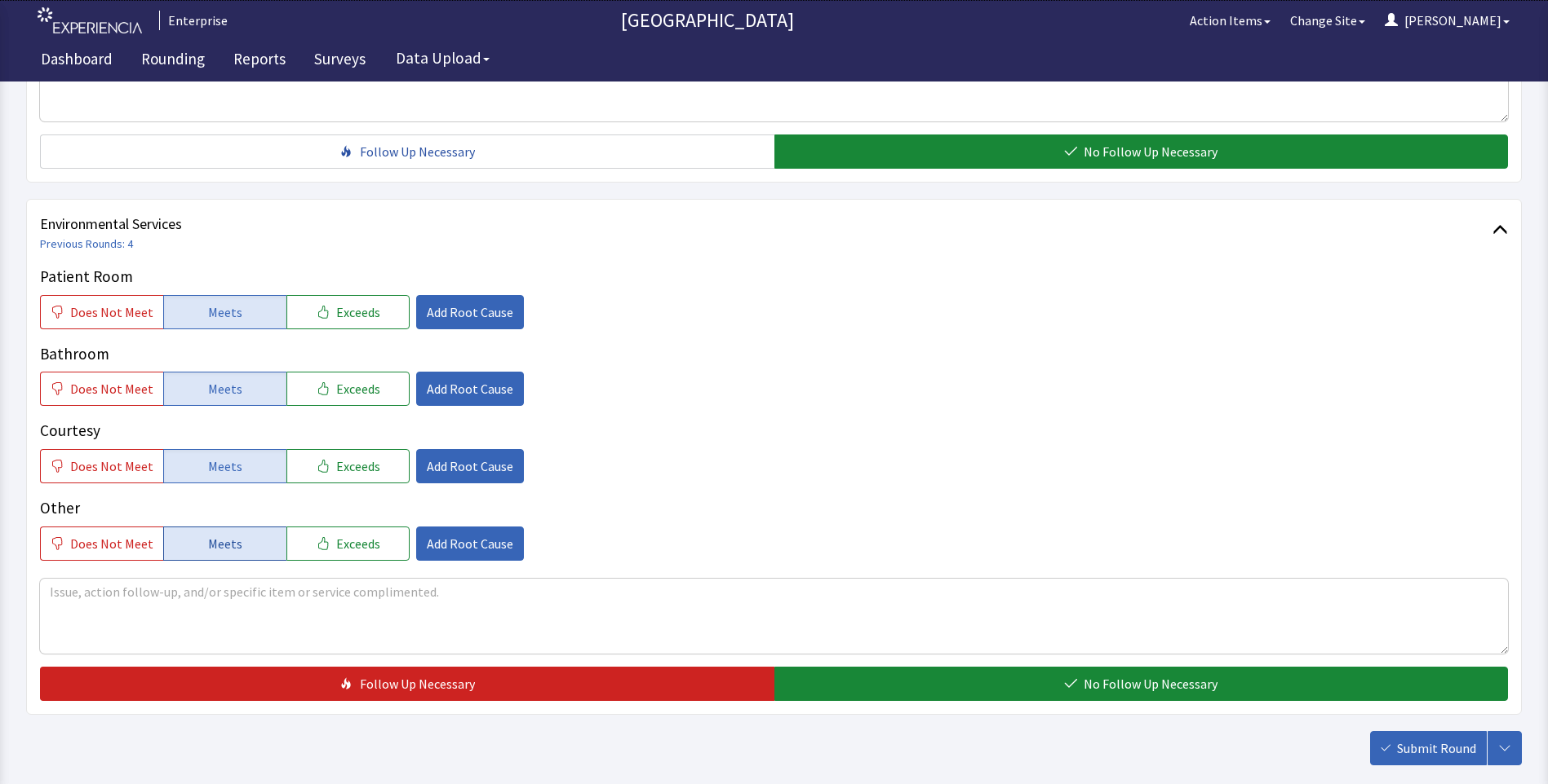
click at [229, 550] on span "Meets" at bounding box center [225, 544] width 34 height 19
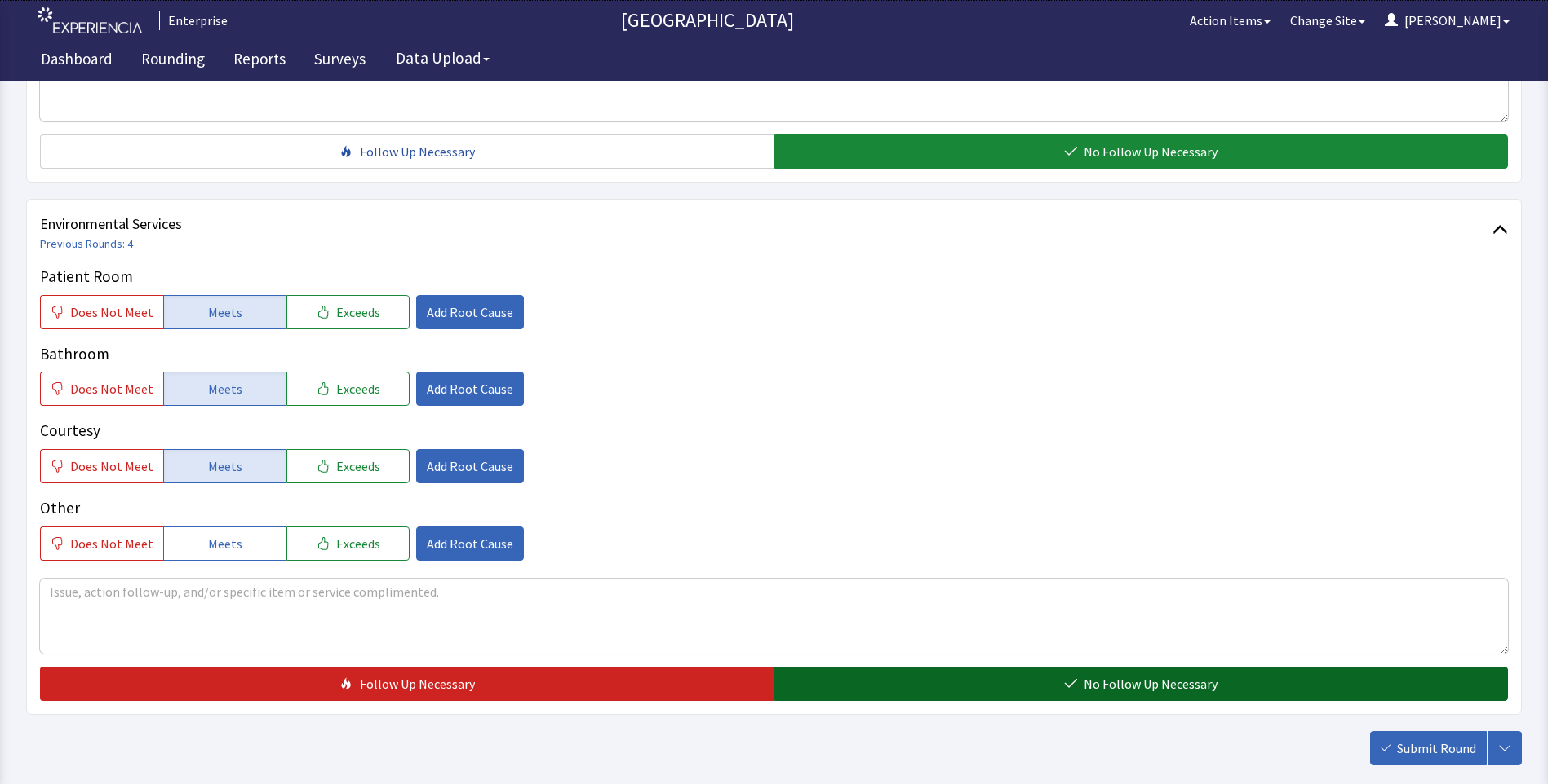
click at [915, 684] on button "No Follow Up Necessary" at bounding box center [1141, 684] width 734 height 34
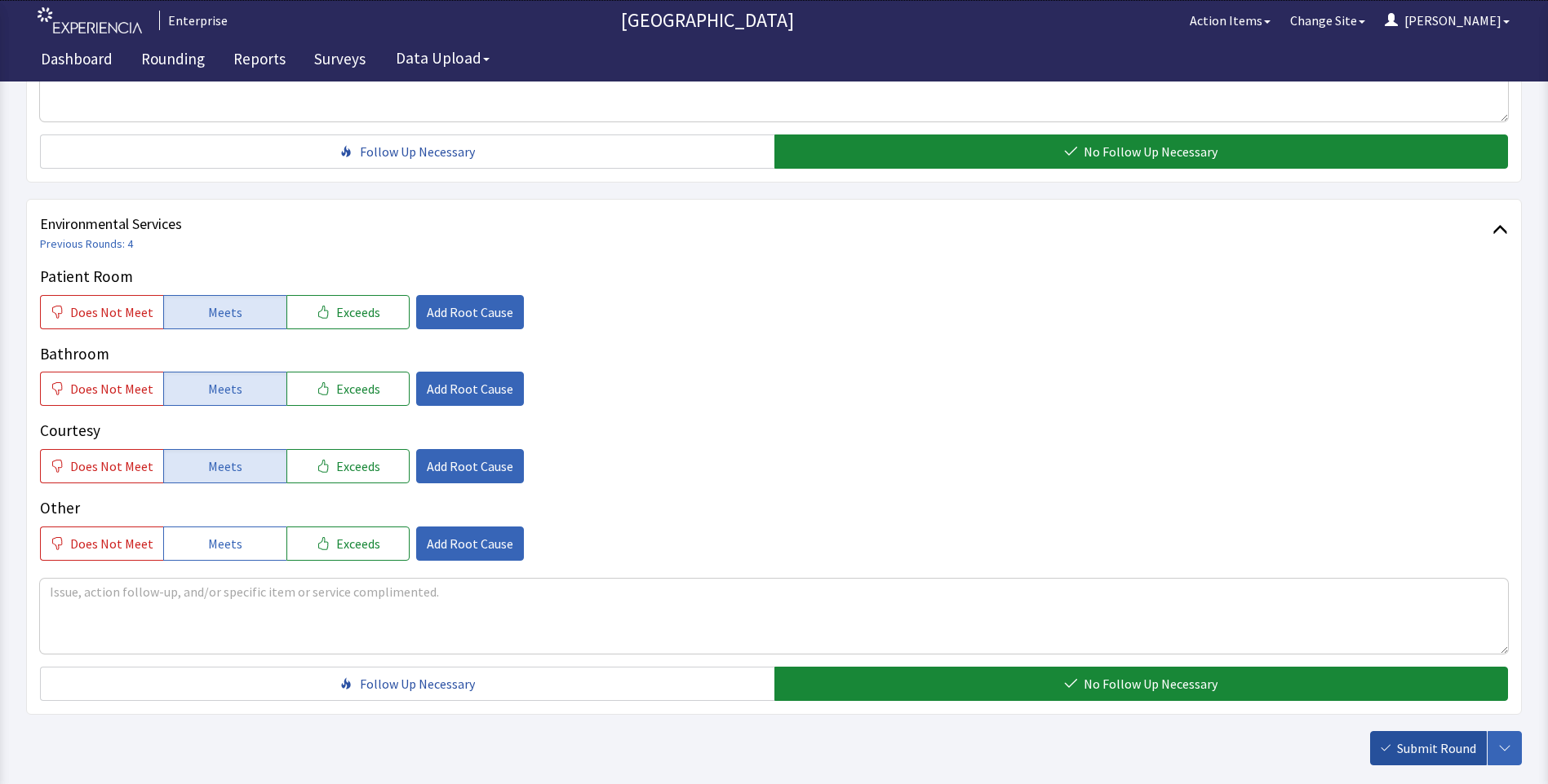
click at [1423, 739] on span "Submit Round" at bounding box center [1436, 748] width 79 height 19
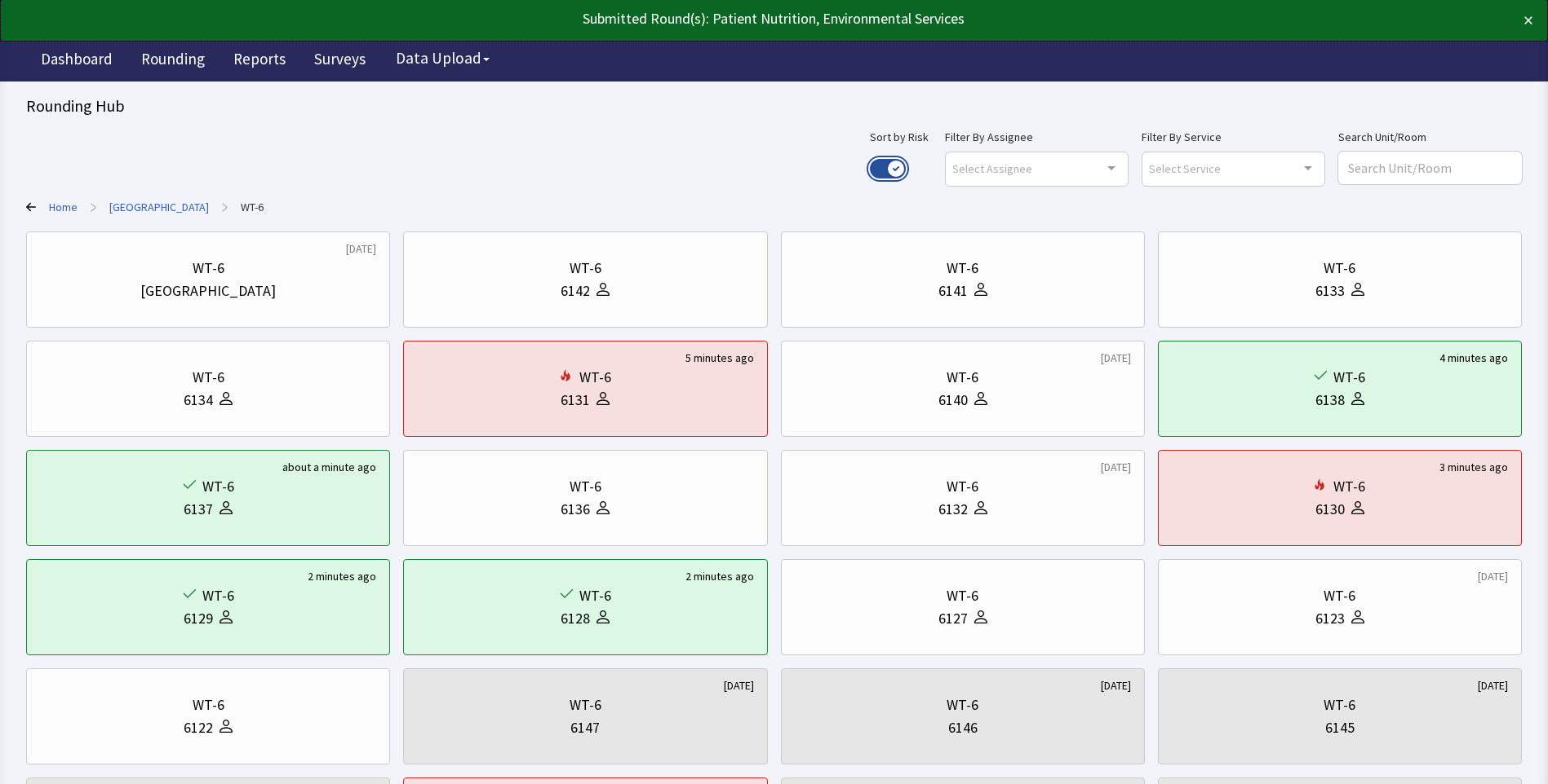
click at [906, 164] on button "Use setting" at bounding box center [887, 168] width 36 height 19
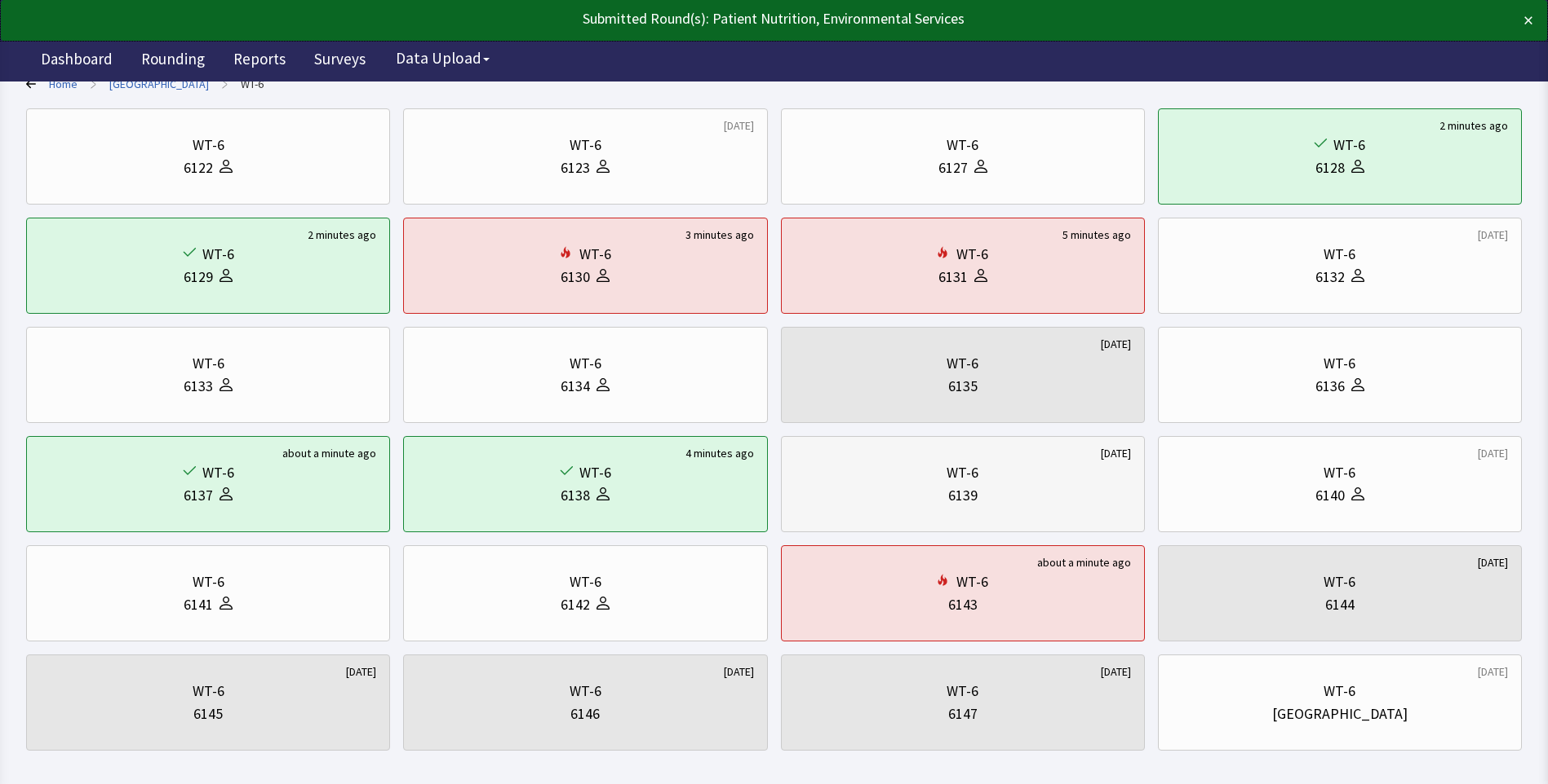
scroll to position [197, 0]
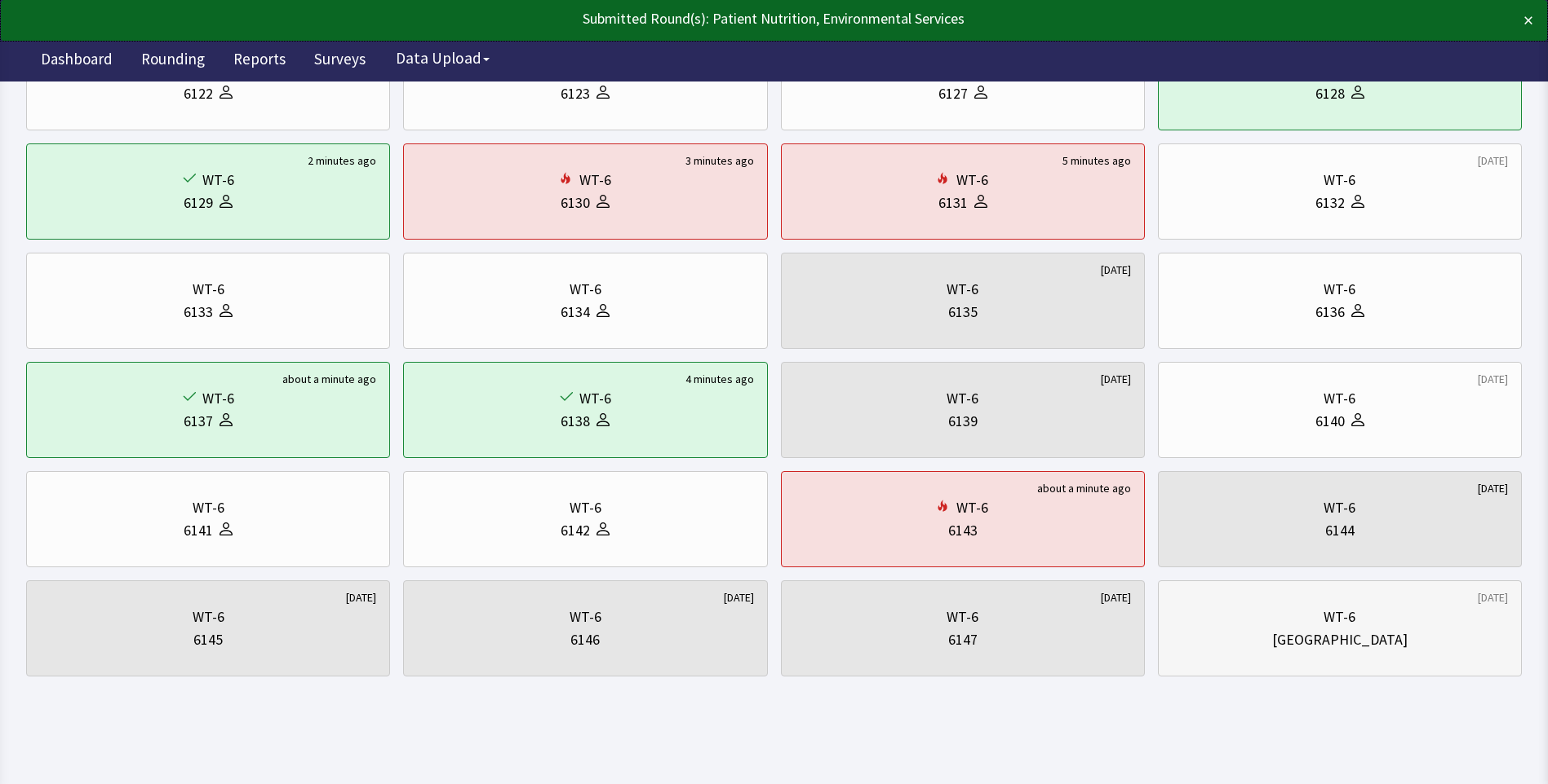
click at [1361, 644] on div "[GEOGRAPHIC_DATA]" at bounding box center [1339, 640] width 135 height 23
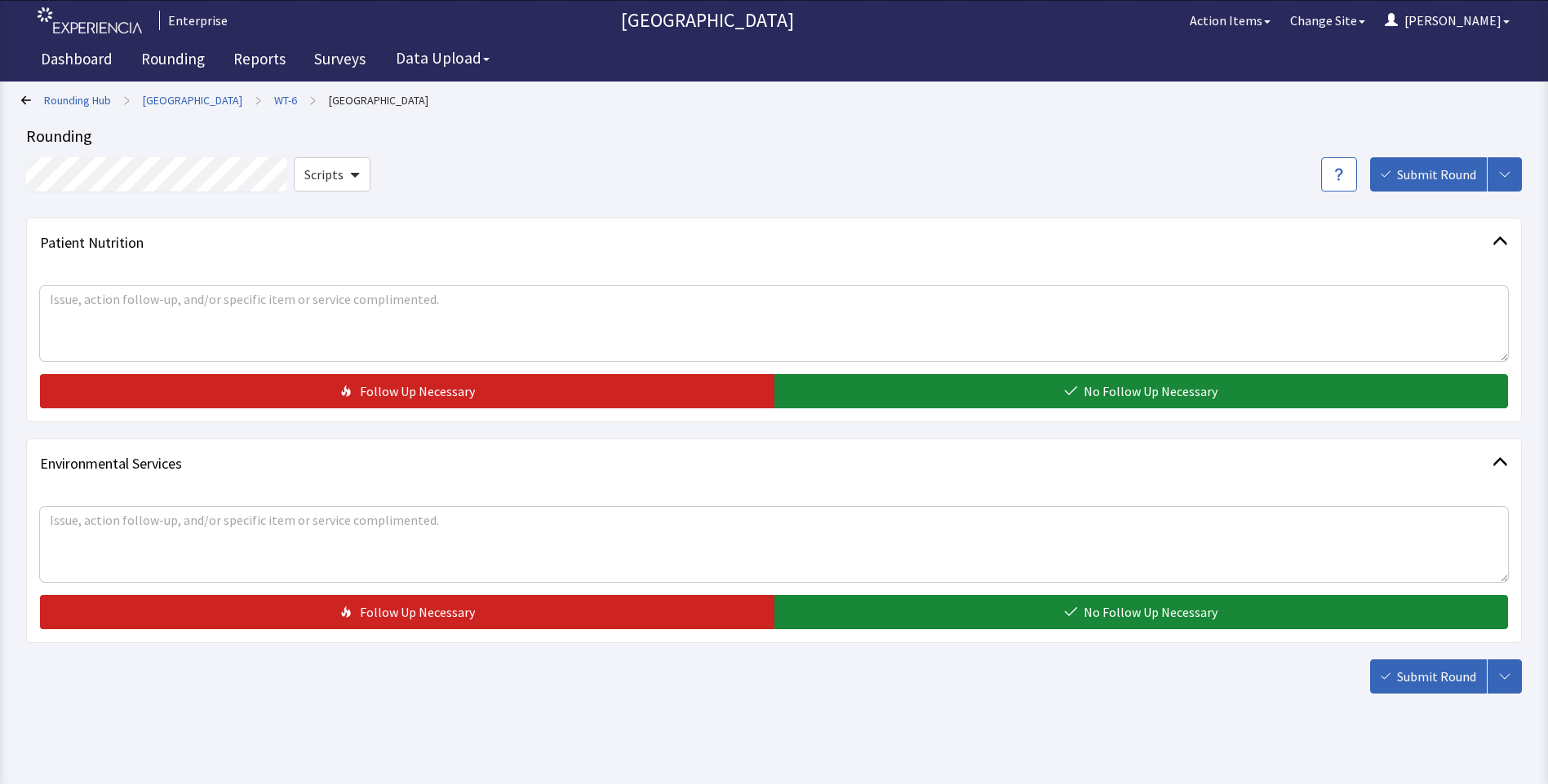
drag, startPoint x: 966, startPoint y: 612, endPoint x: 980, endPoint y: 448, distance: 164.6
click at [966, 606] on button "No Follow Up Necessary" at bounding box center [1141, 612] width 734 height 34
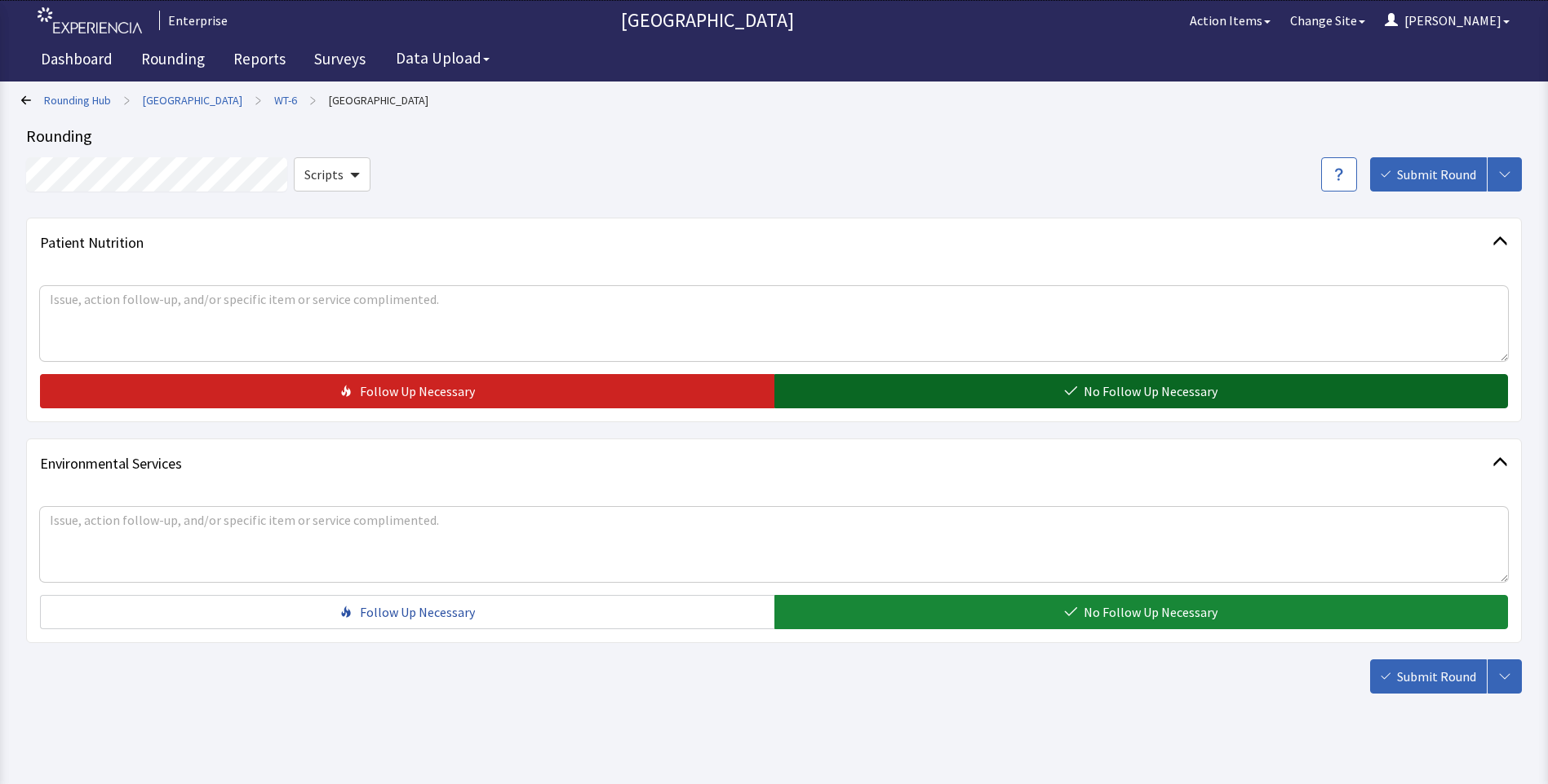
click at [999, 390] on button "No Follow Up Necessary" at bounding box center [1141, 391] width 734 height 34
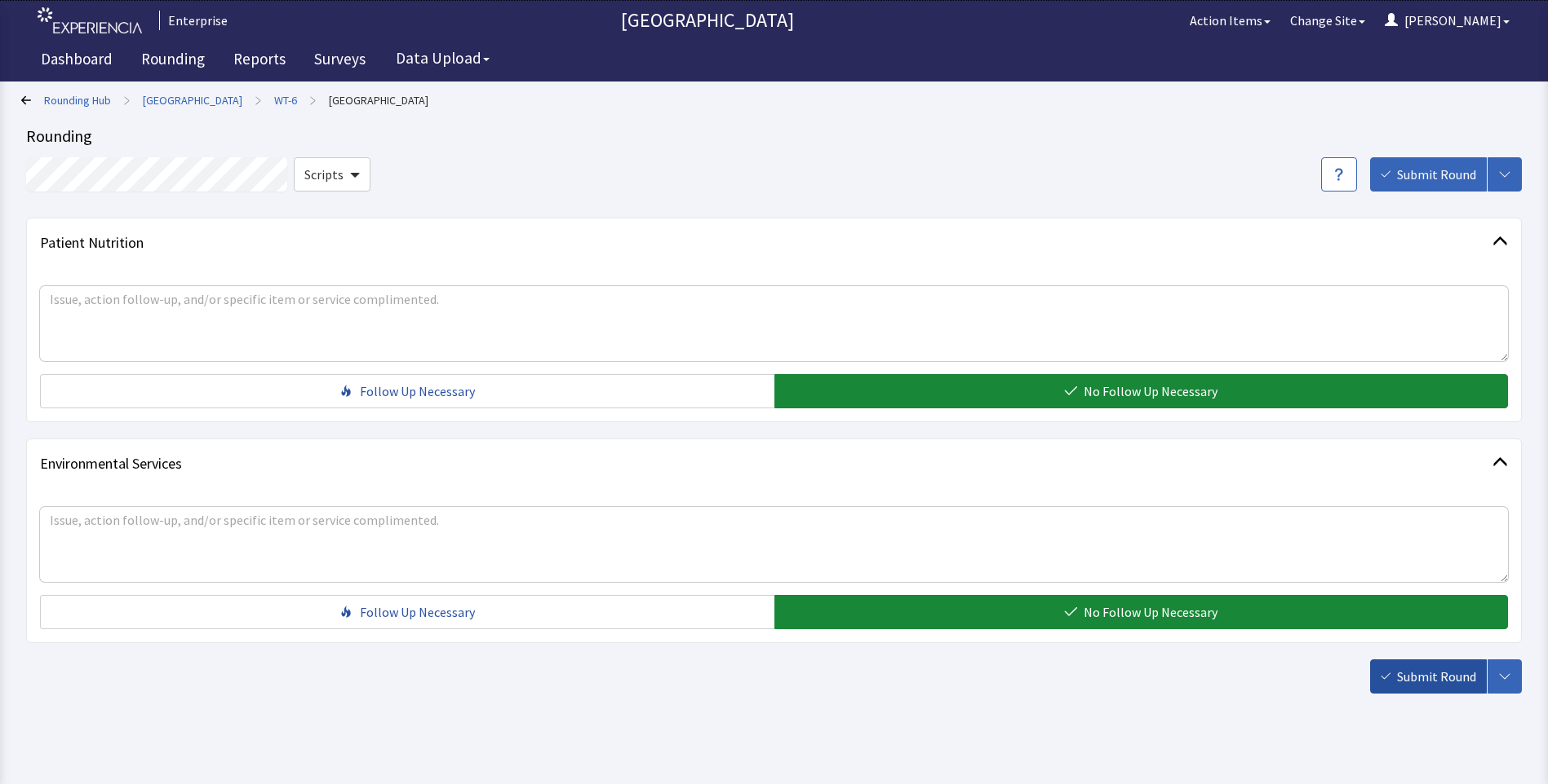
click at [1441, 672] on span "Submit Round" at bounding box center [1436, 677] width 79 height 19
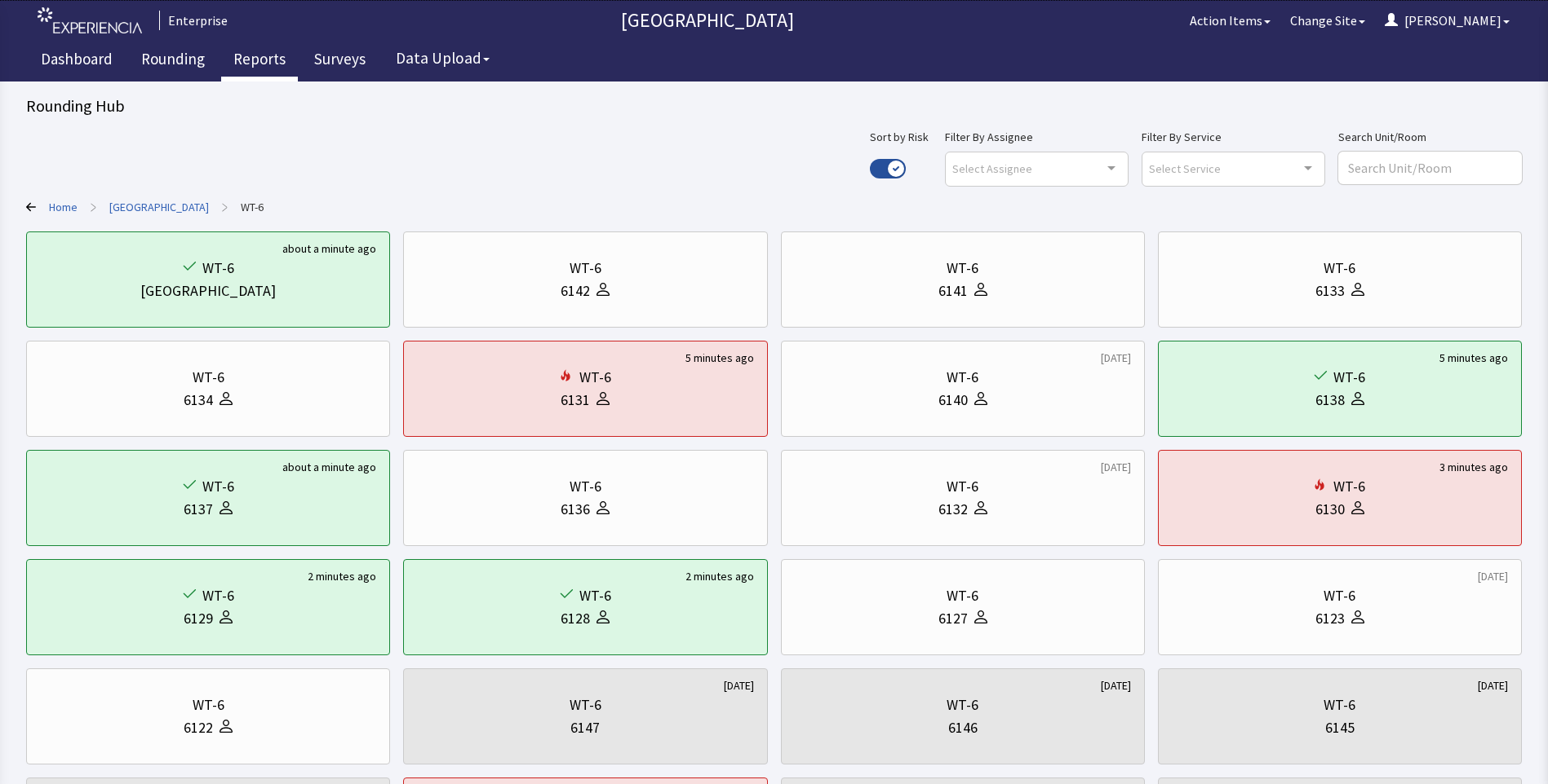
click at [252, 59] on link "Reports" at bounding box center [259, 61] width 77 height 41
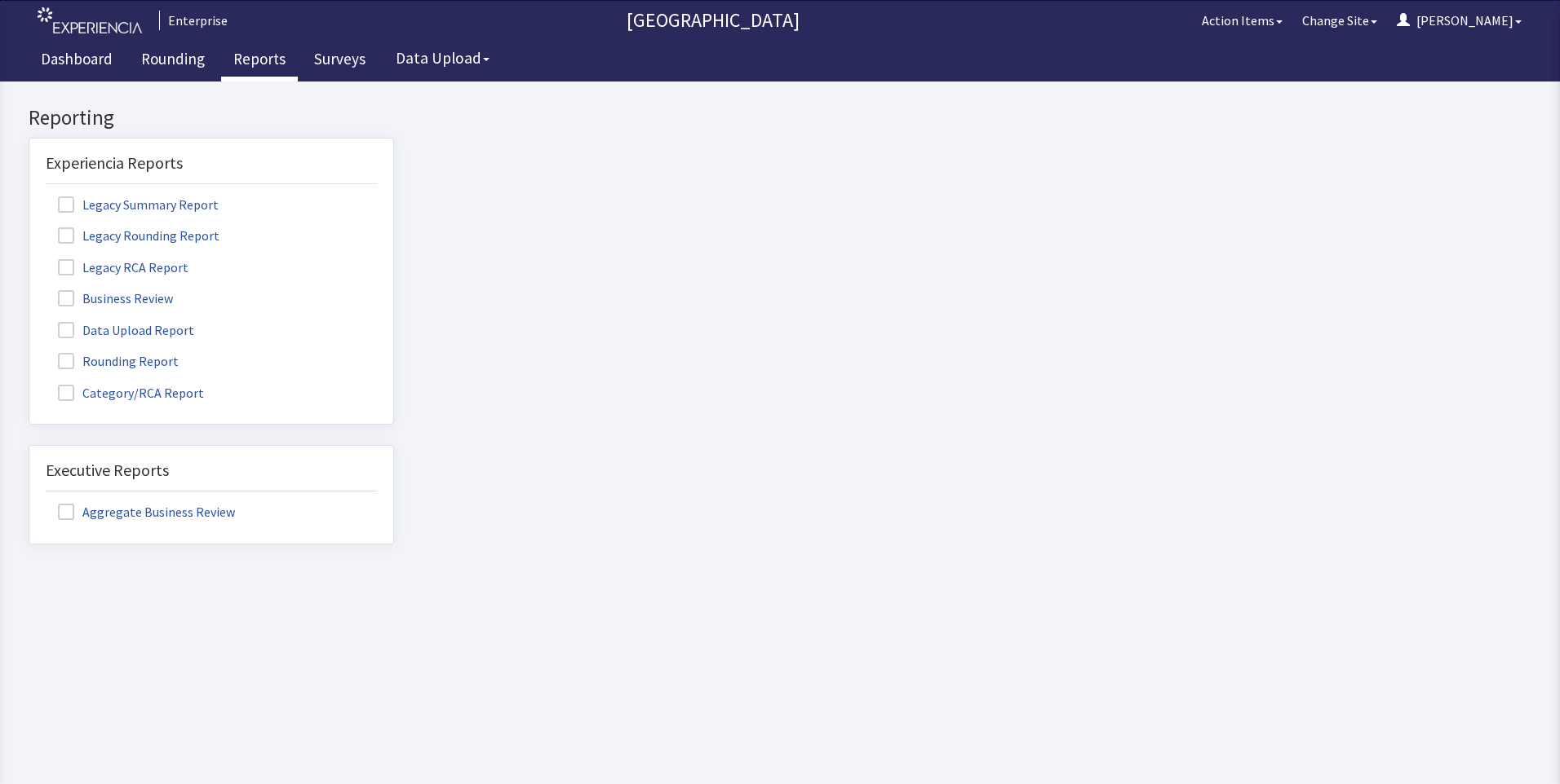
click at [145, 361] on label "Rounding Report" at bounding box center [120, 361] width 149 height 21
click at [30, 352] on input "Rounding Report" at bounding box center [30, 352] width 0 height 0
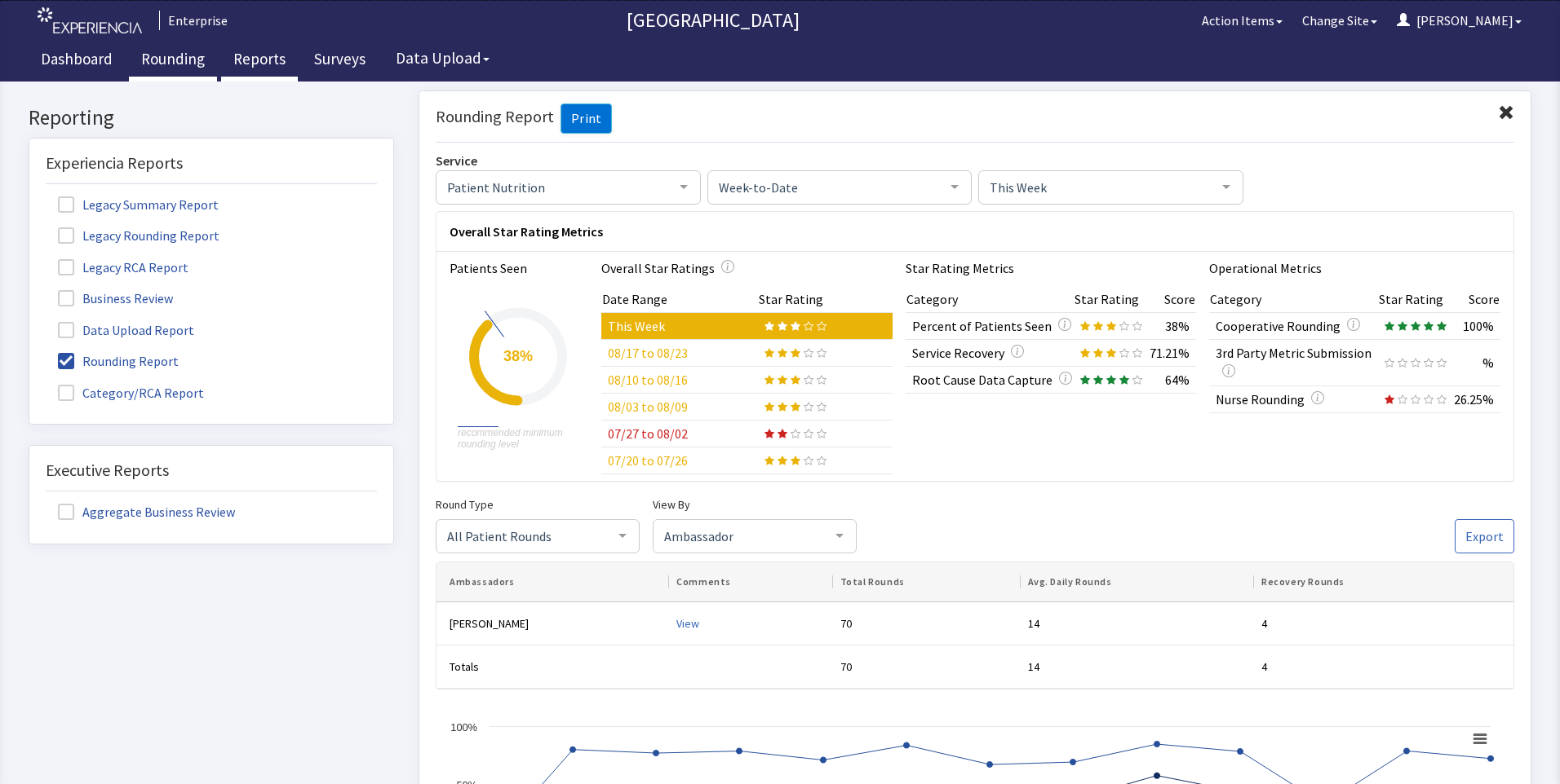
click at [175, 58] on link "Rounding" at bounding box center [173, 61] width 88 height 41
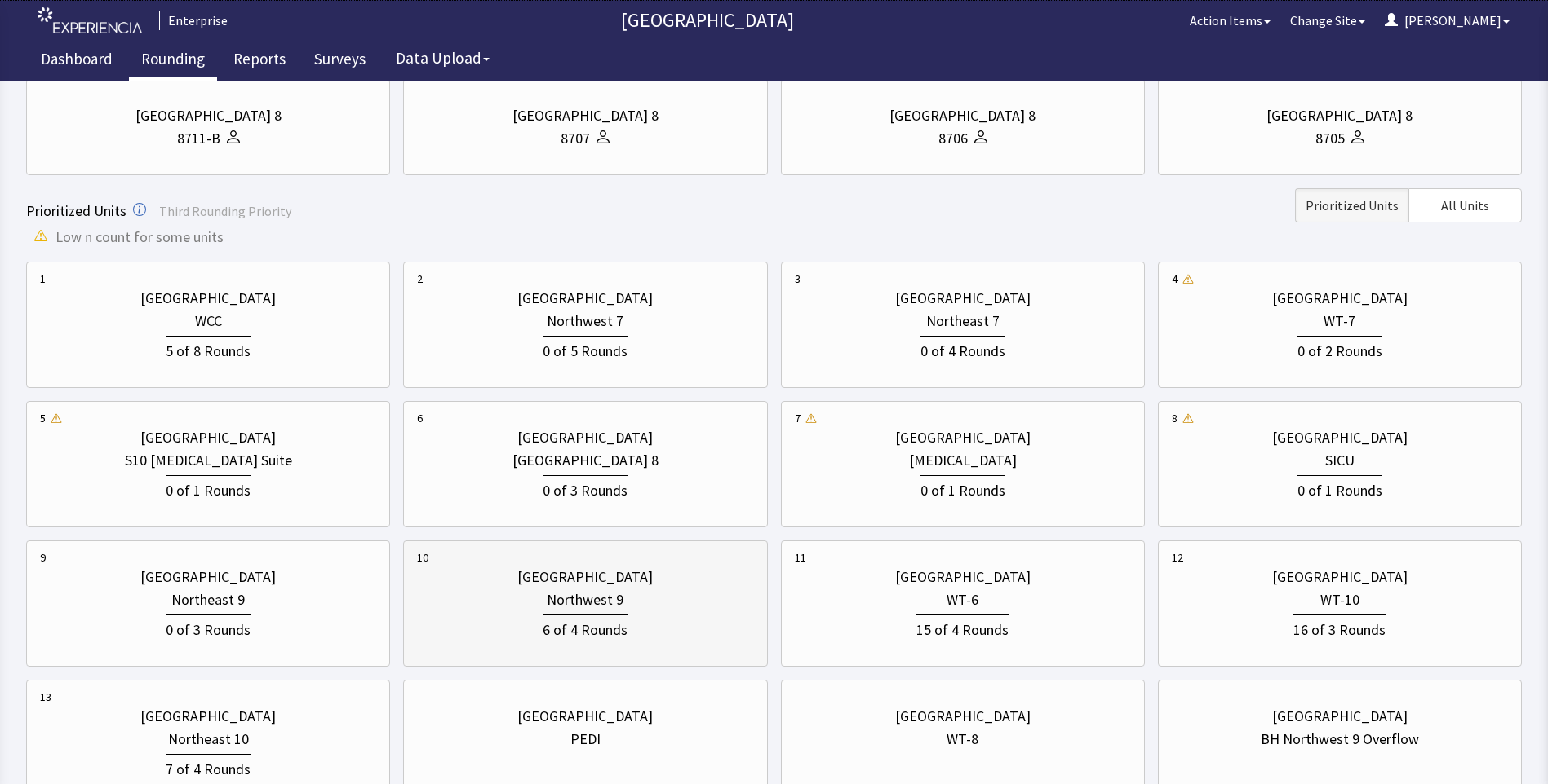
scroll to position [489, 0]
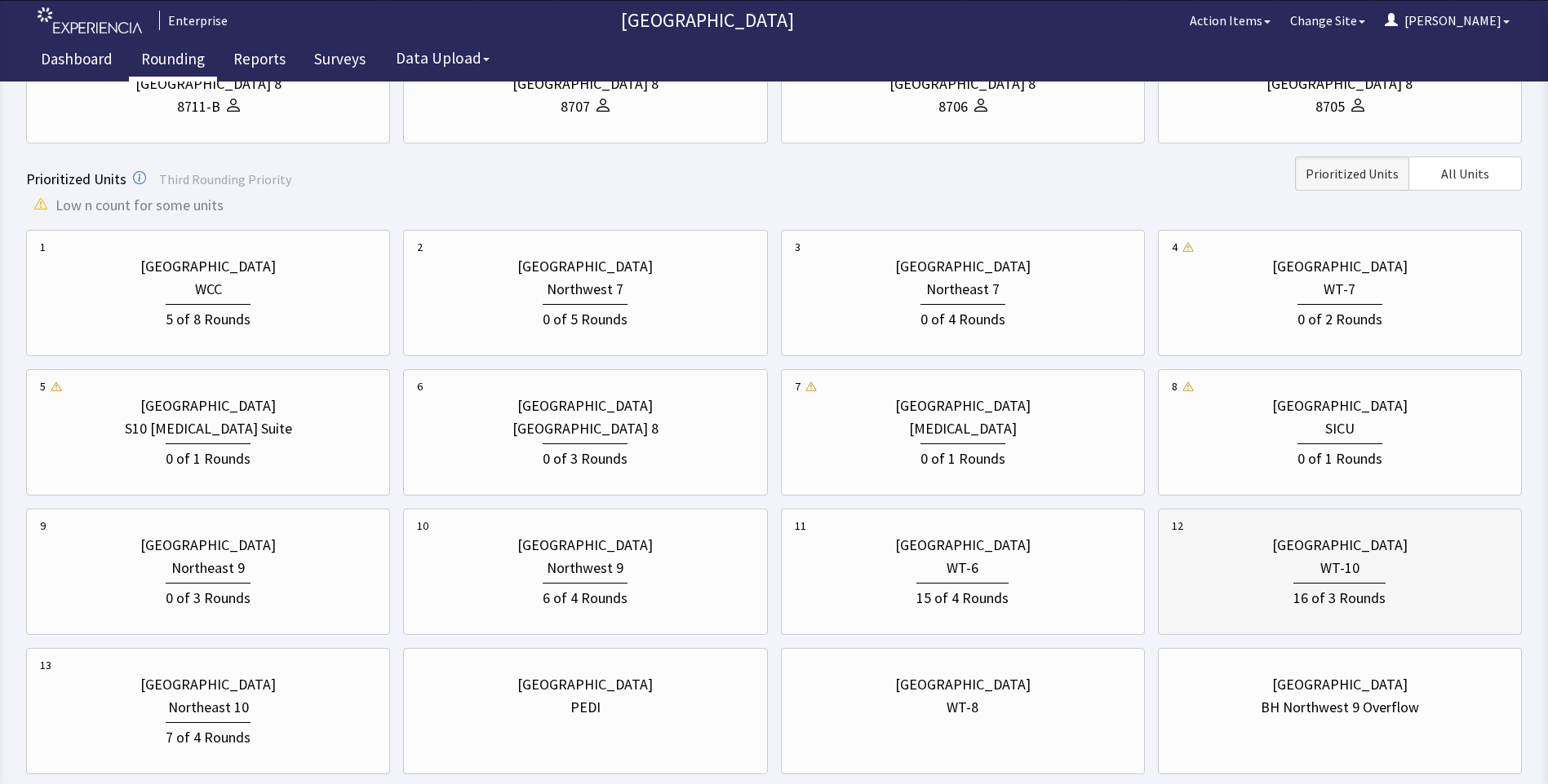
click at [1279, 586] on div "16 of 3 Rounds" at bounding box center [1339, 595] width 336 height 31
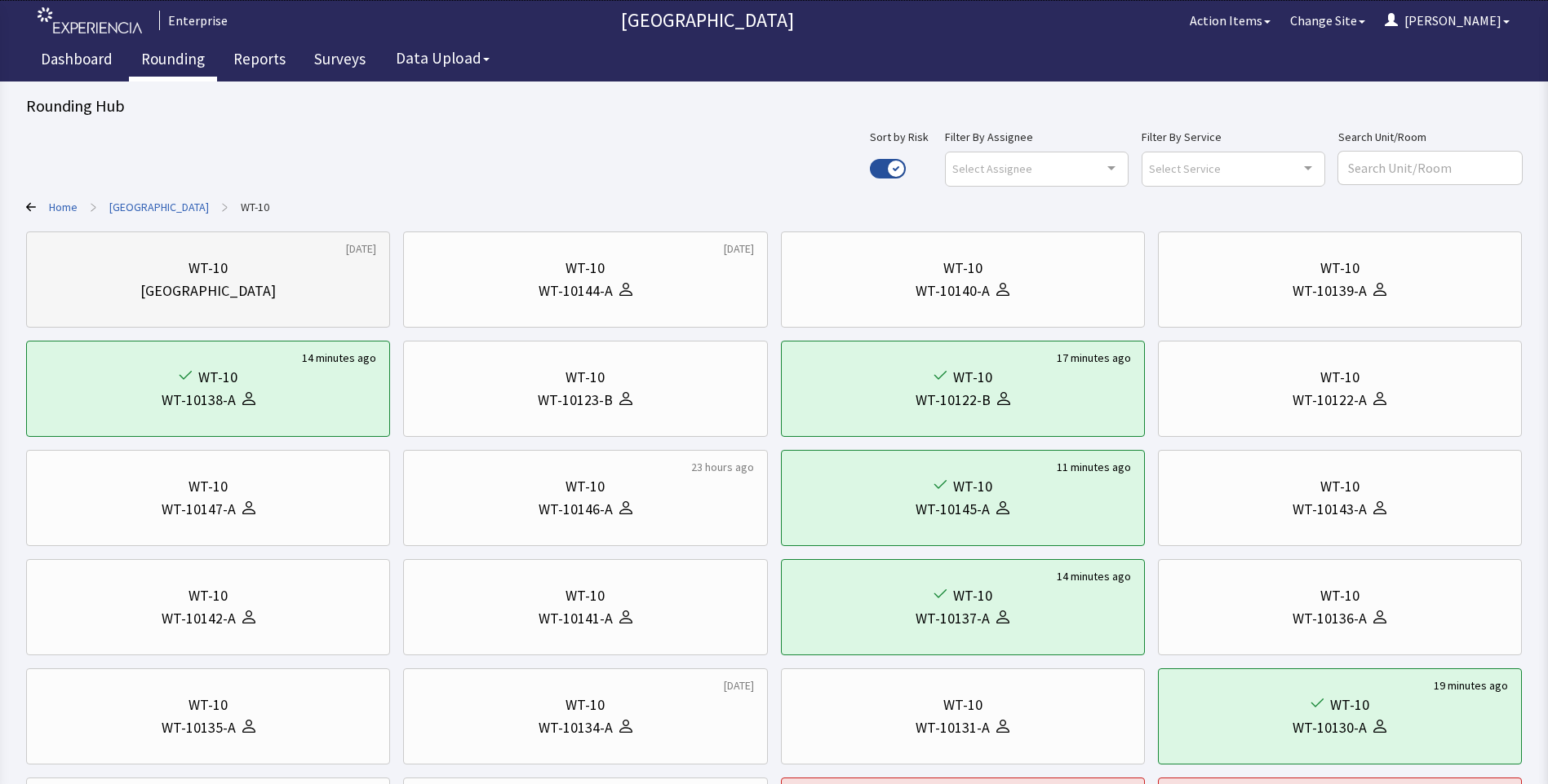
click at [306, 279] on div "[GEOGRAPHIC_DATA]" at bounding box center [208, 291] width 336 height 23
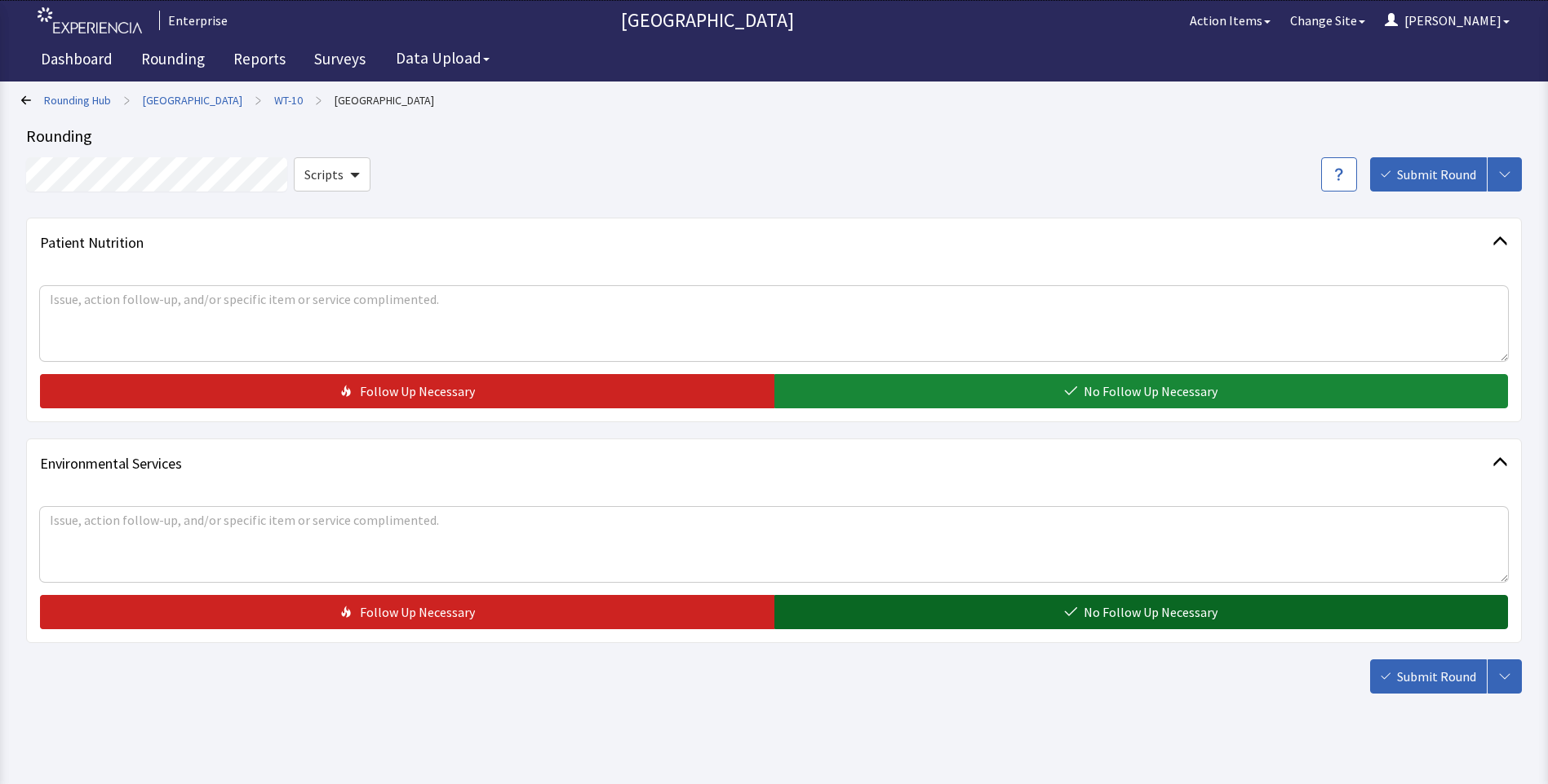
click at [1021, 618] on button "No Follow Up Necessary" at bounding box center [1141, 612] width 734 height 34
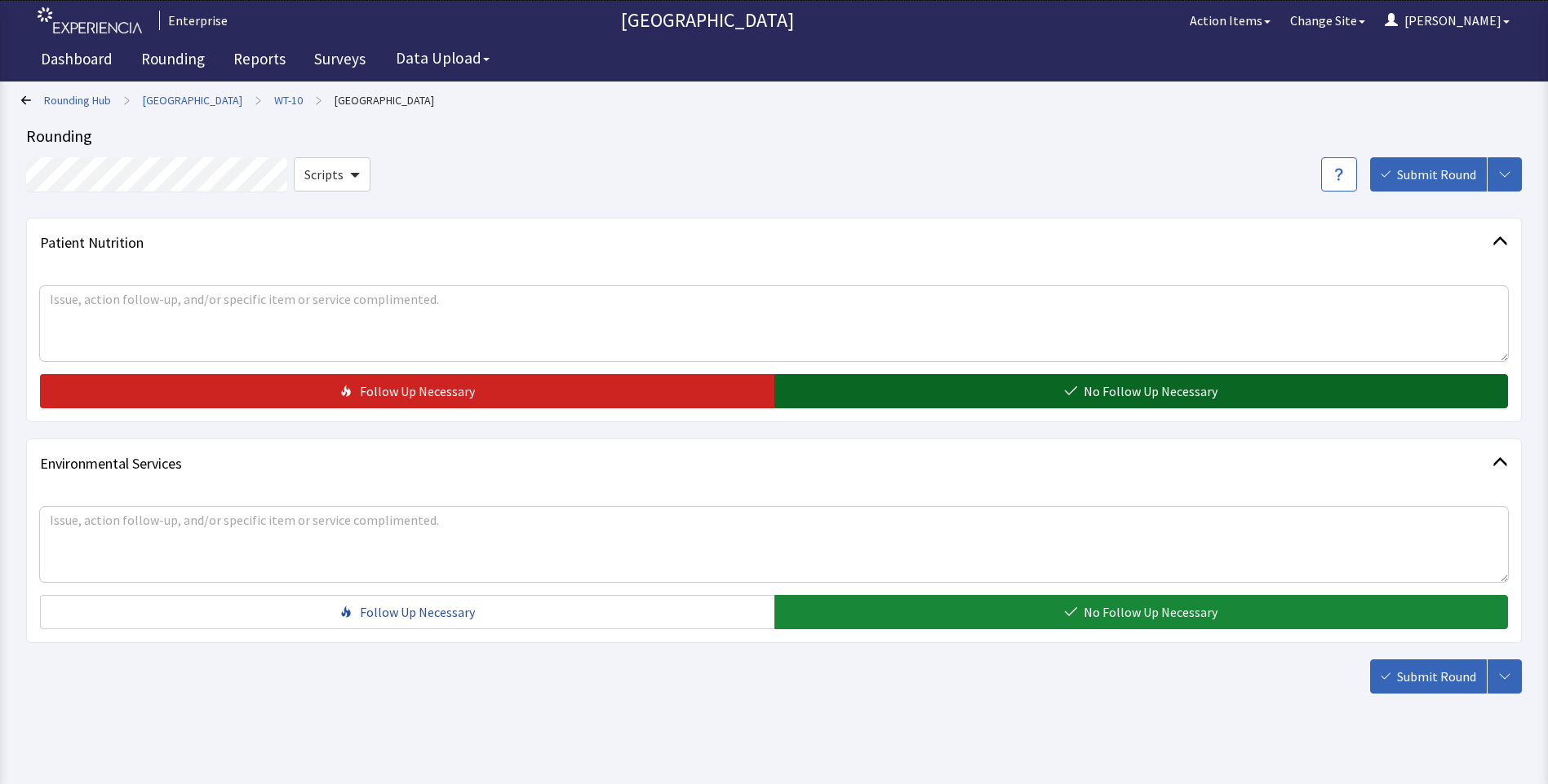
drag, startPoint x: 1043, startPoint y: 393, endPoint x: 1054, endPoint y: 403, distance: 14.9
click at [1043, 392] on button "No Follow Up Necessary" at bounding box center [1141, 391] width 734 height 34
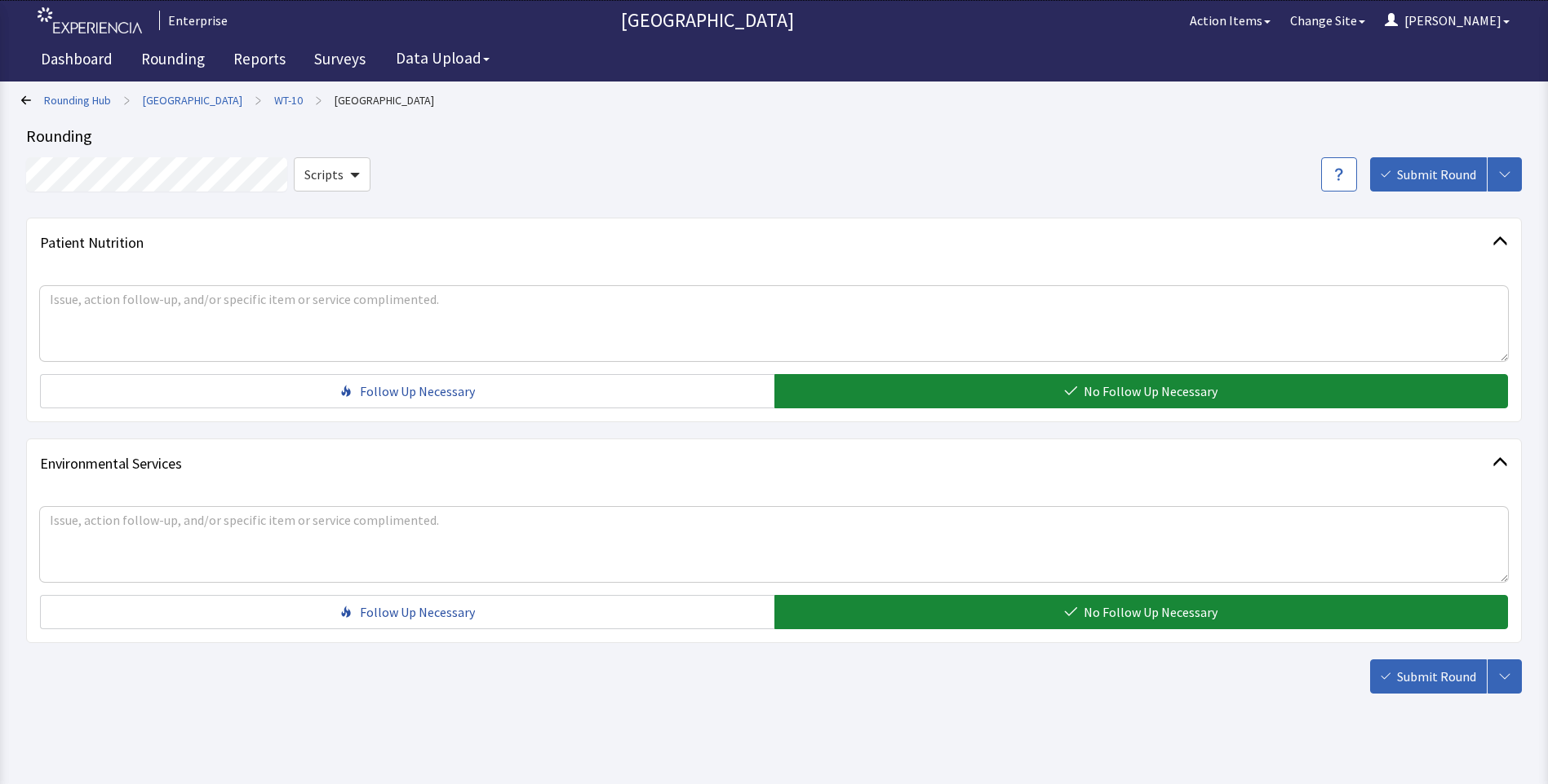
click at [1431, 685] on span "Submit Round" at bounding box center [1436, 677] width 79 height 19
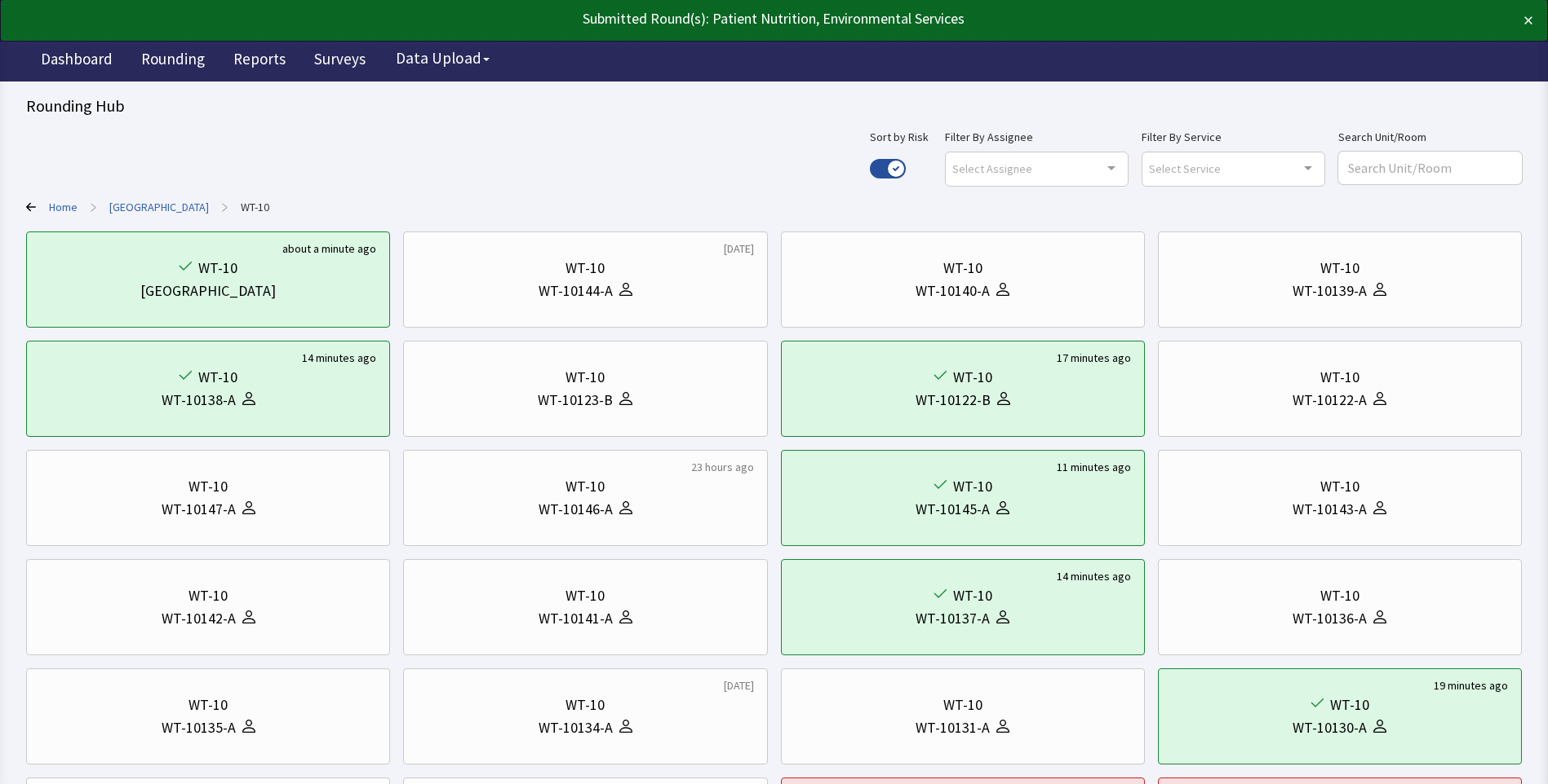
click at [152, 204] on link "[GEOGRAPHIC_DATA]" at bounding box center [159, 207] width 100 height 17
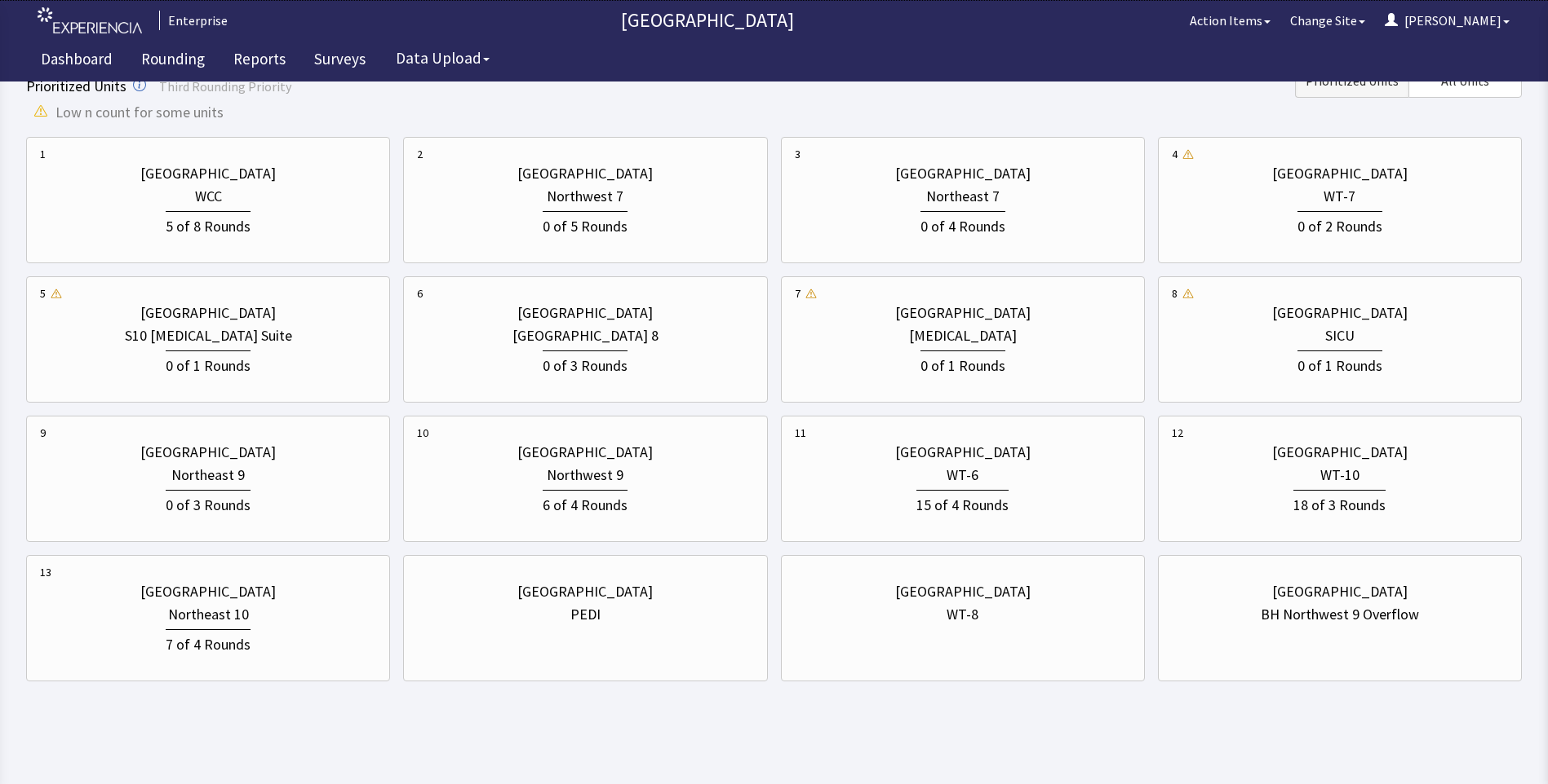
scroll to position [587, 0]
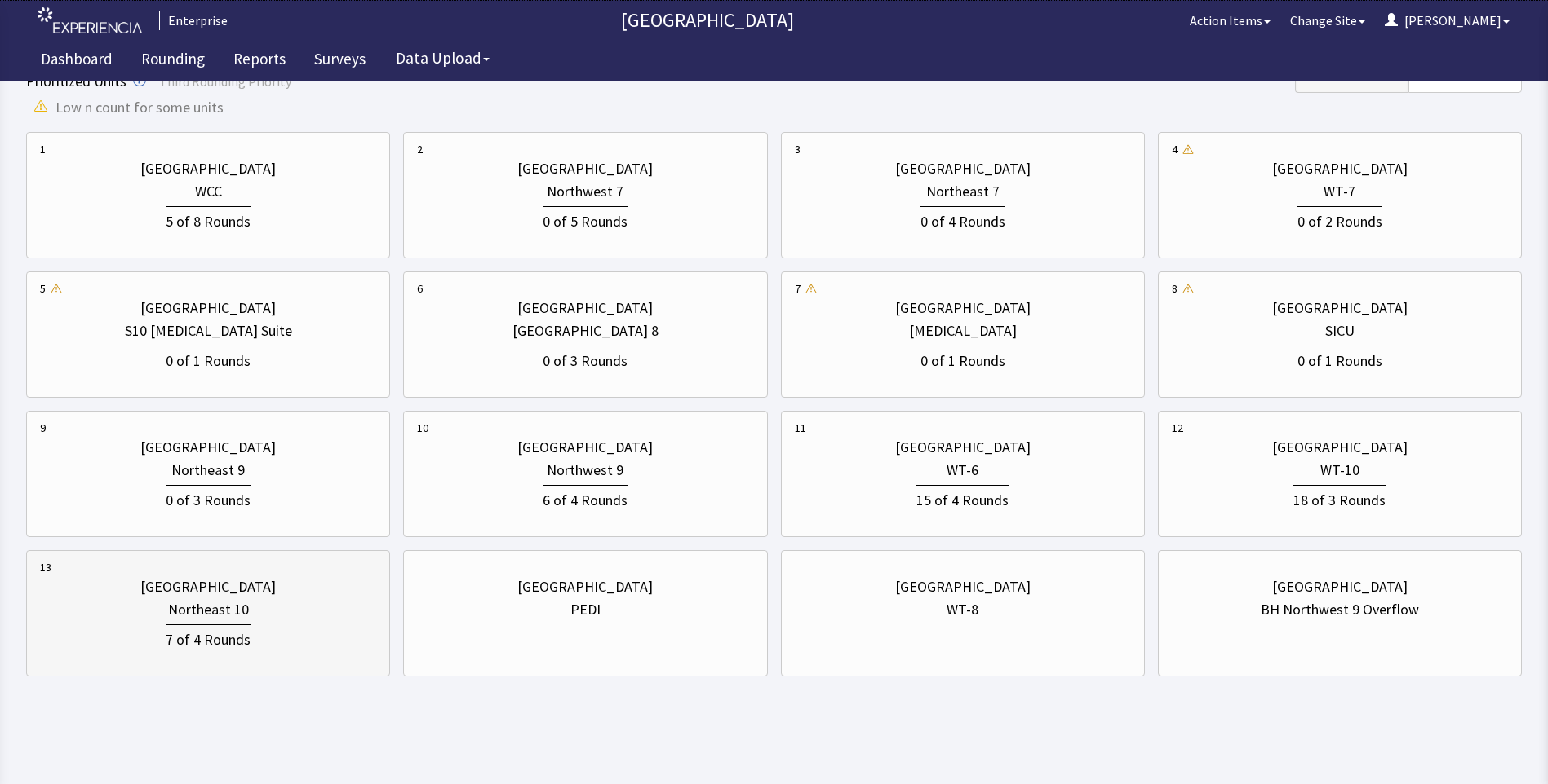
click at [220, 619] on div "Northeast 10" at bounding box center [208, 609] width 80 height 23
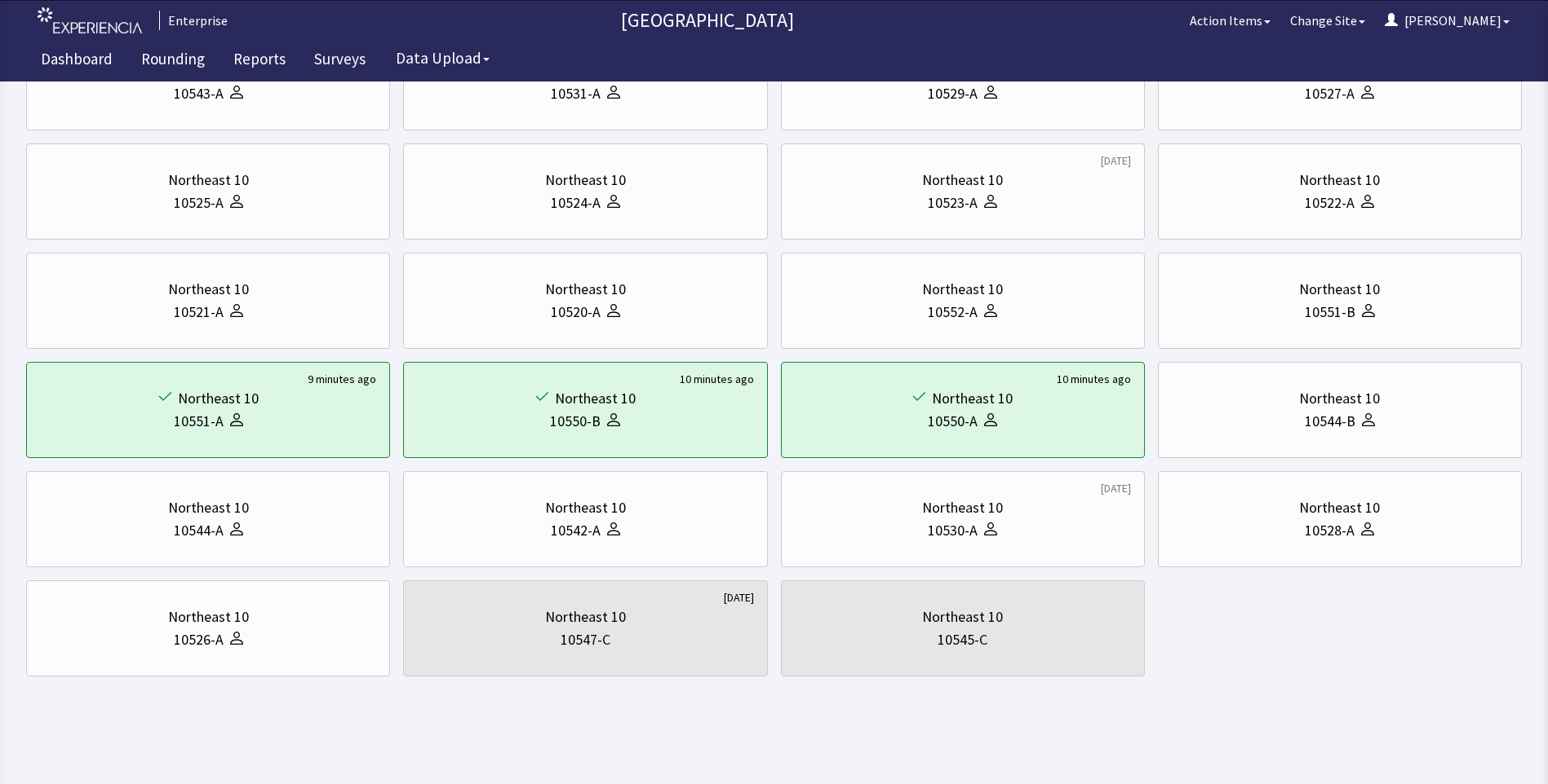
scroll to position [0, 0]
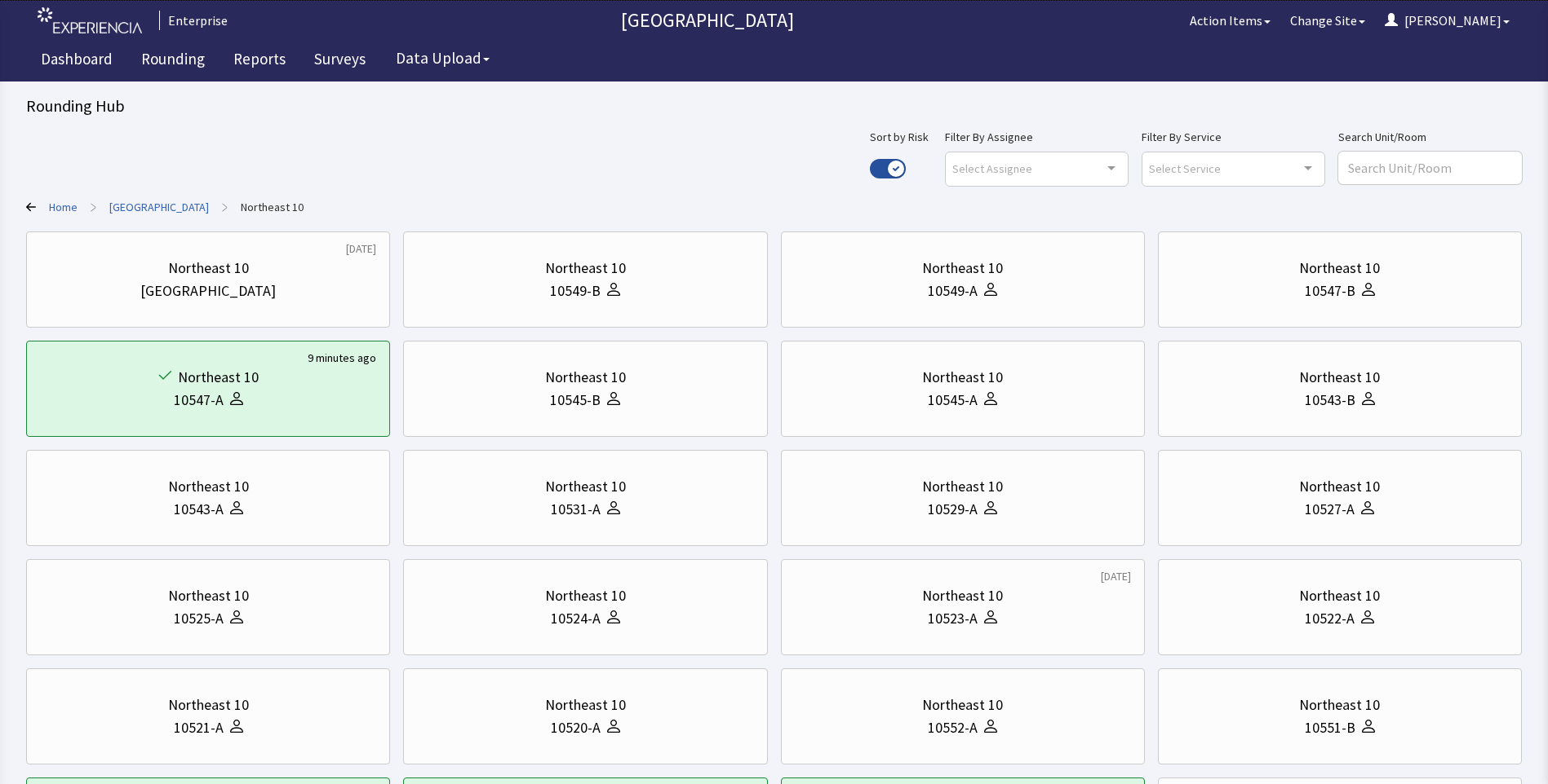
click at [128, 205] on link "[GEOGRAPHIC_DATA]" at bounding box center [159, 207] width 100 height 17
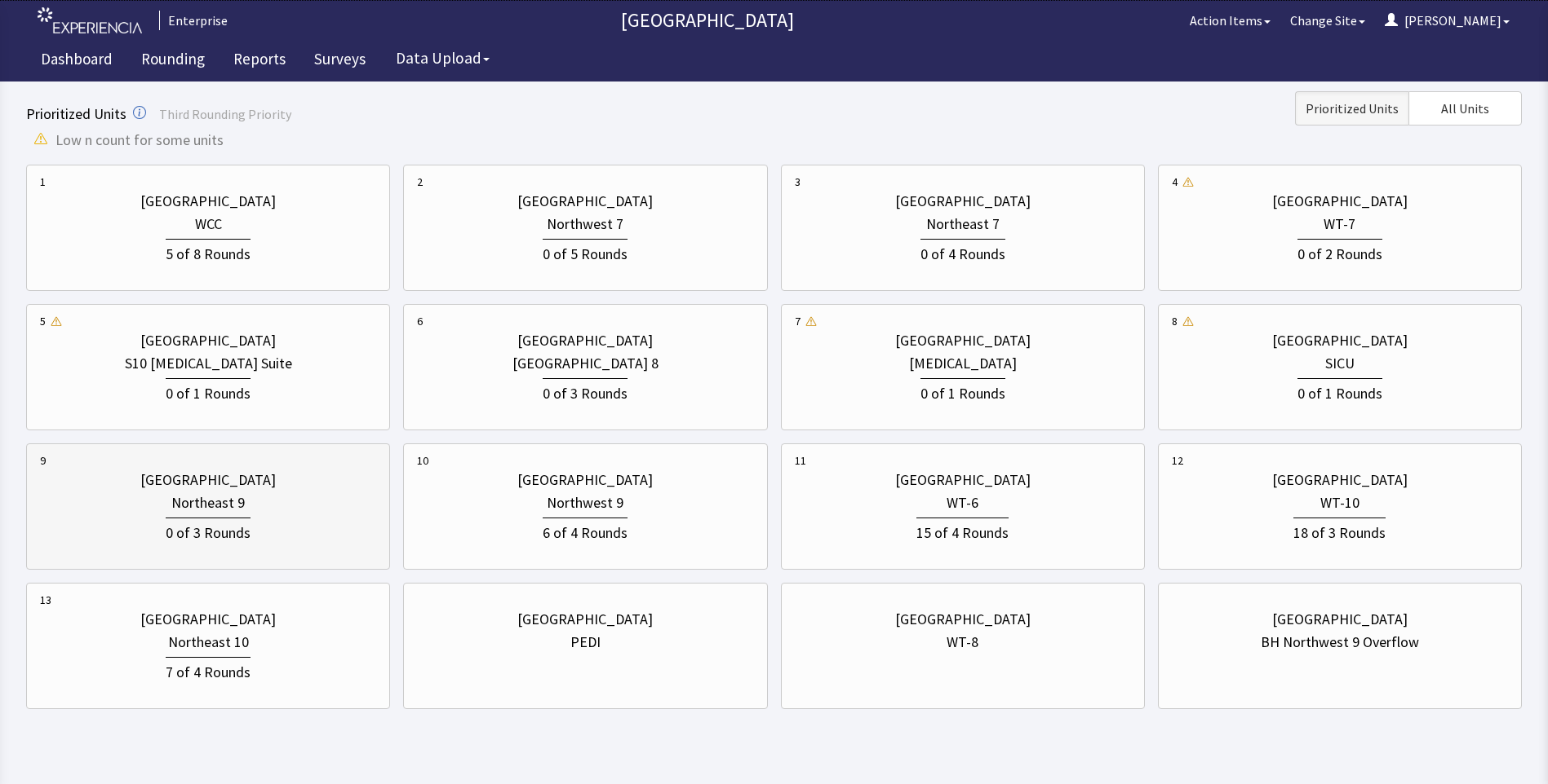
scroll to position [571, 0]
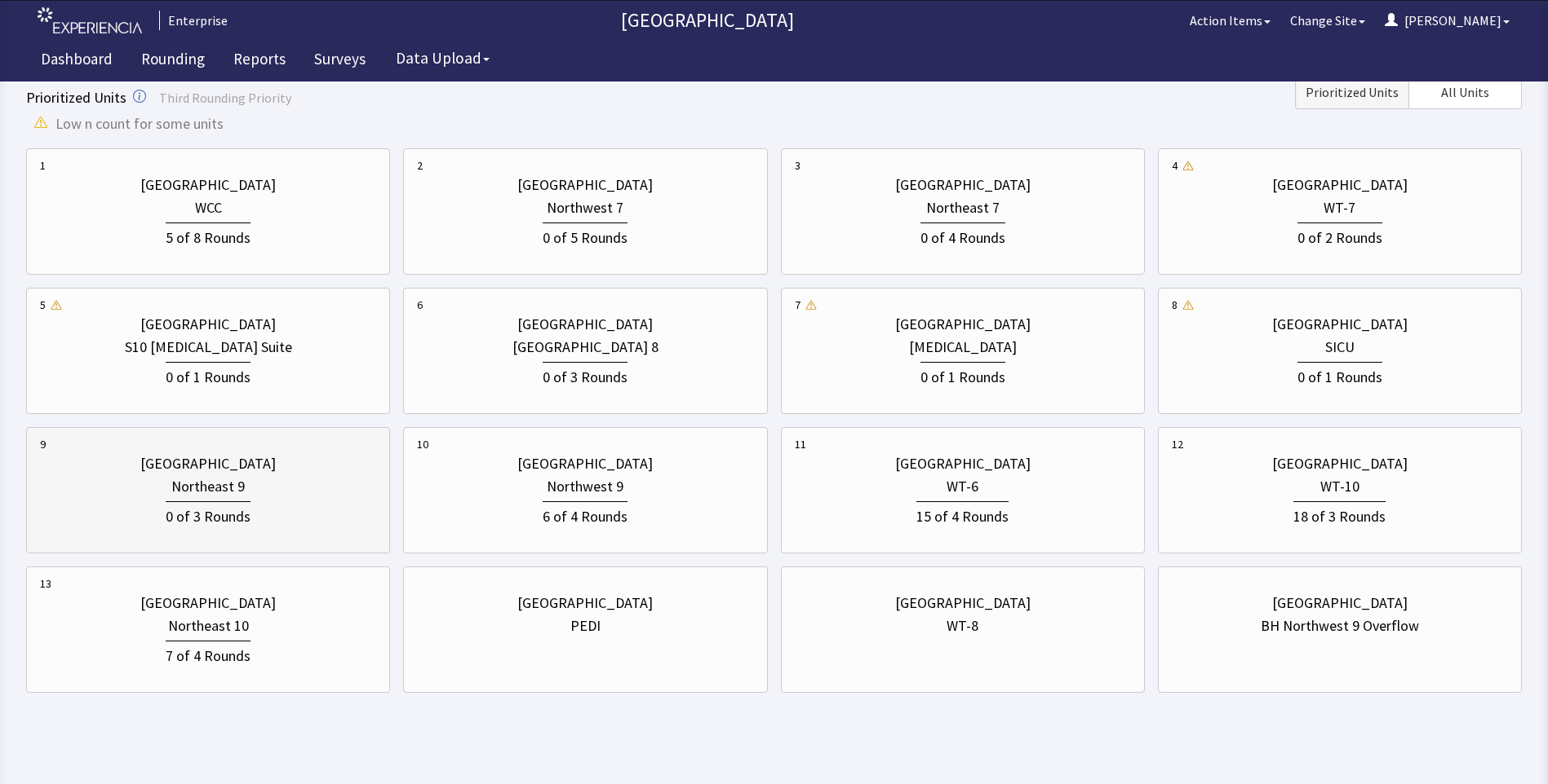
click at [268, 505] on div "0 of 3 Rounds" at bounding box center [208, 513] width 336 height 31
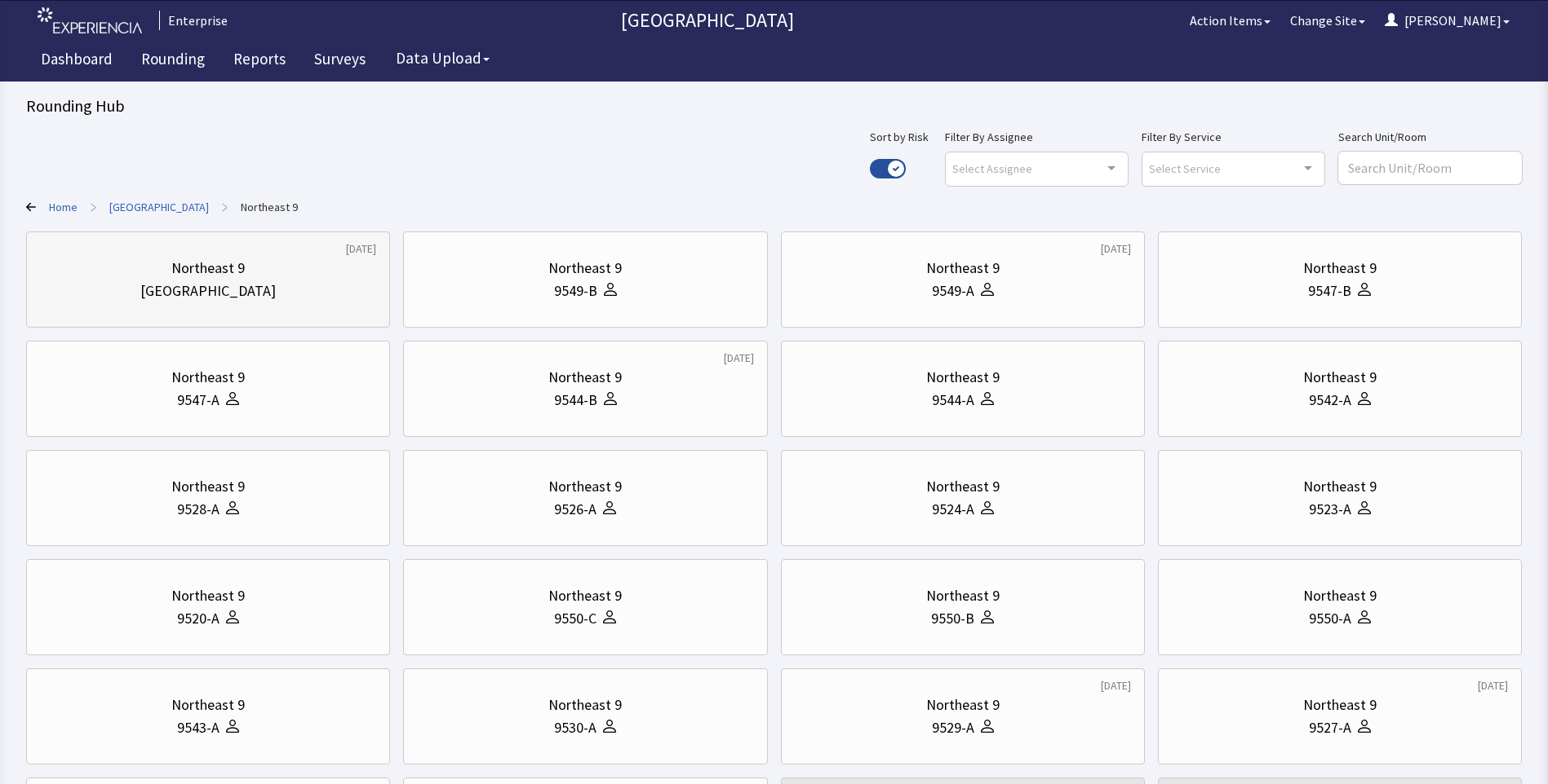
click at [311, 282] on div "[GEOGRAPHIC_DATA]" at bounding box center [208, 291] width 336 height 23
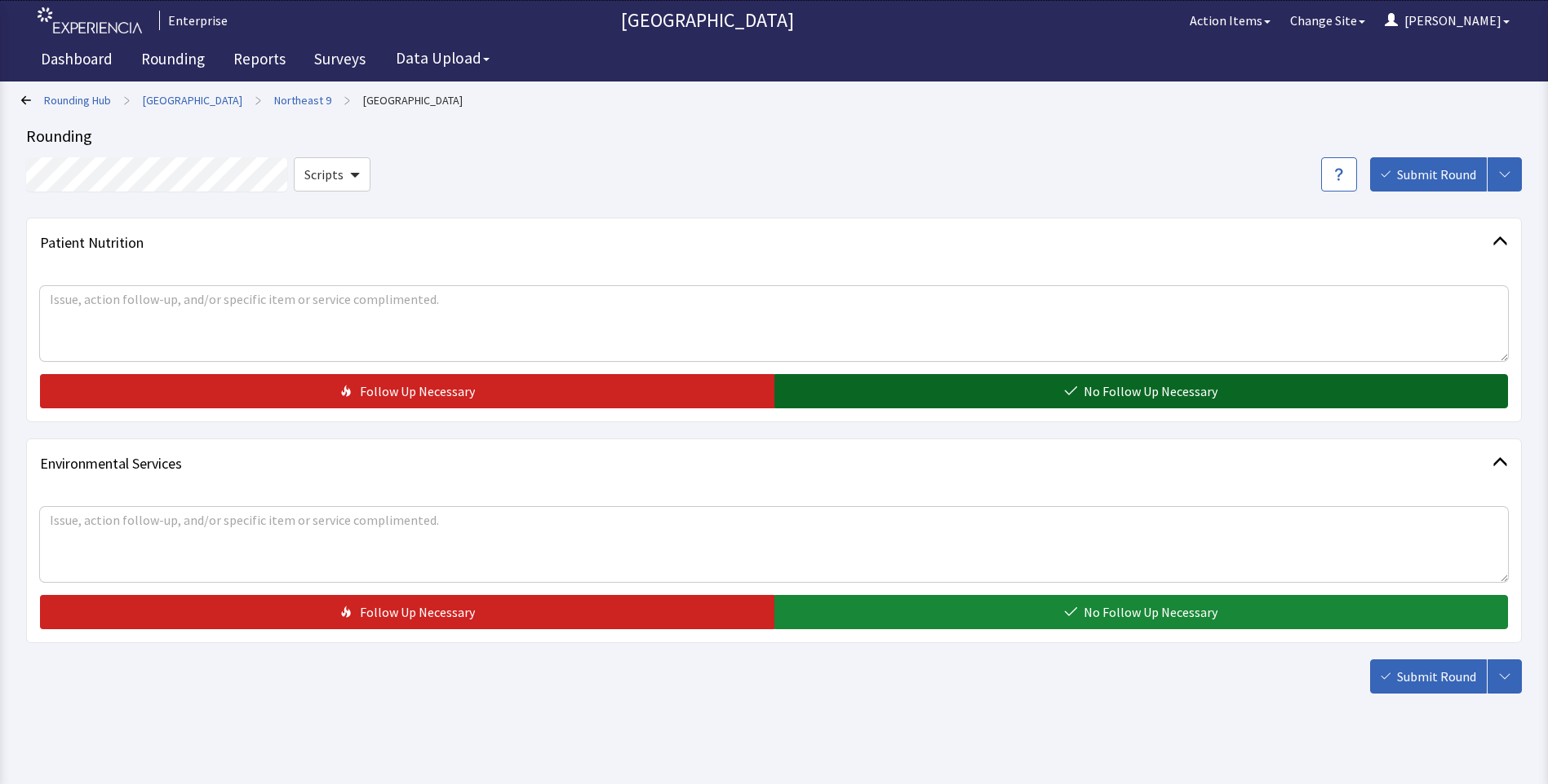
click at [880, 384] on button "No Follow Up Necessary" at bounding box center [1141, 391] width 734 height 34
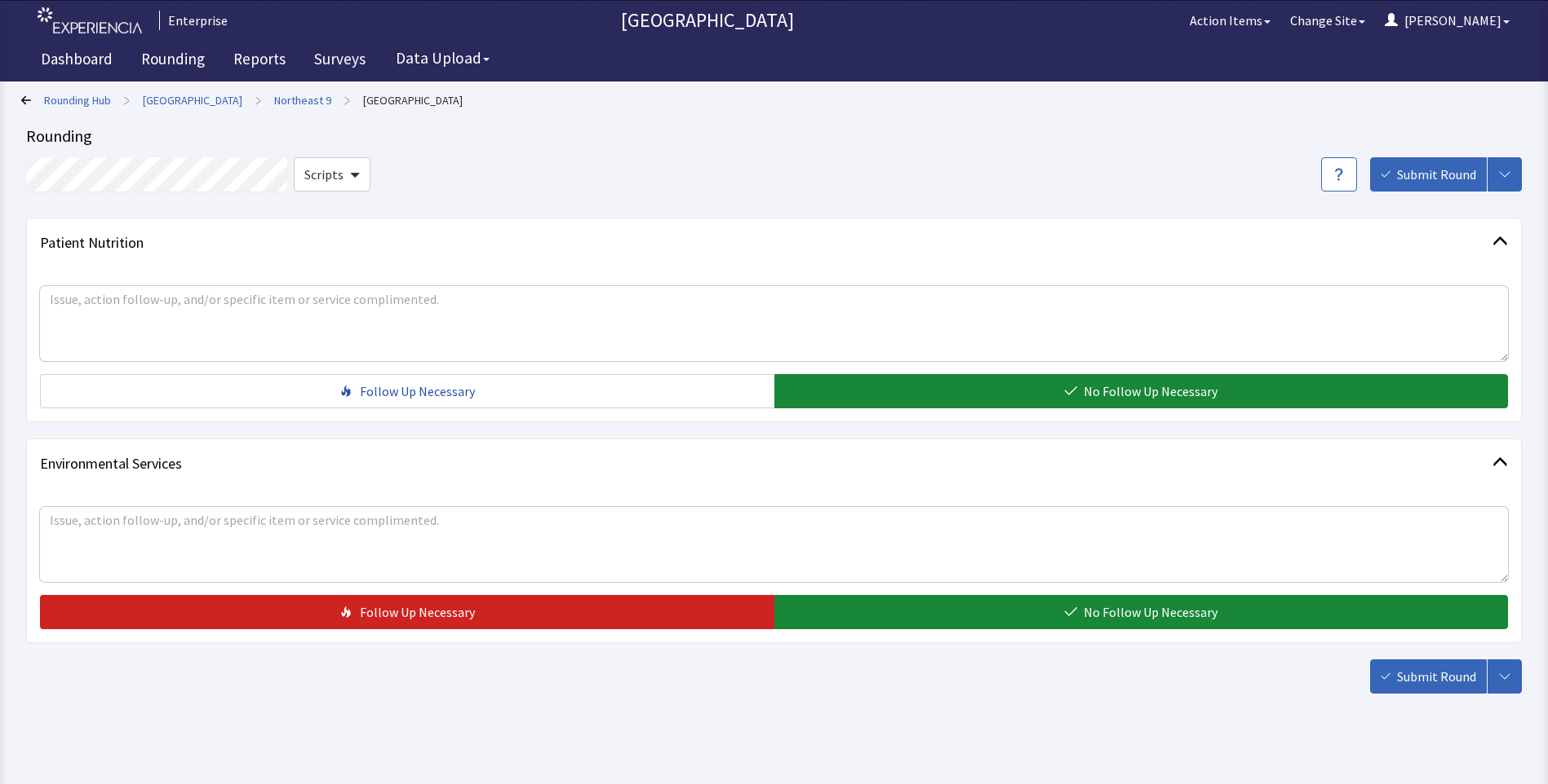
drag, startPoint x: 891, startPoint y: 609, endPoint x: 1061, endPoint y: 630, distance: 171.3
click at [902, 613] on button "No Follow Up Necessary" at bounding box center [1141, 612] width 734 height 34
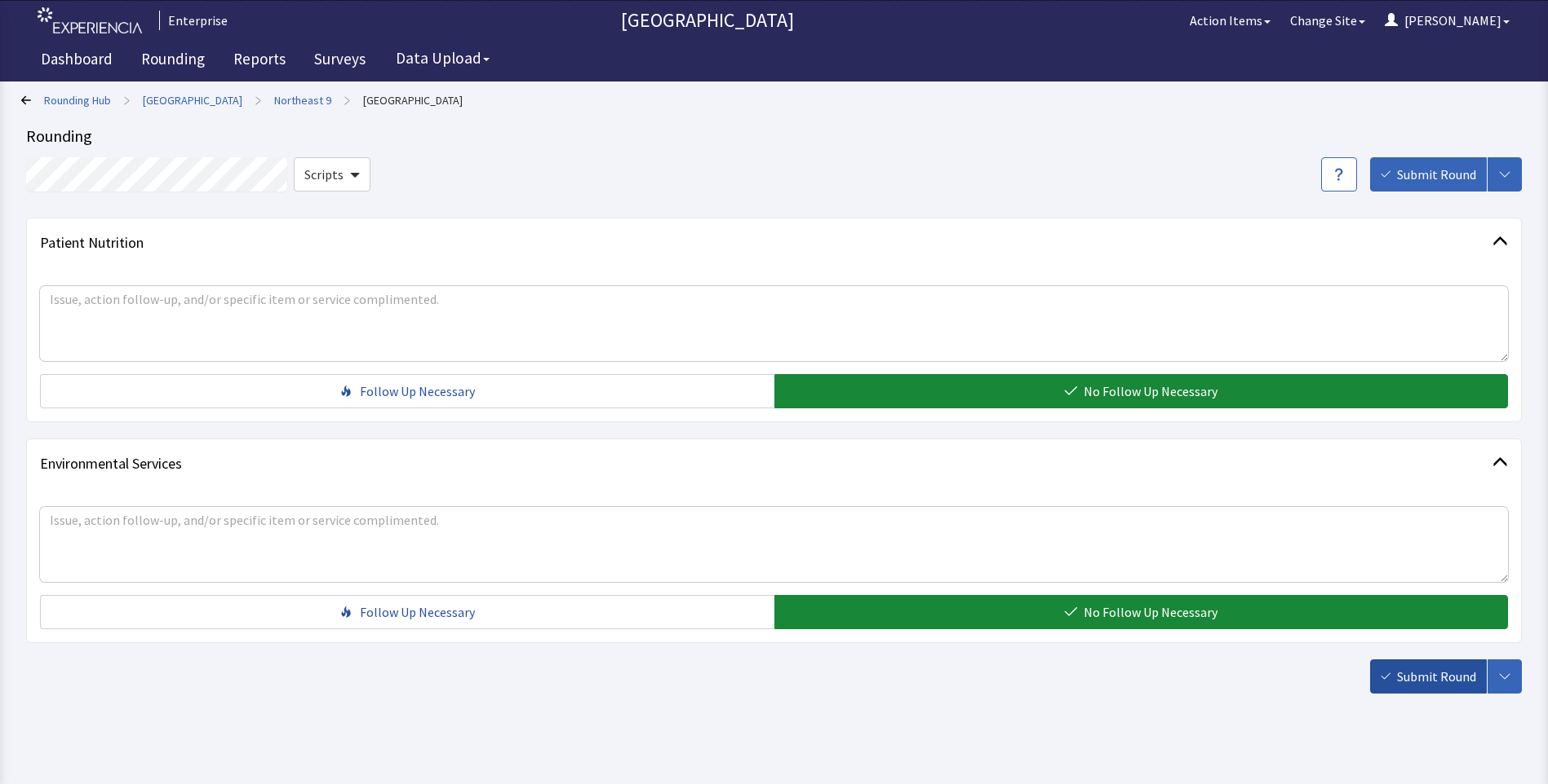
click at [1399, 676] on button "Submit Round" at bounding box center [1428, 676] width 117 height 34
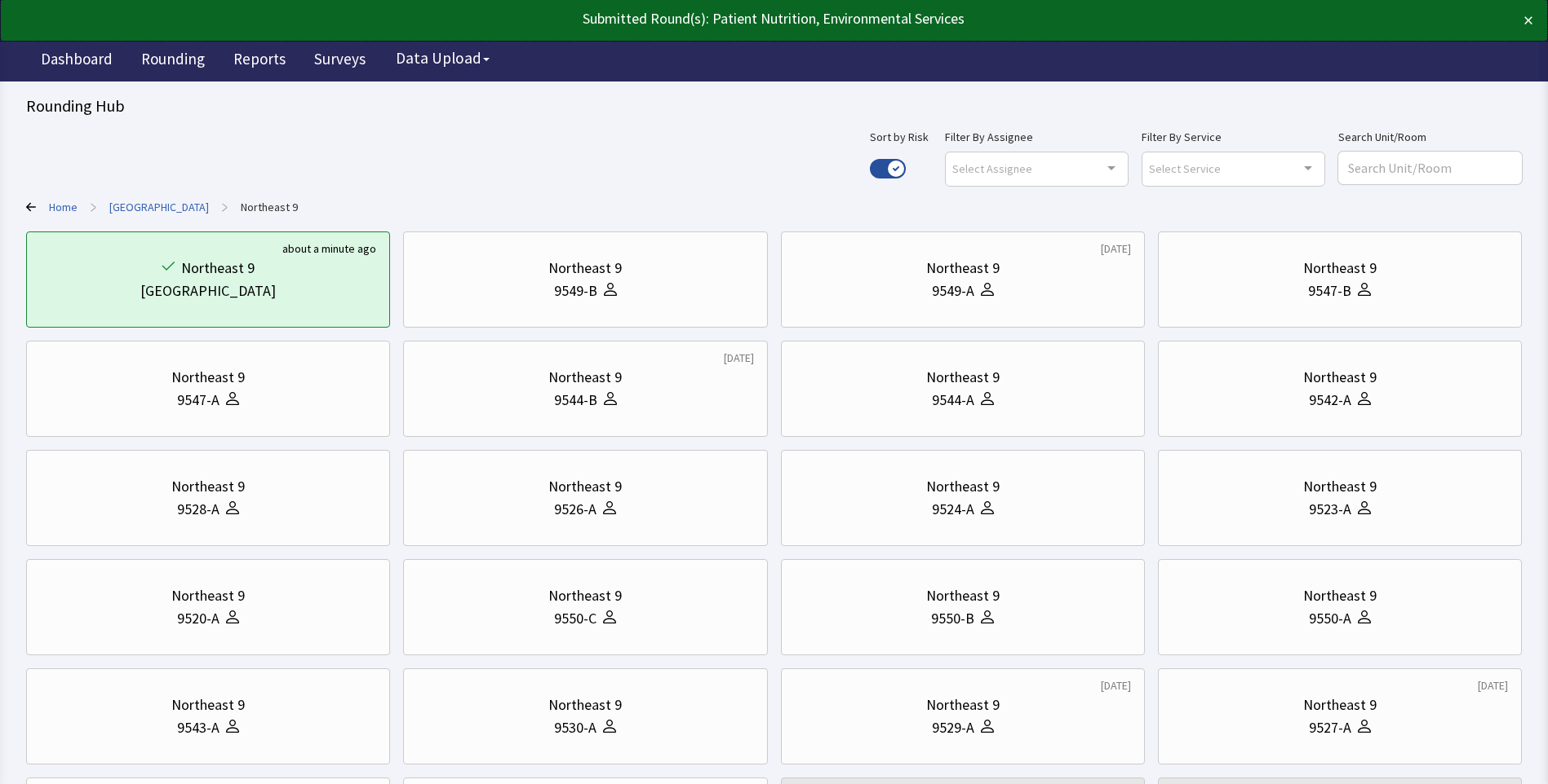
click at [150, 203] on link "[GEOGRAPHIC_DATA]" at bounding box center [159, 207] width 100 height 17
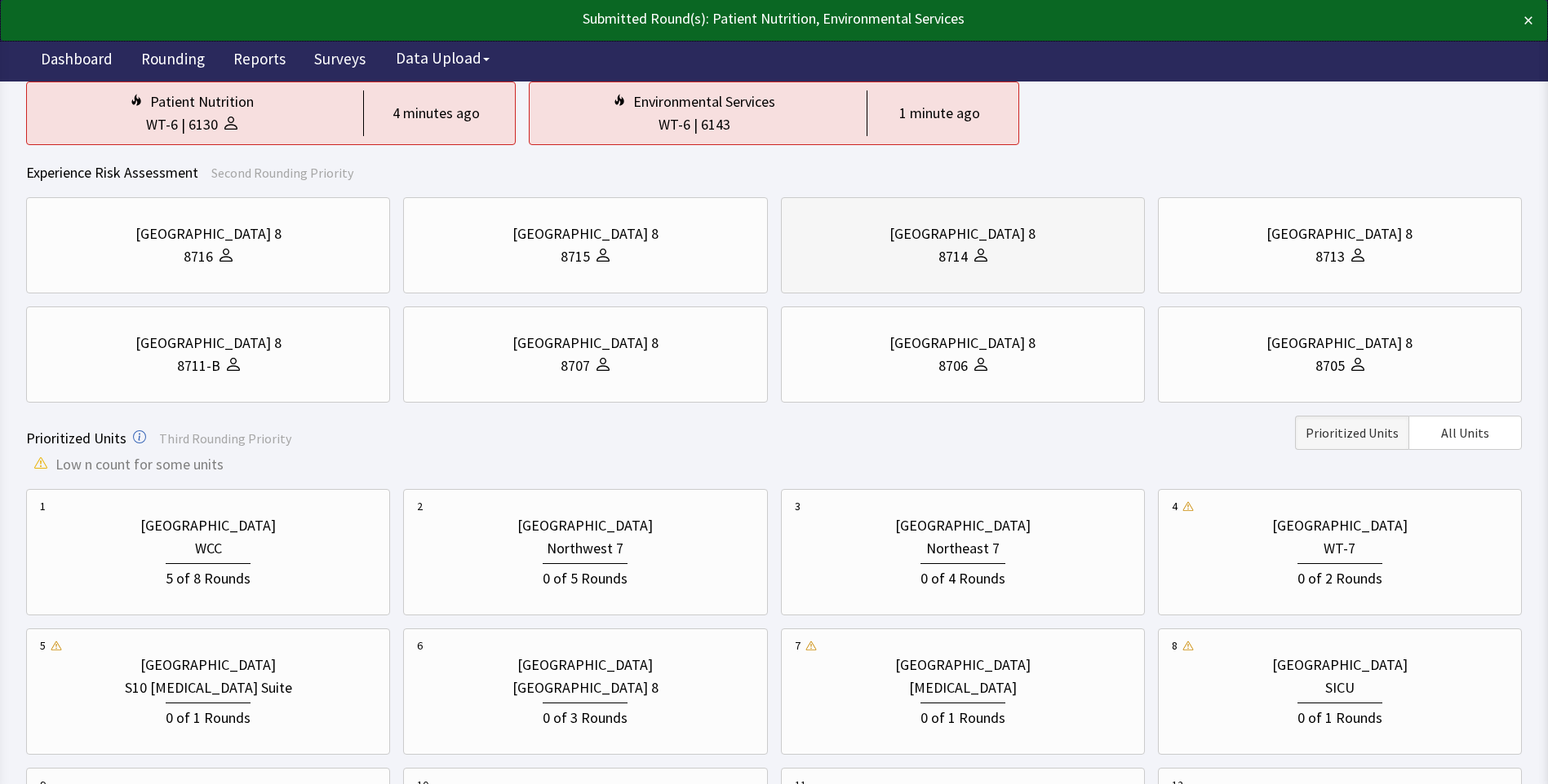
scroll to position [244, 0]
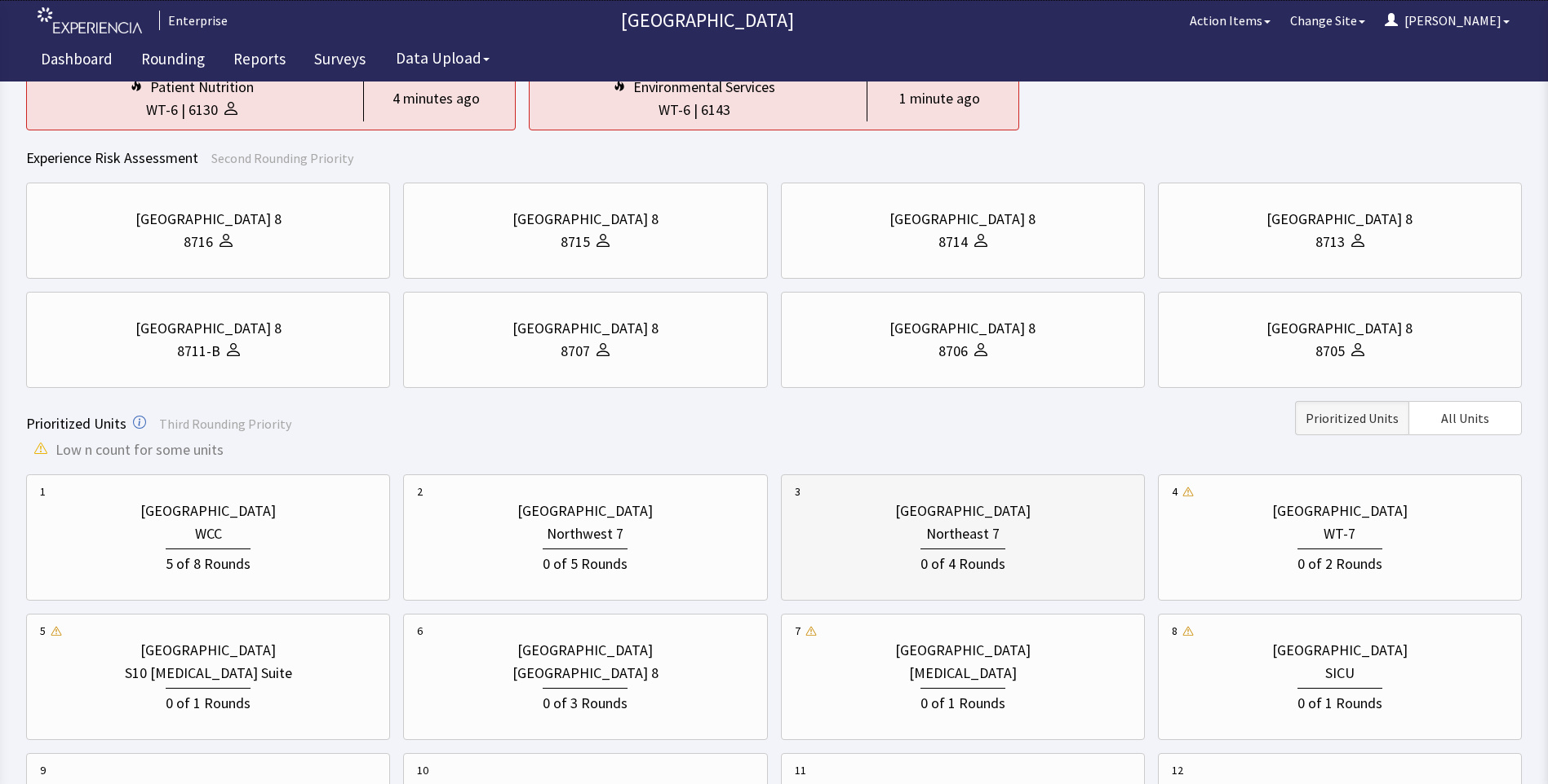
click at [980, 538] on div "Northeast 7" at bounding box center [963, 534] width 73 height 23
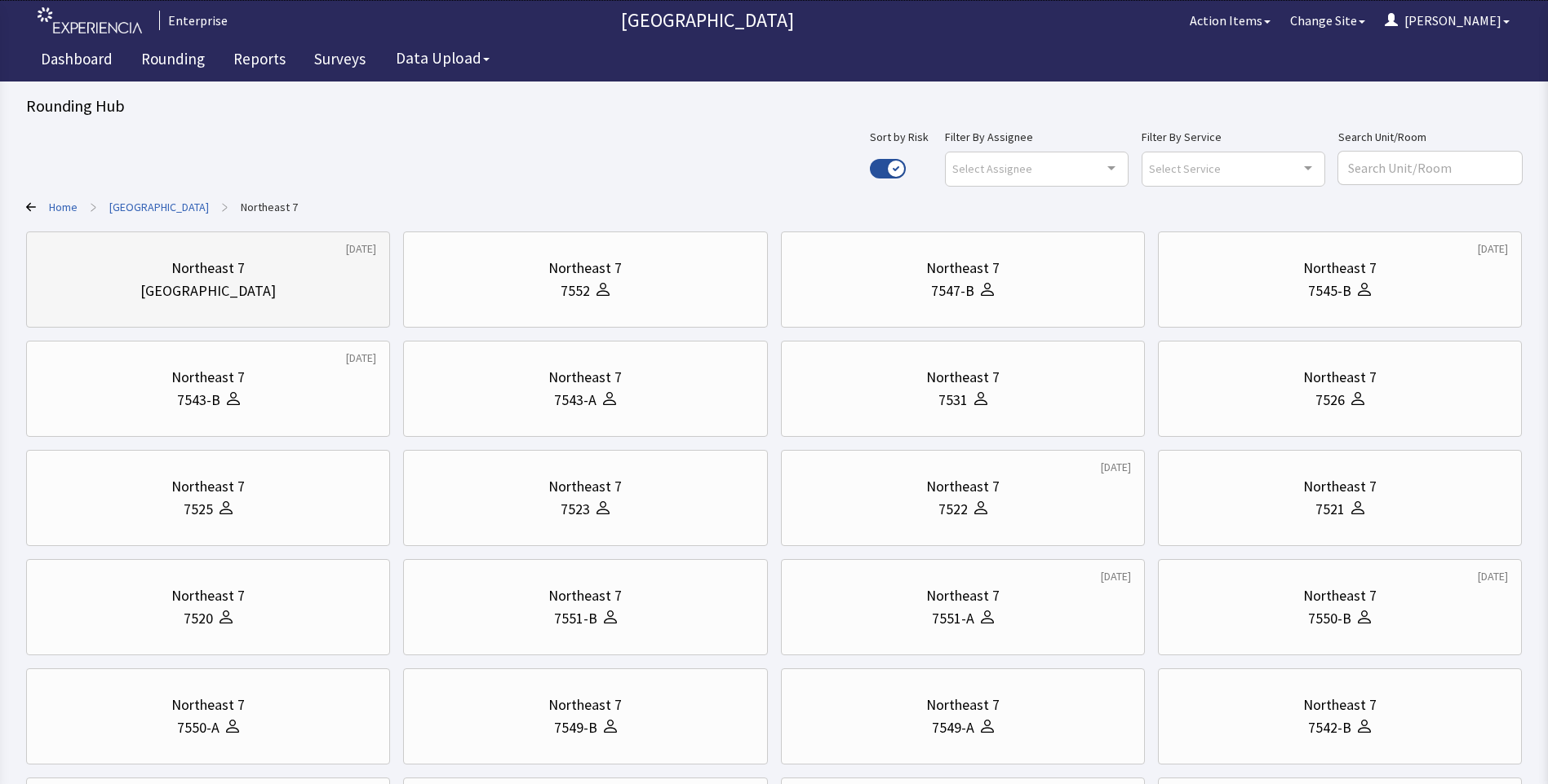
click at [216, 289] on div "[GEOGRAPHIC_DATA]" at bounding box center [208, 291] width 135 height 23
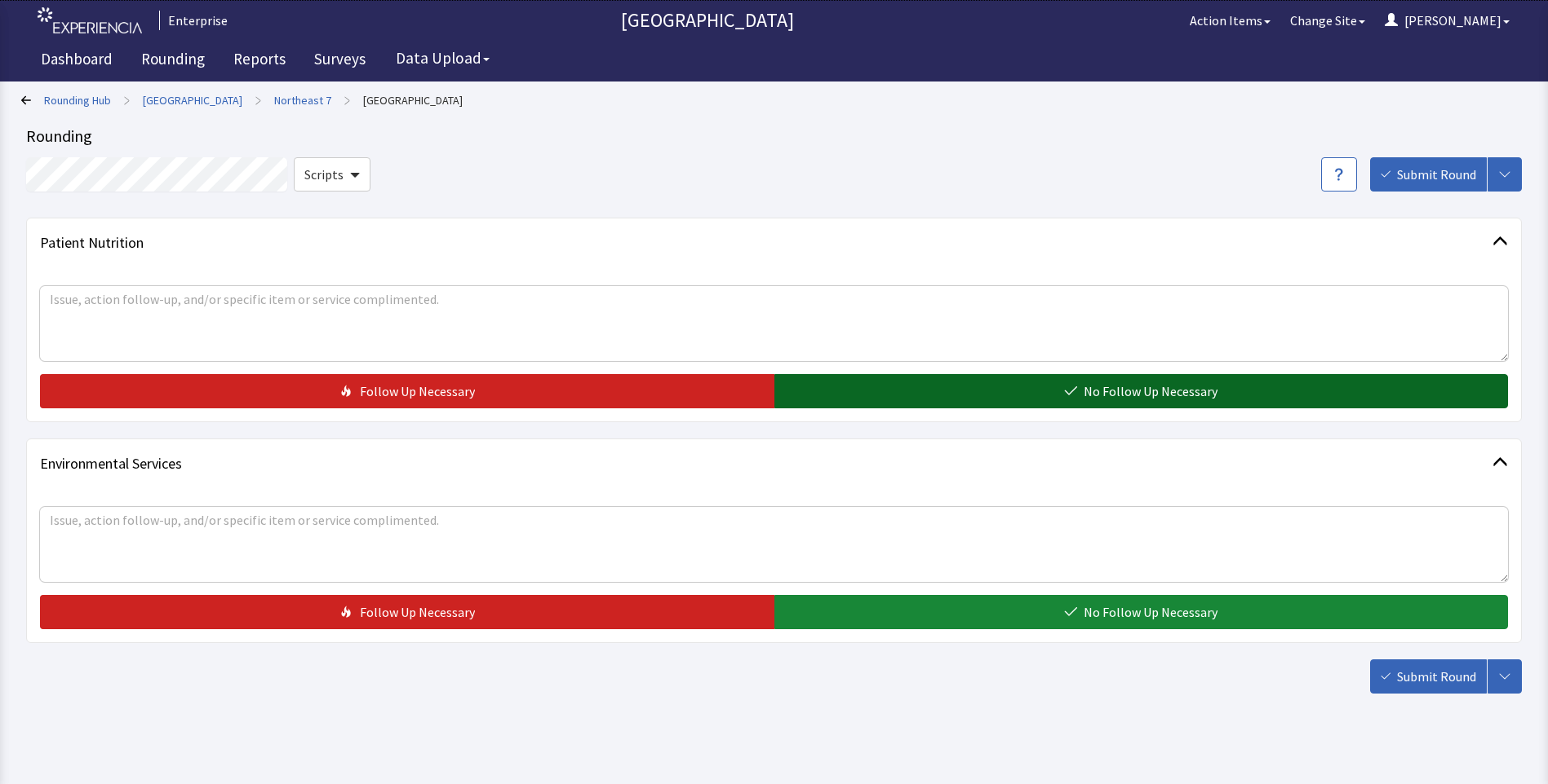
click at [838, 401] on button "No Follow Up Necessary" at bounding box center [1141, 391] width 734 height 34
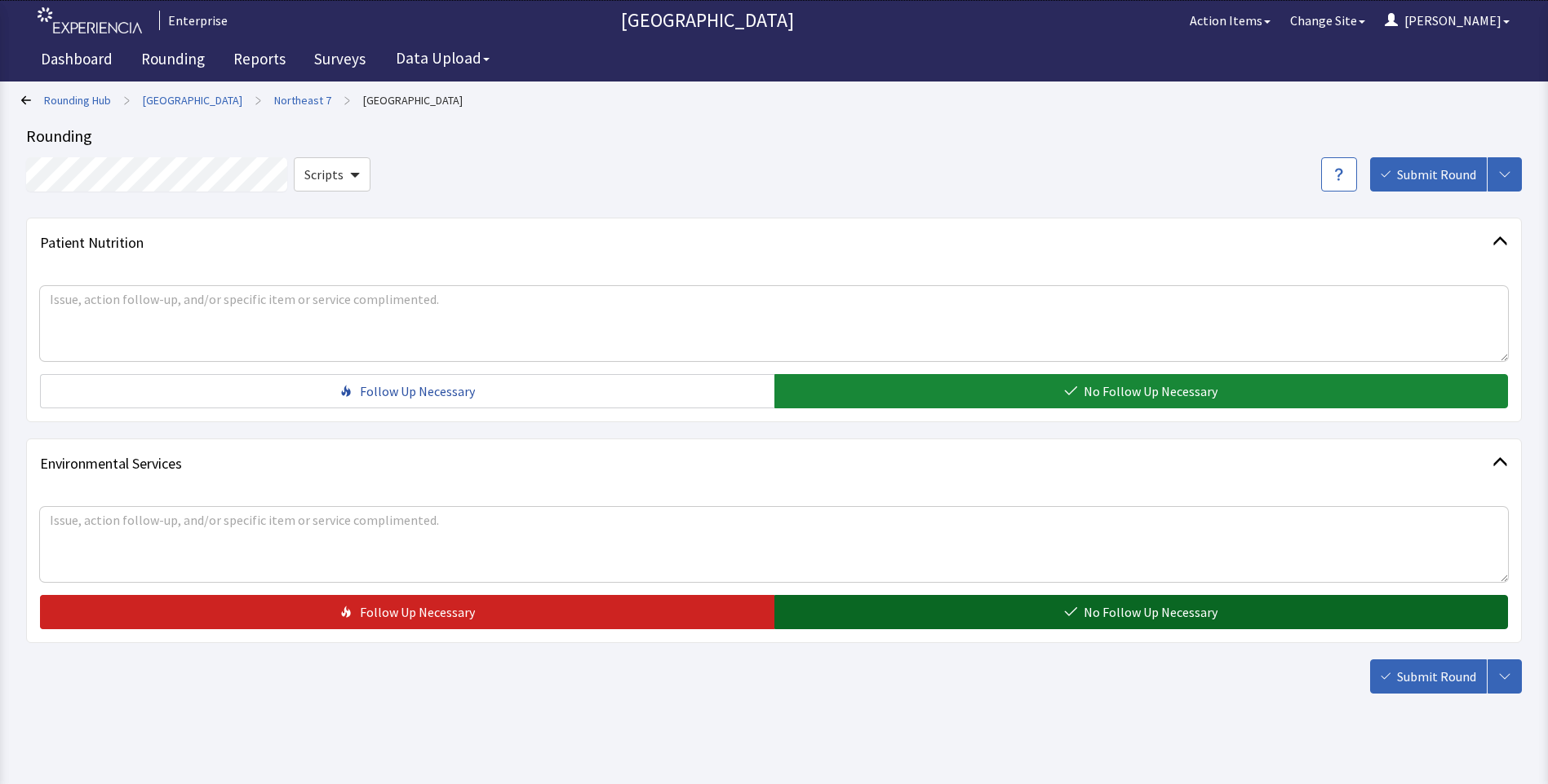
drag, startPoint x: 859, startPoint y: 617, endPoint x: 930, endPoint y: 628, distance: 71.8
click at [865, 620] on button "No Follow Up Necessary" at bounding box center [1141, 612] width 734 height 34
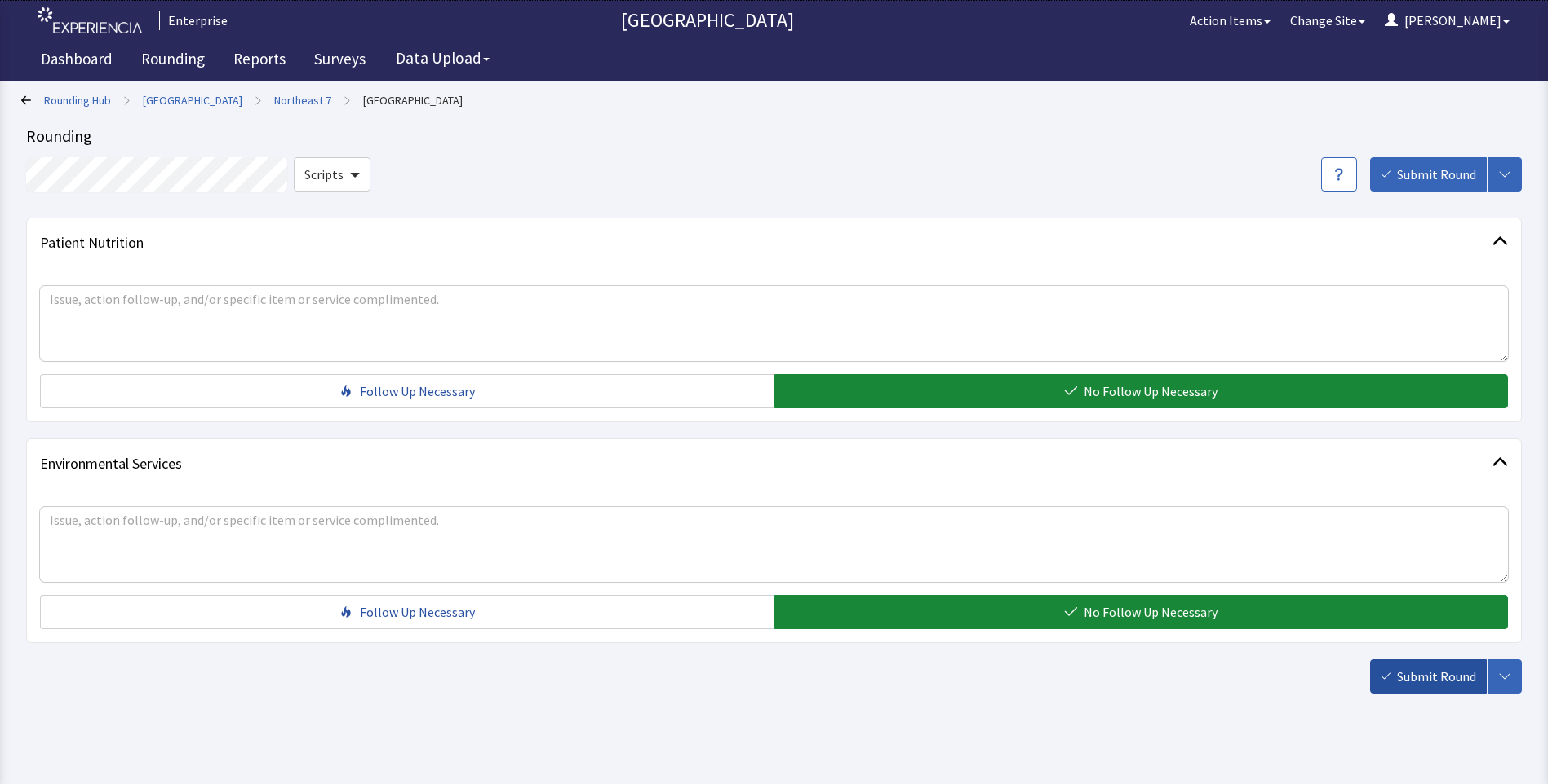
click at [1439, 683] on span "Submit Round" at bounding box center [1436, 677] width 79 height 19
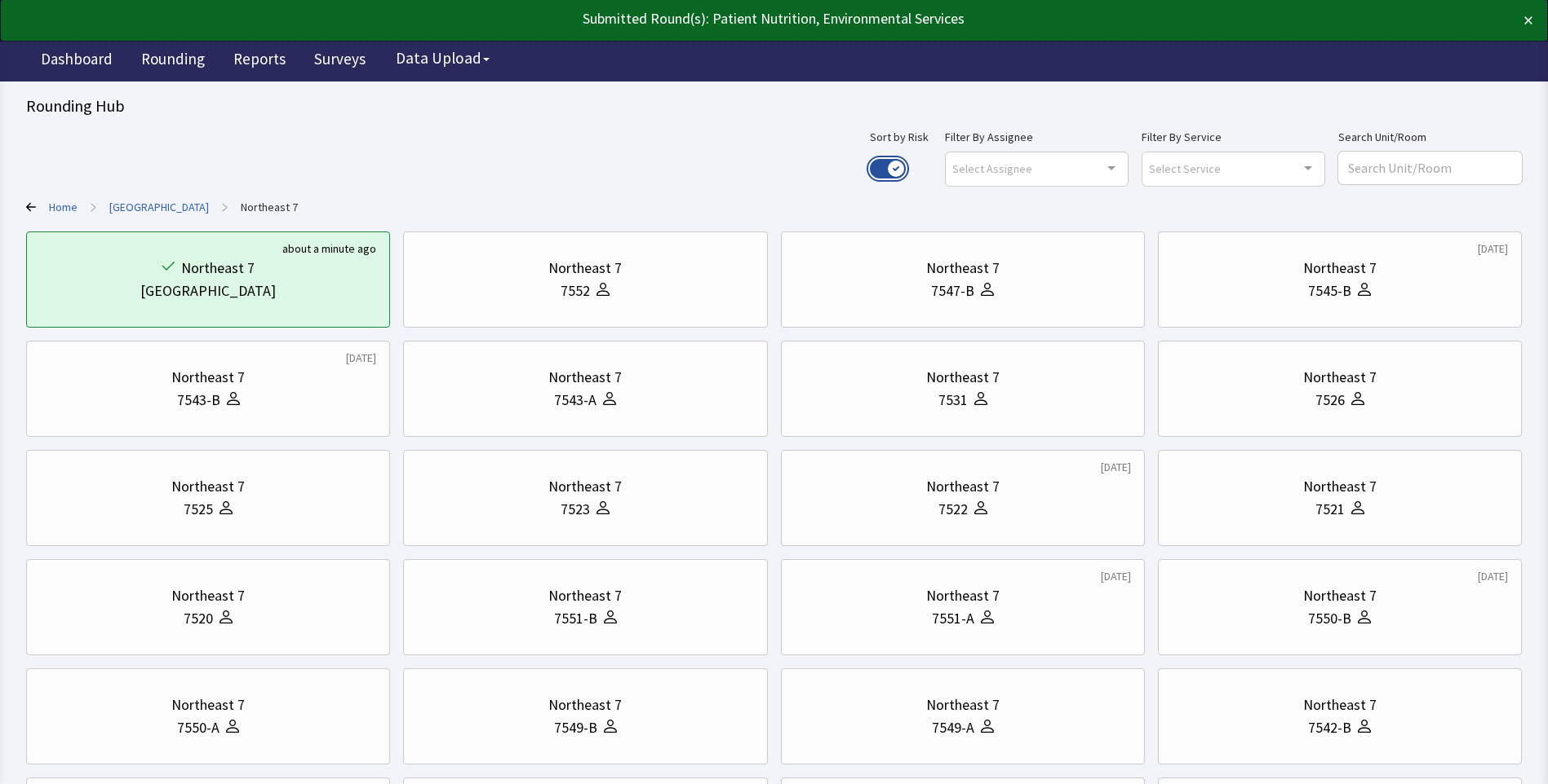
click at [906, 167] on button "Use setting" at bounding box center [887, 168] width 36 height 19
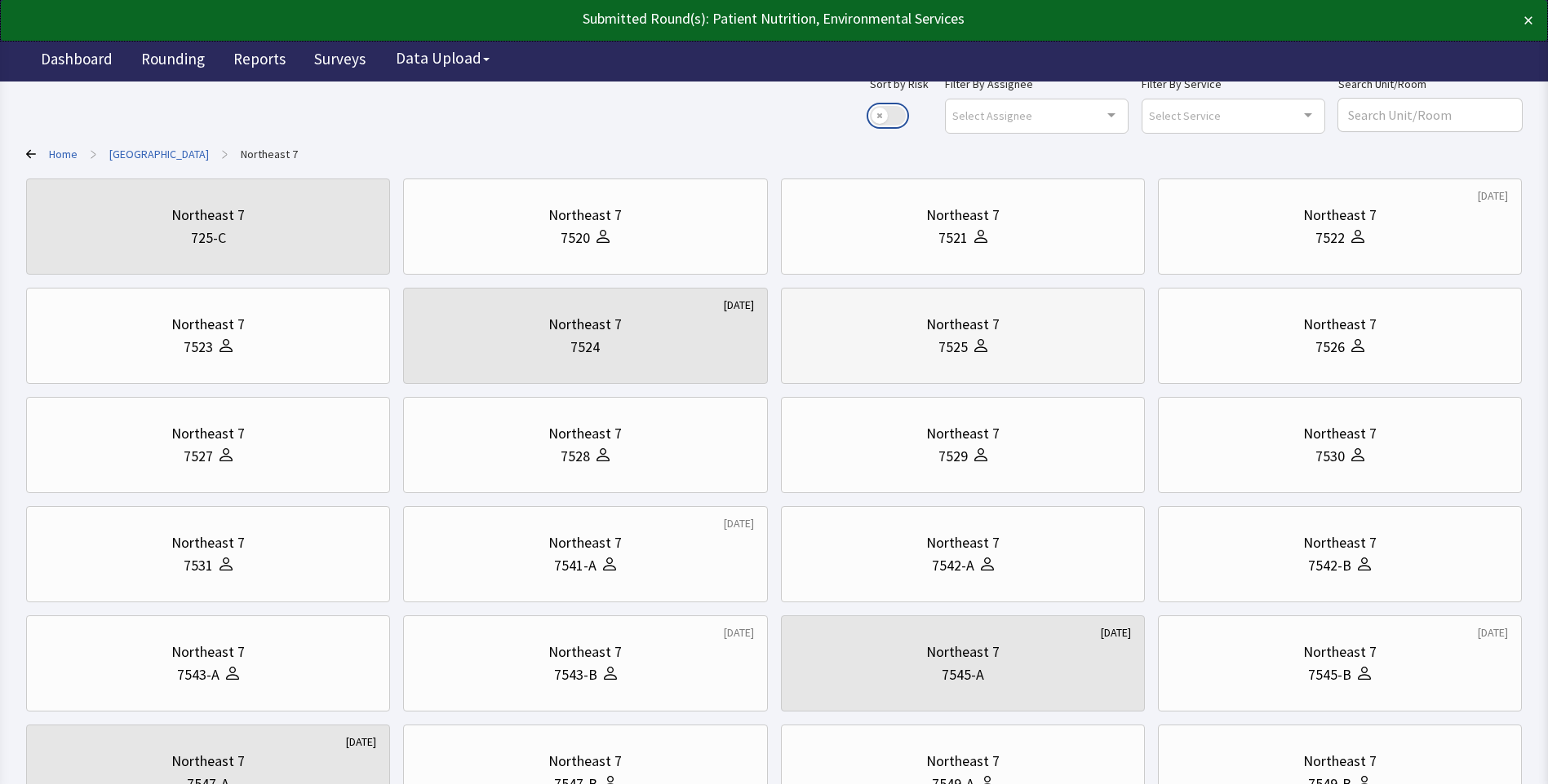
scroll to position [81, 0]
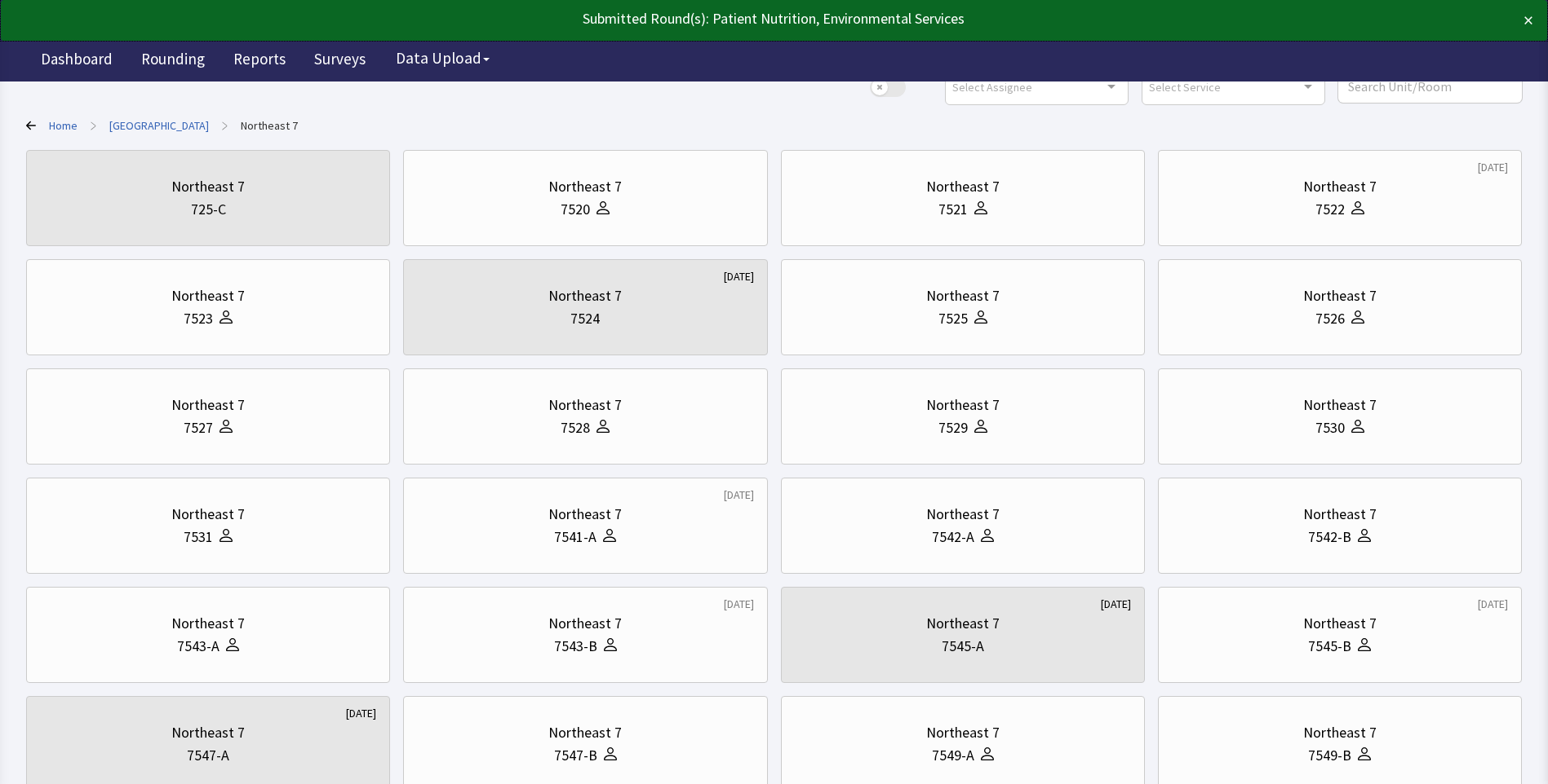
click at [161, 121] on link "[GEOGRAPHIC_DATA]" at bounding box center [159, 125] width 100 height 17
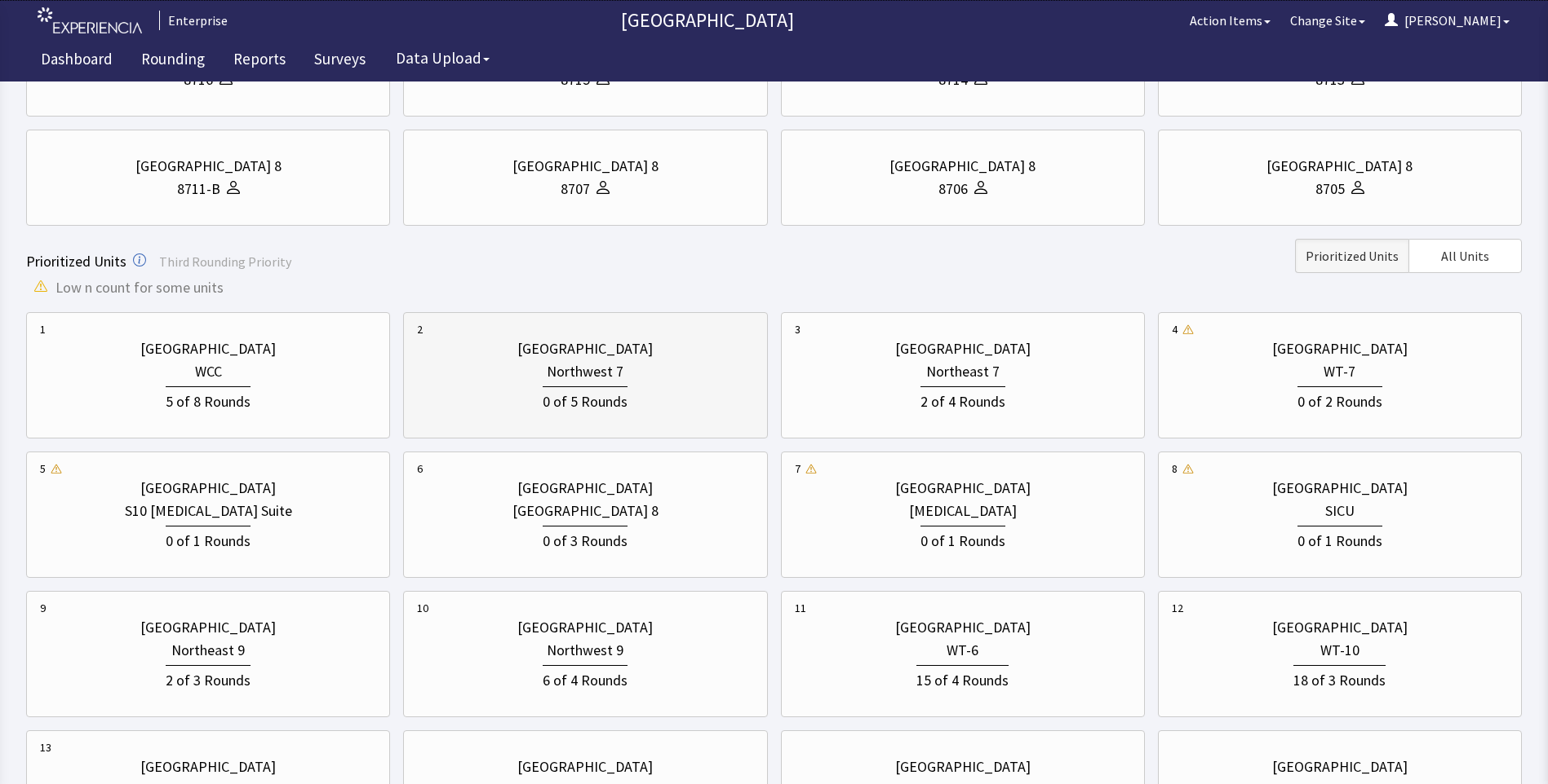
scroll to position [408, 0]
click at [1392, 384] on div "0 of 2 Rounds" at bounding box center [1339, 397] width 336 height 31
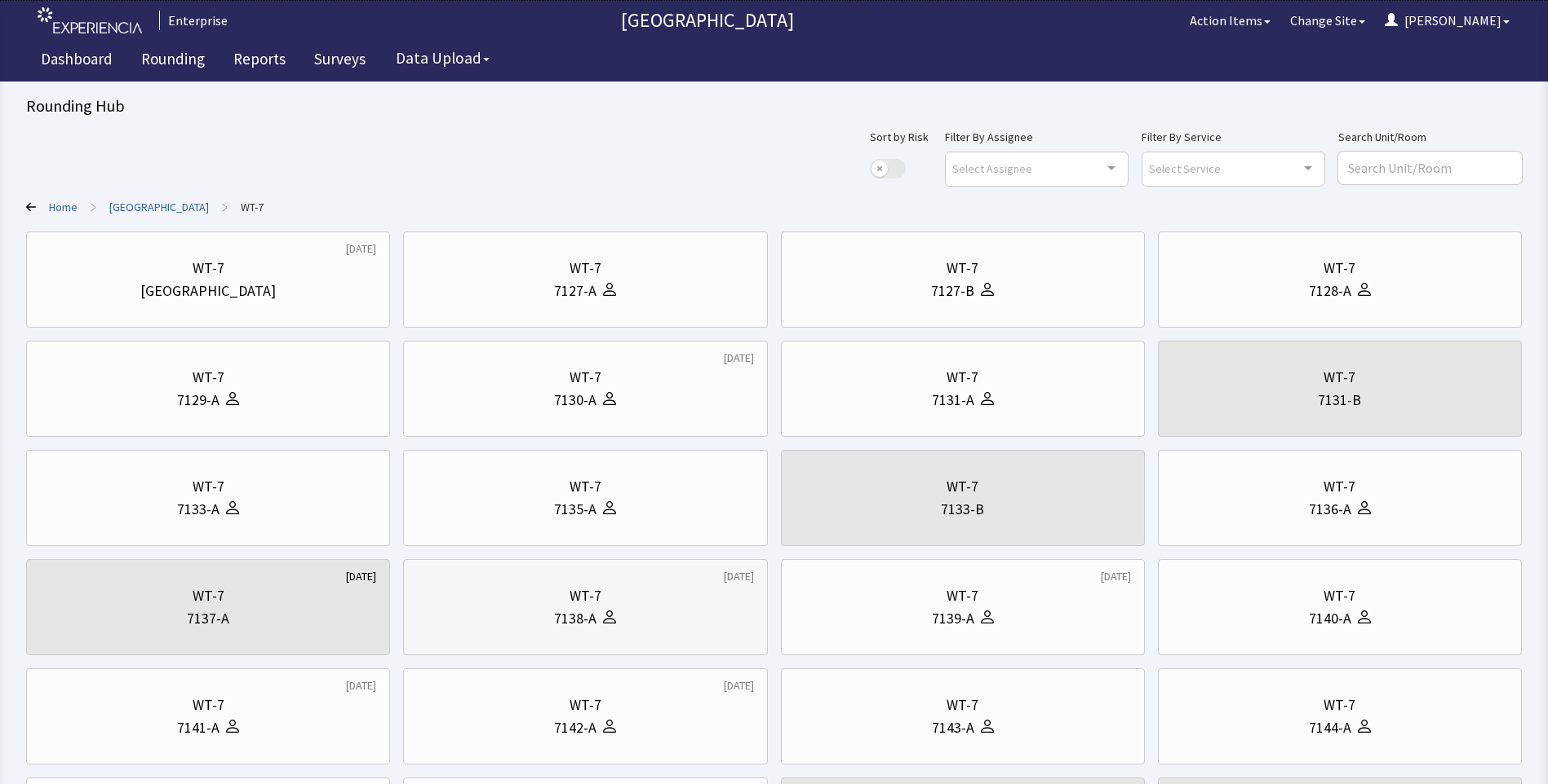
click at [586, 627] on div "7138-A" at bounding box center [575, 619] width 43 height 23
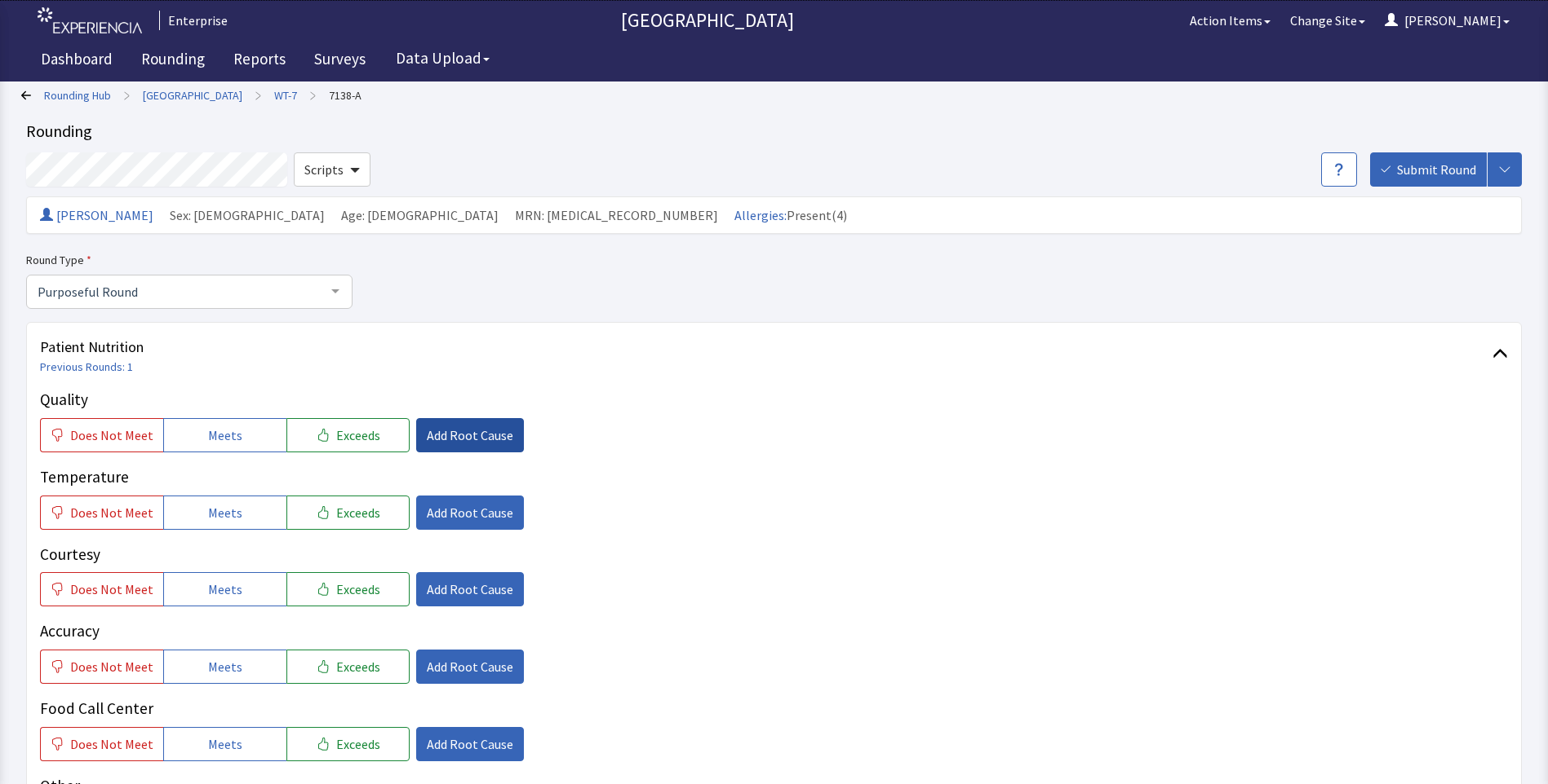
scroll to position [163, 0]
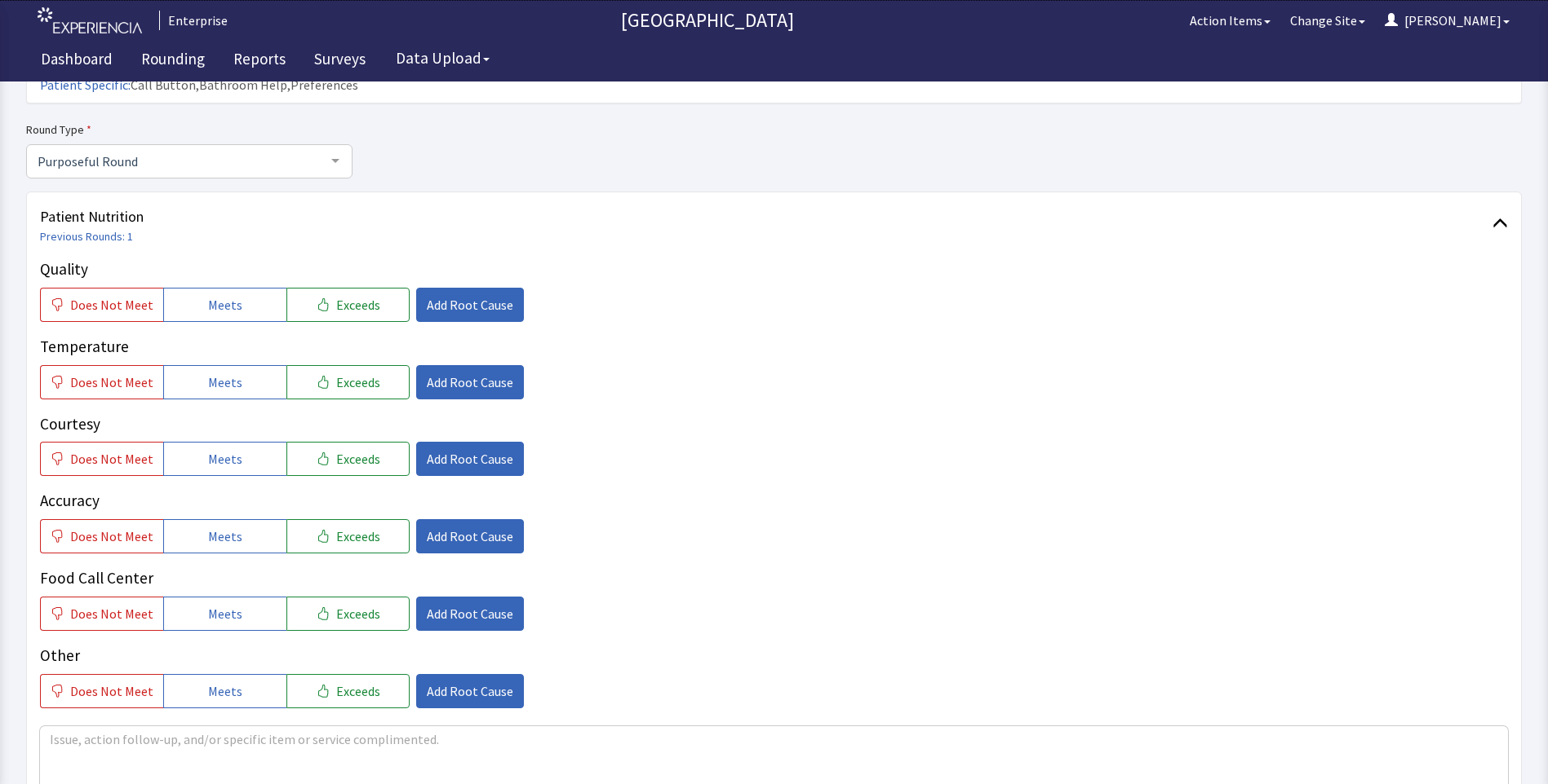
drag, startPoint x: 203, startPoint y: 274, endPoint x: 200, endPoint y: 305, distance: 31.1
click at [202, 288] on button "Meets" at bounding box center [225, 305] width 123 height 34
drag, startPoint x: 191, startPoint y: 343, endPoint x: 202, endPoint y: 409, distance: 66.9
click at [191, 365] on button "Meets" at bounding box center [225, 382] width 123 height 34
drag, startPoint x: 211, startPoint y: 436, endPoint x: 219, endPoint y: 485, distance: 49.6
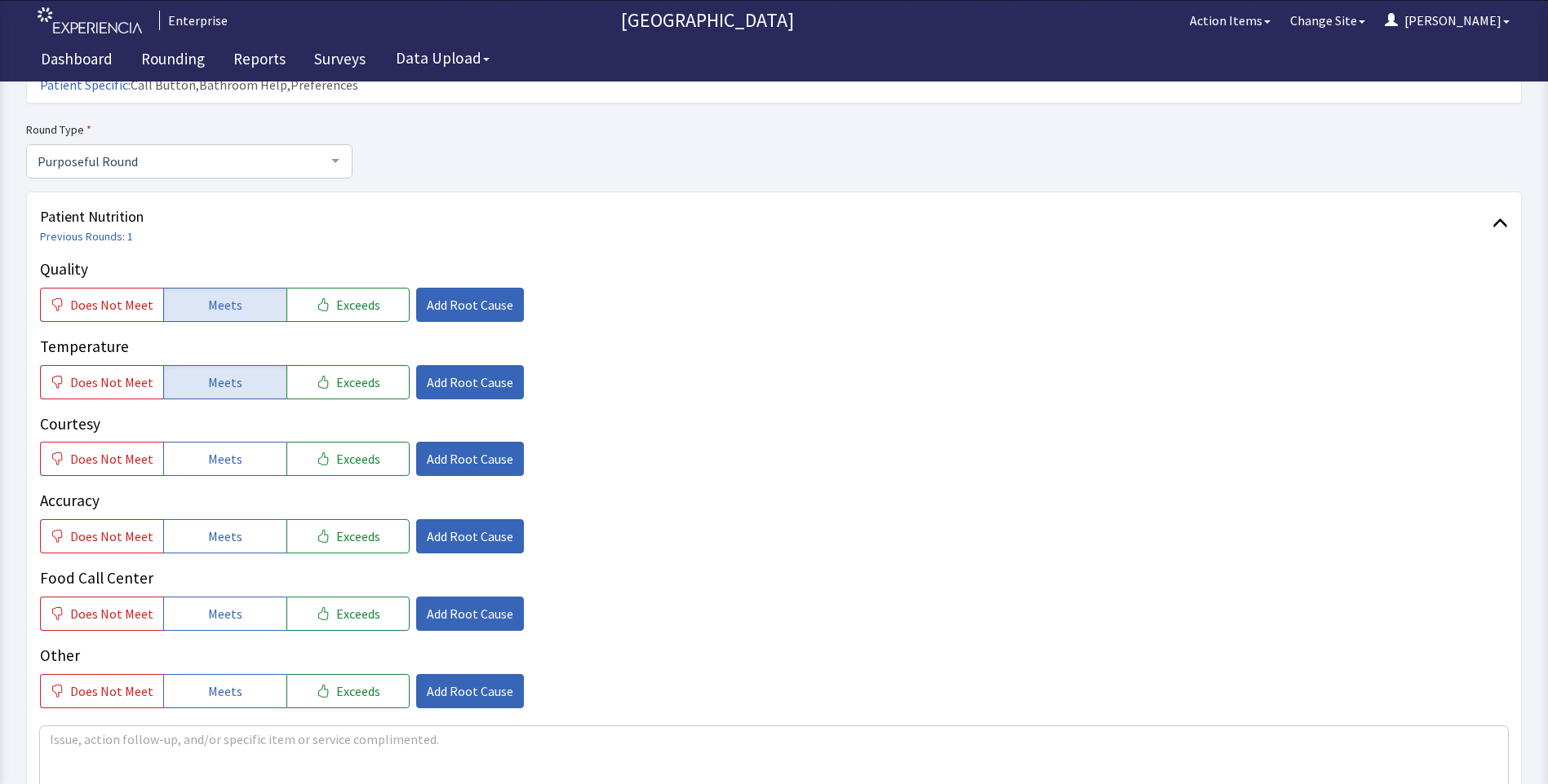
click at [216, 453] on div "Quality Does Not Meet Meets Exceeds Add Root Cause Temperature Does Not Meet Me…" at bounding box center [774, 483] width 1468 height 450
drag, startPoint x: 218, startPoint y: 526, endPoint x: 222, endPoint y: 548, distance: 22.4
click at [222, 537] on div "Quality Does Not Meet Meets Exceeds Add Root Cause Temperature Does Not Meet Me…" at bounding box center [774, 483] width 1468 height 450
click at [220, 604] on span "Meets" at bounding box center [225, 614] width 34 height 19
drag, startPoint x: 218, startPoint y: 504, endPoint x: 224, endPoint y: 452, distance: 52.3
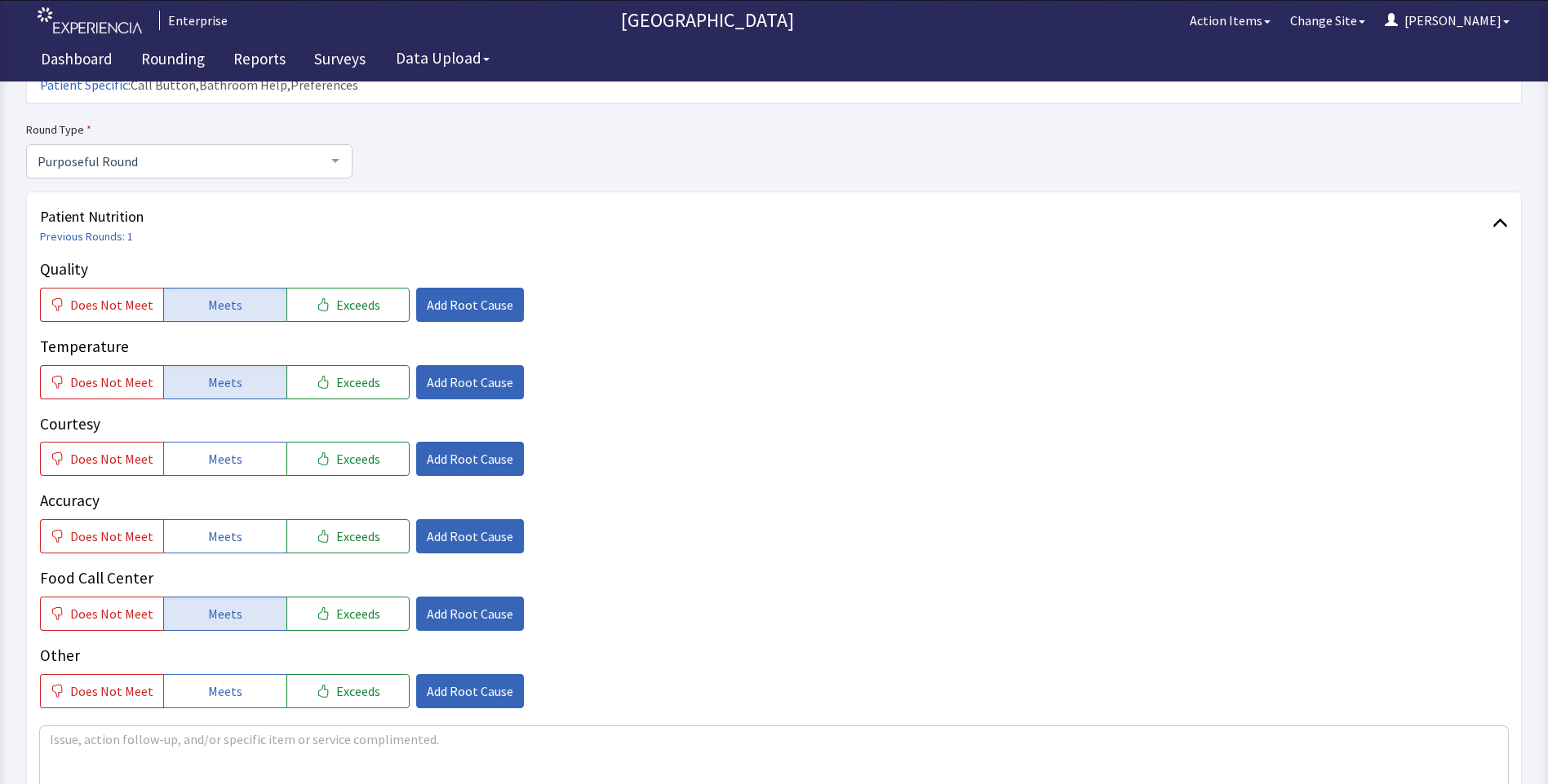
click at [219, 519] on button "Meets" at bounding box center [225, 536] width 123 height 34
click at [224, 450] on span "Meets" at bounding box center [225, 459] width 34 height 19
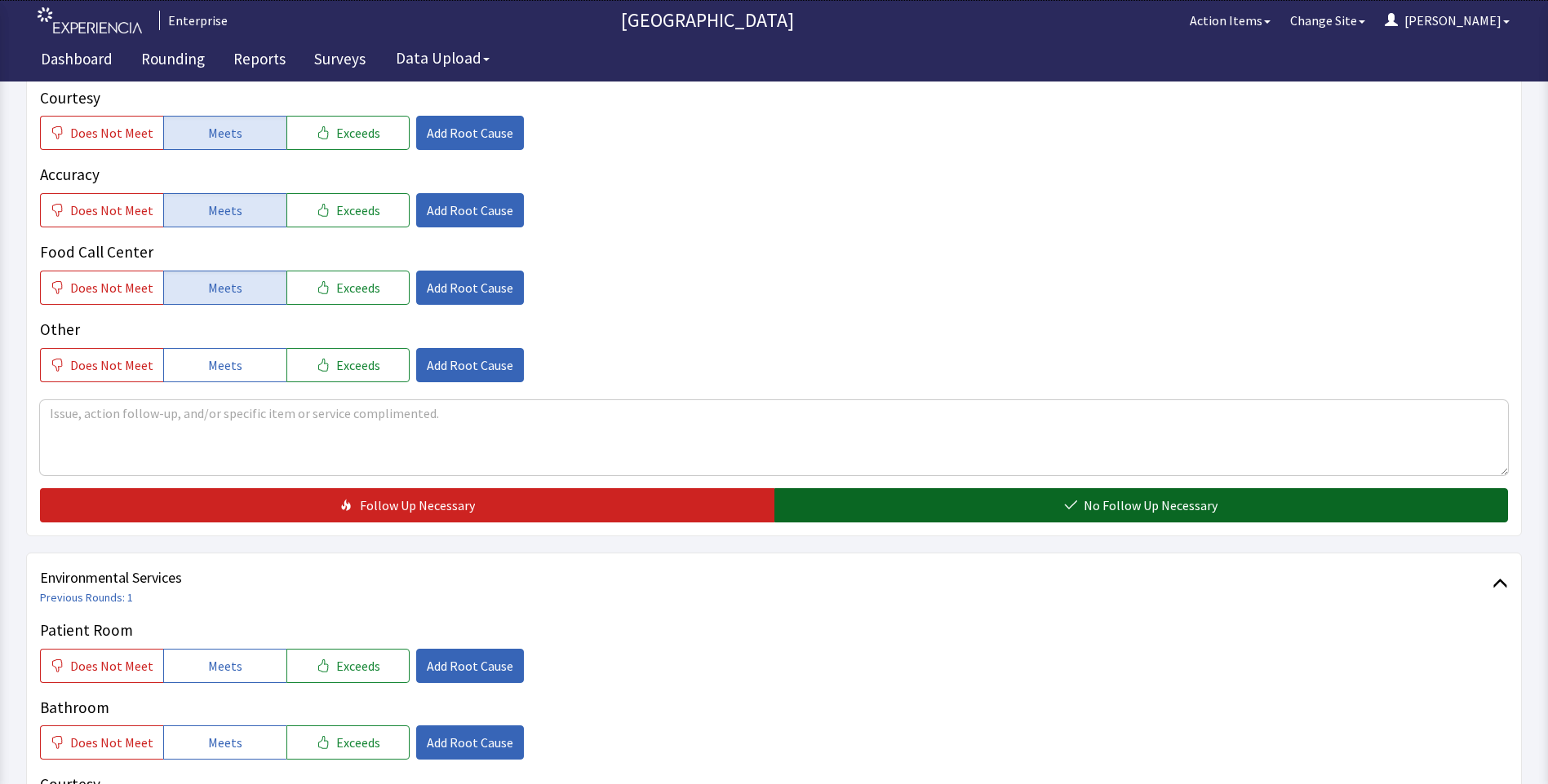
drag, startPoint x: 967, startPoint y: 481, endPoint x: 826, endPoint y: 491, distance: 141.4
click at [967, 488] on button "No Follow Up Necessary" at bounding box center [1141, 505] width 734 height 34
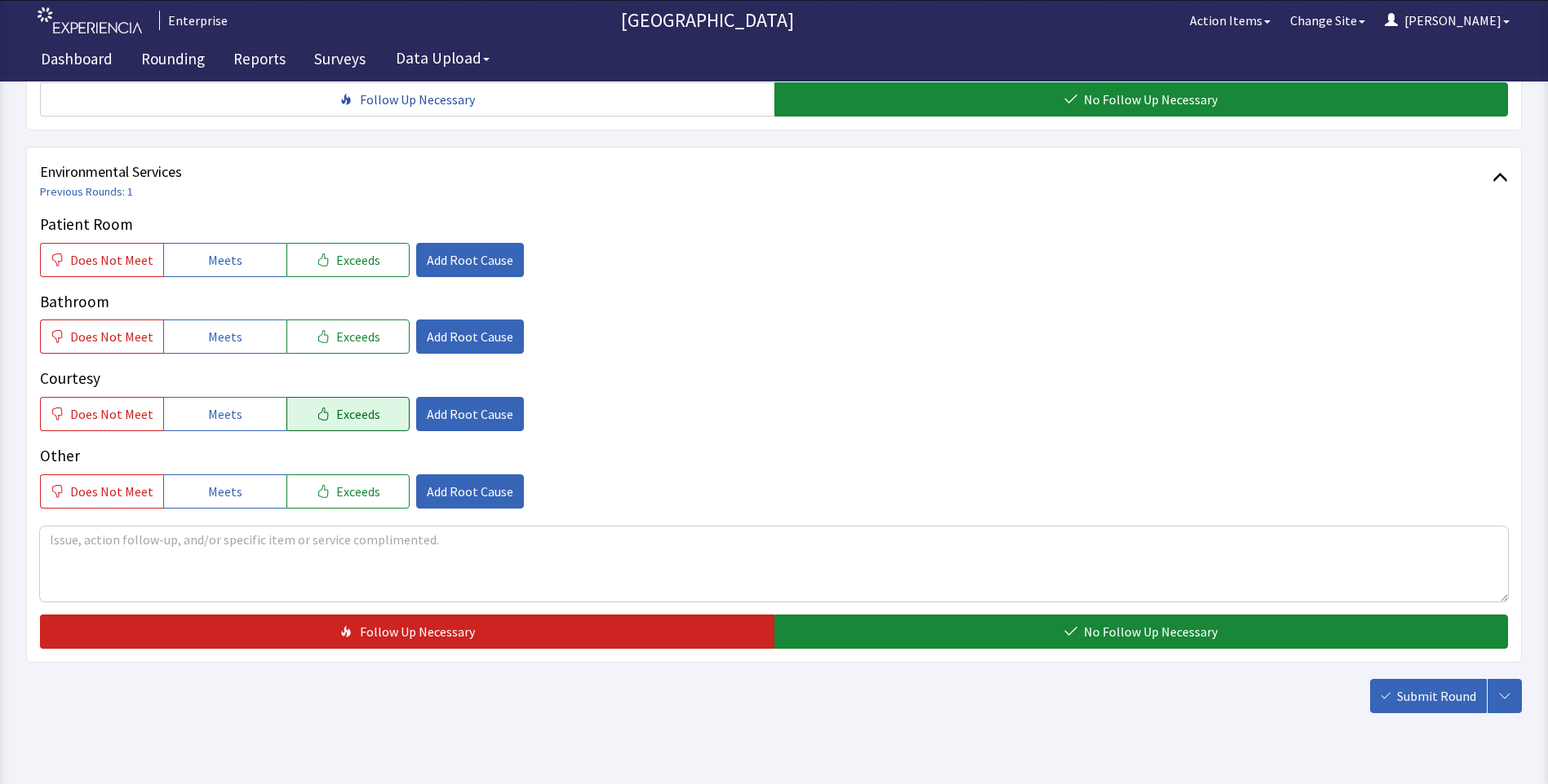
scroll to position [897, 0]
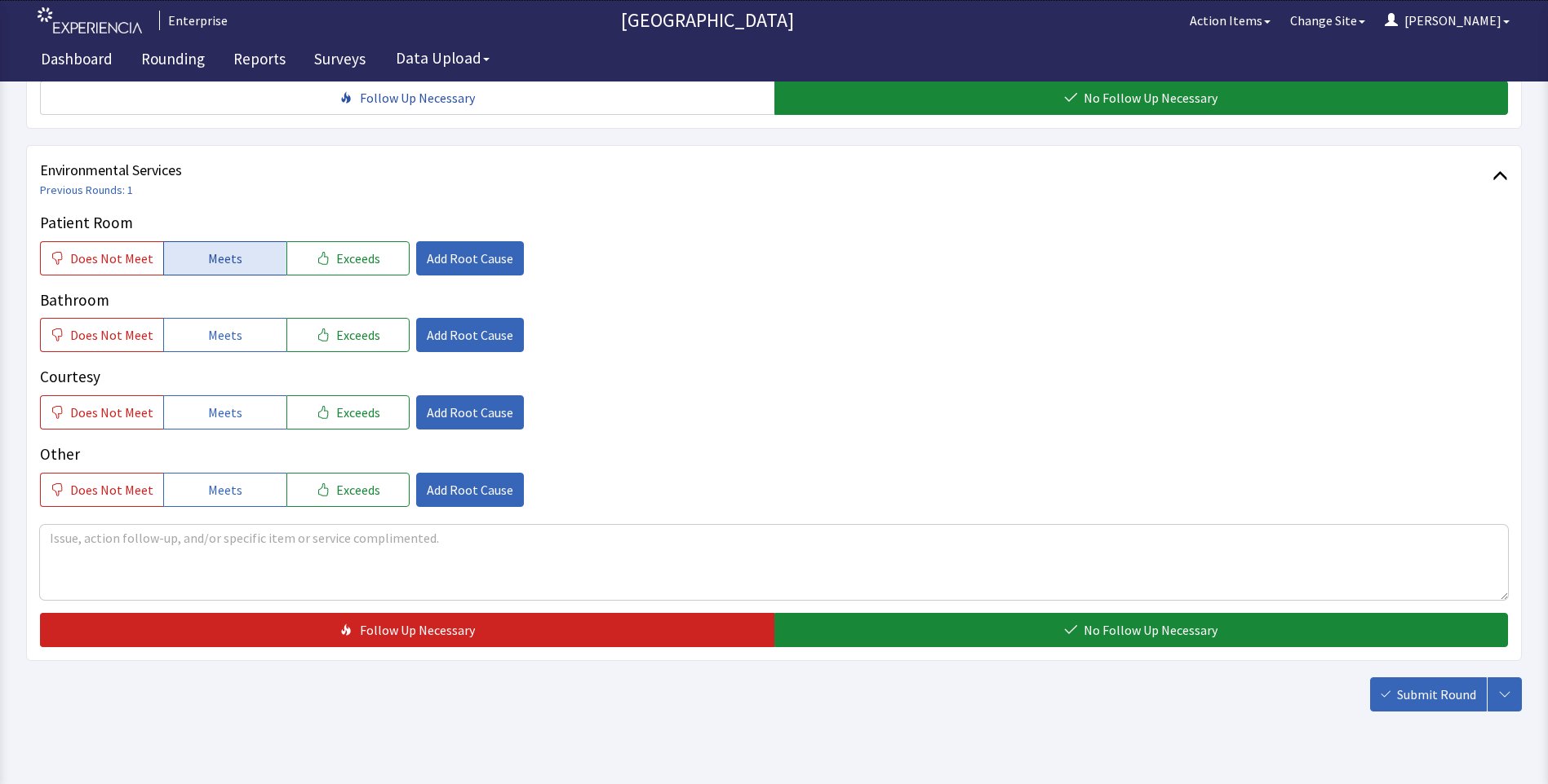
drag, startPoint x: 228, startPoint y: 229, endPoint x: 228, endPoint y: 246, distance: 17.0
click at [228, 249] on span "Meets" at bounding box center [225, 258] width 34 height 19
drag, startPoint x: 216, startPoint y: 299, endPoint x: 219, endPoint y: 355, distance: 56.1
click at [216, 326] on span "Meets" at bounding box center [225, 335] width 34 height 19
drag, startPoint x: 219, startPoint y: 384, endPoint x: 519, endPoint y: 493, distance: 319.2
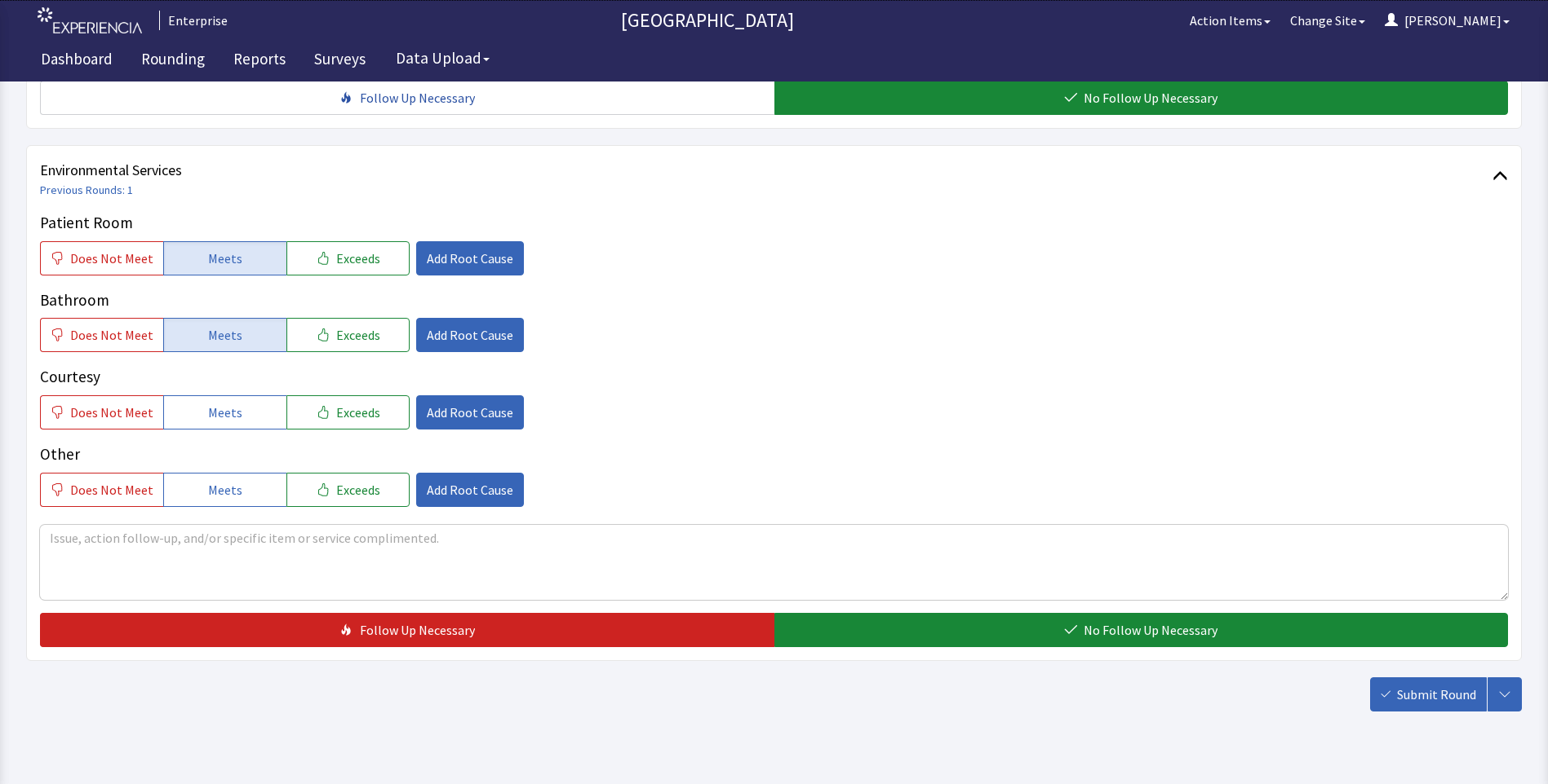
click at [232, 400] on button "Meets" at bounding box center [225, 412] width 123 height 34
drag, startPoint x: 835, startPoint y: 602, endPoint x: 1075, endPoint y: 634, distance: 242.1
click at [840, 613] on button "No Follow Up Necessary" at bounding box center [1141, 629] width 734 height 34
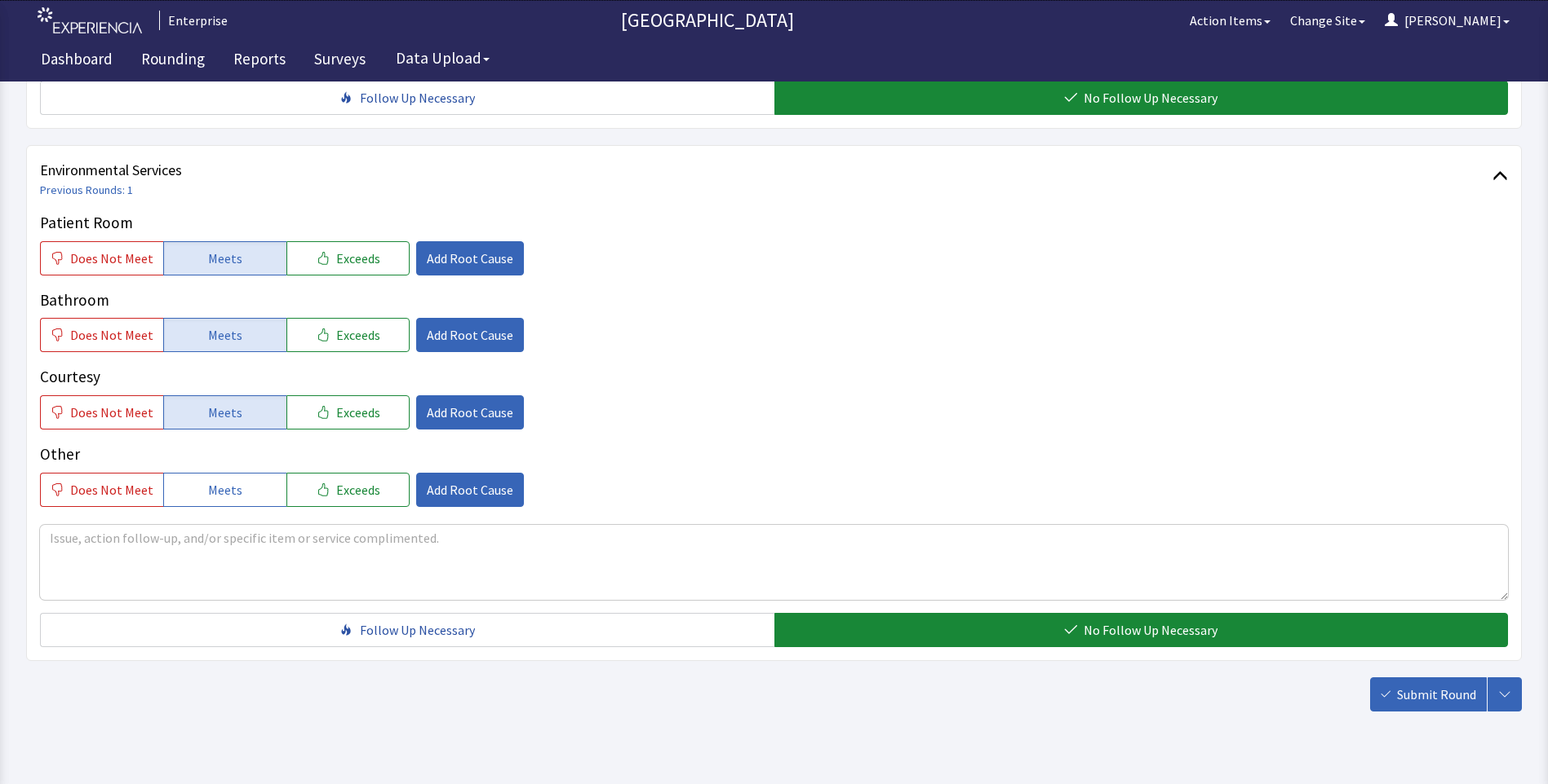
click at [1420, 684] on span "Submit Round" at bounding box center [1436, 694] width 79 height 19
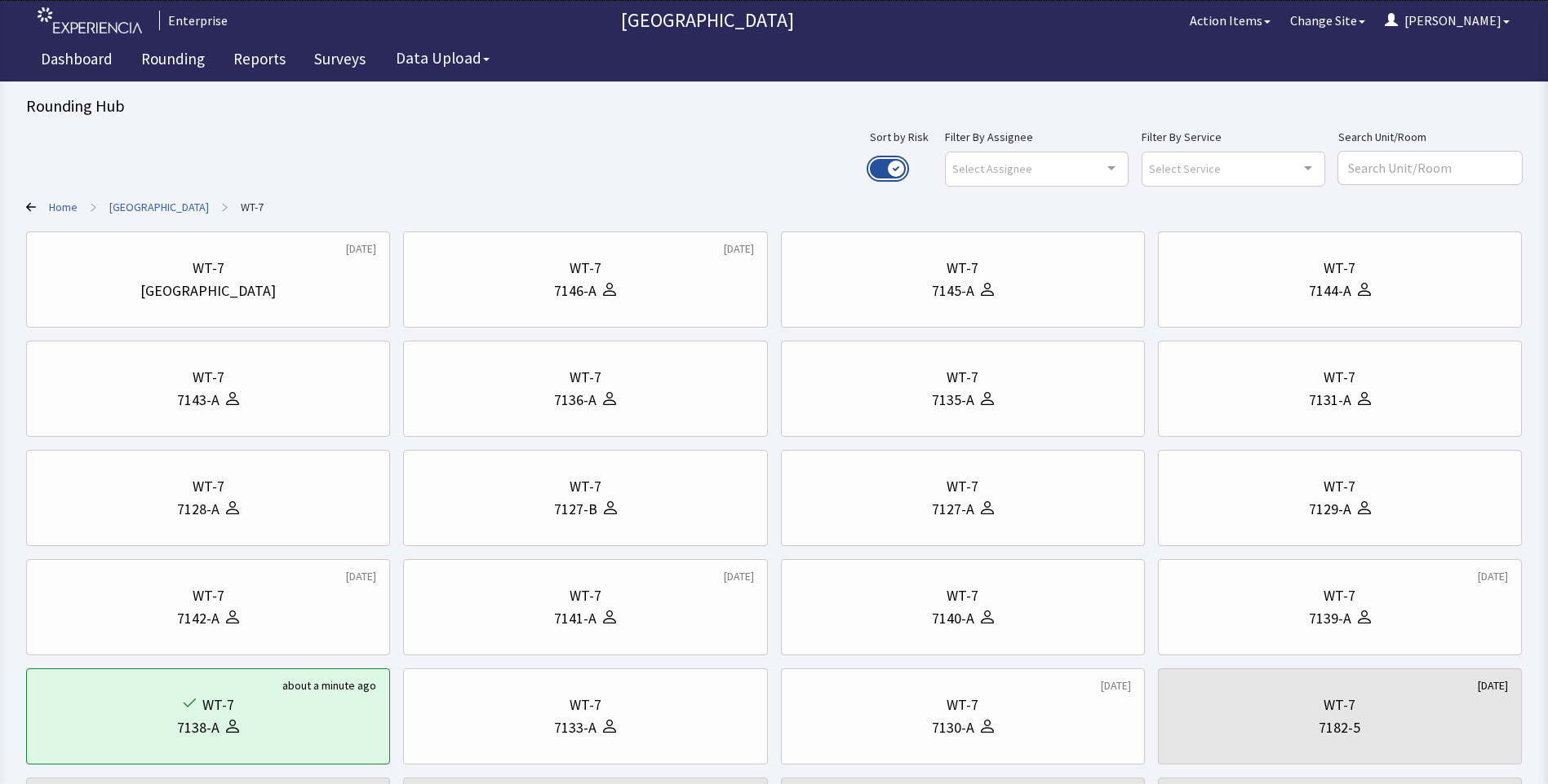
click at [906, 164] on button "Use setting" at bounding box center [887, 168] width 36 height 19
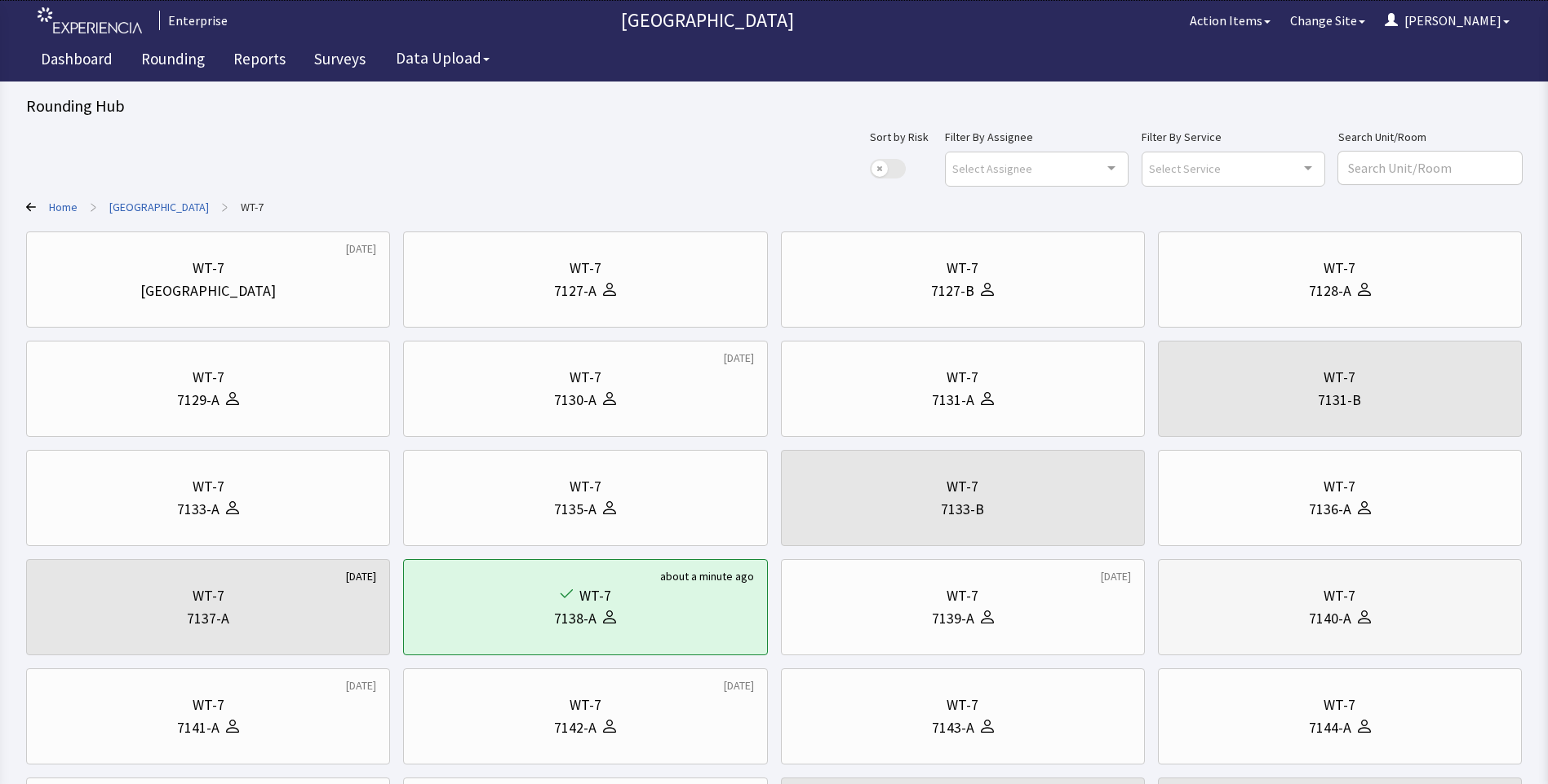
click at [1359, 615] on icon at bounding box center [1364, 616] width 13 height 13
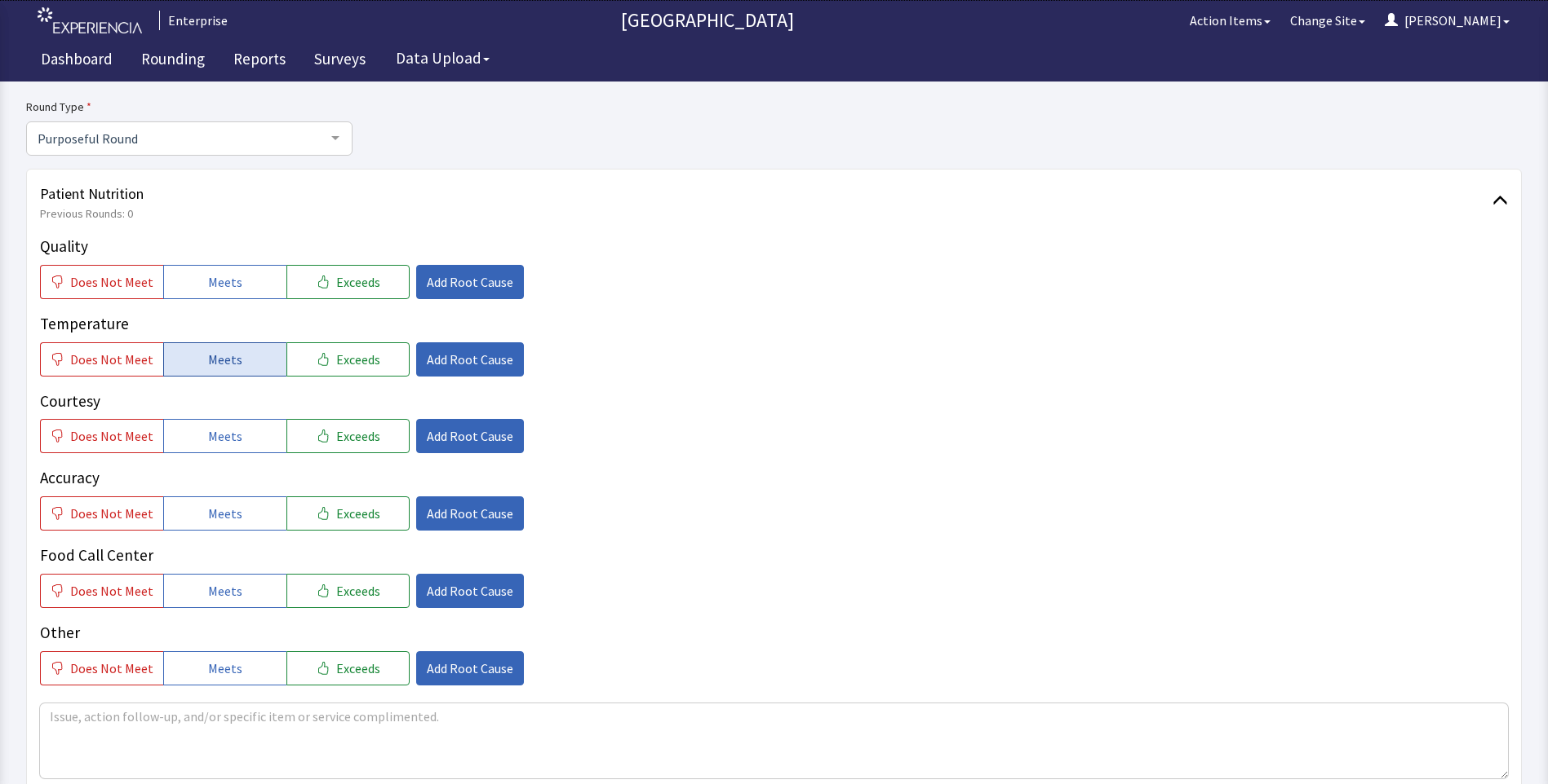
scroll to position [163, 0]
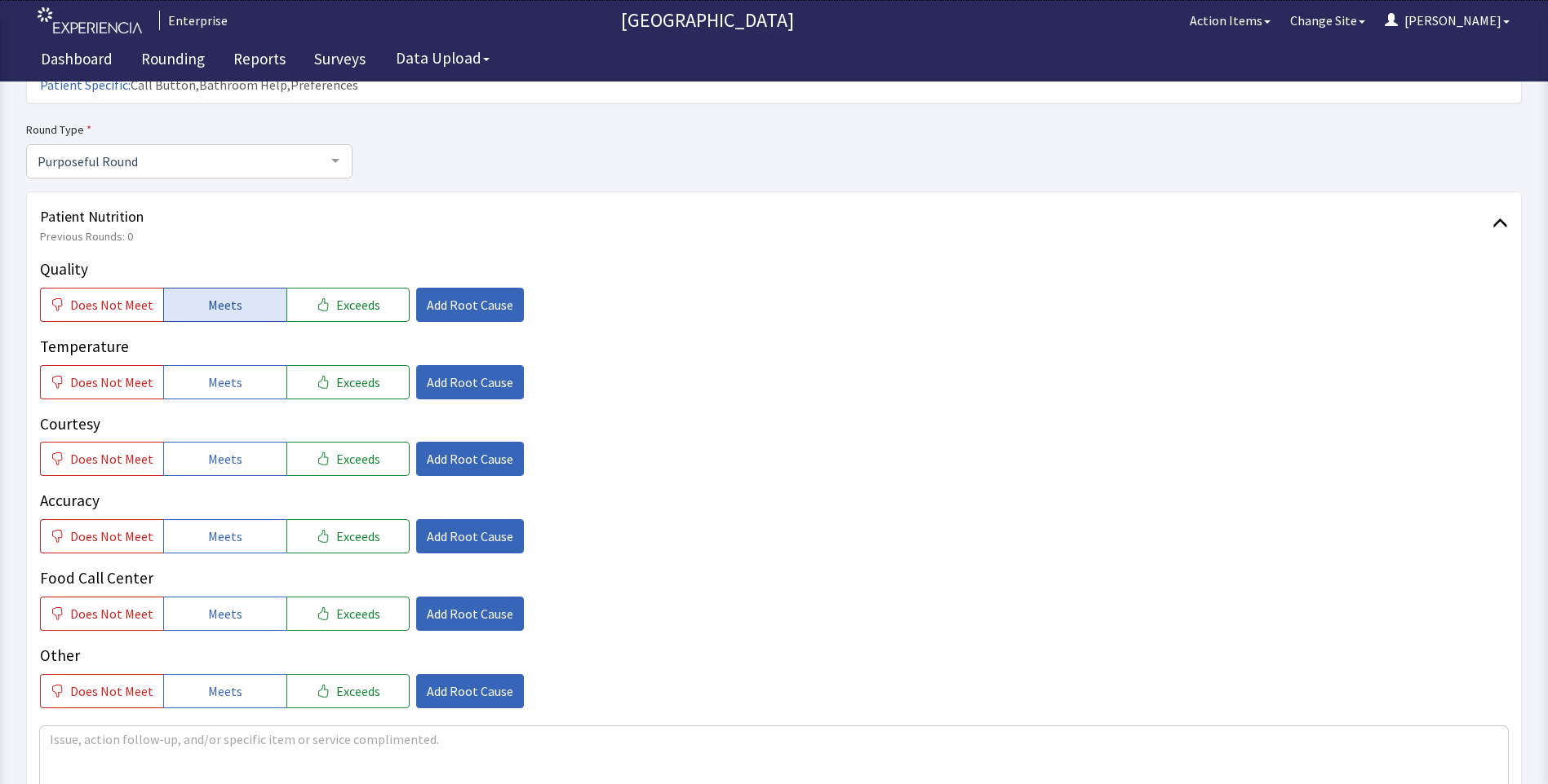
drag, startPoint x: 235, startPoint y: 279, endPoint x: 227, endPoint y: 332, distance: 53.6
click at [234, 288] on button "Meets" at bounding box center [225, 305] width 123 height 34
drag, startPoint x: 224, startPoint y: 353, endPoint x: 221, endPoint y: 409, distance: 56.1
click at [222, 373] on span "Meets" at bounding box center [225, 382] width 34 height 19
drag, startPoint x: 220, startPoint y: 439, endPoint x: 228, endPoint y: 457, distance: 19.7
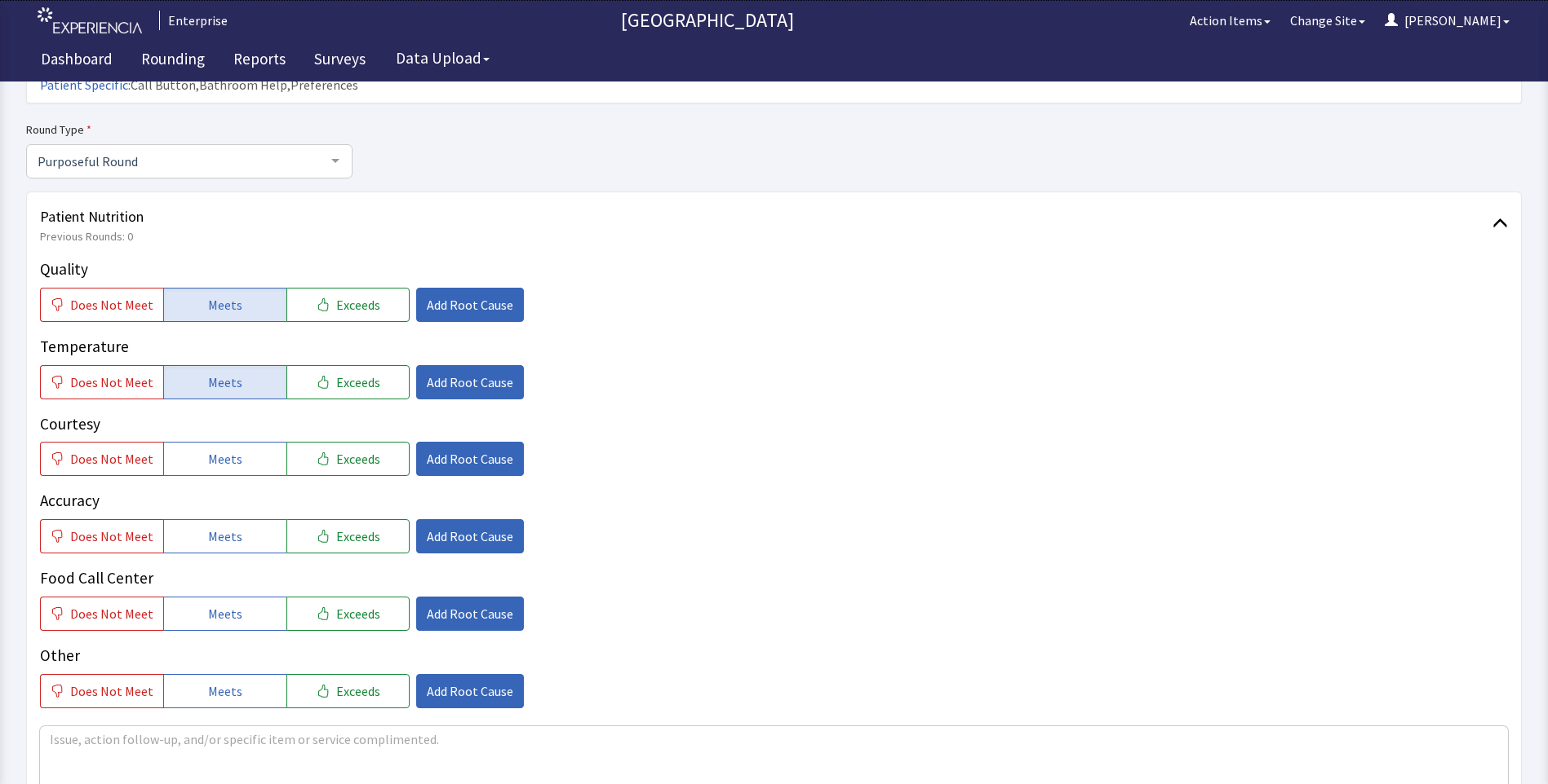
click at [224, 449] on button "Meets" at bounding box center [225, 458] width 123 height 34
drag, startPoint x: 233, startPoint y: 512, endPoint x: 238, endPoint y: 540, distance: 28.4
click at [238, 526] on button "Meets" at bounding box center [225, 536] width 123 height 34
drag, startPoint x: 229, startPoint y: 579, endPoint x: 266, endPoint y: 562, distance: 40.7
click at [230, 604] on span "Meets" at bounding box center [225, 614] width 34 height 19
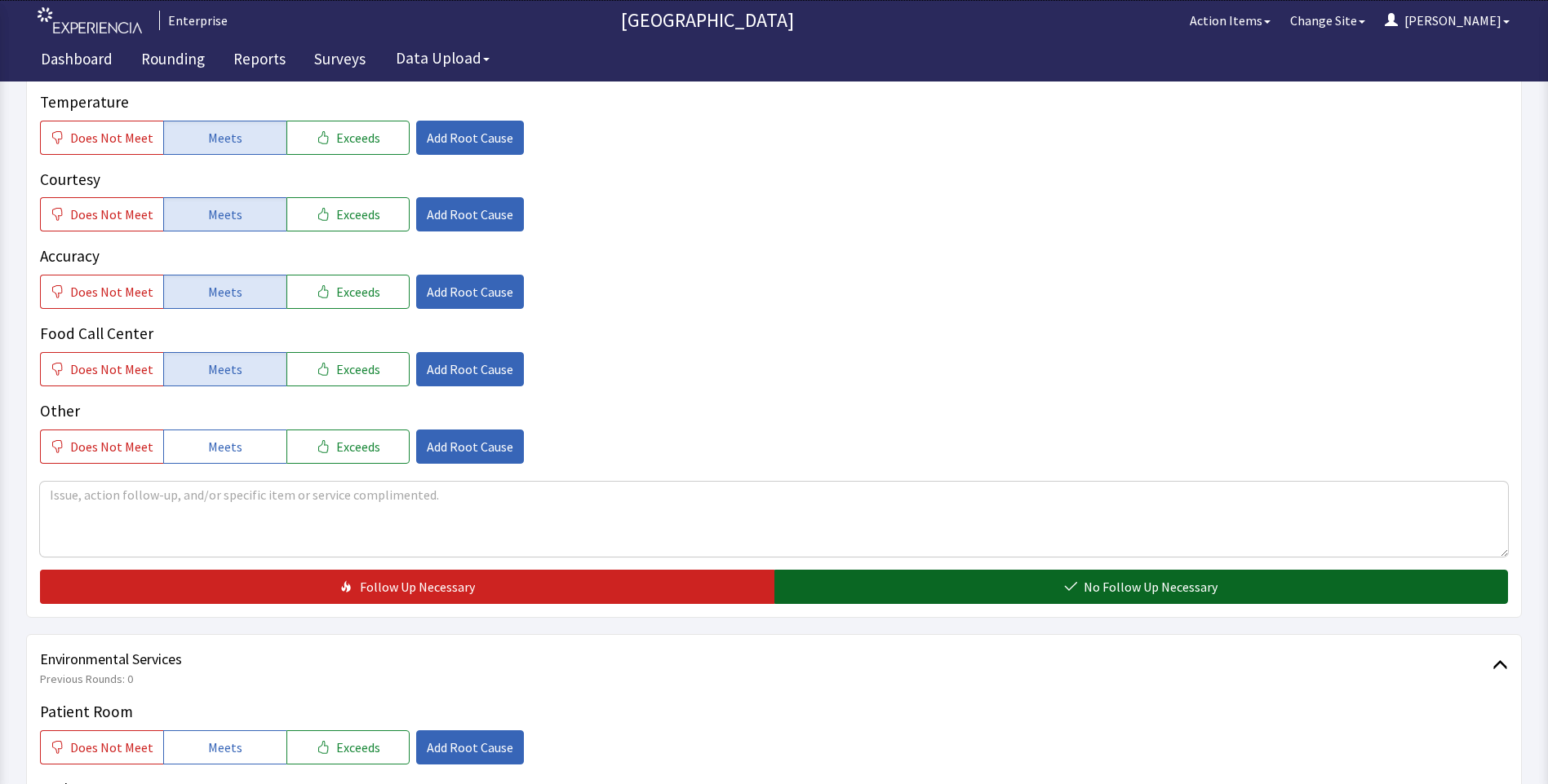
click at [815, 570] on button "No Follow Up Necessary" at bounding box center [1141, 587] width 734 height 34
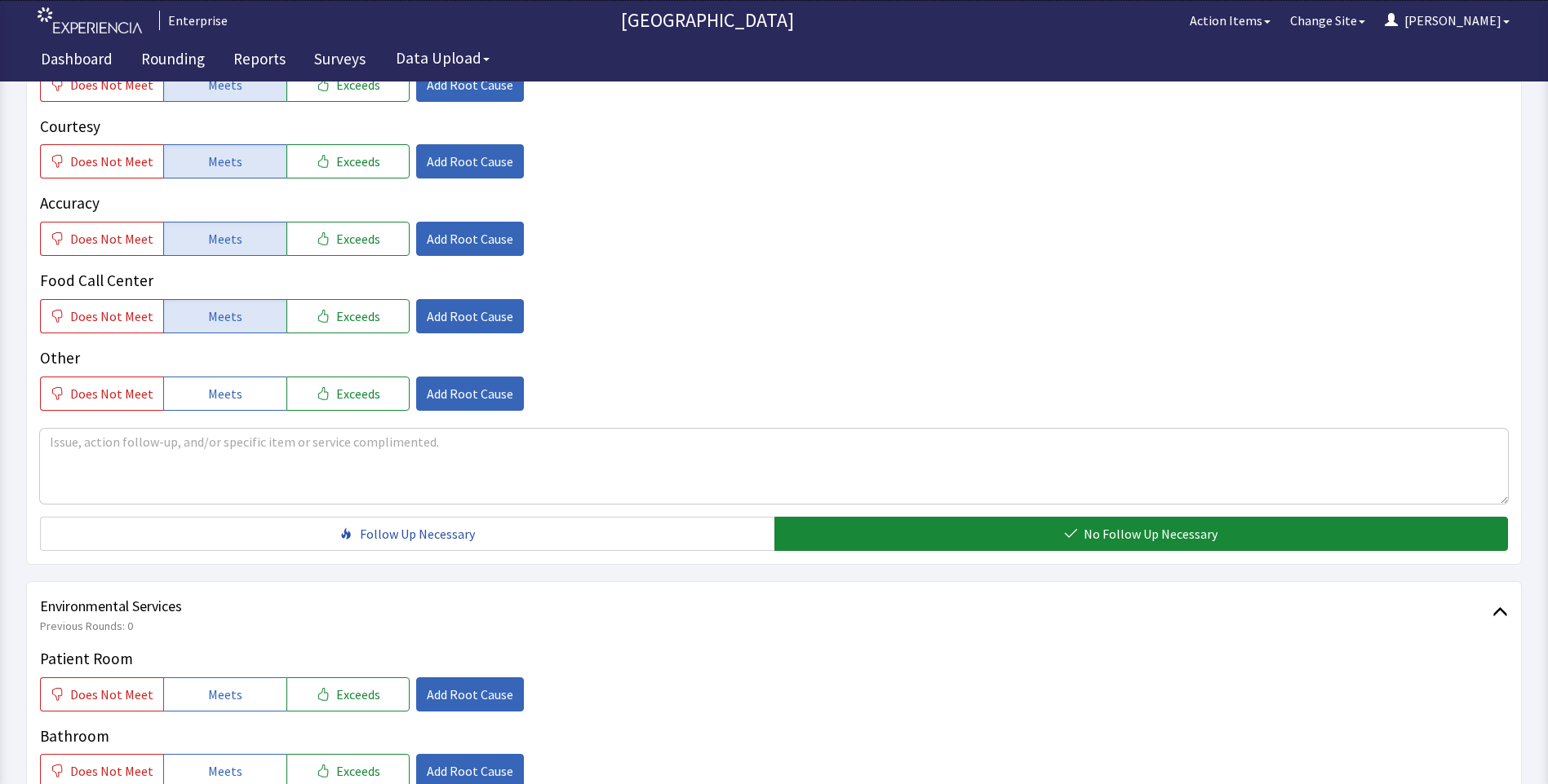
scroll to position [733, 0]
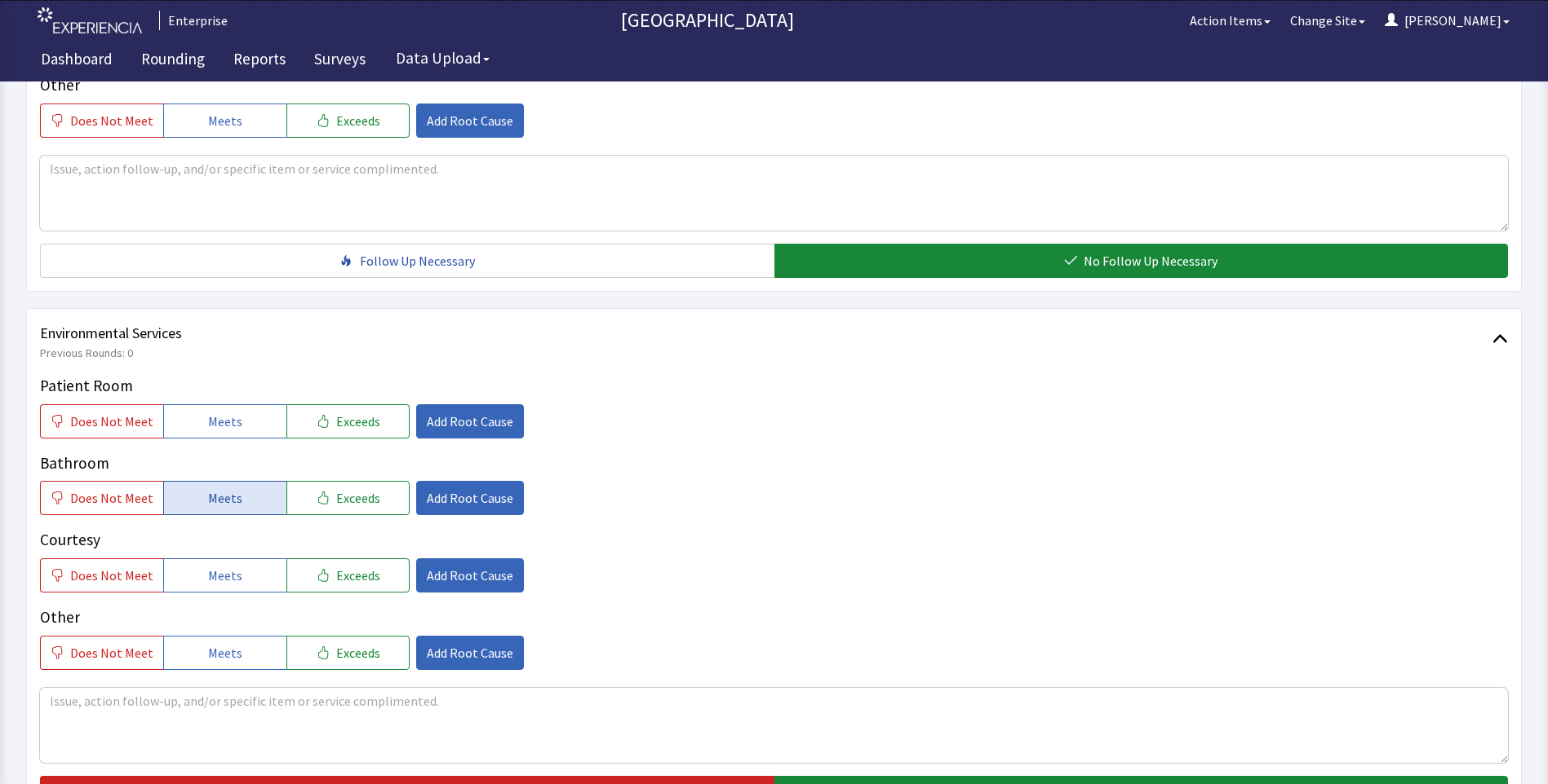
drag, startPoint x: 219, startPoint y: 391, endPoint x: 215, endPoint y: 457, distance: 66.1
click at [216, 407] on button "Meets" at bounding box center [225, 421] width 123 height 34
drag, startPoint x: 213, startPoint y: 465, endPoint x: 218, endPoint y: 524, distance: 59.2
click at [216, 482] on button "Meets" at bounding box center [225, 498] width 123 height 34
drag, startPoint x: 217, startPoint y: 544, endPoint x: 225, endPoint y: 557, distance: 15.3
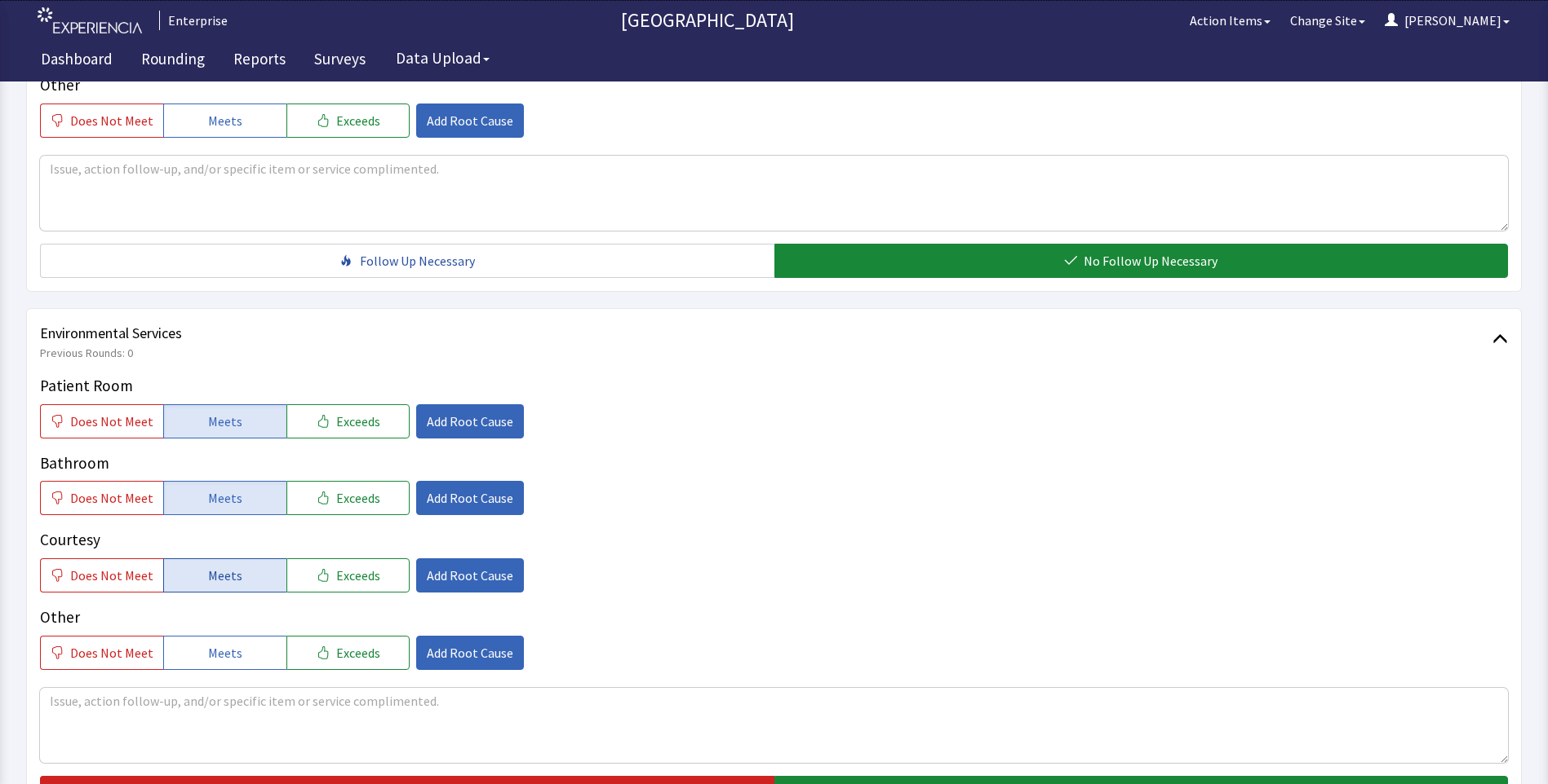
click at [223, 566] on span "Meets" at bounding box center [225, 575] width 34 height 19
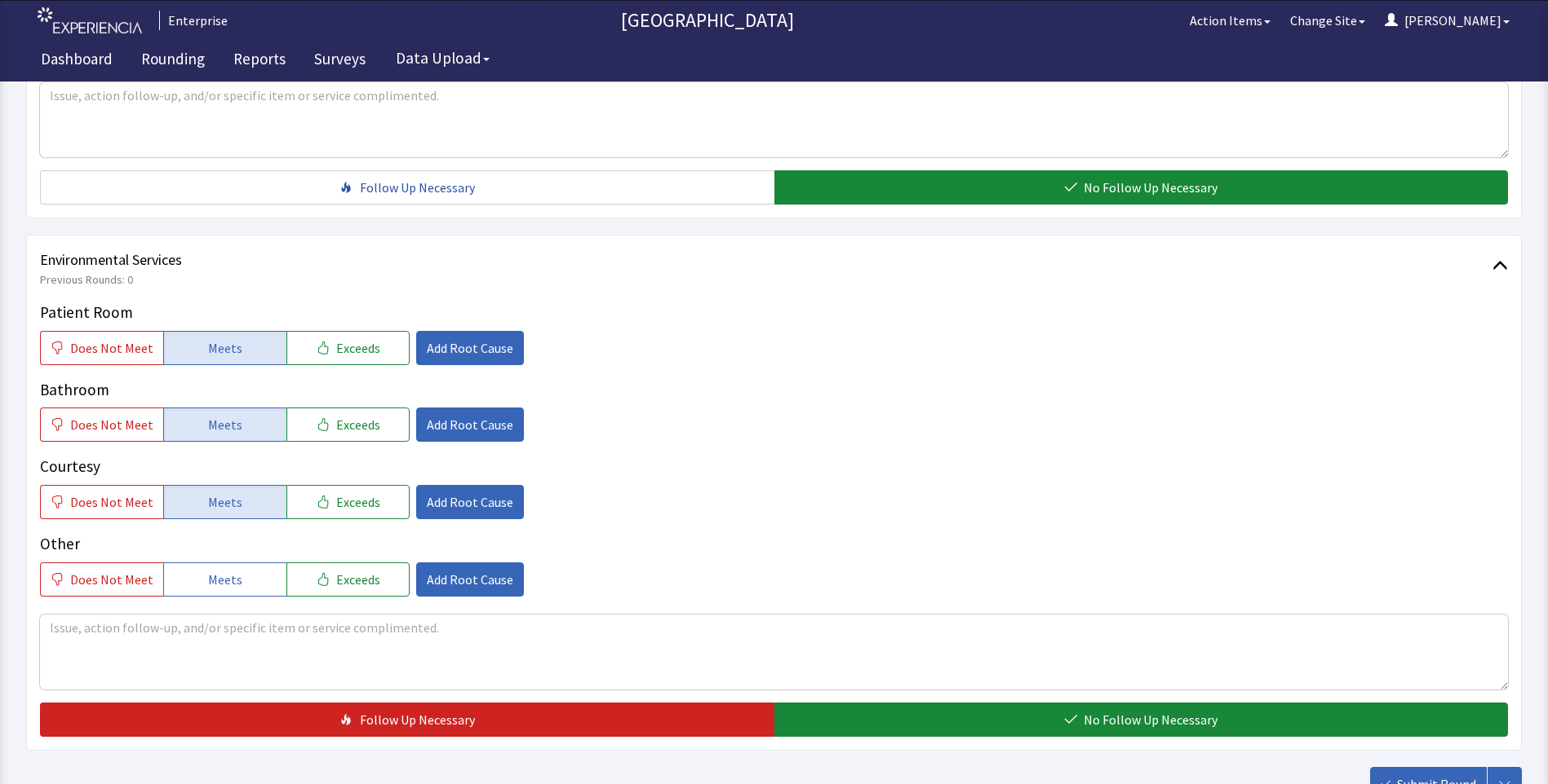
scroll to position [897, 0]
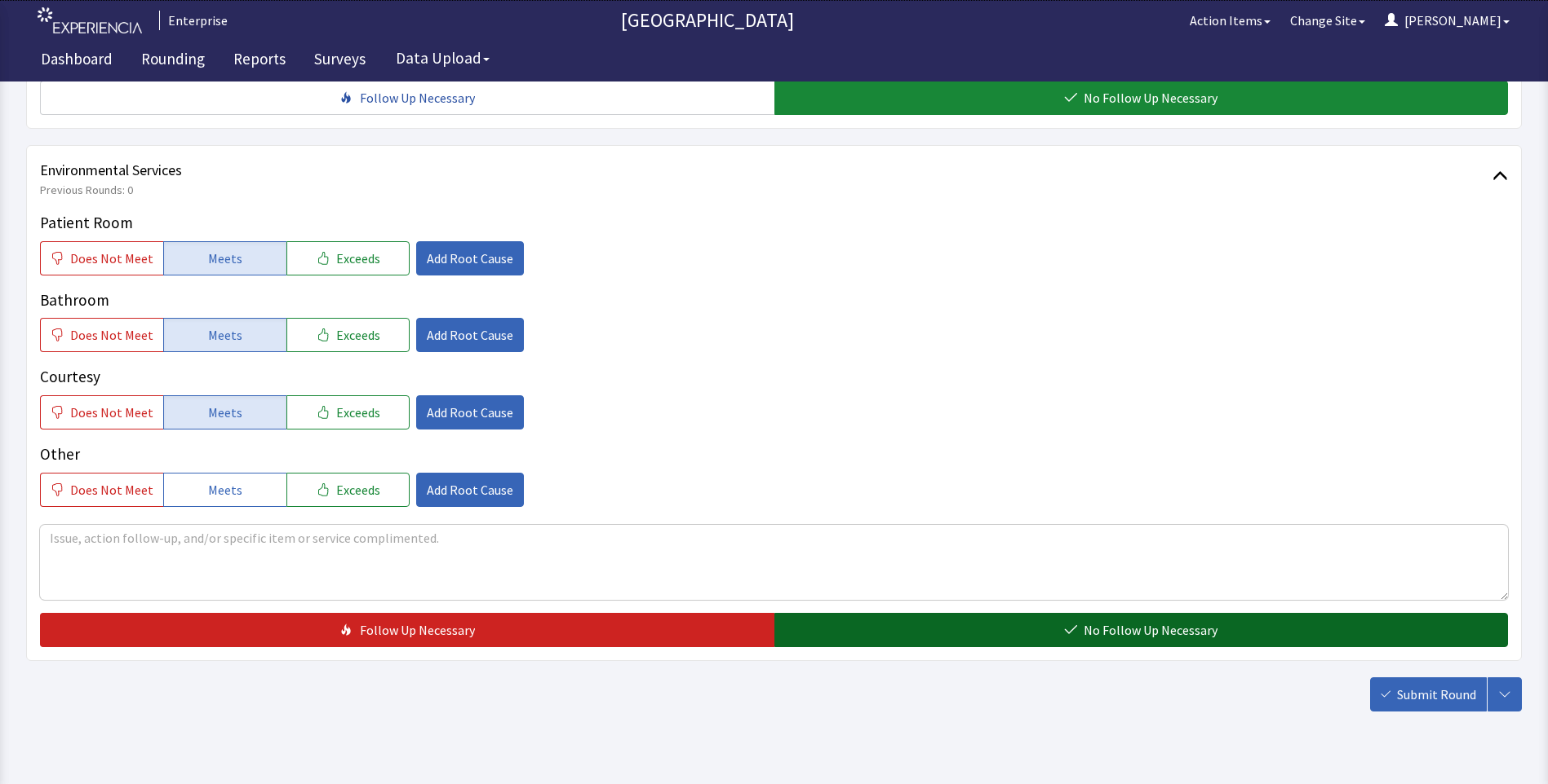
click at [881, 613] on button "No Follow Up Necessary" at bounding box center [1141, 629] width 734 height 34
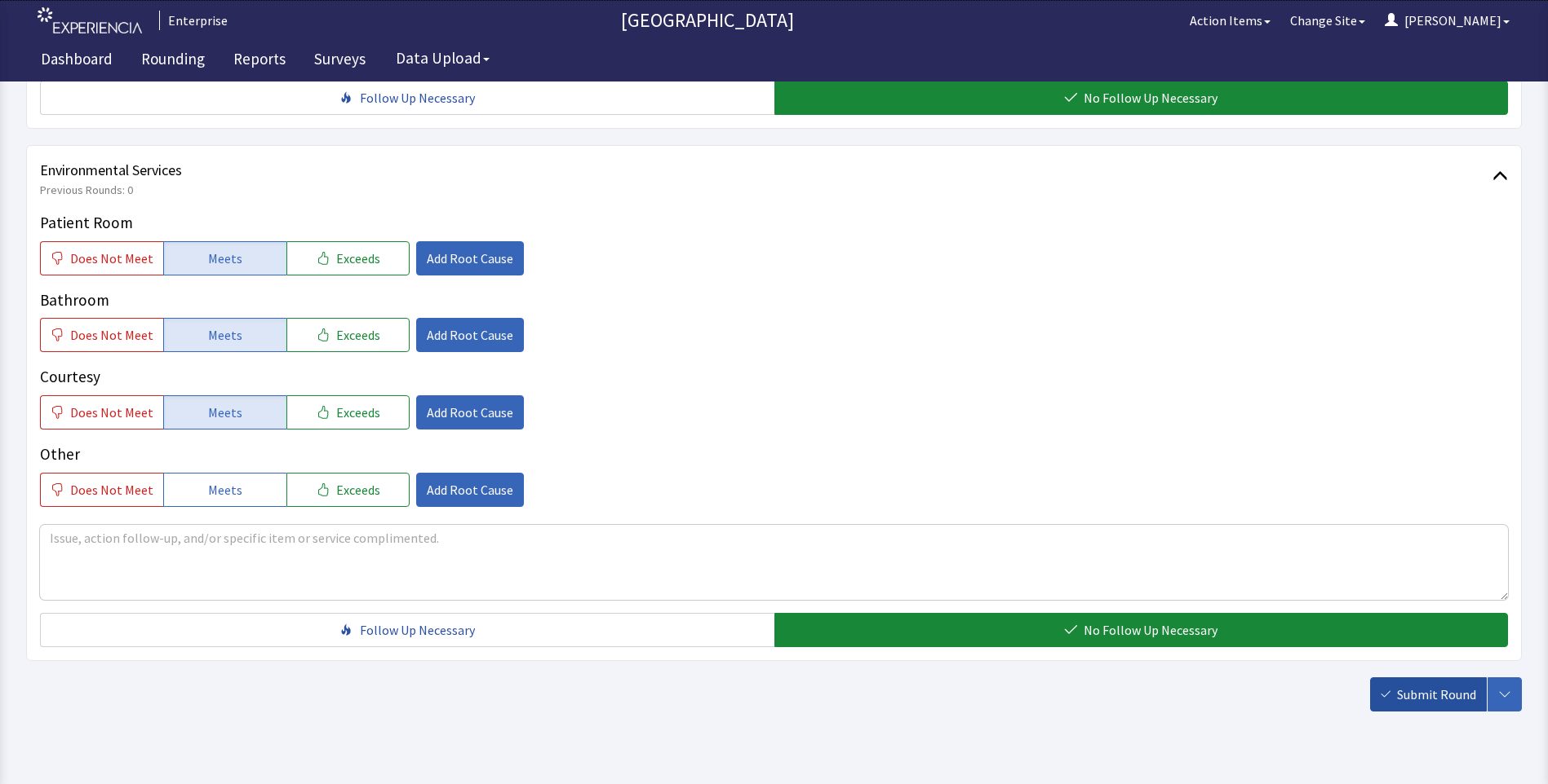
click at [1439, 684] on span "Submit Round" at bounding box center [1436, 694] width 79 height 19
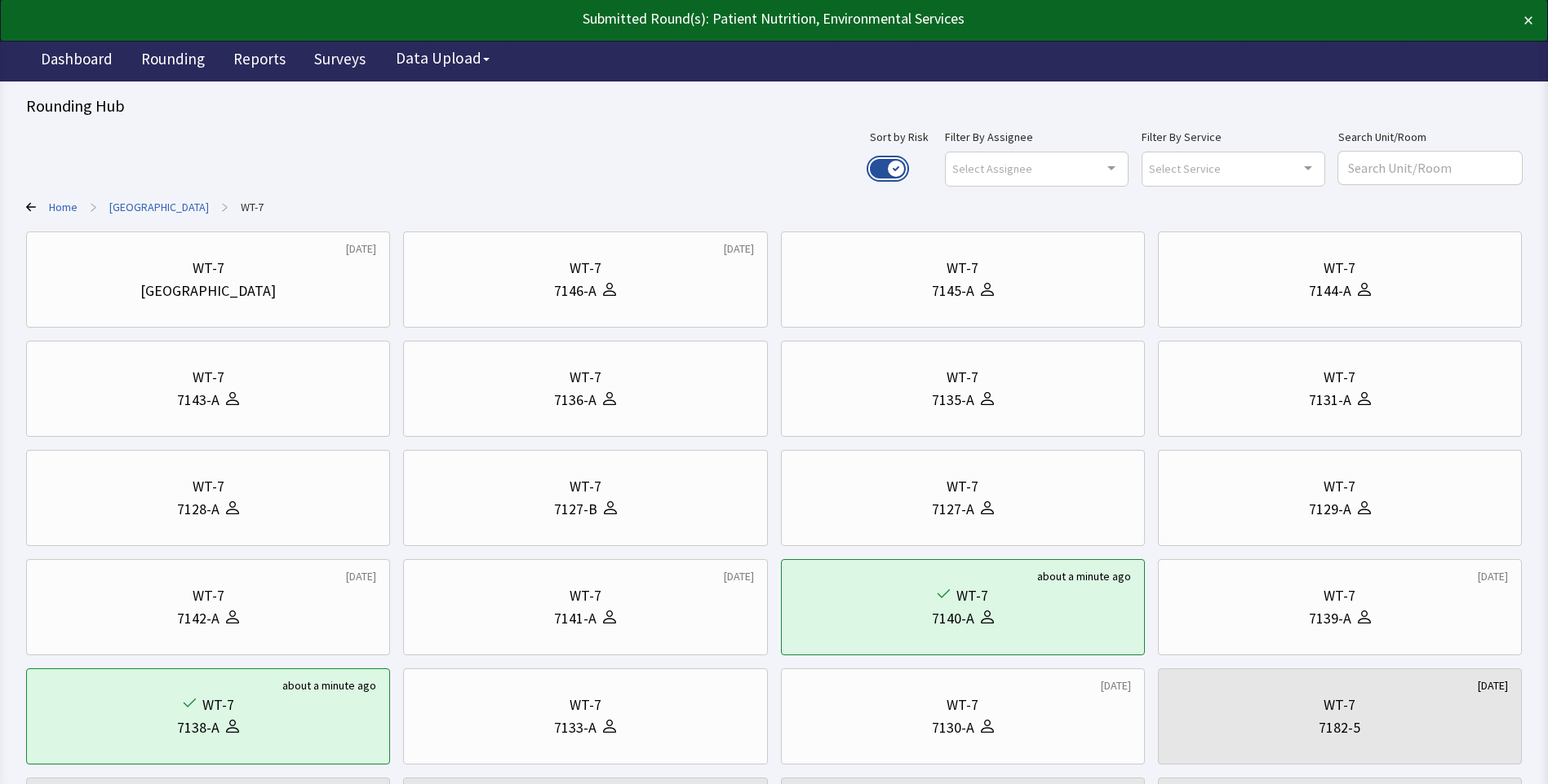
click at [906, 168] on button "Use setting" at bounding box center [887, 168] width 36 height 19
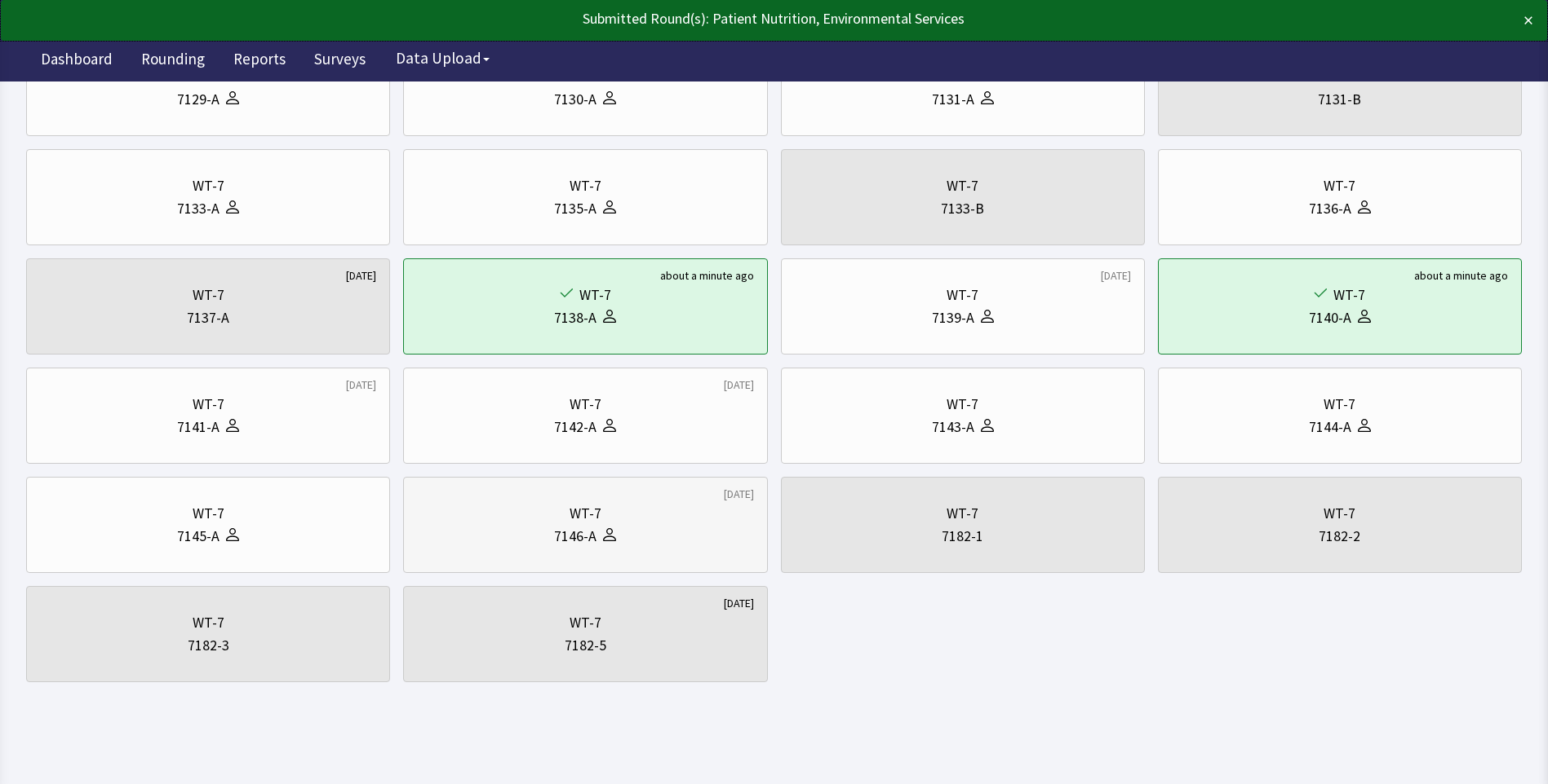
scroll to position [306, 0]
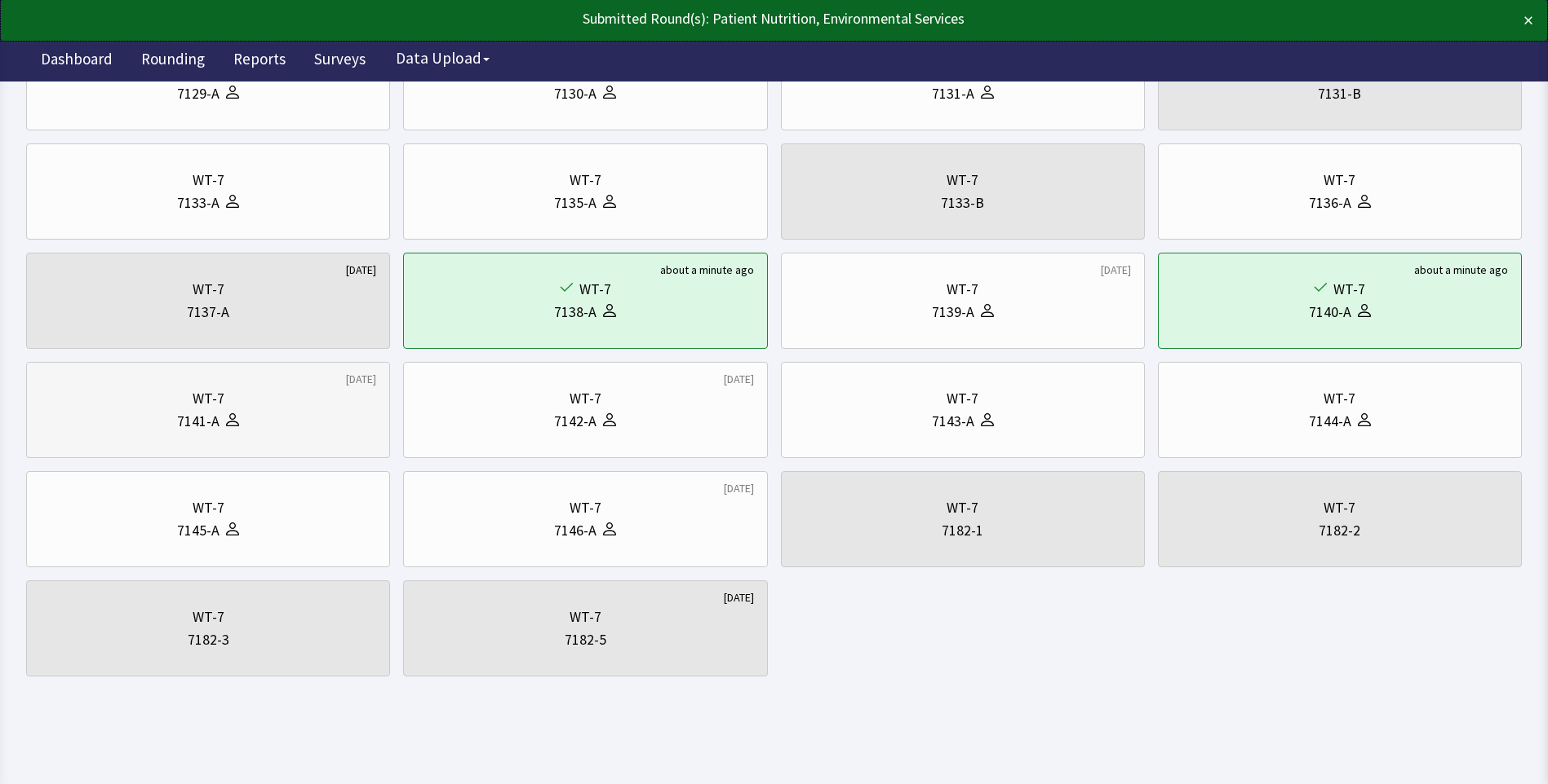
click at [284, 403] on div "WT-7" at bounding box center [208, 399] width 336 height 23
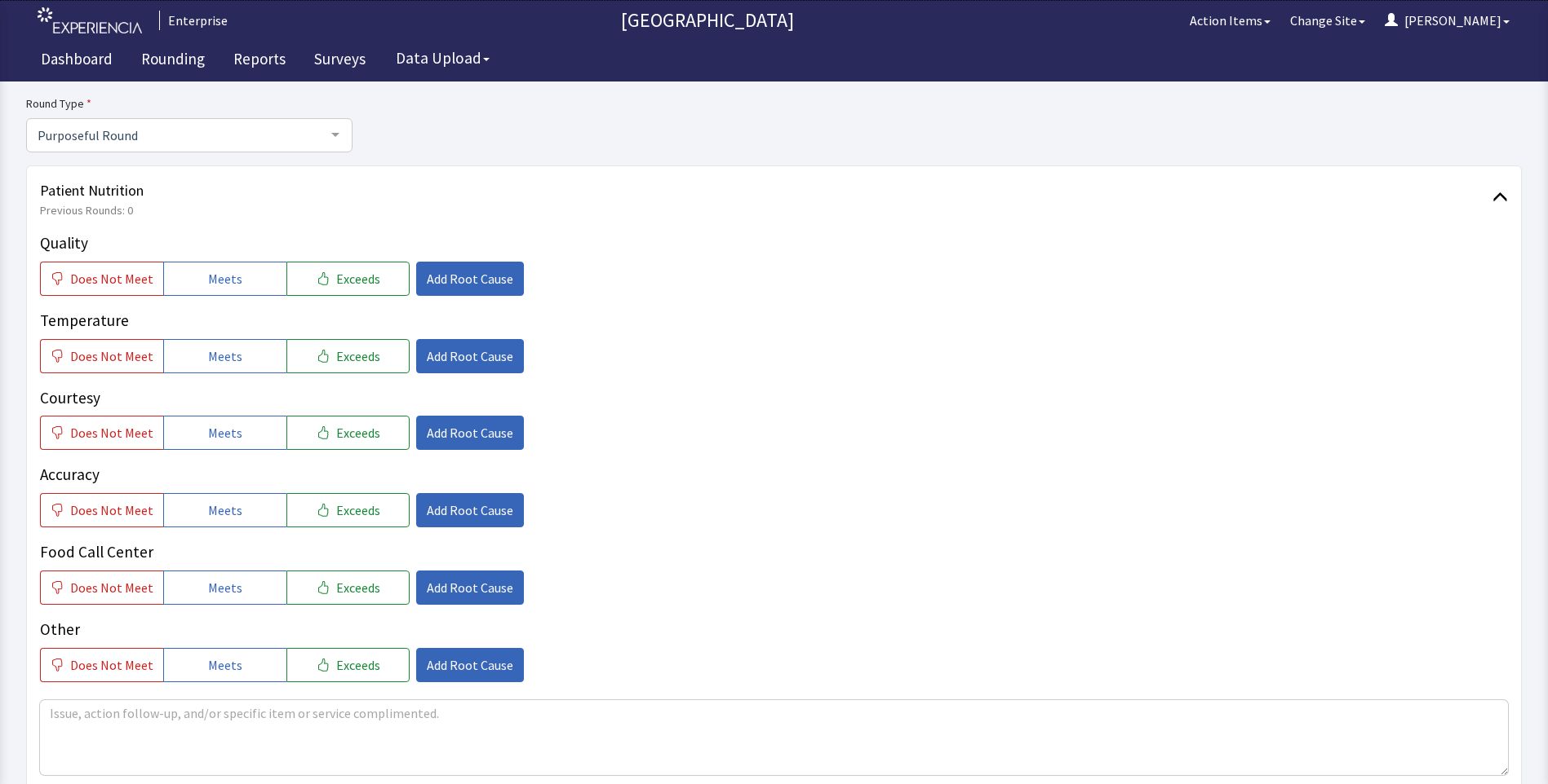
scroll to position [163, 0]
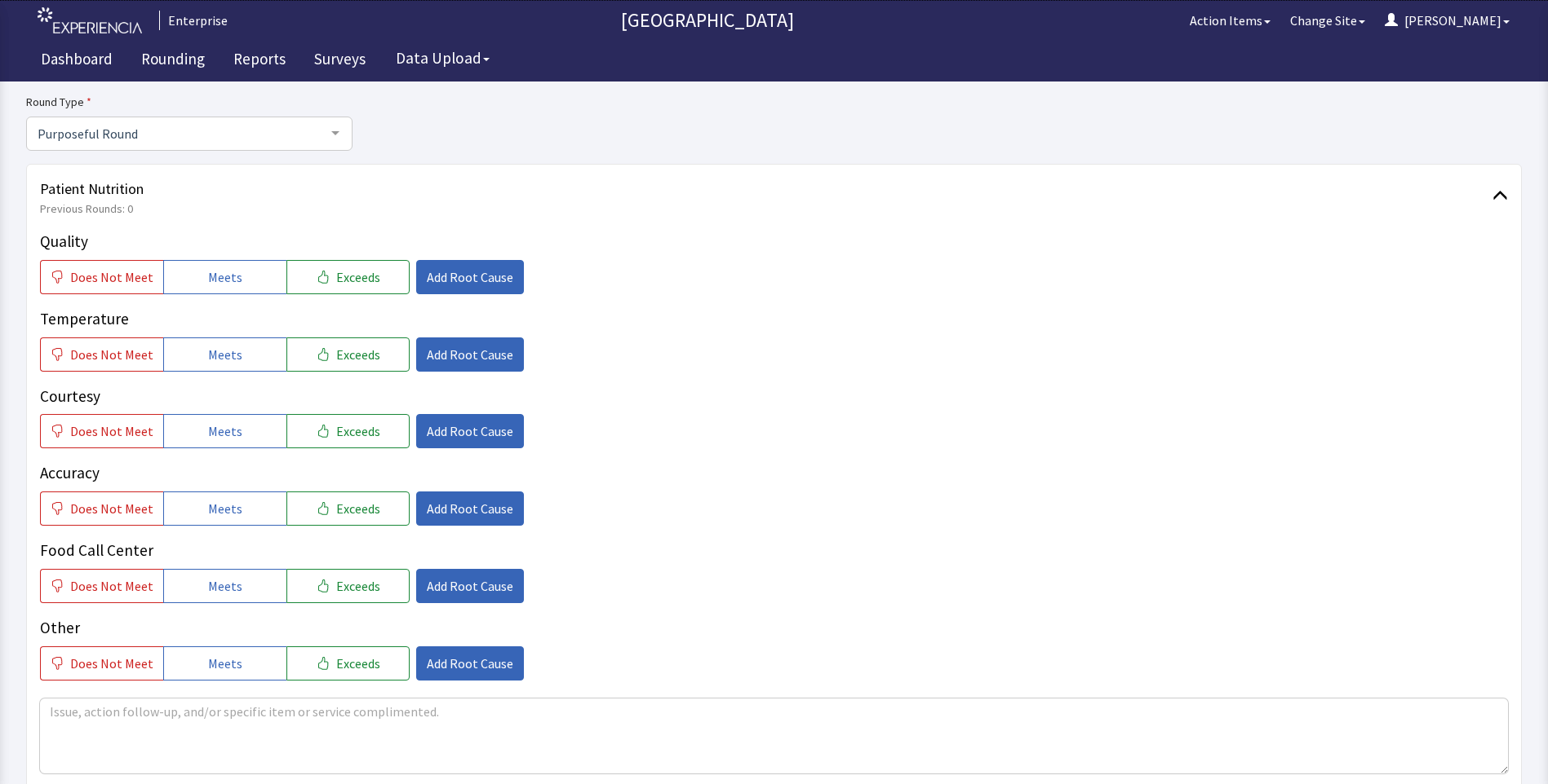
drag, startPoint x: 232, startPoint y: 277, endPoint x: 230, endPoint y: 310, distance: 33.1
click at [232, 279] on span "Meets" at bounding box center [225, 277] width 34 height 19
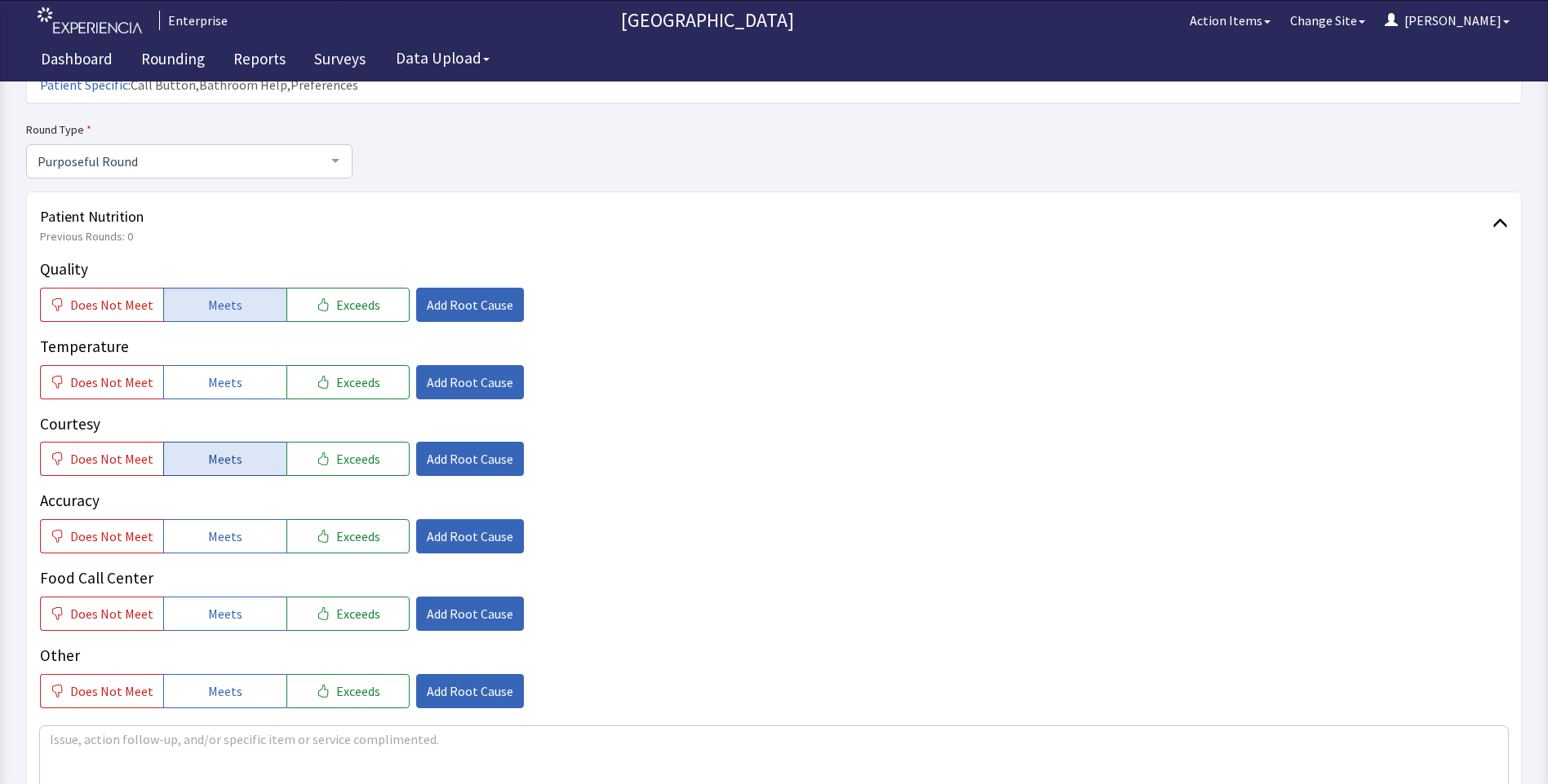
drag, startPoint x: 217, startPoint y: 349, endPoint x: 232, endPoint y: 419, distance: 71.6
click at [218, 373] on span "Meets" at bounding box center [225, 382] width 34 height 19
drag, startPoint x: 237, startPoint y: 439, endPoint x: 240, endPoint y: 462, distance: 23.2
click at [239, 453] on div "Quality Does Not Meet Meets Exceeds Add Root Cause Temperature Does Not Meet Me…" at bounding box center [774, 483] width 1468 height 450
drag, startPoint x: 228, startPoint y: 513, endPoint x: 232, endPoint y: 548, distance: 35.2
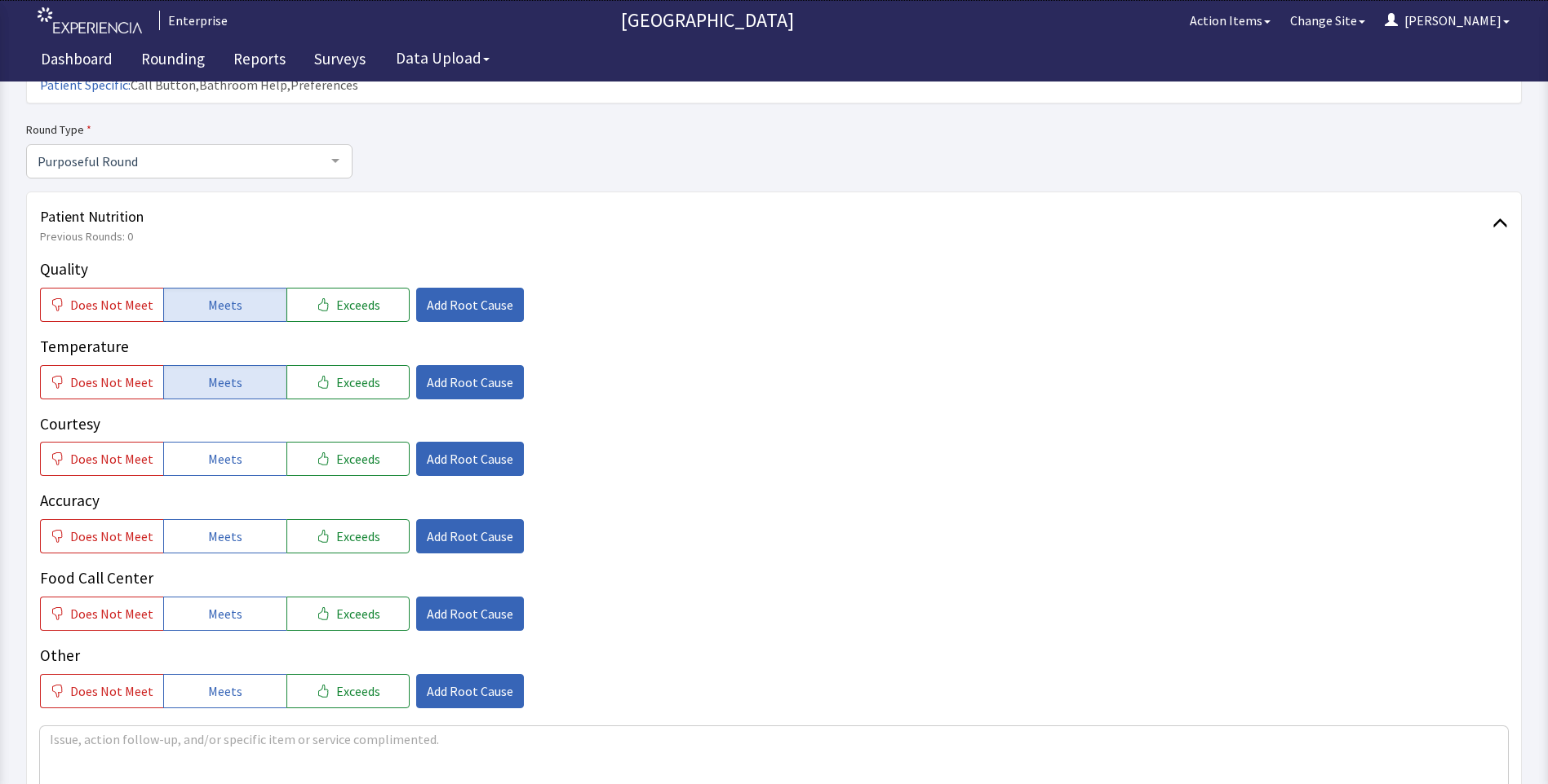
click at [232, 529] on div "Quality Does Not Meet Meets Exceeds Add Root Cause Temperature Does Not Meet Me…" at bounding box center [774, 483] width 1468 height 450
drag, startPoint x: 228, startPoint y: 584, endPoint x: 229, endPoint y: 536, distance: 48.0
click at [228, 597] on button "Meets" at bounding box center [225, 614] width 123 height 34
drag, startPoint x: 230, startPoint y: 499, endPoint x: 233, endPoint y: 437, distance: 62.1
click at [230, 519] on button "Meets" at bounding box center [225, 536] width 123 height 34
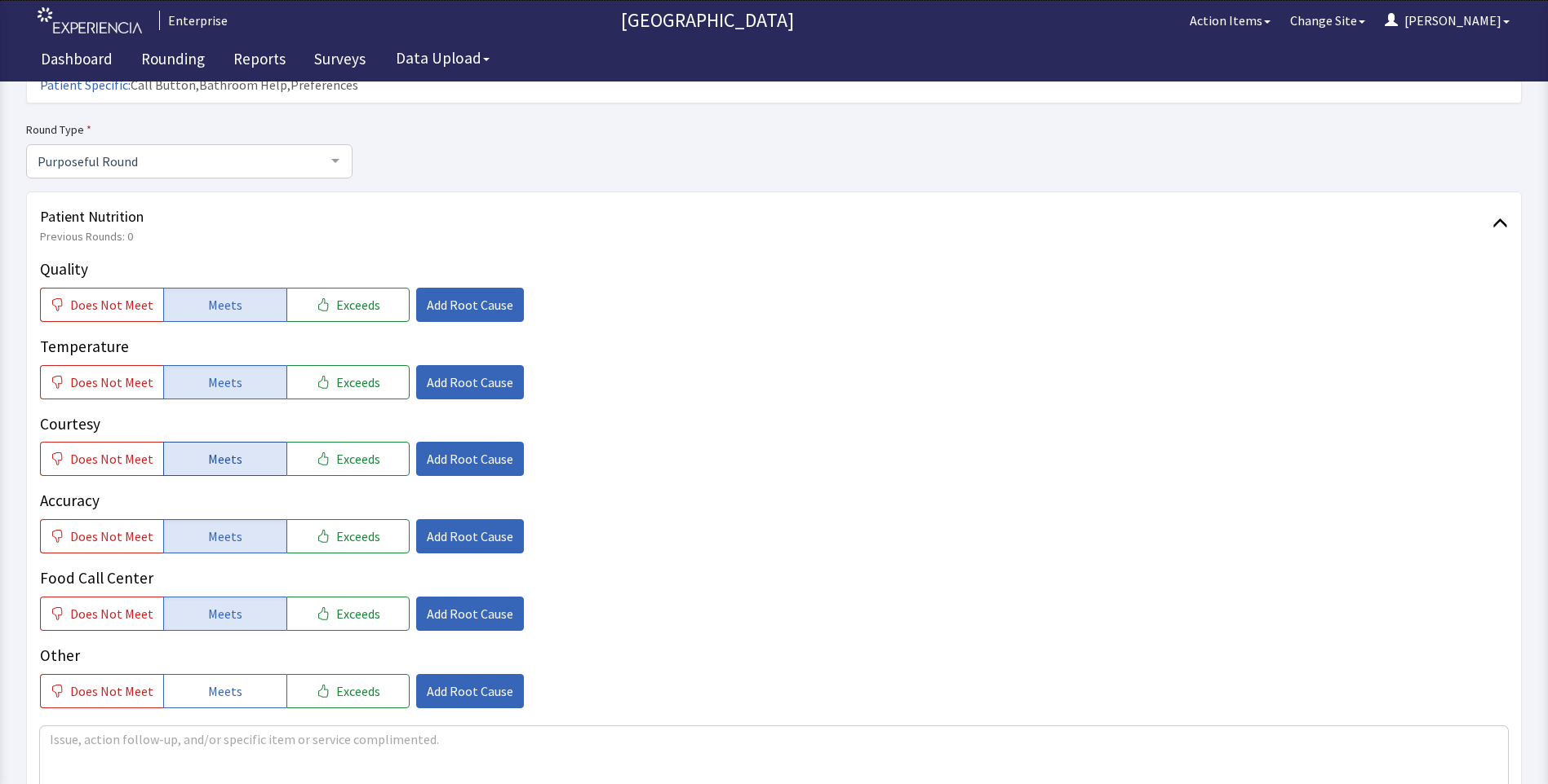
click at [233, 442] on button "Meets" at bounding box center [225, 458] width 123 height 34
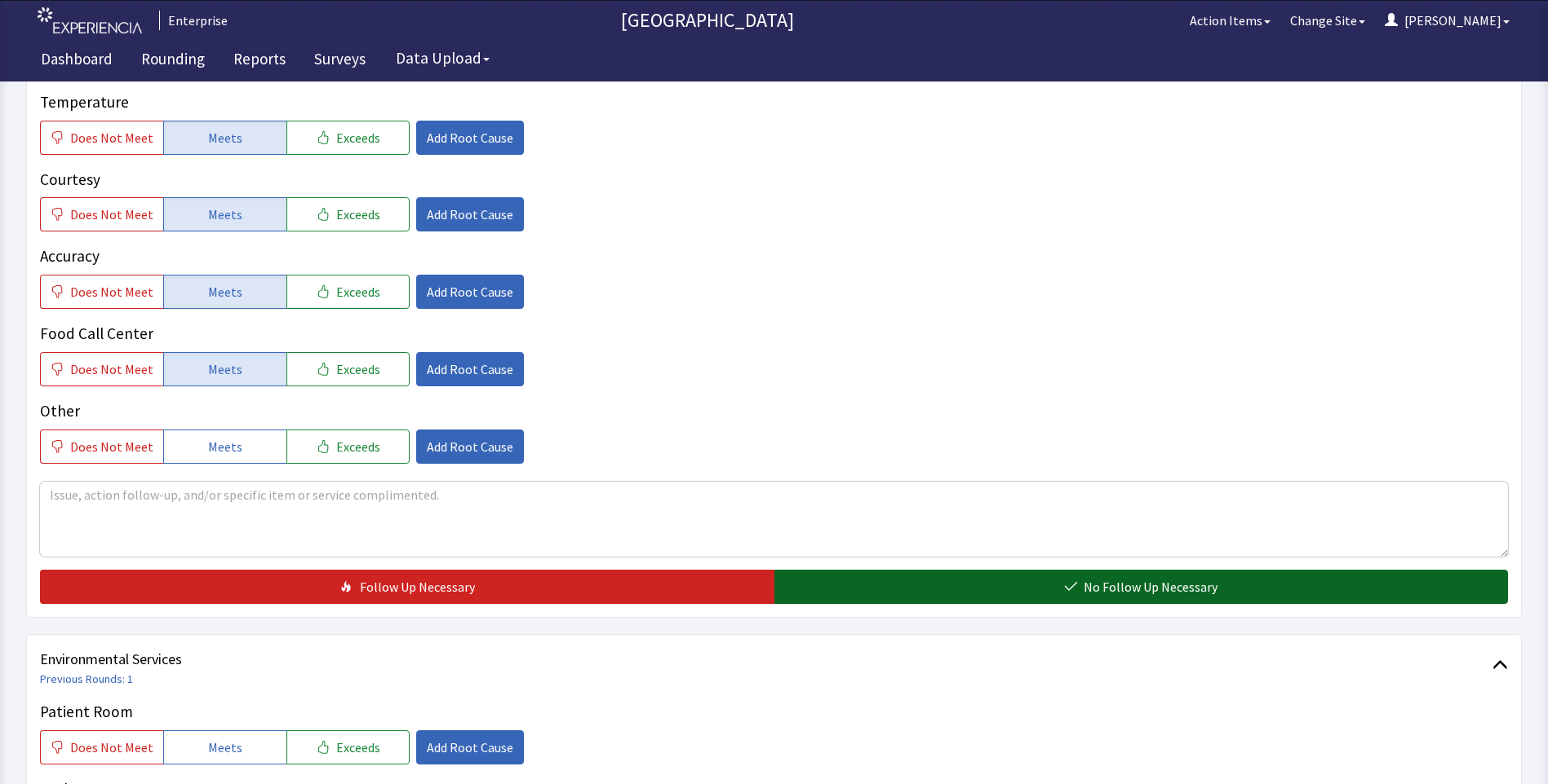
drag, startPoint x: 844, startPoint y: 557, endPoint x: 809, endPoint y: 563, distance: 35.5
click at [849, 570] on button "No Follow Up Necessary" at bounding box center [1141, 587] width 734 height 34
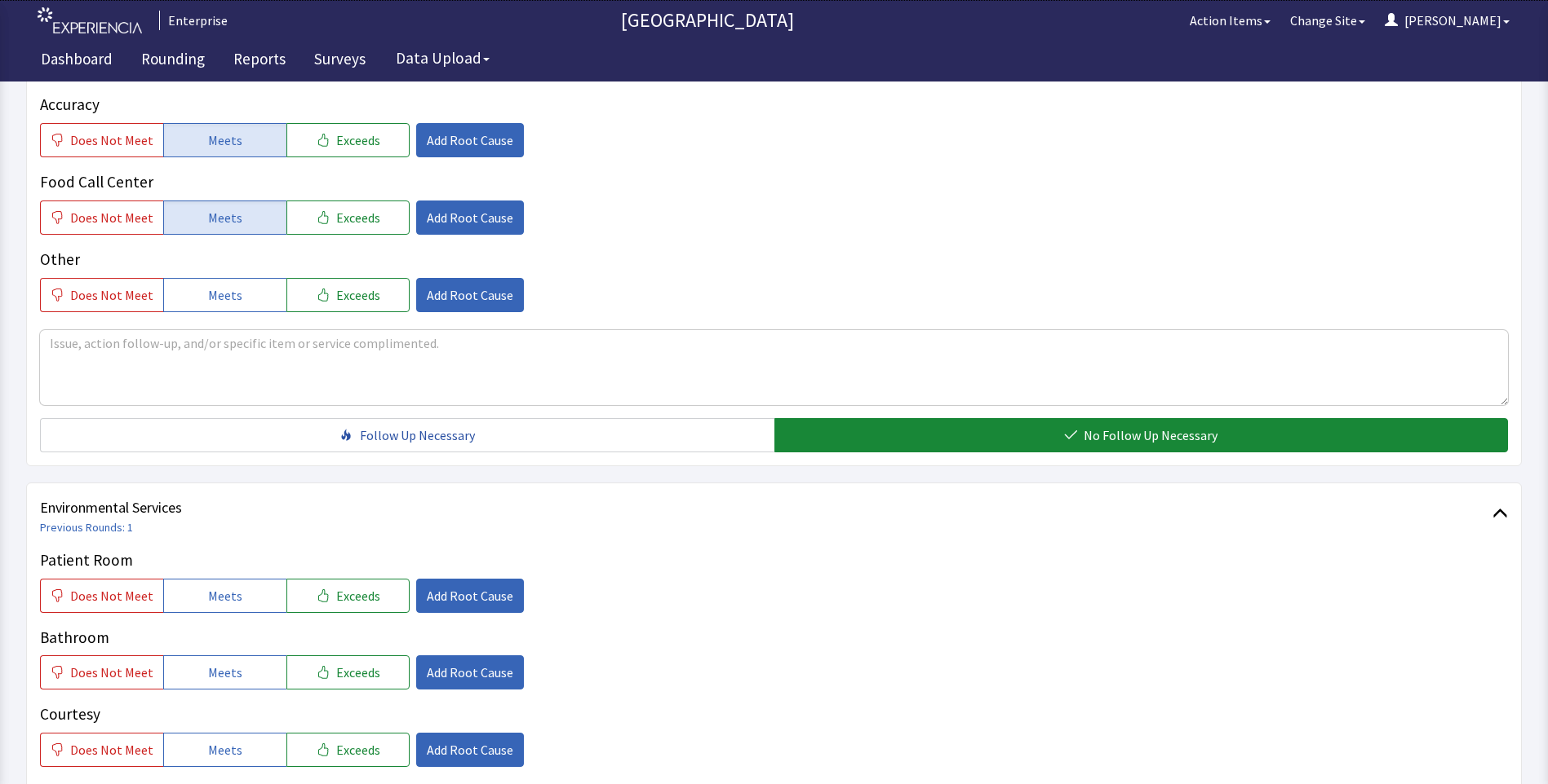
scroll to position [733, 0]
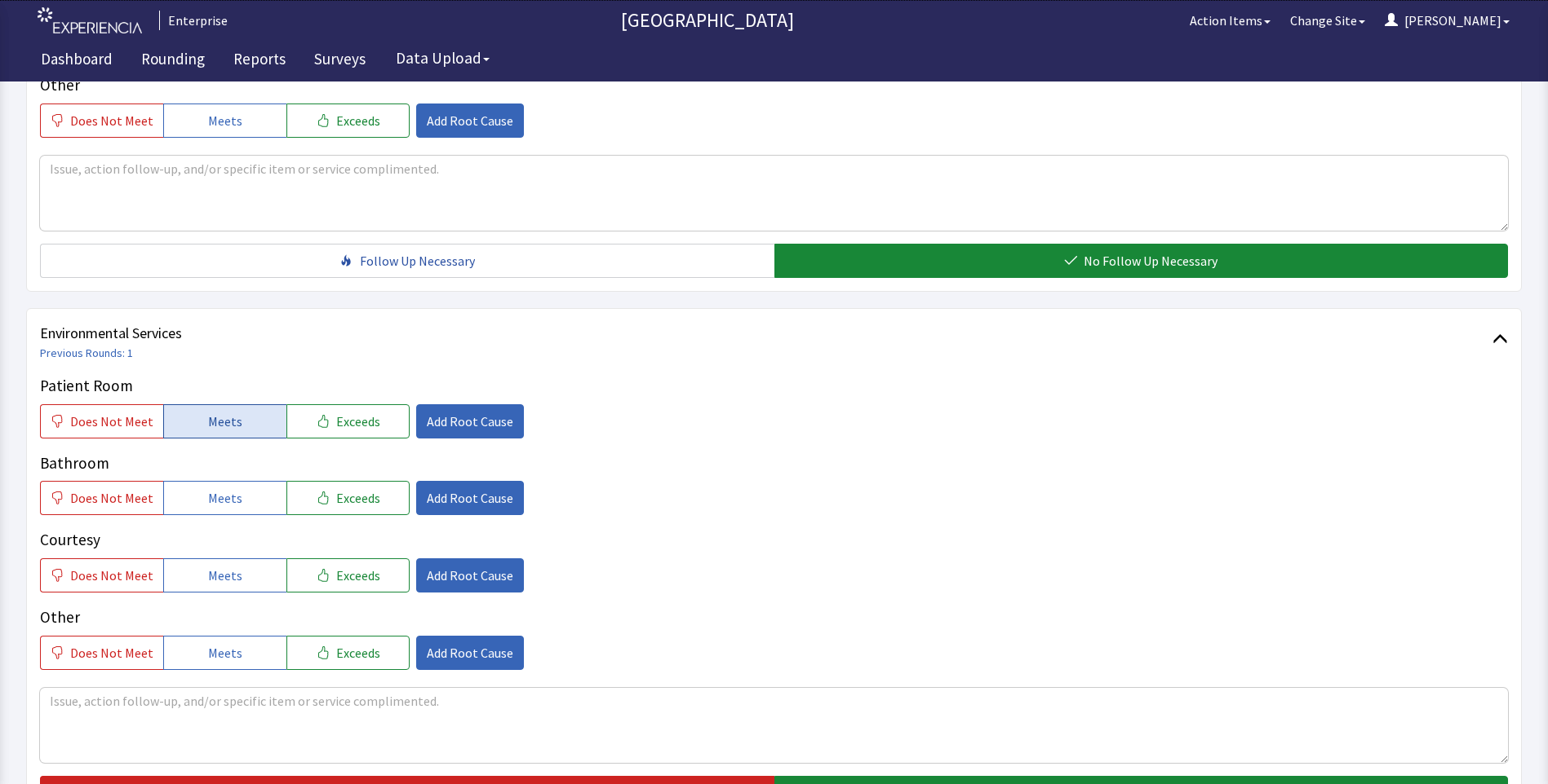
drag, startPoint x: 183, startPoint y: 390, endPoint x: 183, endPoint y: 423, distance: 33.0
click at [183, 404] on button "Meets" at bounding box center [225, 421] width 123 height 34
drag, startPoint x: 190, startPoint y: 484, endPoint x: 197, endPoint y: 511, distance: 27.9
click at [192, 489] on div "Patient Room Does Not Meet Meets Exceeds Add Root Cause Bathroom Does Not Meet …" at bounding box center [774, 522] width 1468 height 296
drag, startPoint x: 198, startPoint y: 548, endPoint x: 257, endPoint y: 538, distance: 59.8
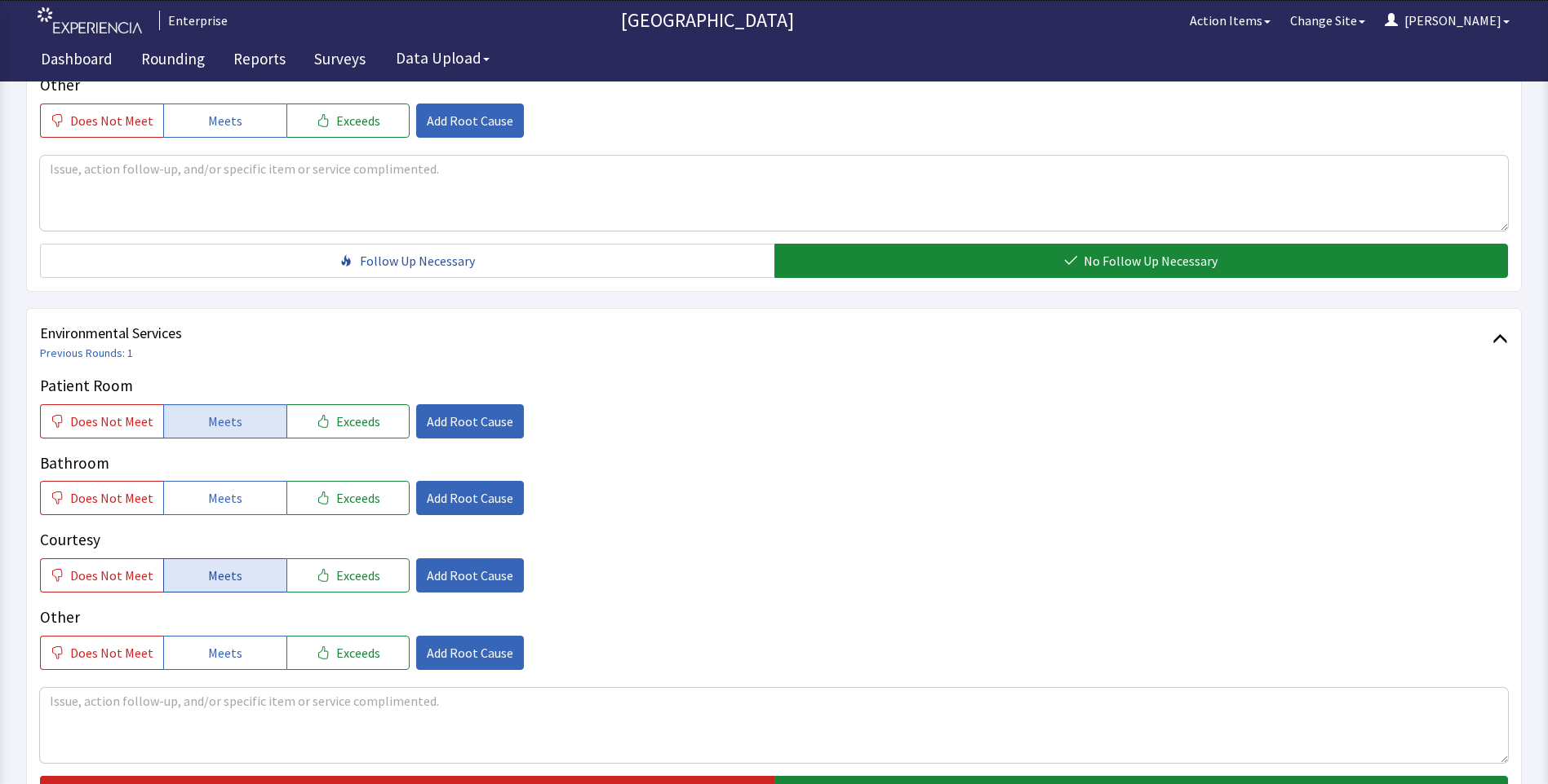
click at [205, 559] on button "Meets" at bounding box center [225, 575] width 123 height 34
click at [257, 481] on button "Meets" at bounding box center [225, 498] width 123 height 34
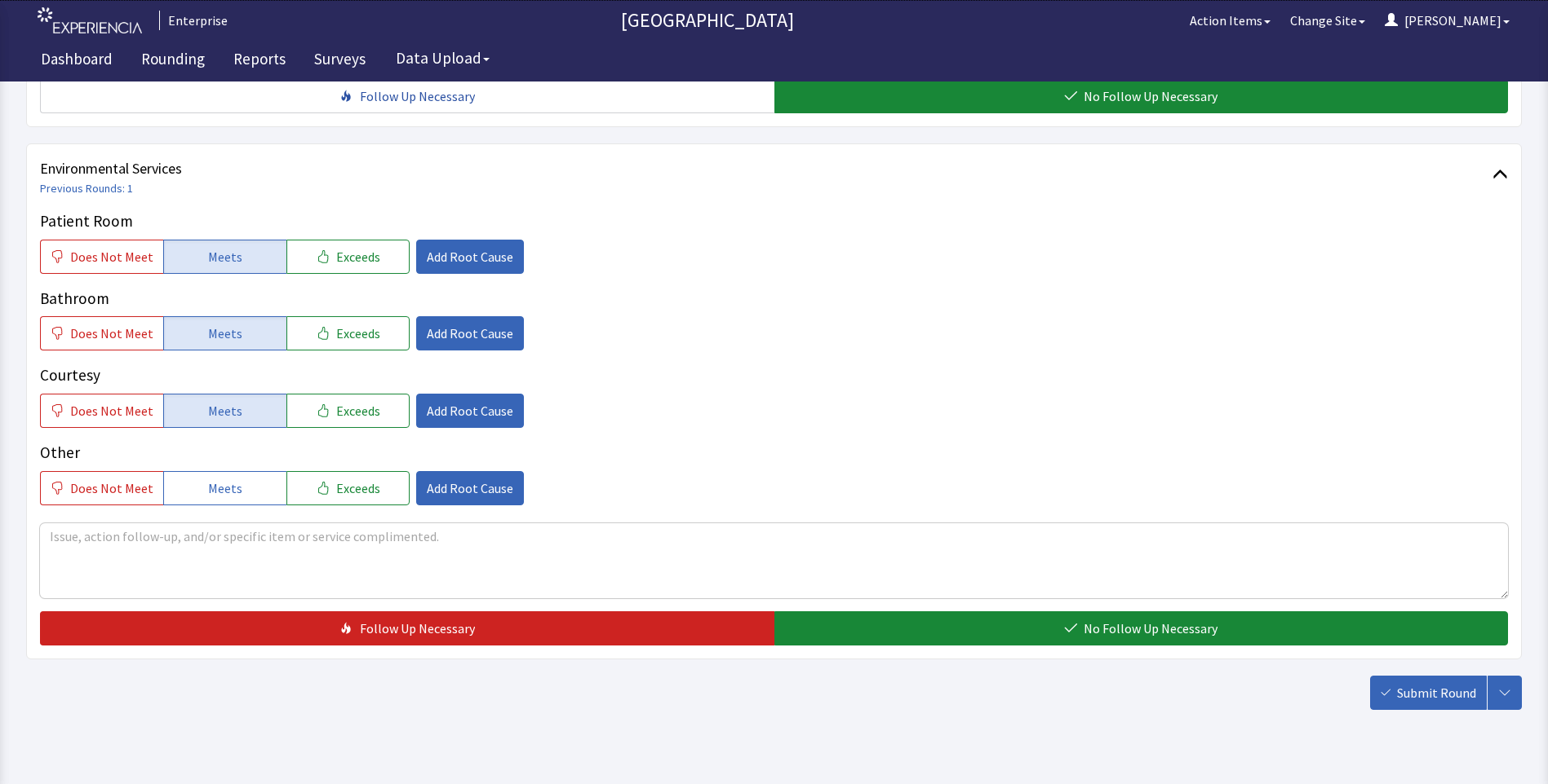
scroll to position [904, 0]
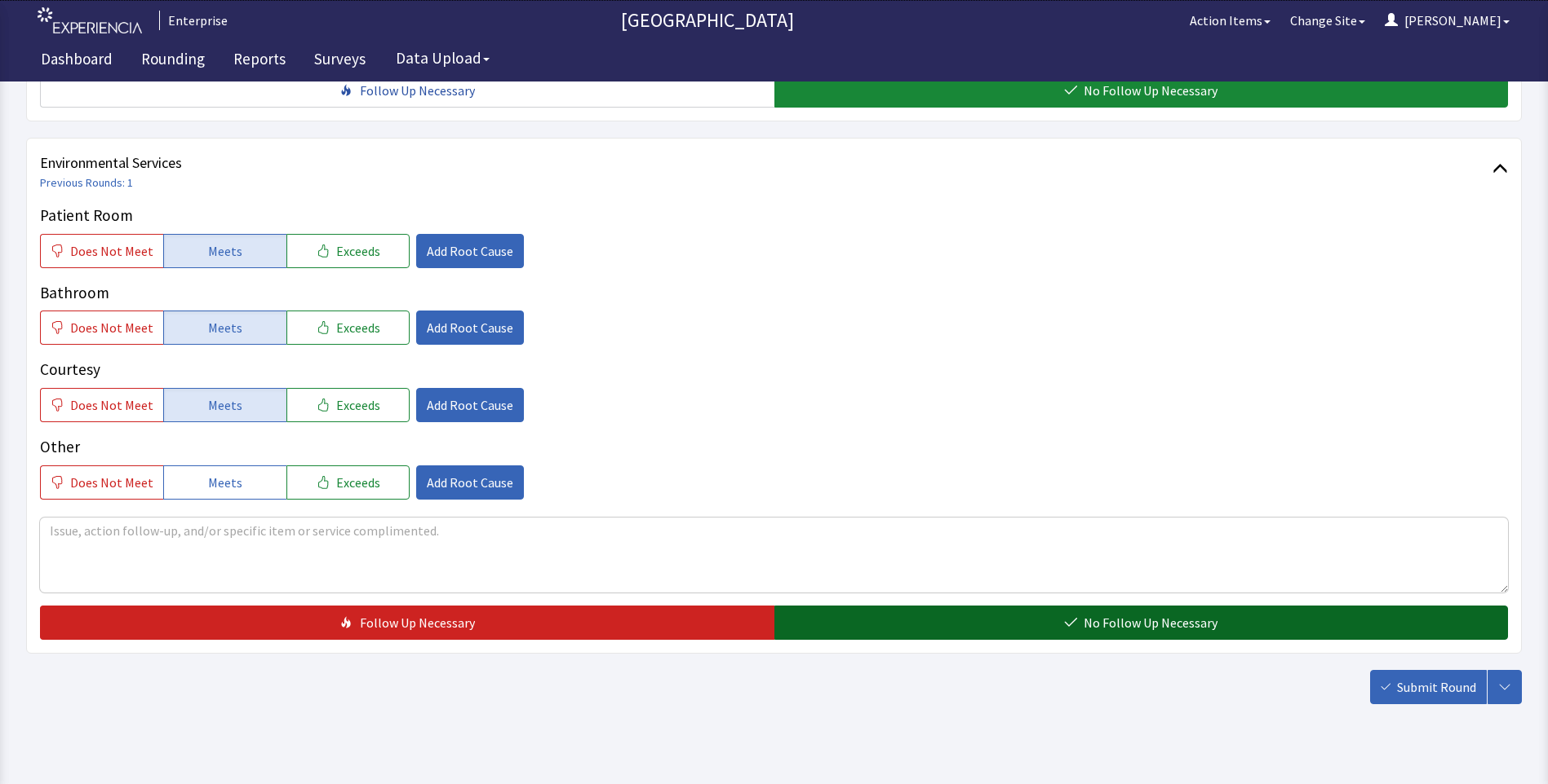
click at [881, 606] on button "No Follow Up Necessary" at bounding box center [1141, 622] width 734 height 34
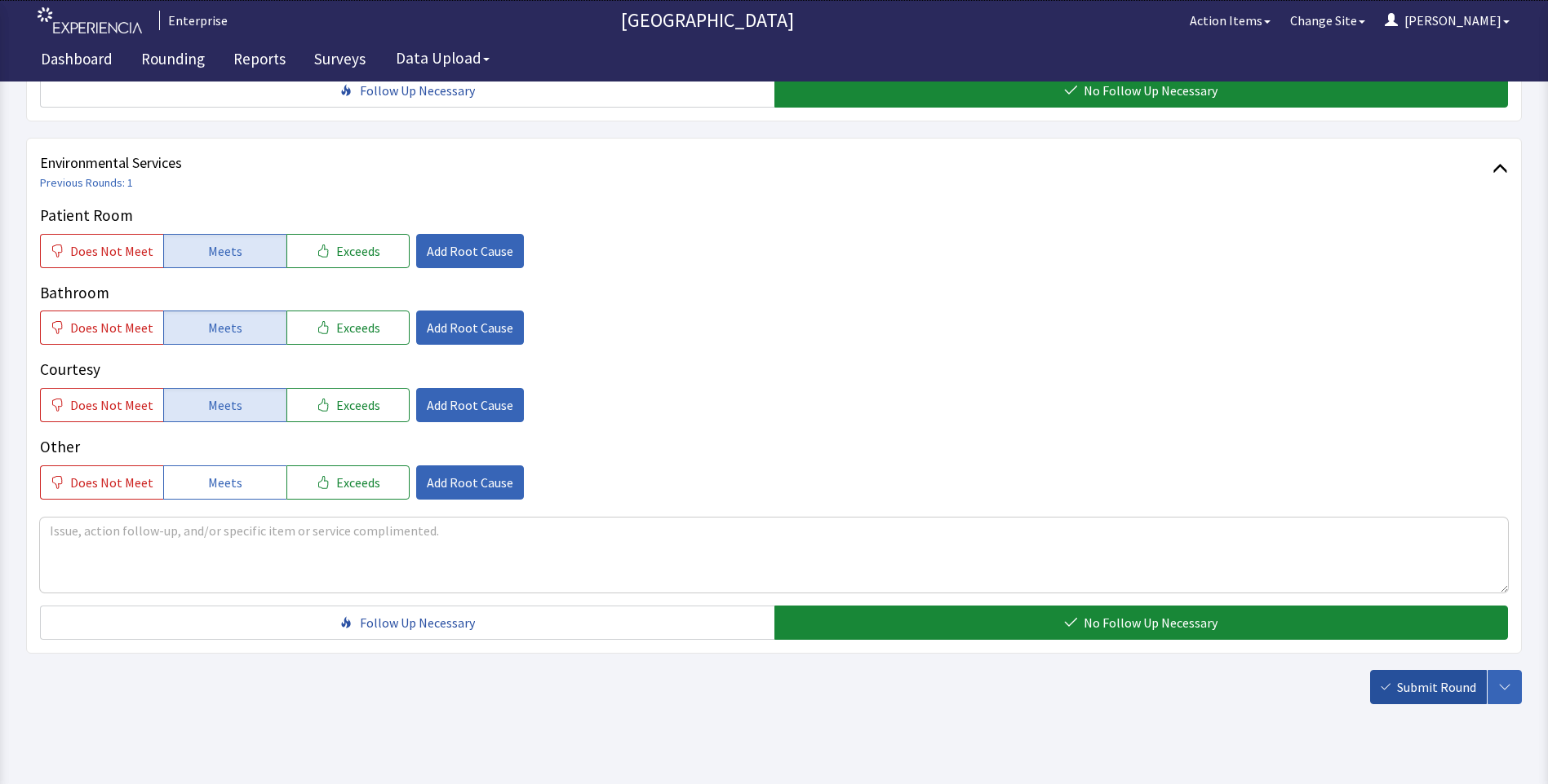
drag, startPoint x: 1415, startPoint y: 669, endPoint x: 1399, endPoint y: 665, distance: 16.5
click at [1415, 671] on button "Submit Round" at bounding box center [1428, 687] width 117 height 34
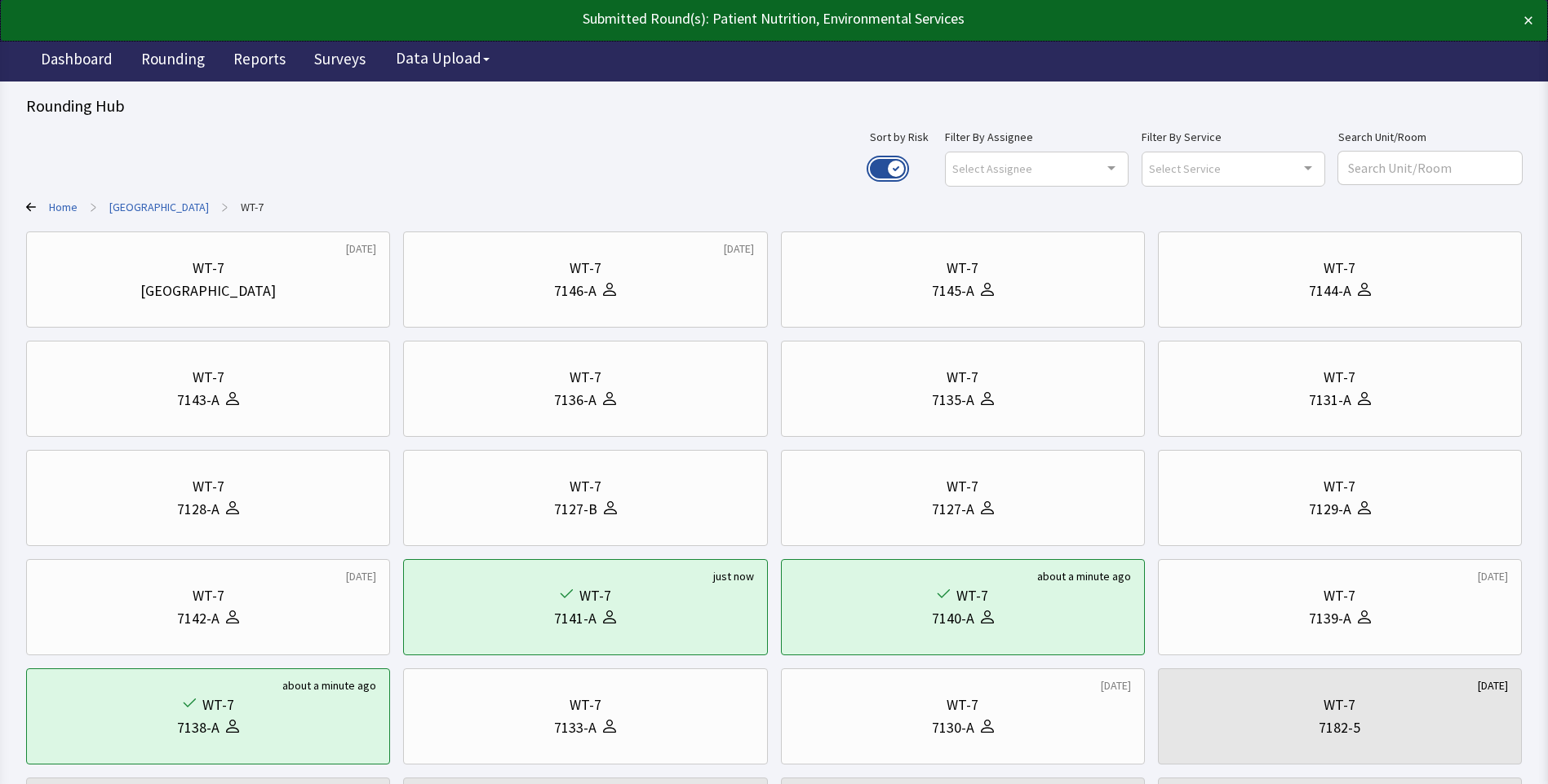
click at [906, 163] on button "Use setting" at bounding box center [887, 168] width 36 height 19
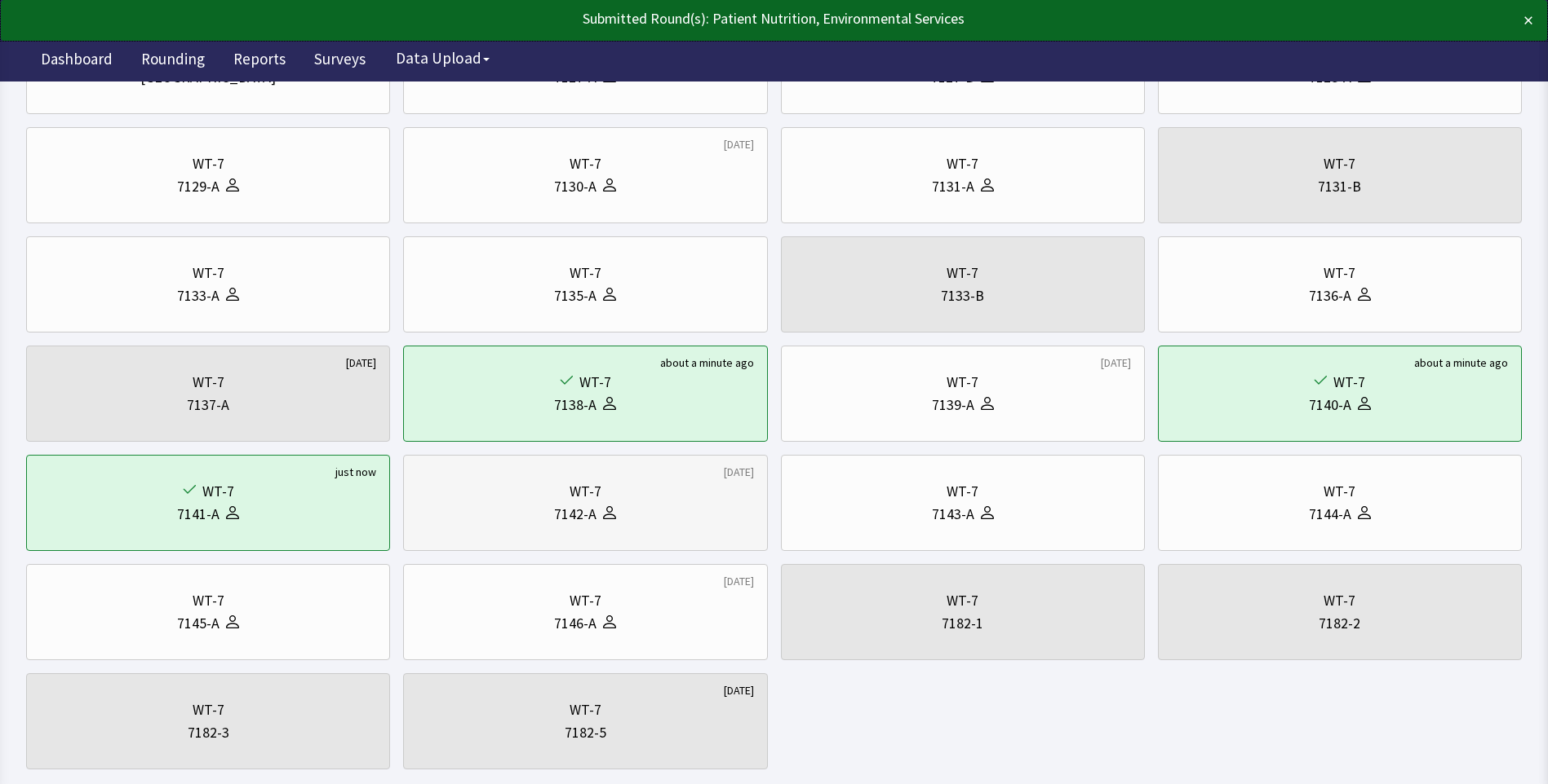
scroll to position [306, 0]
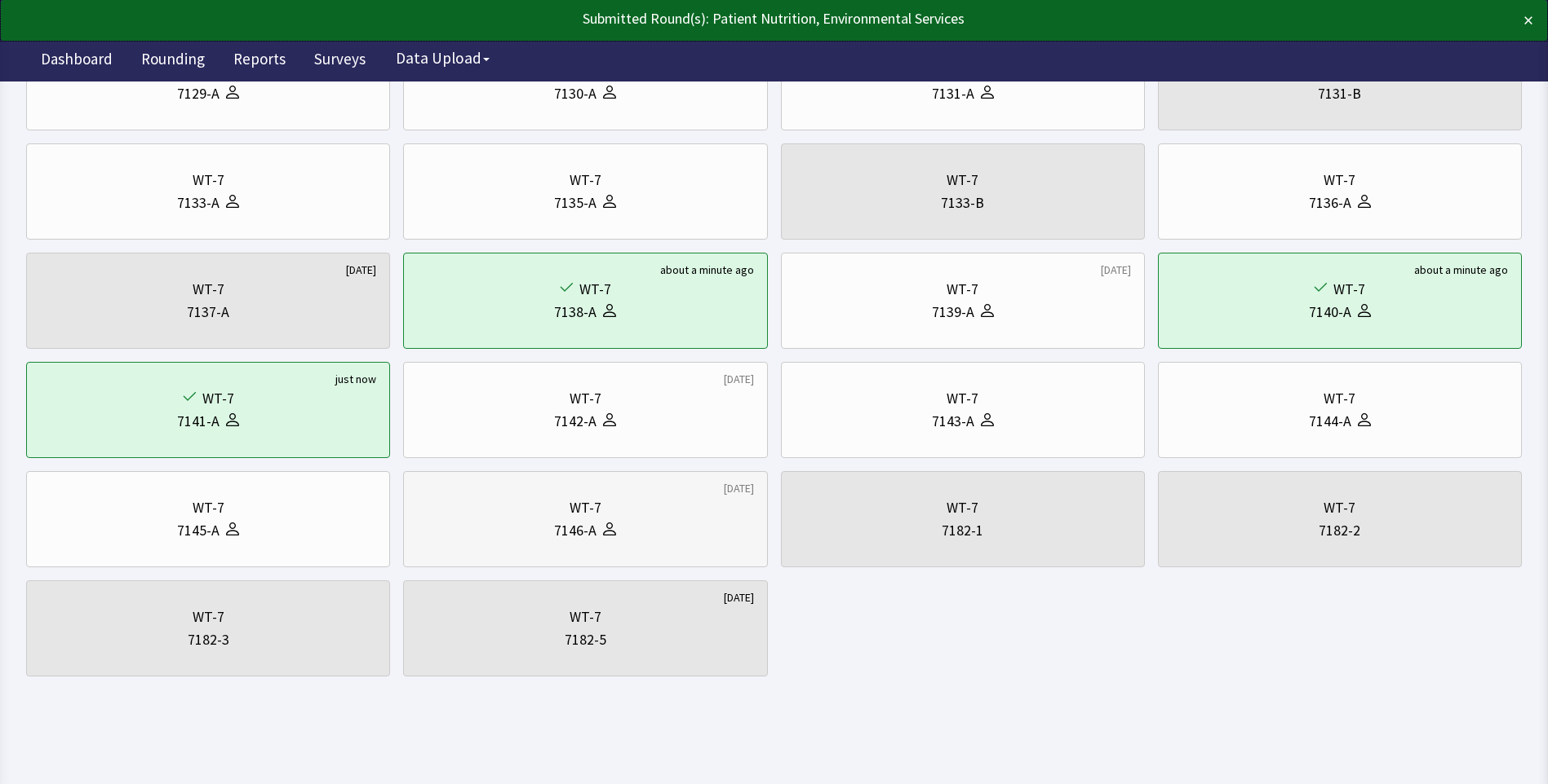
click at [675, 503] on div "WT-7" at bounding box center [584, 508] width 336 height 23
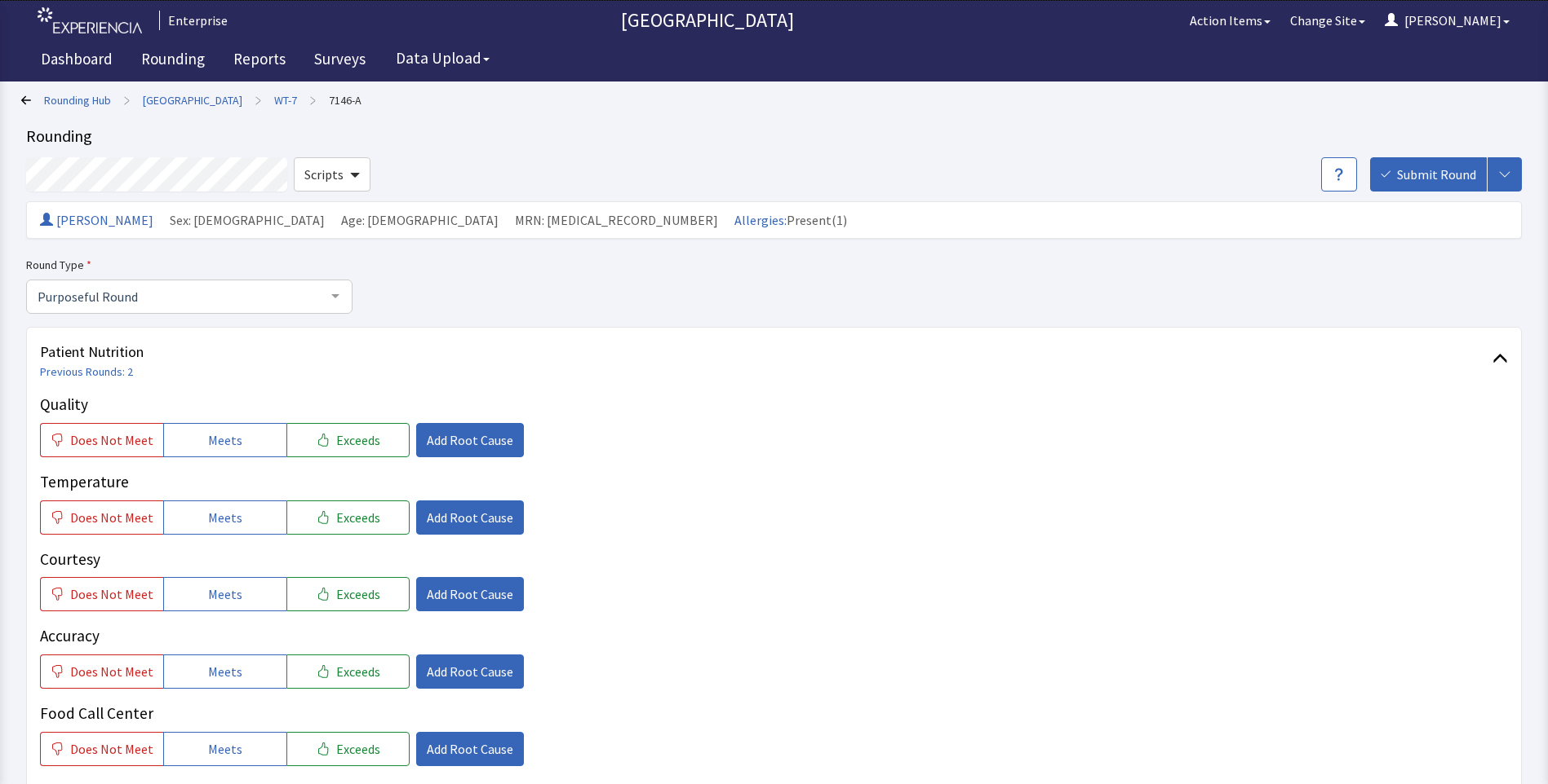
drag, startPoint x: 204, startPoint y: 431, endPoint x: 210, endPoint y: 499, distance: 68.3
click at [208, 437] on span "Meets" at bounding box center [225, 440] width 34 height 19
drag, startPoint x: 209, startPoint y: 524, endPoint x: 218, endPoint y: 560, distance: 37.1
click at [213, 530] on button "Meets" at bounding box center [225, 517] width 123 height 34
drag, startPoint x: 217, startPoint y: 609, endPoint x: 221, endPoint y: 622, distance: 13.6
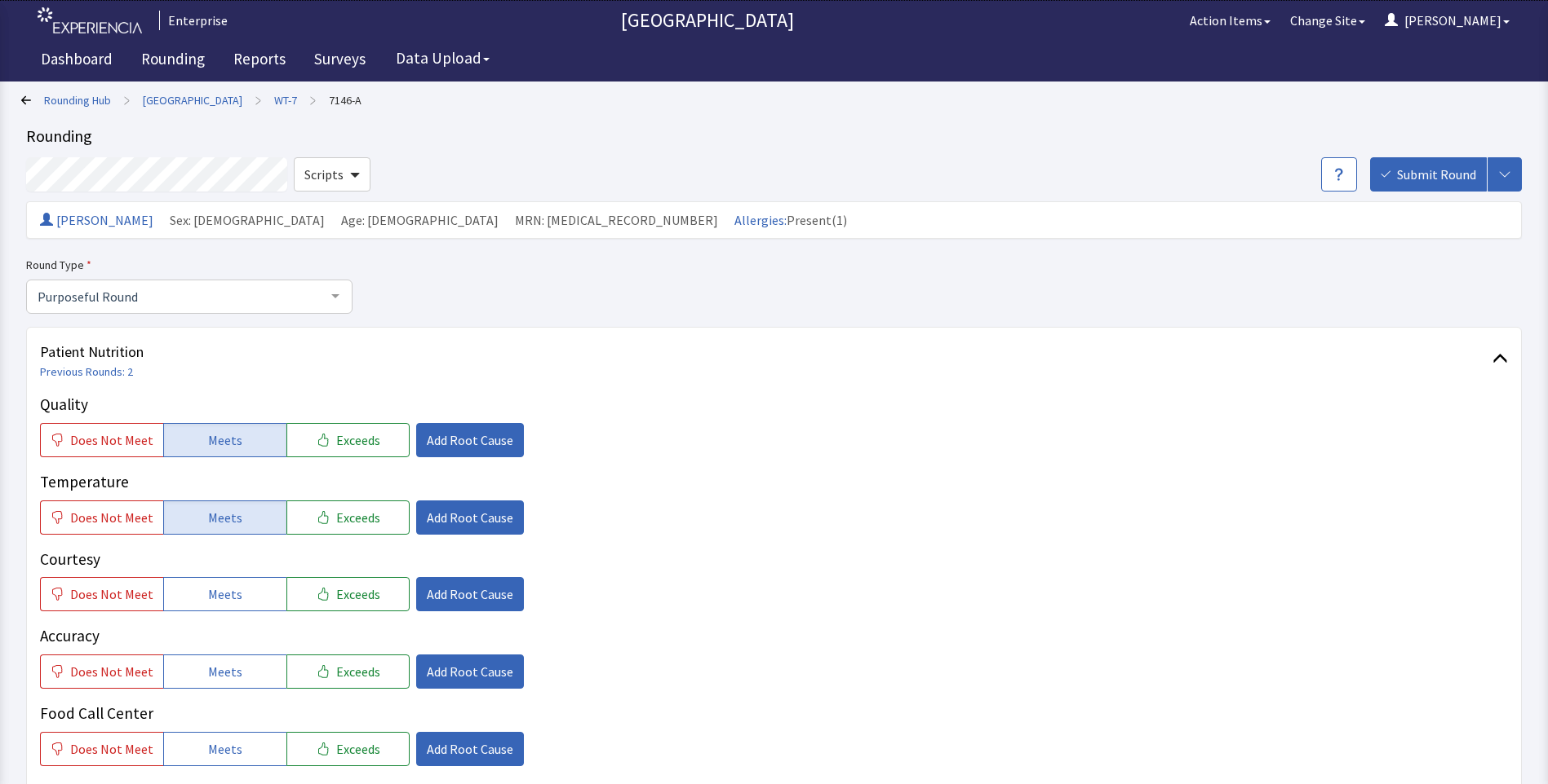
click at [219, 616] on div "Quality Does Not Meet Meets Exceeds Add Root Cause Temperature Does Not Meet Me…" at bounding box center [774, 618] width 1468 height 450
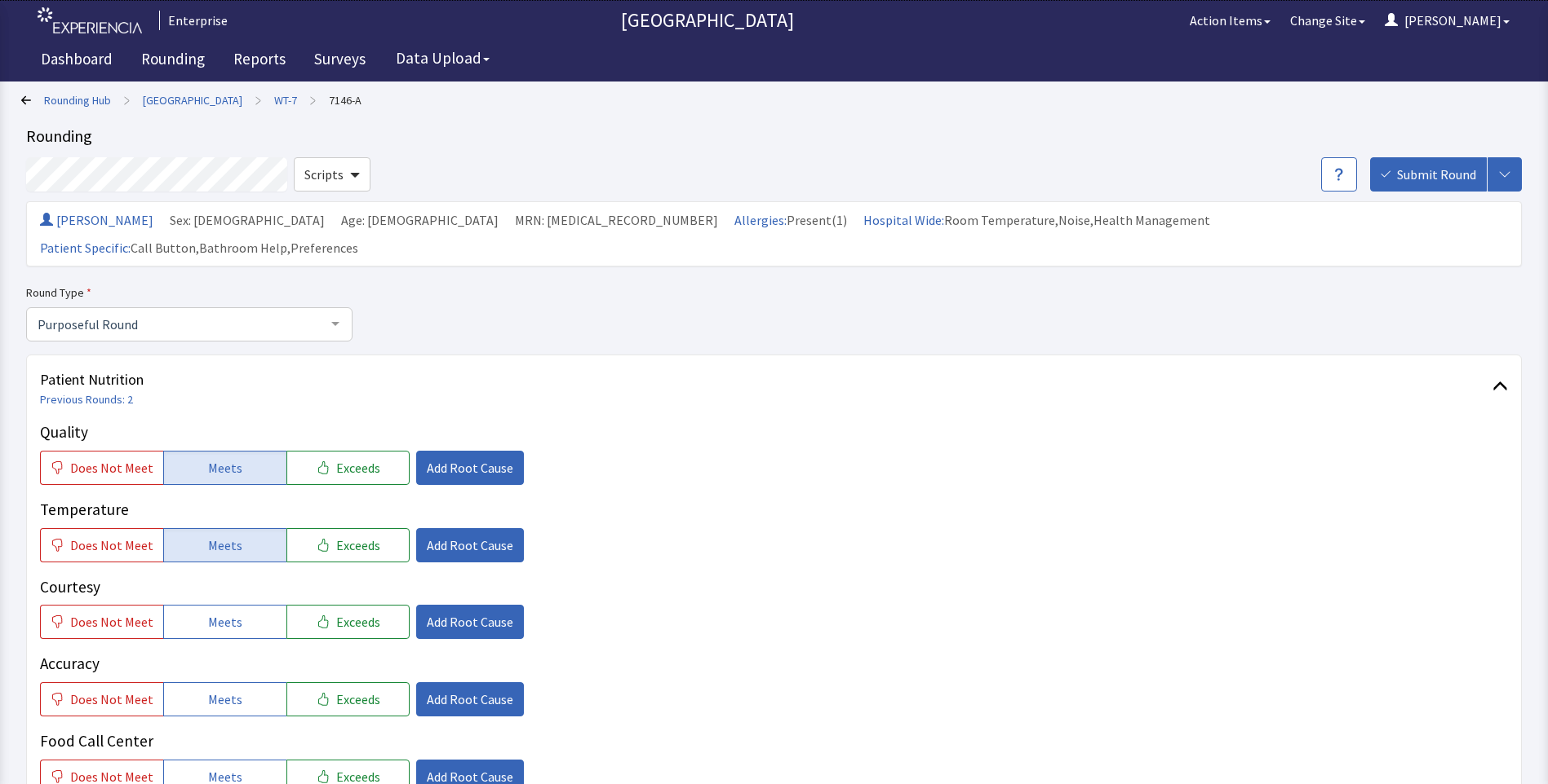
drag, startPoint x: 216, startPoint y: 667, endPoint x: 221, endPoint y: 653, distance: 14.9
click at [217, 690] on span "Meets" at bounding box center [225, 699] width 34 height 19
click at [222, 605] on button "Meets" at bounding box center [225, 622] width 123 height 34
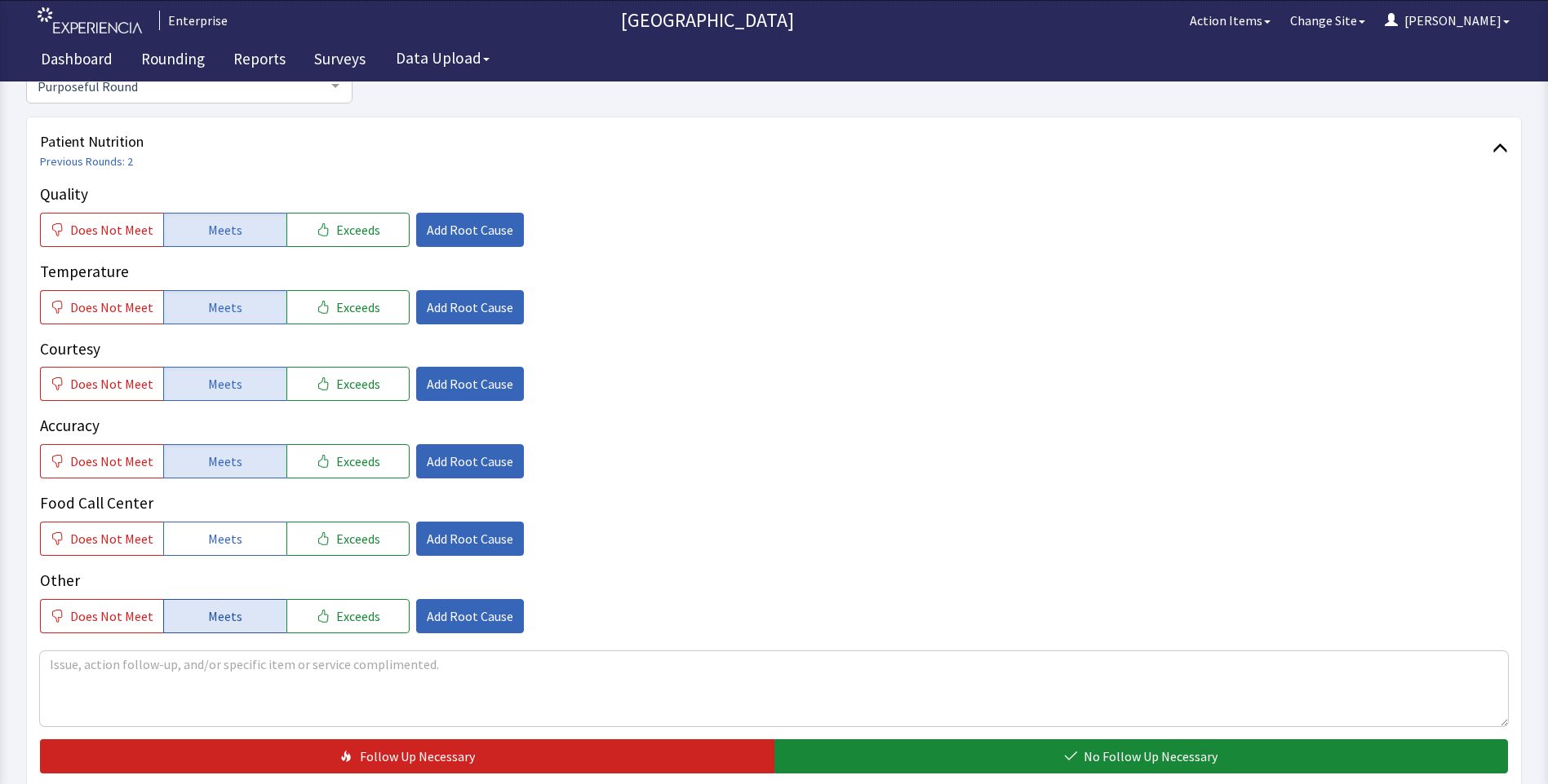
scroll to position [244, 0]
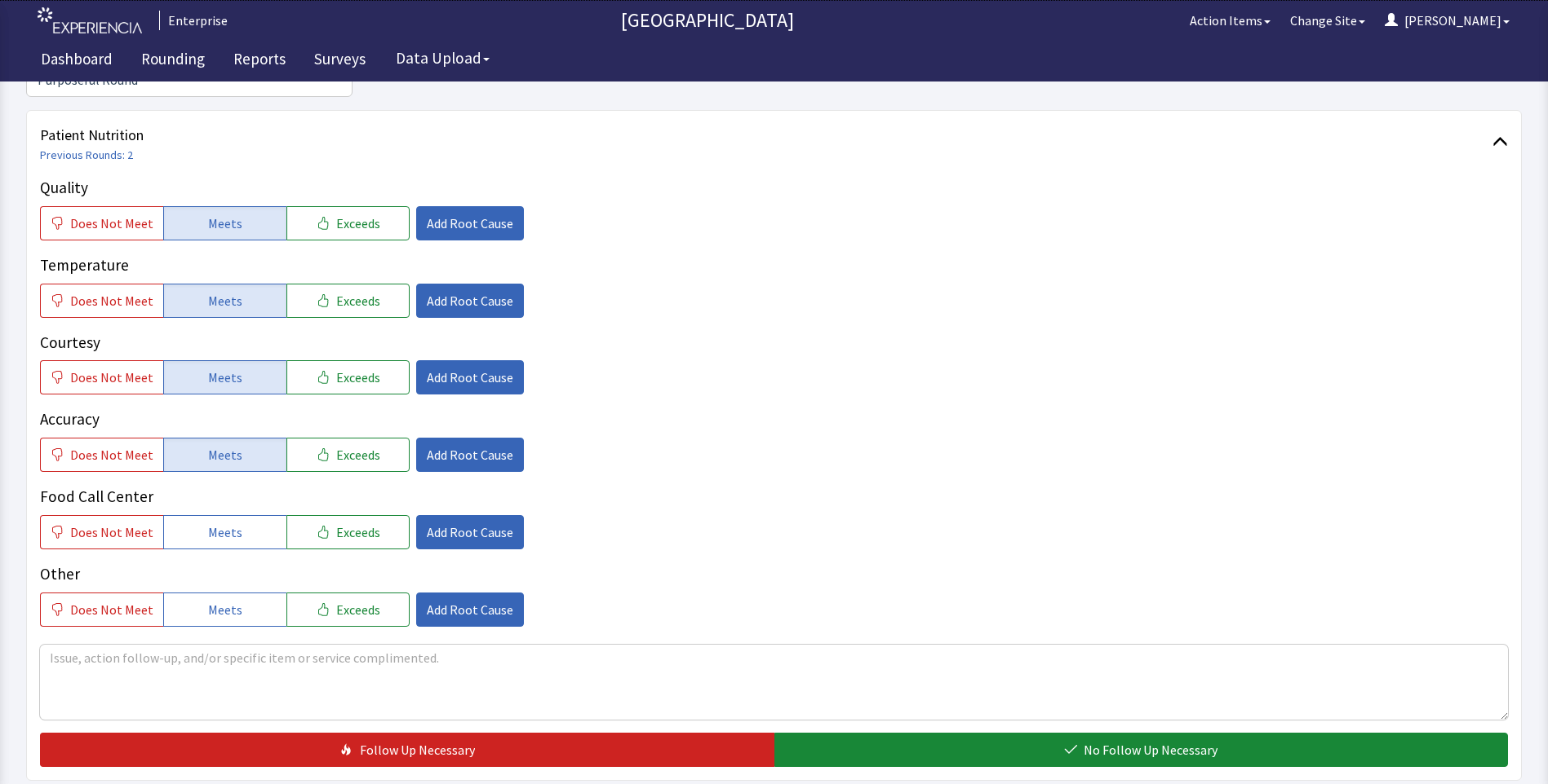
drag, startPoint x: 224, startPoint y: 501, endPoint x: 366, endPoint y: 559, distance: 153.4
click at [228, 523] on span "Meets" at bounding box center [225, 533] width 34 height 19
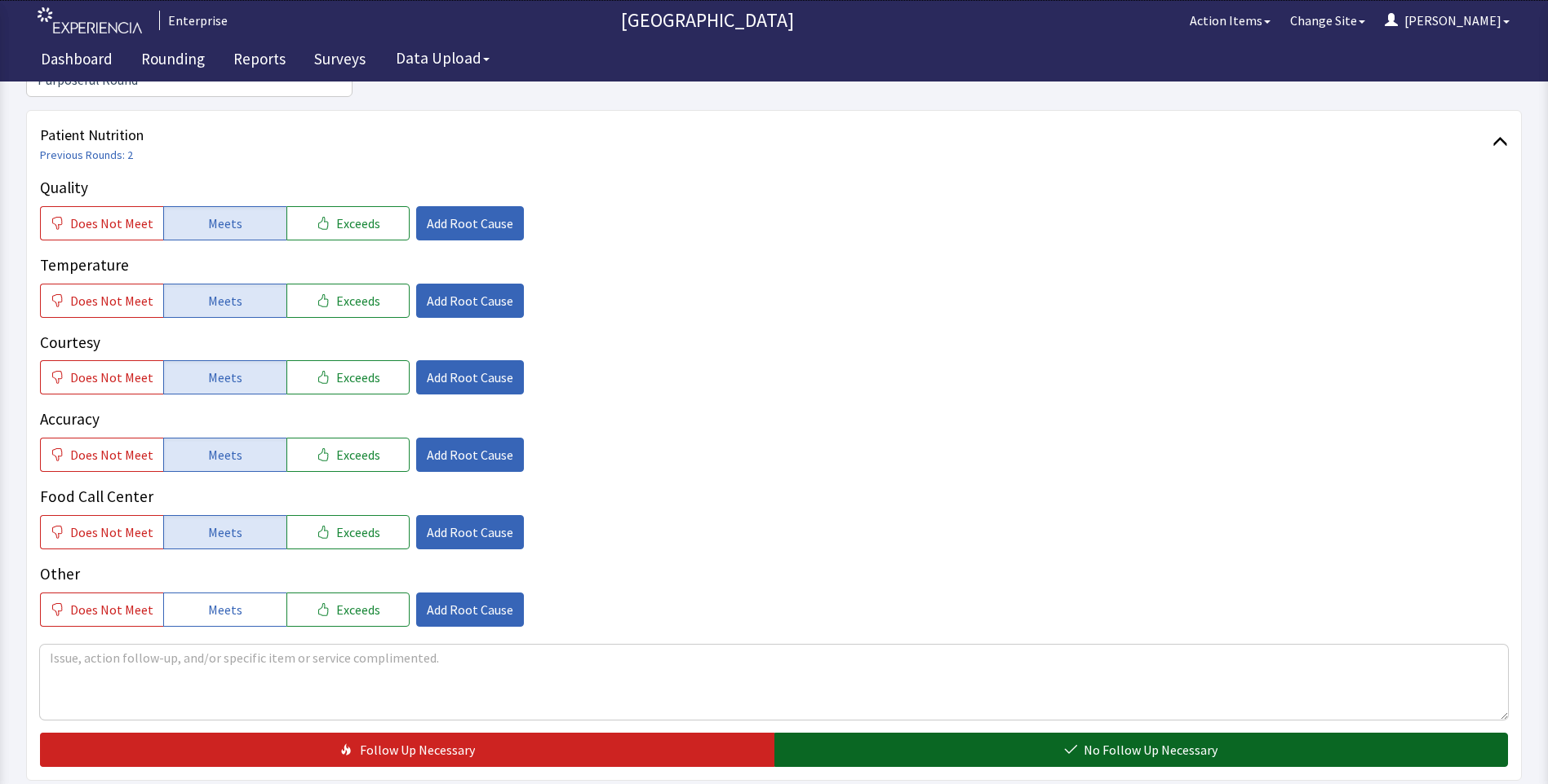
click at [842, 738] on button "No Follow Up Necessary" at bounding box center [1141, 750] width 734 height 34
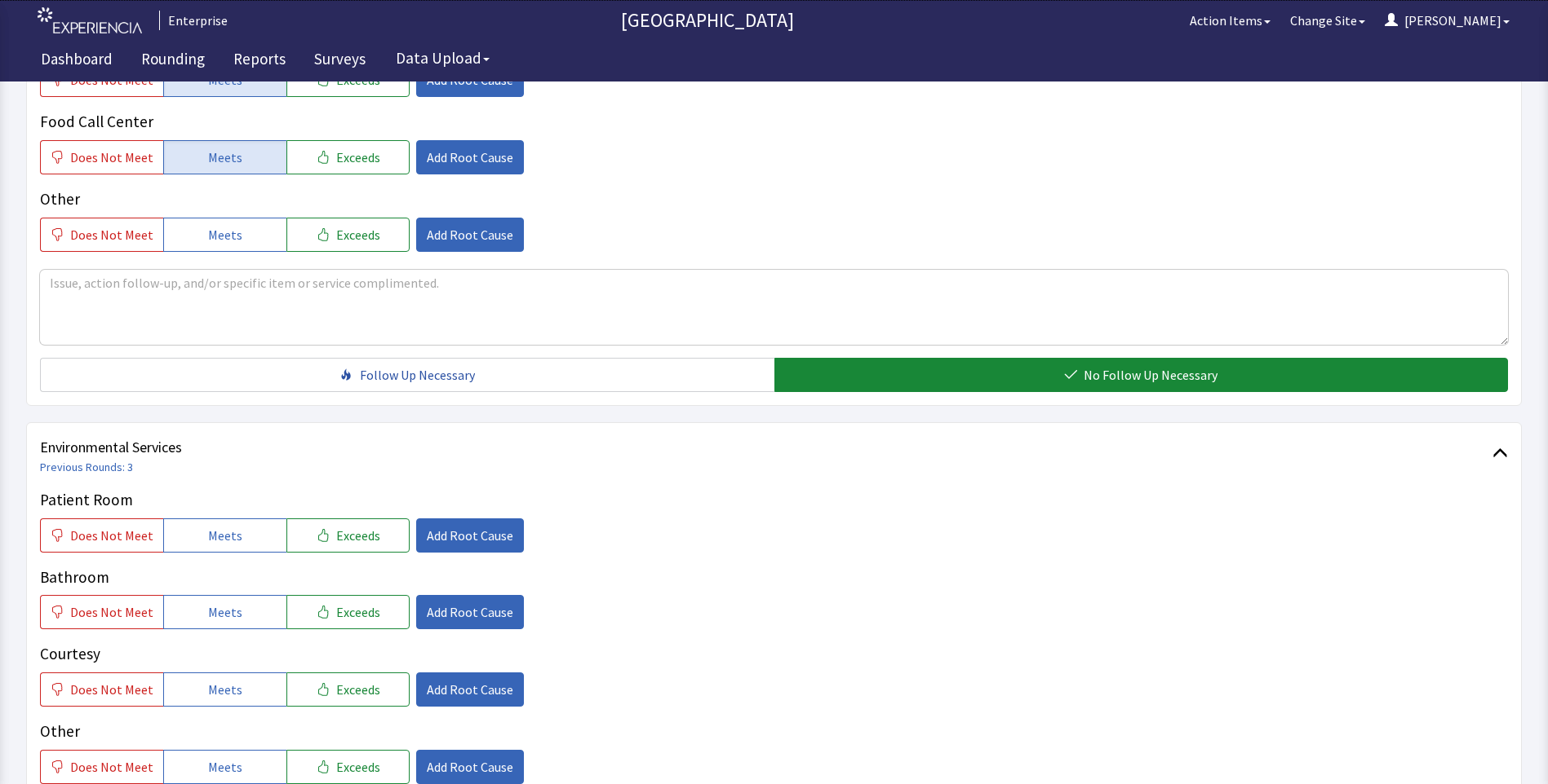
scroll to position [652, 0]
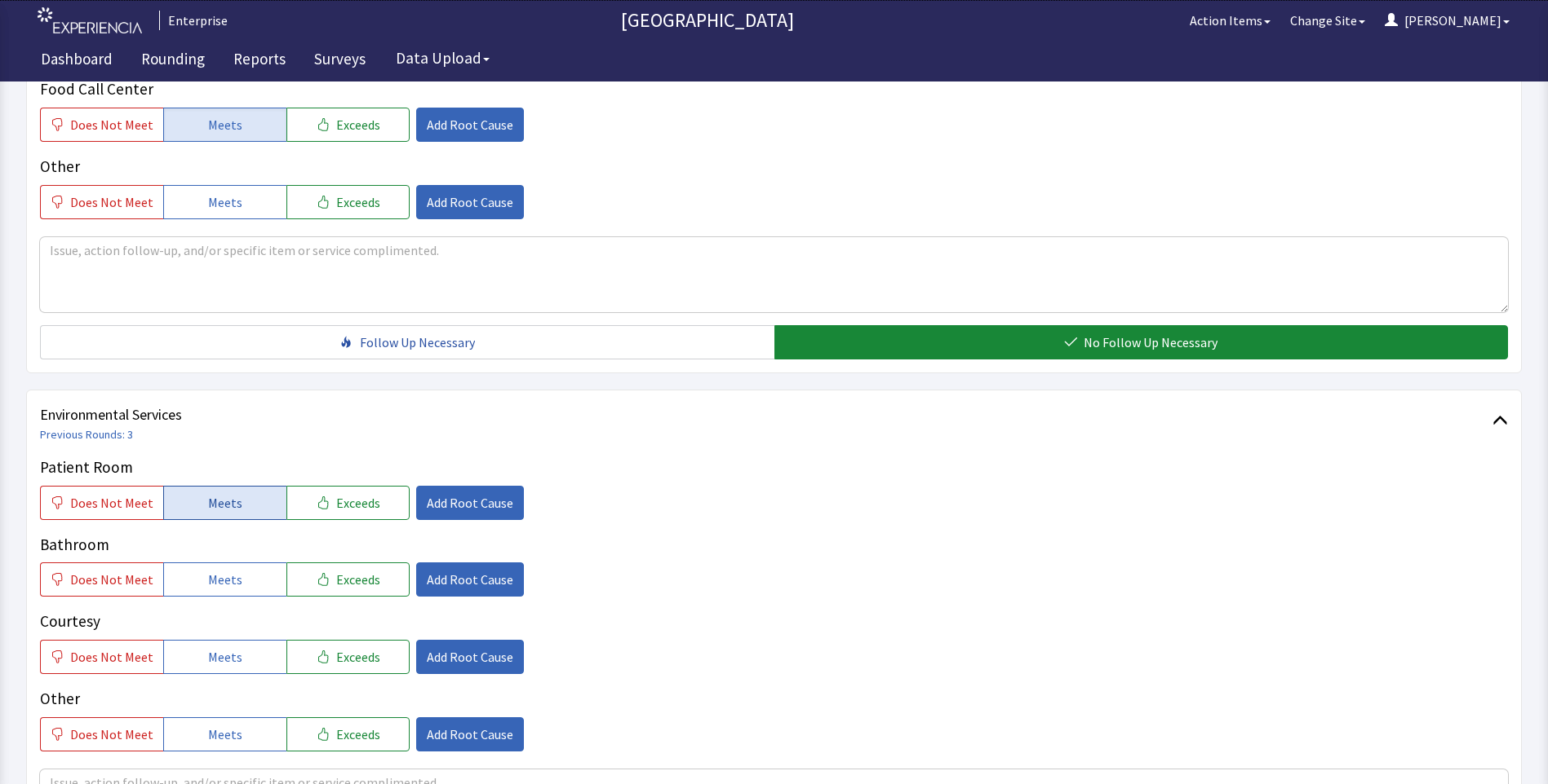
click at [181, 486] on button "Meets" at bounding box center [225, 503] width 123 height 34
drag, startPoint x: 202, startPoint y: 549, endPoint x: 216, endPoint y: 583, distance: 36.8
click at [209, 562] on button "Meets" at bounding box center [225, 579] width 123 height 34
drag, startPoint x: 220, startPoint y: 625, endPoint x: 249, endPoint y: 622, distance: 29.2
click at [228, 647] on span "Meets" at bounding box center [225, 657] width 34 height 19
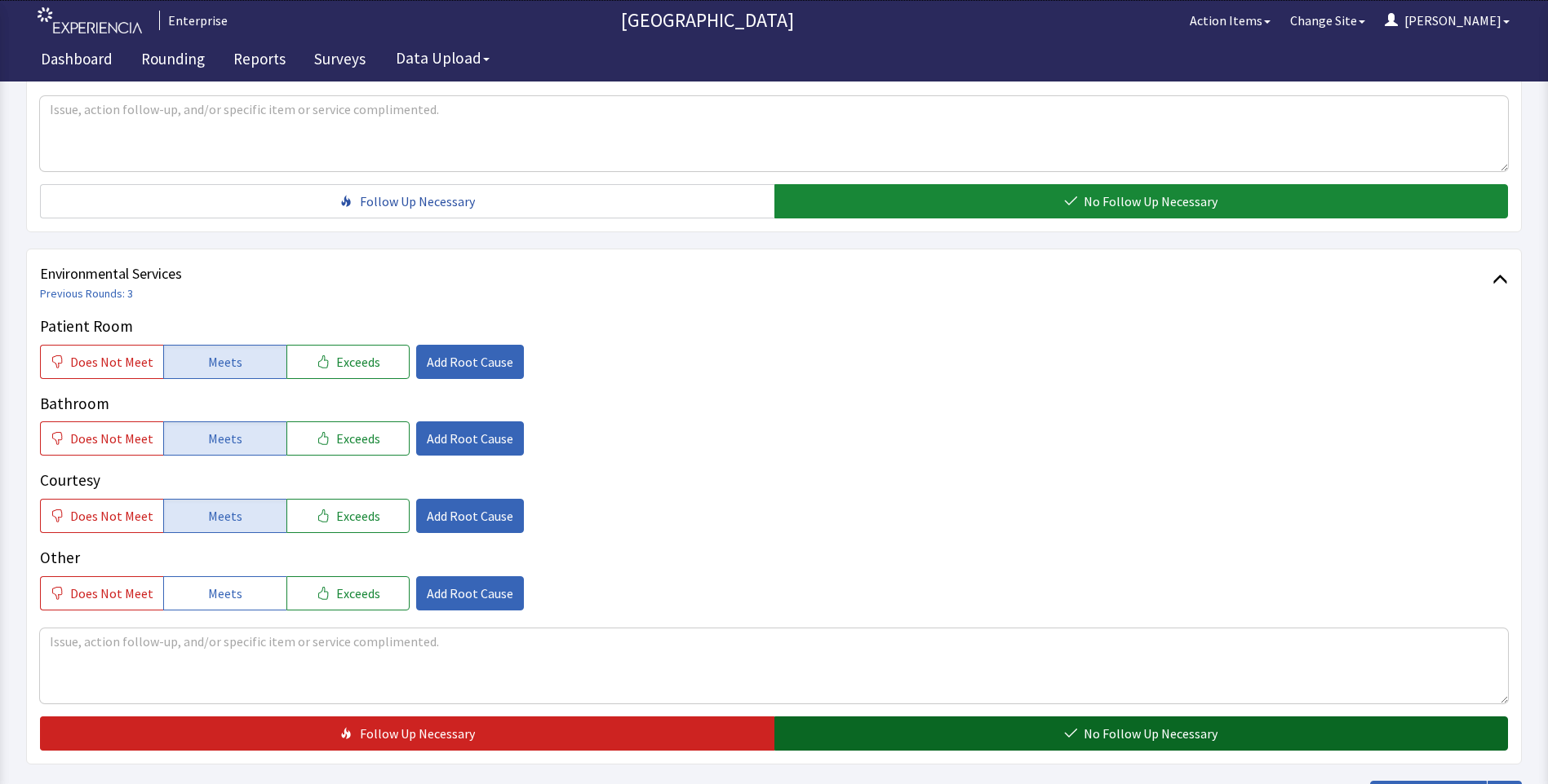
scroll to position [904, 0]
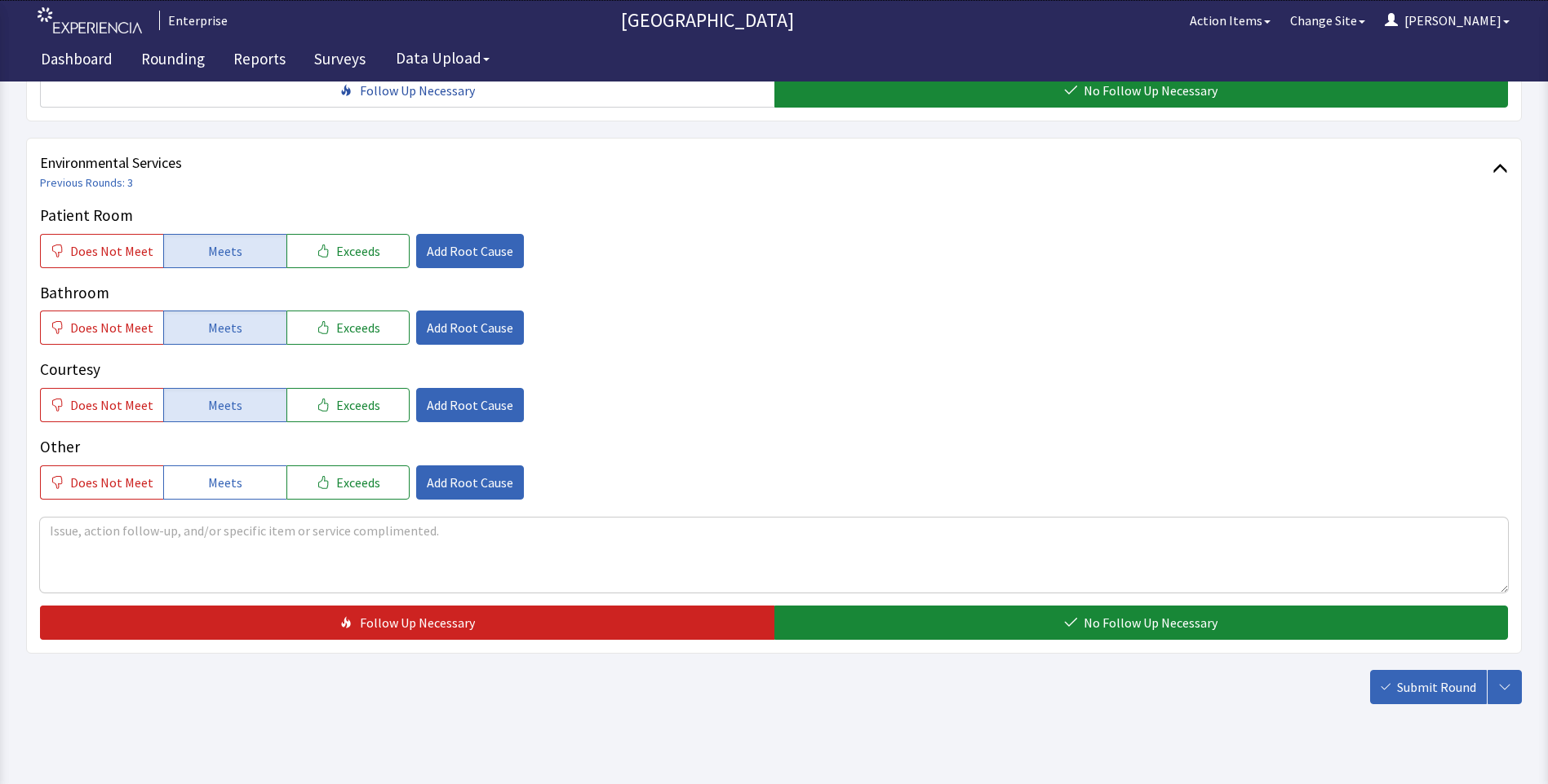
drag, startPoint x: 957, startPoint y: 604, endPoint x: 992, endPoint y: 617, distance: 37.3
click at [965, 610] on button "No Follow Up Necessary" at bounding box center [1141, 622] width 734 height 34
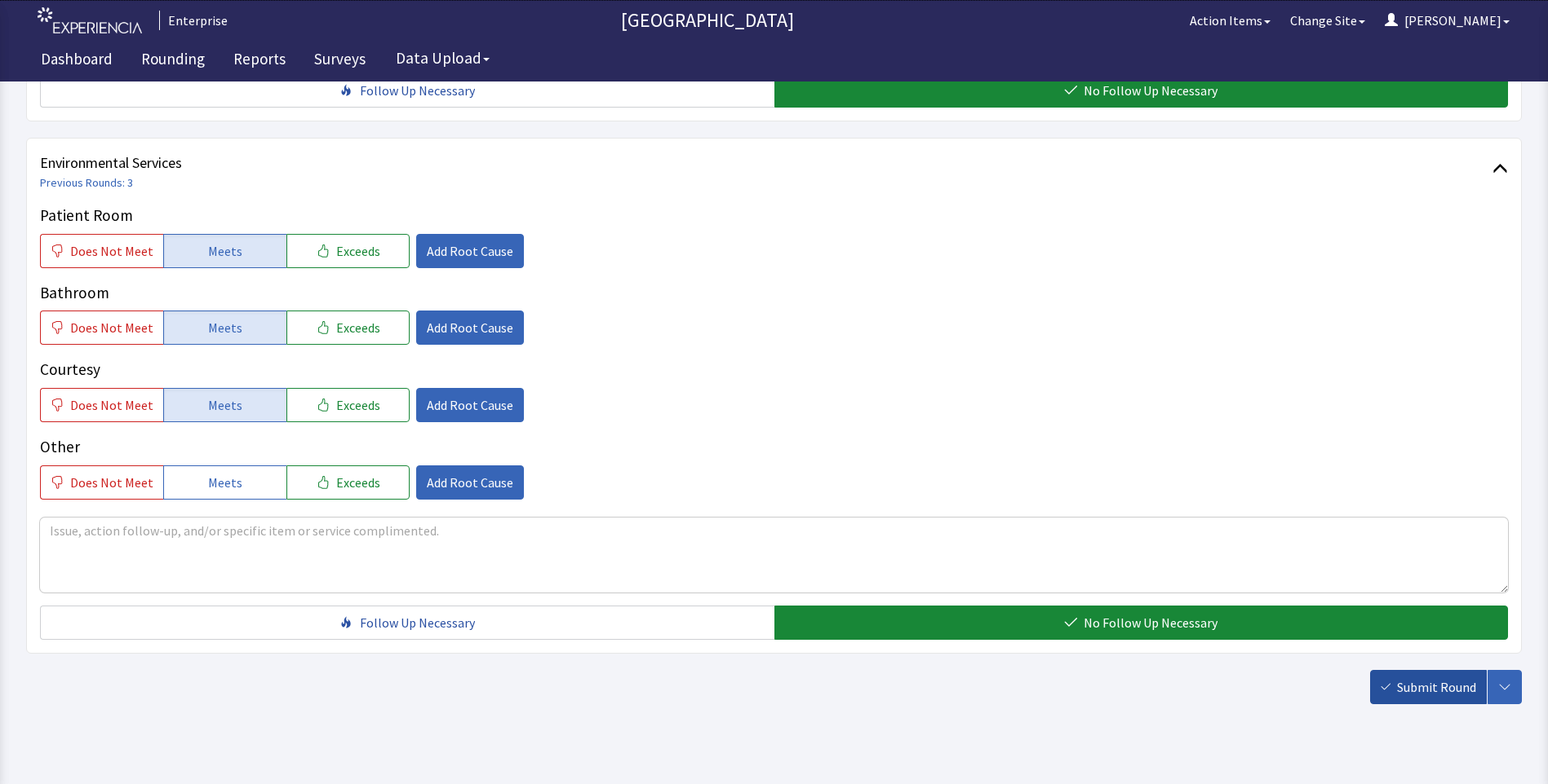
click at [1394, 671] on button "Submit Round" at bounding box center [1428, 687] width 117 height 34
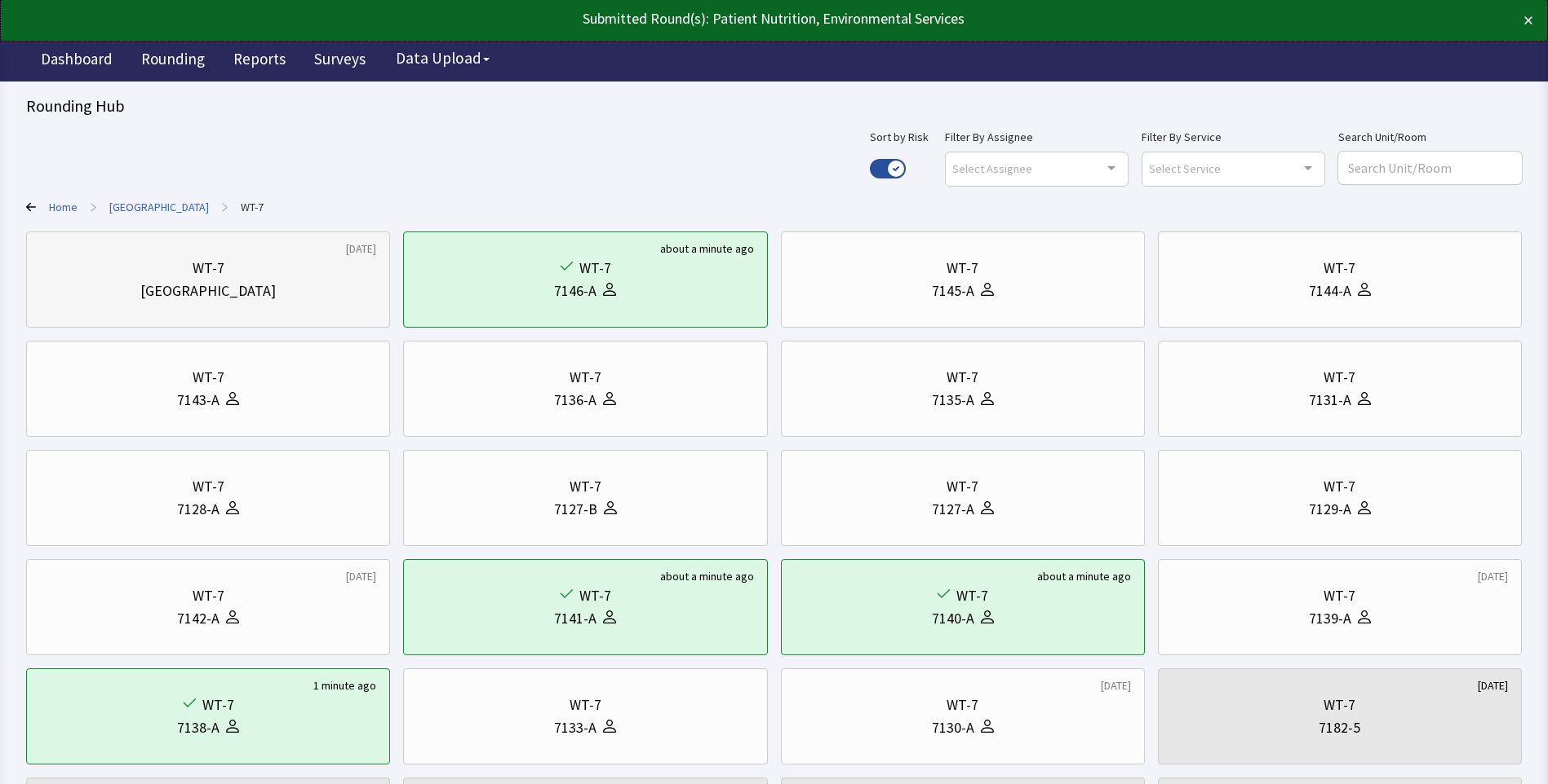
click at [229, 291] on div "[GEOGRAPHIC_DATA]" at bounding box center [208, 291] width 135 height 23
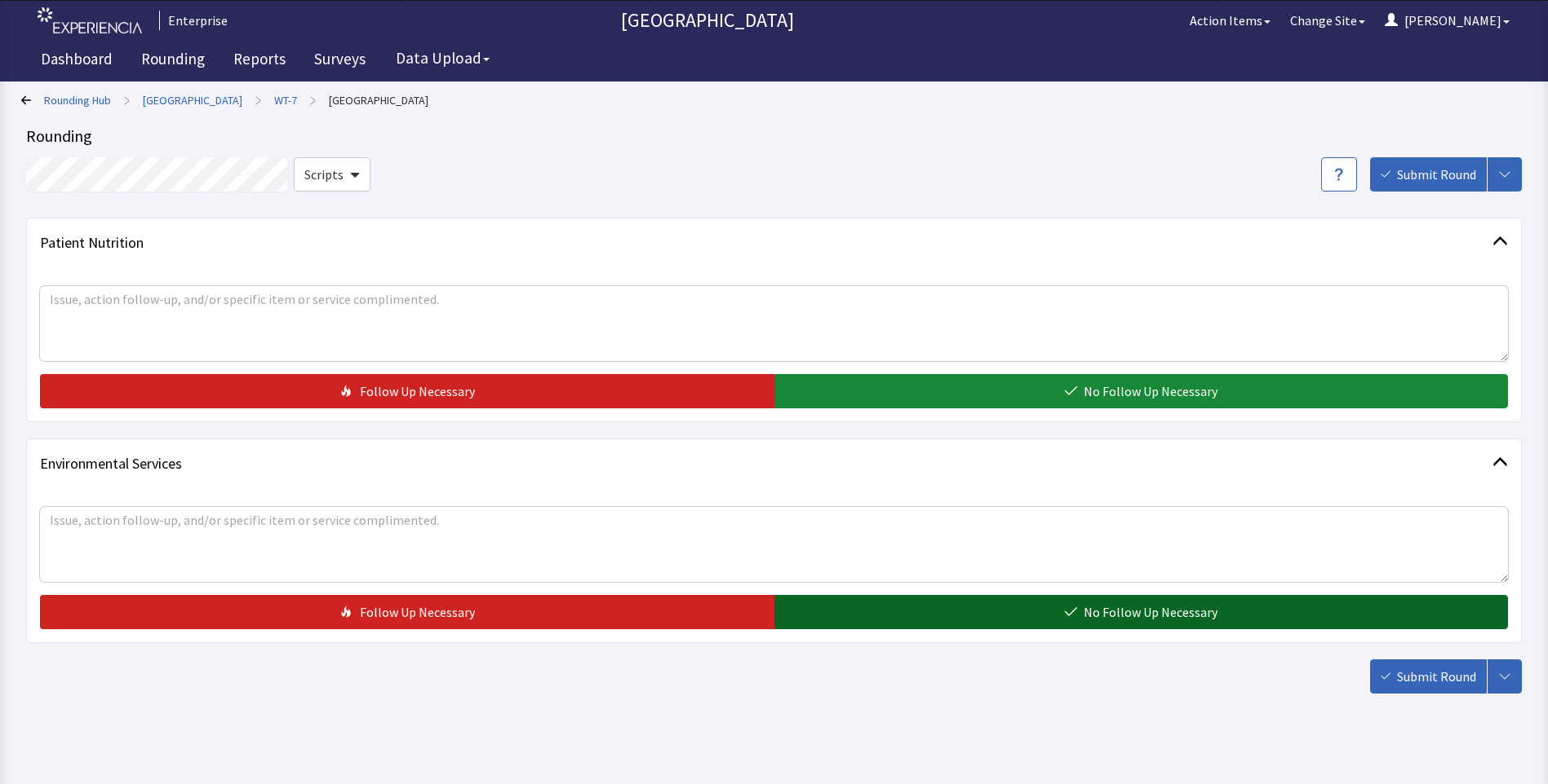
click at [873, 606] on button "No Follow Up Necessary" at bounding box center [1141, 612] width 734 height 34
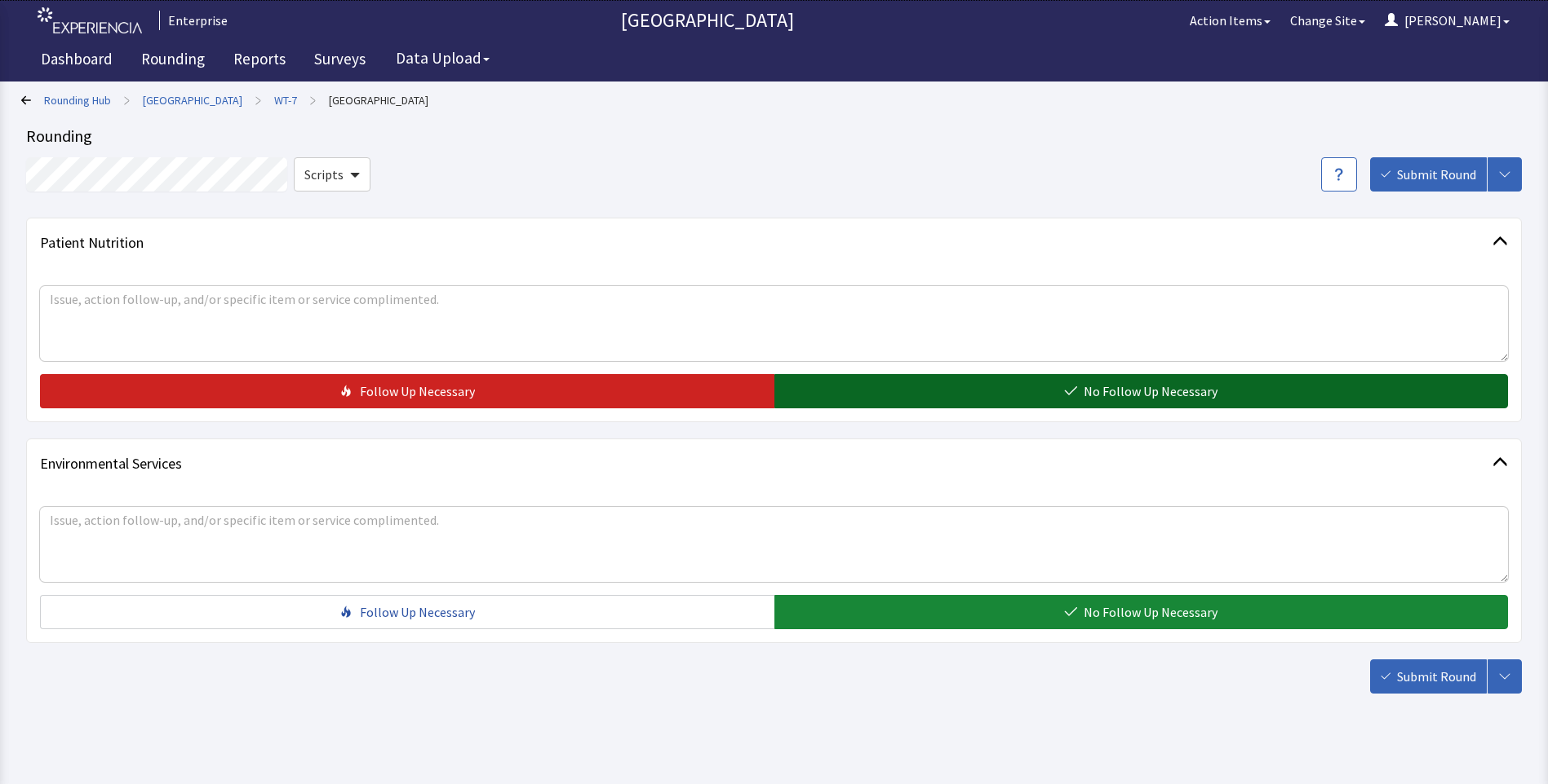
click at [851, 397] on button "No Follow Up Necessary" at bounding box center [1141, 391] width 734 height 34
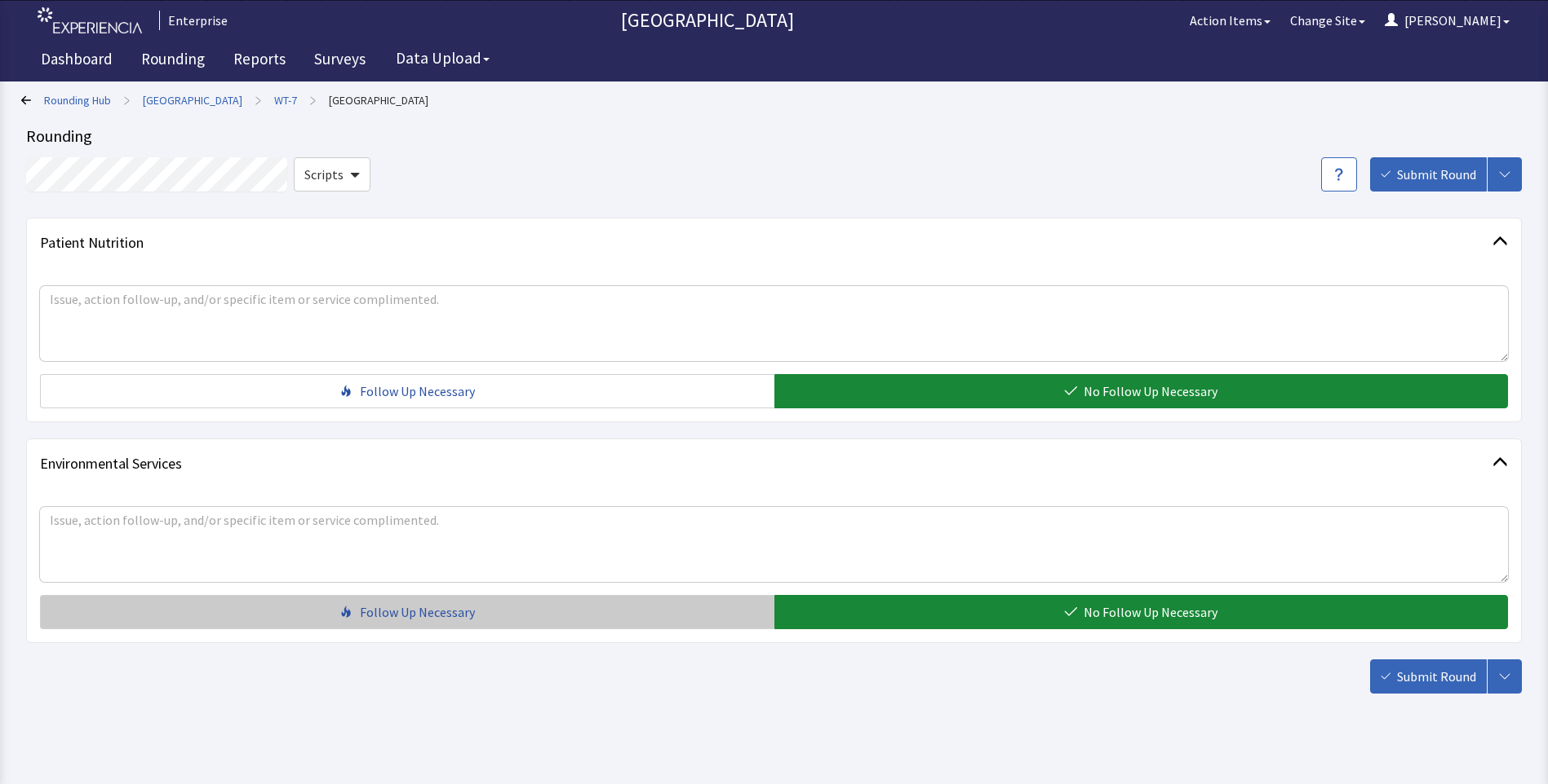
click at [519, 614] on button "Follow Up Necessary" at bounding box center [407, 612] width 734 height 34
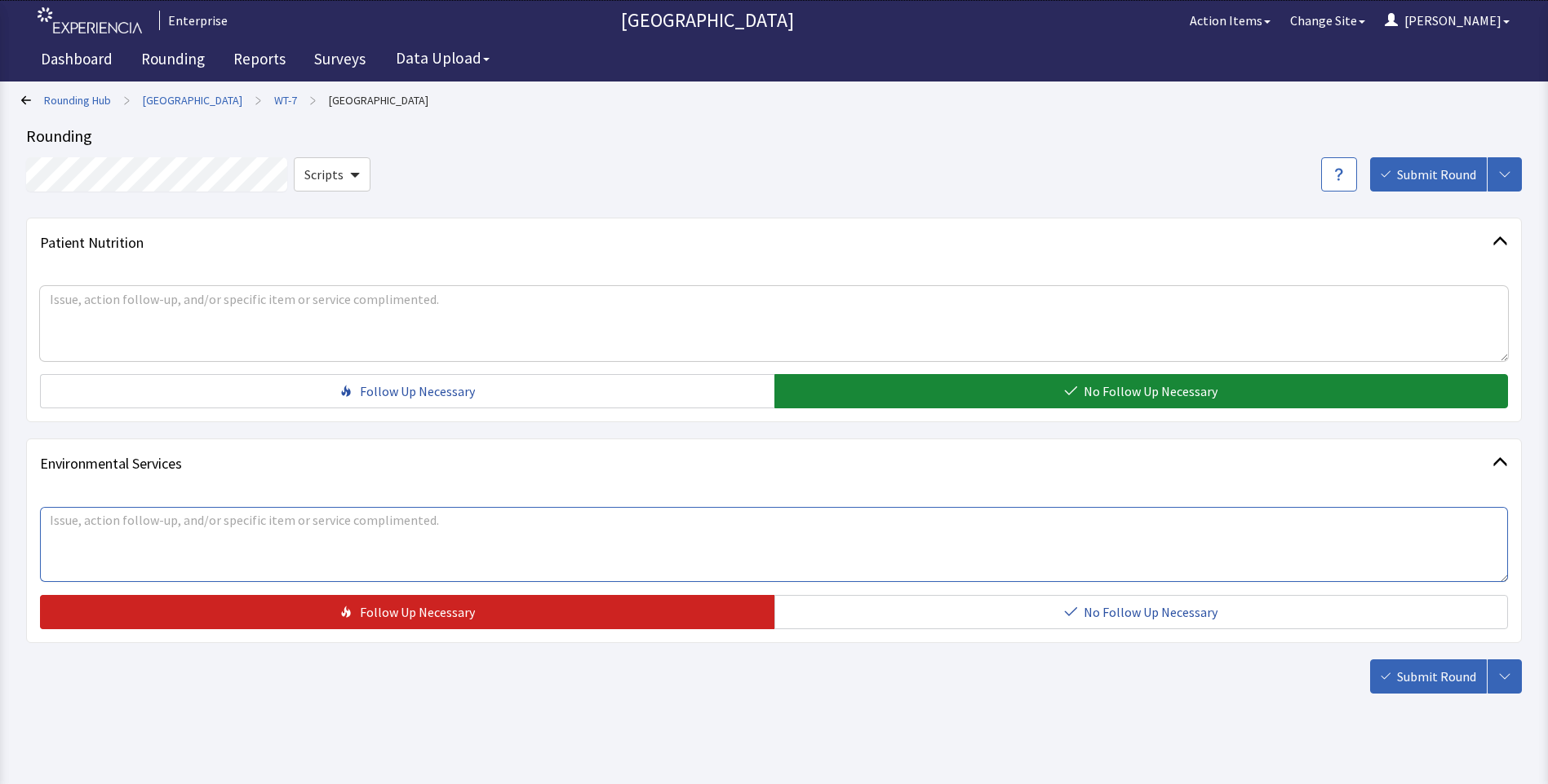
click at [403, 524] on textarea at bounding box center [774, 545] width 1468 height 75
type textarea "pillows left in clean room in blue bags room dusty"
click at [1414, 677] on span "Submit Round" at bounding box center [1436, 677] width 79 height 19
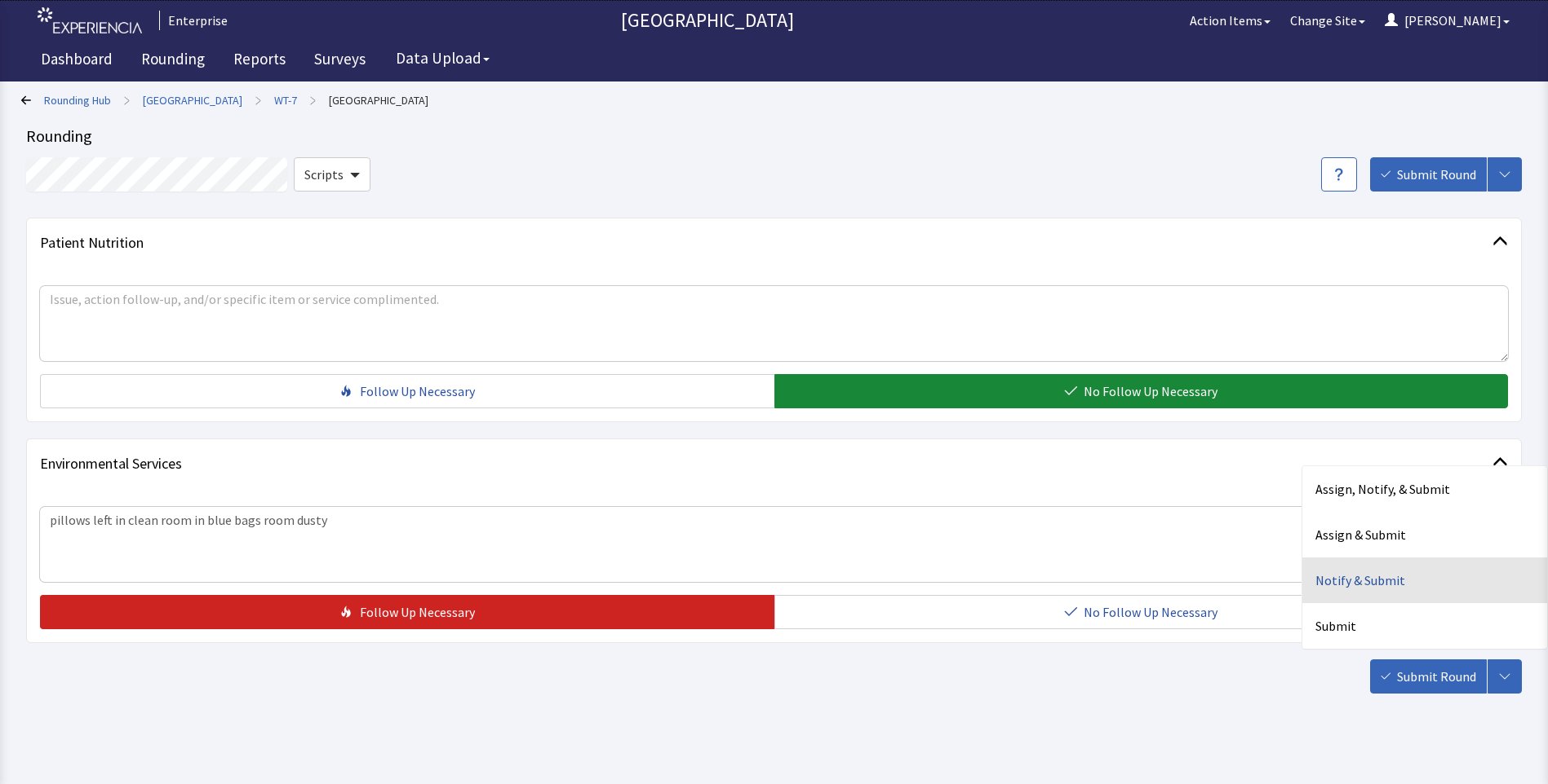
click at [1363, 582] on div "Notify & Submit" at bounding box center [1424, 581] width 245 height 45
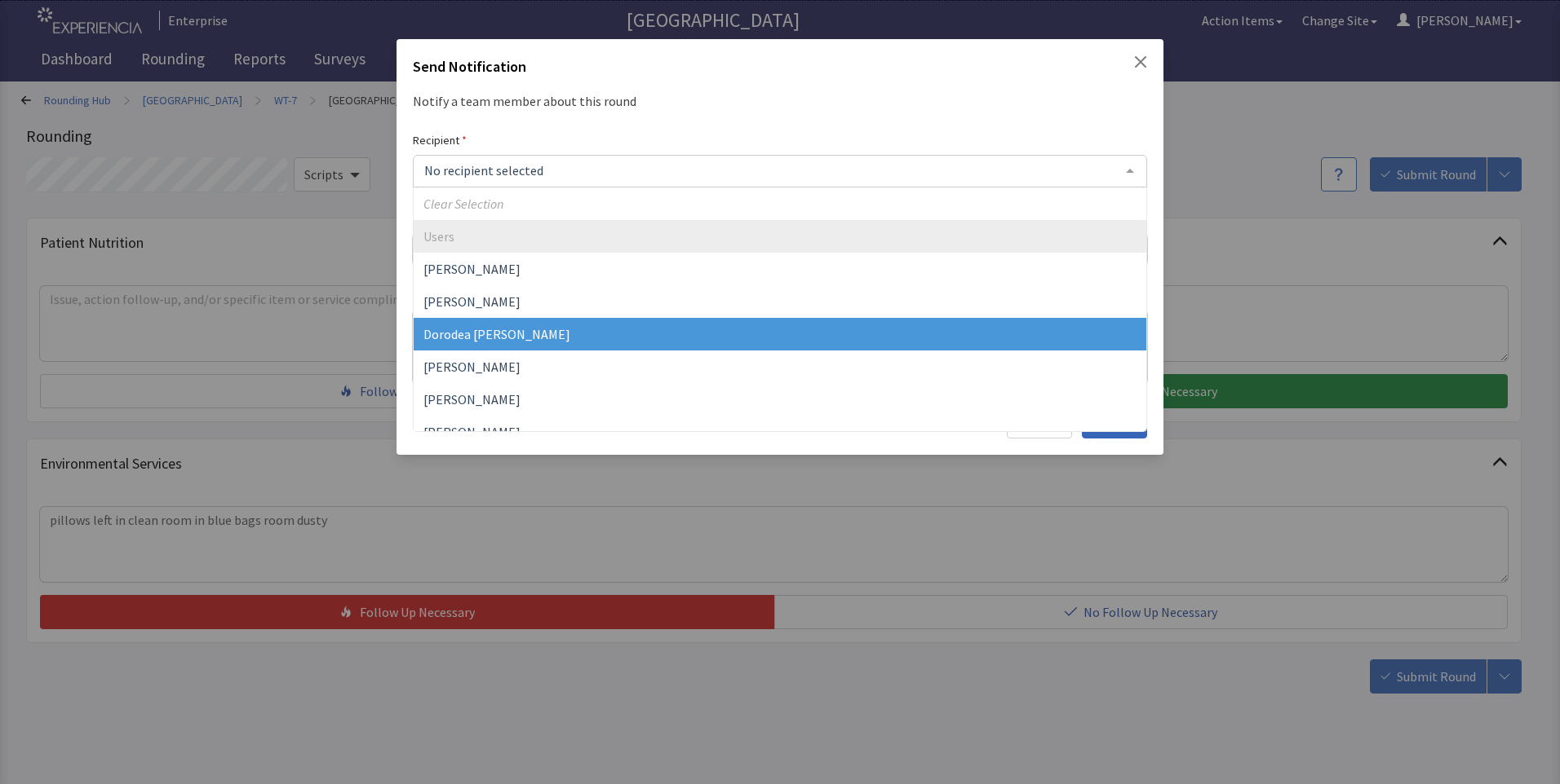
drag, startPoint x: 492, startPoint y: 333, endPoint x: 513, endPoint y: 292, distance: 46.1
click at [493, 333] on span "Dorodea Verderame" at bounding box center [497, 334] width 147 height 17
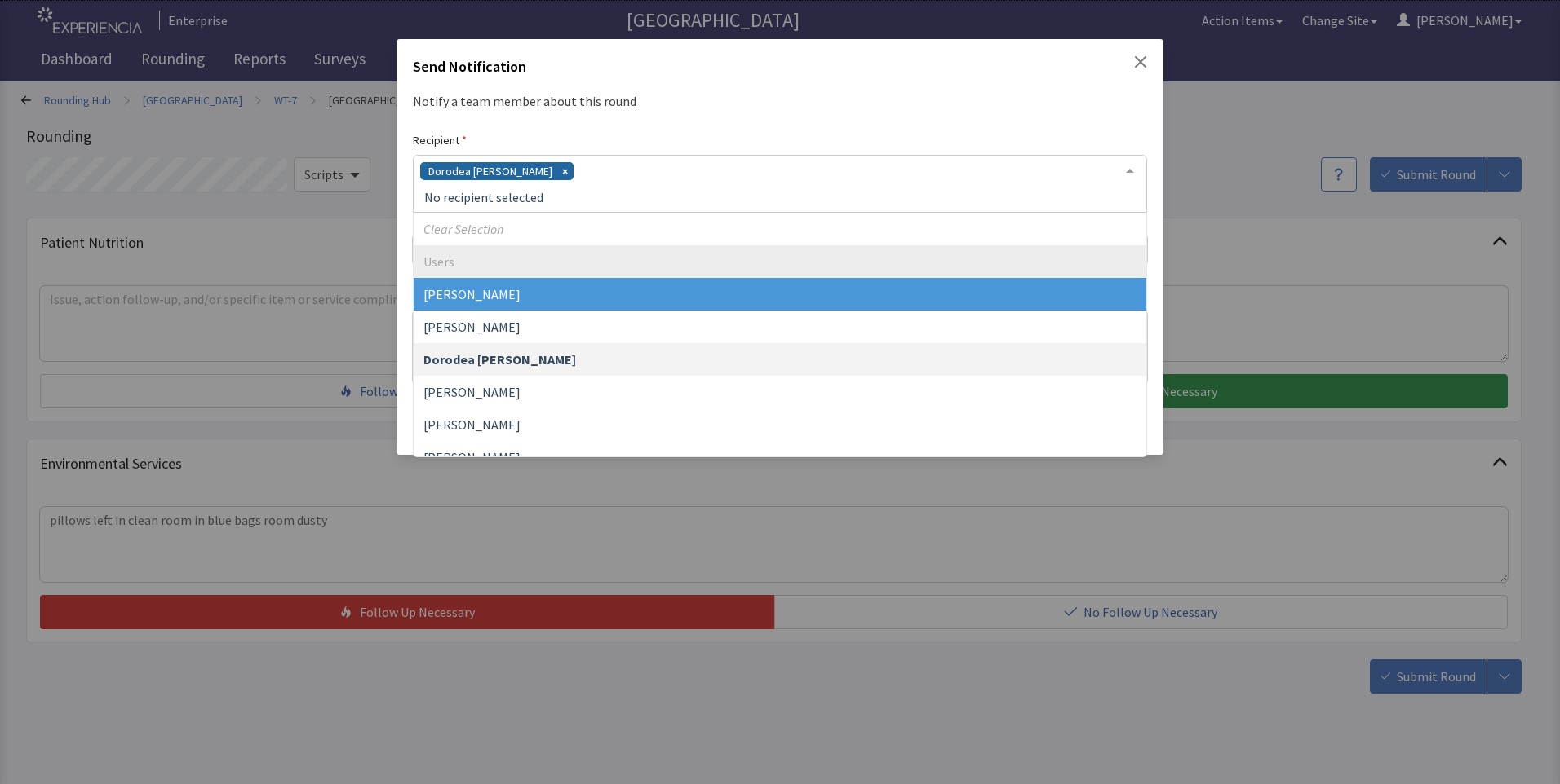
click at [563, 172] on div "Dorodea Verderame" at bounding box center [780, 183] width 734 height 58
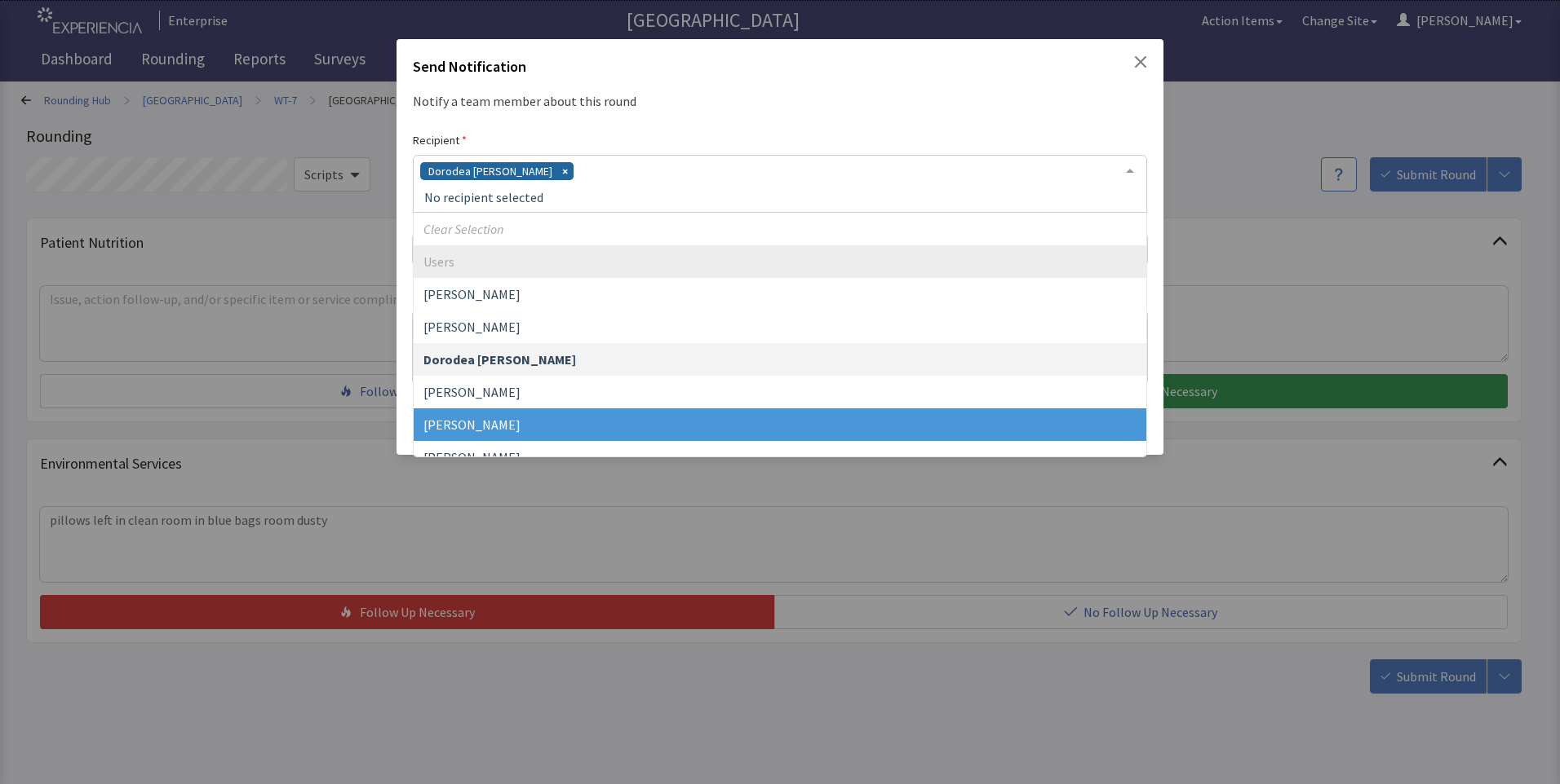
click at [505, 422] on span "Gerardo Mejias" at bounding box center [779, 424] width 733 height 32
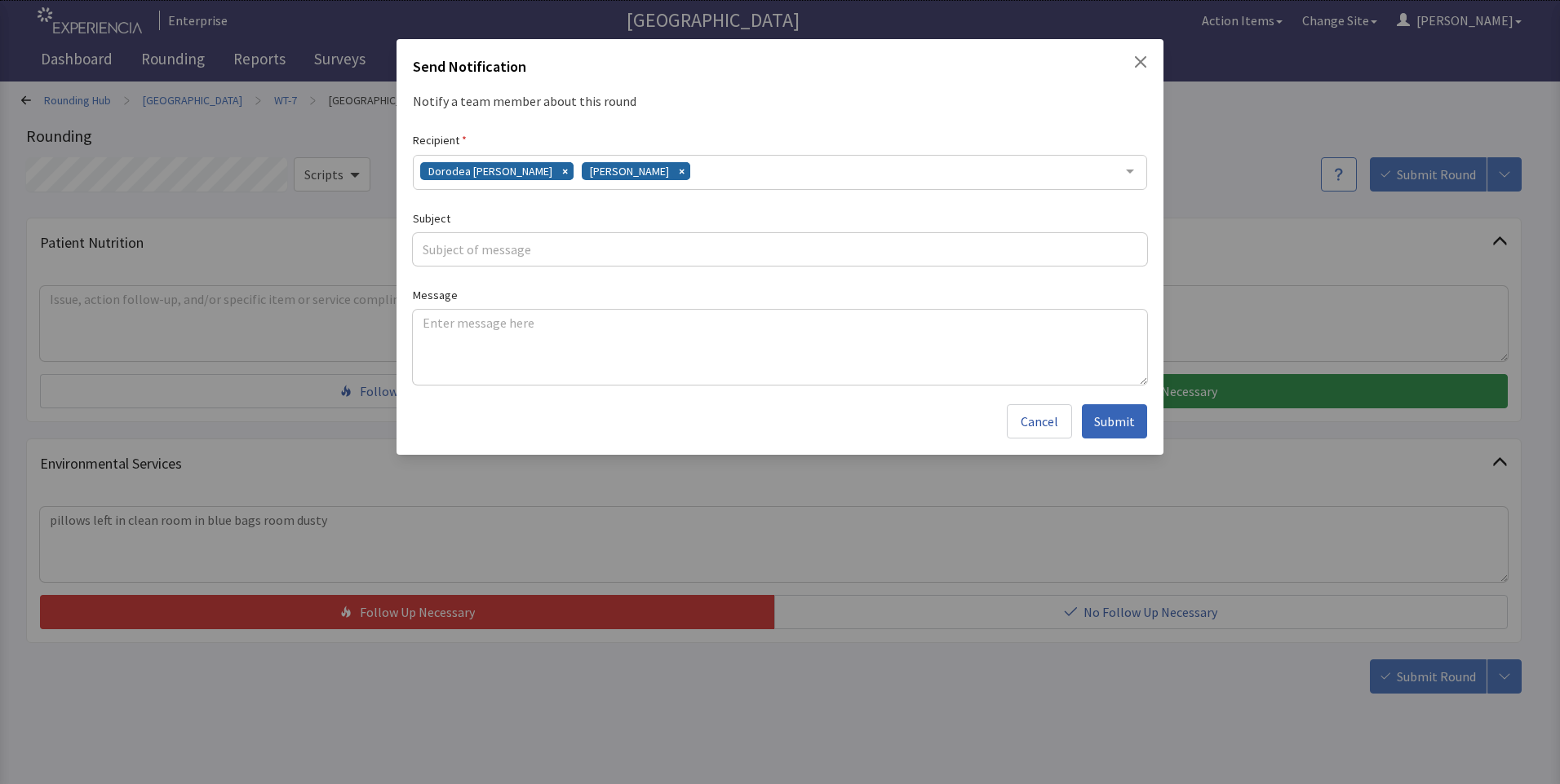
click at [699, 168] on div "Dorodea Verderame Gerardo Mejias" at bounding box center [780, 172] width 734 height 35
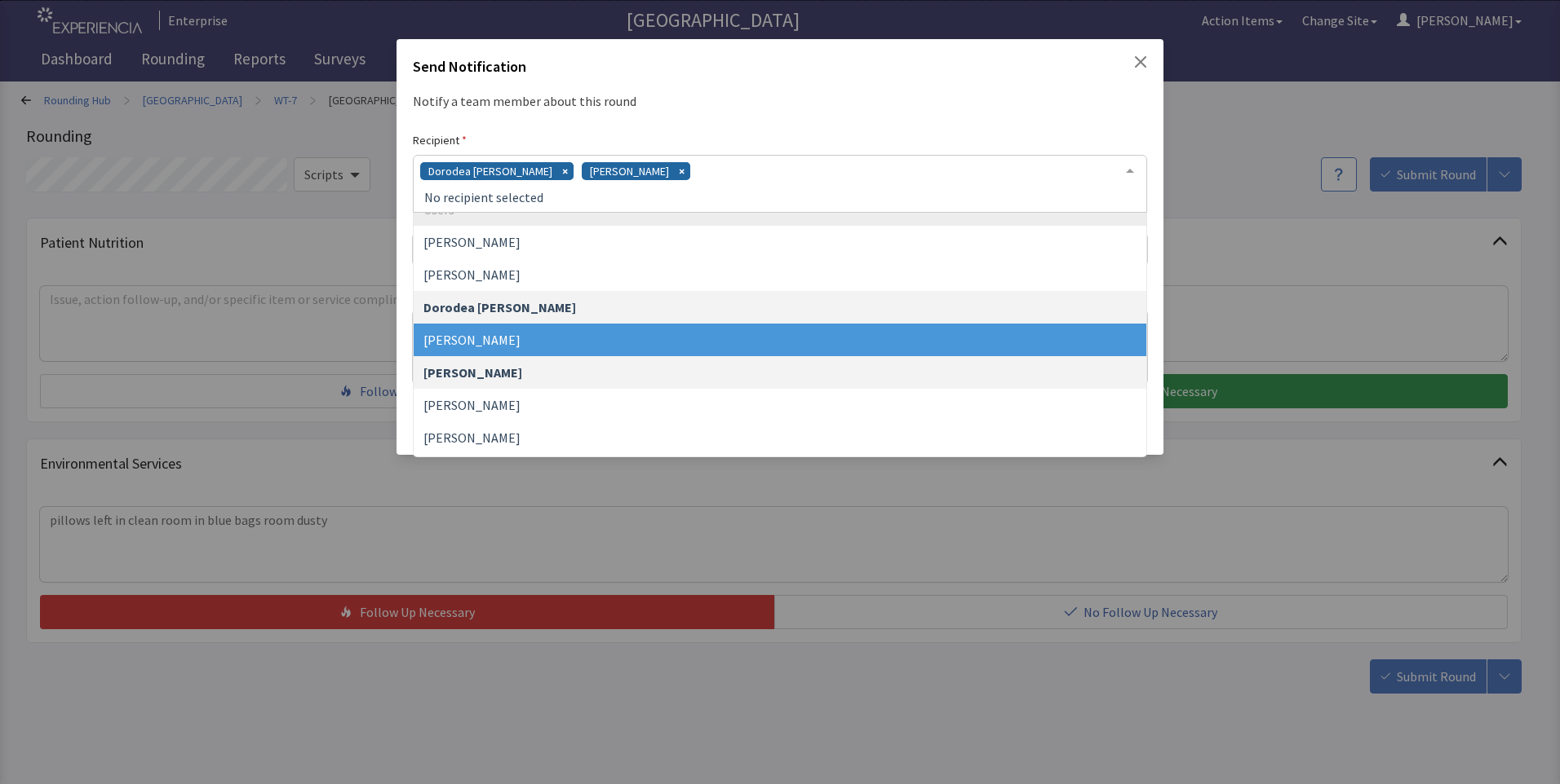
scroll to position [81, 0]
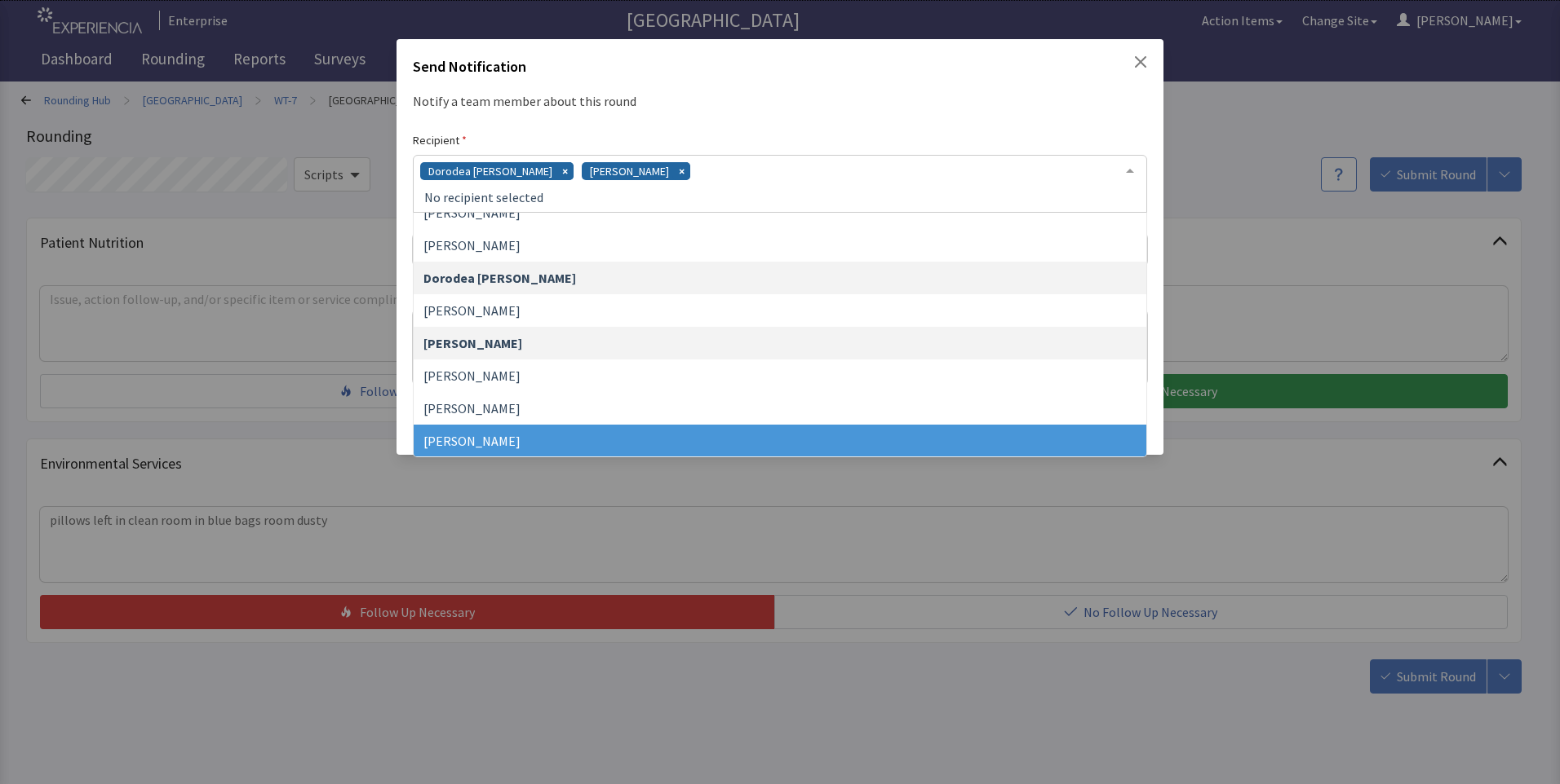
click at [521, 433] on span "[PERSON_NAME]" at bounding box center [472, 441] width 97 height 17
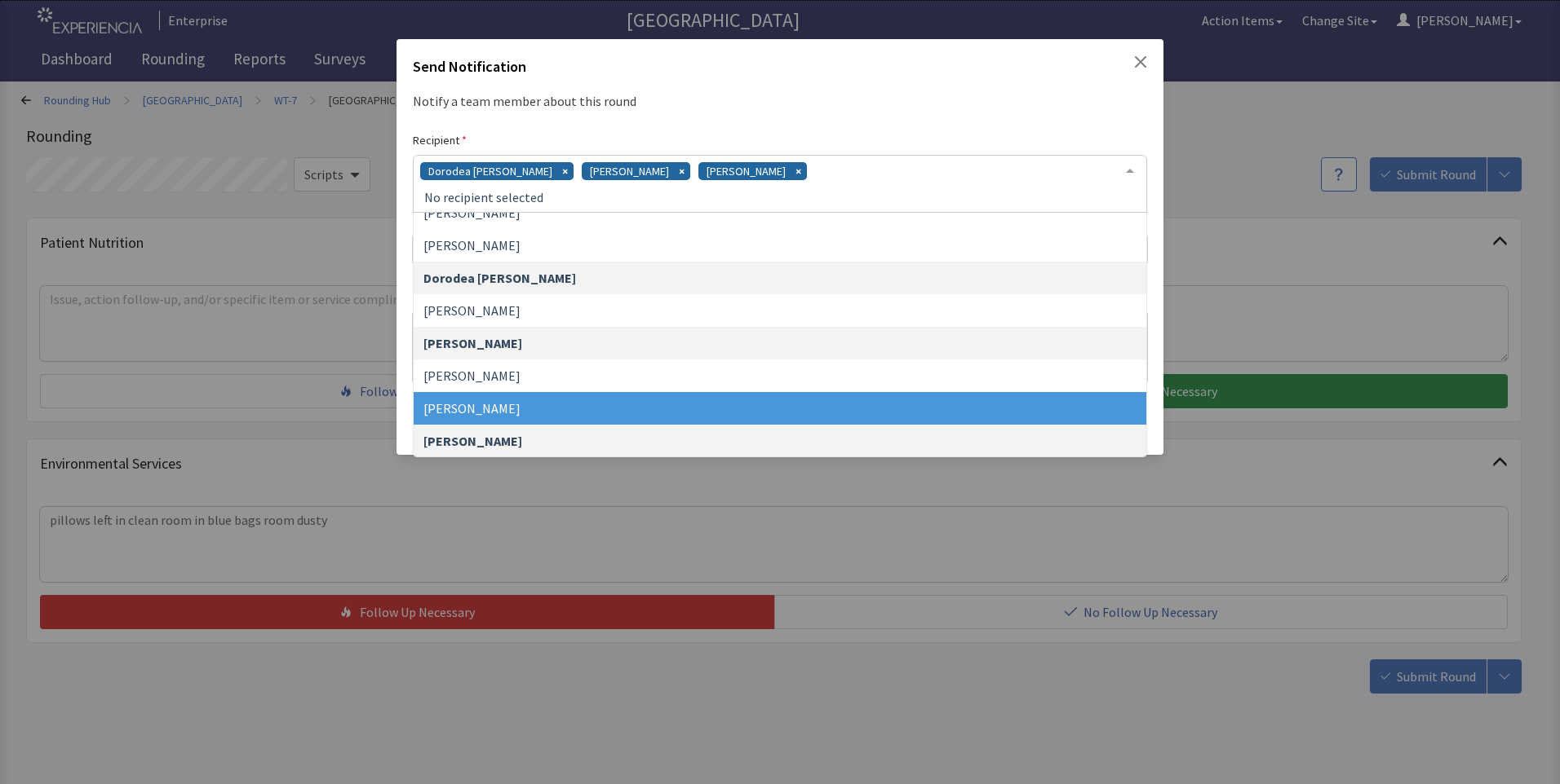
click at [833, 171] on div "Dorodea Verderame Gerardo Mejias James Hellandbrand" at bounding box center [780, 183] width 734 height 58
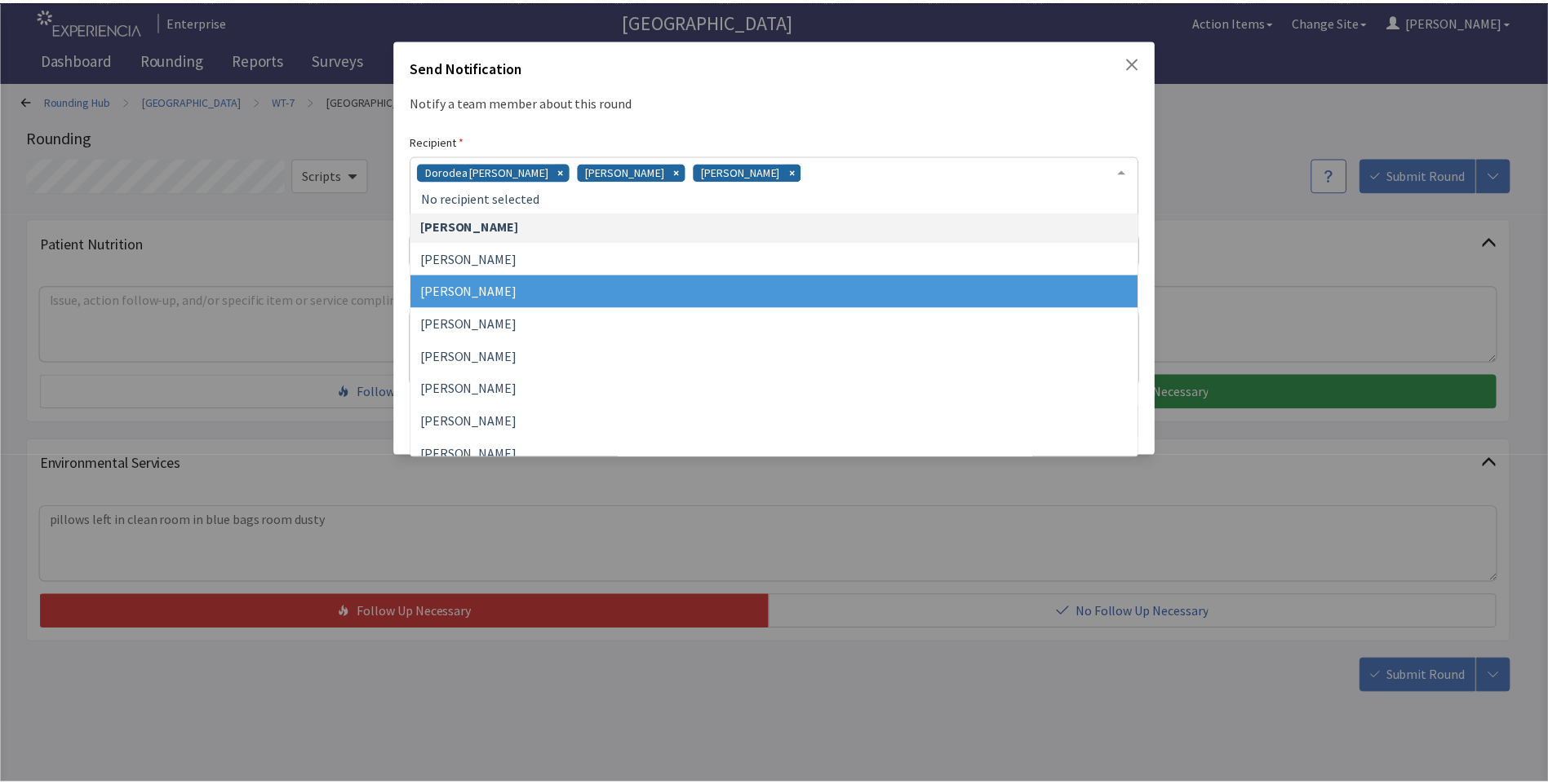
scroll to position [327, 0]
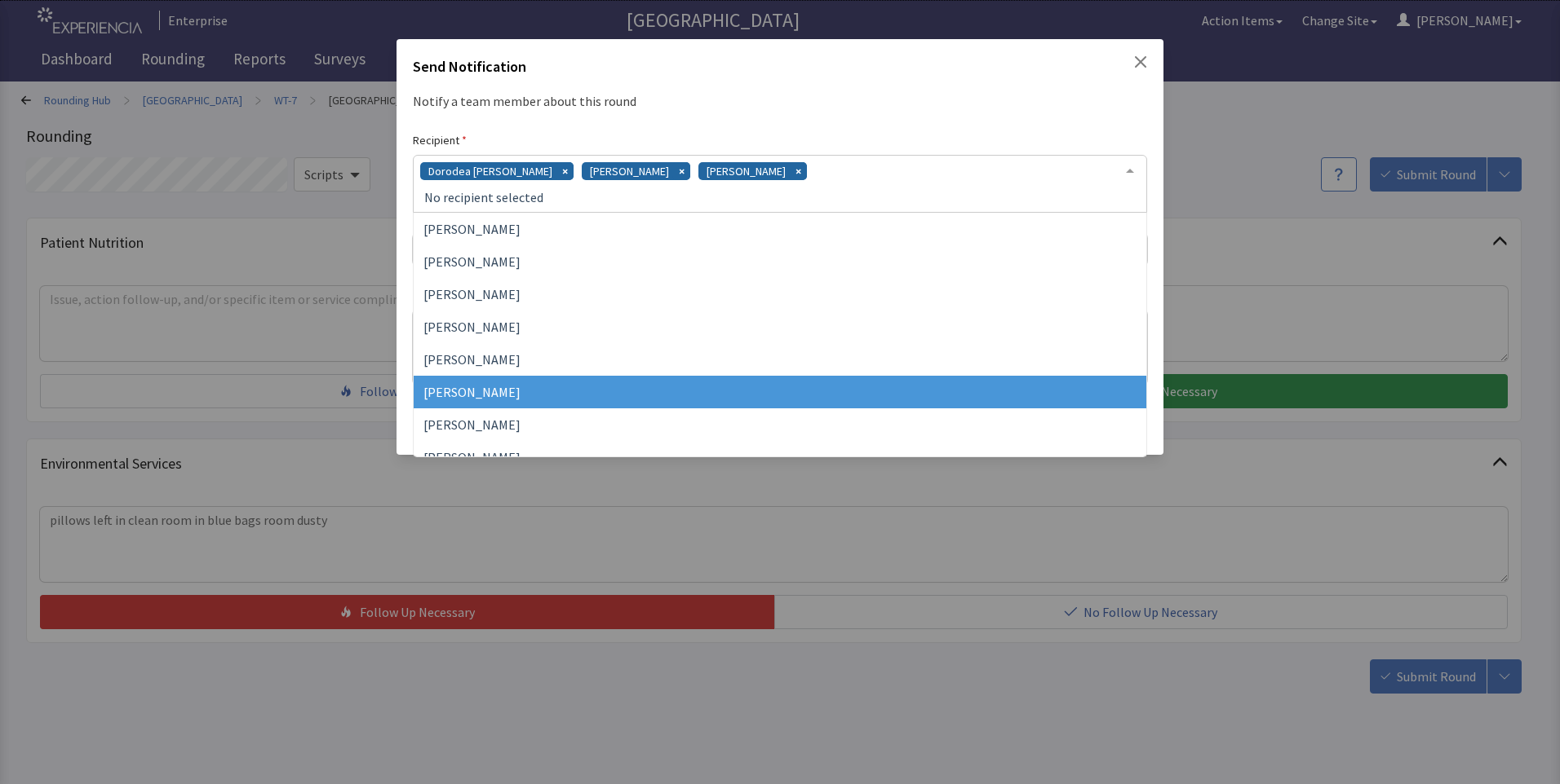
click at [570, 393] on span "Vesel Haxhillary" at bounding box center [779, 392] width 733 height 32
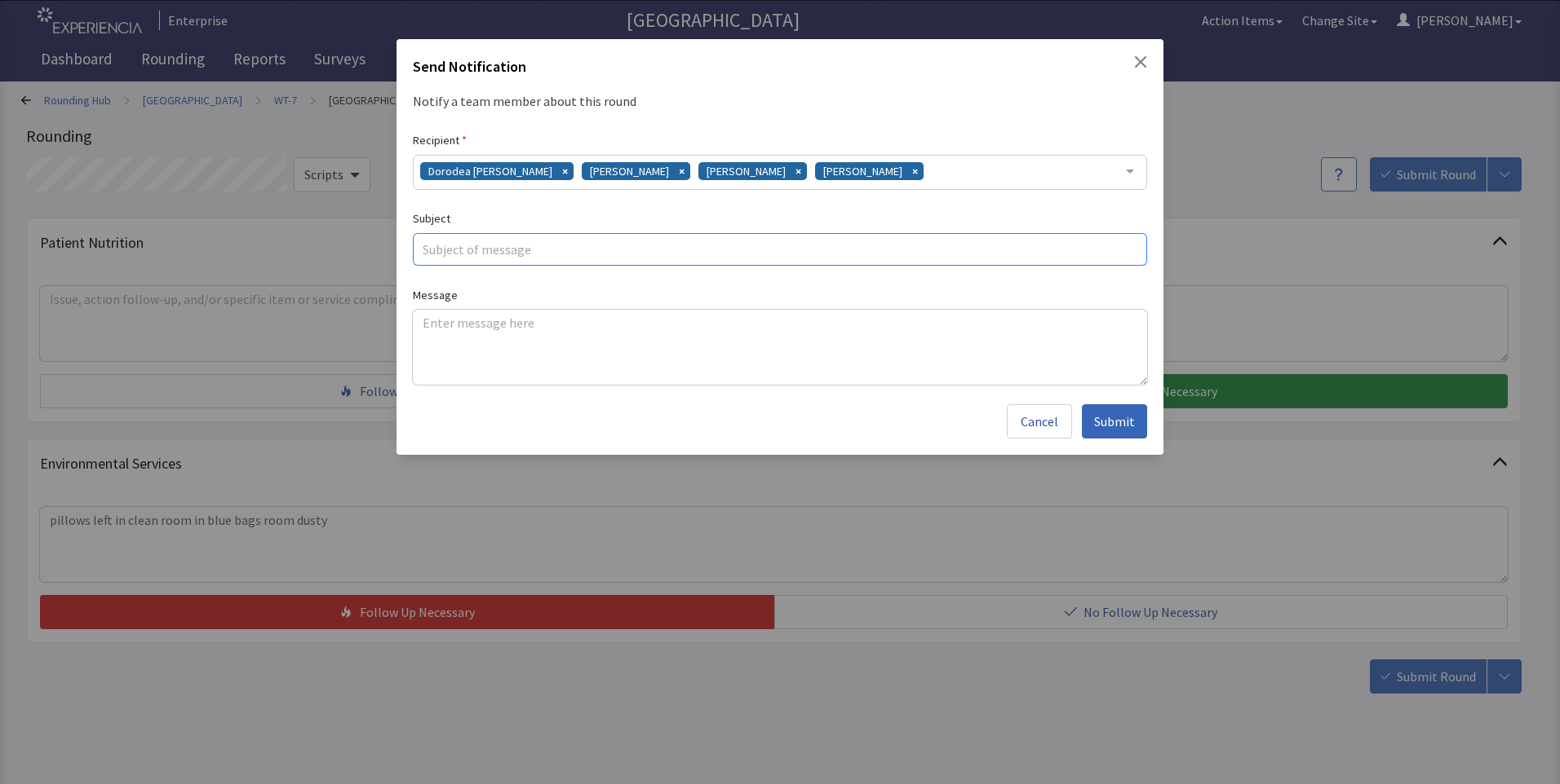
click at [501, 240] on input "text" at bounding box center [780, 249] width 734 height 32
type input "clean room issues"
click at [431, 313] on textarea at bounding box center [780, 347] width 734 height 75
paste textarea "discharge cleaning purell was empty floor had debris"
type textarea "d"
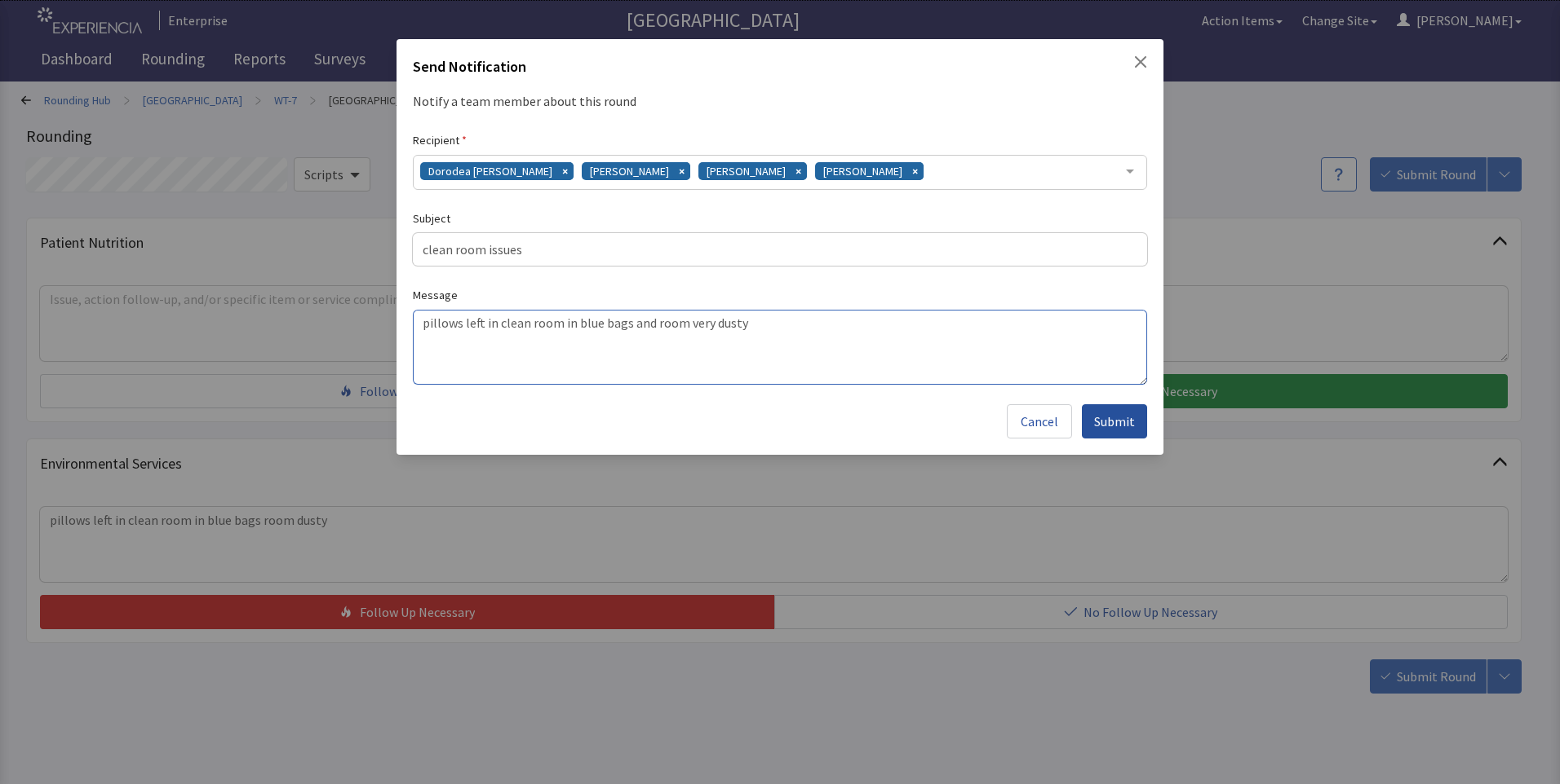
type textarea "pillows left in clean room in blue bags and room very dusty"
click at [1124, 422] on span "Submit" at bounding box center [1114, 422] width 41 height 19
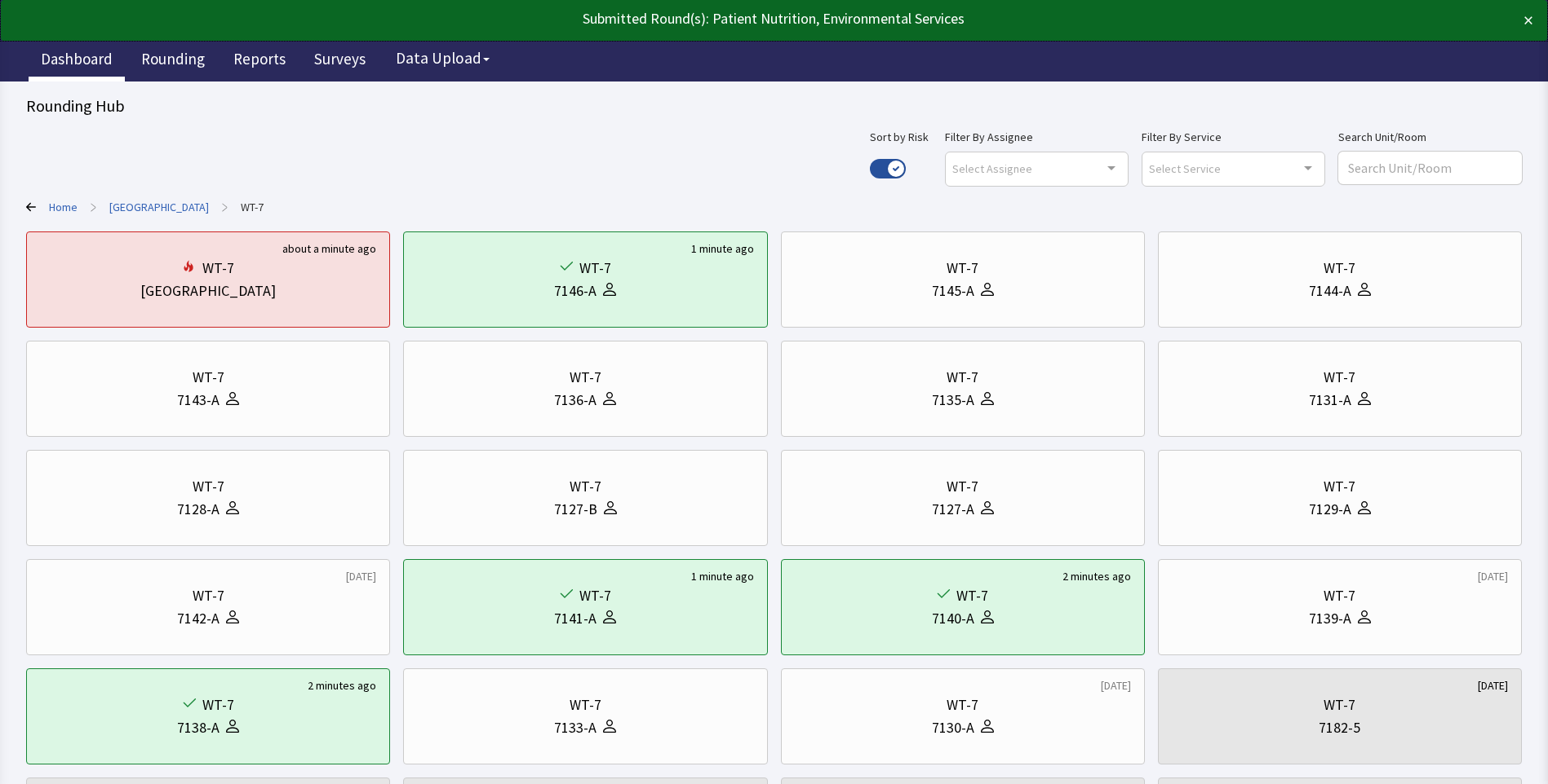
click at [67, 58] on link "Dashboard" at bounding box center [77, 61] width 96 height 41
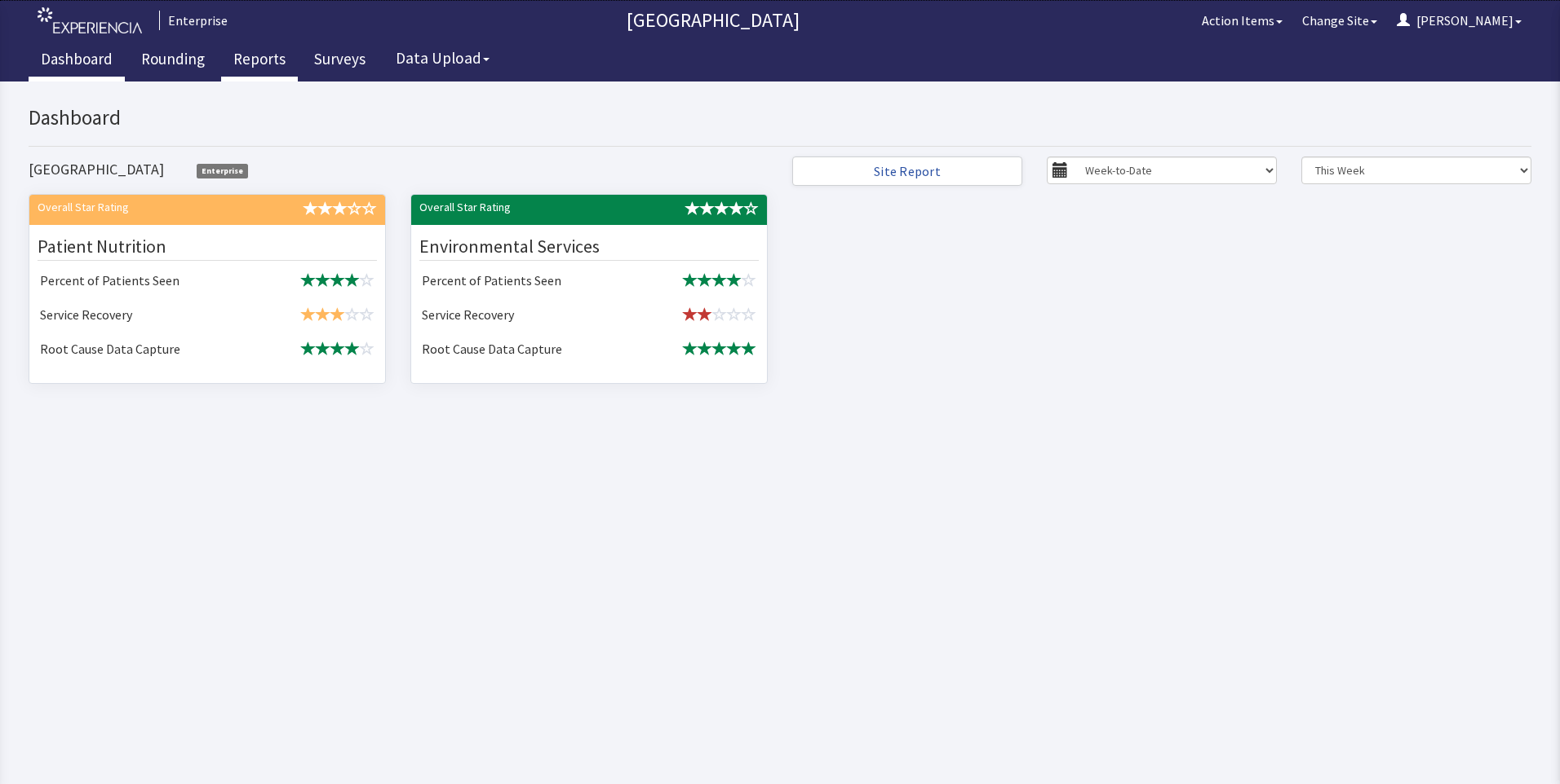
click at [247, 62] on link "Reports" at bounding box center [259, 61] width 77 height 41
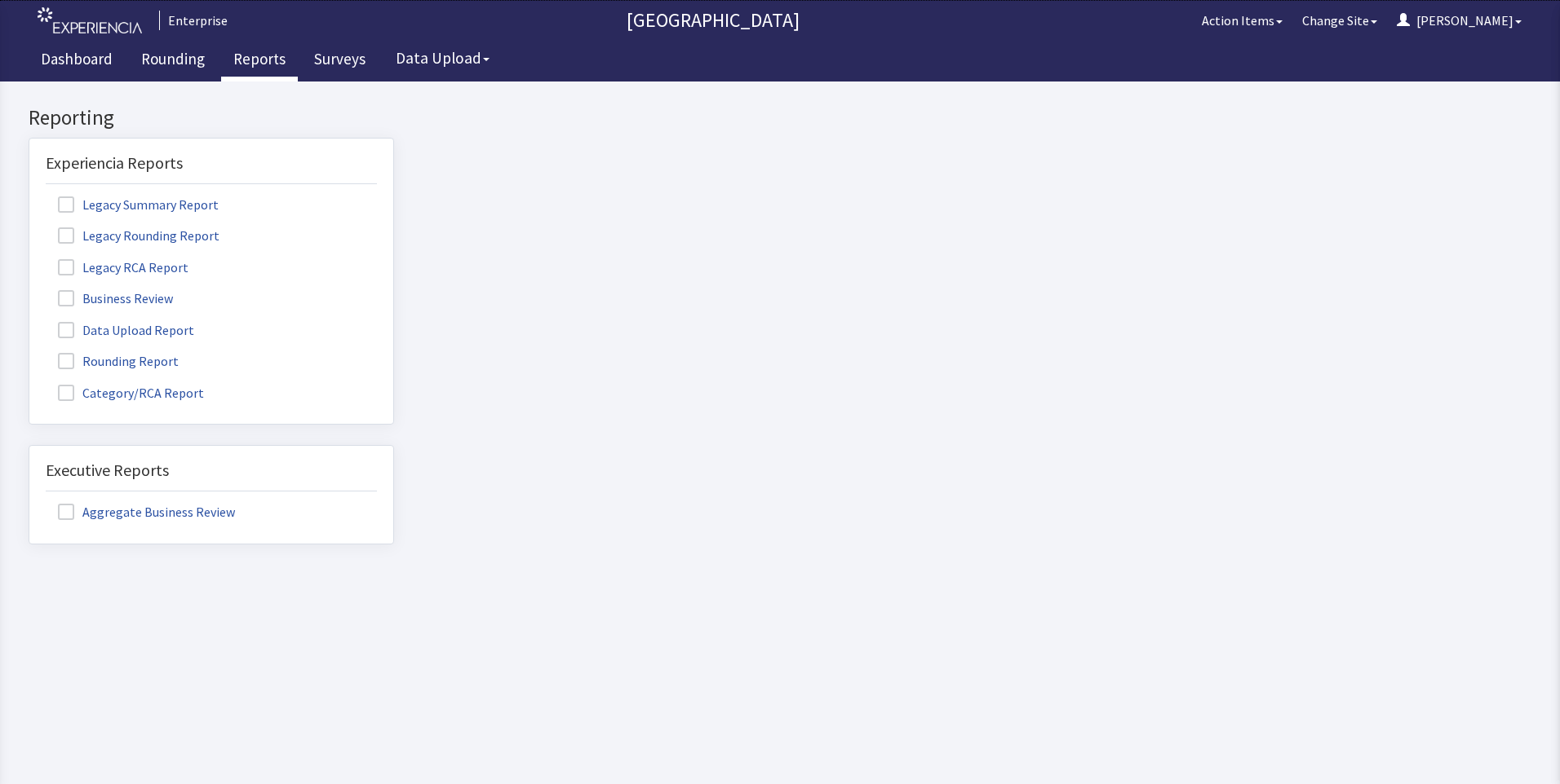
click at [175, 360] on label "Rounding Report" at bounding box center [120, 361] width 149 height 21
click at [30, 352] on input "Rounding Report" at bounding box center [30, 352] width 0 height 0
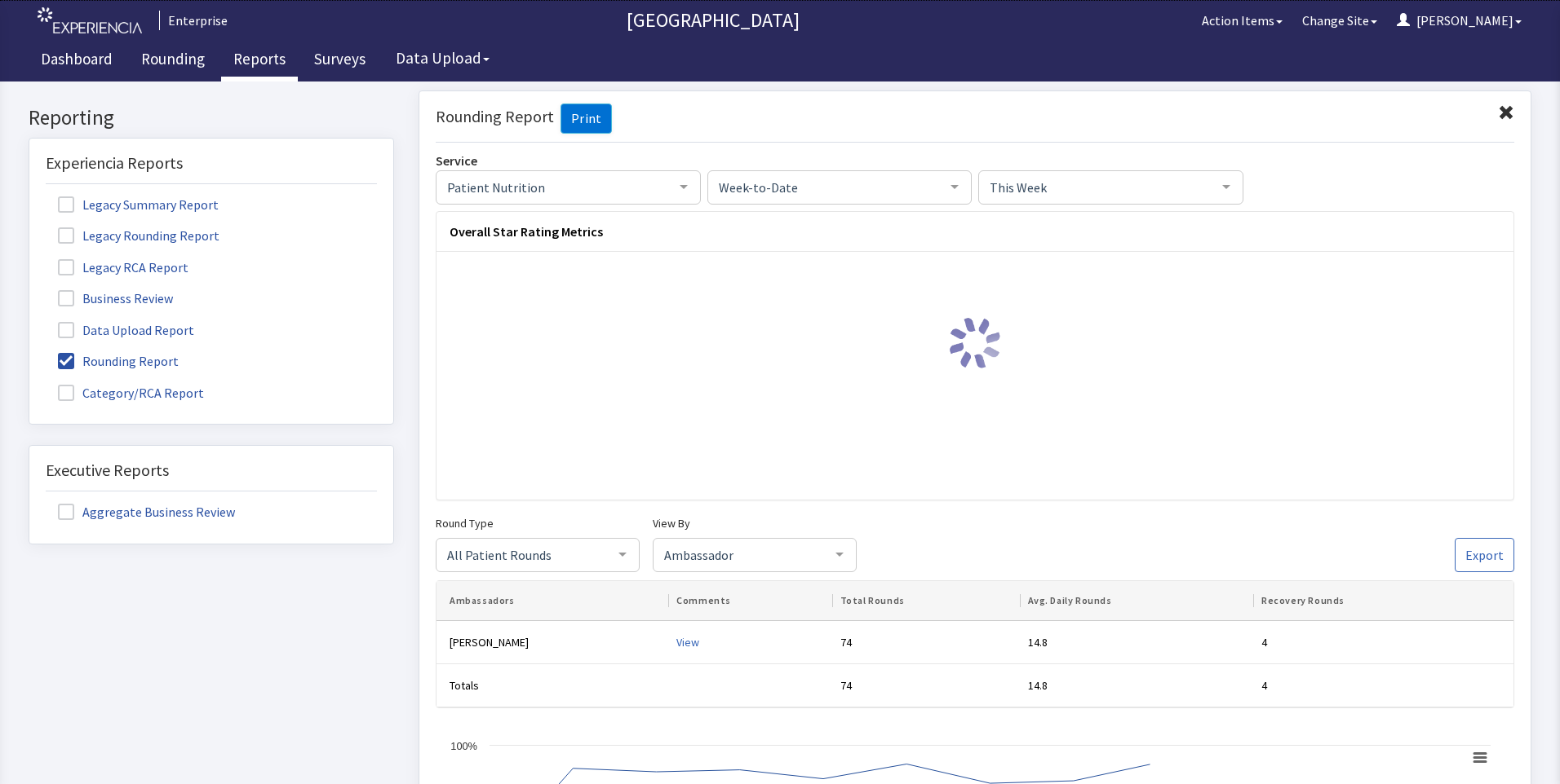
scroll to position [327, 0]
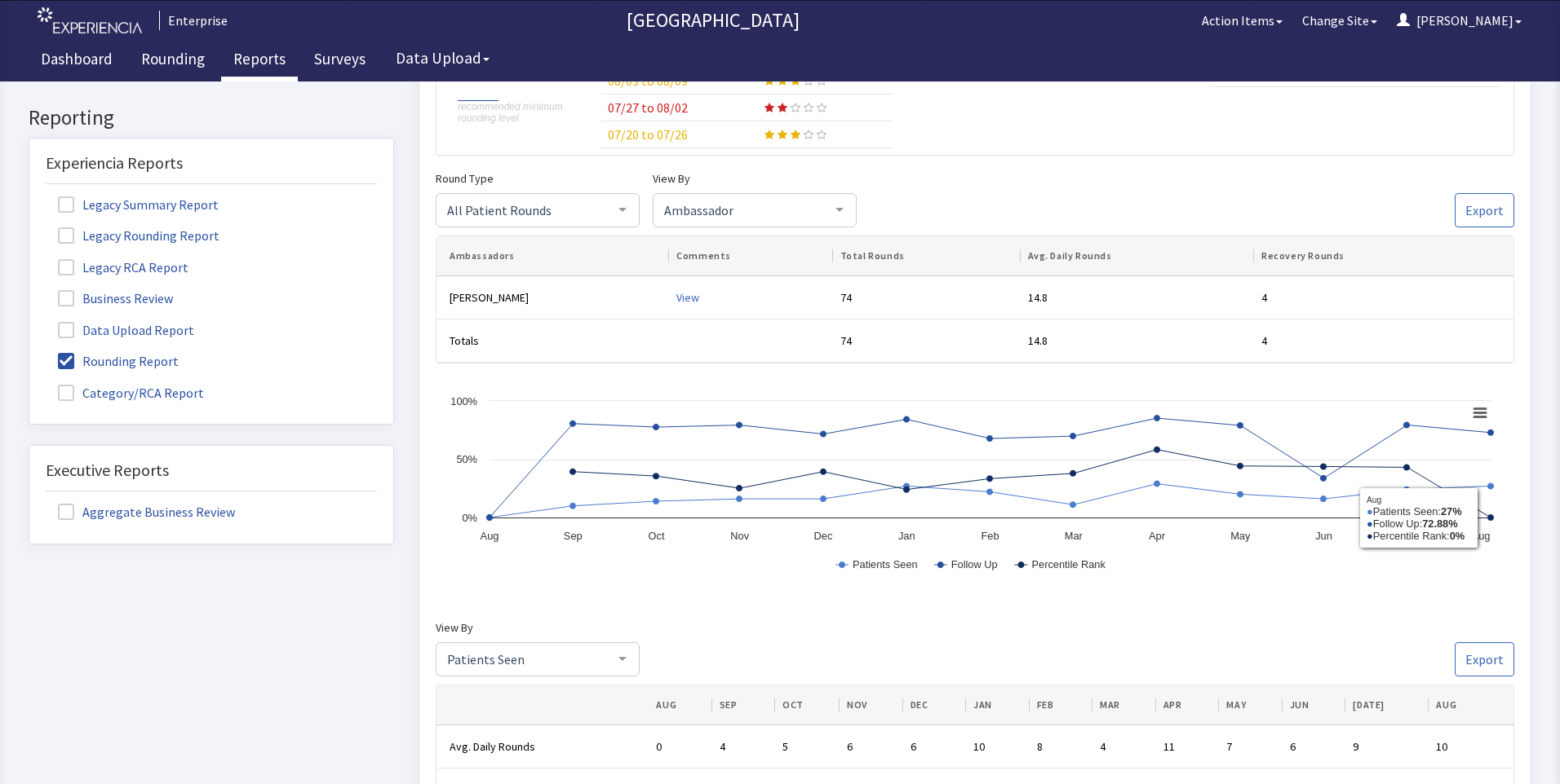
click at [1295, 618] on div "View By Patients Seen Patients Seen Follow Up Percentile Rank Nurse Rounding No…" at bounding box center [975, 647] width 1079 height 58
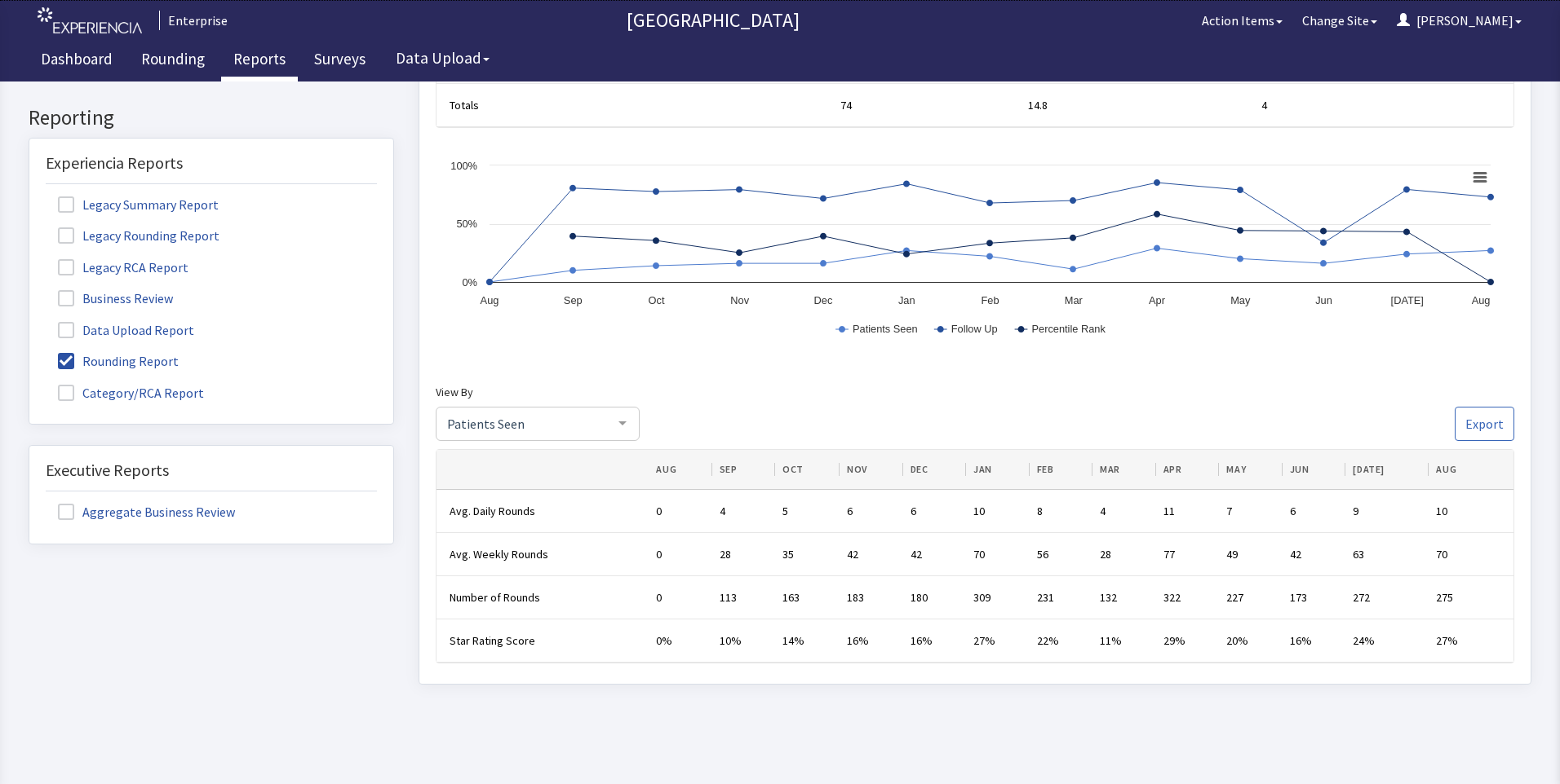
scroll to position [571, 0]
